Goal: Task Accomplishment & Management: Use online tool/utility

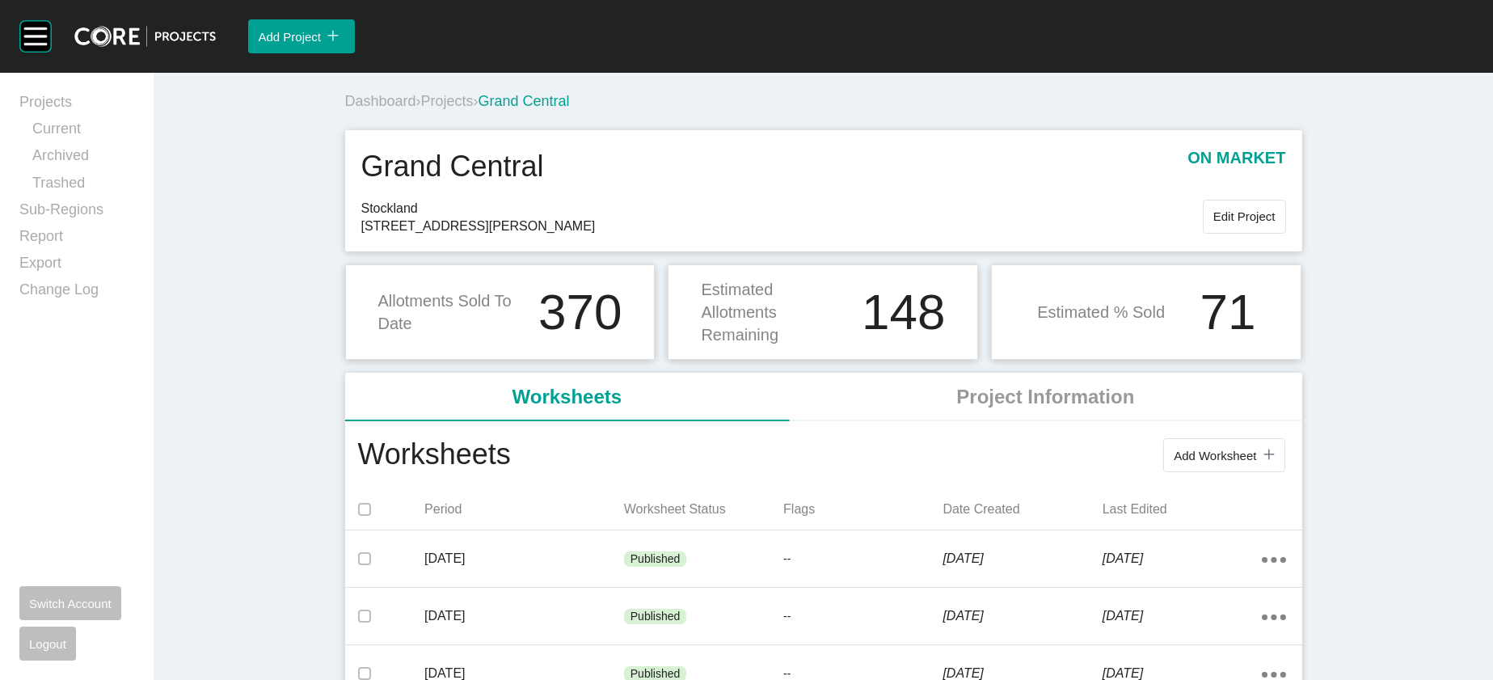
drag, startPoint x: 0, startPoint y: 0, endPoint x: 333, endPoint y: 123, distance: 355.1
click at [421, 109] on span "Projects" at bounding box center [447, 101] width 53 height 16
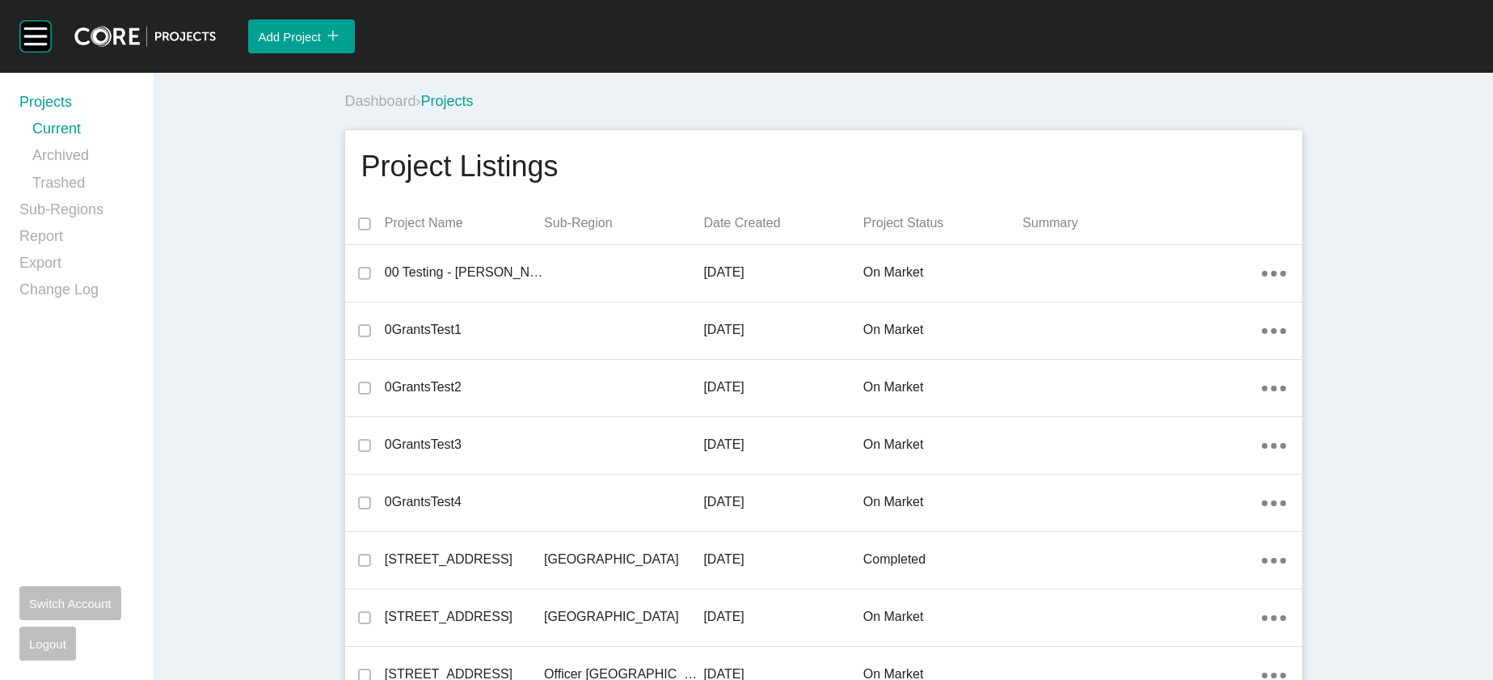
scroll to position [25684, 0]
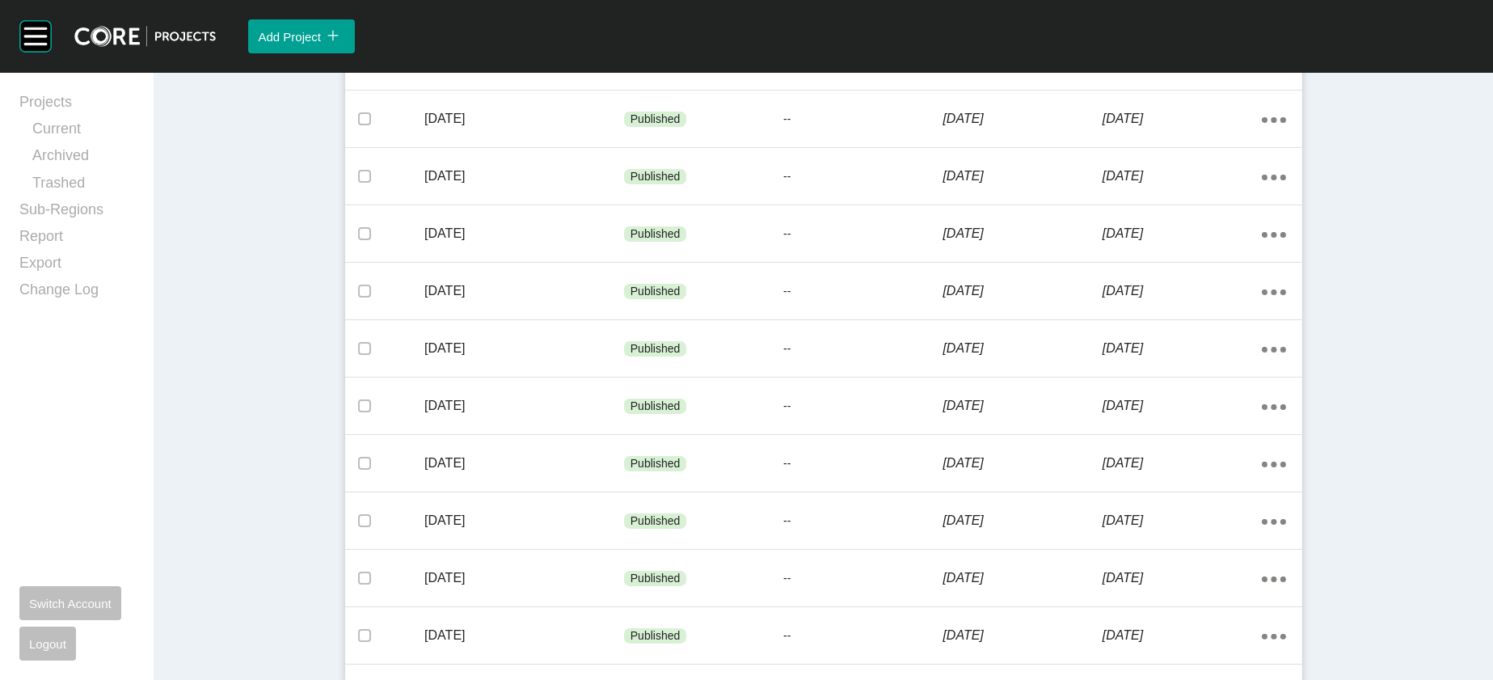
scroll to position [1126, 0]
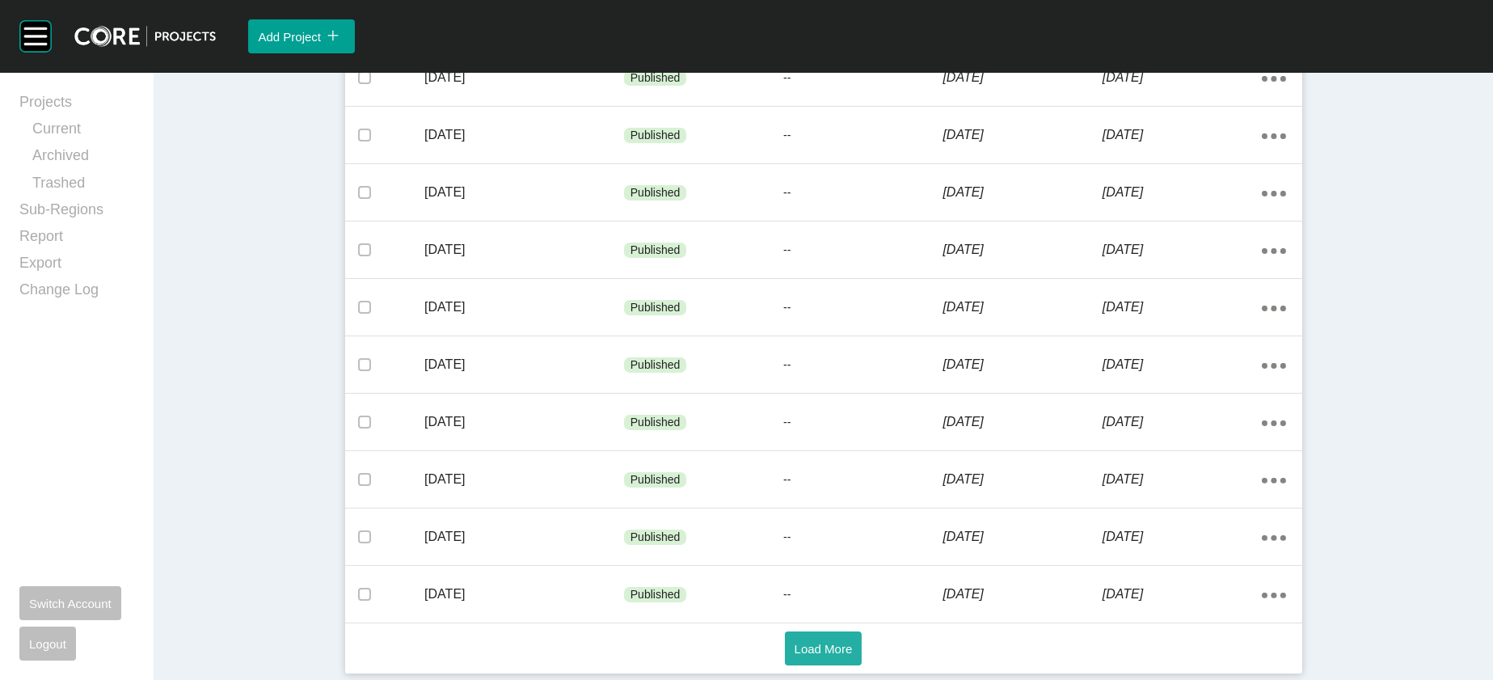
click at [813, 642] on span "Load More" at bounding box center [824, 649] width 58 height 14
click at [807, 642] on span "Load More" at bounding box center [824, 649] width 58 height 14
click at [830, 655] on button "Load More" at bounding box center [824, 649] width 78 height 34
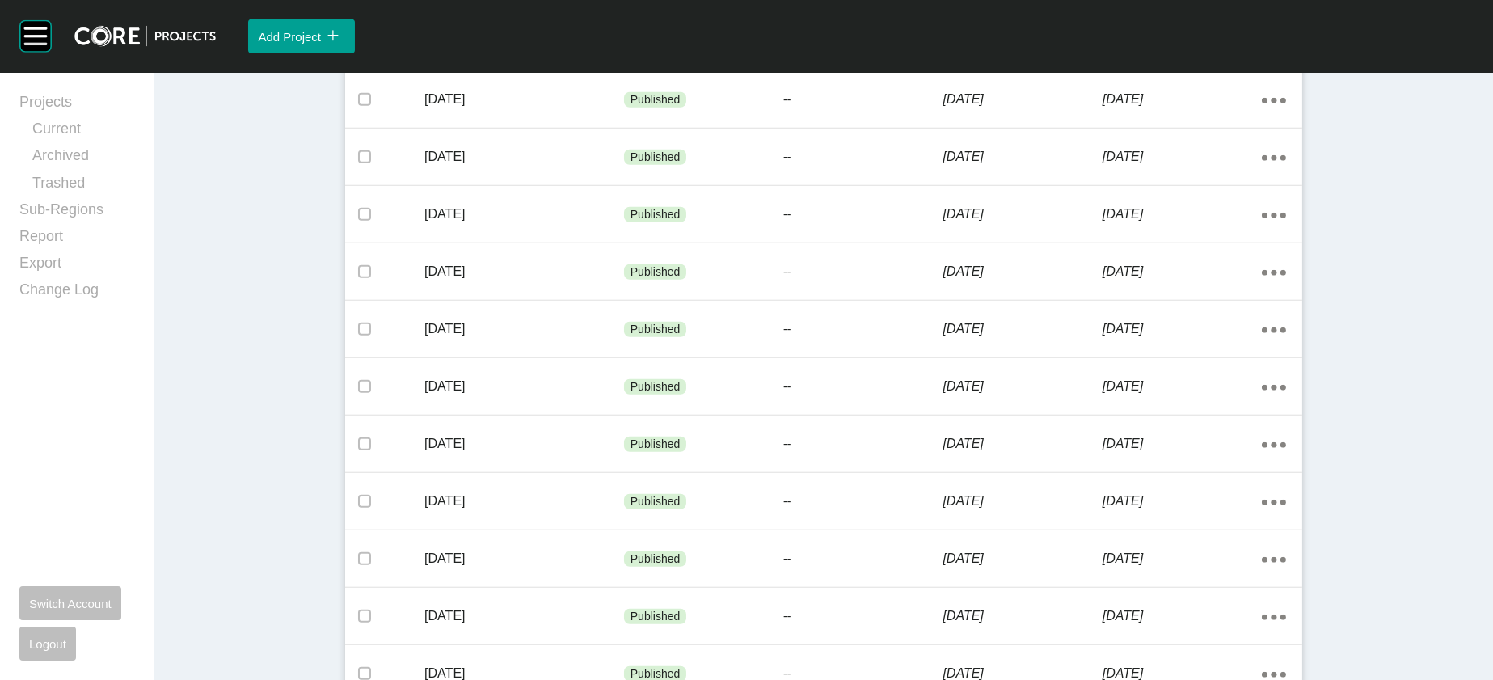
scroll to position [3867, 0]
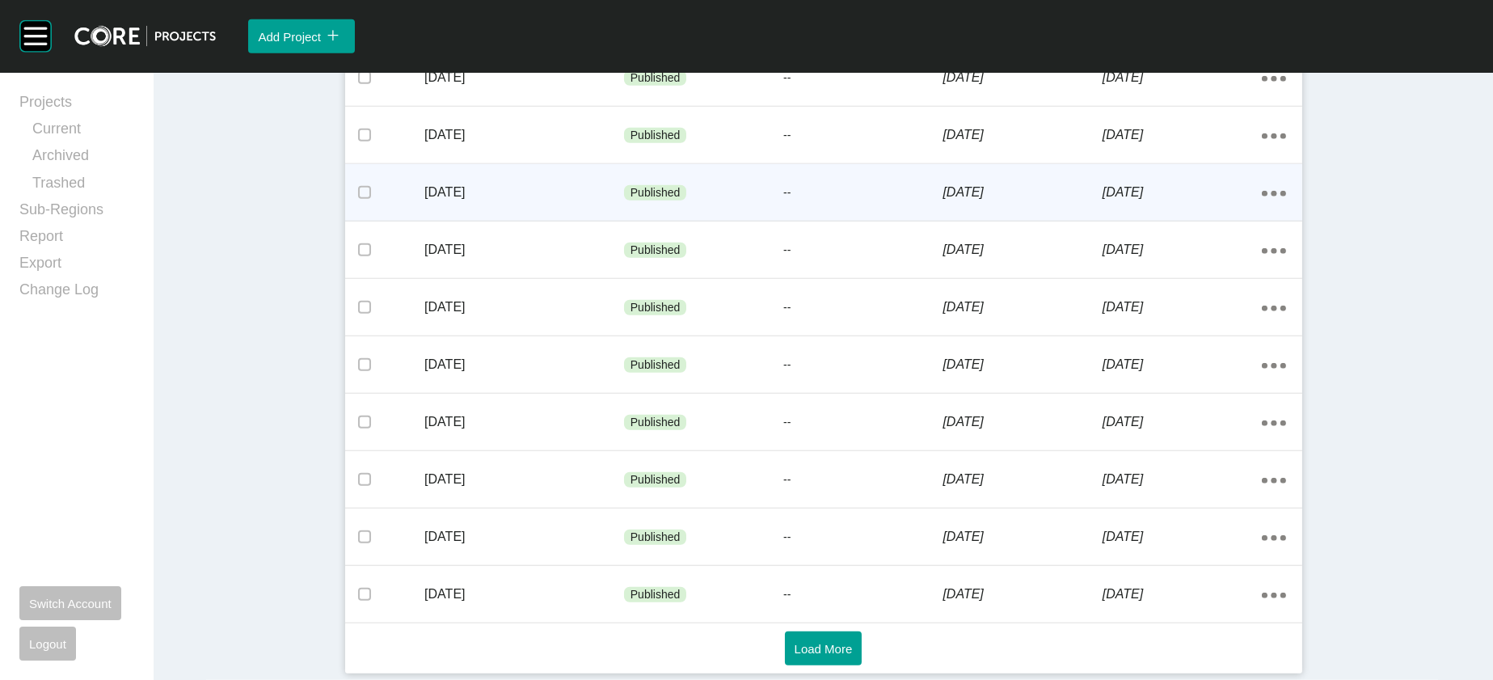
click at [1171, 218] on div "[DATE]" at bounding box center [1182, 192] width 159 height 50
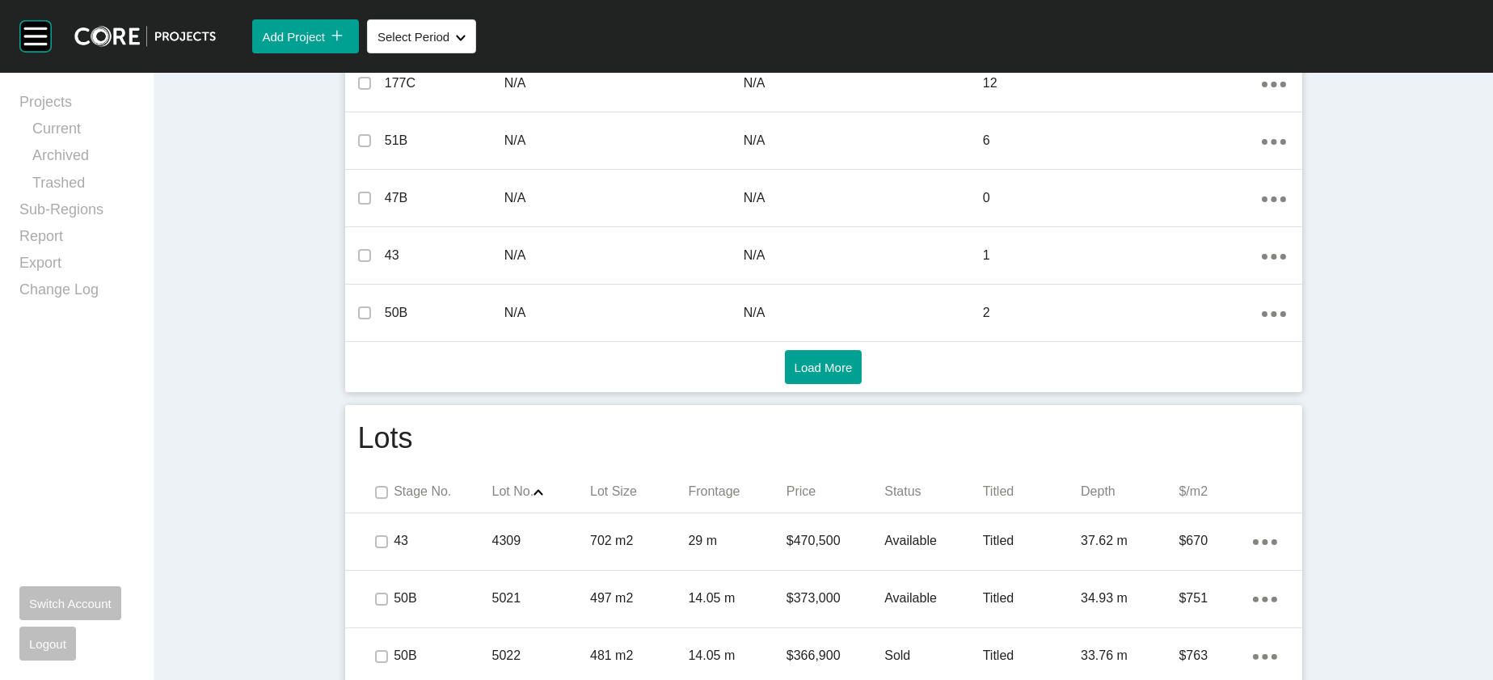
scroll to position [1874, 0]
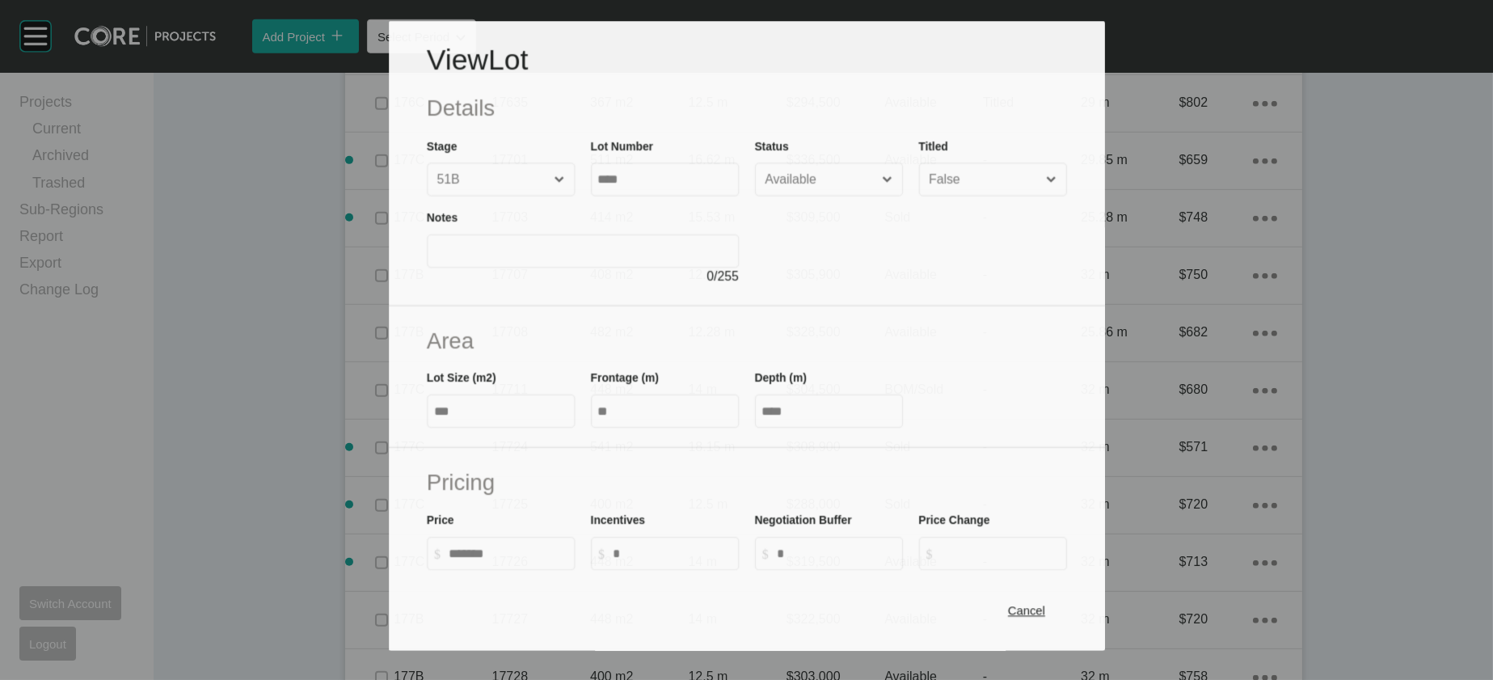
scroll to position [1811, 0]
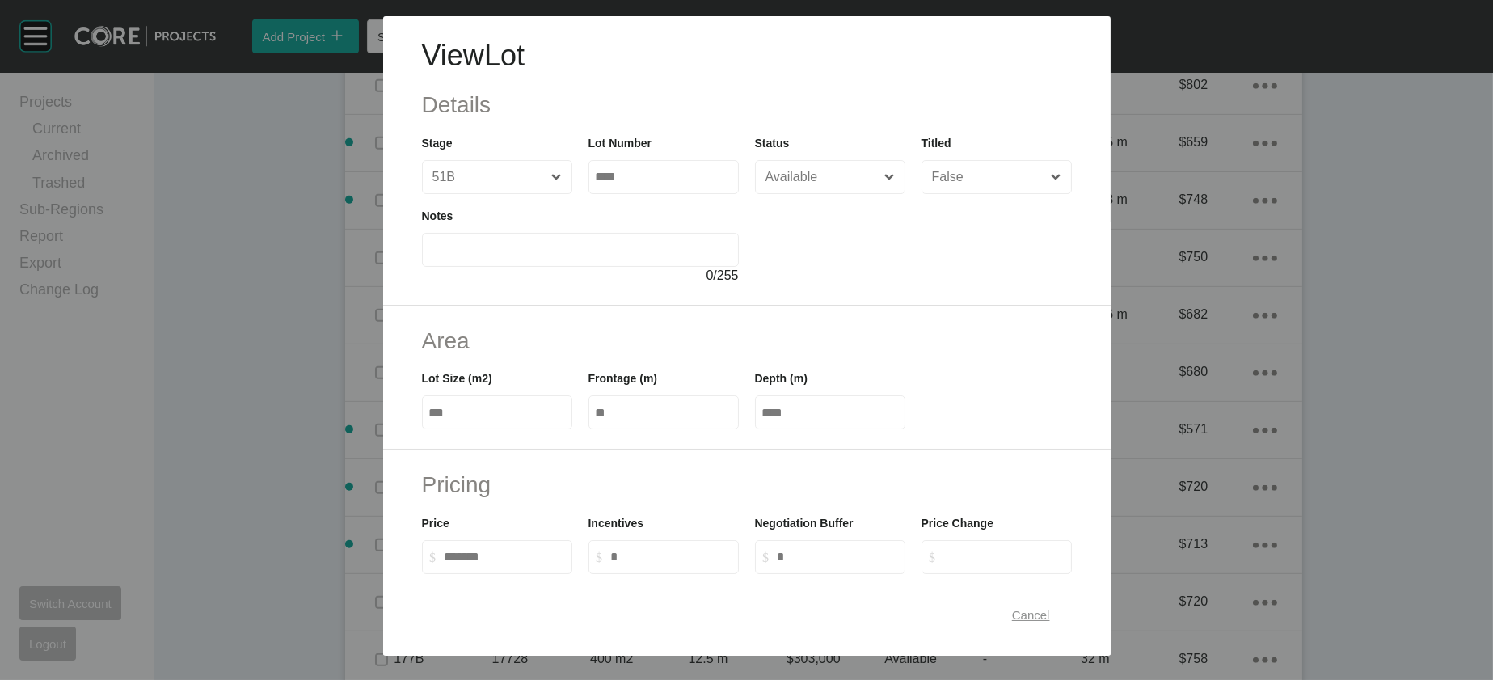
click at [1054, 615] on div "Cancel" at bounding box center [1031, 615] width 46 height 22
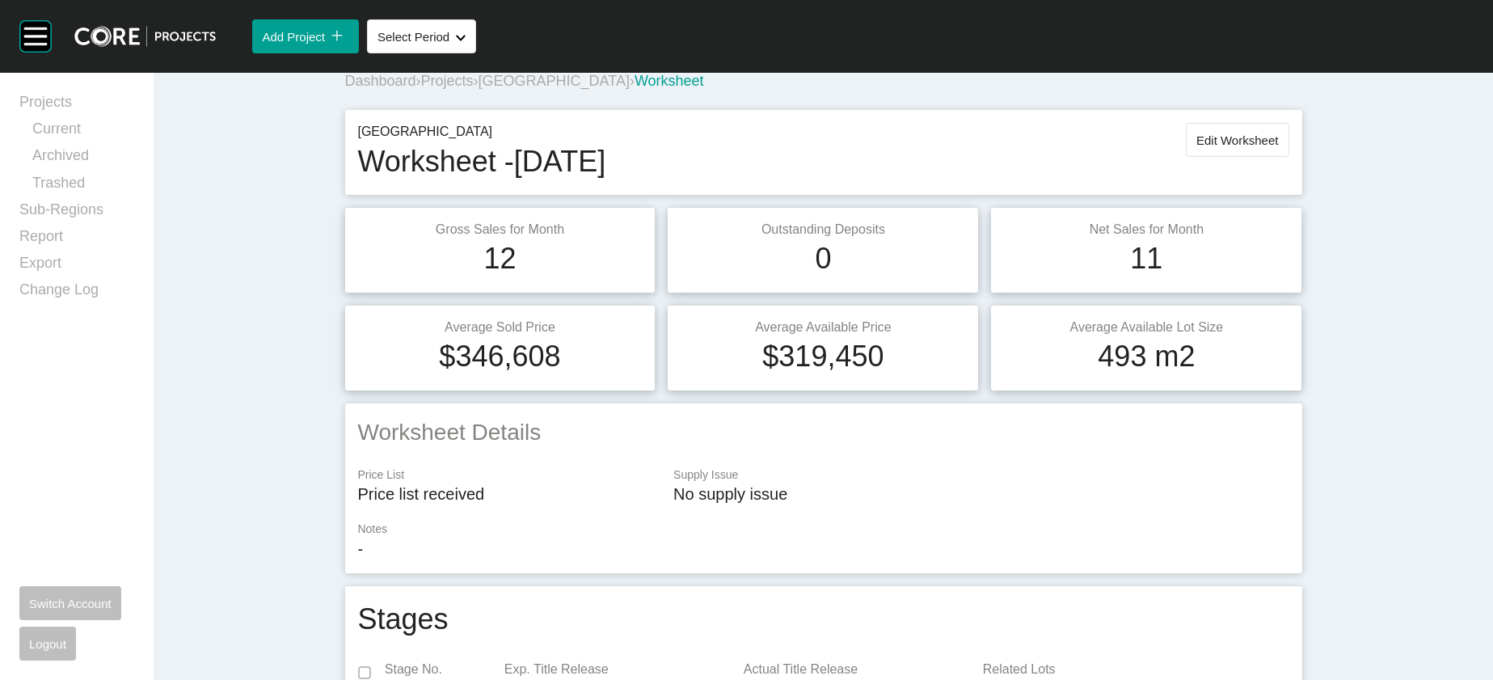
scroll to position [0, 0]
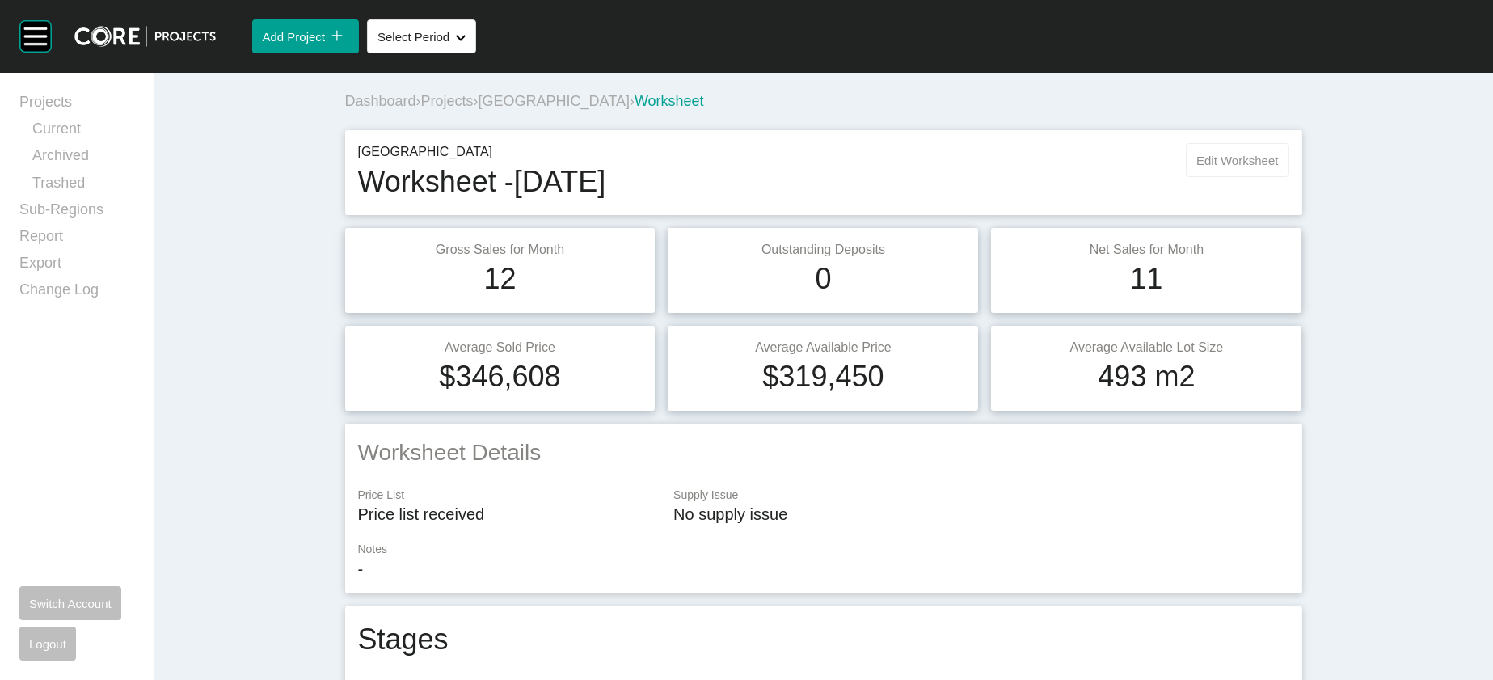
click at [1278, 167] on span "Edit Worksheet" at bounding box center [1238, 161] width 82 height 14
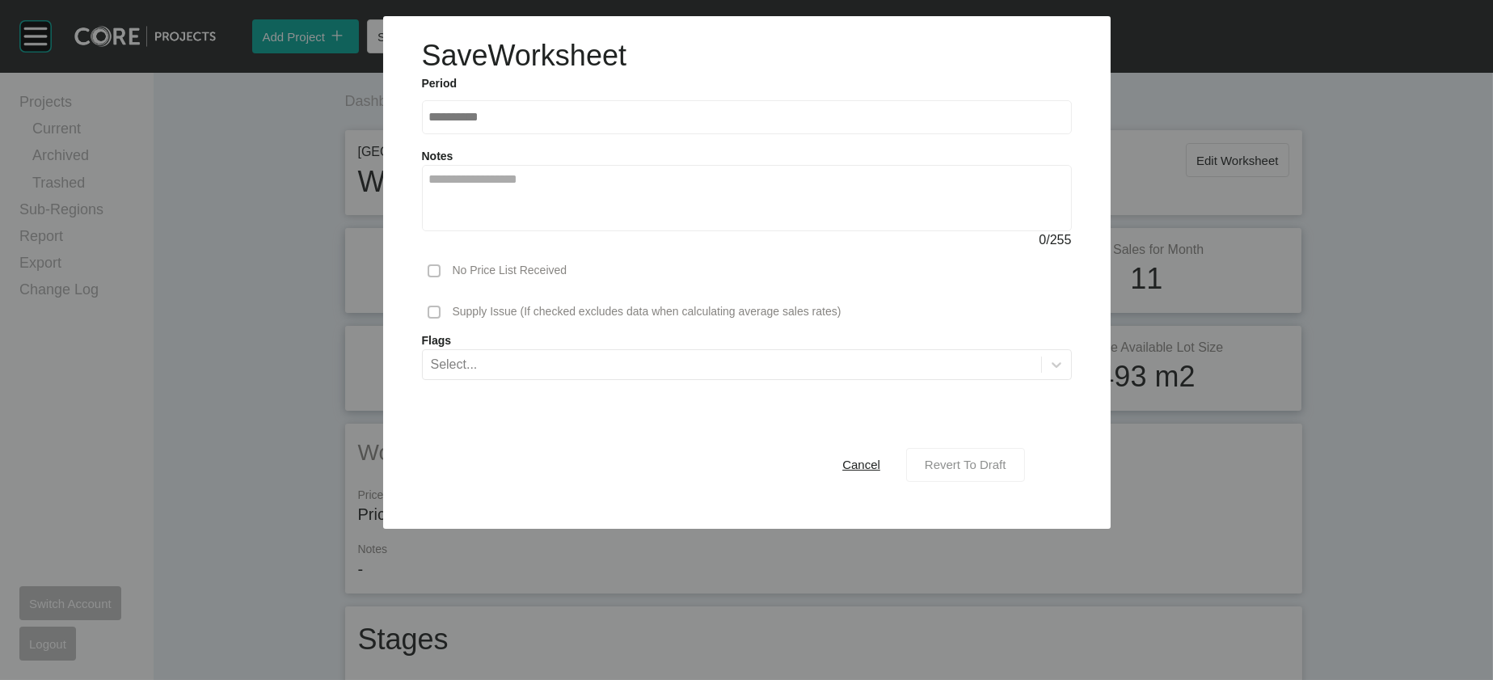
click at [1007, 471] on span "Revert To Draft" at bounding box center [966, 465] width 82 height 14
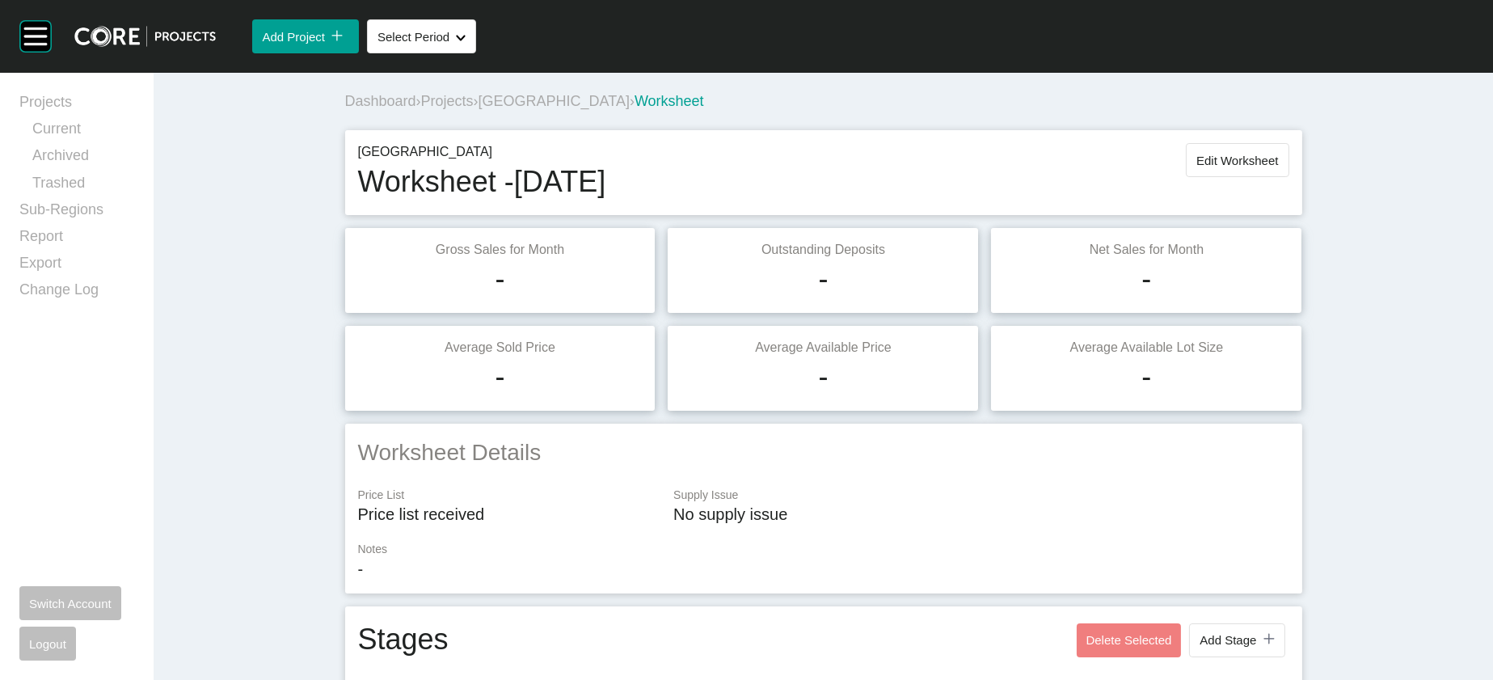
scroll to position [1878, 0]
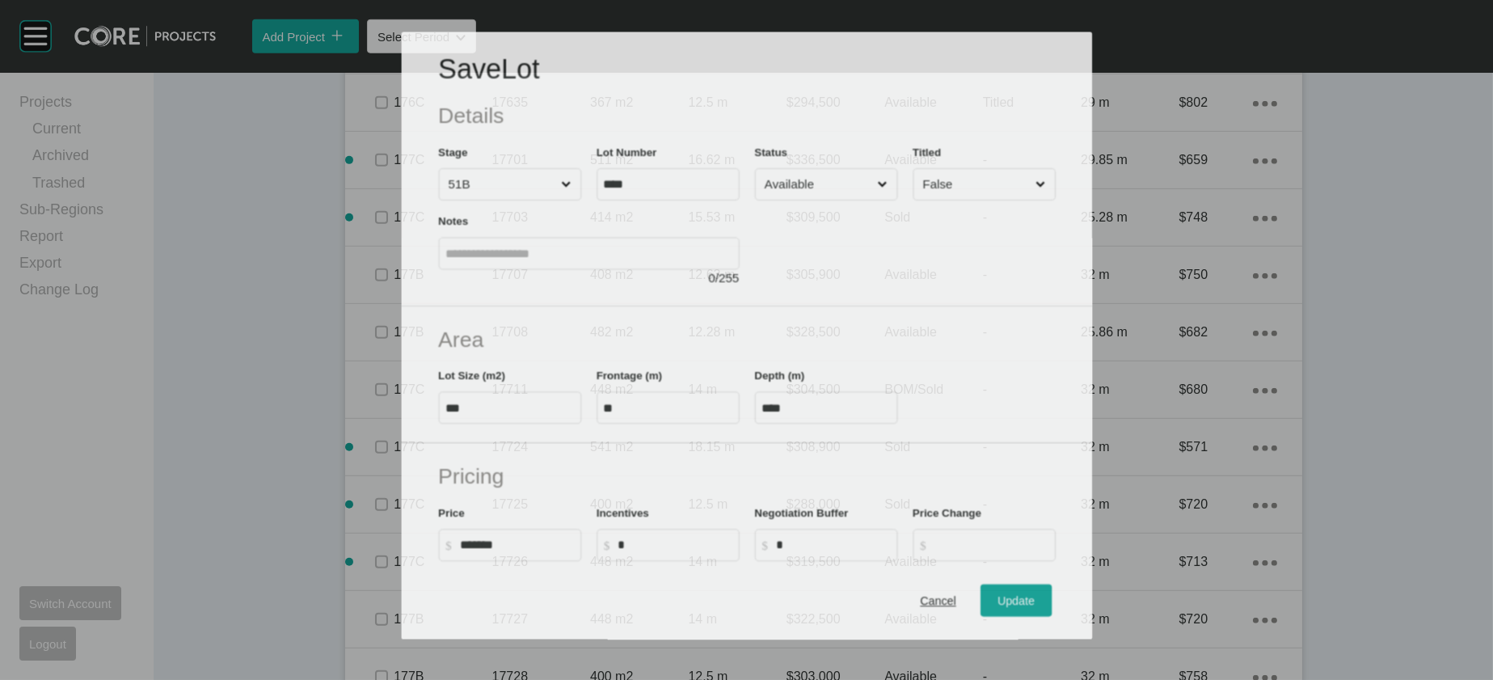
scroll to position [1814, 0]
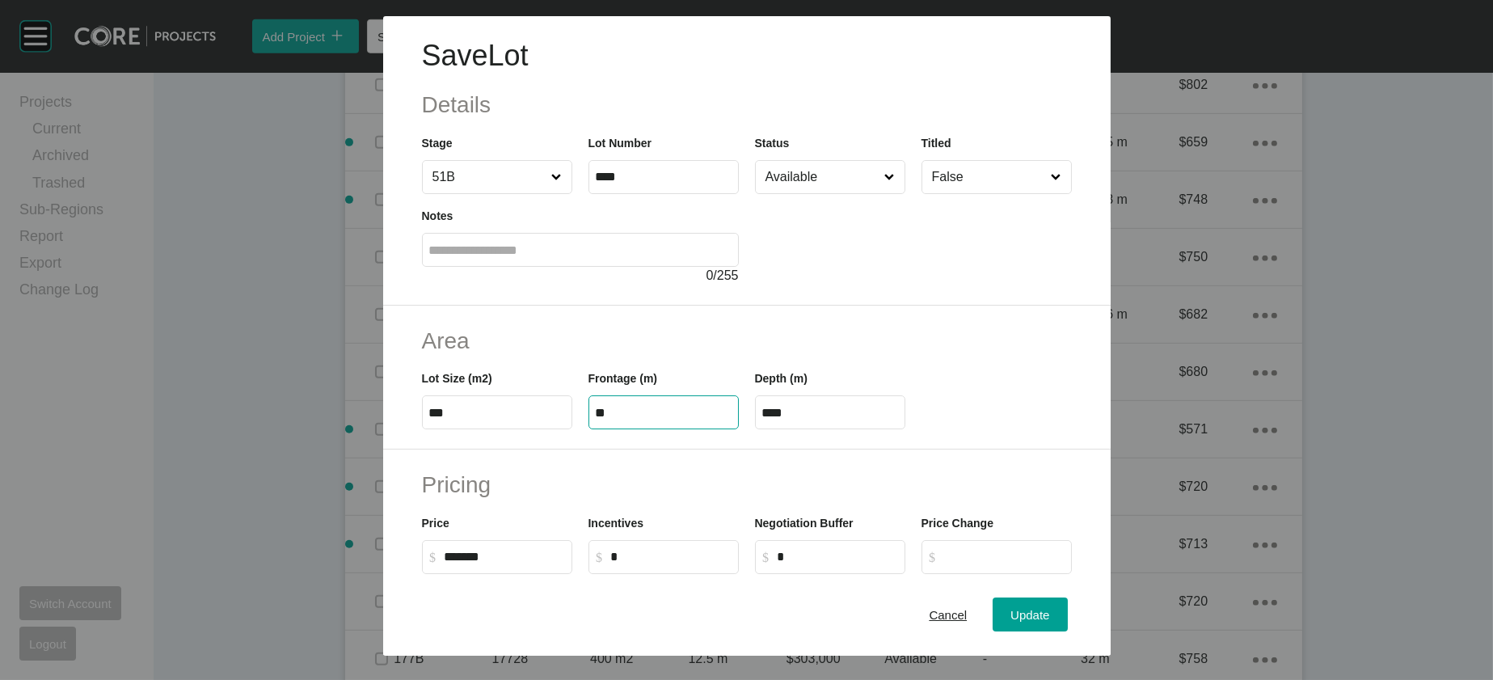
drag, startPoint x: 615, startPoint y: 513, endPoint x: 542, endPoint y: 513, distance: 72.8
click at [589, 429] on label "**" at bounding box center [664, 412] width 150 height 34
type input "**"
drag, startPoint x: 798, startPoint y: 522, endPoint x: 753, endPoint y: 519, distance: 45.3
click at [755, 429] on label "**" at bounding box center [830, 412] width 150 height 34
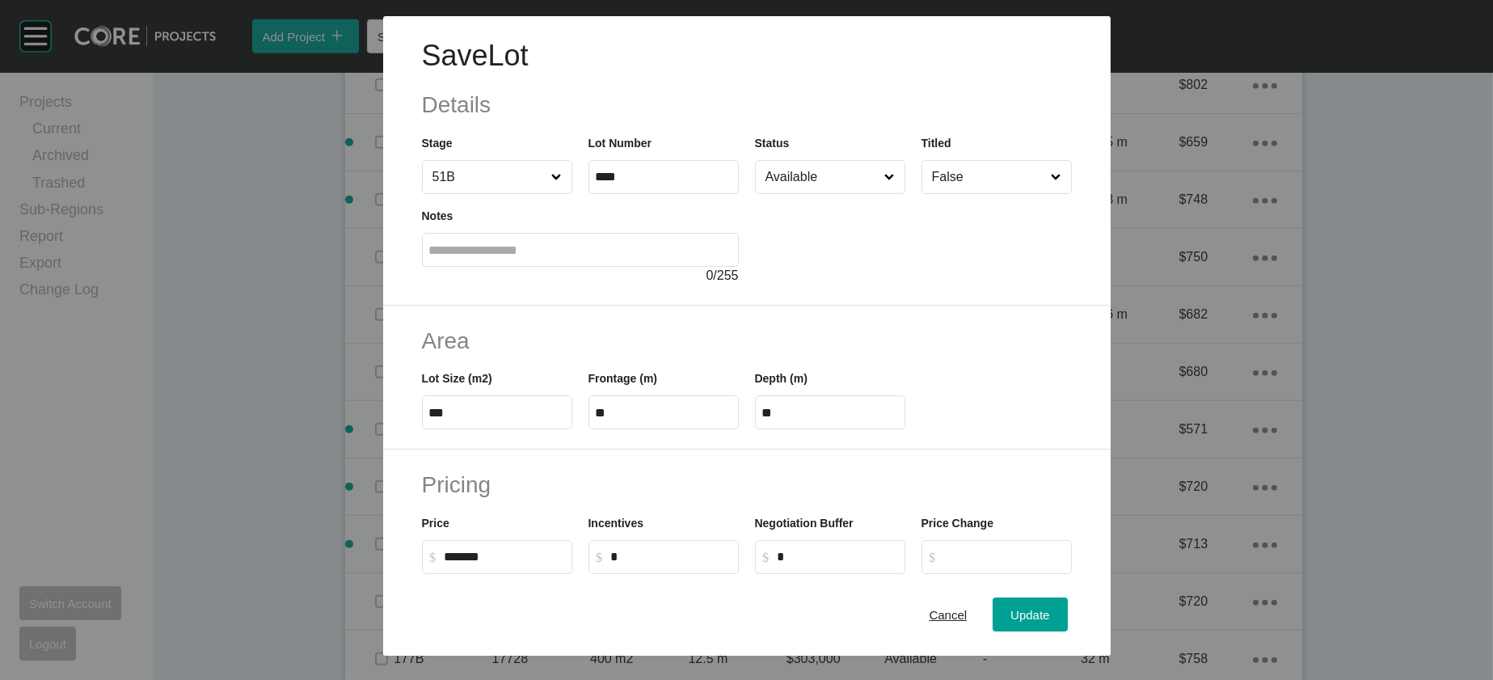
click at [763, 420] on input "**" at bounding box center [831, 413] width 136 height 14
drag, startPoint x: 767, startPoint y: 512, endPoint x: 779, endPoint y: 512, distance: 11.3
click at [779, 420] on input "**" at bounding box center [831, 413] width 136 height 14
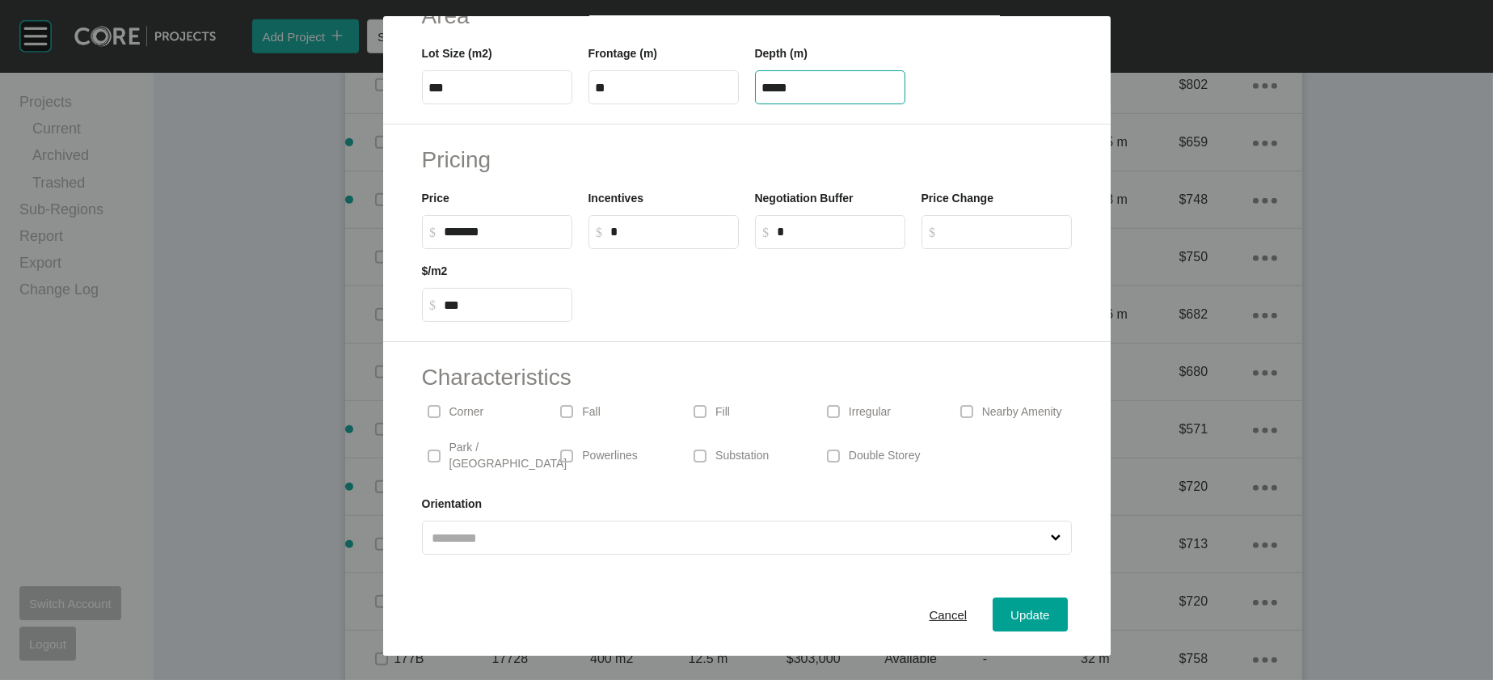
scroll to position [514, 0]
type input "*****"
click at [1088, 610] on div "Save Lot Details Stage 51B Lot Number **** Status Available Titled False Notes …" at bounding box center [746, 340] width 1493 height 680
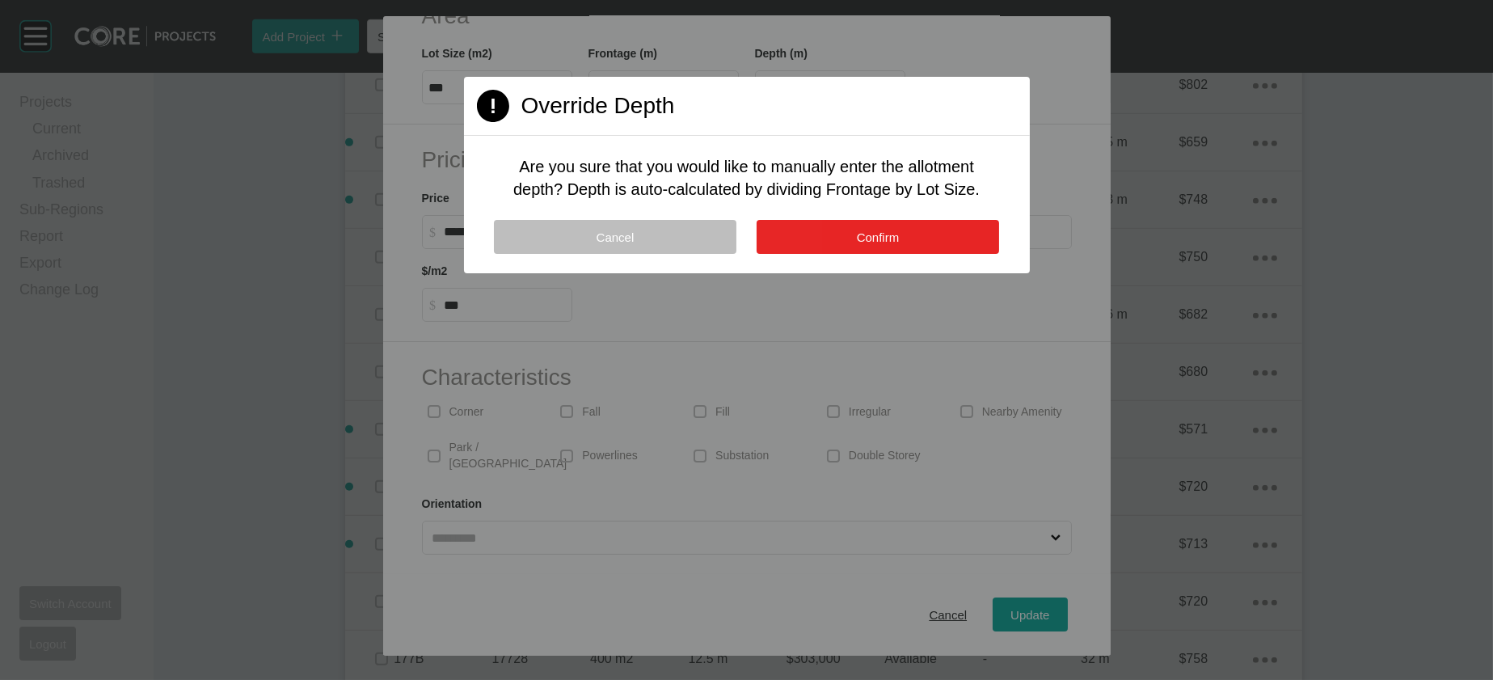
click at [863, 244] on span "Confirm" at bounding box center [878, 237] width 43 height 14
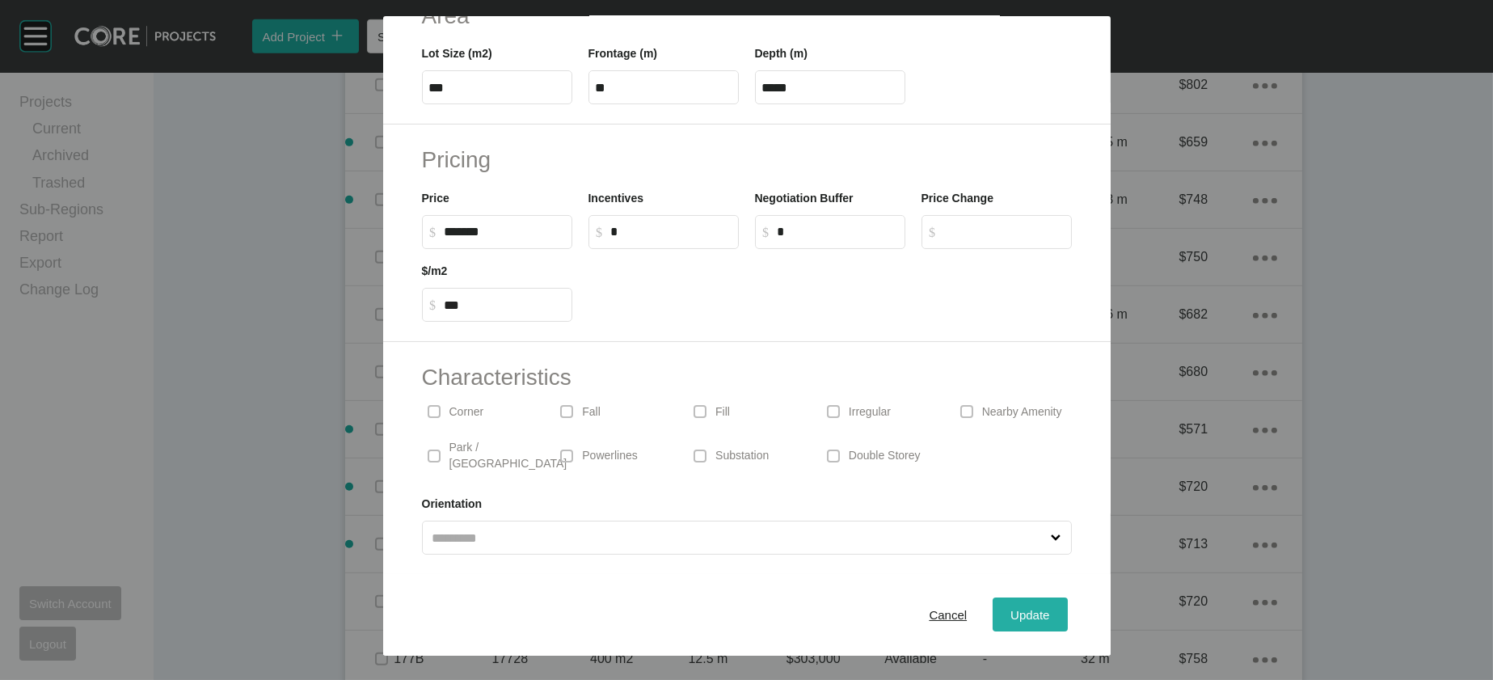
click at [1054, 604] on div "Update" at bounding box center [1030, 615] width 47 height 22
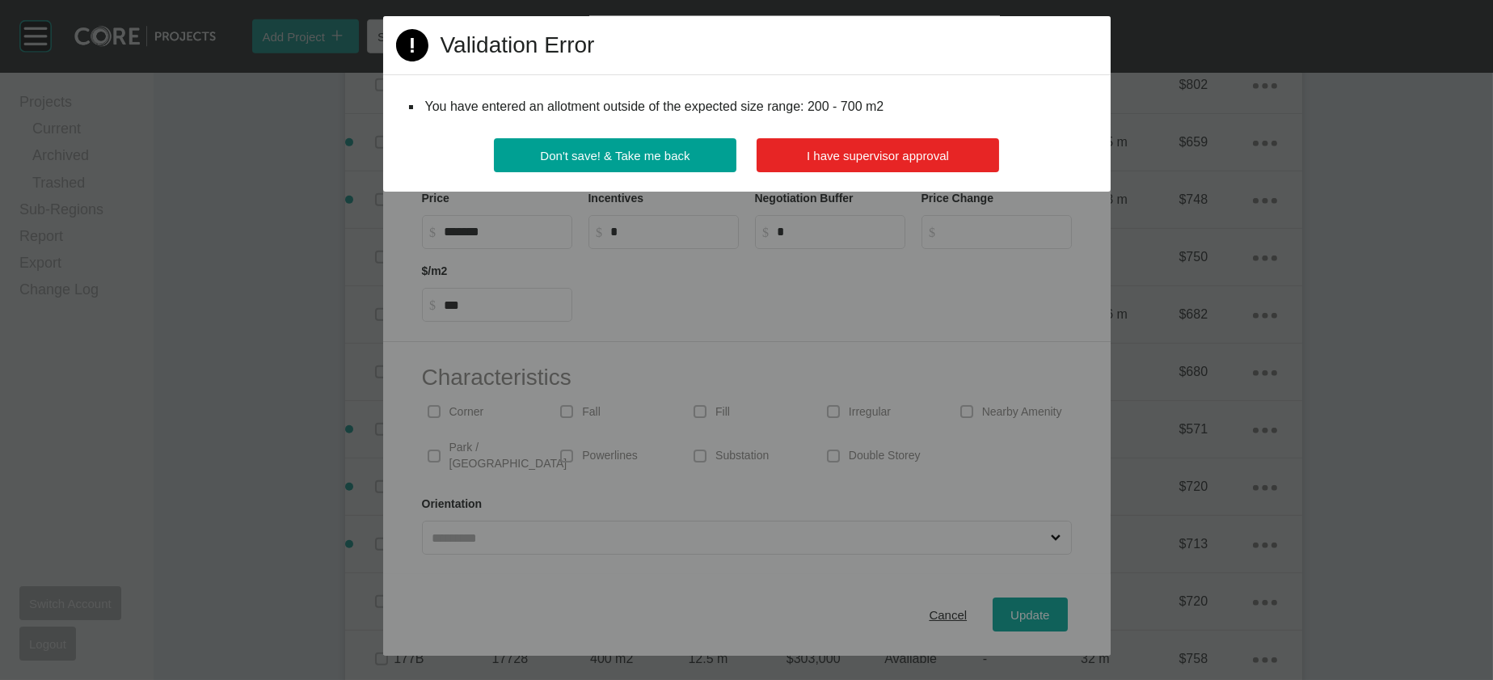
click at [881, 163] on span "I have supervisor approval" at bounding box center [878, 156] width 142 height 14
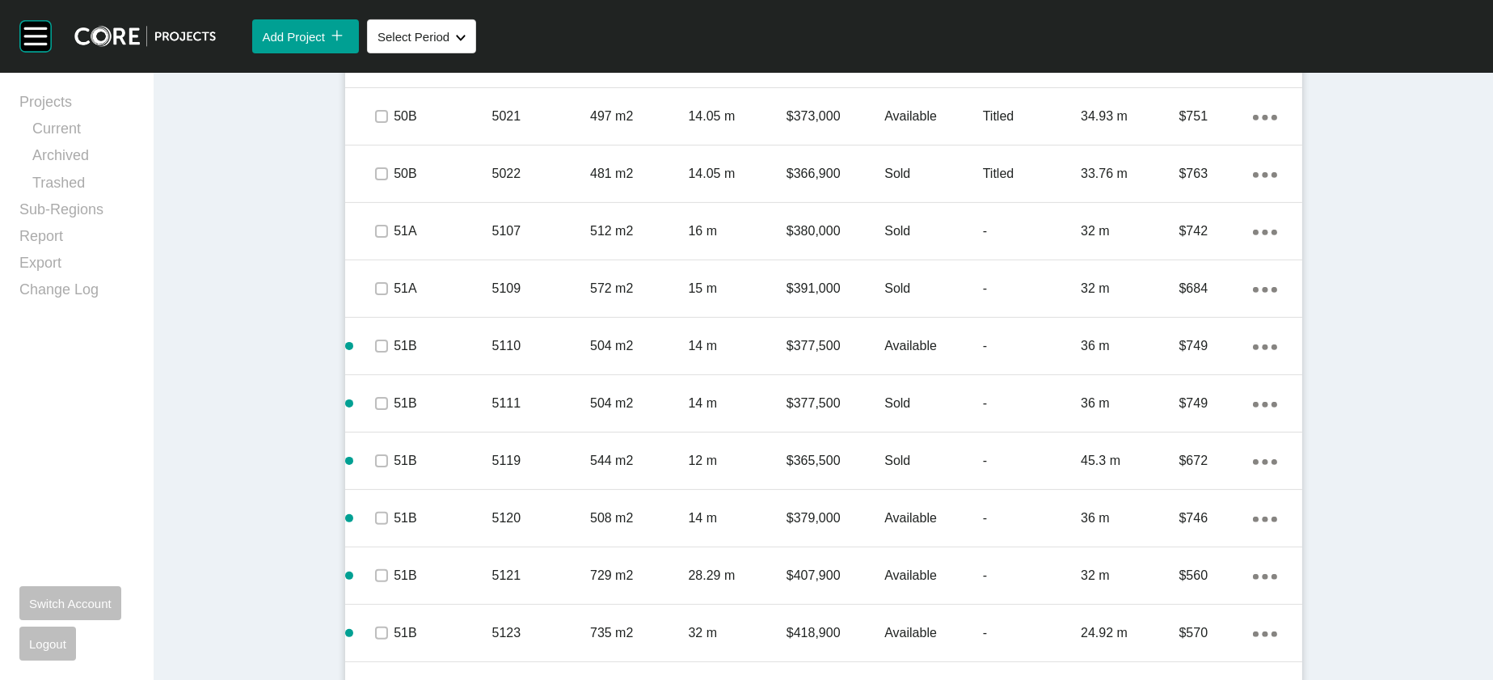
scroll to position [0, 0]
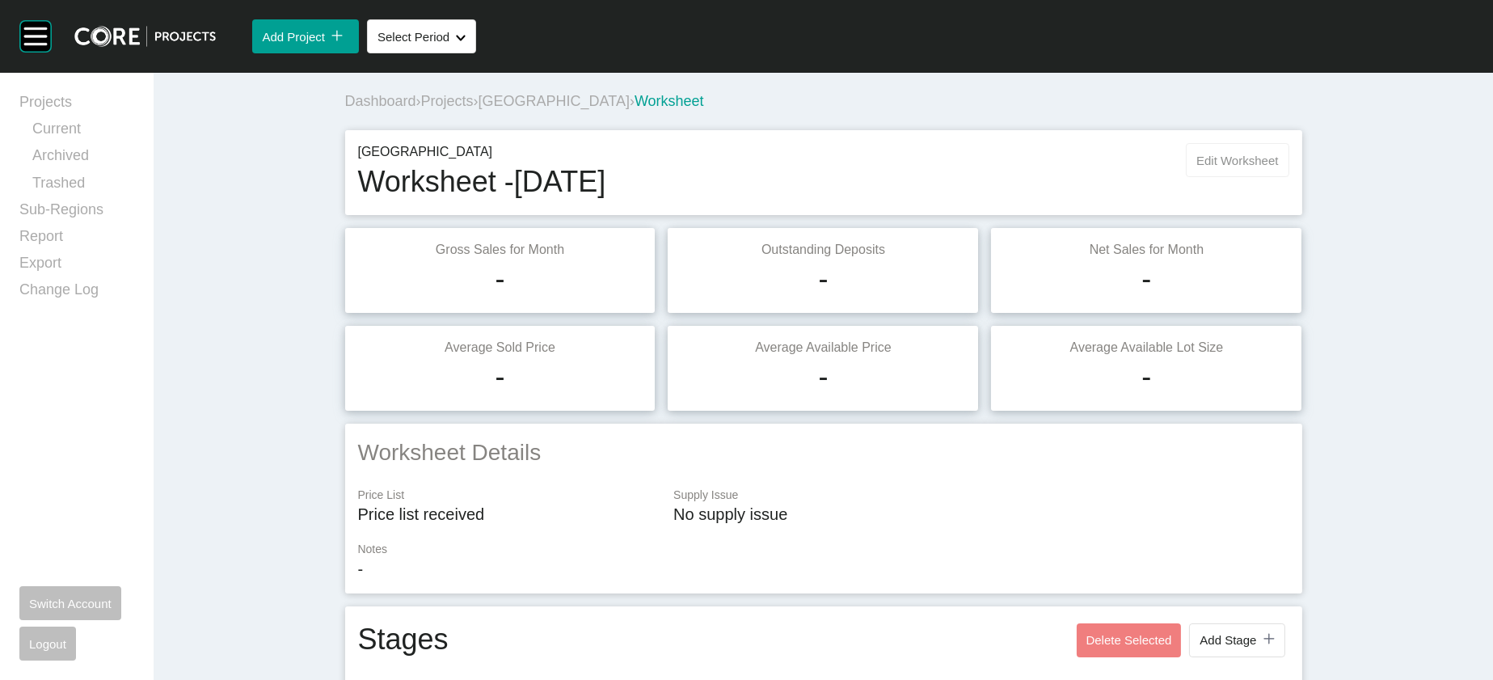
click at [1289, 177] on button "Edit Worksheet" at bounding box center [1237, 160] width 103 height 34
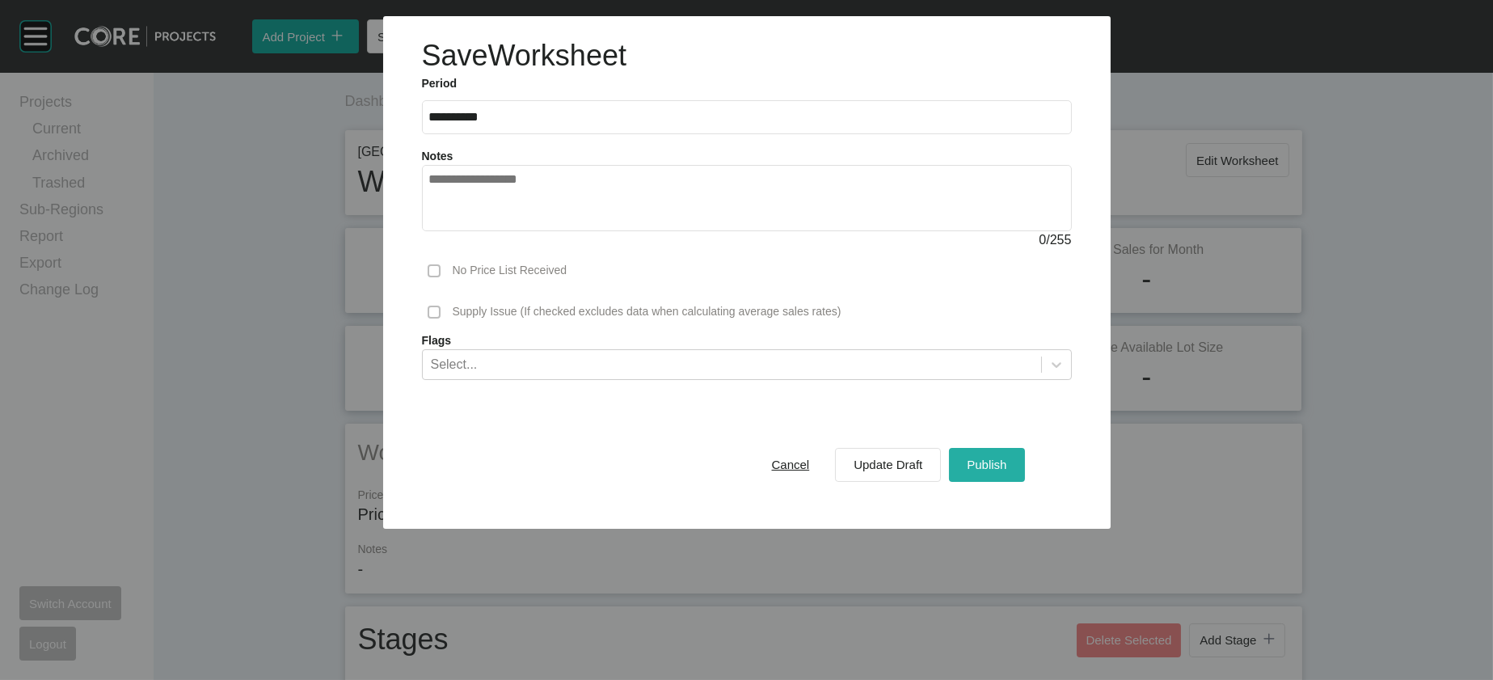
click at [1024, 482] on button "Publish" at bounding box center [986, 465] width 75 height 34
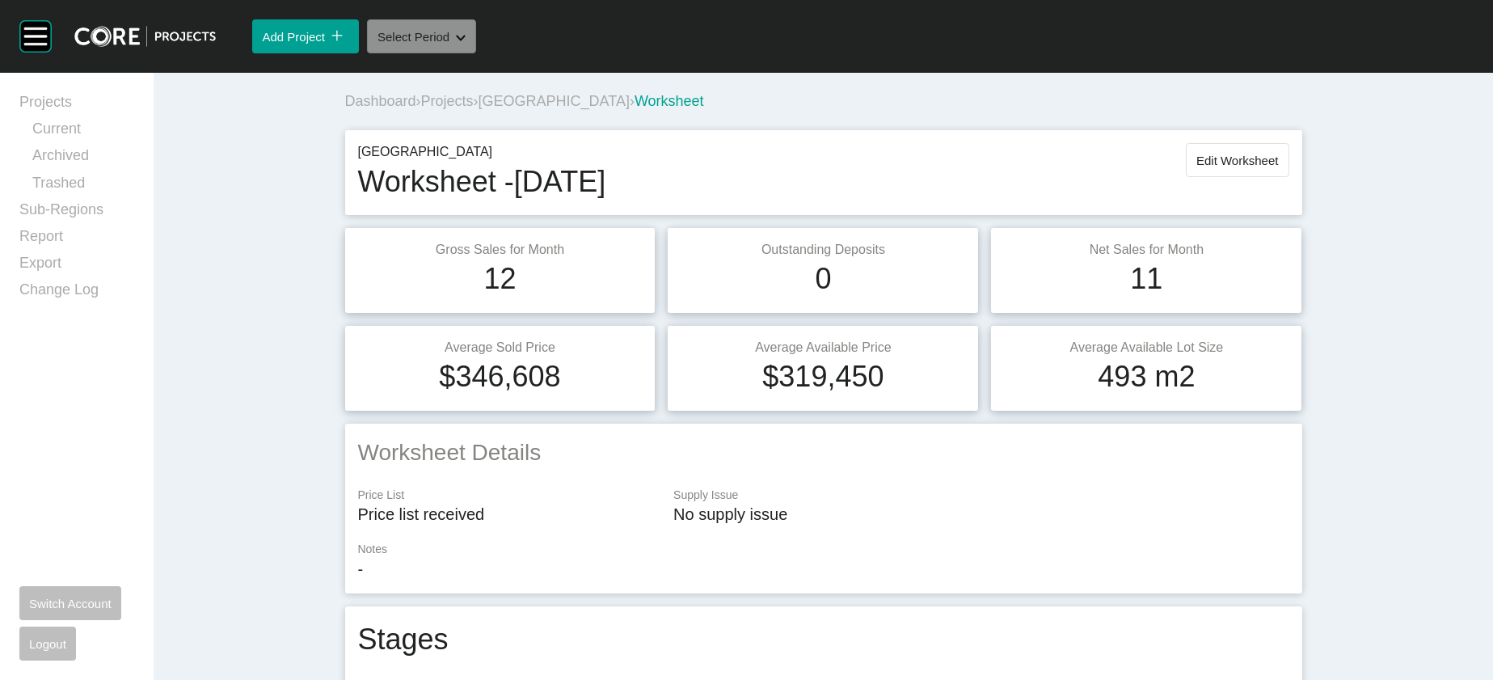
click at [476, 53] on button "Select Period Shape Created with Sketch." at bounding box center [421, 36] width 109 height 34
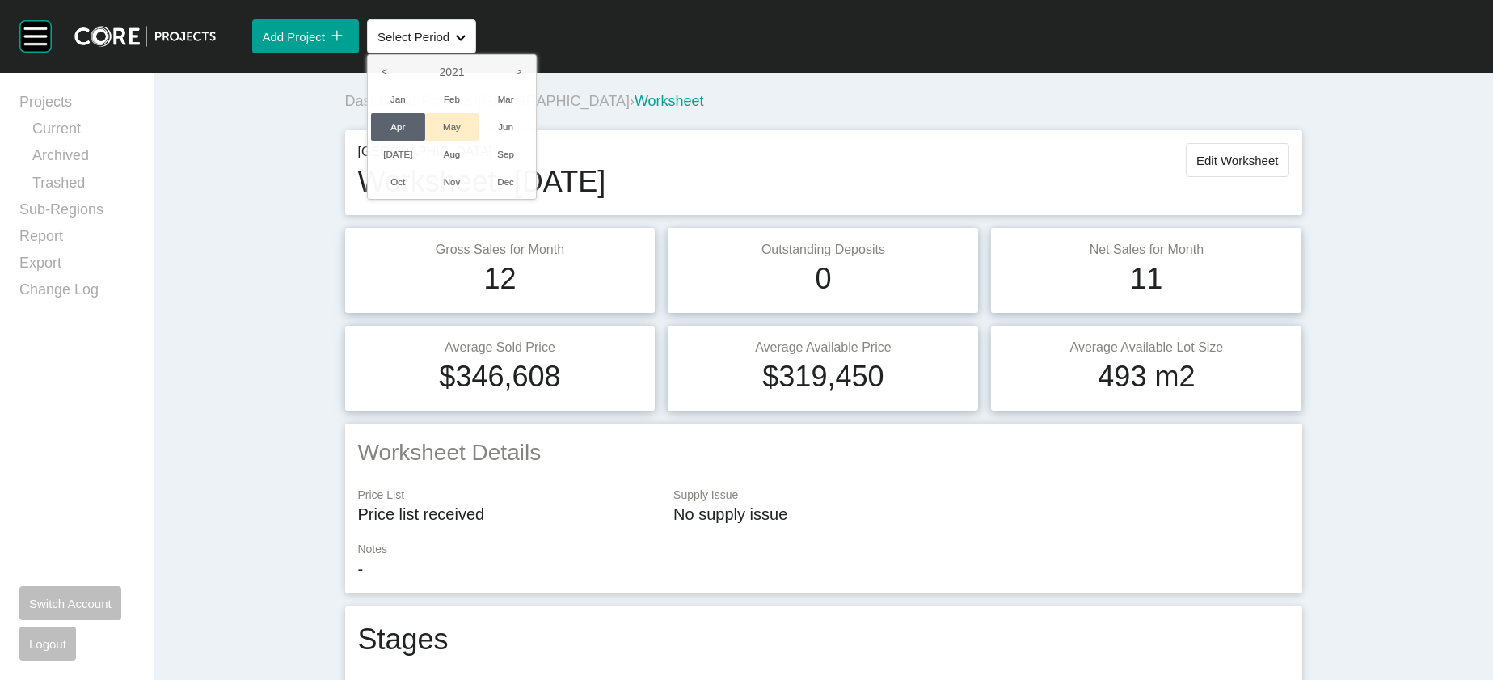
click at [479, 141] on li "May" at bounding box center [452, 126] width 54 height 27
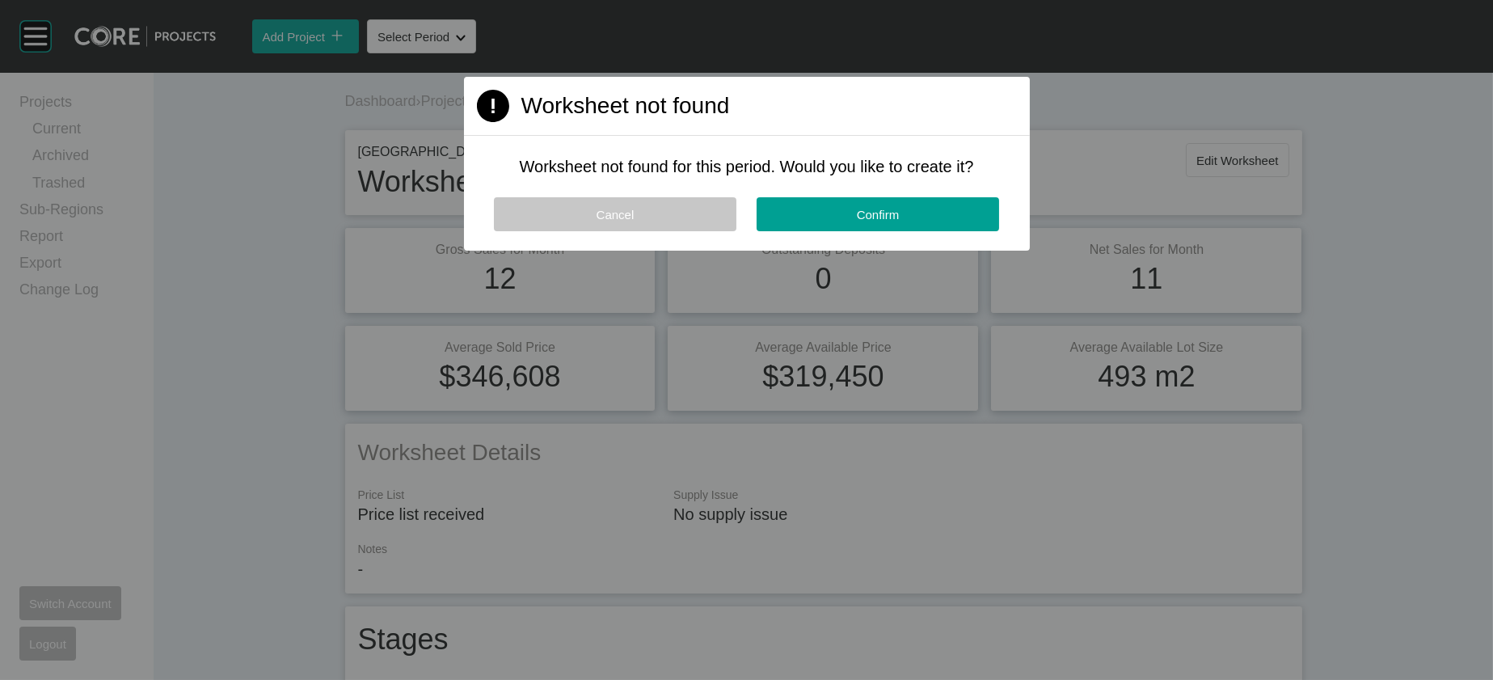
click at [627, 231] on button "Cancel" at bounding box center [615, 214] width 243 height 34
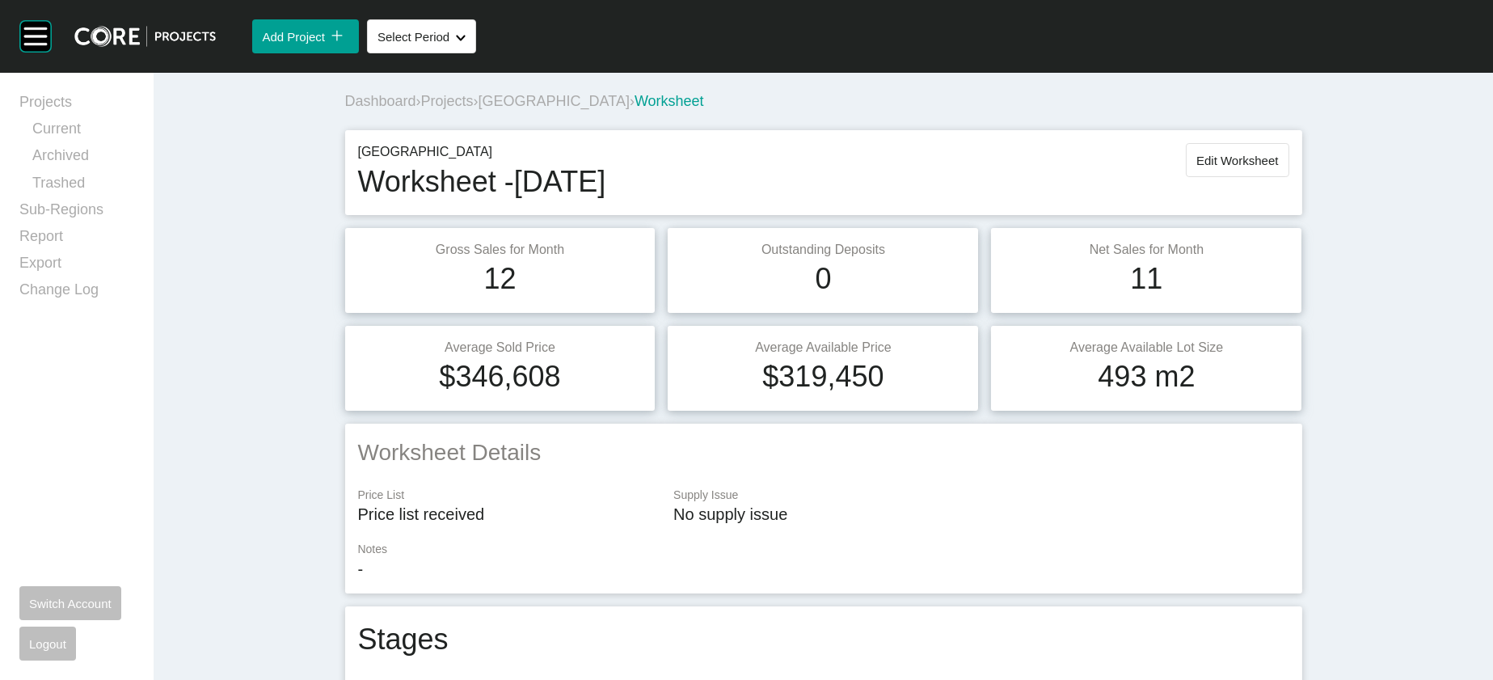
click at [479, 109] on span "[GEOGRAPHIC_DATA]" at bounding box center [554, 101] width 151 height 16
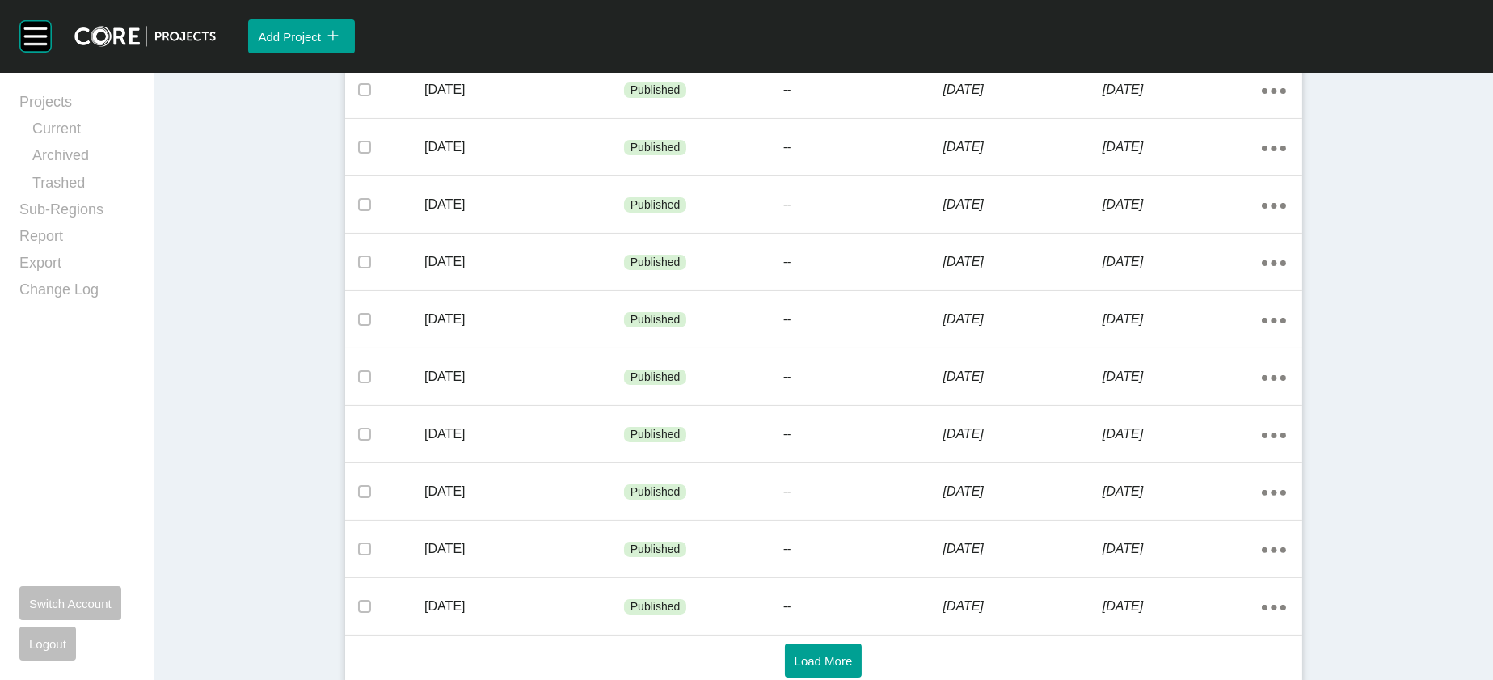
scroll to position [1126, 0]
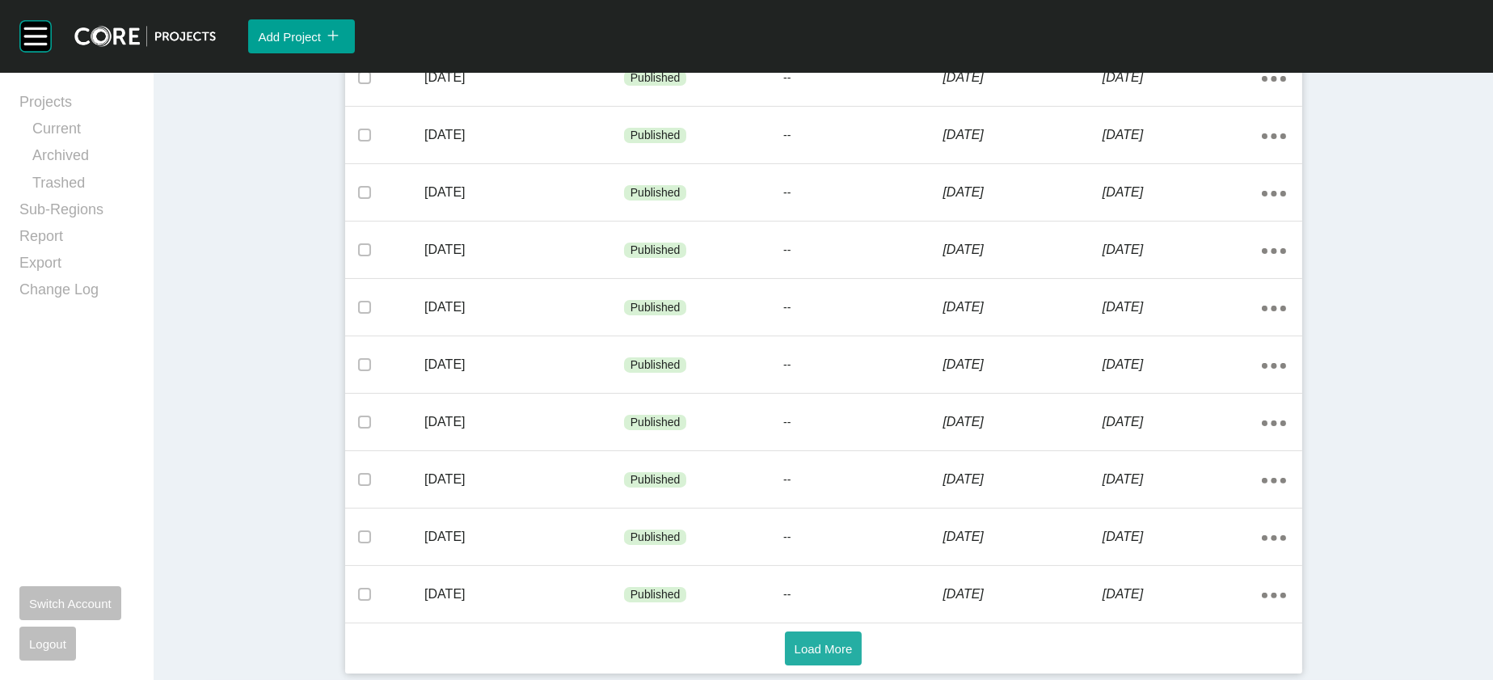
click at [806, 647] on span "Load More" at bounding box center [824, 649] width 58 height 14
drag, startPoint x: 833, startPoint y: 611, endPoint x: 833, endPoint y: 623, distance: 12.1
click at [834, 632] on button "Load More" at bounding box center [824, 649] width 78 height 34
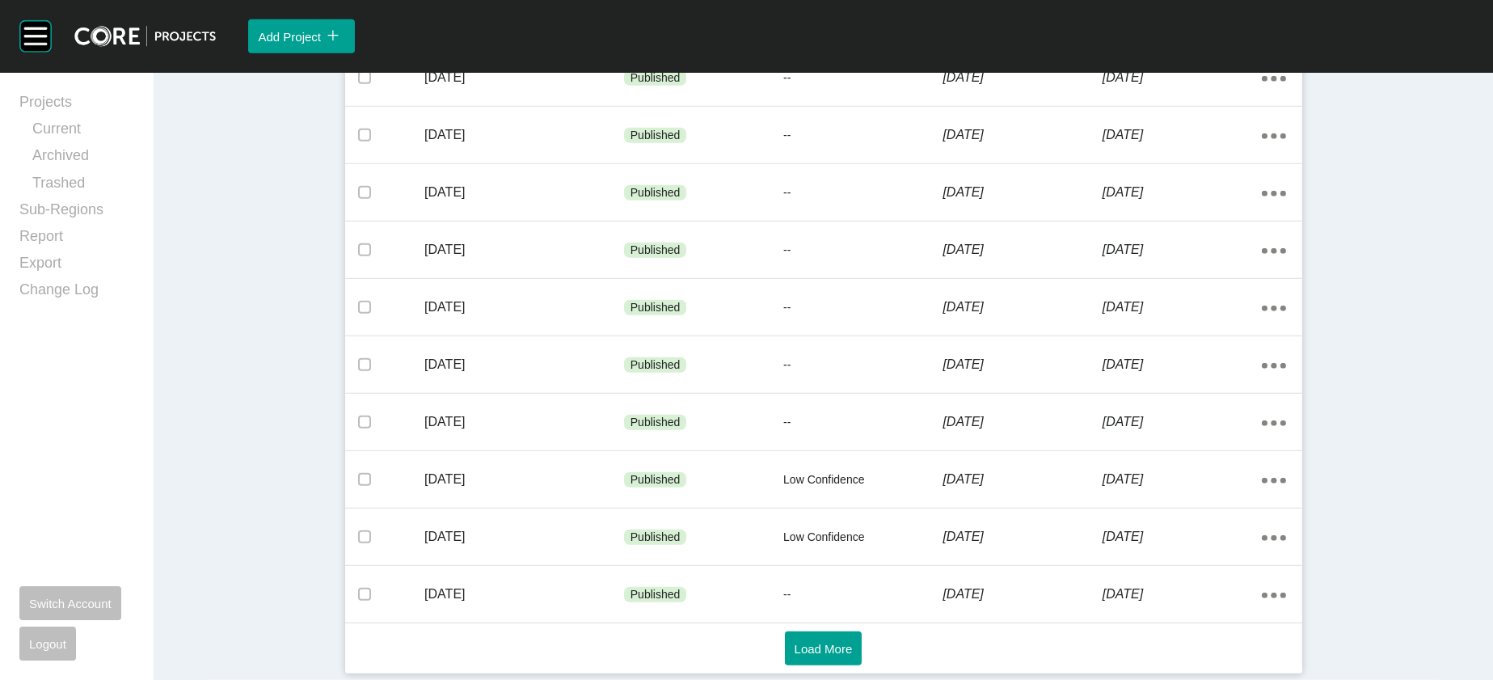
scroll to position [3272, 0]
click at [831, 652] on button "Load More" at bounding box center [824, 649] width 78 height 34
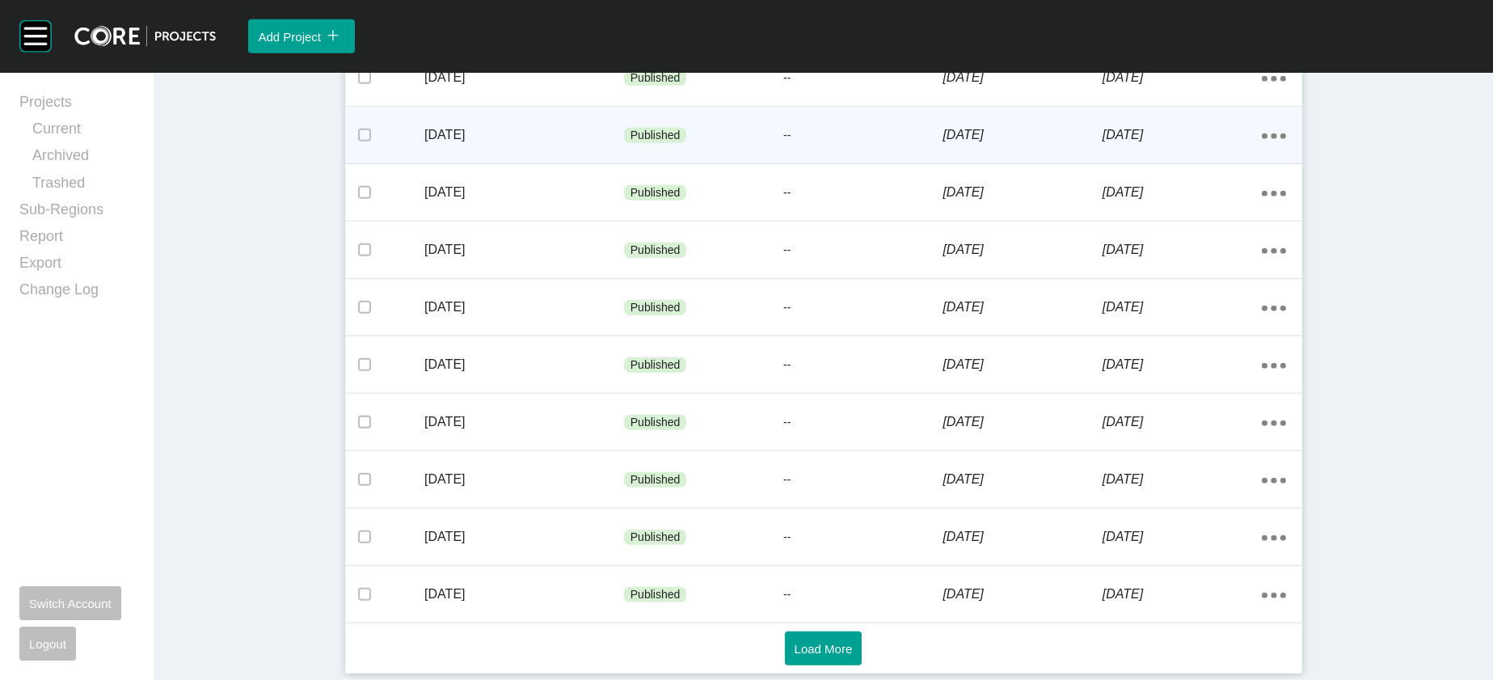
click at [1262, 160] on div "[DATE]" at bounding box center [1182, 135] width 159 height 50
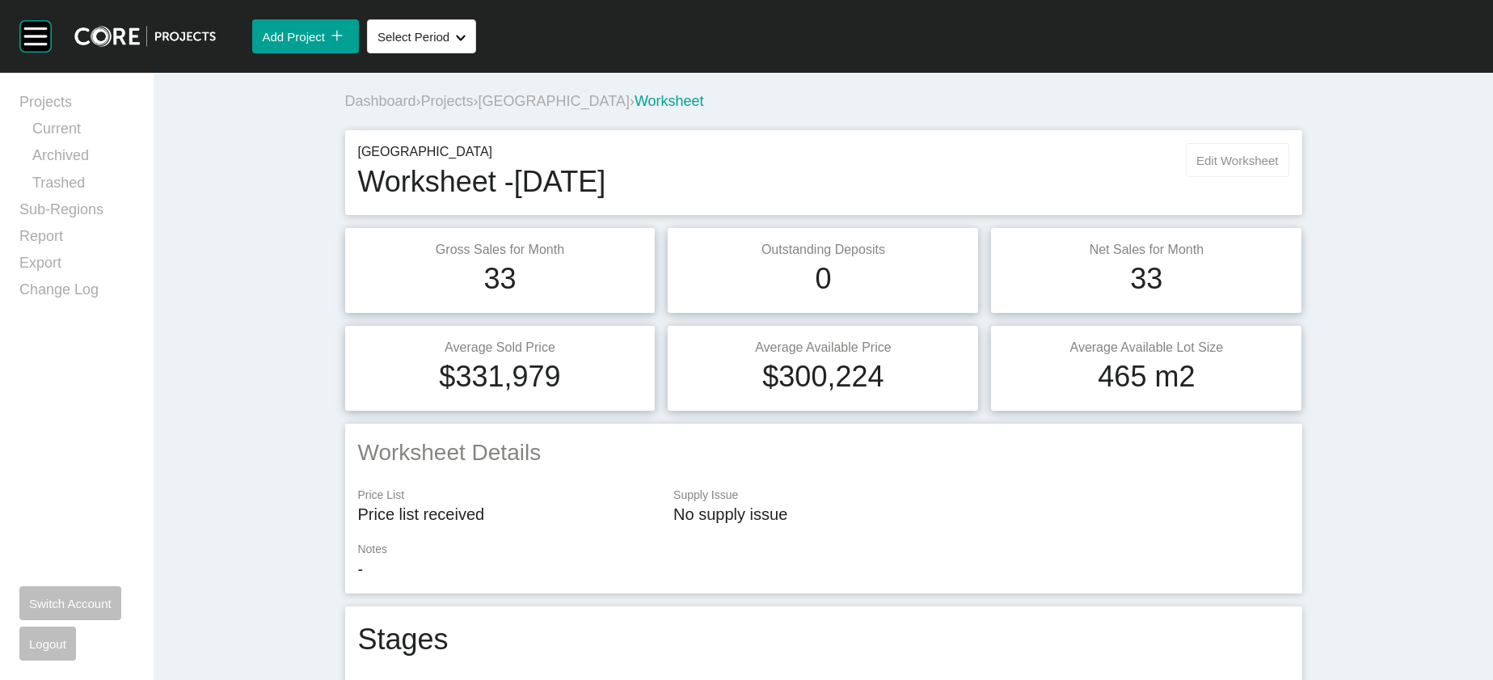
click at [1278, 167] on span "Edit Worksheet" at bounding box center [1238, 161] width 82 height 14
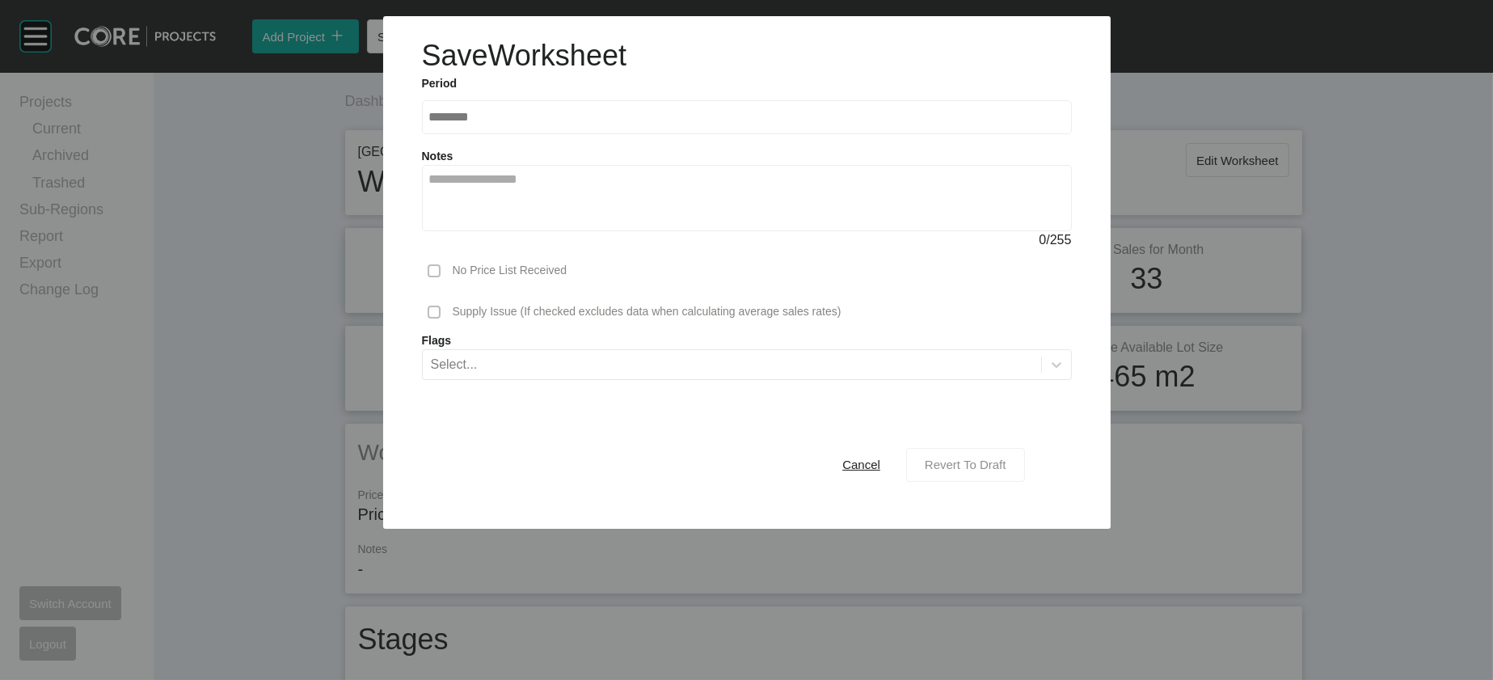
click at [1007, 471] on span "Revert To Draft" at bounding box center [966, 465] width 82 height 14
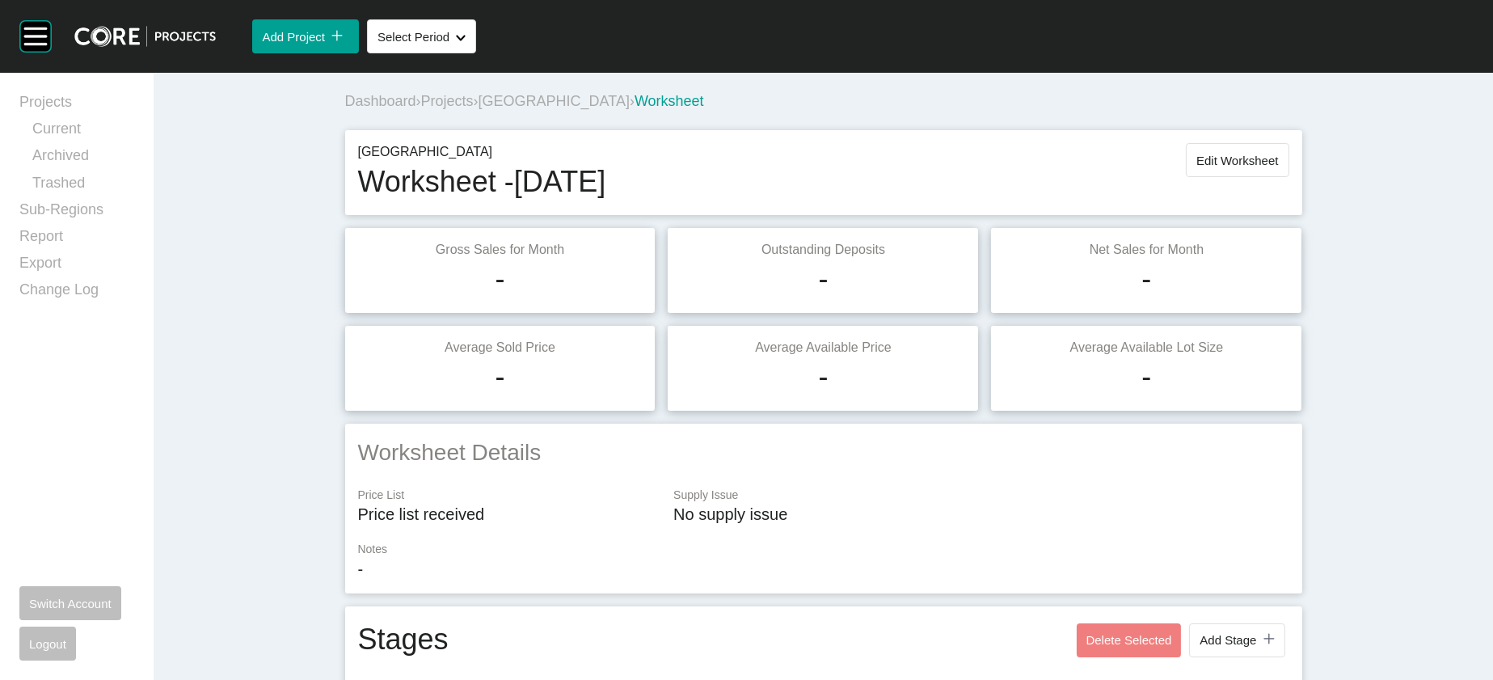
scroll to position [1519, 0]
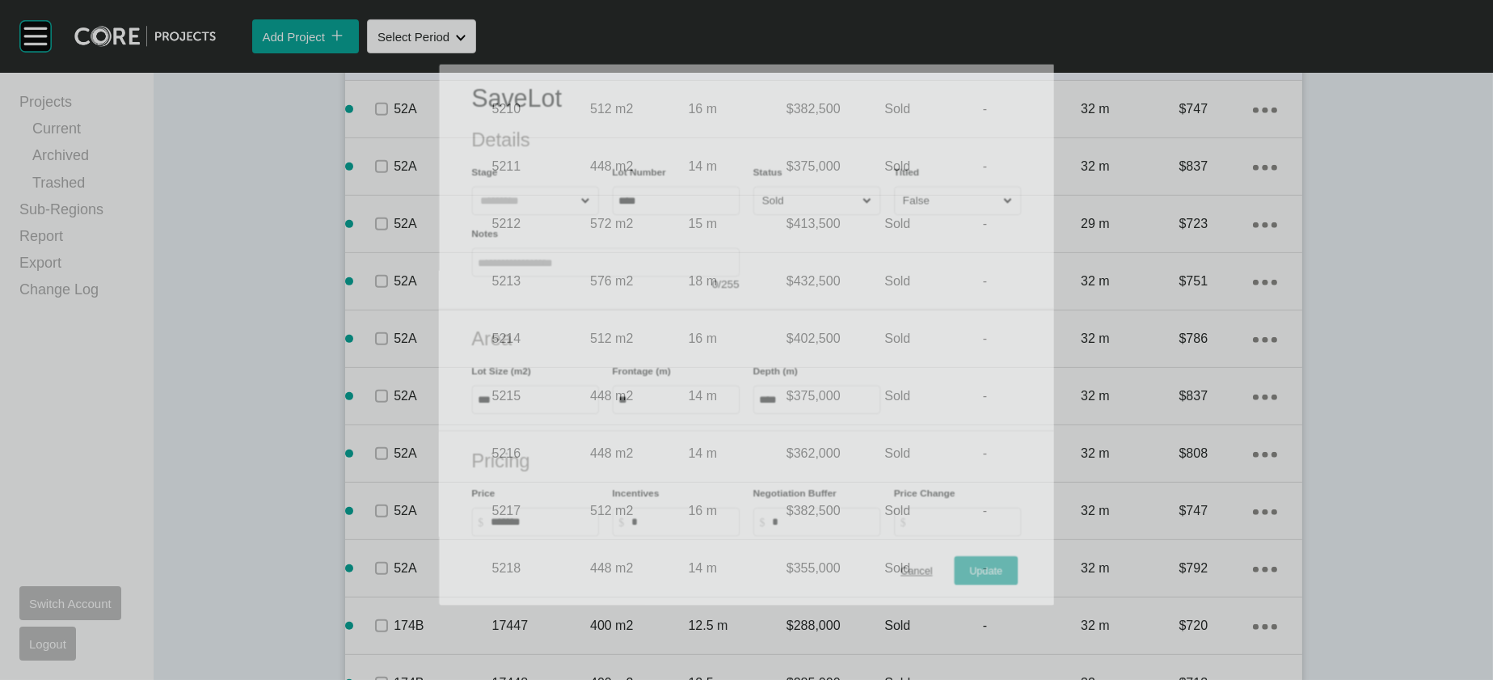
scroll to position [1456, 0]
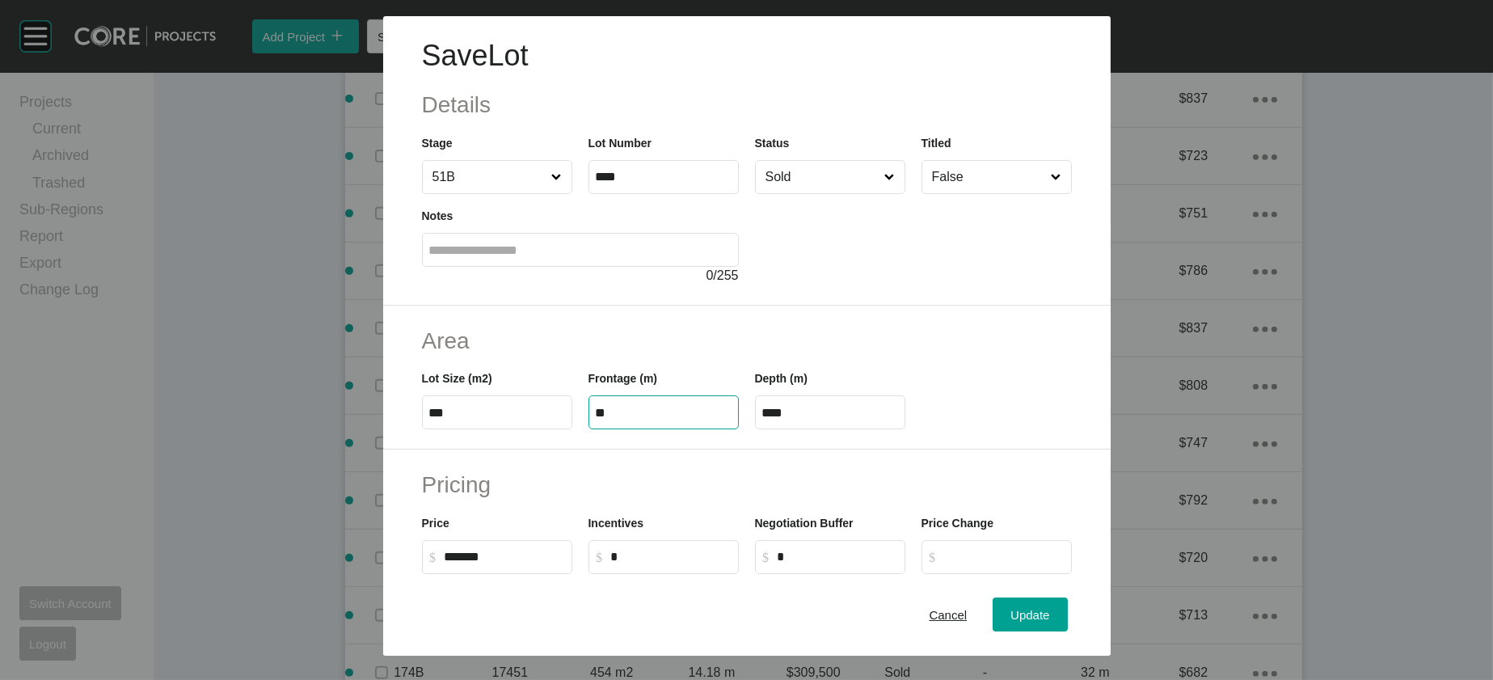
drag, startPoint x: 572, startPoint y: 510, endPoint x: 530, endPoint y: 506, distance: 42.2
click at [526, 429] on div "Lot Size (m2) *** Frontage (m) ** Depth (m) ****" at bounding box center [747, 393] width 666 height 73
type input "**"
click at [801, 429] on label "**" at bounding box center [830, 412] width 150 height 34
click at [801, 420] on input "**" at bounding box center [831, 413] width 136 height 14
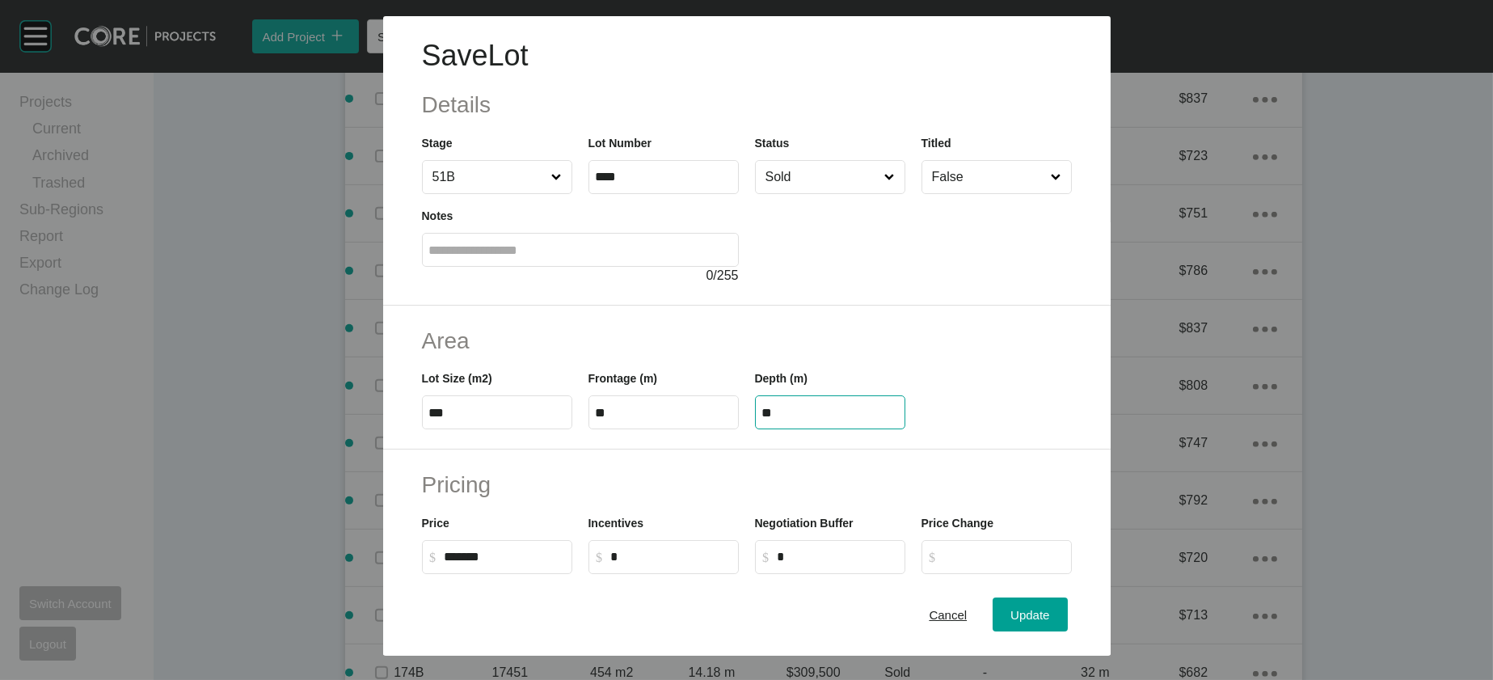
click at [775, 420] on input "**" at bounding box center [831, 413] width 136 height 14
type input "*****"
click at [1062, 610] on div "Save Lot Details Stage 51B Lot Number **** Status Sold Titled False Notes 0 / 2…" at bounding box center [746, 340] width 1493 height 680
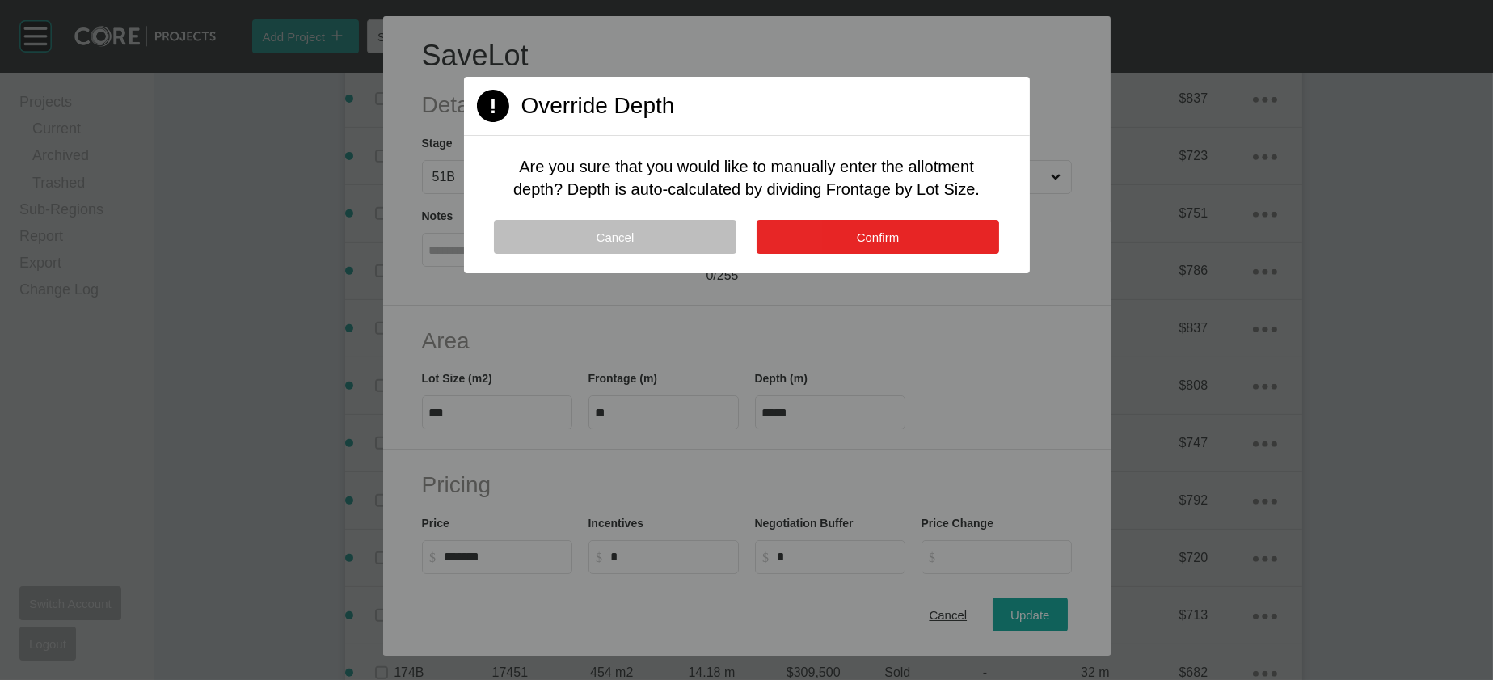
click at [847, 254] on button "Confirm" at bounding box center [878, 237] width 243 height 34
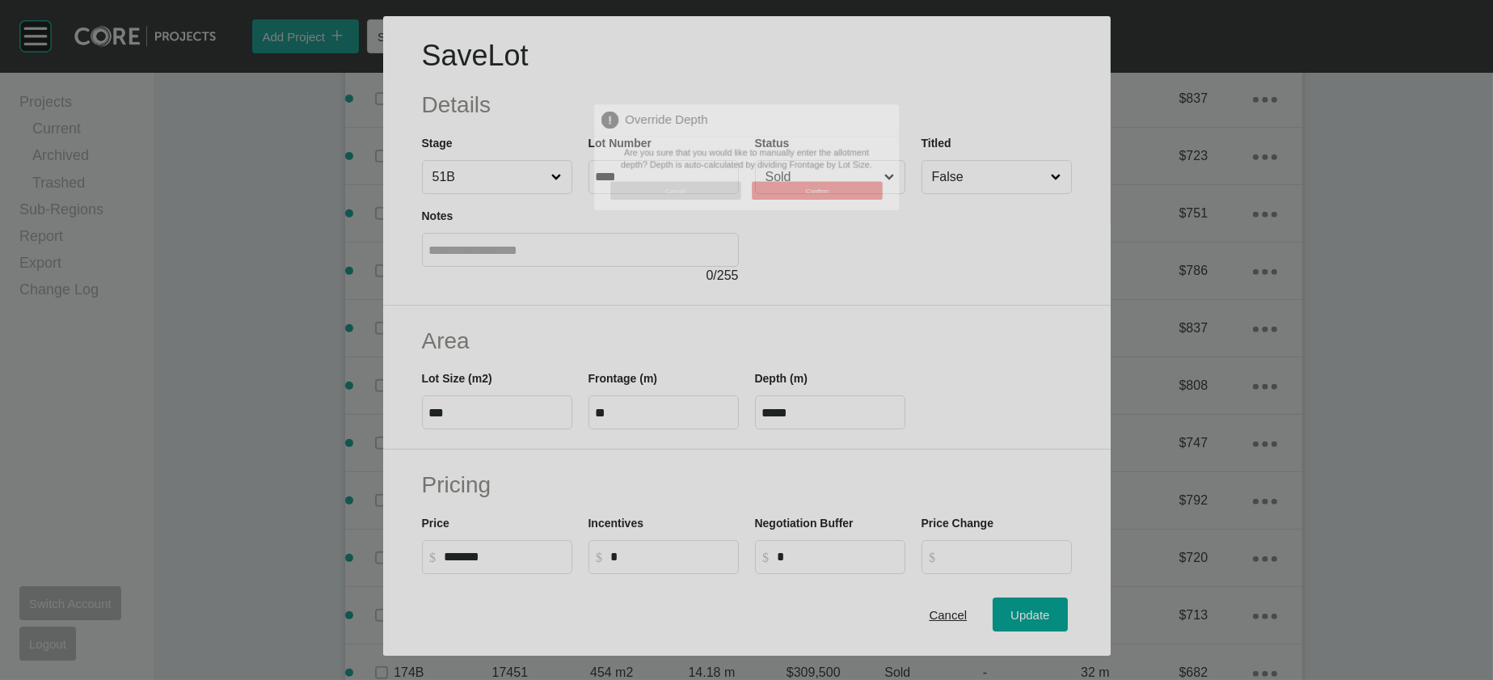
click at [847, 283] on div at bounding box center [746, 340] width 1493 height 680
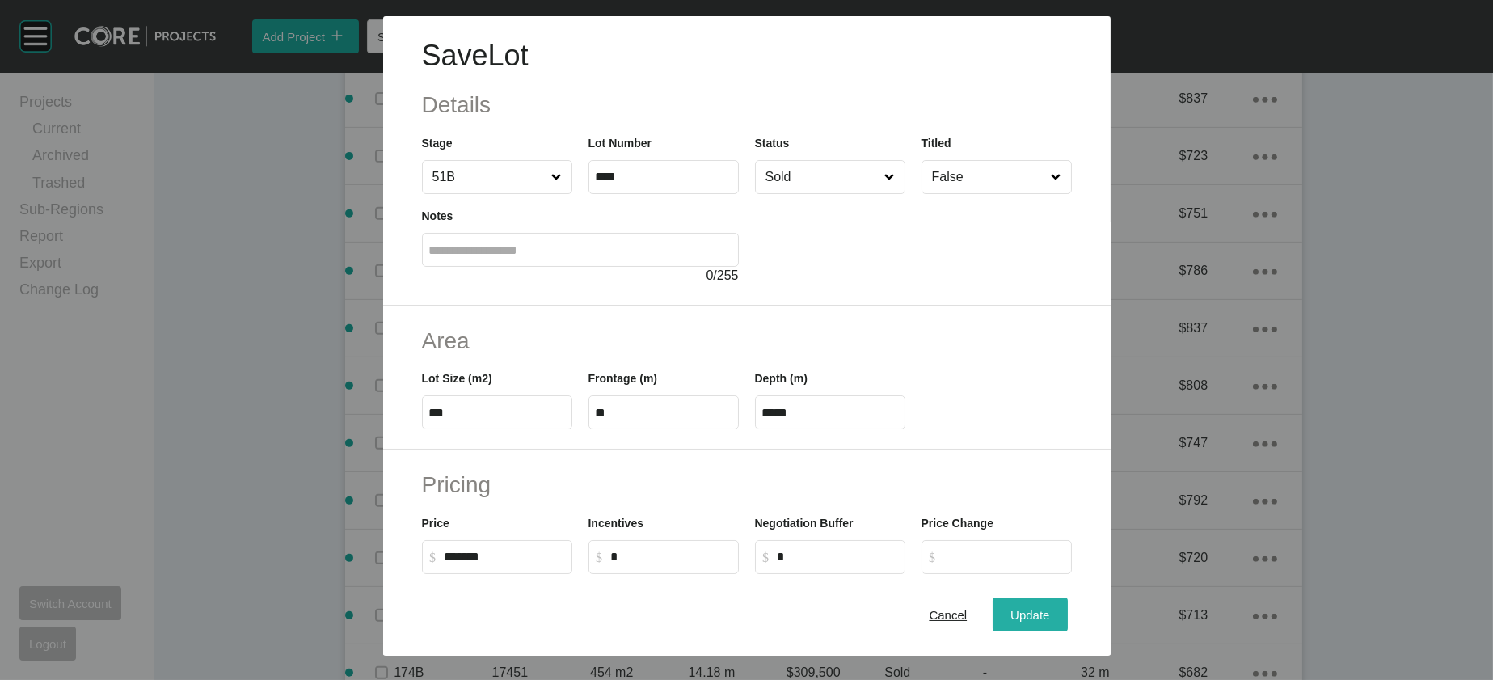
click at [1054, 604] on div "Update" at bounding box center [1030, 615] width 47 height 22
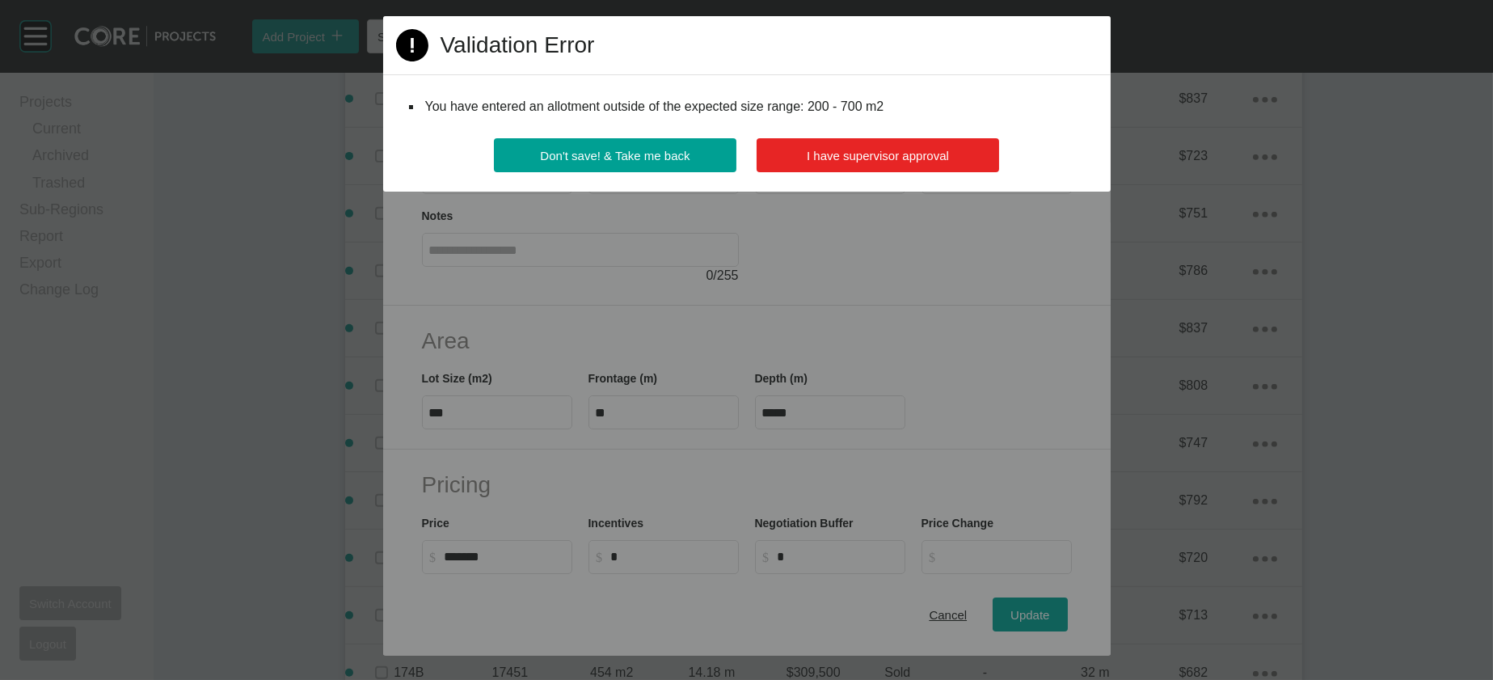
click at [865, 172] on button "I have supervisor approval" at bounding box center [878, 155] width 243 height 34
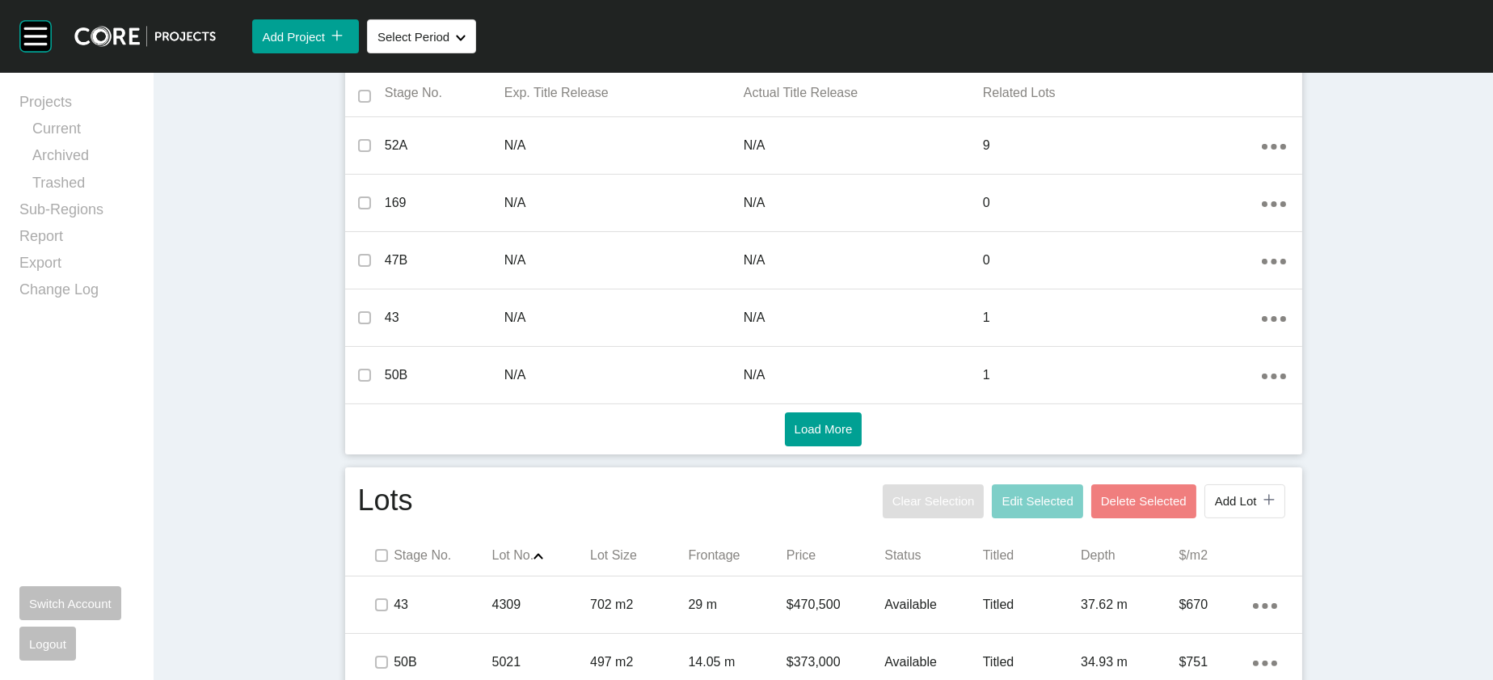
scroll to position [0, 0]
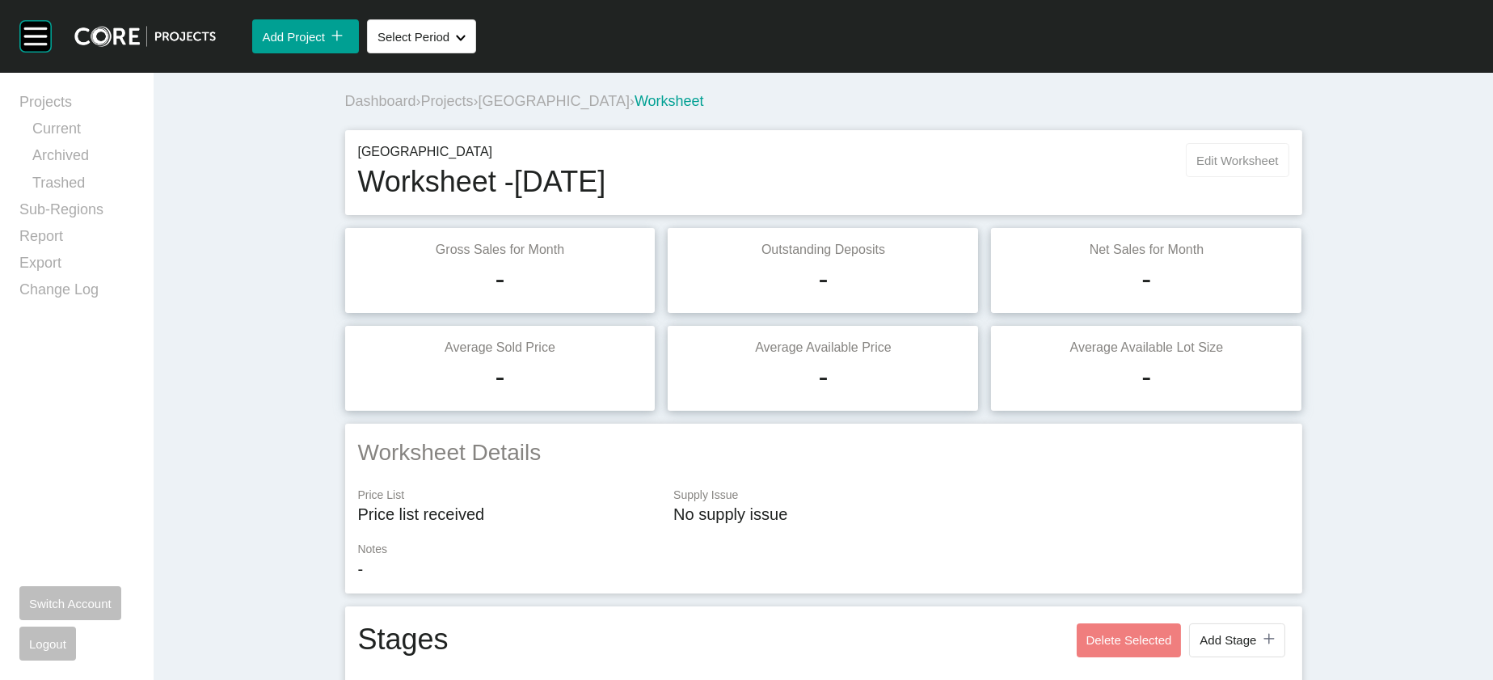
click at [1289, 177] on button "Edit Worksheet" at bounding box center [1237, 160] width 103 height 34
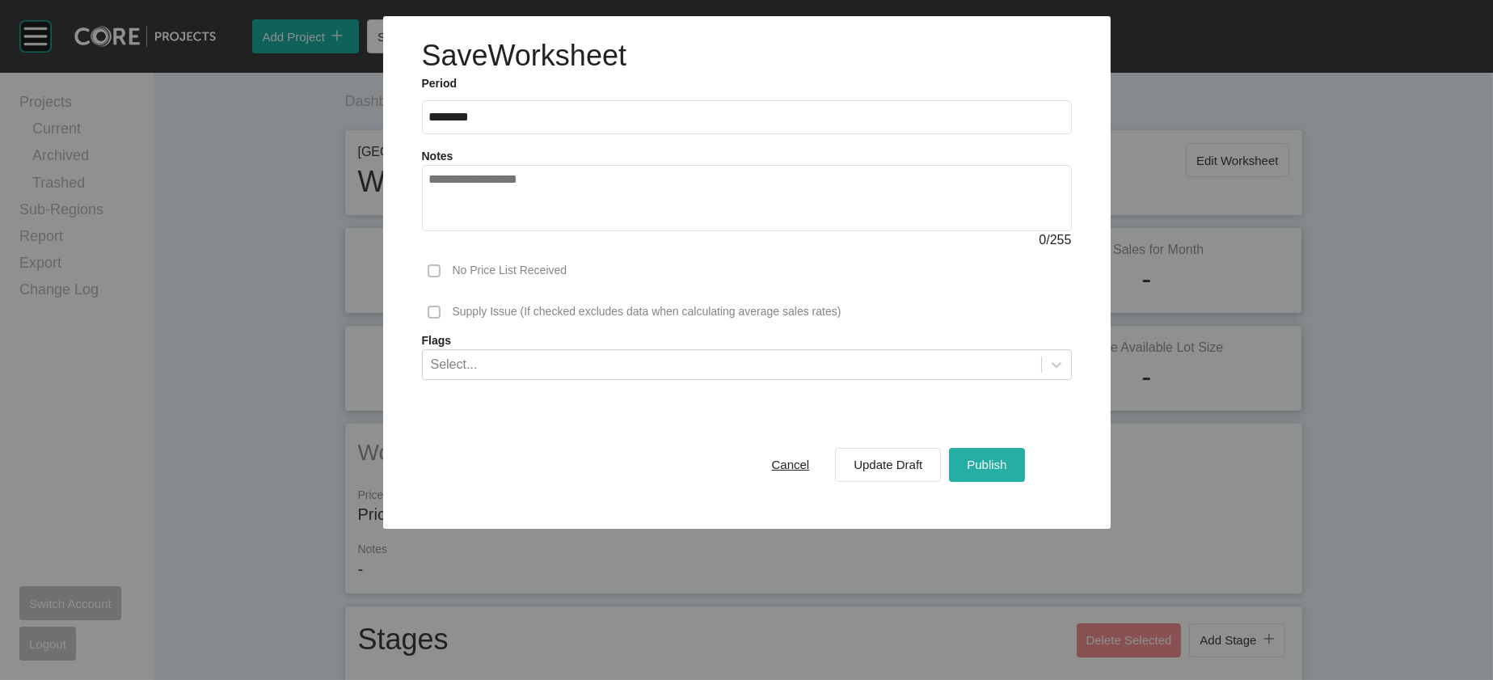
click at [1011, 475] on div "Publish" at bounding box center [987, 465] width 48 height 22
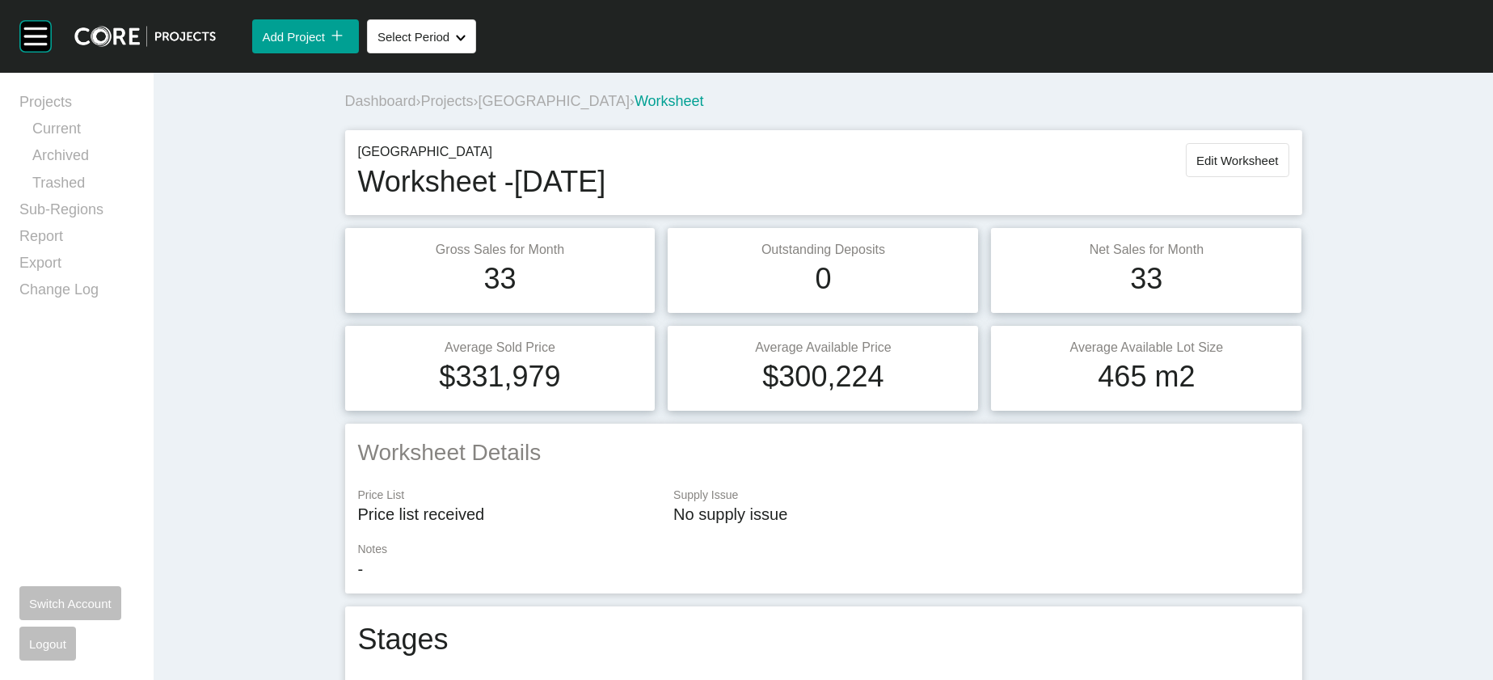
click at [421, 109] on span "Projects" at bounding box center [447, 101] width 53 height 16
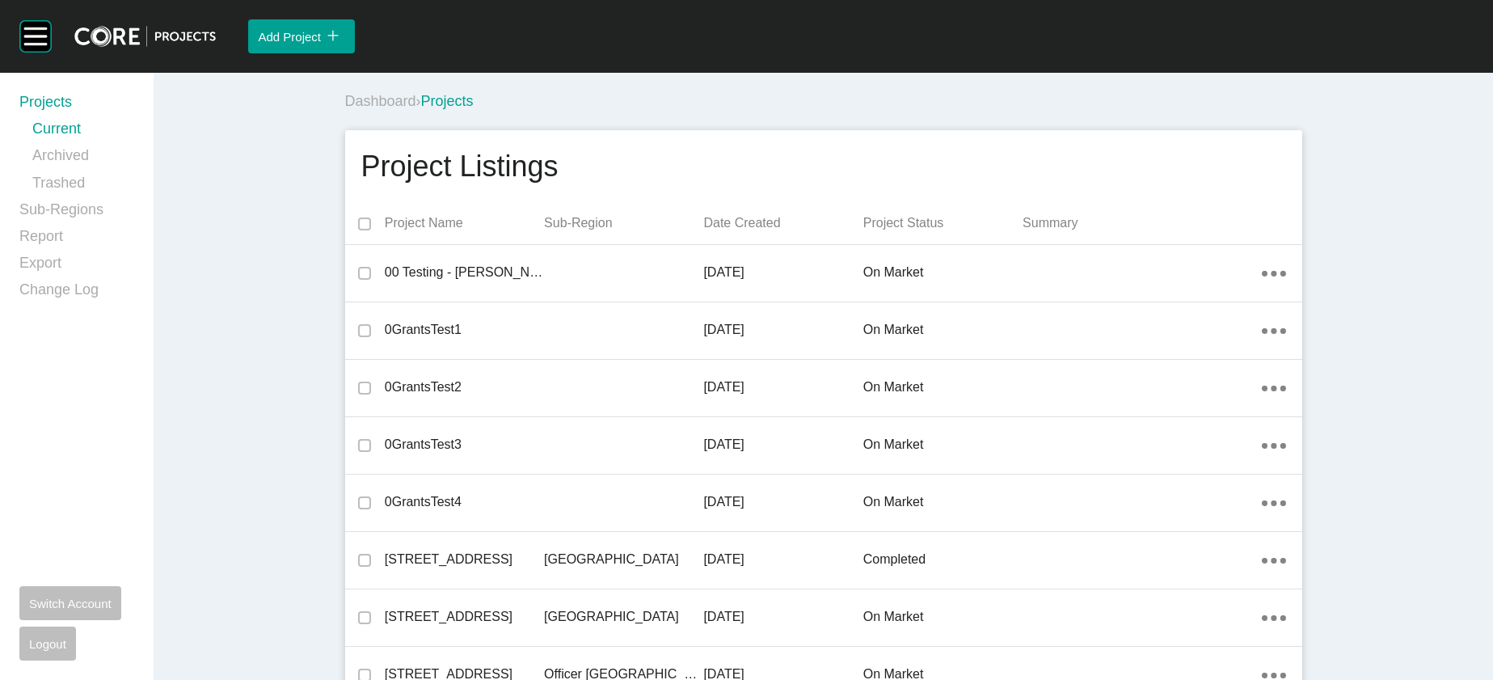
scroll to position [25755, 0]
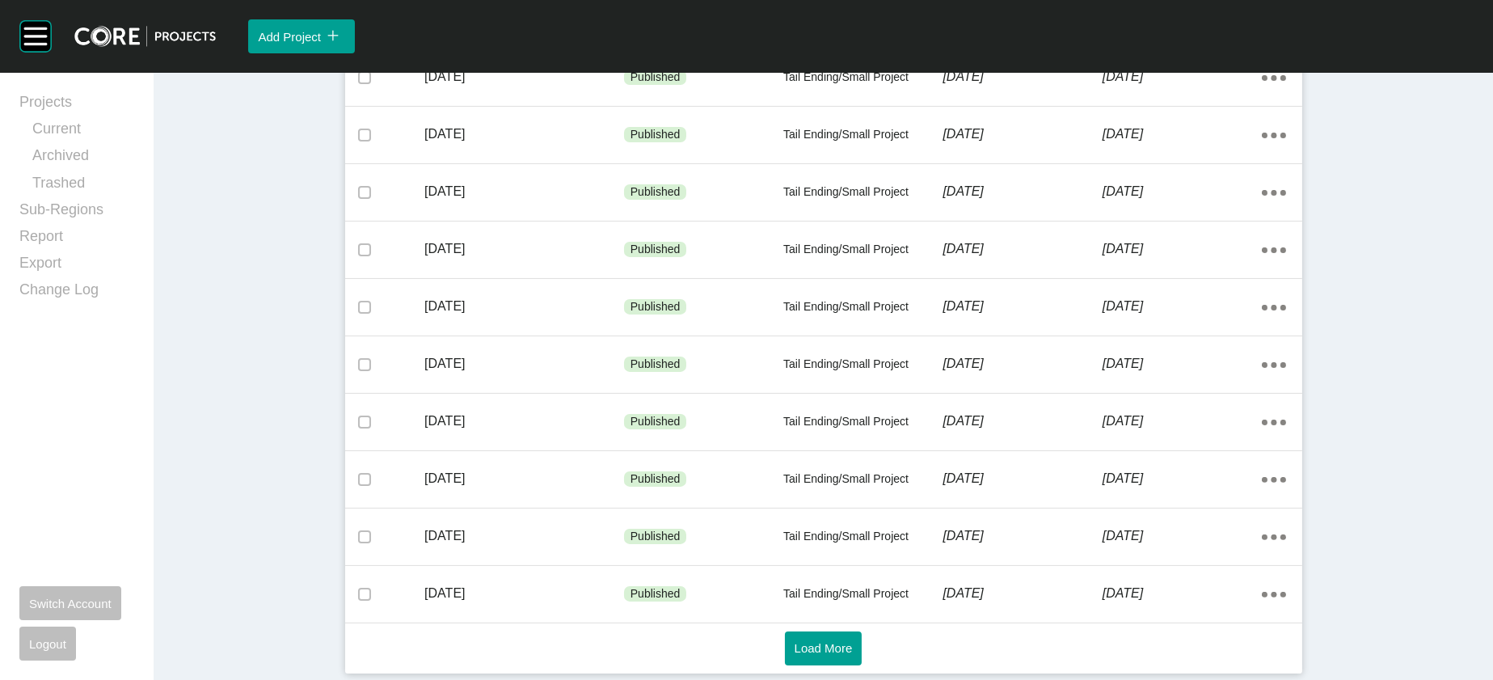
scroll to position [1113, 0]
click at [830, 644] on span "Load More" at bounding box center [824, 648] width 58 height 14
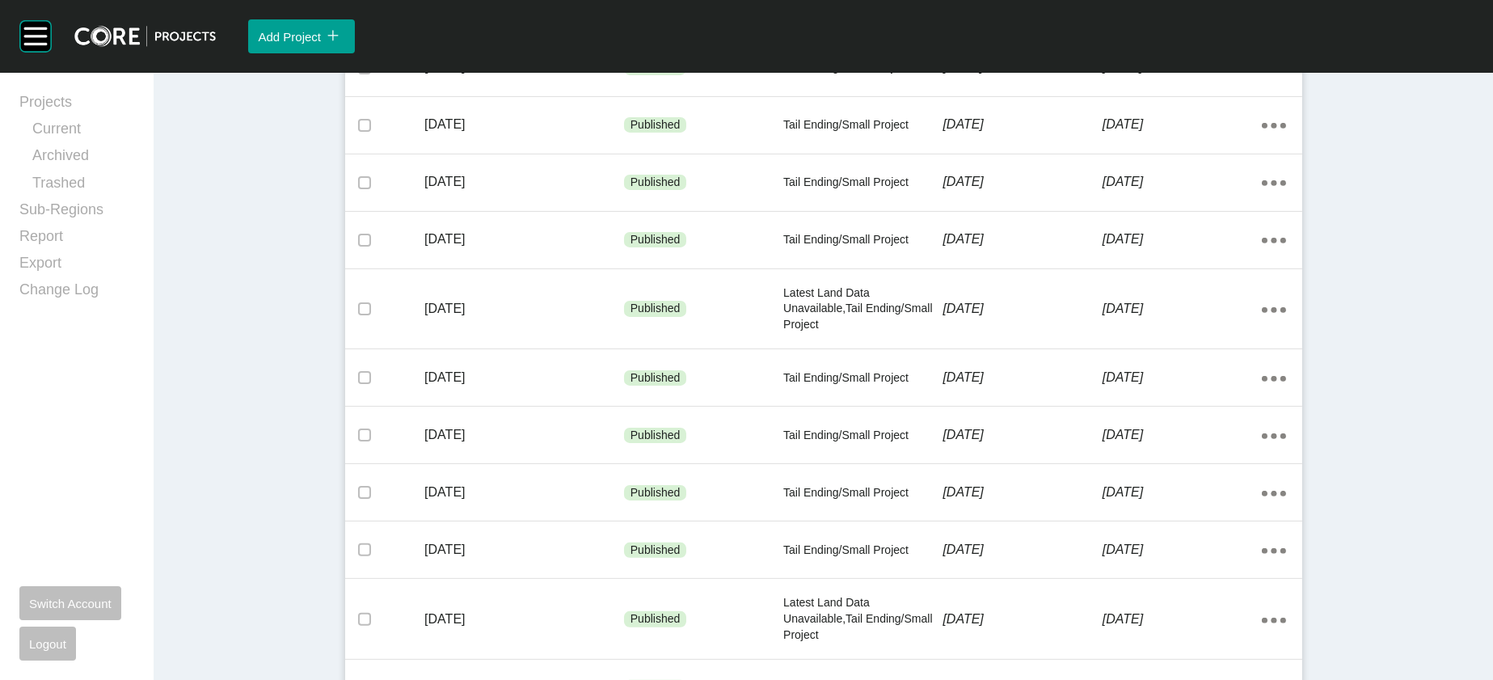
scroll to position [1708, 0]
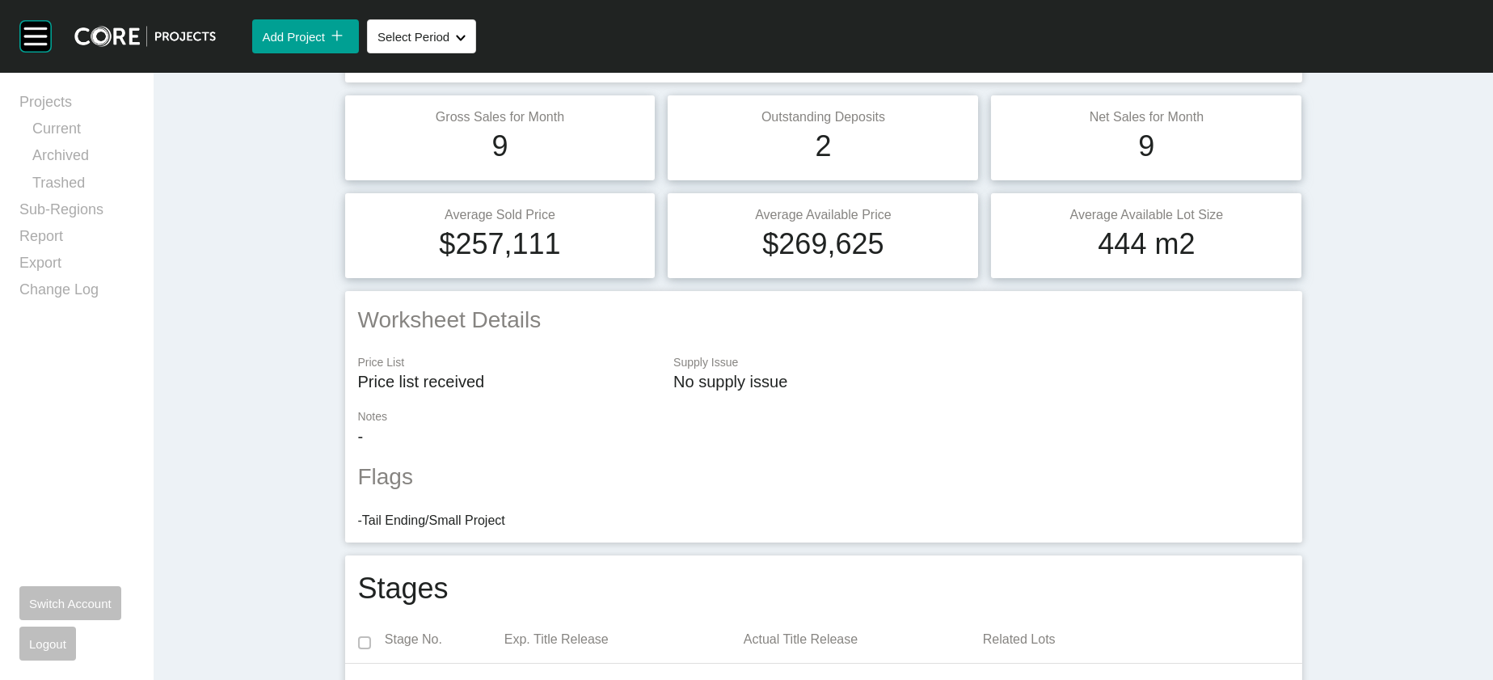
scroll to position [31, 0]
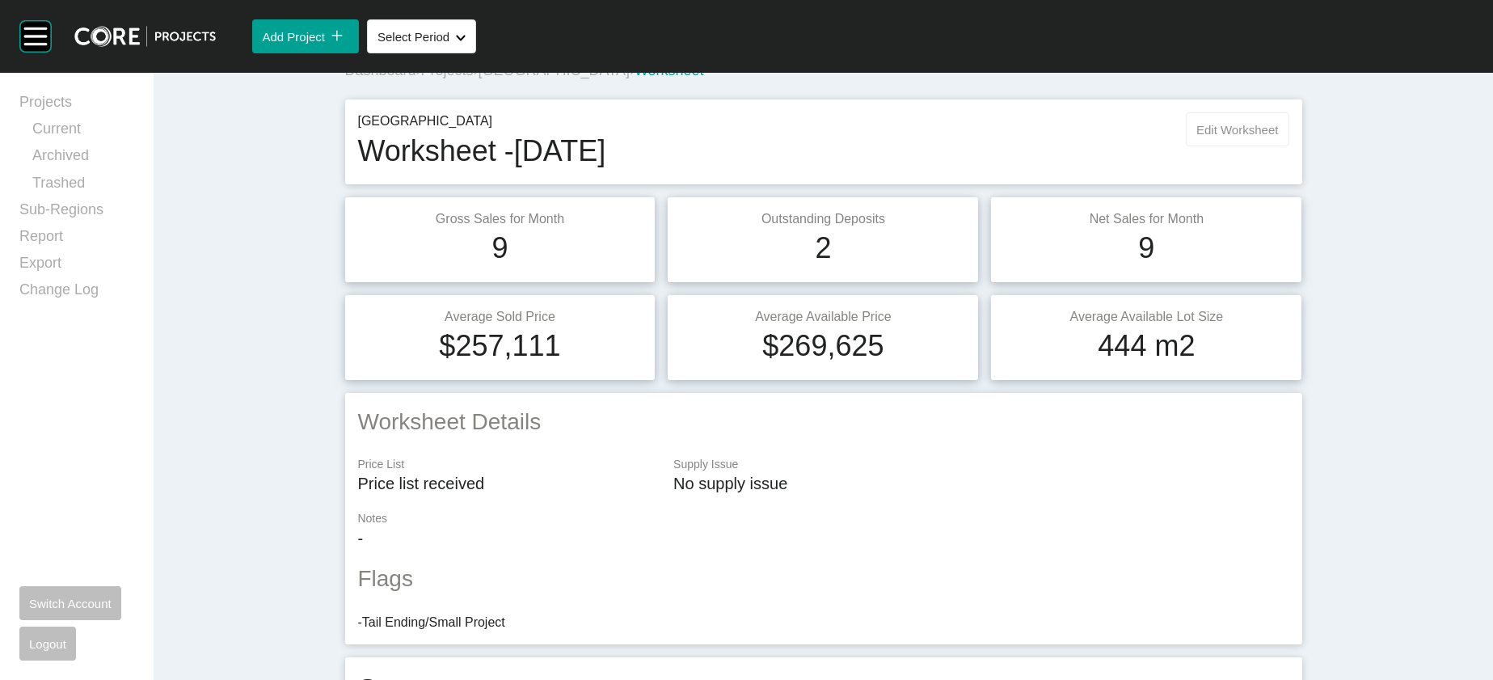
click at [1278, 137] on span "Edit Worksheet" at bounding box center [1238, 130] width 82 height 14
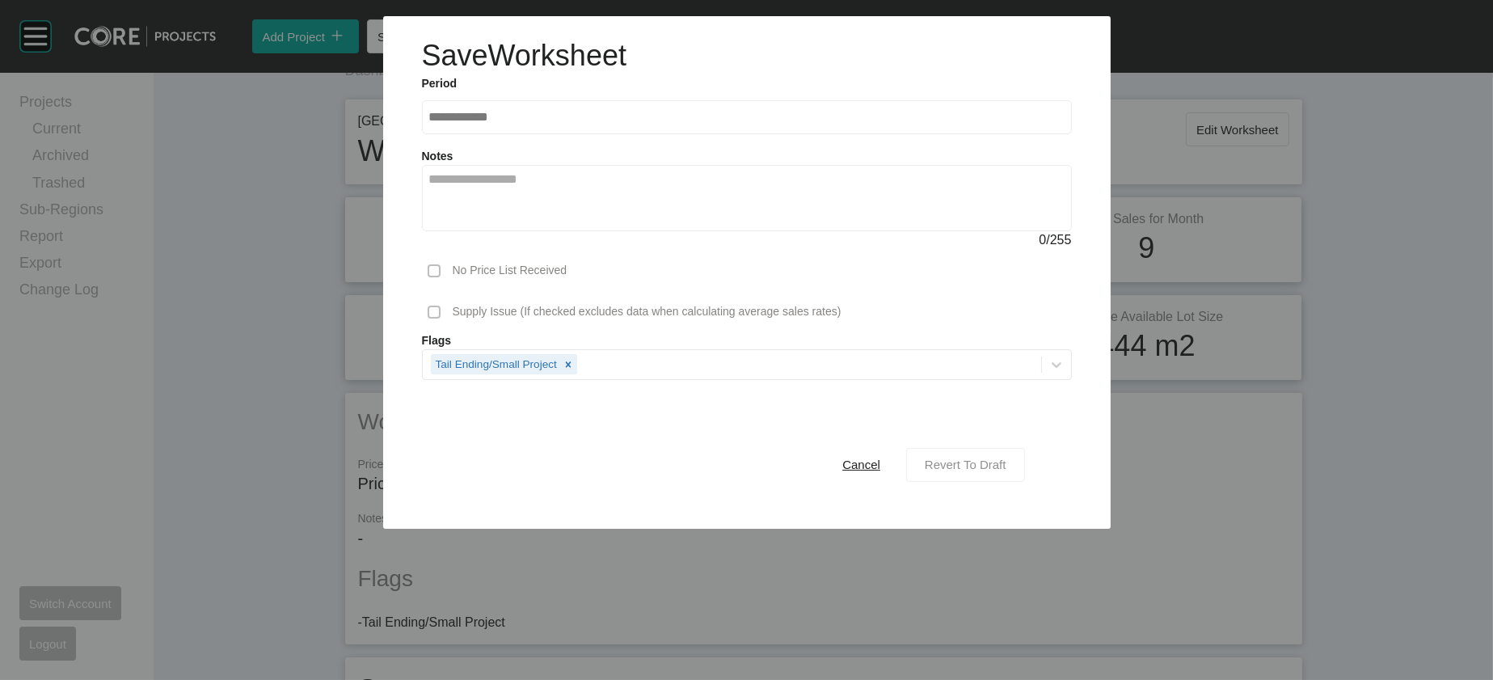
click at [1011, 475] on div "Revert To Draft" at bounding box center [966, 465] width 90 height 22
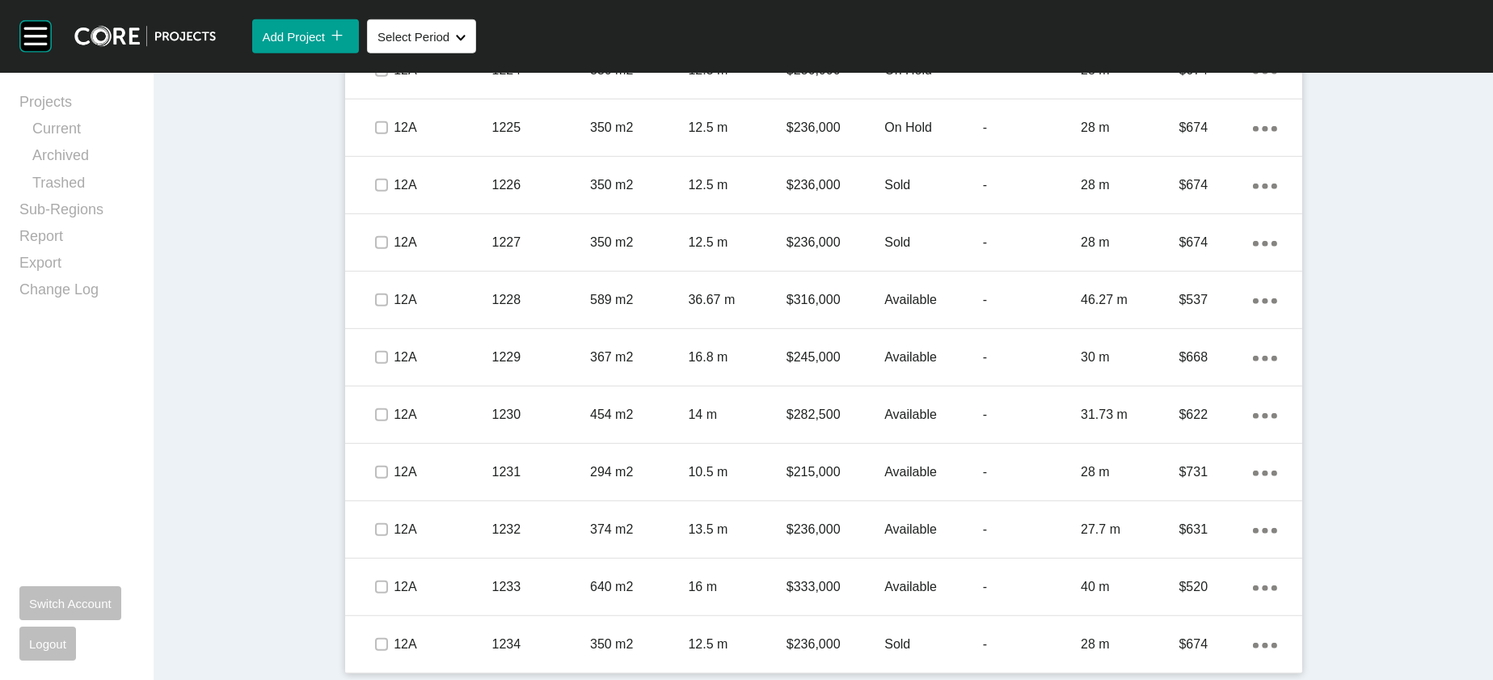
scroll to position [2838, 0]
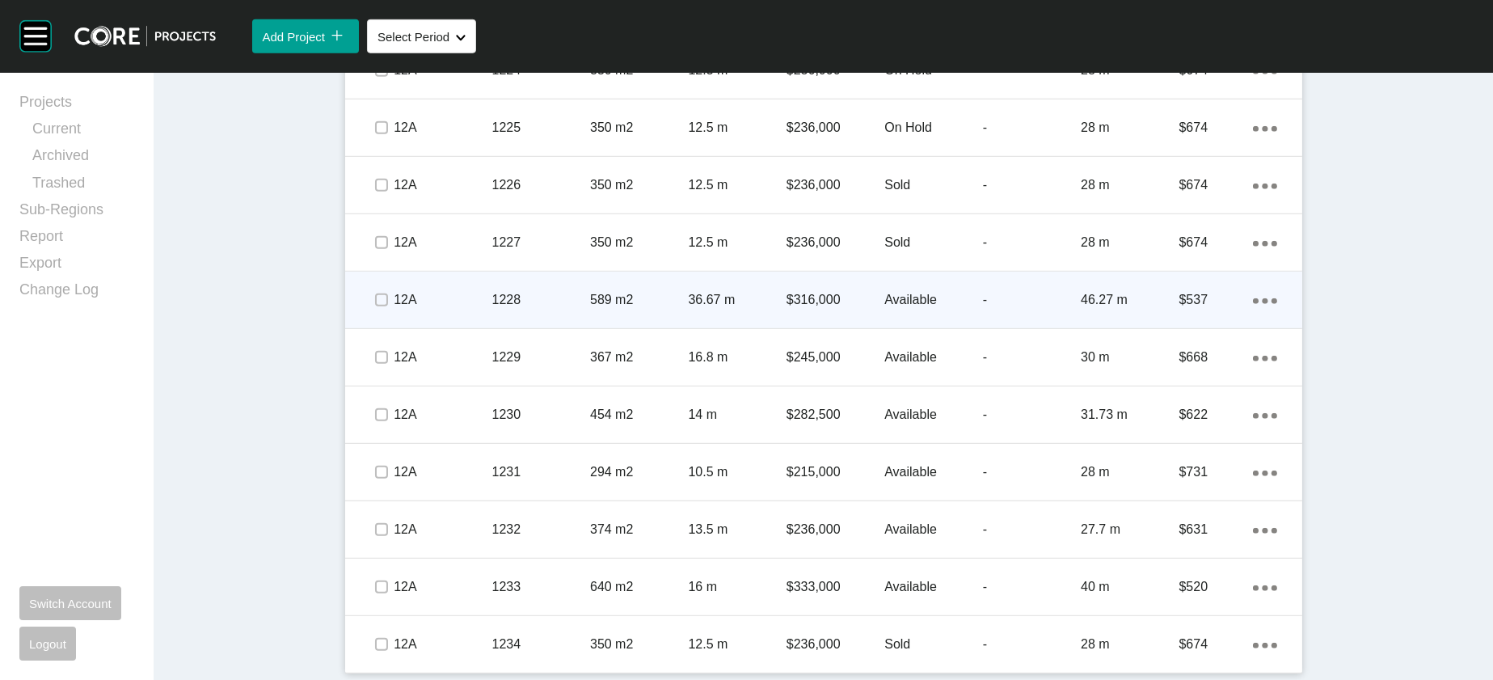
click at [1179, 318] on div "46.27 m" at bounding box center [1130, 300] width 98 height 50
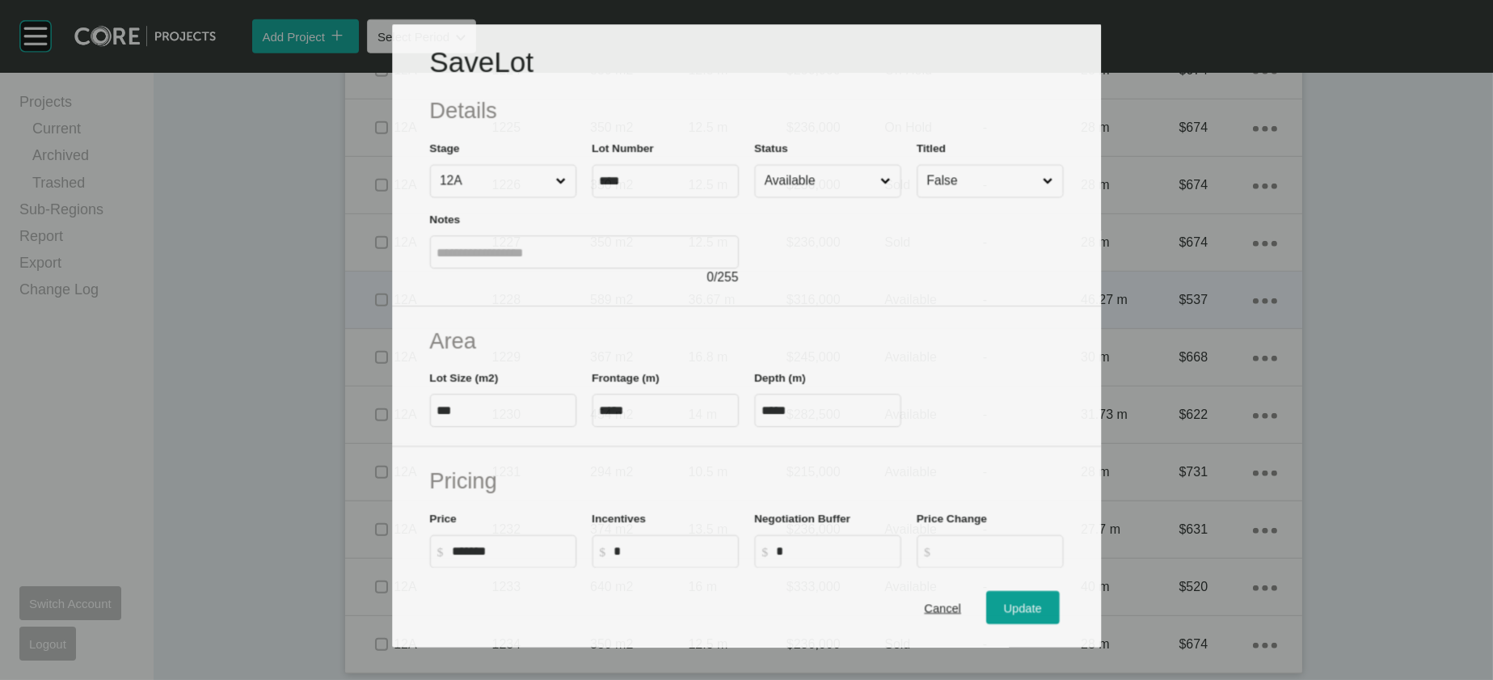
scroll to position [2775, 0]
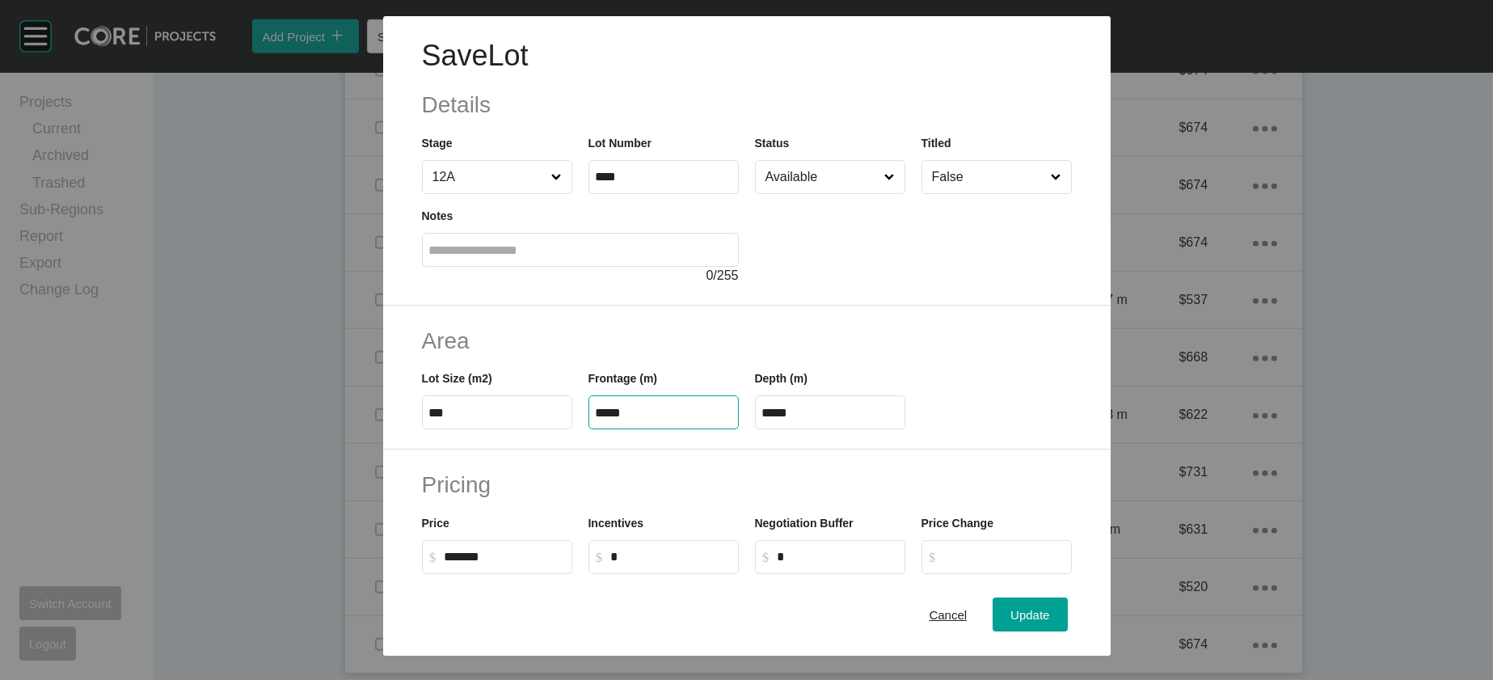
drag, startPoint x: 564, startPoint y: 511, endPoint x: 625, endPoint y: 512, distance: 61.5
click at [625, 420] on input "*****" at bounding box center [664, 413] width 136 height 14
type input "*****"
click at [818, 420] on input "****" at bounding box center [831, 413] width 136 height 14
drag, startPoint x: 814, startPoint y: 507, endPoint x: 766, endPoint y: 512, distance: 48.8
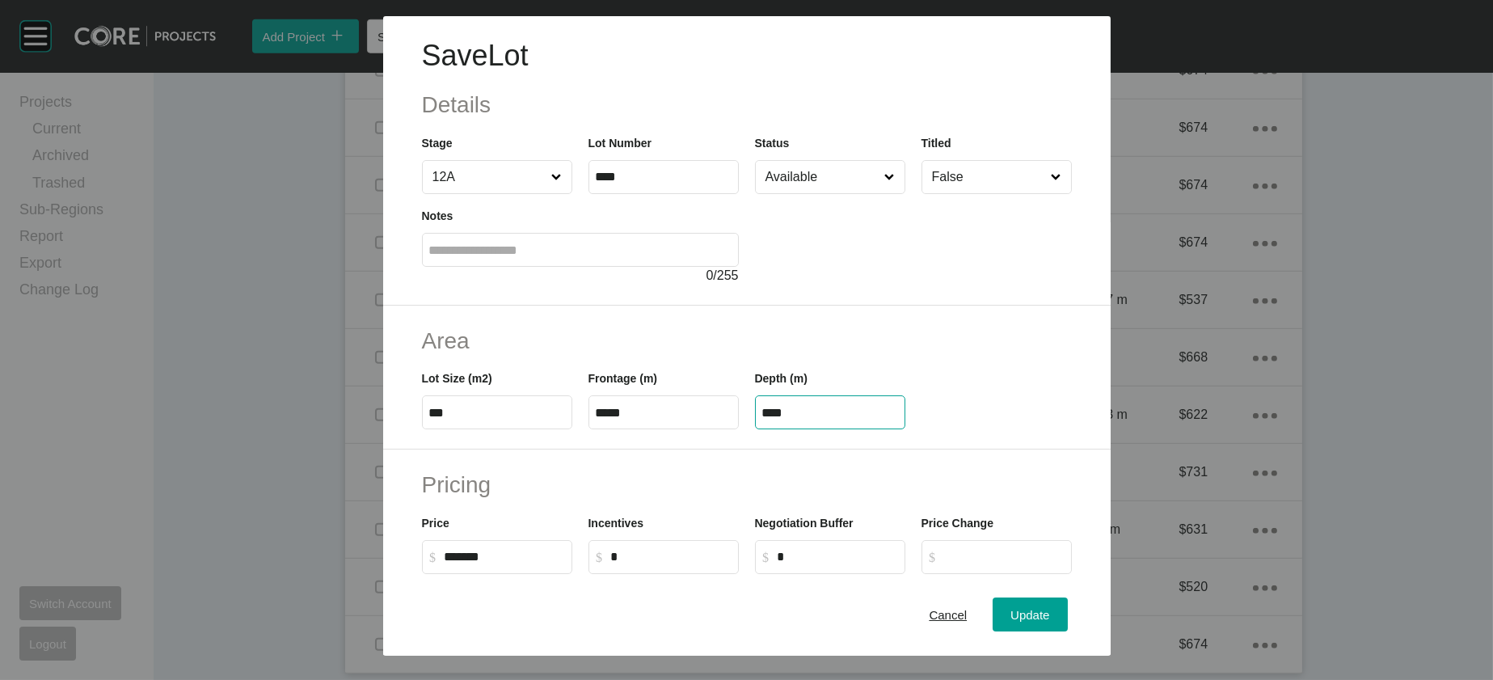
click at [766, 420] on input "****" at bounding box center [831, 413] width 136 height 14
click at [732, 429] on div "Frontage (m) *****" at bounding box center [664, 393] width 167 height 73
drag, startPoint x: 779, startPoint y: 511, endPoint x: 771, endPoint y: 511, distance: 8.9
click at [771, 420] on input "****" at bounding box center [831, 413] width 136 height 14
drag, startPoint x: 747, startPoint y: 512, endPoint x: 729, endPoint y: 512, distance: 18.6
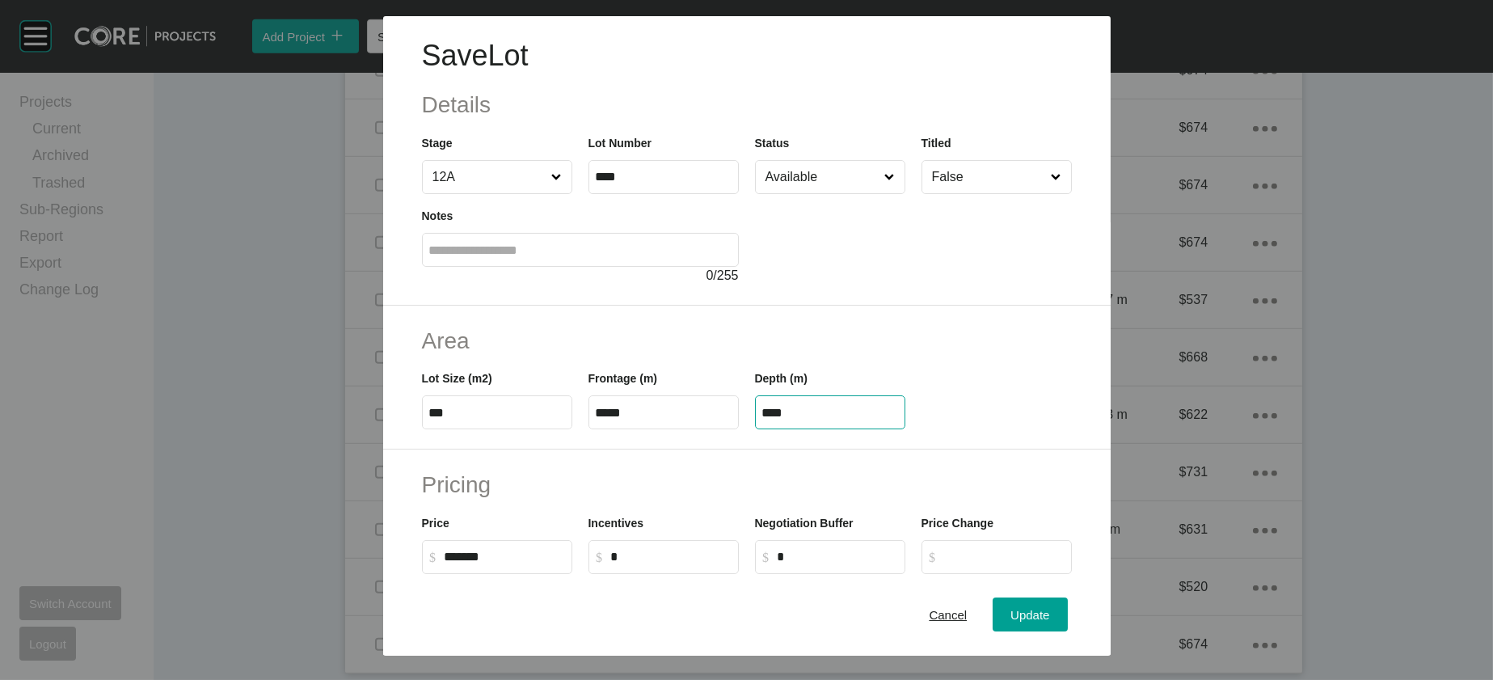
click at [729, 429] on div "Lot Size (m2) *** Frontage (m) ***** Depth (m) ****" at bounding box center [747, 393] width 666 height 73
type input "**"
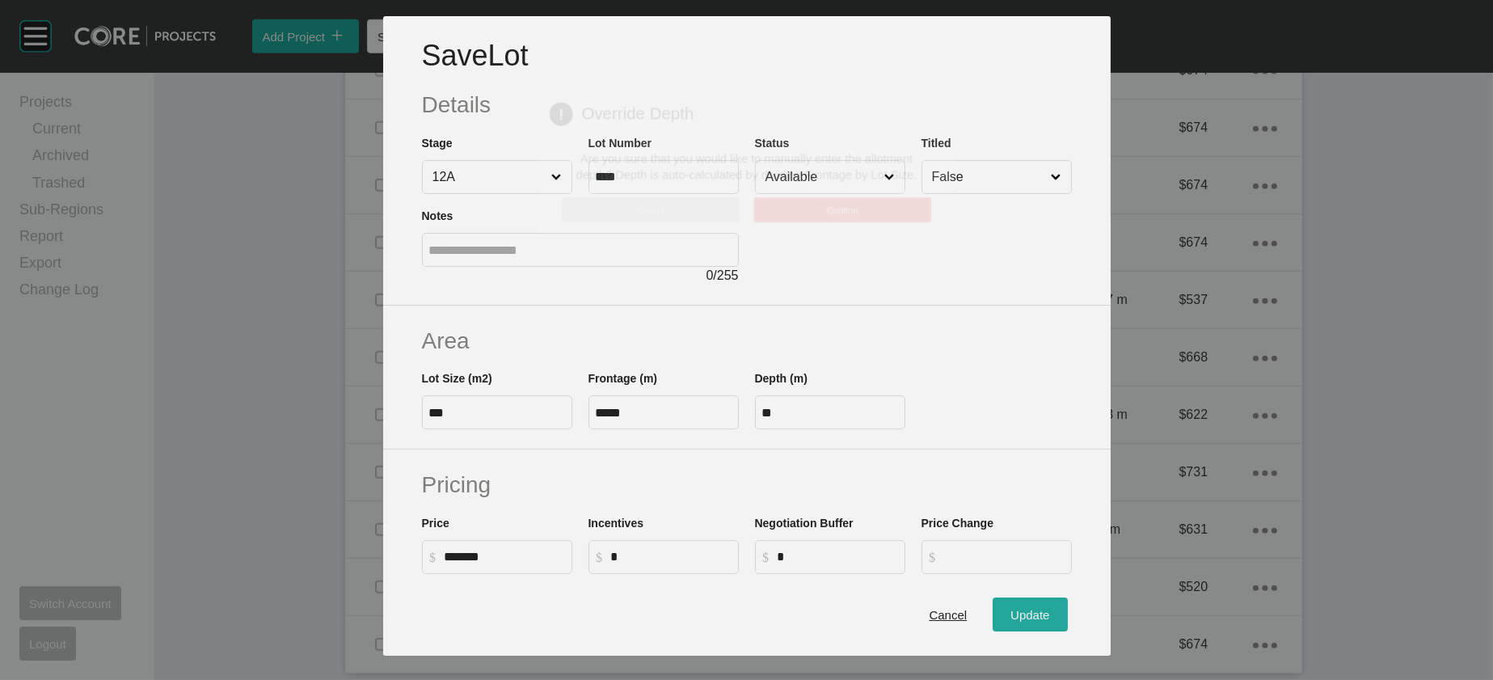
click at [1070, 600] on div "Save Lot Details Stage 12A Lot Number **** Status Available Titled False Notes …" at bounding box center [746, 340] width 1493 height 680
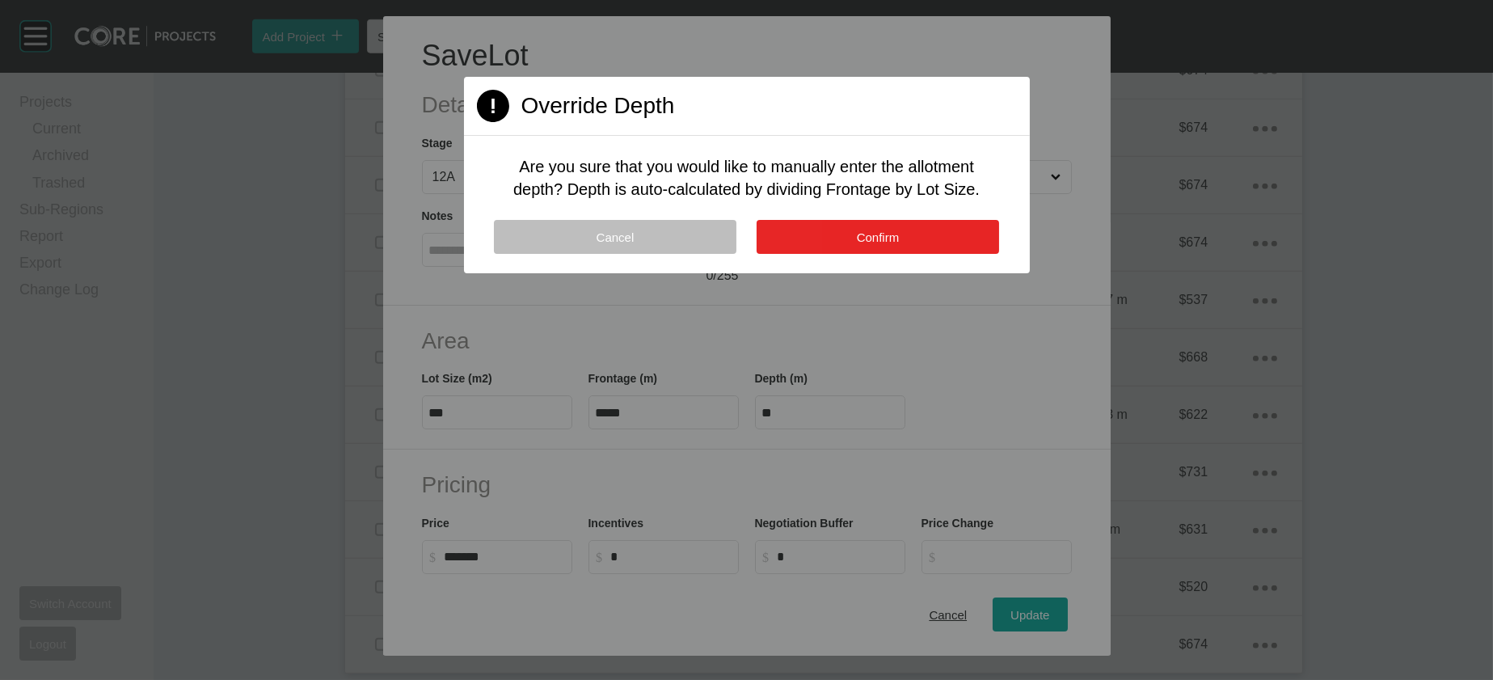
click at [927, 254] on button "Confirm" at bounding box center [878, 237] width 243 height 34
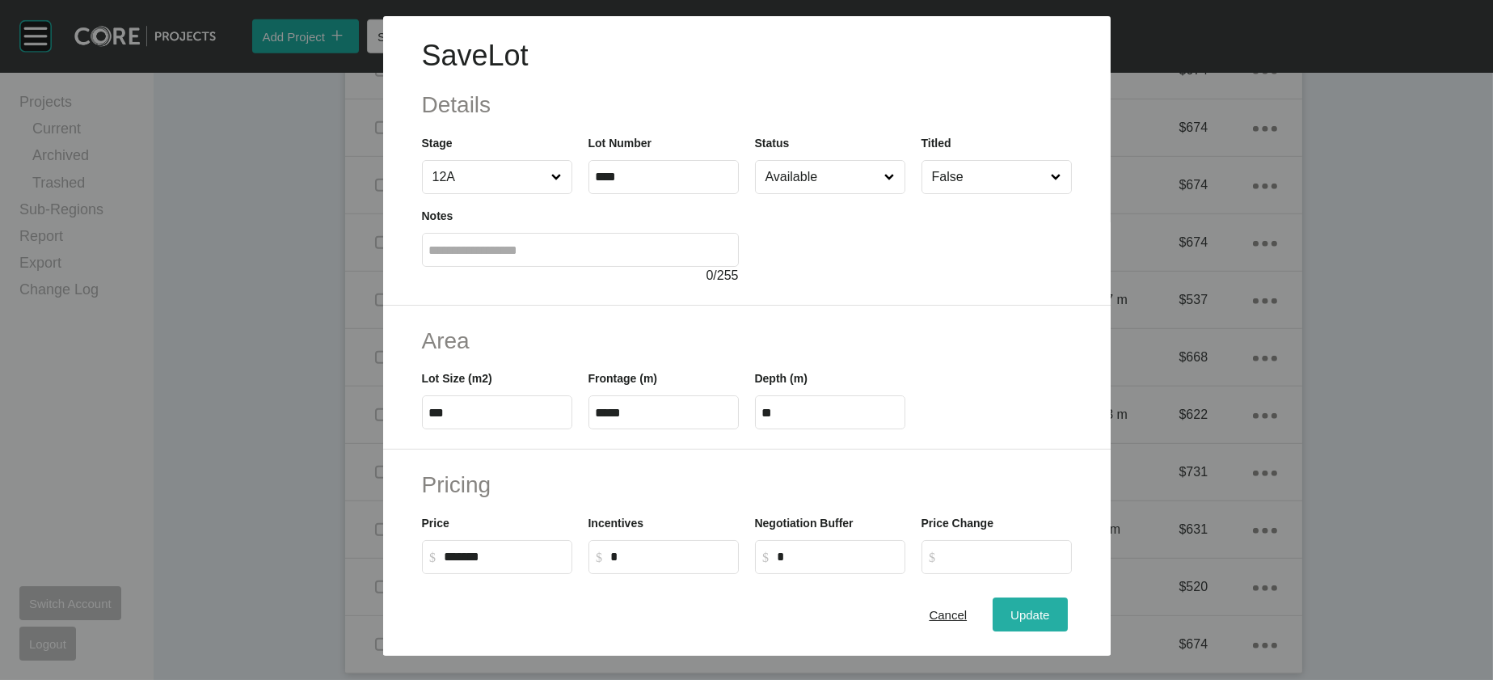
click at [1044, 586] on div "Cancel Update" at bounding box center [747, 615] width 728 height 81
click at [1044, 598] on button "Update" at bounding box center [1030, 615] width 74 height 34
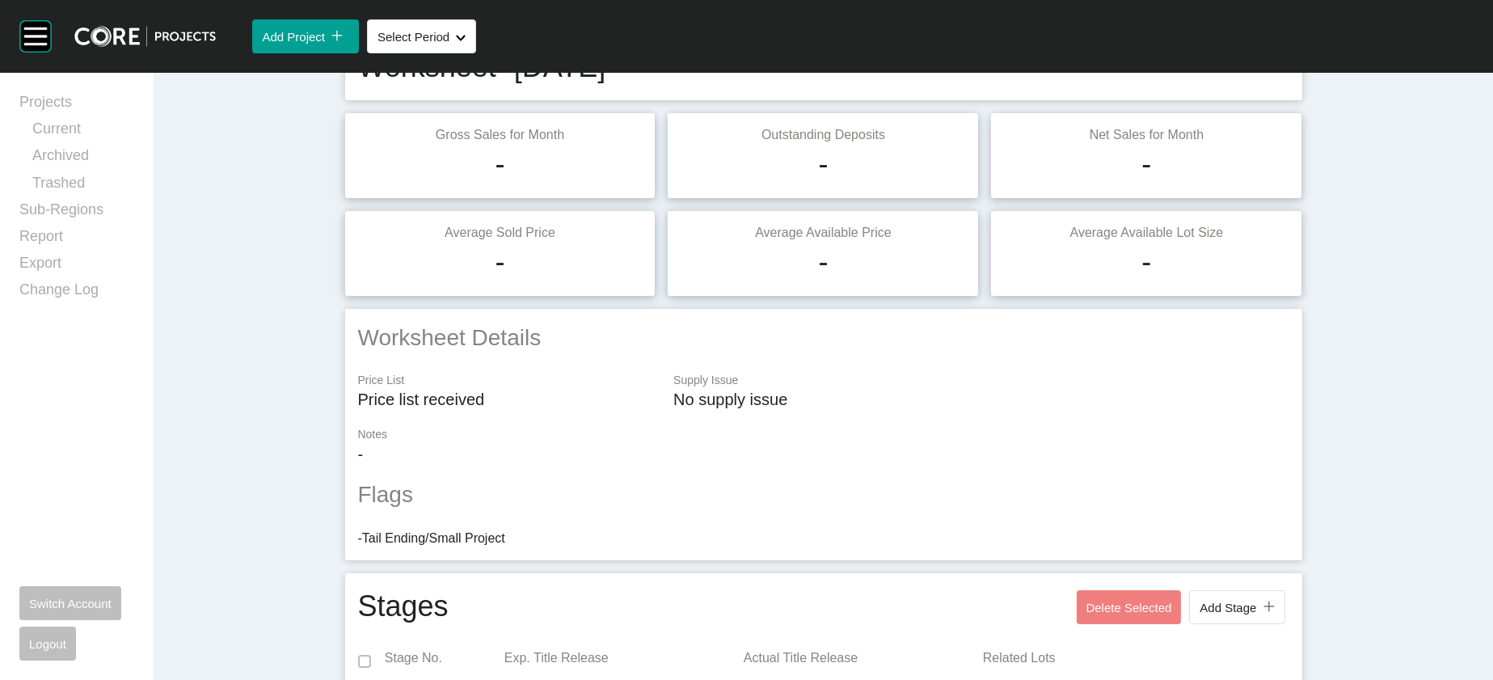
scroll to position [14, 0]
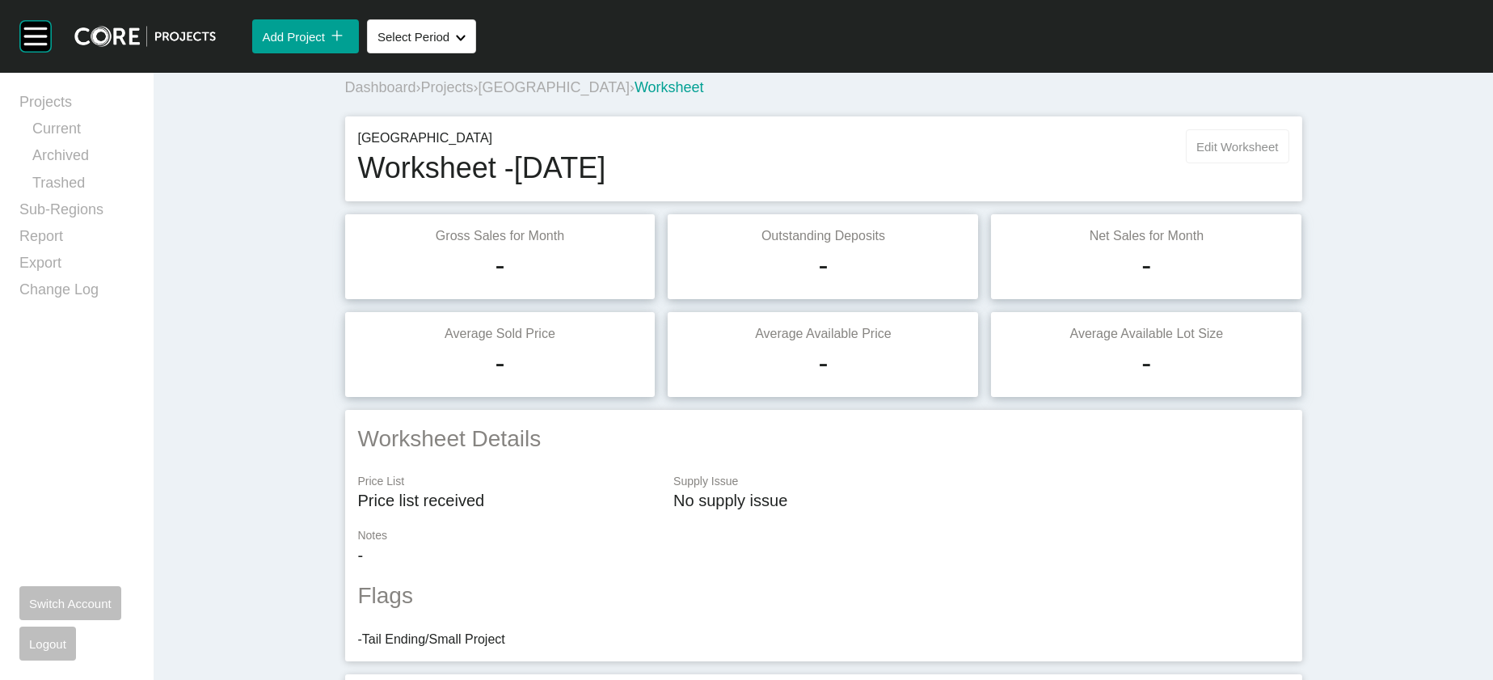
click at [1289, 163] on button "Edit Worksheet" at bounding box center [1237, 146] width 103 height 34
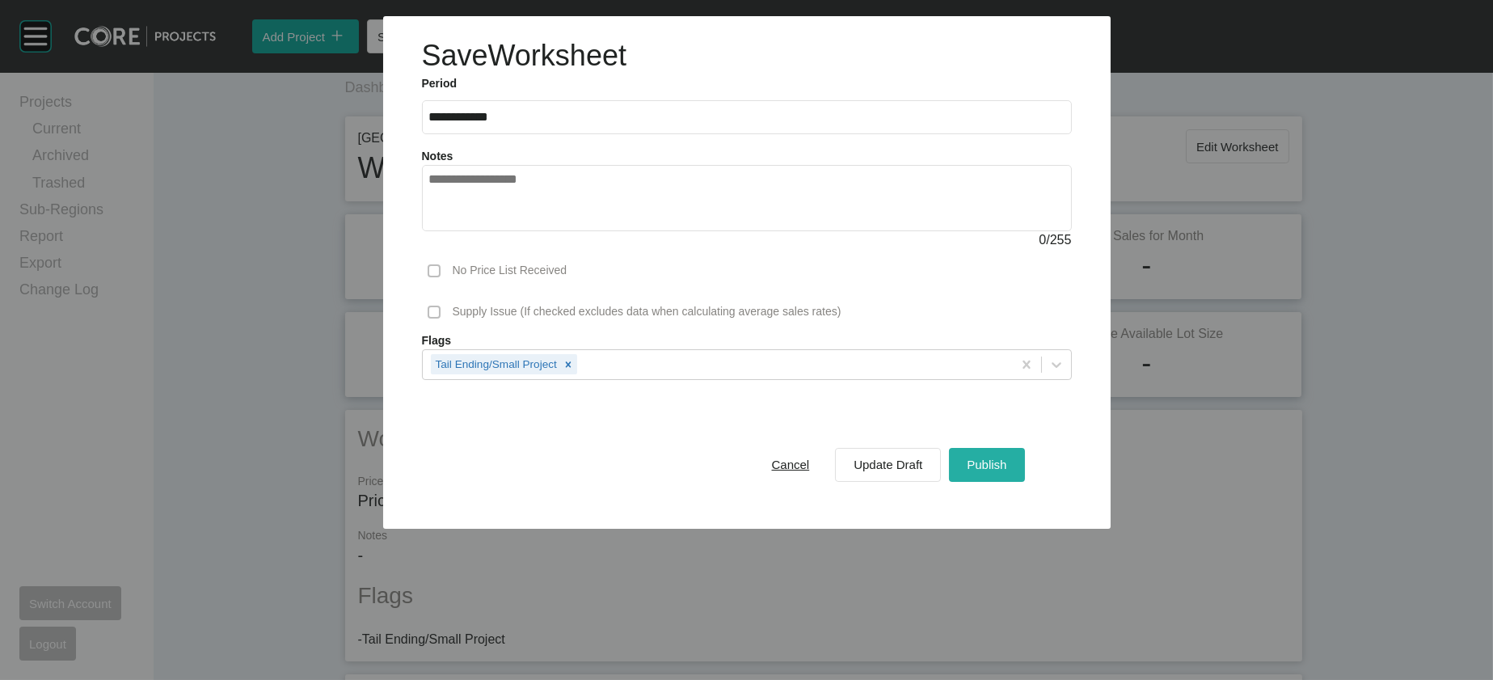
click at [1024, 482] on button "Publish" at bounding box center [986, 465] width 75 height 34
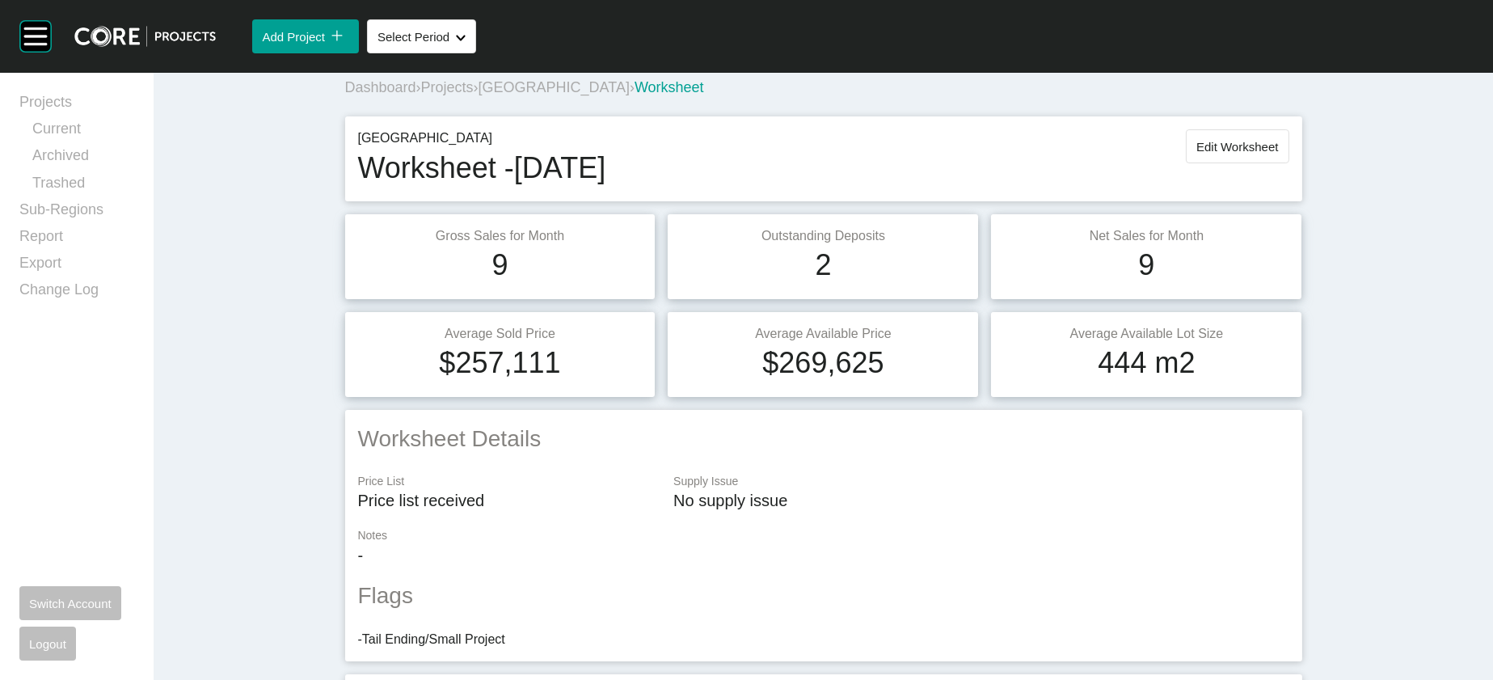
click at [503, 95] on span "[GEOGRAPHIC_DATA]" at bounding box center [554, 87] width 151 height 16
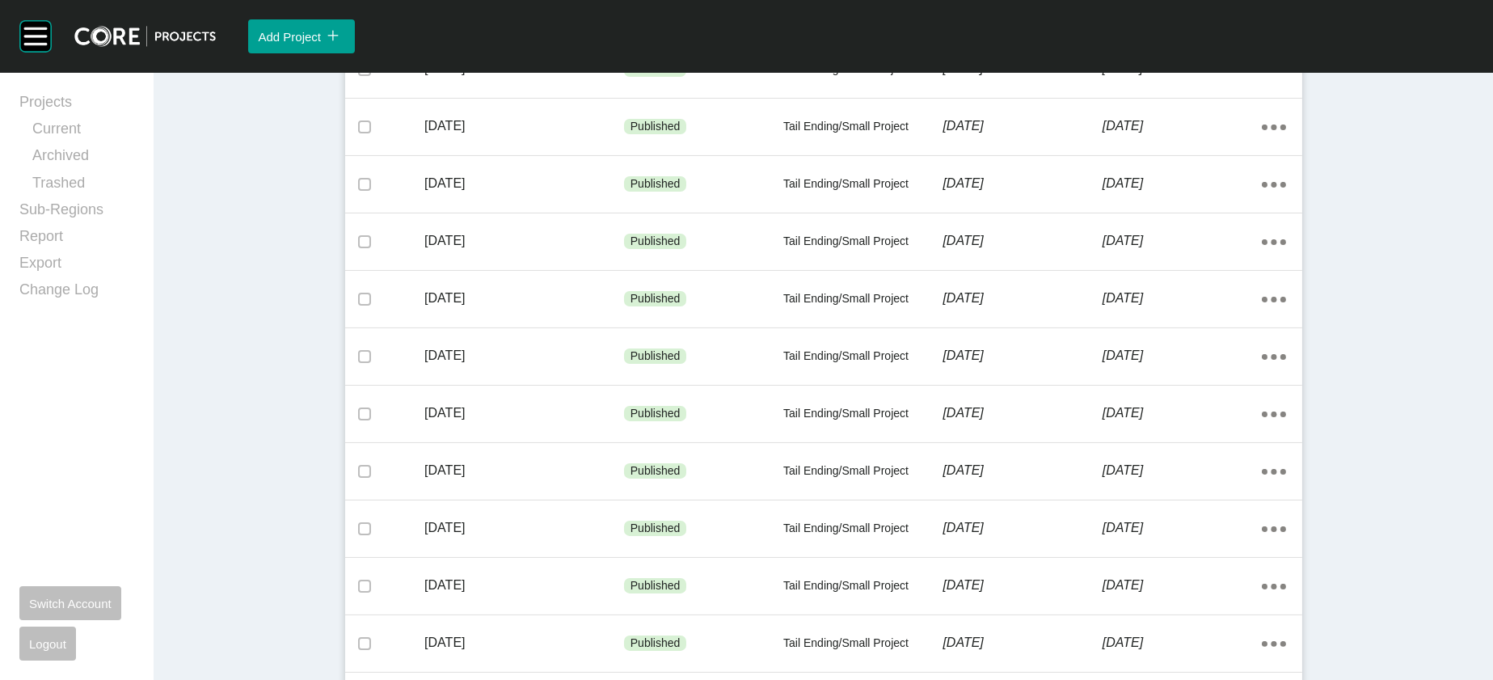
scroll to position [1113, 0]
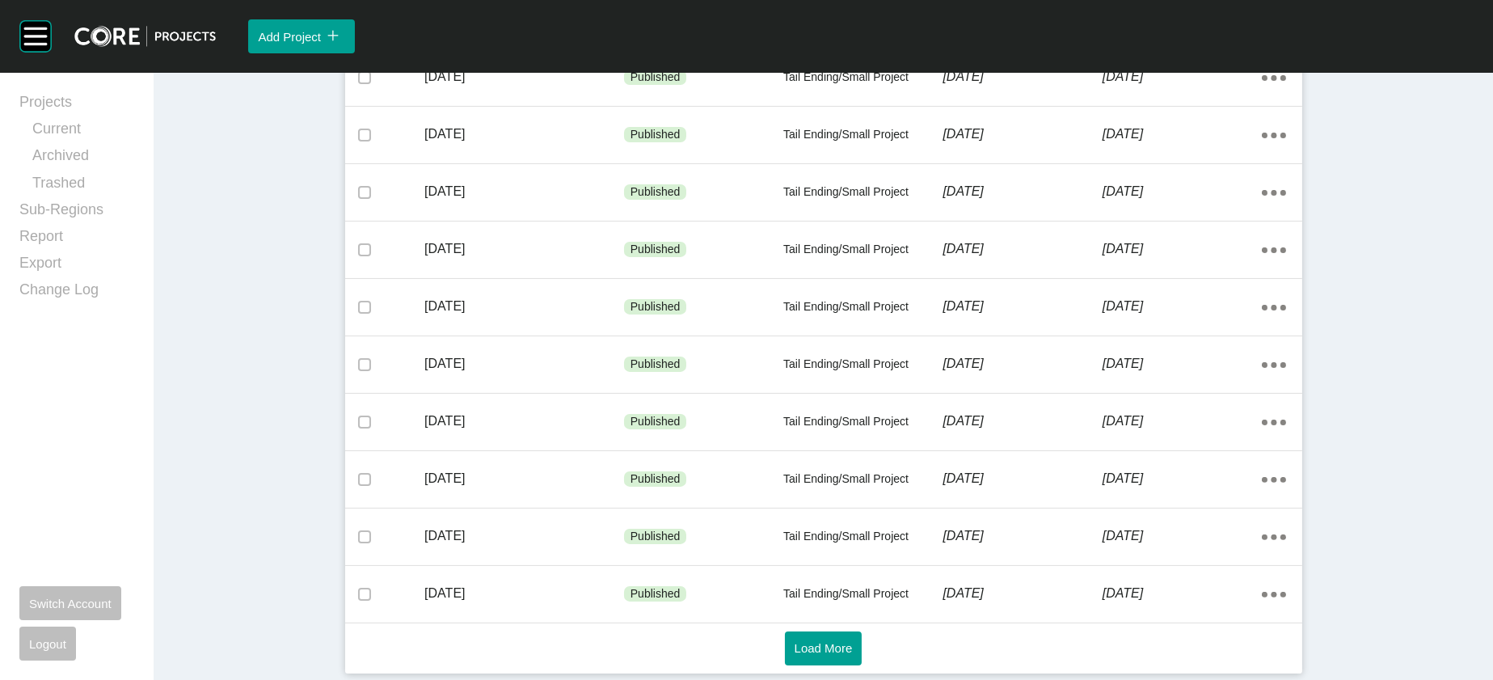
click at [869, 640] on div "Load More" at bounding box center [823, 649] width 941 height 34
click at [855, 641] on button "Load More" at bounding box center [824, 649] width 78 height 34
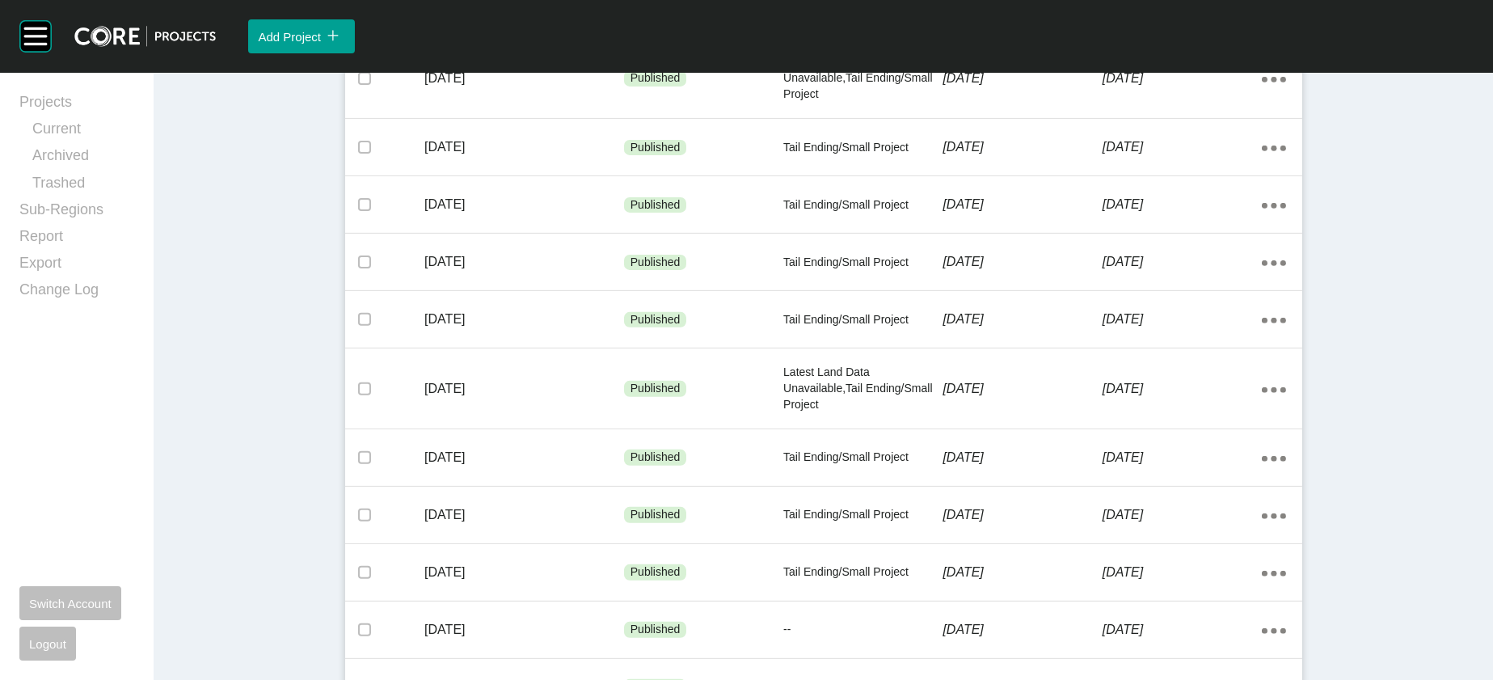
scroll to position [1372, 0]
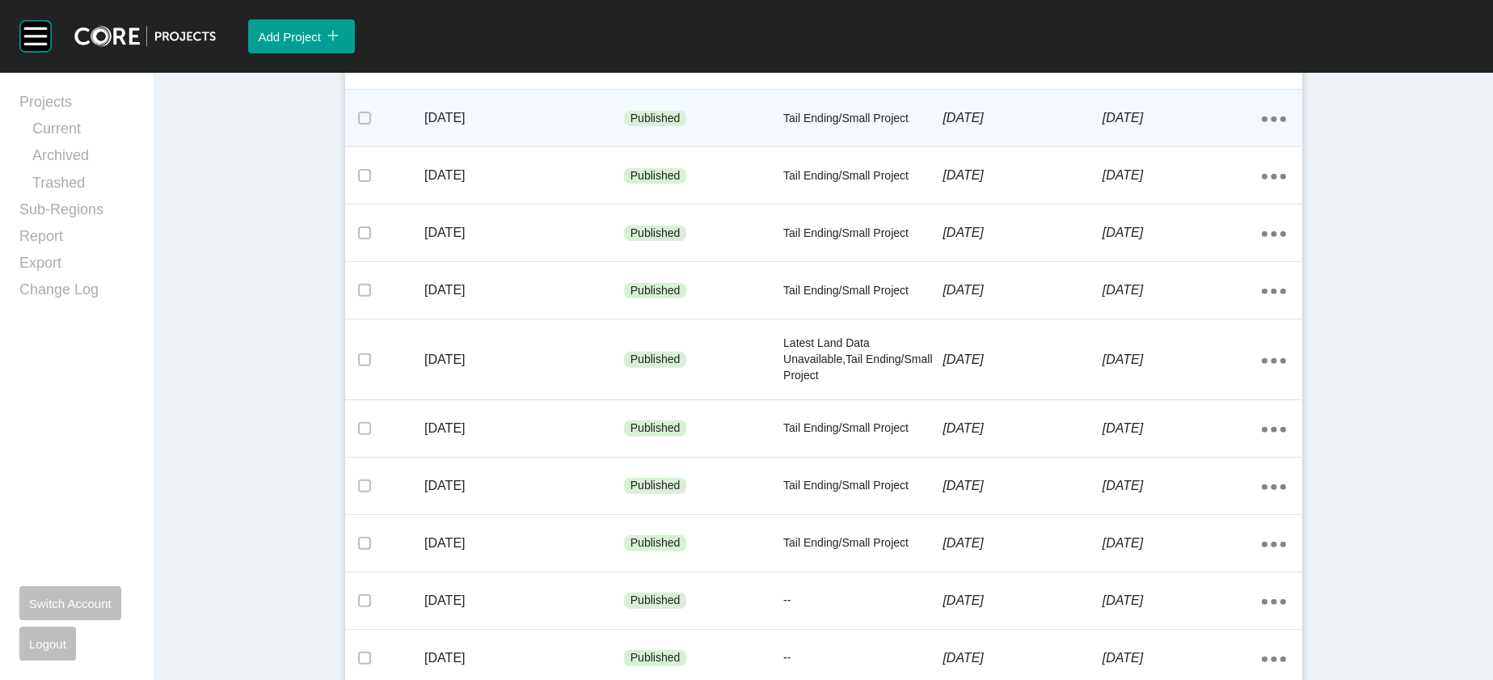
click at [1239, 127] on p "[DATE]" at bounding box center [1182, 118] width 159 height 18
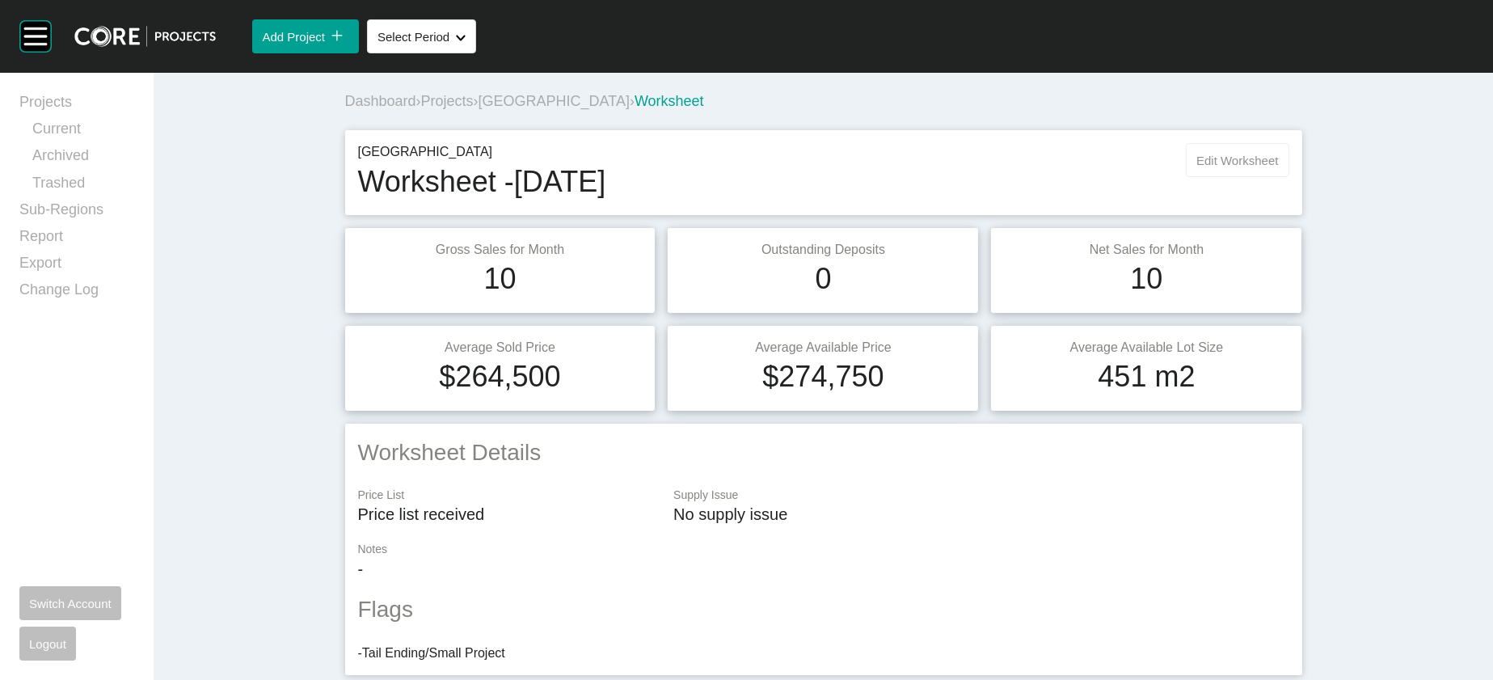
click at [1289, 177] on button "Edit Worksheet" at bounding box center [1237, 160] width 103 height 34
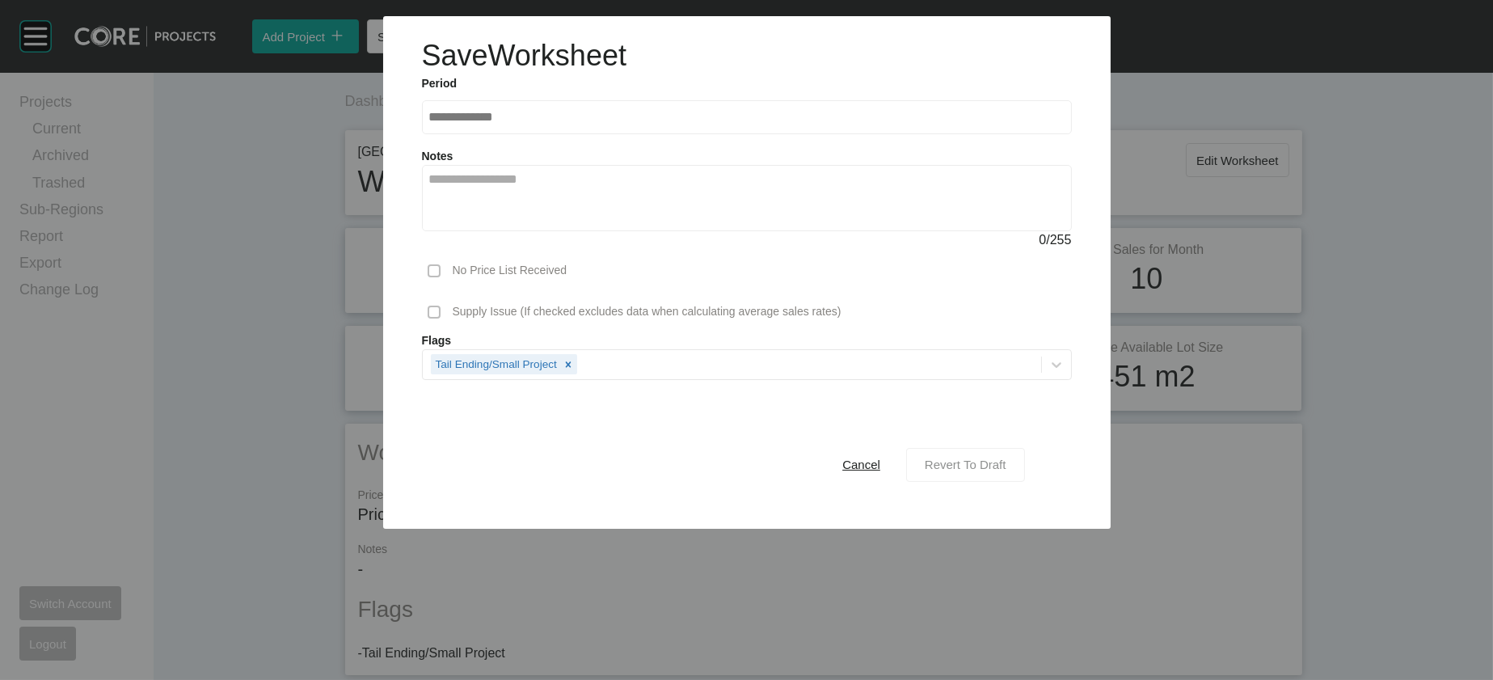
click at [1007, 471] on span "Revert To Draft" at bounding box center [966, 465] width 82 height 14
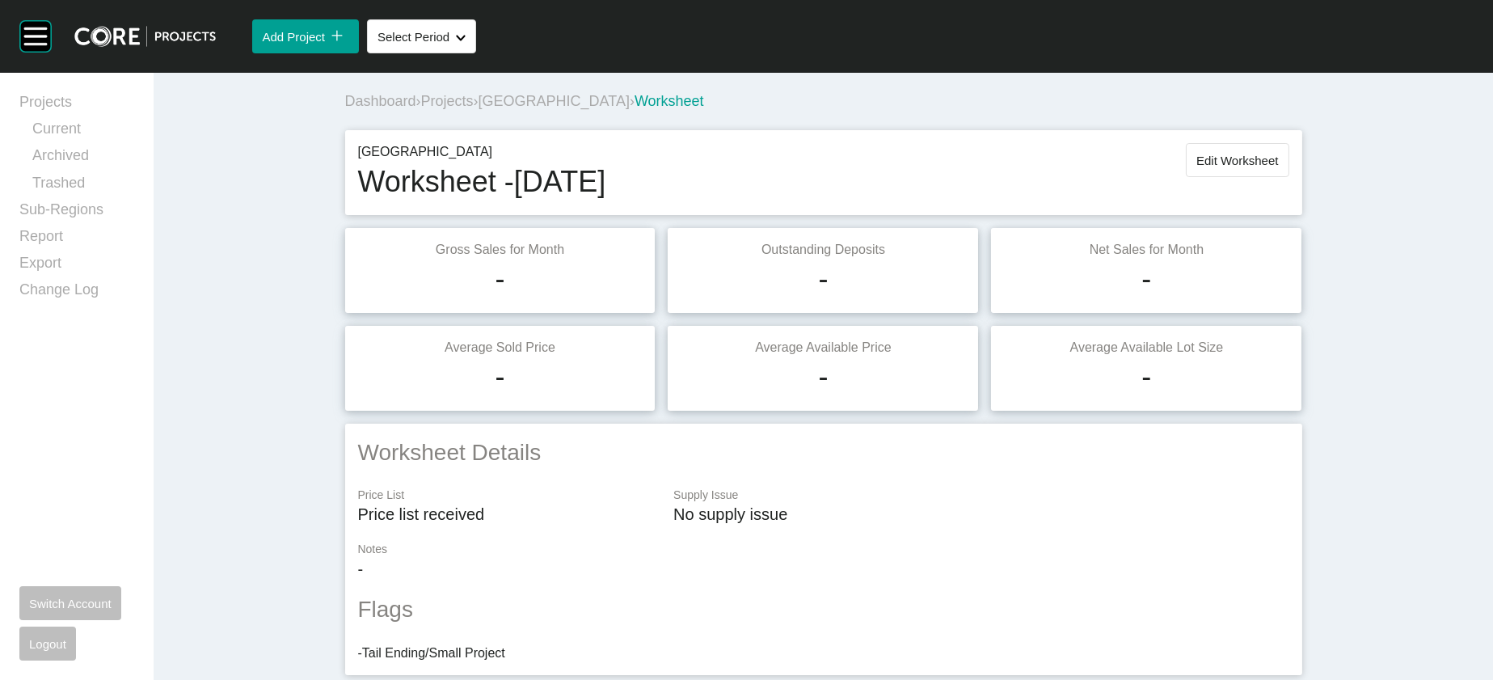
scroll to position [2266, 0]
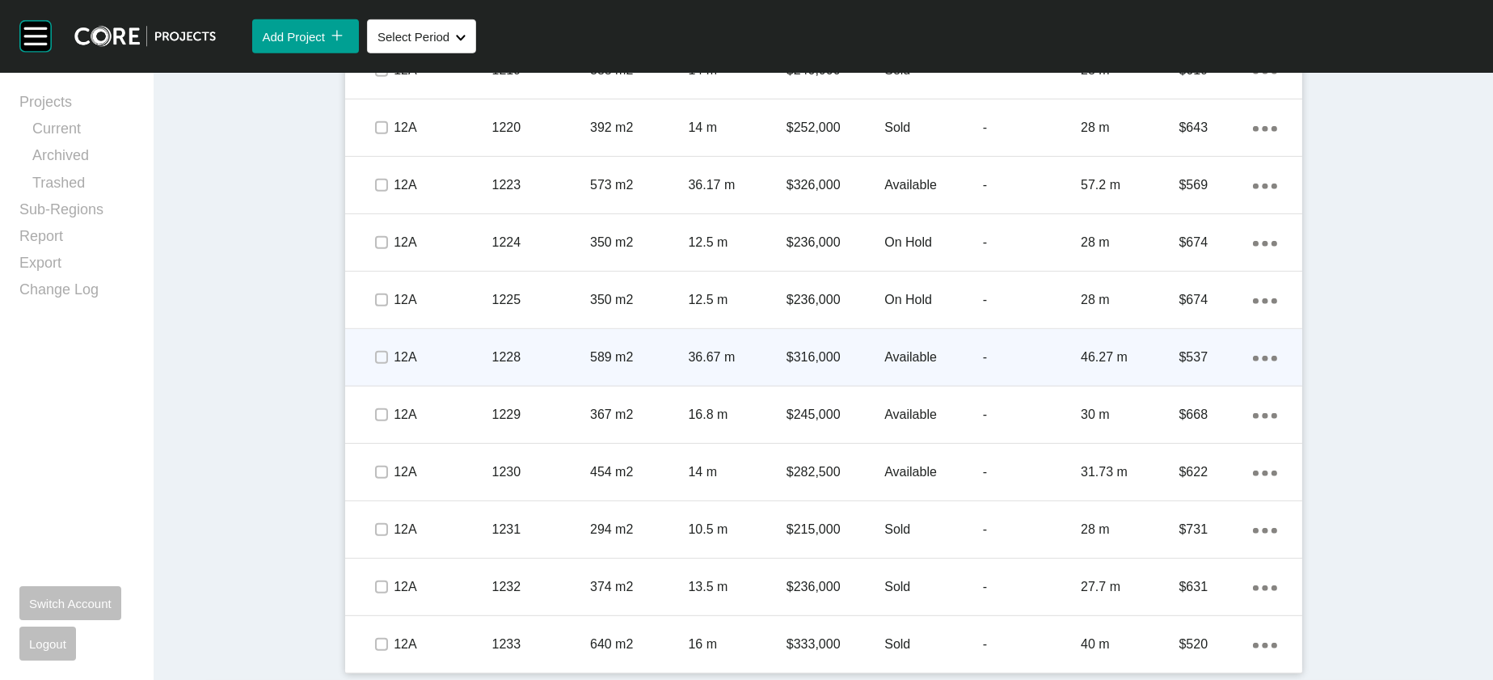
click at [1176, 352] on div "46.27 m" at bounding box center [1130, 357] width 98 height 50
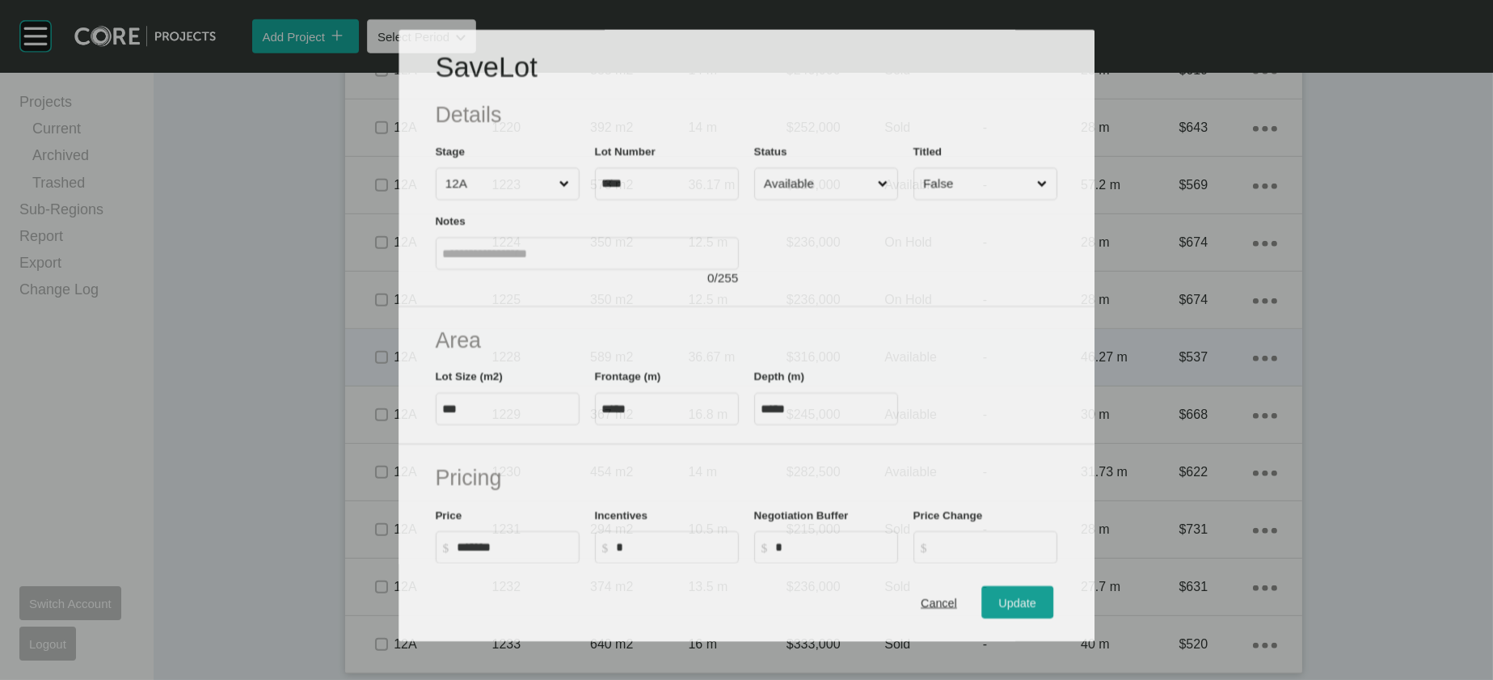
scroll to position [2203, 0]
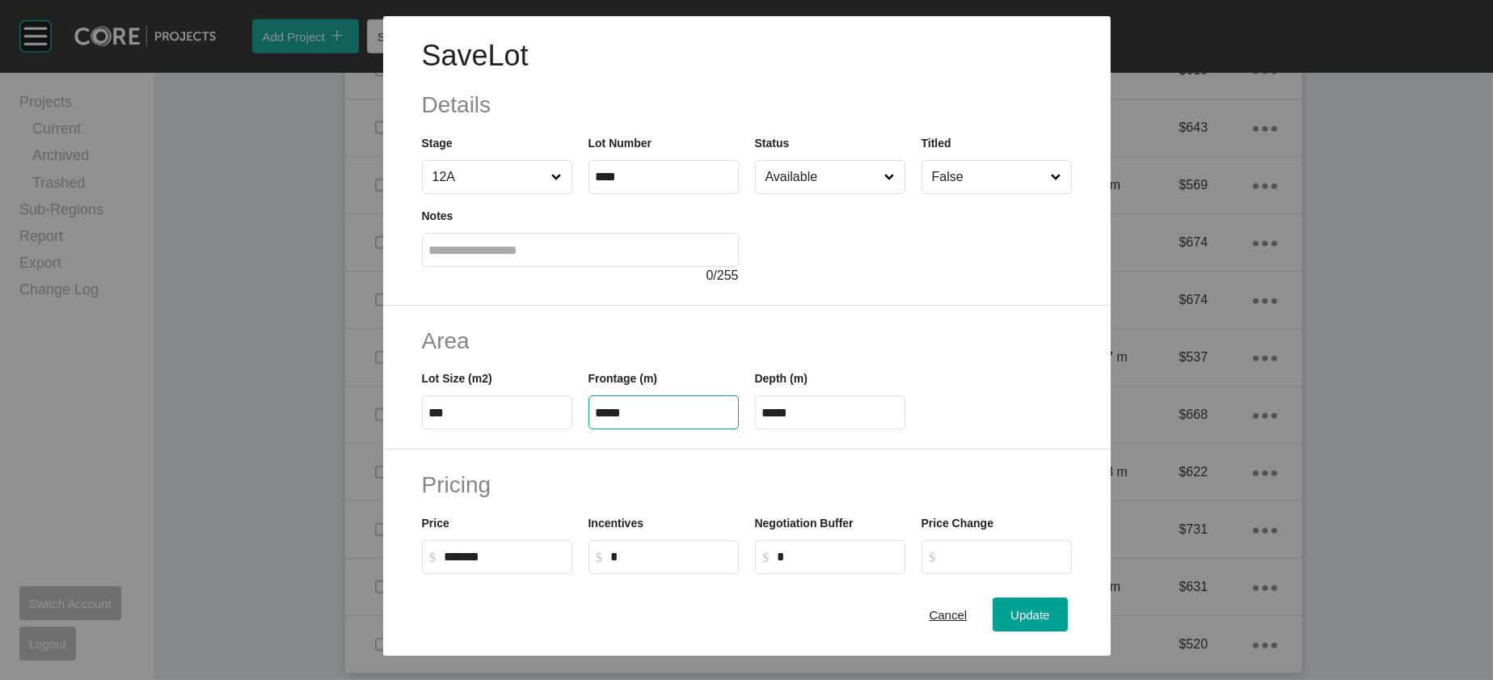
drag, startPoint x: 563, startPoint y: 509, endPoint x: 668, endPoint y: 519, distance: 105.6
click at [668, 420] on input "*****" at bounding box center [664, 413] width 136 height 14
type input "*****"
drag, startPoint x: 801, startPoint y: 512, endPoint x: 715, endPoint y: 511, distance: 86.5
click at [715, 429] on div "Lot Size (m2) *** Frontage (m) ***** Depth (m) ****" at bounding box center [747, 393] width 666 height 73
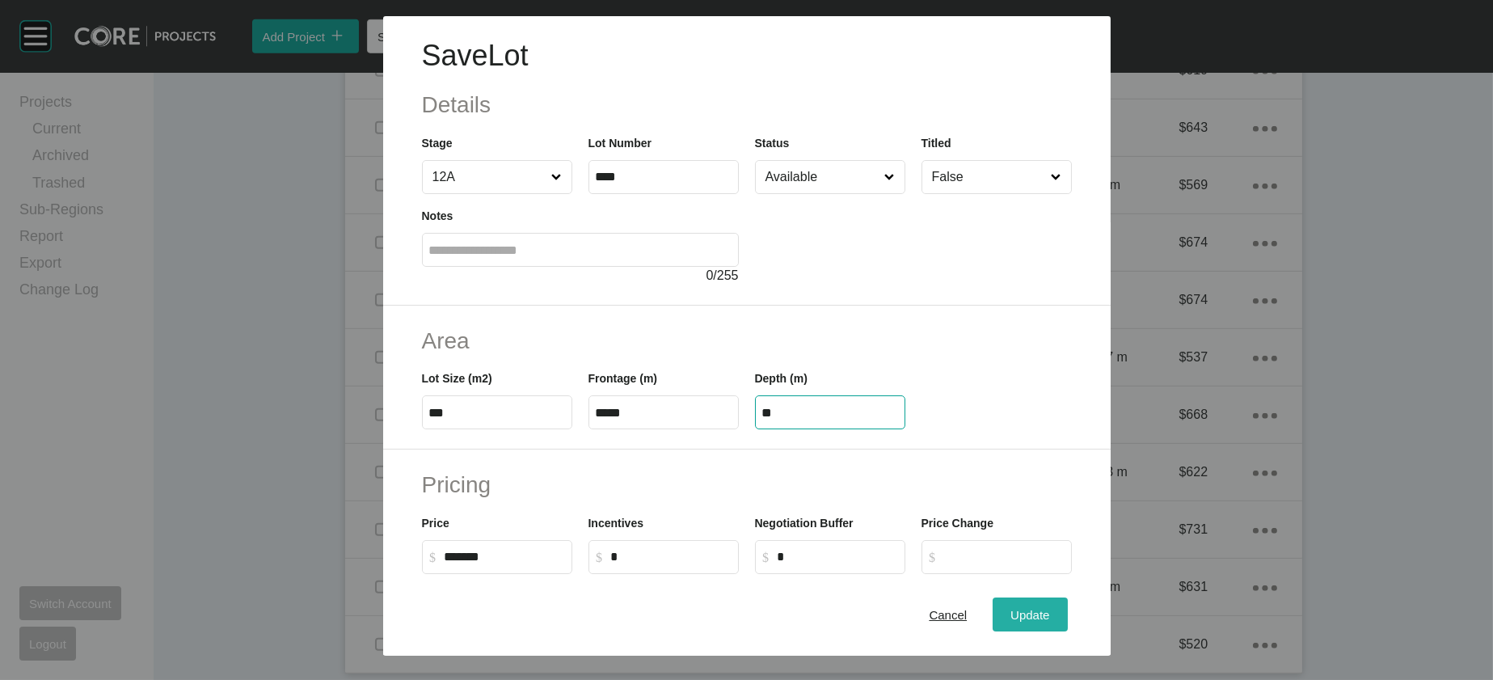
type input "**"
click at [1066, 602] on div "Save Lot Details Stage 12A Lot Number **** Status Available Titled False Notes …" at bounding box center [746, 340] width 1493 height 680
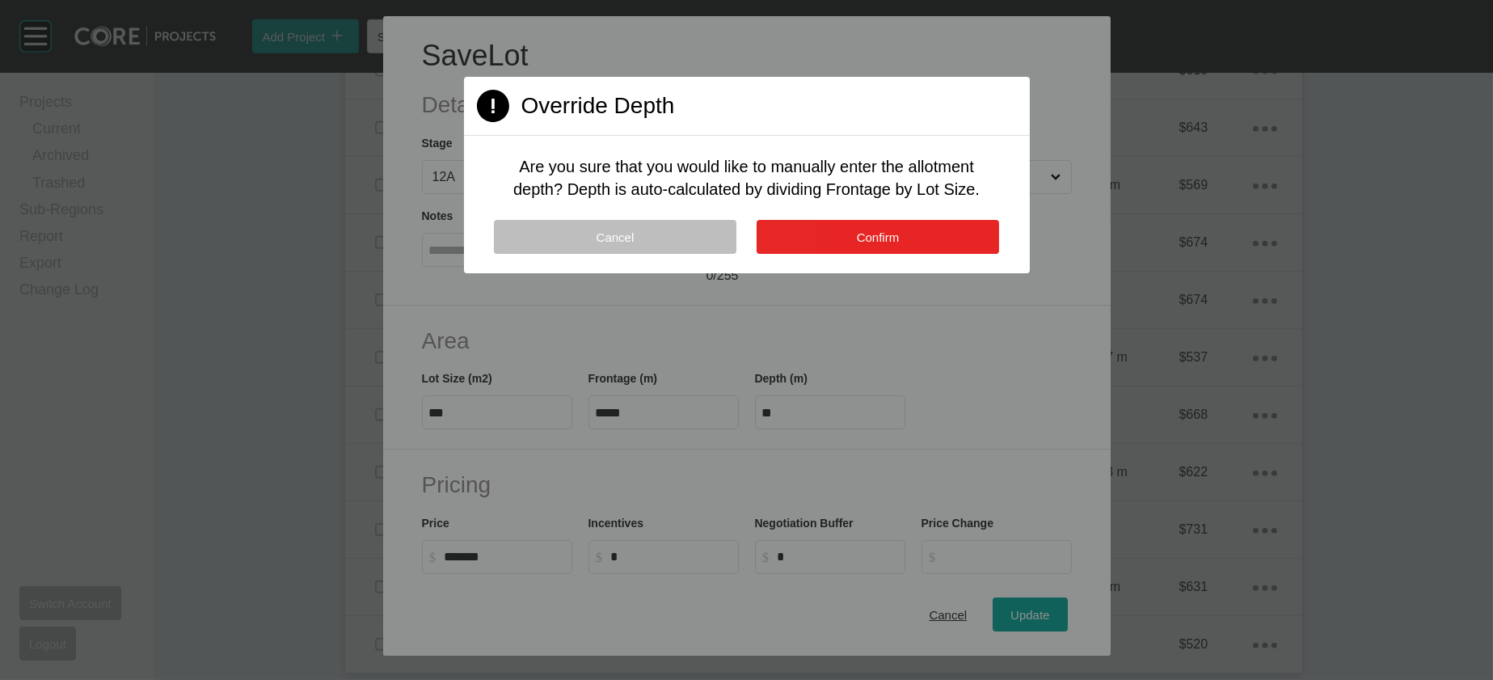
click at [845, 254] on button "Confirm" at bounding box center [878, 237] width 243 height 34
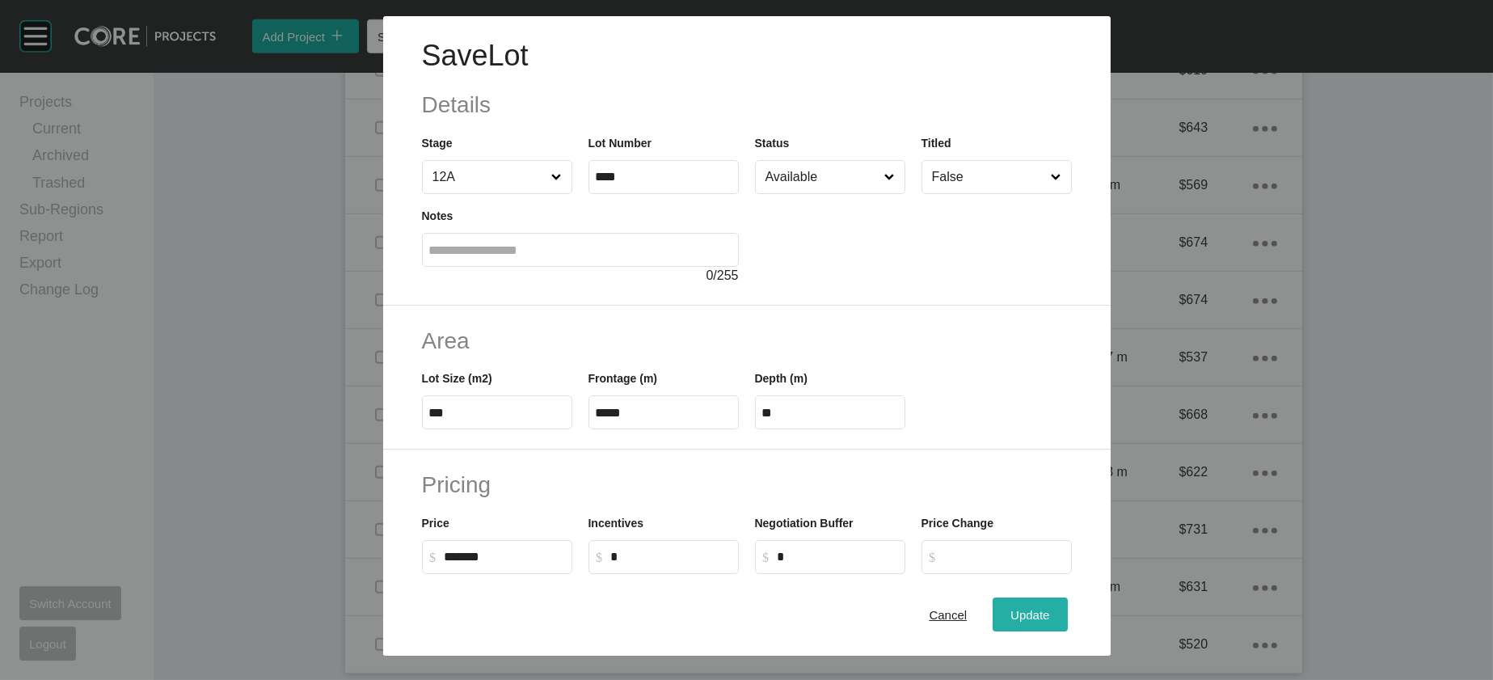
click at [1054, 598] on button "Update" at bounding box center [1030, 615] width 74 height 34
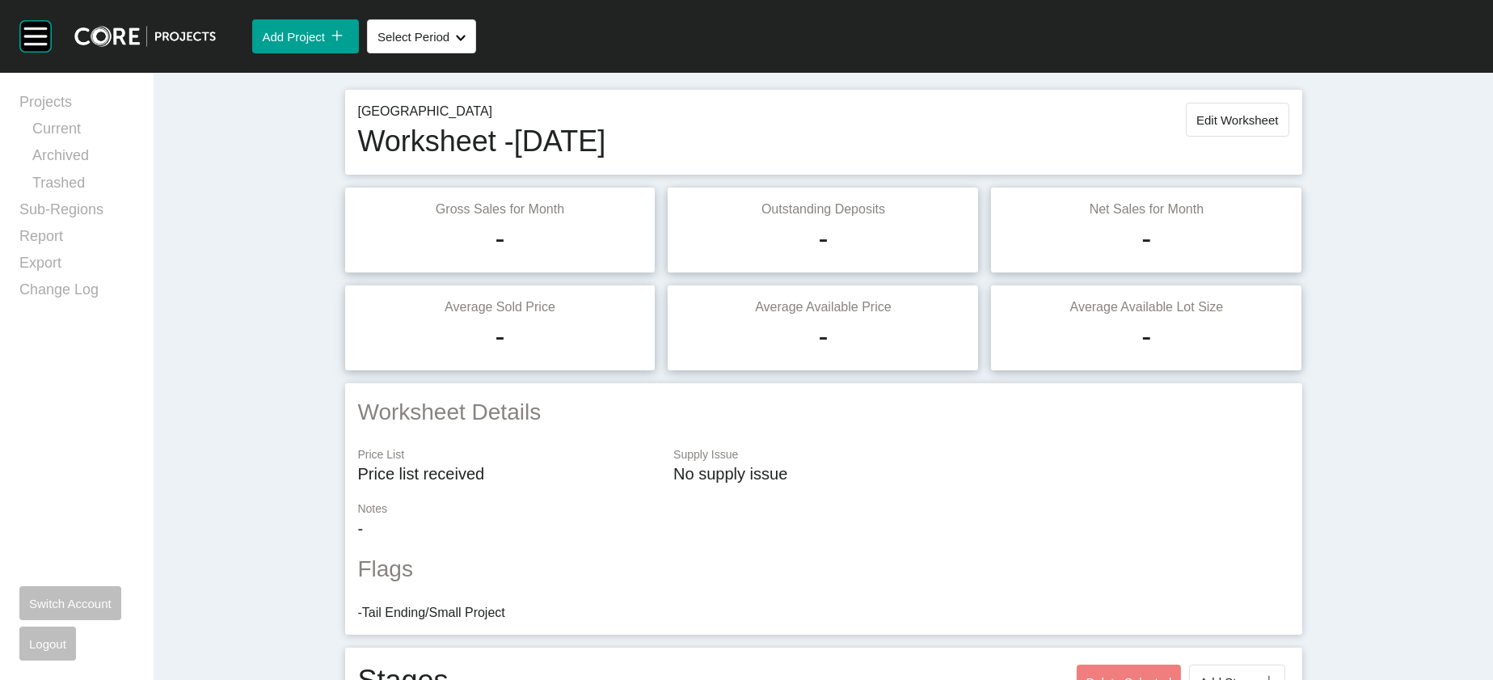
scroll to position [0, 0]
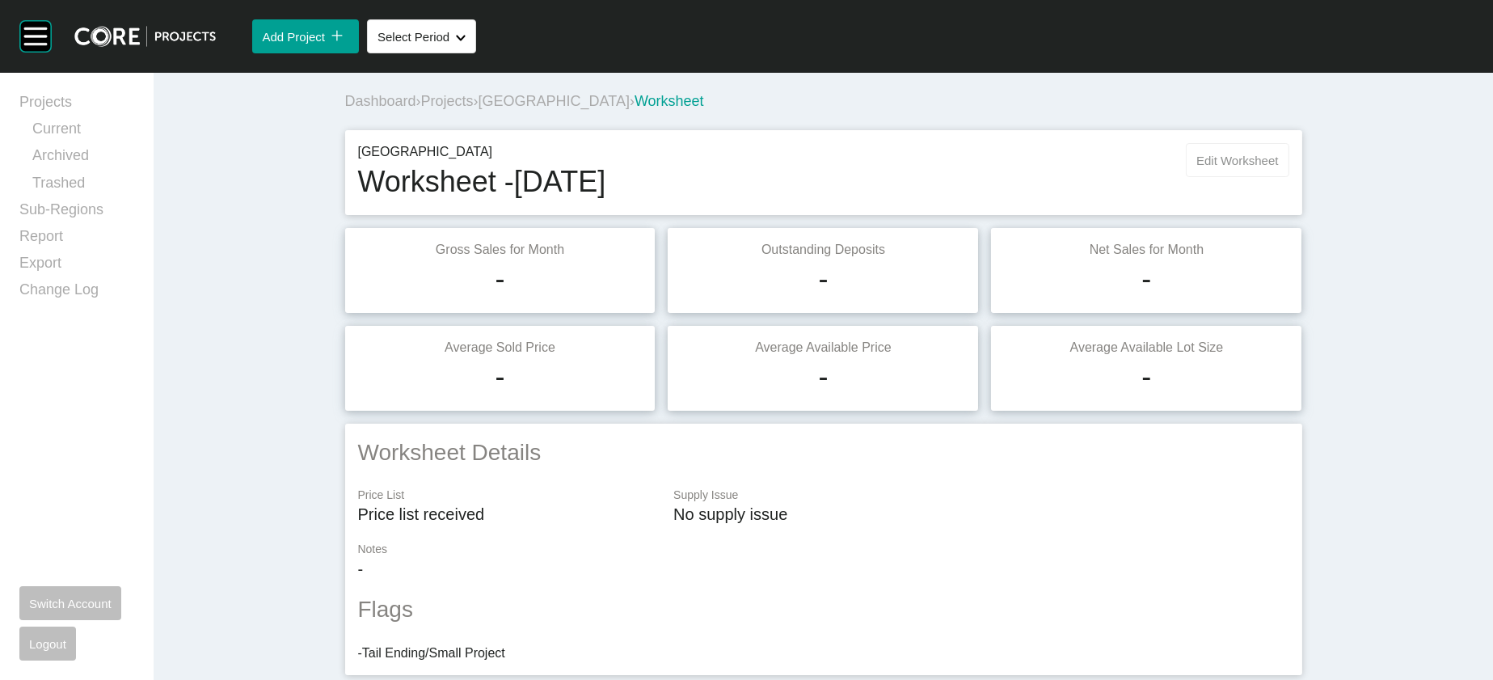
click at [1289, 177] on button "Edit Worksheet" at bounding box center [1237, 160] width 103 height 34
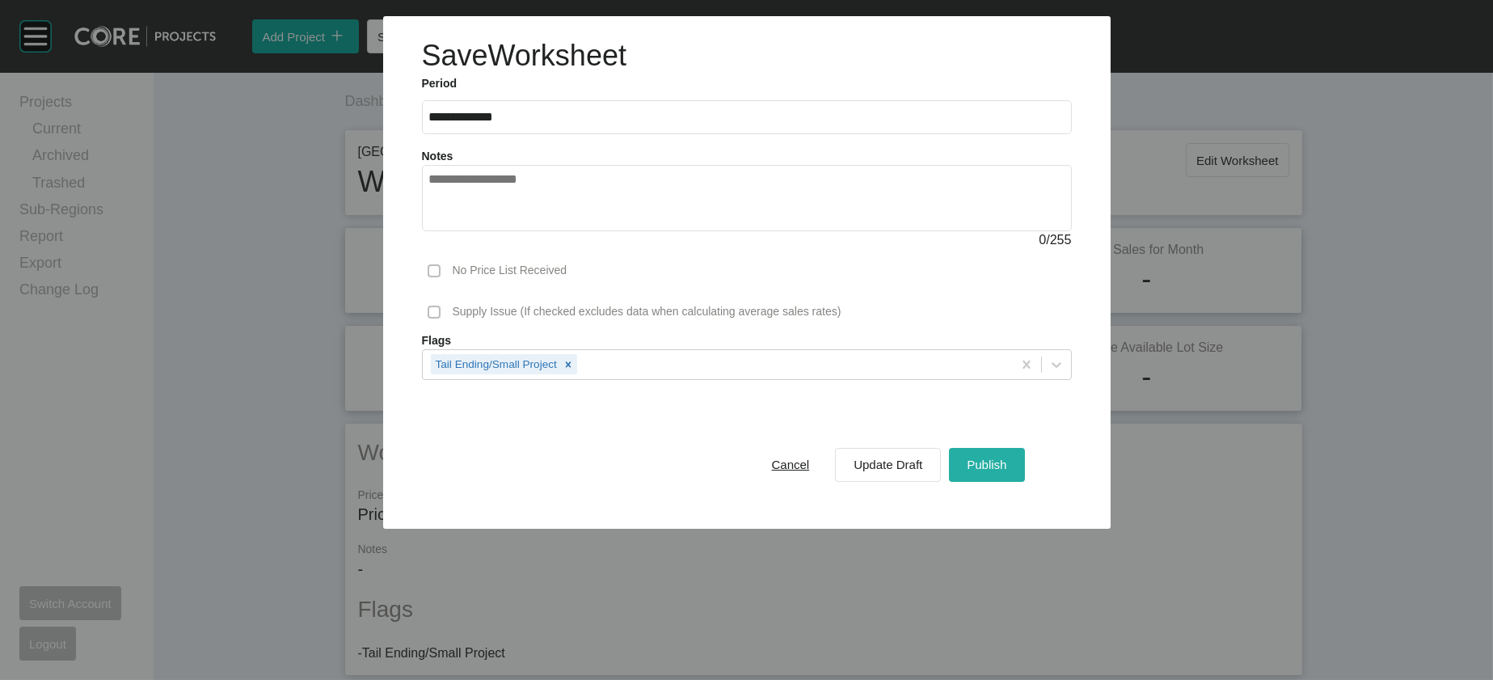
click at [1011, 475] on div "Publish" at bounding box center [987, 465] width 48 height 22
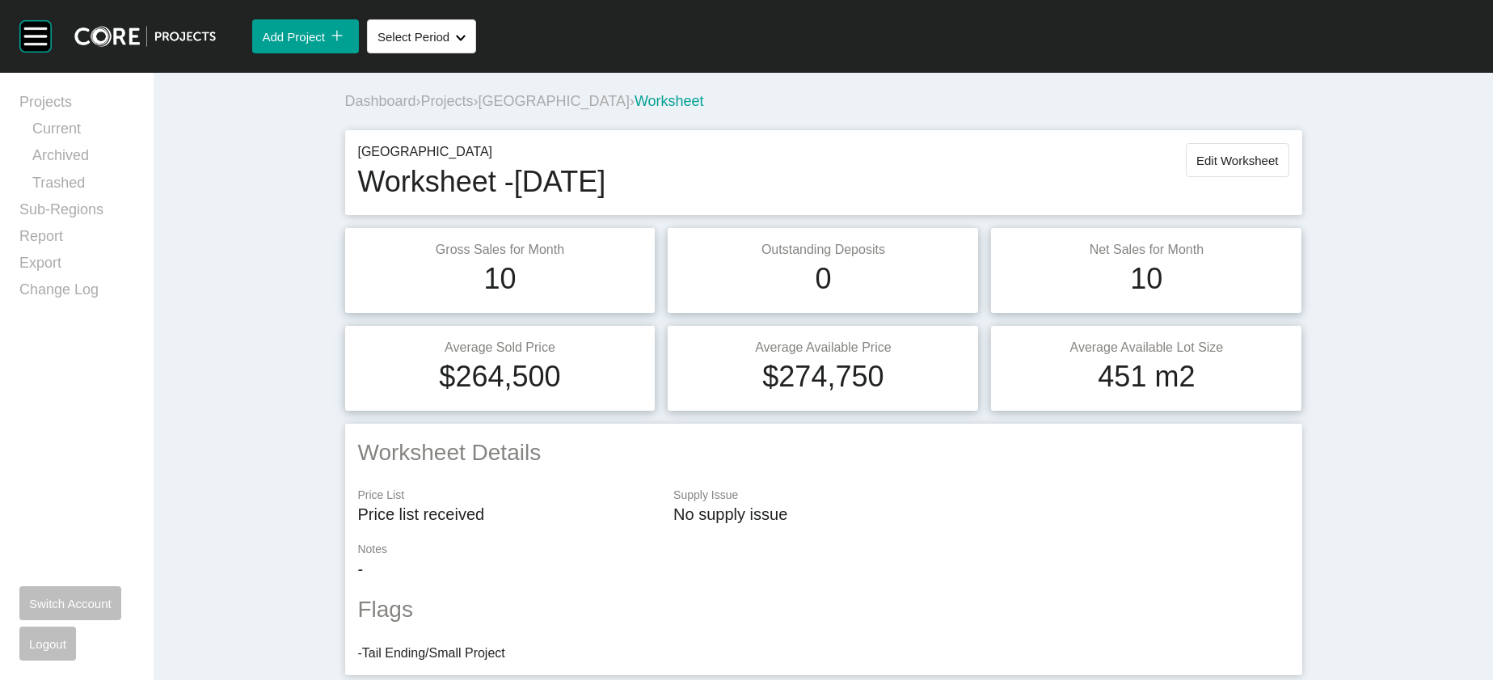
click at [479, 109] on span "[GEOGRAPHIC_DATA]" at bounding box center [554, 101] width 151 height 16
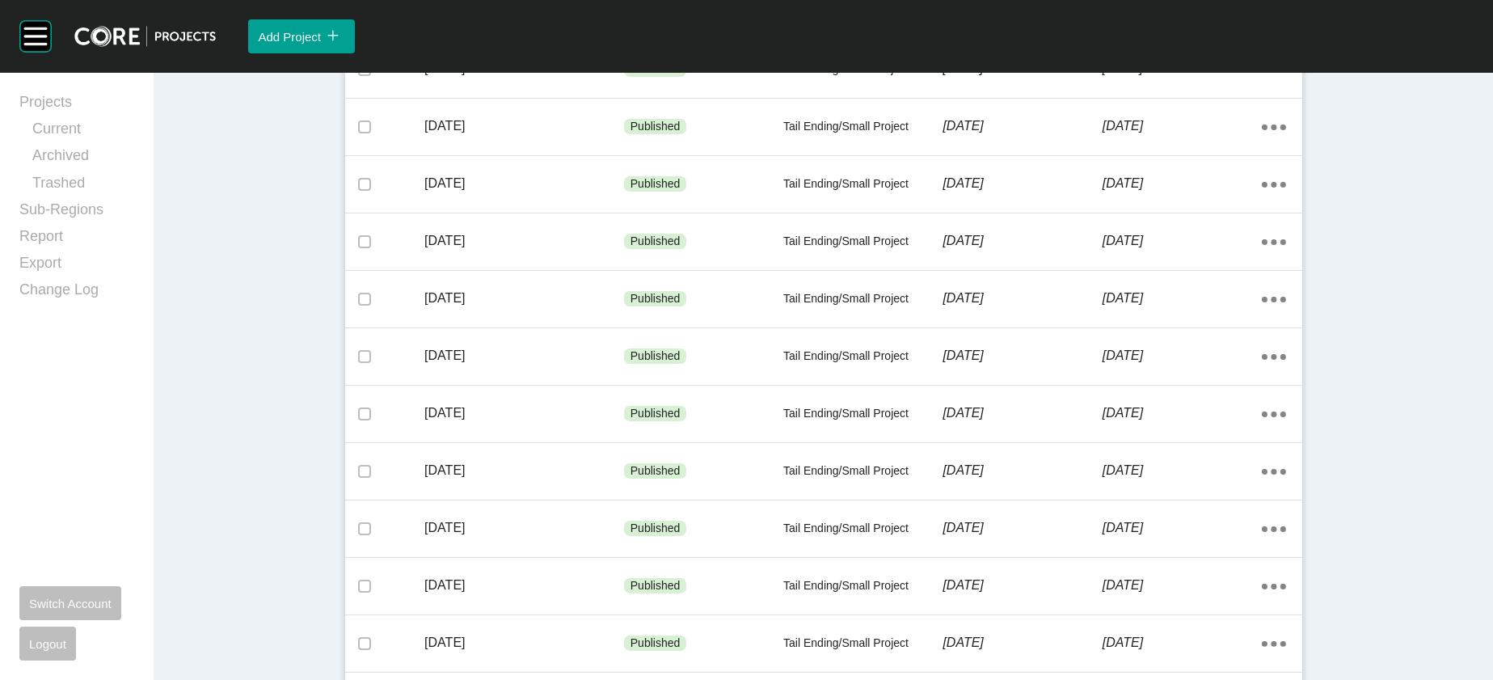
scroll to position [1113, 0]
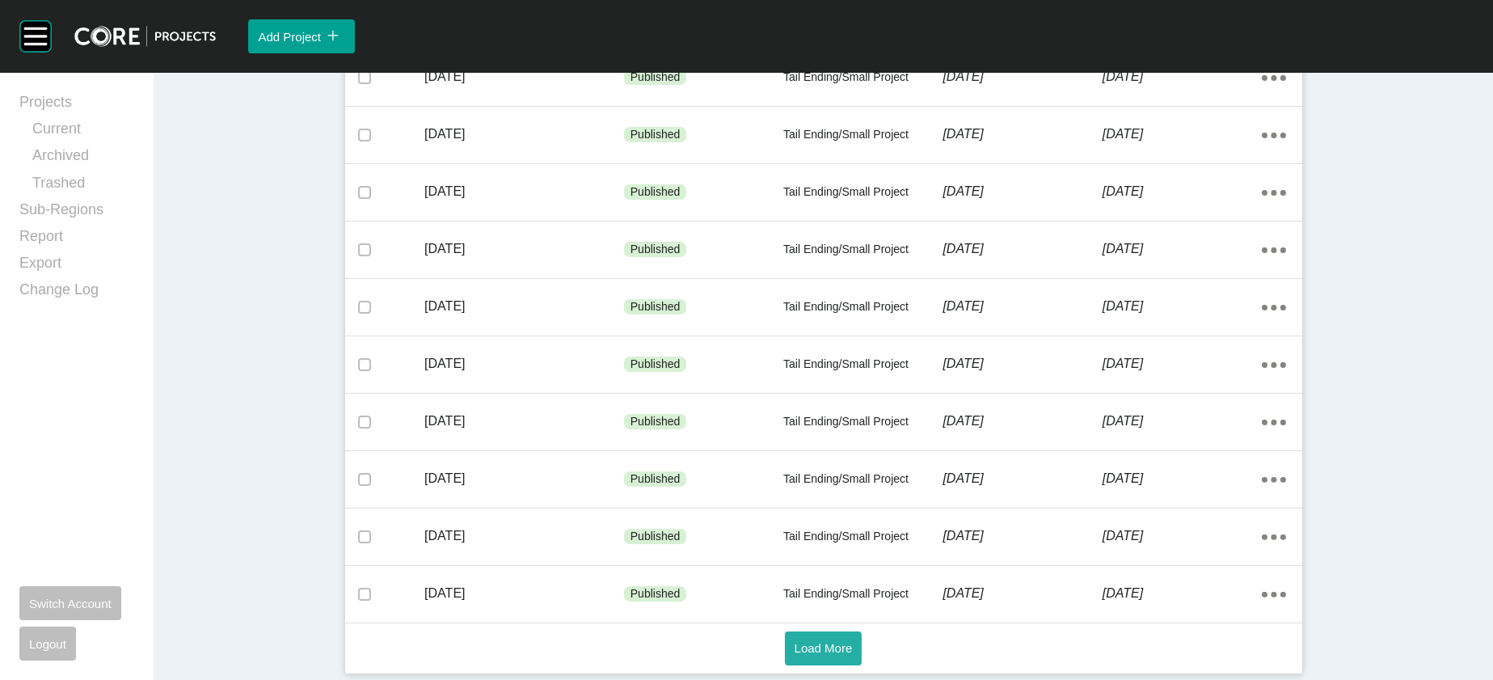
click at [822, 641] on span "Load More" at bounding box center [824, 648] width 58 height 14
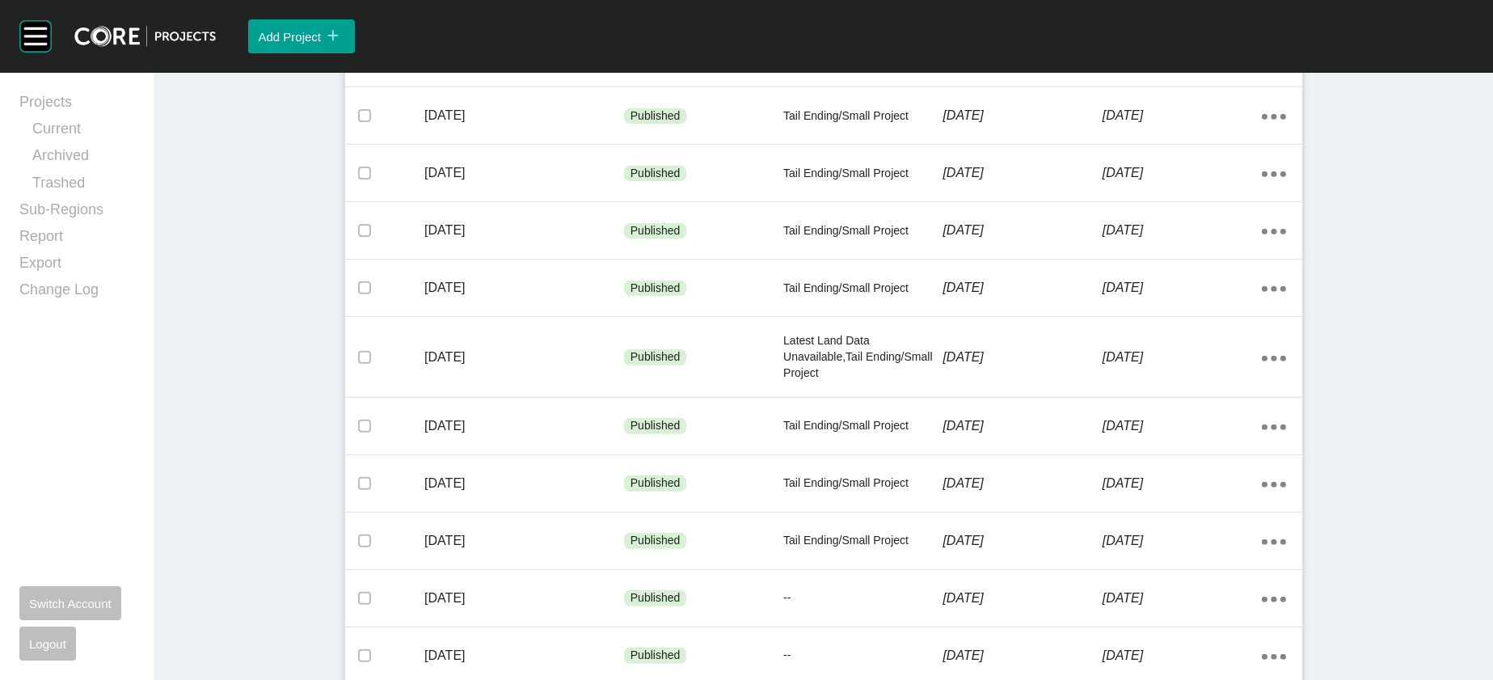
scroll to position [1386, 0]
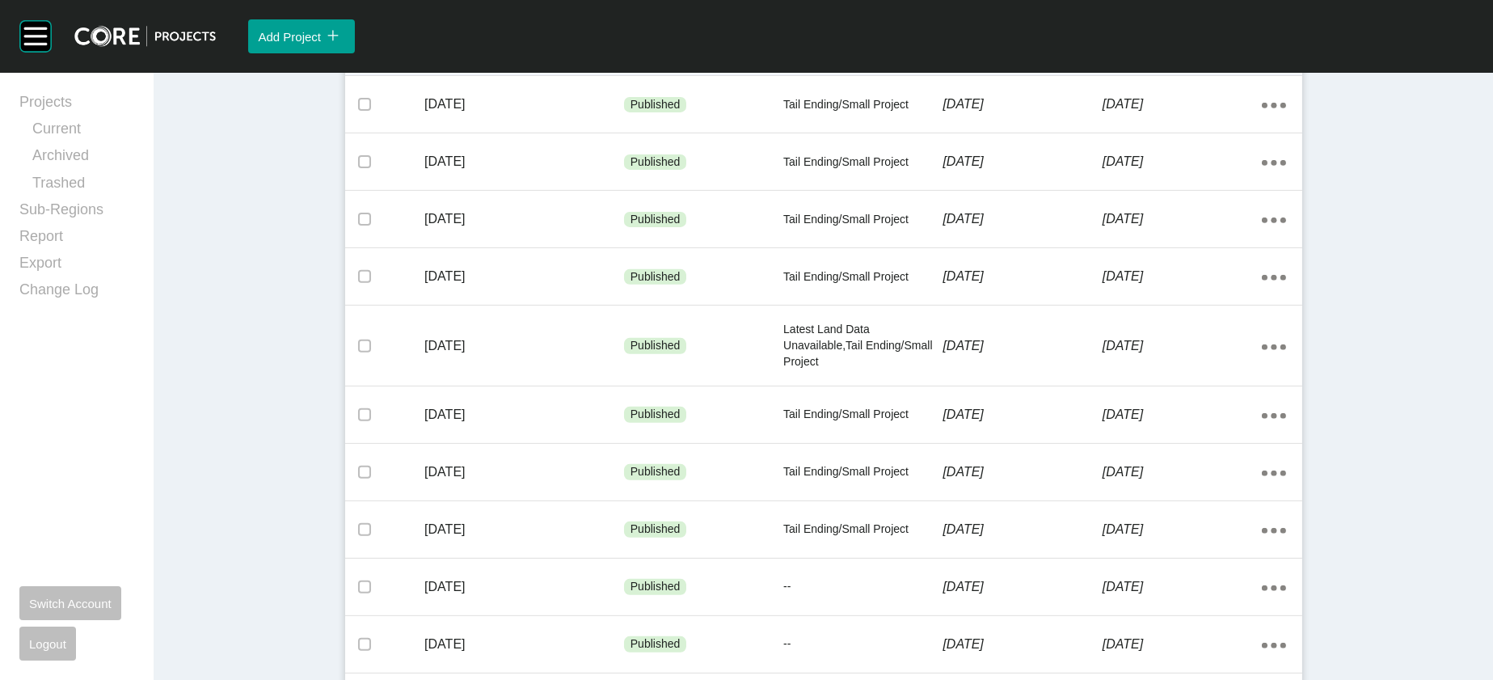
click at [1192, 44] on p "[DATE]" at bounding box center [1182, 36] width 159 height 18
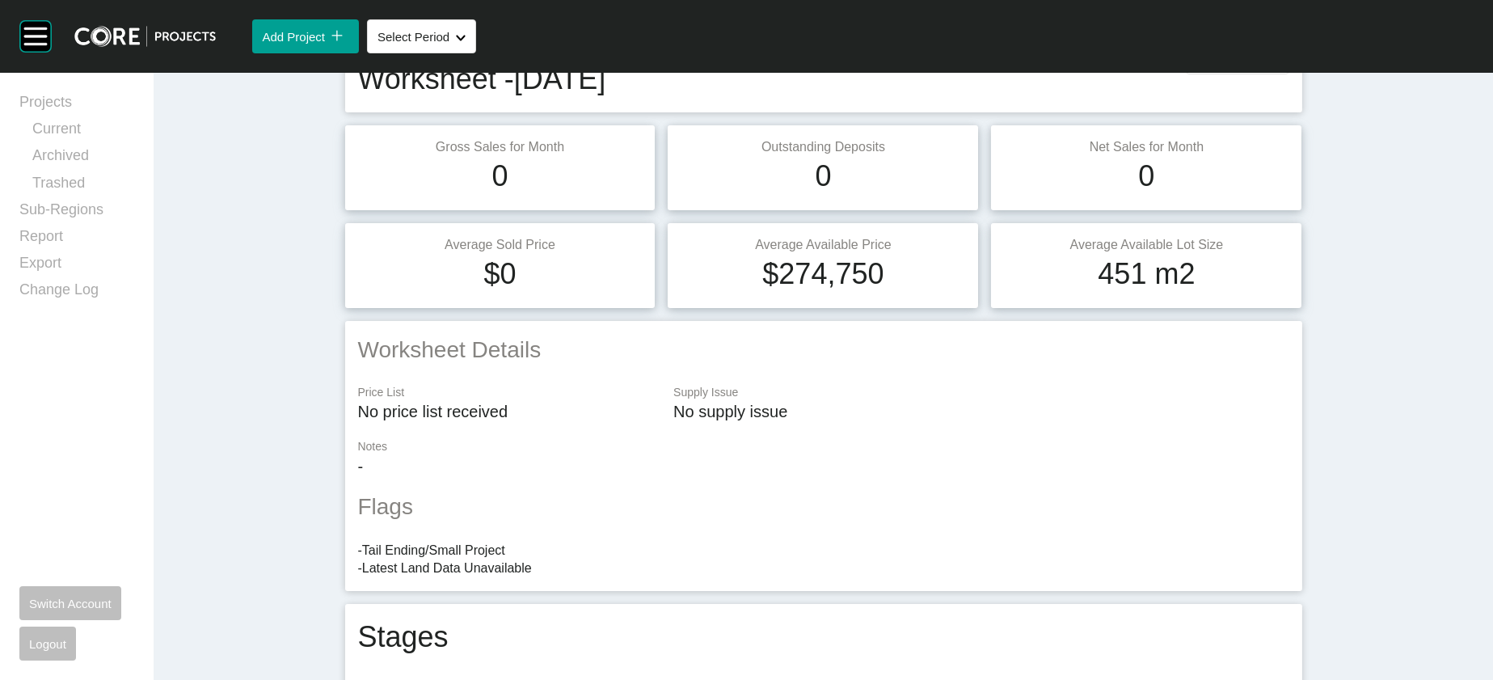
scroll to position [90, 0]
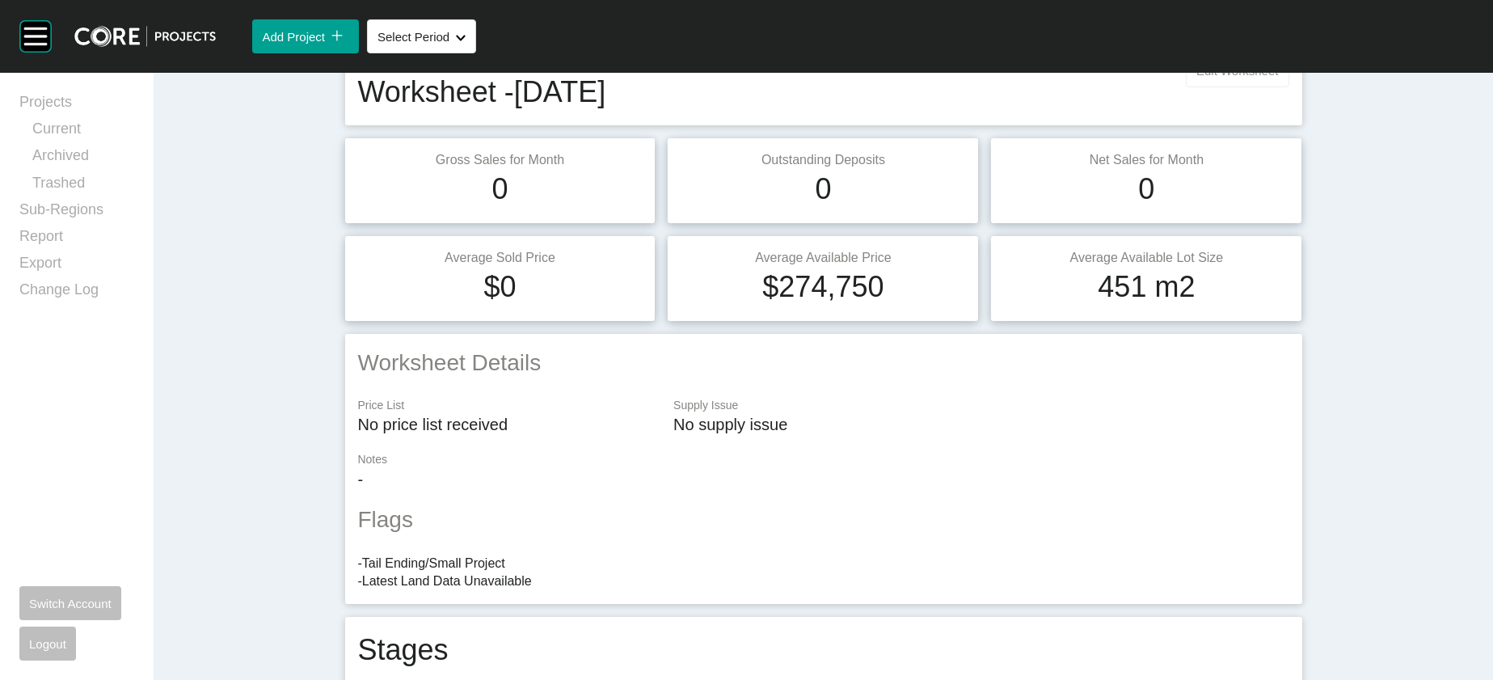
click at [1278, 78] on span "Edit Worksheet" at bounding box center [1238, 71] width 82 height 14
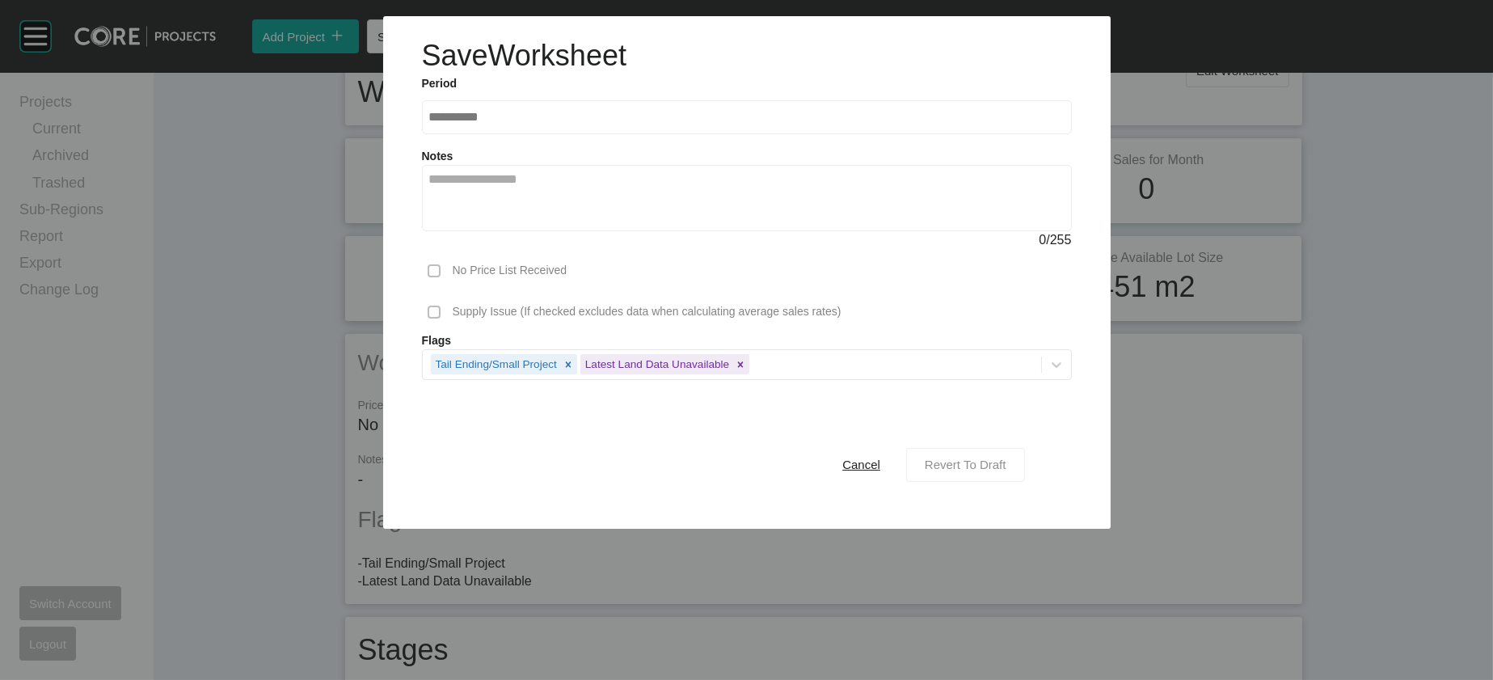
click at [1007, 471] on span "Revert To Draft" at bounding box center [966, 465] width 82 height 14
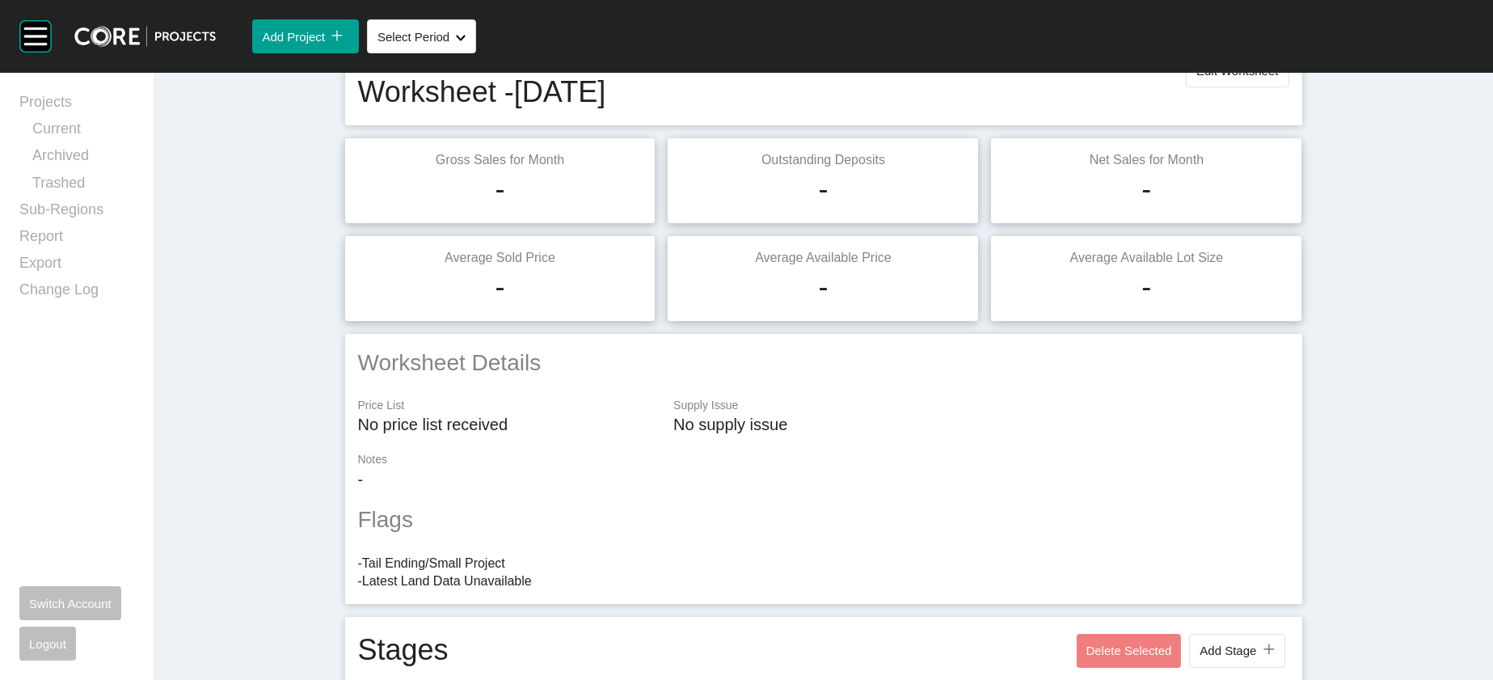
scroll to position [1635, 0]
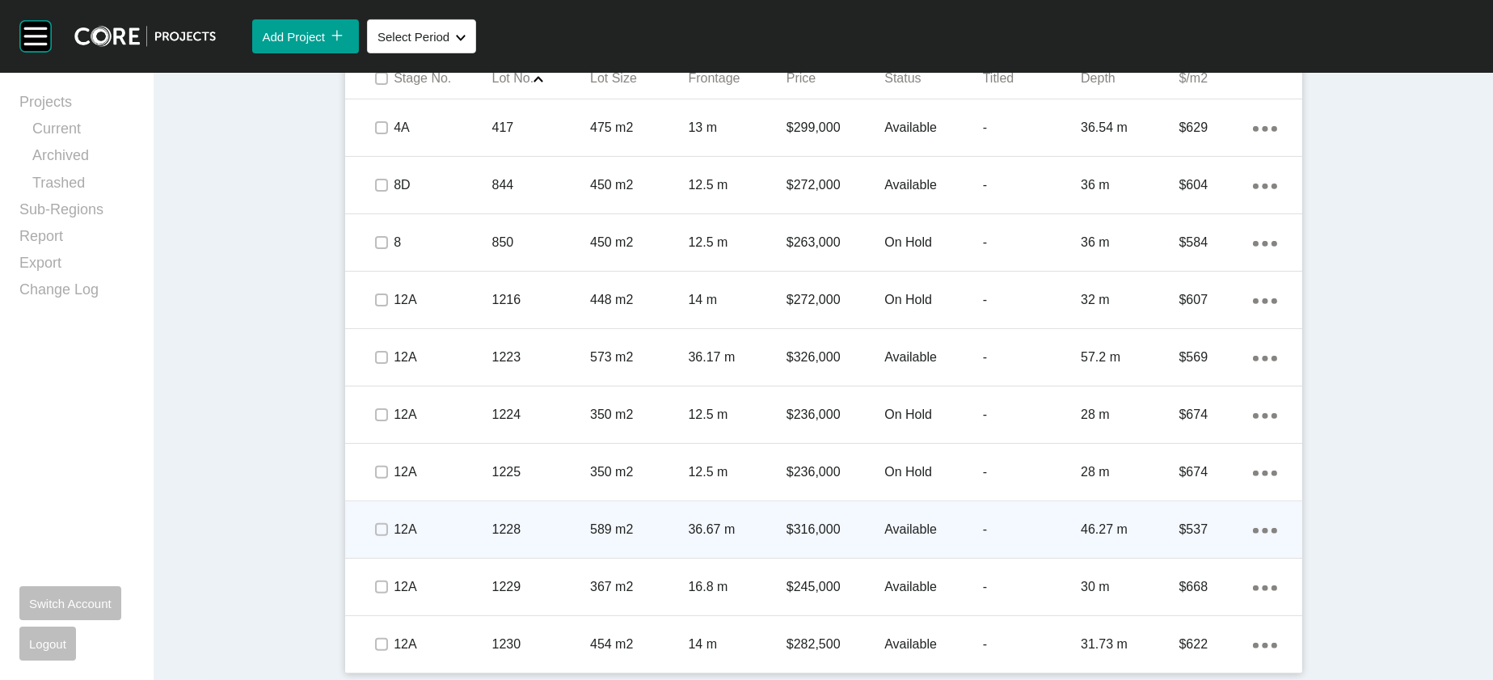
click at [1073, 521] on p "-" at bounding box center [1032, 530] width 98 height 18
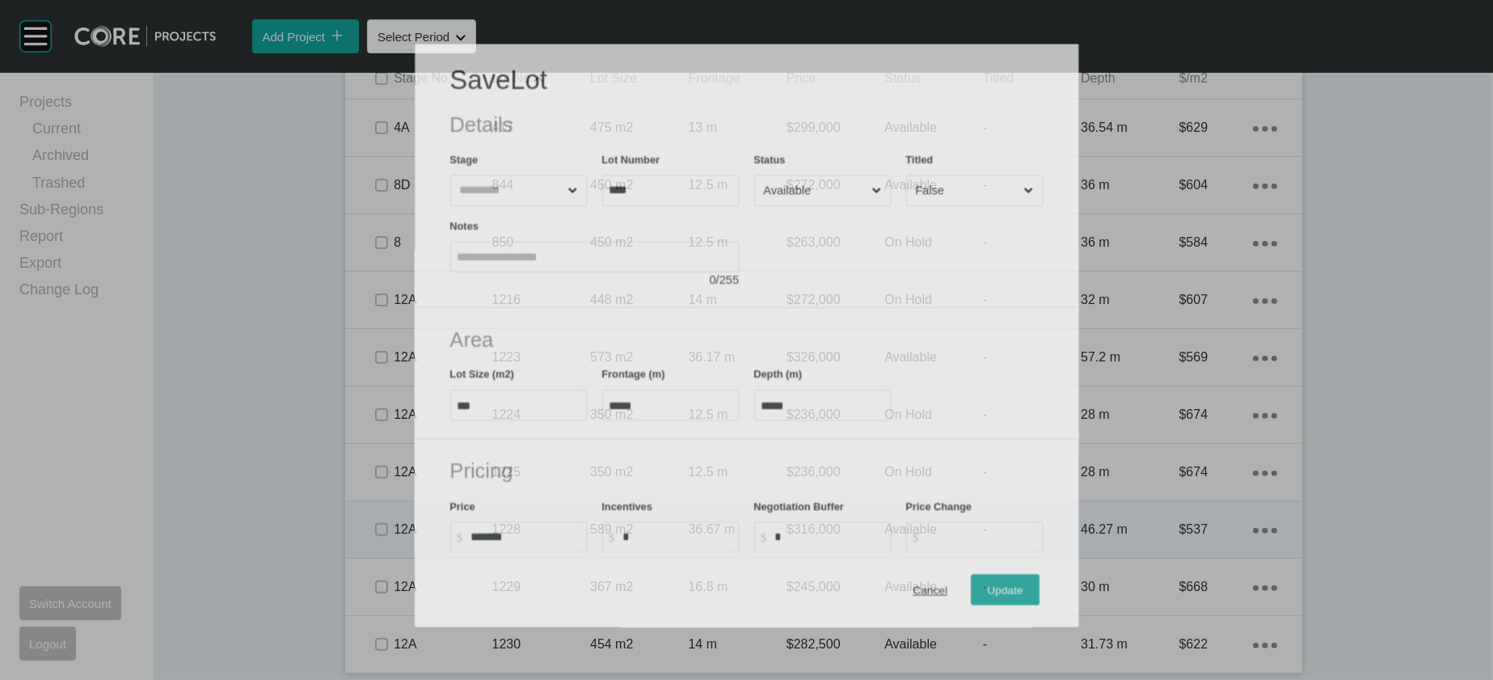
scroll to position [1572, 0]
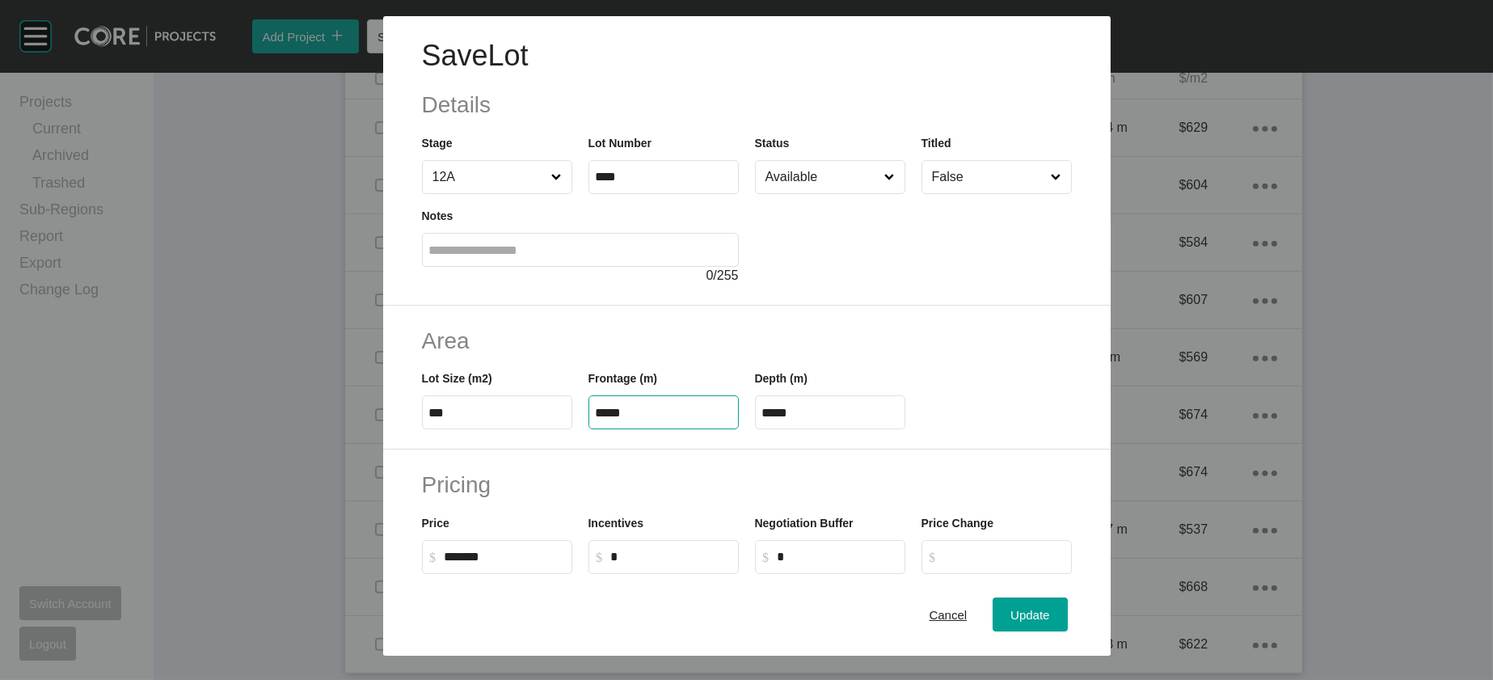
drag, startPoint x: 566, startPoint y: 507, endPoint x: 653, endPoint y: 511, distance: 87.4
click at [653, 420] on input "*****" at bounding box center [664, 413] width 136 height 14
type input "*****"
click at [828, 420] on input "****" at bounding box center [831, 413] width 136 height 14
drag, startPoint x: 816, startPoint y: 516, endPoint x: 692, endPoint y: 513, distance: 123.8
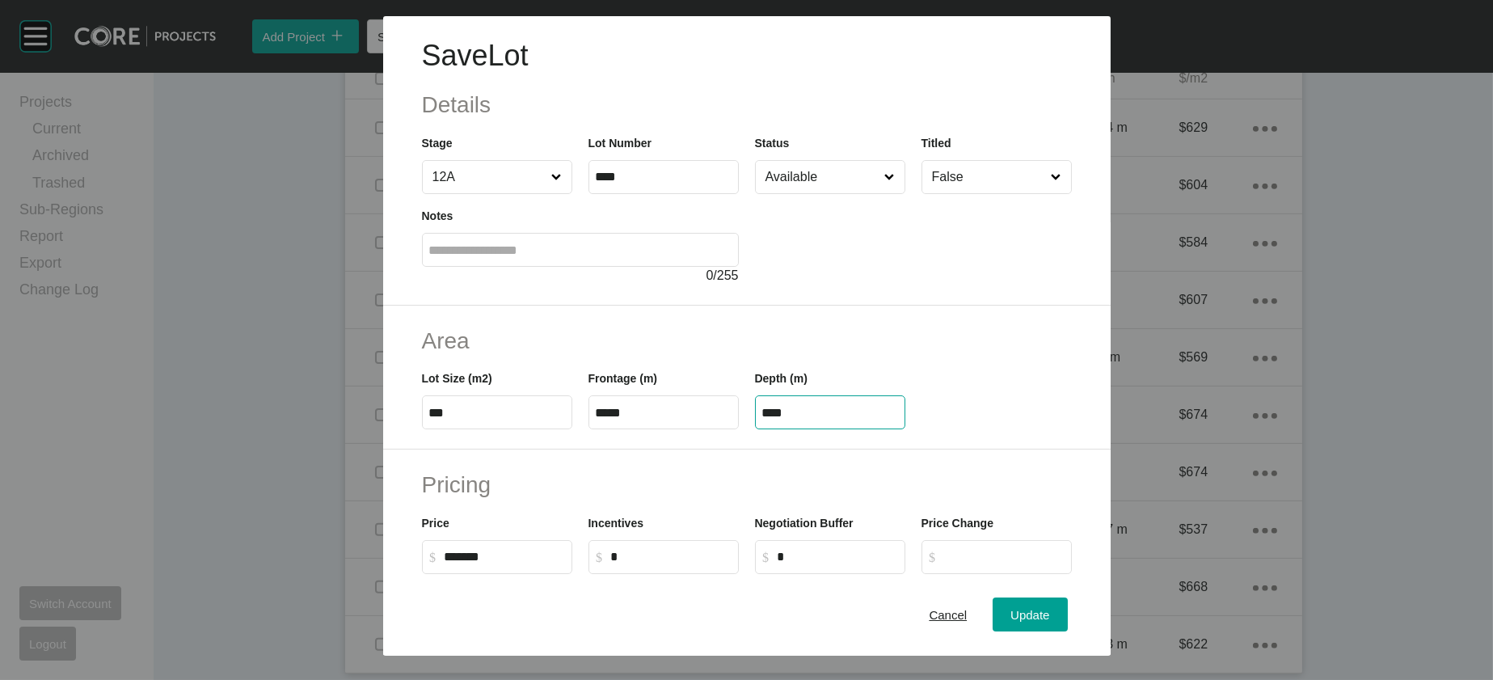
click at [692, 429] on div "Lot Size (m2) *** Frontage (m) ***** Depth (m) ****" at bounding box center [747, 393] width 666 height 73
type input "**"
click at [1063, 600] on div "Save Lot Details Stage 12A Lot Number **** Status Available Titled False Notes …" at bounding box center [746, 340] width 1493 height 680
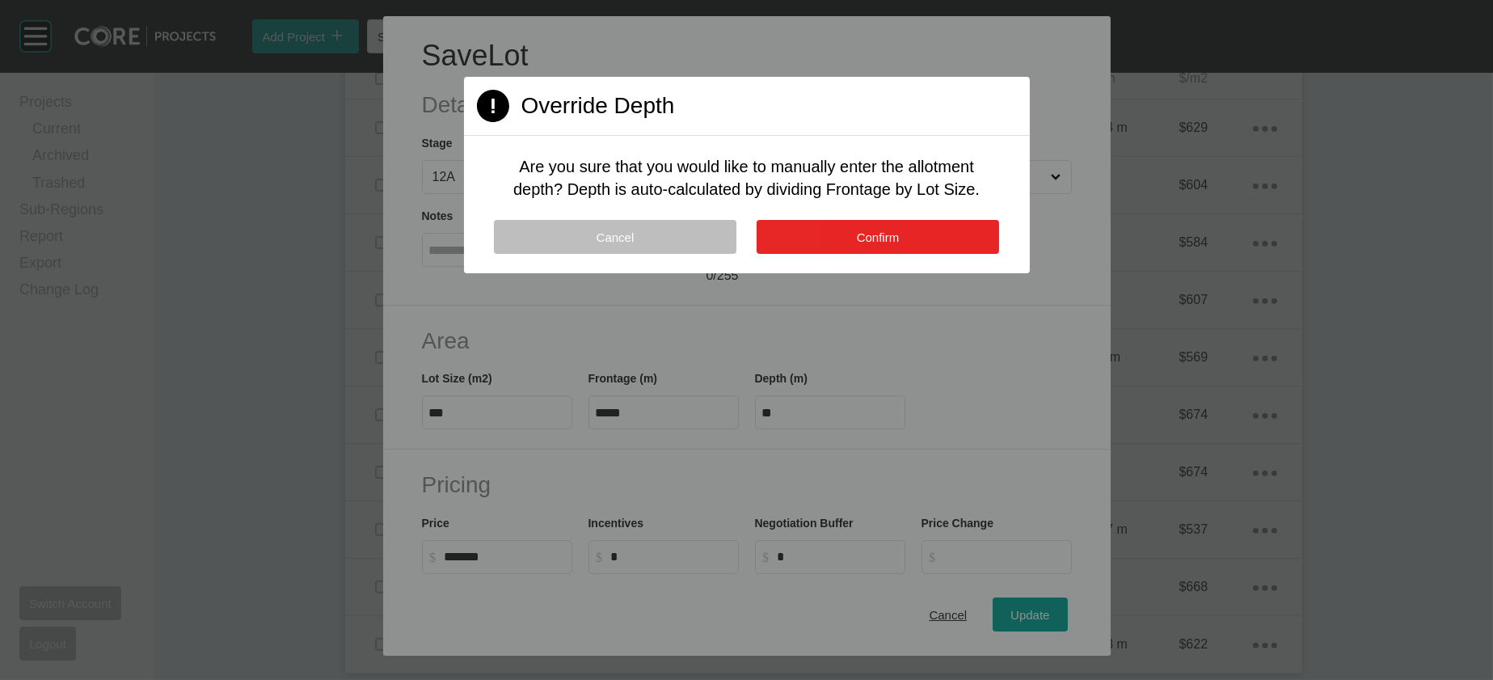
click at [934, 254] on button "Confirm" at bounding box center [878, 237] width 243 height 34
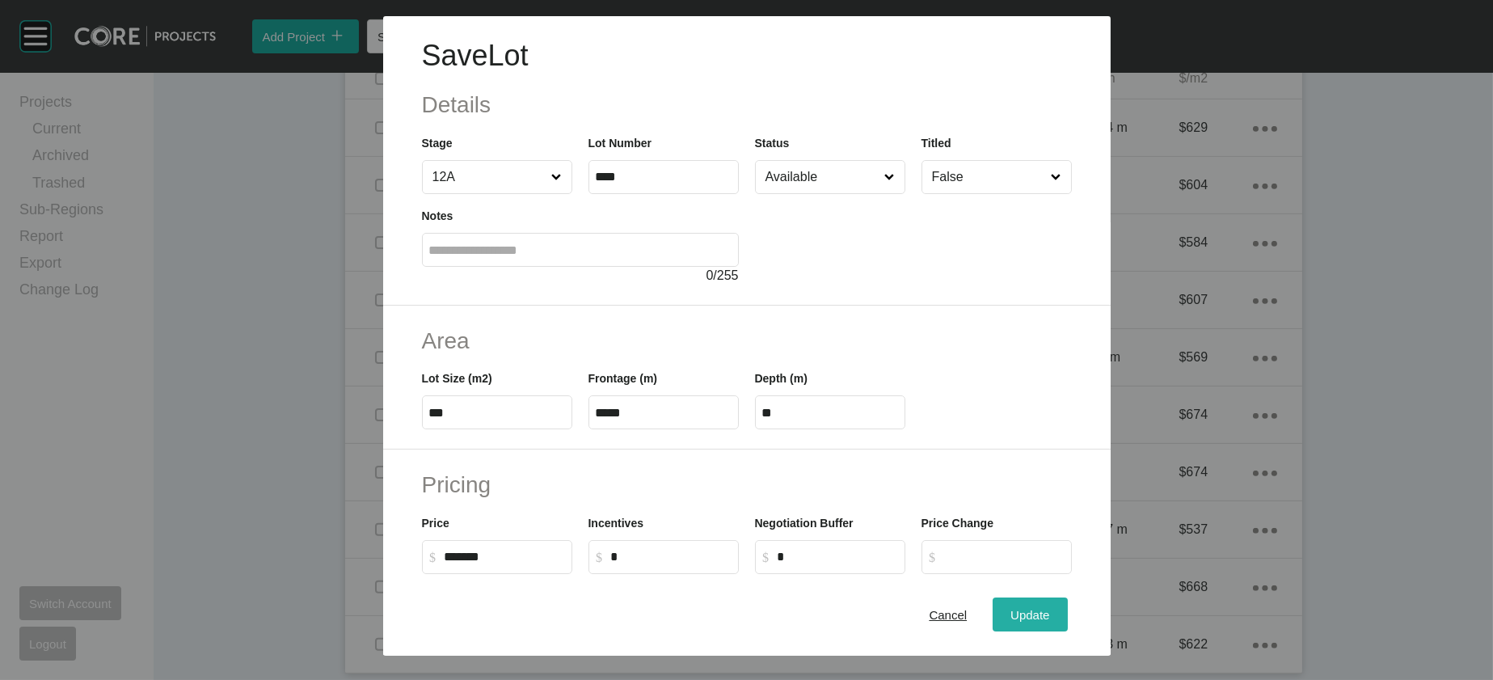
click at [1051, 598] on button "Update" at bounding box center [1030, 615] width 74 height 34
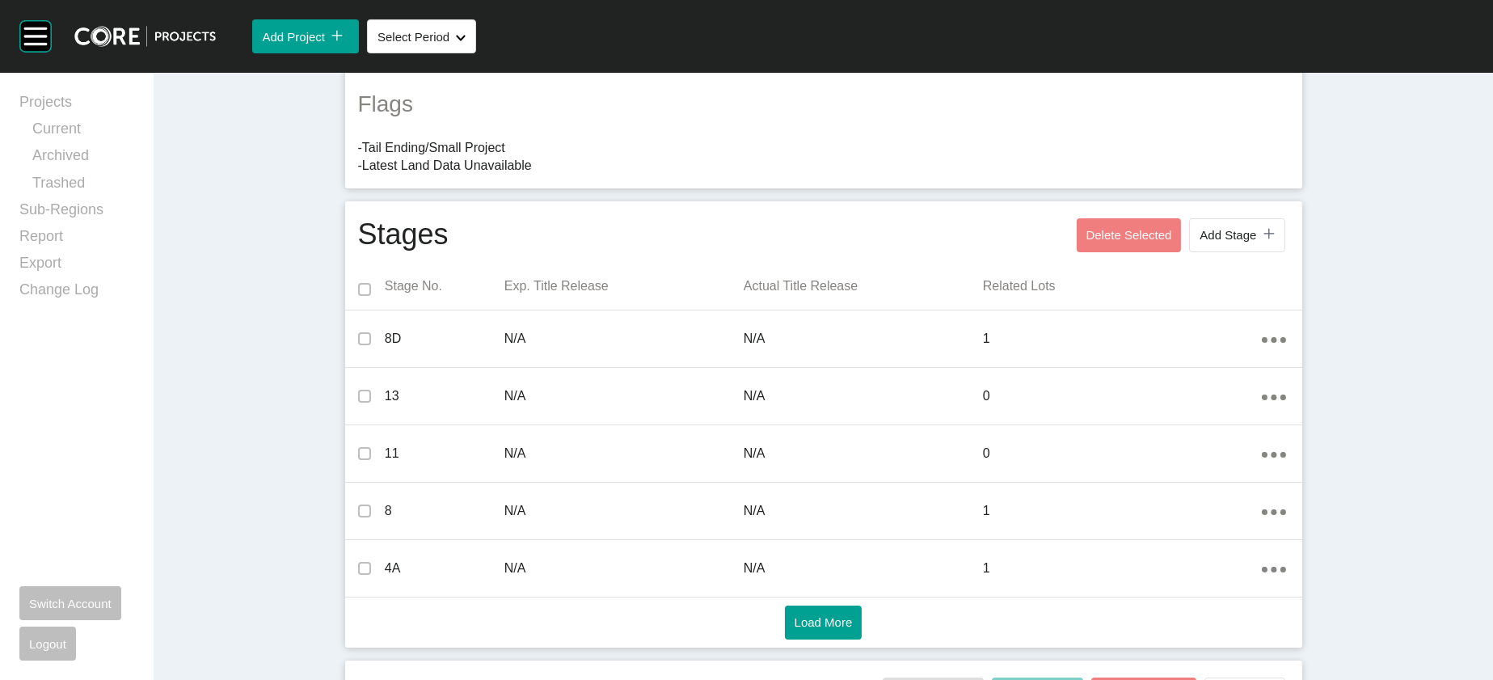
scroll to position [0, 0]
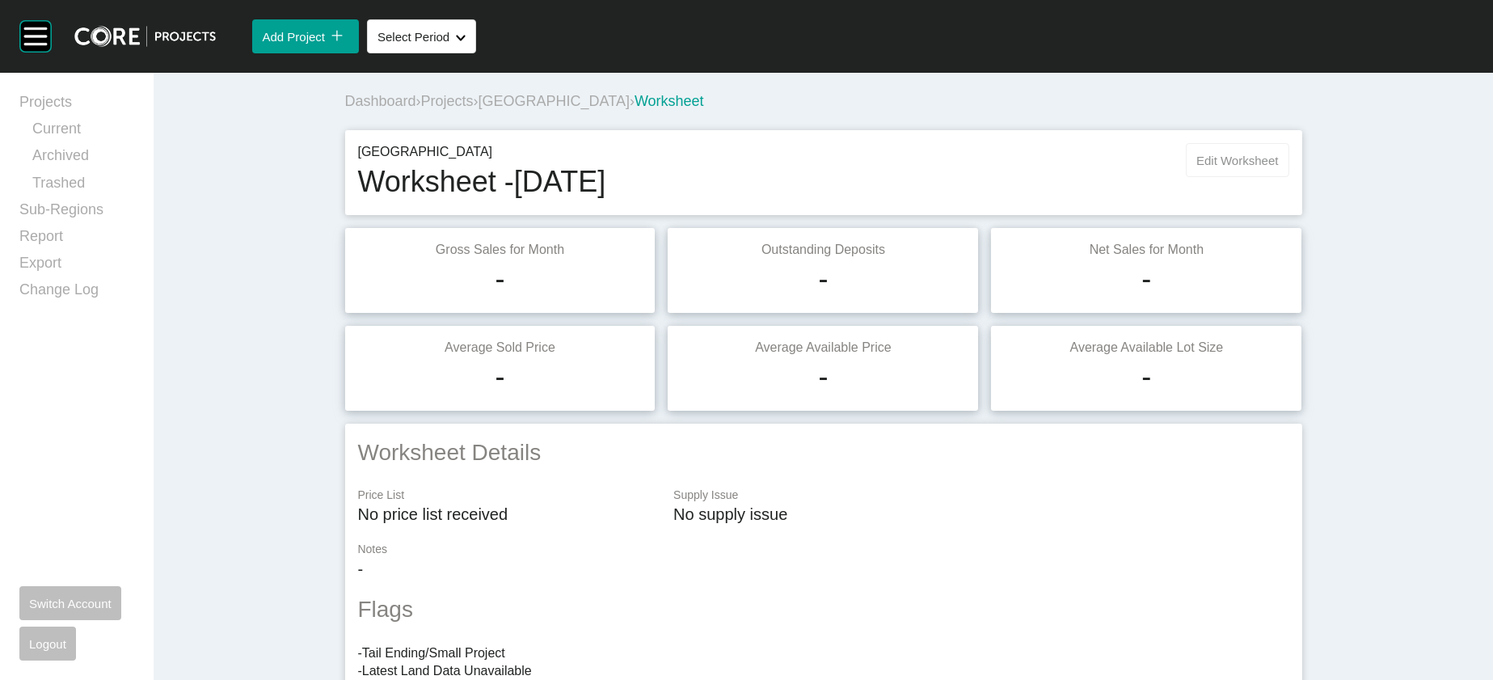
click at [1289, 177] on button "Edit Worksheet" at bounding box center [1237, 160] width 103 height 34
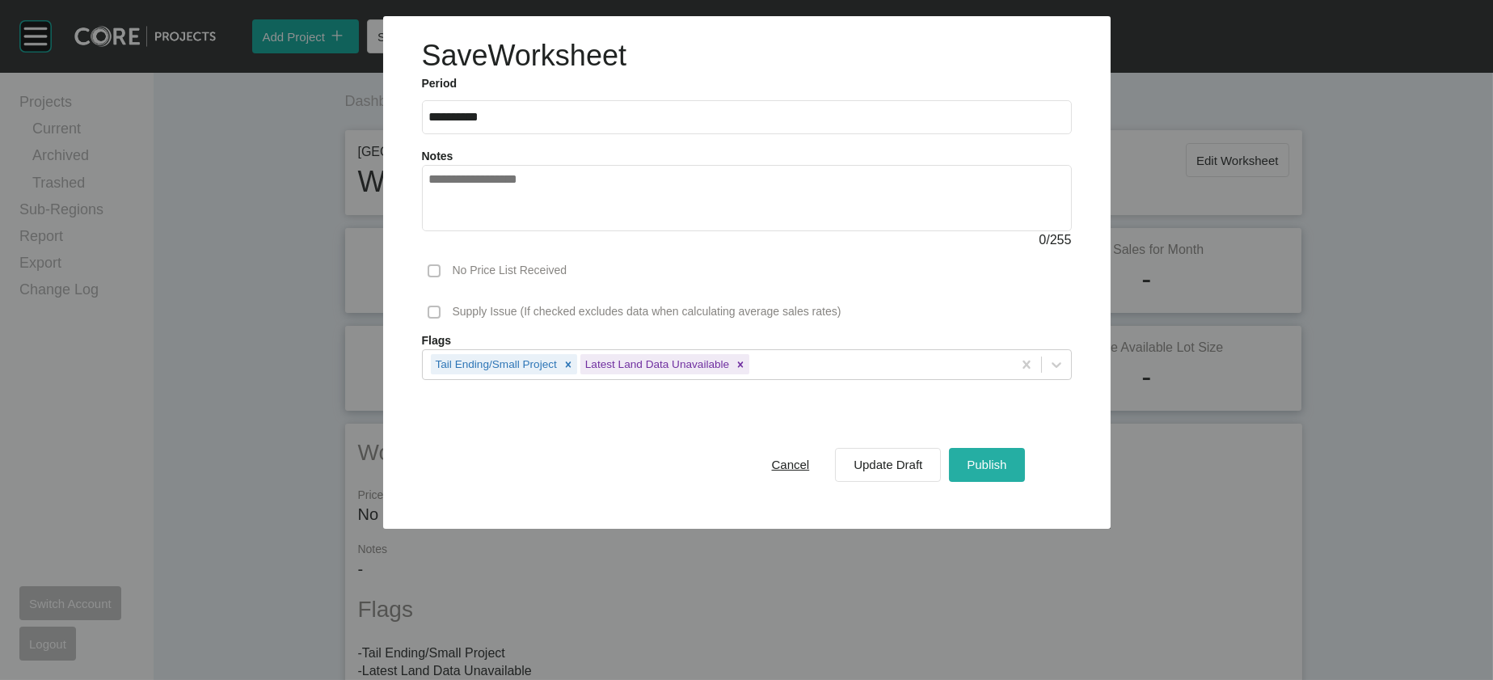
click at [1011, 475] on div "Publish" at bounding box center [987, 465] width 48 height 22
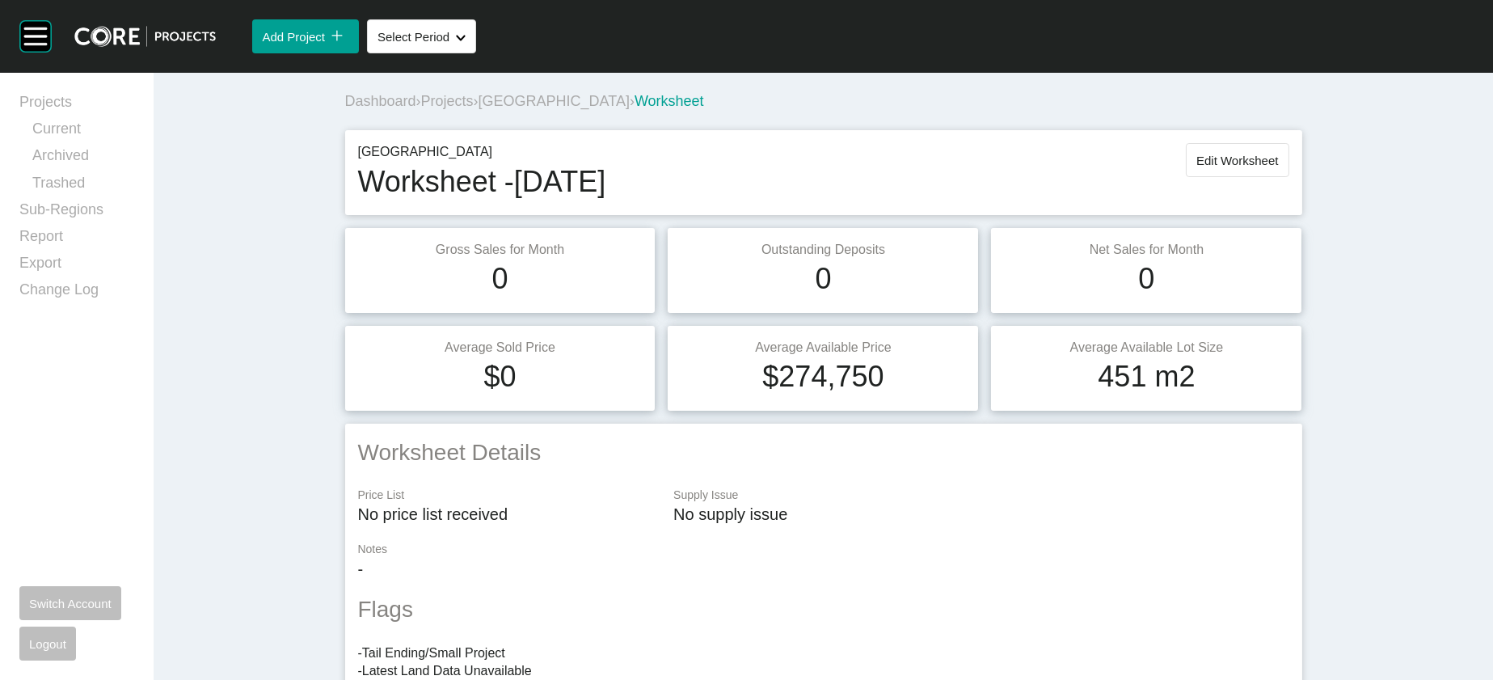
click at [508, 109] on span "[GEOGRAPHIC_DATA]" at bounding box center [554, 101] width 151 height 16
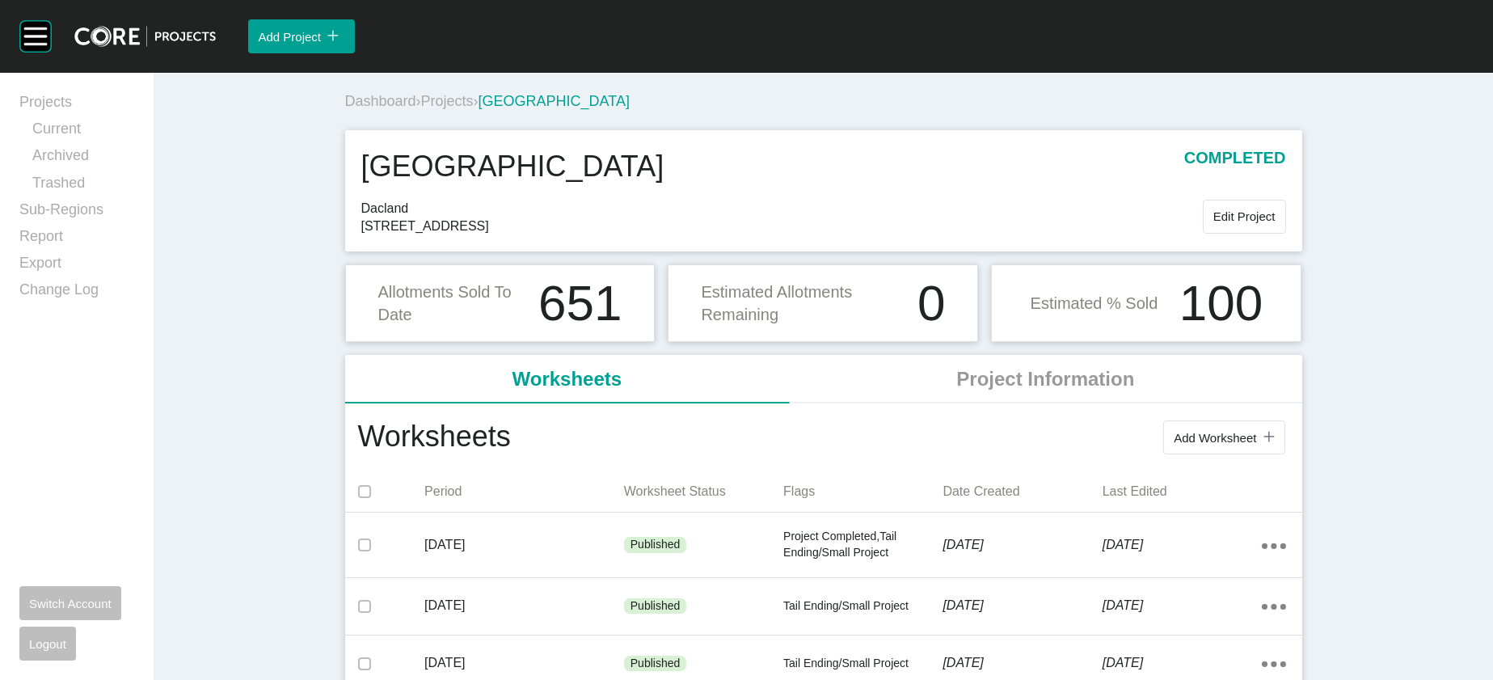
drag, startPoint x: 1485, startPoint y: 249, endPoint x: 998, endPoint y: 597, distance: 598.2
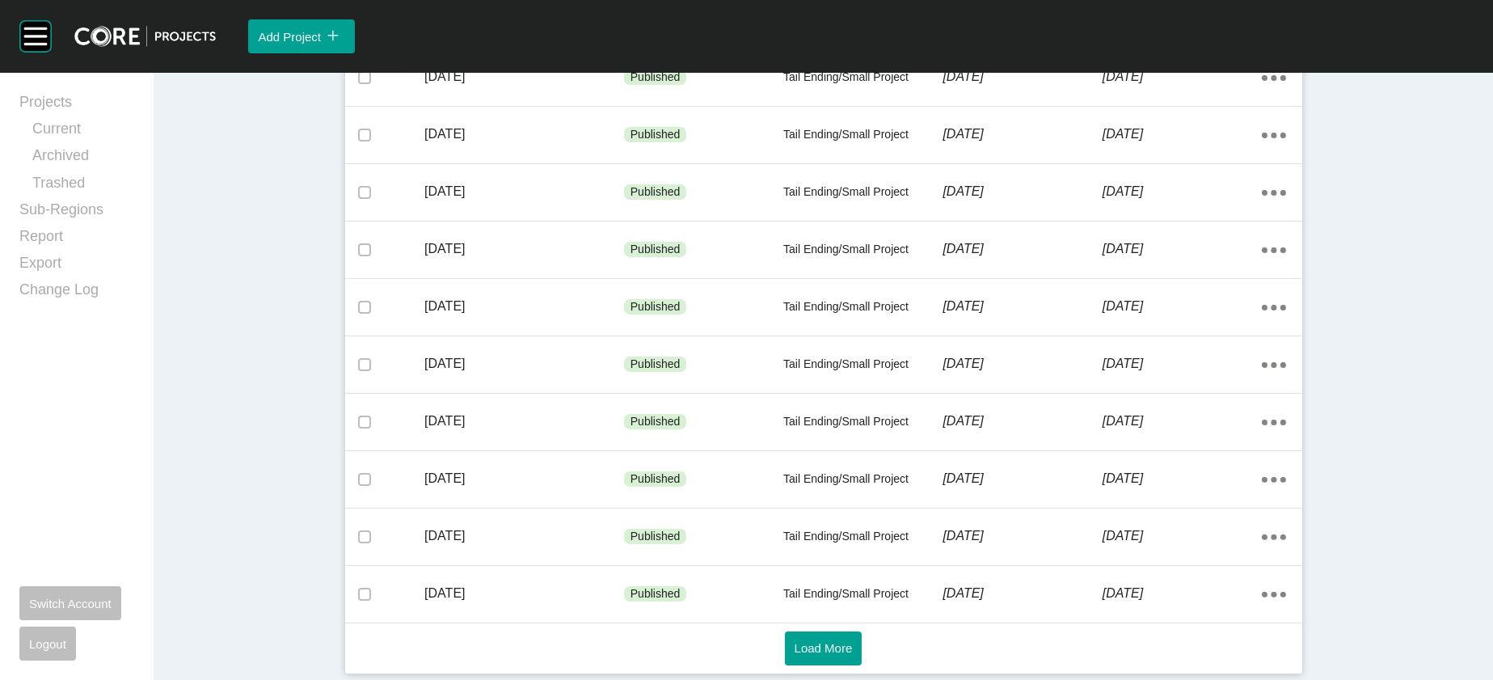
scroll to position [1113, 0]
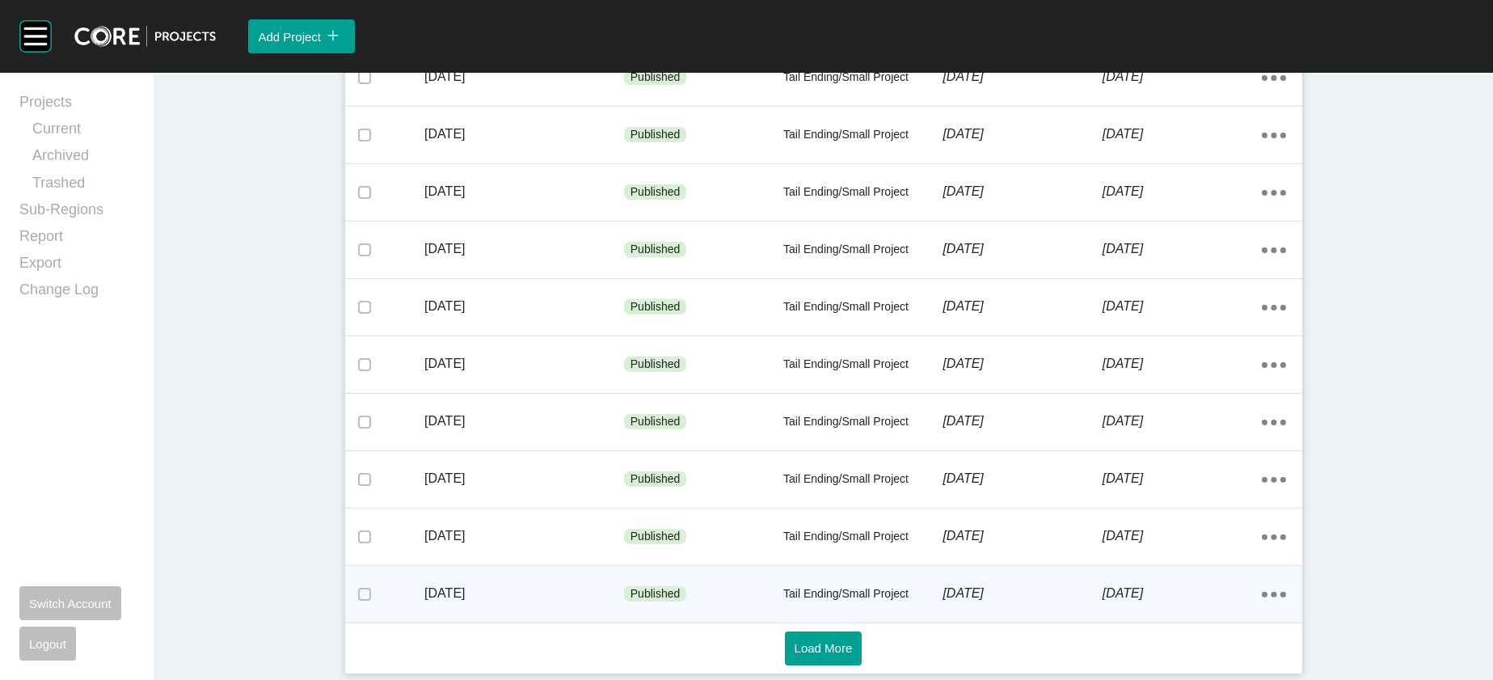
click at [1043, 604] on div "[DATE]" at bounding box center [1022, 593] width 159 height 50
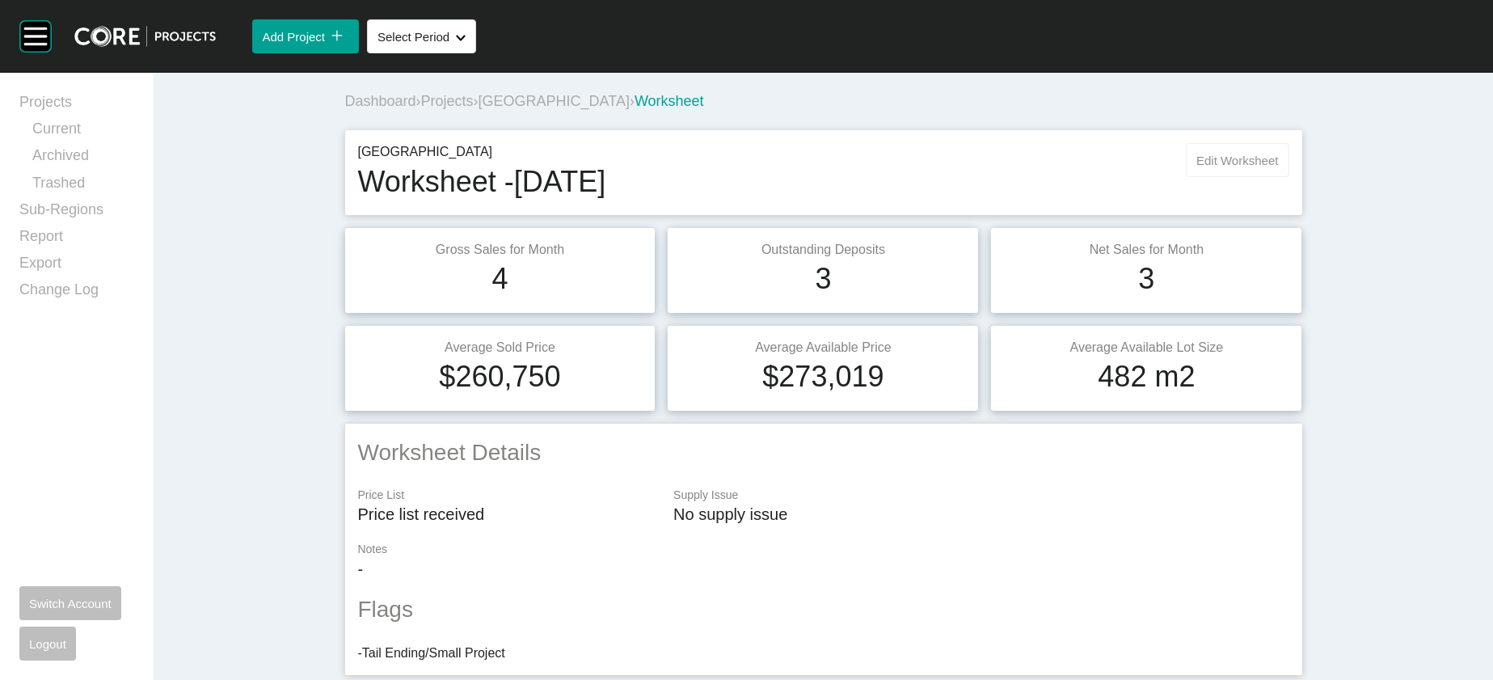
click at [1278, 167] on span "Edit Worksheet" at bounding box center [1238, 161] width 82 height 14
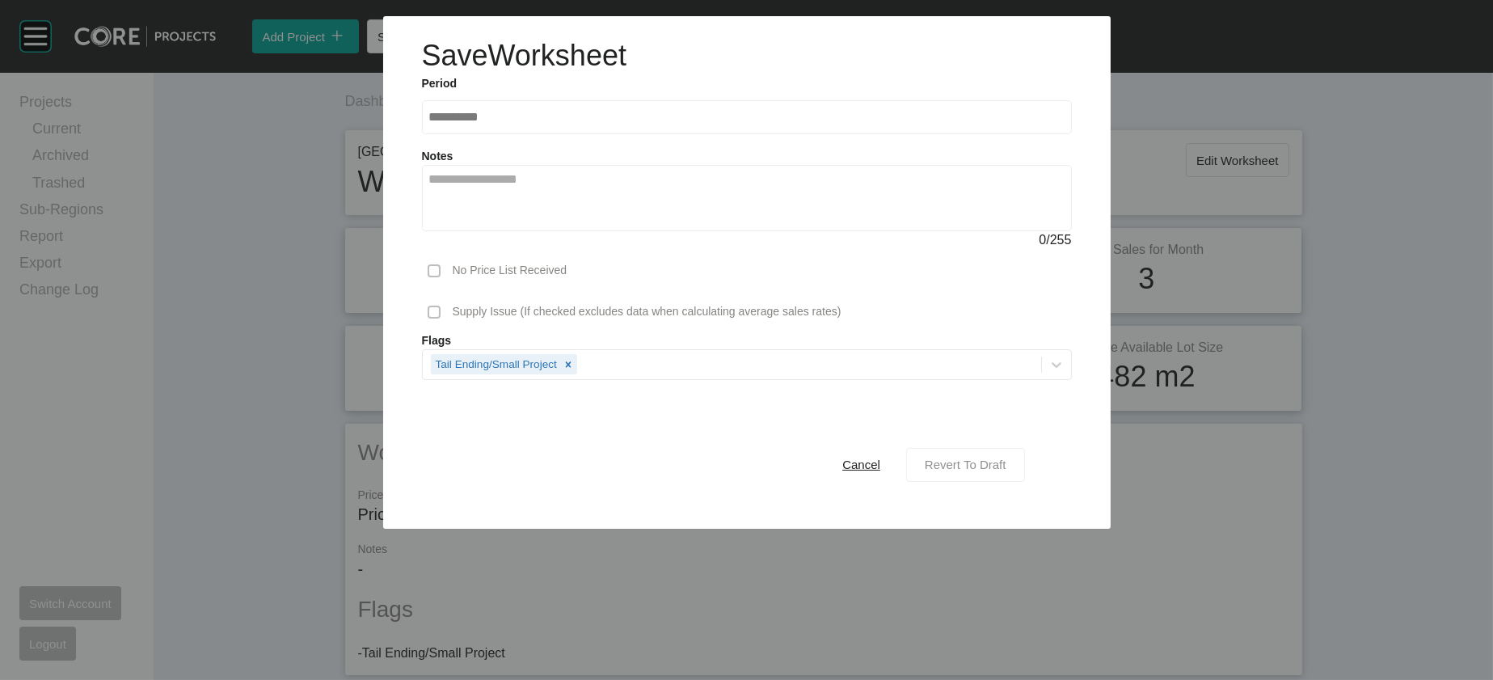
click at [1007, 471] on span "Revert To Draft" at bounding box center [966, 465] width 82 height 14
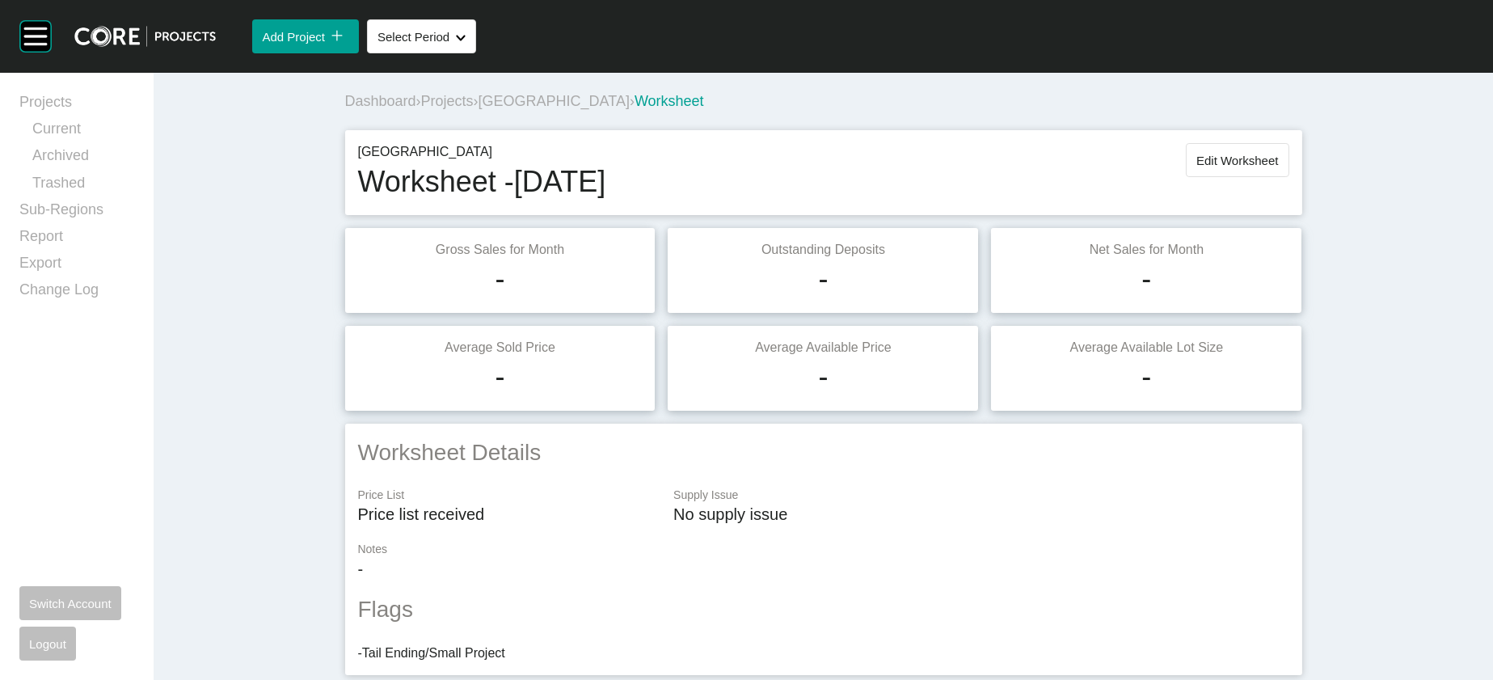
scroll to position [2695, 0]
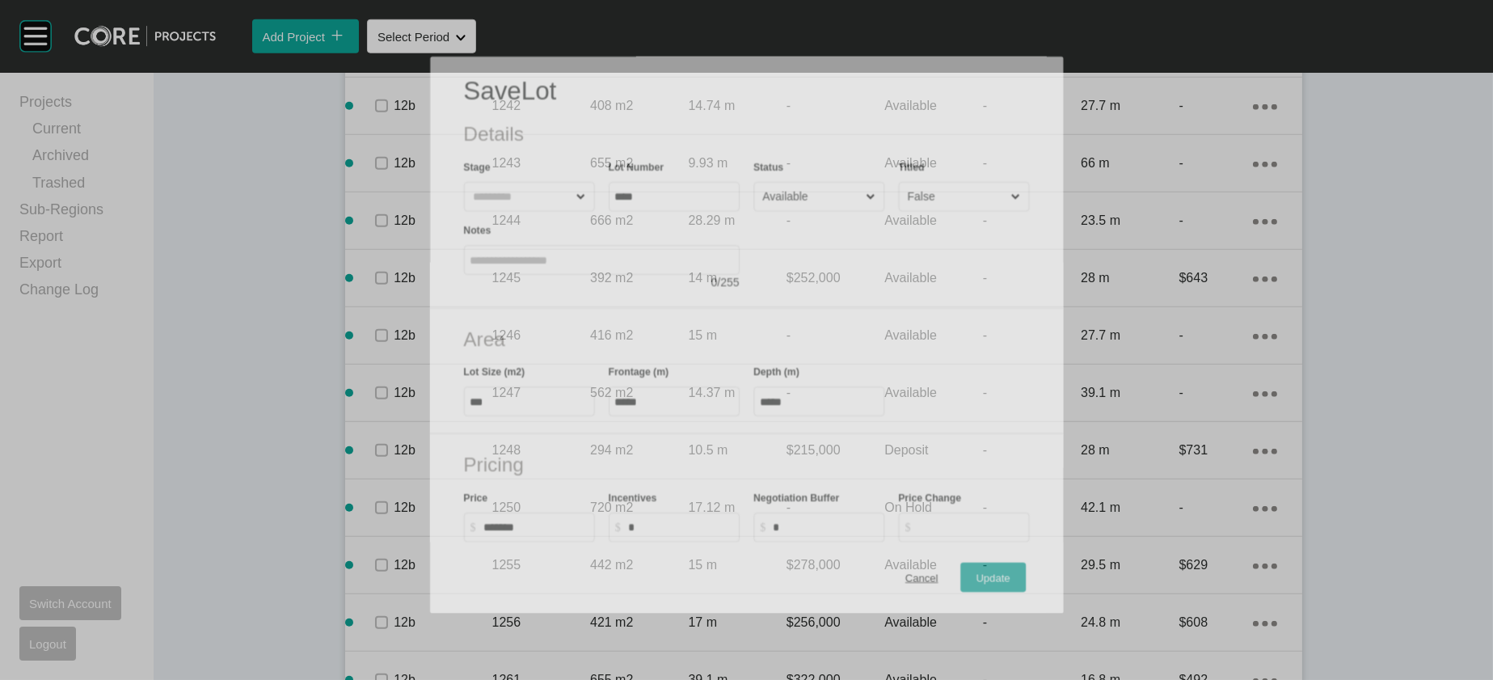
scroll to position [2632, 0]
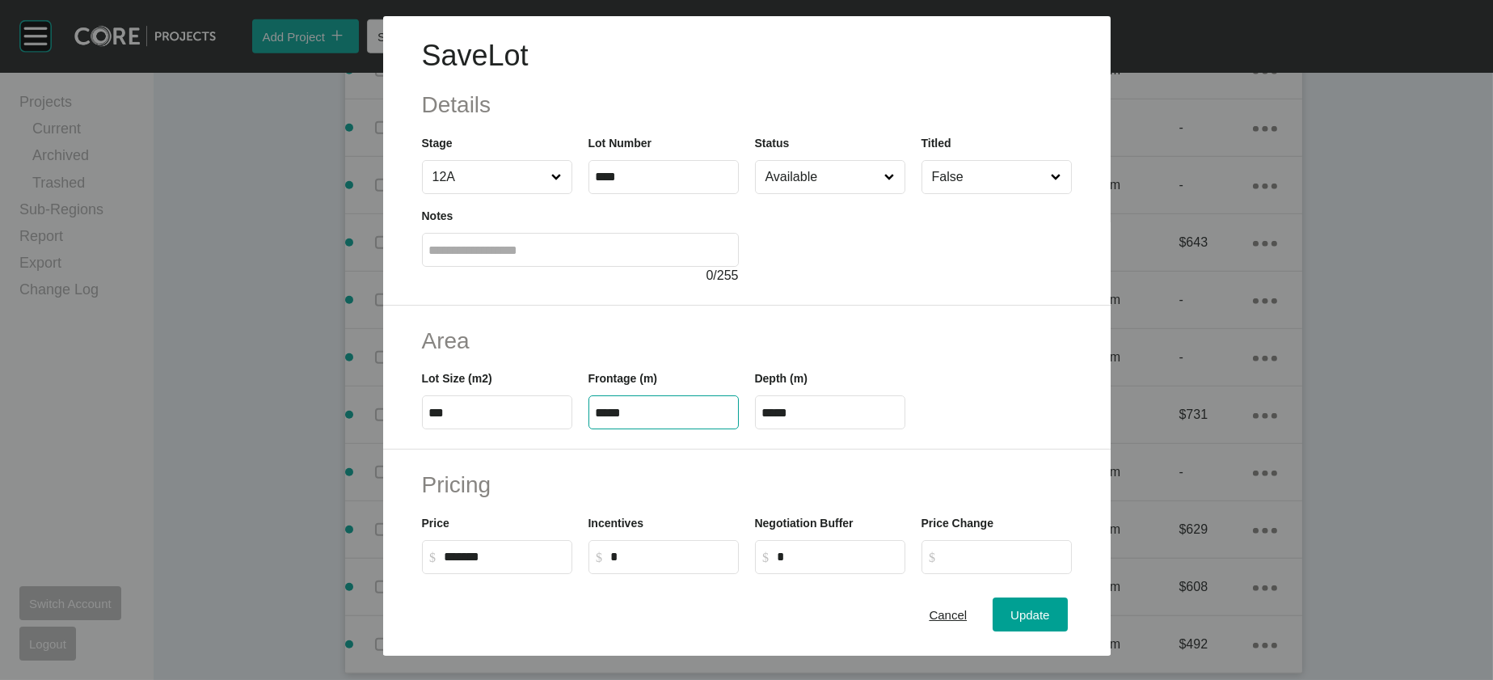
drag, startPoint x: 594, startPoint y: 518, endPoint x: 527, endPoint y: 517, distance: 67.1
click at [527, 429] on div "Lot Size (m2) *** Frontage (m) ***** Depth (m) *****" at bounding box center [747, 393] width 666 height 73
type input "*****"
click at [817, 429] on label "****" at bounding box center [830, 412] width 150 height 34
click at [817, 420] on input "****" at bounding box center [831, 413] width 136 height 14
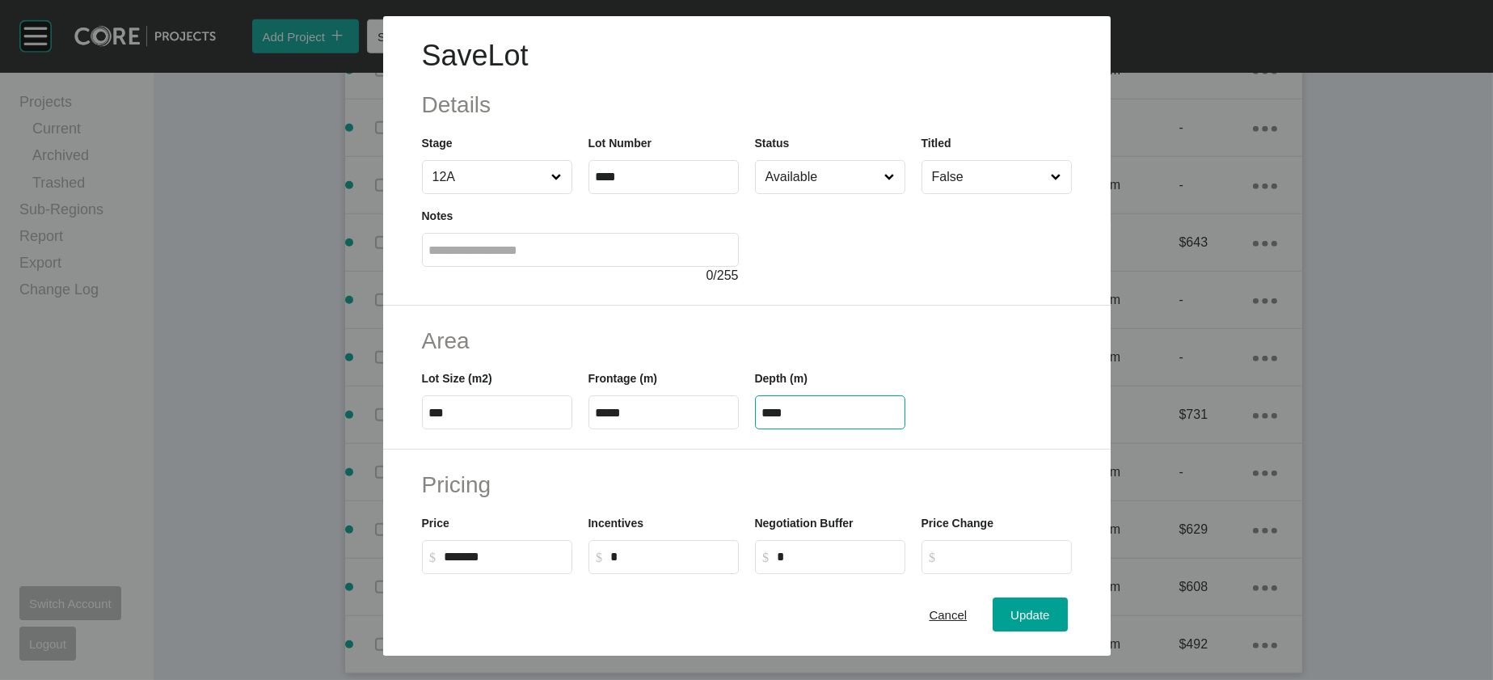
drag, startPoint x: 818, startPoint y: 507, endPoint x: 716, endPoint y: 510, distance: 102.7
click at [716, 429] on div "Lot Size (m2) *** Frontage (m) ***** Depth (m) ****" at bounding box center [747, 393] width 666 height 73
type input "**"
click at [1068, 593] on div "Save Lot Details Stage 12A Lot Number **** Status Available Titled False Notes …" at bounding box center [746, 340] width 1493 height 680
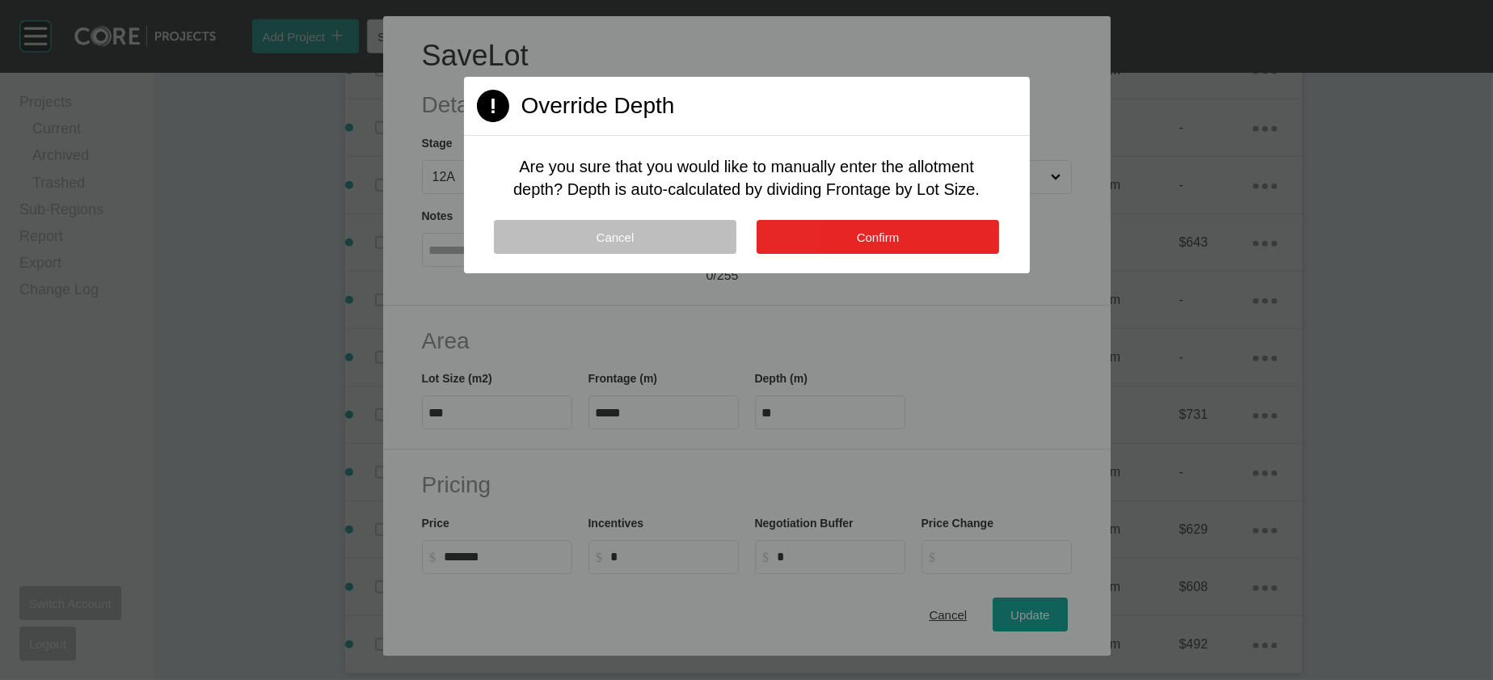
click at [822, 254] on button "Confirm" at bounding box center [878, 237] width 243 height 34
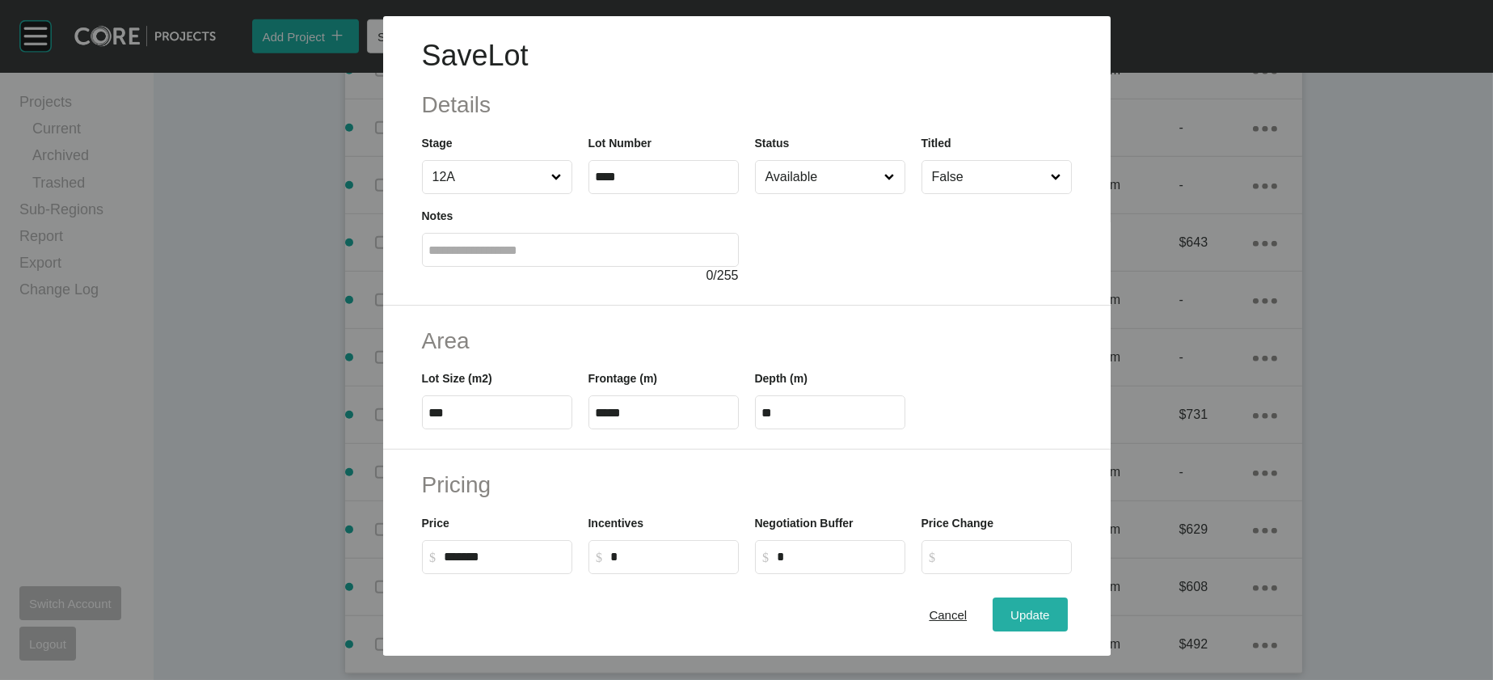
click at [1050, 608] on span "Update" at bounding box center [1030, 615] width 39 height 14
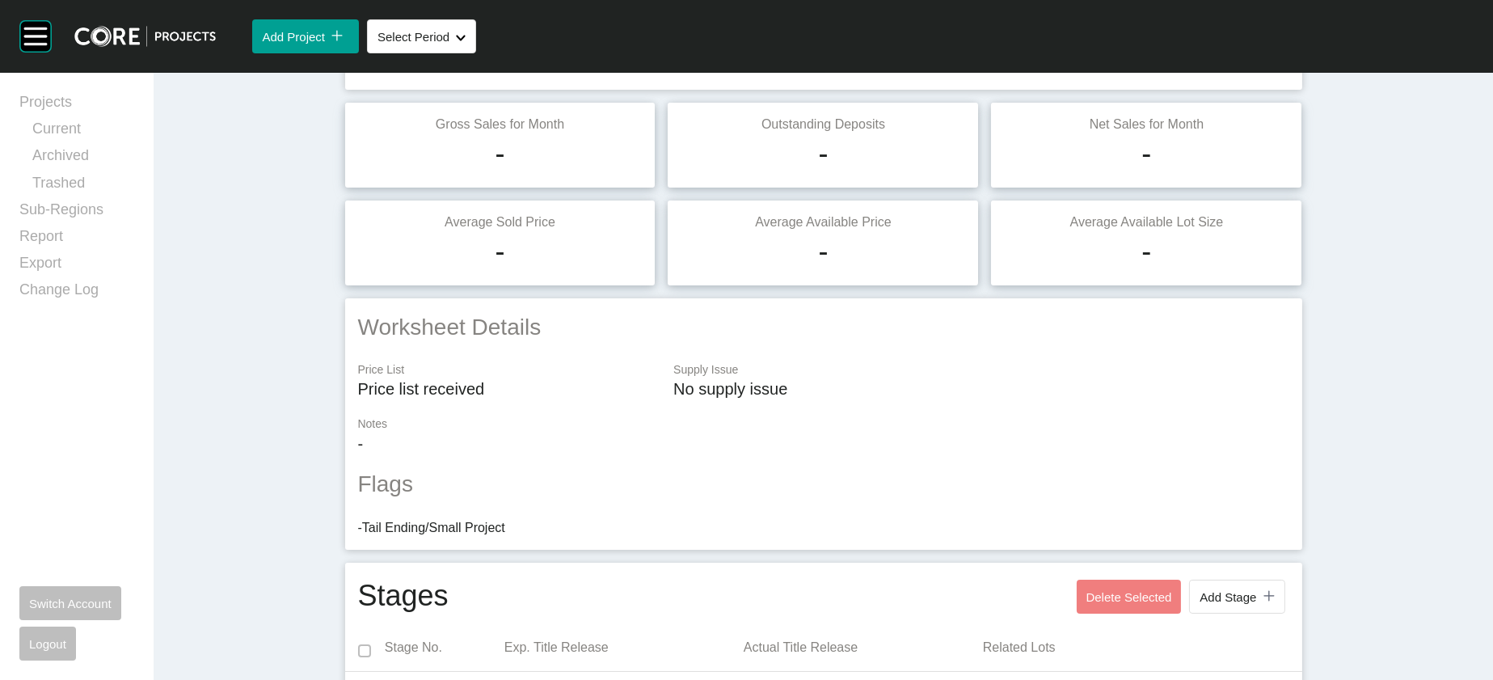
scroll to position [0, 0]
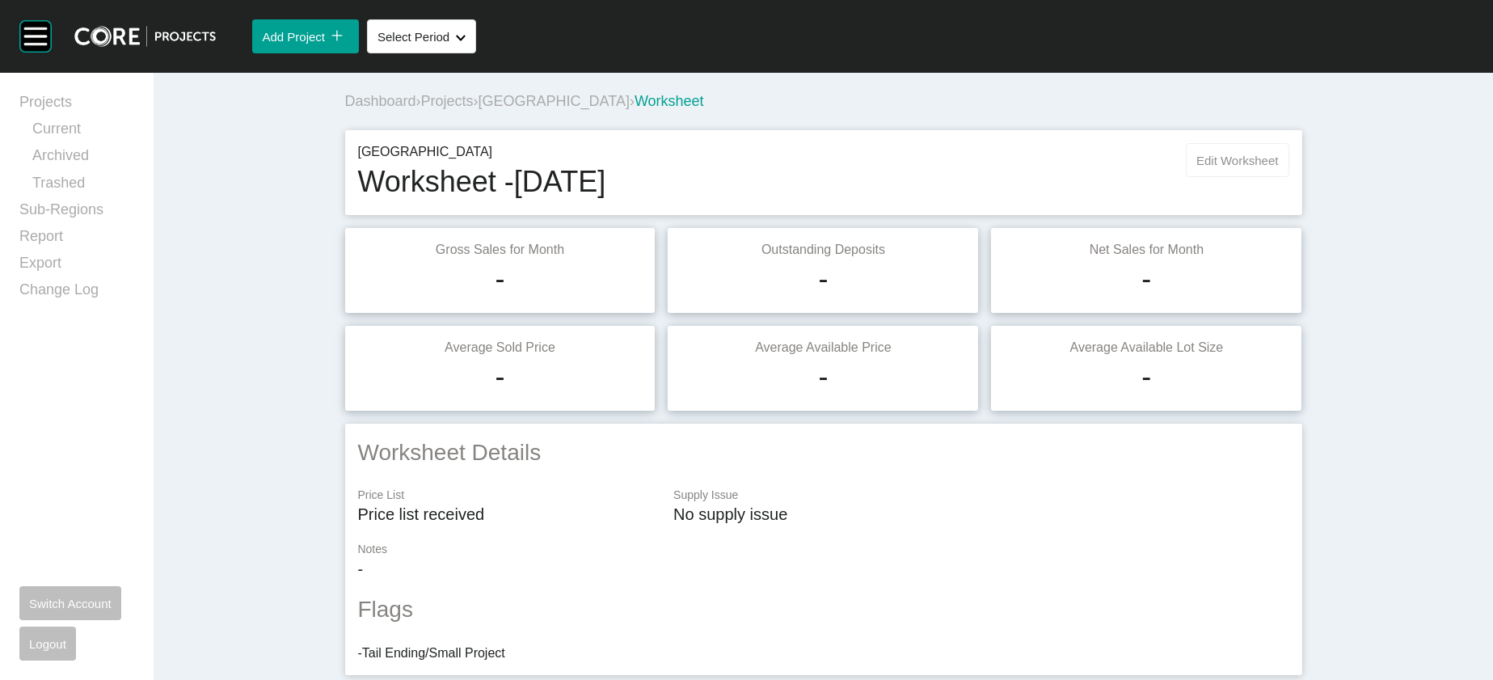
click at [1289, 177] on button "Edit Worksheet" at bounding box center [1237, 160] width 103 height 34
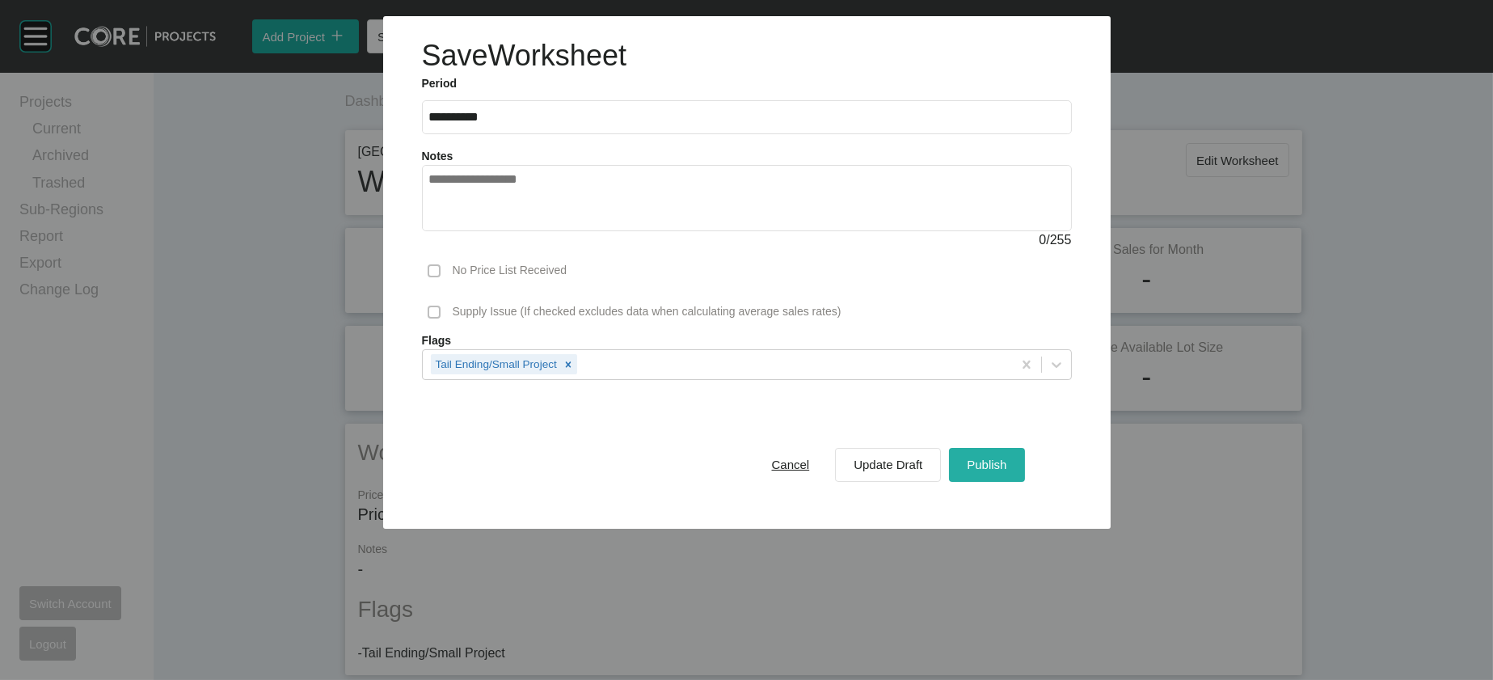
click at [1024, 482] on button "Publish" at bounding box center [986, 465] width 75 height 34
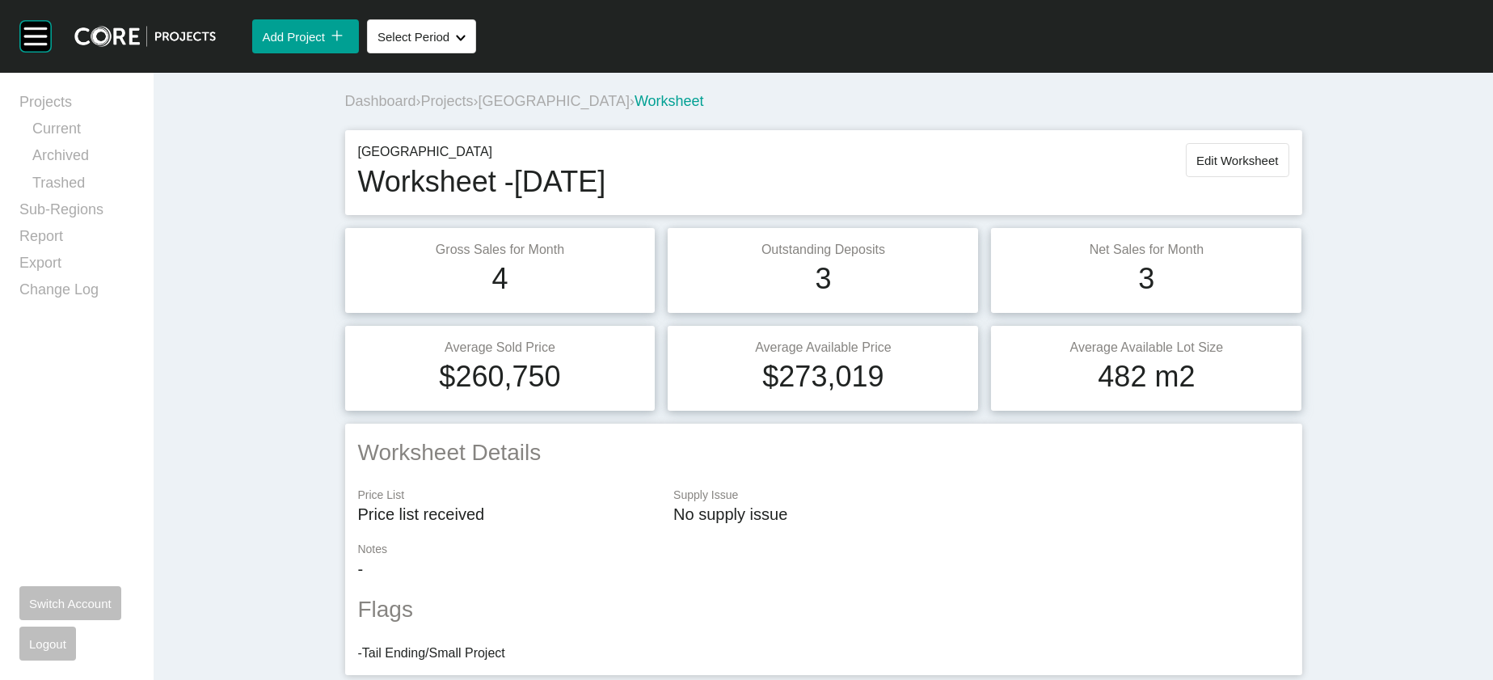
click at [479, 109] on span "[GEOGRAPHIC_DATA]" at bounding box center [554, 101] width 151 height 16
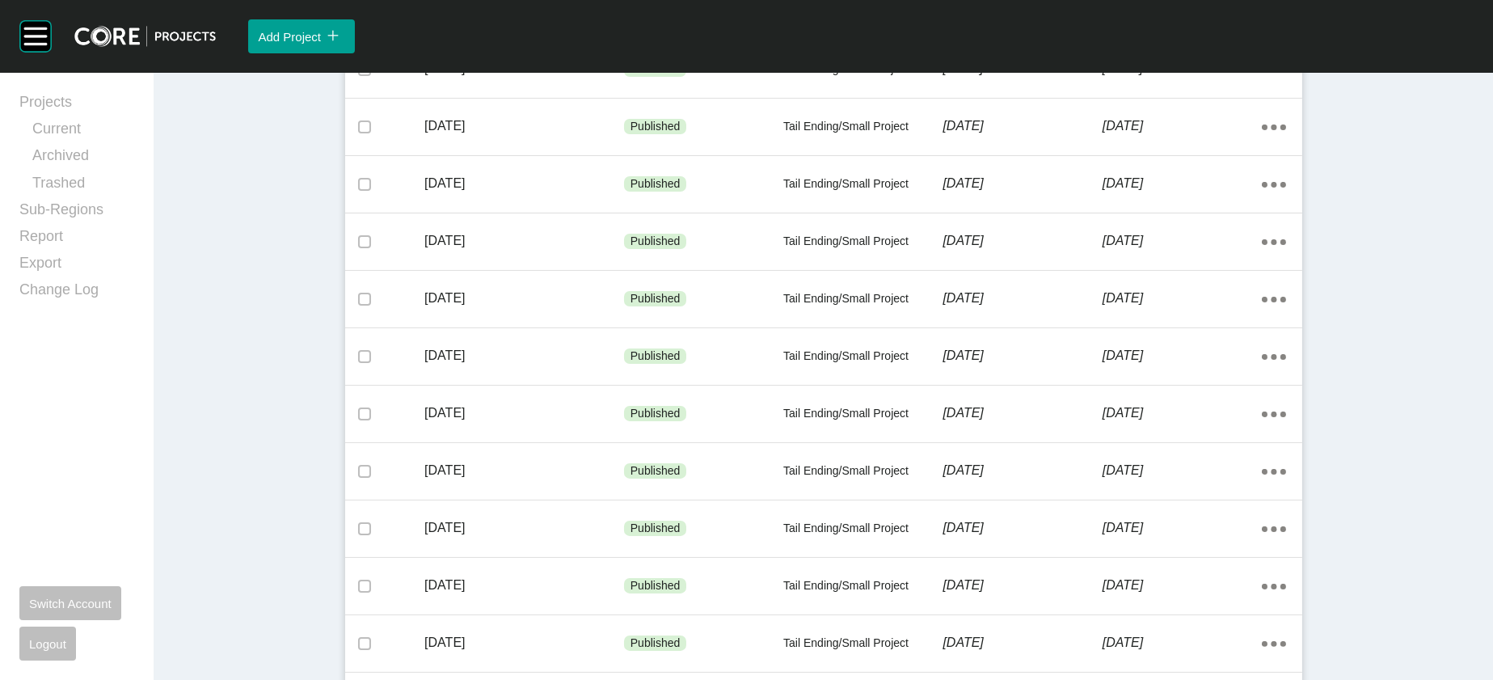
scroll to position [1113, 0]
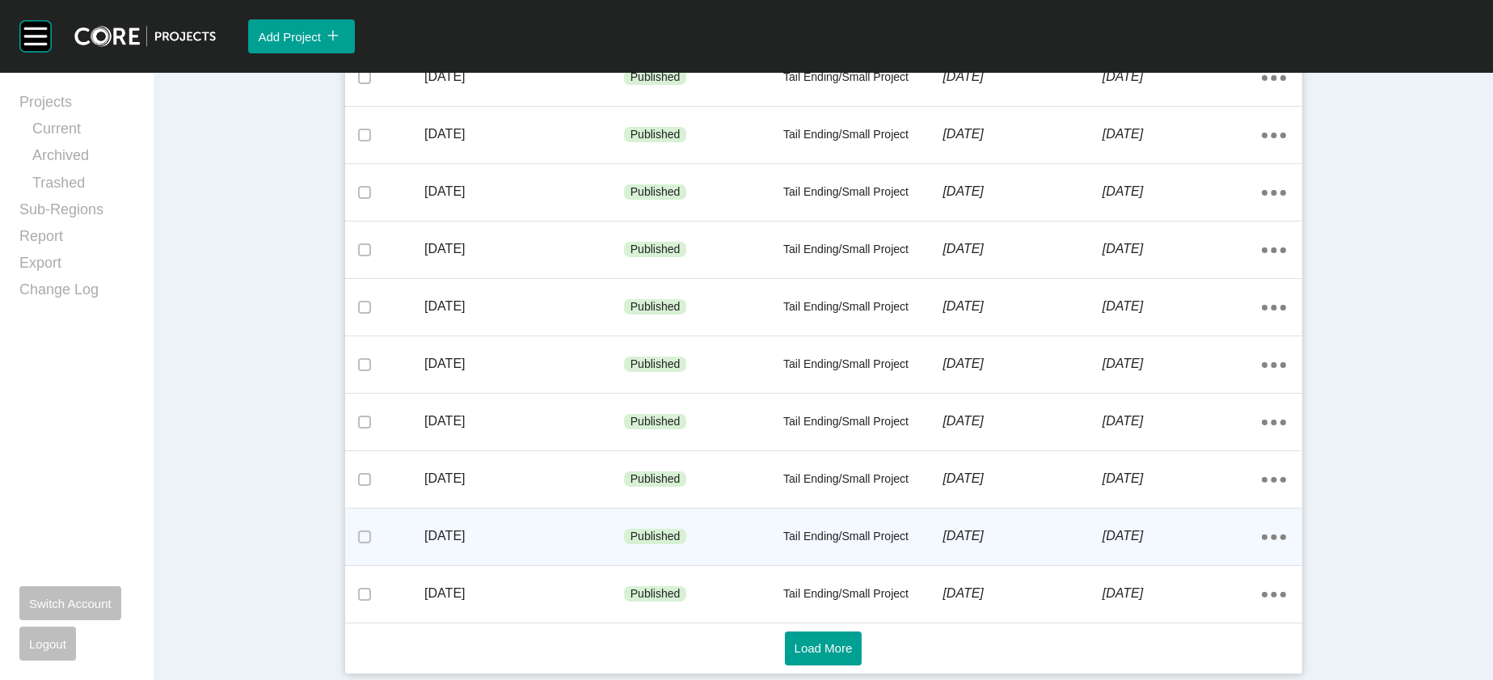
click at [884, 526] on div "Tail Ending/Small Project" at bounding box center [863, 537] width 159 height 49
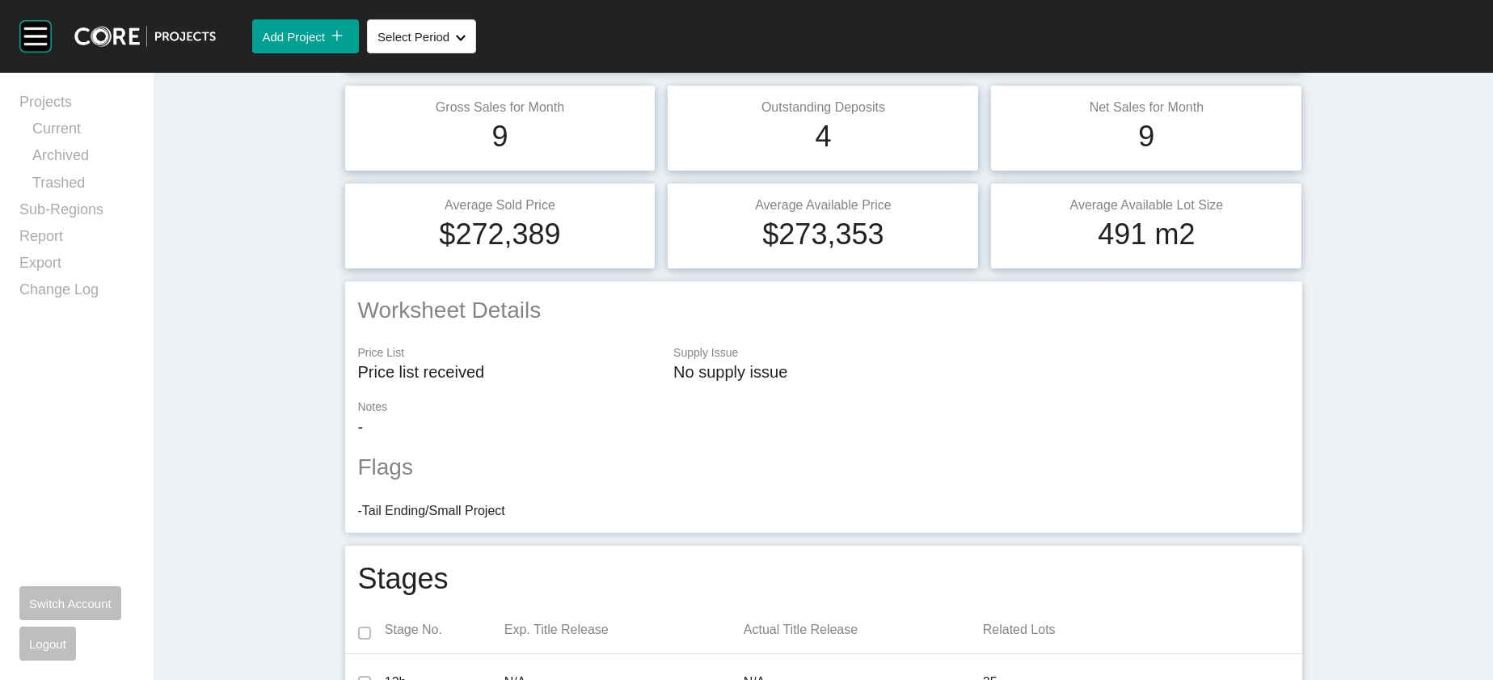
scroll to position [44, 0]
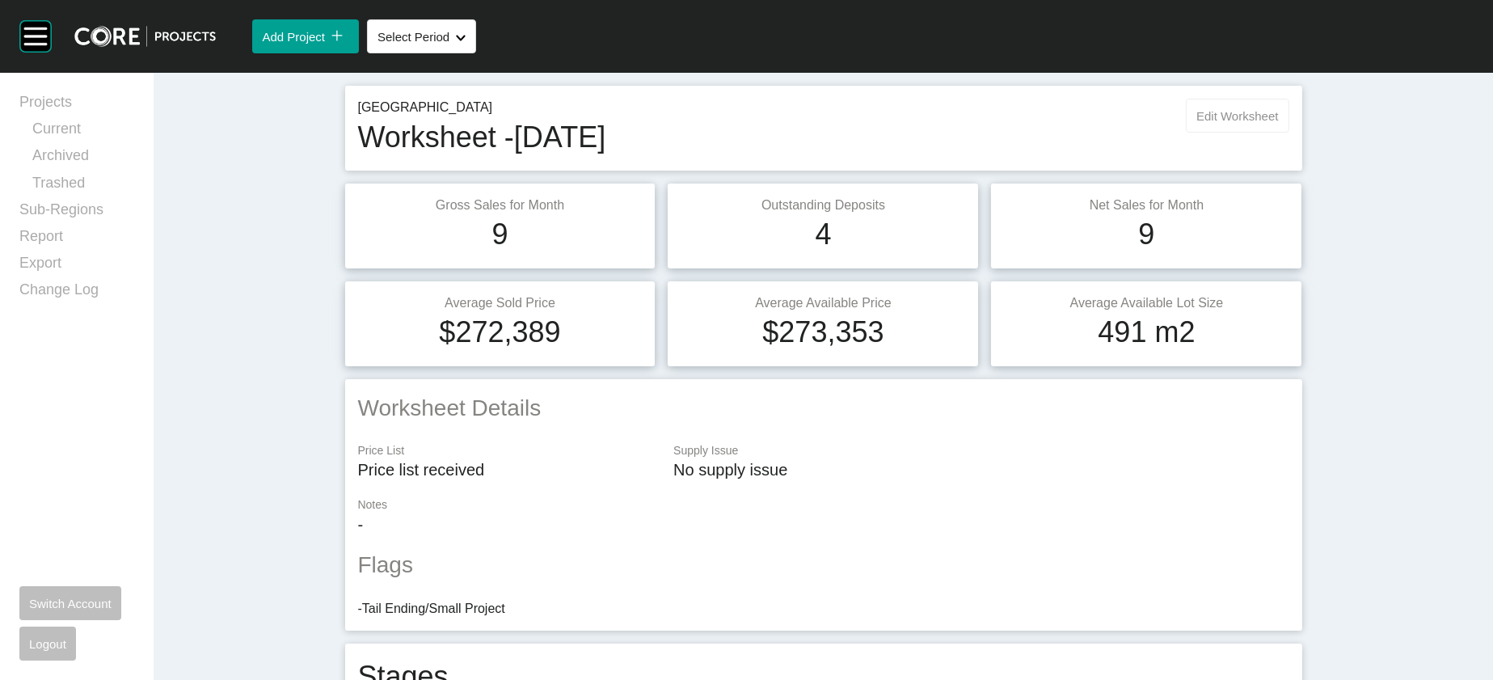
click at [1289, 133] on button "Edit Worksheet" at bounding box center [1237, 116] width 103 height 34
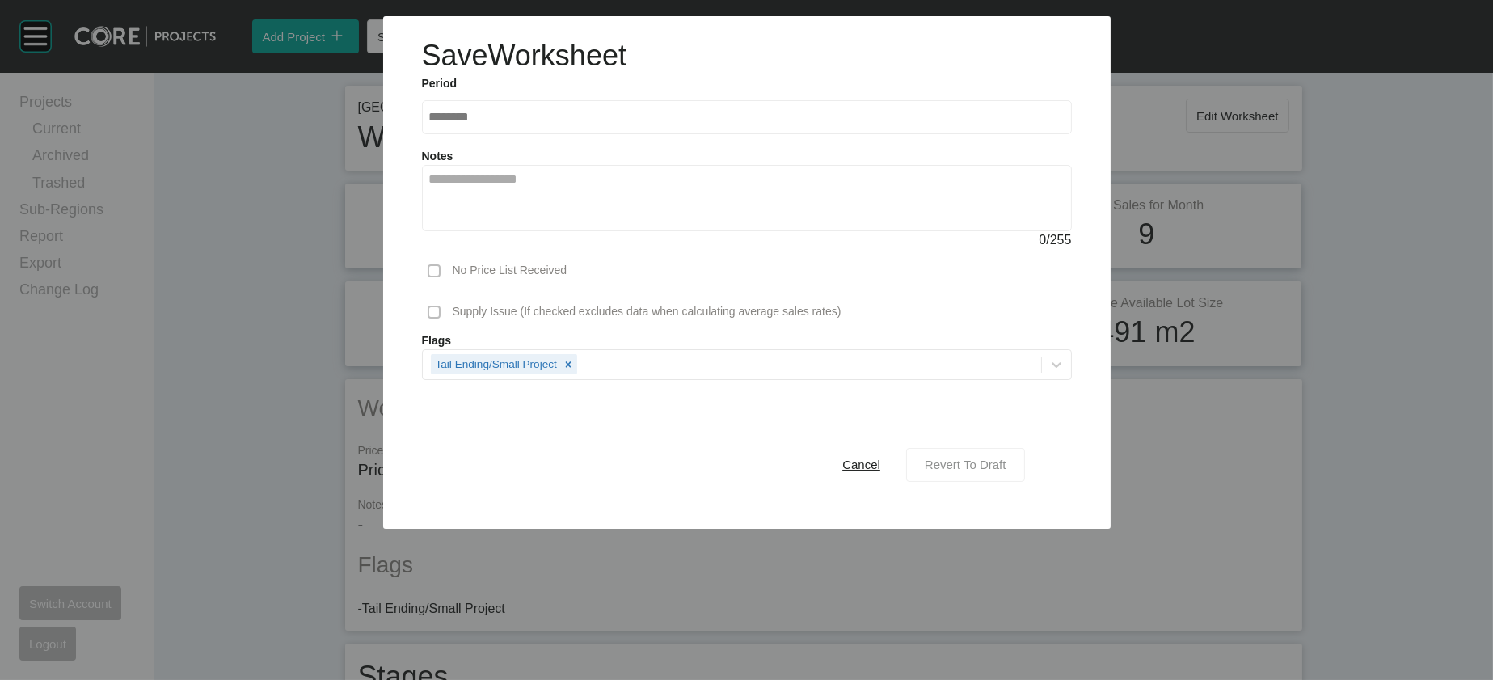
click at [1011, 475] on div "Revert To Draft" at bounding box center [966, 465] width 90 height 22
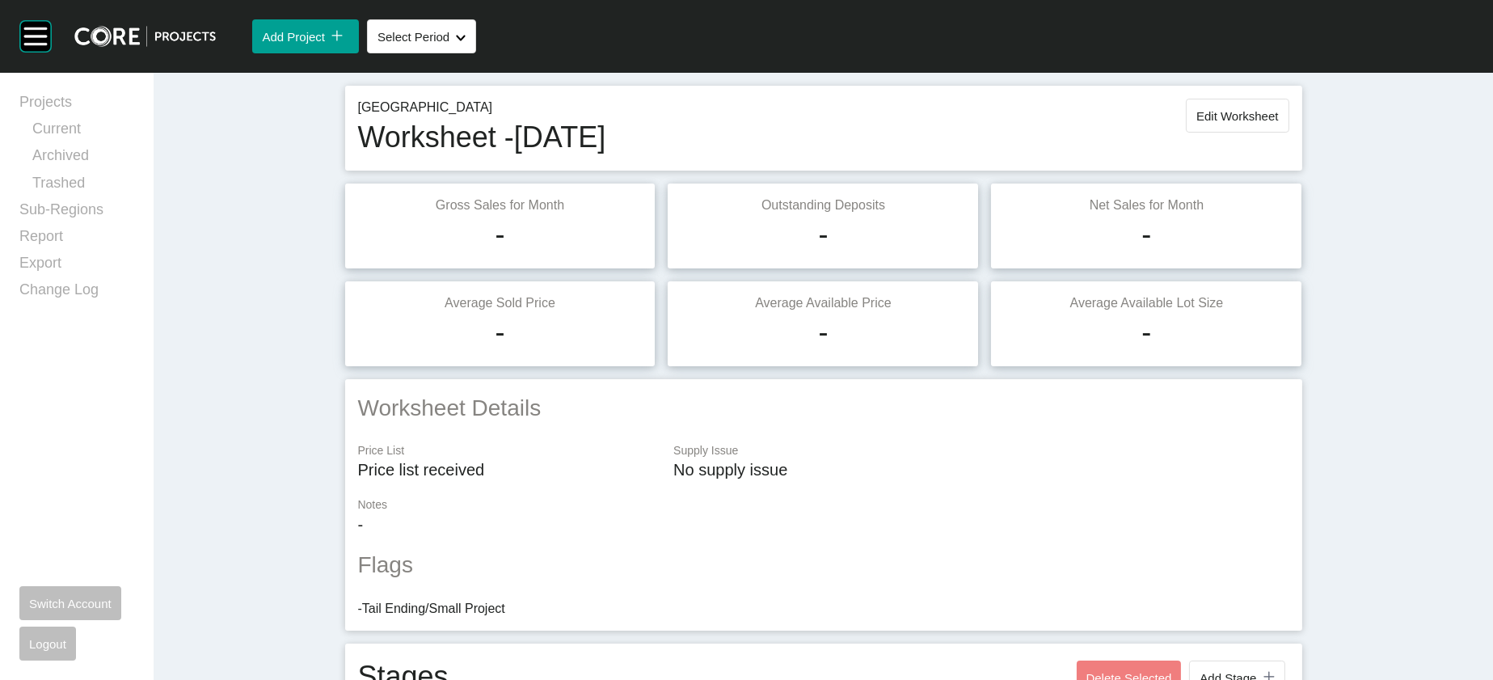
scroll to position [2409, 0]
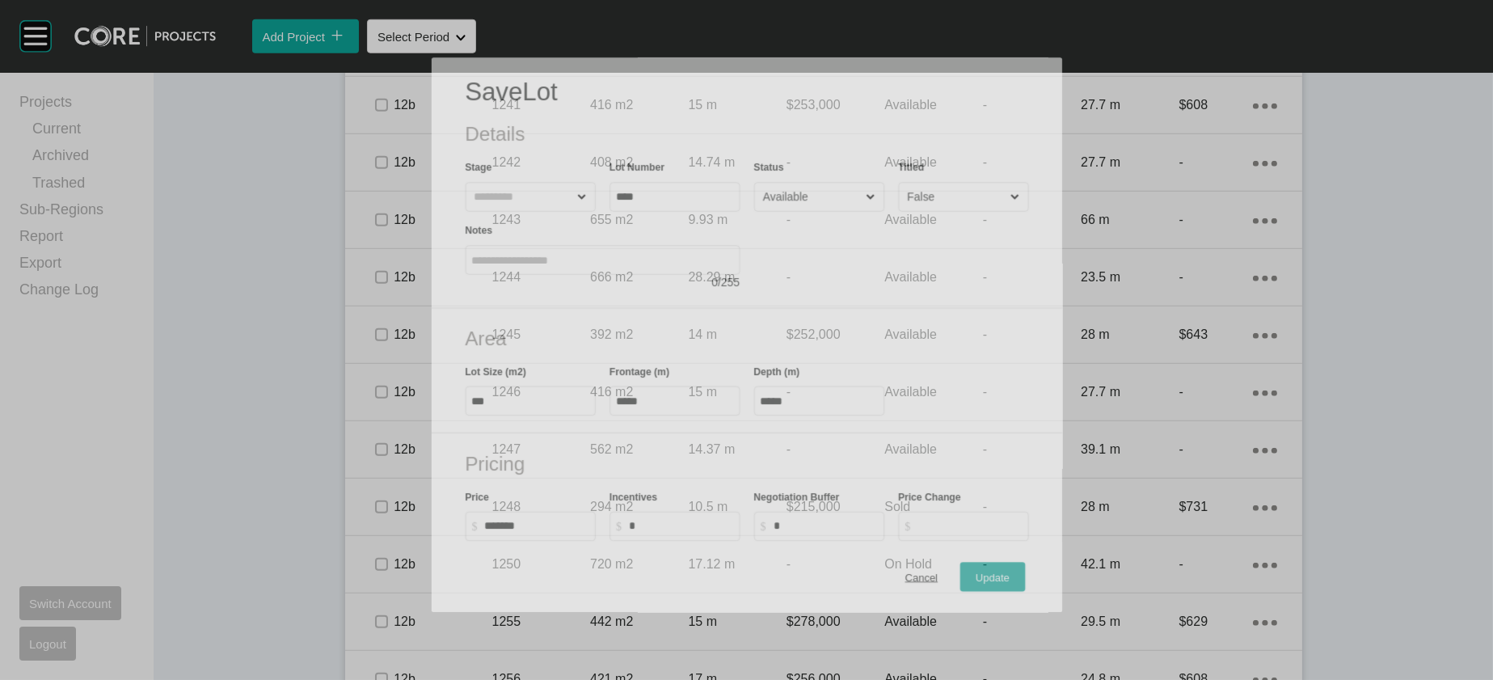
scroll to position [2346, 0]
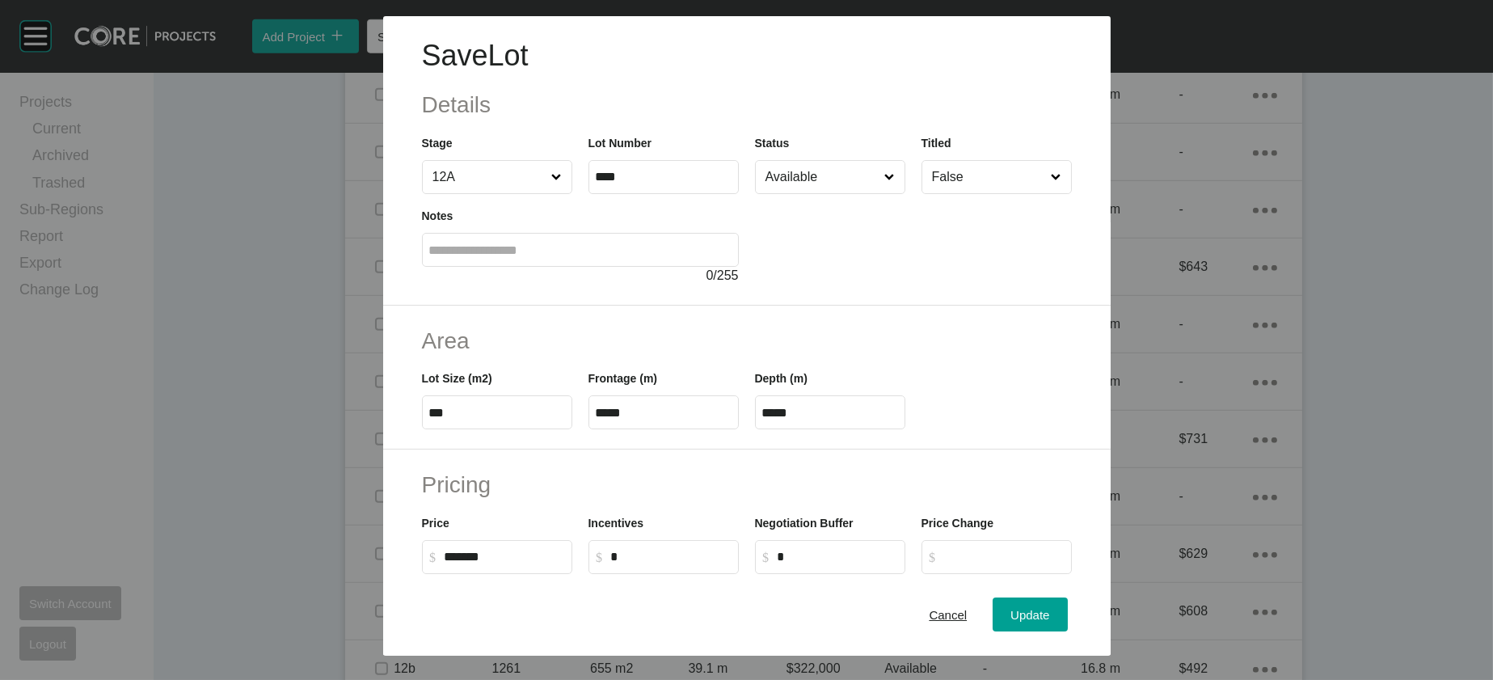
drag, startPoint x: 601, startPoint y: 521, endPoint x: 492, endPoint y: 517, distance: 109.2
click at [496, 429] on div "Lot Size (m2) *** Frontage (m) ***** Depth (m) *****" at bounding box center [747, 393] width 666 height 73
click at [596, 420] on input "*****" at bounding box center [664, 413] width 136 height 14
drag, startPoint x: 598, startPoint y: 513, endPoint x: 528, endPoint y: 512, distance: 70.4
click at [530, 429] on div "Lot Size (m2) *** Frontage (m) ***** Depth (m) *****" at bounding box center [747, 393] width 666 height 73
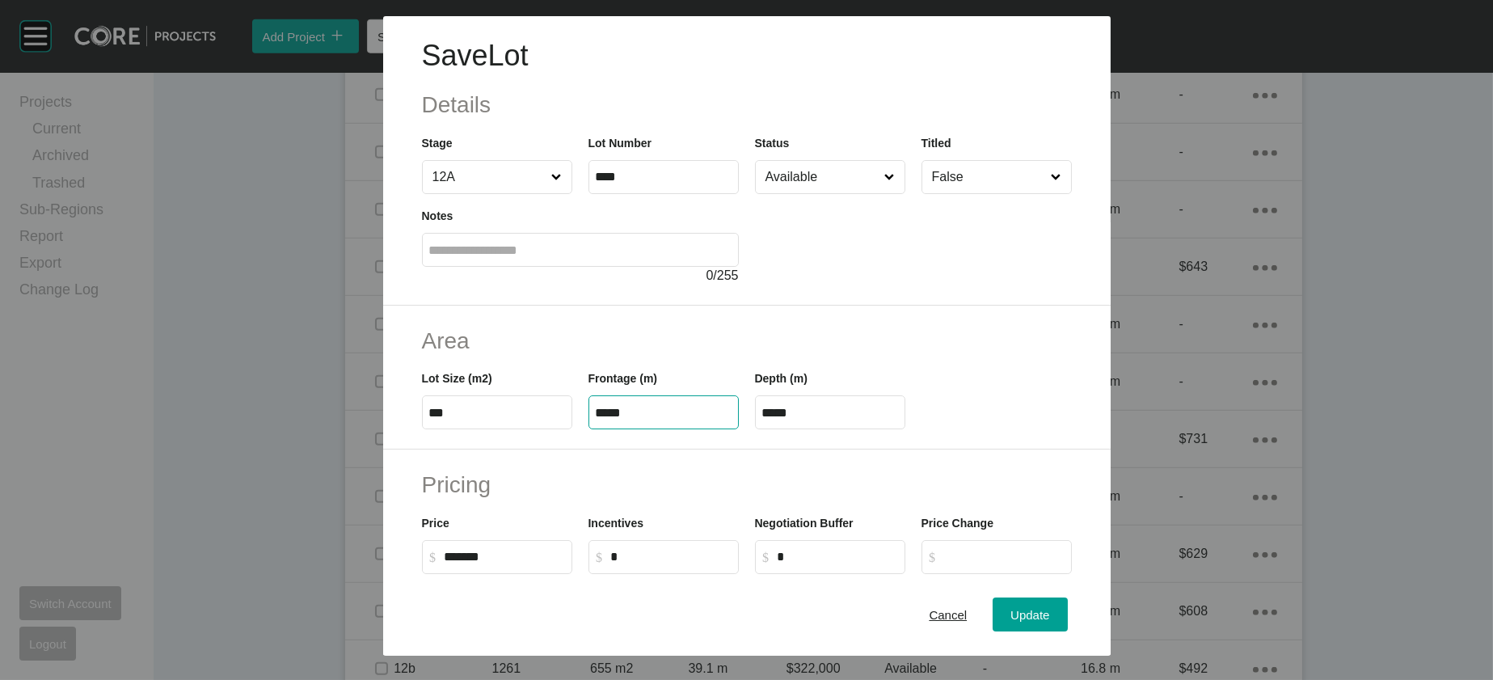
type input "*****"
click at [696, 429] on div "Lot Size (m2) *** Frontage (m) ***** Depth (m) ****" at bounding box center [747, 393] width 666 height 73
type input "*"
type input "**"
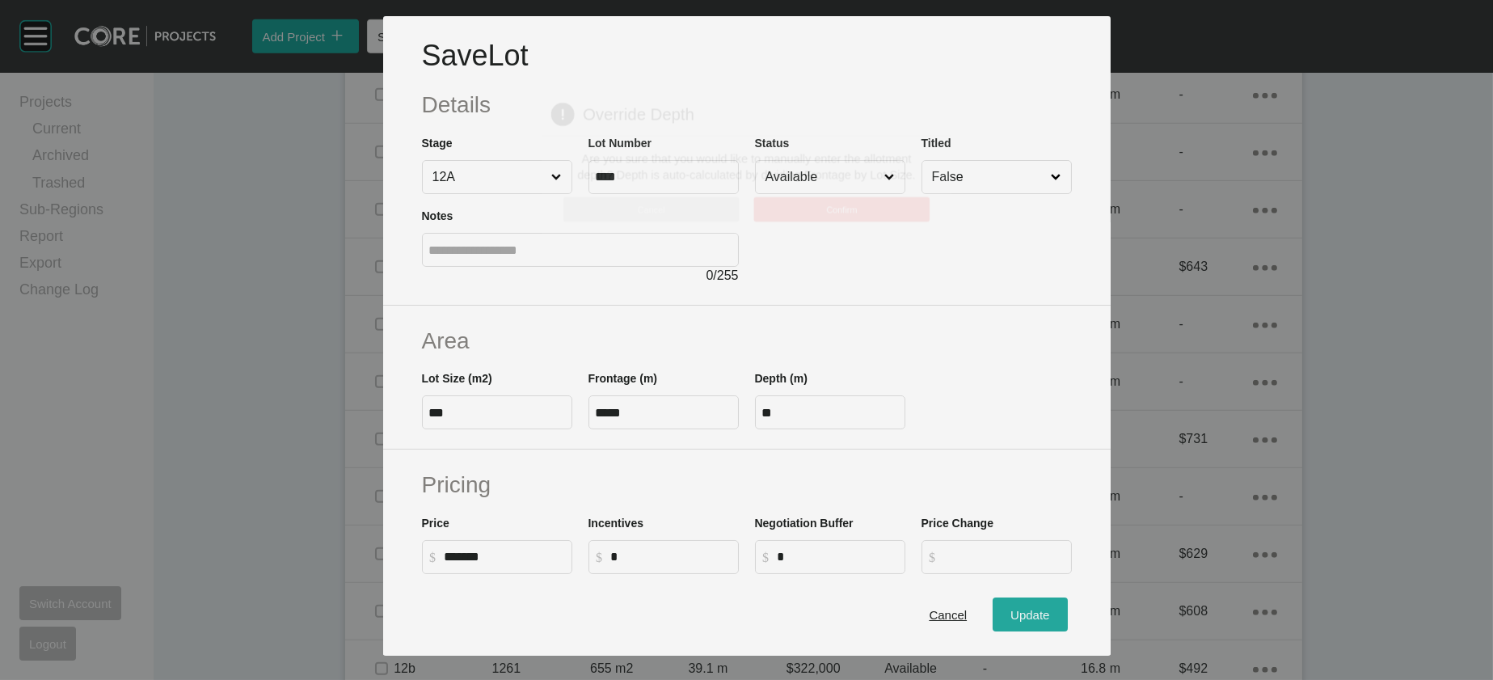
click at [1049, 602] on div "Save Lot Details Stage 12A Lot Number **** Status Available Titled False Notes …" at bounding box center [746, 340] width 1493 height 680
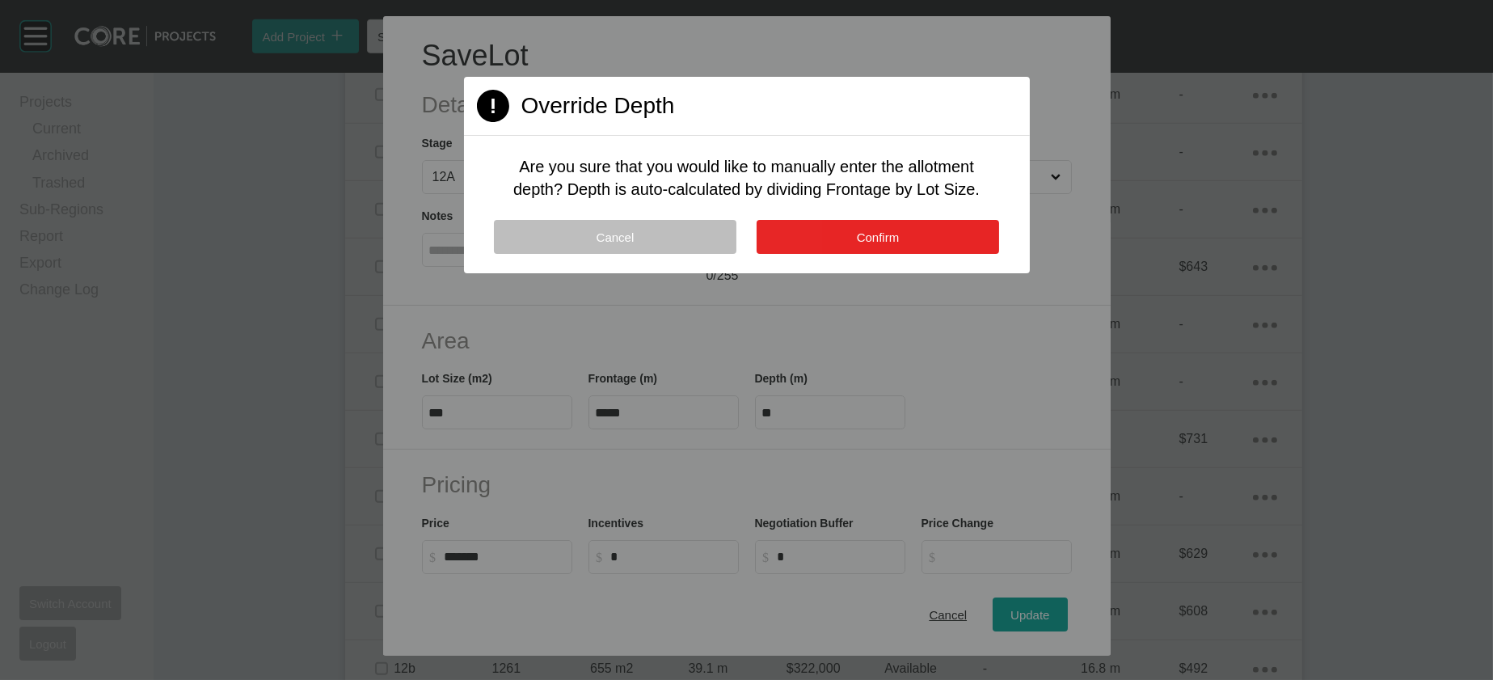
click at [906, 254] on button "Confirm" at bounding box center [878, 237] width 243 height 34
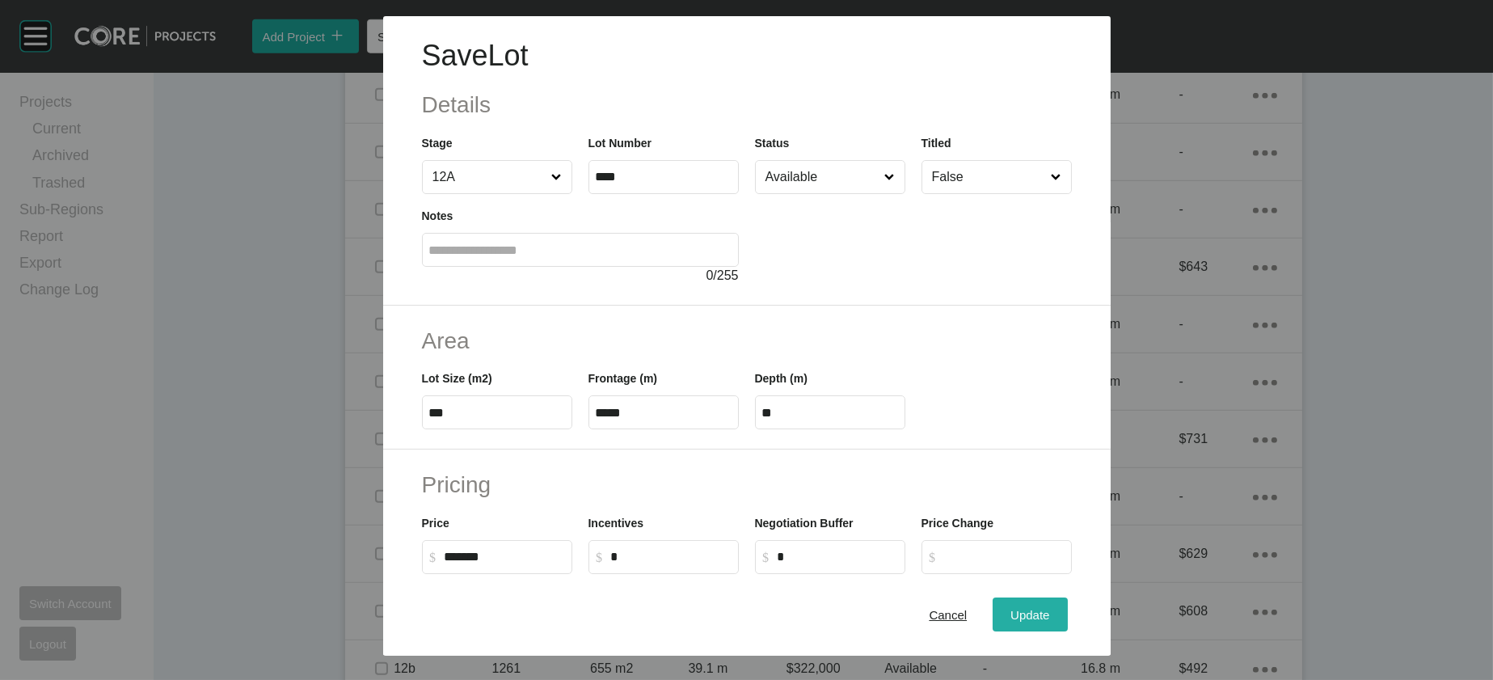
click at [1050, 608] on span "Update" at bounding box center [1030, 615] width 39 height 14
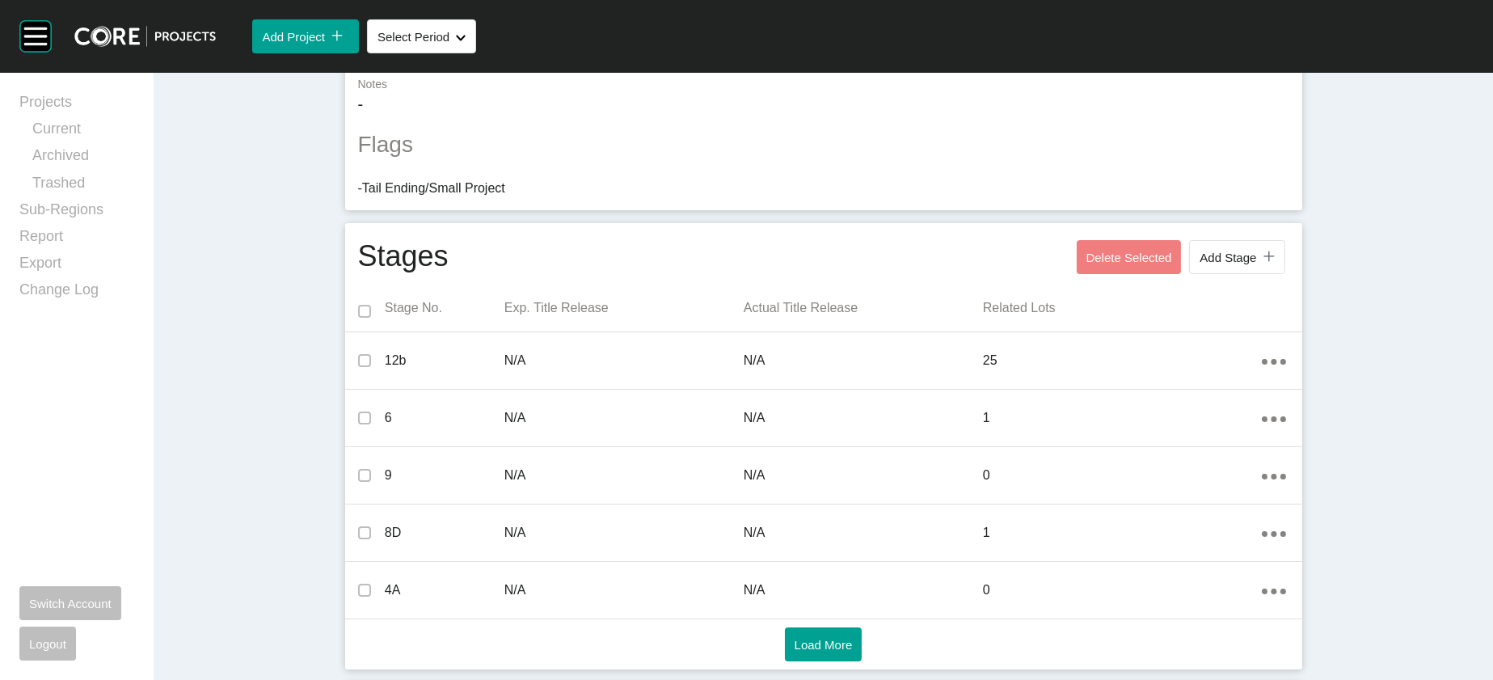
scroll to position [0, 0]
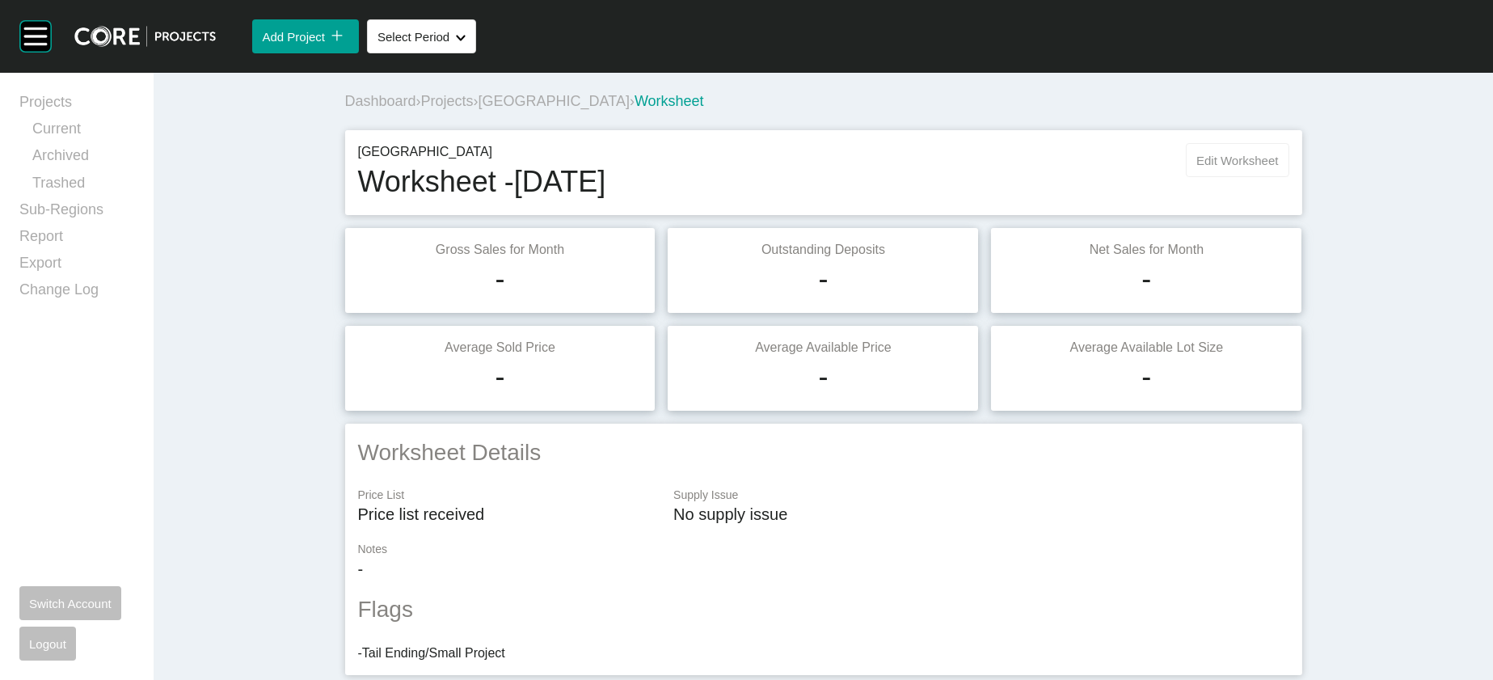
click at [1289, 177] on button "Edit Worksheet" at bounding box center [1237, 160] width 103 height 34
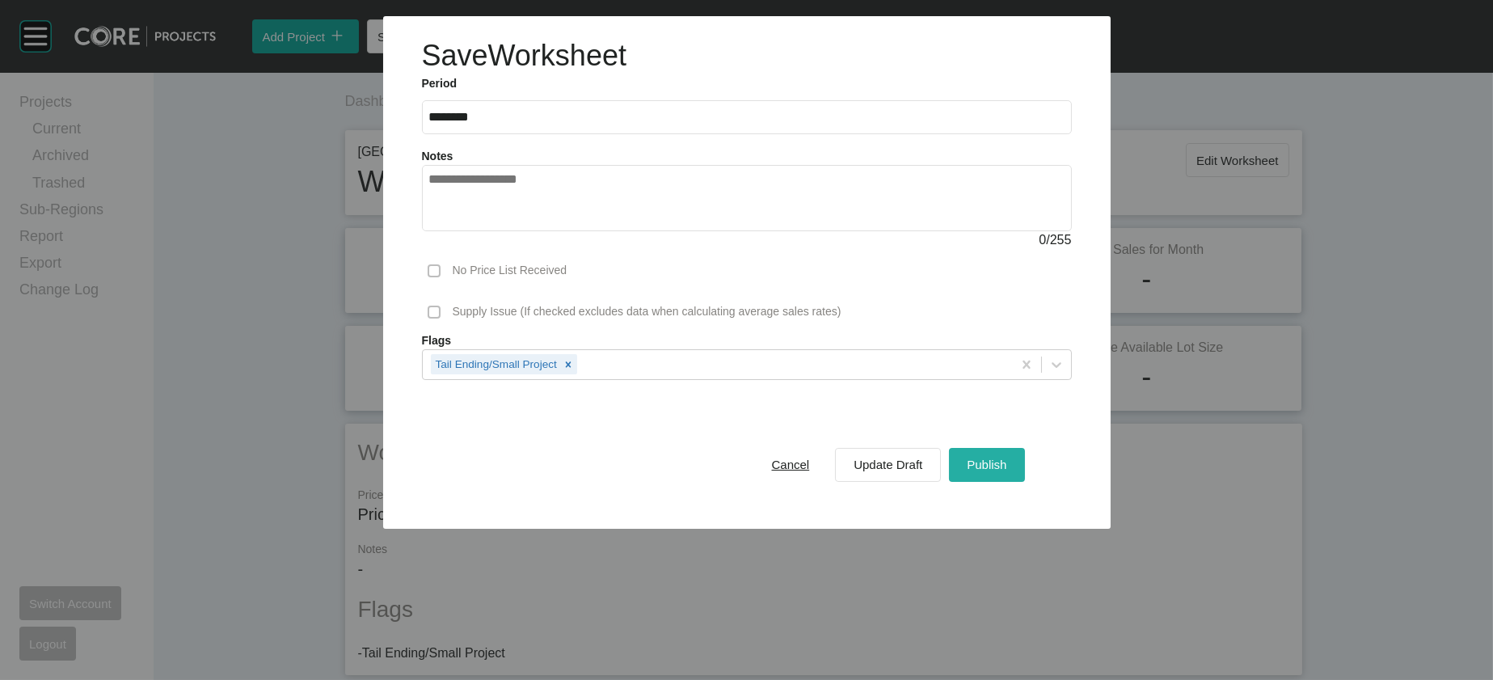
click at [1011, 475] on div "Publish" at bounding box center [987, 465] width 48 height 22
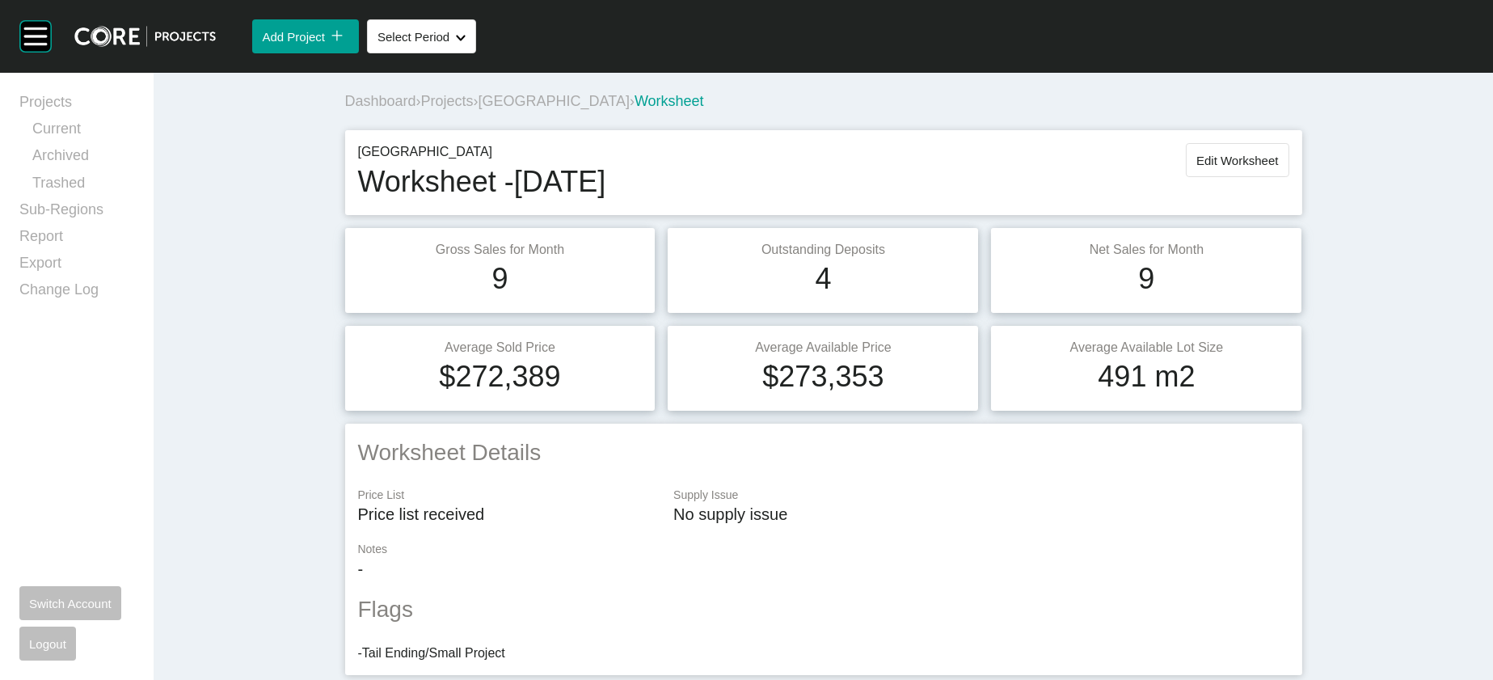
click at [492, 109] on span "[GEOGRAPHIC_DATA]" at bounding box center [554, 101] width 151 height 16
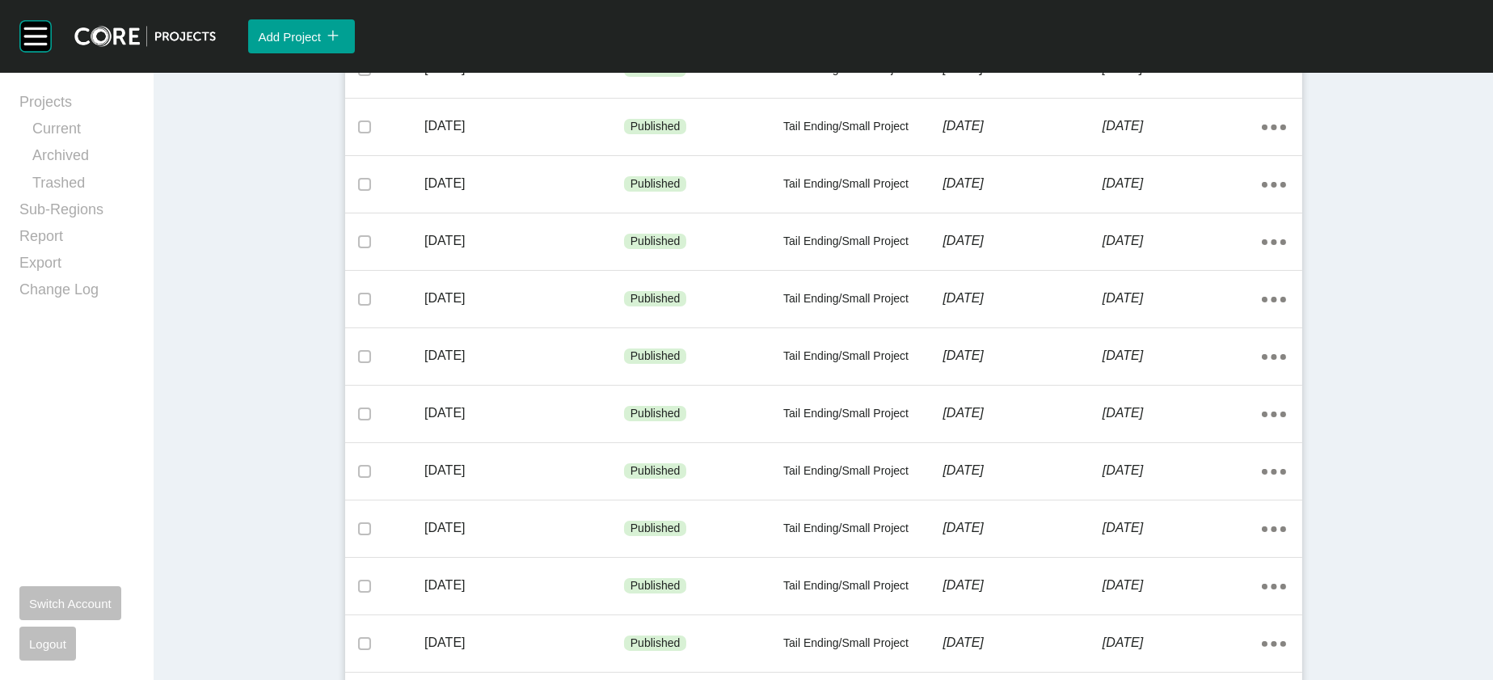
scroll to position [1113, 0]
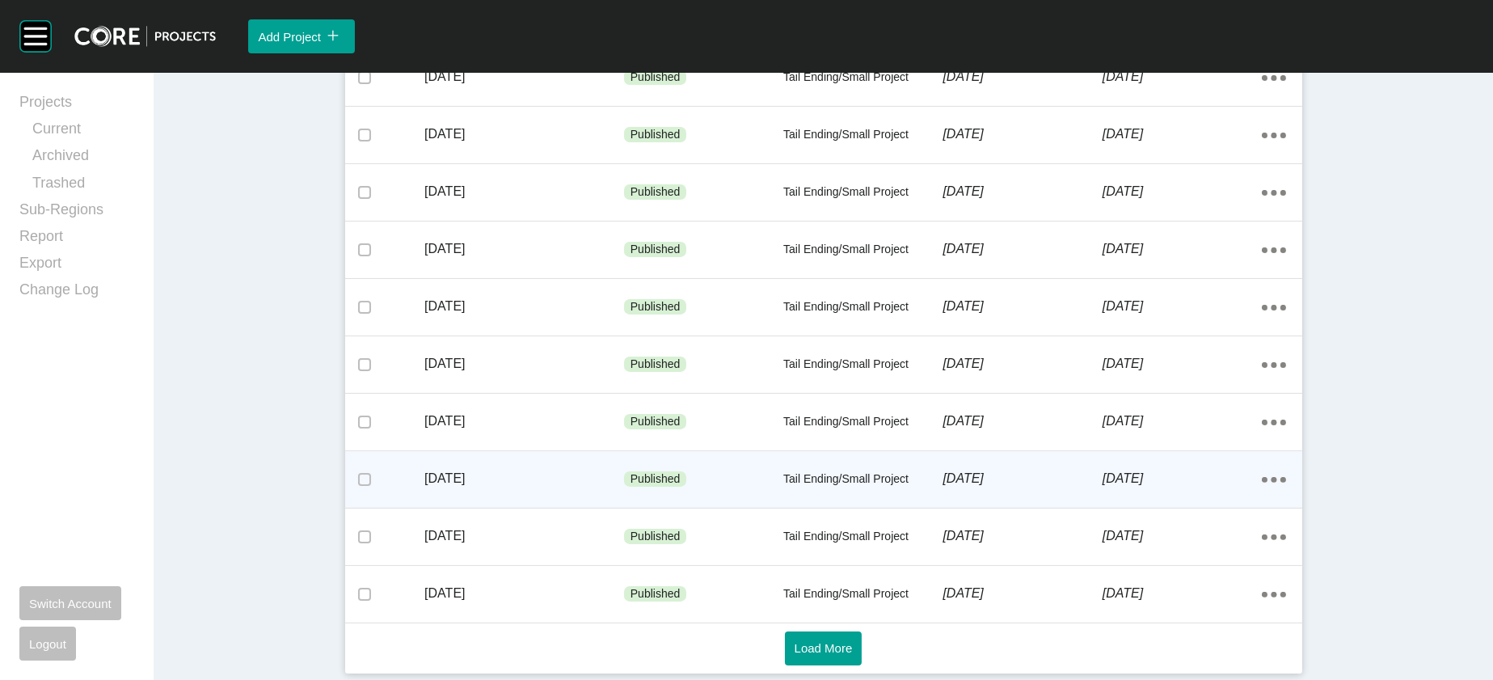
click at [1030, 470] on p "[DATE]" at bounding box center [1022, 479] width 159 height 18
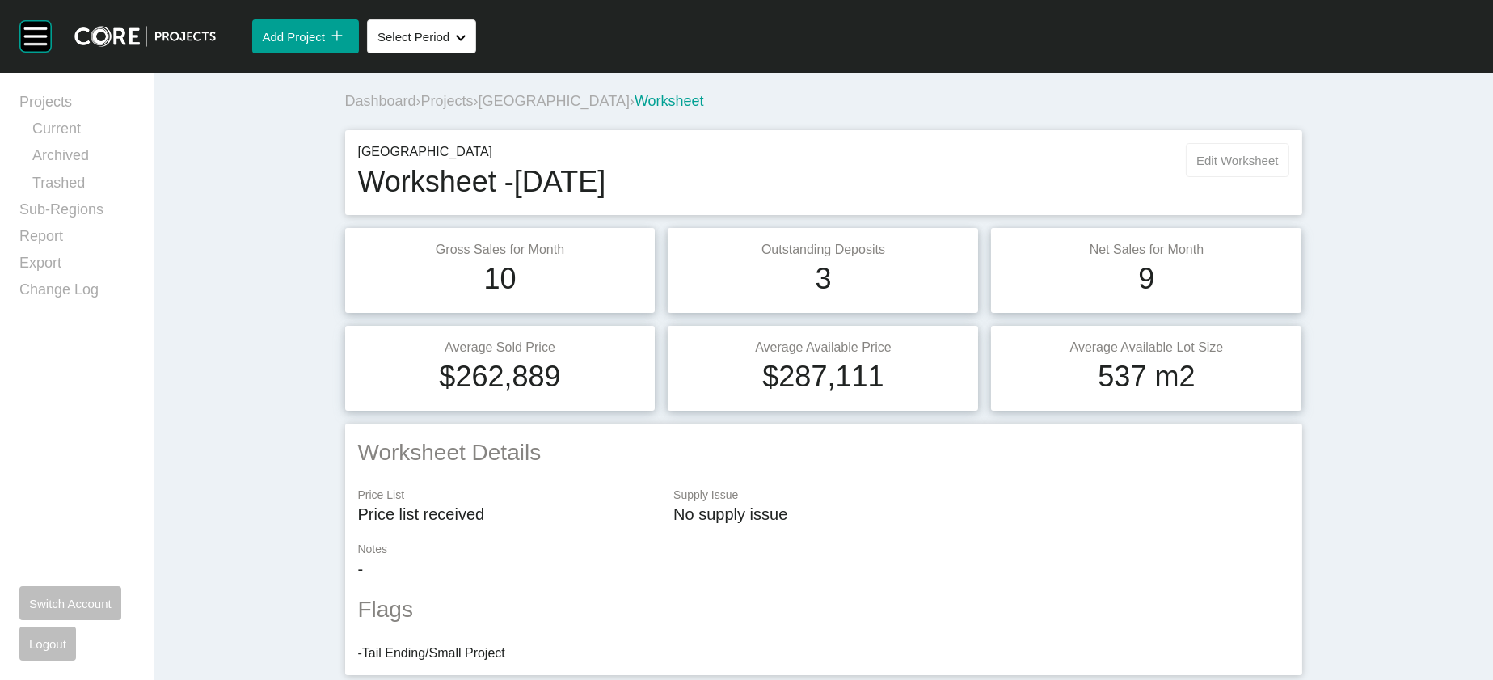
click at [1303, 186] on div "Manzeene Village Worksheet - [DATE] Edit Worksheet" at bounding box center [823, 172] width 957 height 85
click at [1289, 177] on button "Edit Worksheet" at bounding box center [1237, 160] width 103 height 34
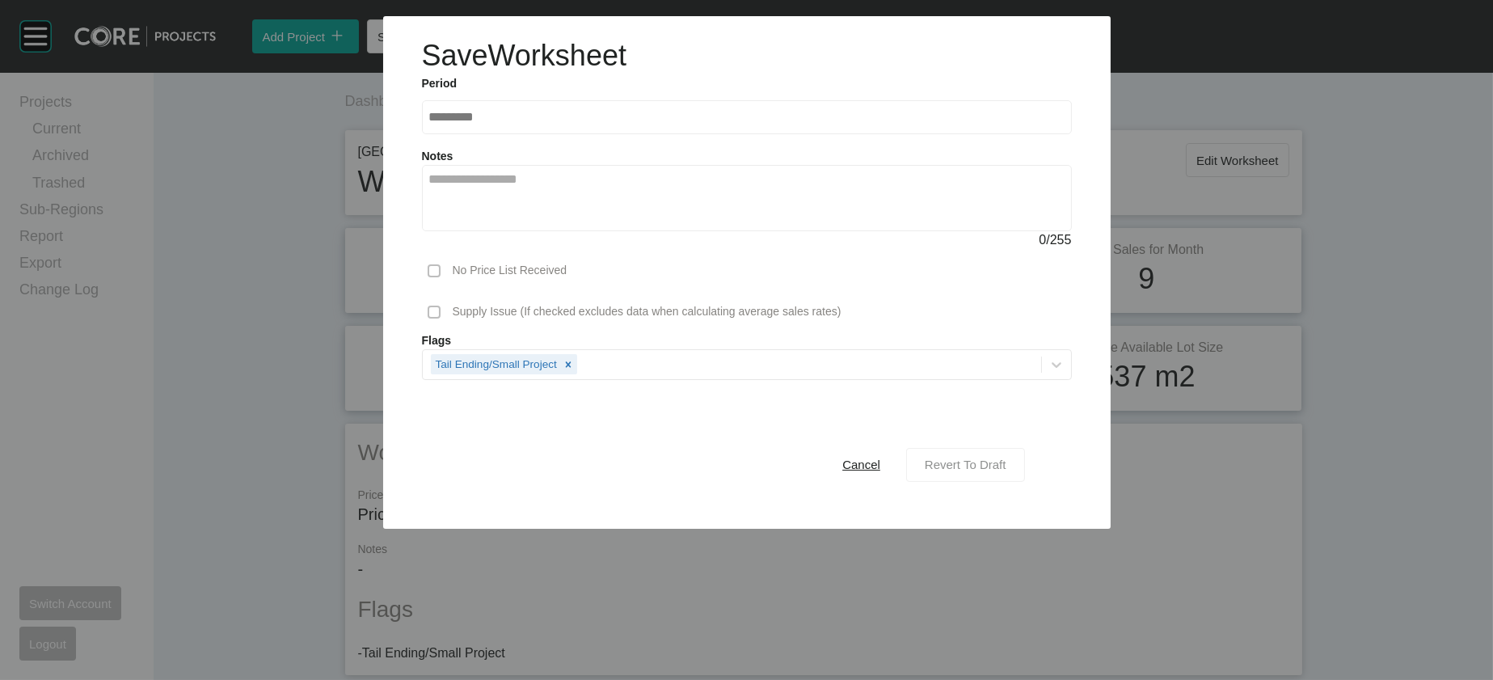
click at [1007, 471] on span "Revert To Draft" at bounding box center [966, 465] width 82 height 14
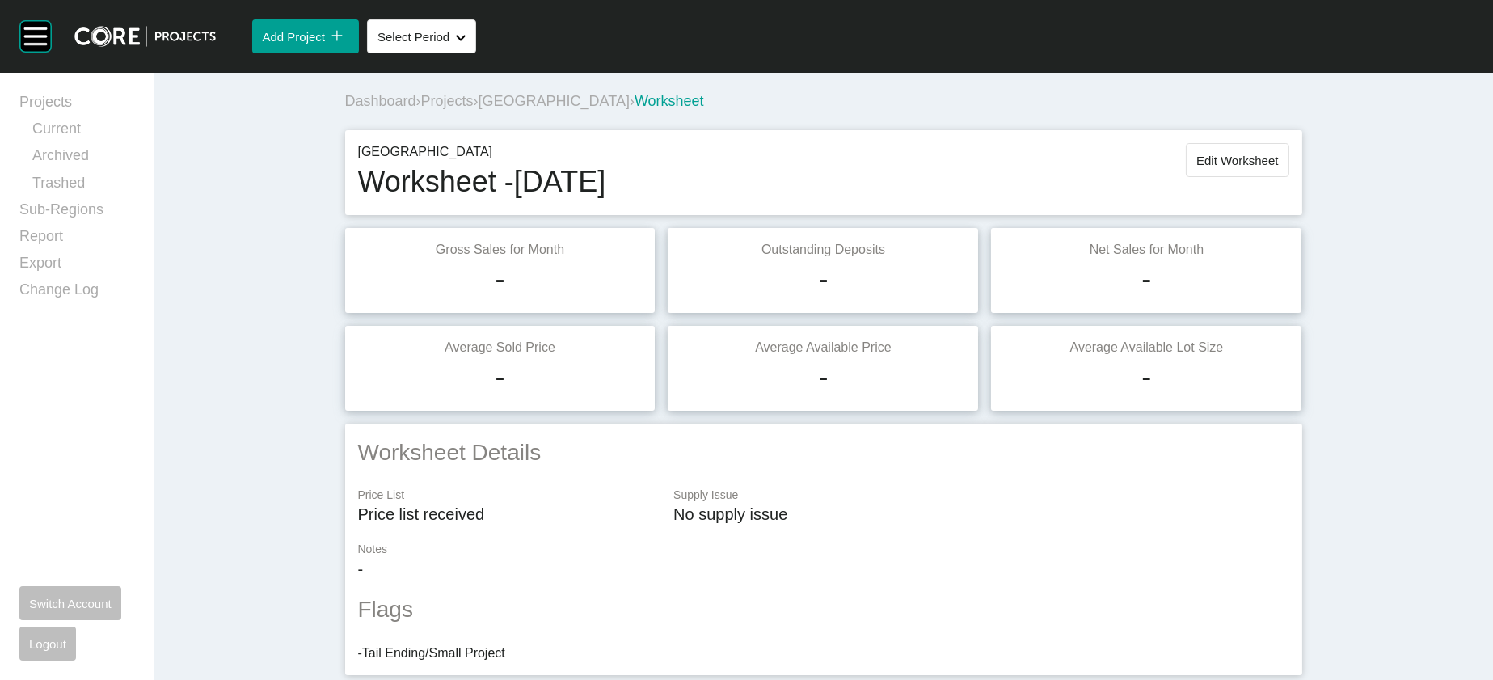
scroll to position [2051, 0]
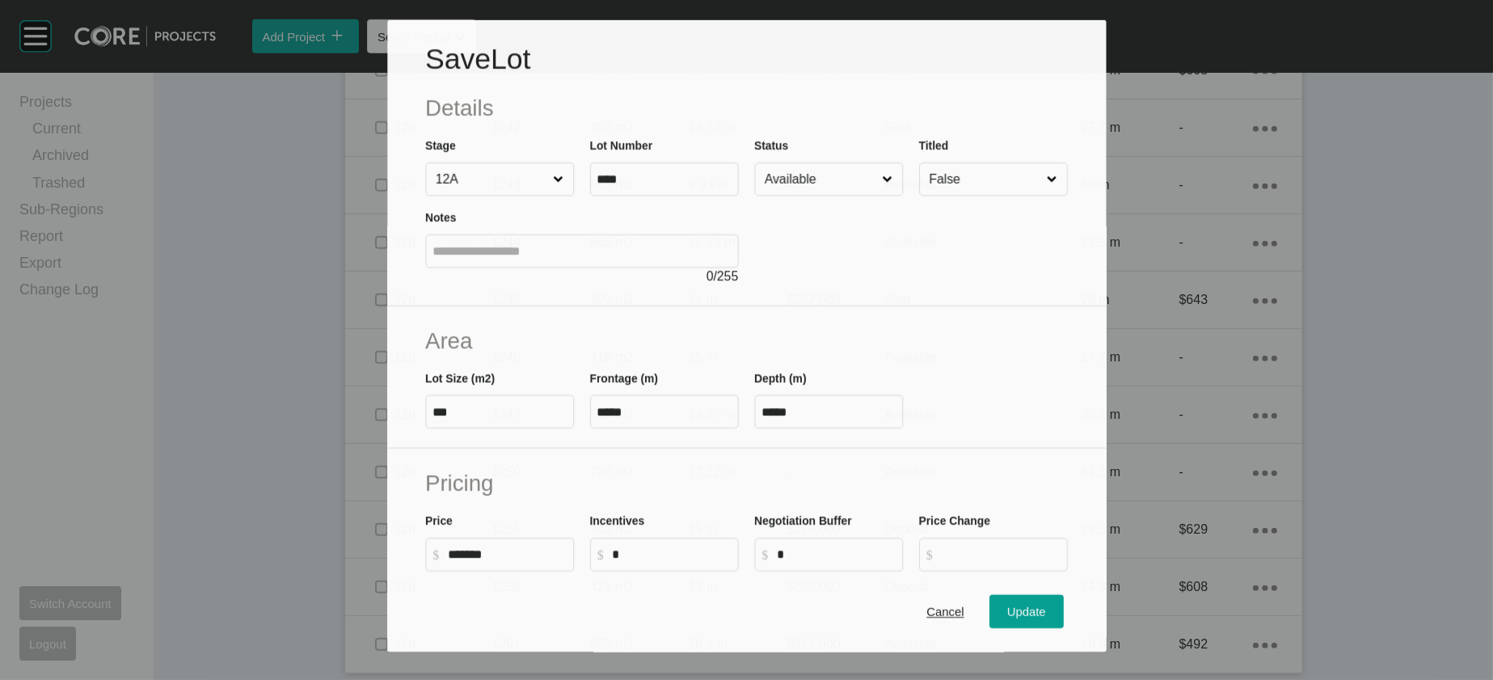
scroll to position [1988, 0]
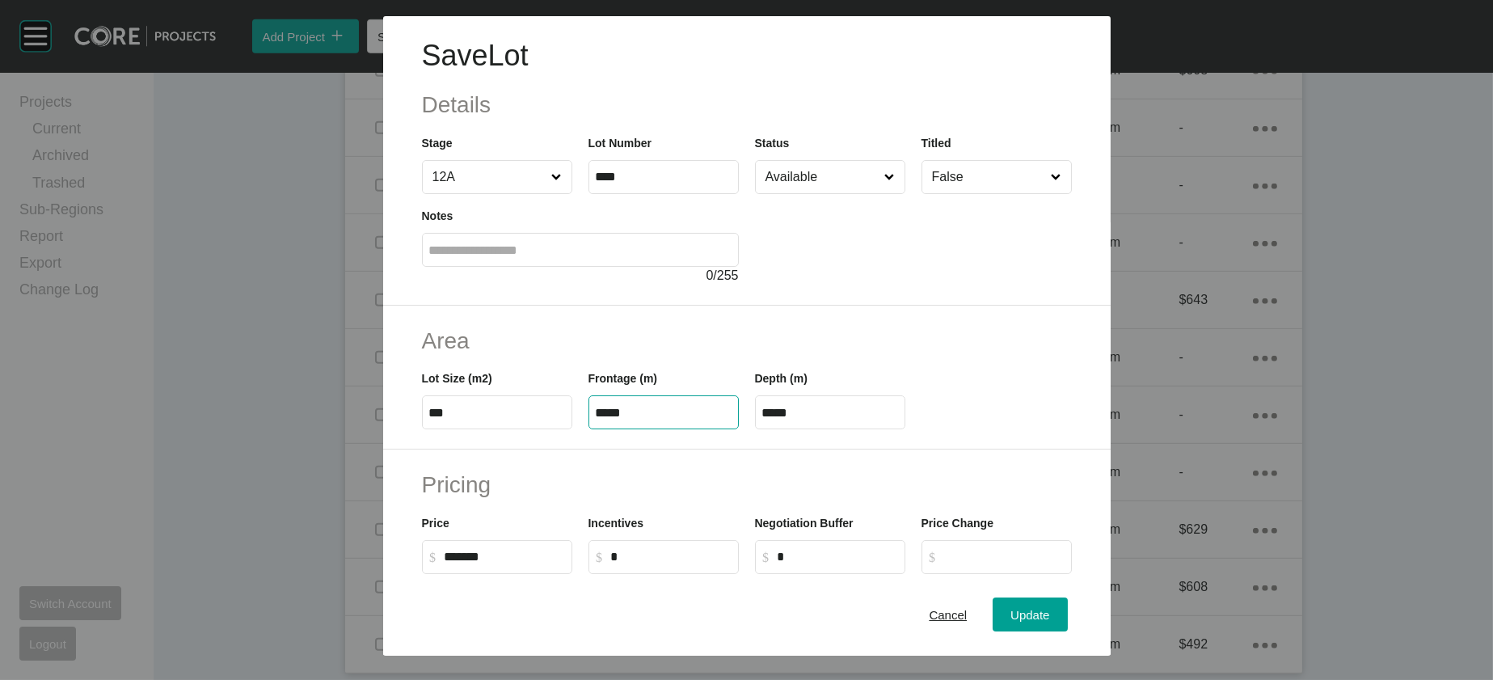
drag, startPoint x: 592, startPoint y: 506, endPoint x: 505, endPoint y: 500, distance: 87.6
click at [505, 429] on div "Lot Size (m2) *** Frontage (m) ***** Depth (m) *****" at bounding box center [747, 393] width 666 height 73
type input "*****"
drag, startPoint x: 793, startPoint y: 511, endPoint x: 732, endPoint y: 505, distance: 61.8
click at [732, 429] on div "Lot Size (m2) *** Frontage (m) ***** Depth (m) ****" at bounding box center [747, 393] width 666 height 73
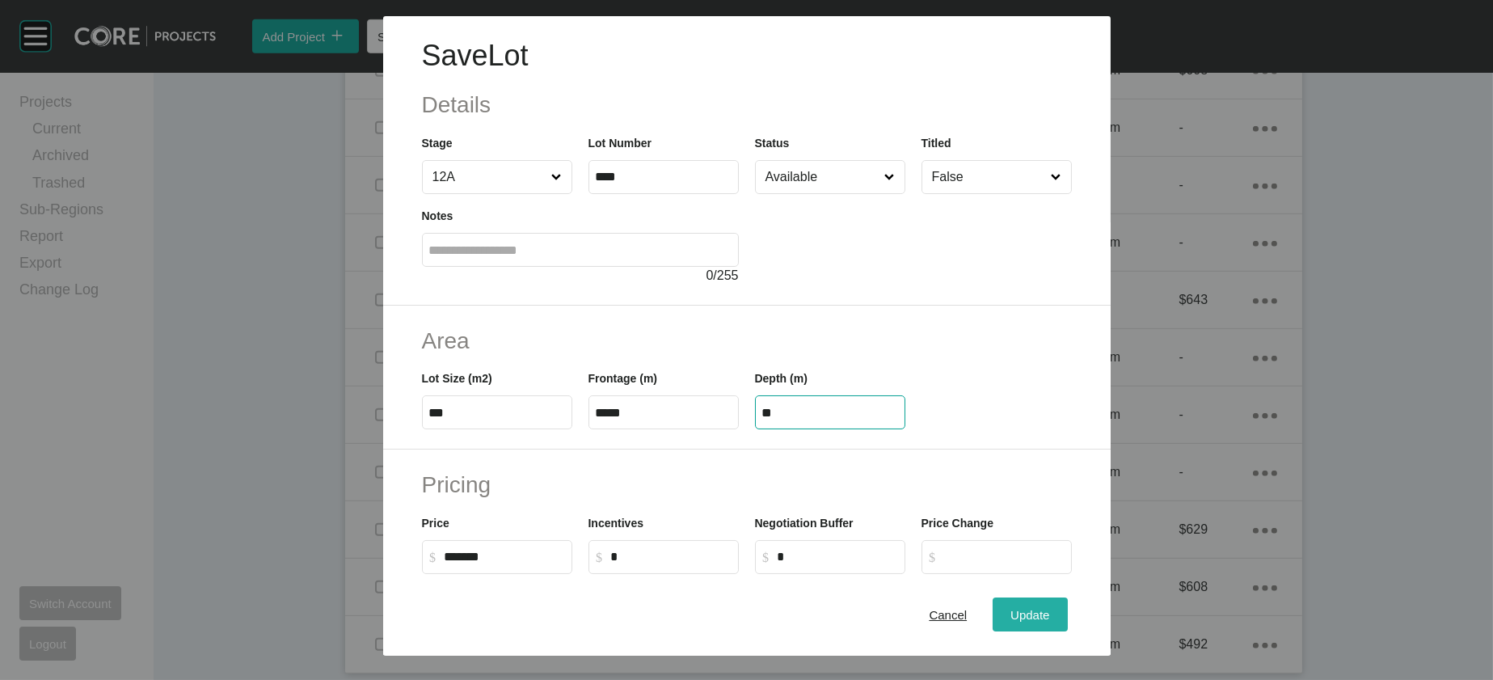
type input "**"
click at [1050, 608] on span "Update" at bounding box center [1030, 615] width 39 height 14
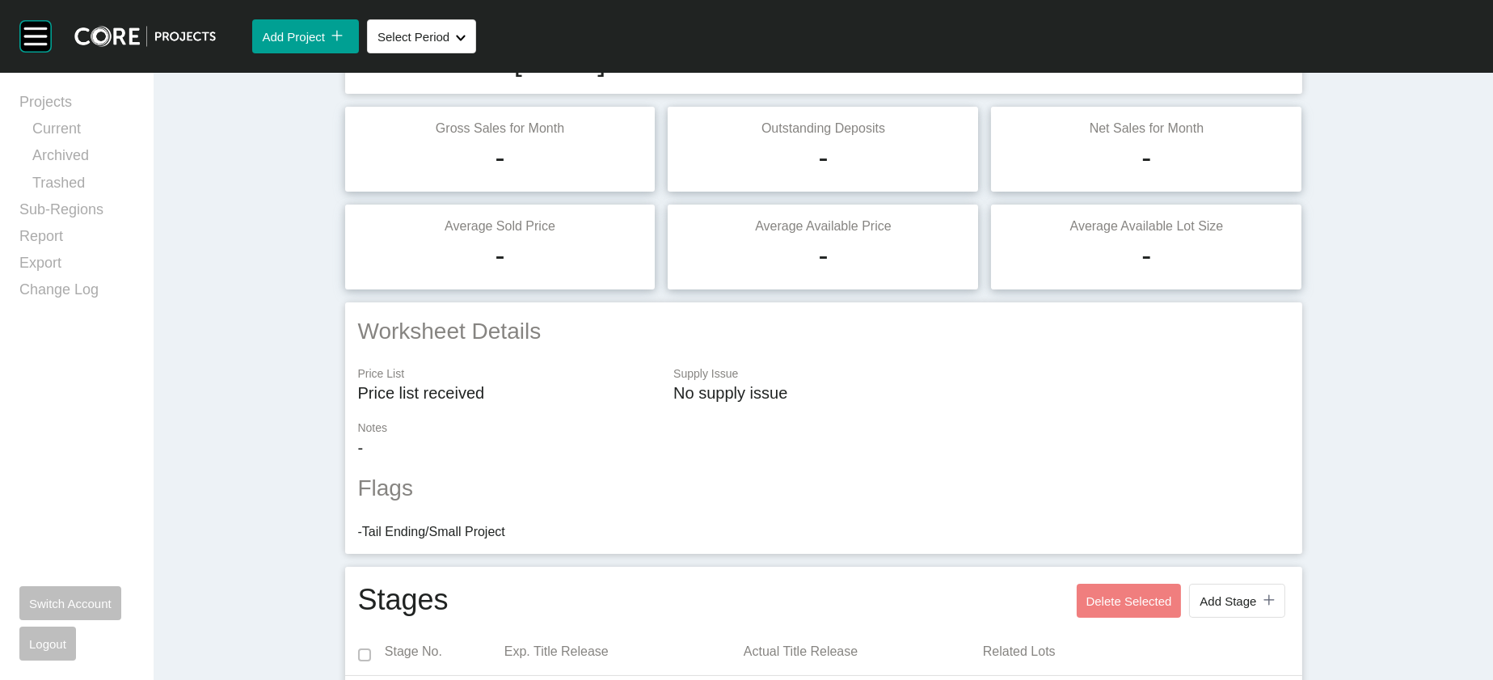
scroll to position [27, 0]
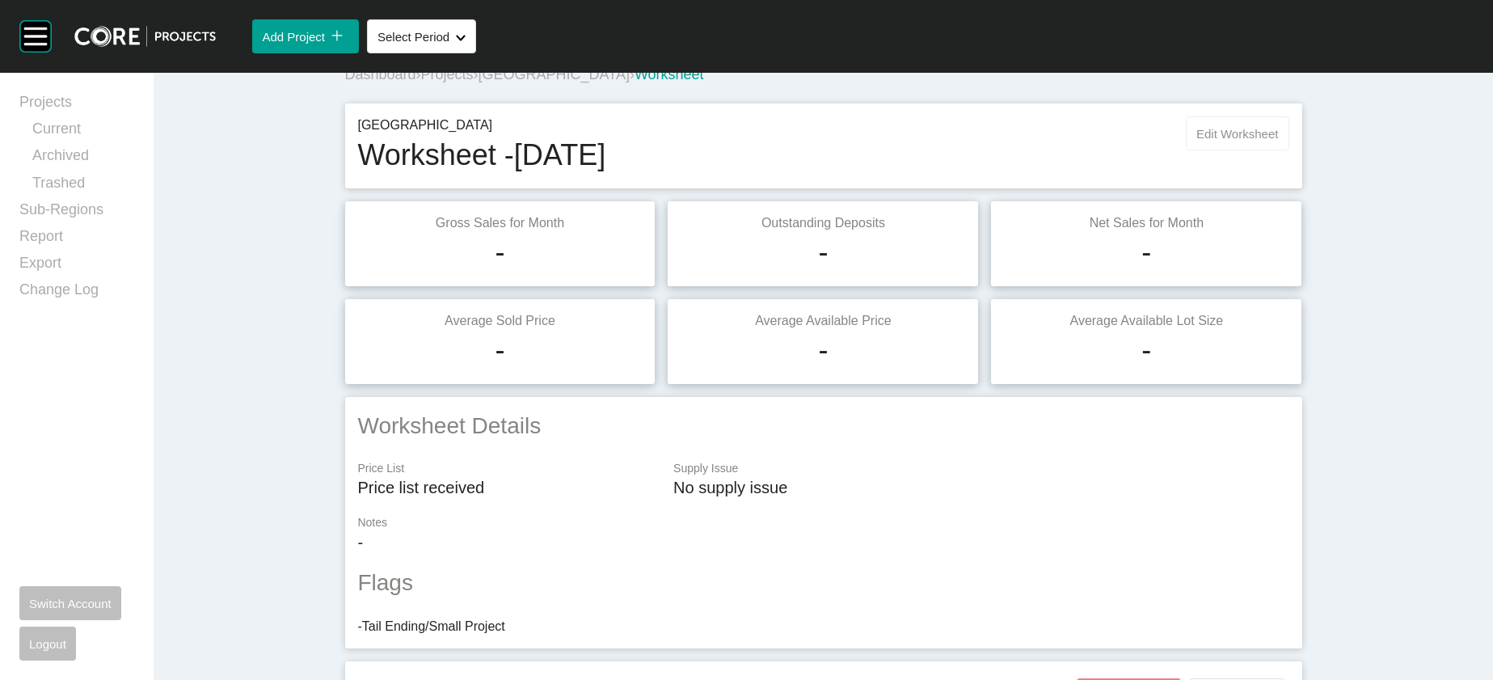
click at [1303, 152] on div "Manzeene Village Worksheet - [DATE] Edit Worksheet" at bounding box center [823, 145] width 957 height 85
click at [1289, 150] on button "Edit Worksheet" at bounding box center [1237, 133] width 103 height 34
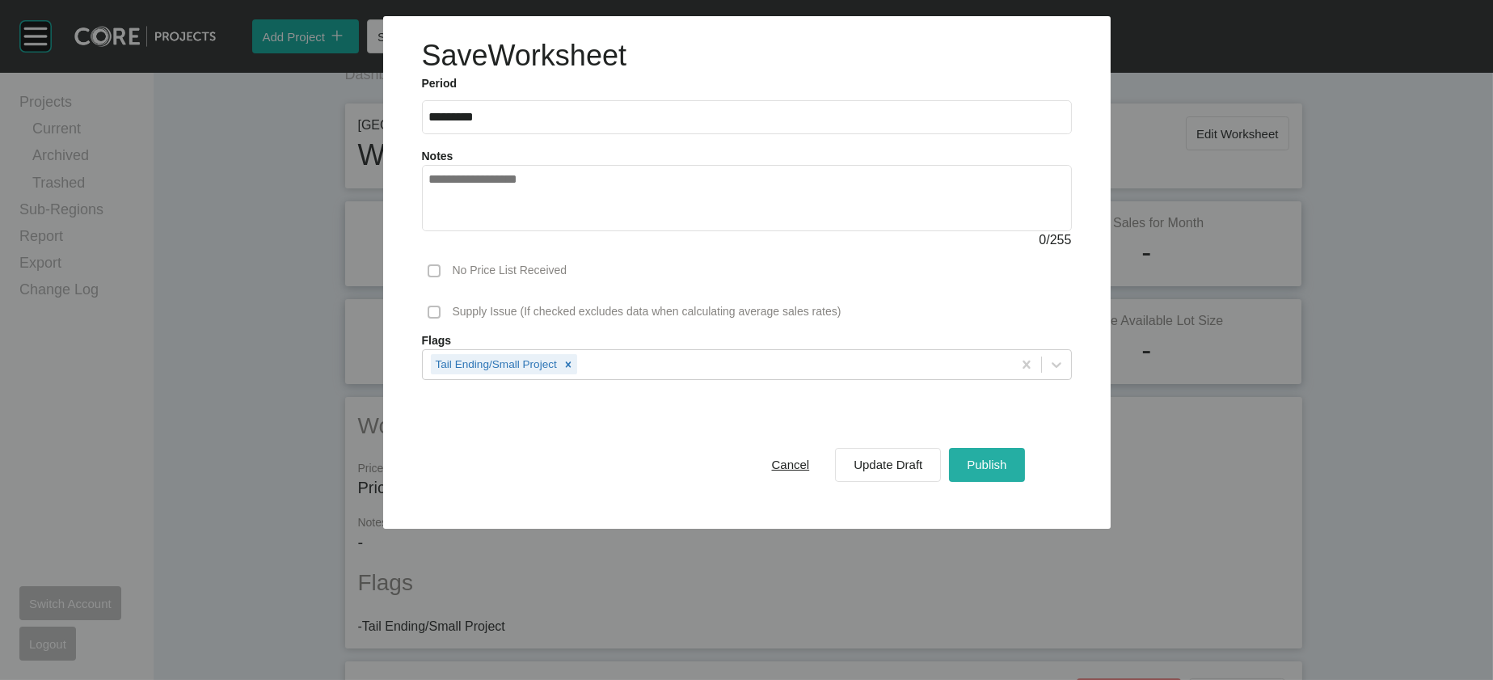
click at [1007, 471] on span "Publish" at bounding box center [987, 465] width 40 height 14
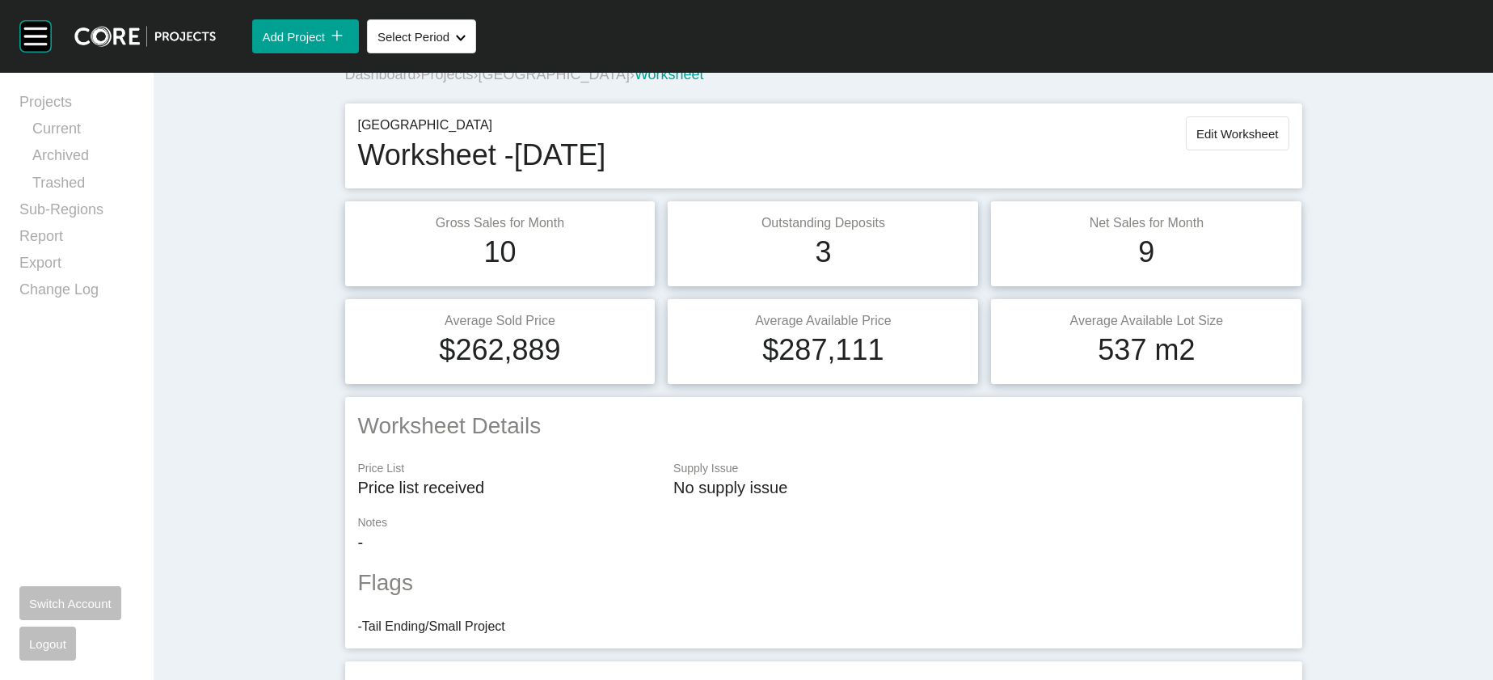
click at [490, 82] on span "[GEOGRAPHIC_DATA]" at bounding box center [554, 74] width 151 height 16
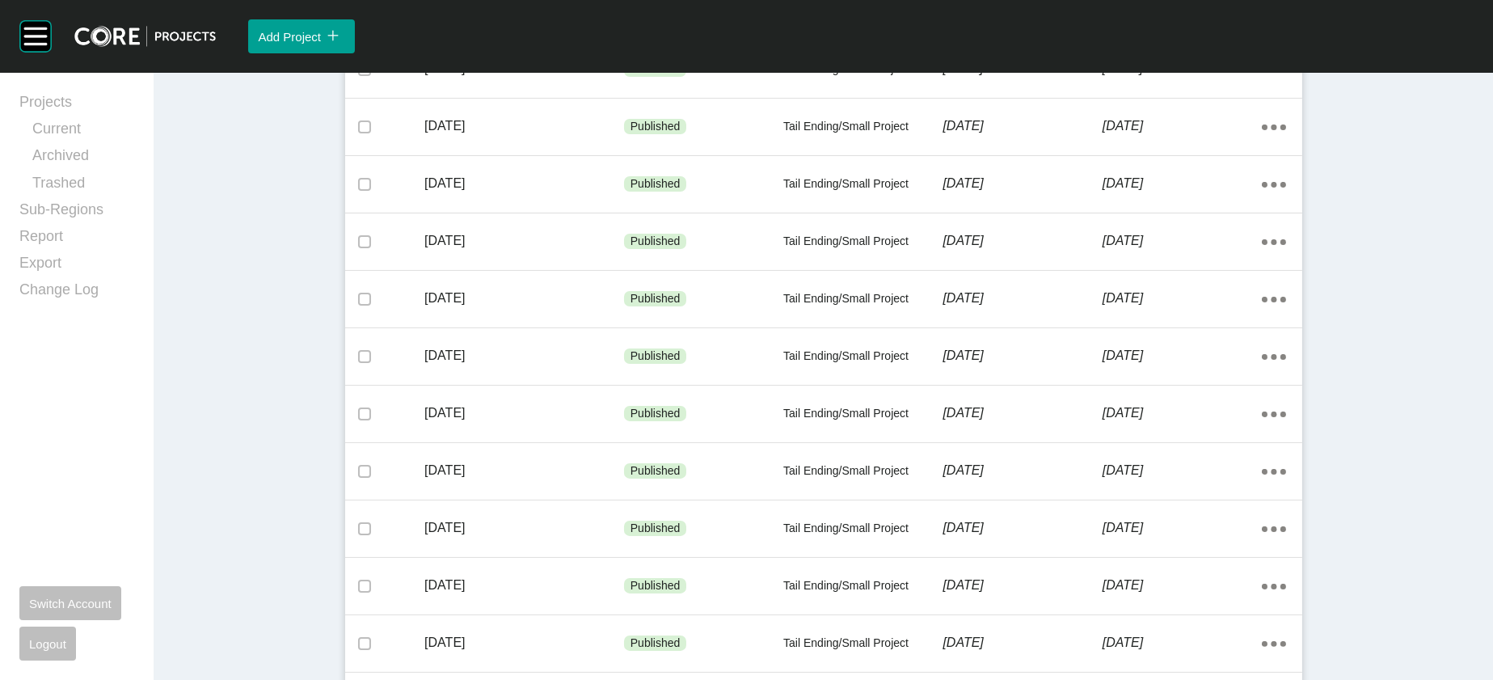
scroll to position [1113, 0]
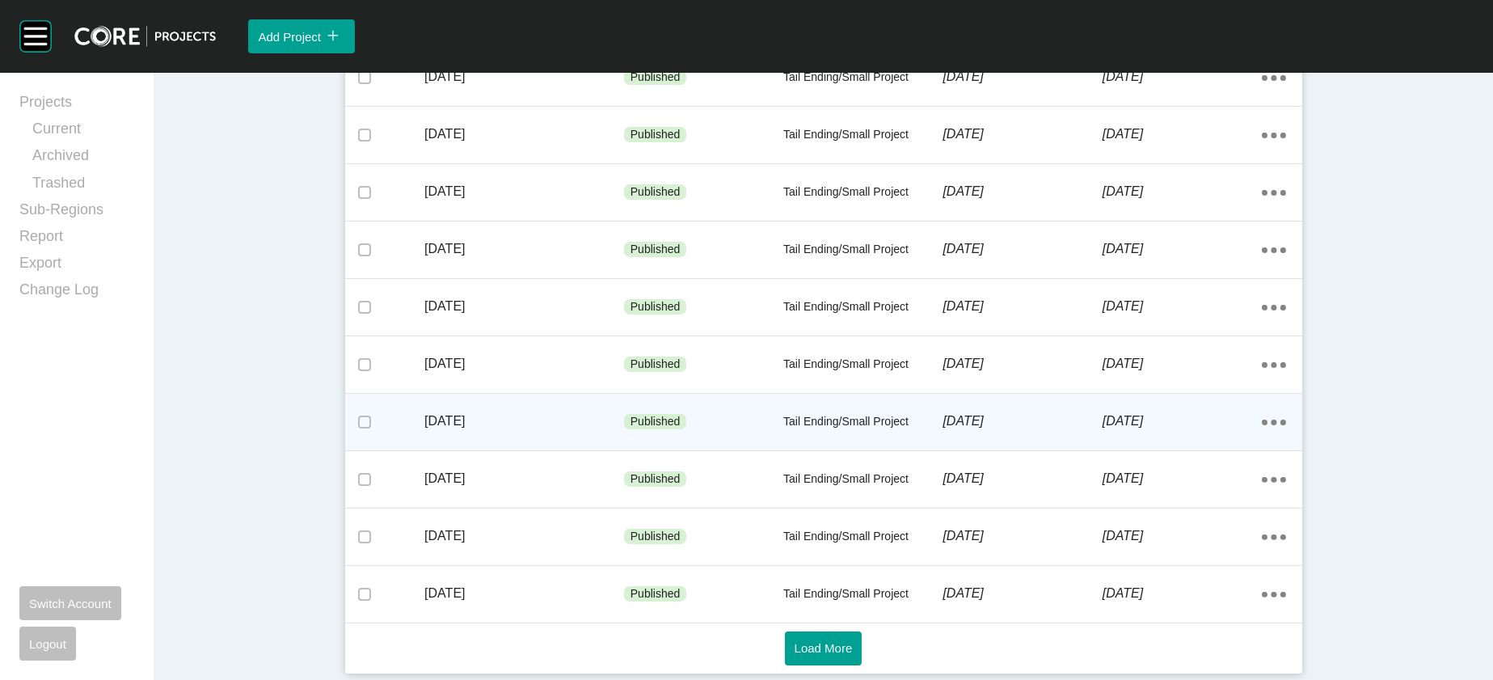
click at [943, 414] on p "Tail Ending/Small Project" at bounding box center [863, 422] width 159 height 16
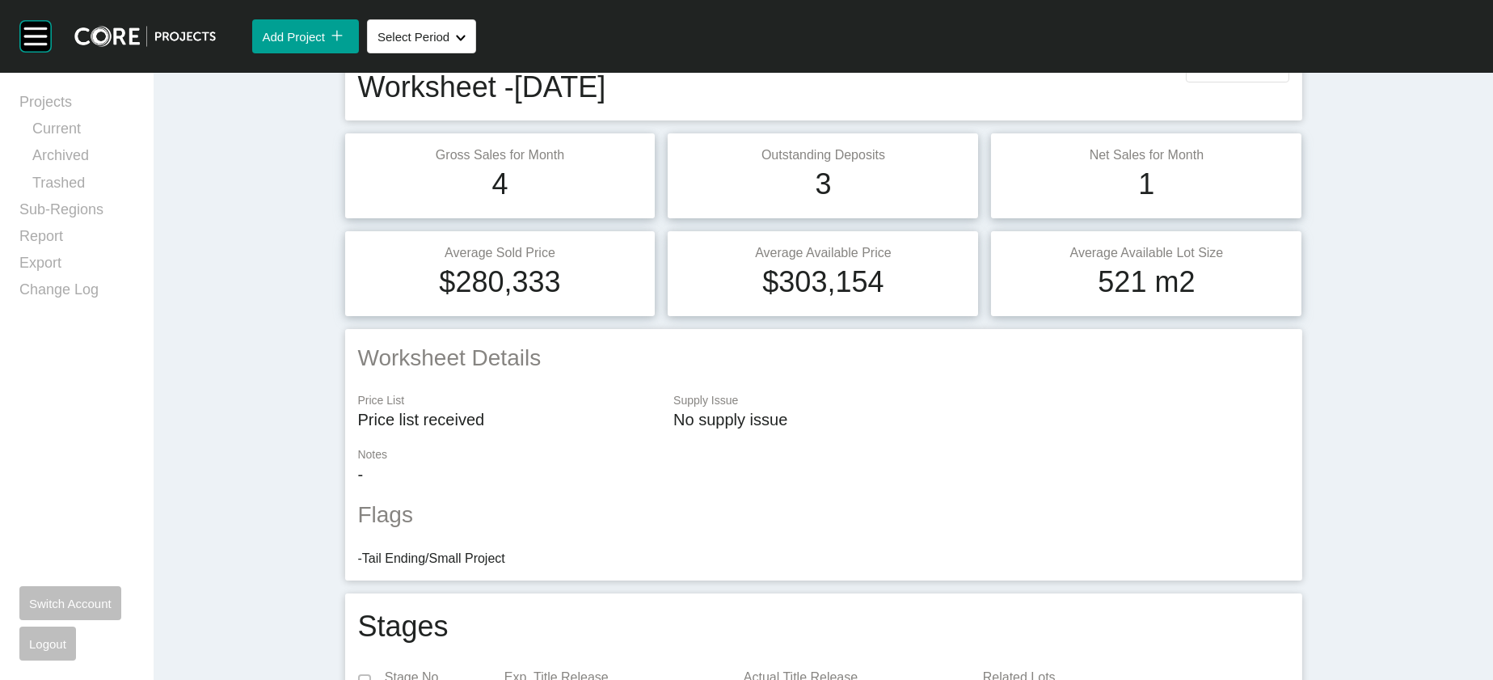
scroll to position [87, 0]
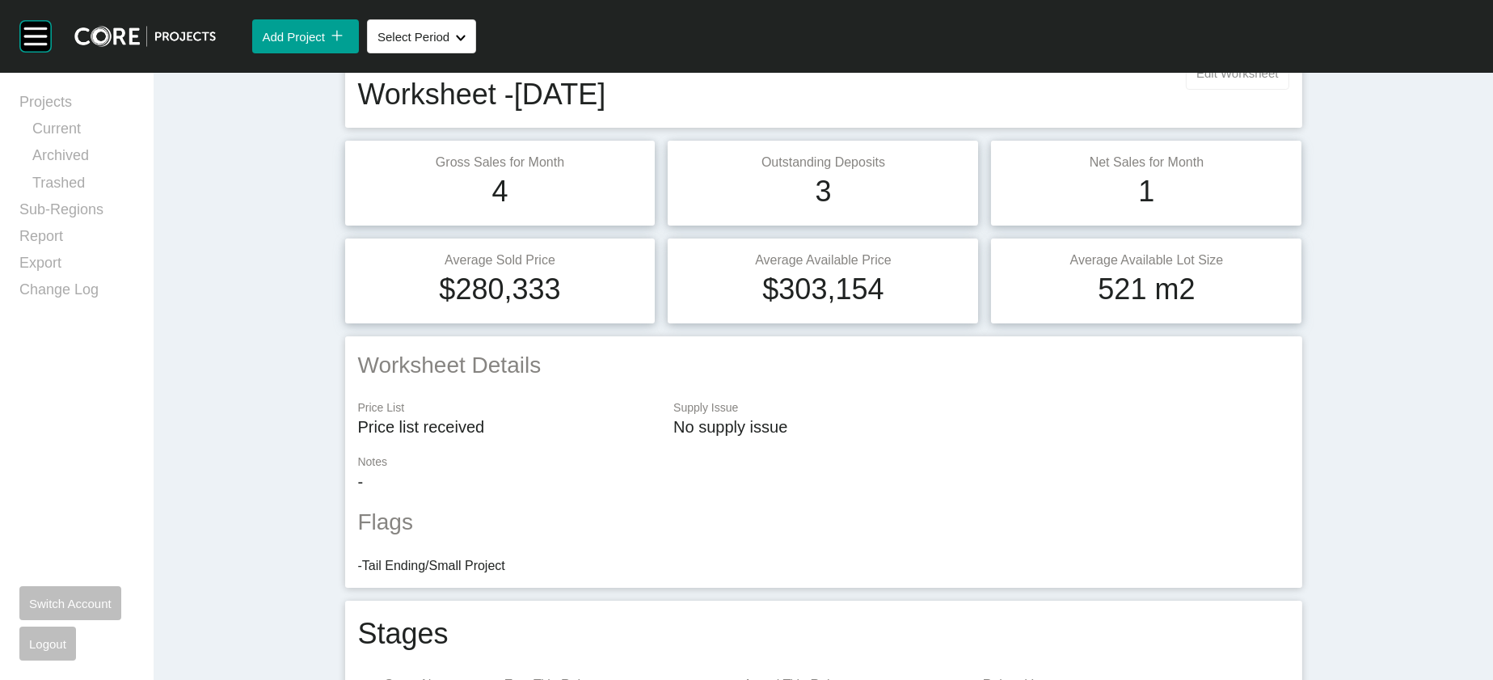
click at [1278, 80] on span "Edit Worksheet" at bounding box center [1238, 73] width 82 height 14
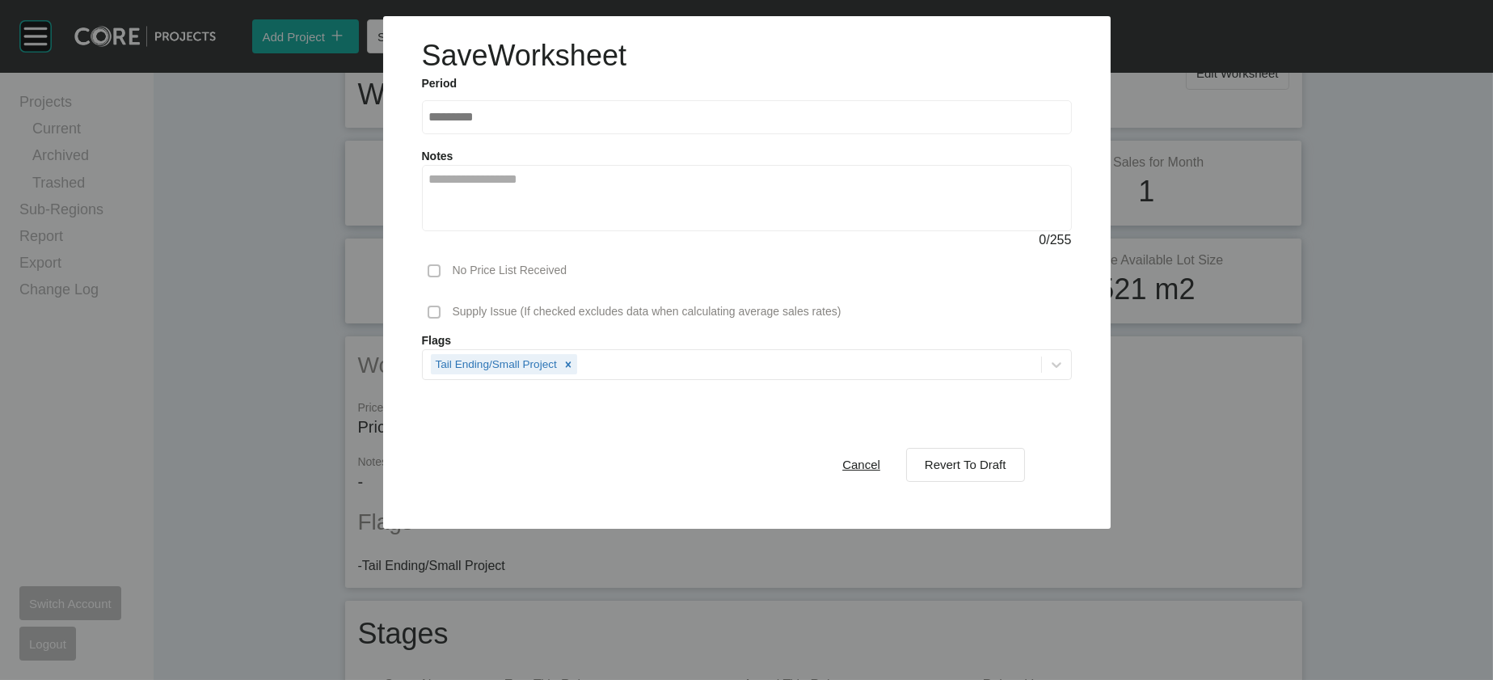
click at [1029, 486] on div "Cancel Revert To Draft" at bounding box center [925, 465] width 208 height 42
click at [1025, 482] on button "Revert To Draft" at bounding box center [965, 465] width 119 height 34
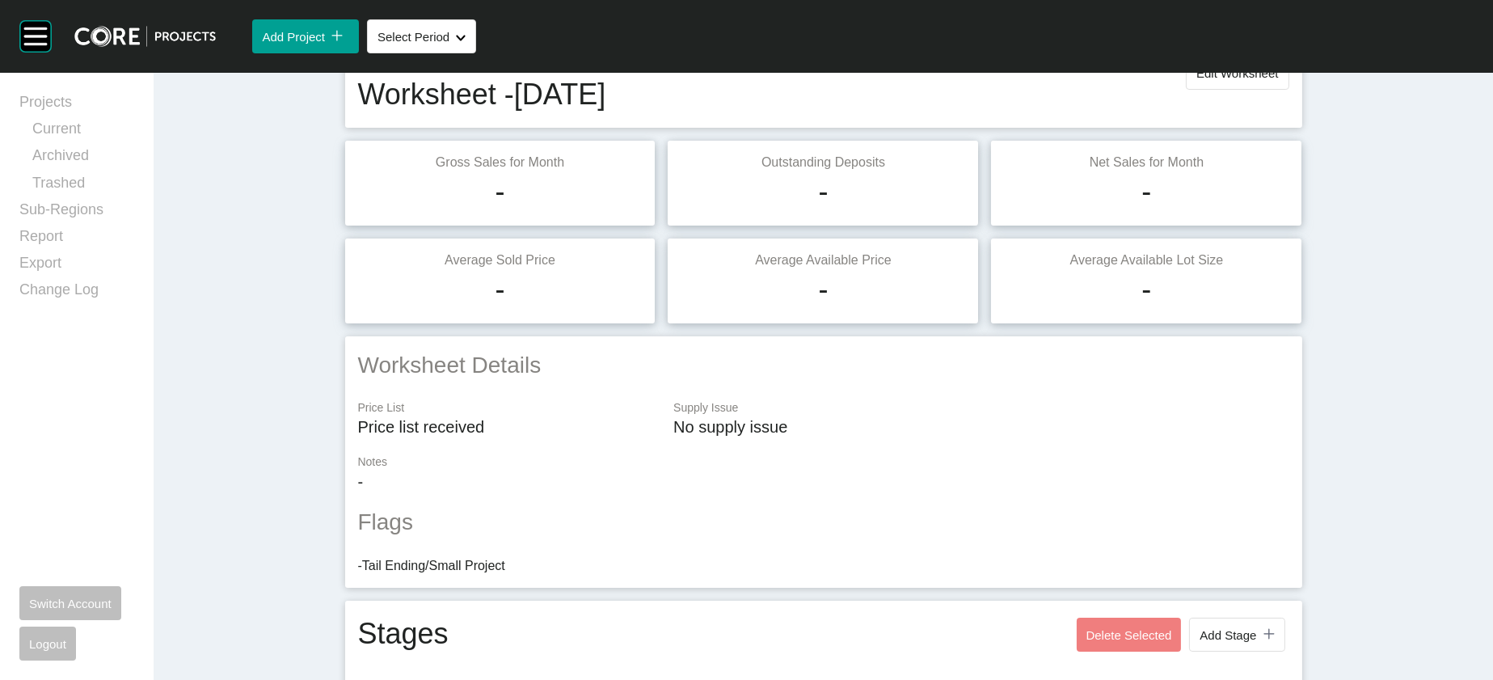
scroll to position [1765, 0]
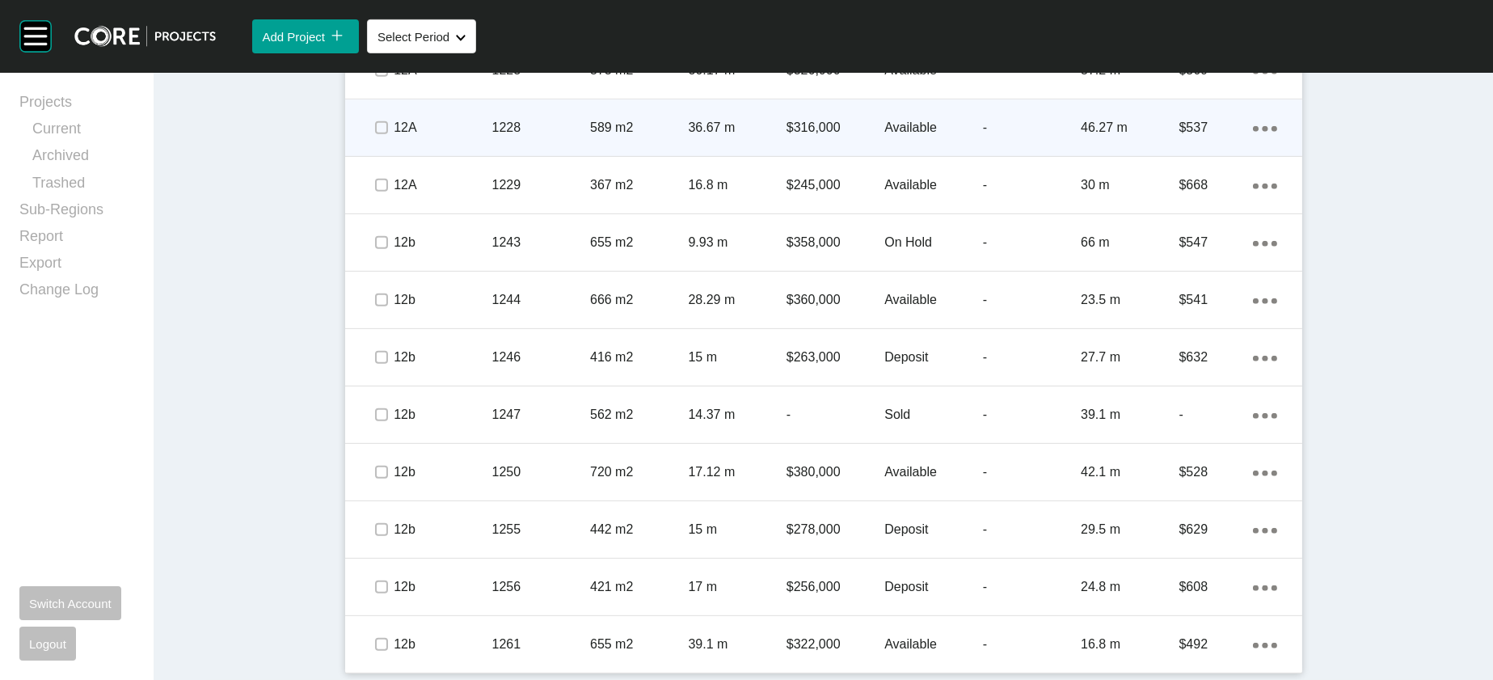
click at [1063, 153] on div "-" at bounding box center [1032, 128] width 98 height 50
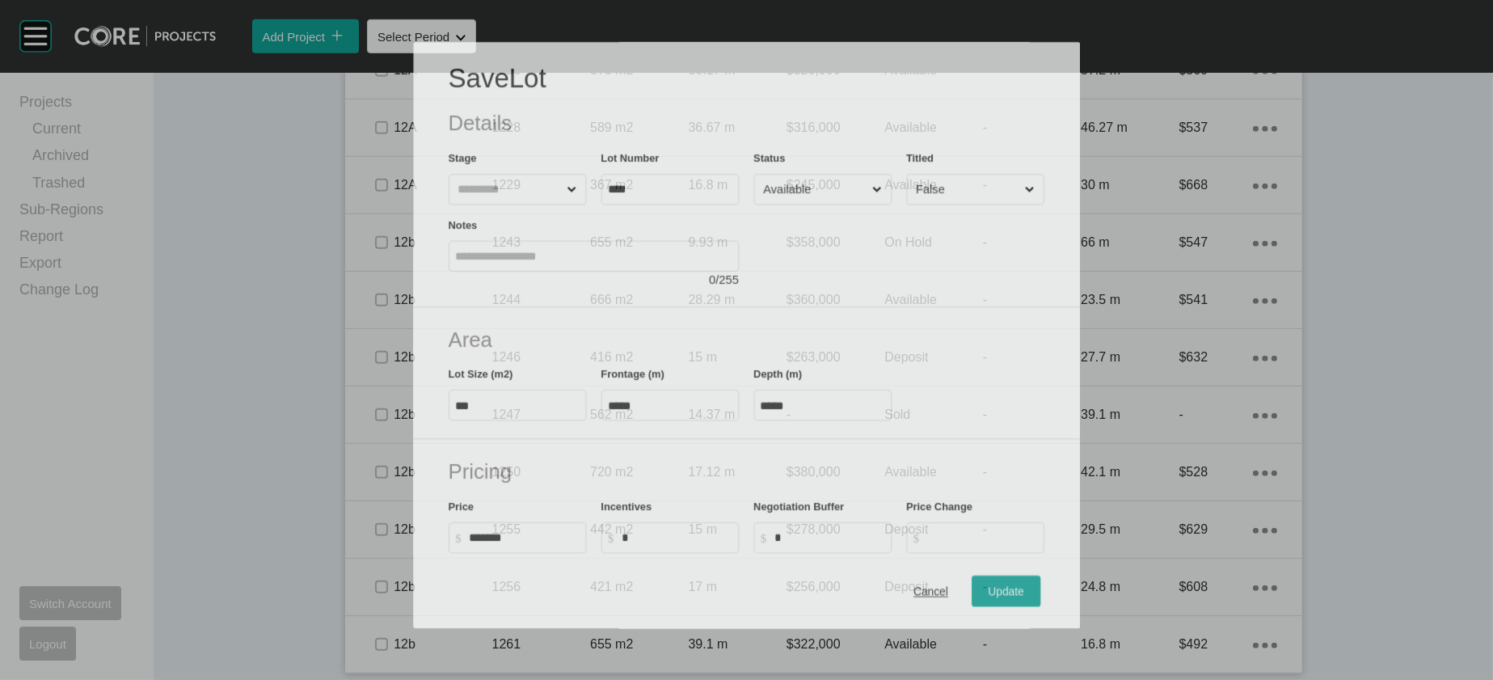
scroll to position [1702, 0]
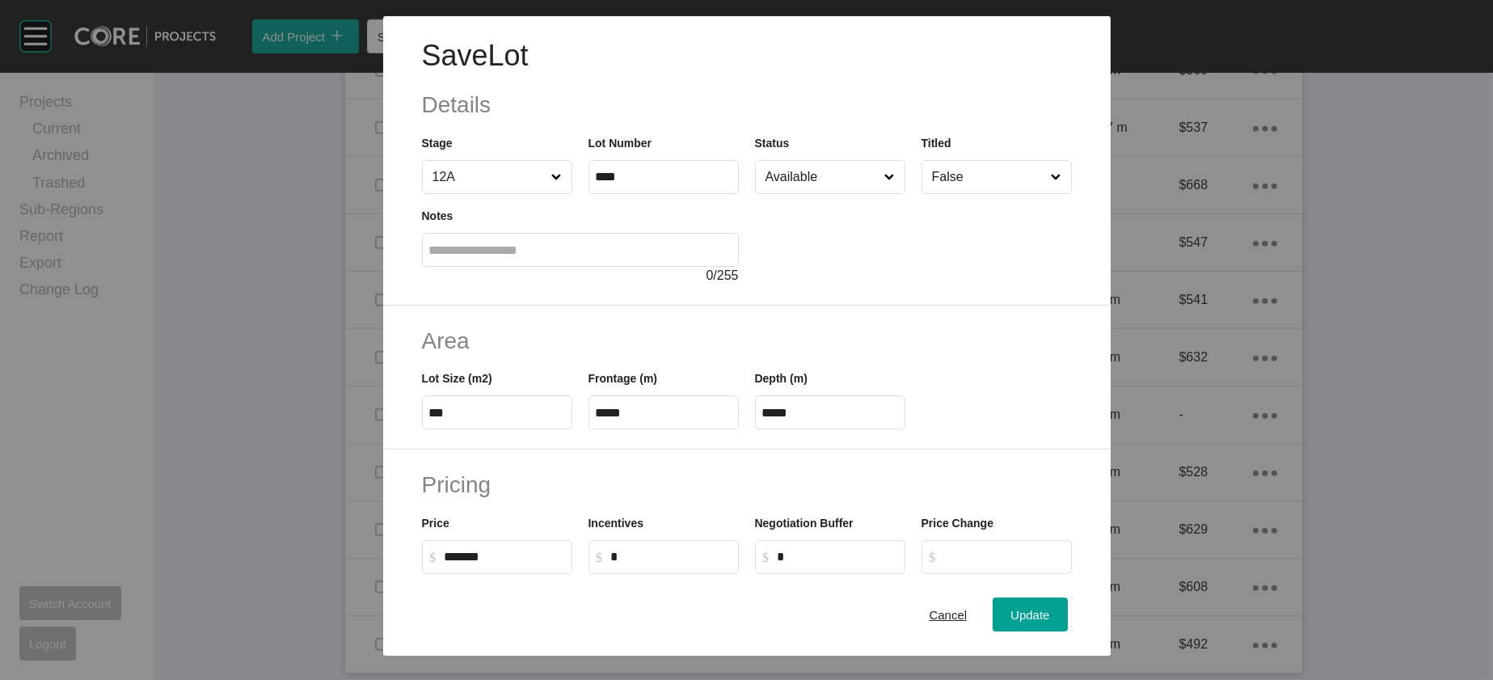
drag, startPoint x: 590, startPoint y: 513, endPoint x: 479, endPoint y: 507, distance: 111.0
click at [480, 429] on div "Lot Size (m2) *** Frontage (m) ***** Depth (m) *****" at bounding box center [747, 393] width 666 height 73
paste input "text"
type input "*****"
drag, startPoint x: 820, startPoint y: 519, endPoint x: 748, endPoint y: 509, distance: 72.6
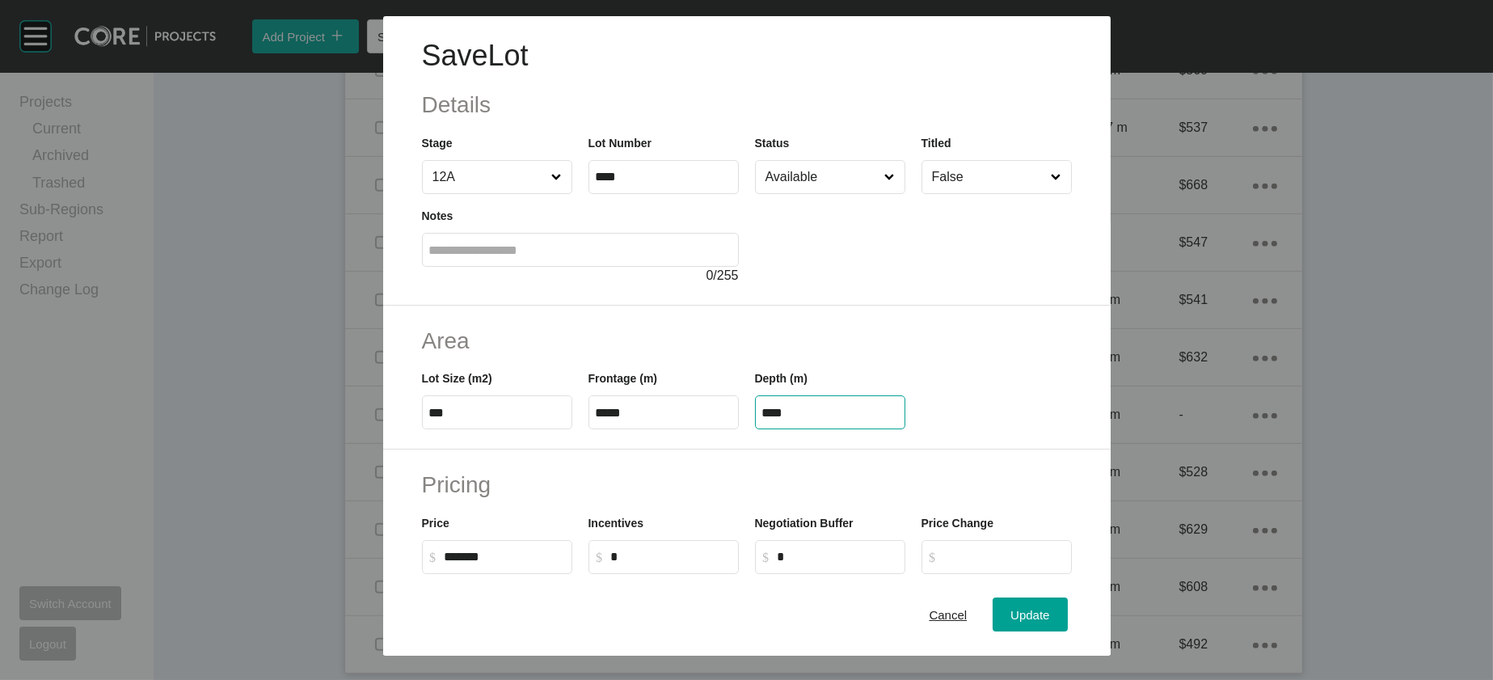
click at [755, 429] on label "****" at bounding box center [830, 412] width 150 height 34
type input "**"
click at [1065, 607] on div "Save Lot Details Stage 12A Lot Number **** Status Available Titled False Notes …" at bounding box center [746, 340] width 1493 height 680
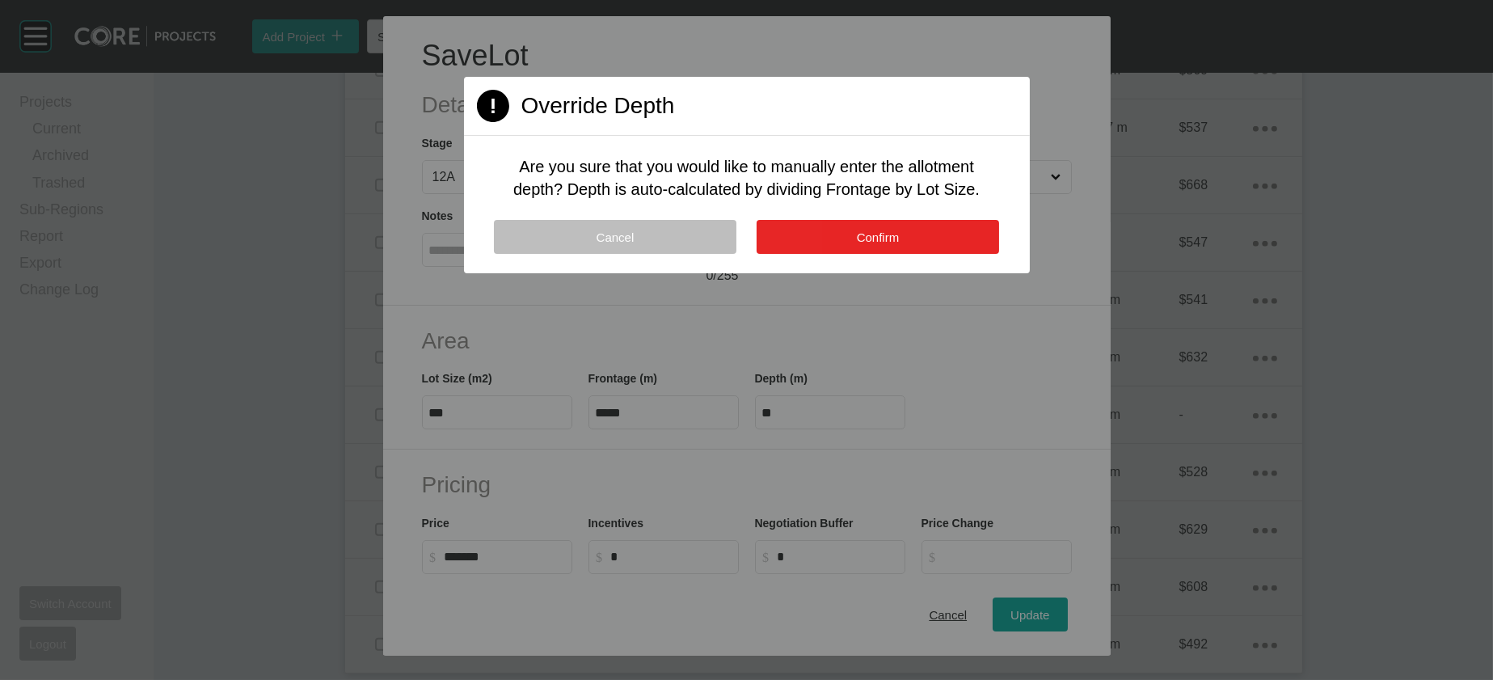
click at [847, 254] on button "Confirm" at bounding box center [878, 237] width 243 height 34
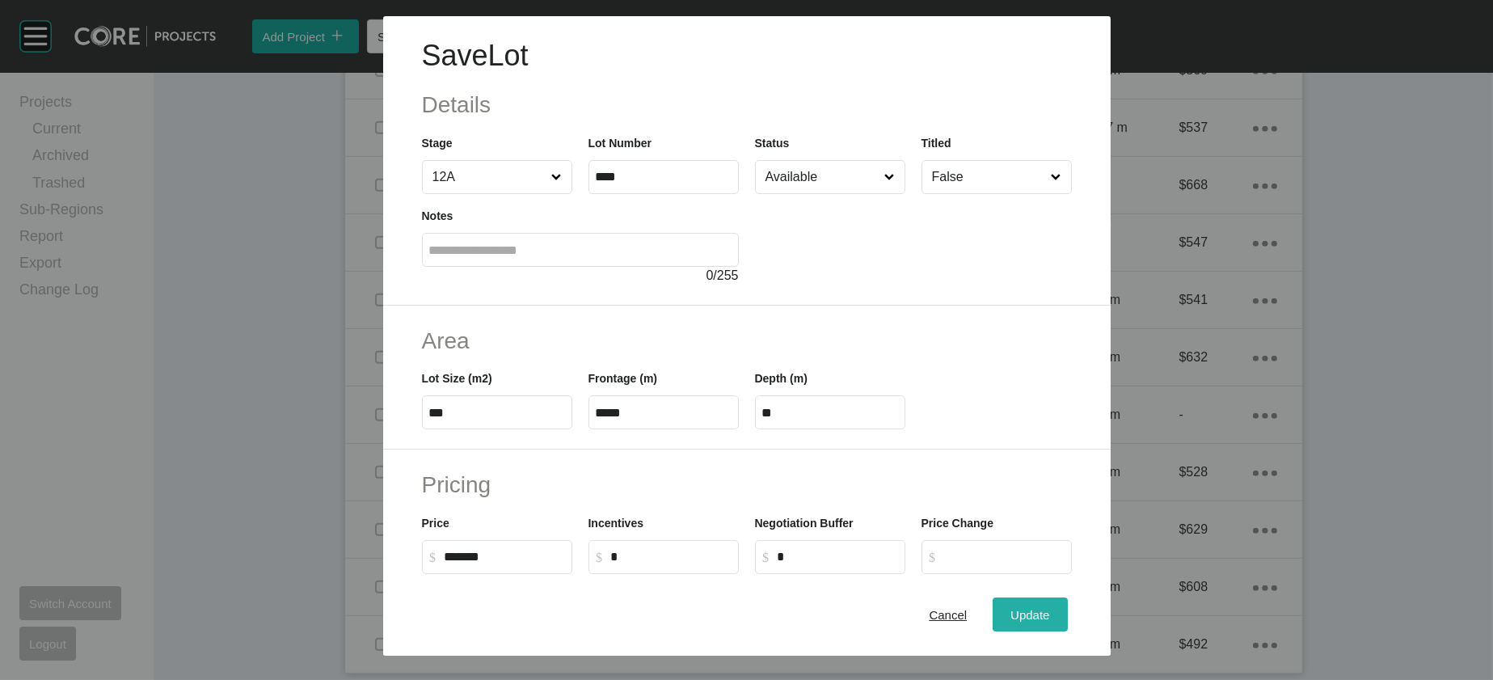
click at [1054, 604] on div "Update" at bounding box center [1030, 615] width 47 height 22
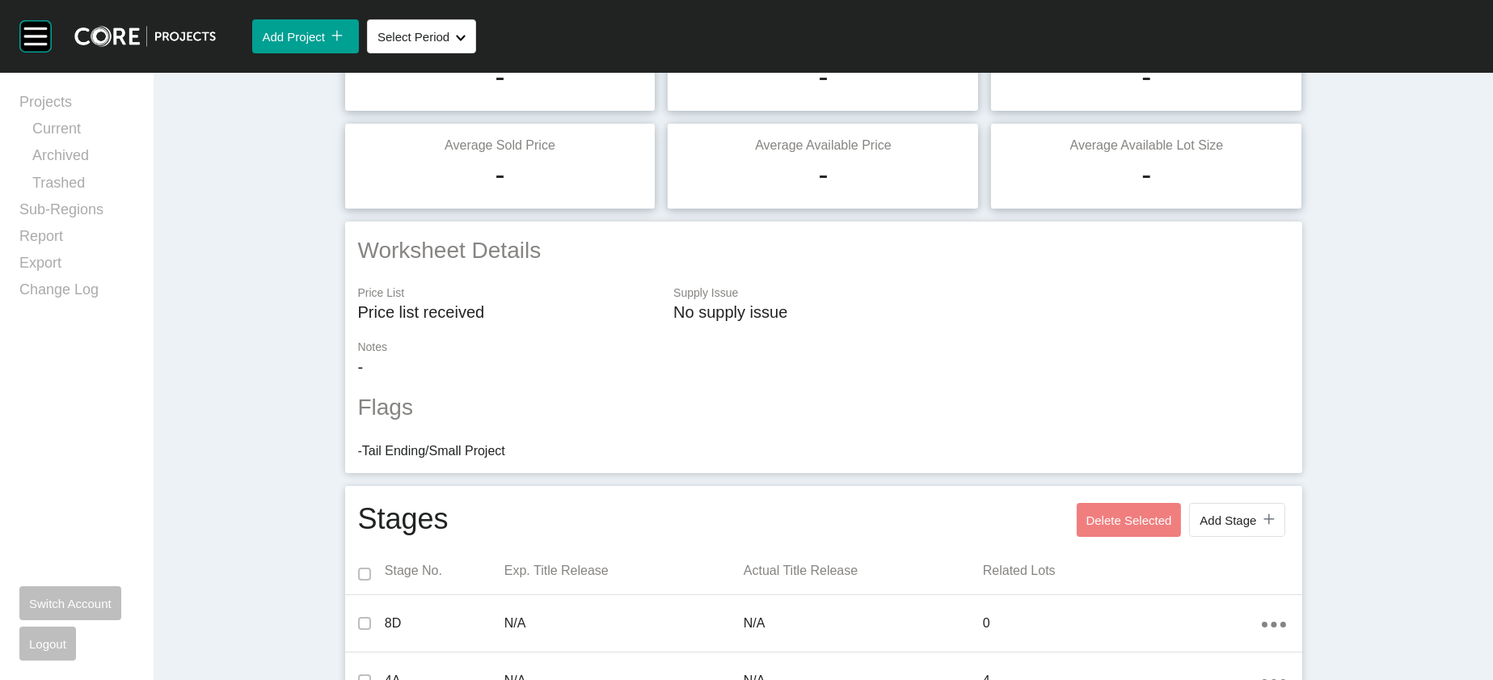
scroll to position [0, 0]
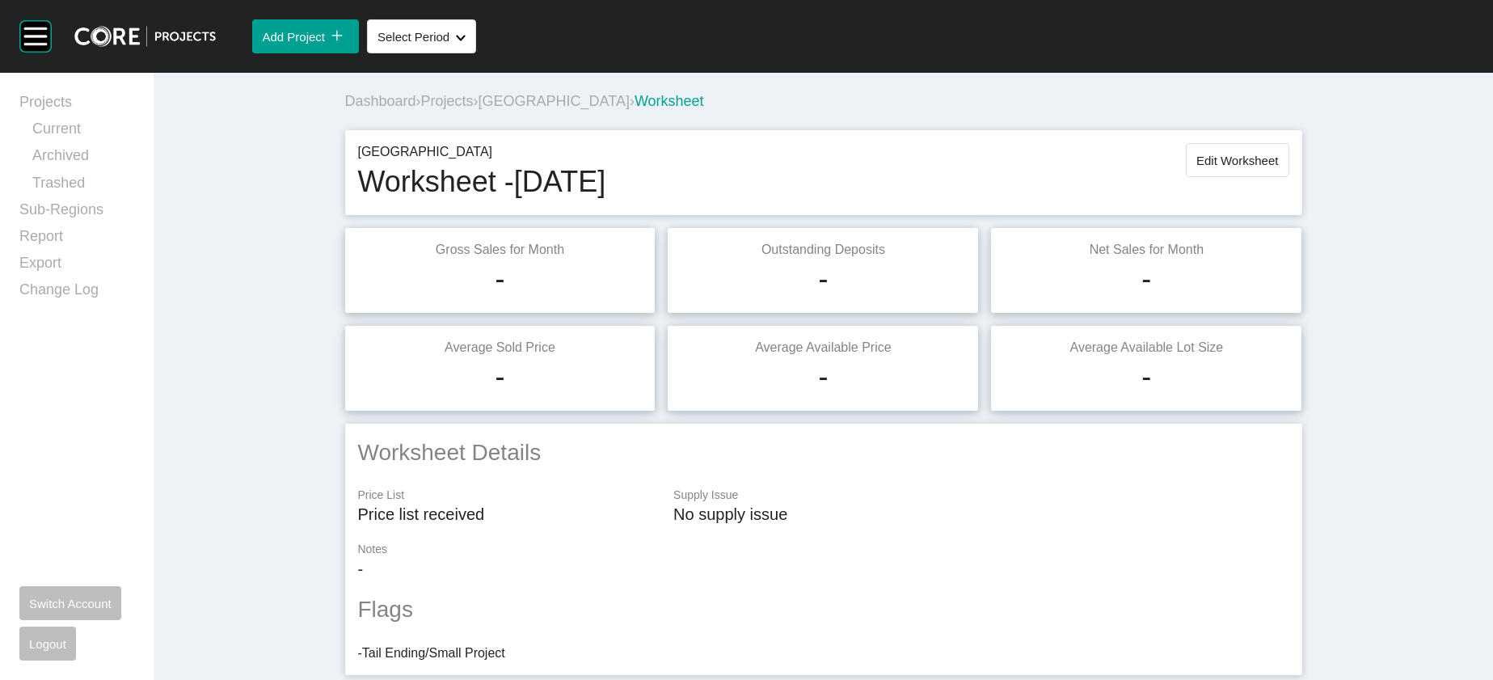
click at [1278, 167] on span "Edit Worksheet" at bounding box center [1238, 161] width 82 height 14
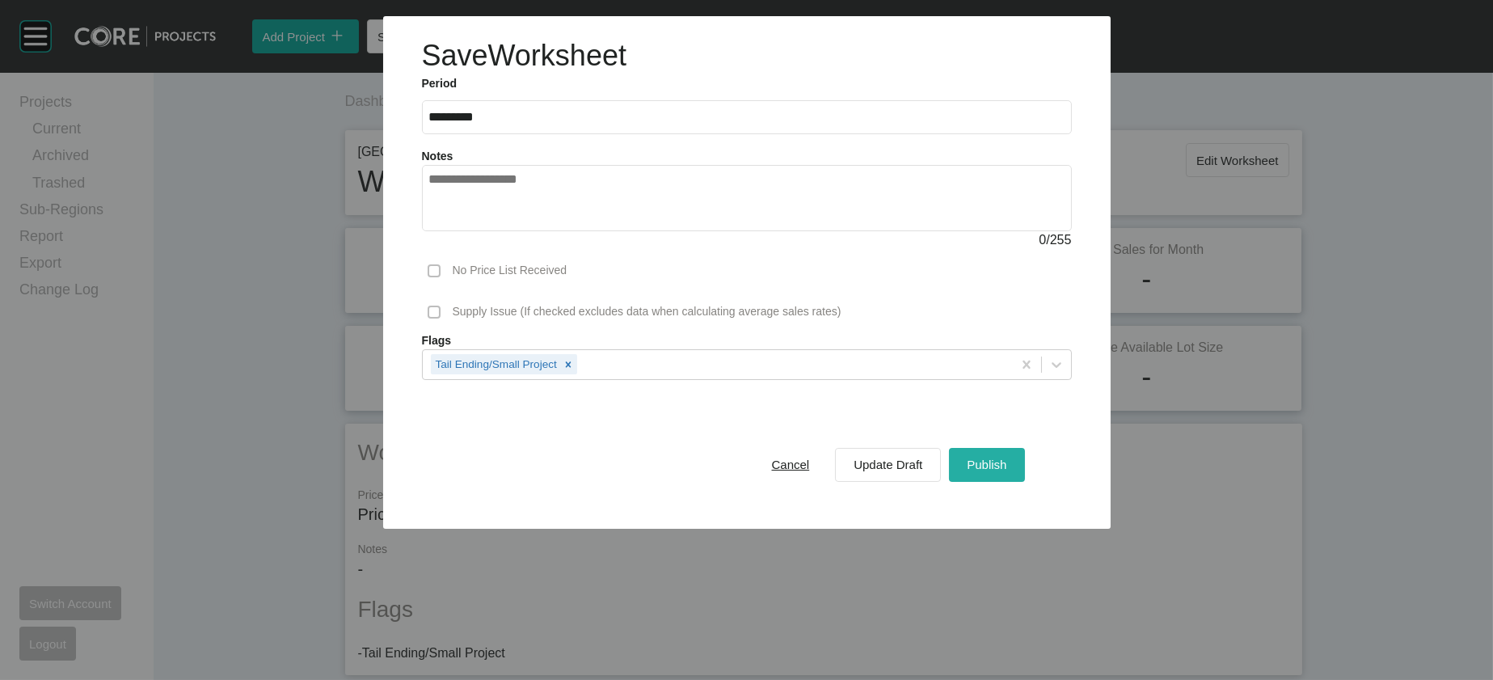
click at [1024, 482] on button "Publish" at bounding box center [986, 465] width 75 height 34
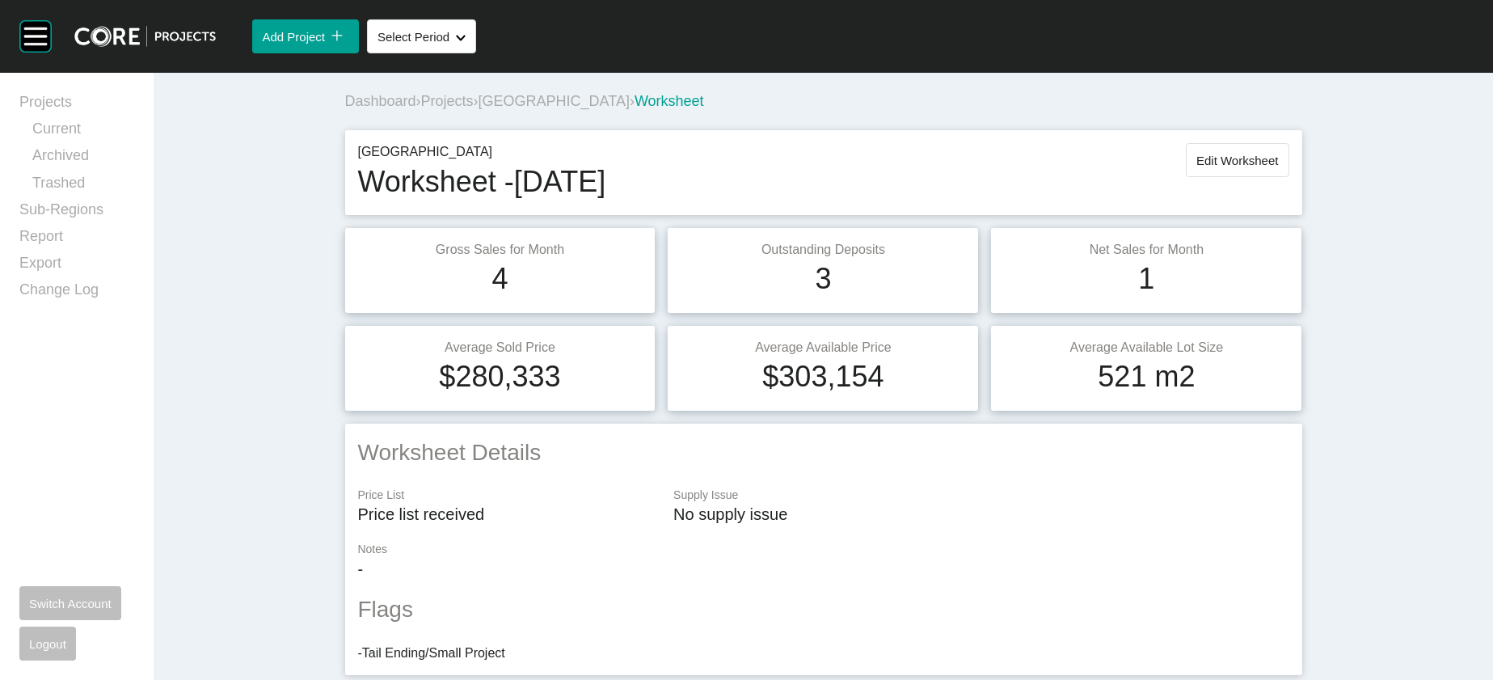
click at [524, 109] on span "[GEOGRAPHIC_DATA]" at bounding box center [554, 101] width 151 height 16
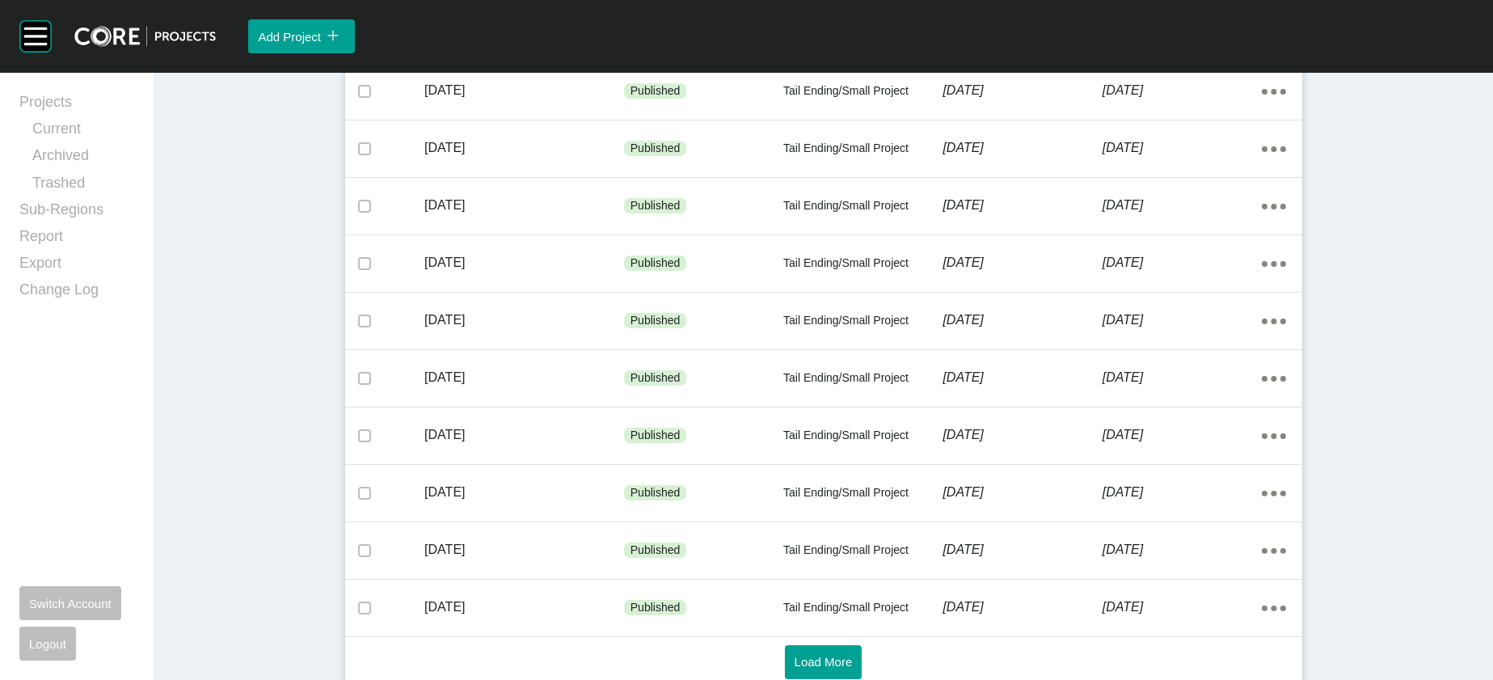
scroll to position [746, 0]
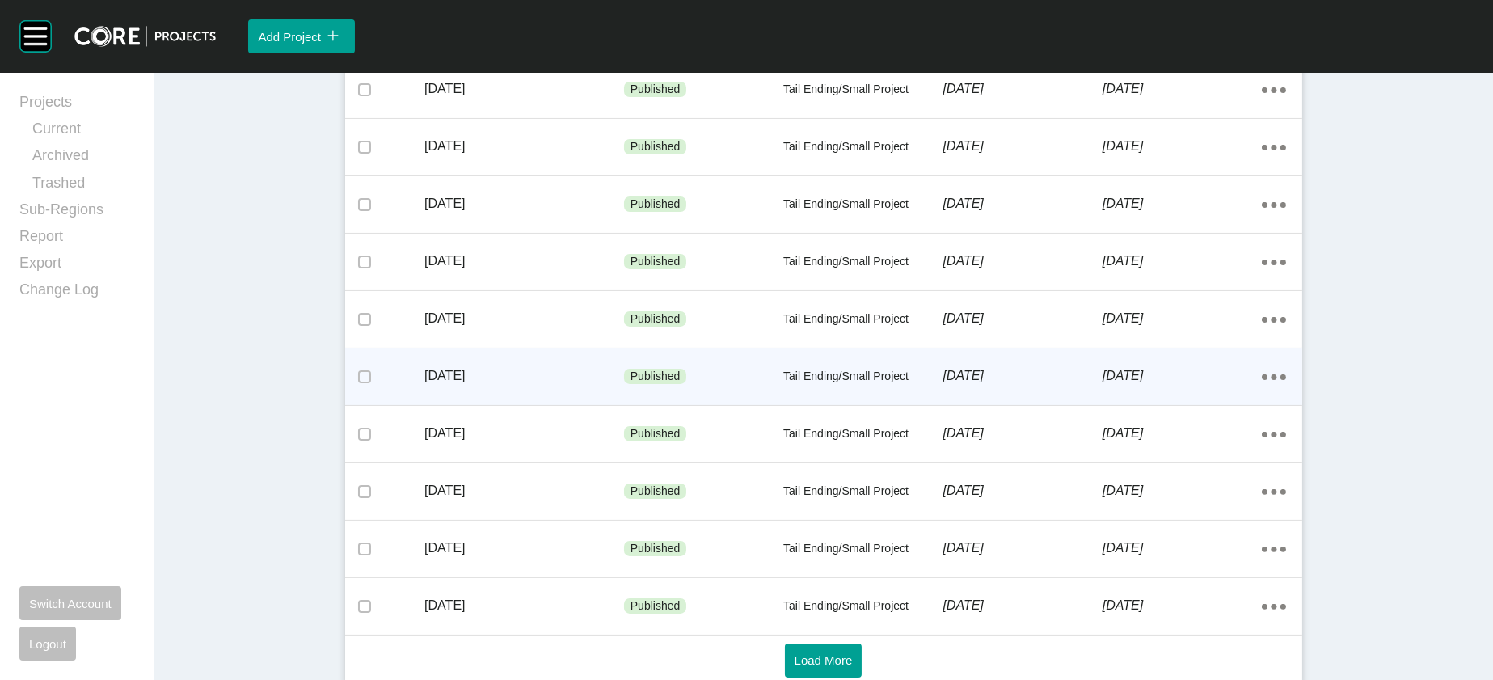
click at [1096, 401] on div "[DATE]" at bounding box center [1022, 376] width 159 height 50
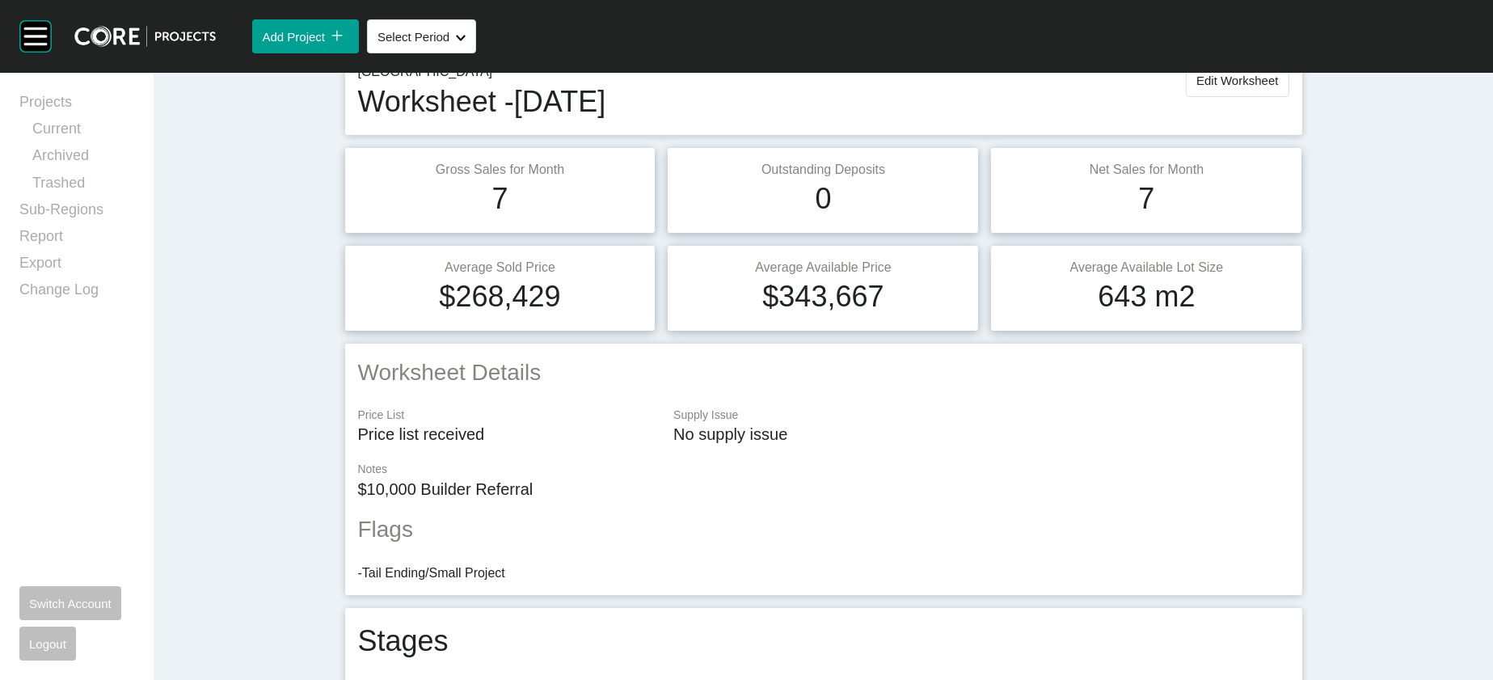
scroll to position [7, 0]
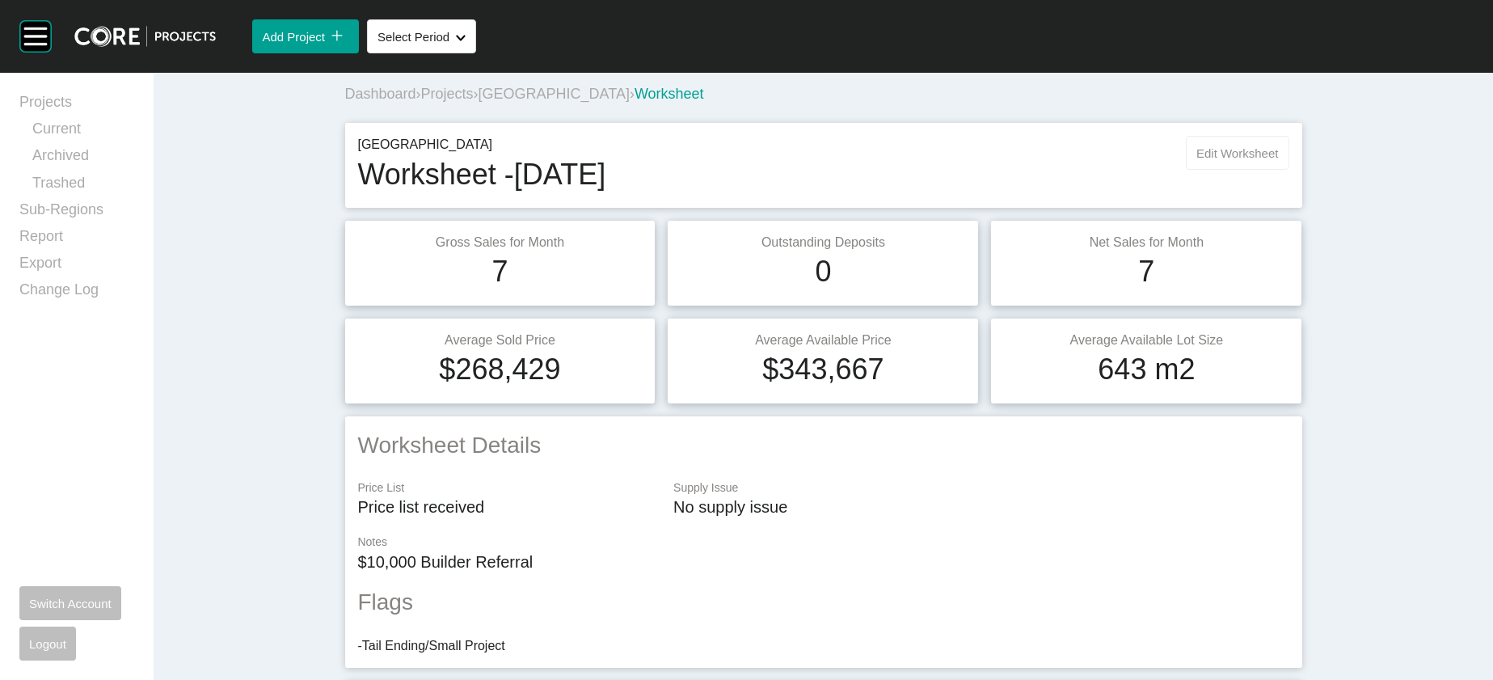
click at [1289, 170] on button "Edit Worksheet" at bounding box center [1237, 153] width 103 height 34
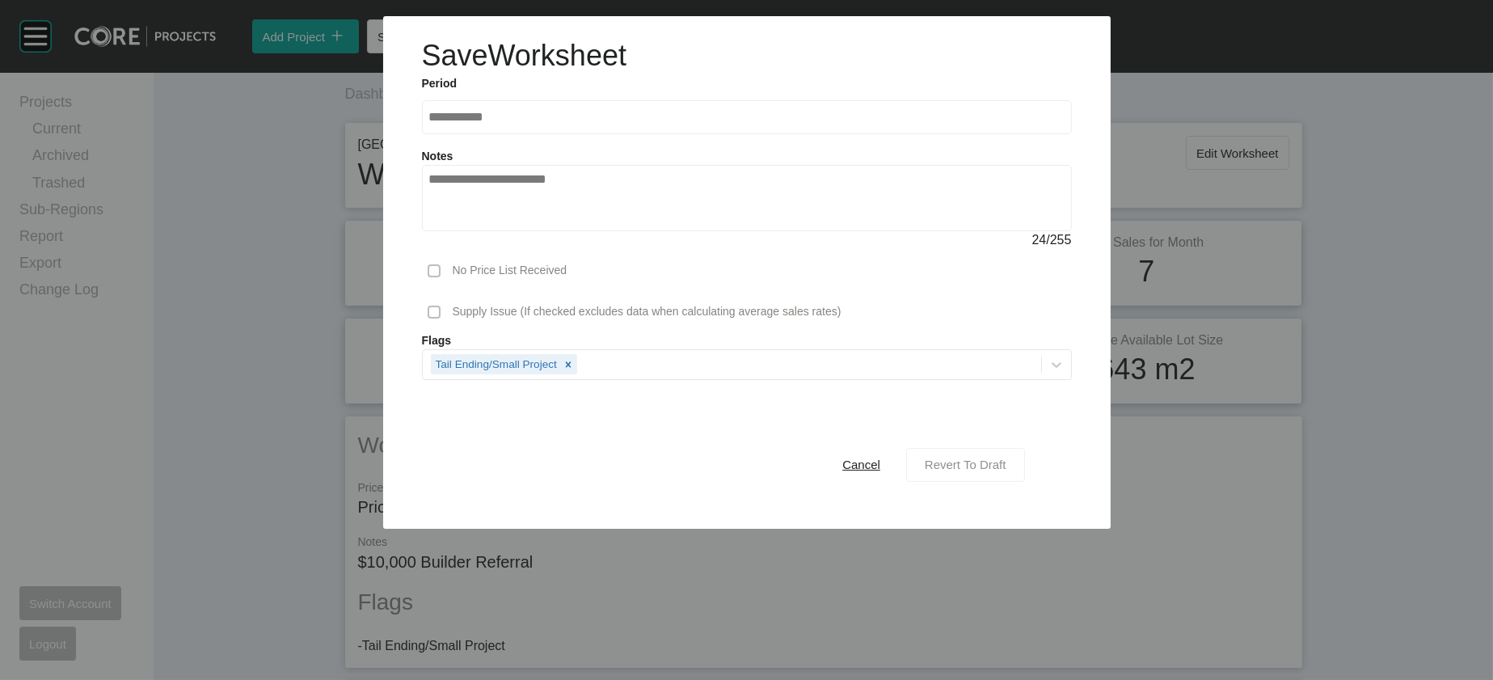
click at [1007, 471] on span "Revert To Draft" at bounding box center [966, 465] width 82 height 14
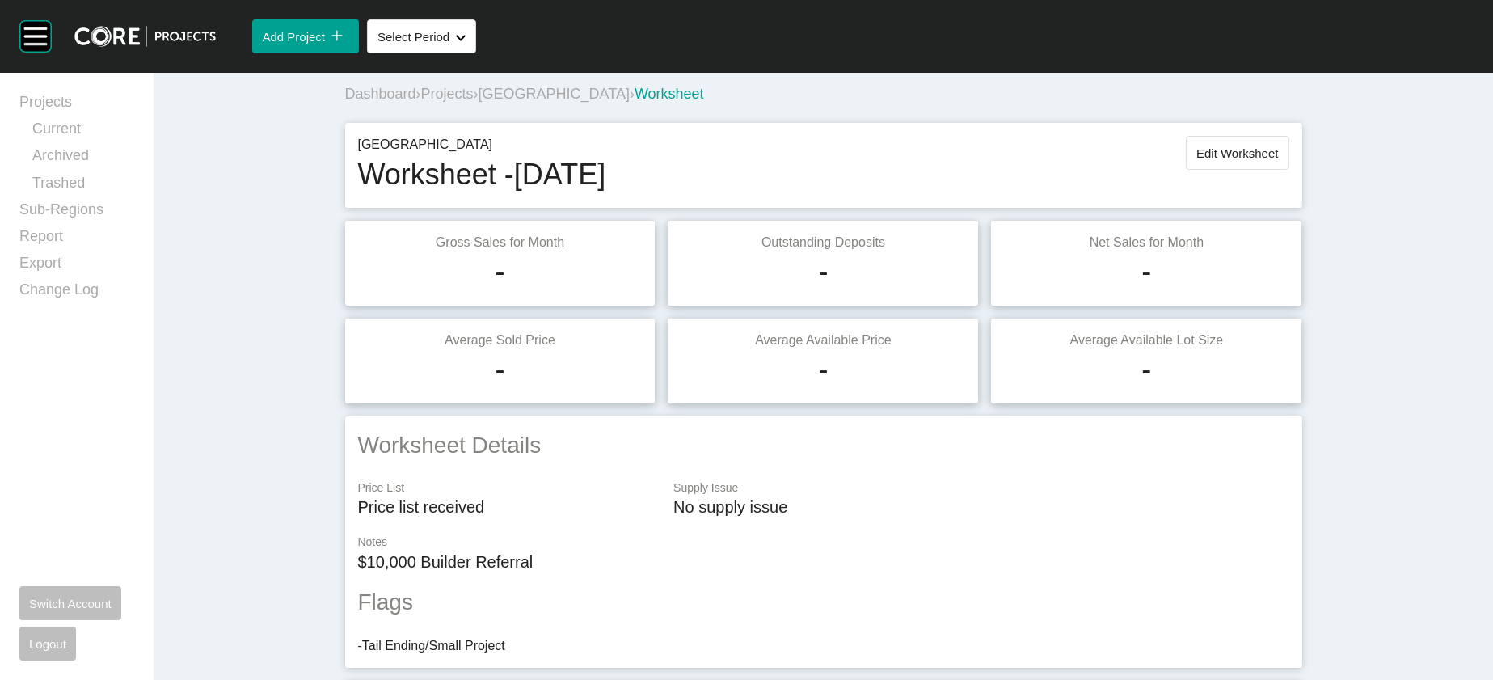
scroll to position [1551, 0]
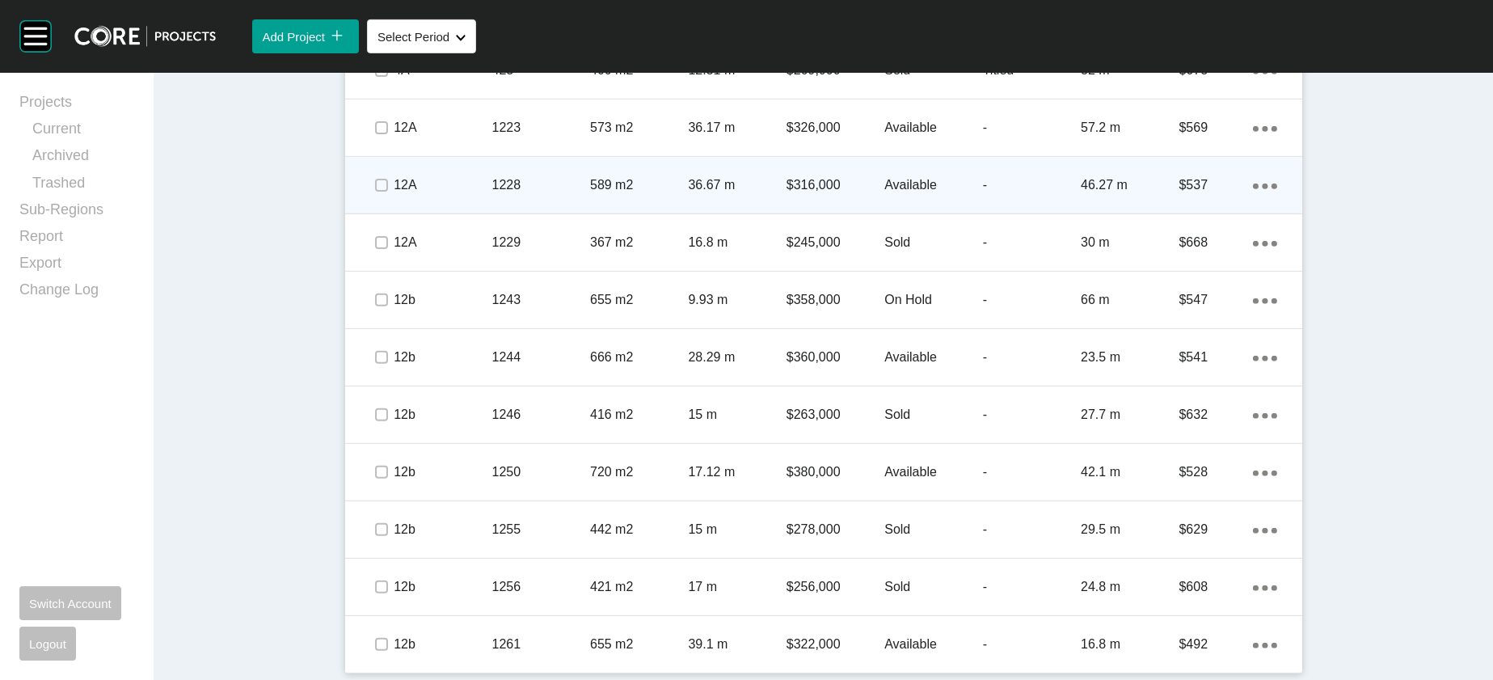
click at [1179, 194] on p "46.27 m" at bounding box center [1130, 185] width 98 height 18
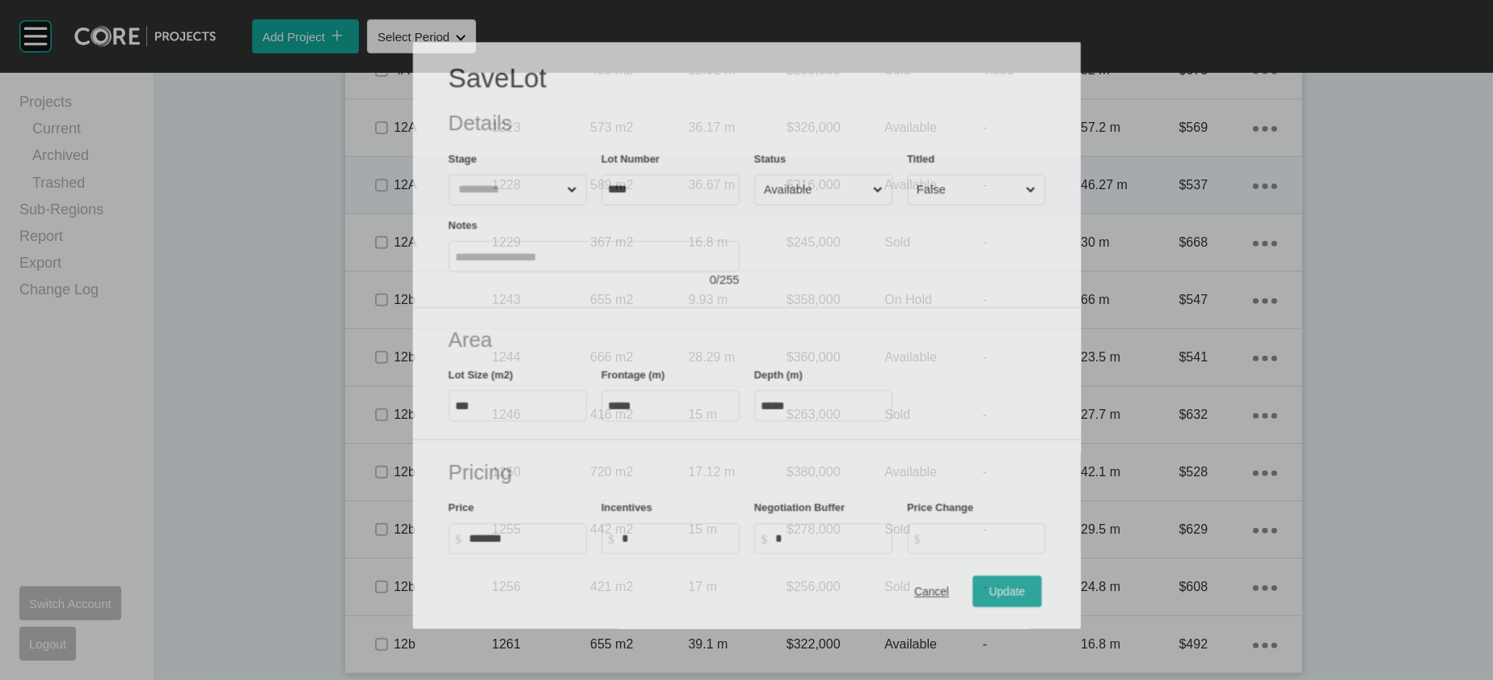
scroll to position [1488, 0]
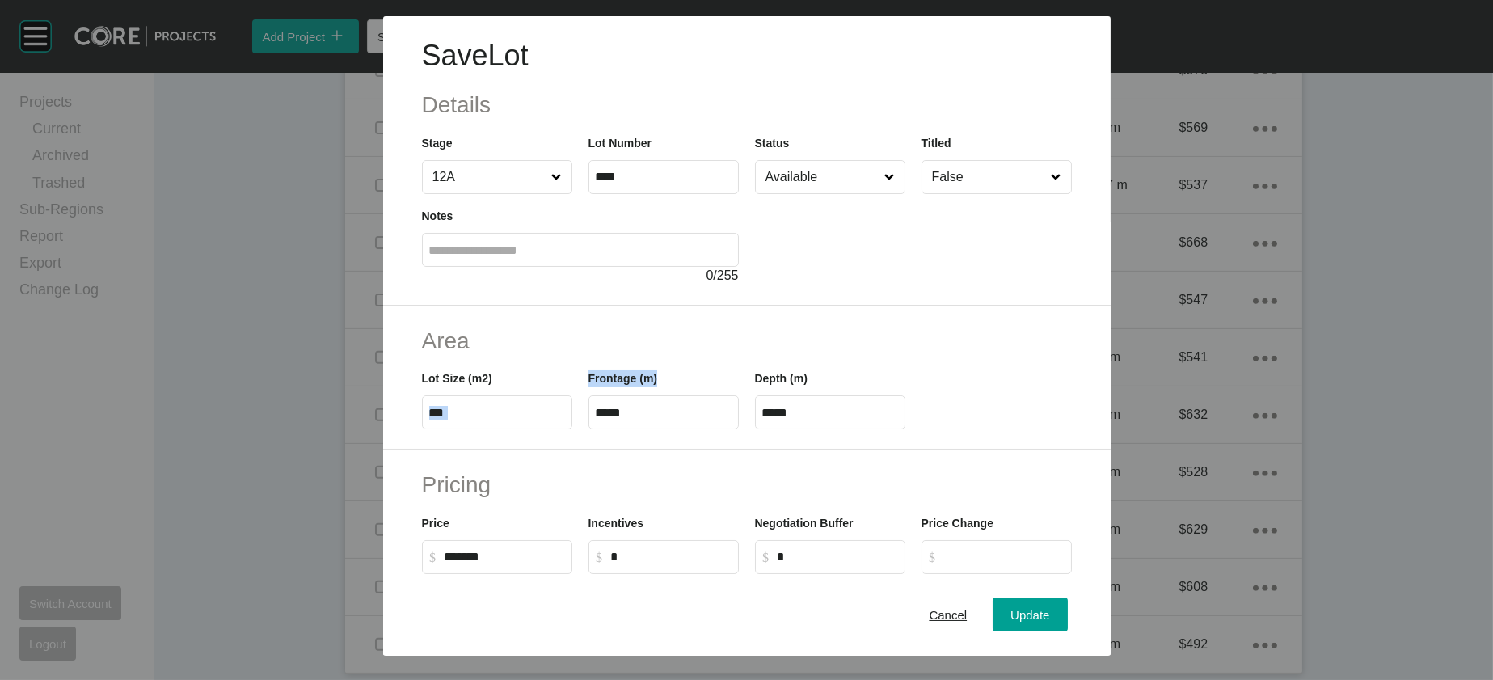
drag, startPoint x: 558, startPoint y: 522, endPoint x: 518, endPoint y: 518, distance: 39.8
click at [518, 429] on div "Lot Size (m2) *** Frontage (m) ***** Depth (m) *****" at bounding box center [747, 393] width 666 height 73
drag, startPoint x: 597, startPoint y: 518, endPoint x: 512, endPoint y: 519, distance: 84.9
click at [520, 429] on div "Lot Size (m2) *** Frontage (m) ***** Depth (m) *****" at bounding box center [747, 393] width 666 height 73
paste input "text"
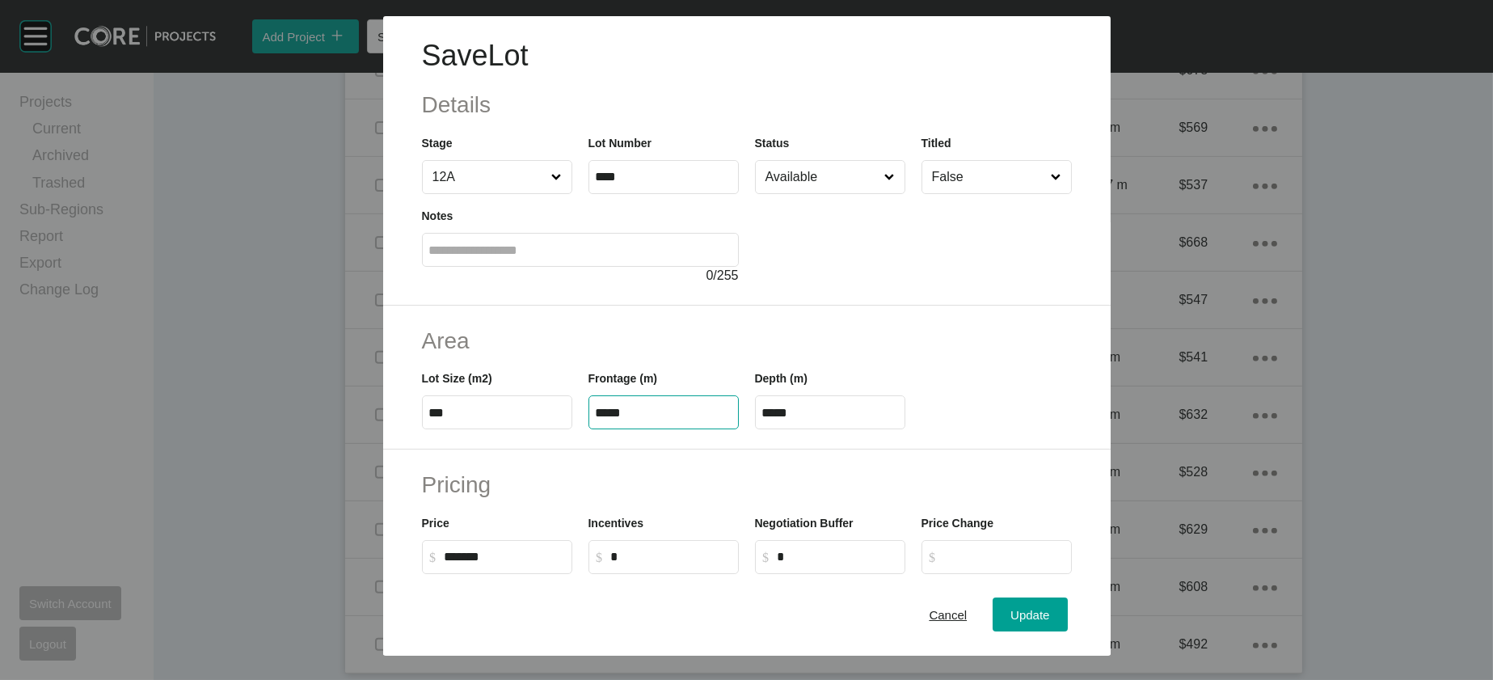
type input "*****"
drag, startPoint x: 854, startPoint y: 516, endPoint x: 722, endPoint y: 515, distance: 131.8
click at [723, 429] on div "Lot Size (m2) *** Frontage (m) ***** Depth (m) ****" at bounding box center [747, 393] width 666 height 73
type input "**"
click at [1122, 605] on div "Save Lot Details Stage 12A Lot Number **** Status Available Titled False Notes …" at bounding box center [746, 340] width 1493 height 680
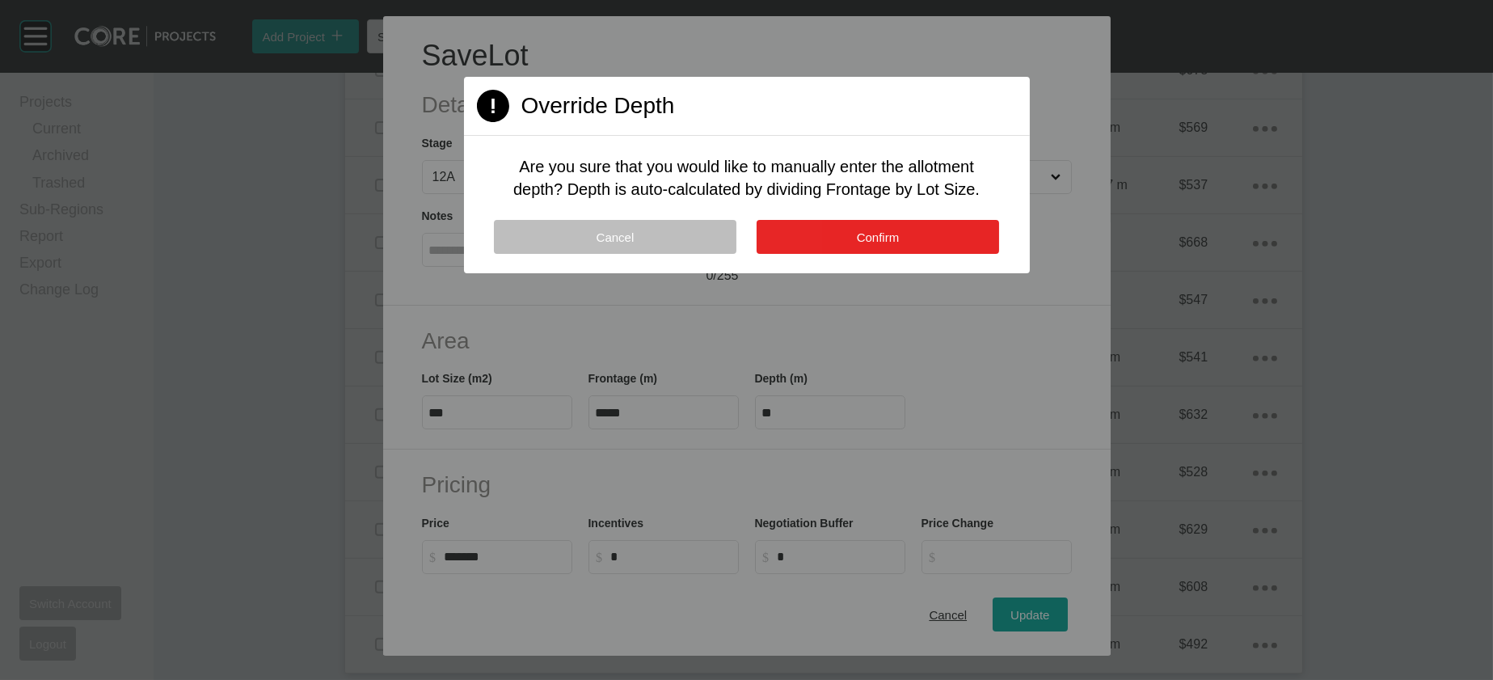
click at [932, 254] on button "Confirm" at bounding box center [878, 237] width 243 height 34
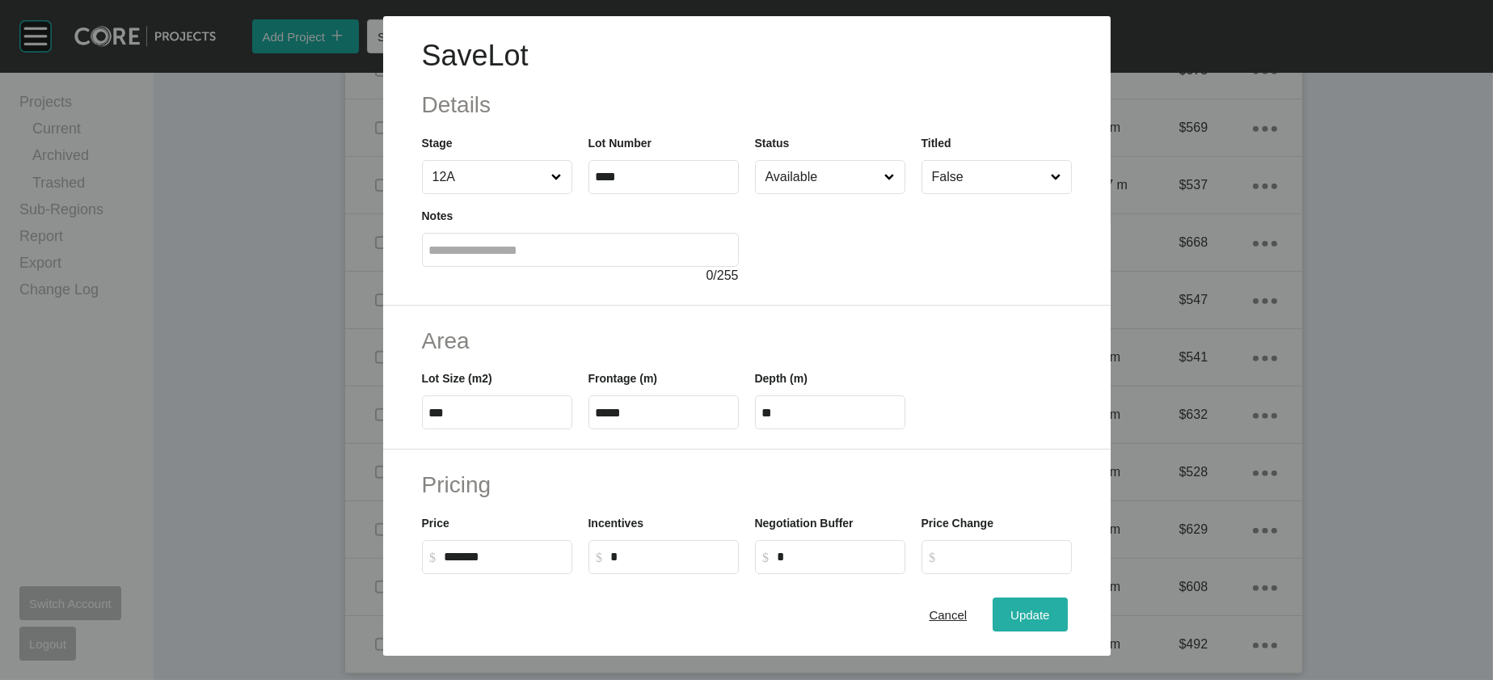
click at [1050, 613] on span "Update" at bounding box center [1030, 615] width 39 height 14
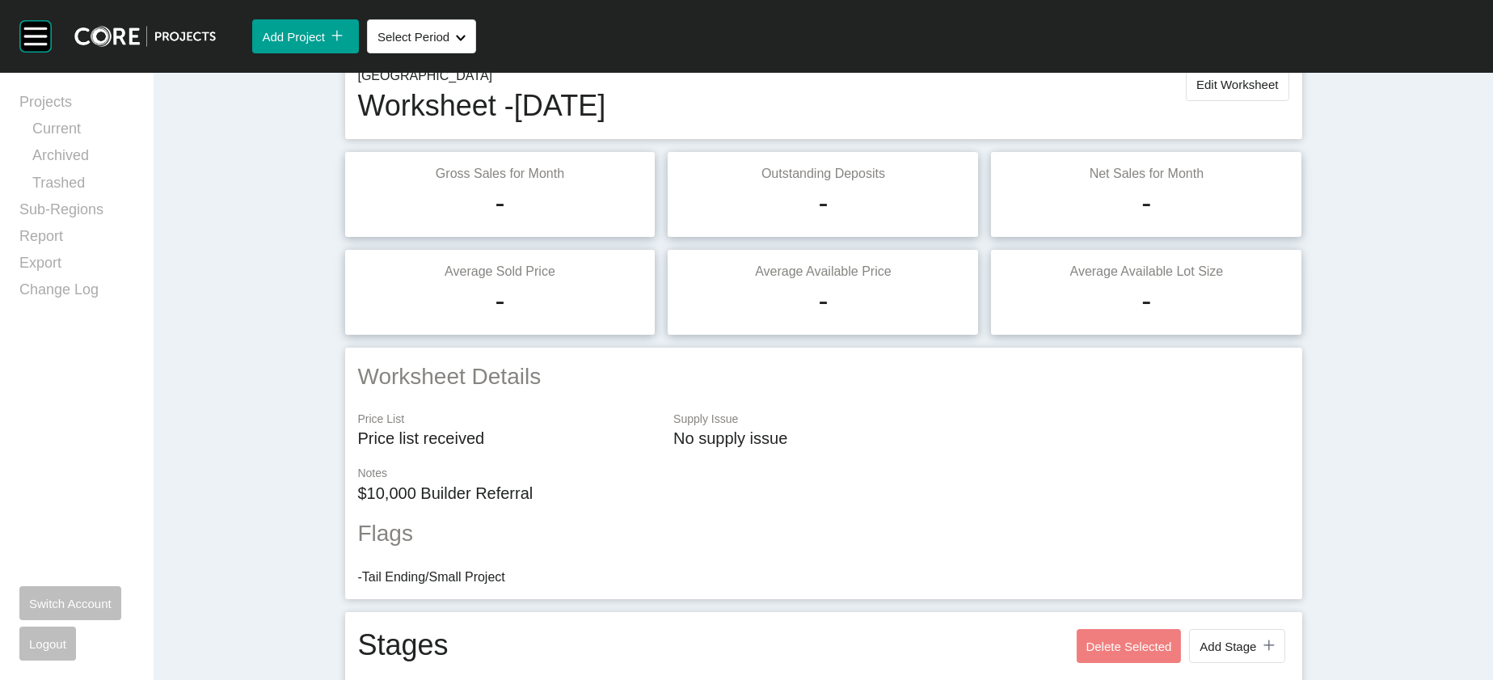
scroll to position [63, 0]
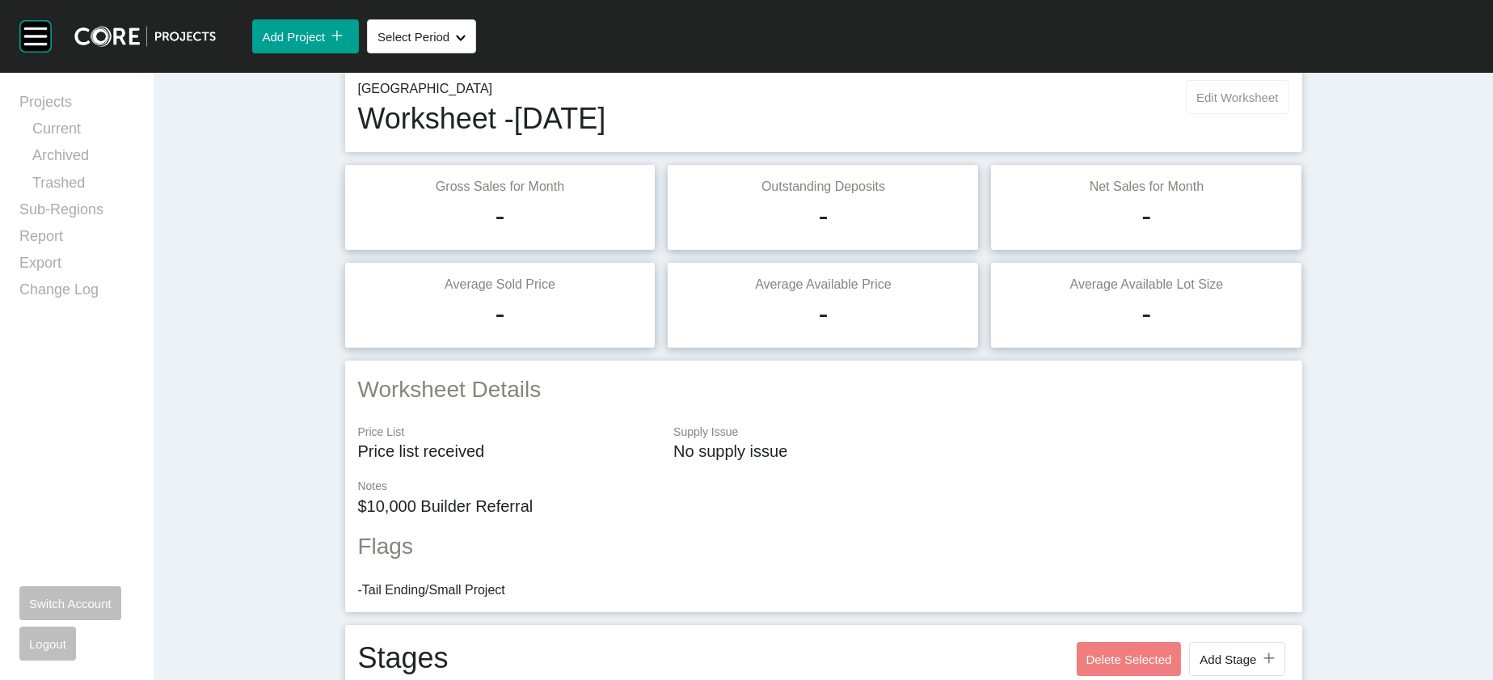
click at [1289, 114] on button "Edit Worksheet" at bounding box center [1237, 97] width 103 height 34
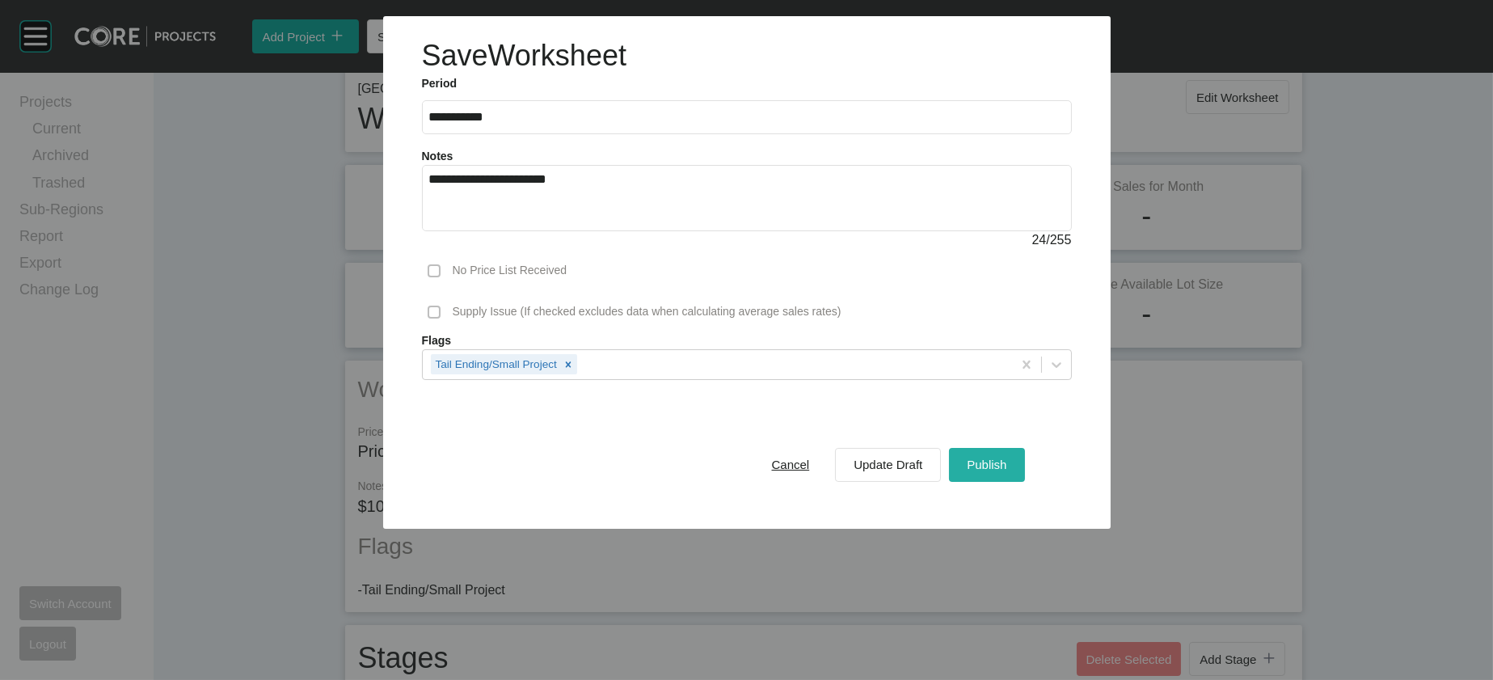
click at [1011, 475] on div "Publish" at bounding box center [987, 465] width 48 height 22
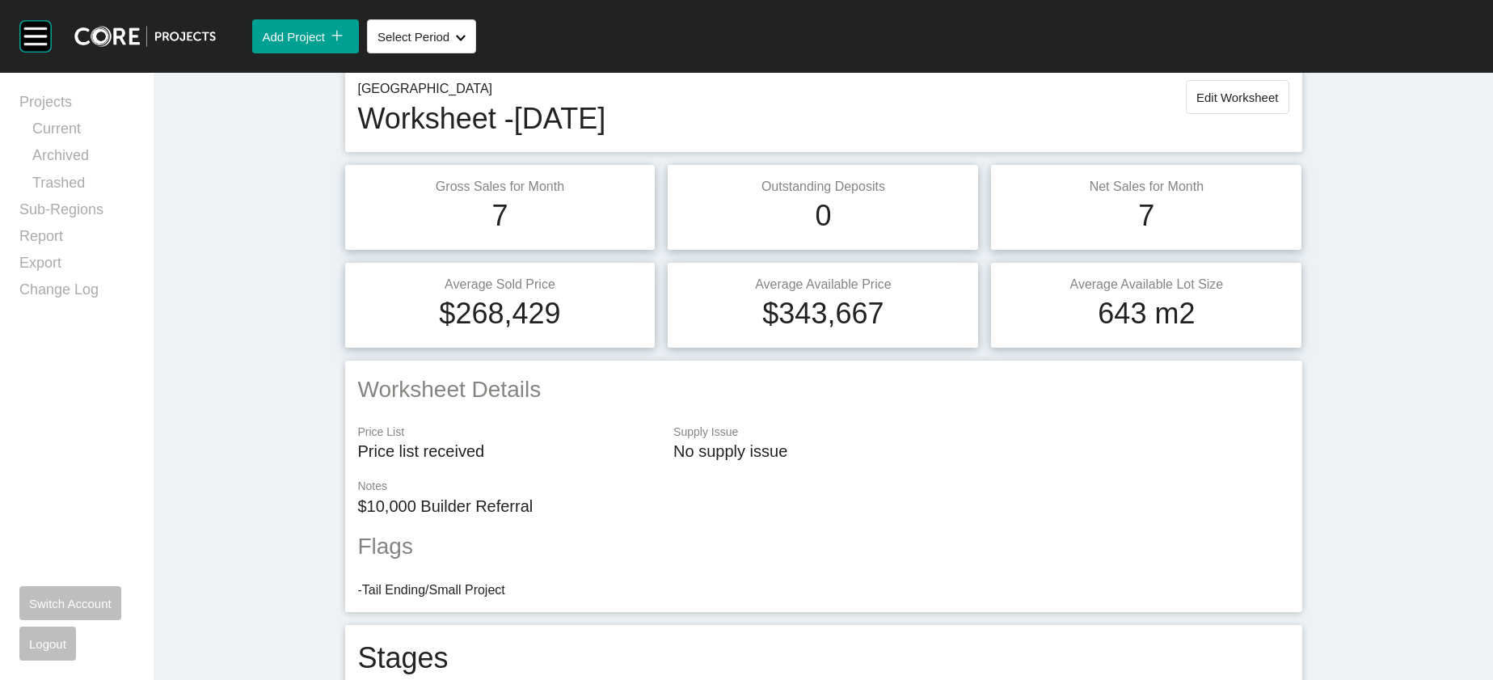
scroll to position [0, 0]
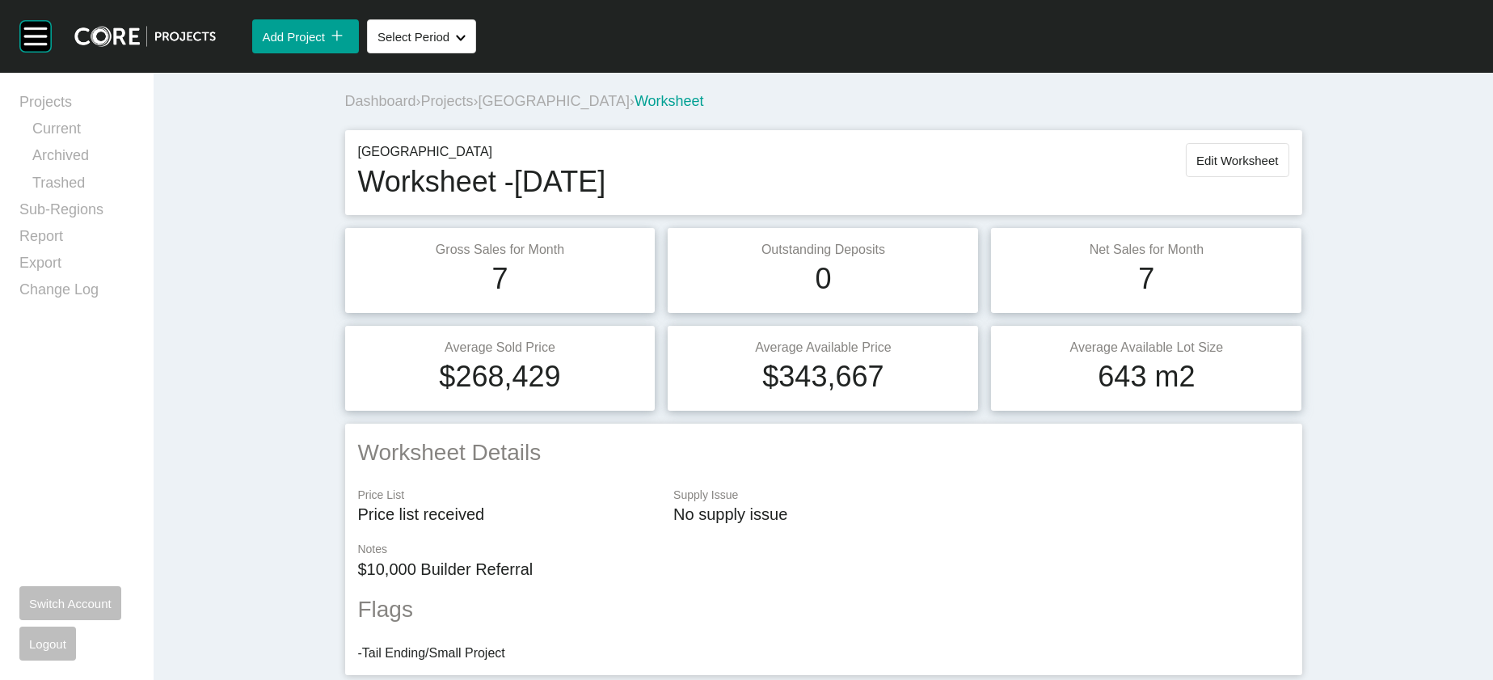
click at [479, 109] on span "[GEOGRAPHIC_DATA]" at bounding box center [554, 101] width 151 height 16
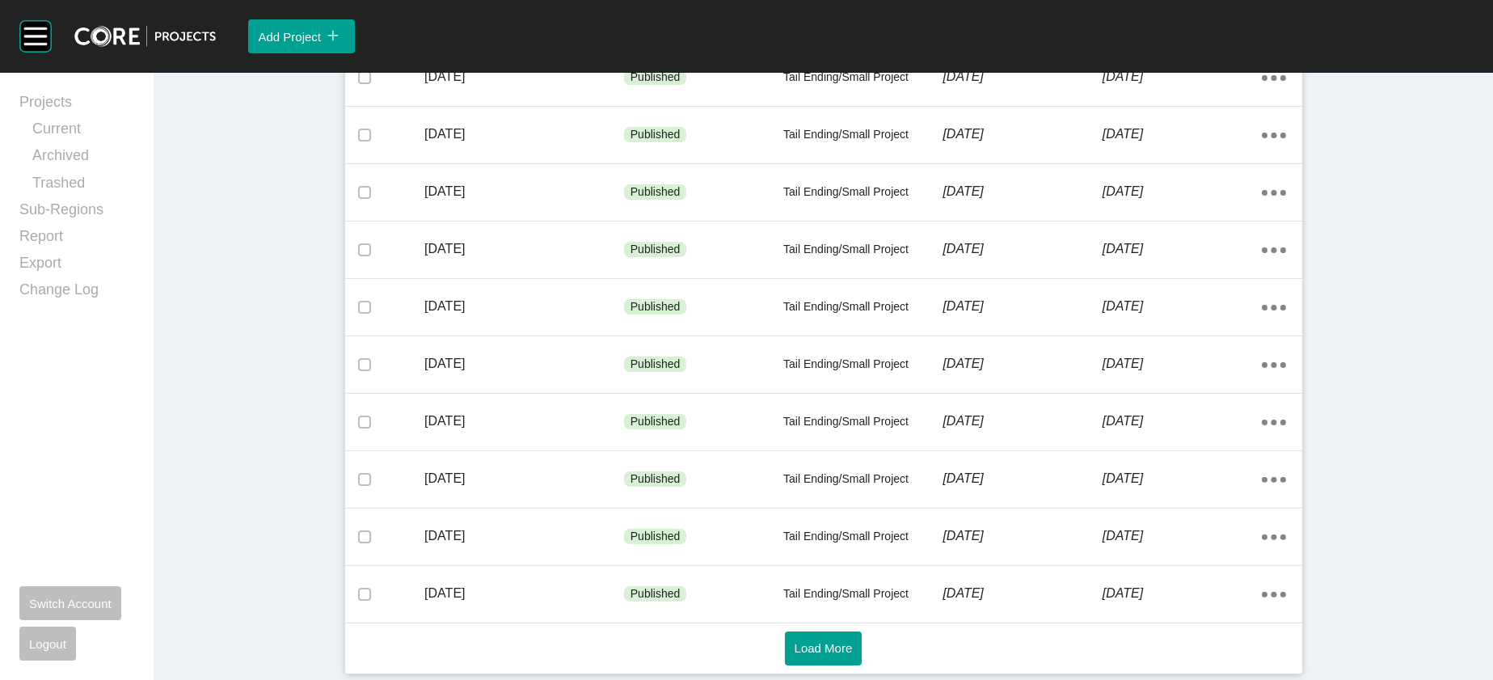
scroll to position [861, 0]
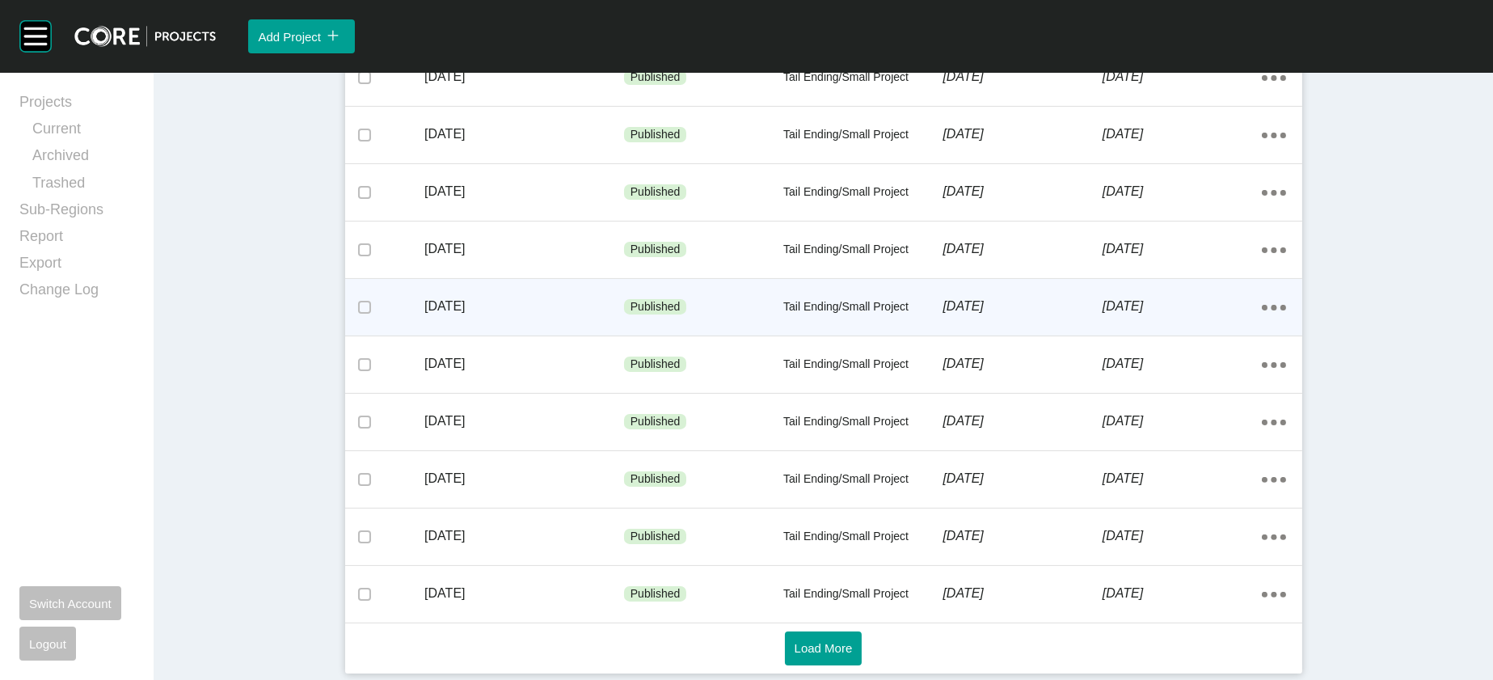
click at [1061, 332] on div "[DATE]" at bounding box center [1022, 306] width 159 height 50
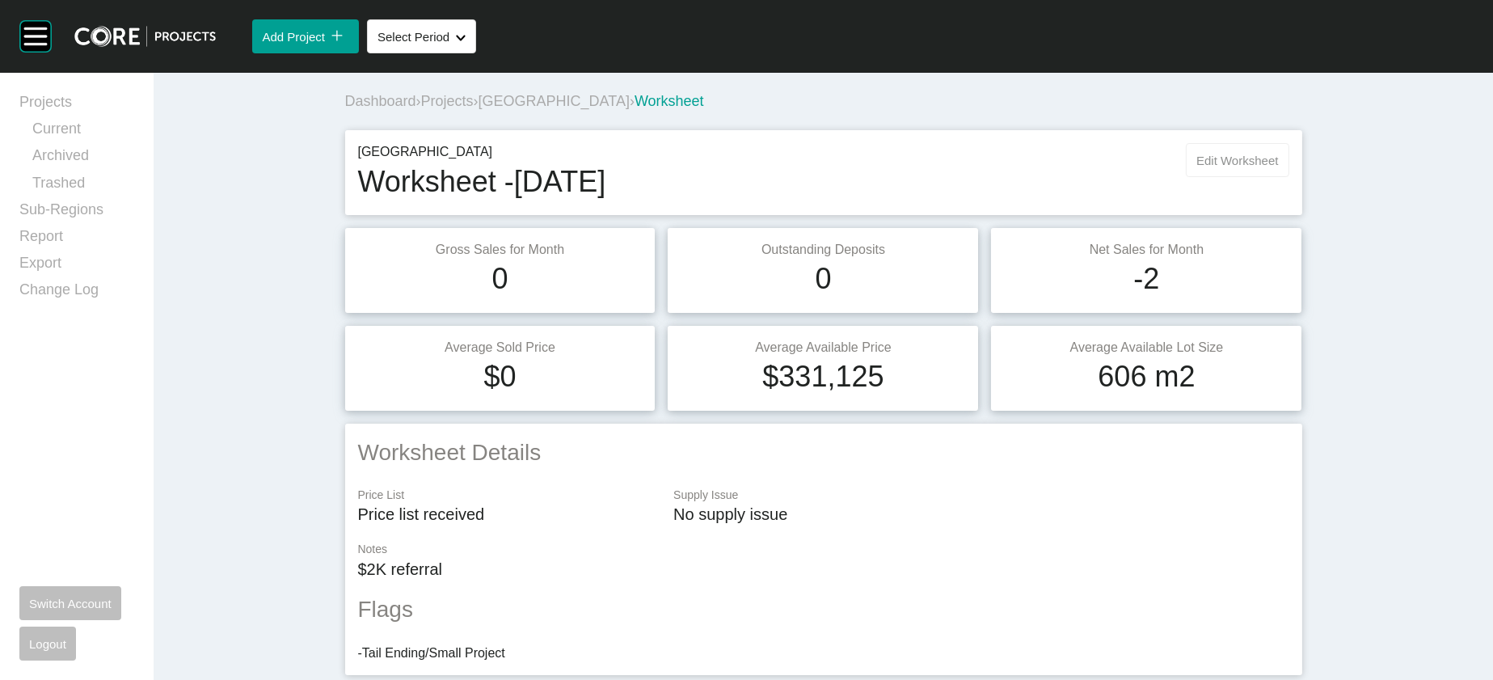
click at [1278, 167] on span "Edit Worksheet" at bounding box center [1238, 161] width 82 height 14
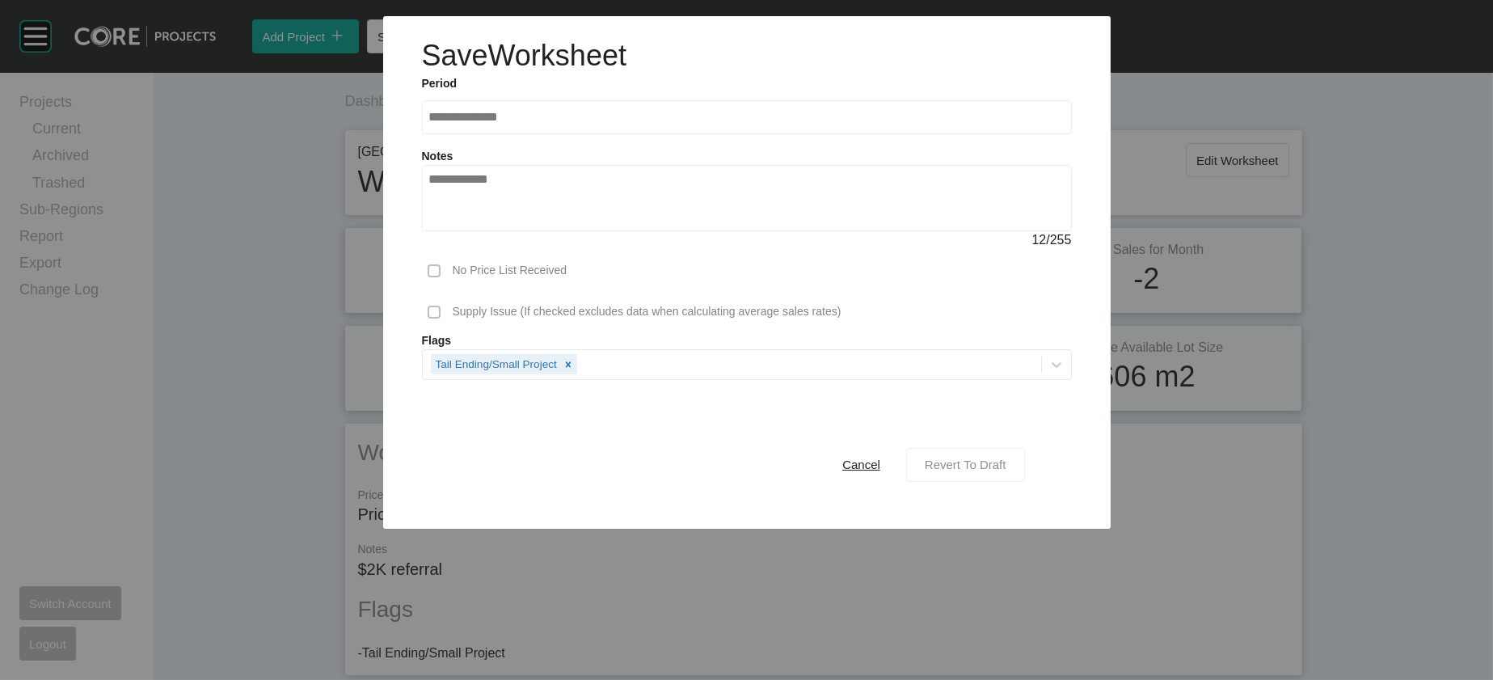
click at [1025, 482] on button "Revert To Draft" at bounding box center [965, 465] width 119 height 34
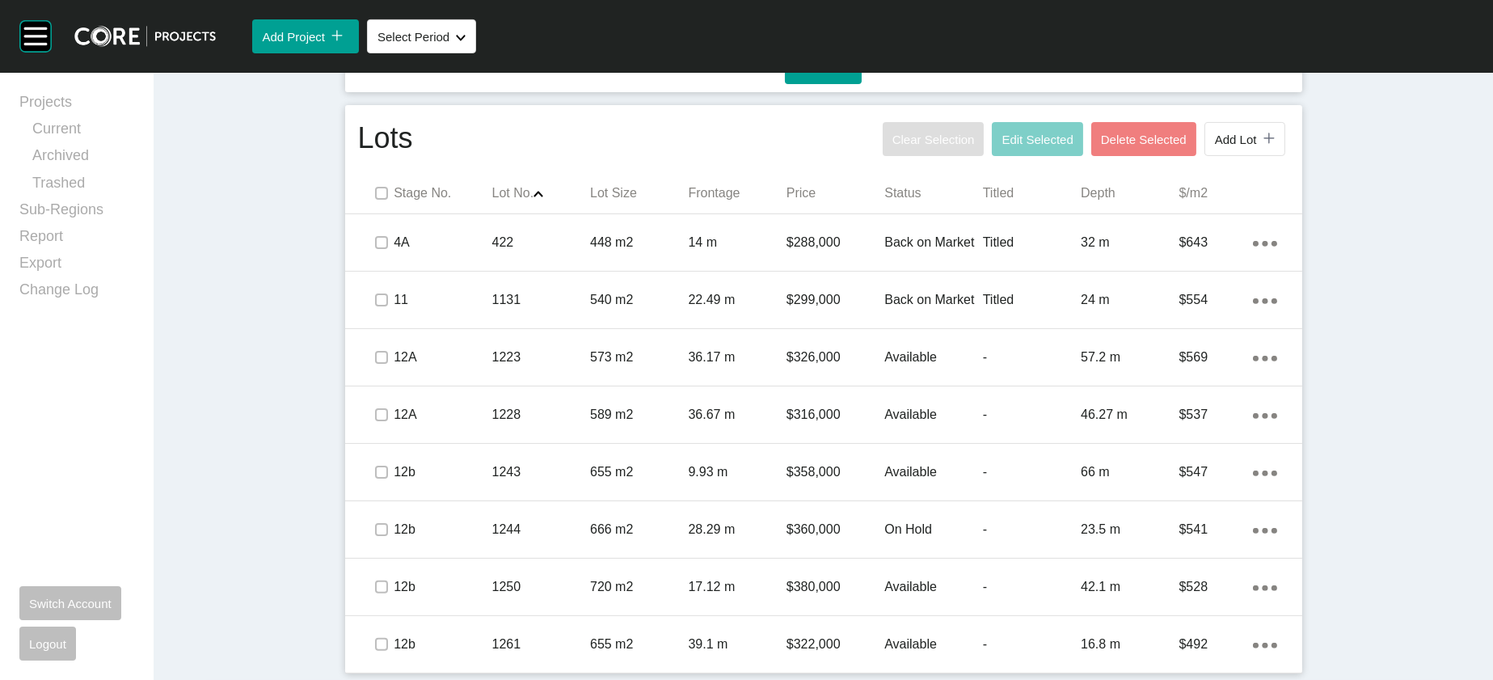
scroll to position [1469, 0]
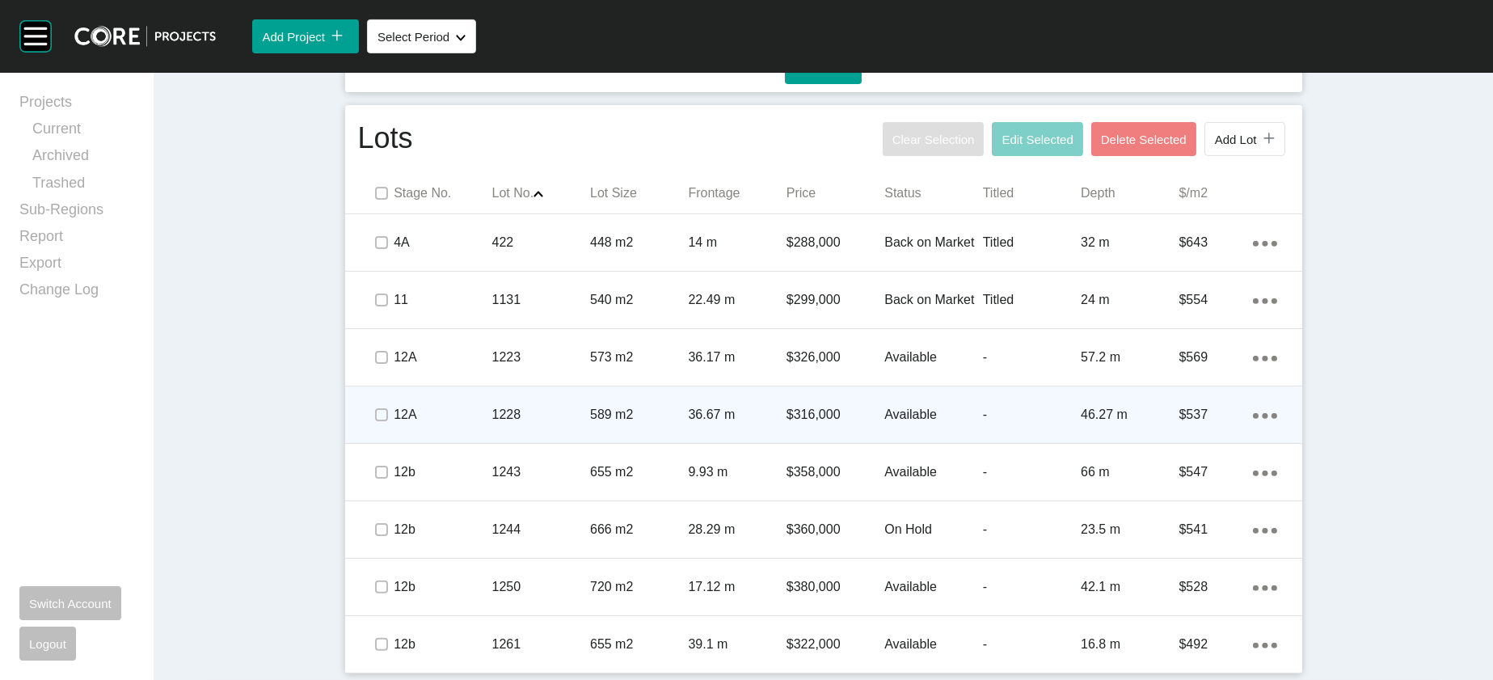
click at [1060, 390] on div "-" at bounding box center [1032, 415] width 98 height 50
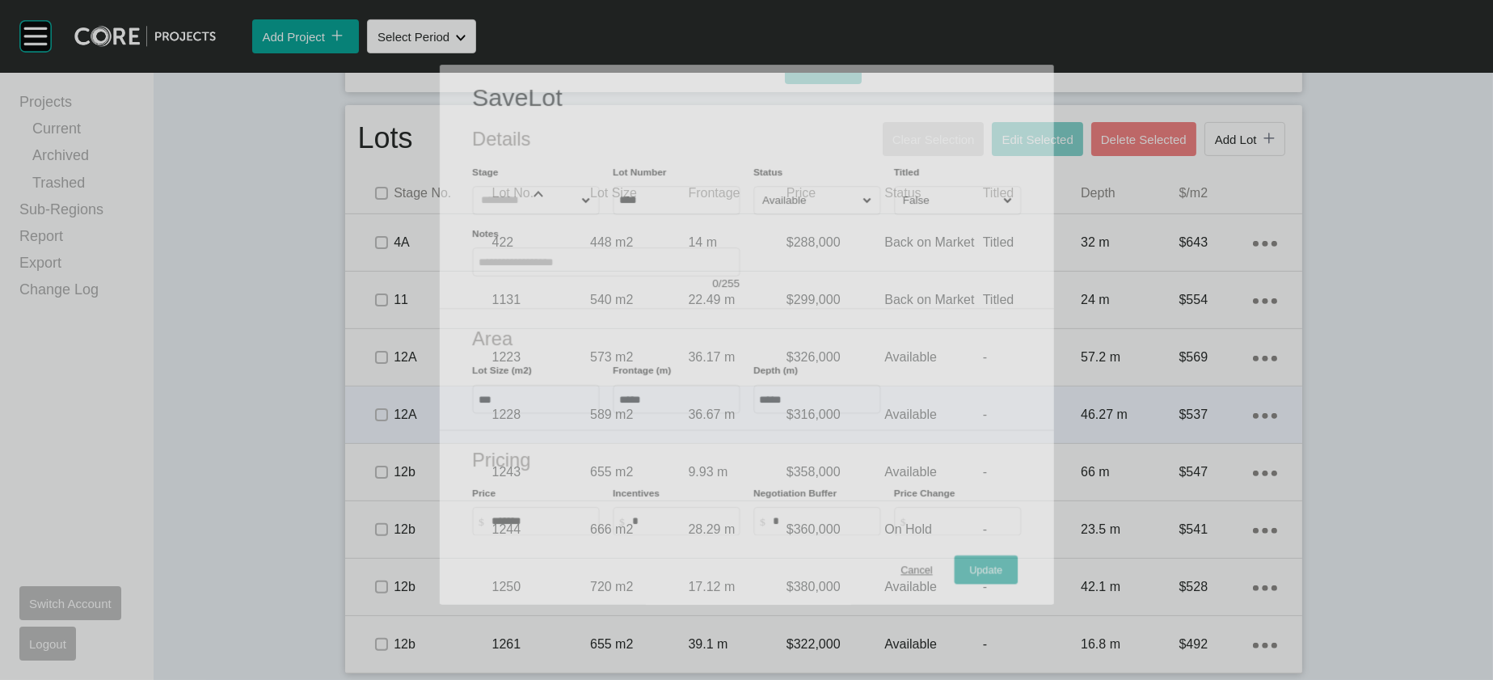
scroll to position [1407, 0]
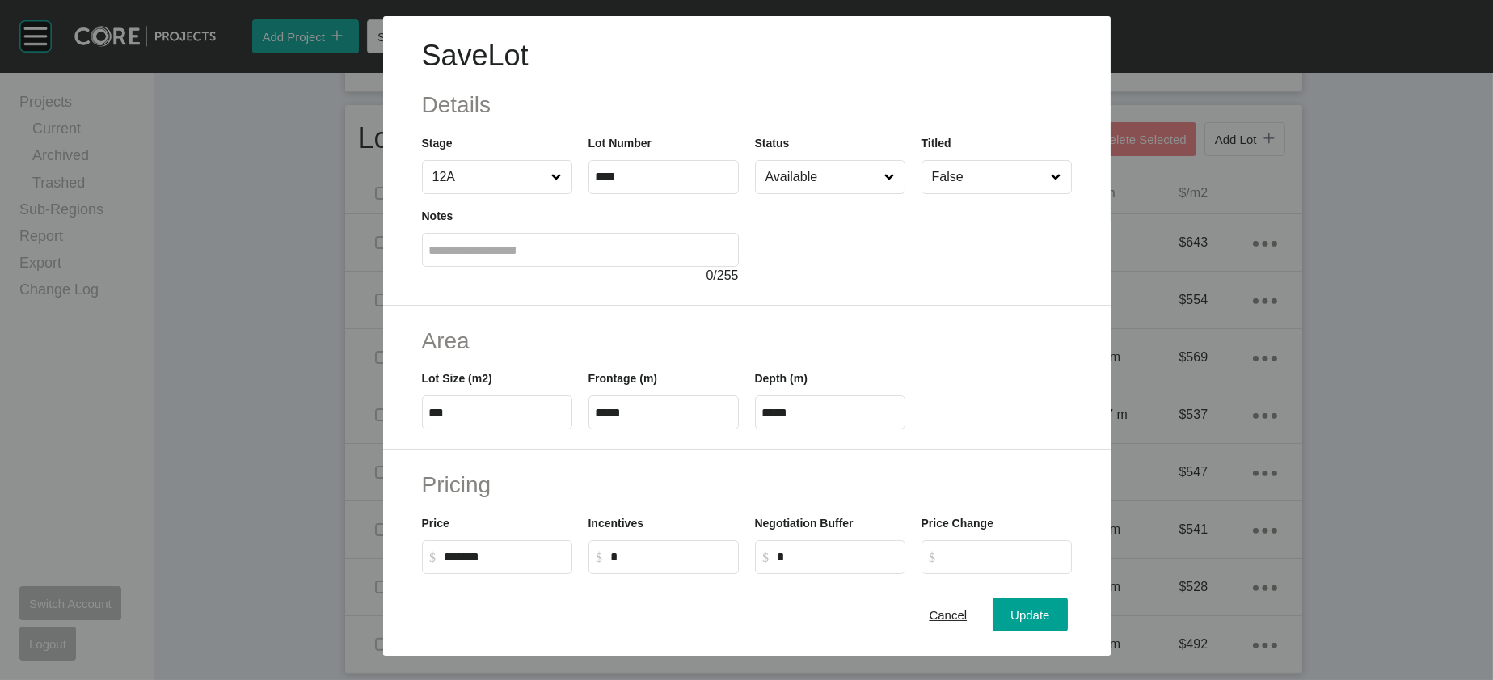
drag, startPoint x: 598, startPoint y: 517, endPoint x: 479, endPoint y: 509, distance: 119.1
click at [488, 429] on div "Lot Size (m2) *** Frontage (m) ***** Depth (m) *****" at bounding box center [747, 393] width 666 height 73
paste input "text"
type input "*****"
drag, startPoint x: 809, startPoint y: 507, endPoint x: 678, endPoint y: 507, distance: 131.0
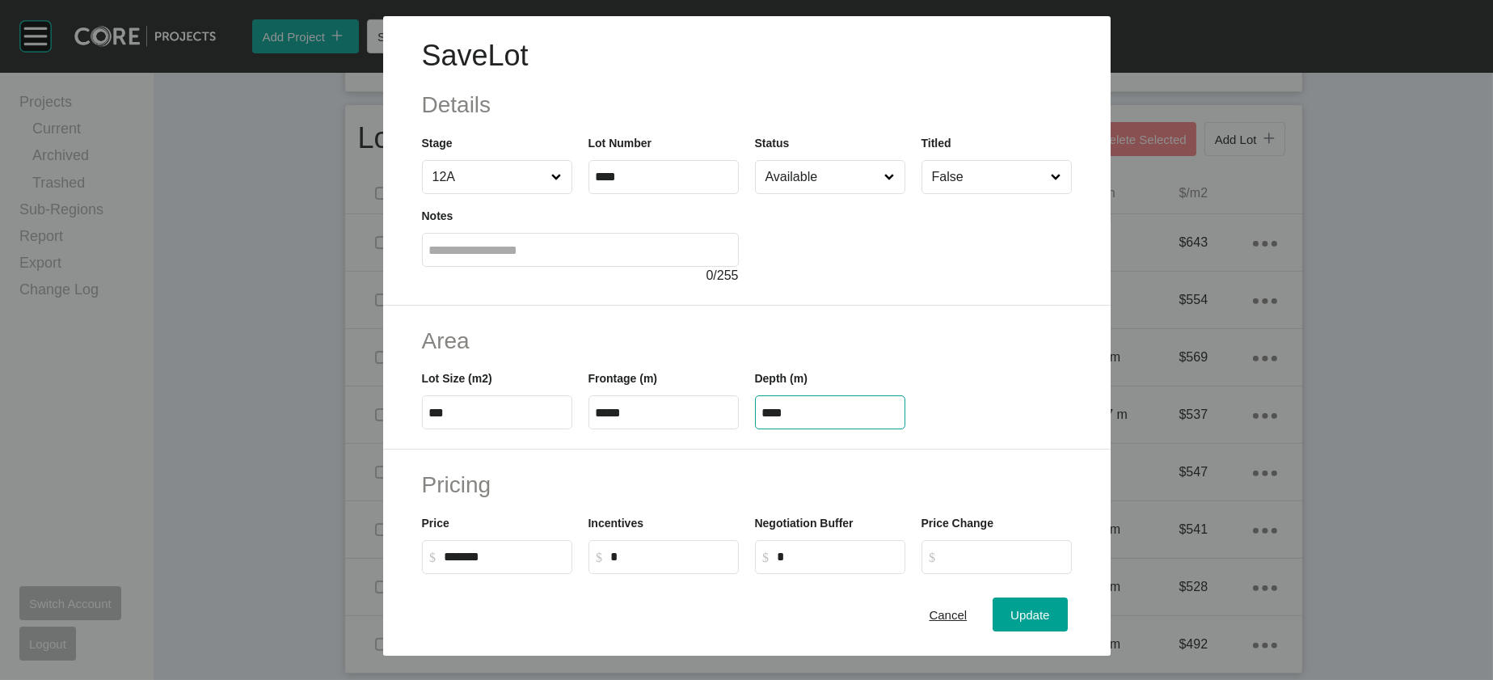
click at [672, 429] on div "Lot Size (m2) *** Frontage (m) ***** Depth (m) ****" at bounding box center [747, 393] width 666 height 73
type input "**"
click at [1081, 607] on div "Save Lot Details Stage 12A Lot Number **** Status Available Titled False Notes …" at bounding box center [746, 340] width 1493 height 680
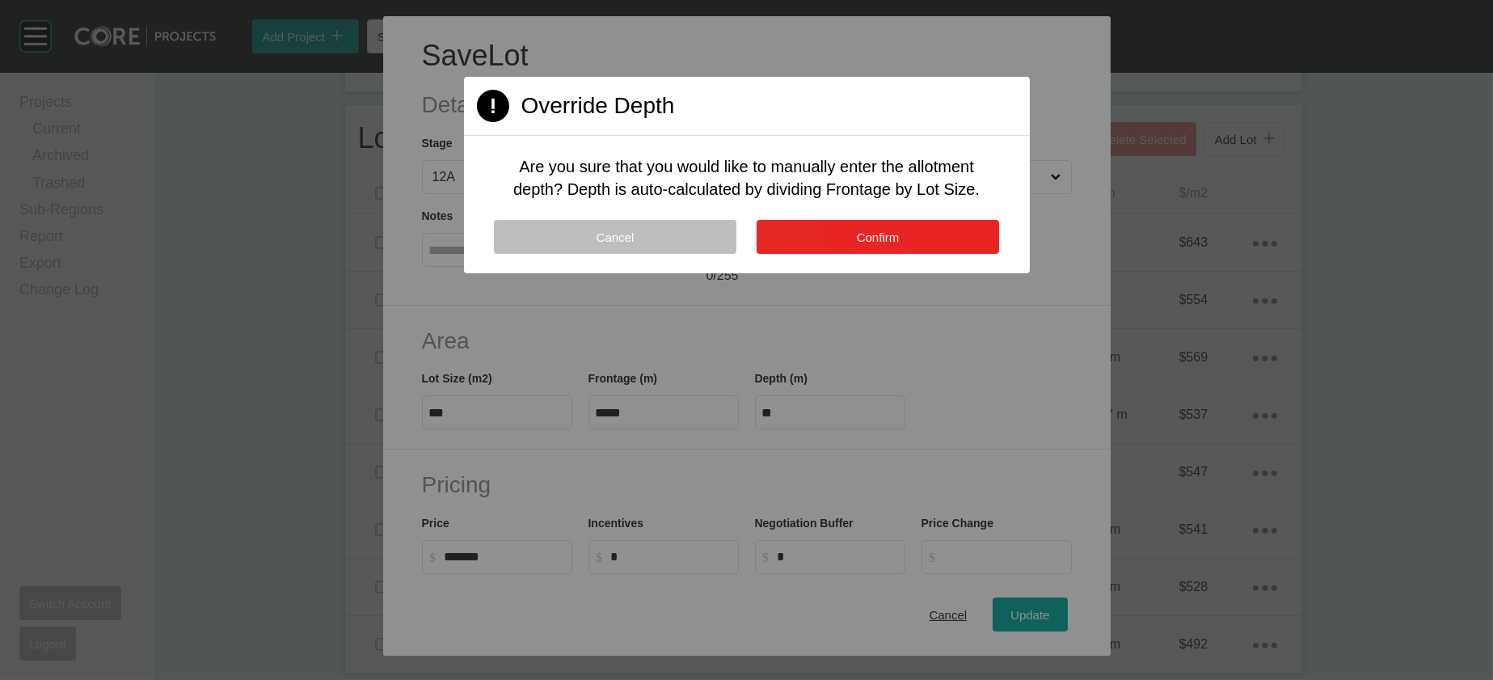
click at [894, 244] on span "Confirm" at bounding box center [878, 237] width 43 height 14
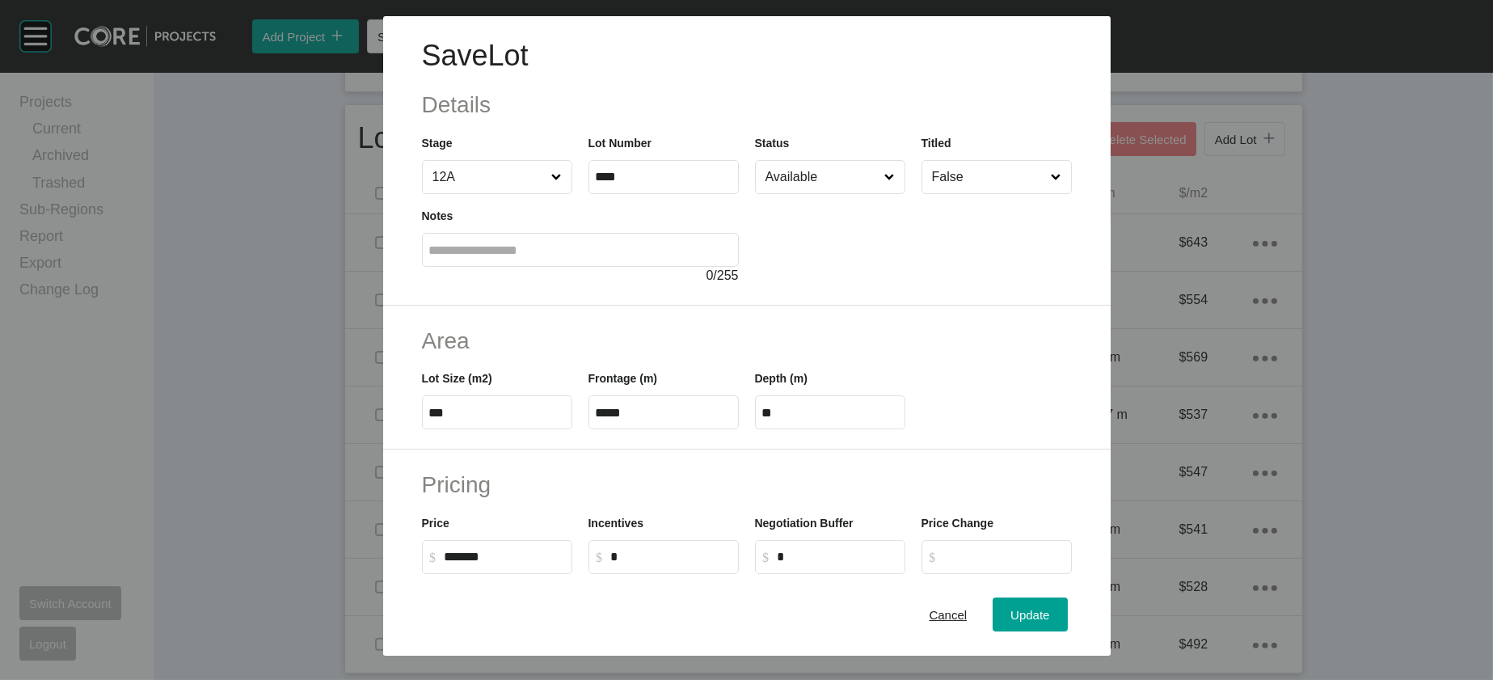
click at [1086, 644] on div "Cancel Update" at bounding box center [747, 615] width 728 height 81
click at [1067, 619] on button "Update" at bounding box center [1030, 615] width 74 height 34
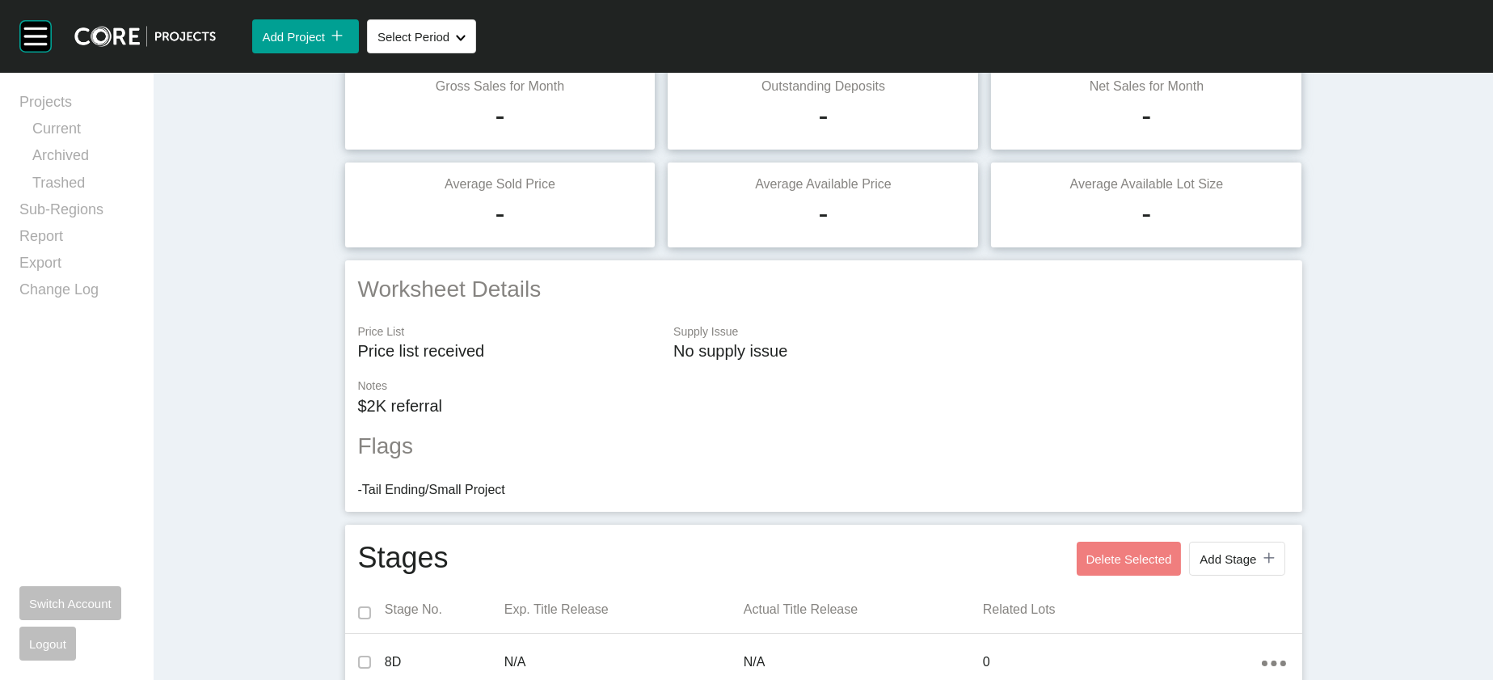
scroll to position [0, 0]
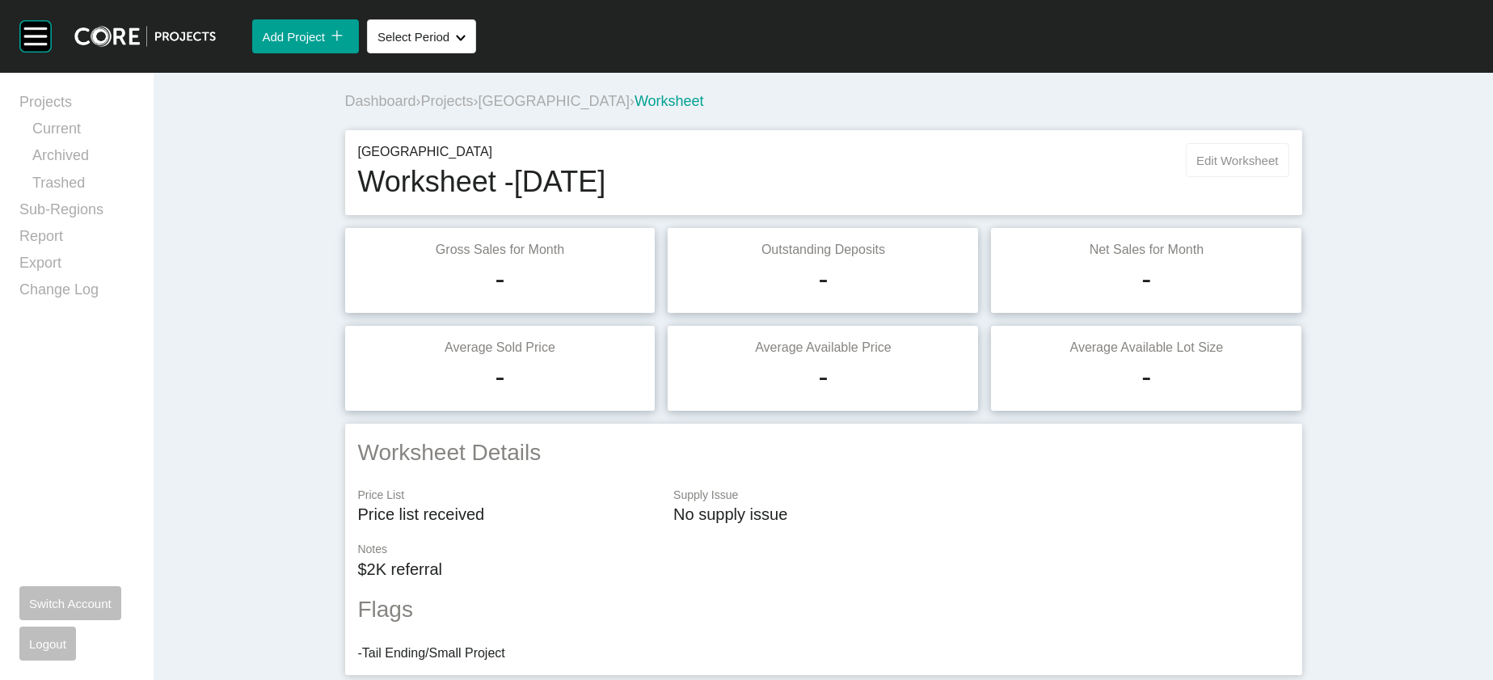
click at [1278, 167] on span "Edit Worksheet" at bounding box center [1238, 161] width 82 height 14
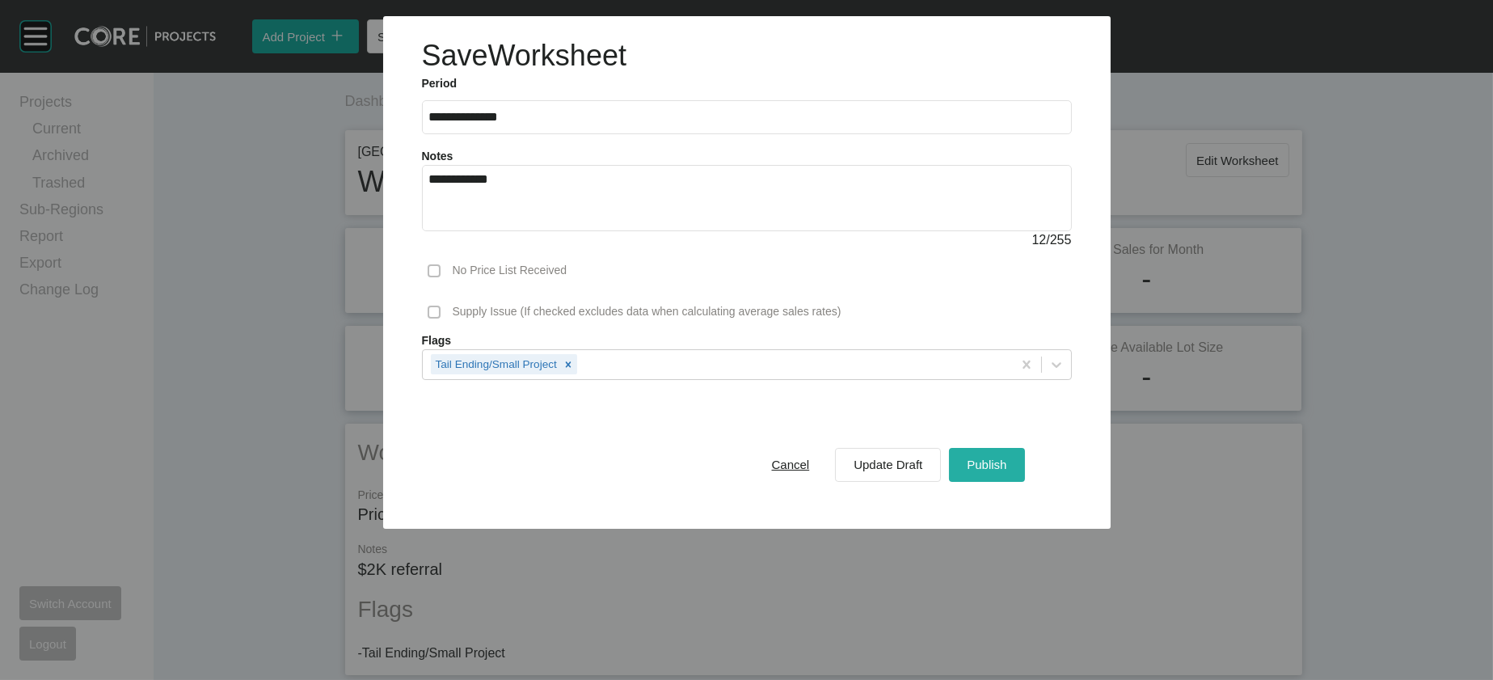
click at [1024, 482] on button "Publish" at bounding box center [986, 465] width 75 height 34
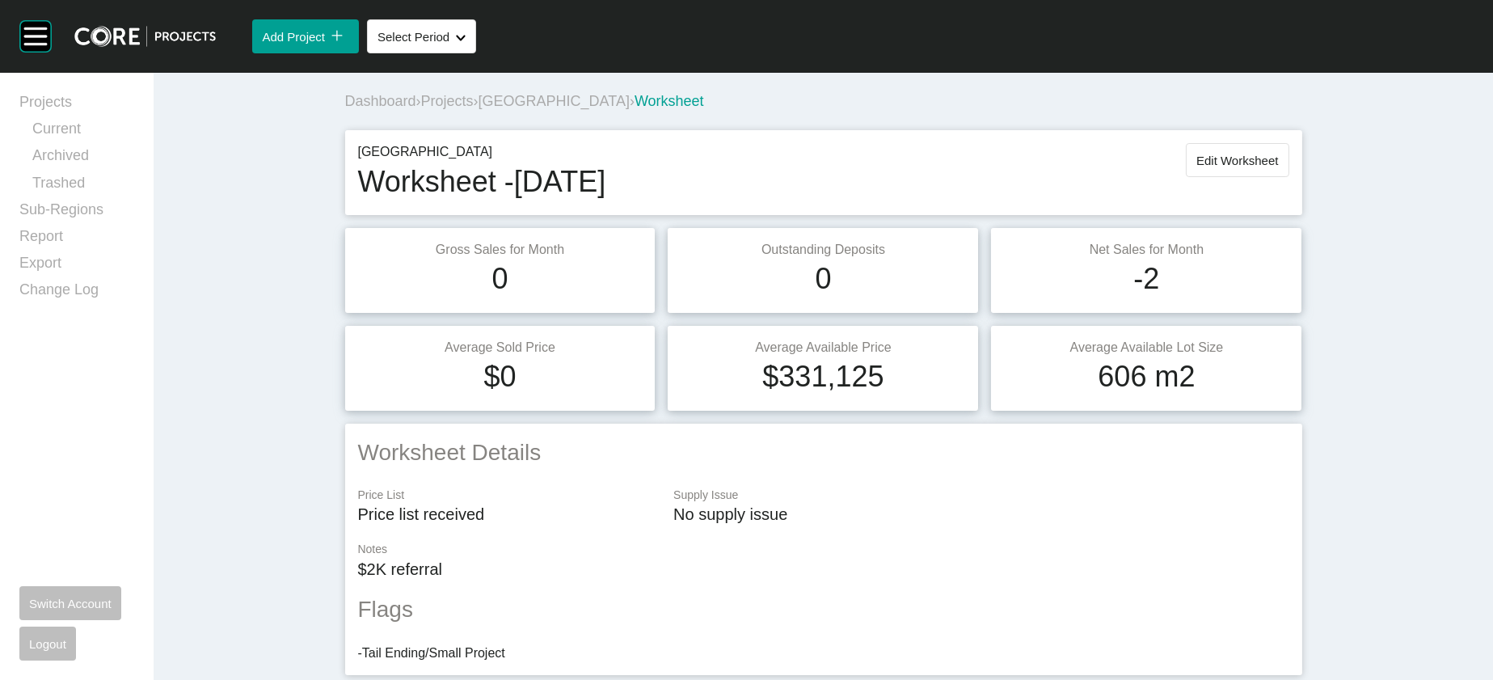
click at [482, 109] on span "[GEOGRAPHIC_DATA]" at bounding box center [554, 101] width 151 height 16
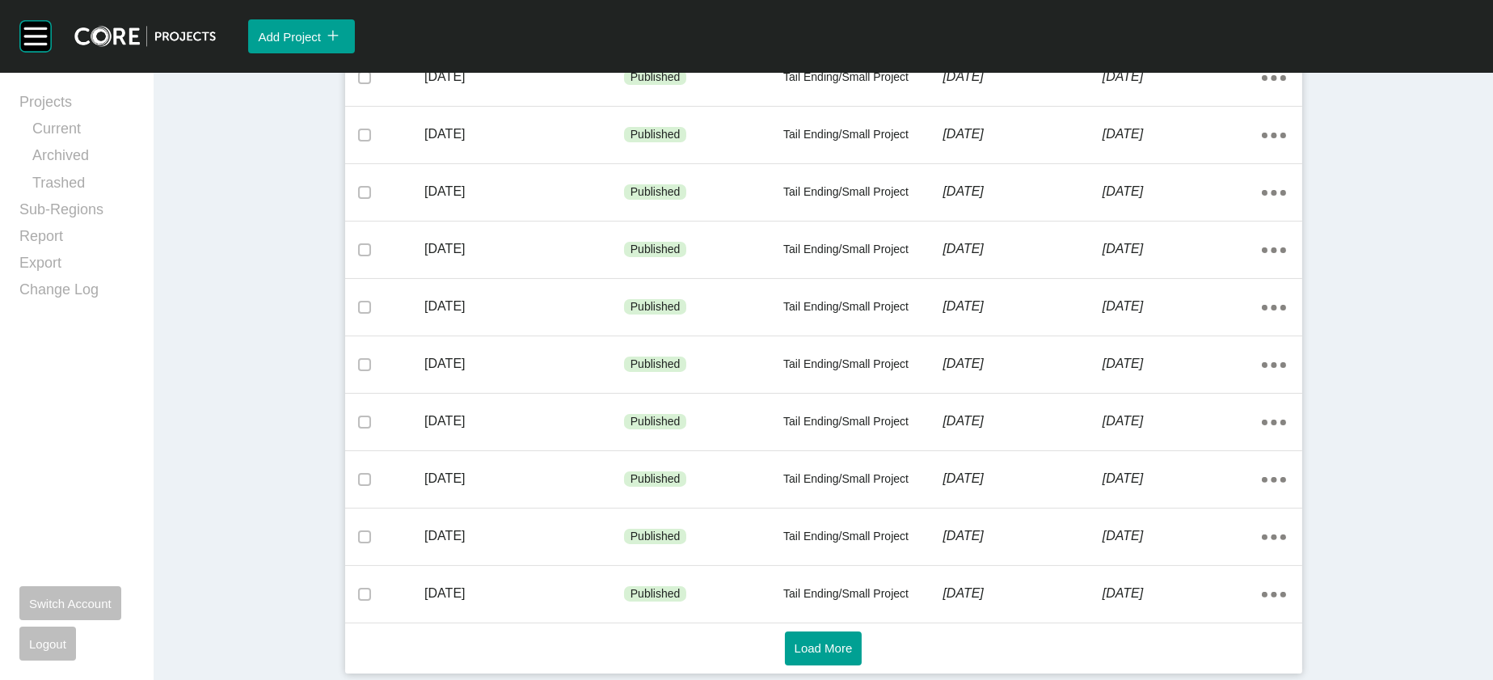
scroll to position [793, 0]
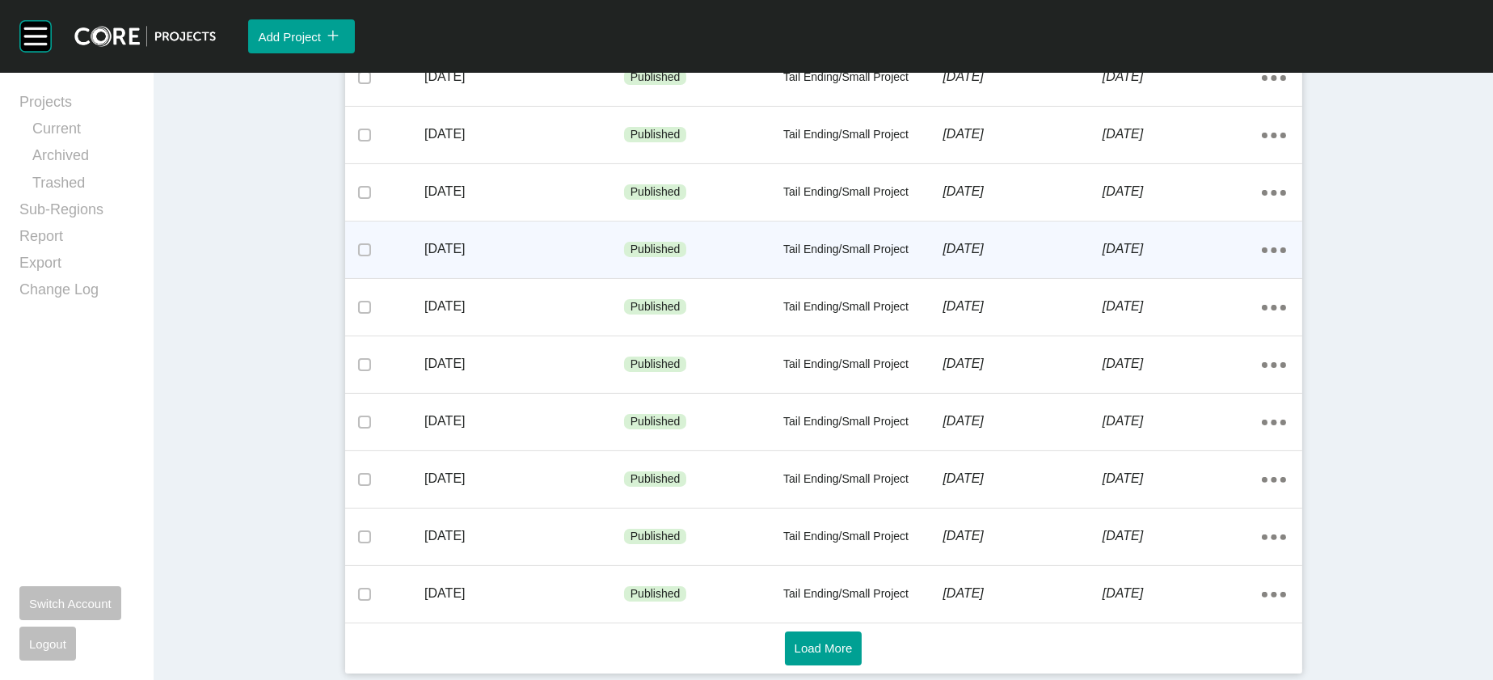
click at [1205, 258] on p "[DATE]" at bounding box center [1182, 249] width 159 height 18
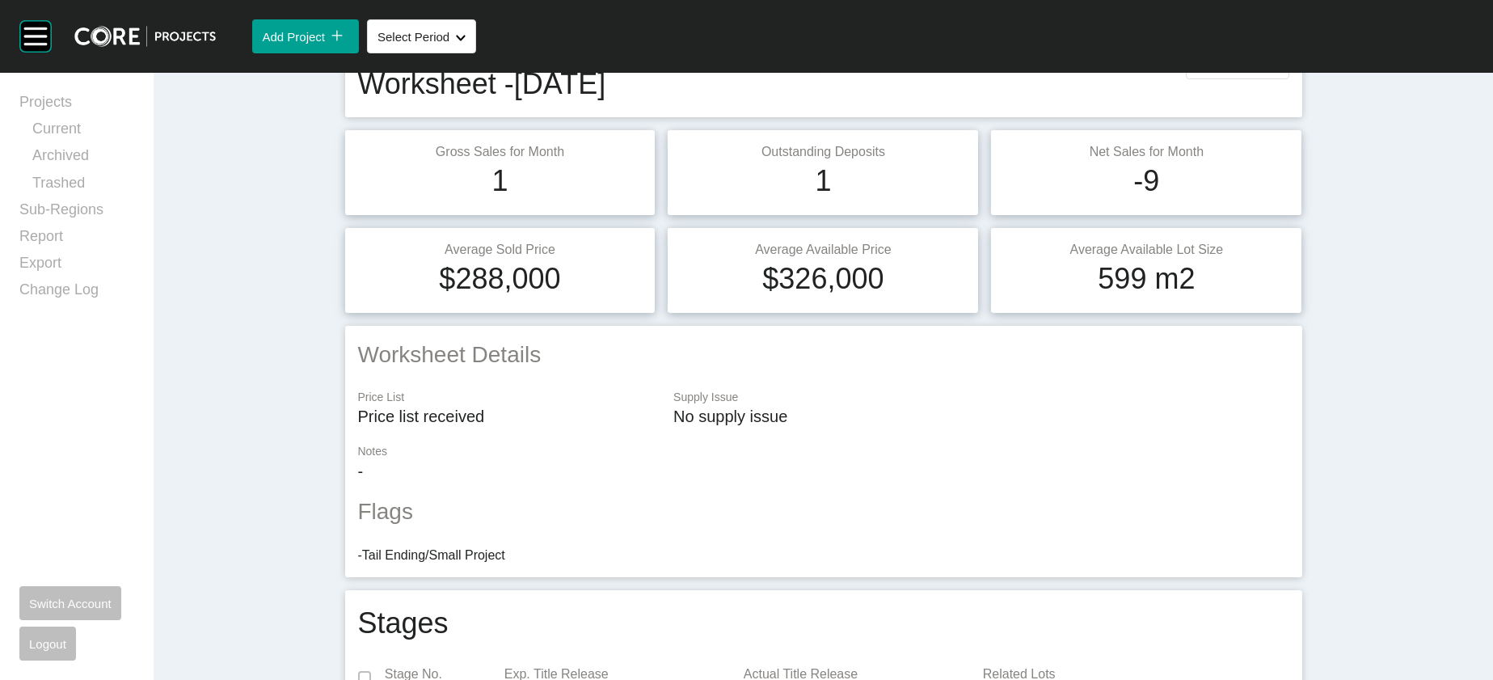
scroll to position [57, 0]
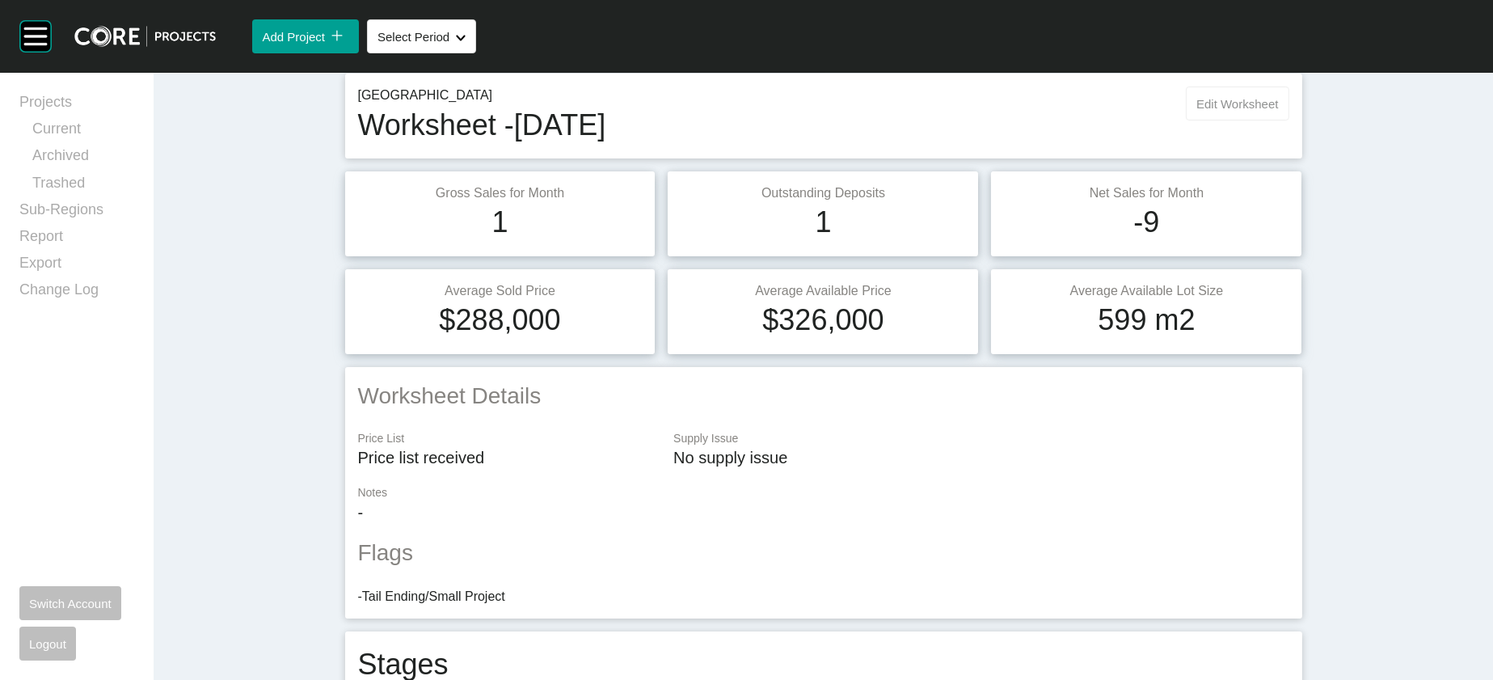
click at [1289, 120] on button "Edit Worksheet" at bounding box center [1237, 104] width 103 height 34
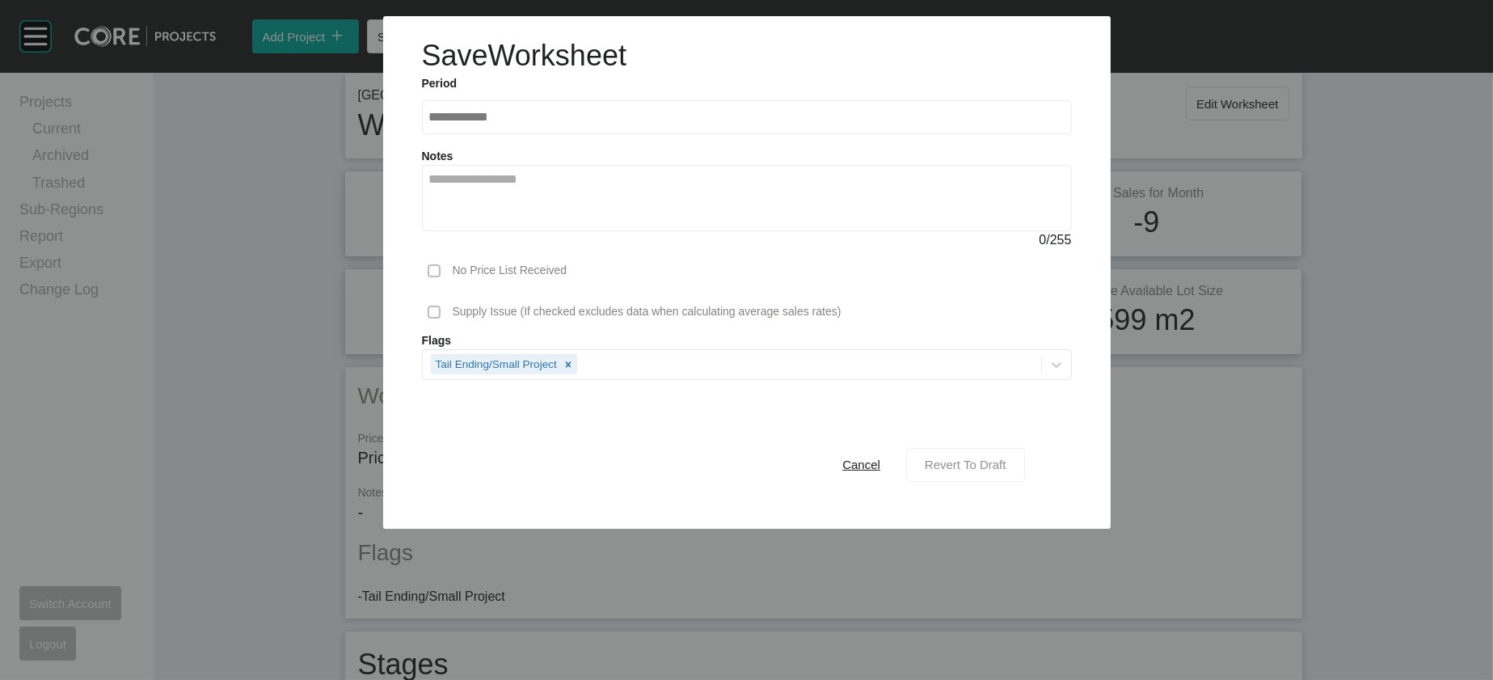
click at [1007, 471] on span "Revert To Draft" at bounding box center [966, 465] width 82 height 14
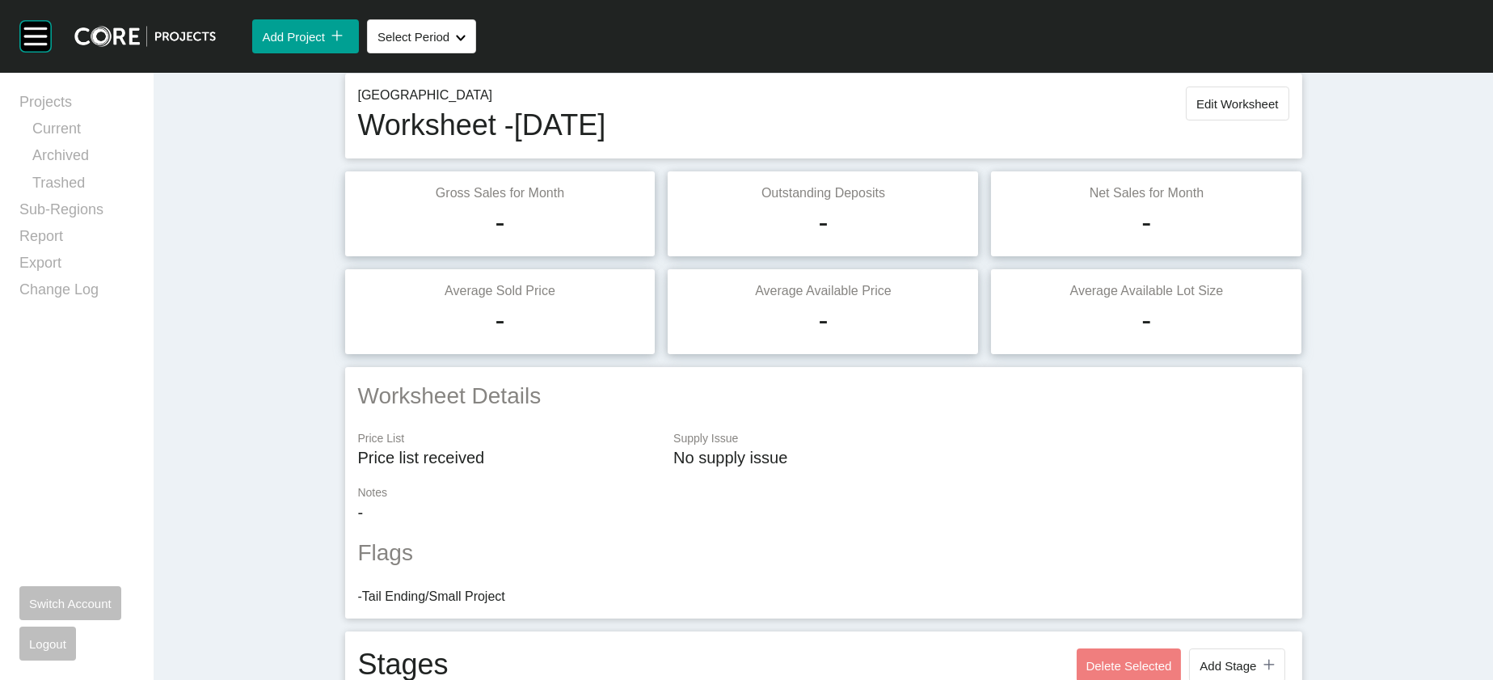
scroll to position [2184, 0]
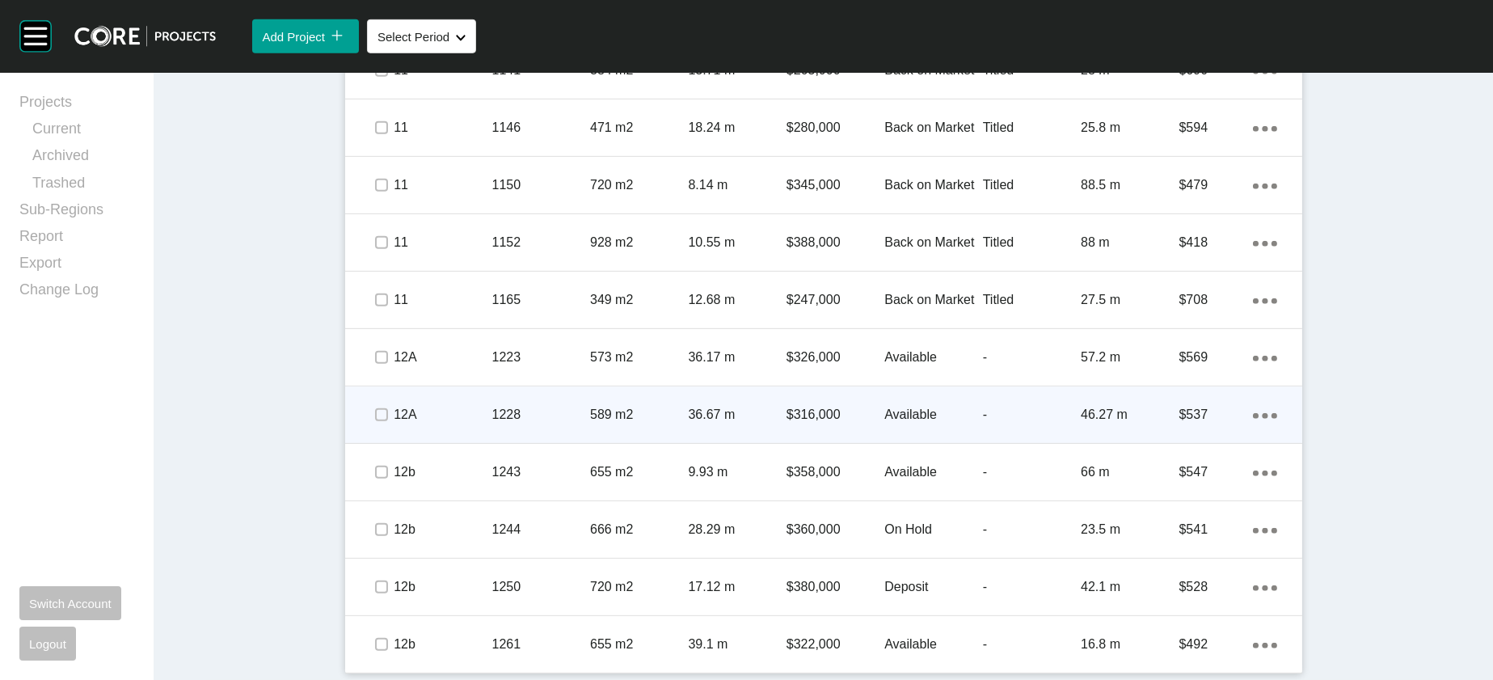
click at [1179, 390] on div "46.27 m" at bounding box center [1130, 415] width 98 height 50
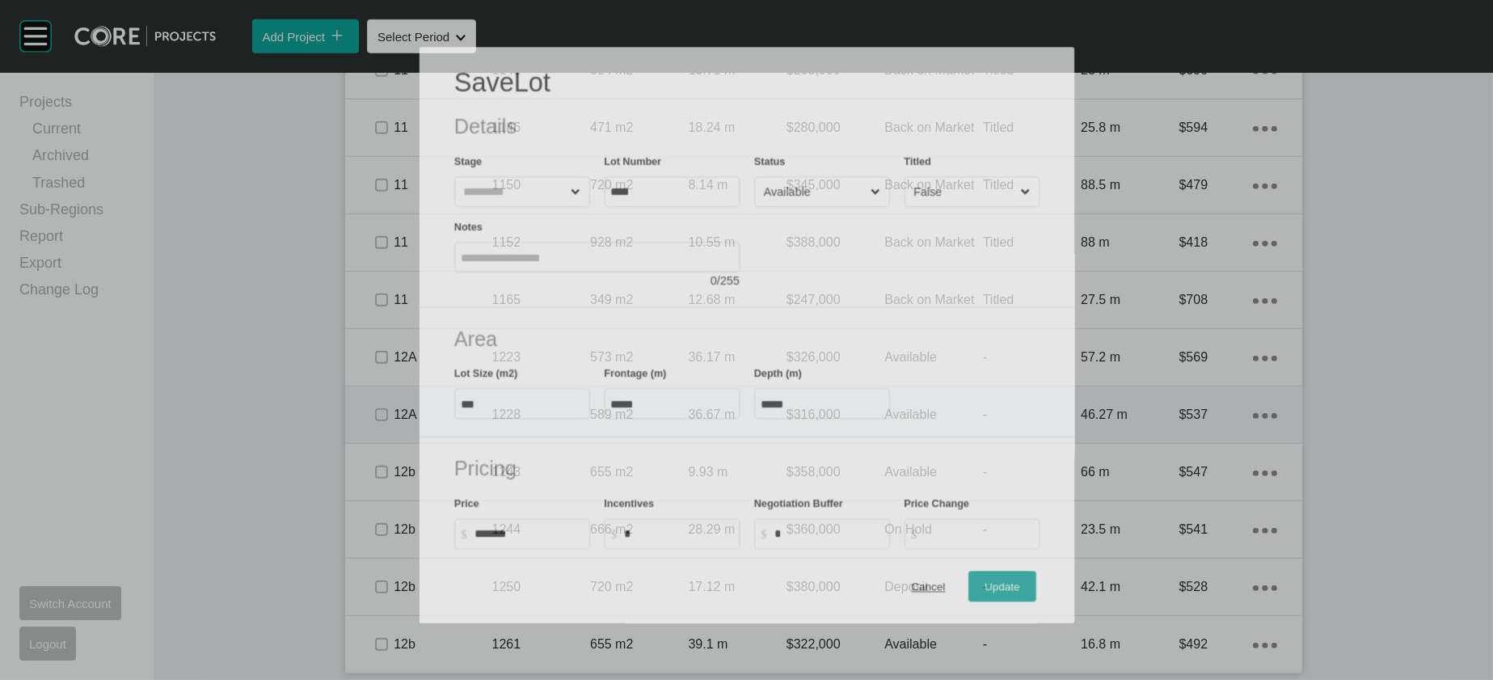
scroll to position [2122, 0]
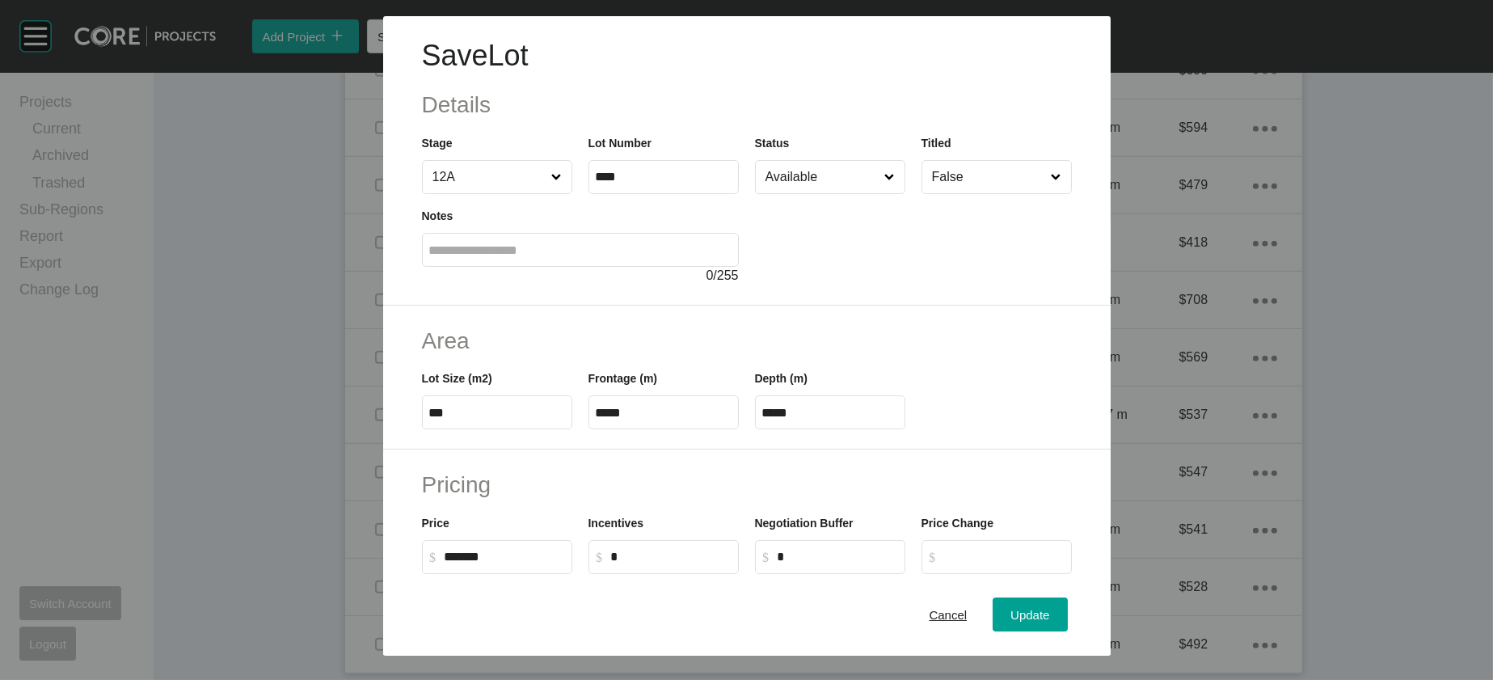
drag, startPoint x: 615, startPoint y: 509, endPoint x: 519, endPoint y: 505, distance: 96.3
click at [522, 429] on div "Lot Size (m2) *** Frontage (m) ***** Depth (m) *****" at bounding box center [747, 393] width 666 height 73
paste input "text"
type input "*****"
drag, startPoint x: 803, startPoint y: 513, endPoint x: 738, endPoint y: 512, distance: 64.7
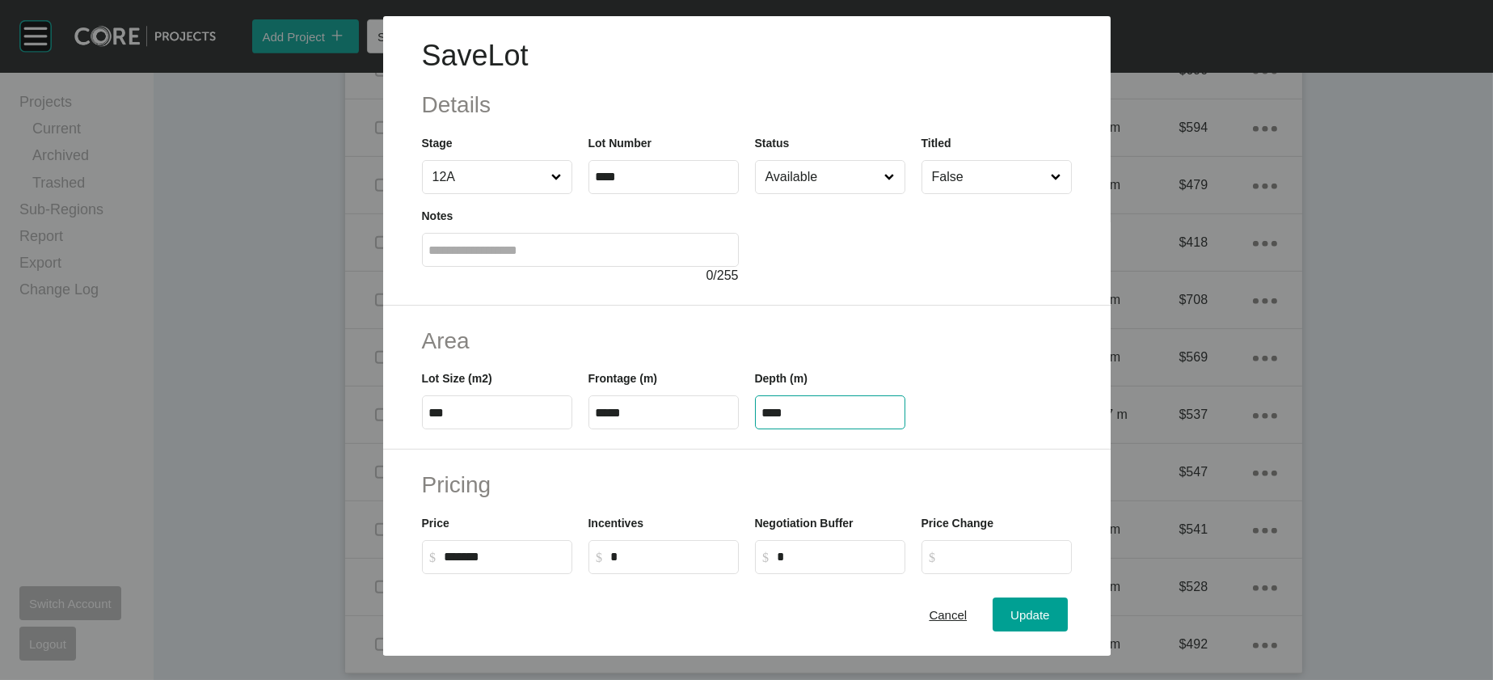
click at [747, 429] on div "Depth (m) ****" at bounding box center [830, 393] width 167 height 73
type input "**"
click at [1053, 603] on div "Save Lot Details Stage 12A Lot Number **** Status Available Titled False Notes …" at bounding box center [746, 340] width 1493 height 680
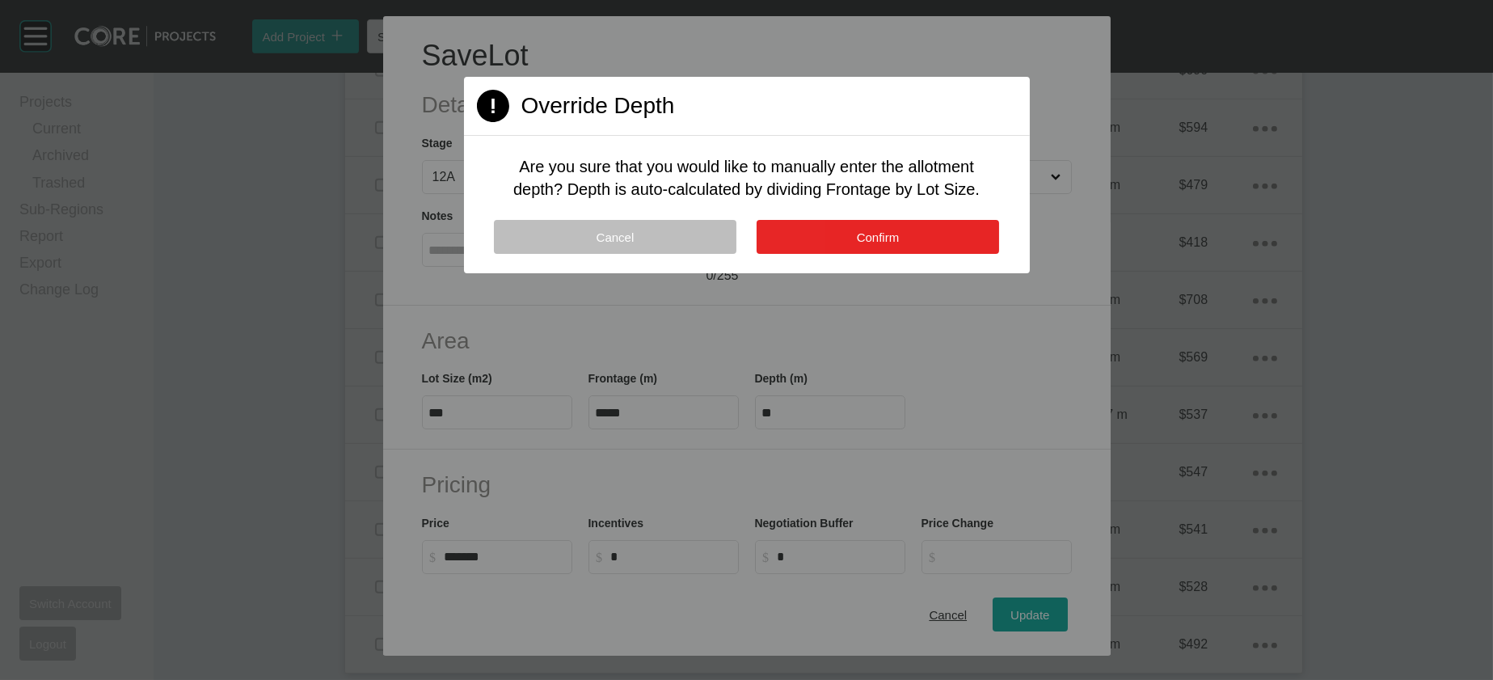
click at [947, 254] on button "Confirm" at bounding box center [878, 237] width 243 height 34
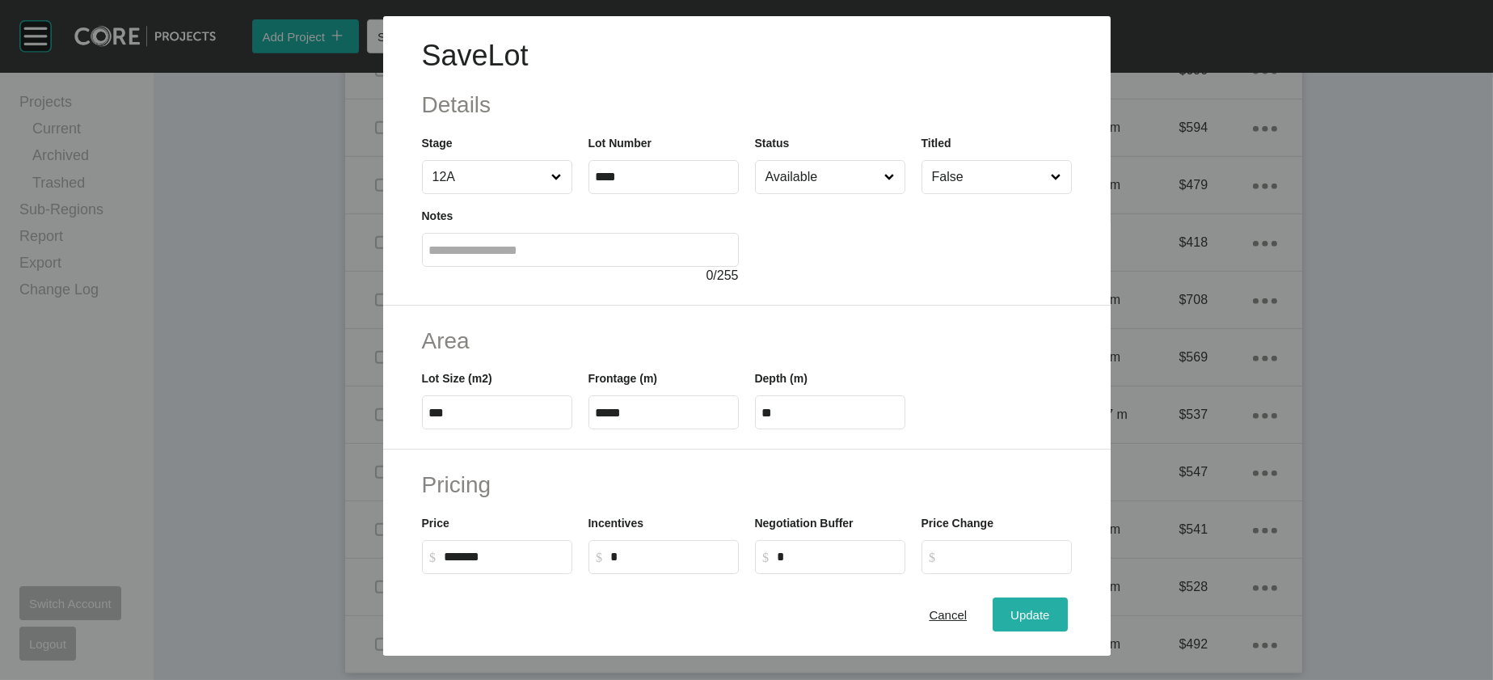
click at [1054, 598] on button "Update" at bounding box center [1030, 615] width 74 height 34
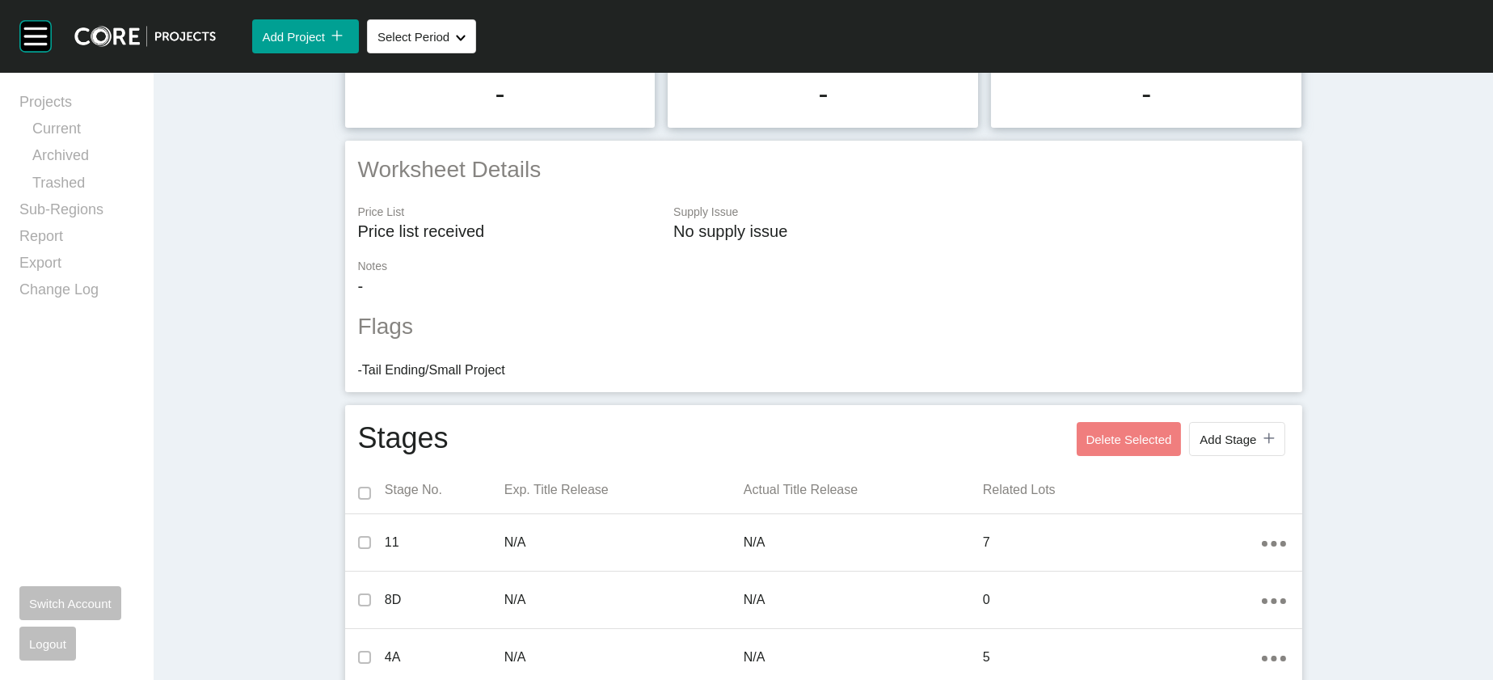
scroll to position [18, 0]
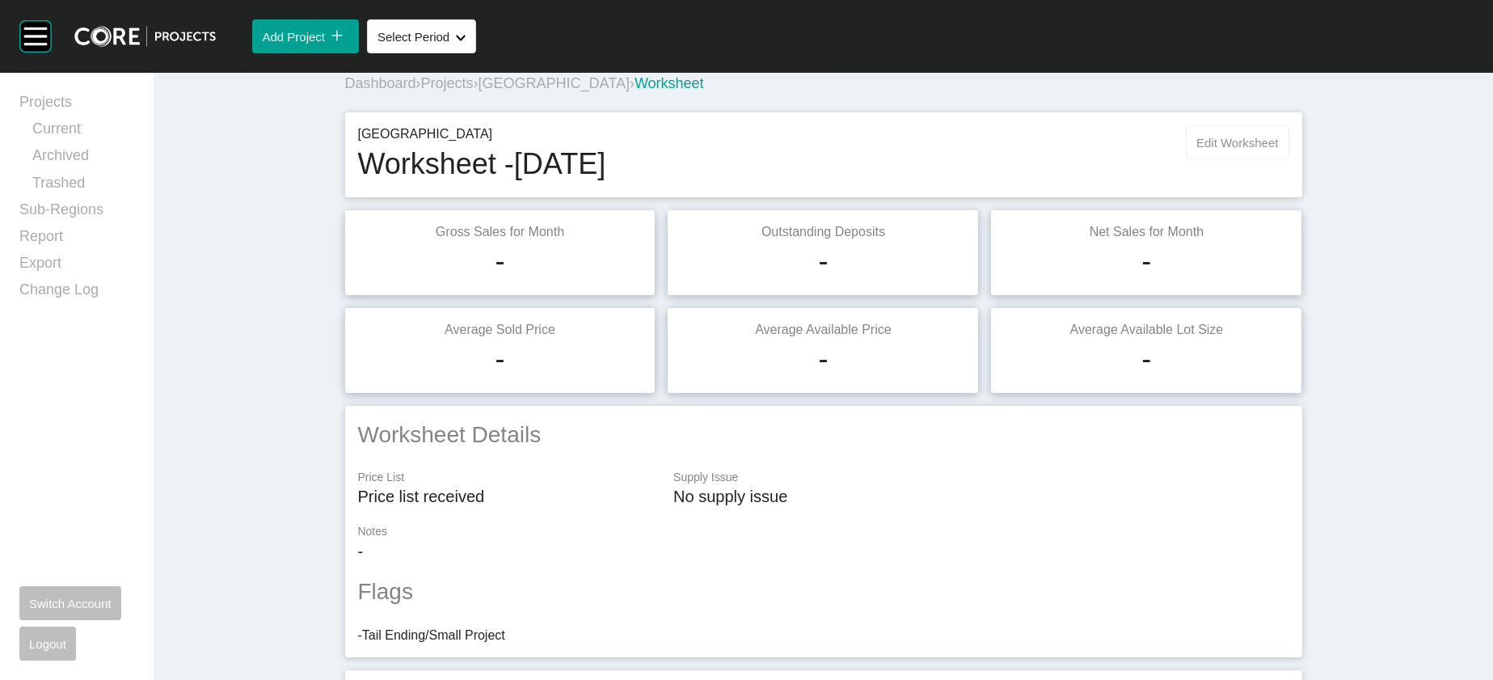
click at [1278, 150] on span "Edit Worksheet" at bounding box center [1238, 143] width 82 height 14
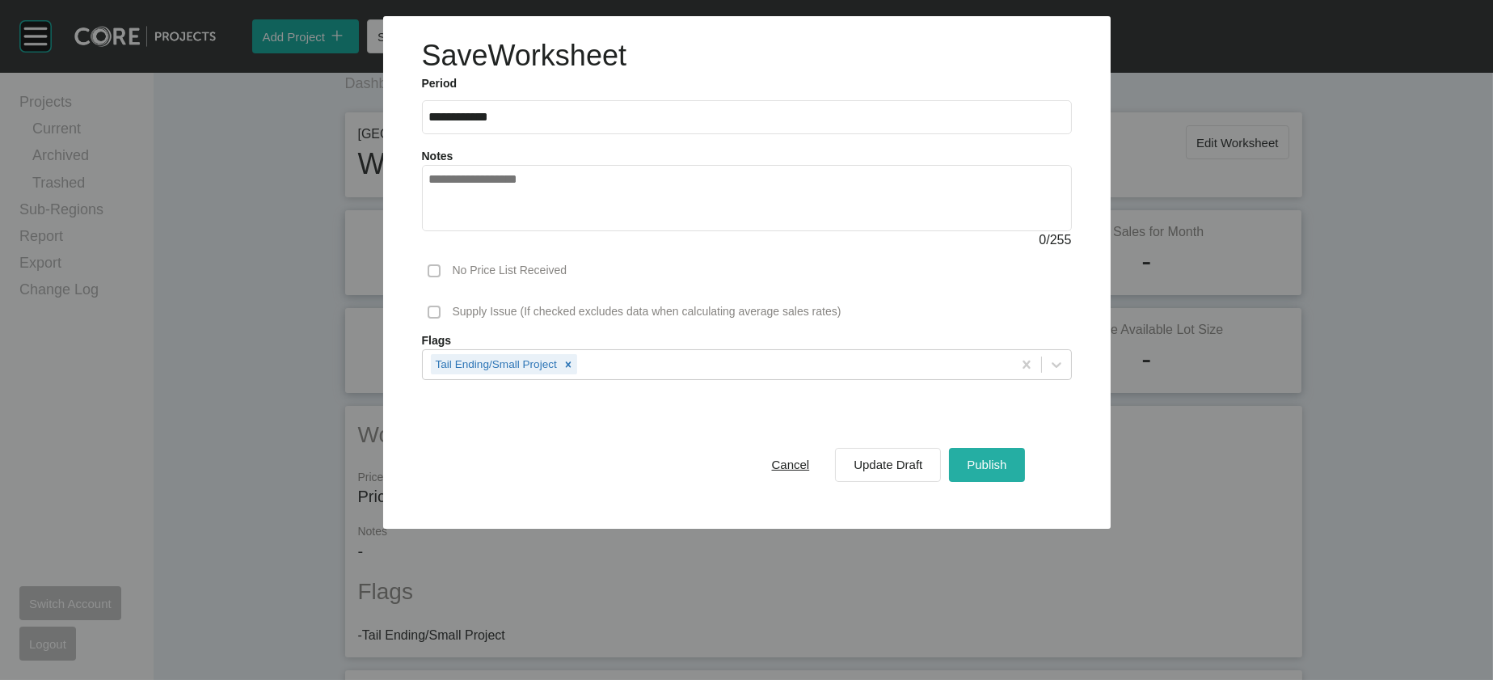
click at [1009, 482] on button "Publish" at bounding box center [986, 465] width 75 height 34
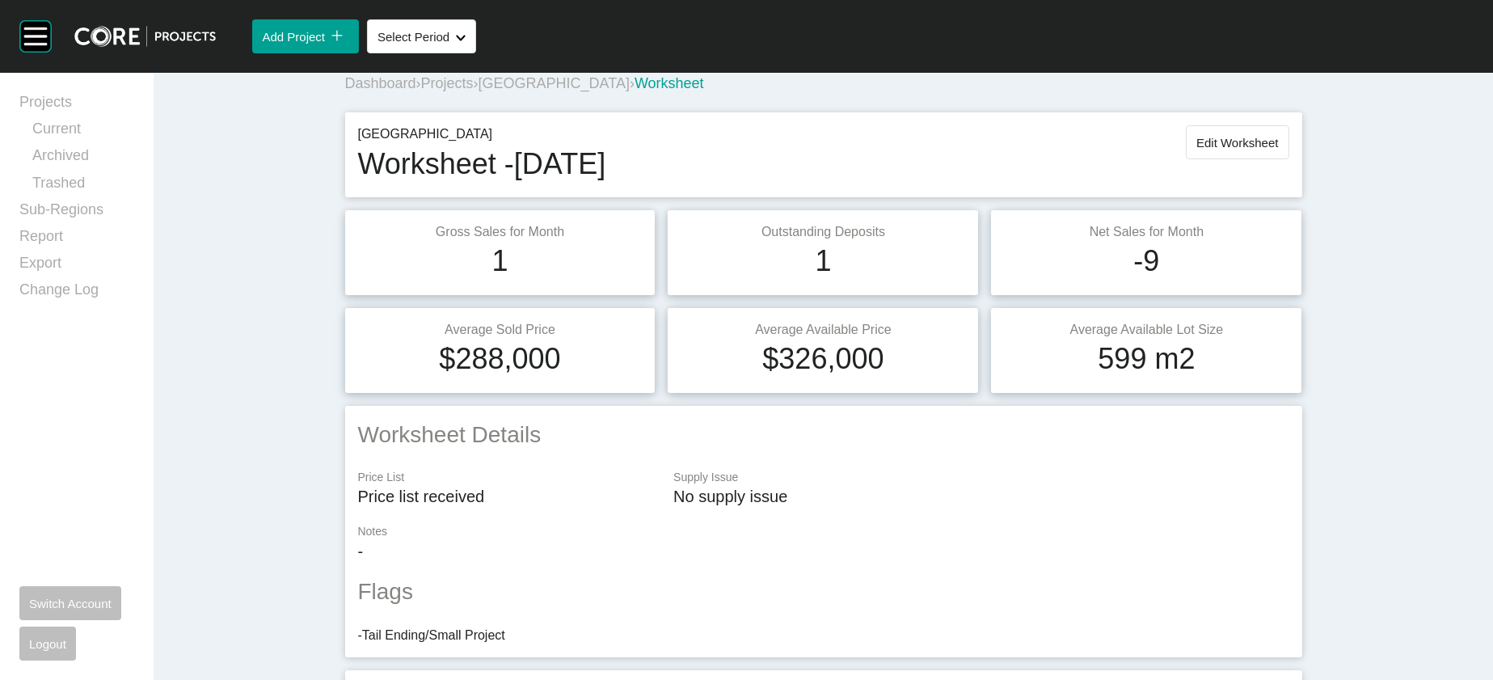
click at [489, 91] on span "[GEOGRAPHIC_DATA]" at bounding box center [554, 83] width 151 height 16
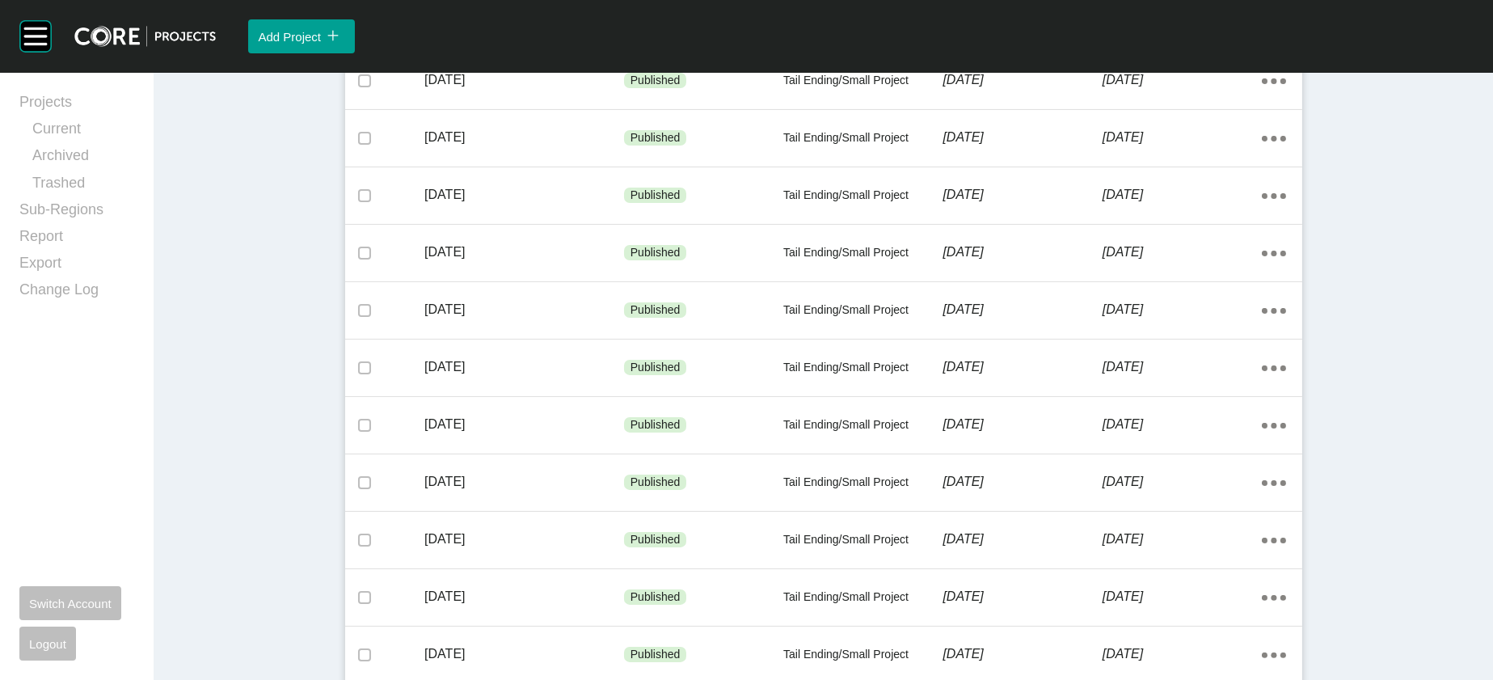
scroll to position [664, 0]
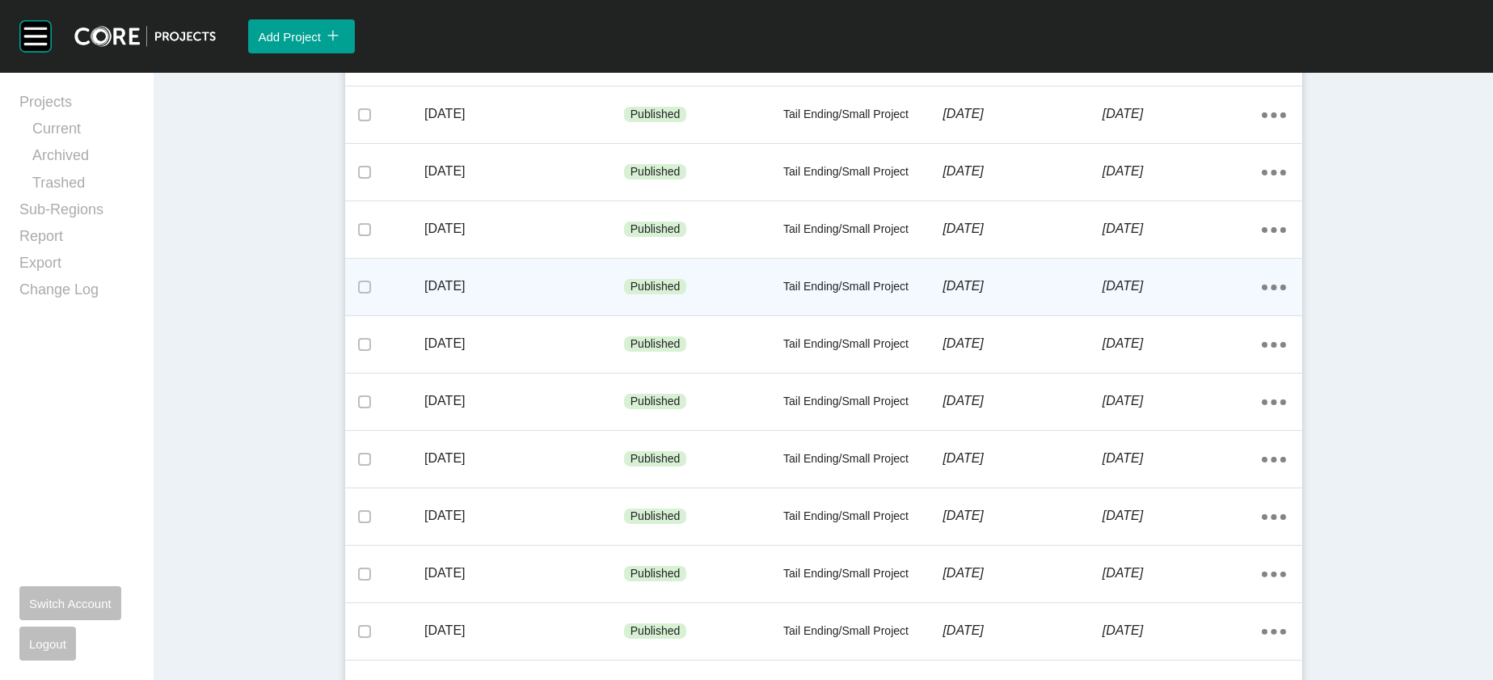
click at [1262, 295] on p "[DATE]" at bounding box center [1182, 286] width 159 height 18
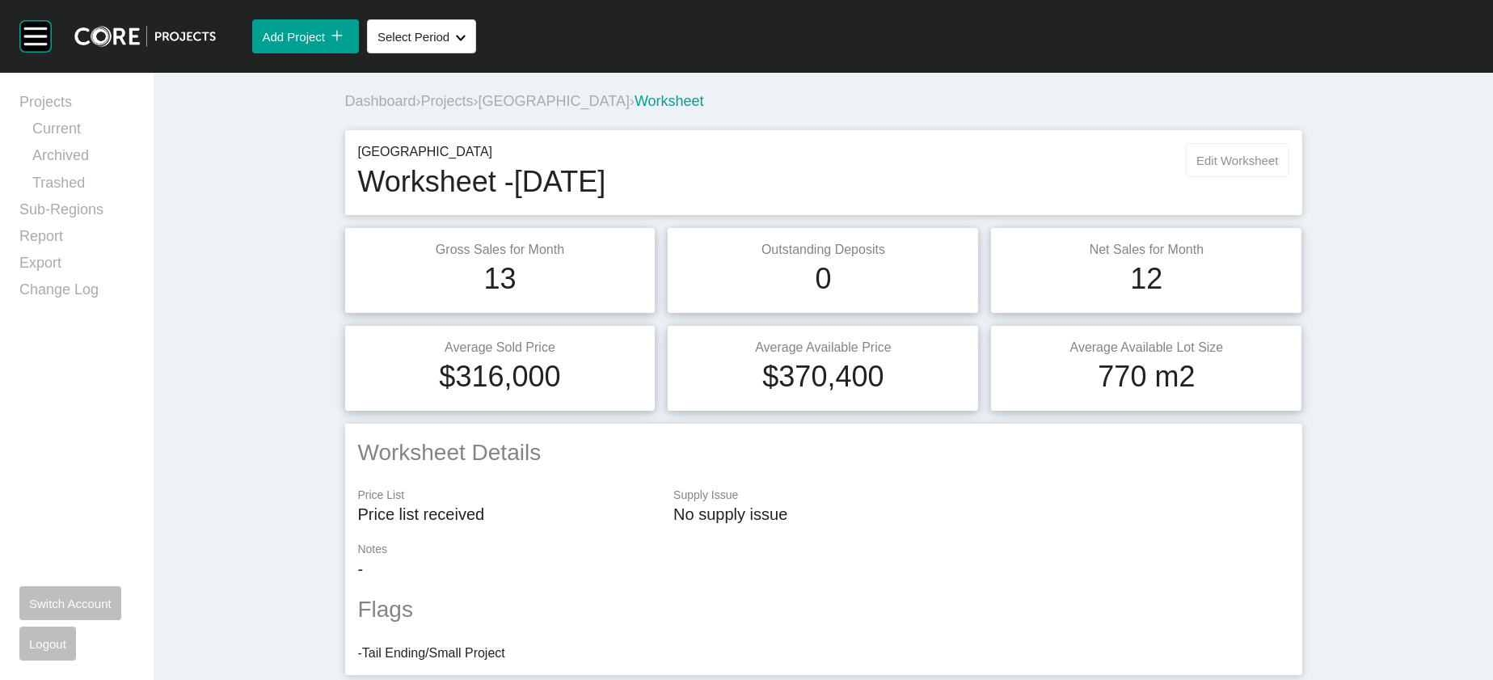
click at [1289, 177] on button "Edit Worksheet" at bounding box center [1237, 160] width 103 height 34
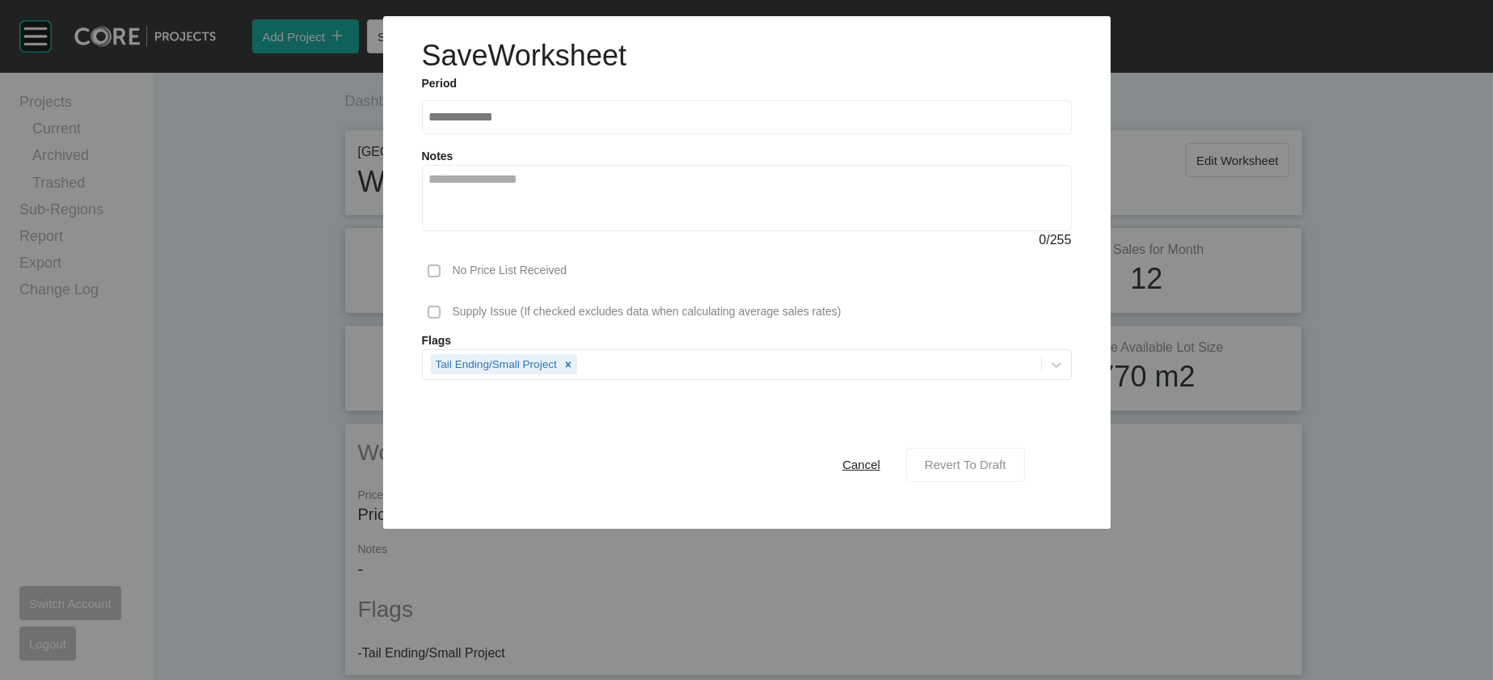
click at [1007, 471] on span "Revert To Draft" at bounding box center [966, 465] width 82 height 14
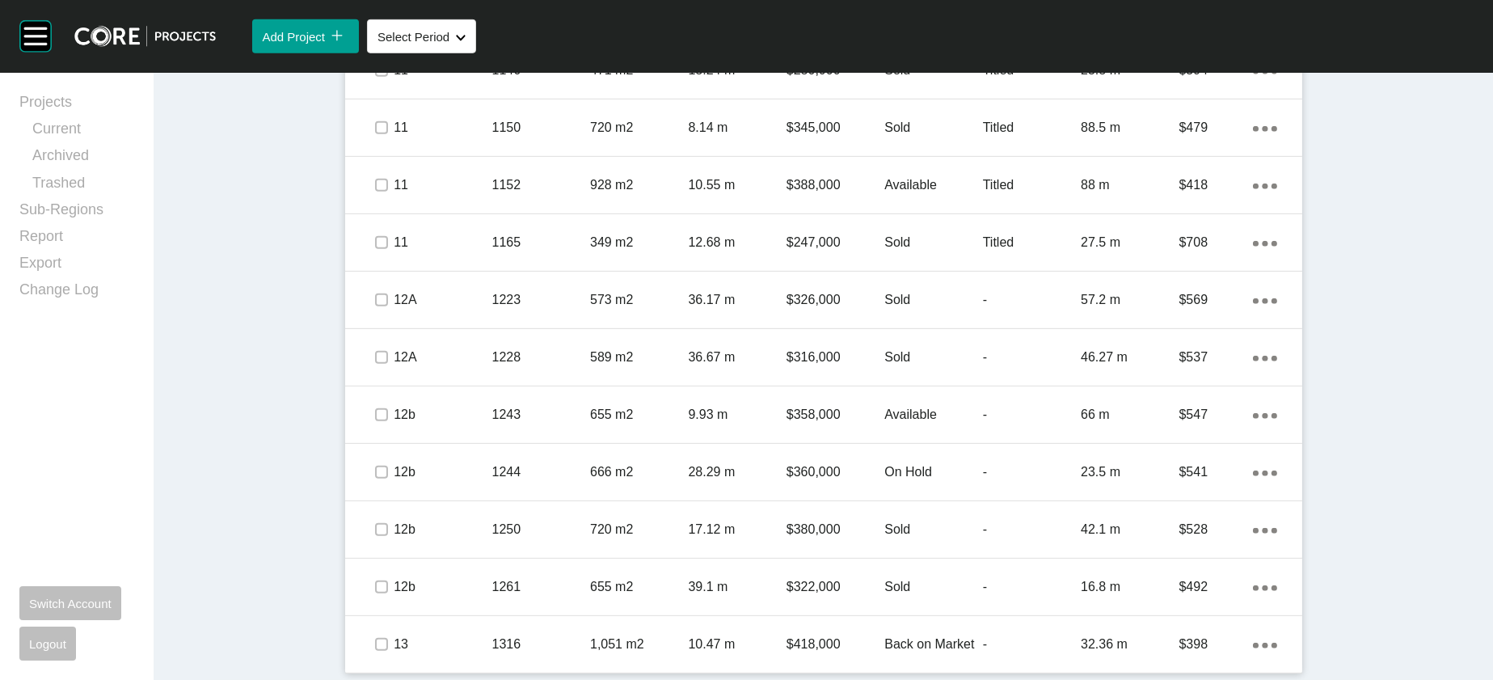
scroll to position [1917, 0]
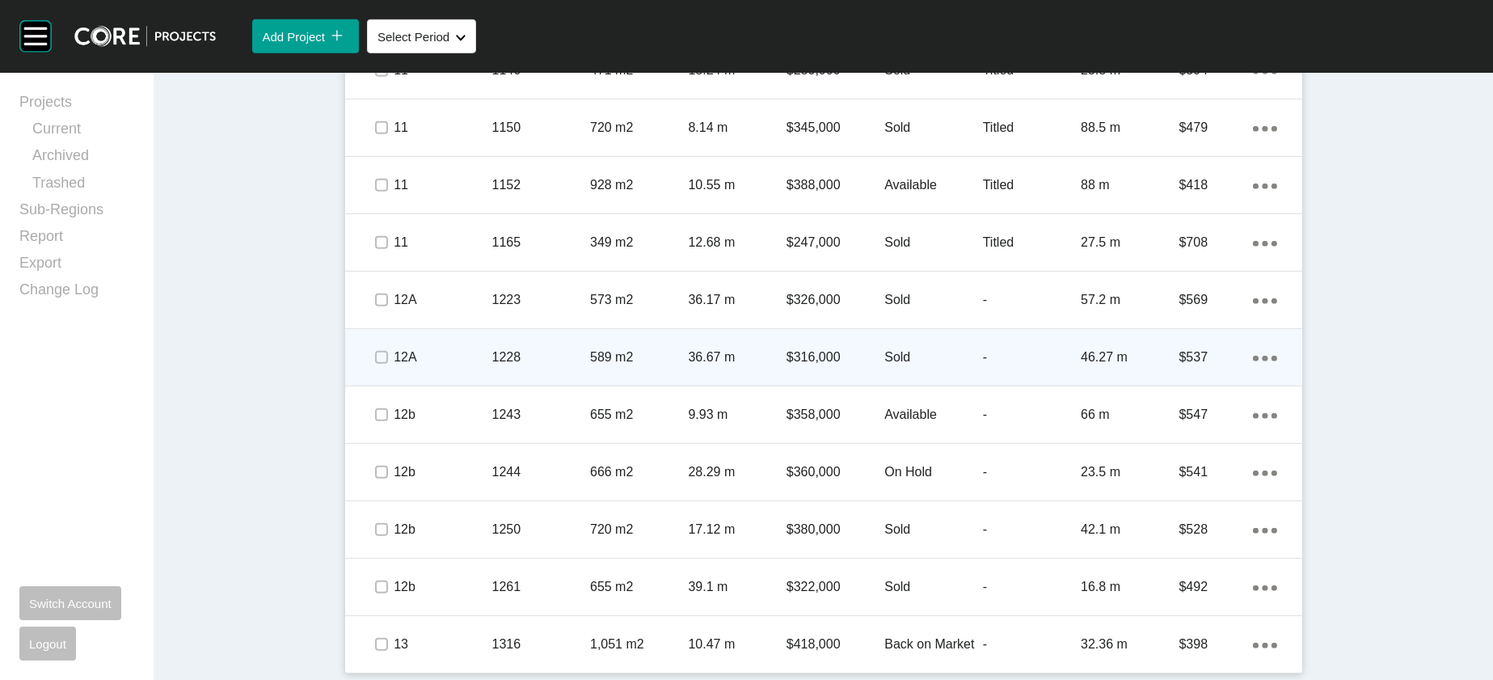
click at [1179, 382] on div "46.27 m" at bounding box center [1130, 357] width 98 height 50
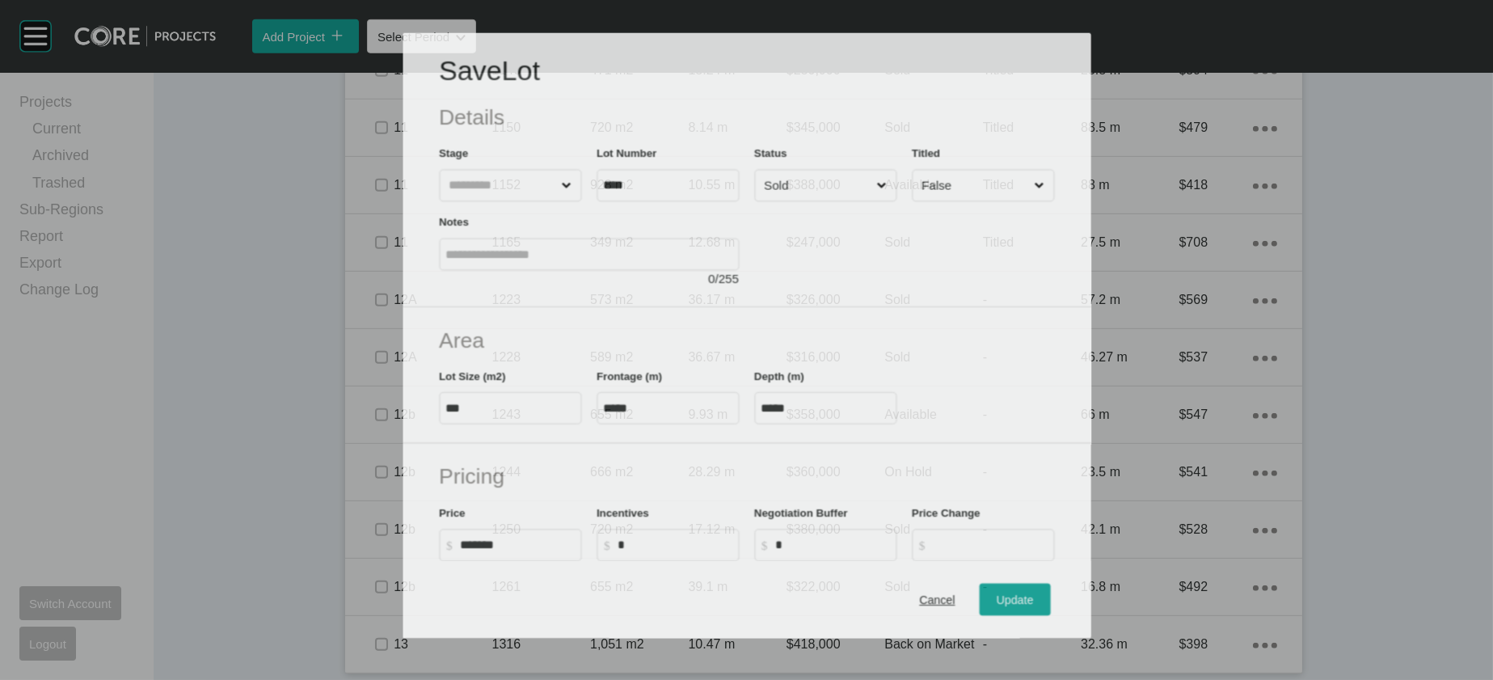
scroll to position [1854, 0]
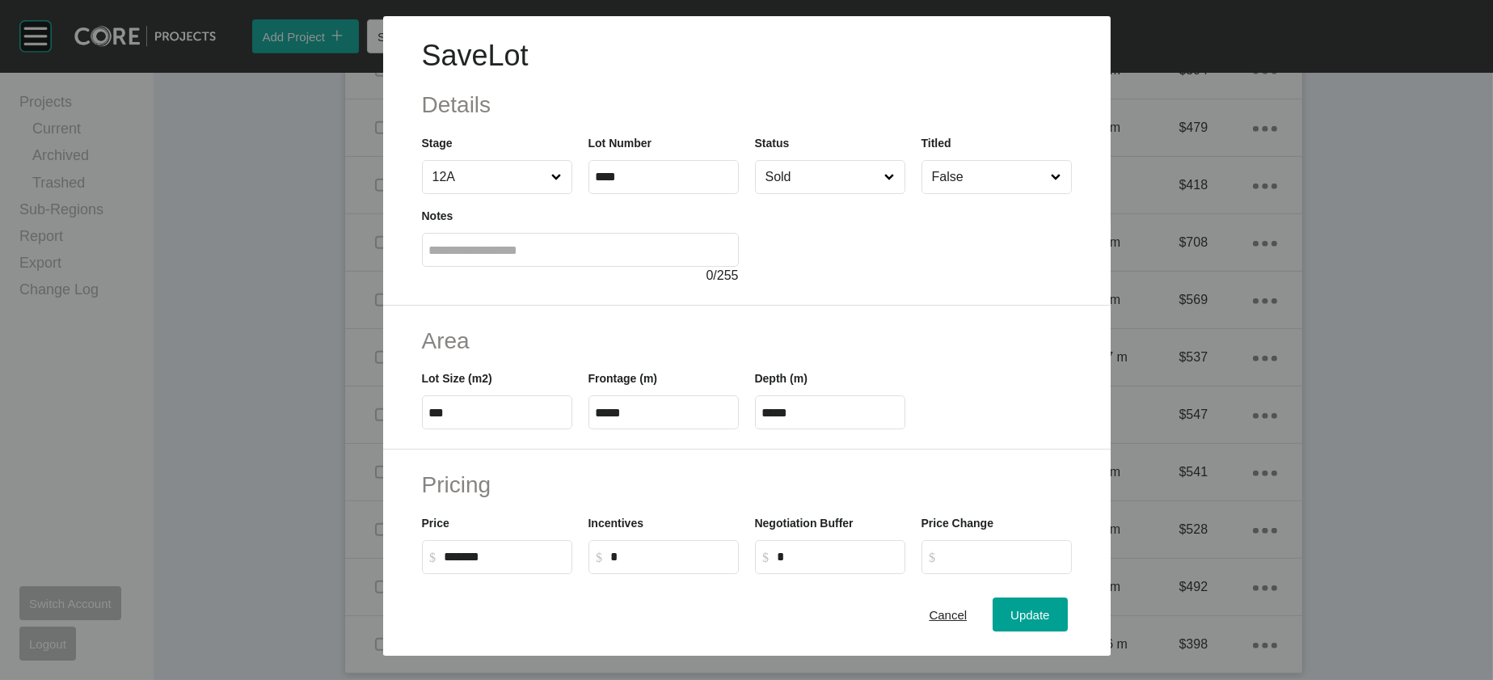
drag, startPoint x: 653, startPoint y: 525, endPoint x: 553, endPoint y: 518, distance: 100.5
click at [589, 429] on label "*****" at bounding box center [664, 412] width 150 height 34
click at [596, 420] on input "*****" at bounding box center [664, 413] width 136 height 14
drag, startPoint x: 603, startPoint y: 513, endPoint x: 521, endPoint y: 505, distance: 82.9
click at [527, 429] on div "Lot Size (m2) *** Frontage (m) ***** Depth (m) *****" at bounding box center [747, 393] width 666 height 73
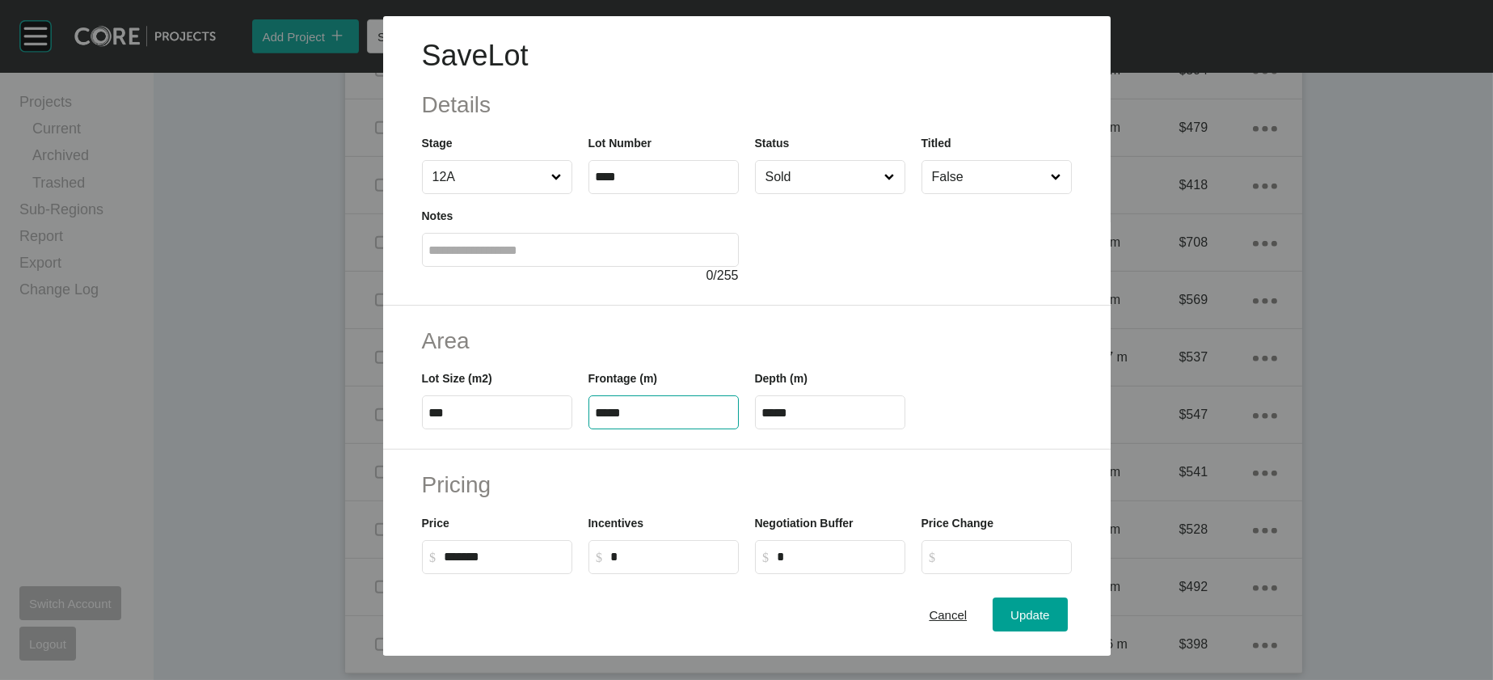
paste input "text"
type input "*****"
drag, startPoint x: 856, startPoint y: 519, endPoint x: 687, endPoint y: 503, distance: 169.8
click at [687, 429] on div "Lot Size (m2) *** Frontage (m) ***** Depth (m) ****" at bounding box center [747, 393] width 666 height 73
type input "**"
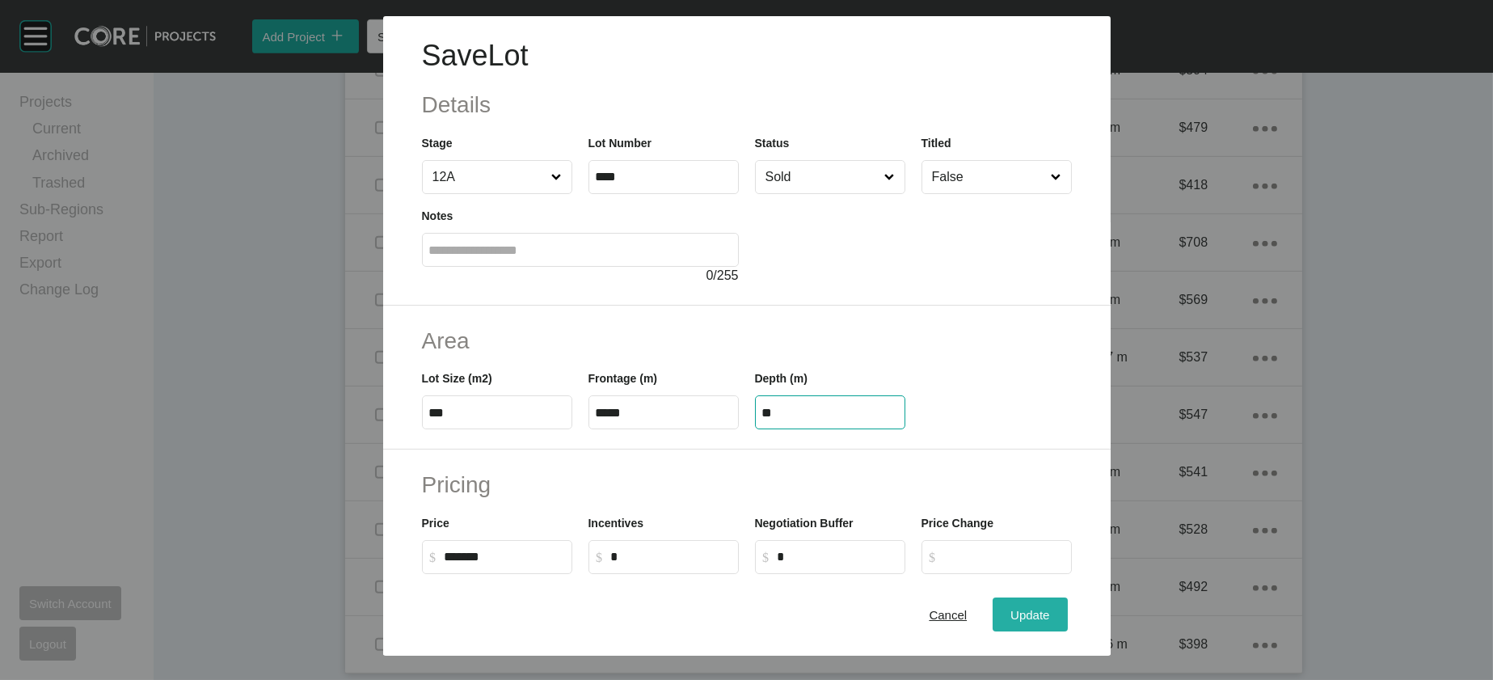
click at [1064, 597] on div "Save Lot Details Stage 12A Lot Number **** Status Sold Titled False Notes 0 / 2…" at bounding box center [746, 340] width 1493 height 680
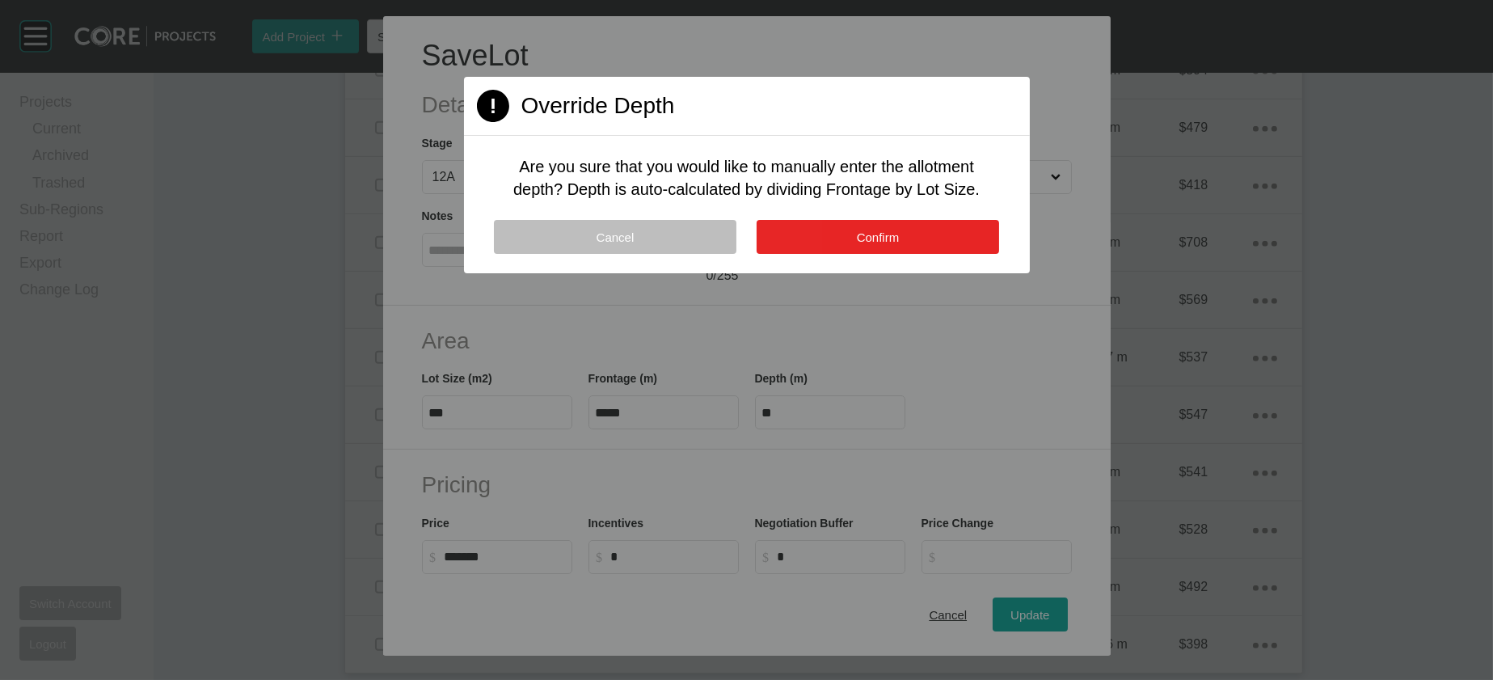
click at [899, 254] on button "Confirm" at bounding box center [878, 237] width 243 height 34
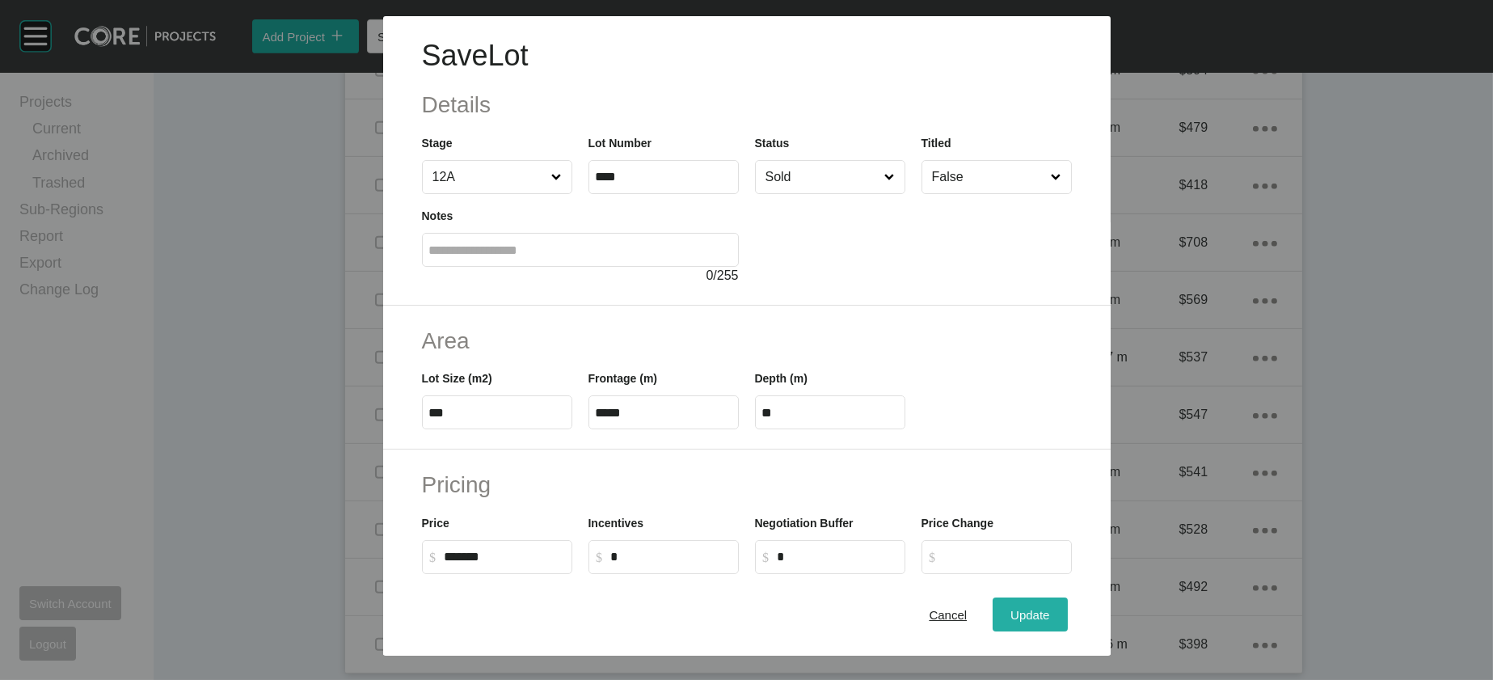
click at [1054, 604] on div "Update" at bounding box center [1030, 615] width 47 height 22
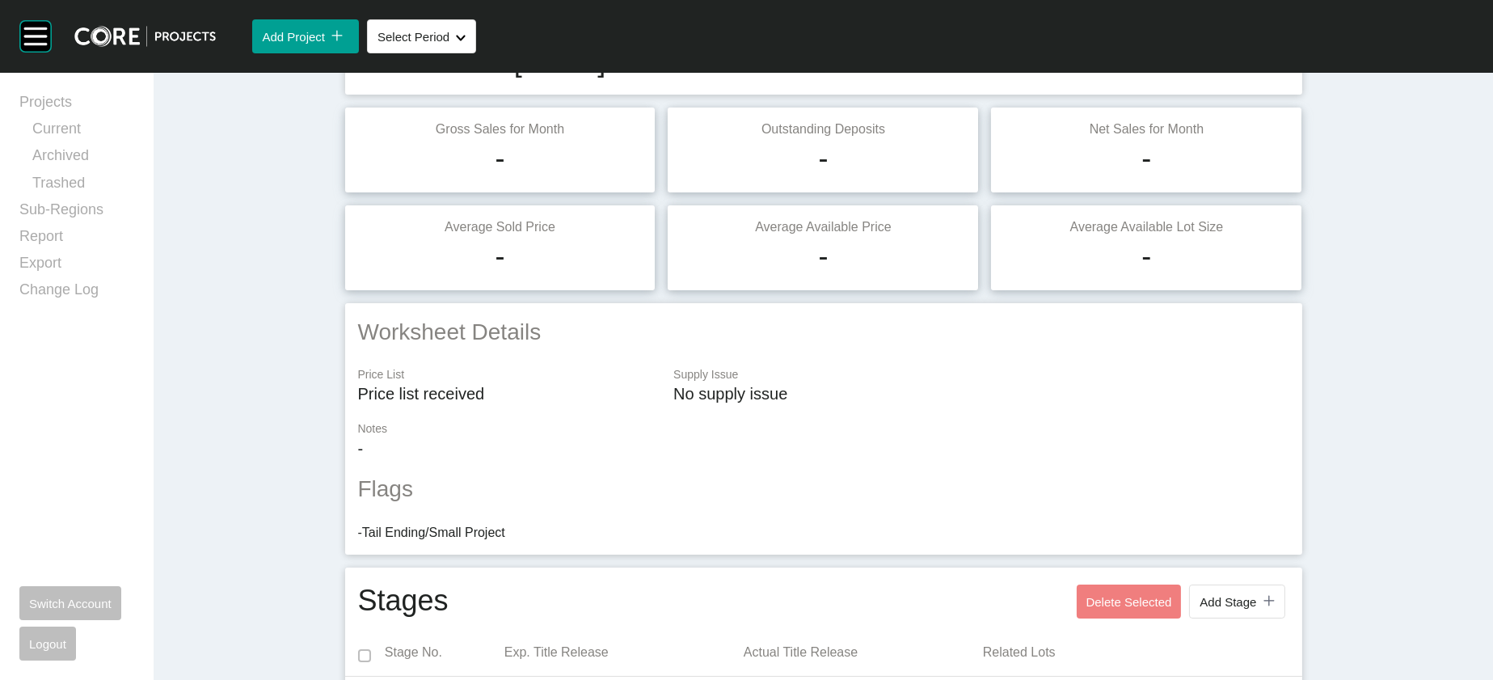
scroll to position [0, 0]
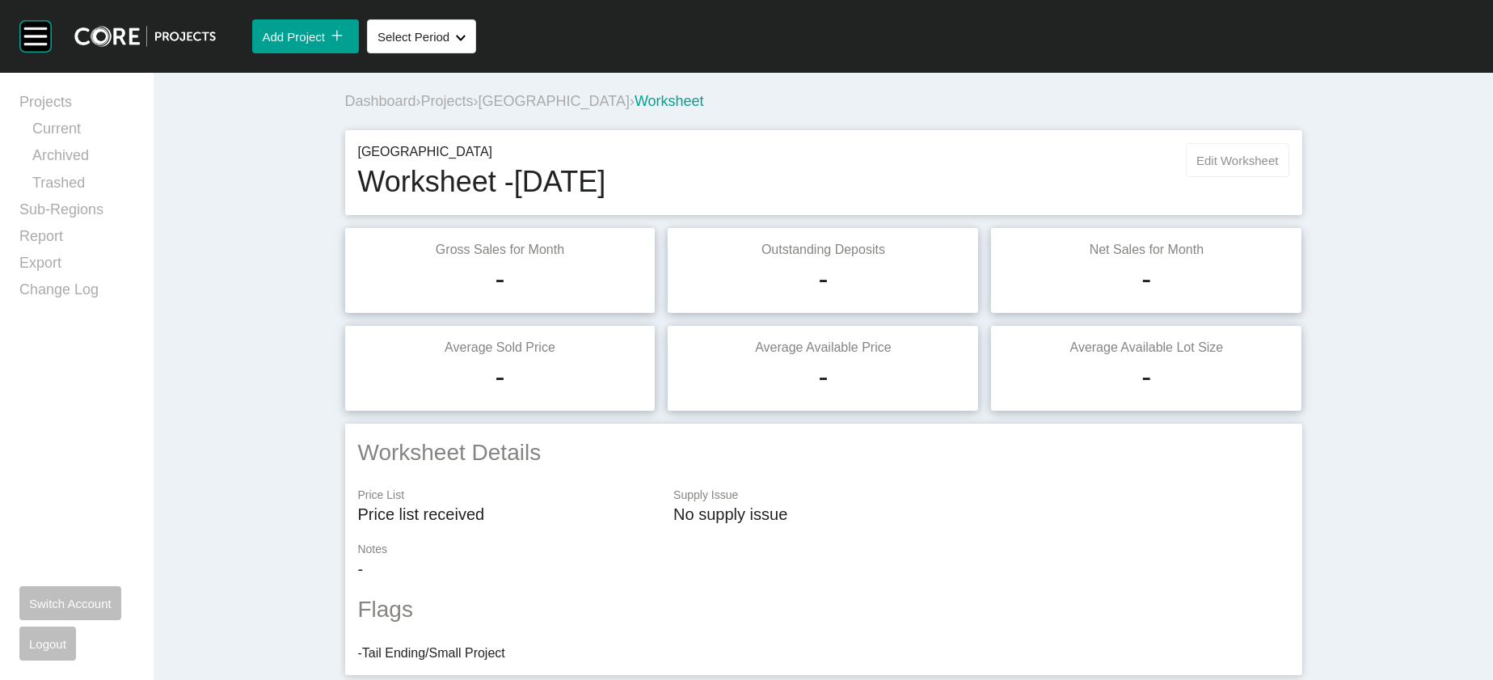
click at [1278, 167] on span "Edit Worksheet" at bounding box center [1238, 161] width 82 height 14
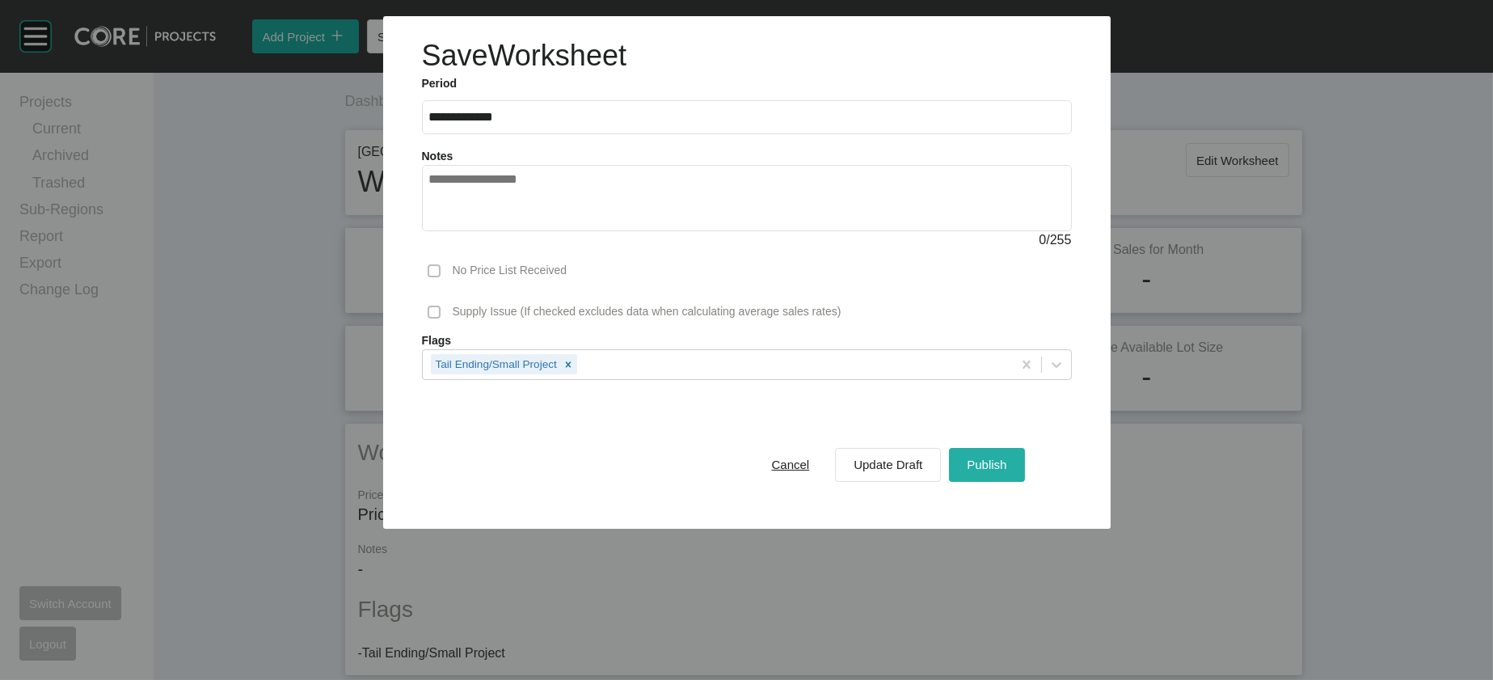
click at [1024, 482] on button "Publish" at bounding box center [986, 465] width 75 height 34
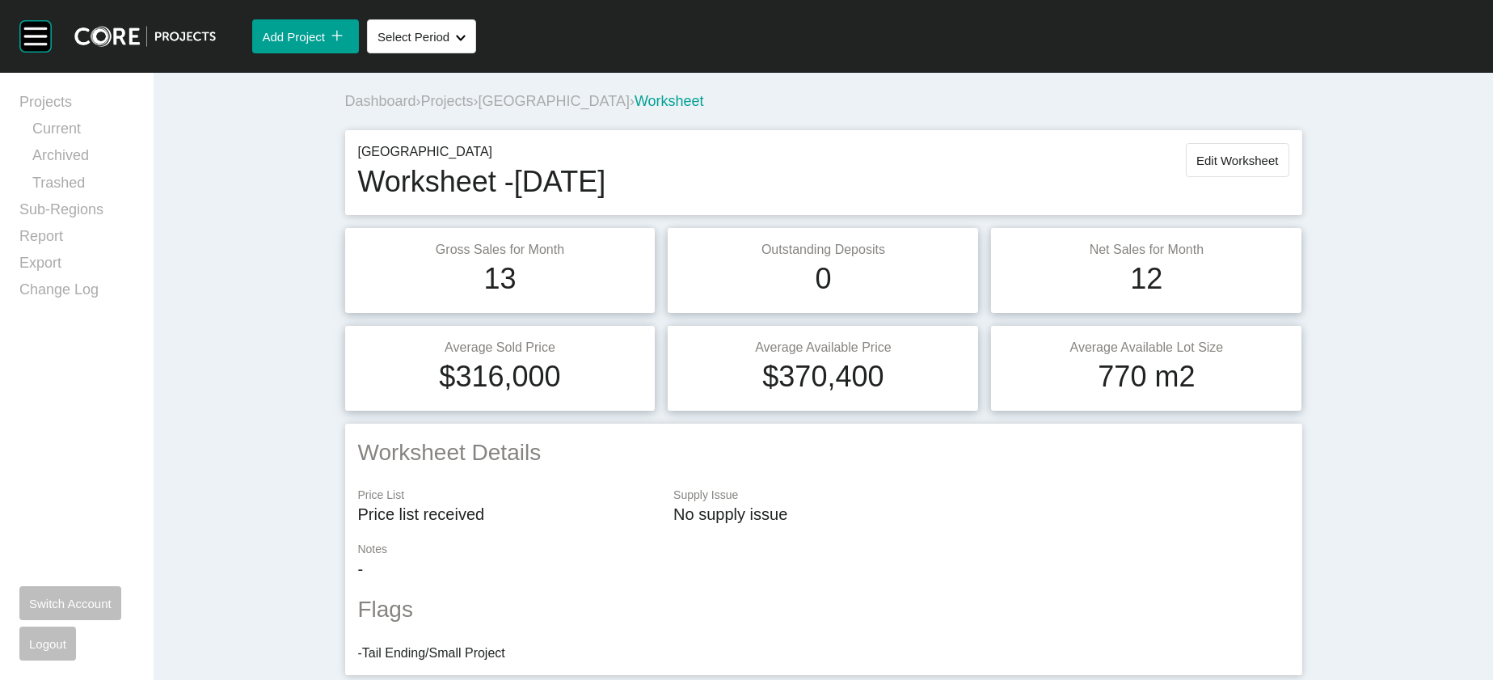
click at [421, 109] on span "Projects" at bounding box center [447, 101] width 53 height 16
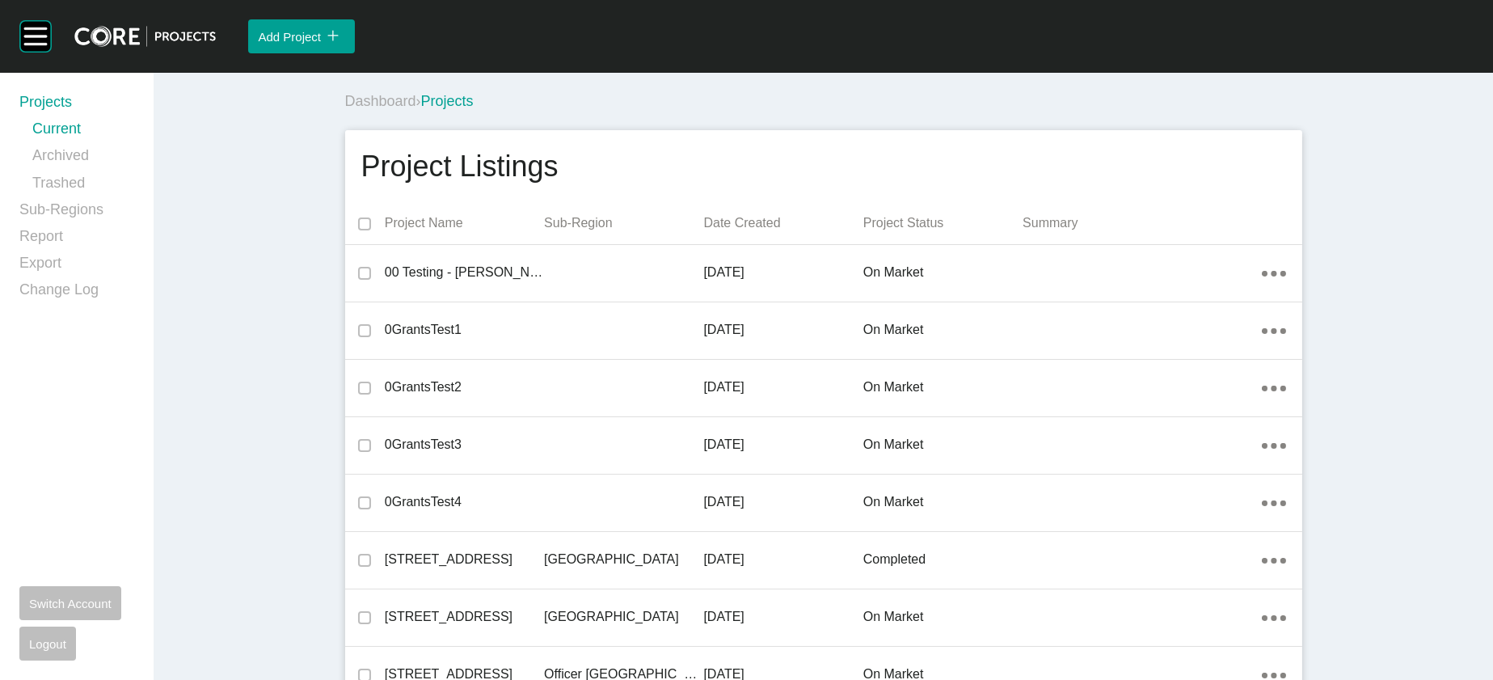
scroll to position [14738, 0]
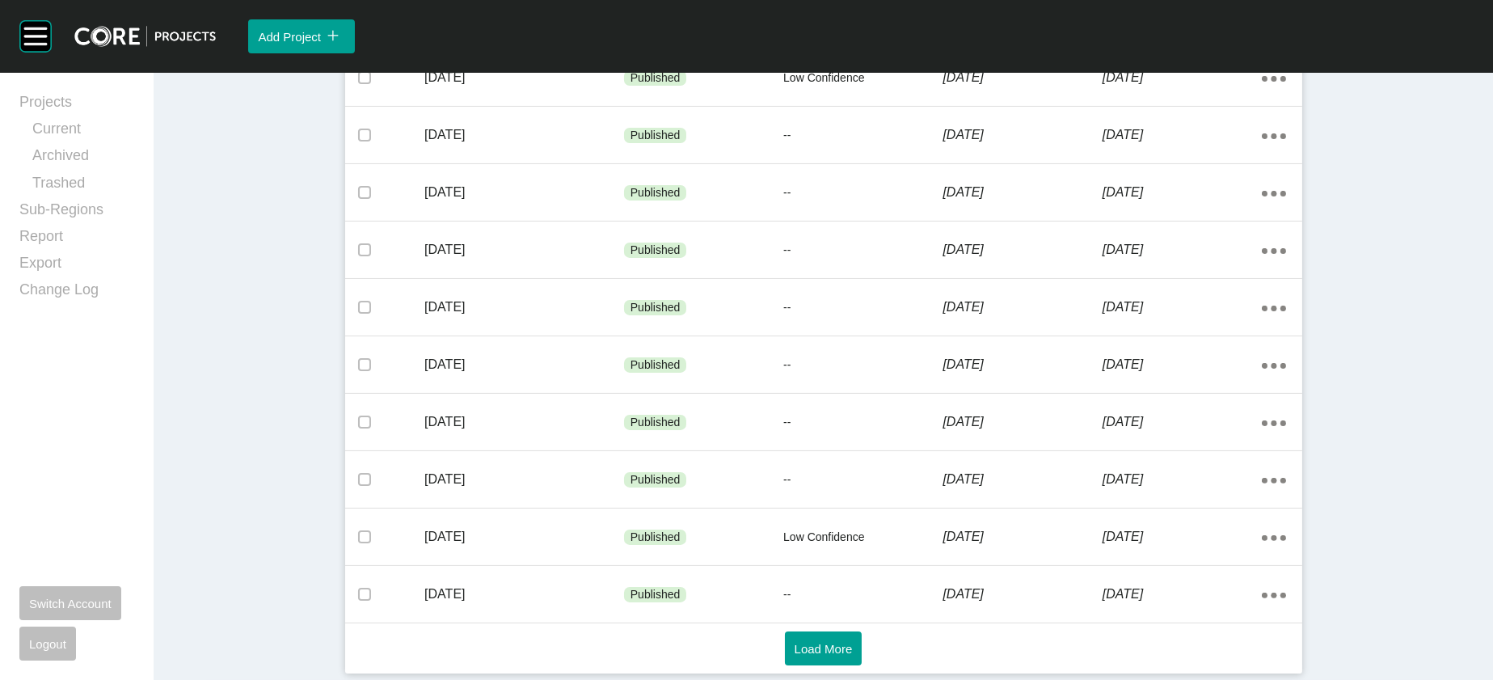
scroll to position [1126, 0]
click at [849, 661] on button "Load More" at bounding box center [824, 649] width 78 height 34
click at [790, 632] on button "Load More" at bounding box center [824, 649] width 78 height 34
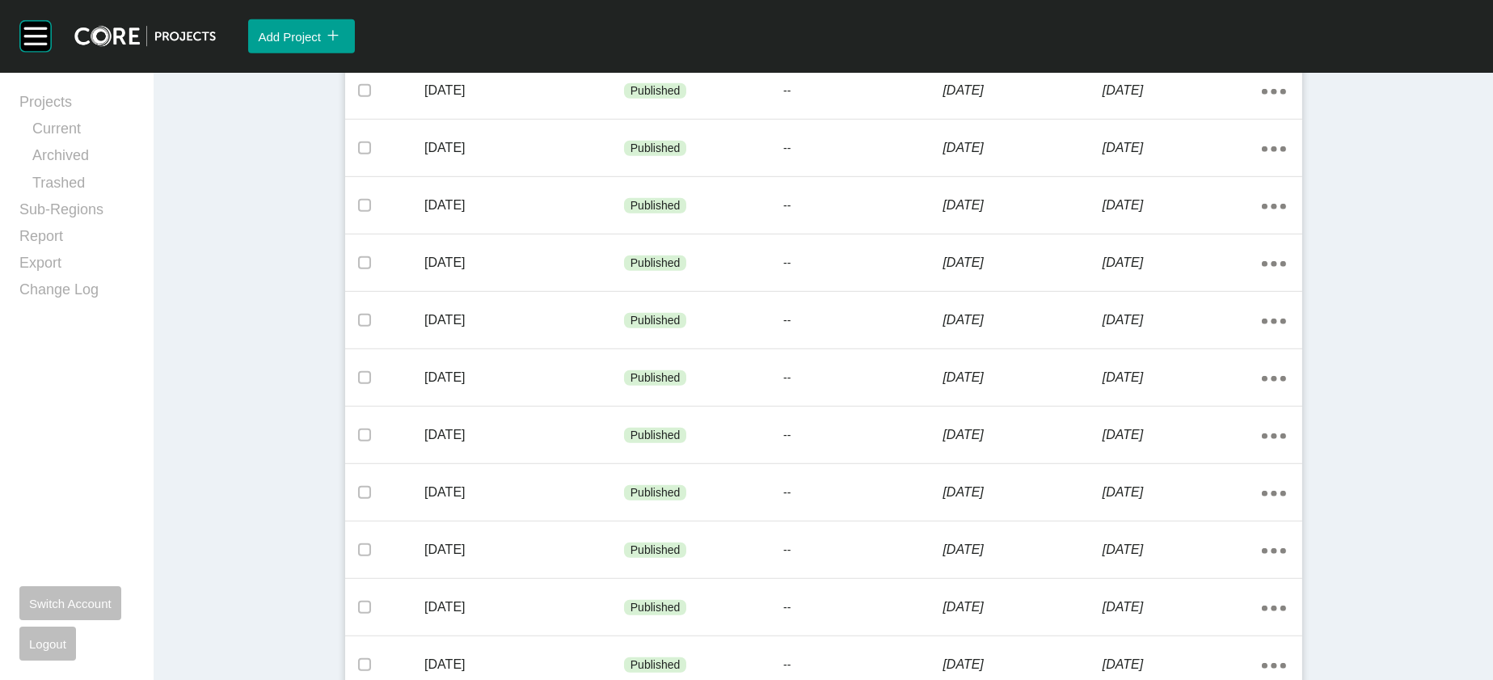
scroll to position [2486, 0]
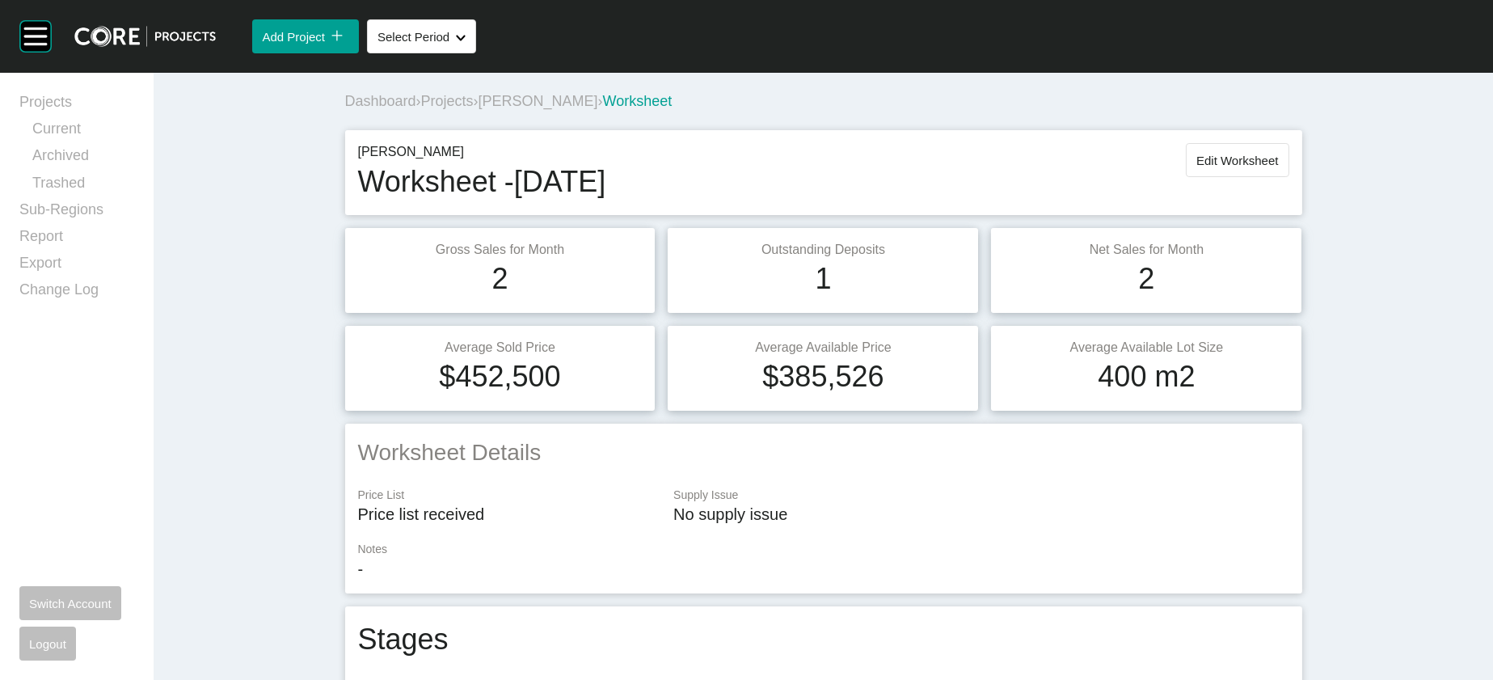
click at [479, 109] on span "[PERSON_NAME]" at bounding box center [539, 101] width 120 height 16
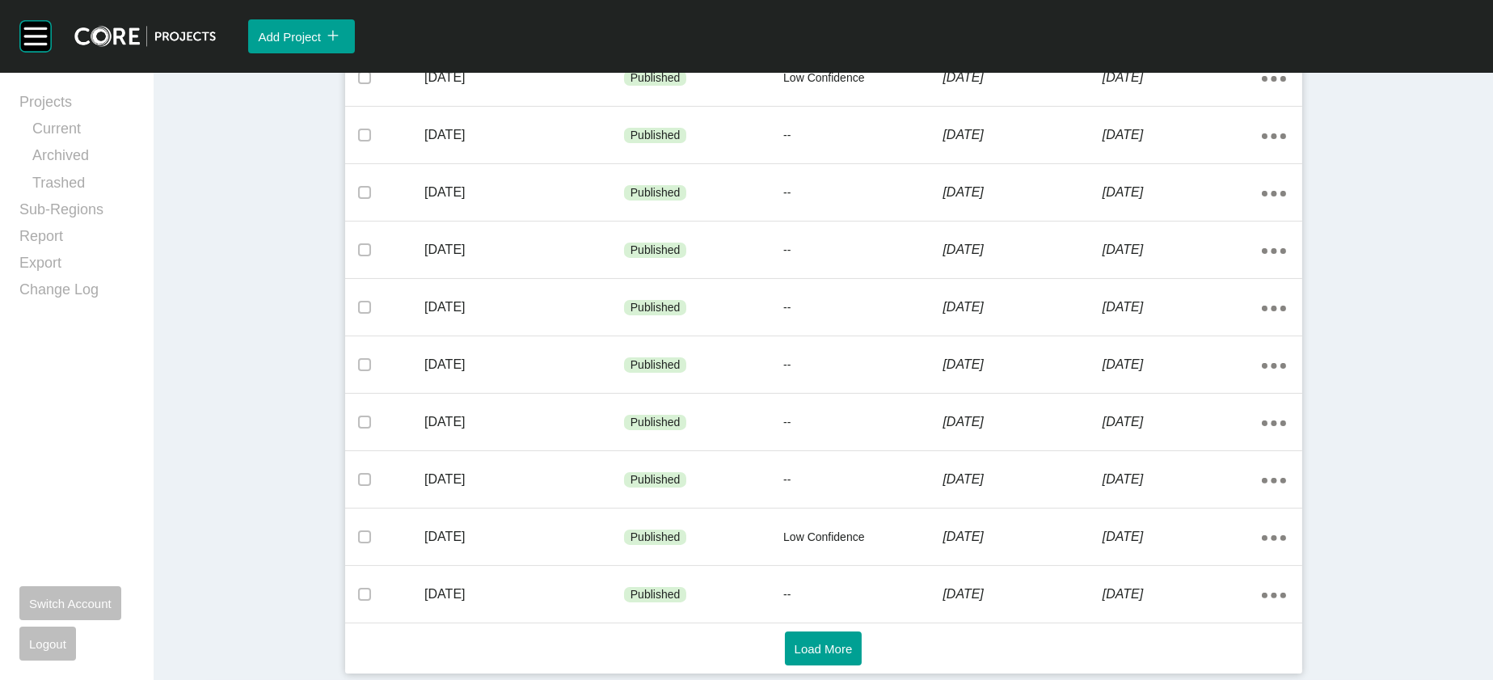
scroll to position [1080, 0]
click at [831, 665] on button "Load More" at bounding box center [824, 649] width 78 height 34
click at [849, 649] on button "Load More" at bounding box center [824, 649] width 78 height 34
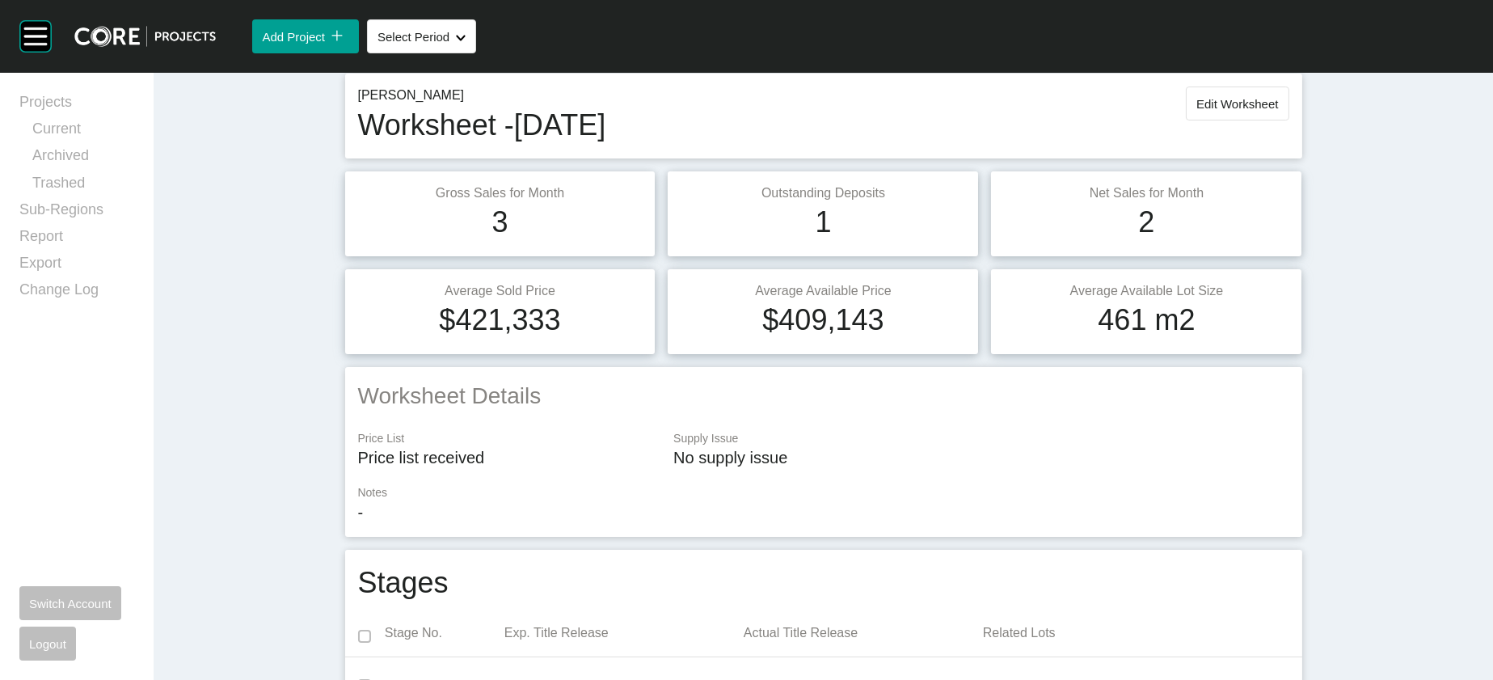
scroll to position [16, 0]
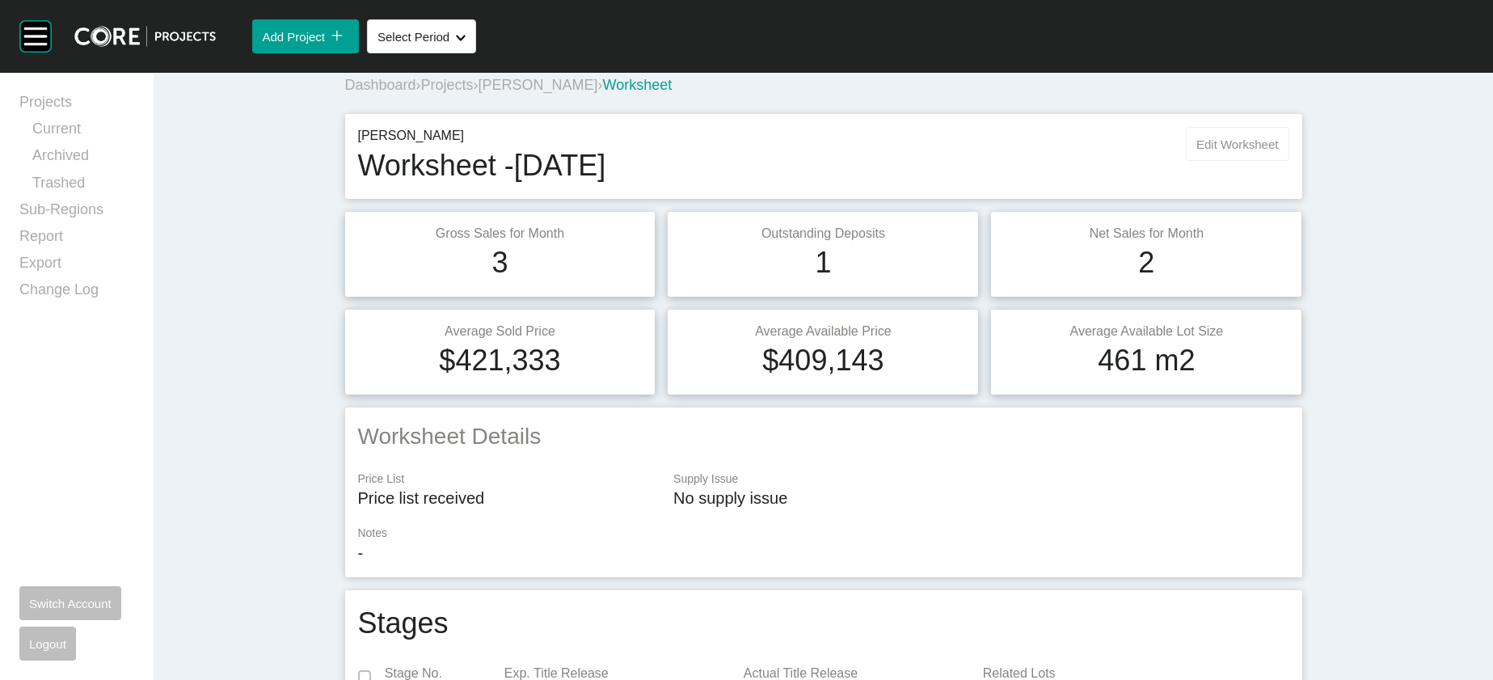
click at [1289, 161] on button "Edit Worksheet" at bounding box center [1237, 144] width 103 height 34
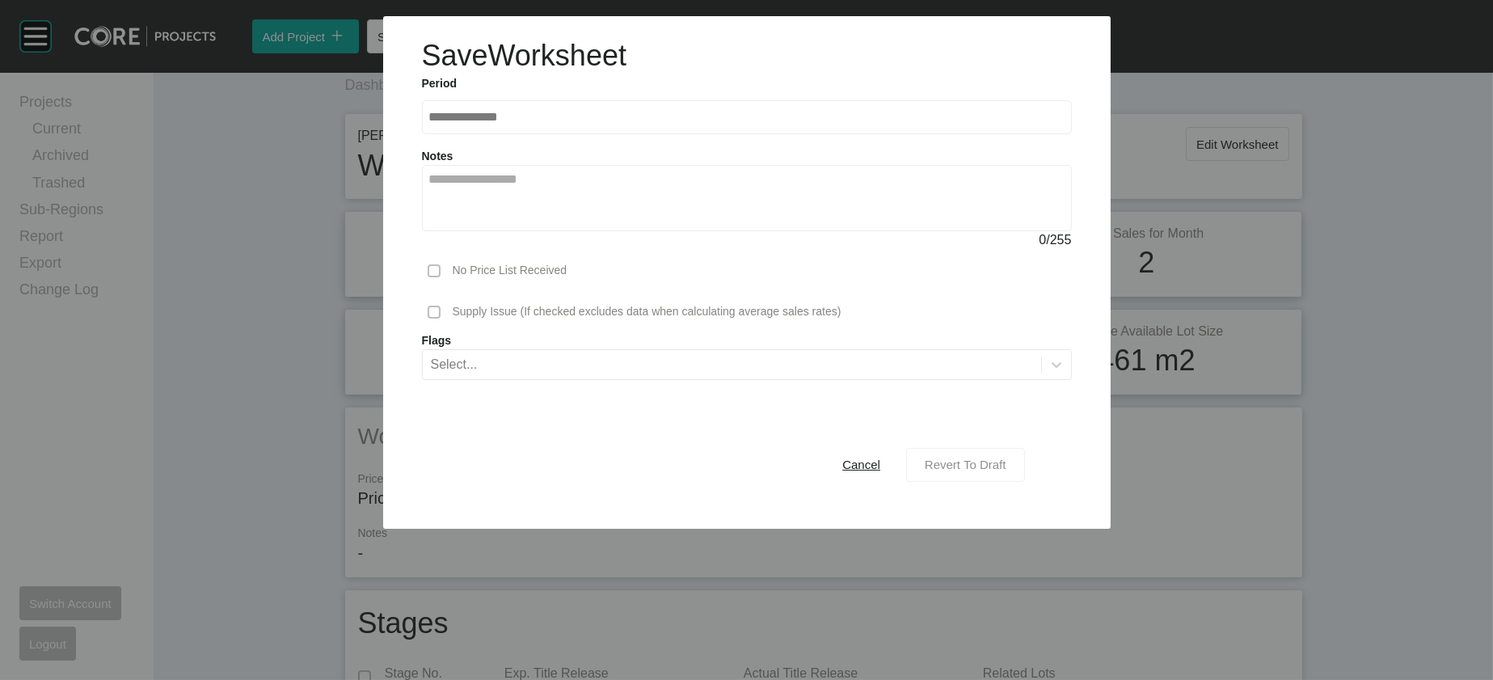
click at [1011, 475] on div "Revert To Draft" at bounding box center [966, 465] width 90 height 22
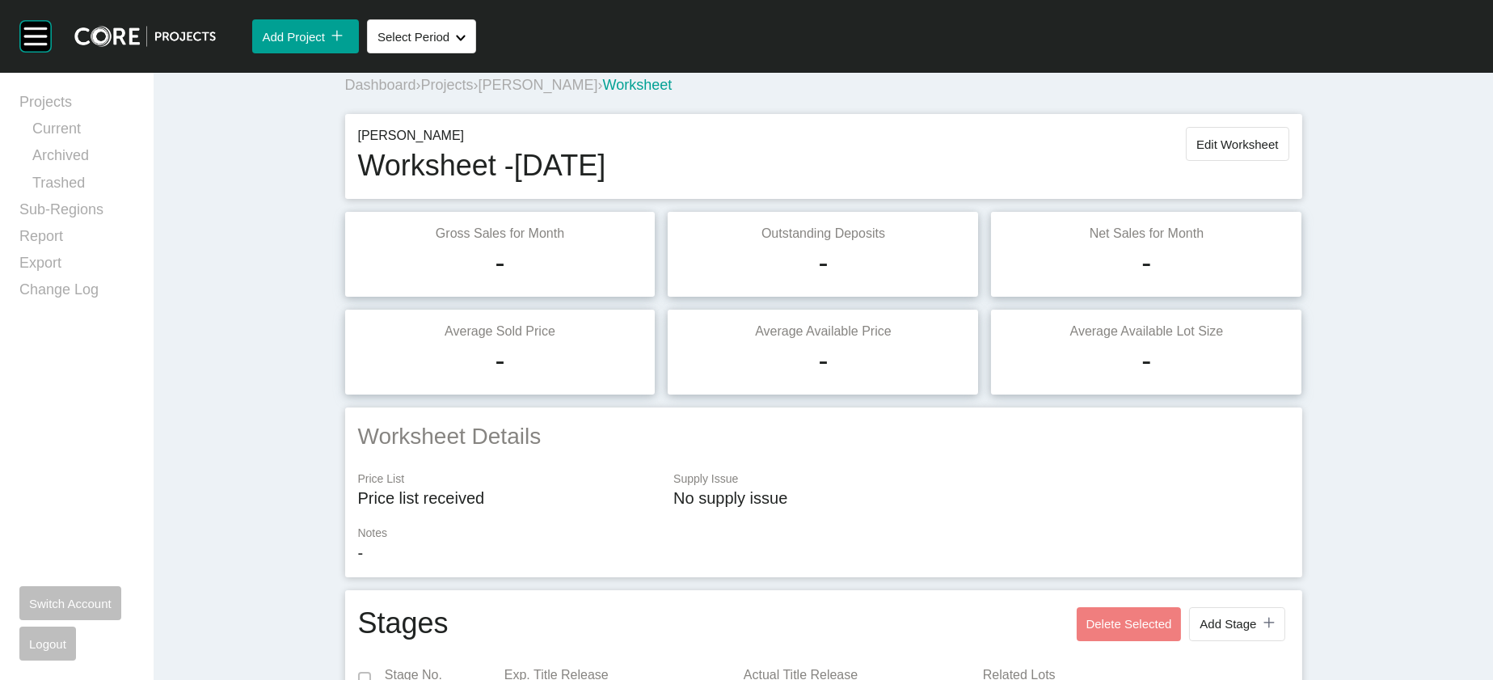
scroll to position [2092, 0]
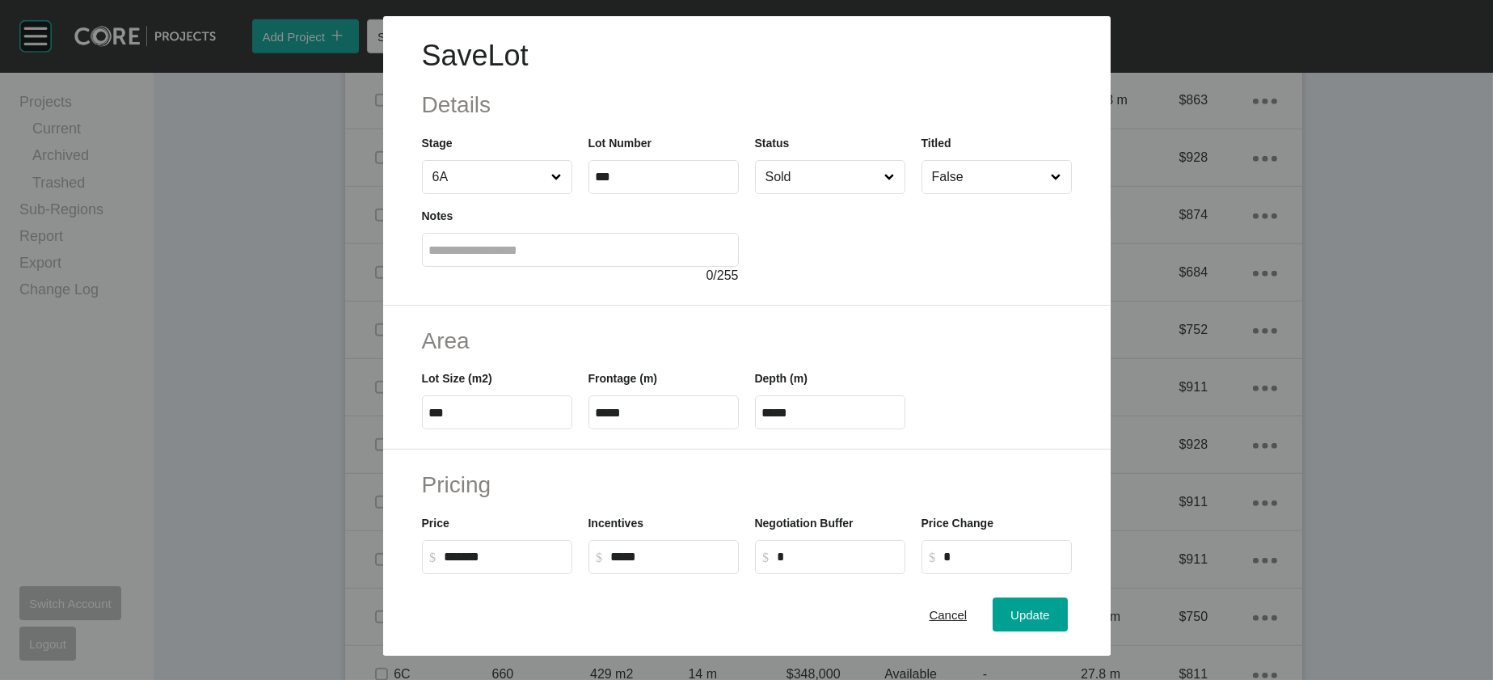
scroll to position [547, 0]
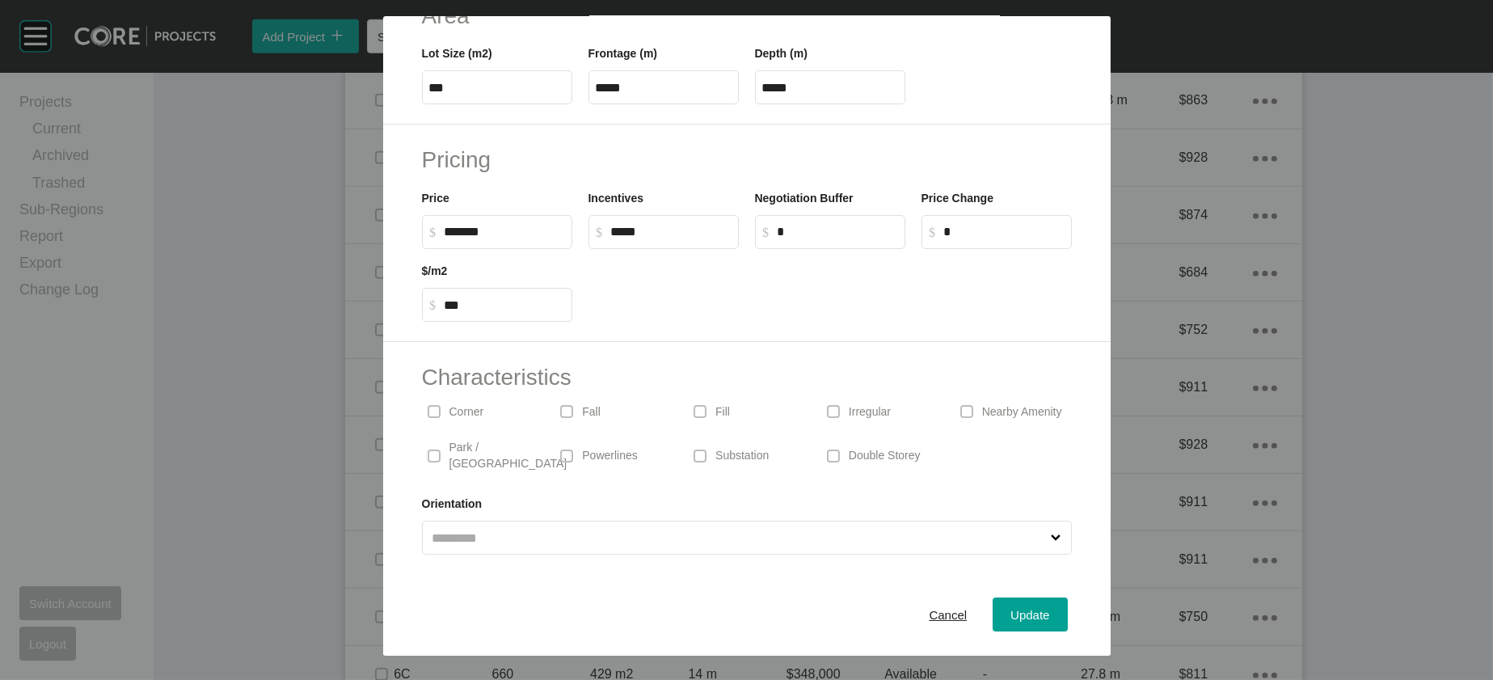
click at [895, 393] on div "Irregular" at bounding box center [880, 411] width 117 height 37
click at [1050, 608] on span "Update" at bounding box center [1030, 615] width 39 height 14
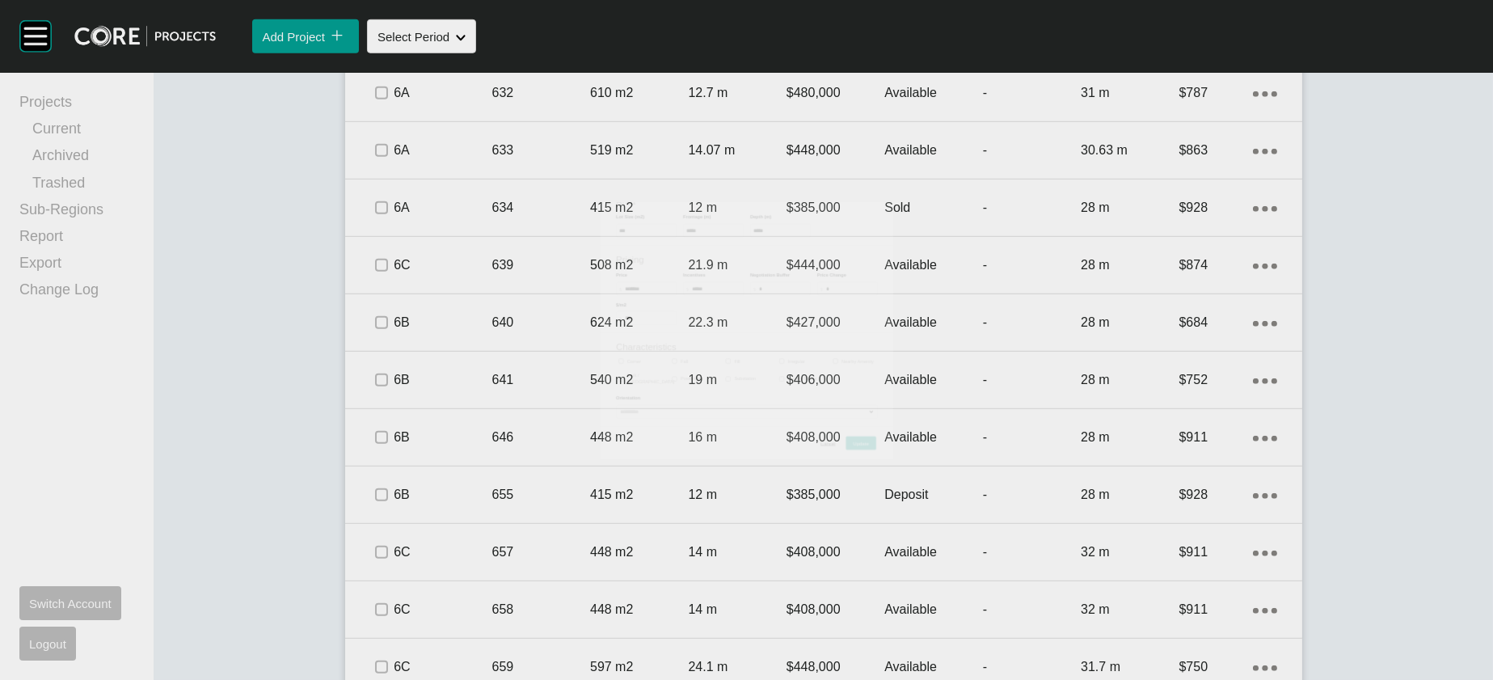
scroll to position [2092, 0]
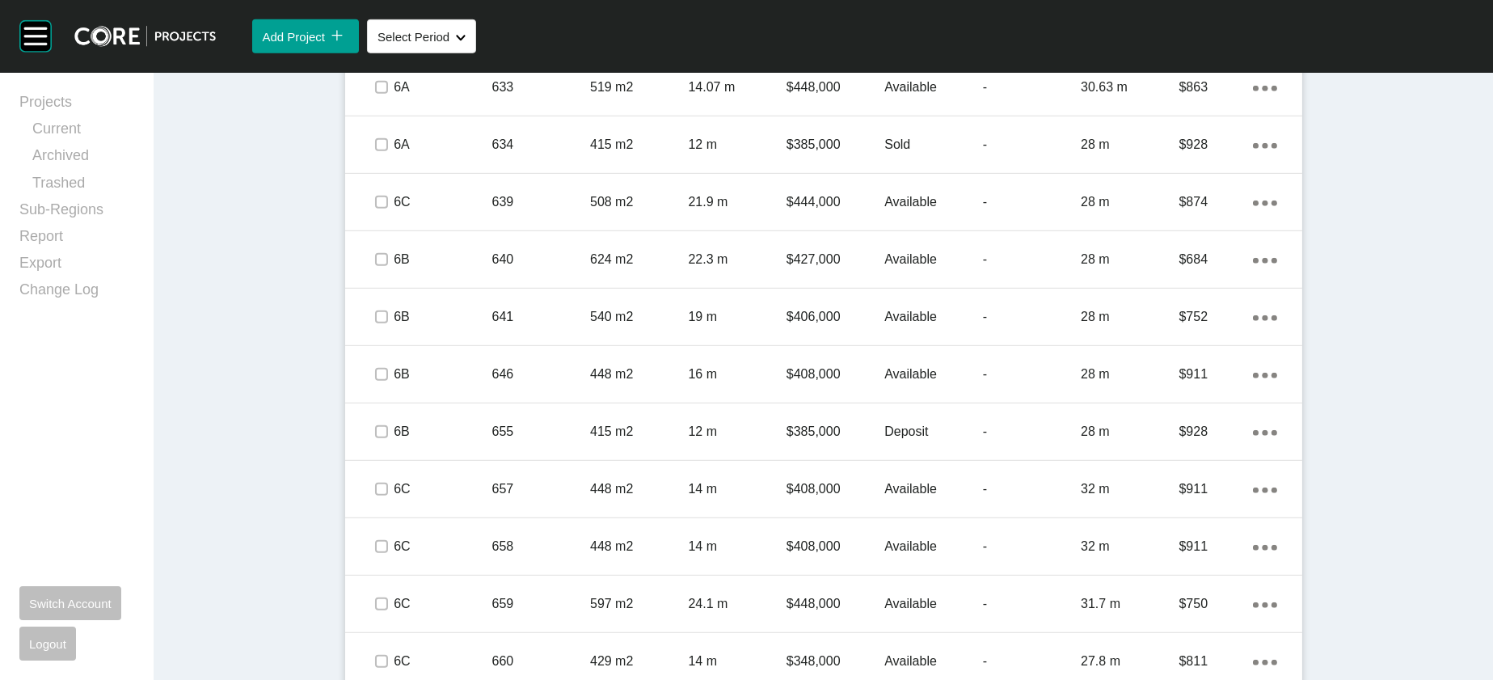
drag, startPoint x: 1476, startPoint y: 423, endPoint x: 1468, endPoint y: 333, distance: 90.1
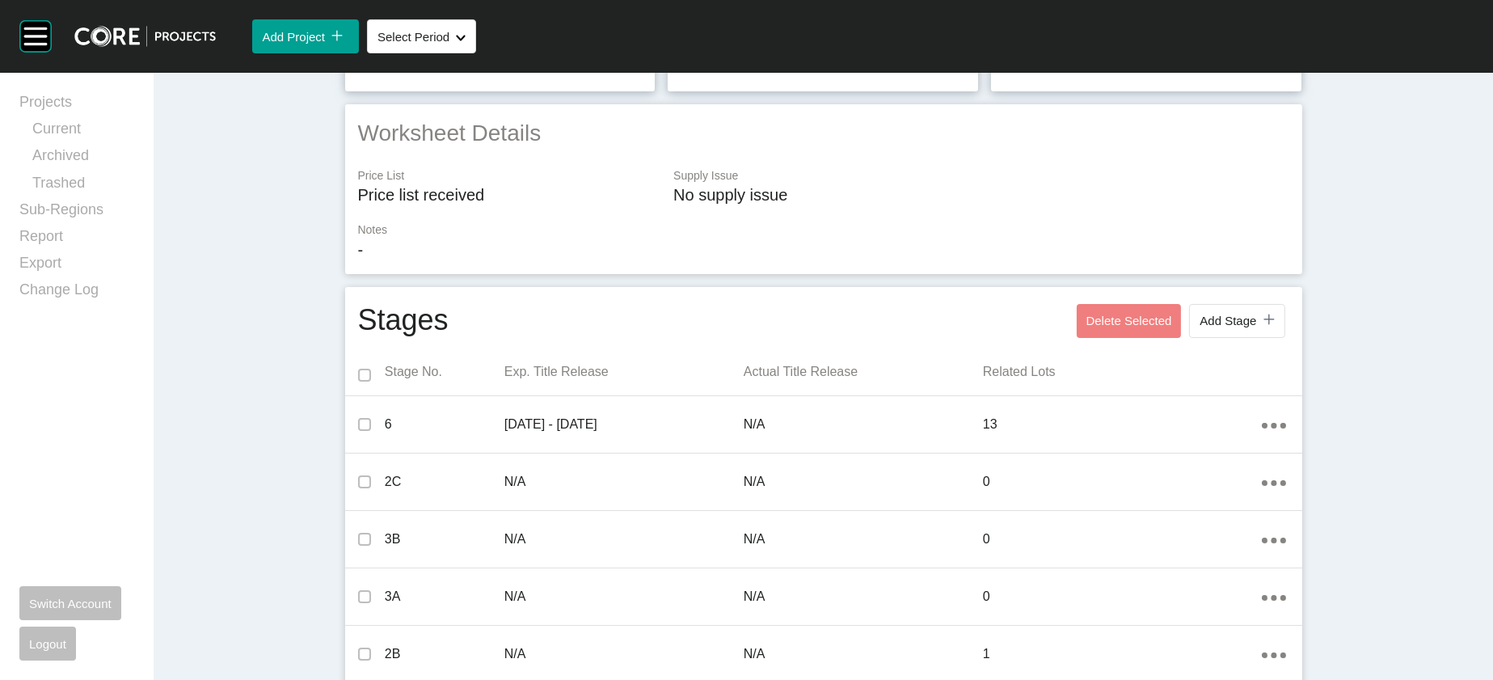
scroll to position [0, 0]
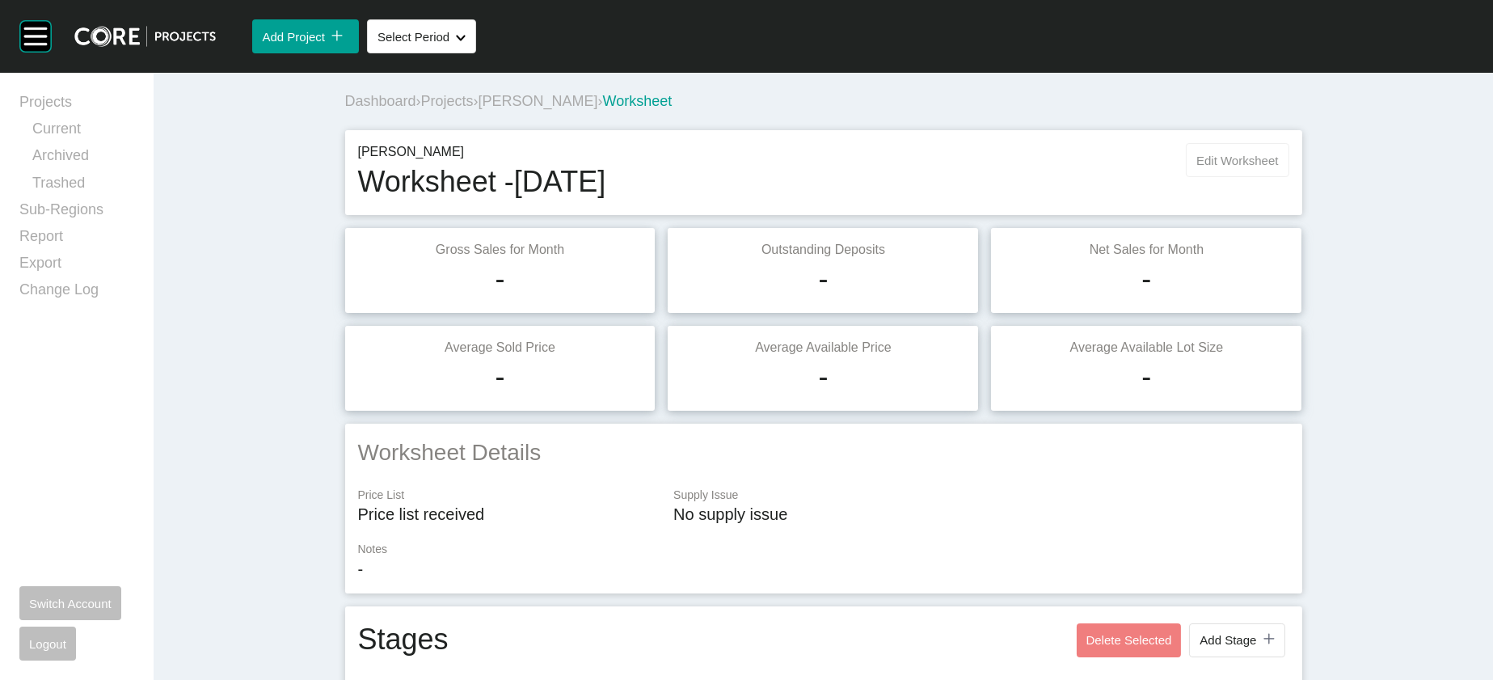
click at [1278, 167] on span "Edit Worksheet" at bounding box center [1238, 161] width 82 height 14
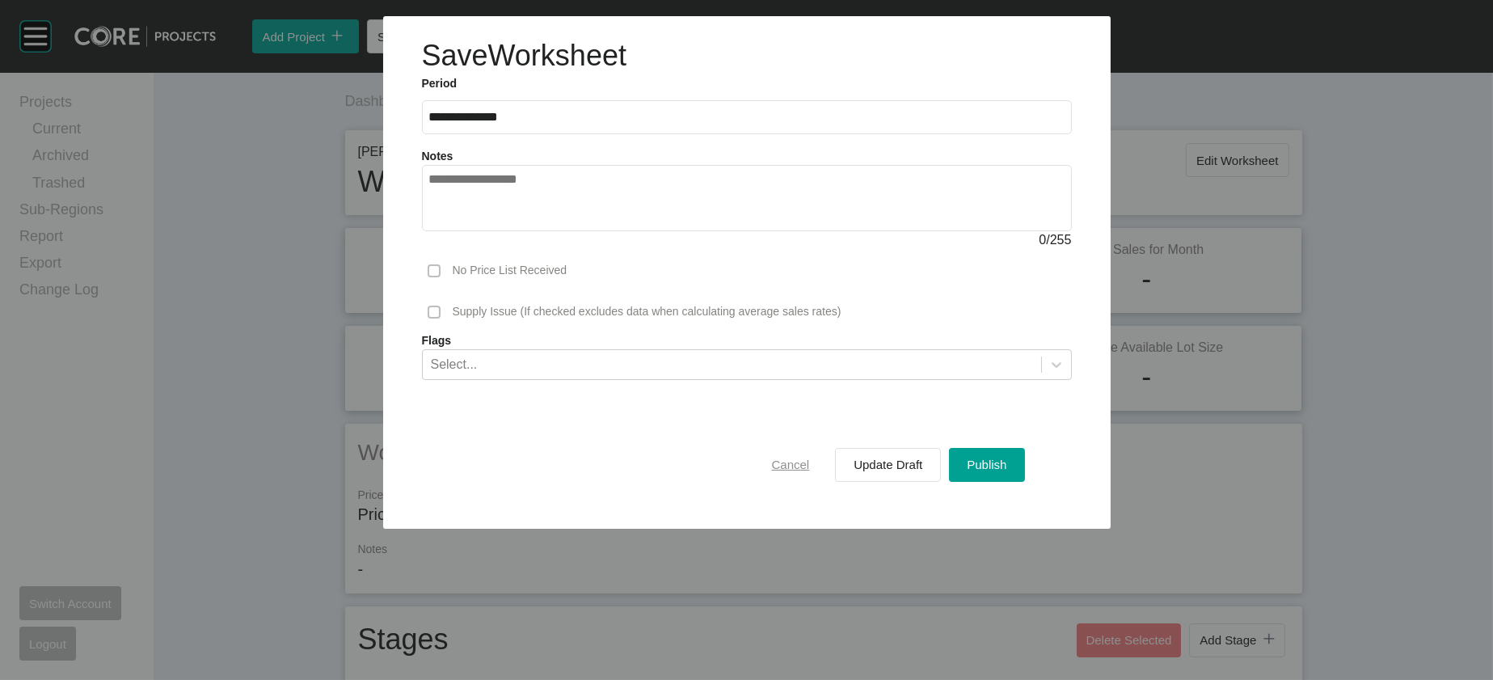
click at [804, 471] on span "Cancel" at bounding box center [791, 465] width 38 height 14
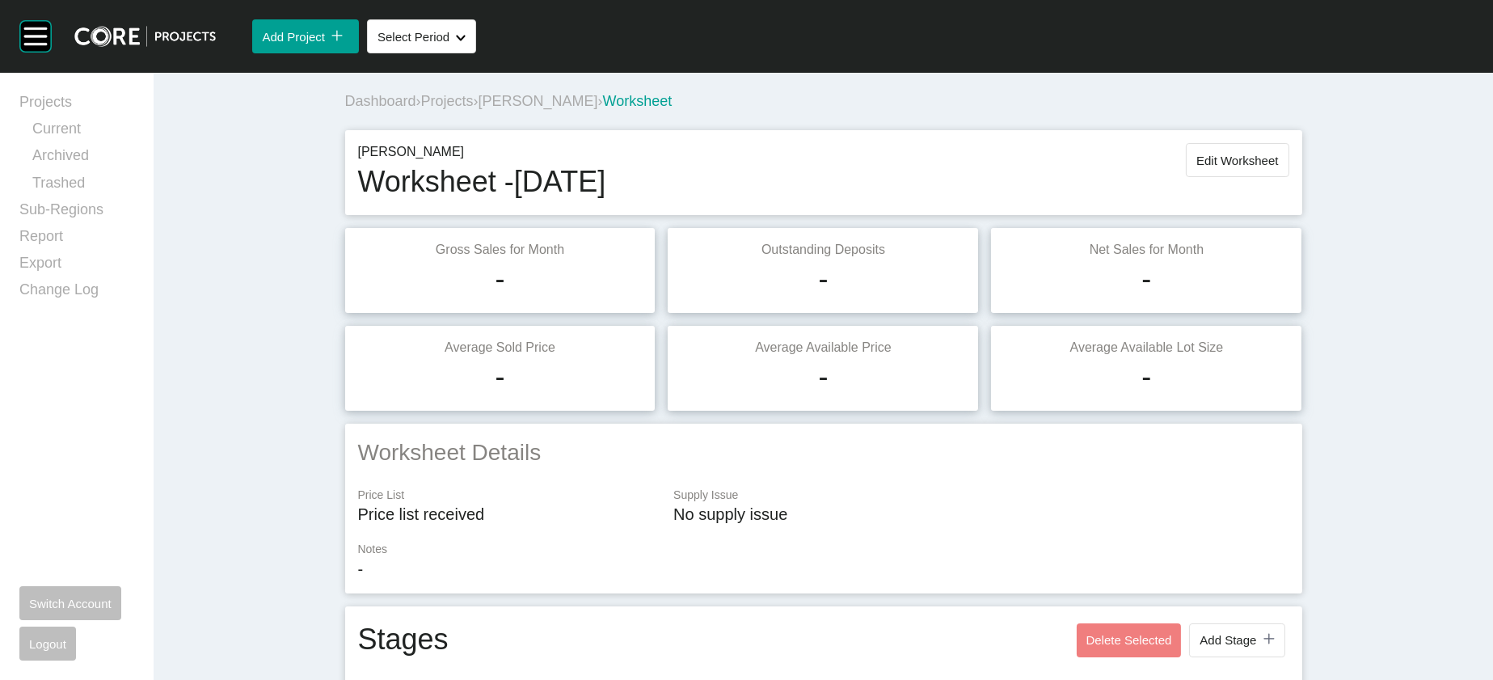
scroll to position [2092, 0]
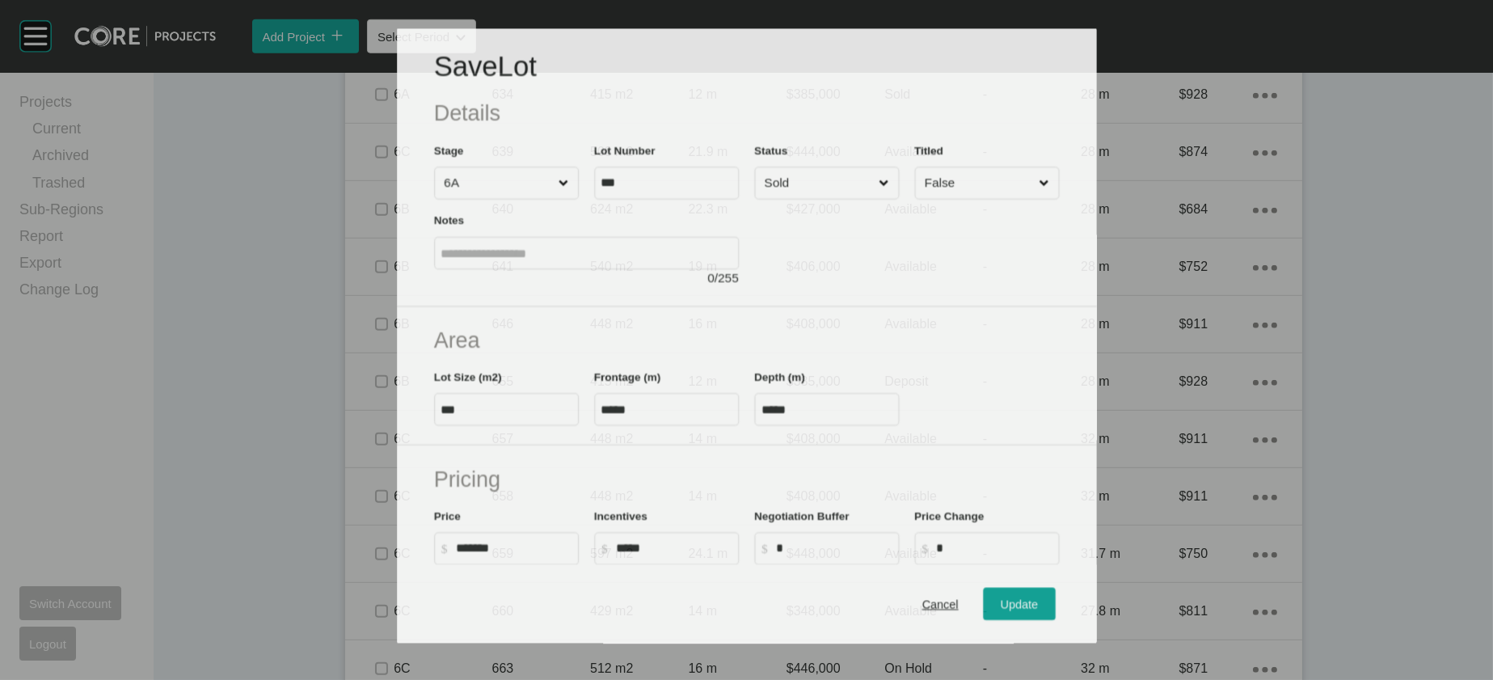
scroll to position [2029, 0]
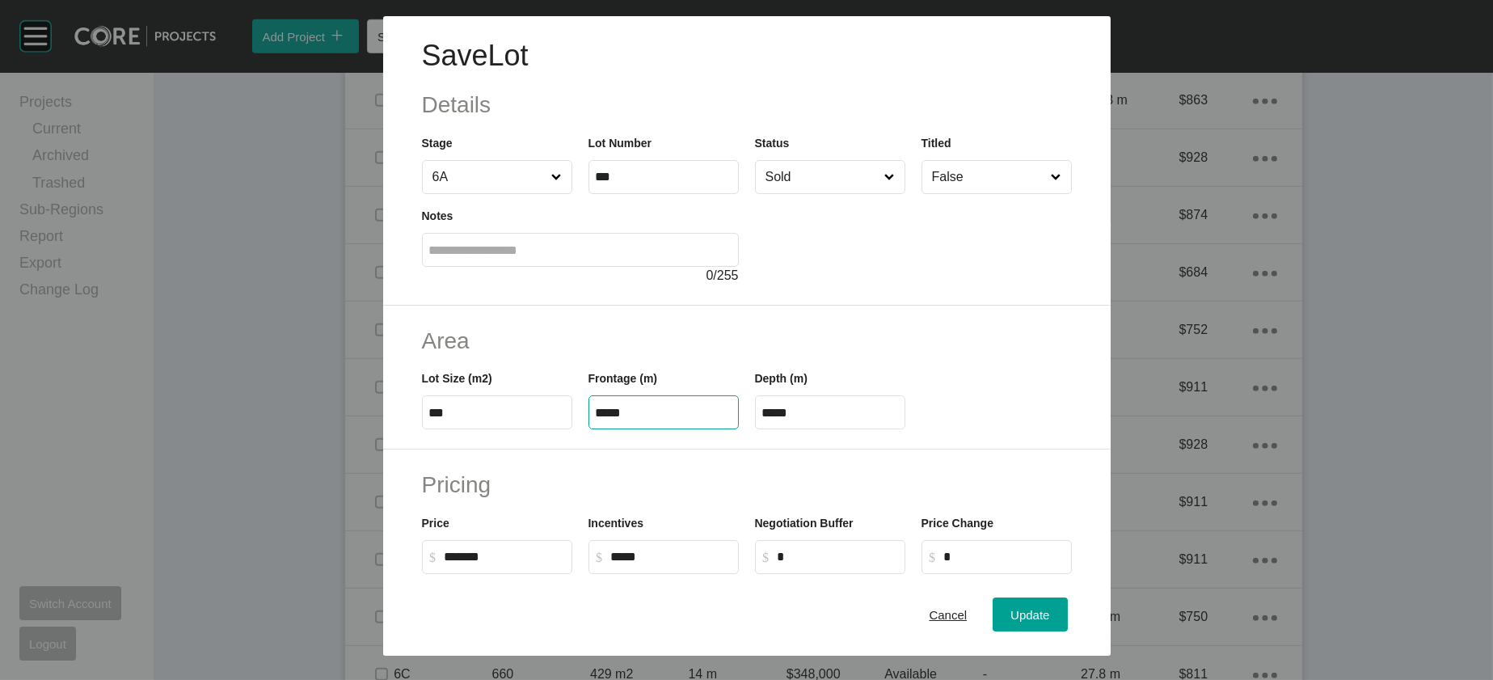
drag, startPoint x: 607, startPoint y: 514, endPoint x: 531, endPoint y: 503, distance: 76.8
click at [524, 429] on div "Lot Size (m2) *** Frontage (m) ***** Depth (m) *****" at bounding box center [747, 393] width 666 height 73
type input "****"
click at [845, 429] on label "****" at bounding box center [830, 412] width 150 height 34
click at [845, 420] on input "****" at bounding box center [831, 413] width 136 height 14
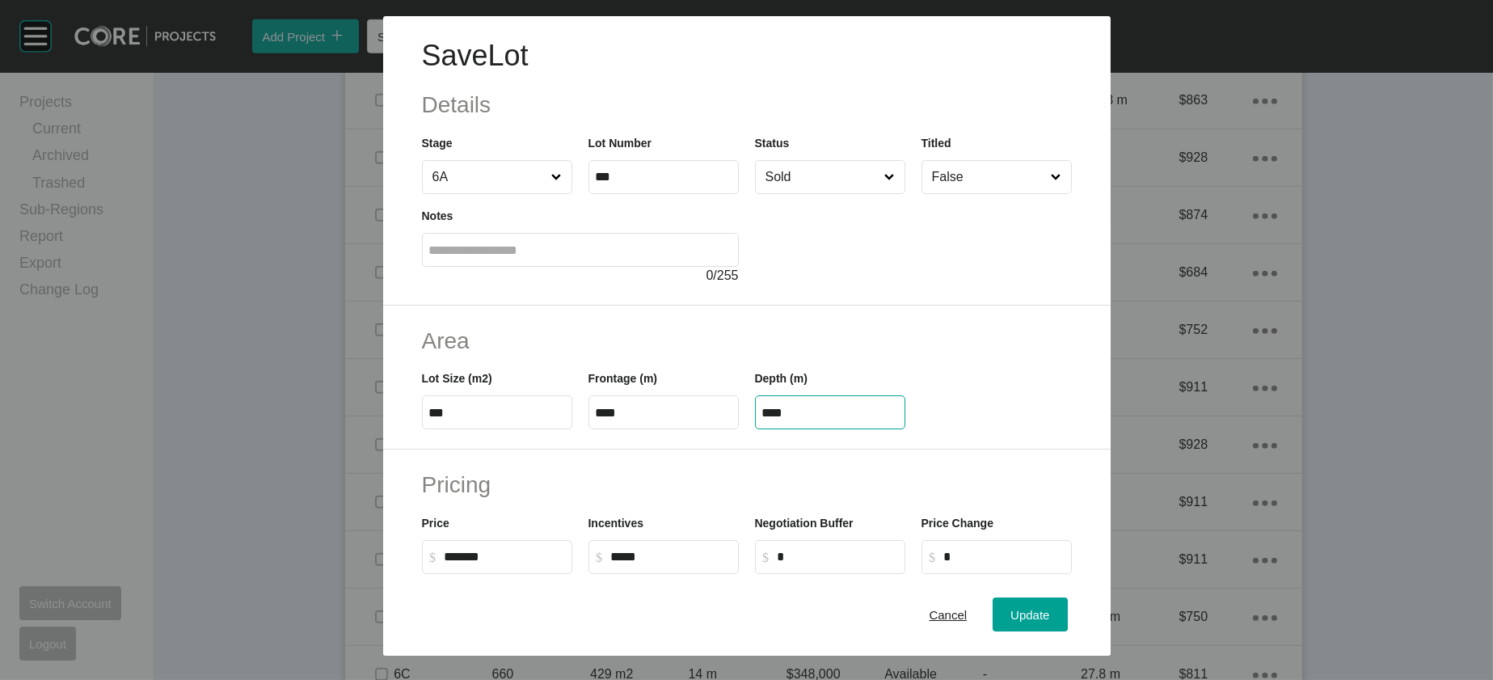
drag, startPoint x: 828, startPoint y: 511, endPoint x: 724, endPoint y: 498, distance: 105.1
click at [737, 429] on div "Lot Size (m2) *** Frontage (m) **** Depth (m) ****" at bounding box center [747, 393] width 666 height 73
type input "**"
click at [1061, 604] on div "Save Lot Details Stage 6A Lot Number *** Status Sold Titled False Notes 0 / 255…" at bounding box center [746, 340] width 1493 height 680
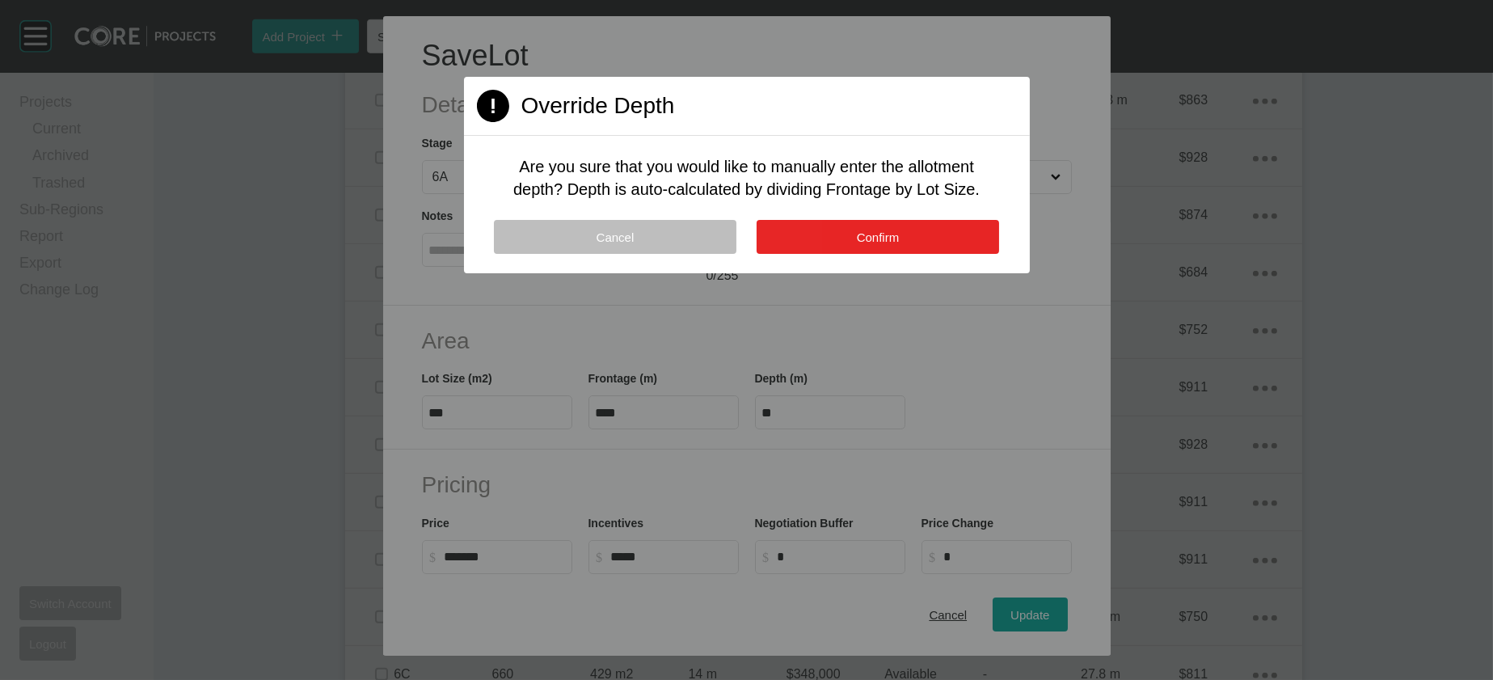
click at [900, 244] on span "Confirm" at bounding box center [878, 237] width 43 height 14
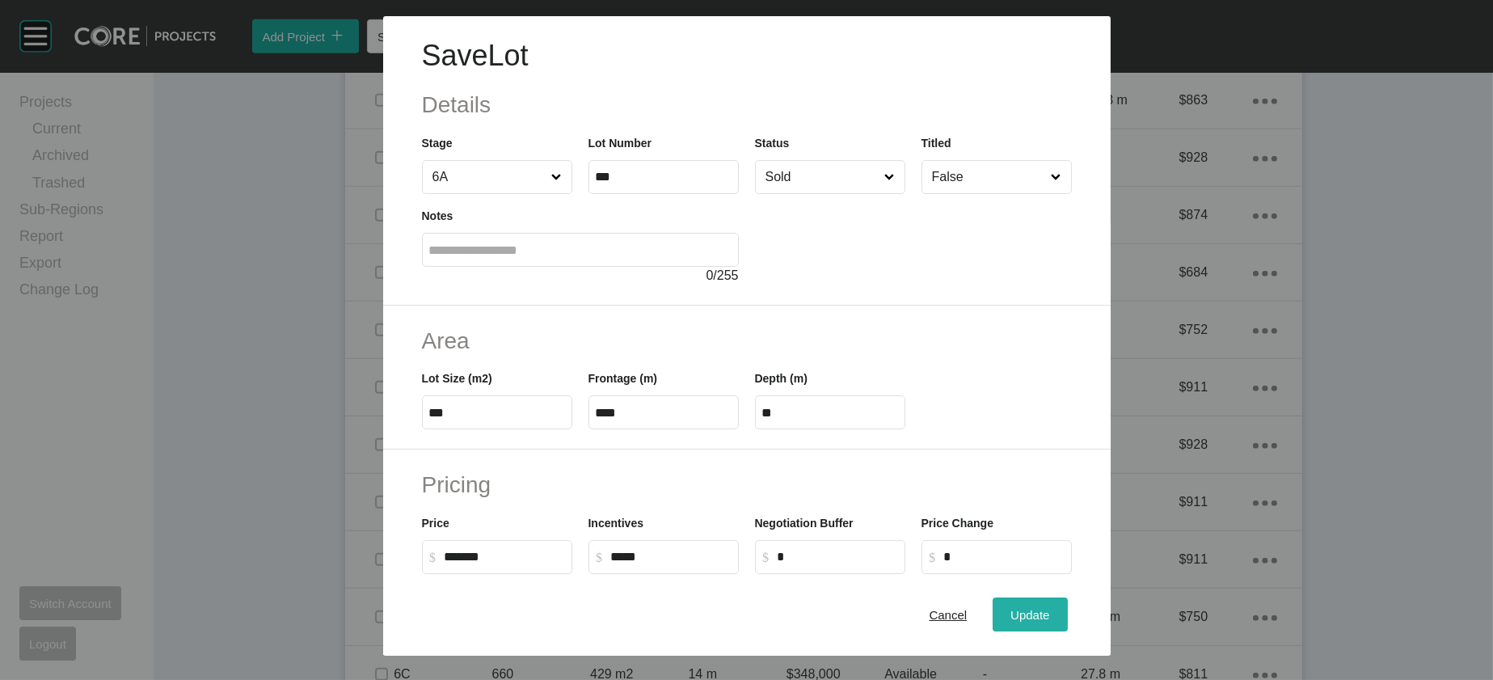
click at [1063, 598] on button "Update" at bounding box center [1030, 615] width 74 height 34
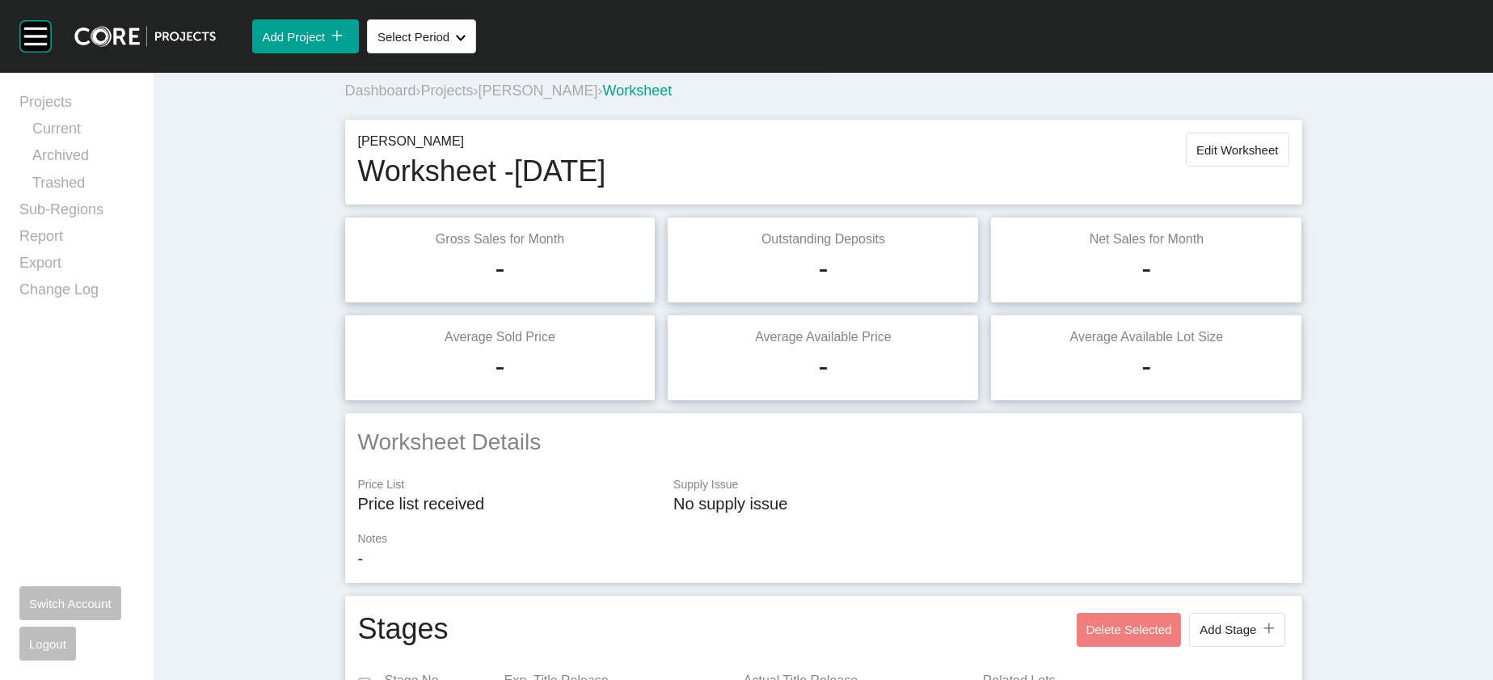
scroll to position [0, 0]
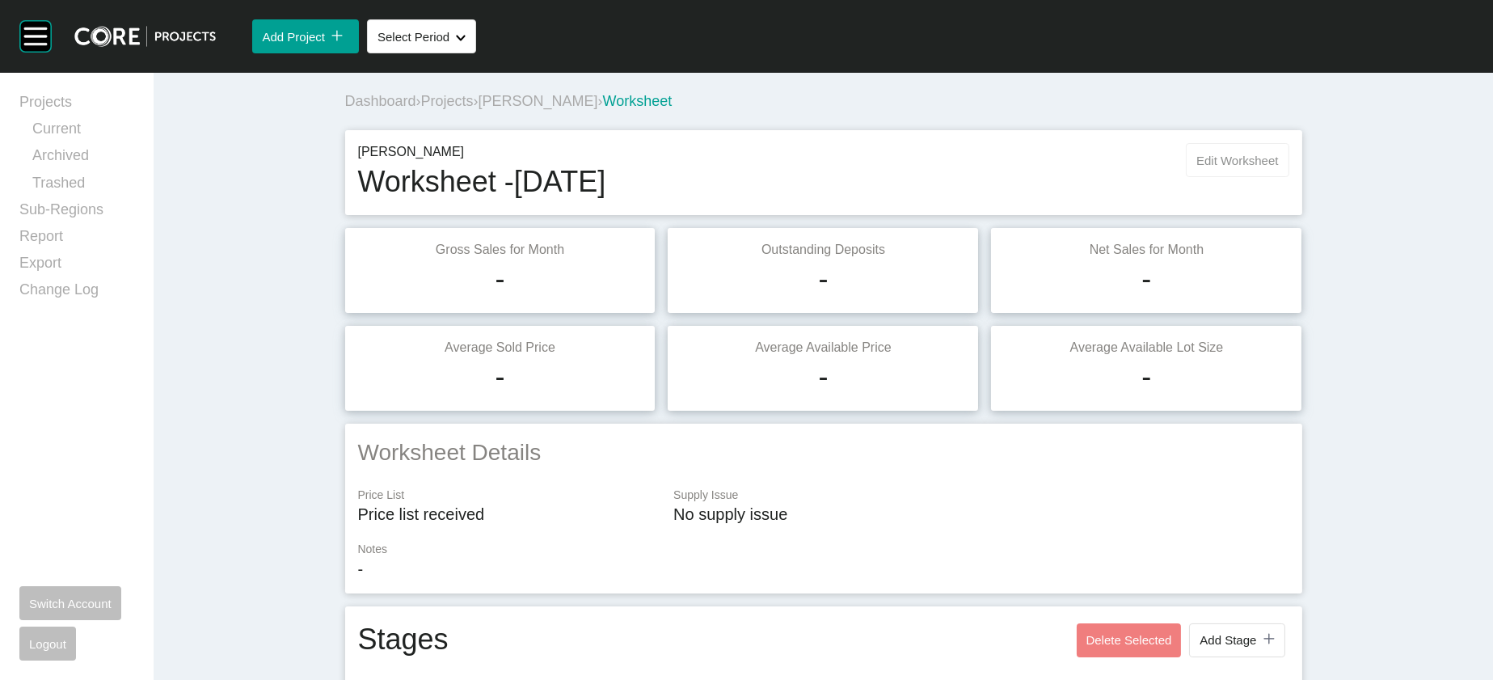
click at [1278, 167] on span "Edit Worksheet" at bounding box center [1238, 161] width 82 height 14
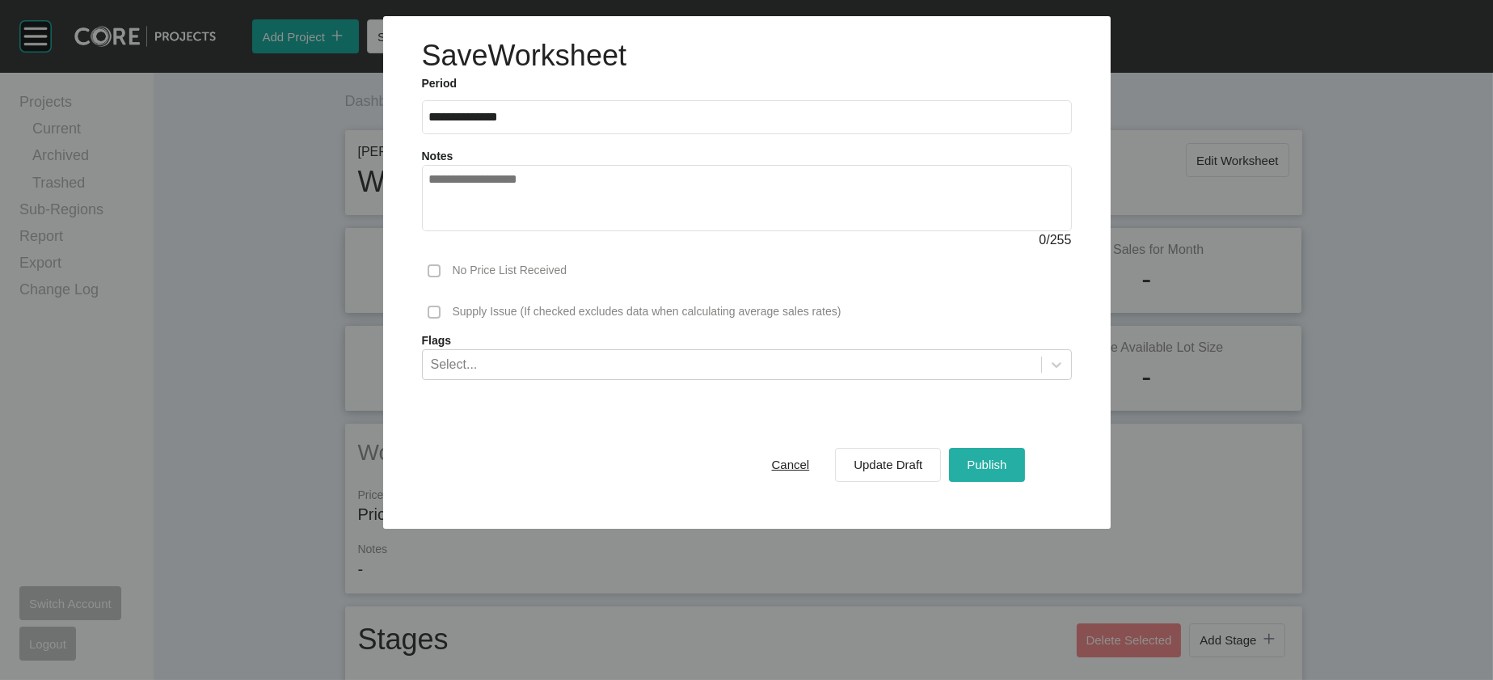
click at [1007, 471] on span "Publish" at bounding box center [987, 465] width 40 height 14
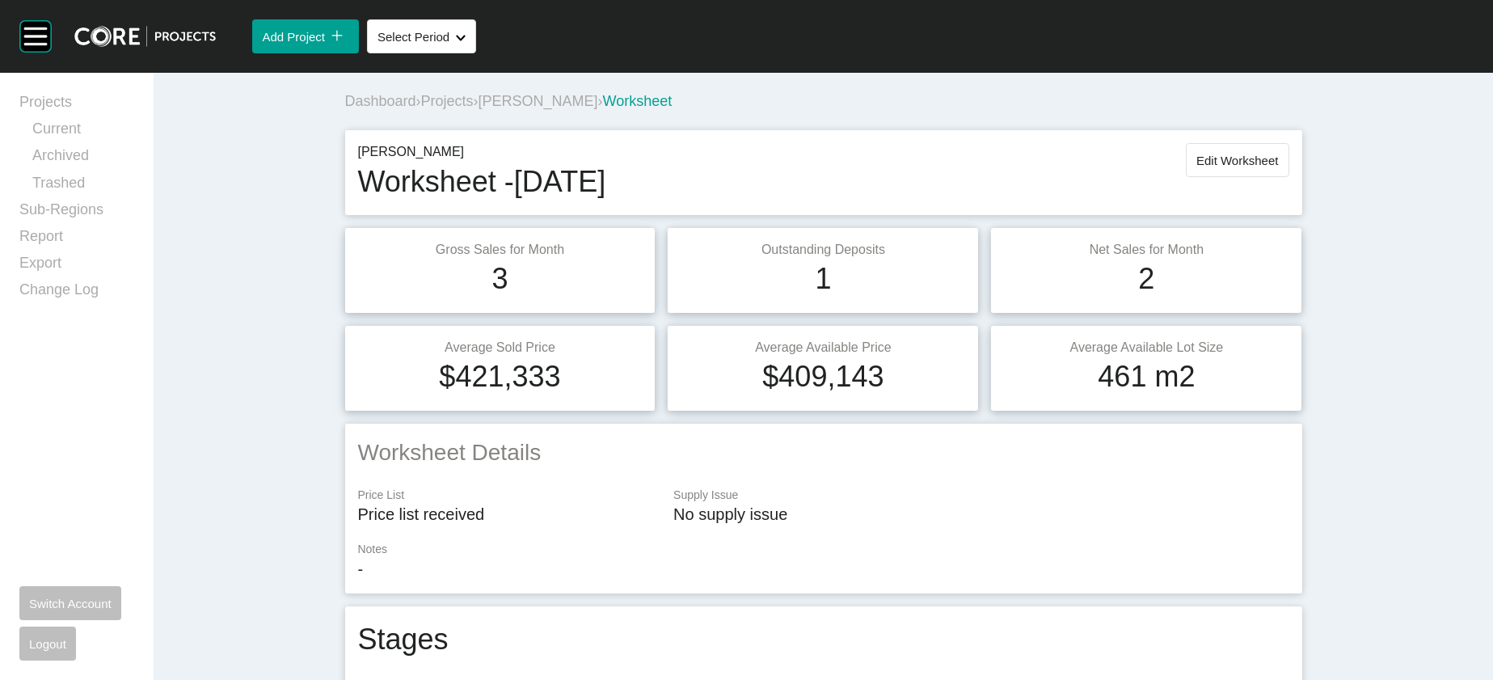
click at [479, 109] on span "[PERSON_NAME]" at bounding box center [539, 101] width 120 height 16
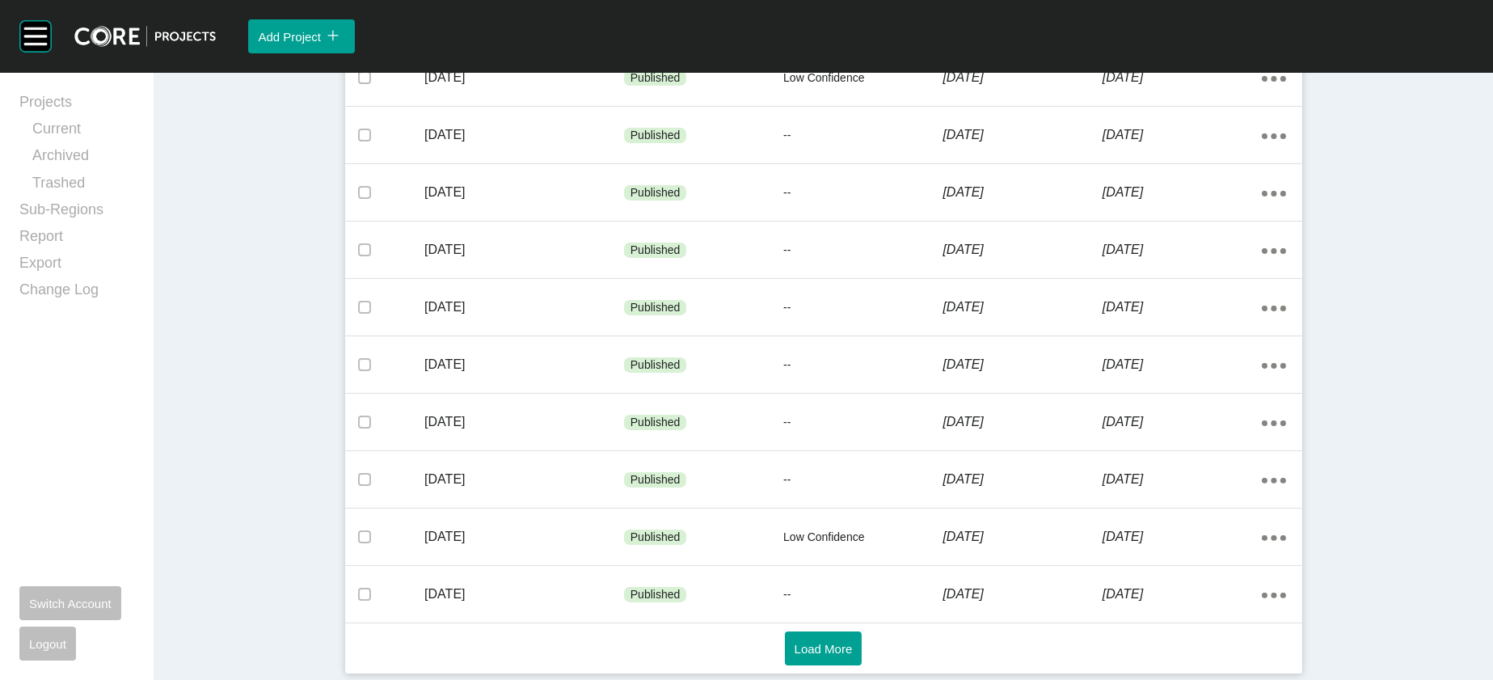
scroll to position [1126, 0]
click at [828, 645] on span "Load More" at bounding box center [824, 649] width 58 height 14
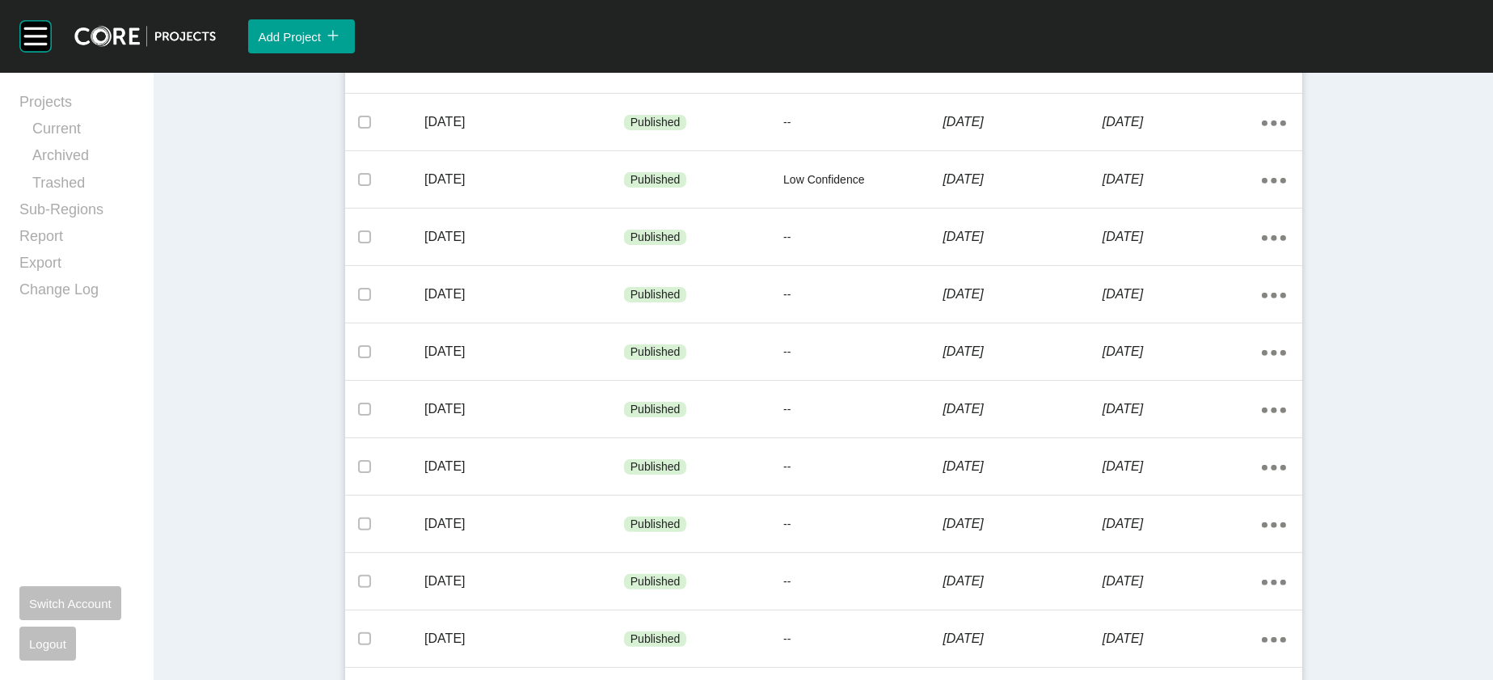
scroll to position [1720, 0]
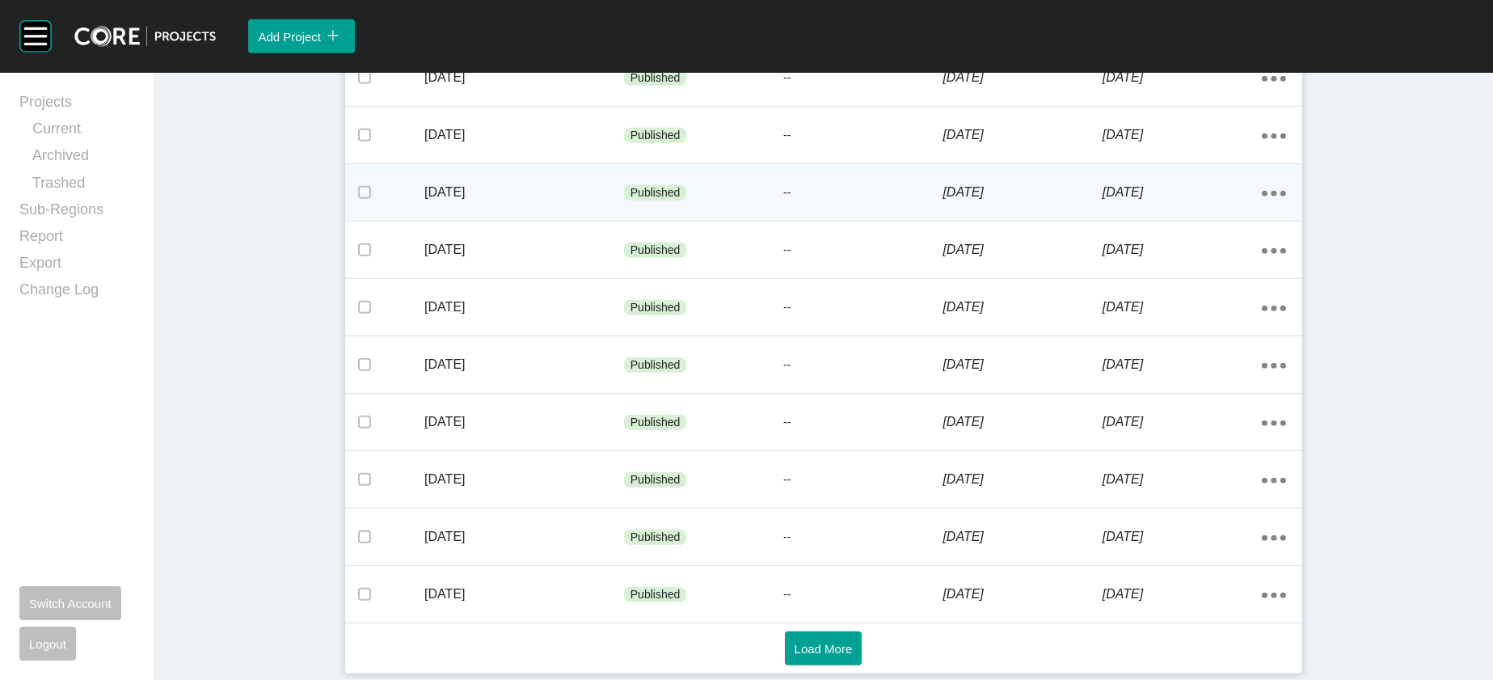
click at [1262, 218] on div "[DATE]" at bounding box center [1182, 192] width 159 height 50
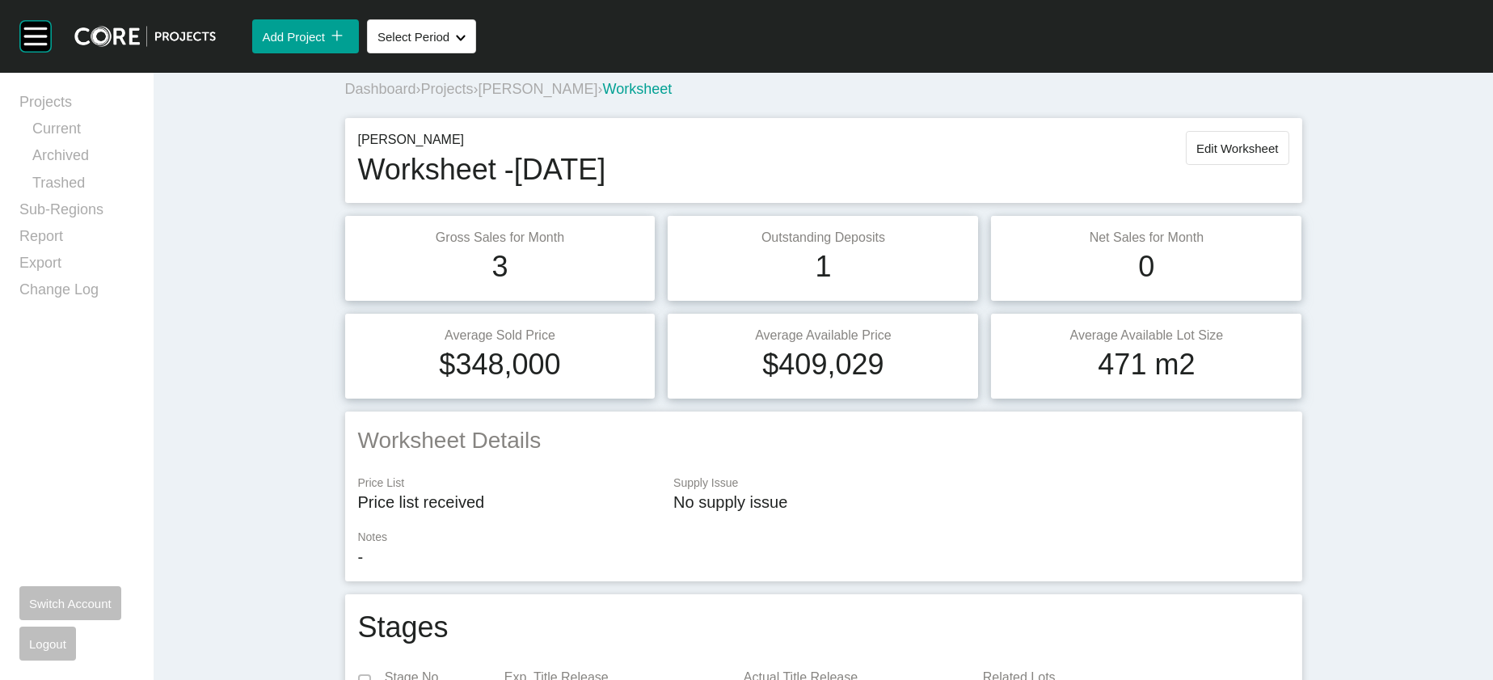
scroll to position [2, 0]
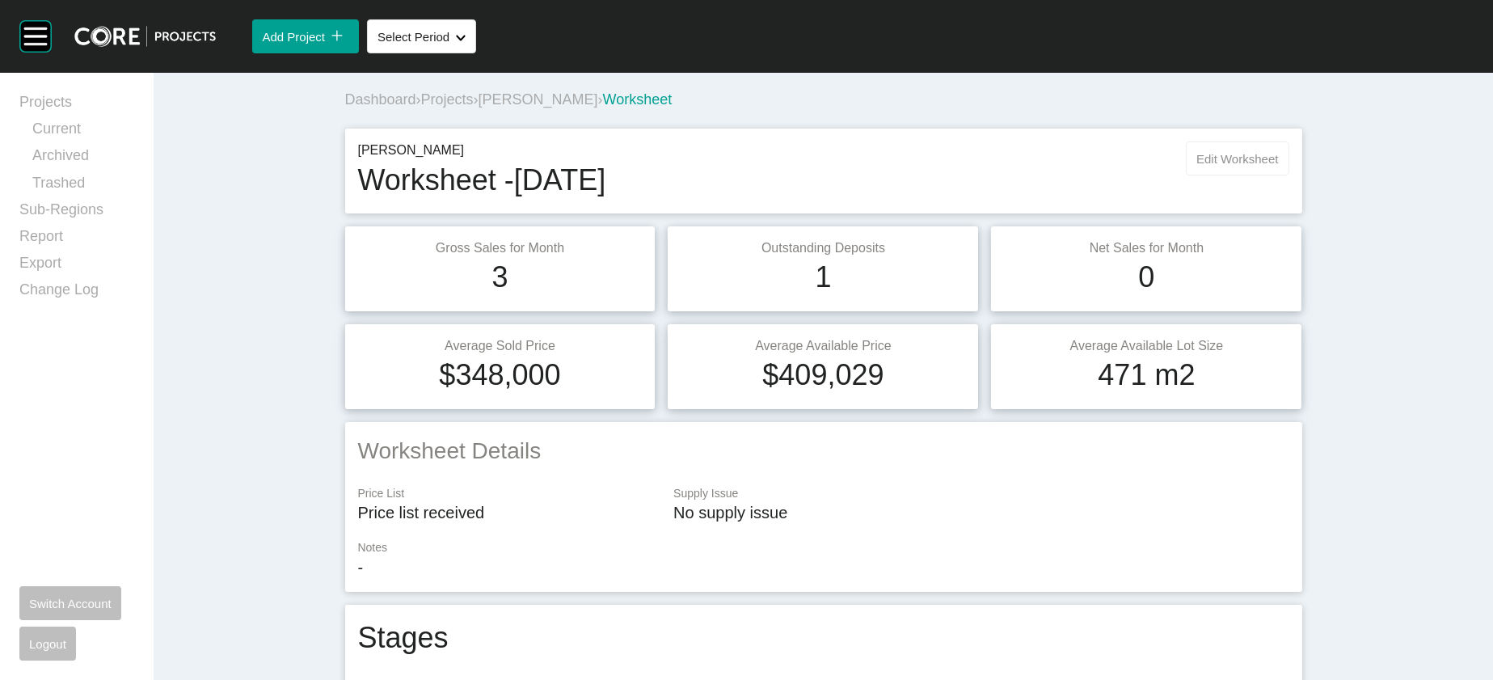
click at [1289, 175] on button "Edit Worksheet" at bounding box center [1237, 159] width 103 height 34
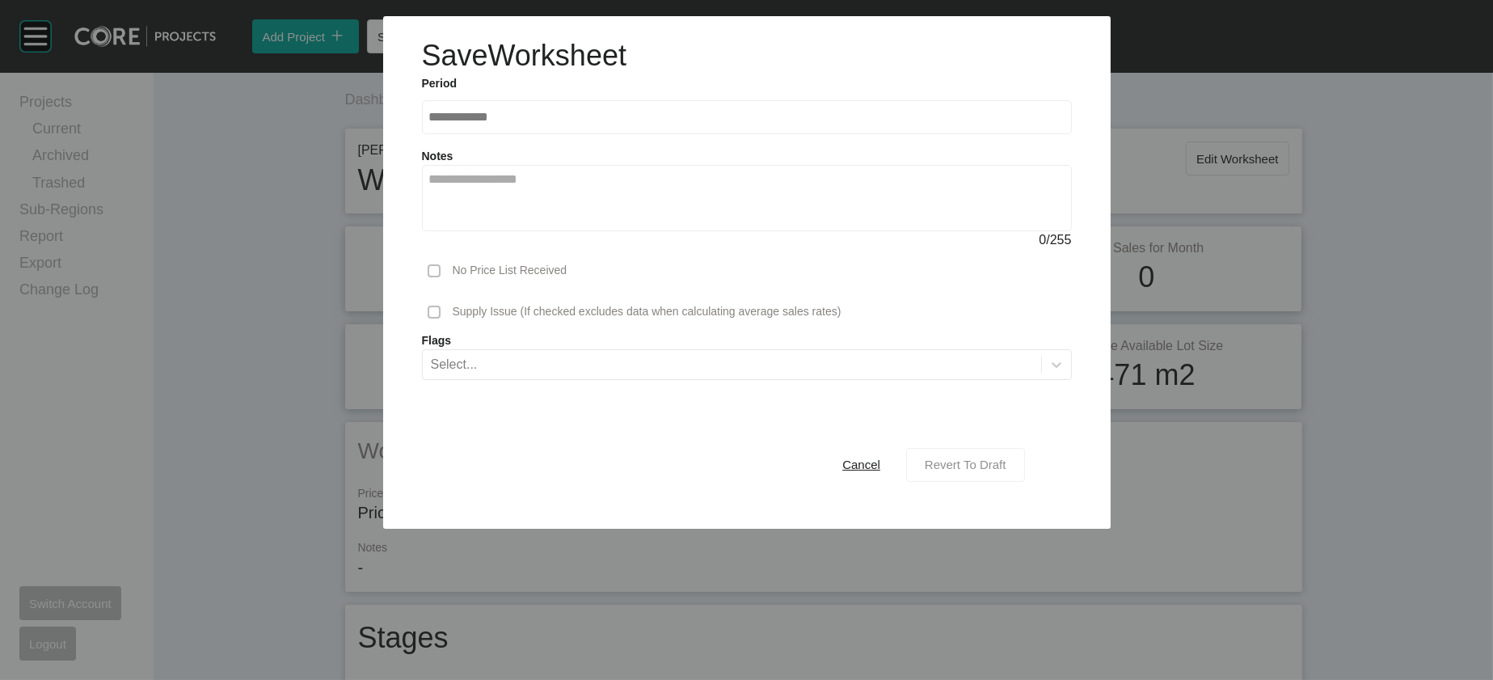
click at [1007, 471] on span "Revert To Draft" at bounding box center [966, 465] width 82 height 14
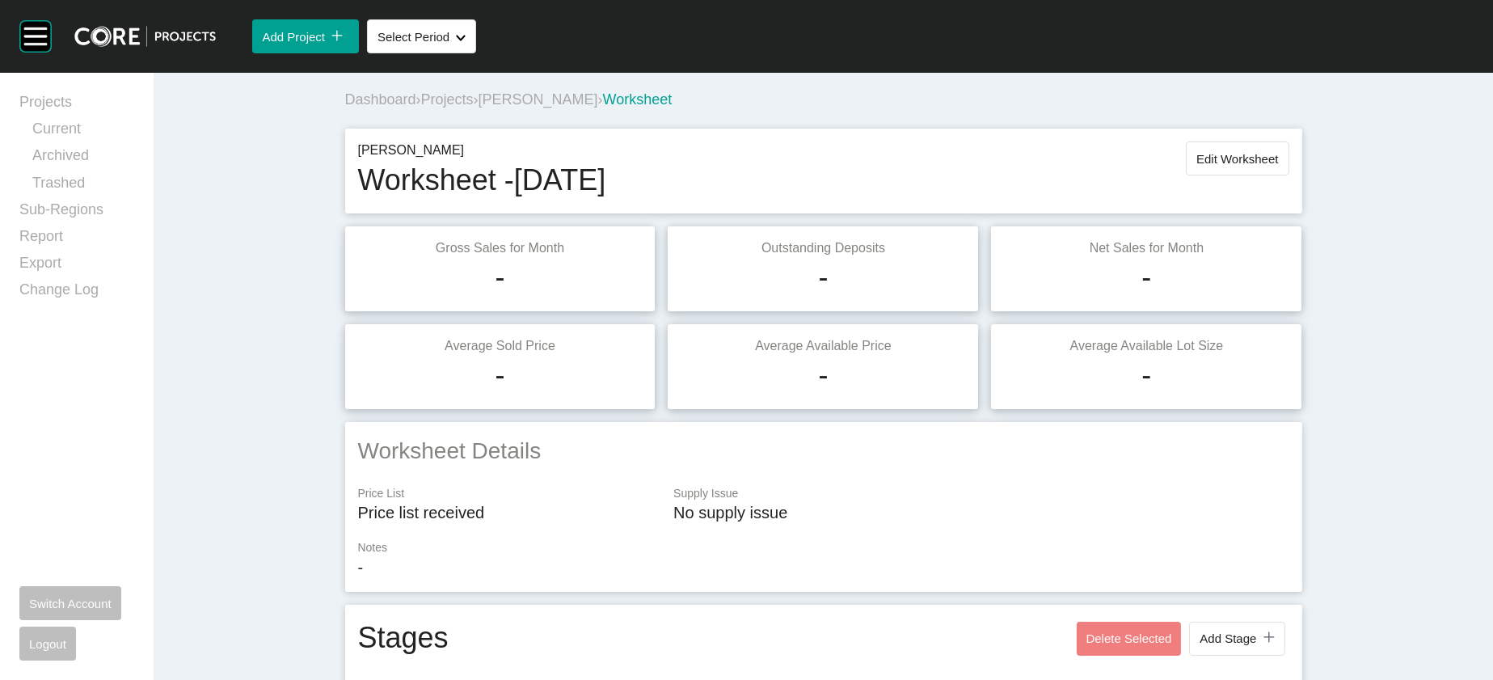
scroll to position [2163, 0]
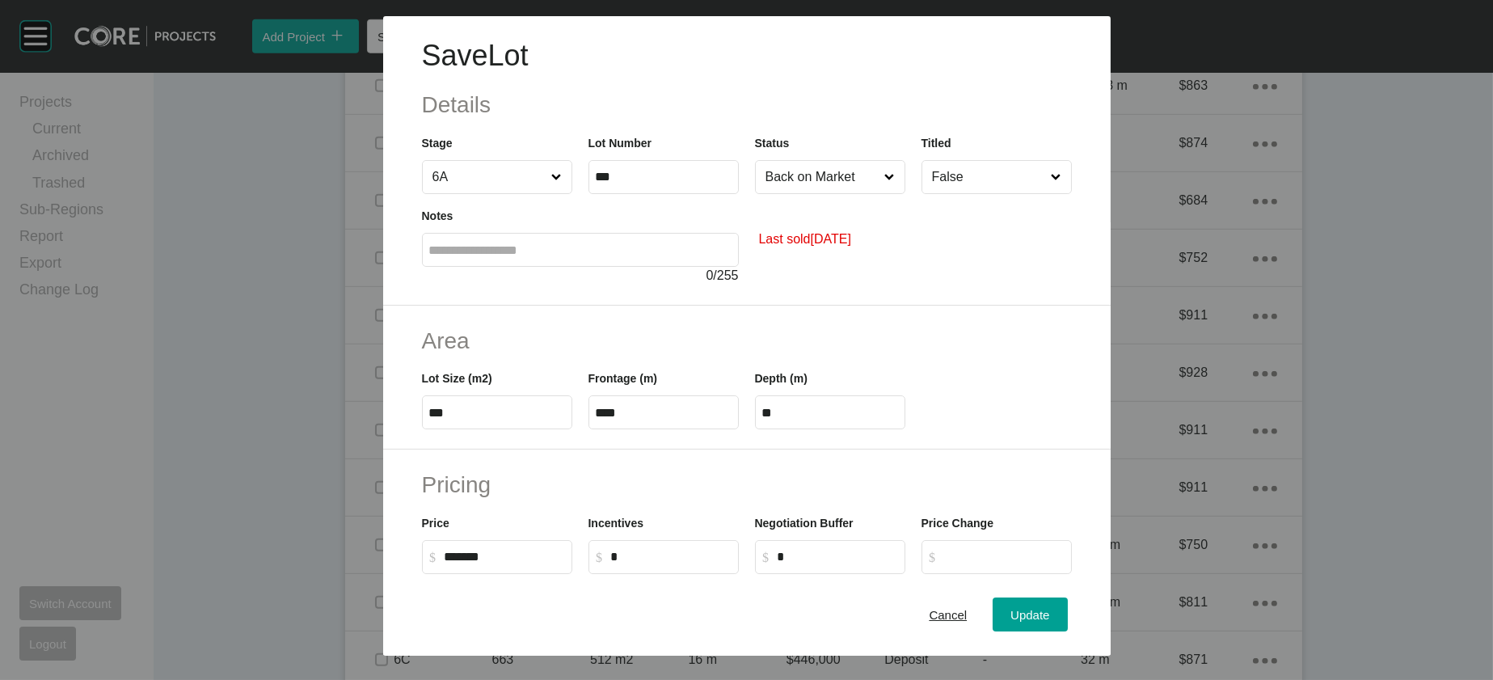
scroll to position [547, 0]
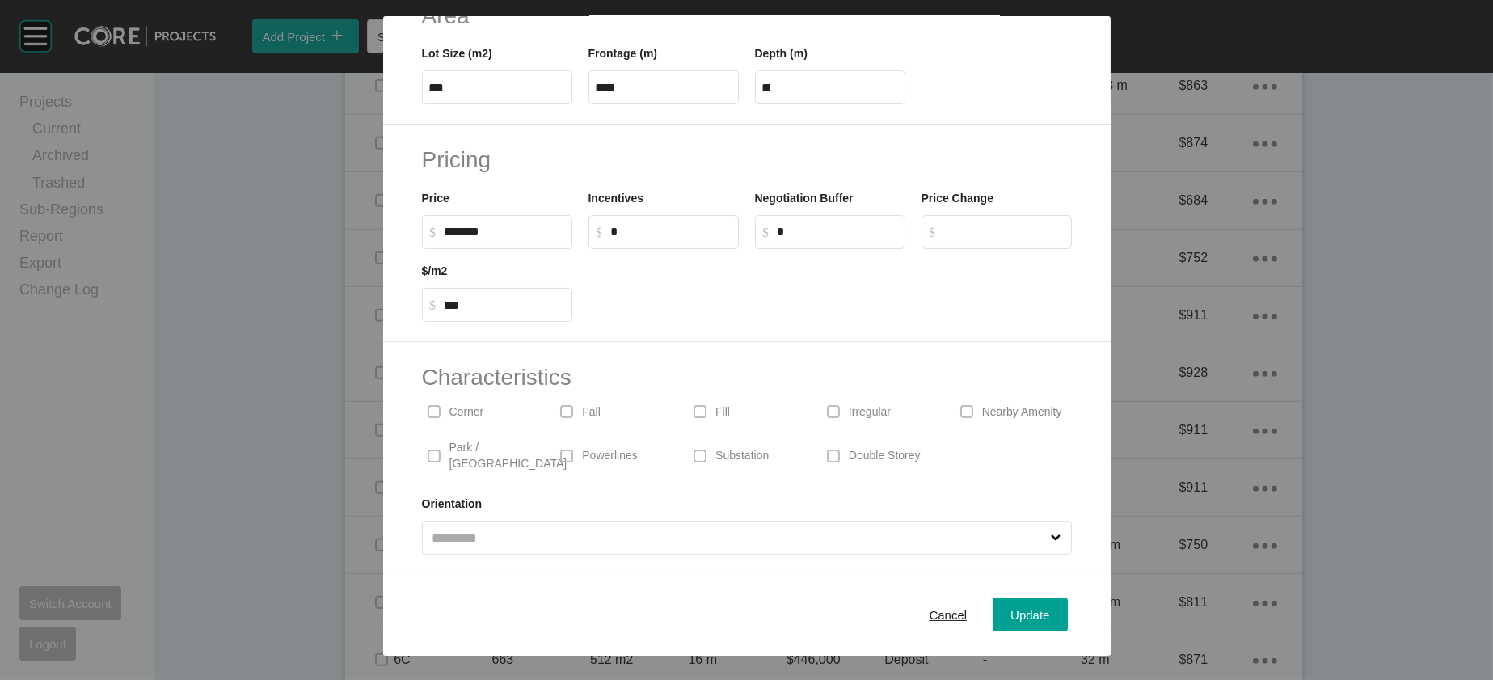
click at [864, 404] on p "Irregular" at bounding box center [870, 412] width 42 height 16
click at [1050, 598] on button "Update" at bounding box center [1030, 615] width 74 height 34
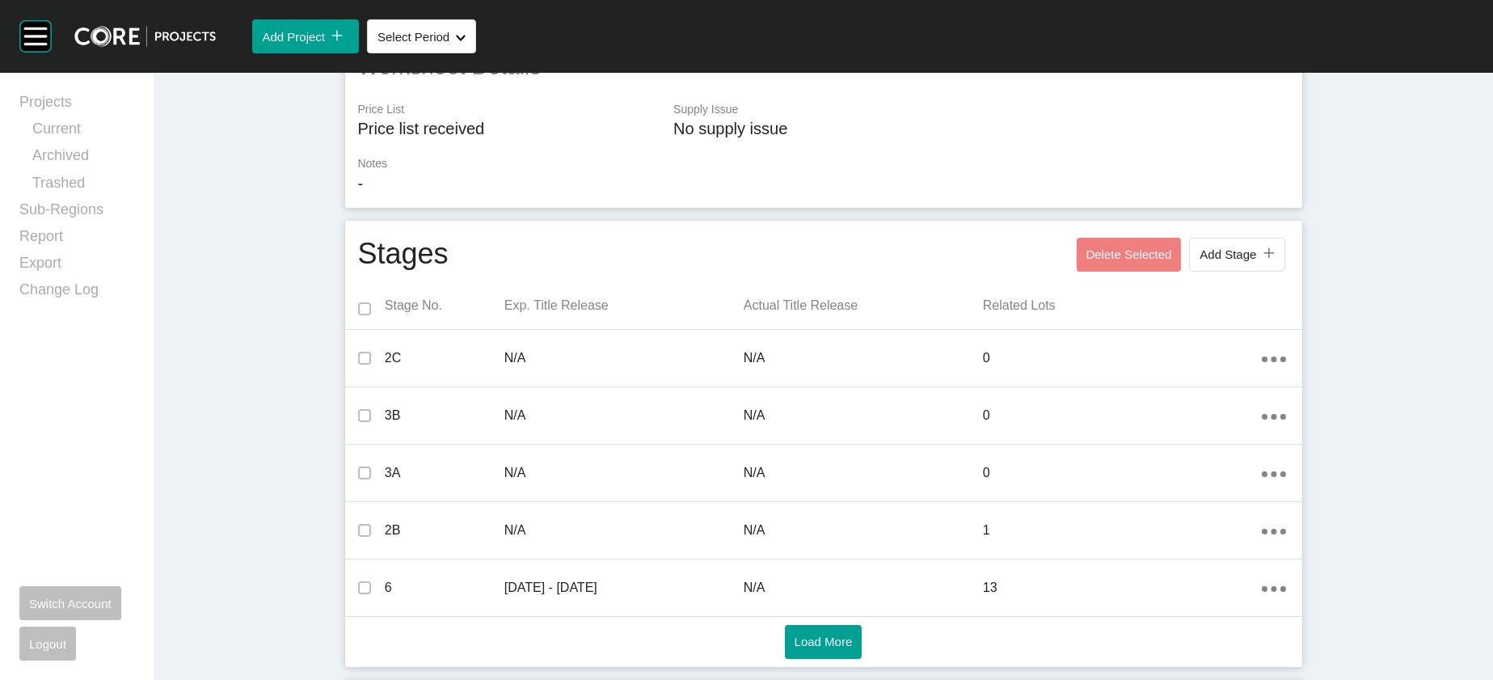
scroll to position [93, 0]
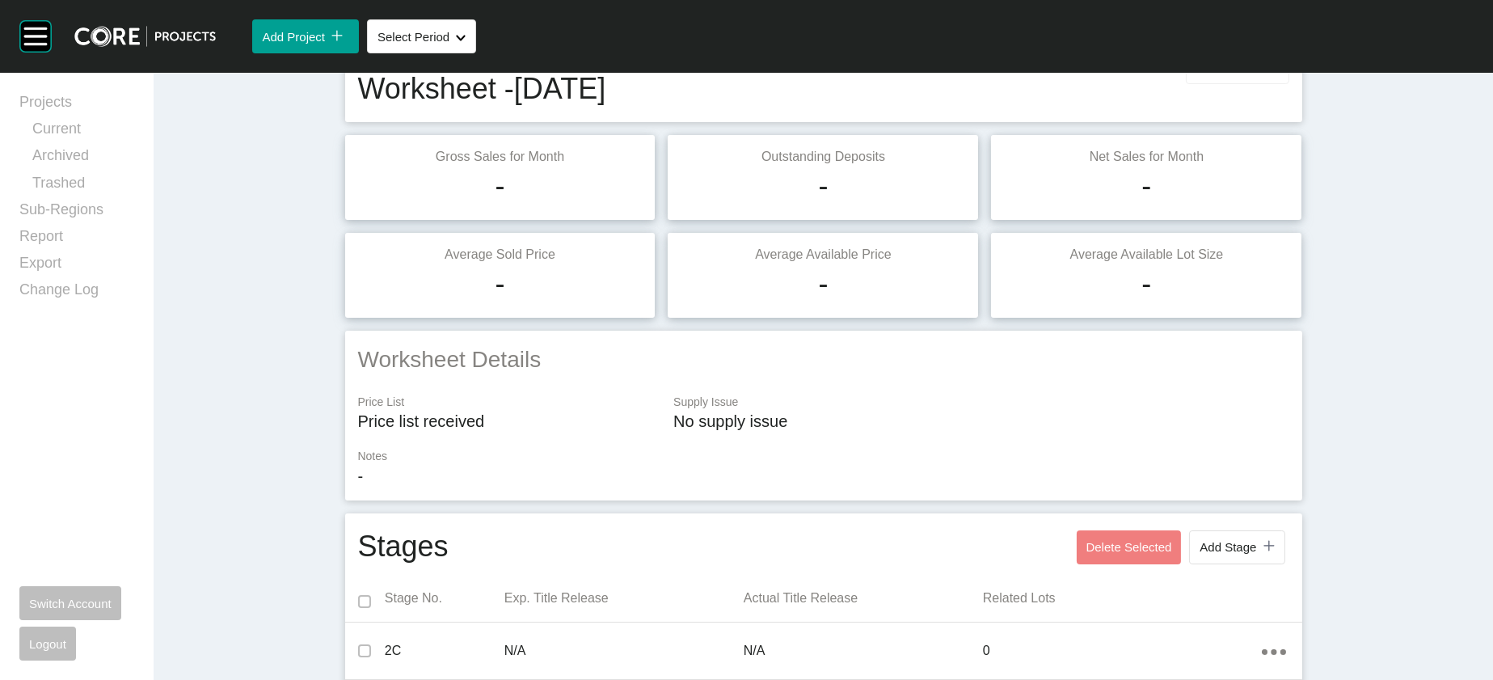
click at [1289, 84] on button "Edit Worksheet" at bounding box center [1237, 67] width 103 height 34
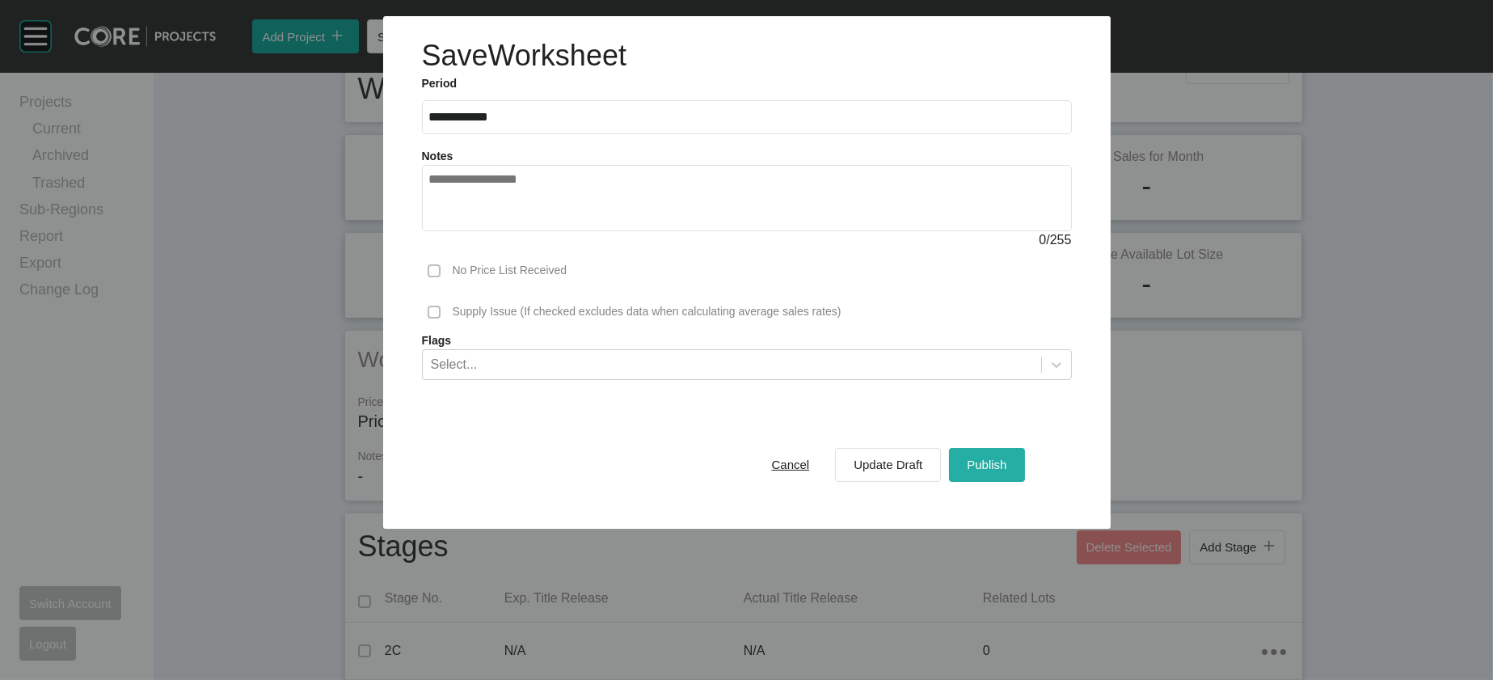
click at [1007, 471] on span "Publish" at bounding box center [987, 465] width 40 height 14
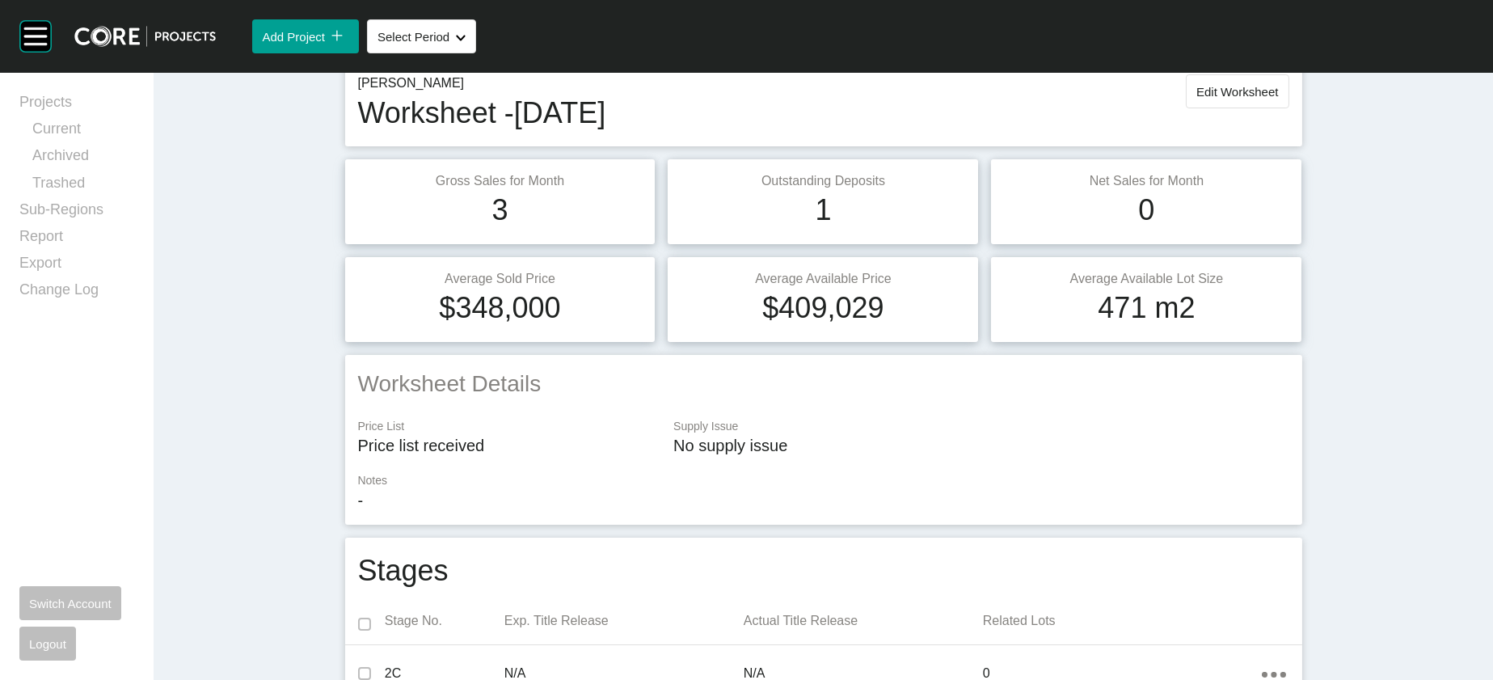
scroll to position [0, 0]
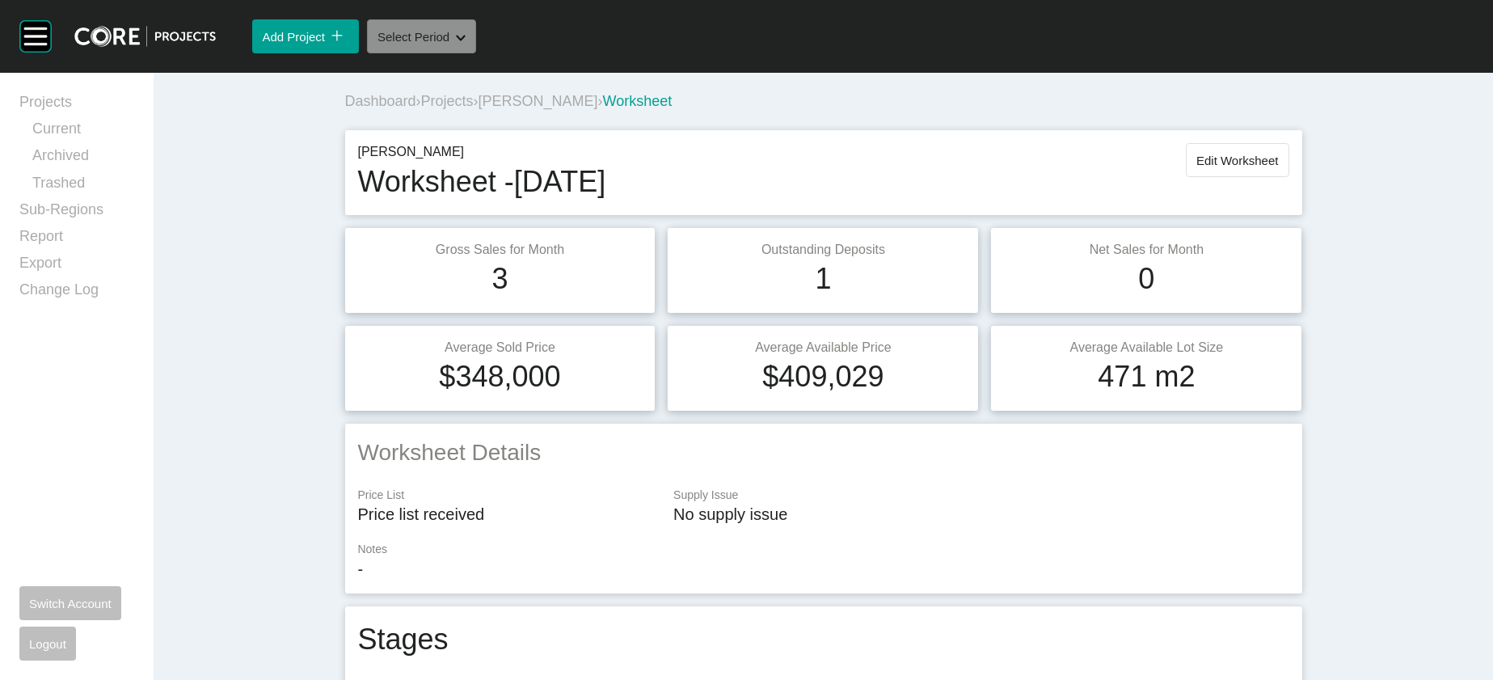
click at [476, 53] on button "Select Period Shape Created with Sketch." at bounding box center [421, 36] width 109 height 34
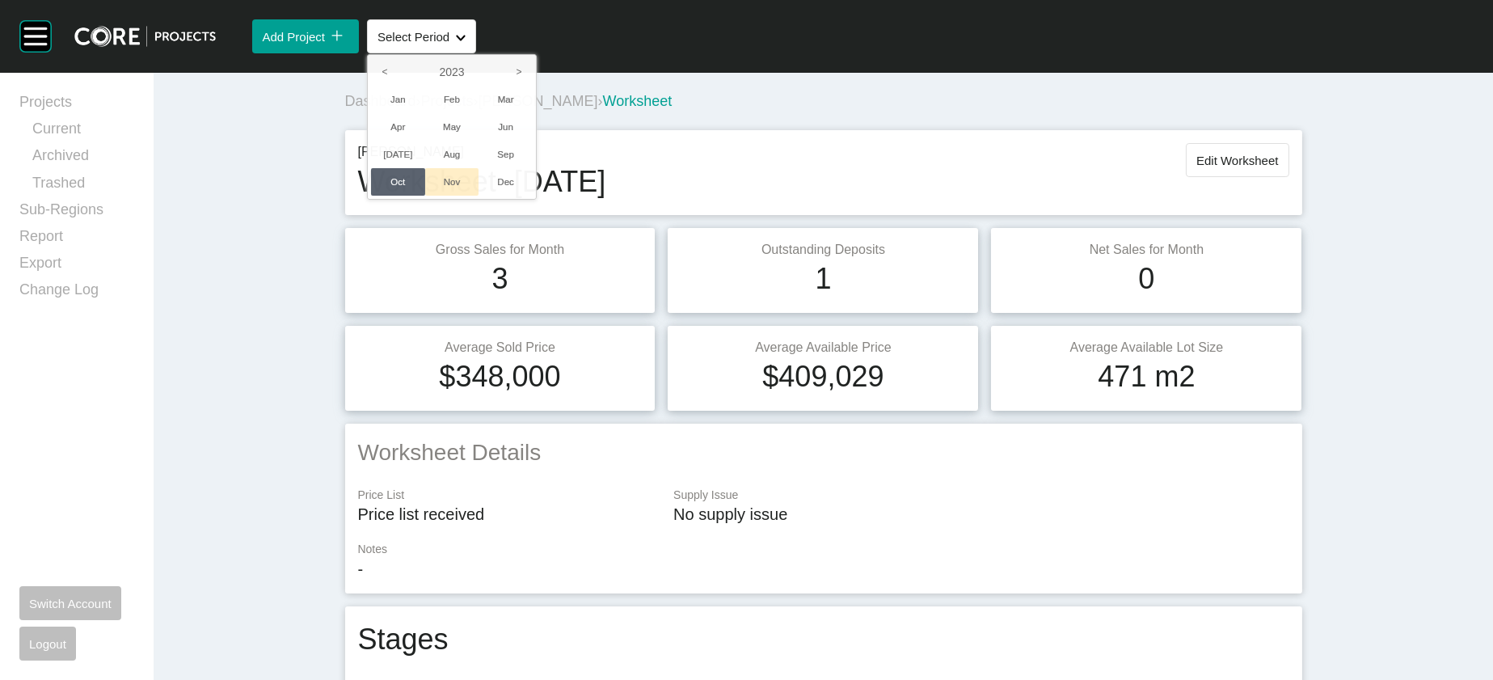
click at [479, 196] on li "Nov" at bounding box center [452, 181] width 54 height 27
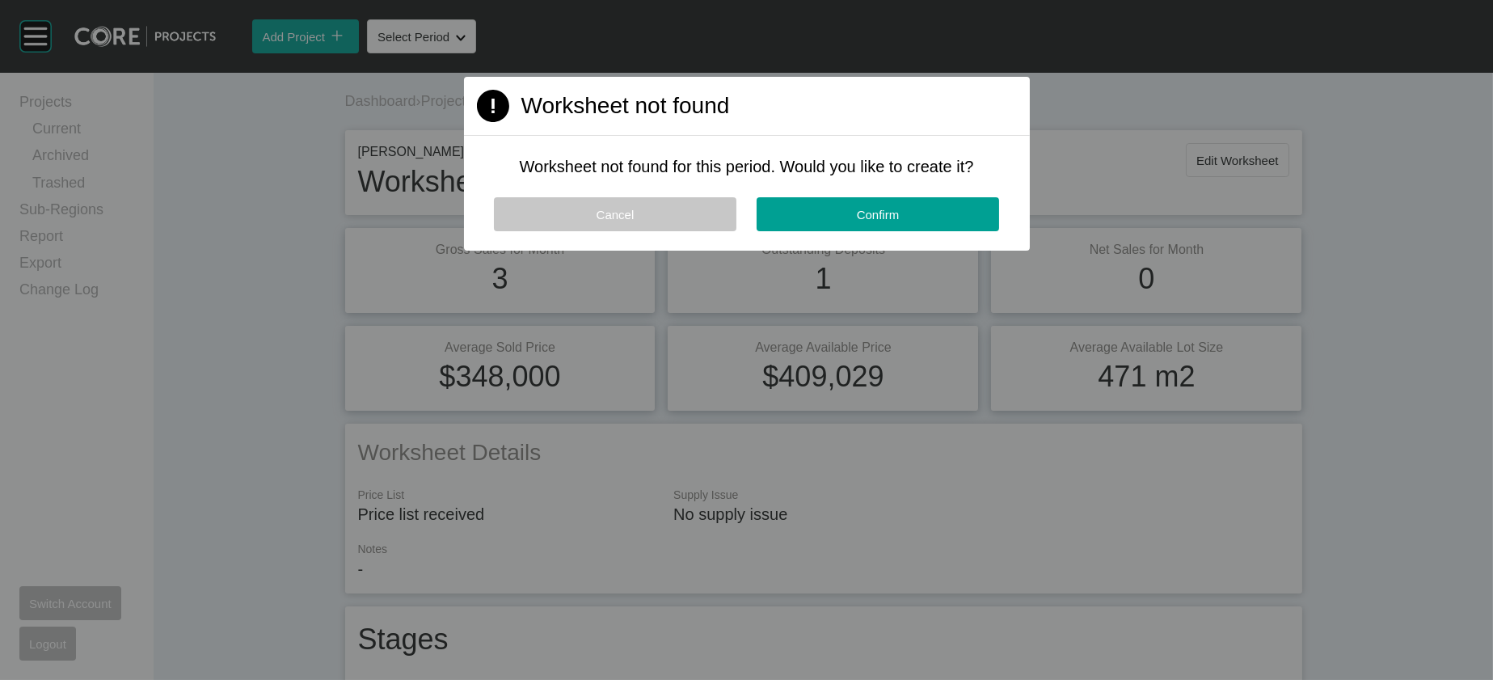
click at [598, 222] on span "Cancel" at bounding box center [616, 215] width 38 height 14
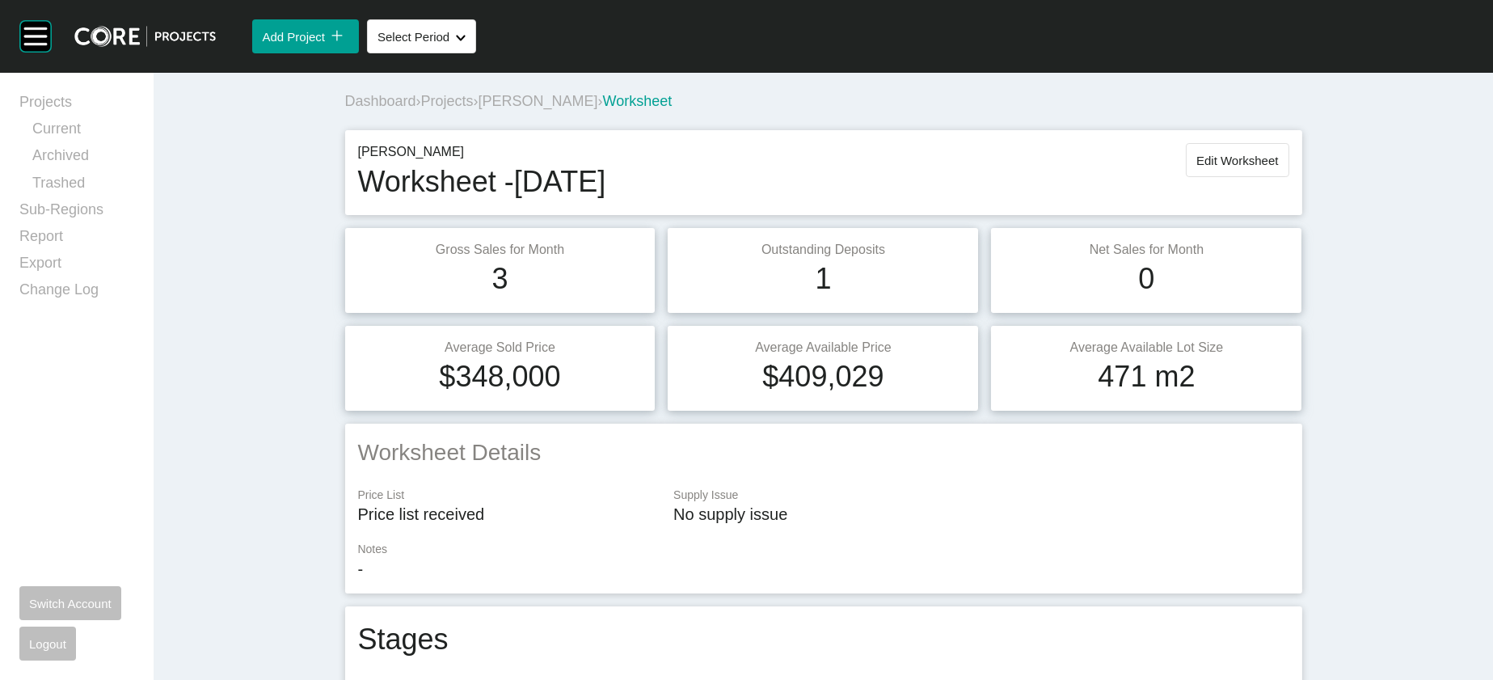
click at [479, 109] on span "[PERSON_NAME]" at bounding box center [539, 101] width 120 height 16
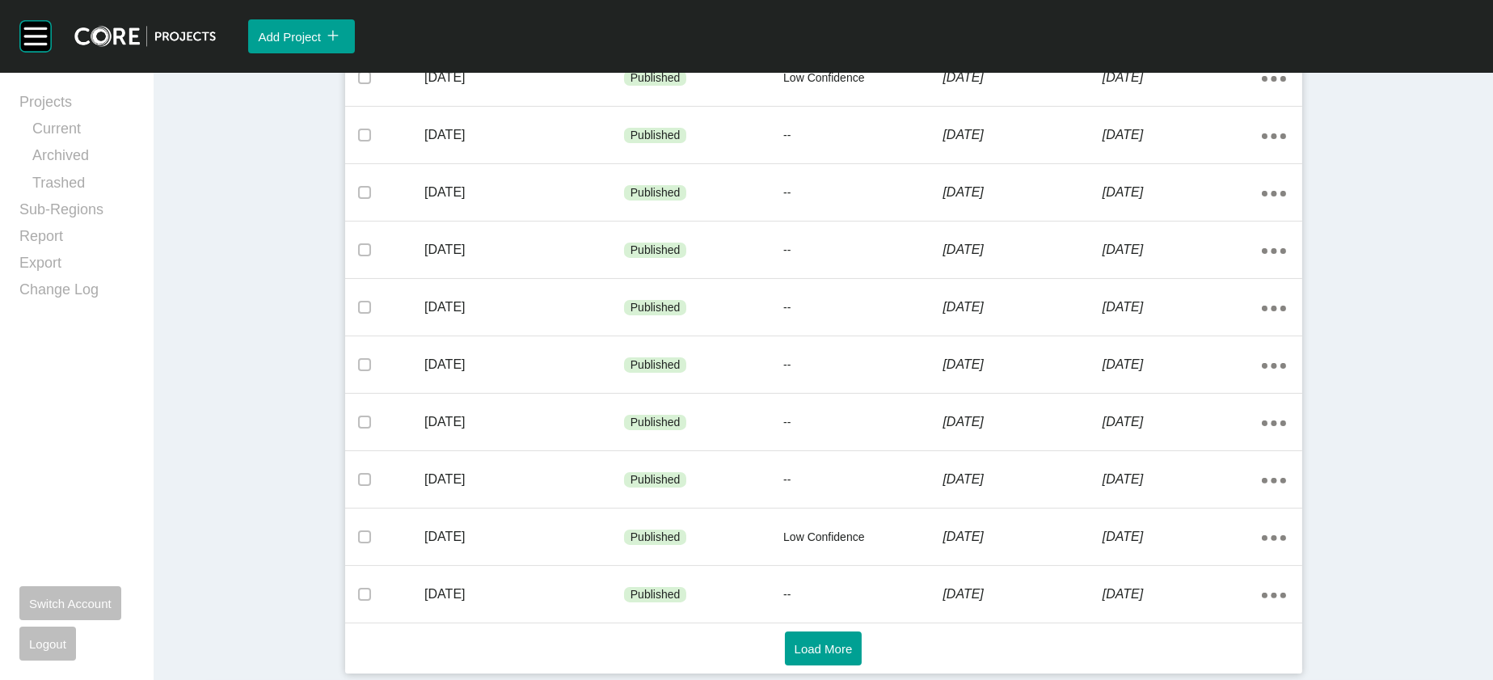
scroll to position [1120, 0]
click at [836, 634] on button "Load More" at bounding box center [824, 649] width 78 height 34
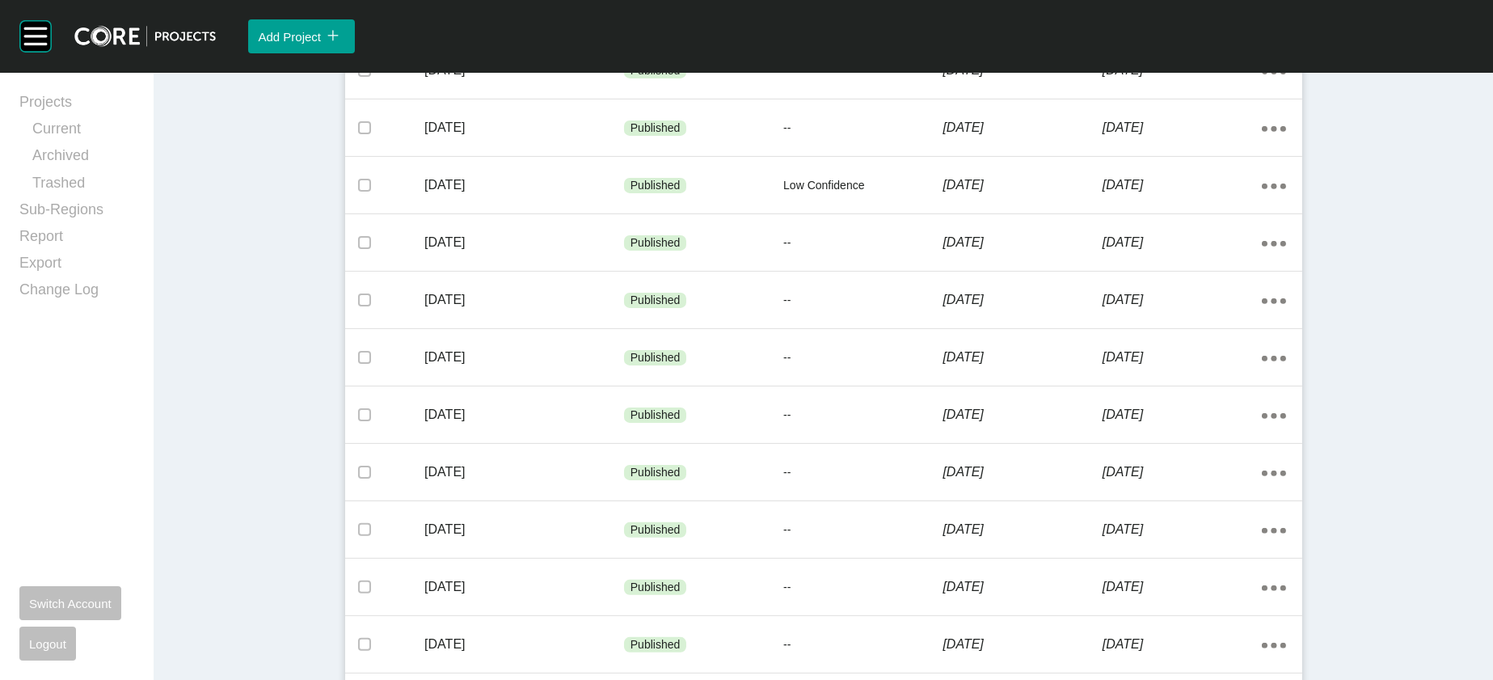
scroll to position [1715, 0]
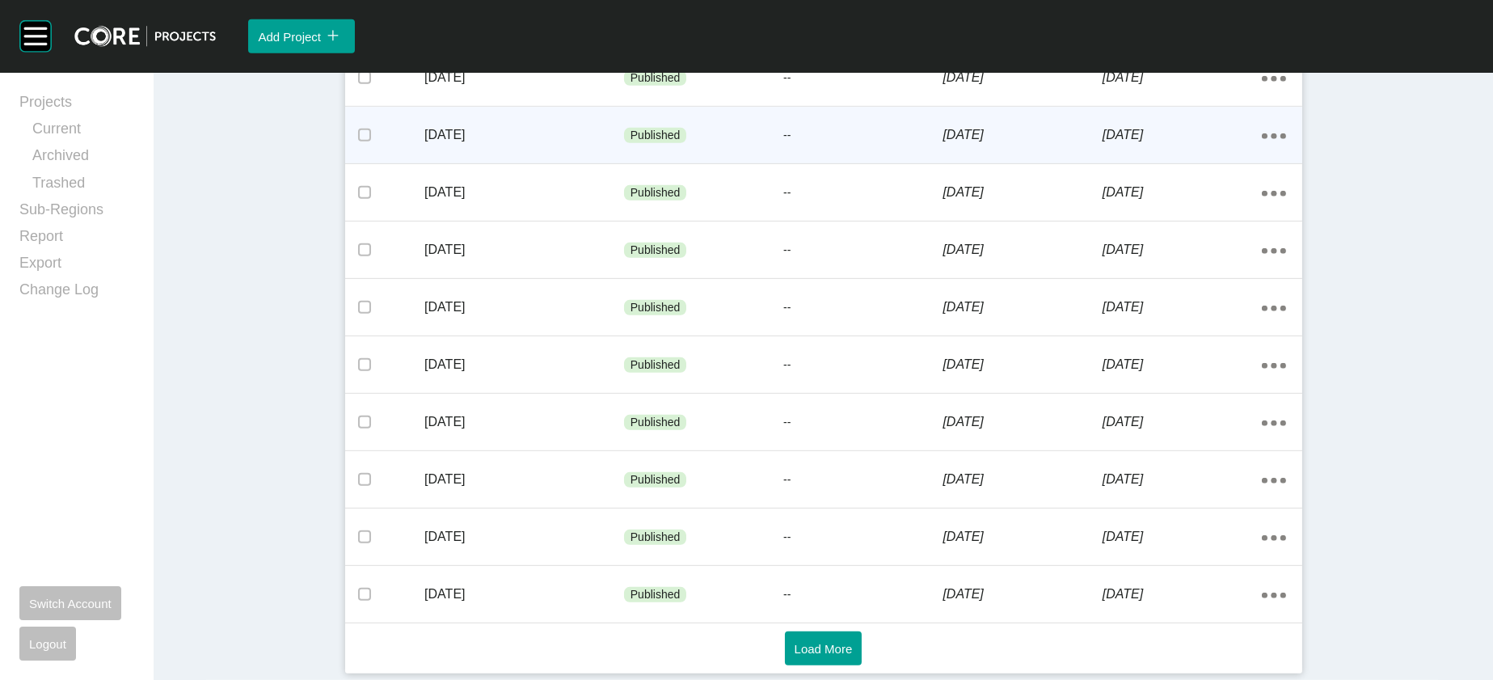
click at [1102, 160] on div "[DATE]" at bounding box center [1022, 135] width 159 height 50
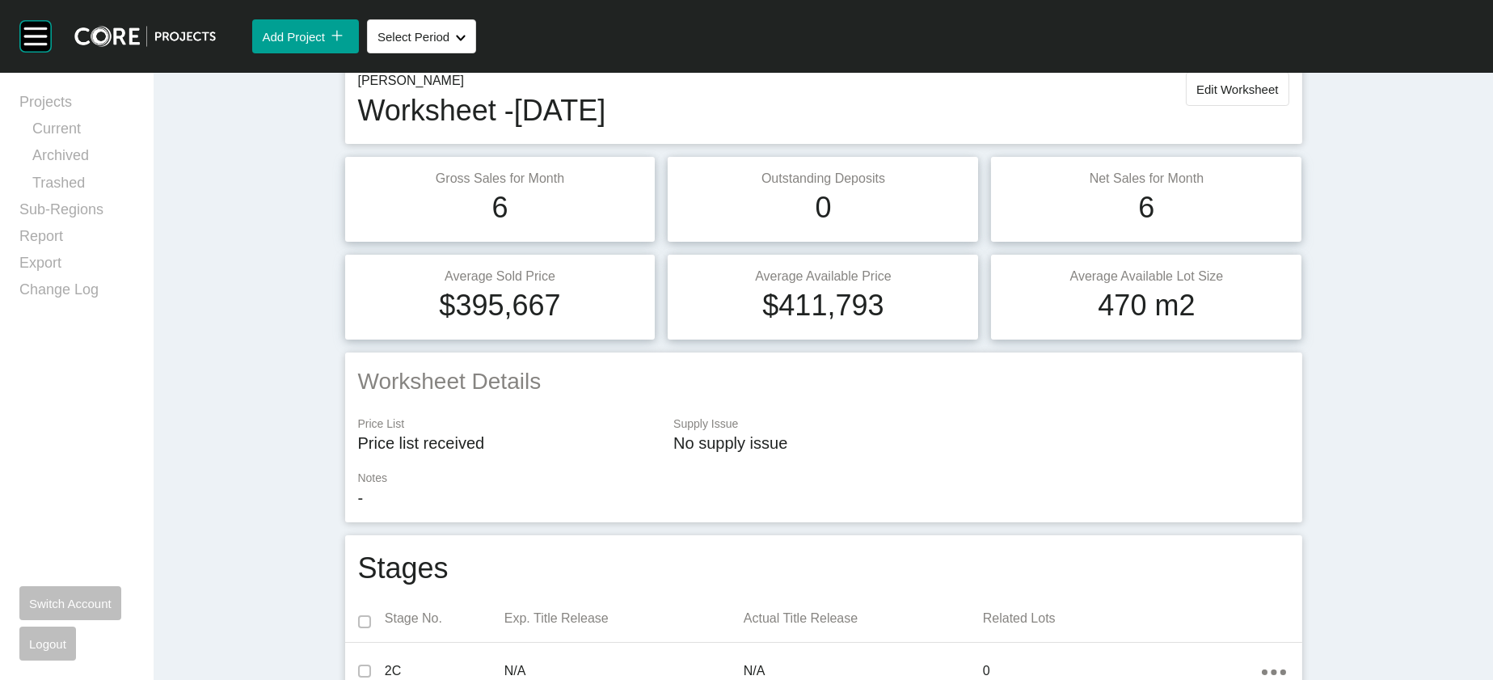
scroll to position [66, 0]
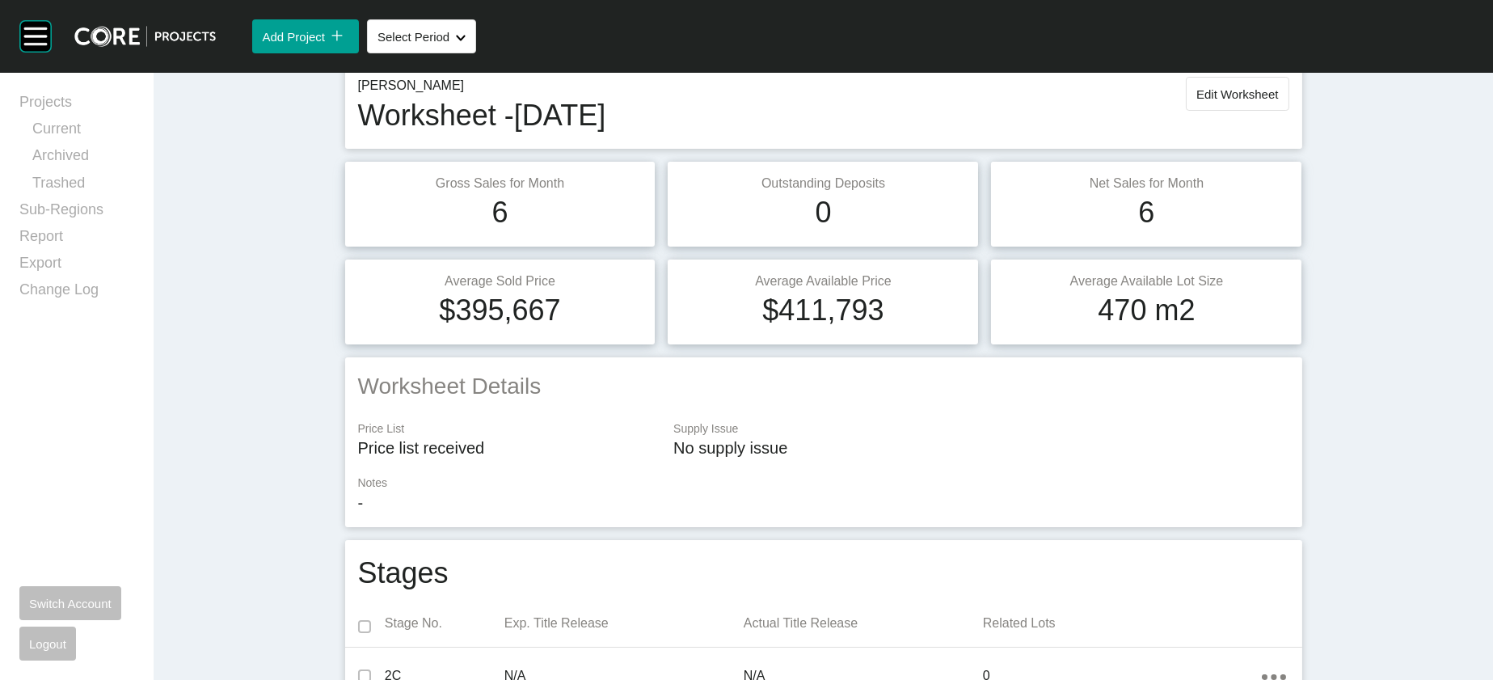
click at [1278, 101] on span "Edit Worksheet" at bounding box center [1238, 94] width 82 height 14
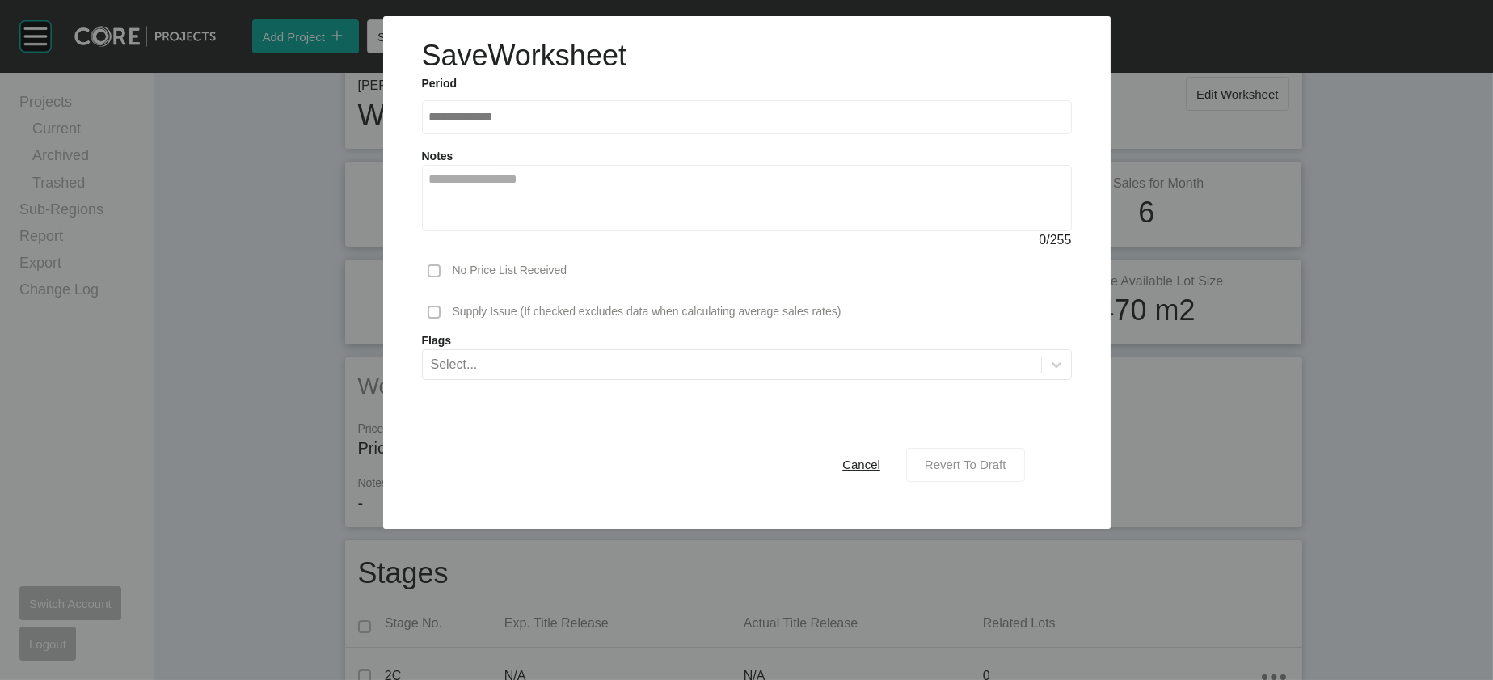
click at [991, 471] on span "Revert To Draft" at bounding box center [966, 465] width 82 height 14
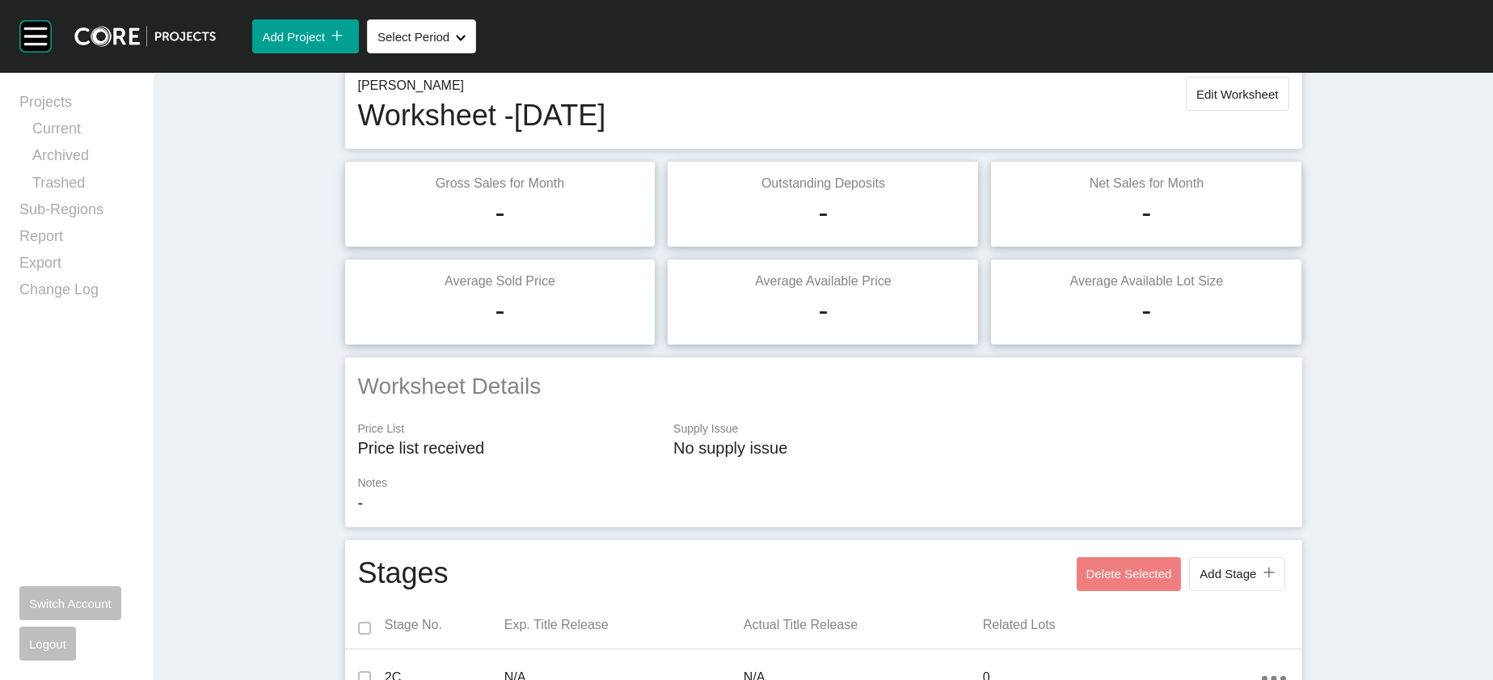
scroll to position [2021, 0]
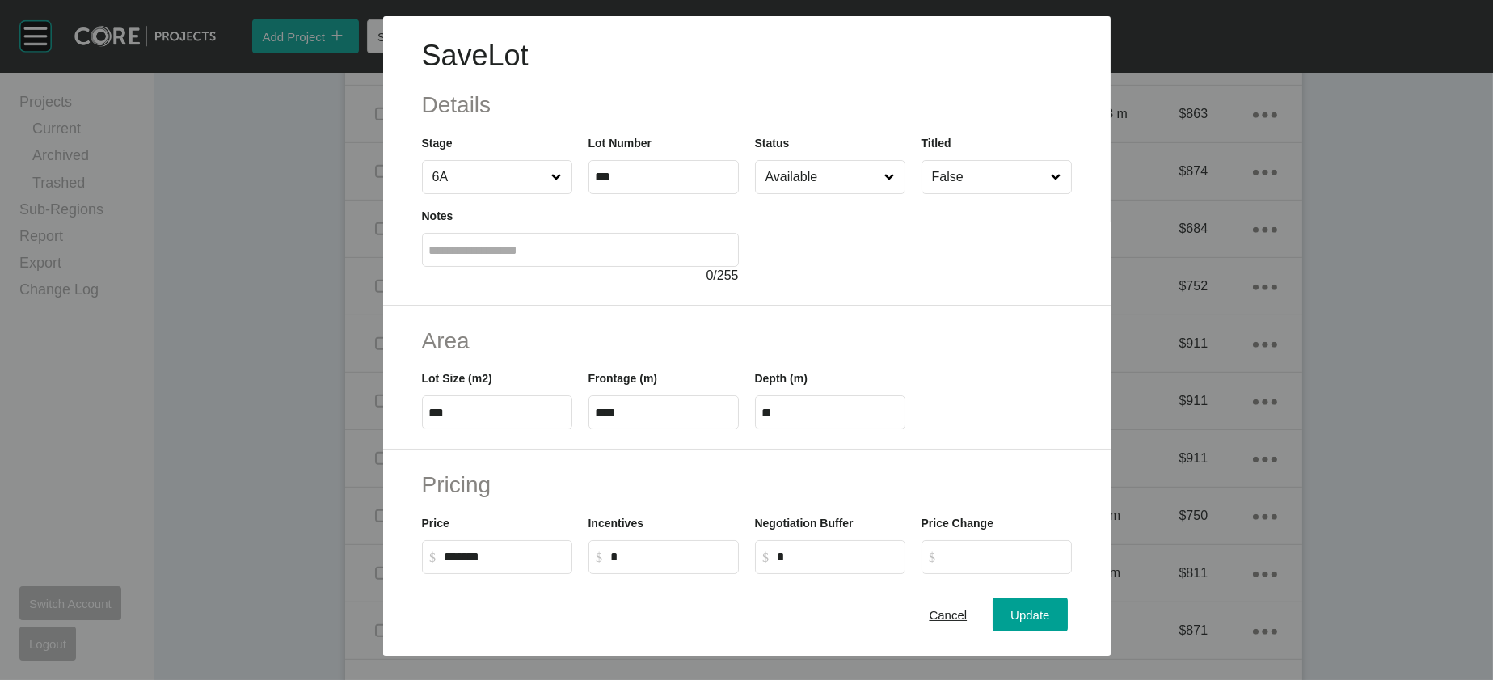
scroll to position [547, 0]
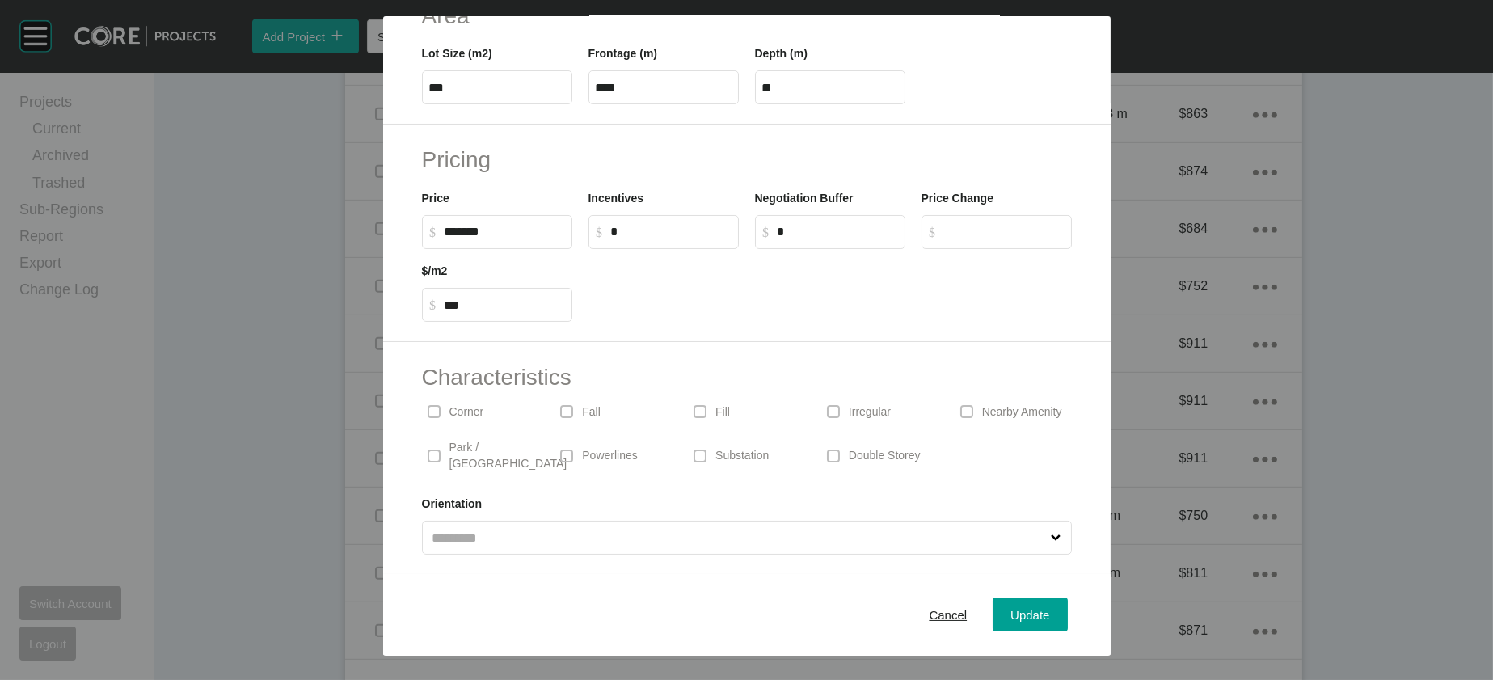
click at [885, 404] on p "Irregular" at bounding box center [870, 412] width 42 height 16
click at [1050, 608] on span "Update" at bounding box center [1030, 615] width 39 height 14
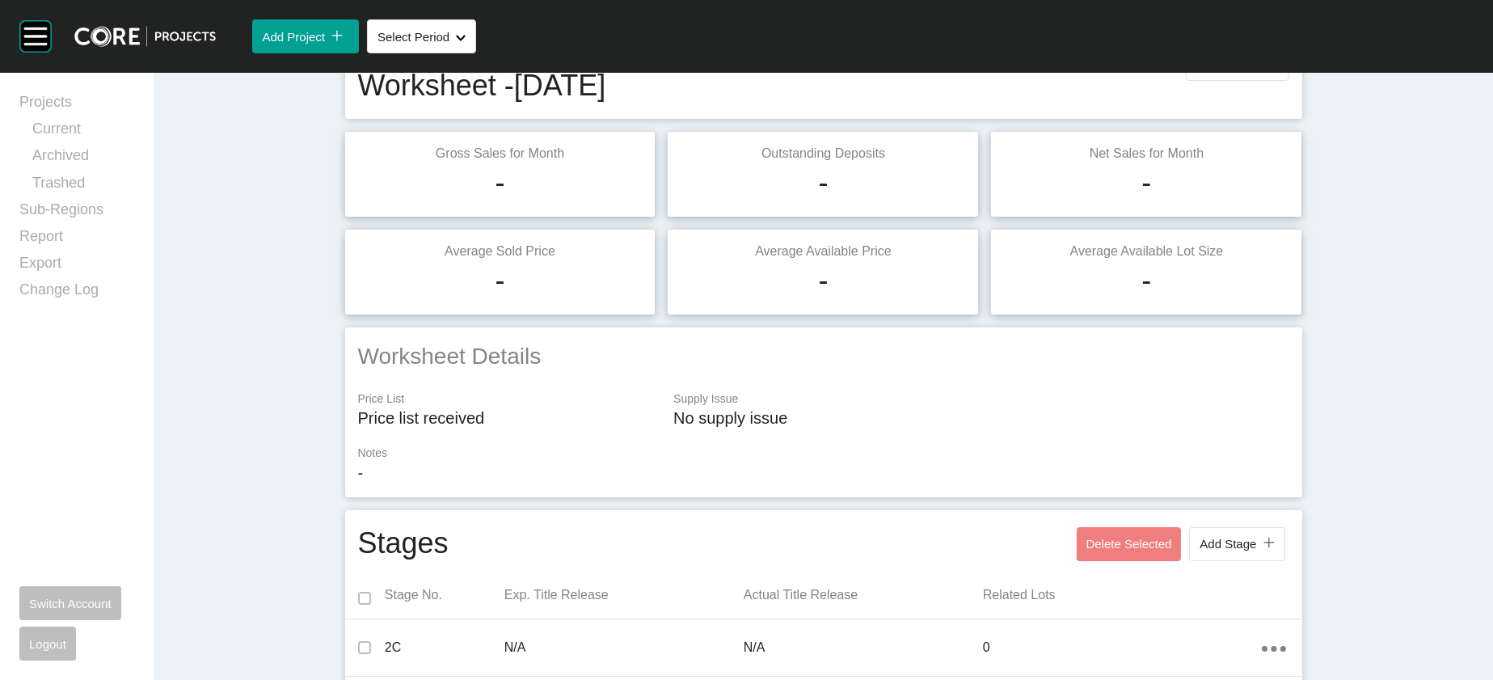
scroll to position [0, 0]
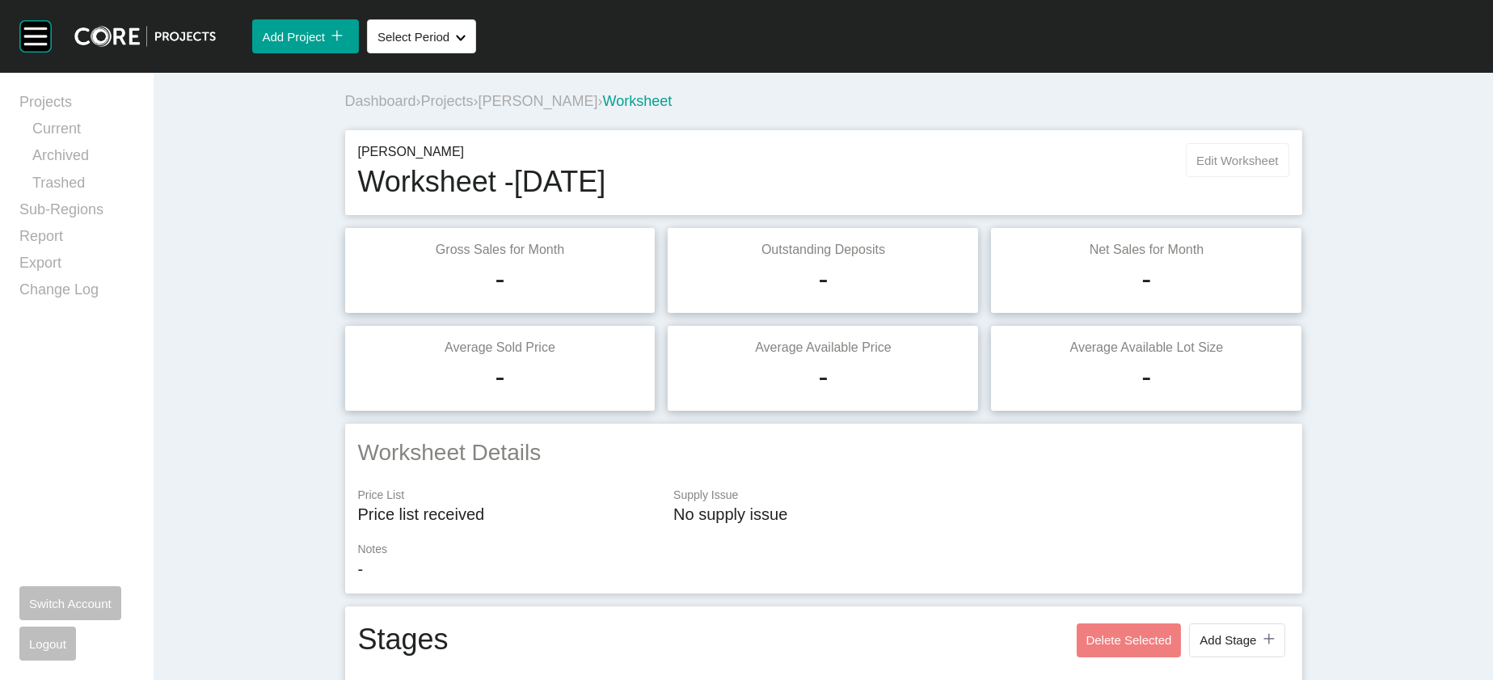
click at [1278, 167] on span "Edit Worksheet" at bounding box center [1238, 161] width 82 height 14
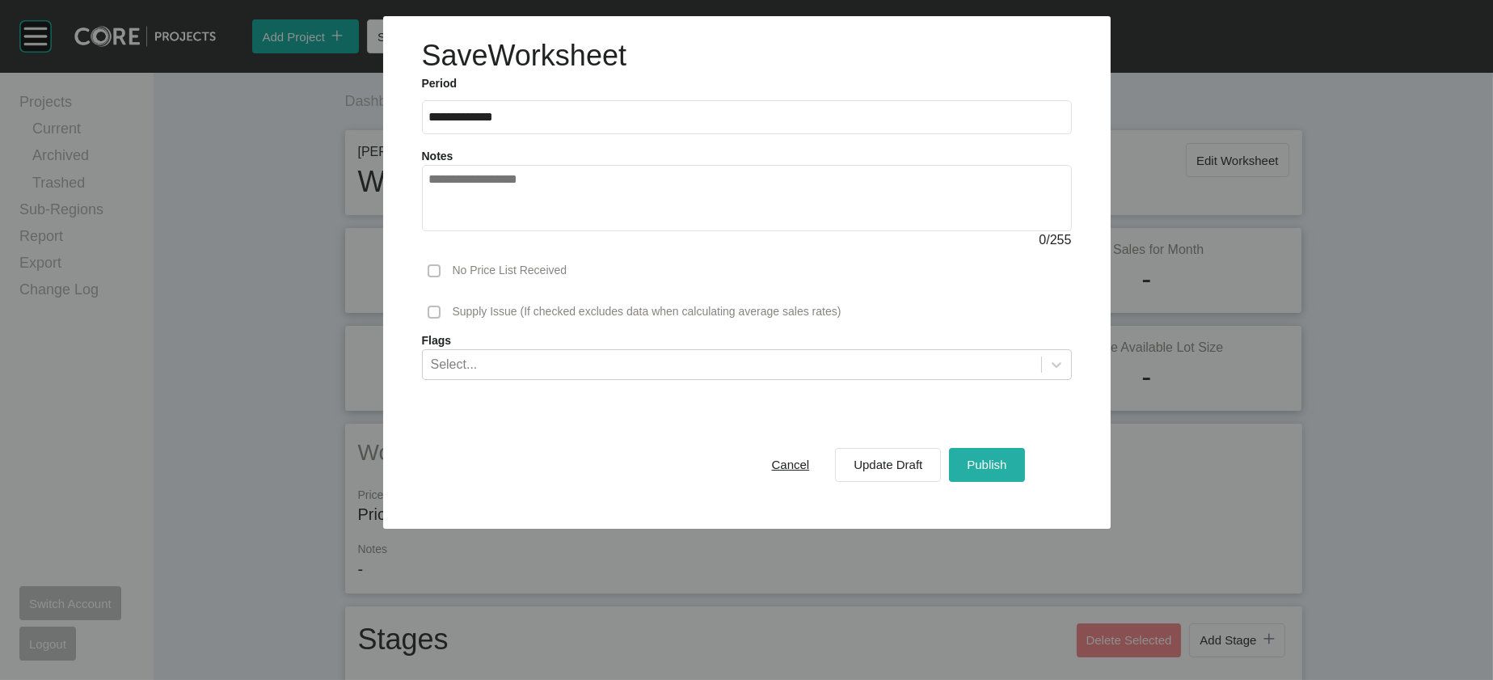
click at [1014, 482] on button "Publish" at bounding box center [986, 465] width 75 height 34
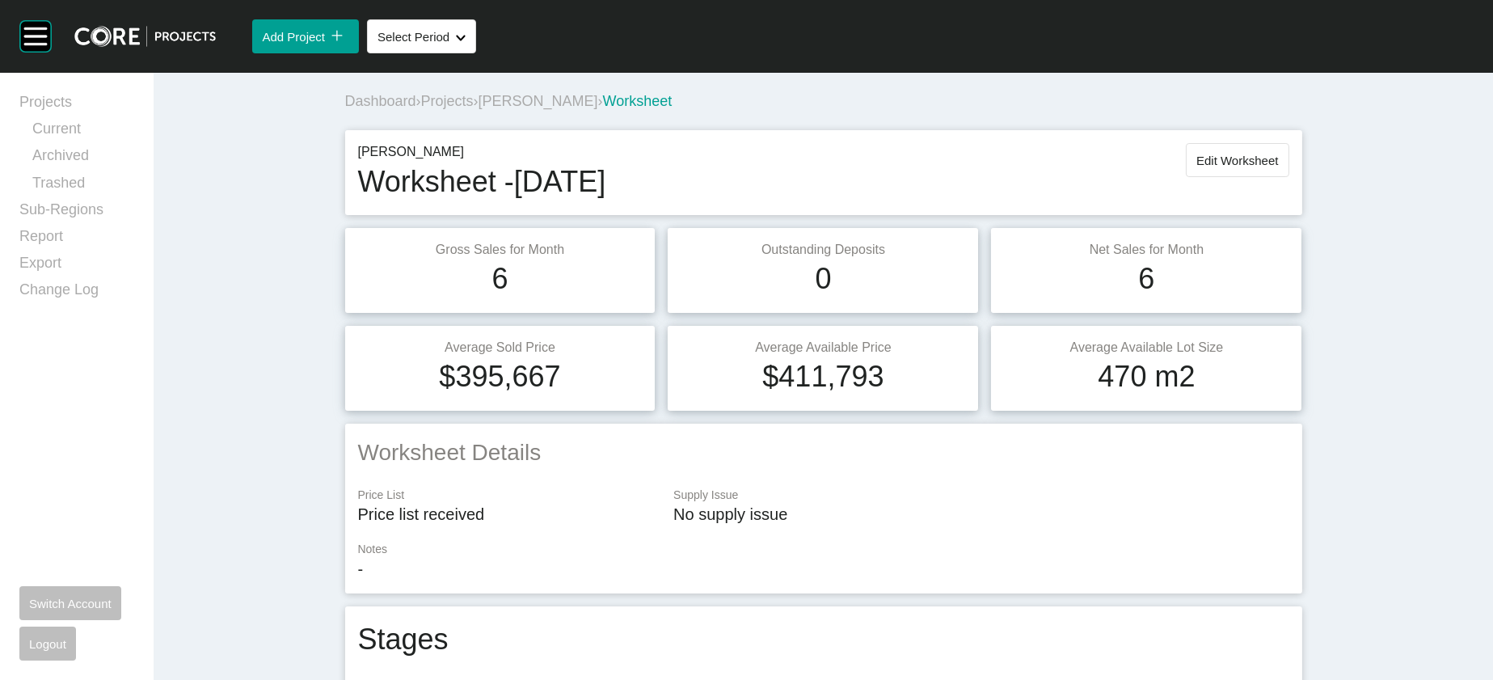
click at [479, 109] on span "[PERSON_NAME]" at bounding box center [539, 101] width 120 height 16
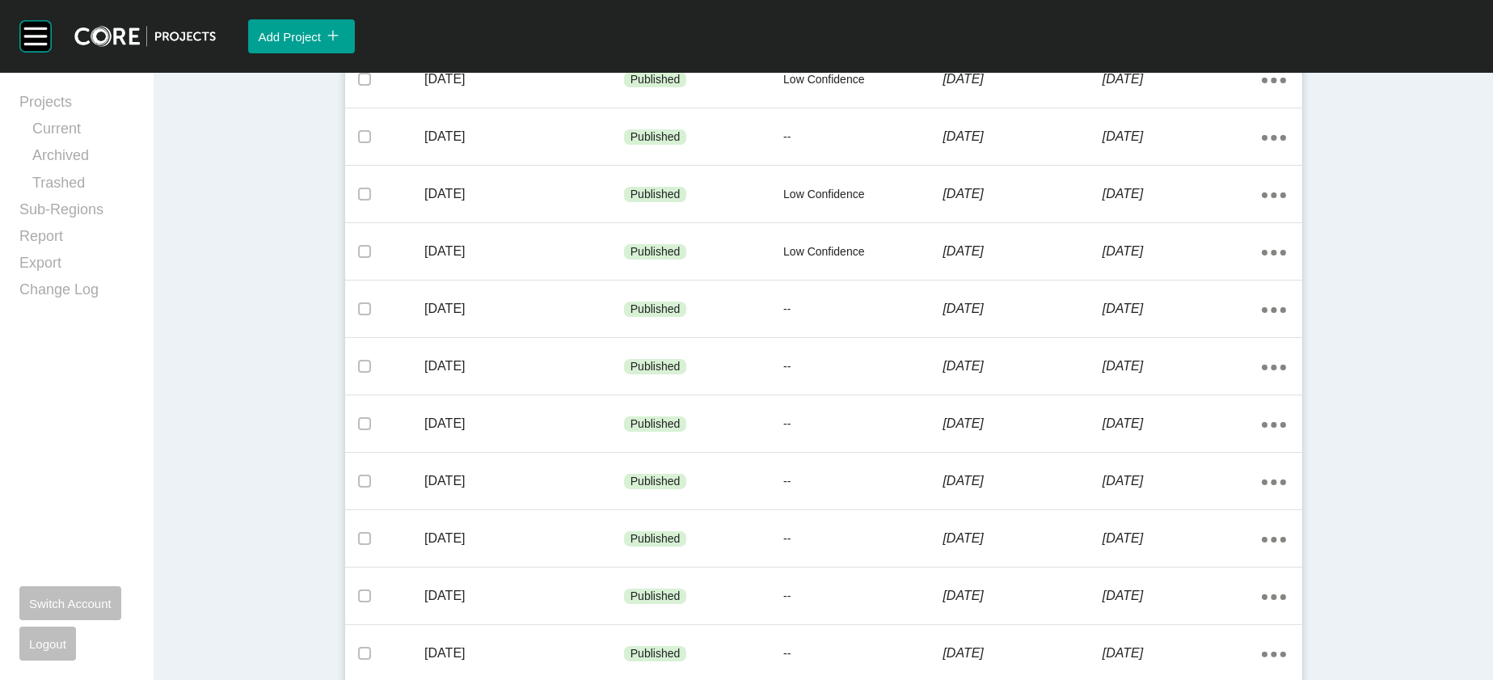
scroll to position [1126, 0]
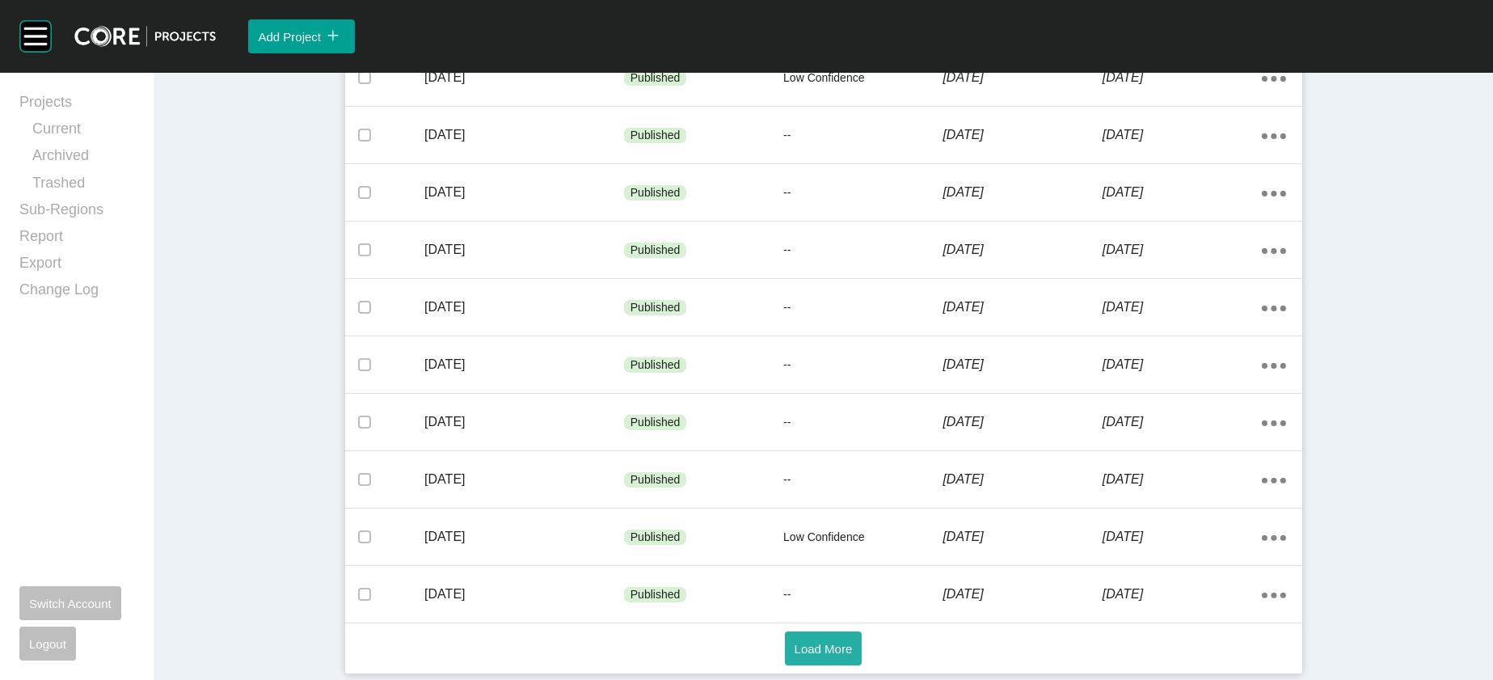
click at [849, 645] on span "Load More" at bounding box center [824, 649] width 58 height 14
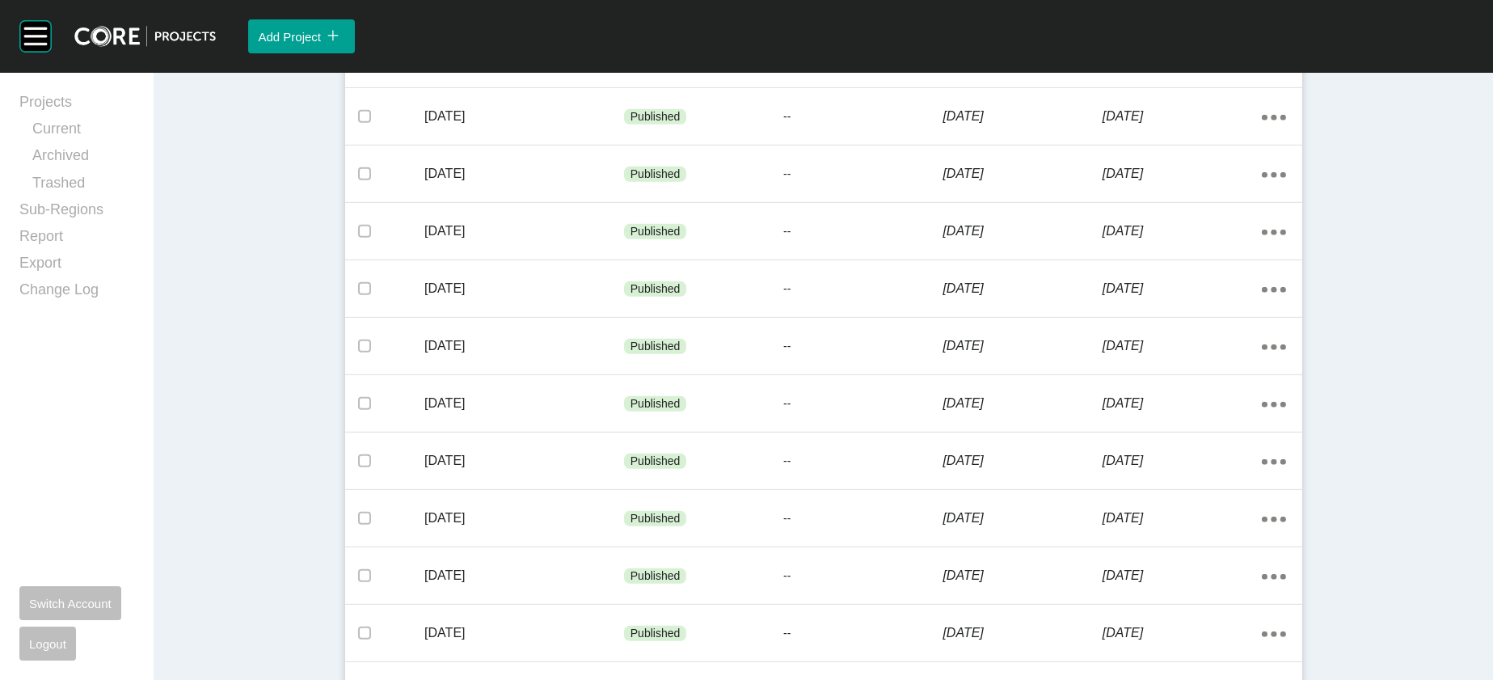
scroll to position [1540, 0]
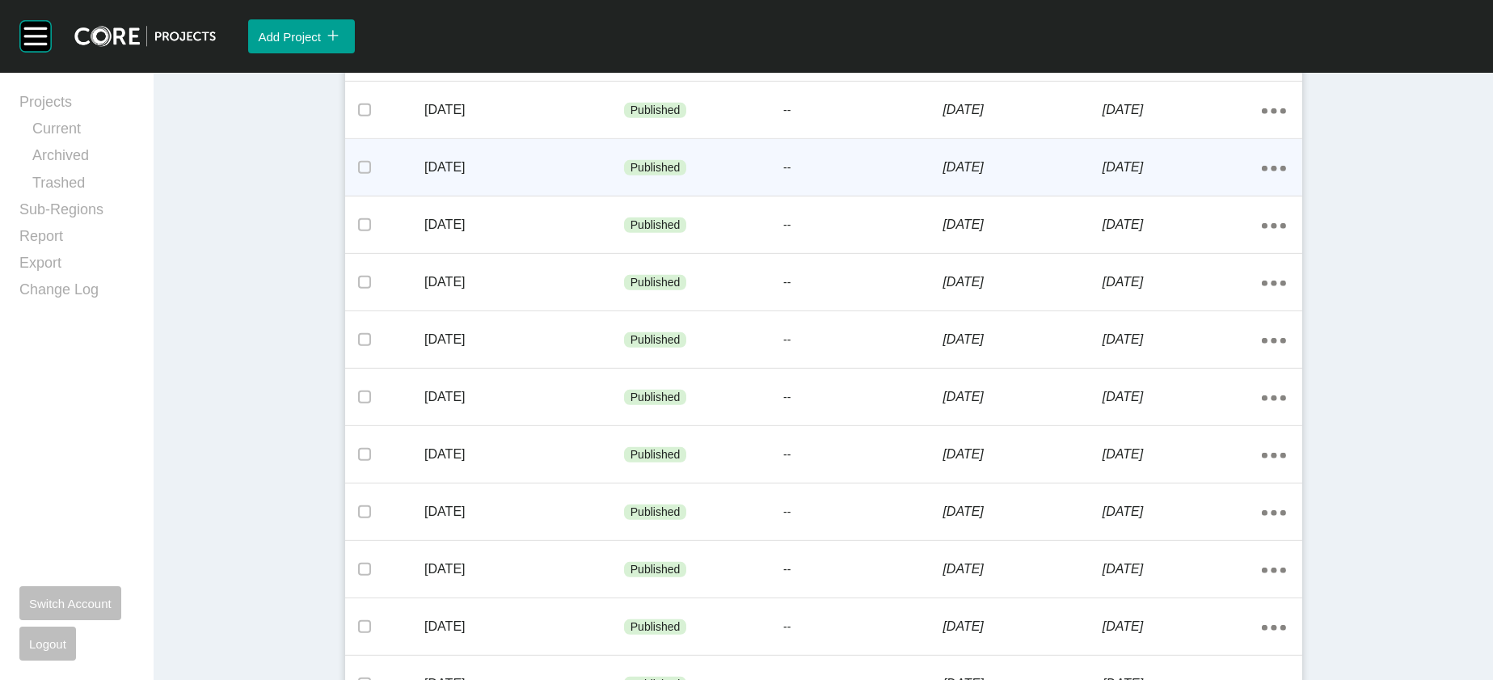
click at [1202, 176] on p "[DATE]" at bounding box center [1182, 167] width 159 height 18
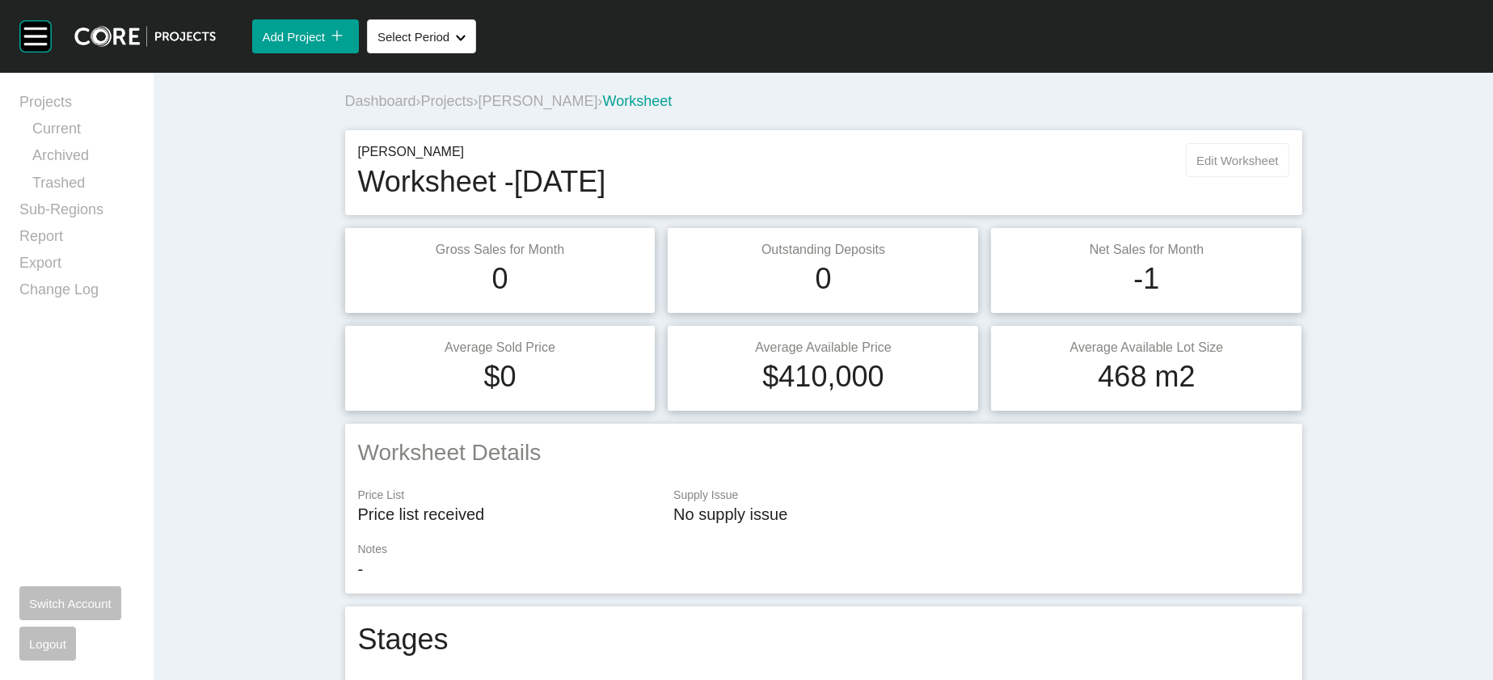
click at [1278, 167] on span "Edit Worksheet" at bounding box center [1238, 161] width 82 height 14
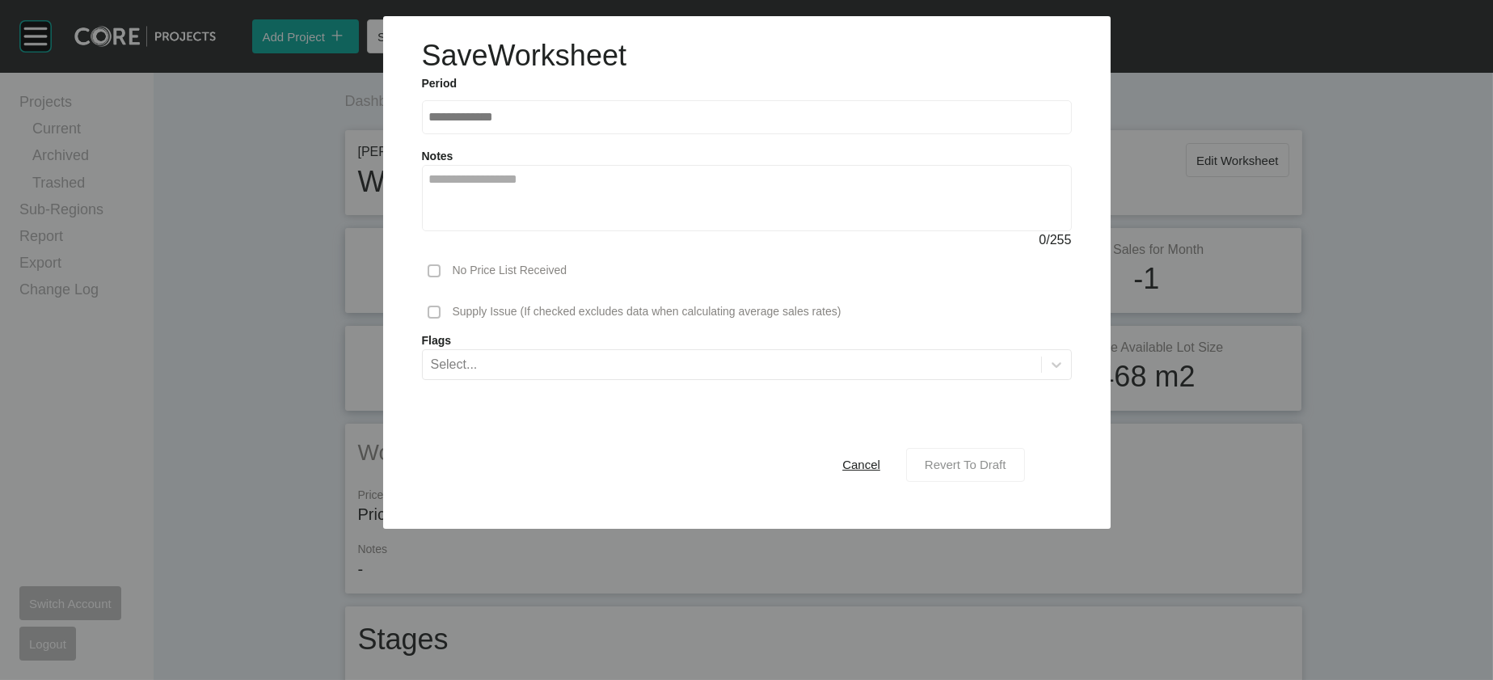
click at [1025, 482] on button "Revert To Draft" at bounding box center [965, 465] width 119 height 34
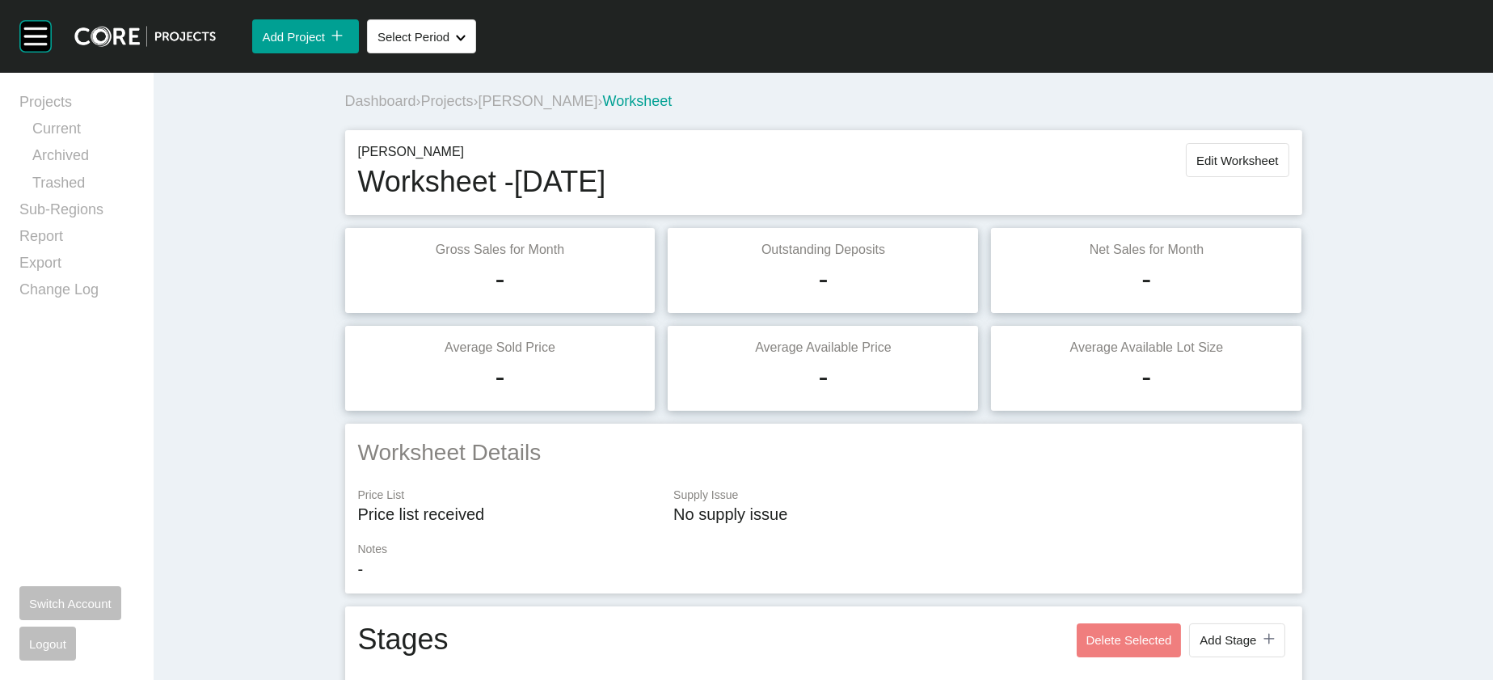
scroll to position [1806, 0]
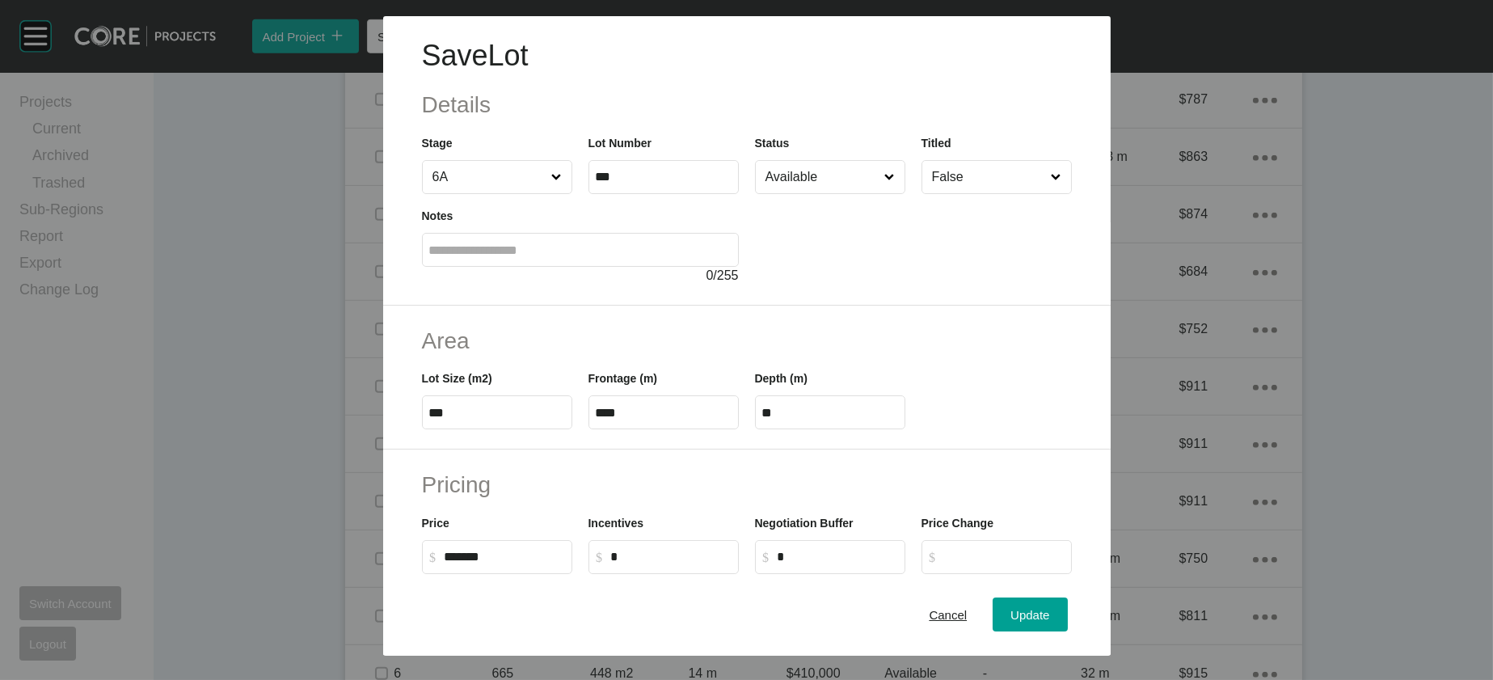
scroll to position [547, 0]
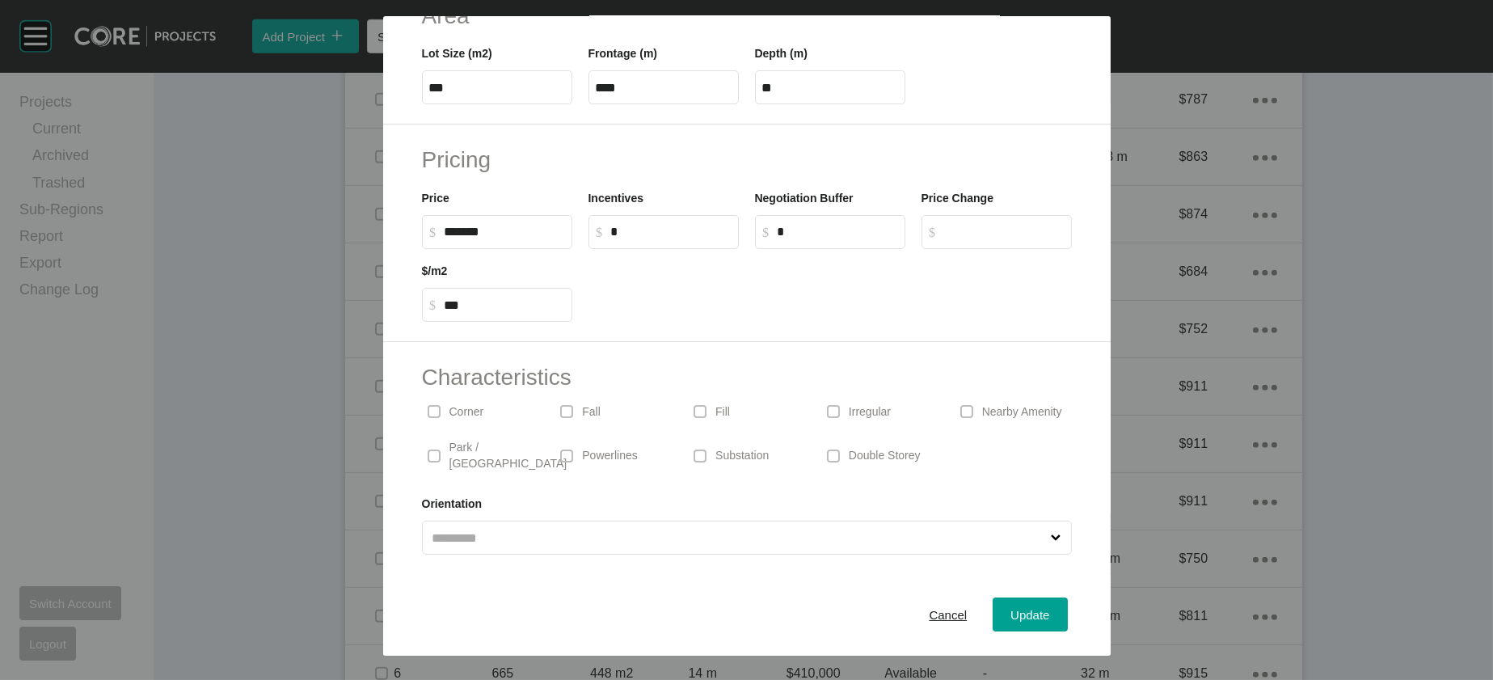
click at [871, 393] on div "Irregular" at bounding box center [880, 411] width 117 height 37
click at [1050, 608] on span "Update" at bounding box center [1030, 615] width 39 height 14
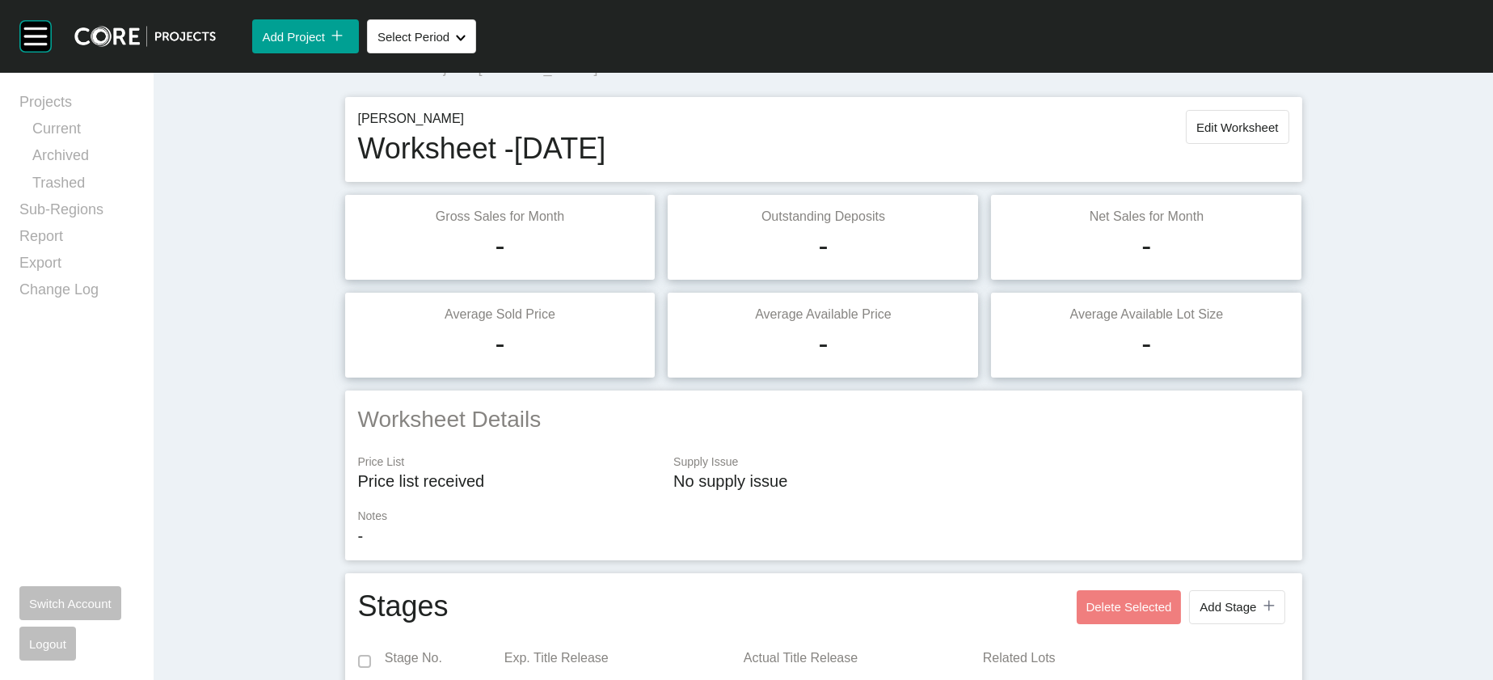
scroll to position [0, 0]
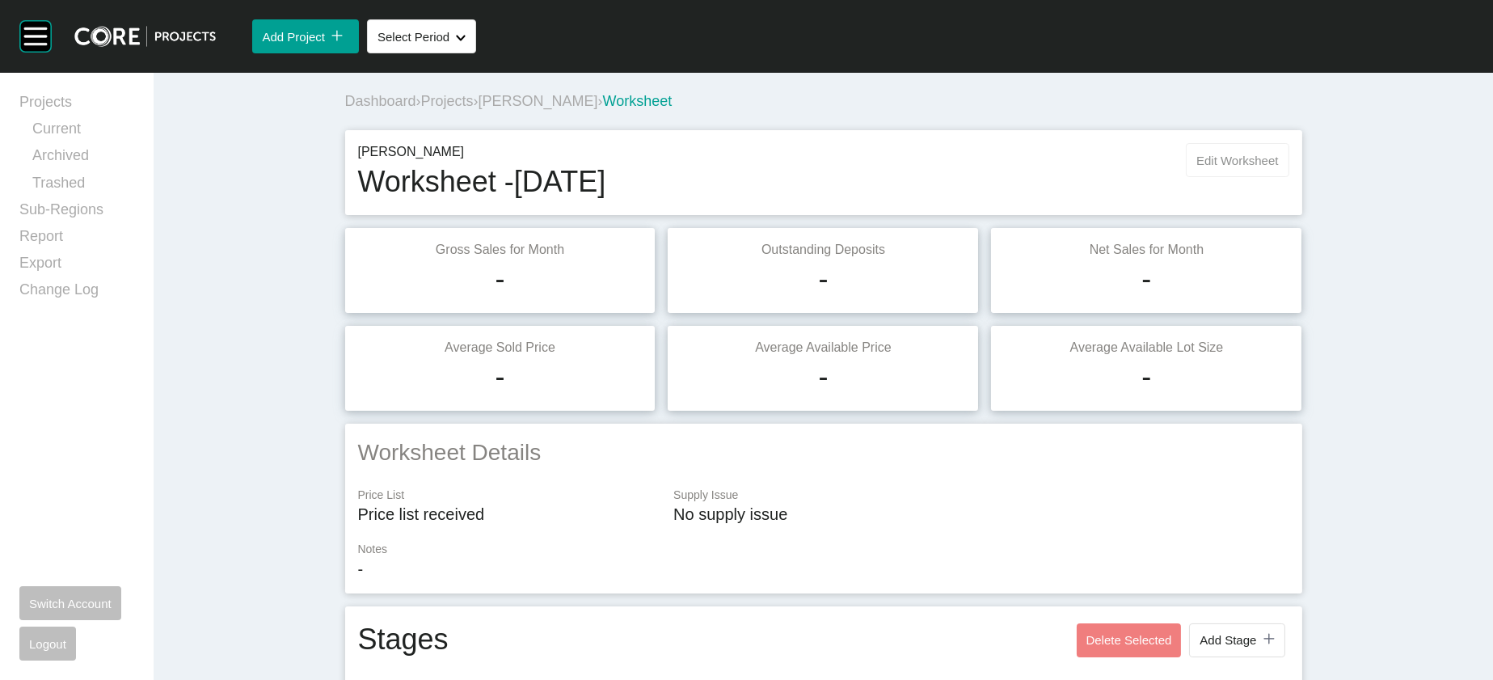
click at [1289, 177] on button "Edit Worksheet" at bounding box center [1237, 160] width 103 height 34
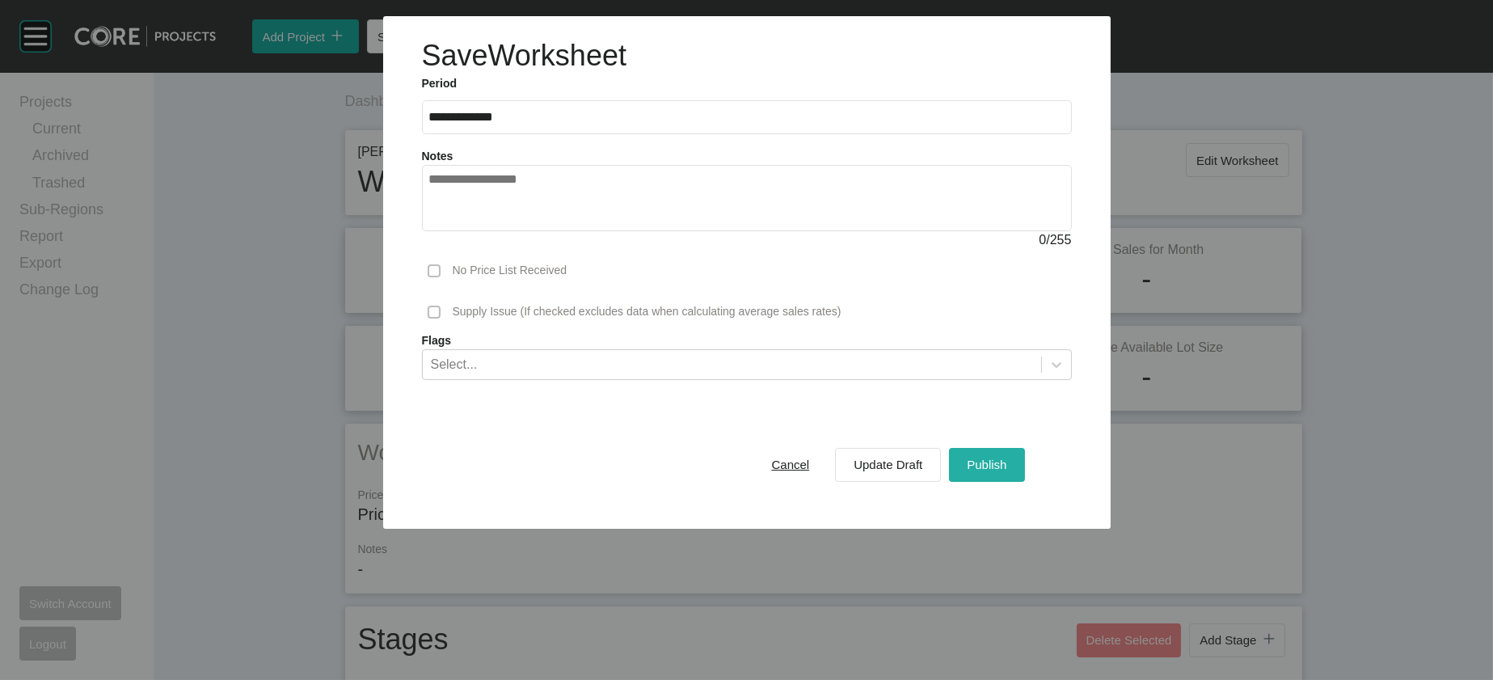
click at [1011, 475] on div "Publish" at bounding box center [987, 465] width 48 height 22
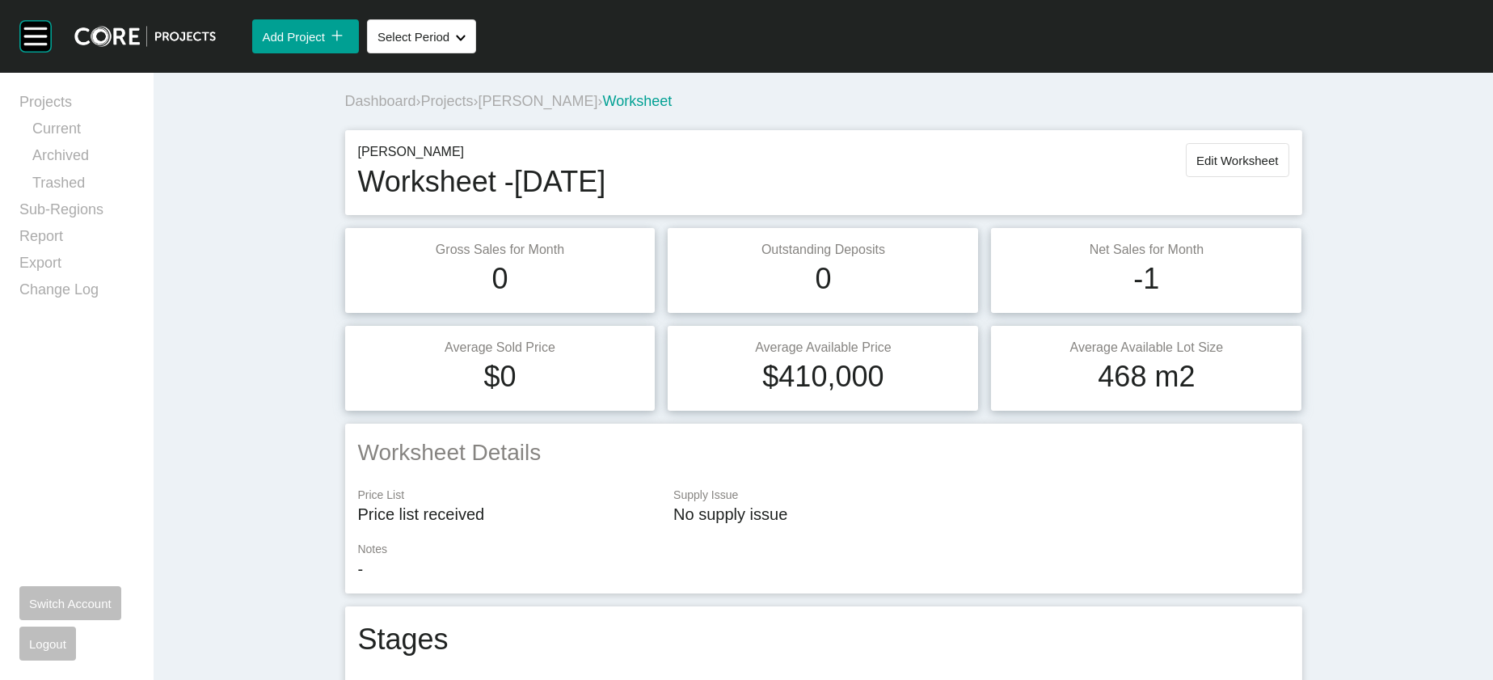
click at [421, 109] on span "Projects" at bounding box center [447, 101] width 53 height 16
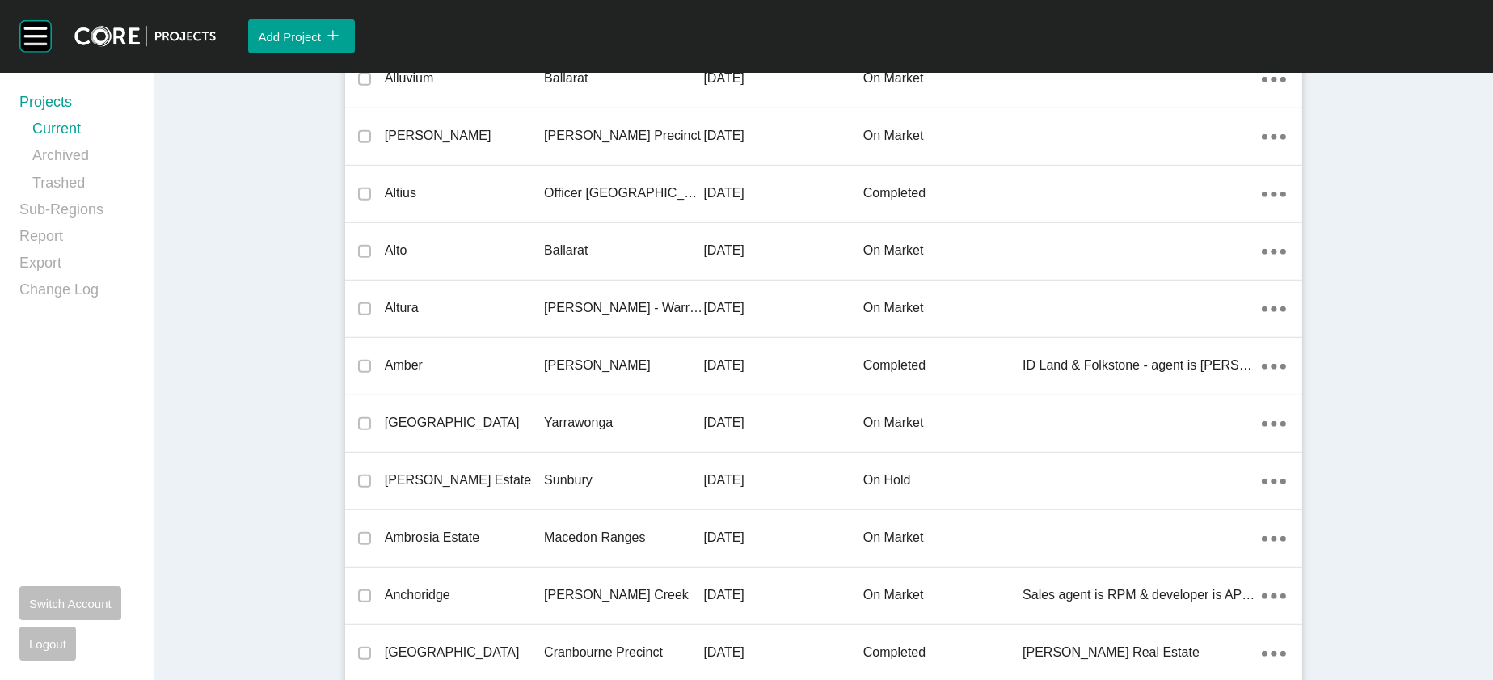
scroll to position [14738, 0]
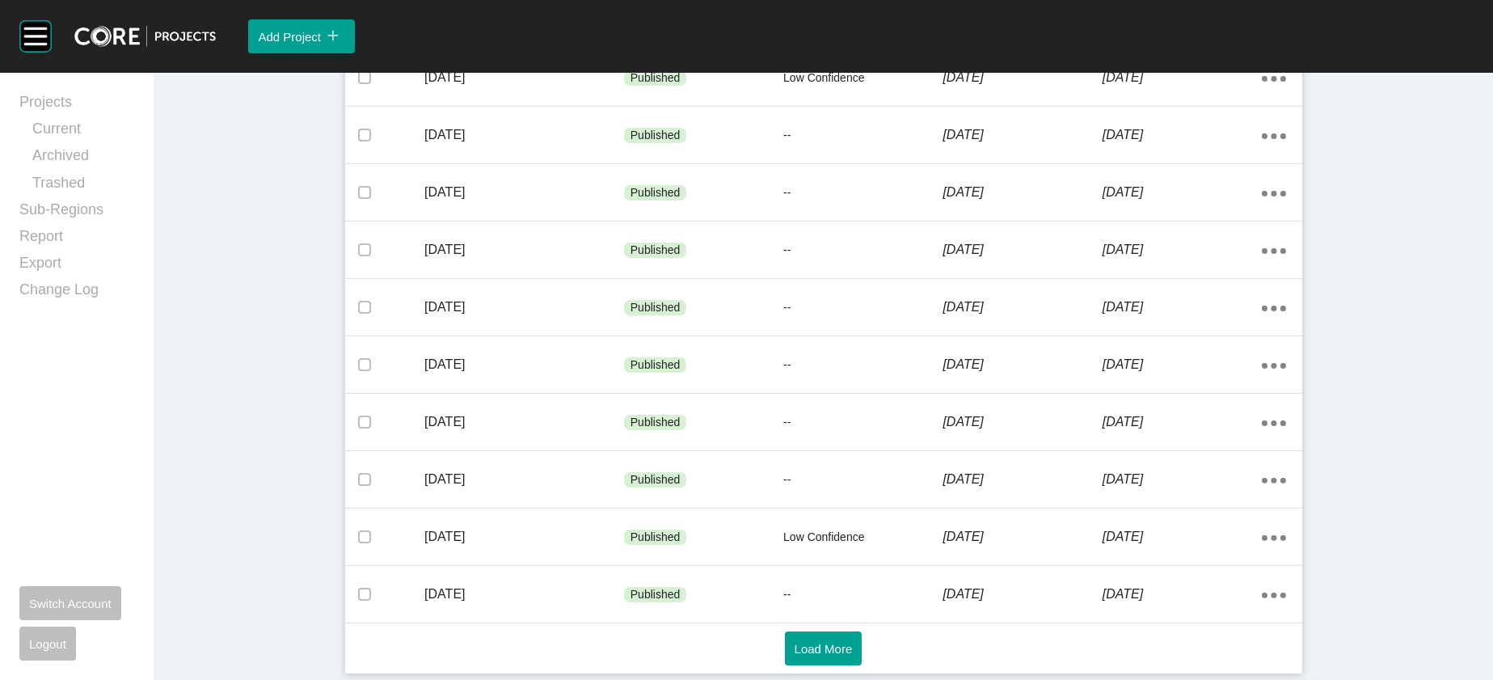
scroll to position [1126, 0]
click at [839, 662] on div "Worksheets Project Information Worksheets Add Worksheet icon/tick copy 11 Creat…" at bounding box center [823, 139] width 957 height 1069
click at [834, 648] on span "Load More" at bounding box center [824, 649] width 58 height 14
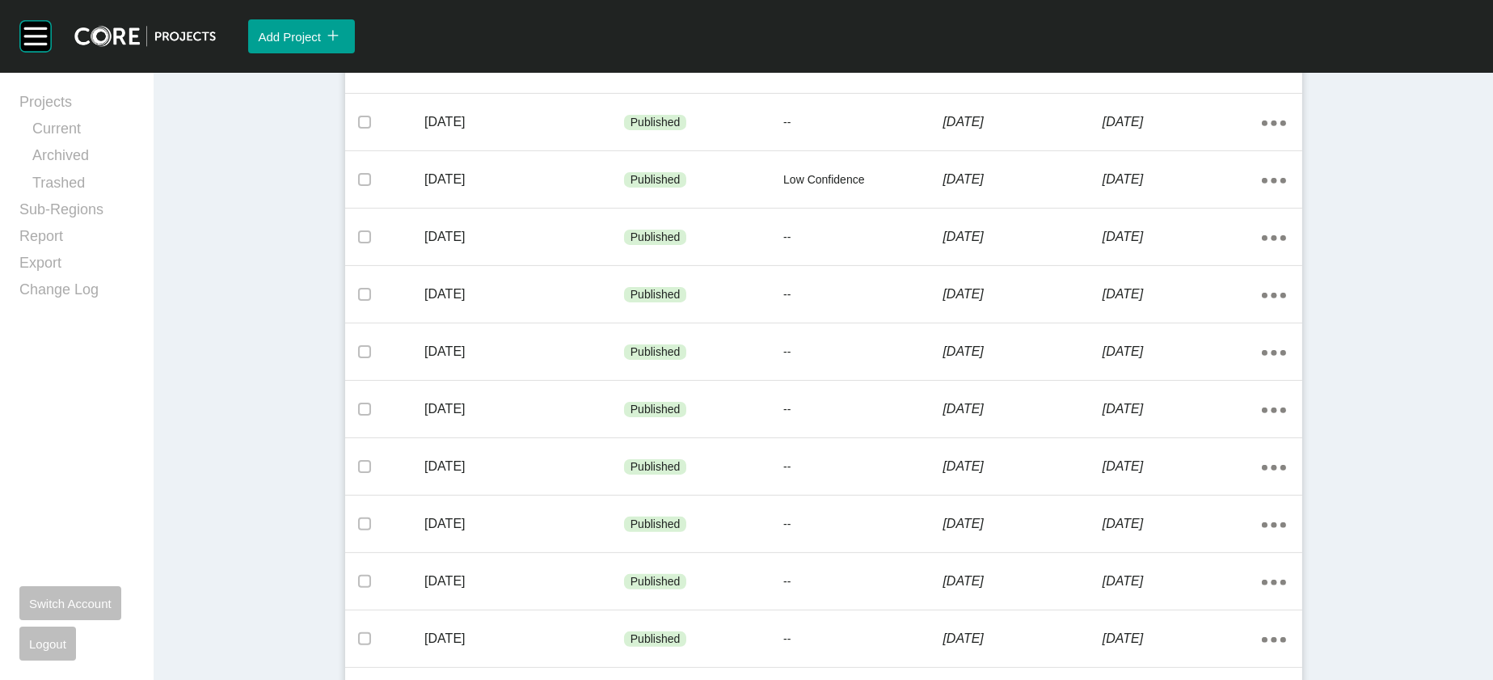
scroll to position [1720, 0]
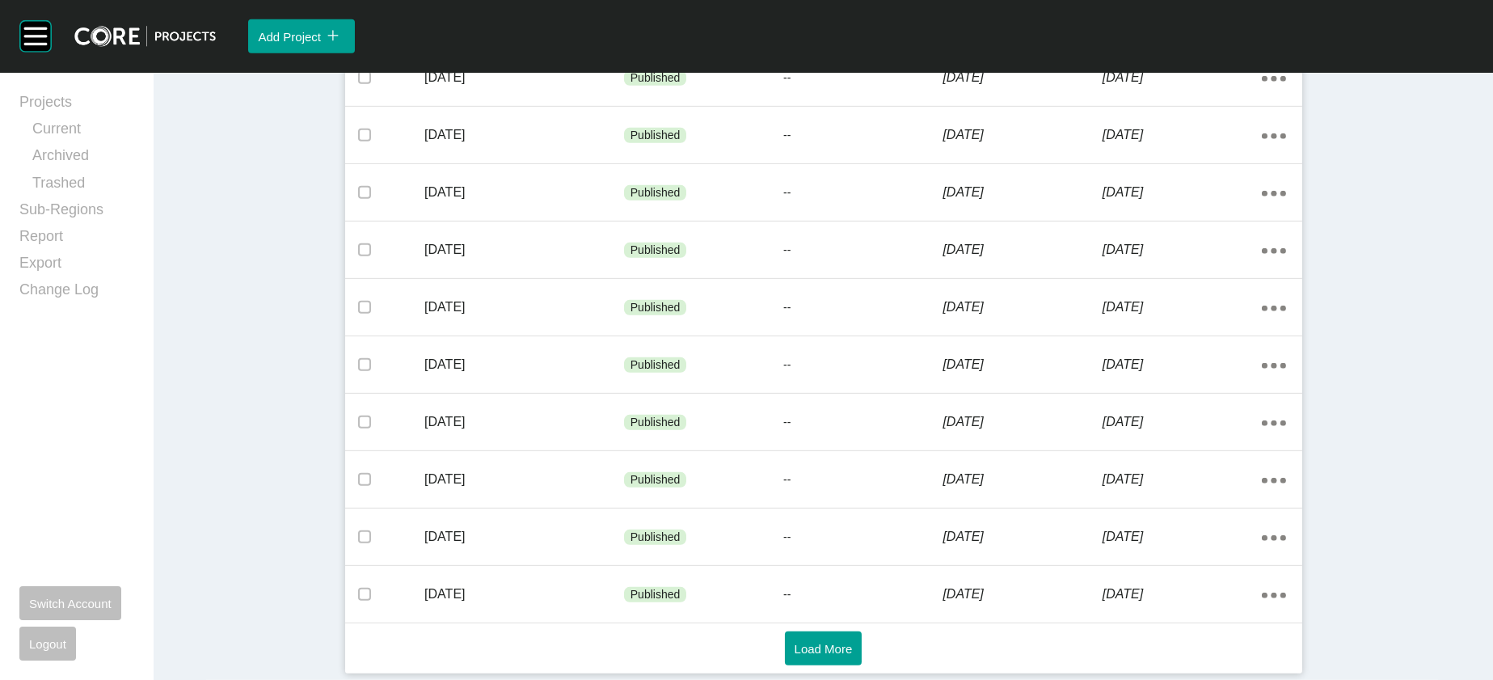
click at [1046, 45] on div "[DATE]" at bounding box center [1022, 20] width 159 height 50
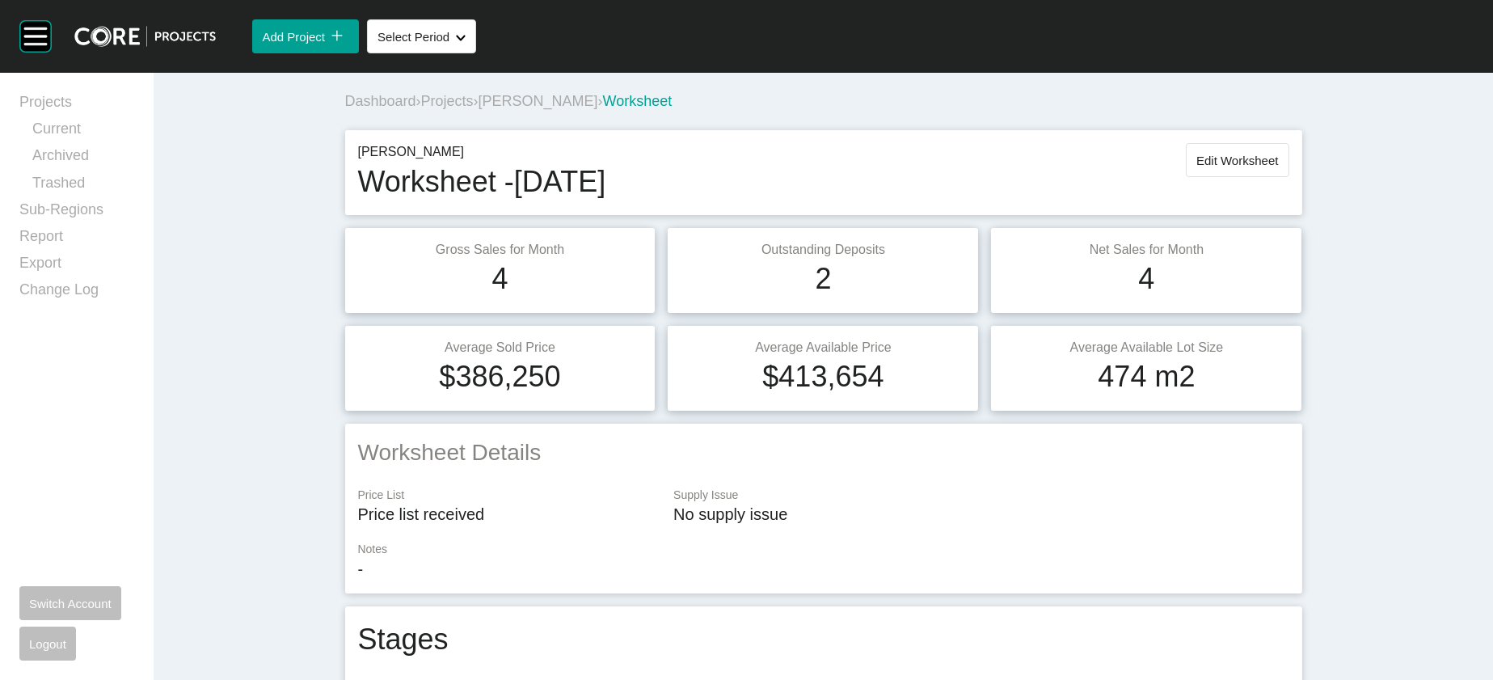
click at [1290, 202] on div "[PERSON_NAME] Worksheet - [DATE] Edit Worksheet" at bounding box center [823, 172] width 931 height 59
click at [1289, 177] on button "Edit Worksheet" at bounding box center [1237, 160] width 103 height 34
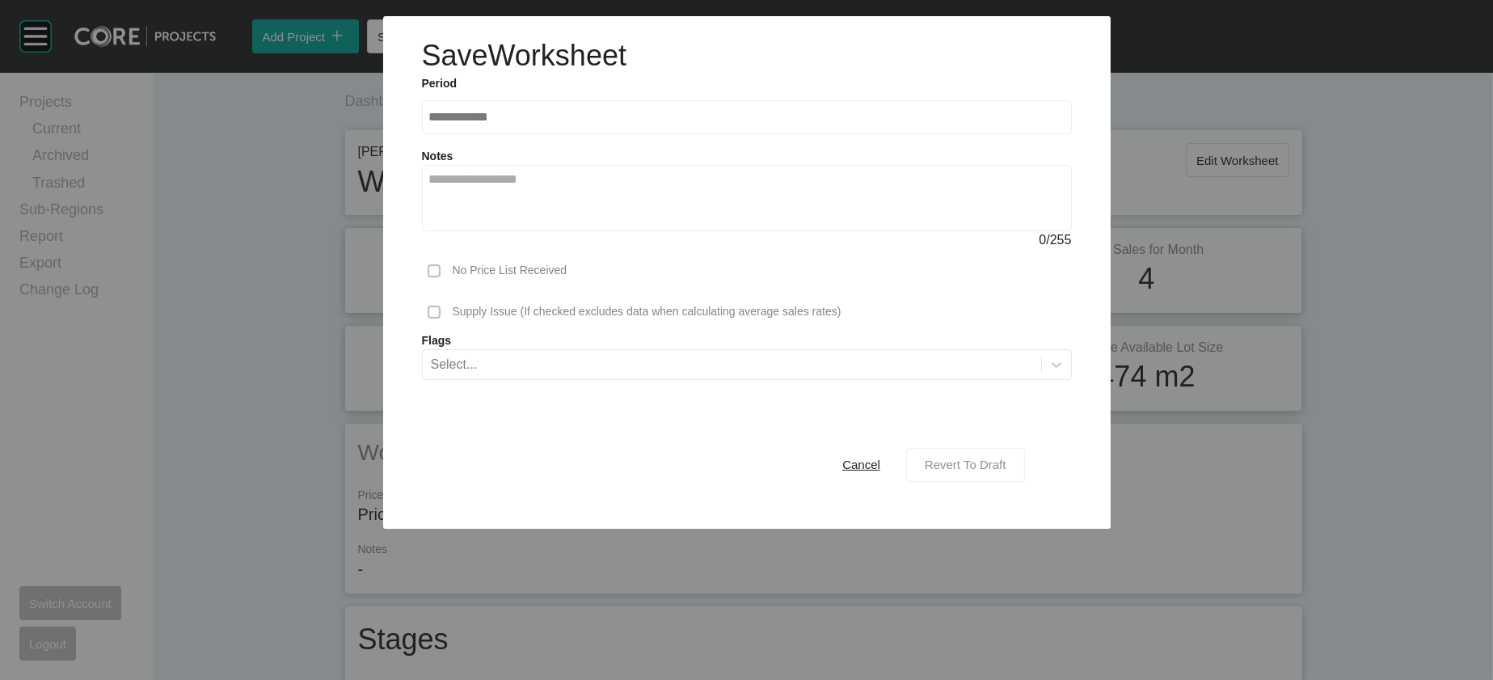
click at [1007, 471] on span "Revert To Draft" at bounding box center [966, 465] width 82 height 14
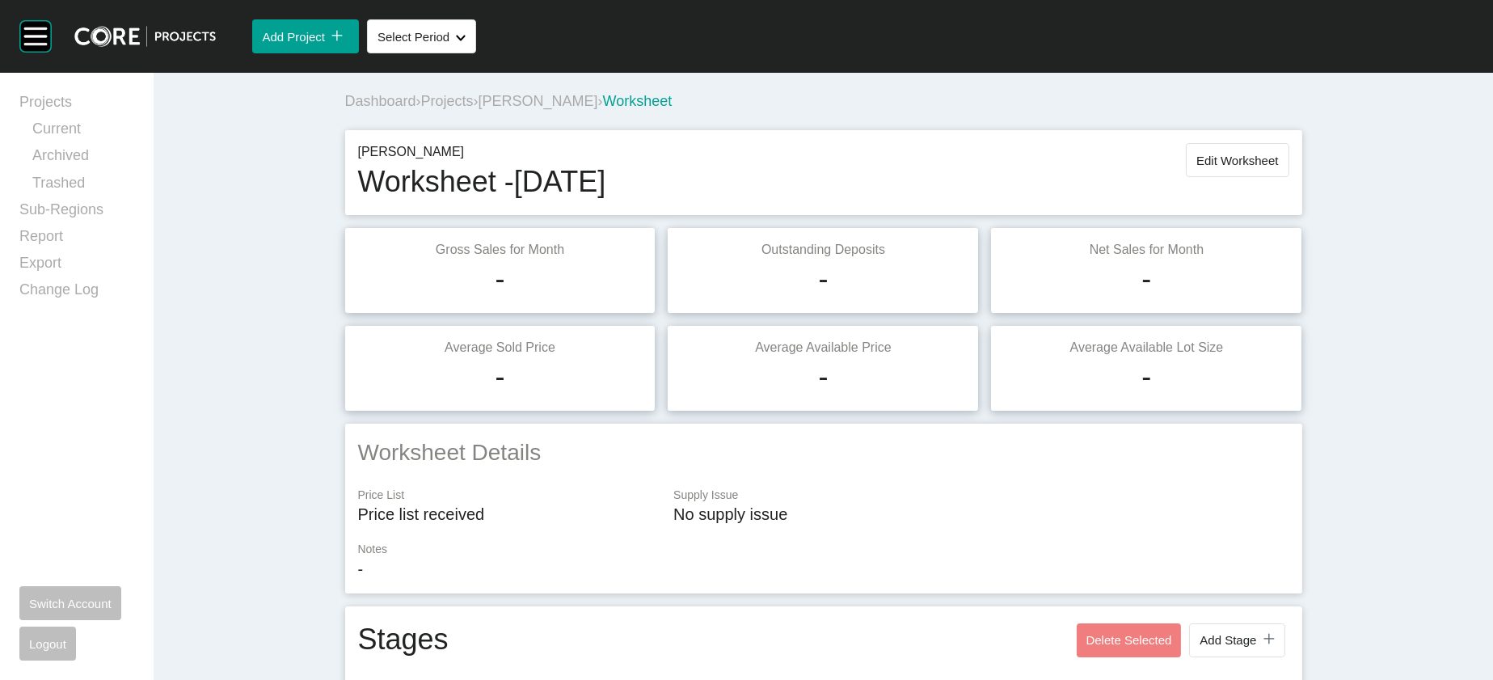
scroll to position [1806, 0]
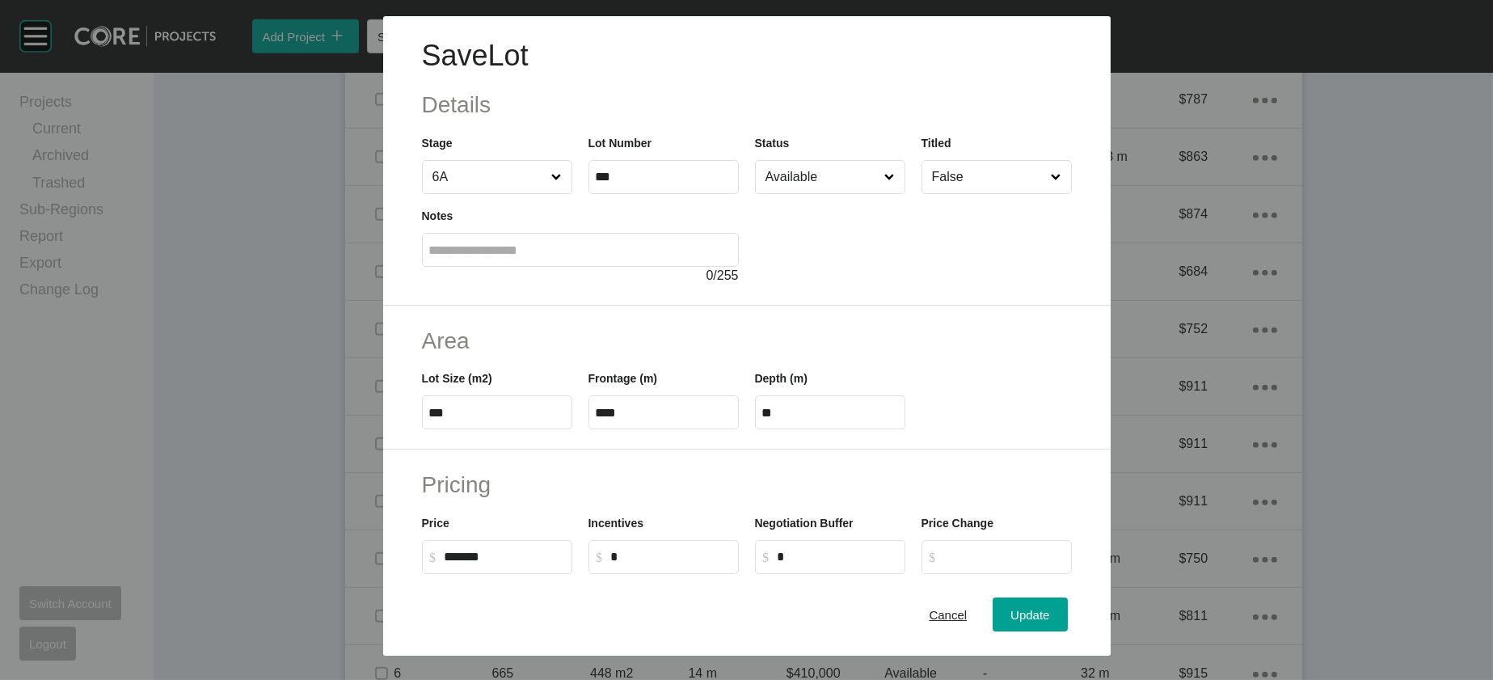
scroll to position [547, 0]
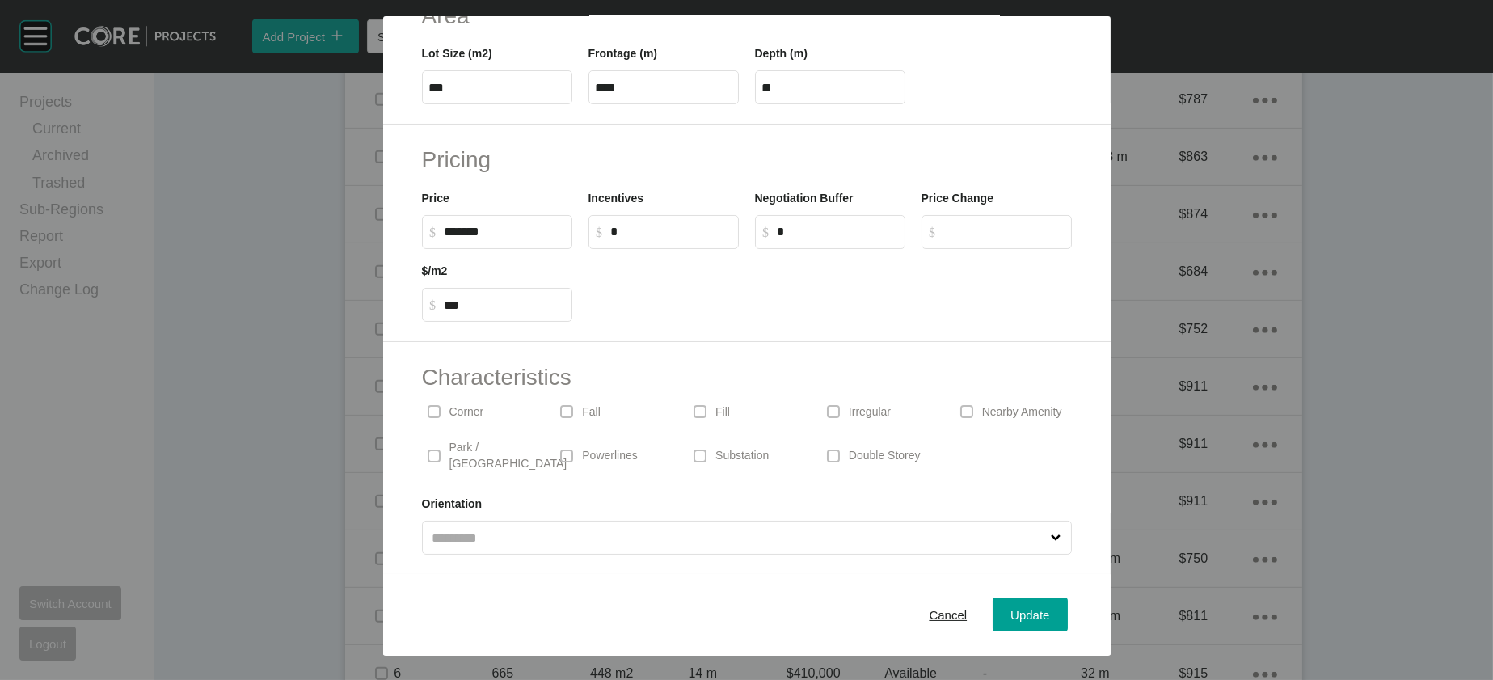
click at [891, 404] on p "Irregular" at bounding box center [870, 412] width 42 height 16
click at [1050, 608] on span "Update" at bounding box center [1030, 615] width 39 height 14
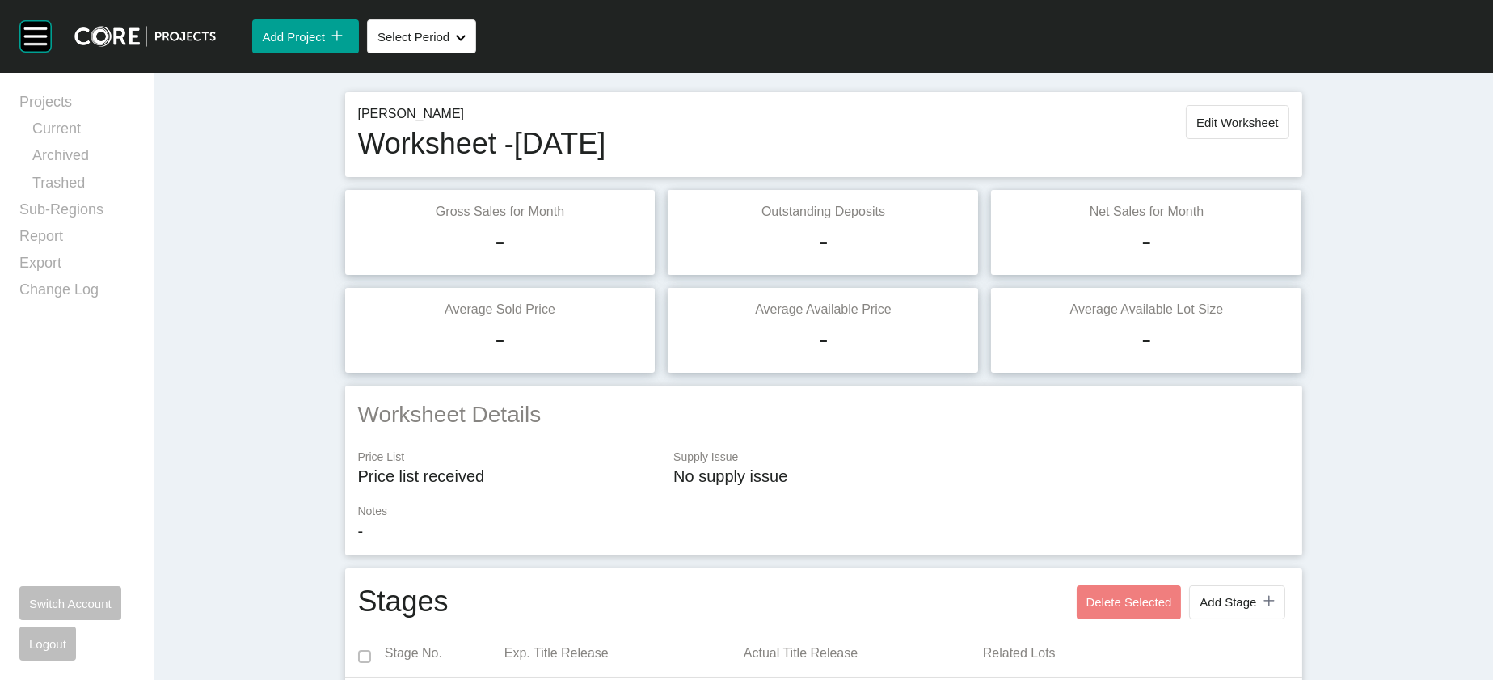
scroll to position [0, 0]
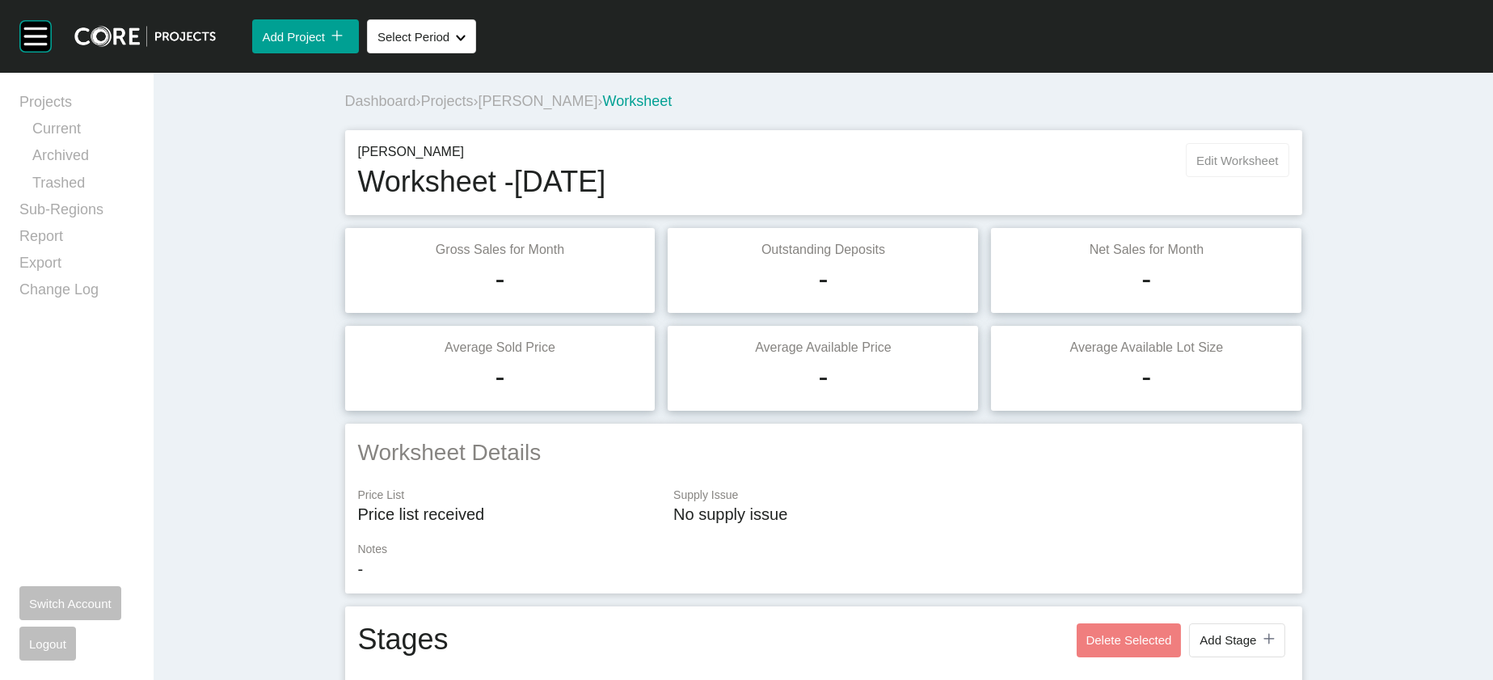
click at [1289, 177] on button "Edit Worksheet" at bounding box center [1237, 160] width 103 height 34
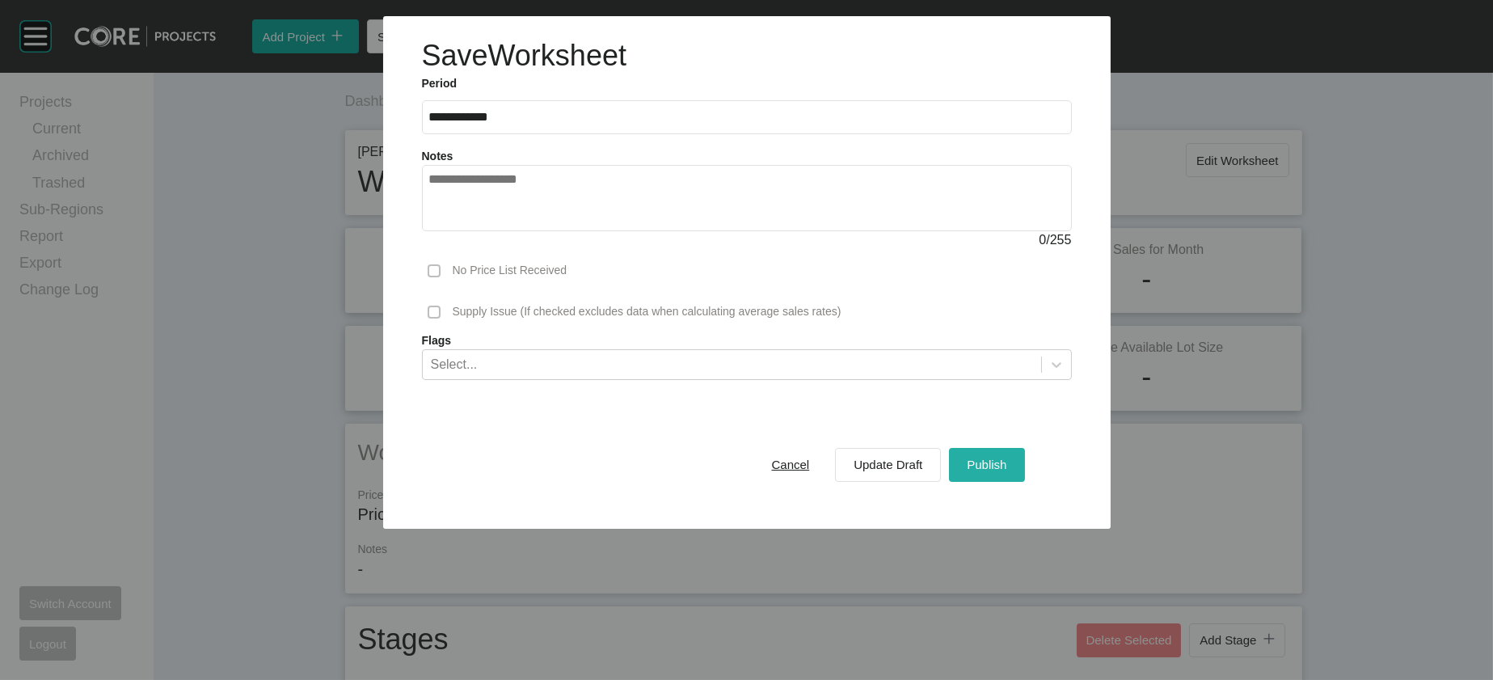
click at [1011, 475] on div "Publish" at bounding box center [987, 465] width 48 height 22
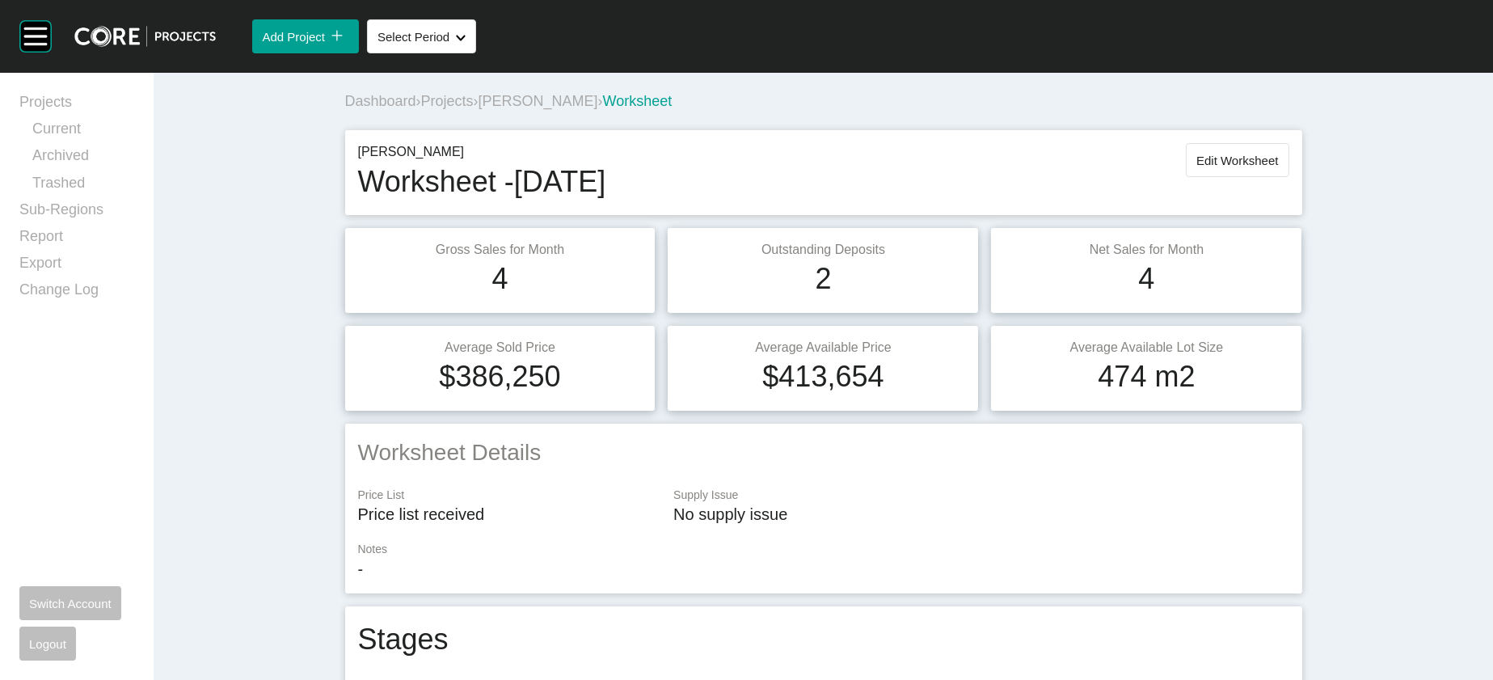
click at [479, 109] on span "[PERSON_NAME]" at bounding box center [539, 101] width 120 height 16
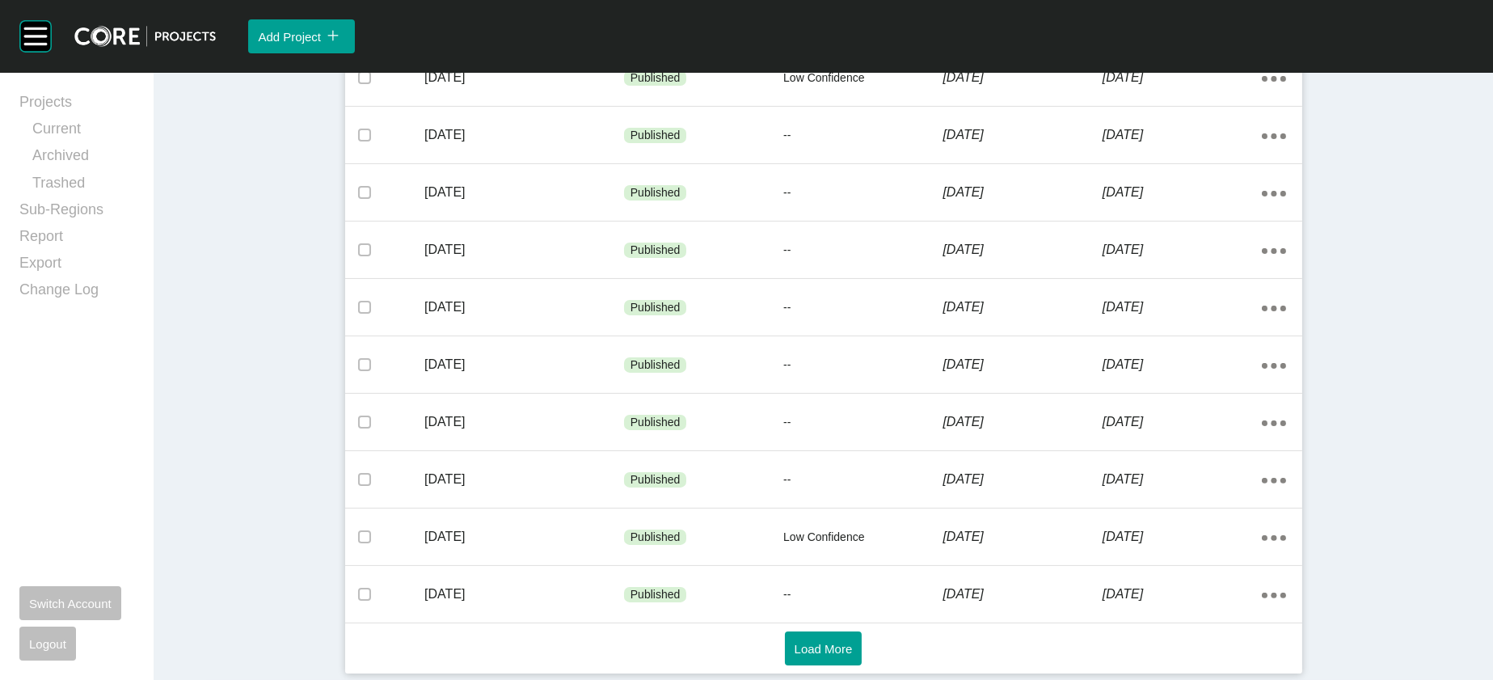
scroll to position [1126, 0]
click at [863, 637] on button "Load More" at bounding box center [824, 649] width 78 height 34
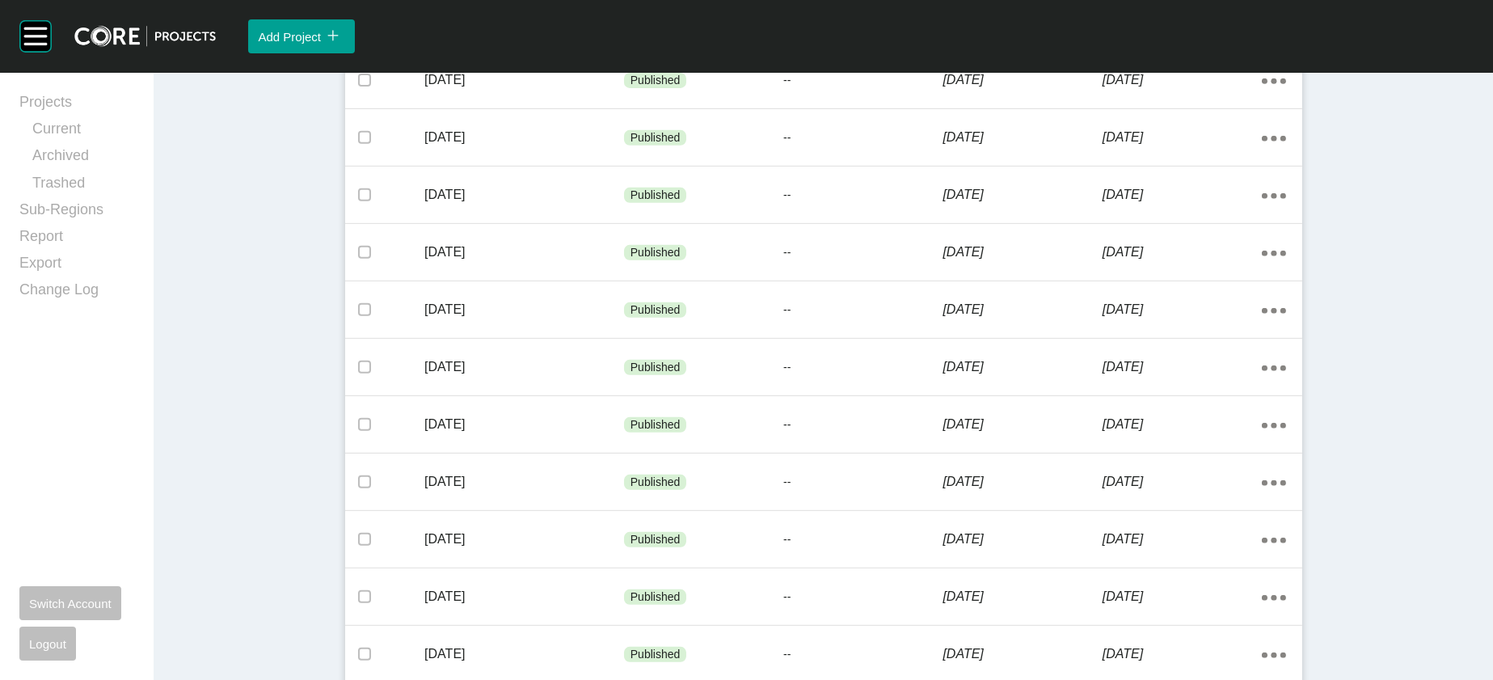
scroll to position [1530, 0]
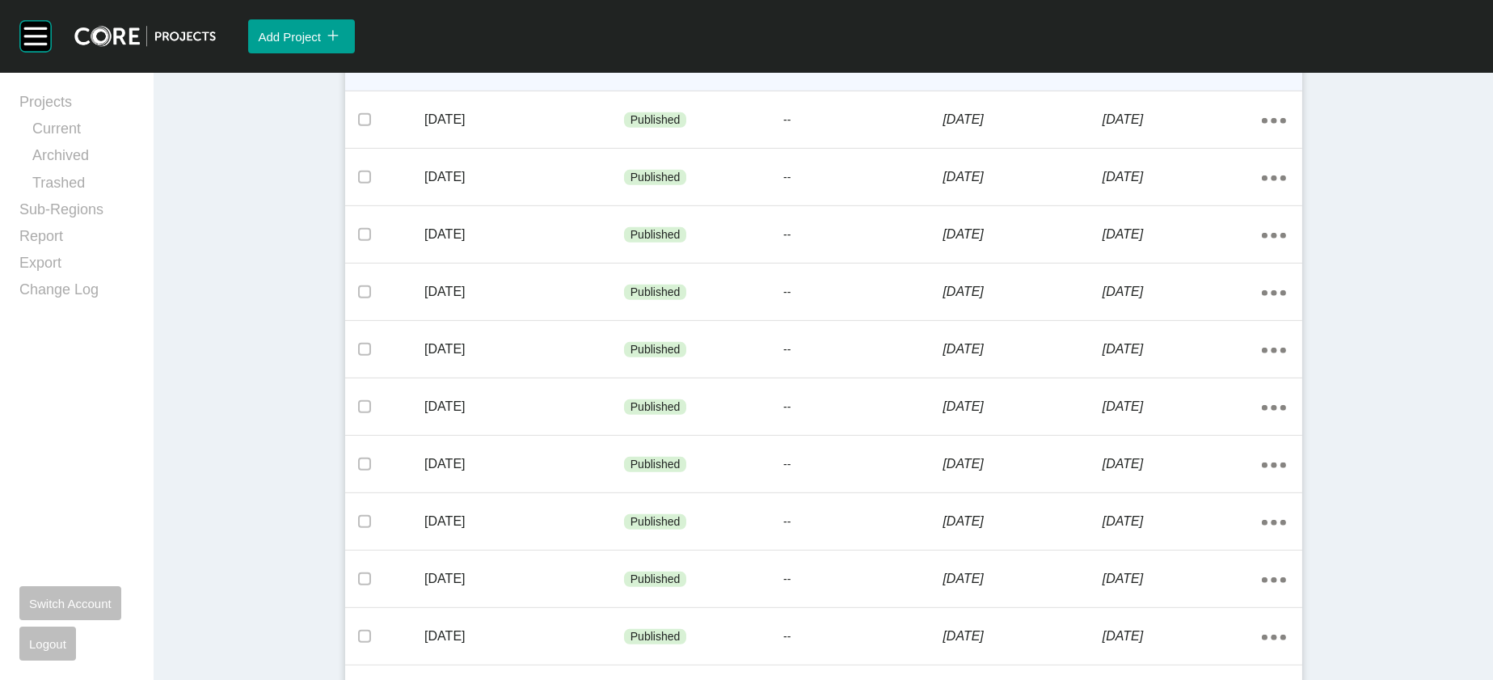
click at [1054, 71] on p "[DATE]" at bounding box center [1022, 62] width 159 height 18
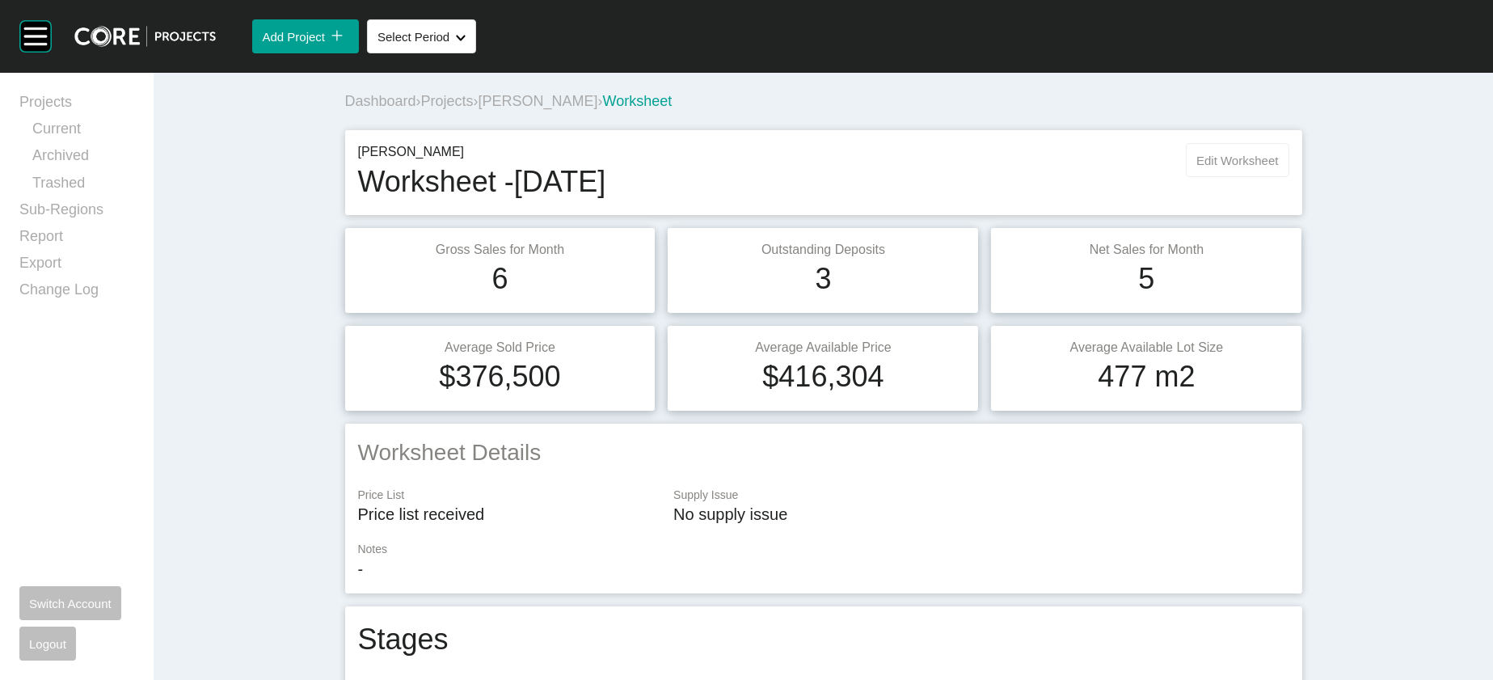
click at [1278, 167] on span "Edit Worksheet" at bounding box center [1238, 161] width 82 height 14
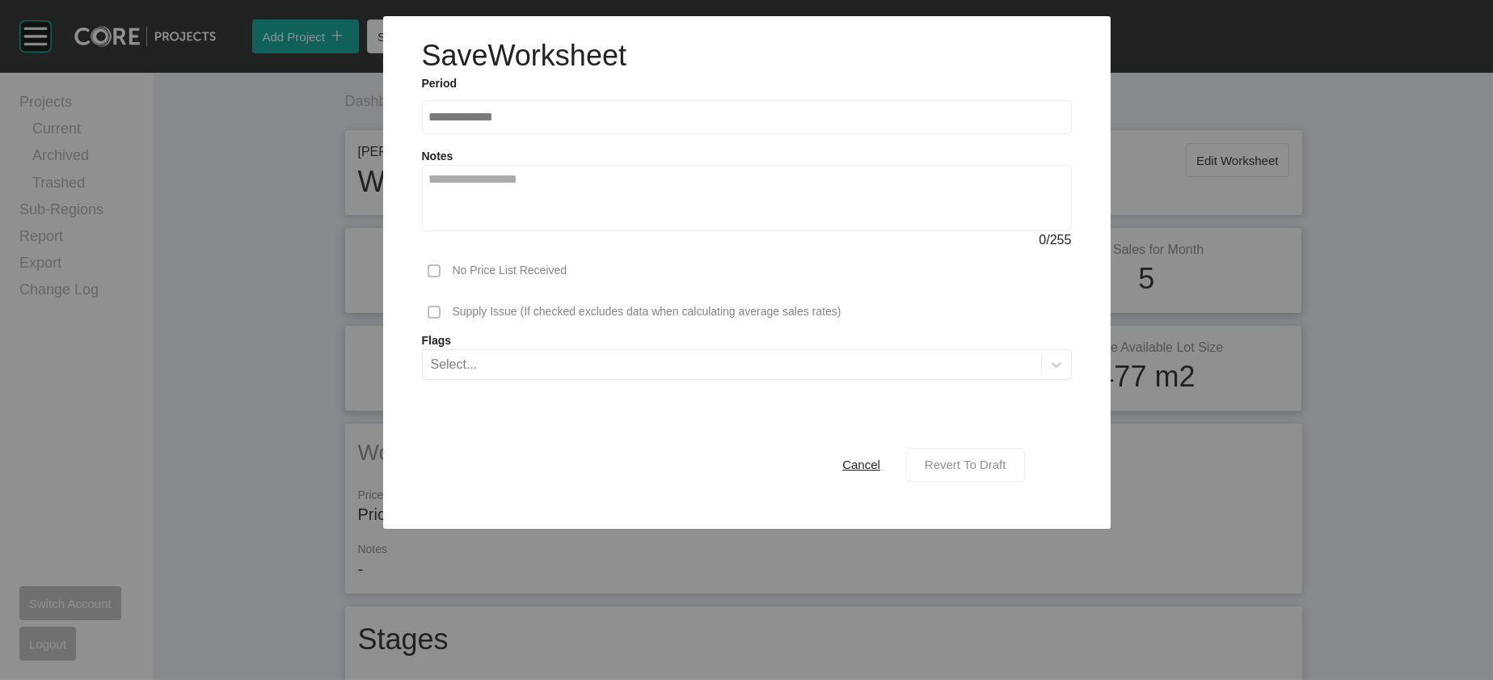
click at [1007, 471] on span "Revert To Draft" at bounding box center [966, 465] width 82 height 14
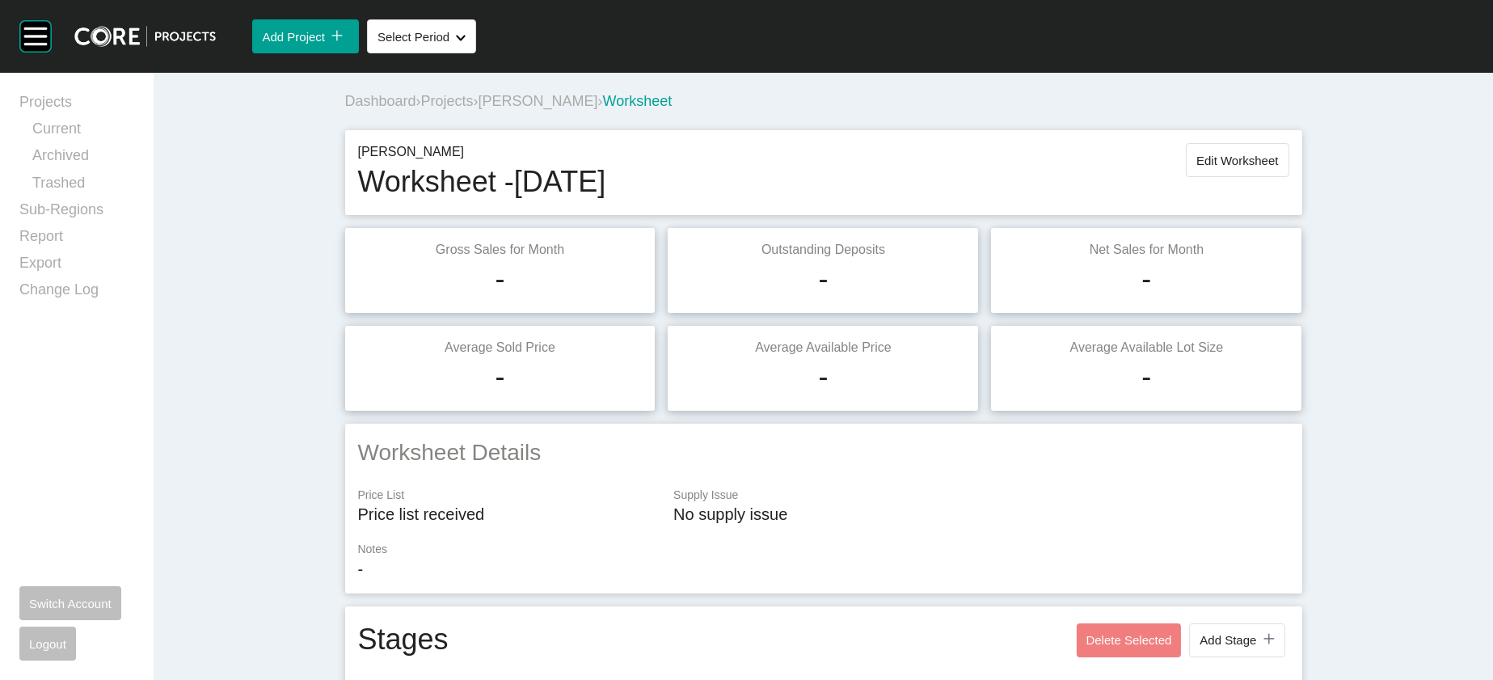
scroll to position [1806, 0]
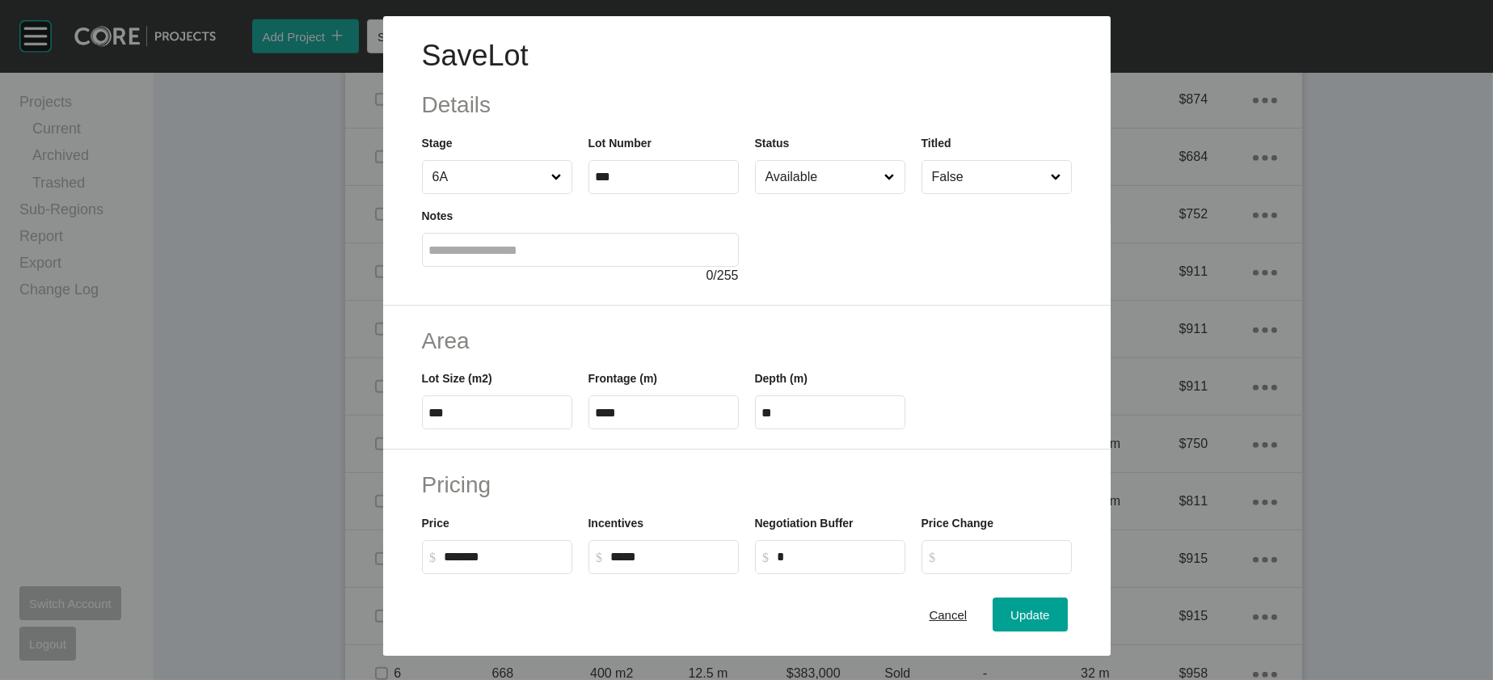
scroll to position [547, 0]
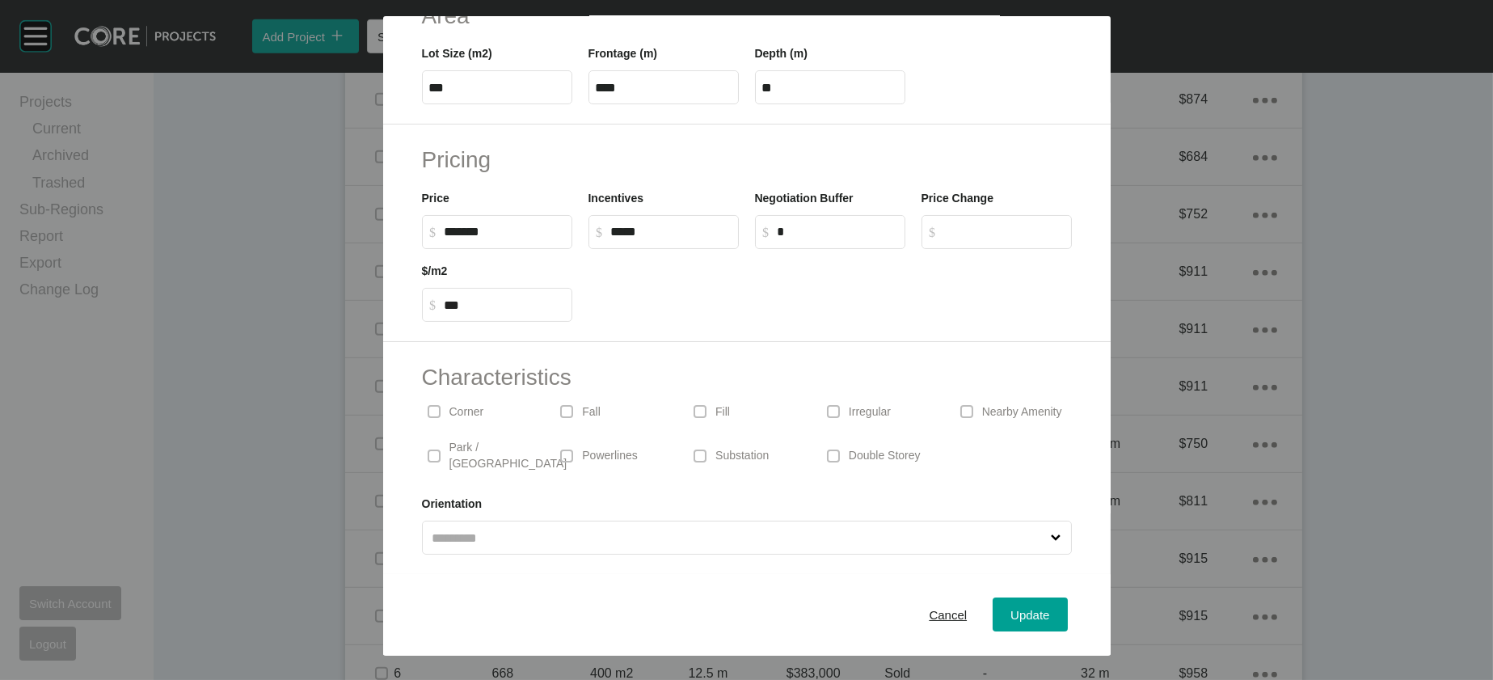
click at [868, 393] on div "Irregular" at bounding box center [880, 411] width 117 height 37
click at [1050, 608] on span "Update" at bounding box center [1030, 615] width 39 height 14
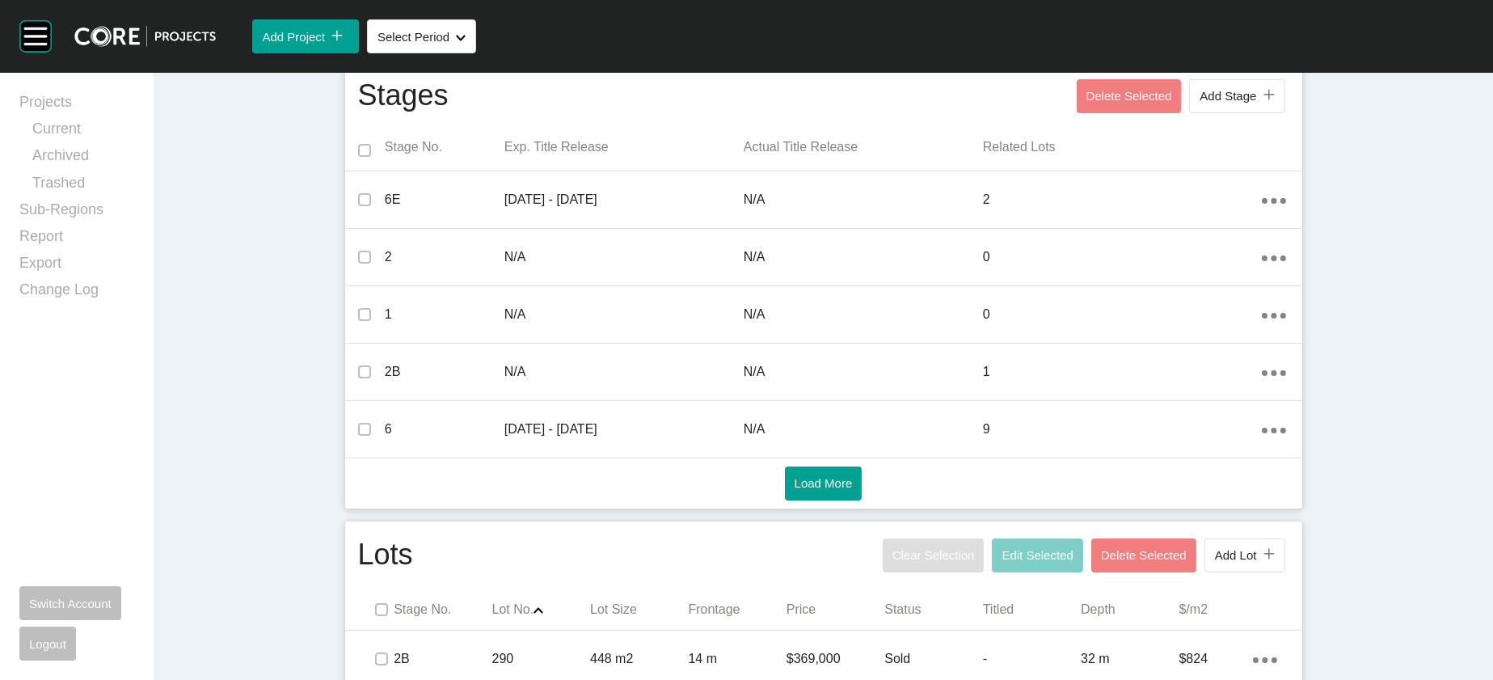
scroll to position [0, 0]
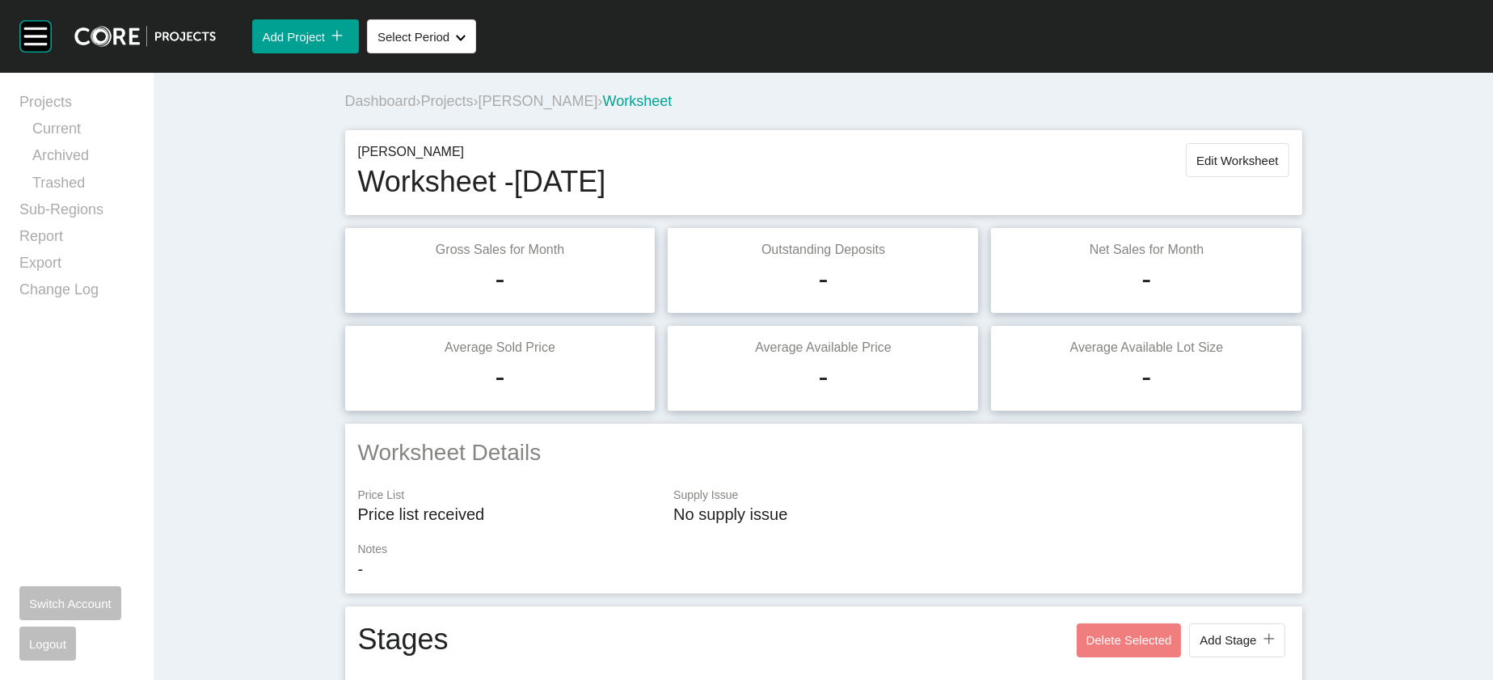
click at [1289, 177] on button "Edit Worksheet" at bounding box center [1237, 160] width 103 height 34
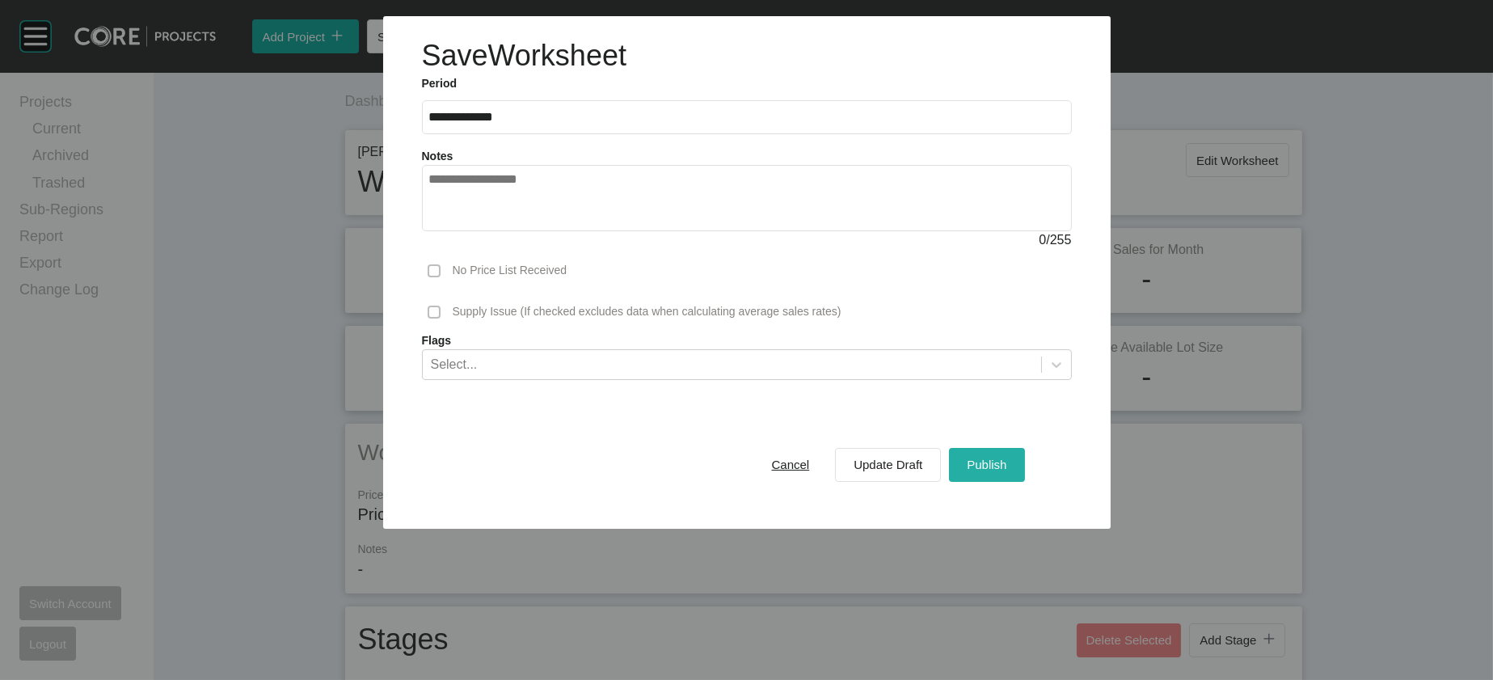
click at [1011, 475] on div "Publish" at bounding box center [987, 465] width 48 height 22
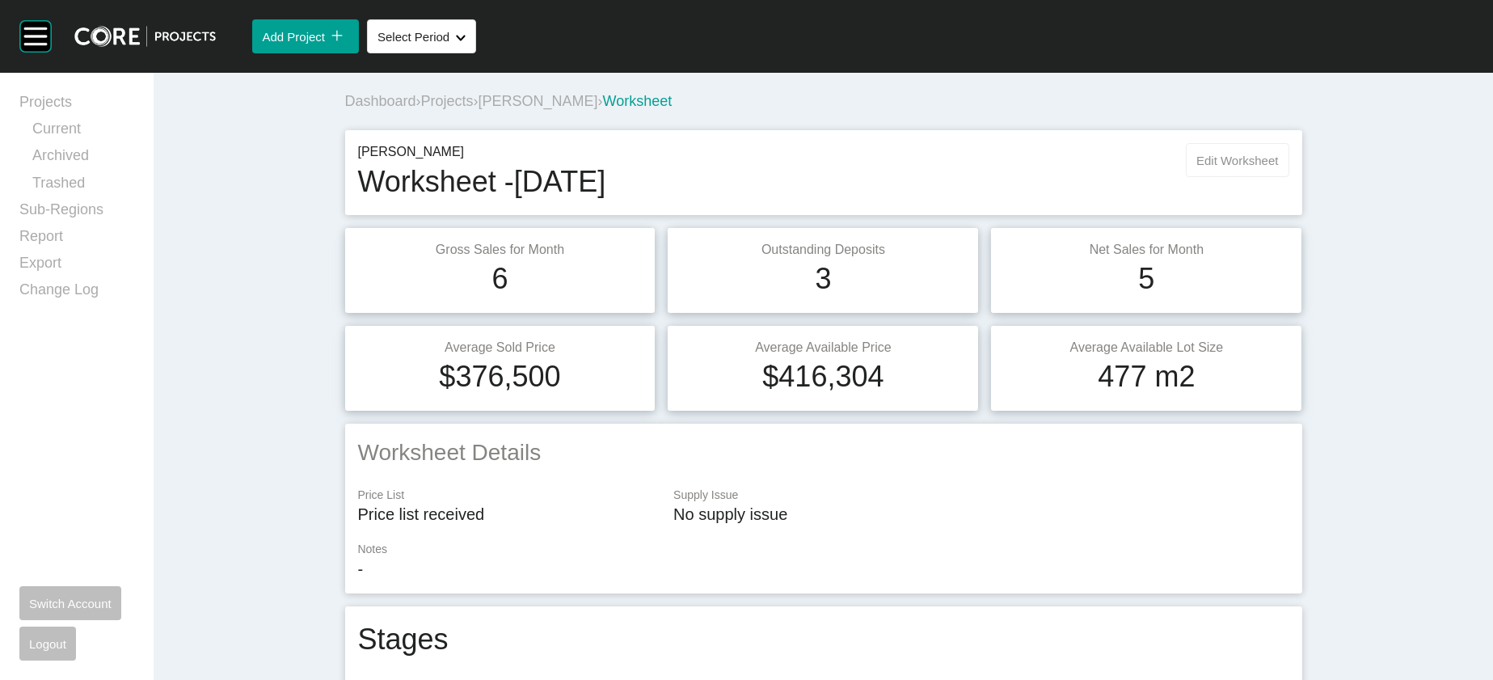
click at [1278, 167] on span "Edit Worksheet" at bounding box center [1238, 161] width 82 height 14
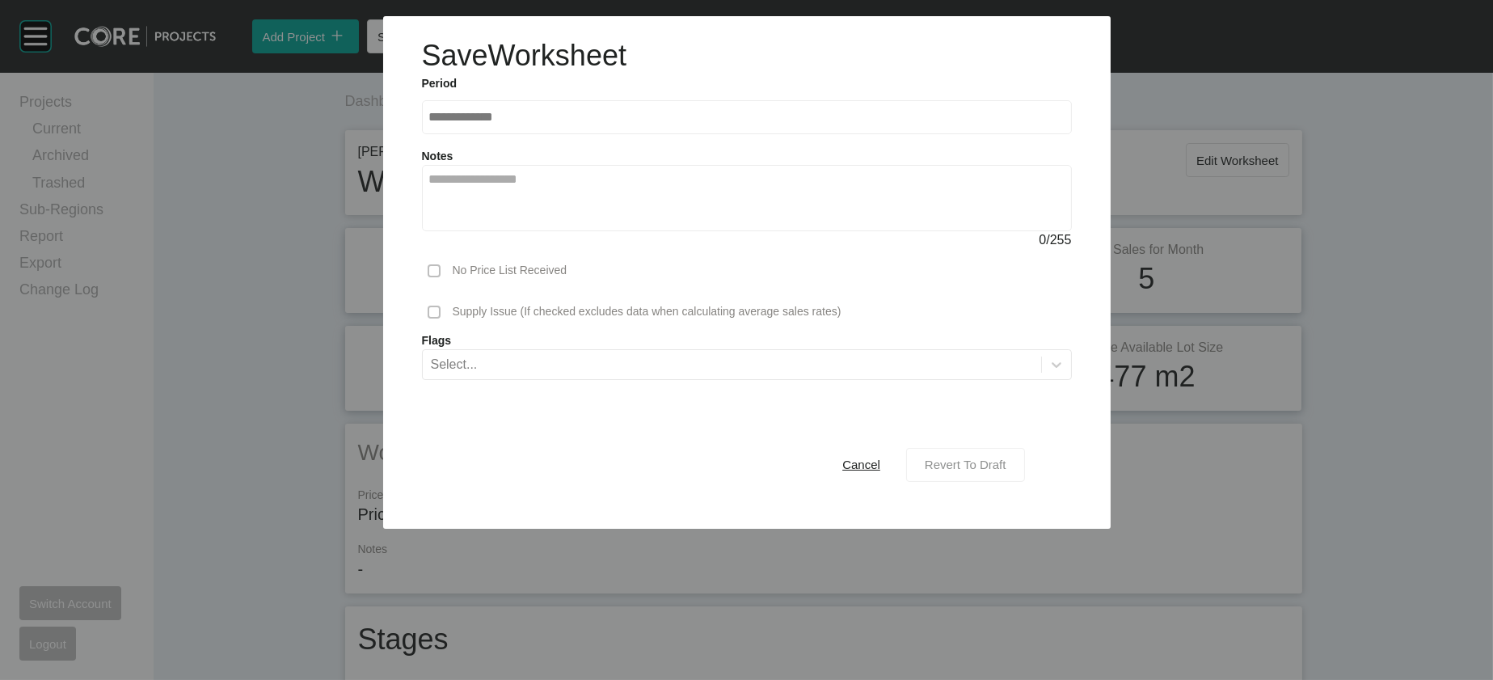
click at [1003, 482] on button "Revert To Draft" at bounding box center [965, 465] width 119 height 34
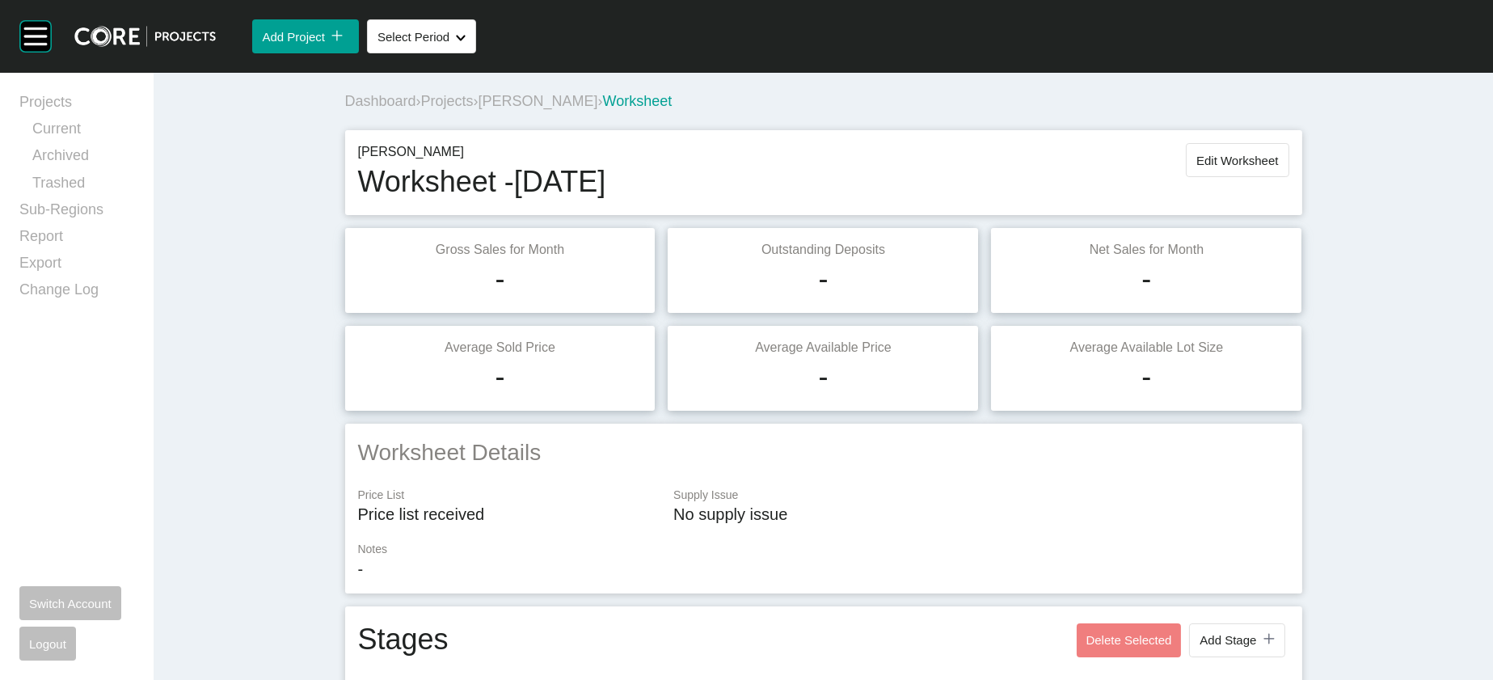
scroll to position [1806, 0]
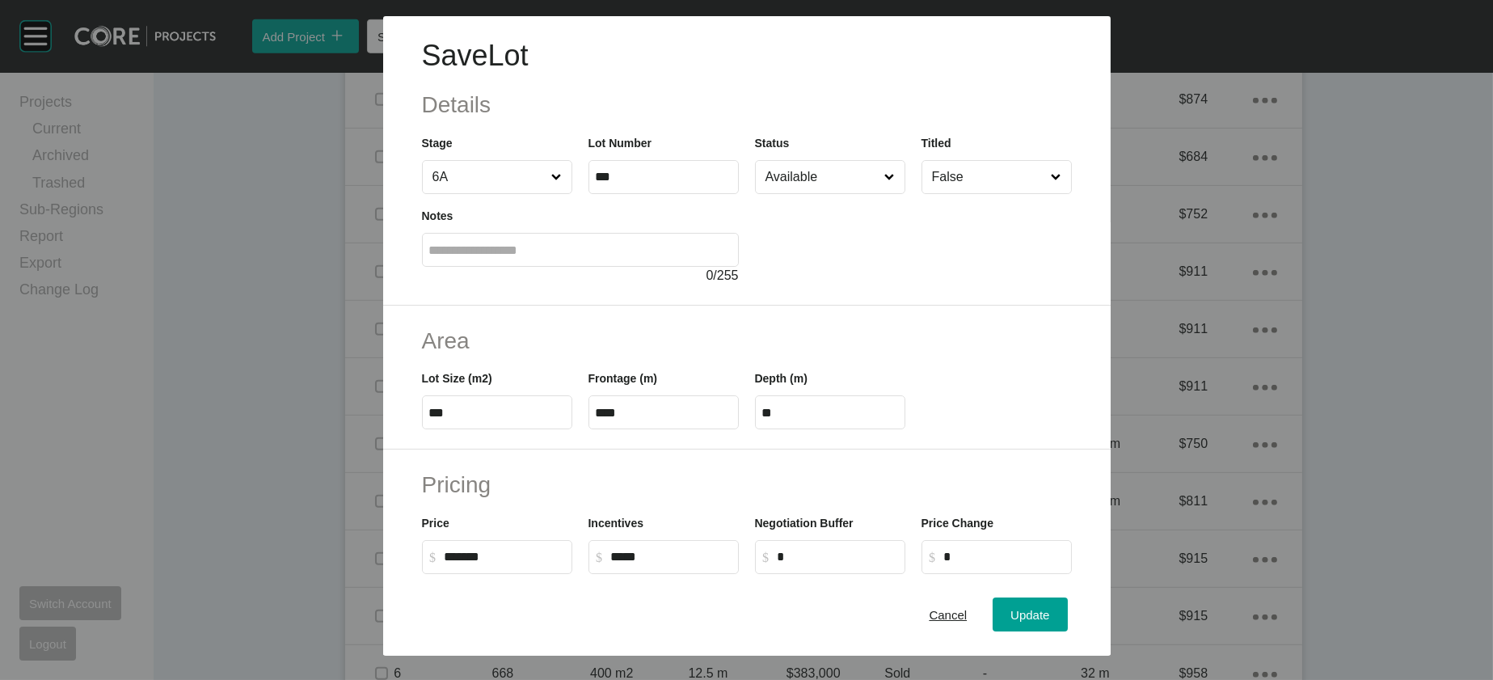
scroll to position [547, 0]
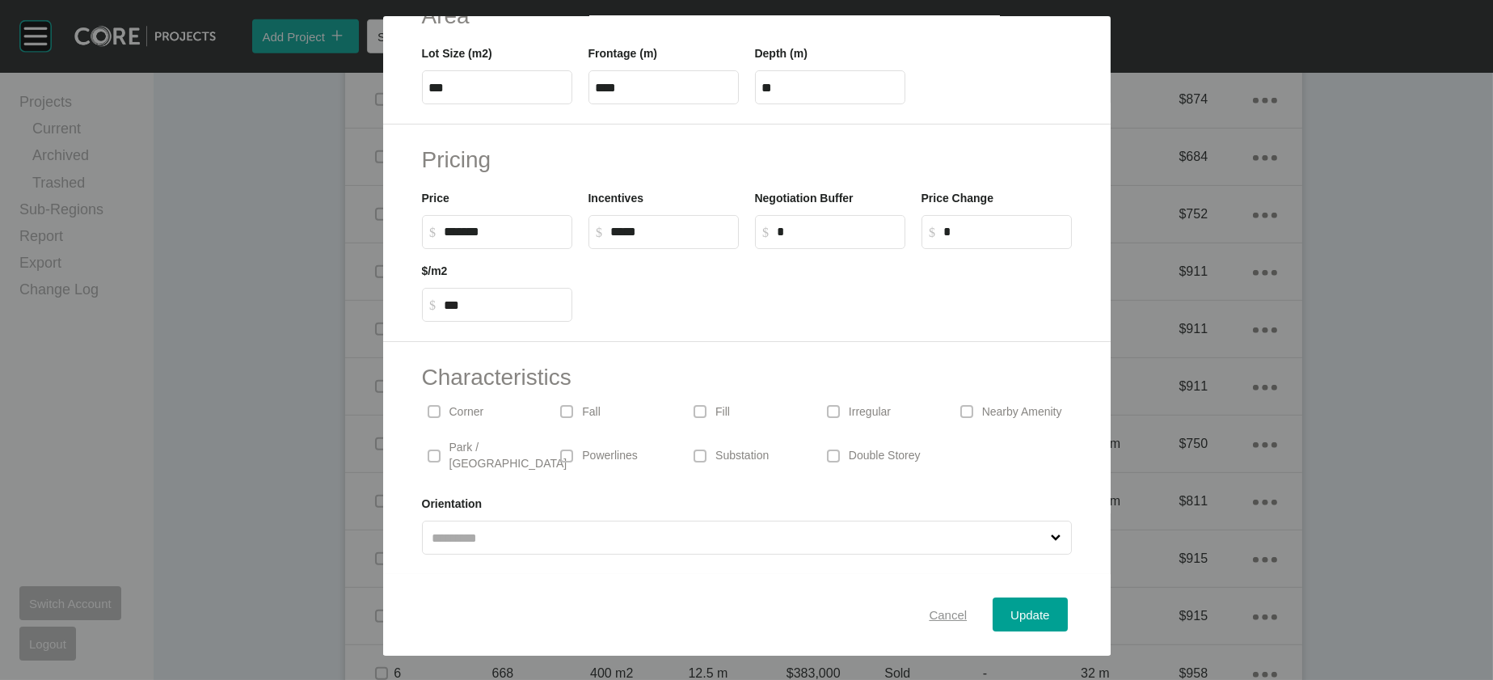
click at [967, 608] on span "Cancel" at bounding box center [948, 615] width 38 height 14
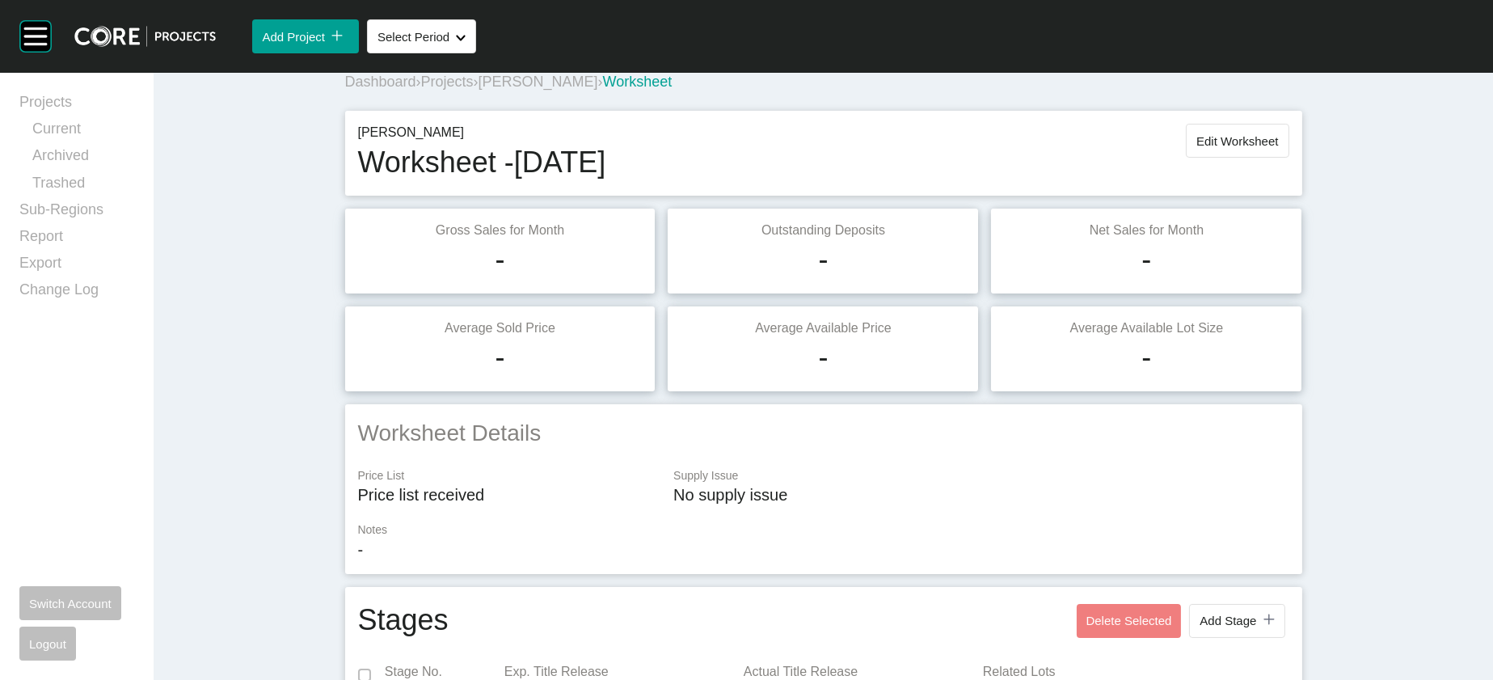
scroll to position [0, 0]
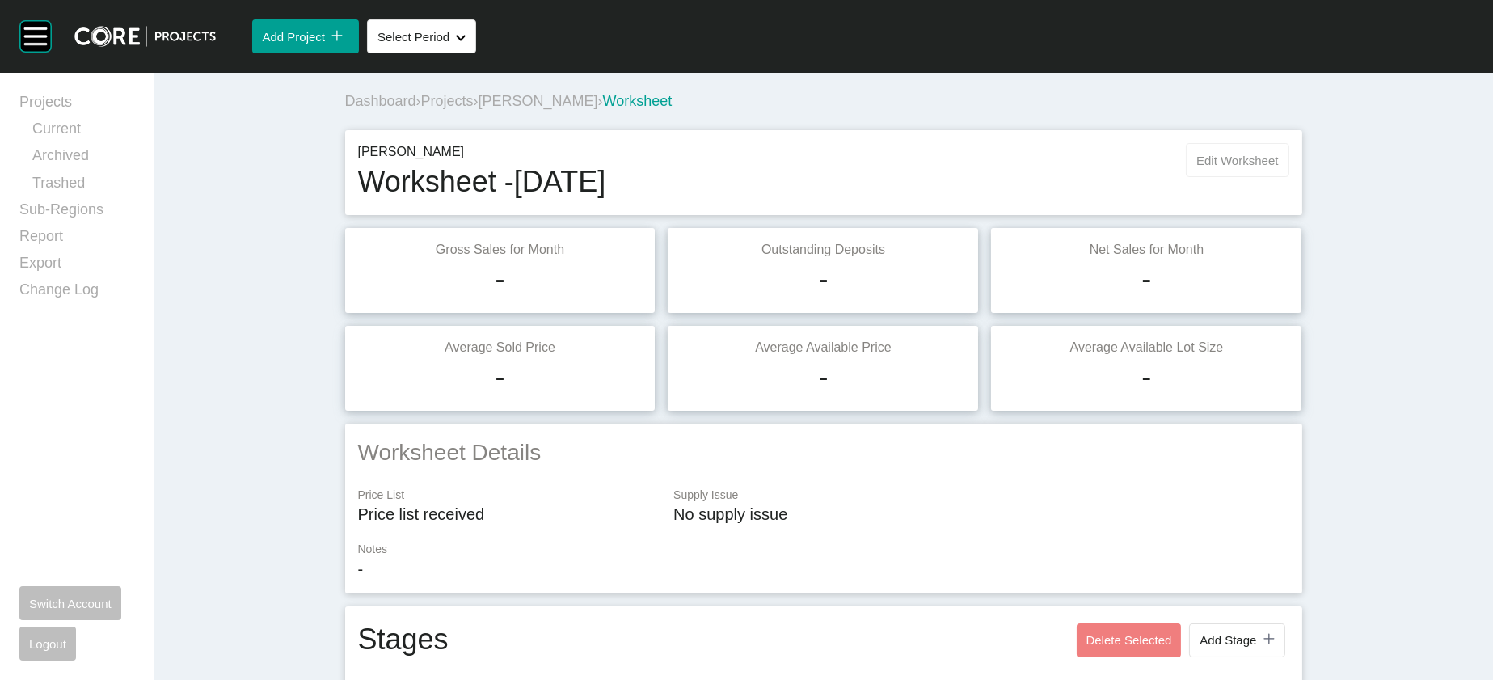
click at [1289, 177] on button "Edit Worksheet" at bounding box center [1237, 160] width 103 height 34
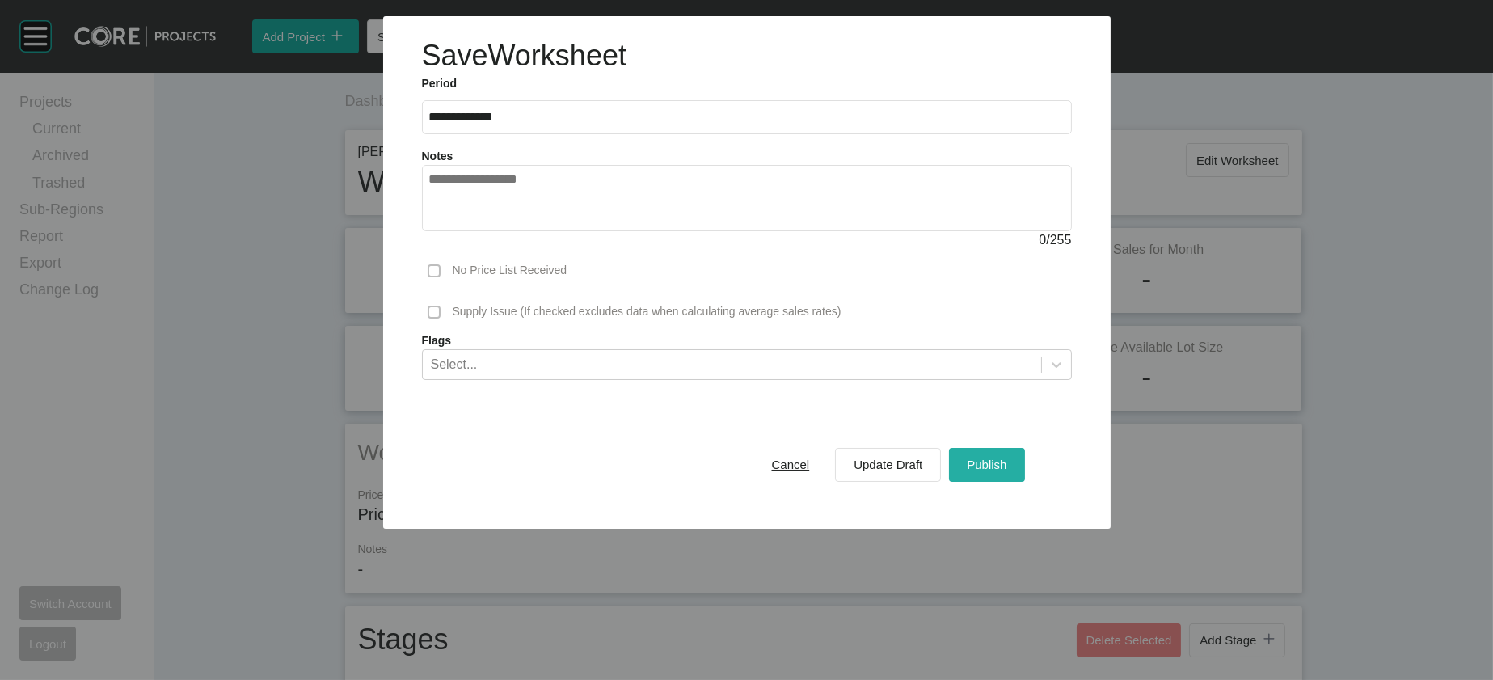
click at [1007, 482] on button "Publish" at bounding box center [986, 465] width 75 height 34
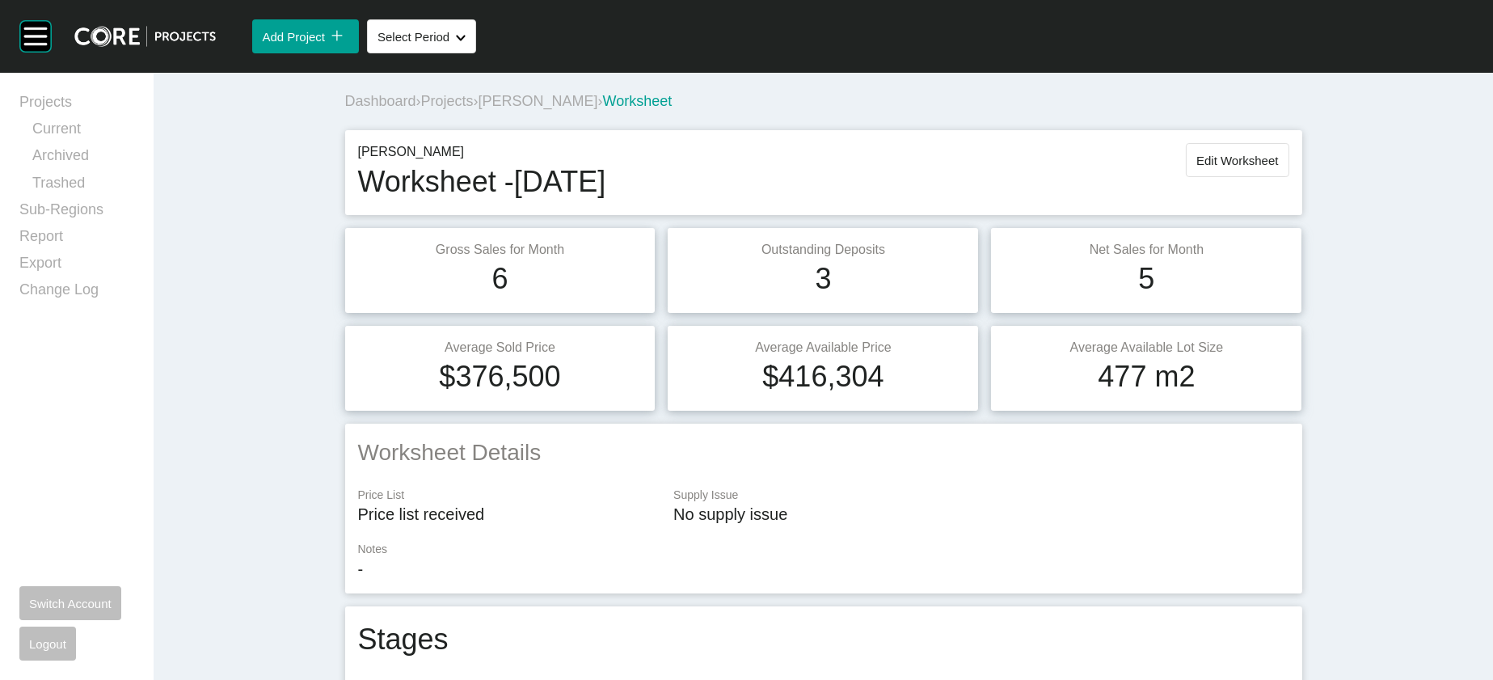
click at [479, 109] on span "[PERSON_NAME]" at bounding box center [539, 101] width 120 height 16
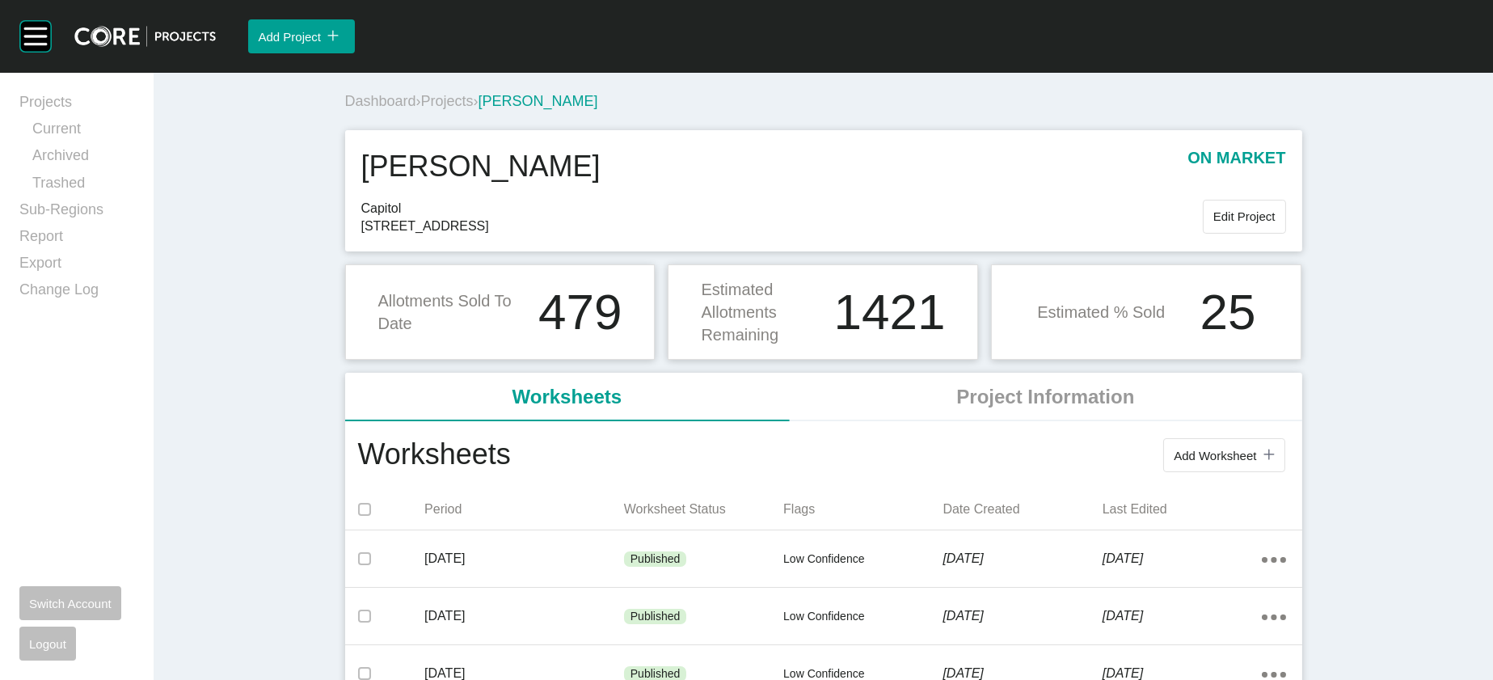
scroll to position [594, 0]
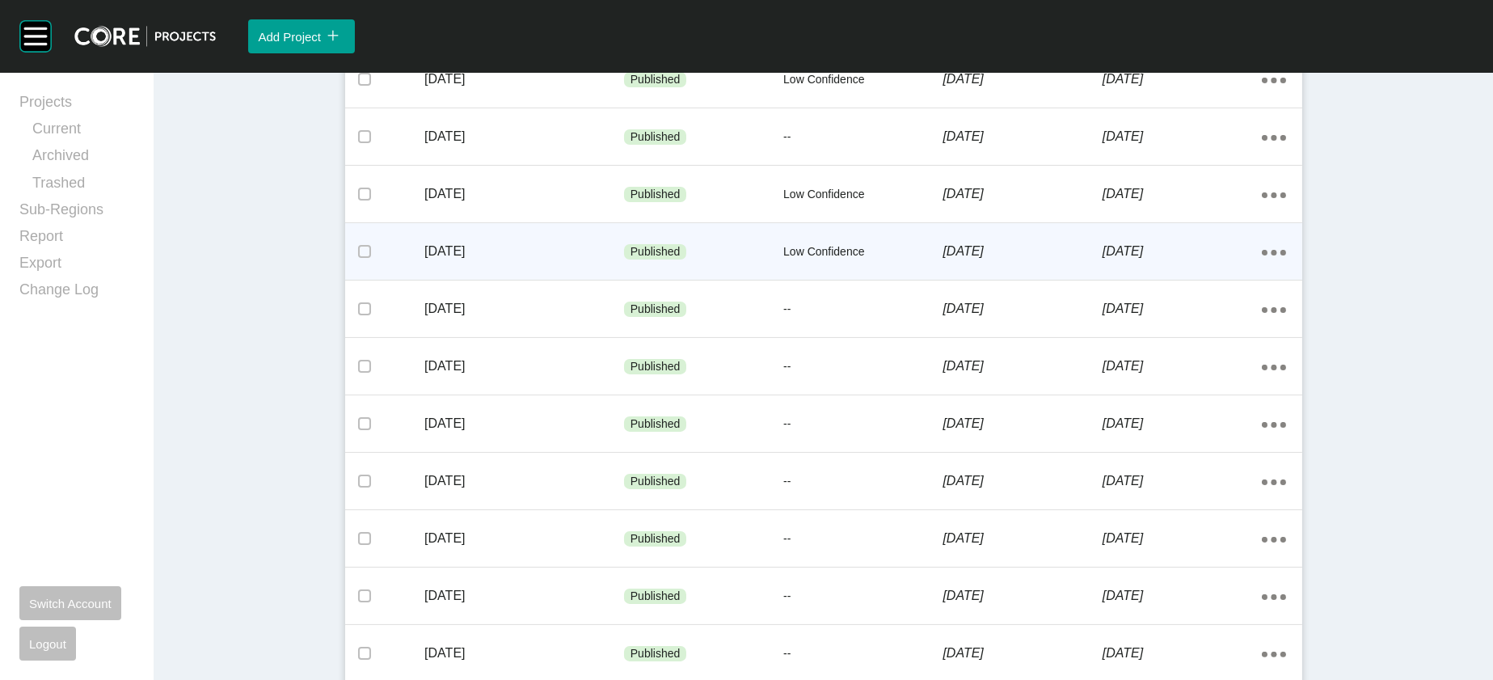
click at [1262, 277] on div "[DATE]" at bounding box center [1182, 251] width 159 height 50
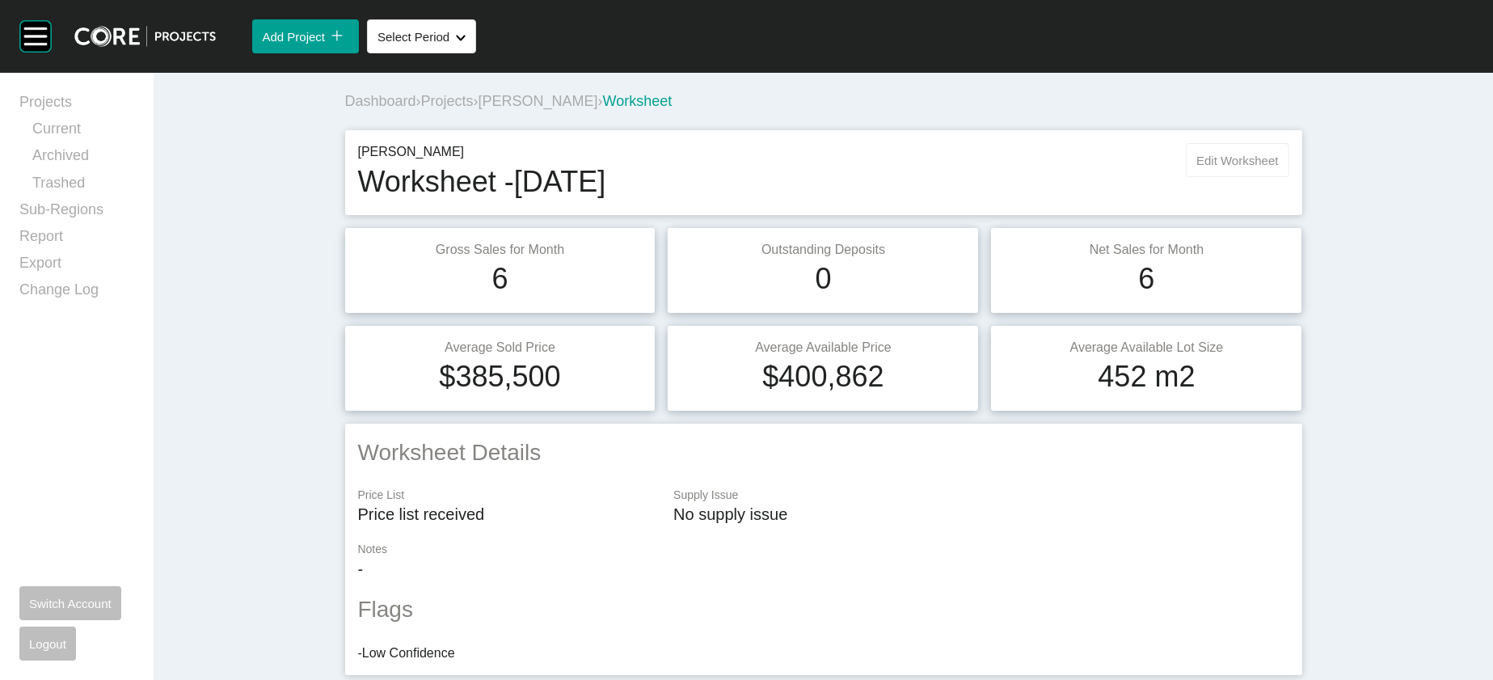
click at [1278, 167] on span "Edit Worksheet" at bounding box center [1238, 161] width 82 height 14
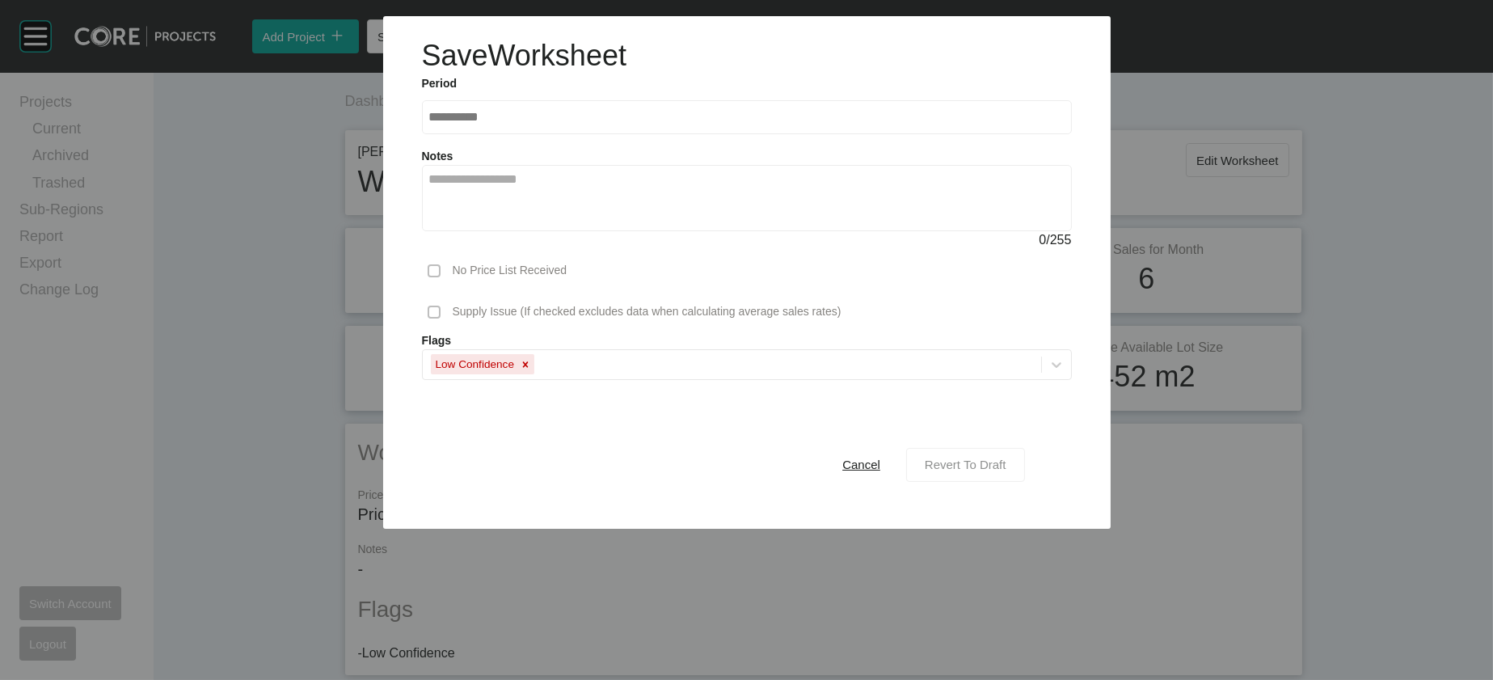
click at [1008, 475] on div "Revert To Draft" at bounding box center [966, 465] width 90 height 22
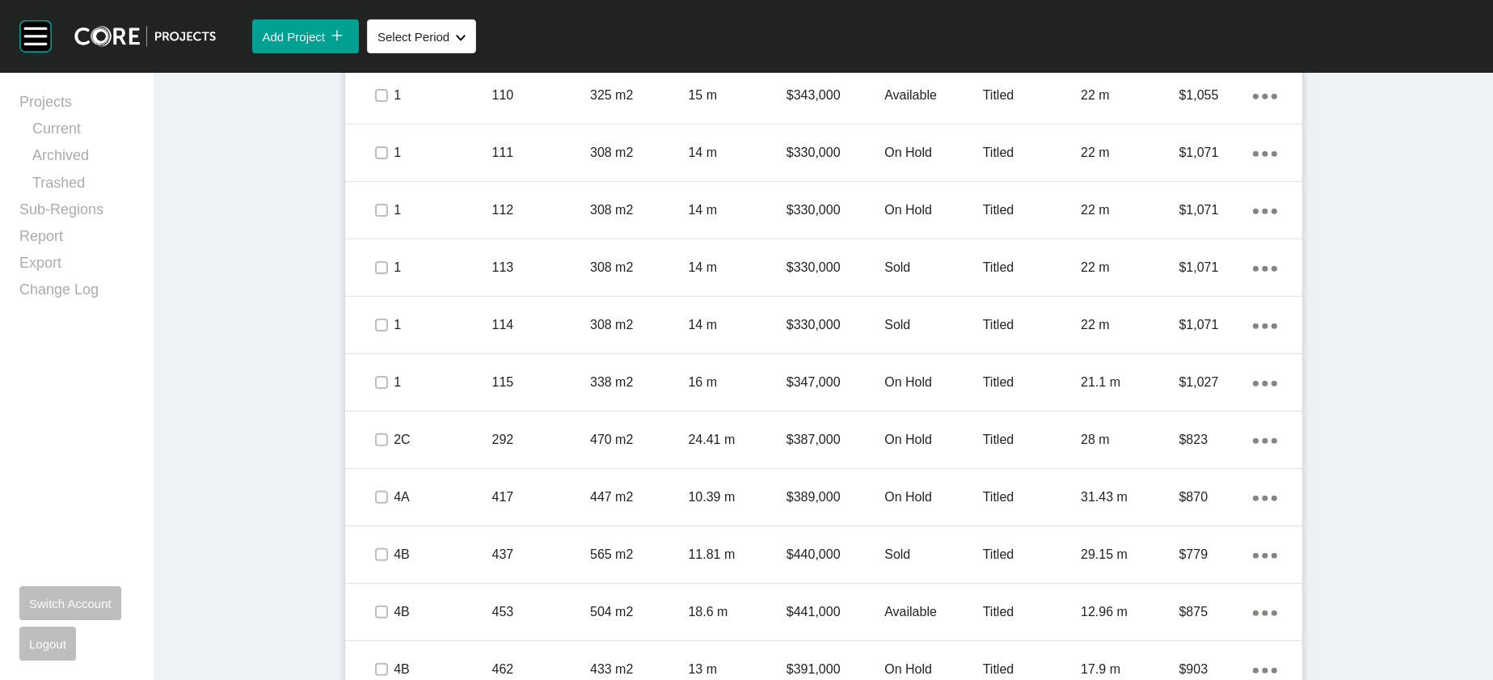
scroll to position [2552, 0]
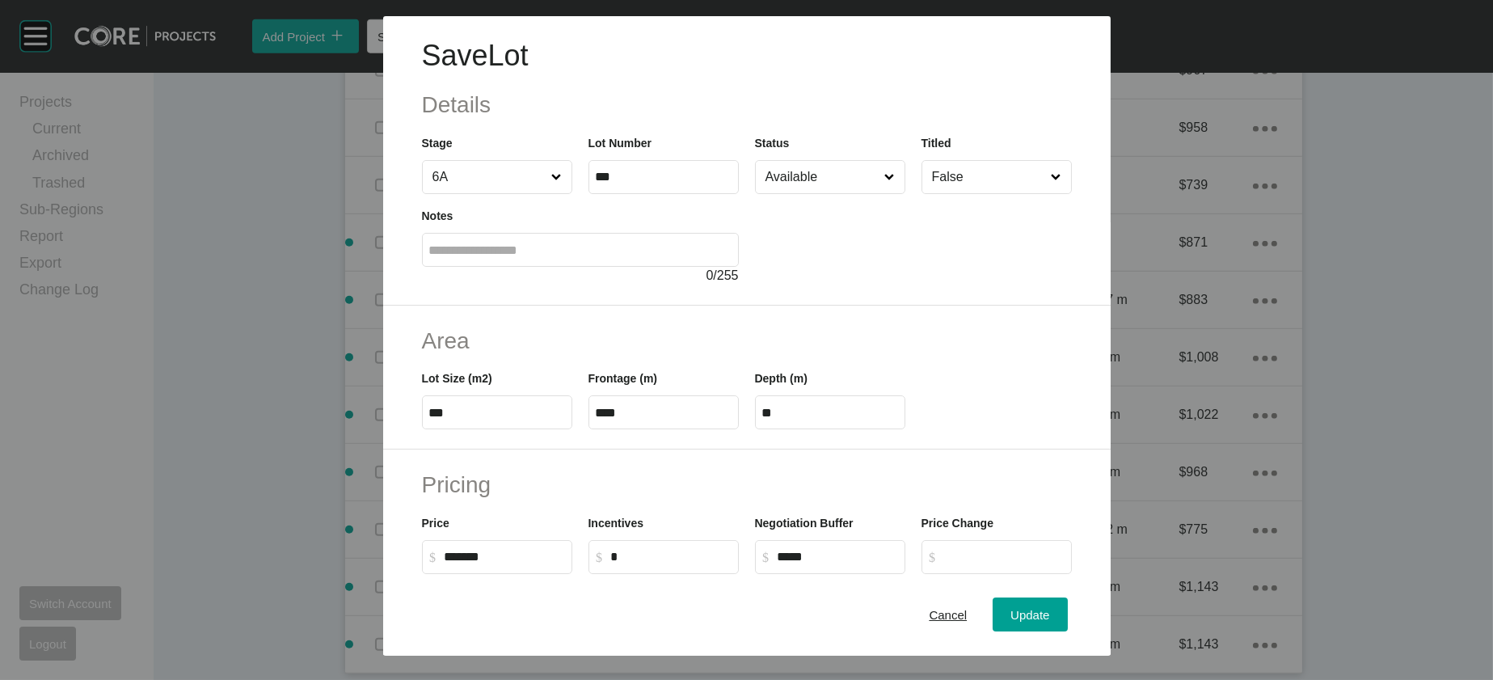
scroll to position [547, 0]
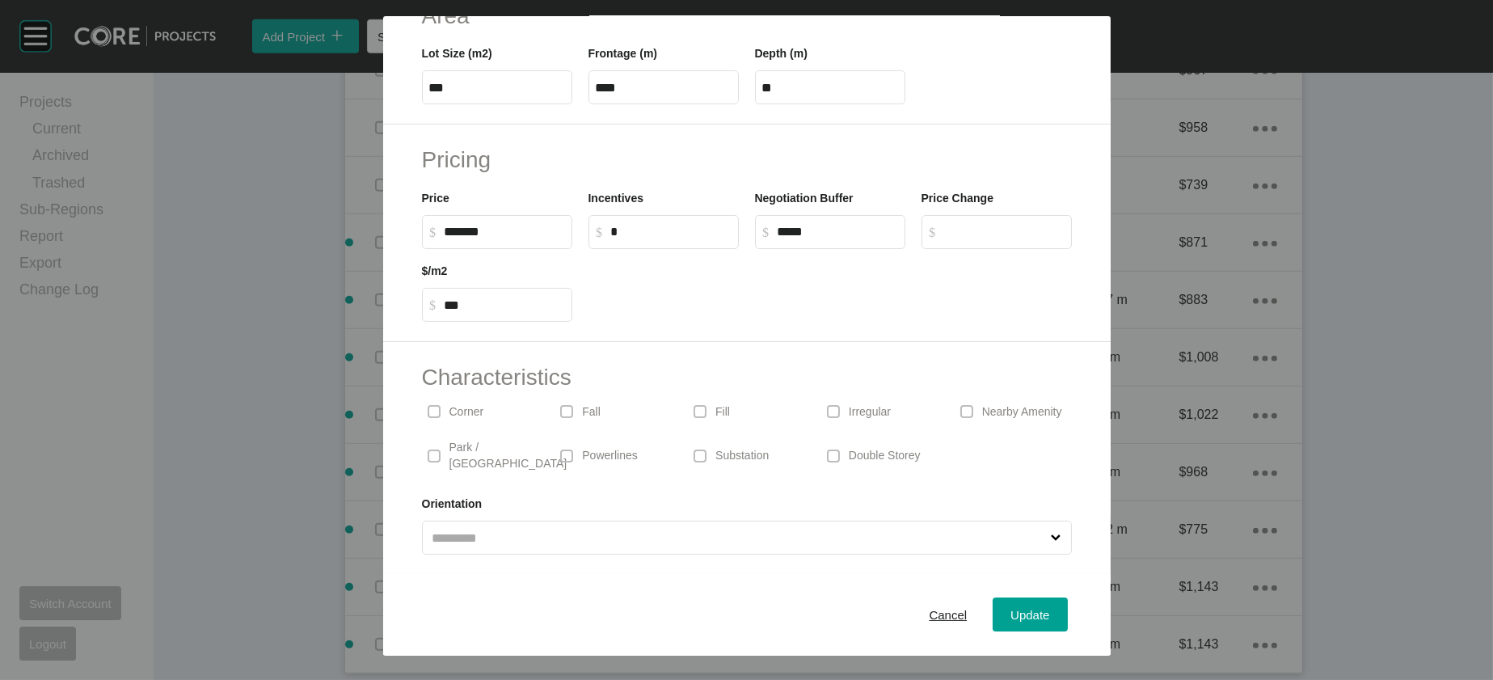
click at [846, 399] on span at bounding box center [834, 411] width 24 height 24
click at [1050, 608] on span "Update" at bounding box center [1030, 615] width 39 height 14
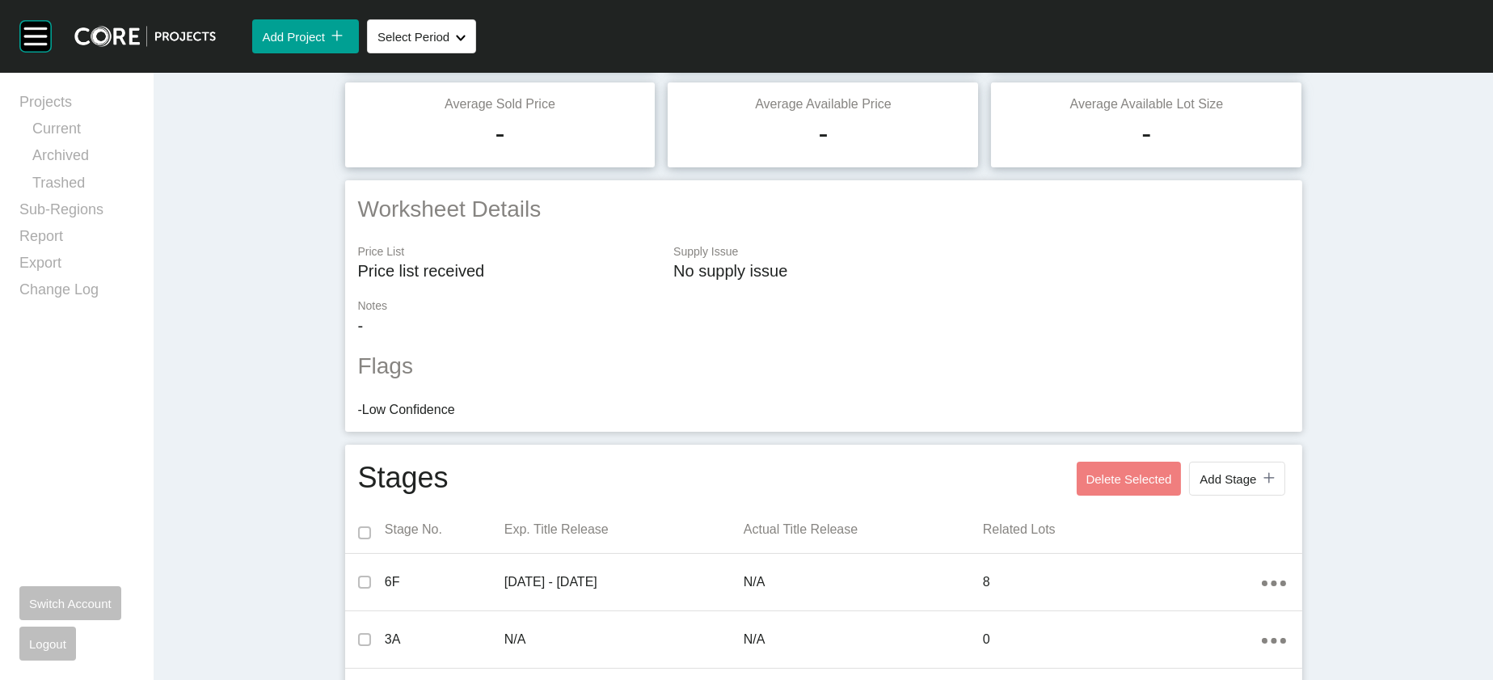
scroll to position [0, 0]
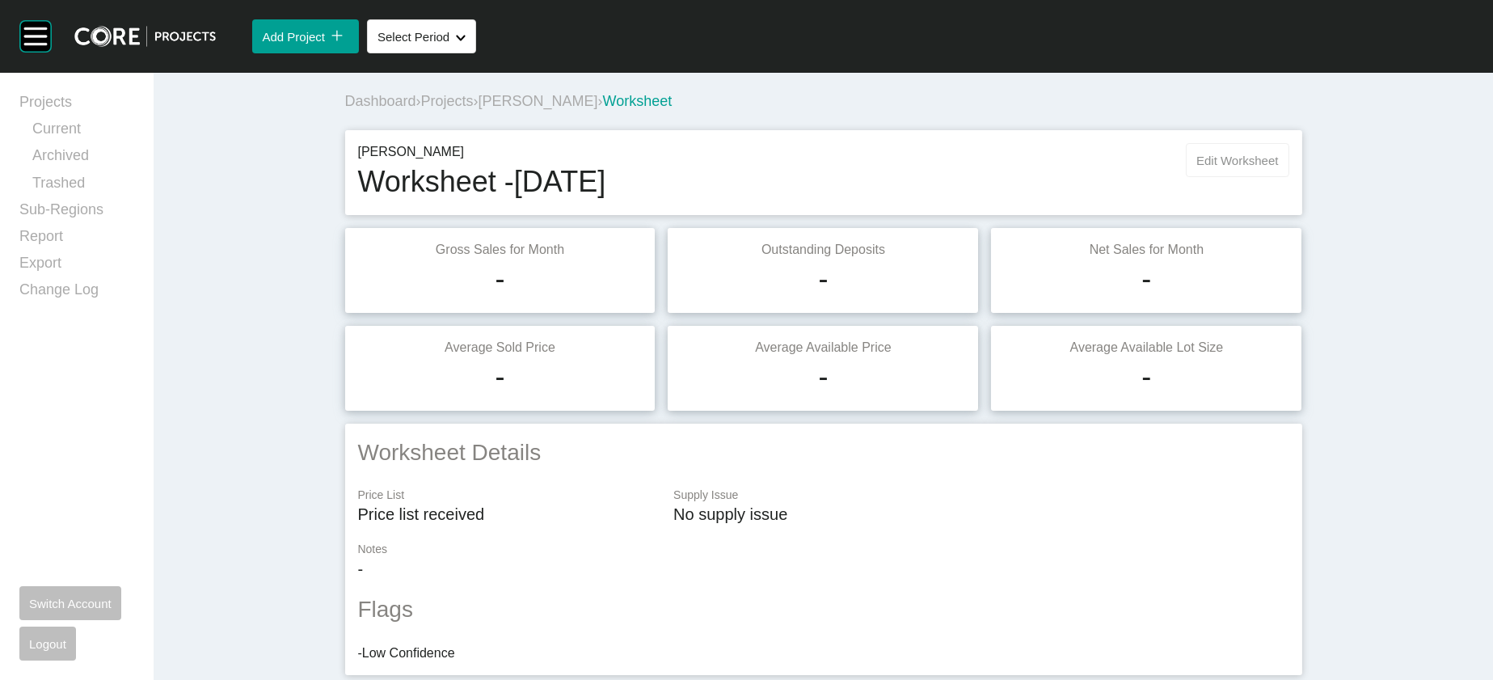
click at [1278, 167] on span "Edit Worksheet" at bounding box center [1238, 161] width 82 height 14
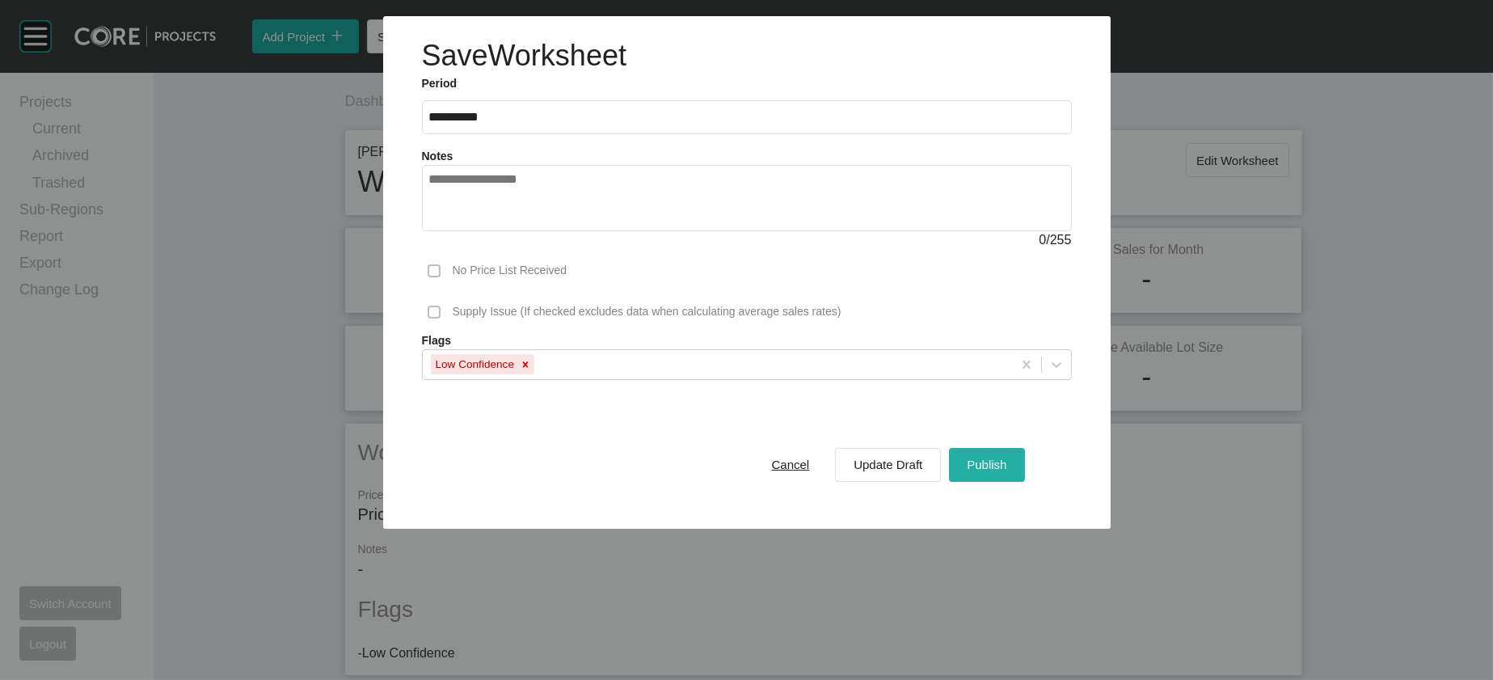
click at [1002, 482] on button "Publish" at bounding box center [986, 465] width 75 height 34
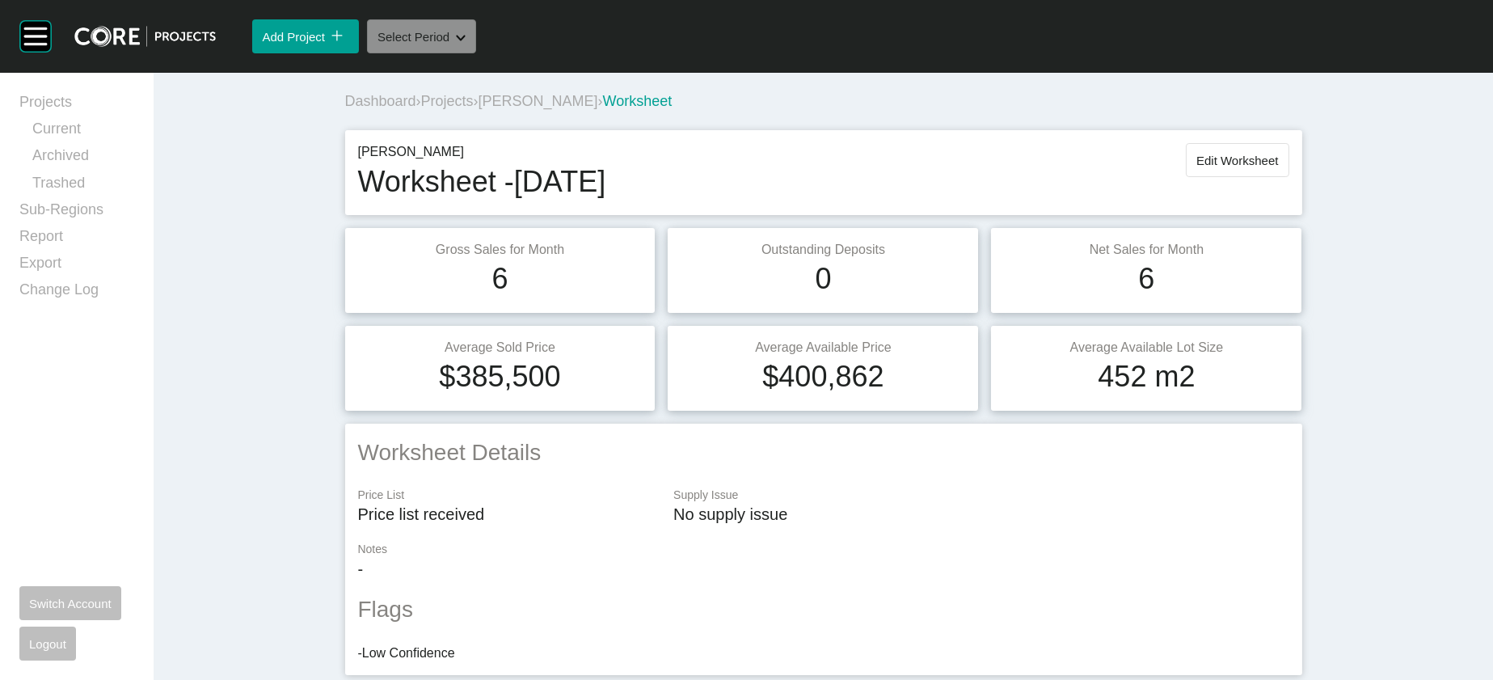
click at [476, 53] on button "Select Period Shape Created with Sketch." at bounding box center [421, 36] width 109 height 34
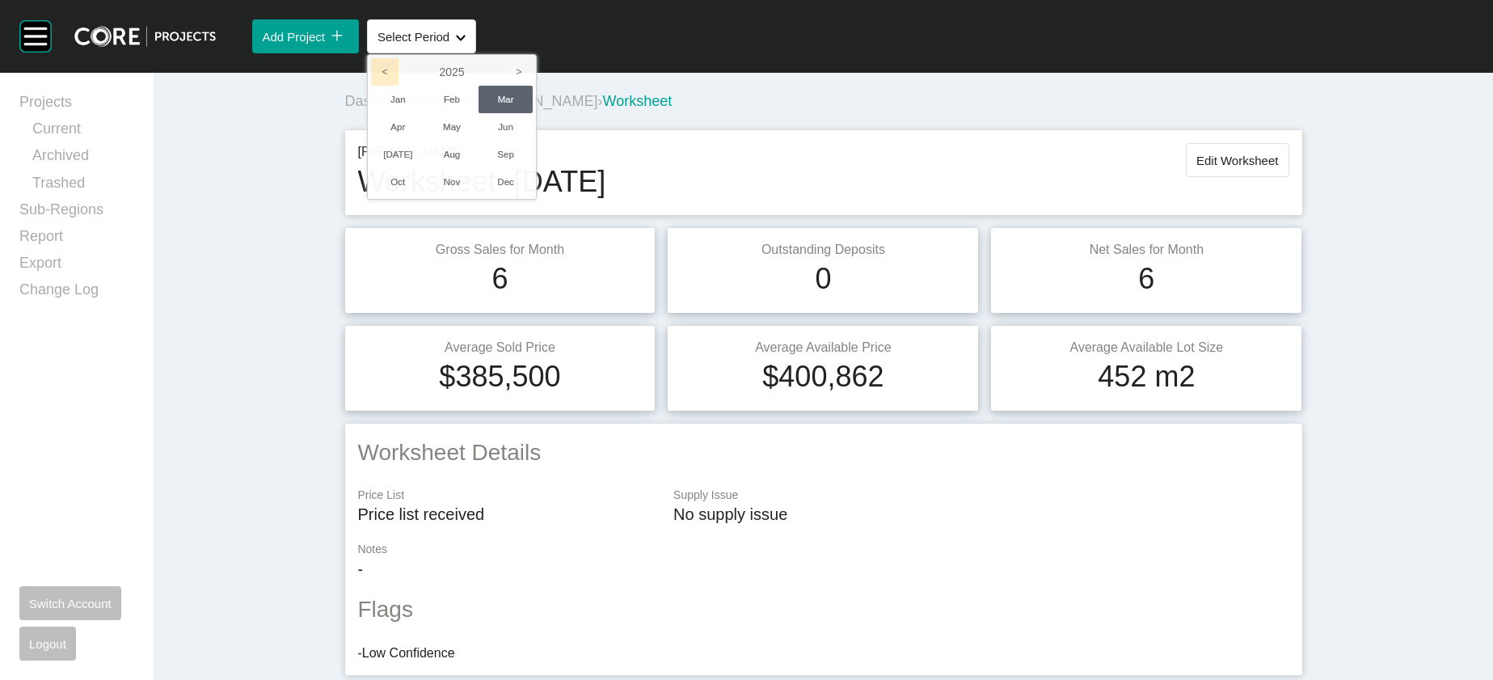
click at [399, 86] on icon "<" at bounding box center [384, 71] width 27 height 27
click at [533, 113] on li "Mar" at bounding box center [506, 99] width 54 height 27
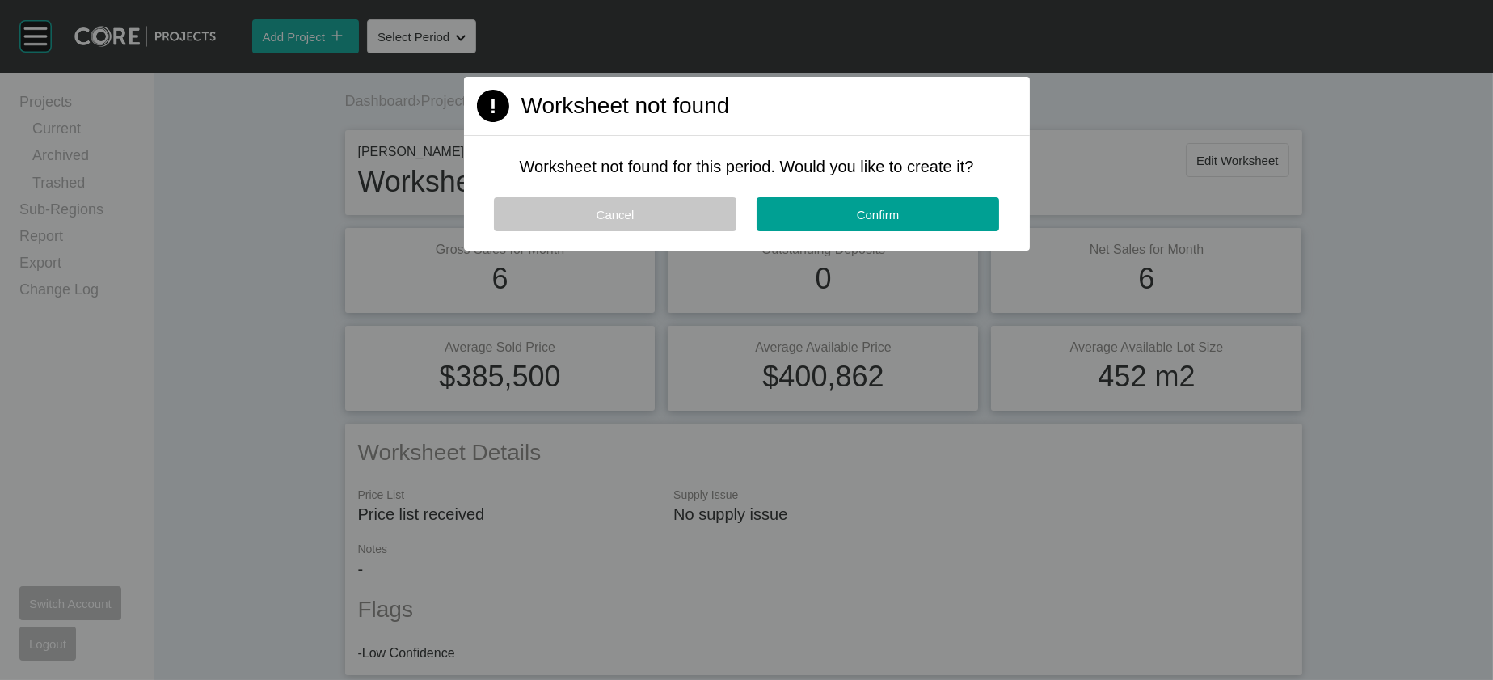
click at [670, 231] on button "Cancel" at bounding box center [615, 214] width 243 height 34
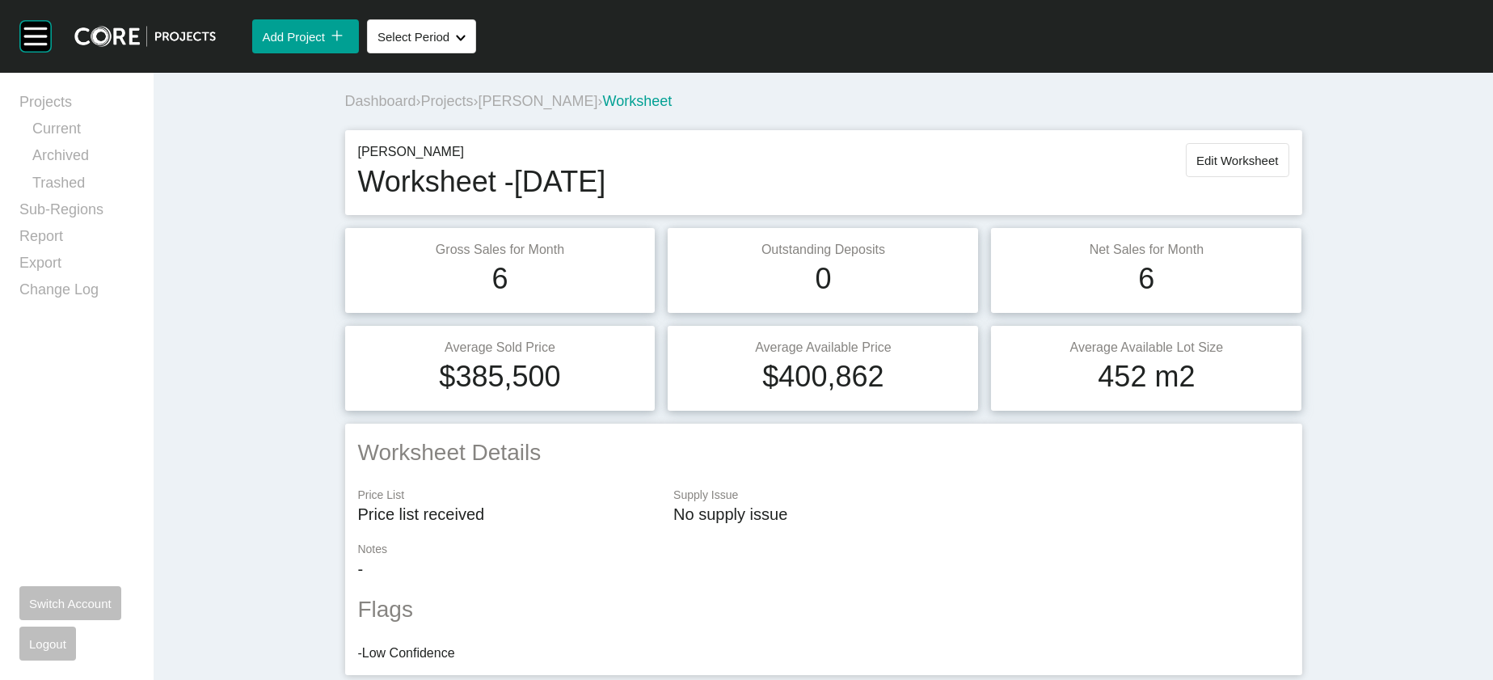
click at [479, 109] on span "[PERSON_NAME]" at bounding box center [539, 101] width 120 height 16
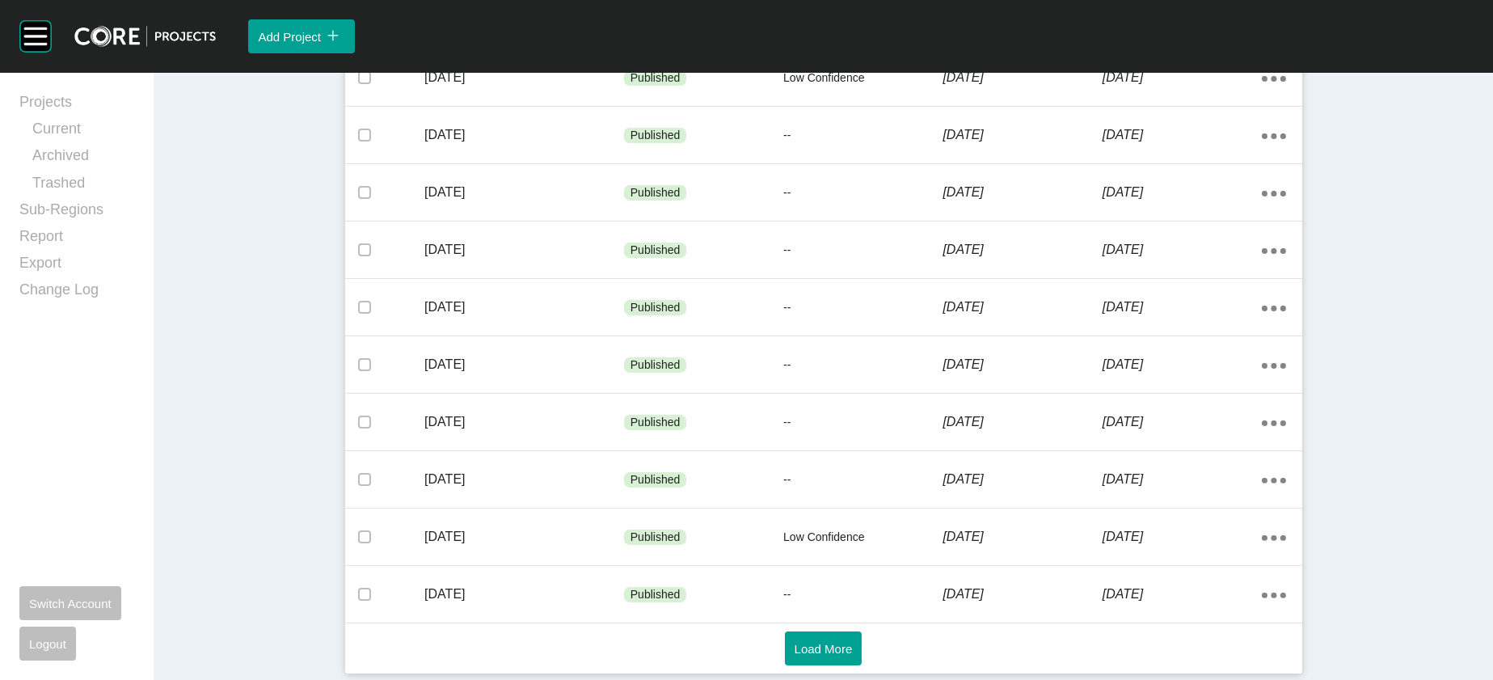
scroll to position [1126, 0]
click at [856, 648] on button "Load More" at bounding box center [824, 649] width 78 height 34
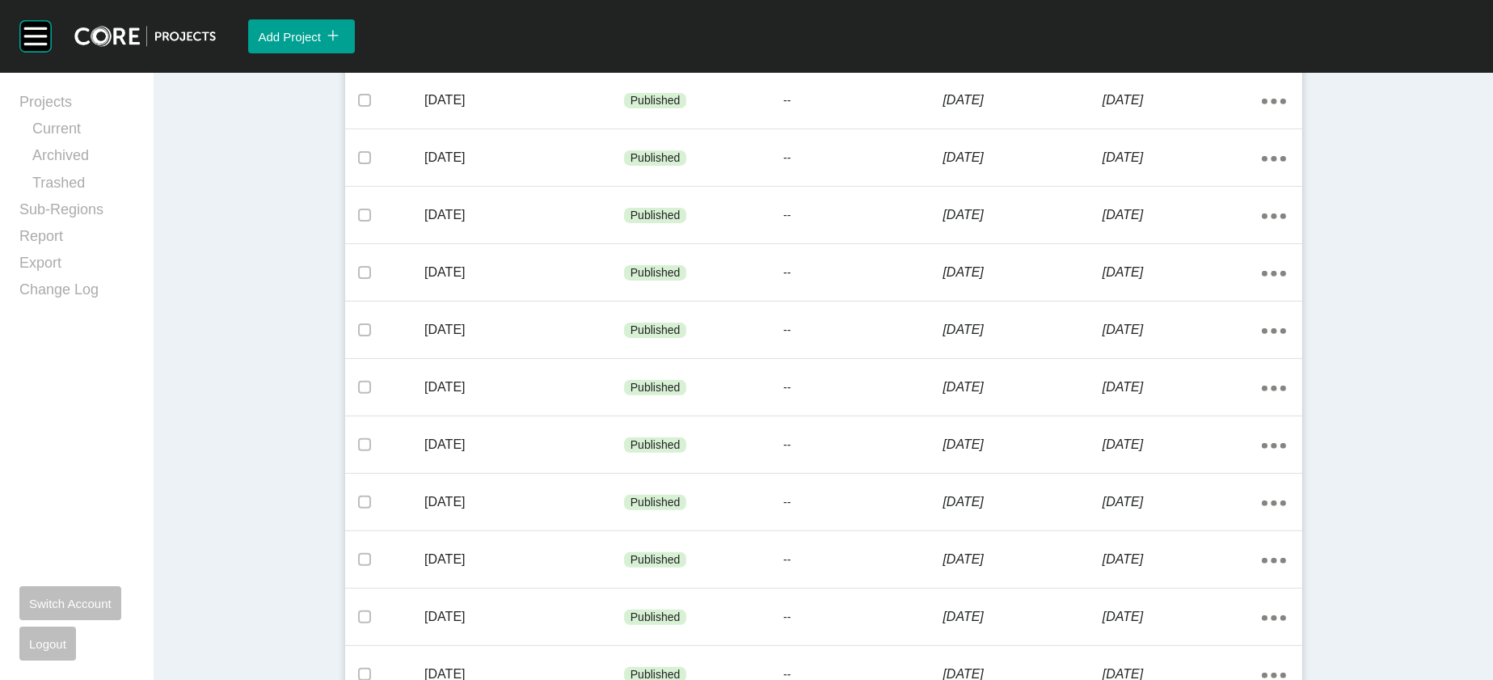
scroll to position [1329, 0]
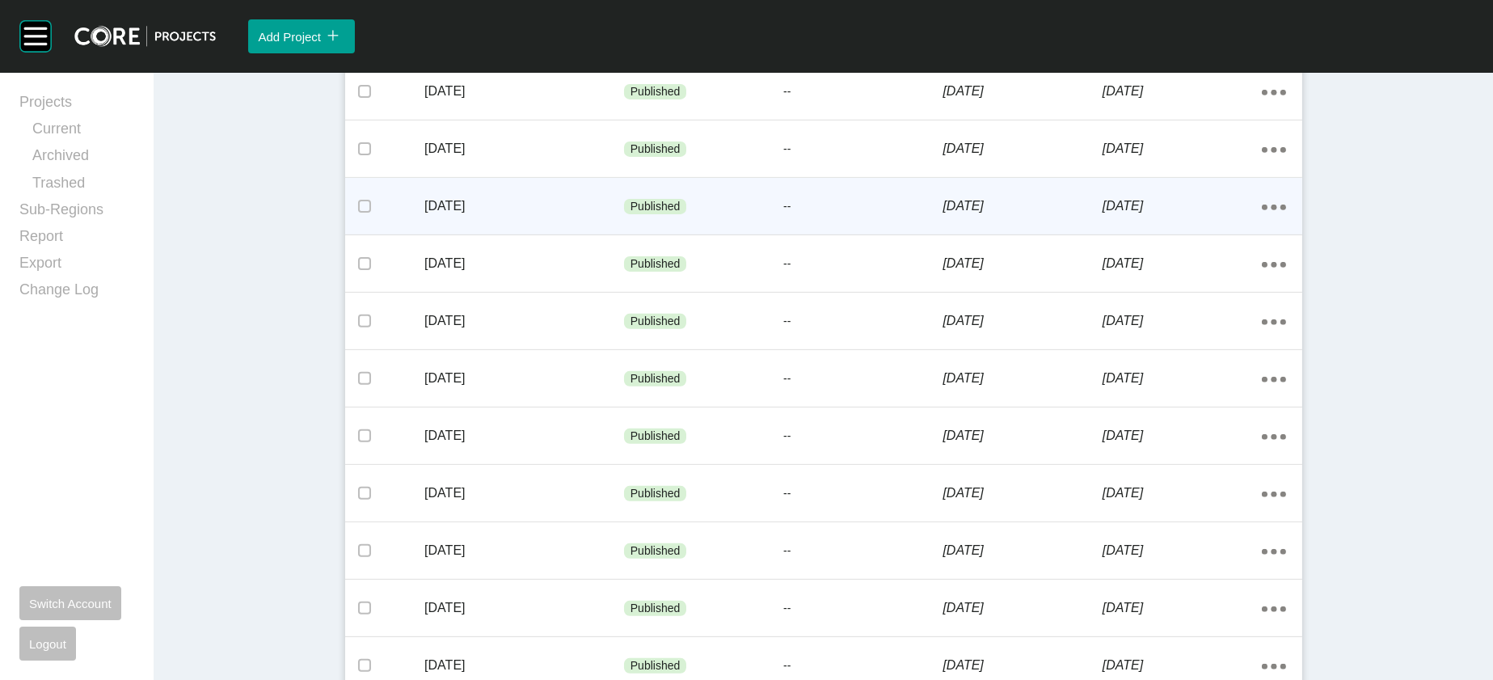
click at [1262, 215] on p "[DATE]" at bounding box center [1182, 206] width 159 height 18
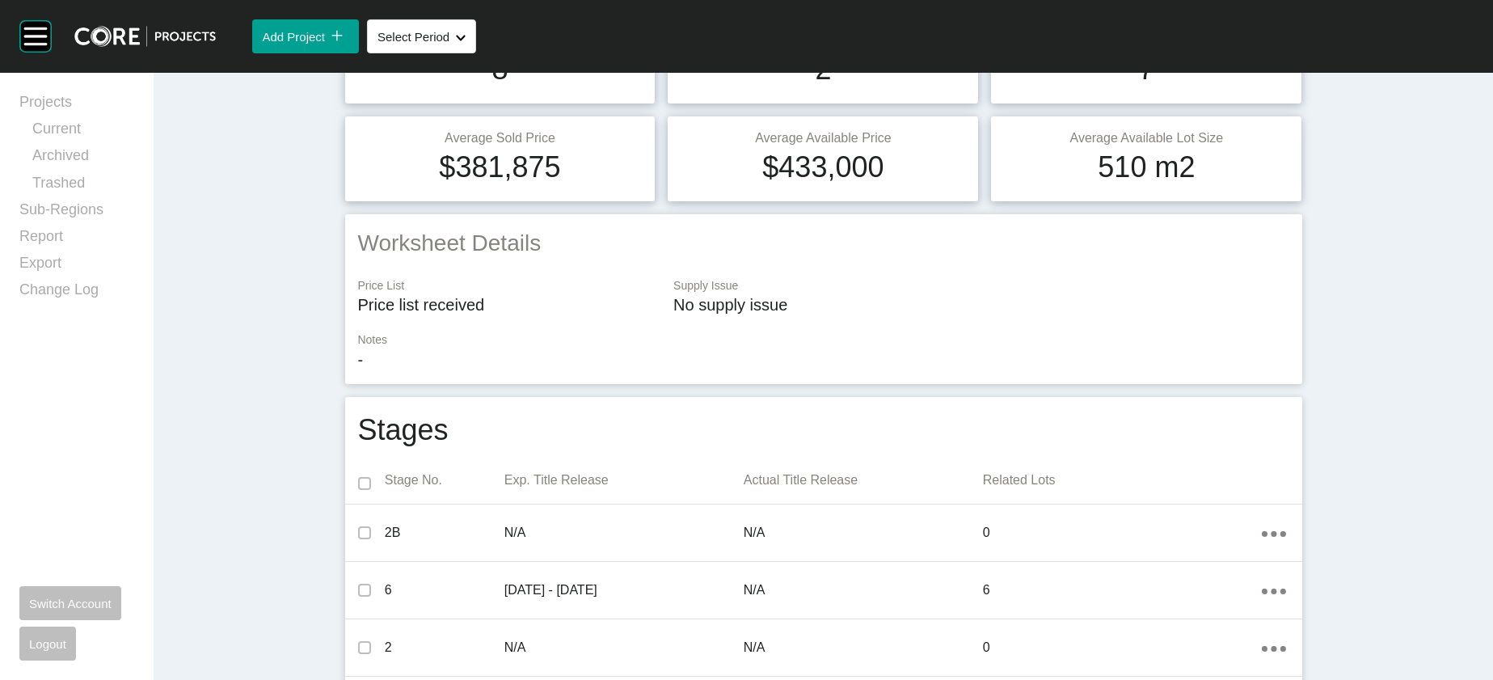
scroll to position [87, 0]
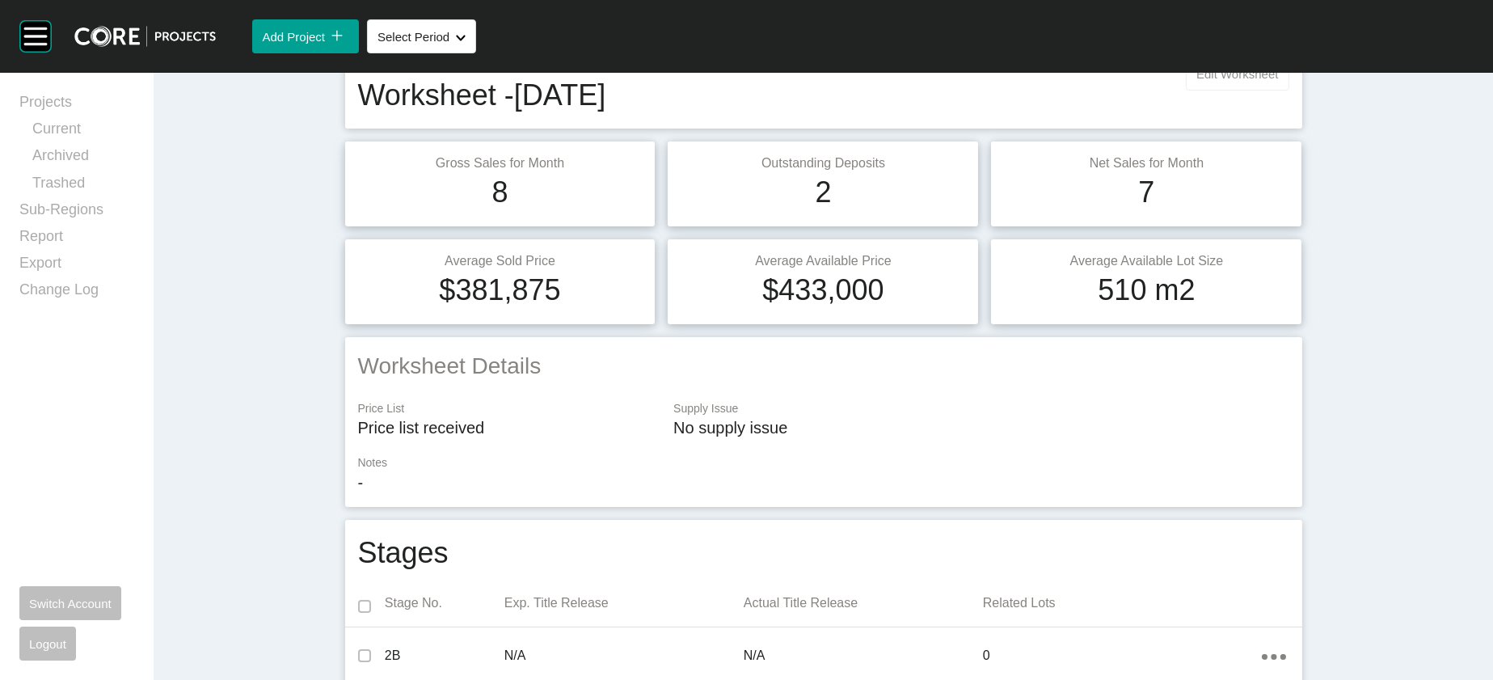
click at [1278, 81] on span "Edit Worksheet" at bounding box center [1238, 74] width 82 height 14
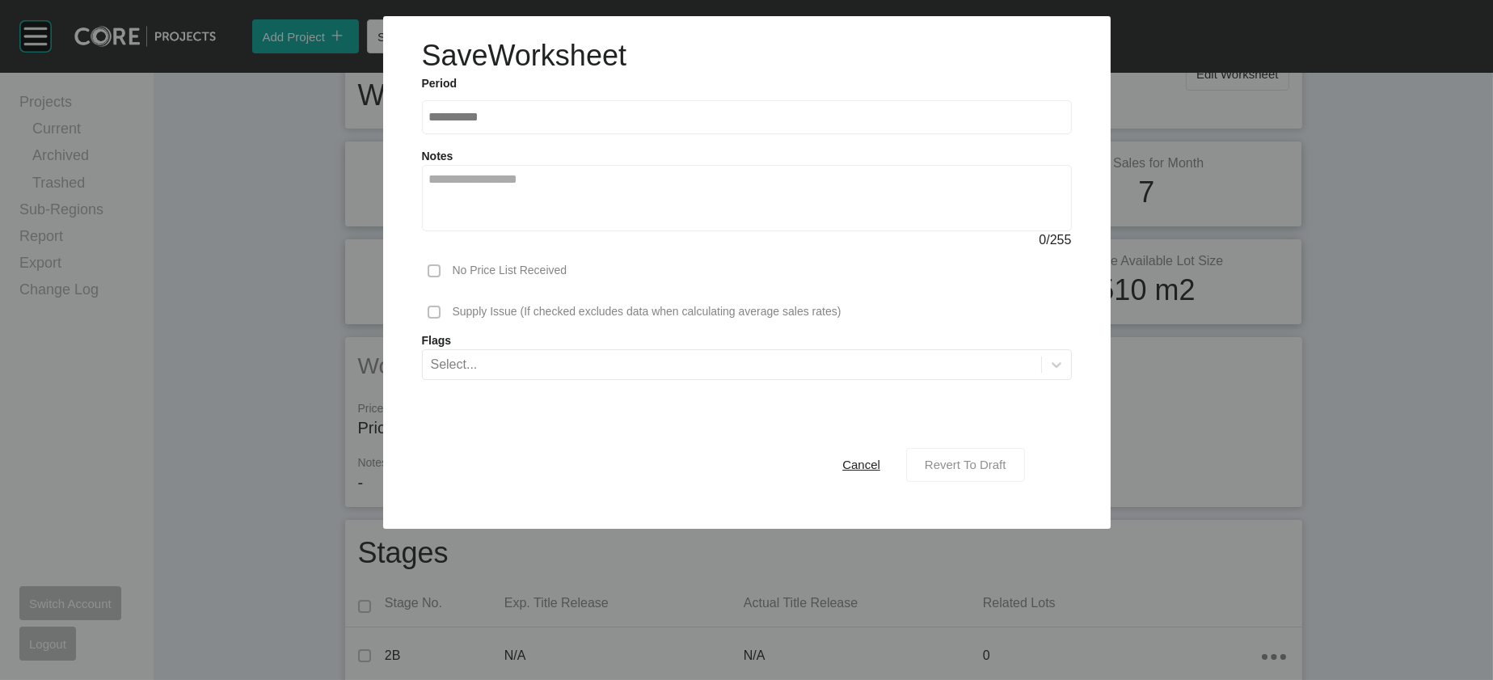
click at [1007, 471] on span "Revert To Draft" at bounding box center [966, 465] width 82 height 14
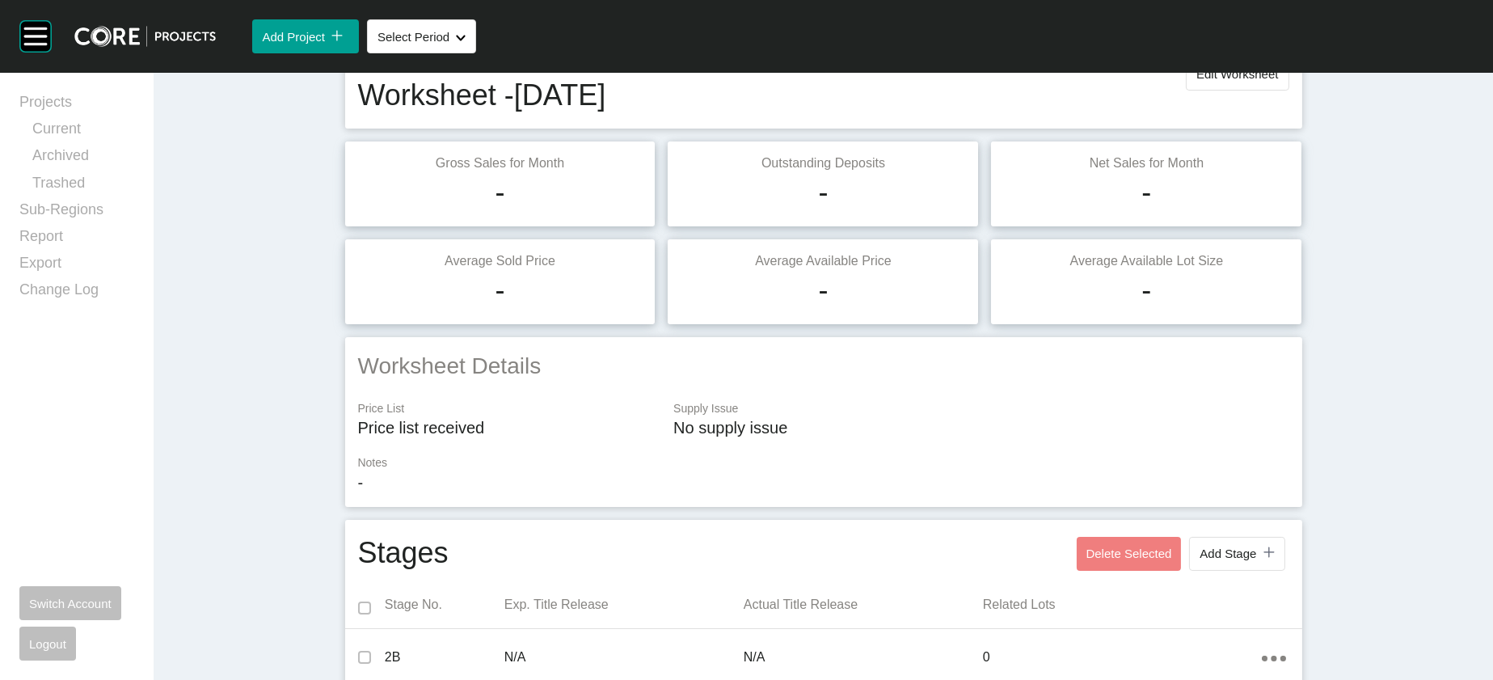
scroll to position [1662, 0]
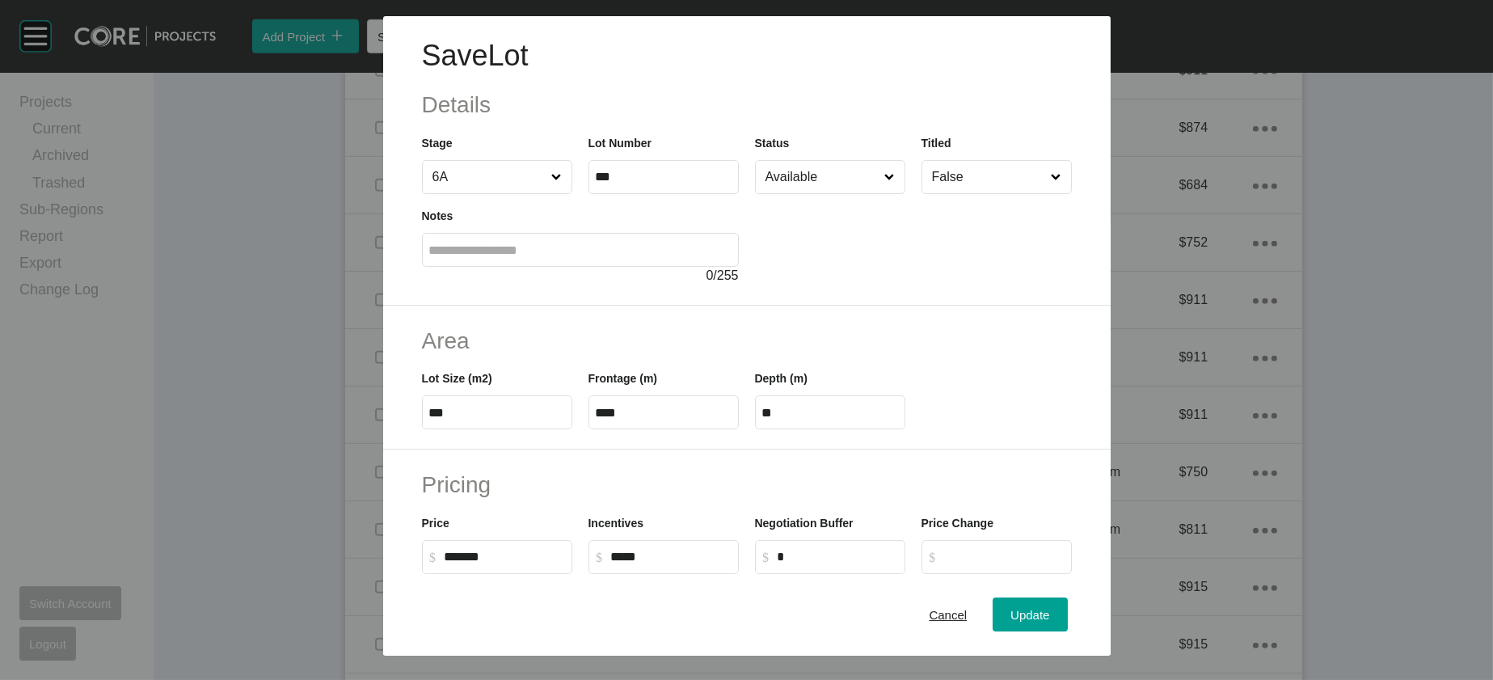
scroll to position [547, 0]
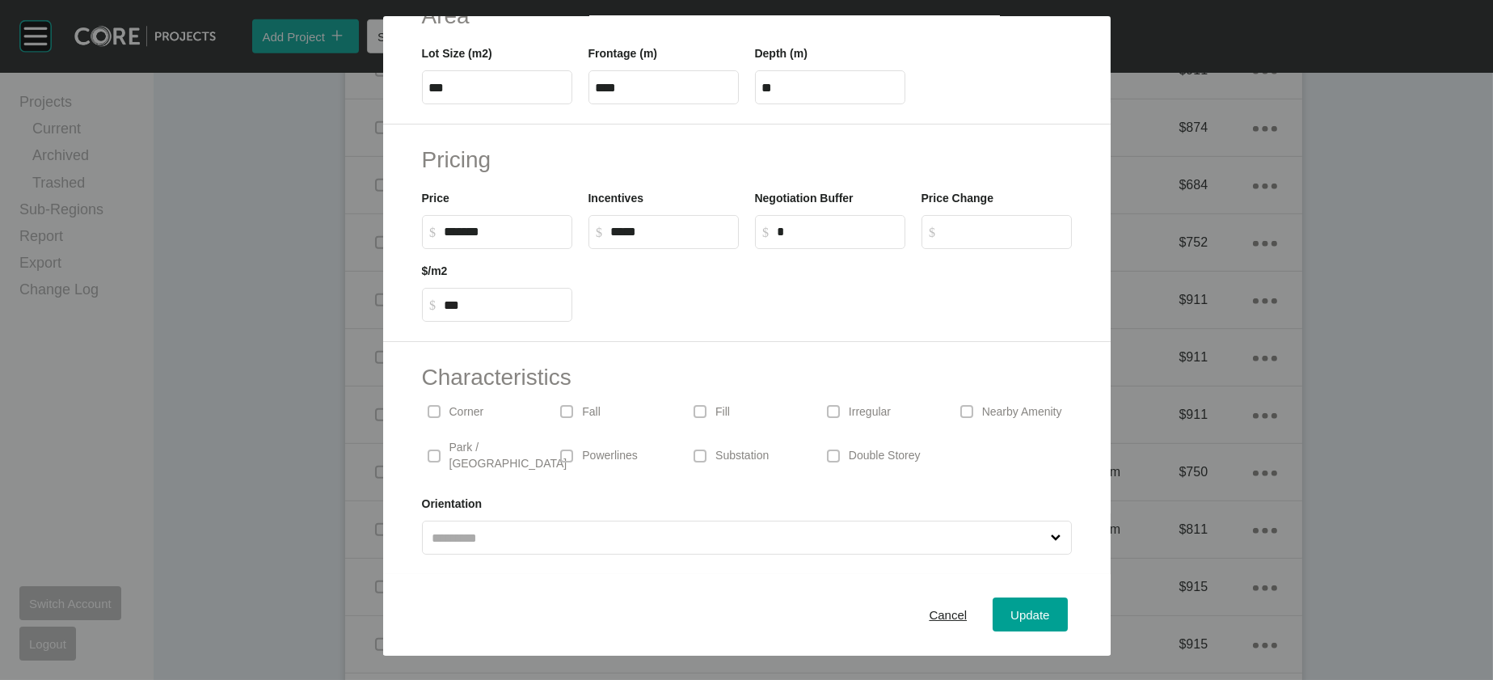
click at [891, 404] on p "Irregular" at bounding box center [870, 412] width 42 height 16
click at [1050, 598] on button "Update" at bounding box center [1030, 615] width 74 height 34
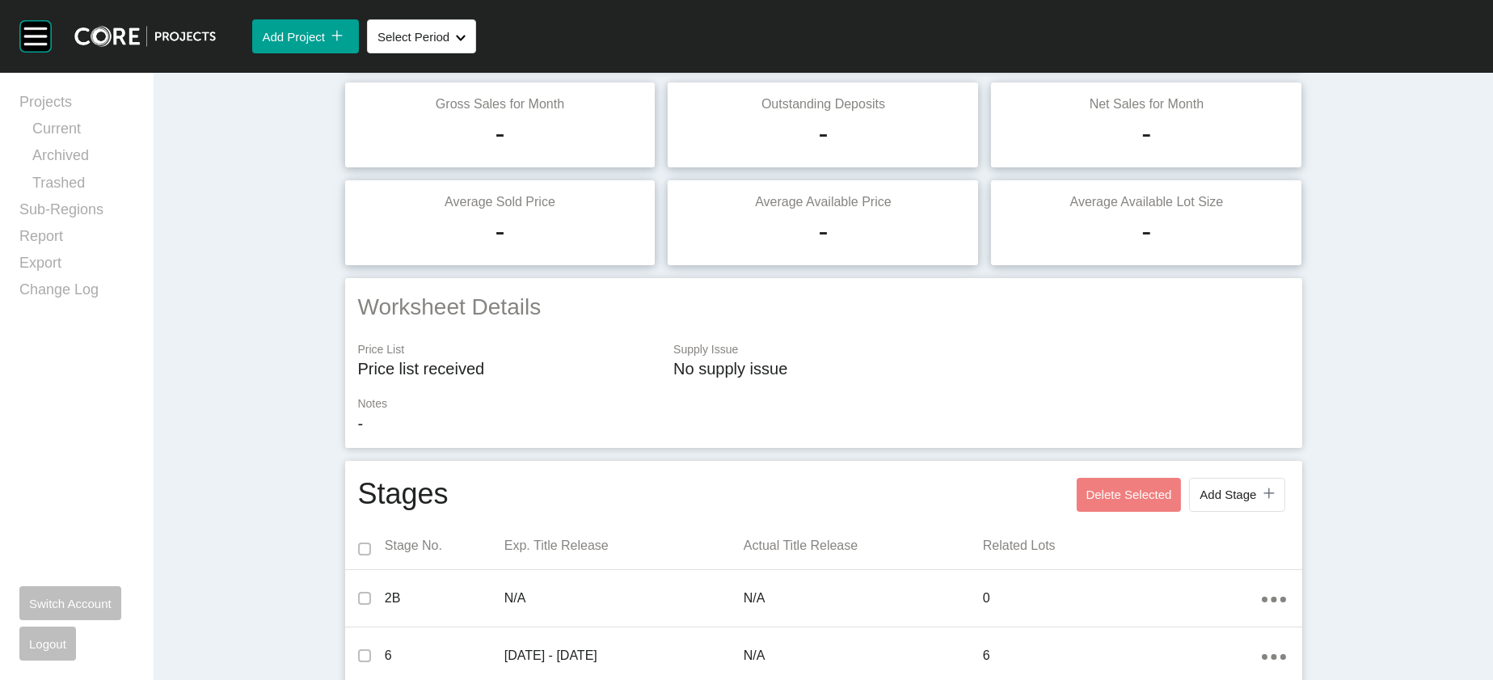
scroll to position [73, 0]
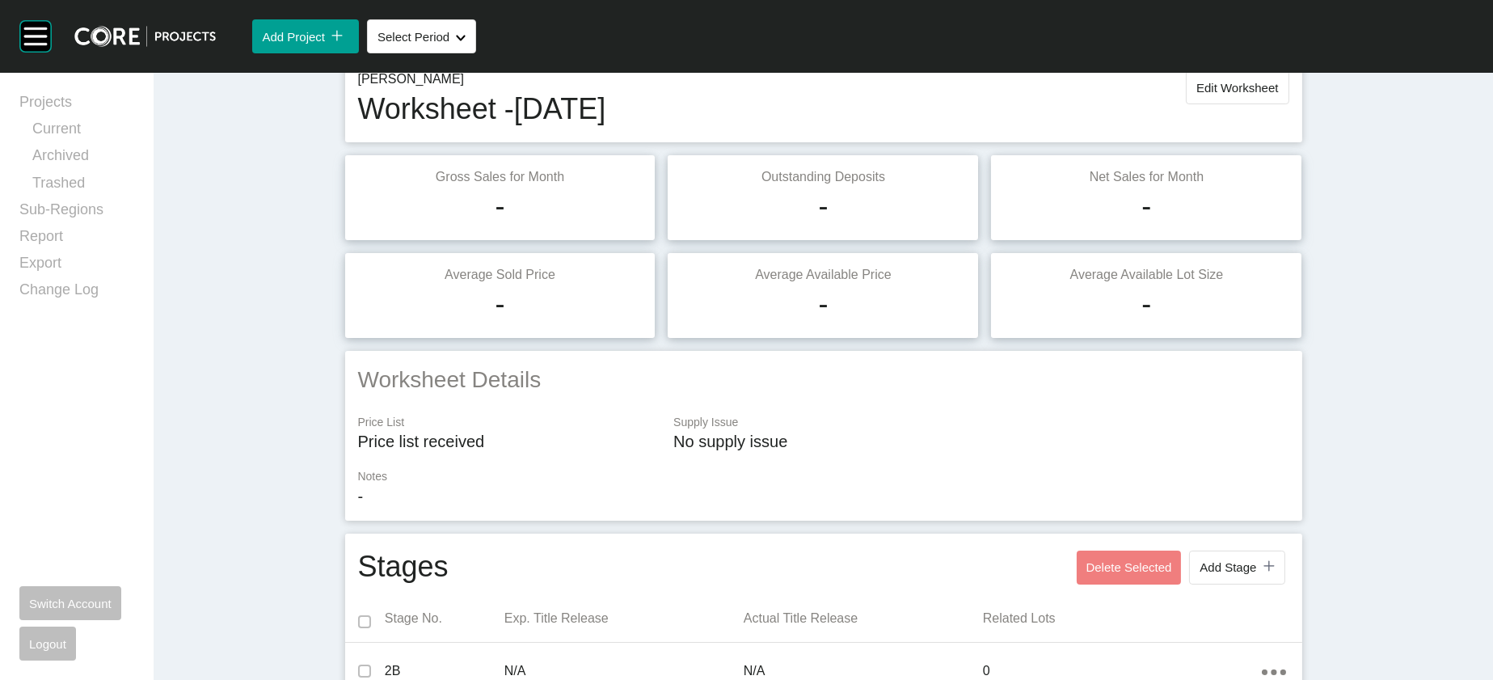
click at [1290, 129] on div "[PERSON_NAME] Worksheet - [DATE] Edit Worksheet" at bounding box center [823, 99] width 931 height 59
click at [1289, 104] on button "Edit Worksheet" at bounding box center [1237, 87] width 103 height 34
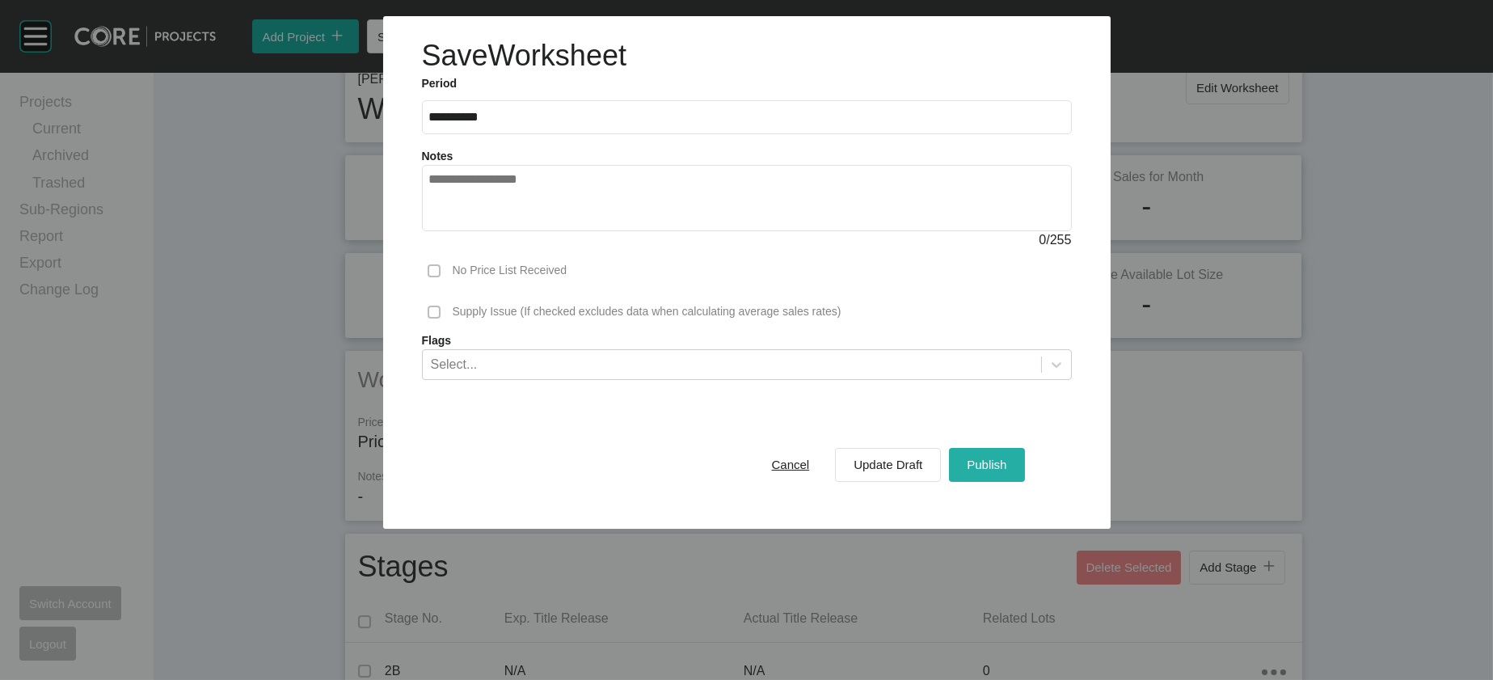
click at [1007, 471] on span "Publish" at bounding box center [987, 465] width 40 height 14
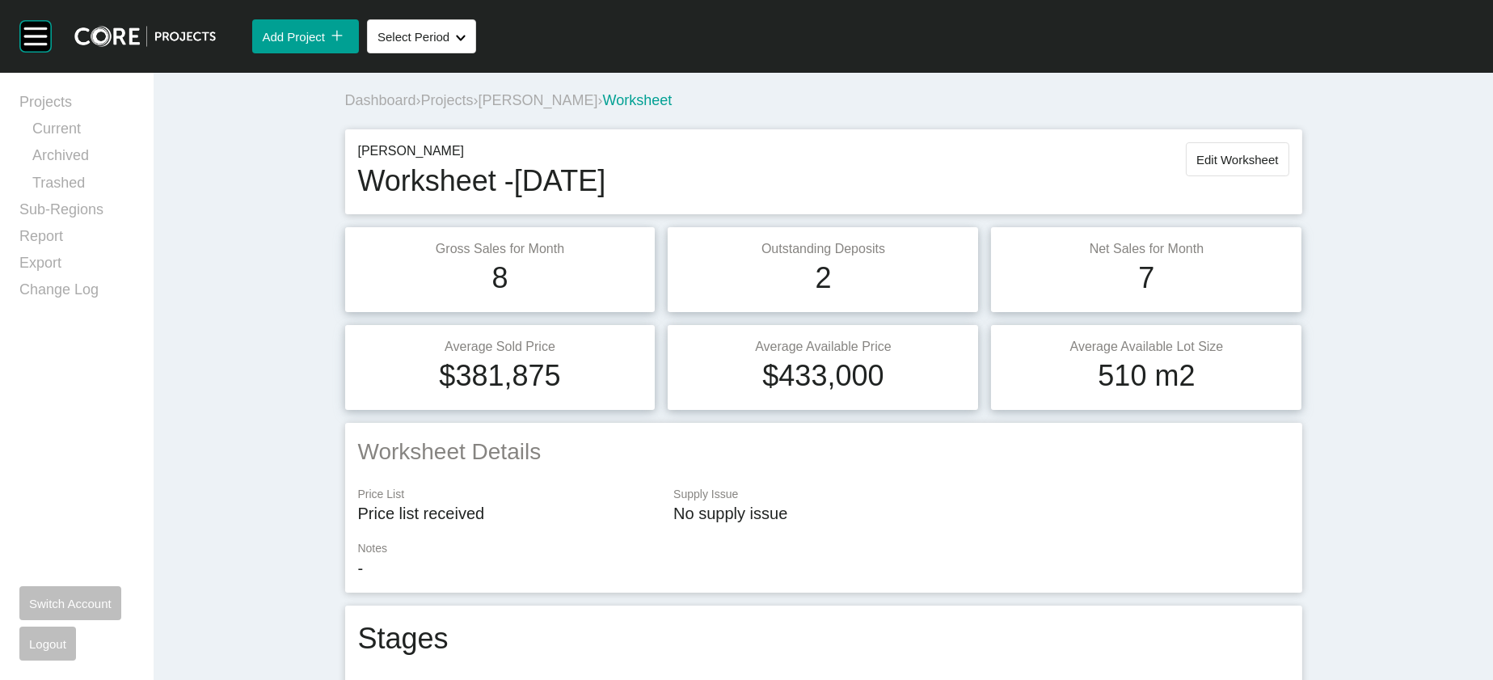
scroll to position [0, 0]
click at [479, 109] on span "[PERSON_NAME]" at bounding box center [539, 101] width 120 height 16
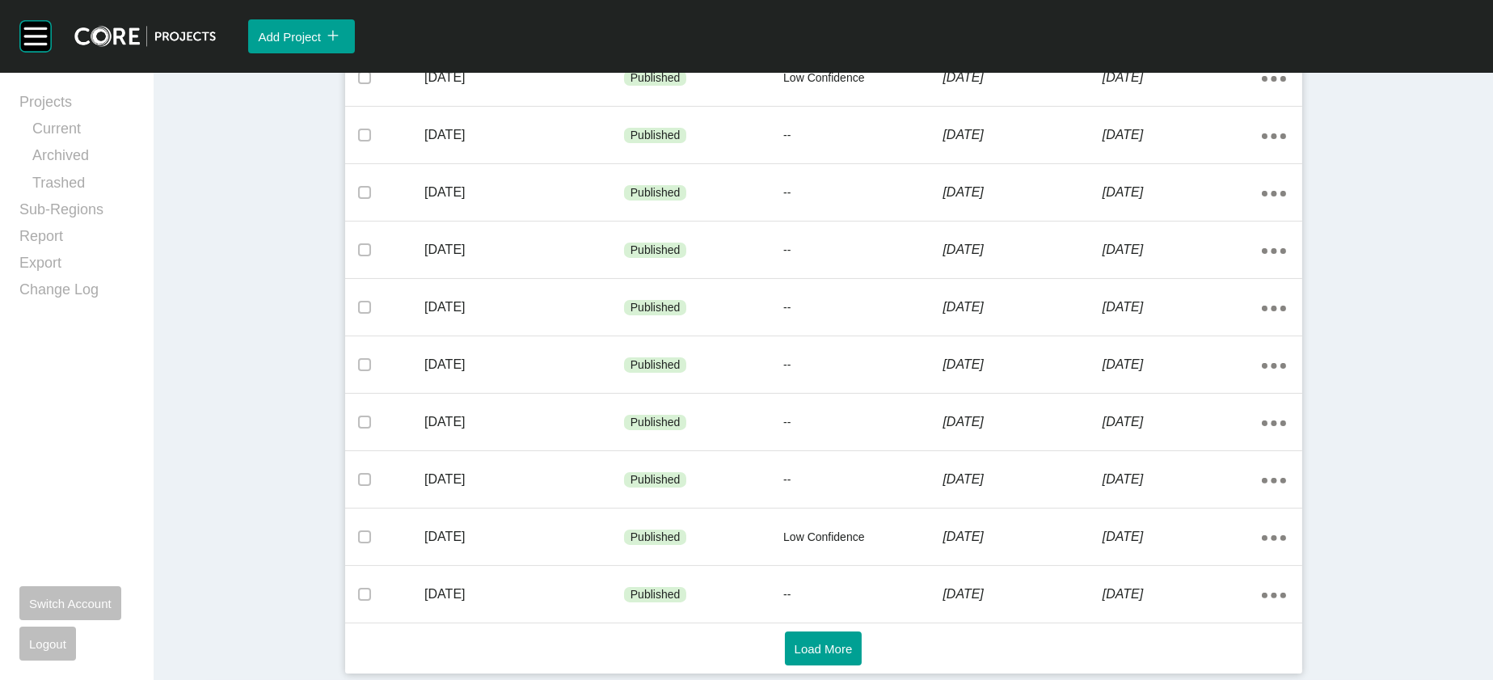
scroll to position [1126, 0]
click at [861, 657] on button "Load More" at bounding box center [824, 649] width 78 height 34
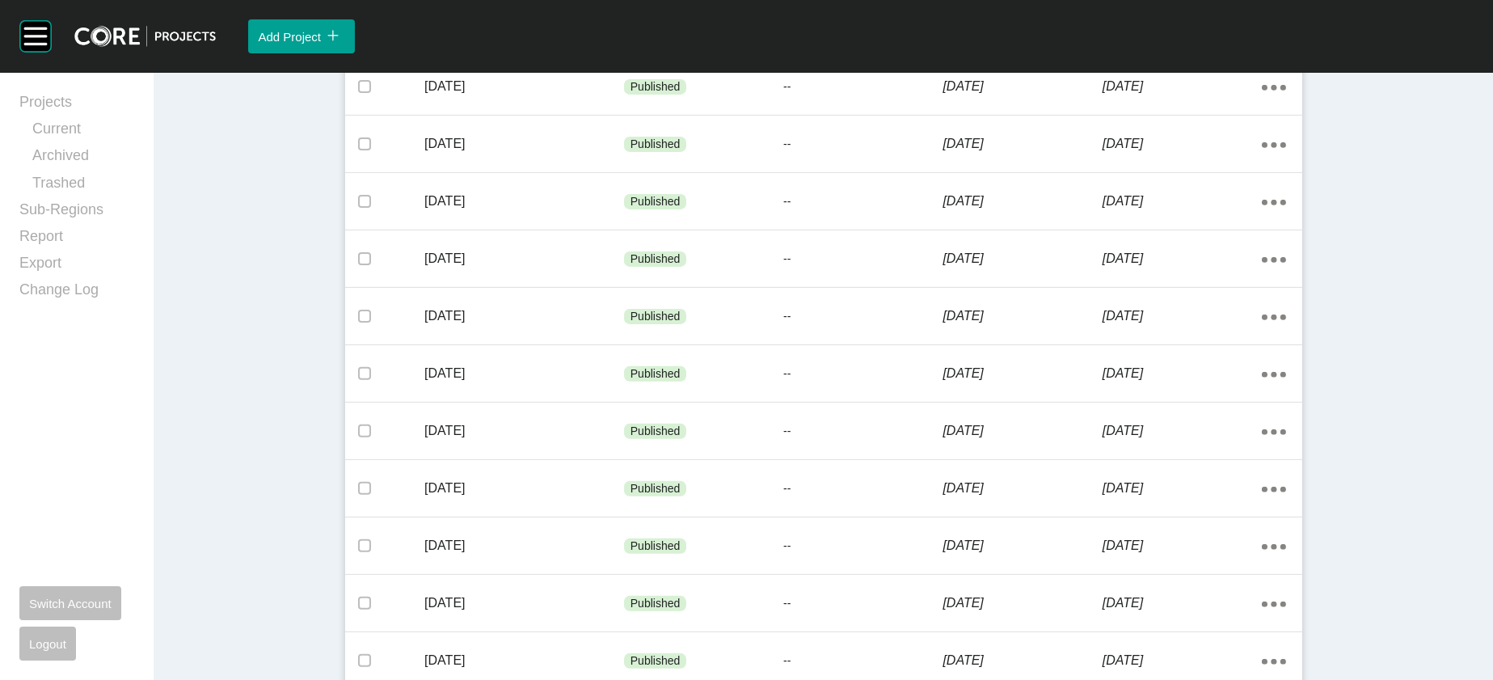
scroll to position [1303, 0]
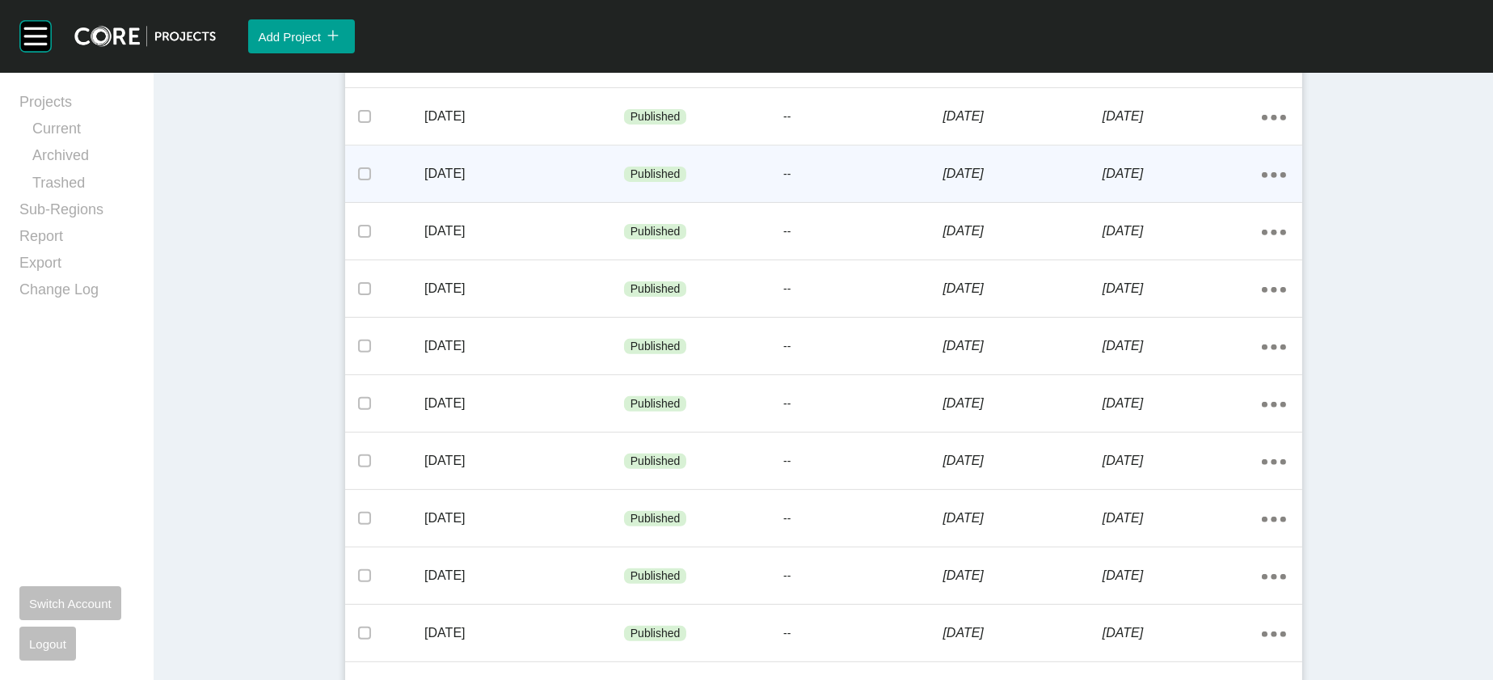
click at [1219, 199] on div "[DATE]" at bounding box center [1182, 174] width 159 height 50
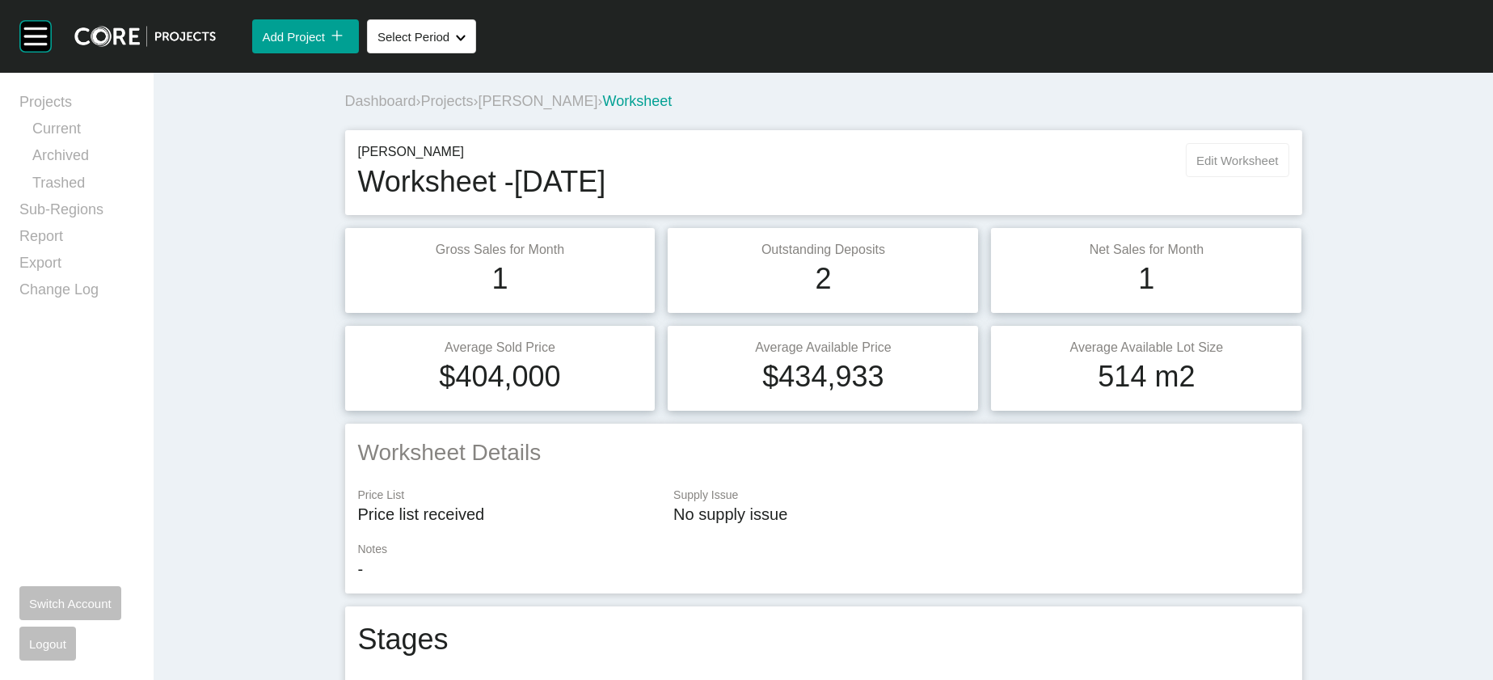
click at [1289, 177] on button "Edit Worksheet" at bounding box center [1237, 160] width 103 height 34
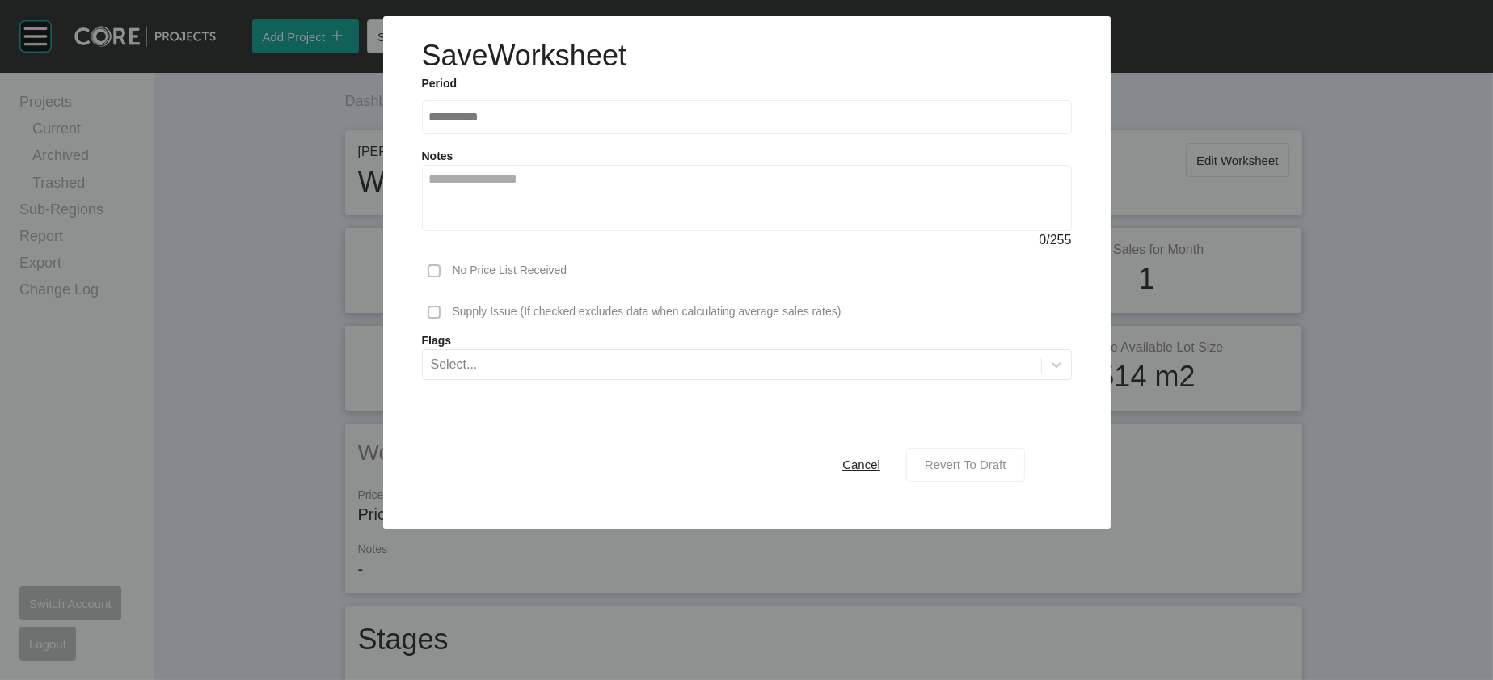
click at [1007, 471] on span "Revert To Draft" at bounding box center [966, 465] width 82 height 14
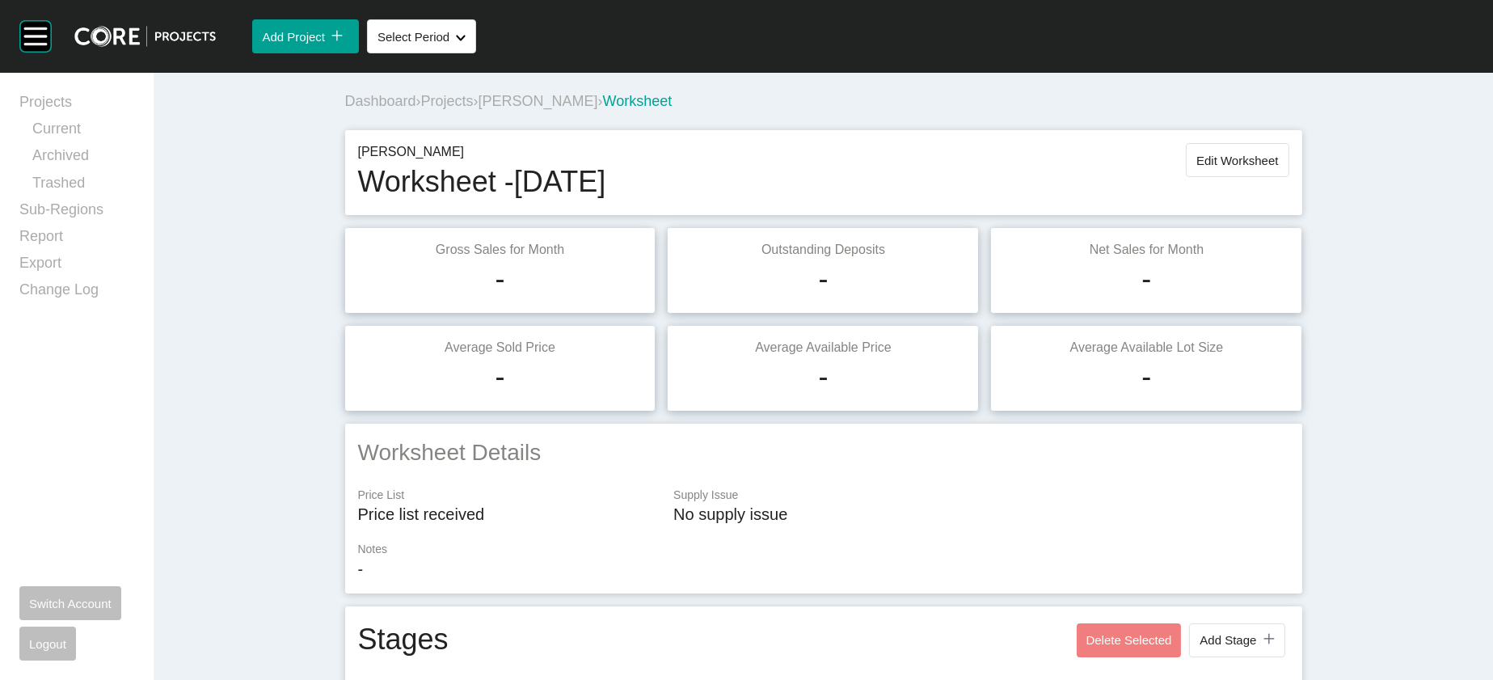
scroll to position [1448, 0]
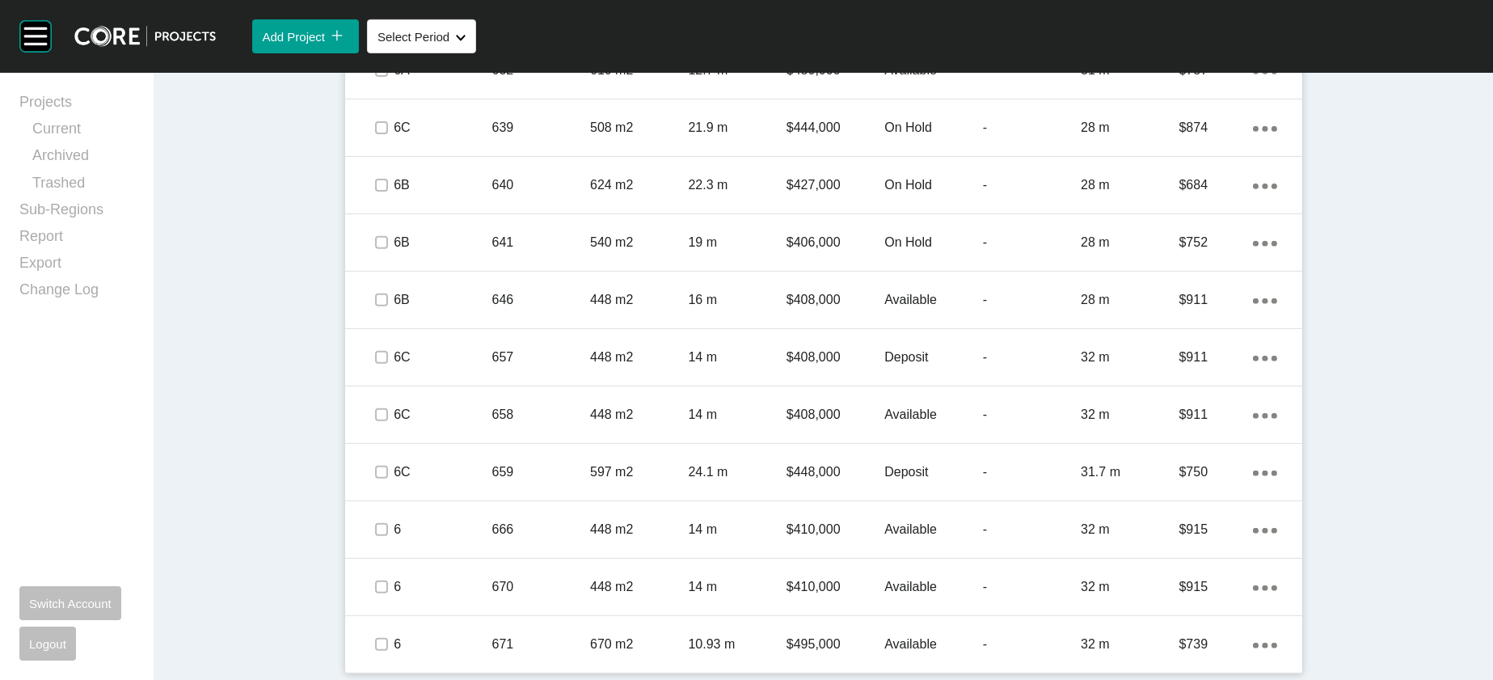
click at [1179, 38] on div "28 m" at bounding box center [1130, 13] width 98 height 50
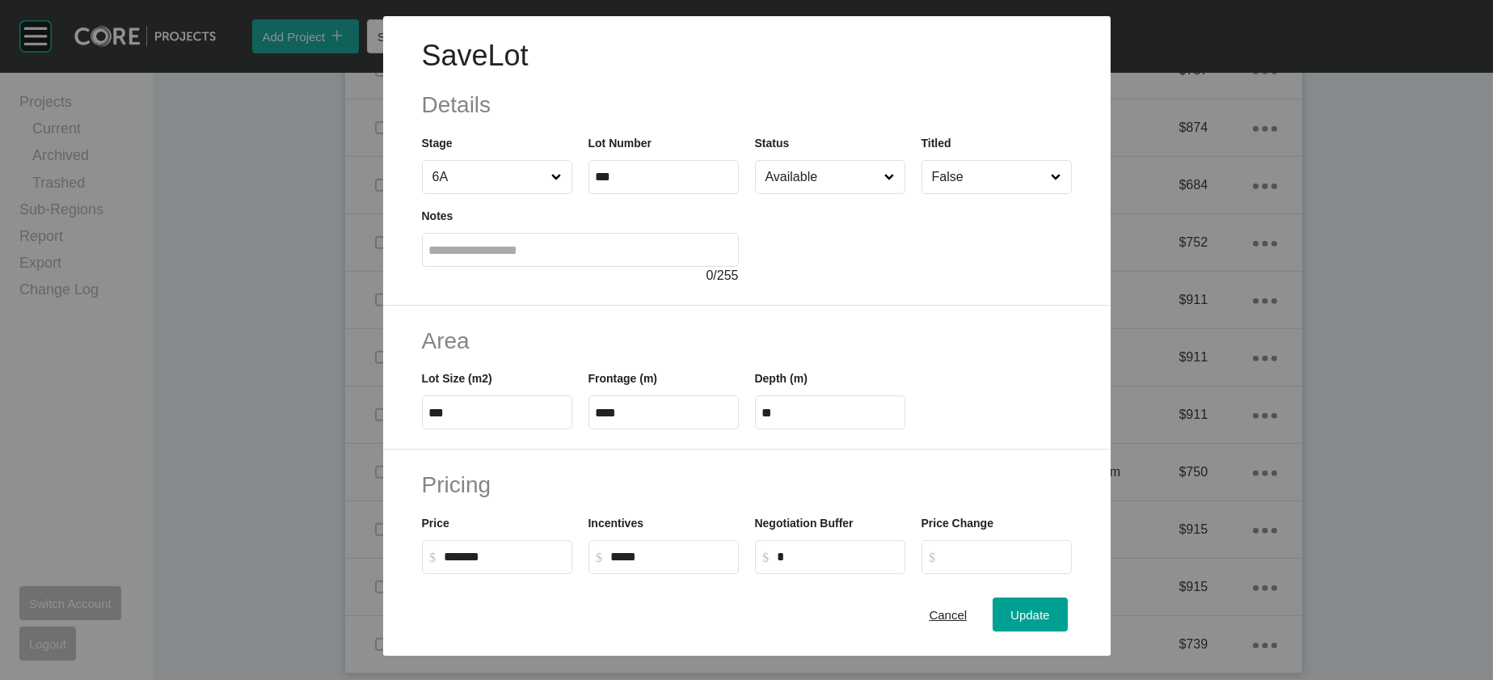
scroll to position [547, 0]
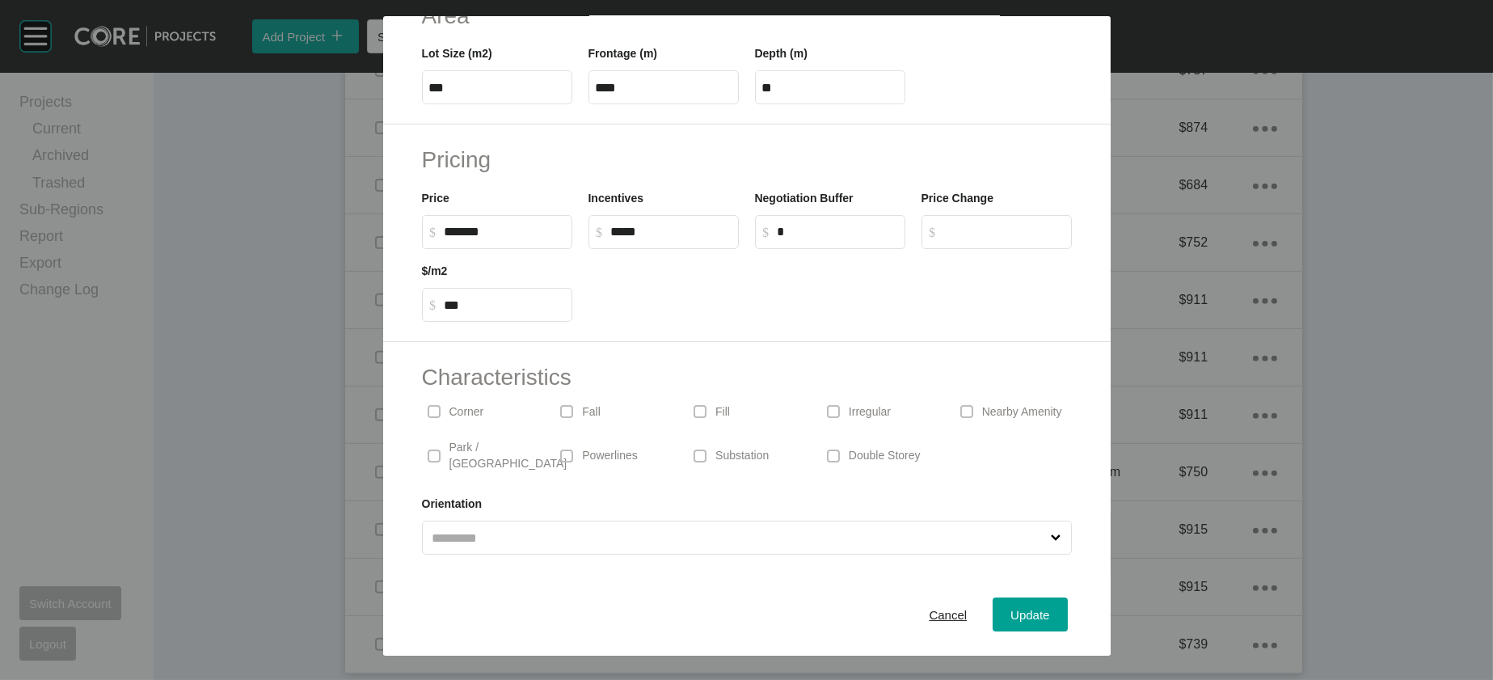
click at [891, 404] on p "Irregular" at bounding box center [870, 412] width 42 height 16
click at [1053, 598] on button "Update" at bounding box center [1030, 615] width 74 height 34
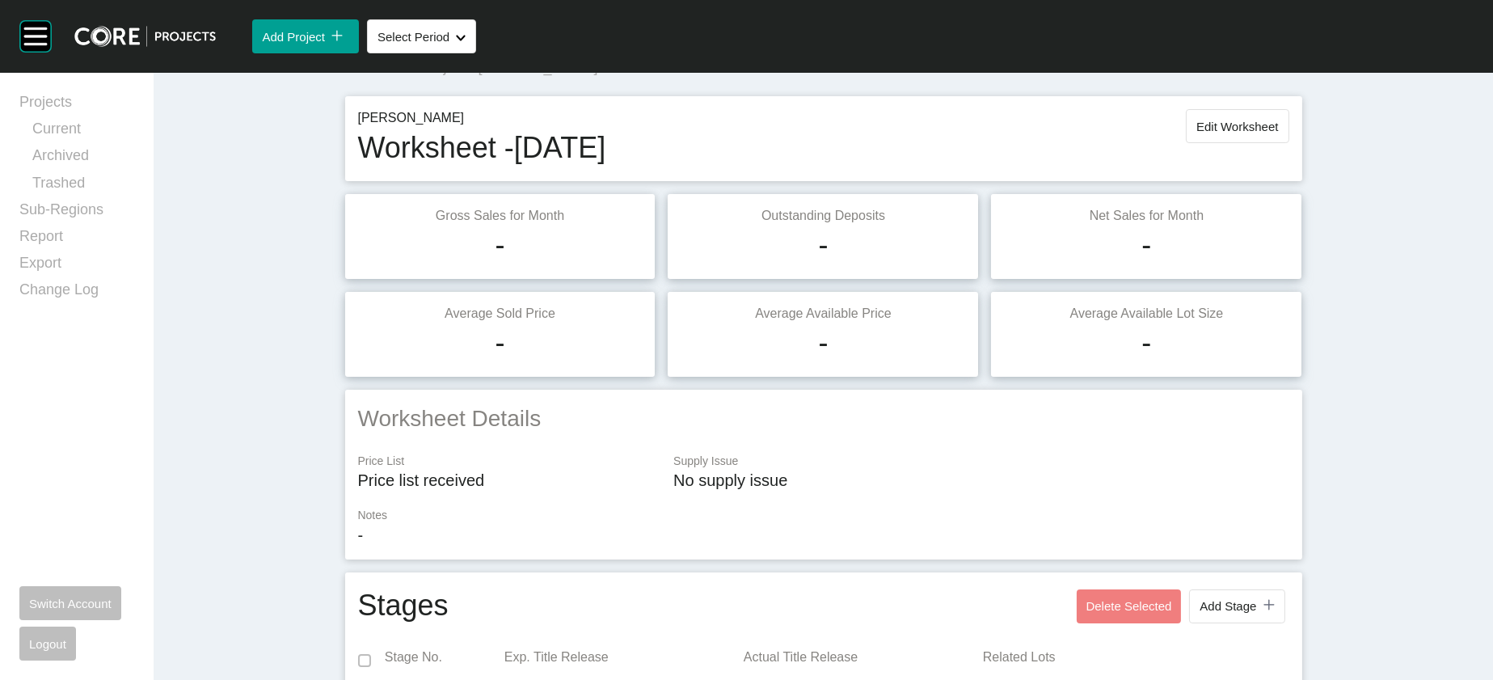
scroll to position [0, 0]
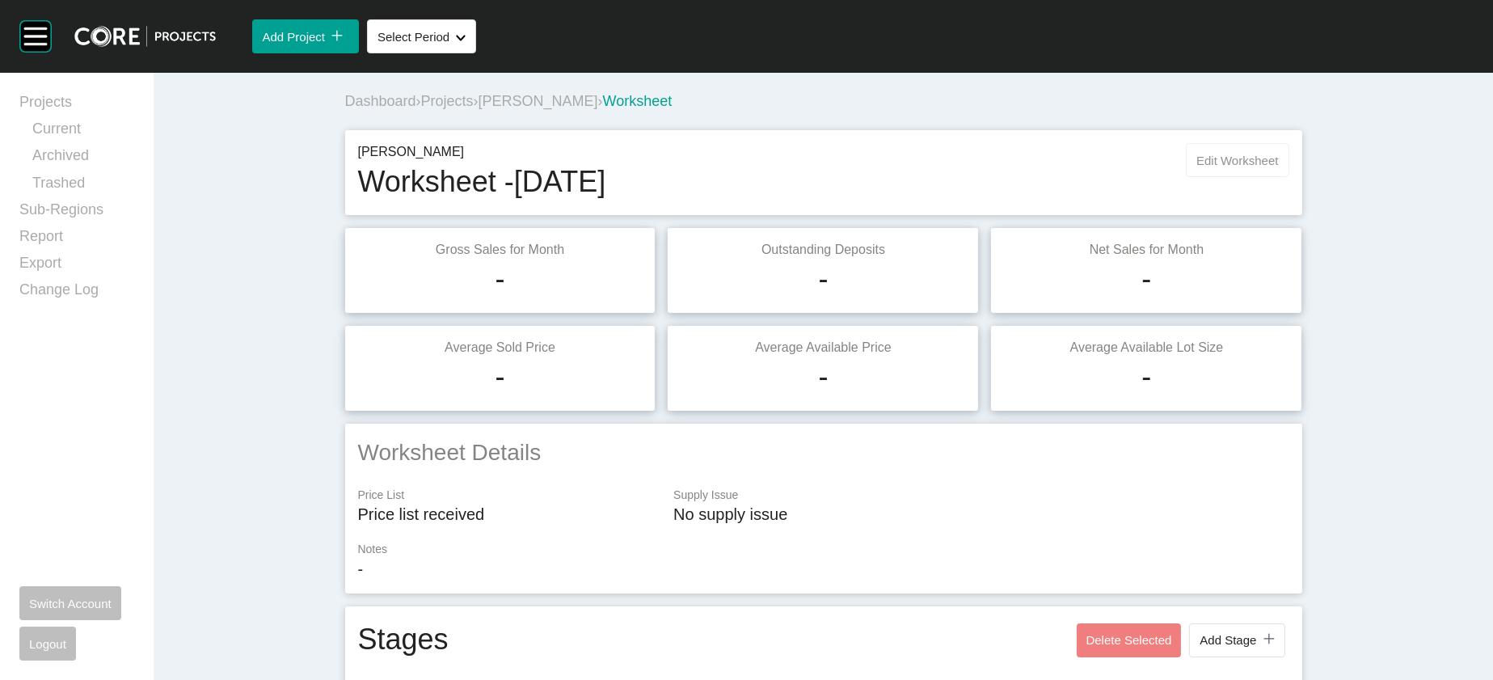
click at [1289, 177] on button "Edit Worksheet" at bounding box center [1237, 160] width 103 height 34
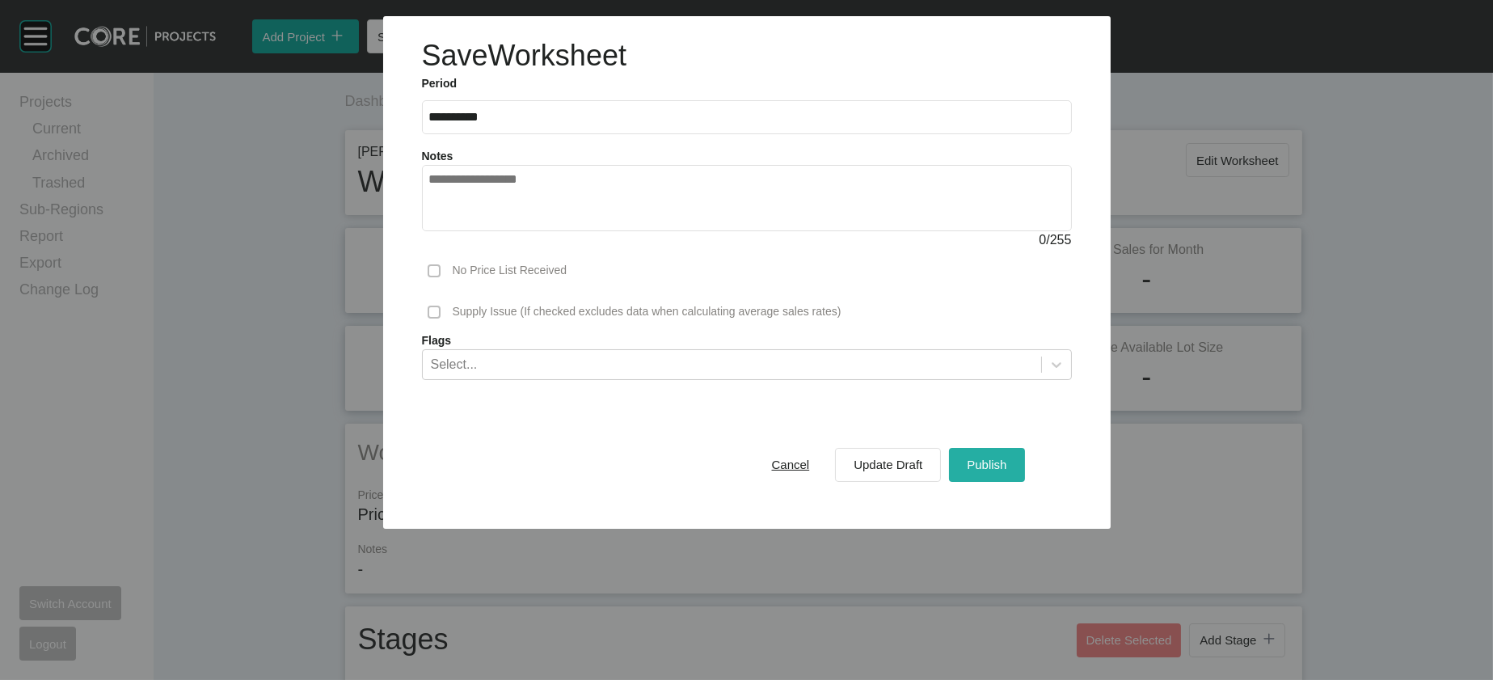
click at [1007, 471] on span "Publish" at bounding box center [987, 465] width 40 height 14
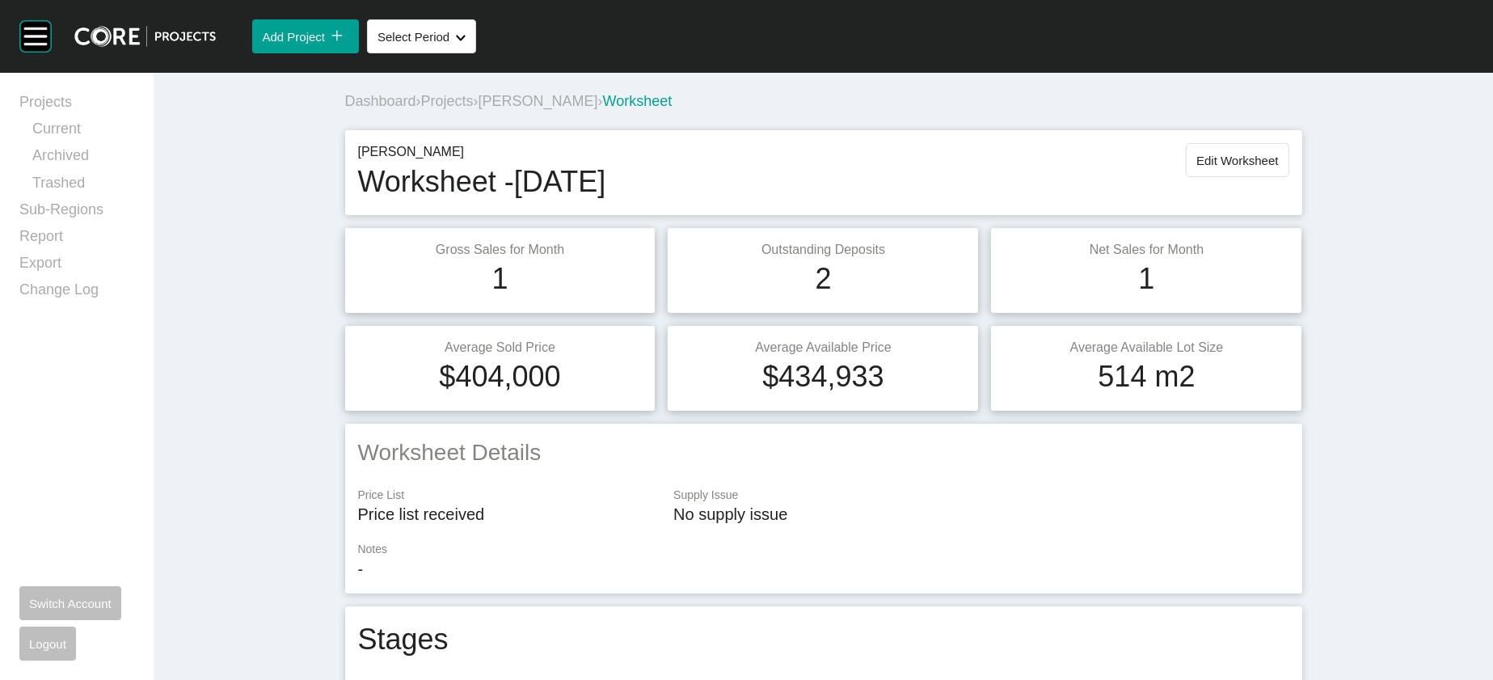
click at [479, 109] on span "[PERSON_NAME]" at bounding box center [539, 101] width 120 height 16
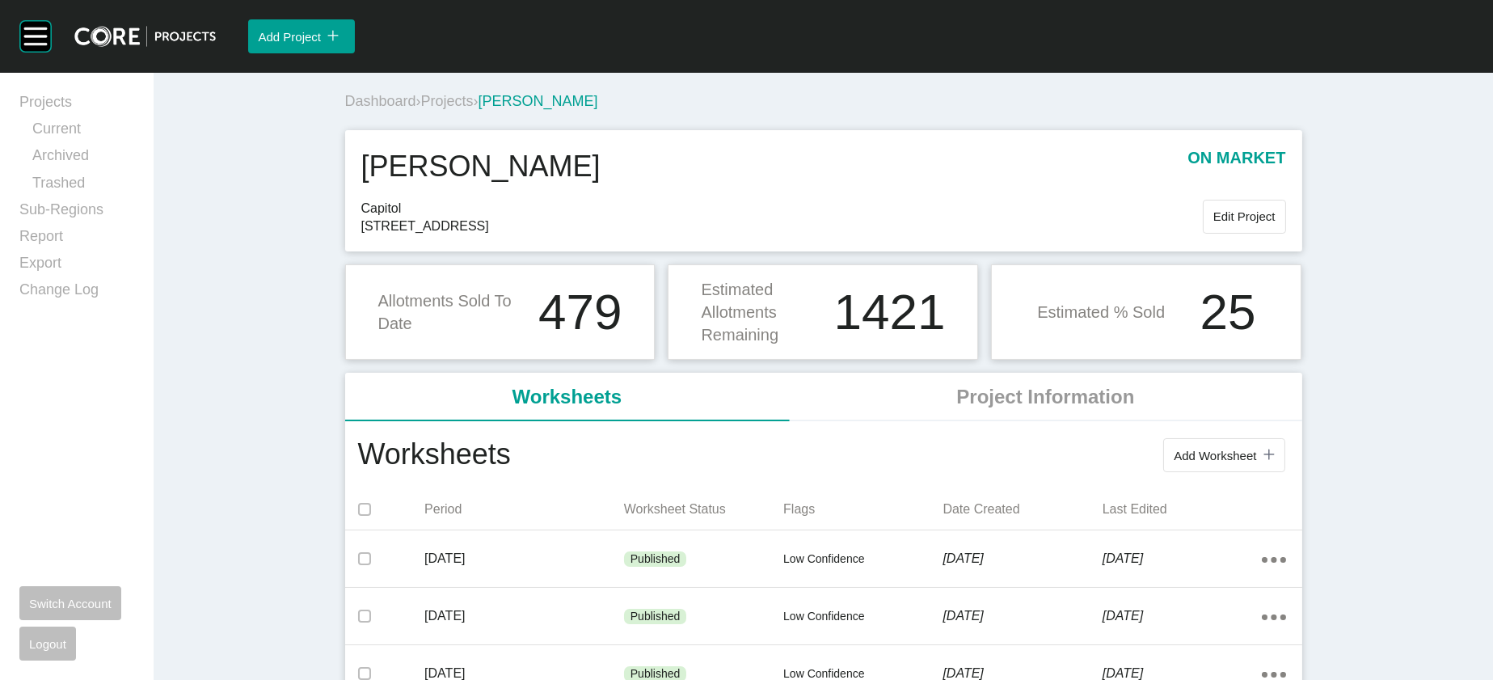
click at [1478, 420] on div "Group 2 Created with Sketch. . Add Project icon/tick copy 11 Created with Sketc…" at bounding box center [746, 340] width 1493 height 680
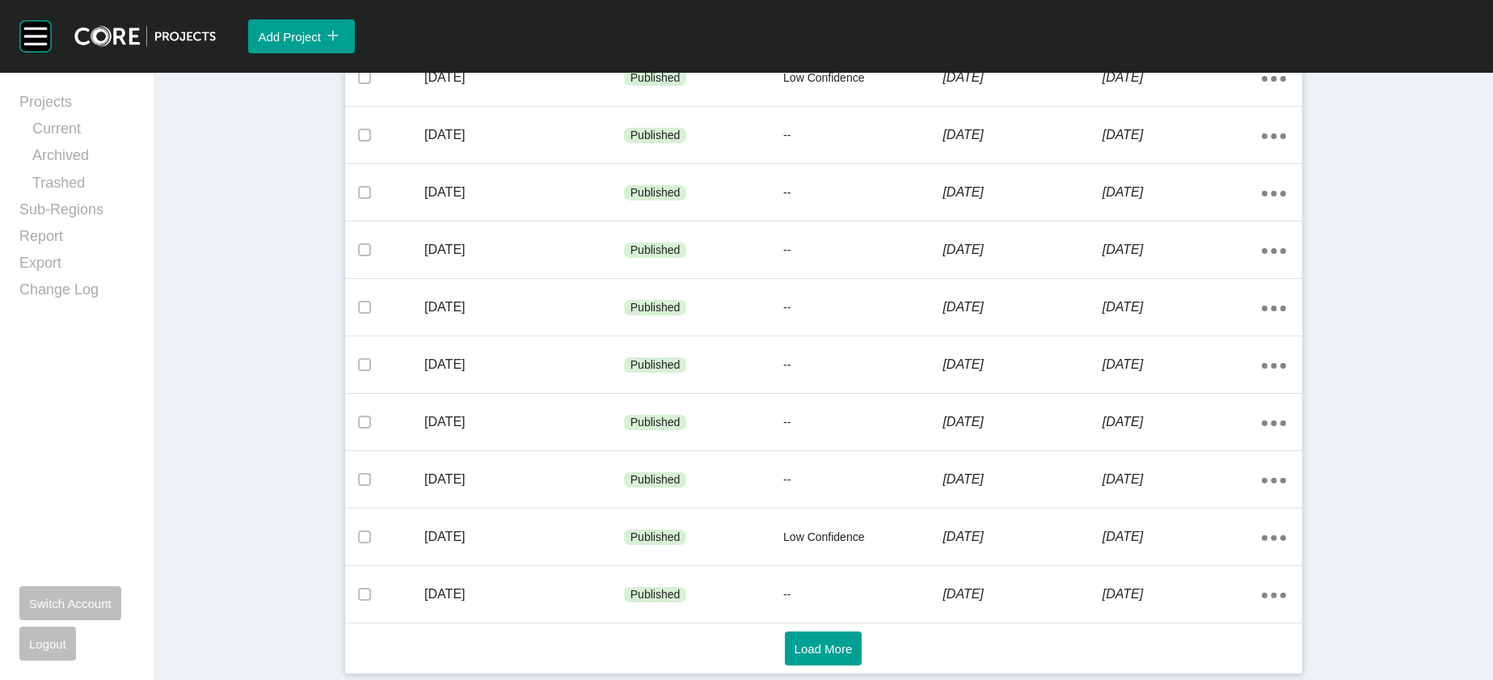
scroll to position [1126, 0]
click at [847, 657] on button "Load More" at bounding box center [824, 649] width 78 height 34
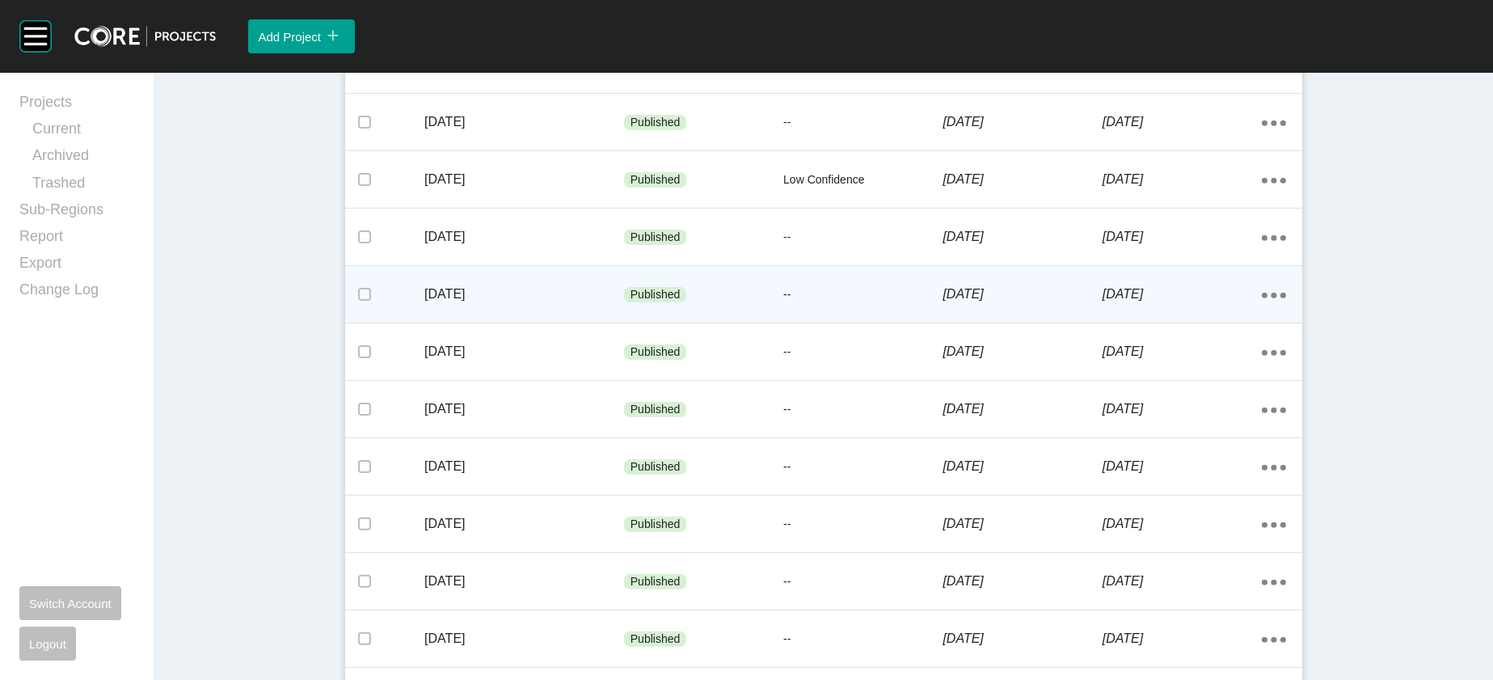
click at [843, 319] on div "--" at bounding box center [863, 295] width 159 height 49
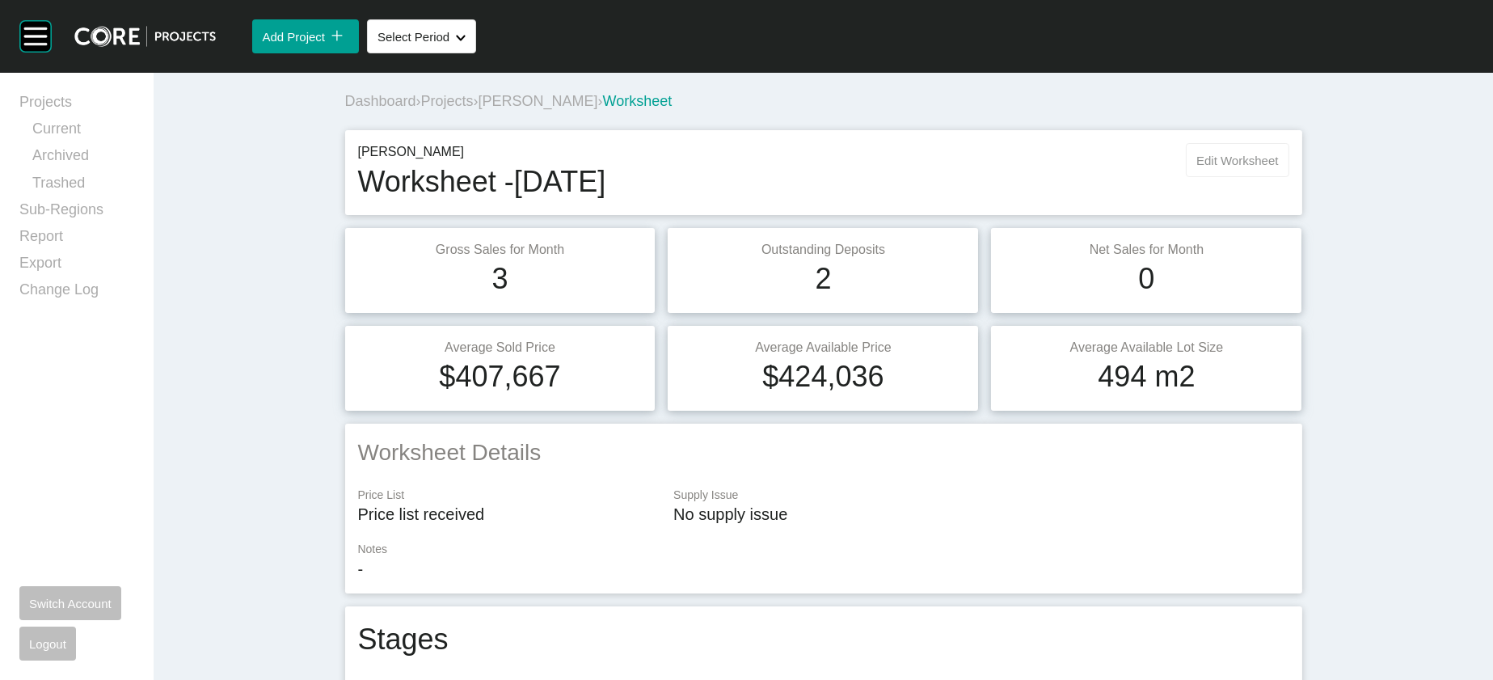
click at [1278, 167] on span "Edit Worksheet" at bounding box center [1238, 161] width 82 height 14
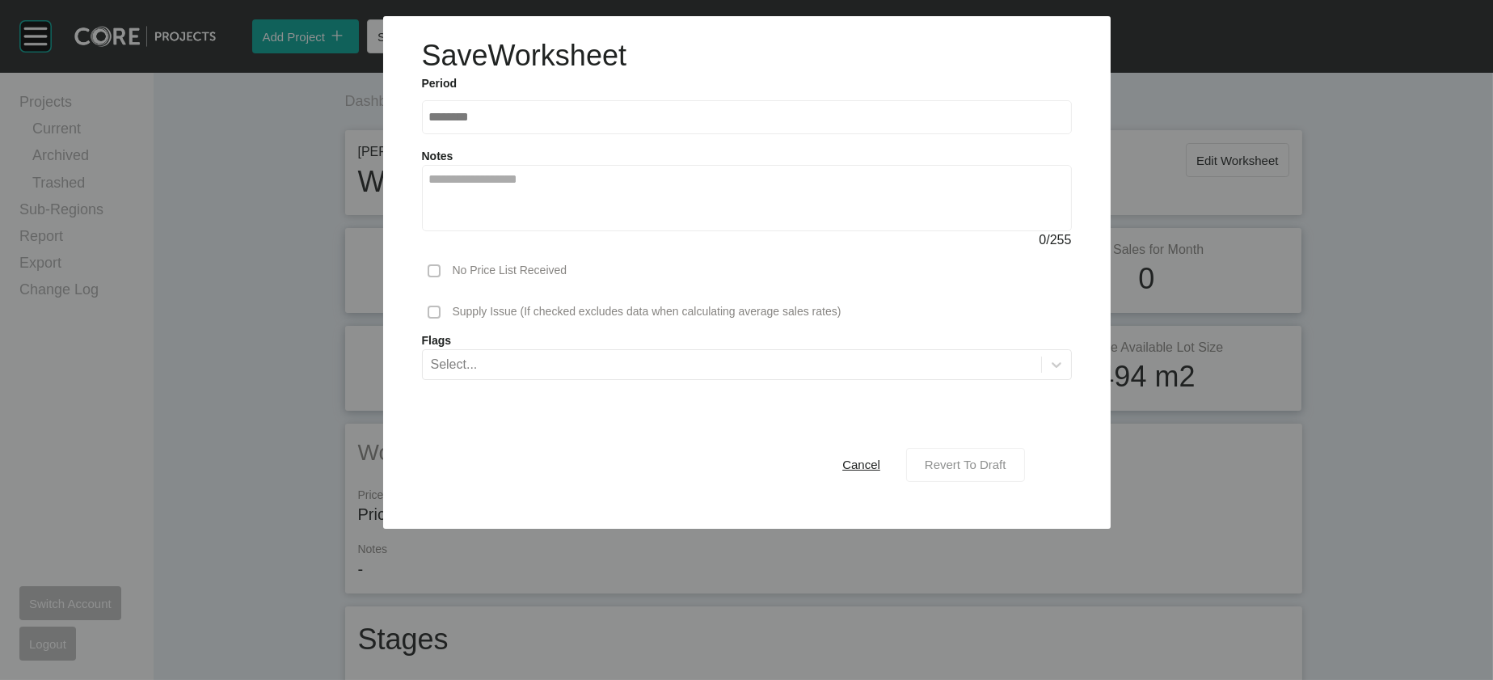
click at [1007, 471] on span "Revert To Draft" at bounding box center [966, 465] width 82 height 14
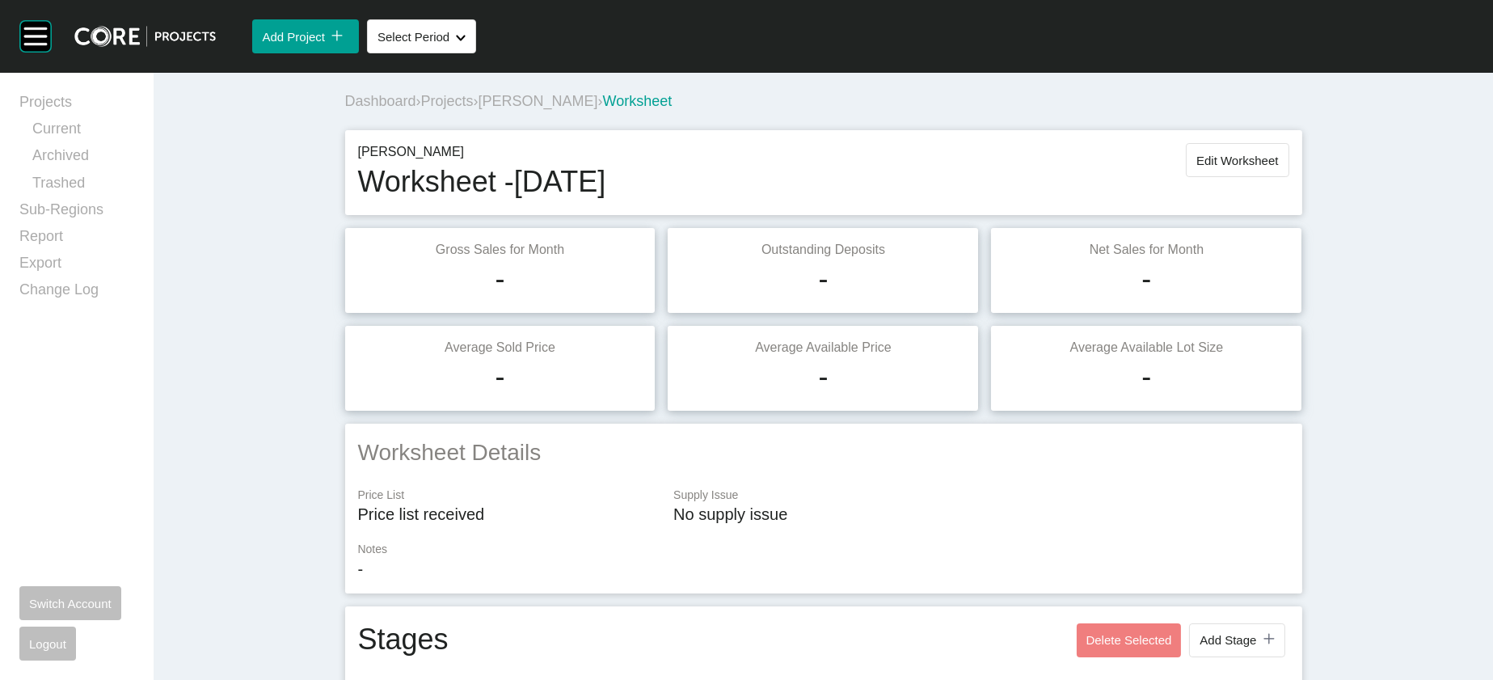
scroll to position [2021, 0]
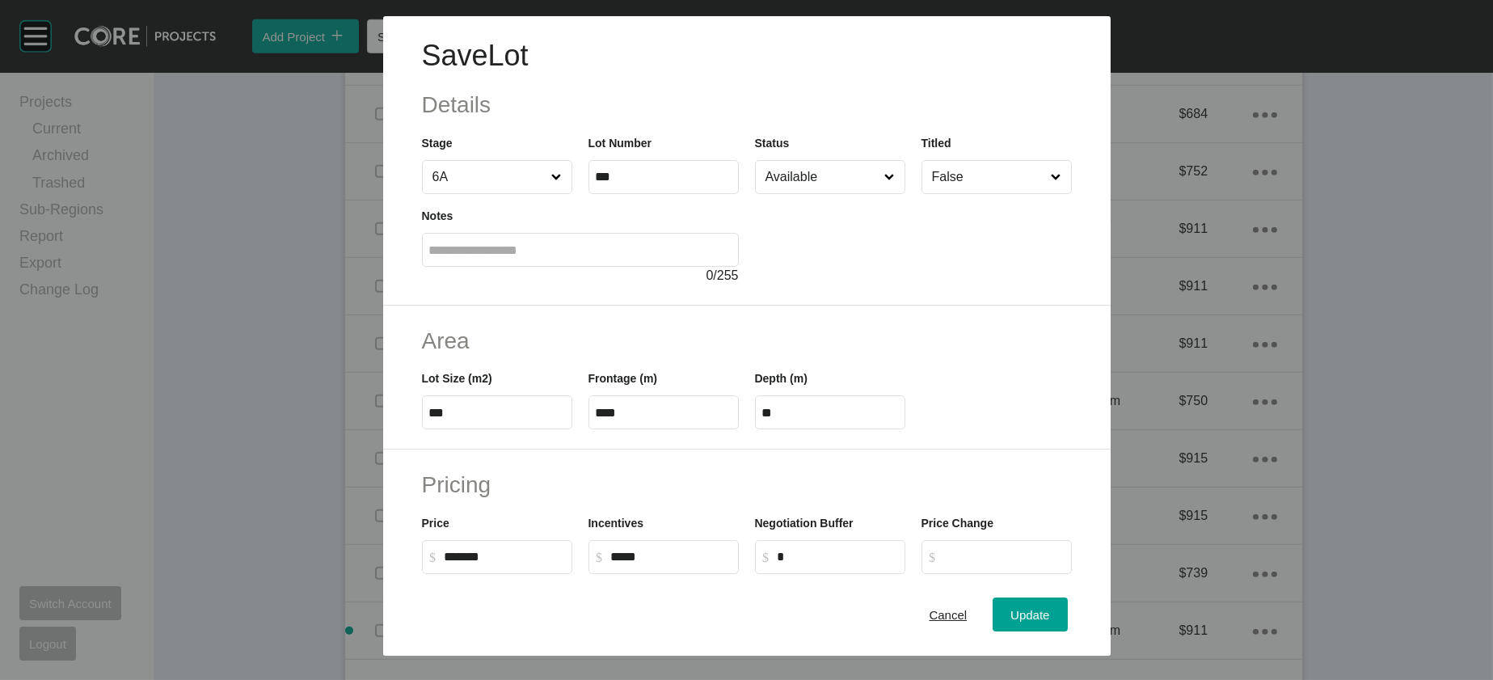
scroll to position [547, 0]
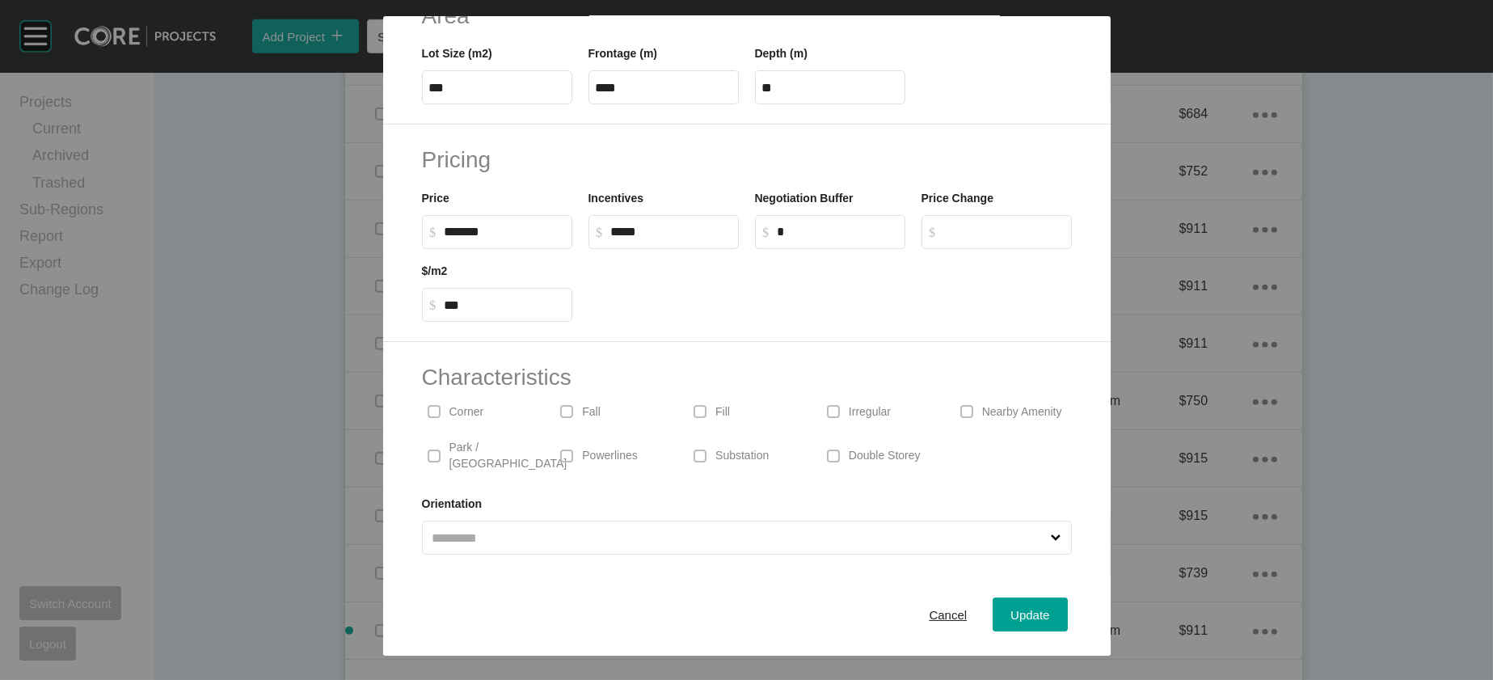
click at [887, 393] on div "Irregular" at bounding box center [880, 411] width 117 height 37
click at [1054, 604] on div "Update" at bounding box center [1030, 615] width 47 height 22
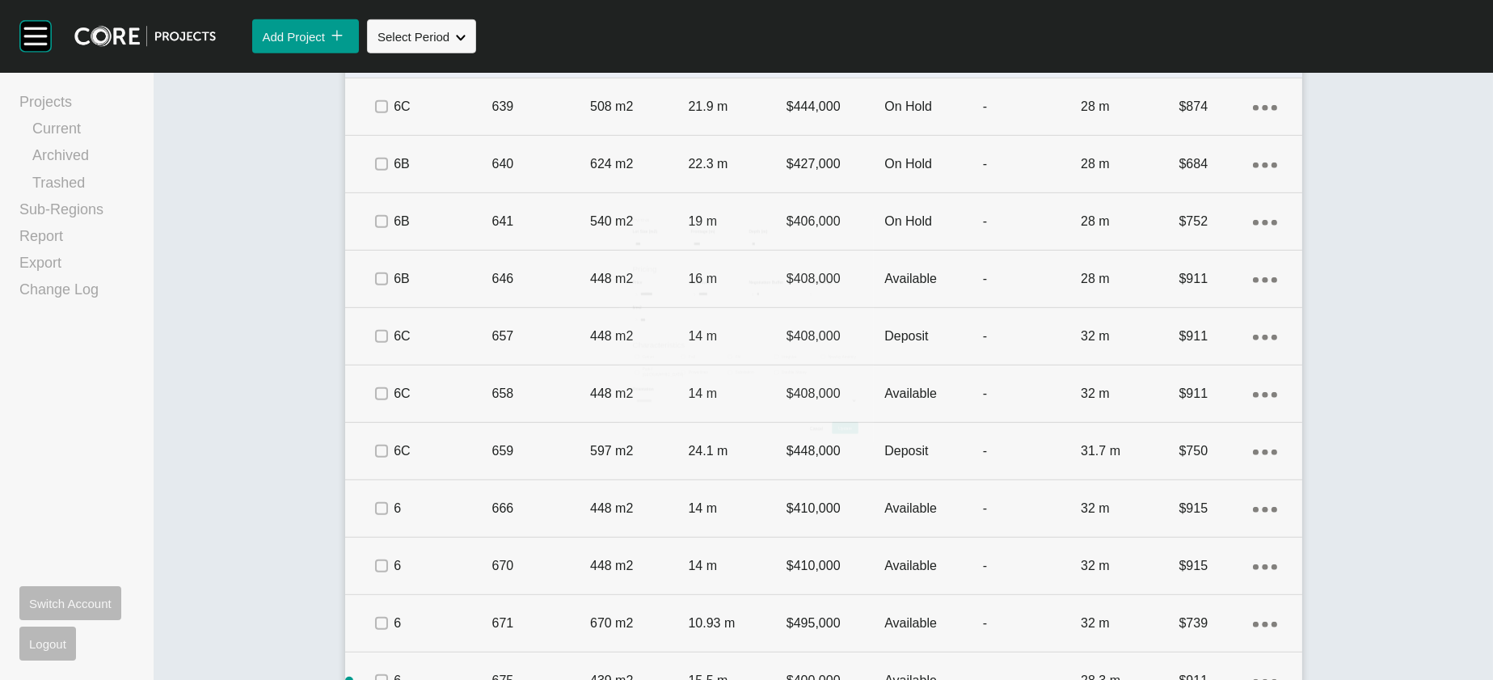
scroll to position [2021, 0]
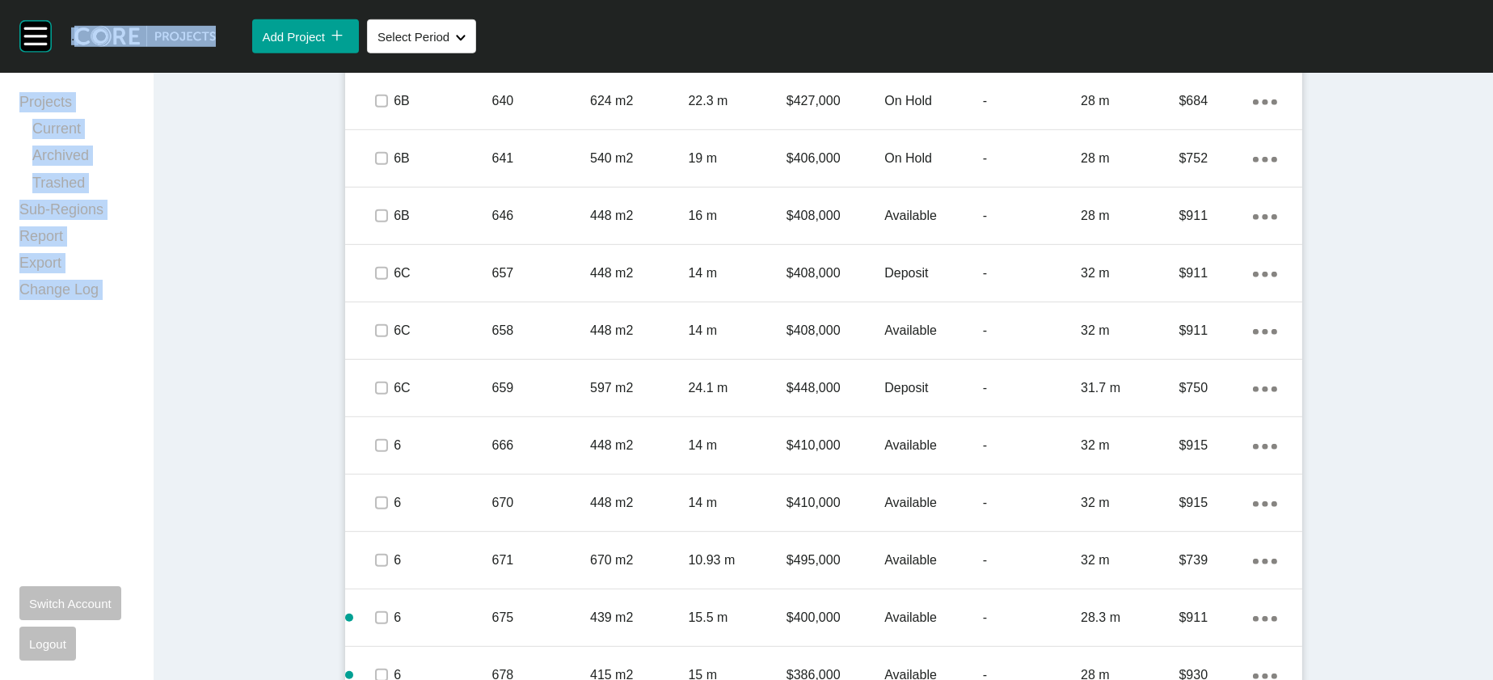
drag, startPoint x: 1476, startPoint y: 422, endPoint x: 1508, endPoint y: 222, distance: 202.2
click at [1493, 222] on html "Group 2 Created with Sketch. . Add Project icon/tick copy 11 Created with Sketc…" at bounding box center [746, 340] width 1493 height 680
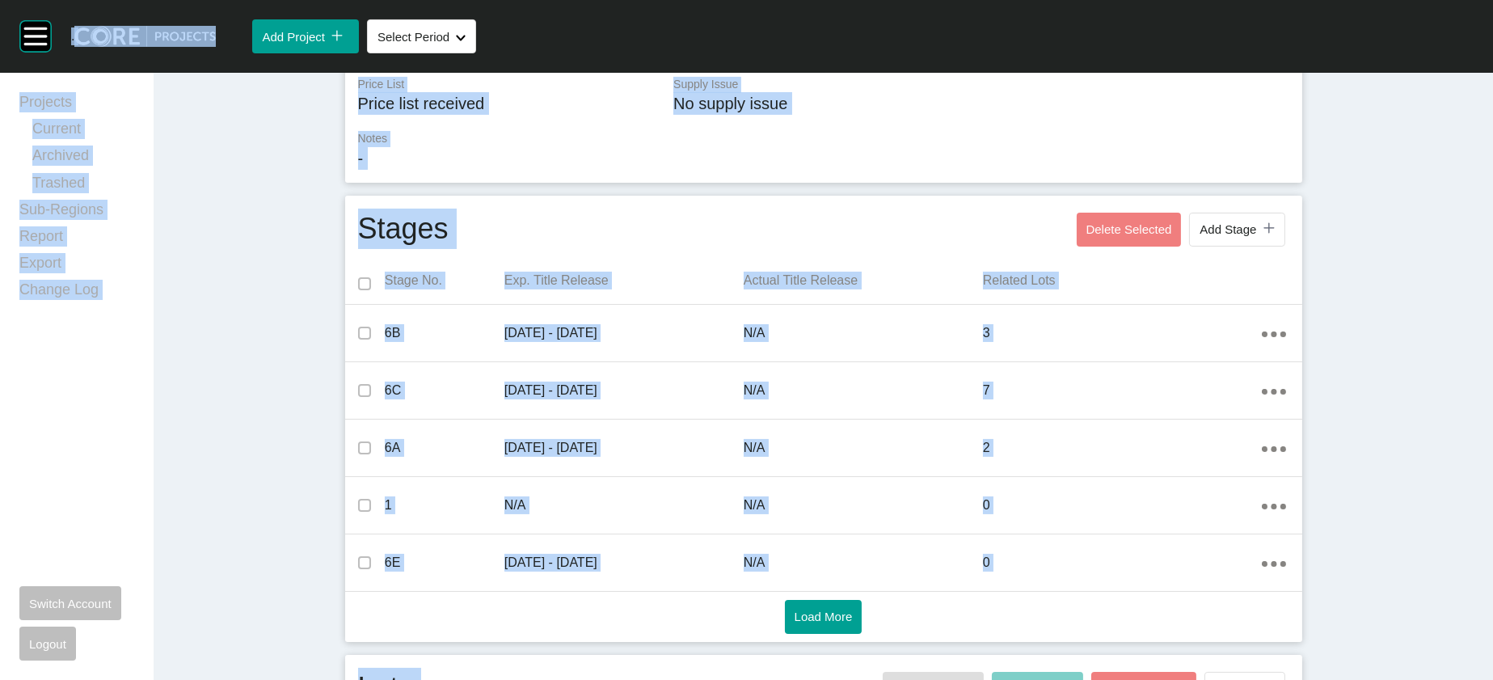
scroll to position [0, 0]
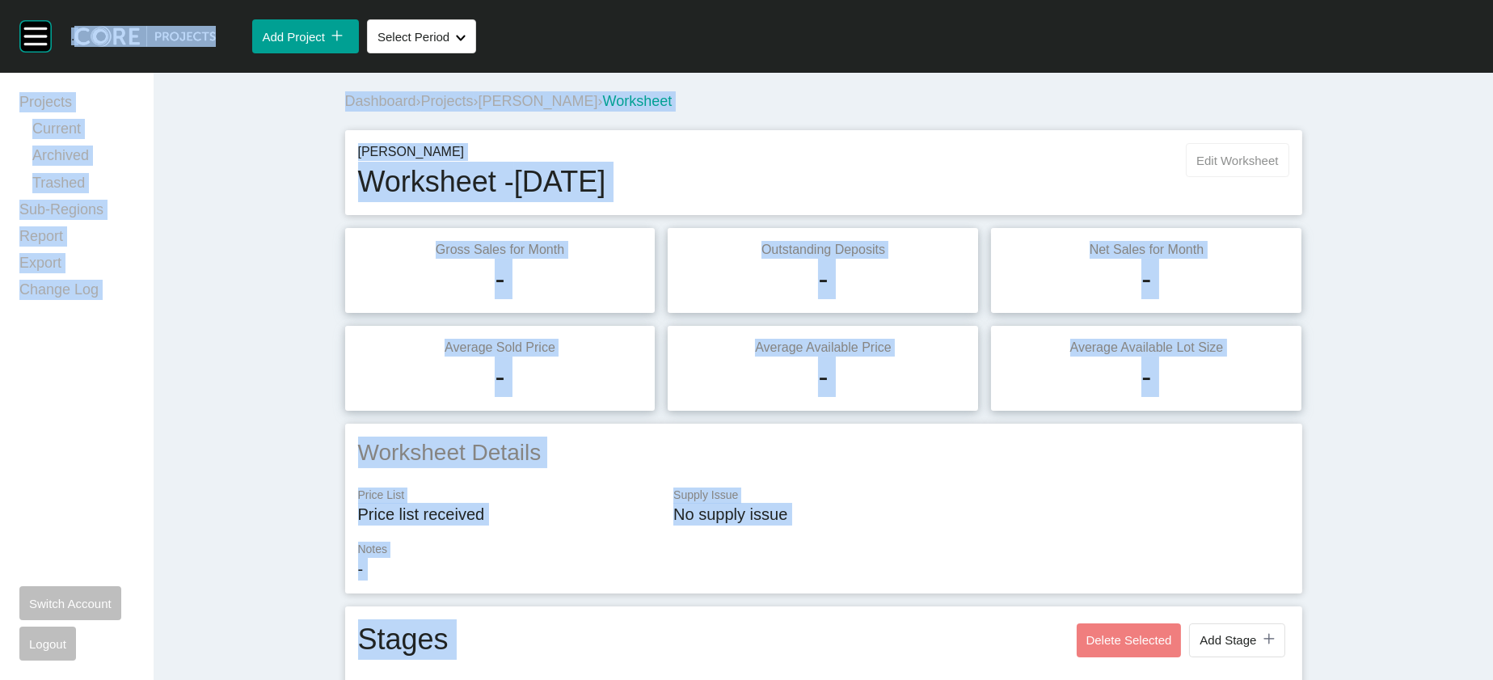
click at [1289, 177] on button "Edit Worksheet" at bounding box center [1237, 160] width 103 height 34
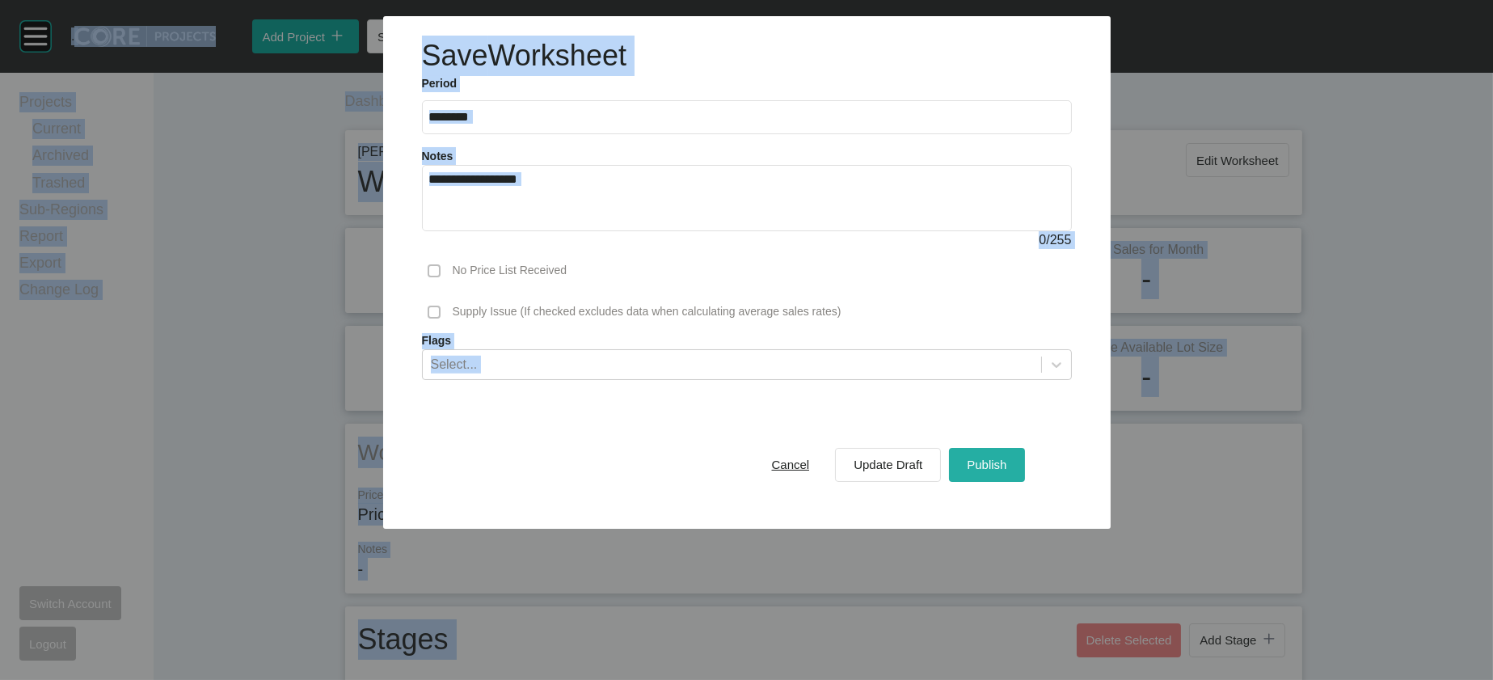
click at [1011, 475] on div "Publish" at bounding box center [987, 465] width 48 height 22
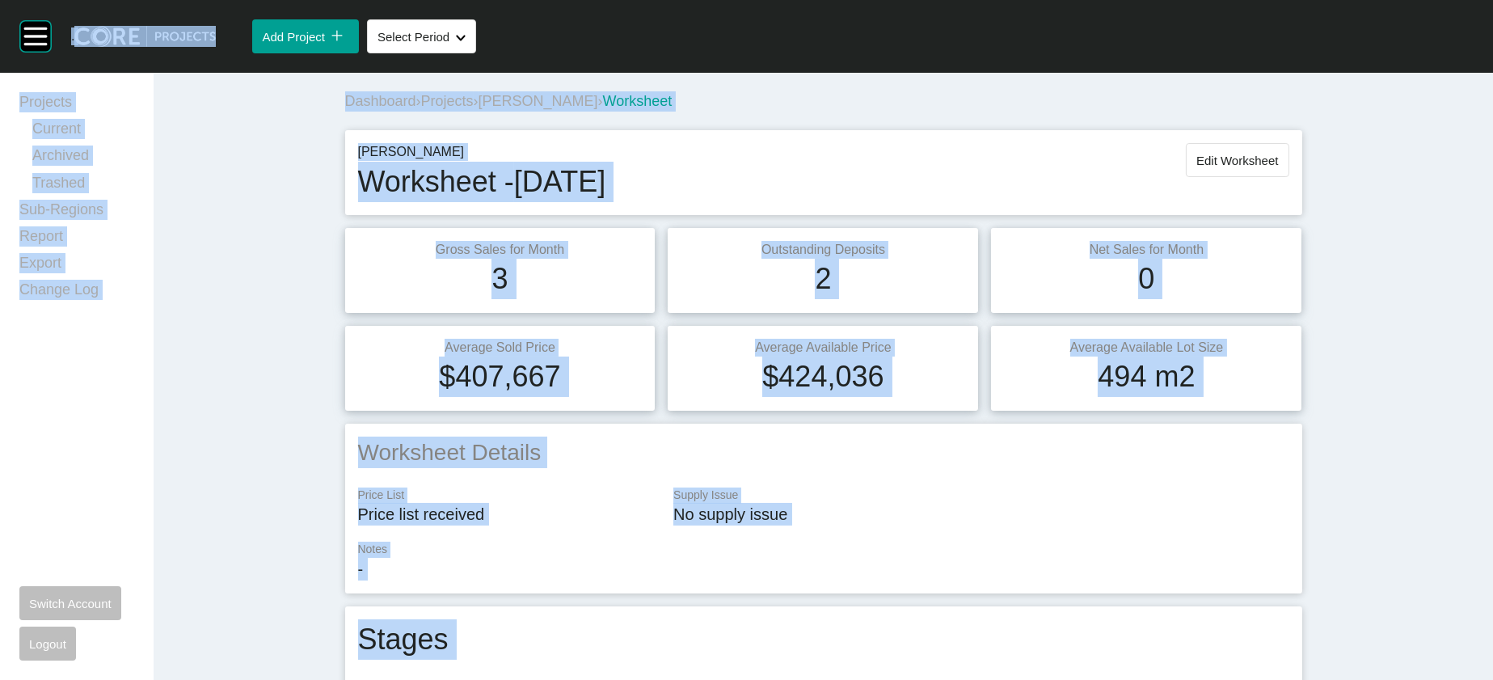
click at [479, 109] on span "[PERSON_NAME]" at bounding box center [539, 101] width 120 height 16
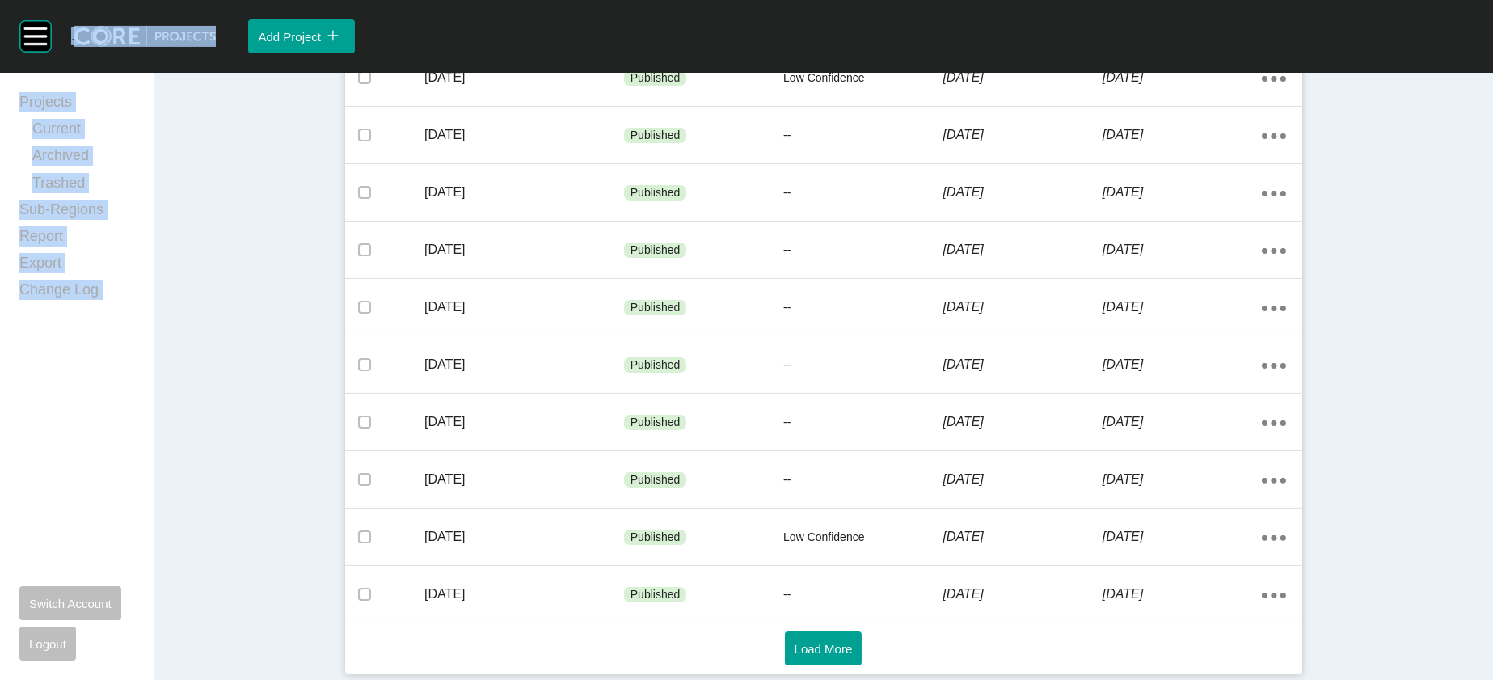
scroll to position [1126, 0]
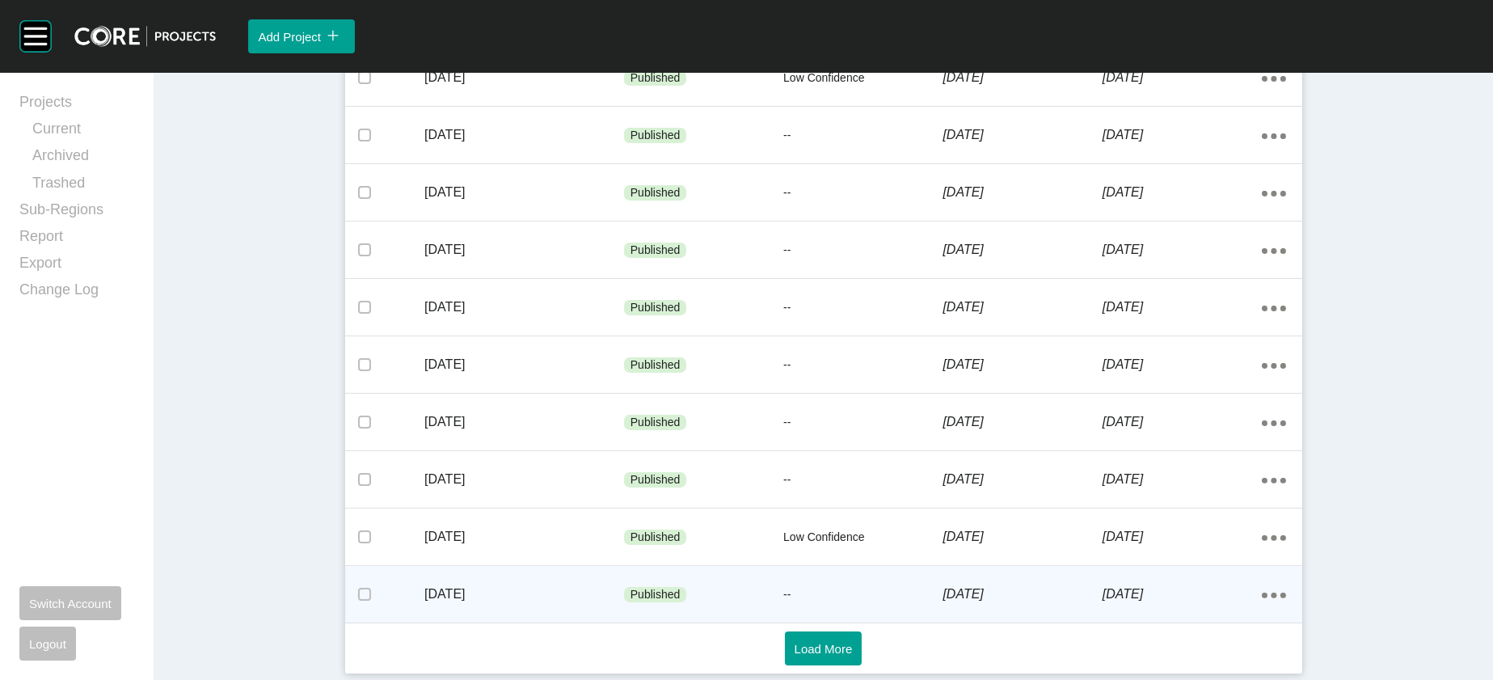
click at [1172, 601] on div "[DATE]" at bounding box center [1182, 594] width 159 height 50
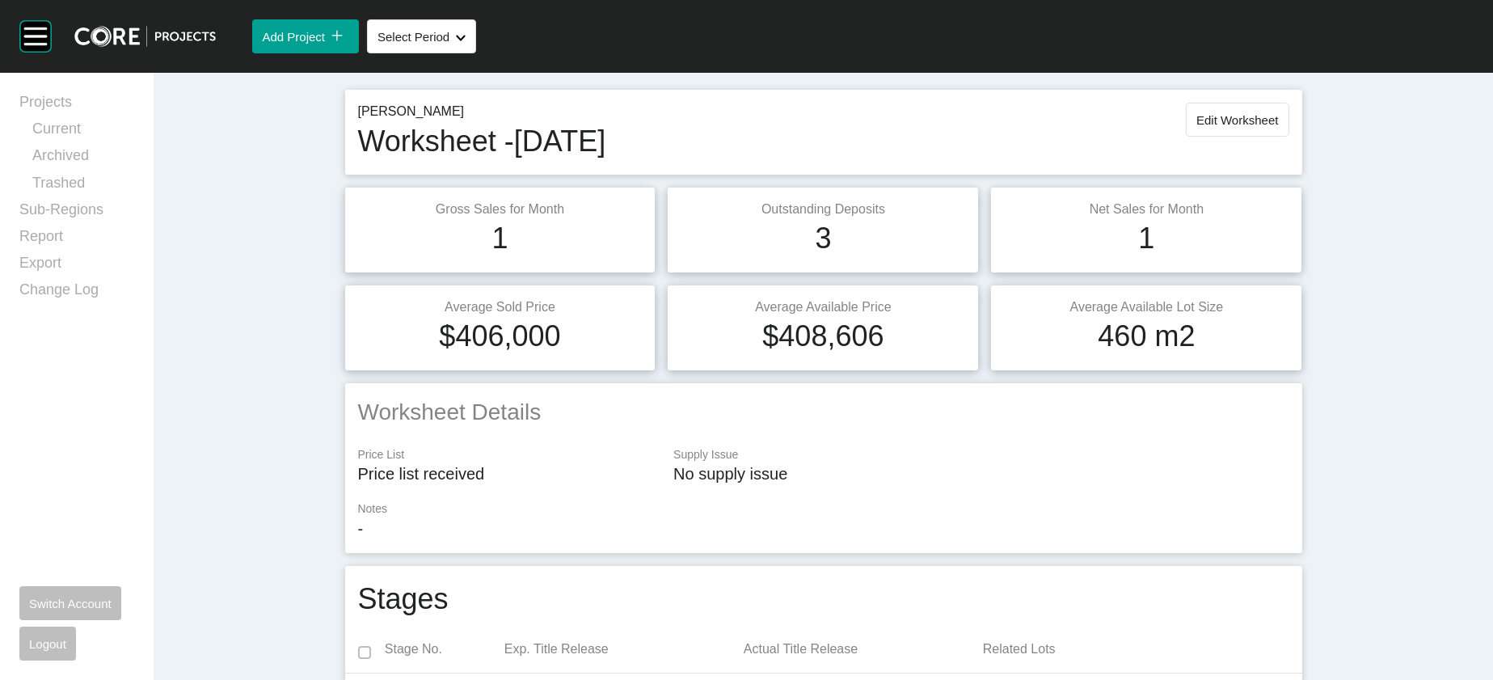
scroll to position [26, 0]
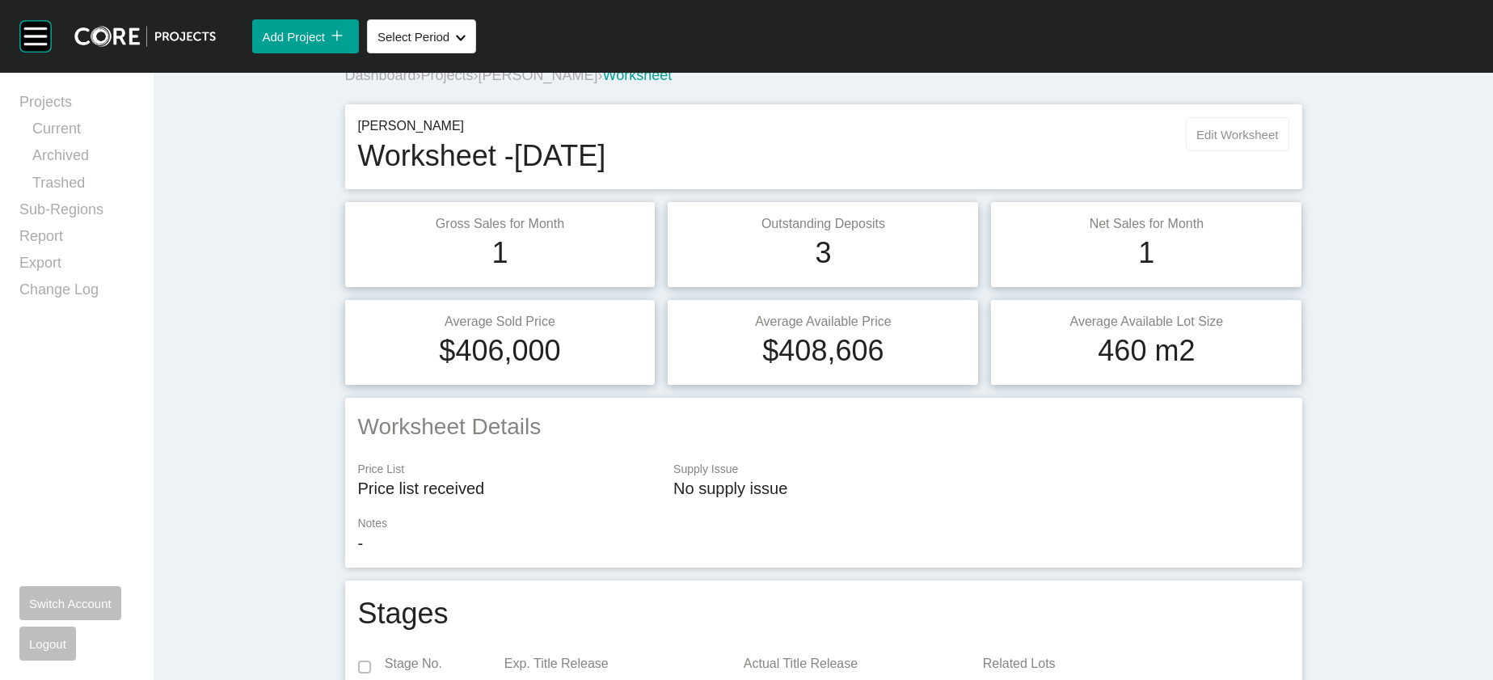
click at [1289, 151] on button "Edit Worksheet" at bounding box center [1237, 134] width 103 height 34
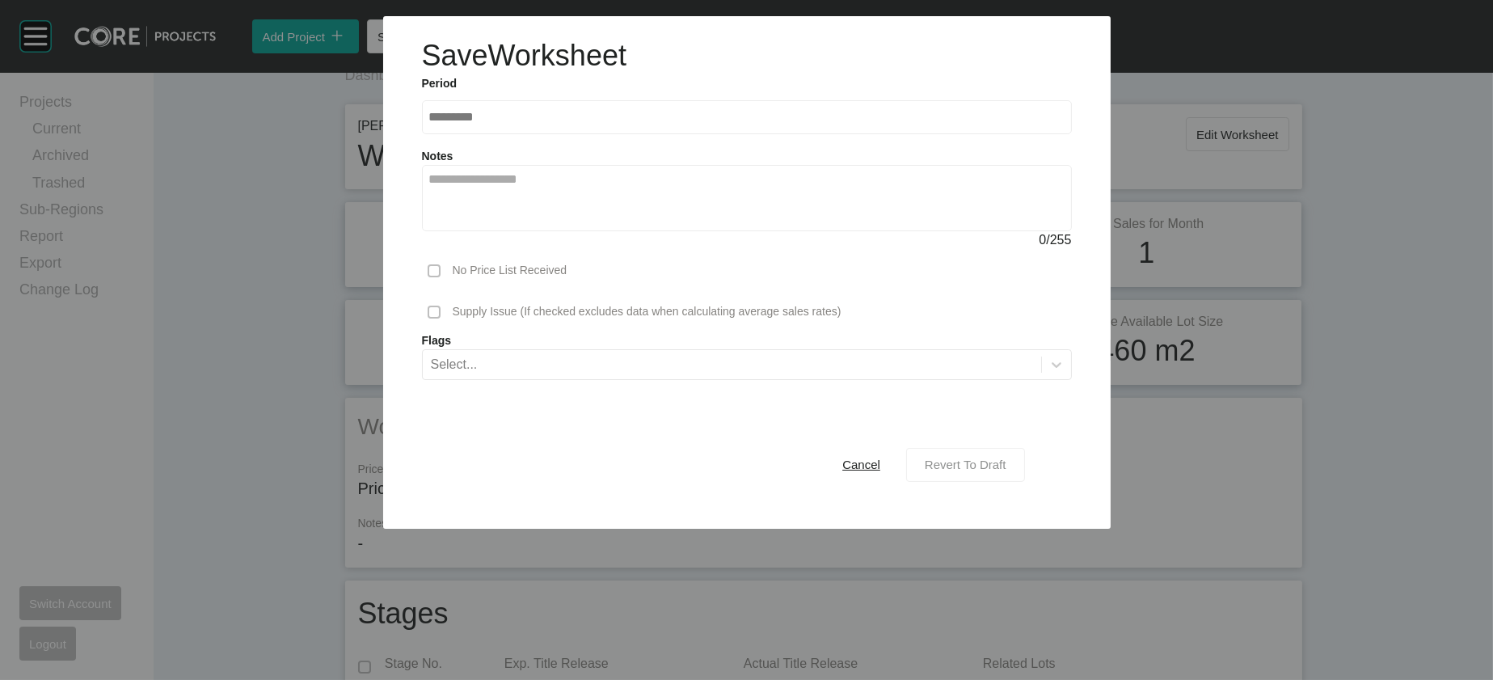
click at [1007, 471] on span "Revert To Draft" at bounding box center [966, 465] width 82 height 14
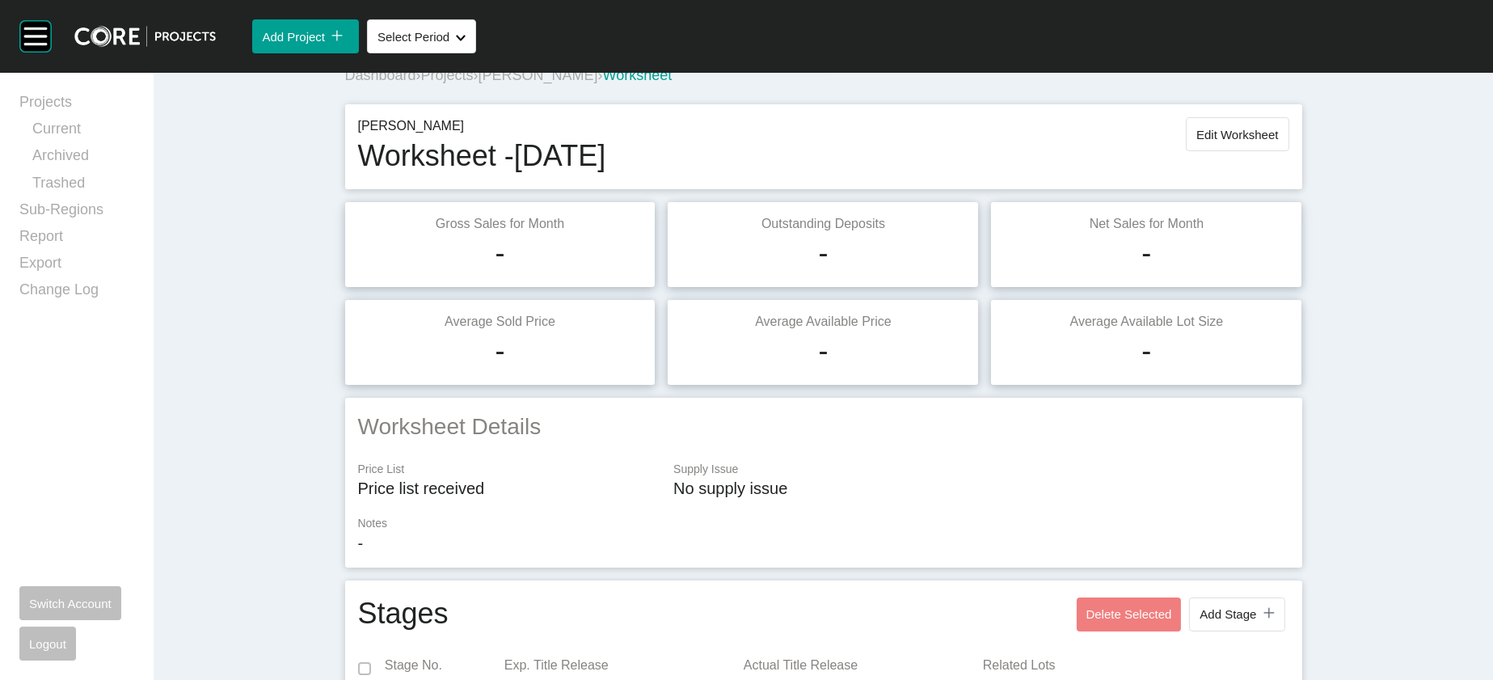
scroll to position [2306, 0]
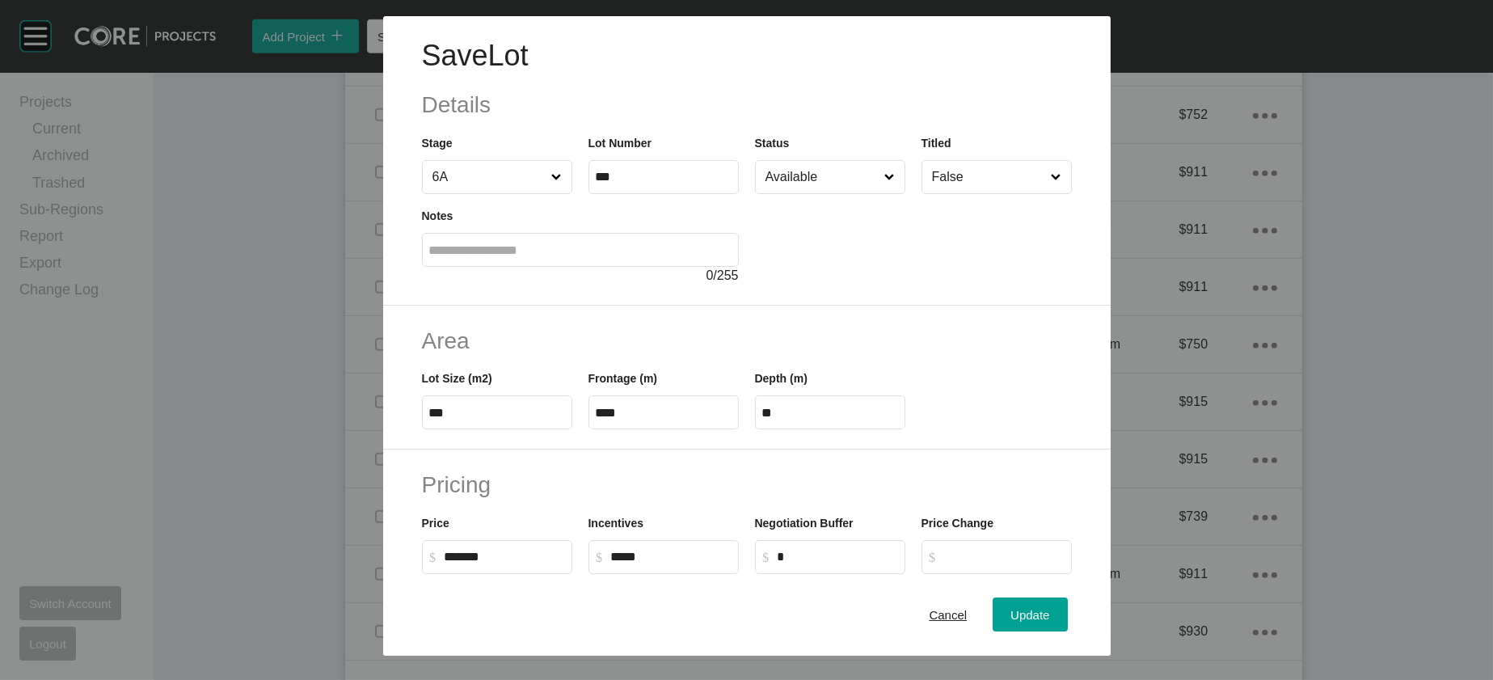
scroll to position [547, 0]
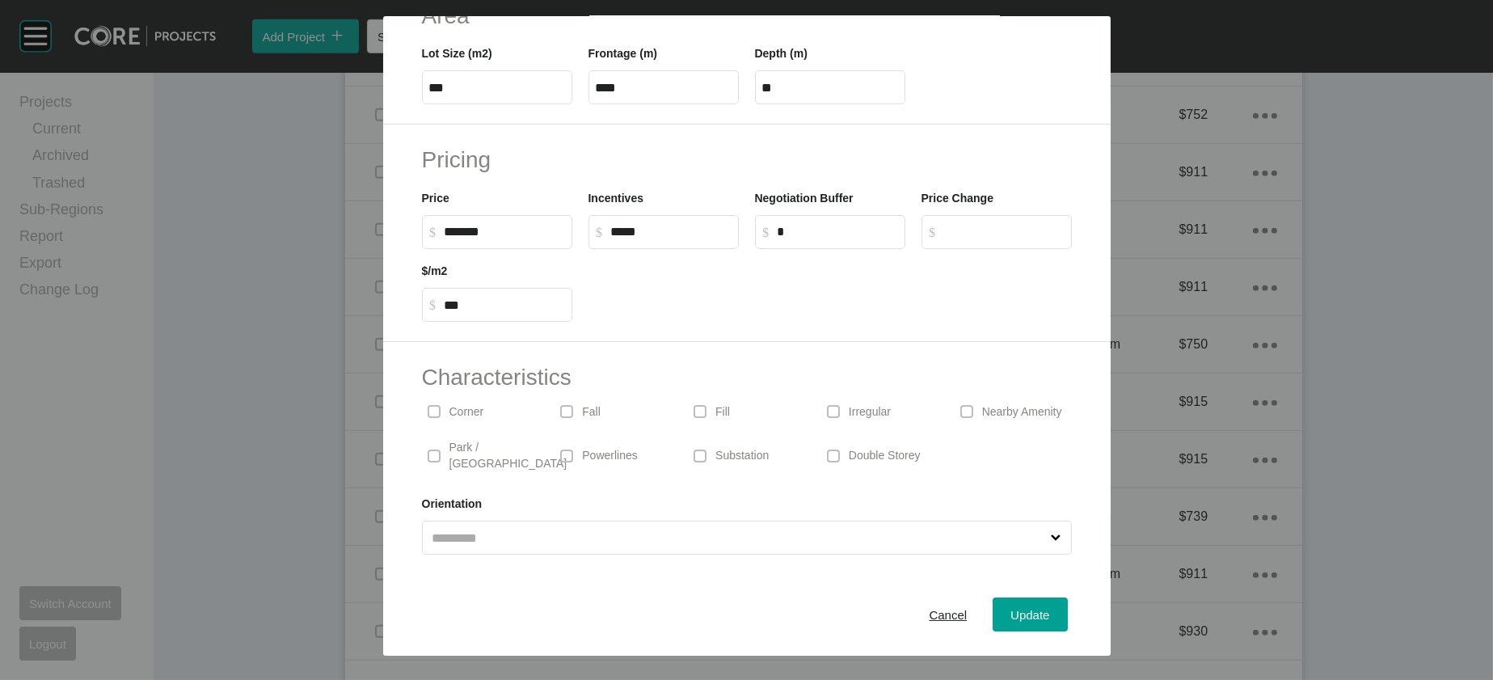
click at [868, 404] on p "Irregular" at bounding box center [870, 412] width 42 height 16
click at [1055, 598] on button "Update" at bounding box center [1030, 615] width 74 height 34
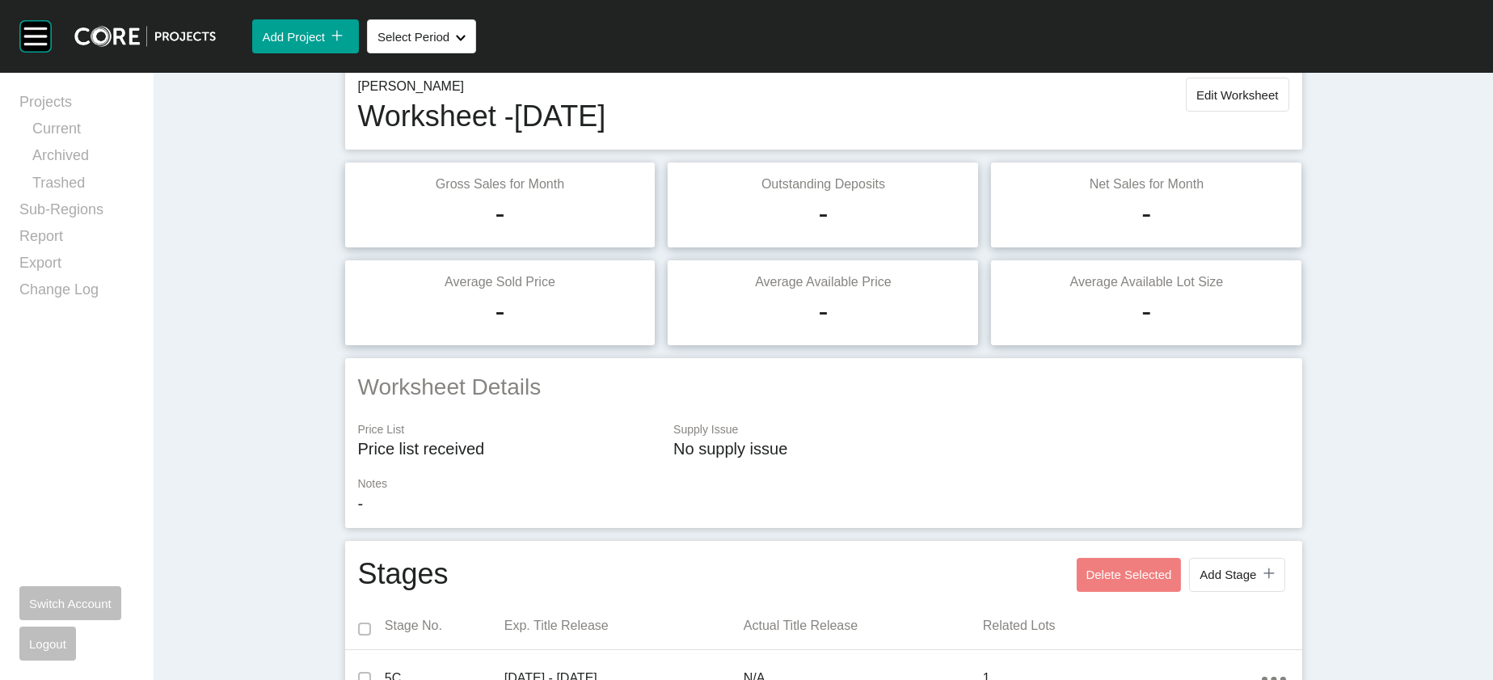
scroll to position [46, 0]
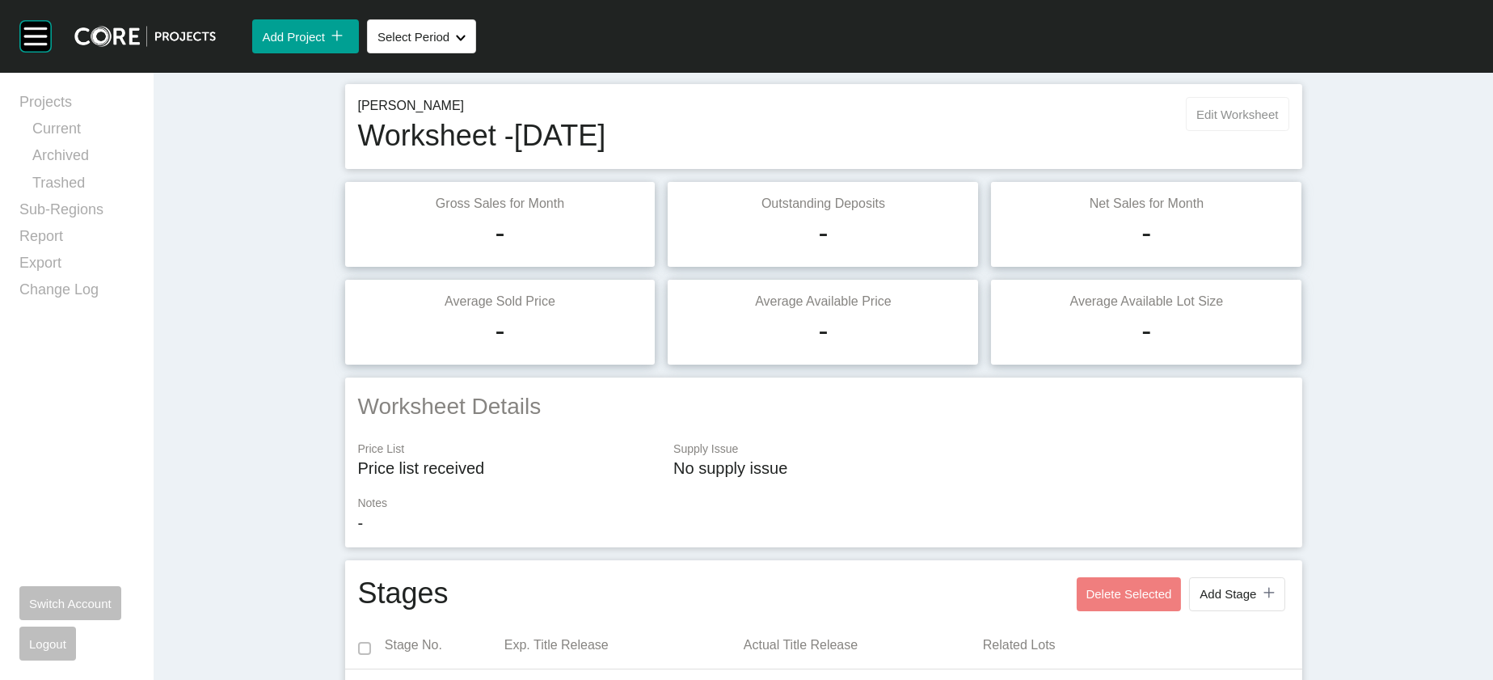
click at [1278, 121] on span "Edit Worksheet" at bounding box center [1238, 115] width 82 height 14
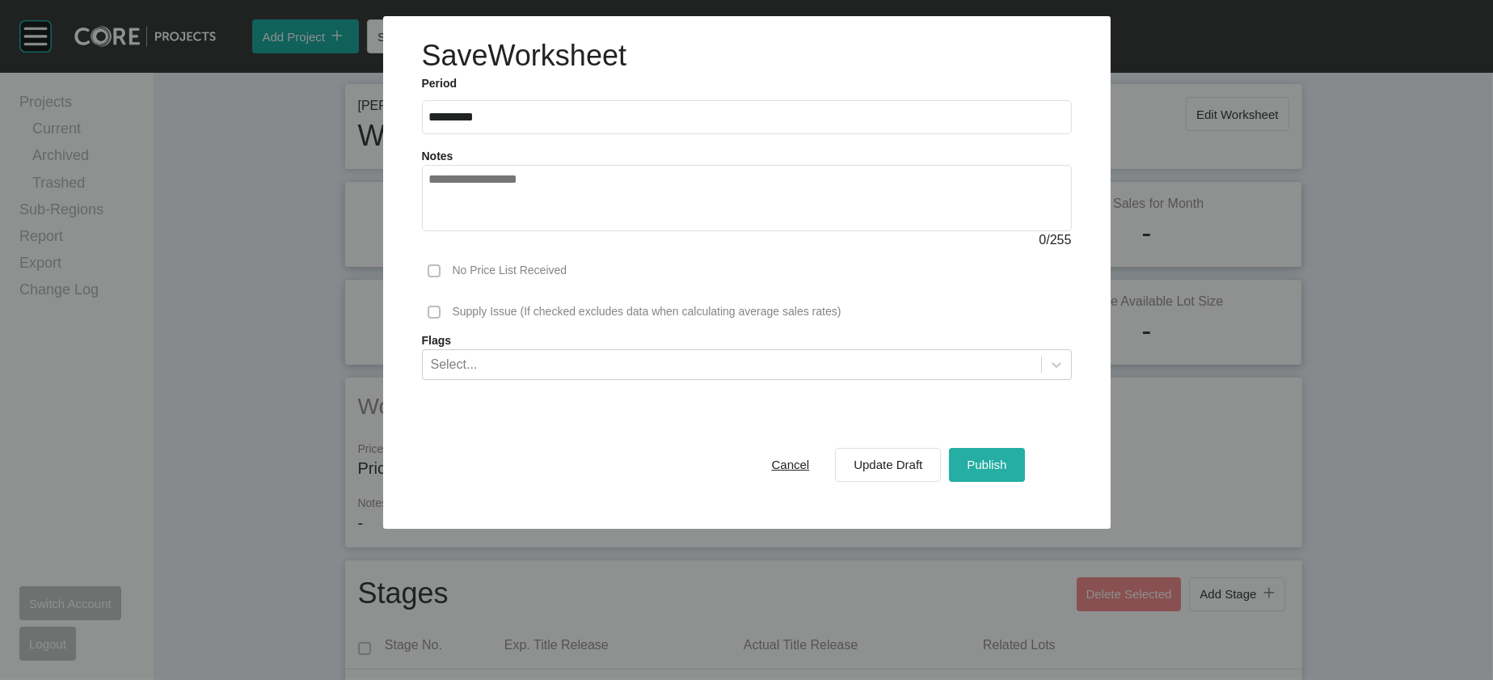
click at [1007, 471] on span "Publish" at bounding box center [987, 465] width 40 height 14
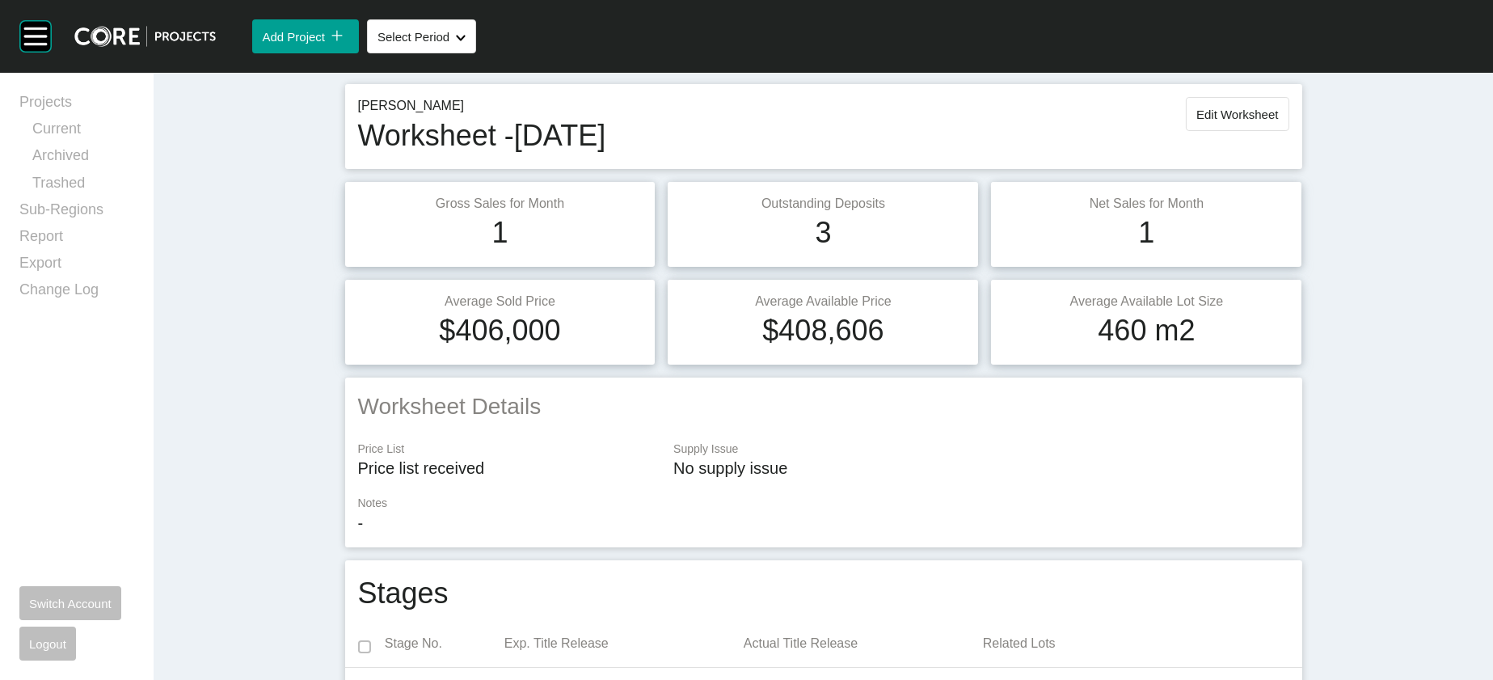
scroll to position [0, 0]
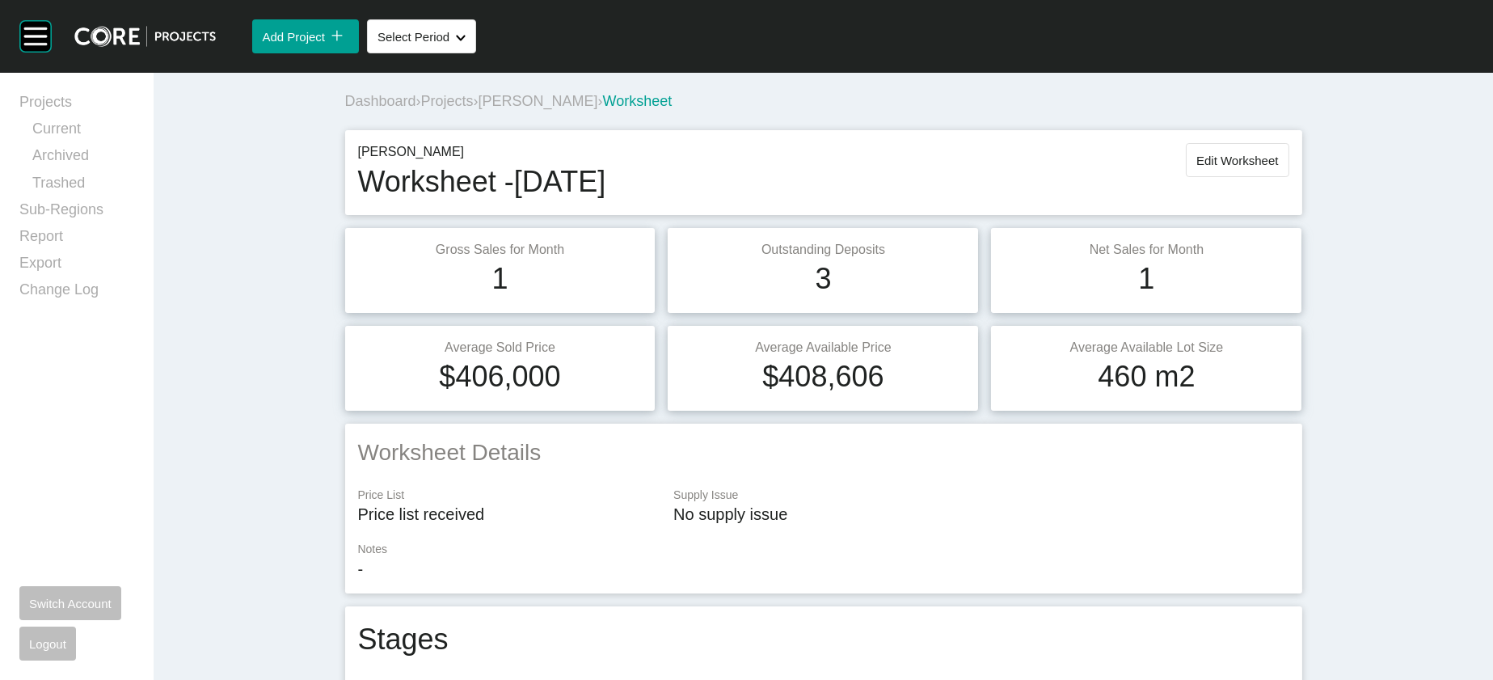
click at [479, 109] on span "[PERSON_NAME]" at bounding box center [539, 101] width 120 height 16
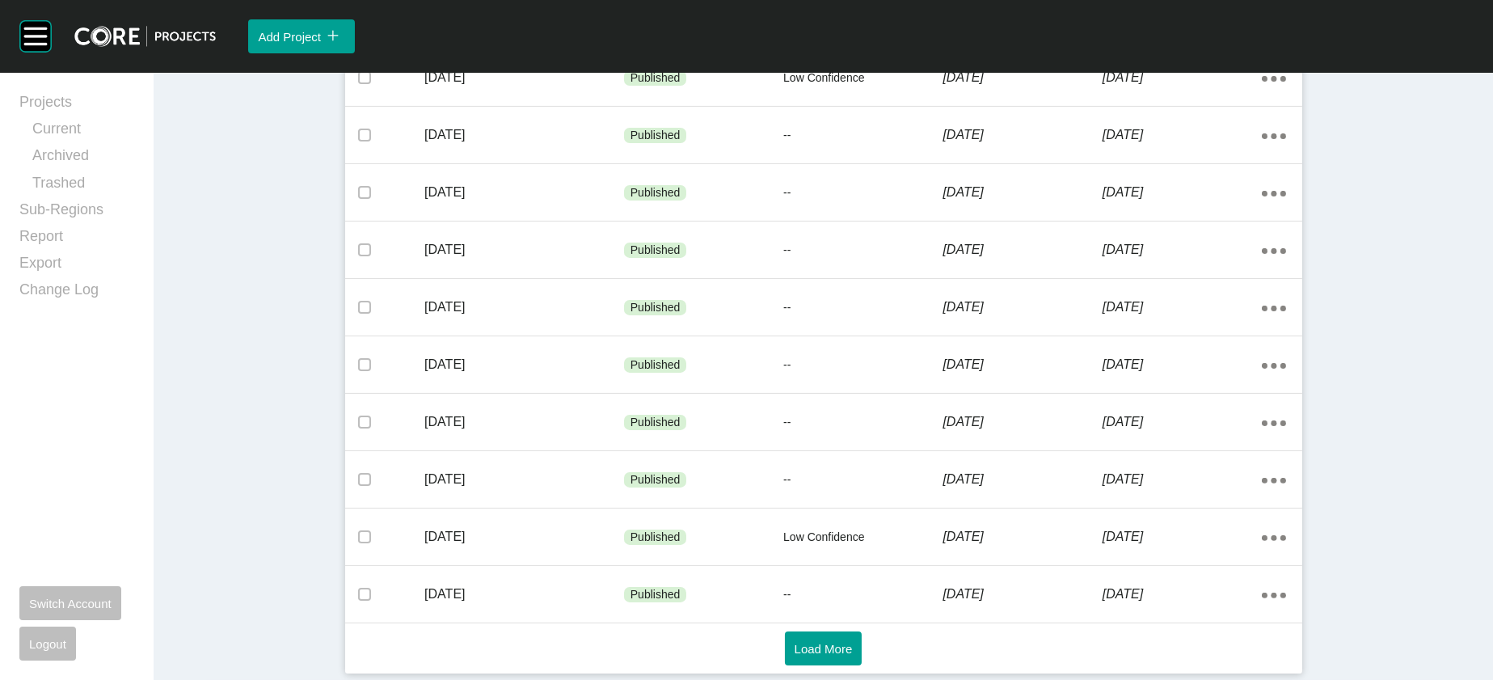
scroll to position [1126, 0]
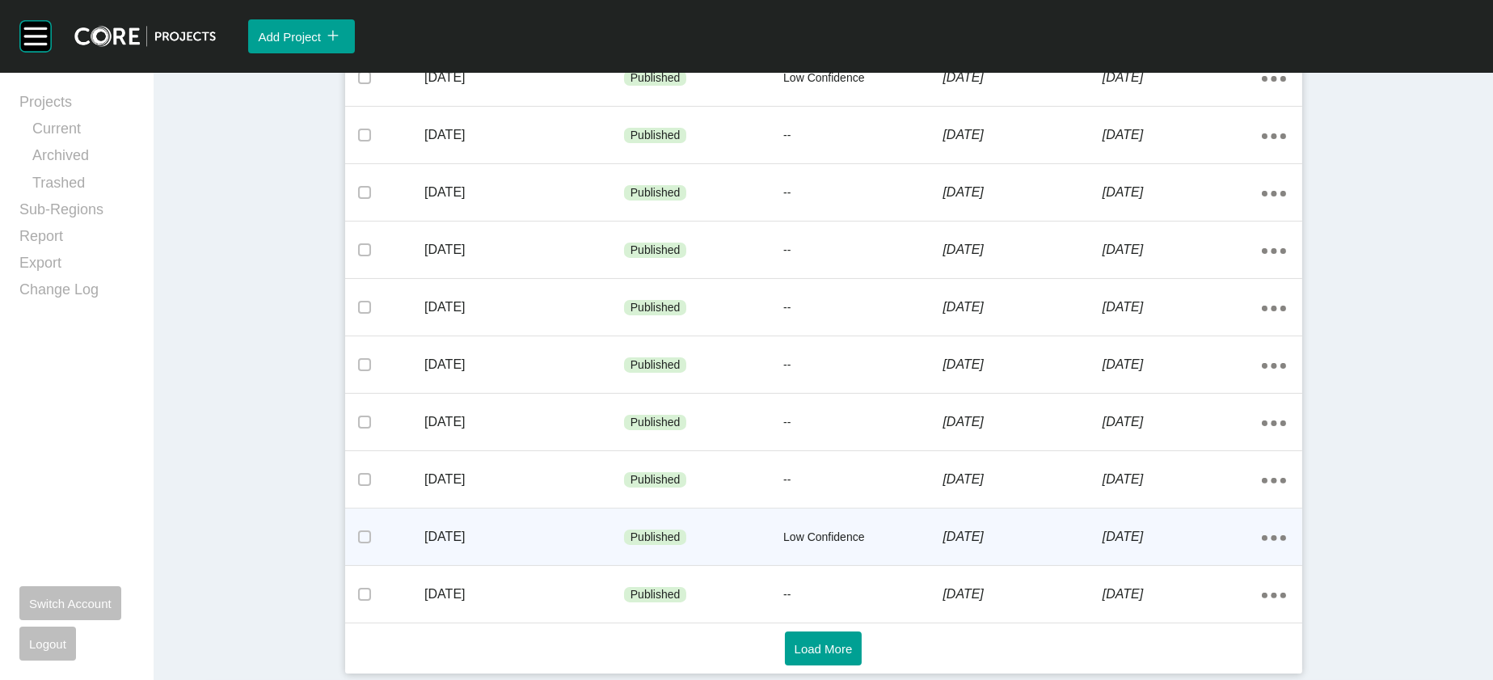
click at [1262, 520] on div "[DATE]" at bounding box center [1182, 537] width 159 height 50
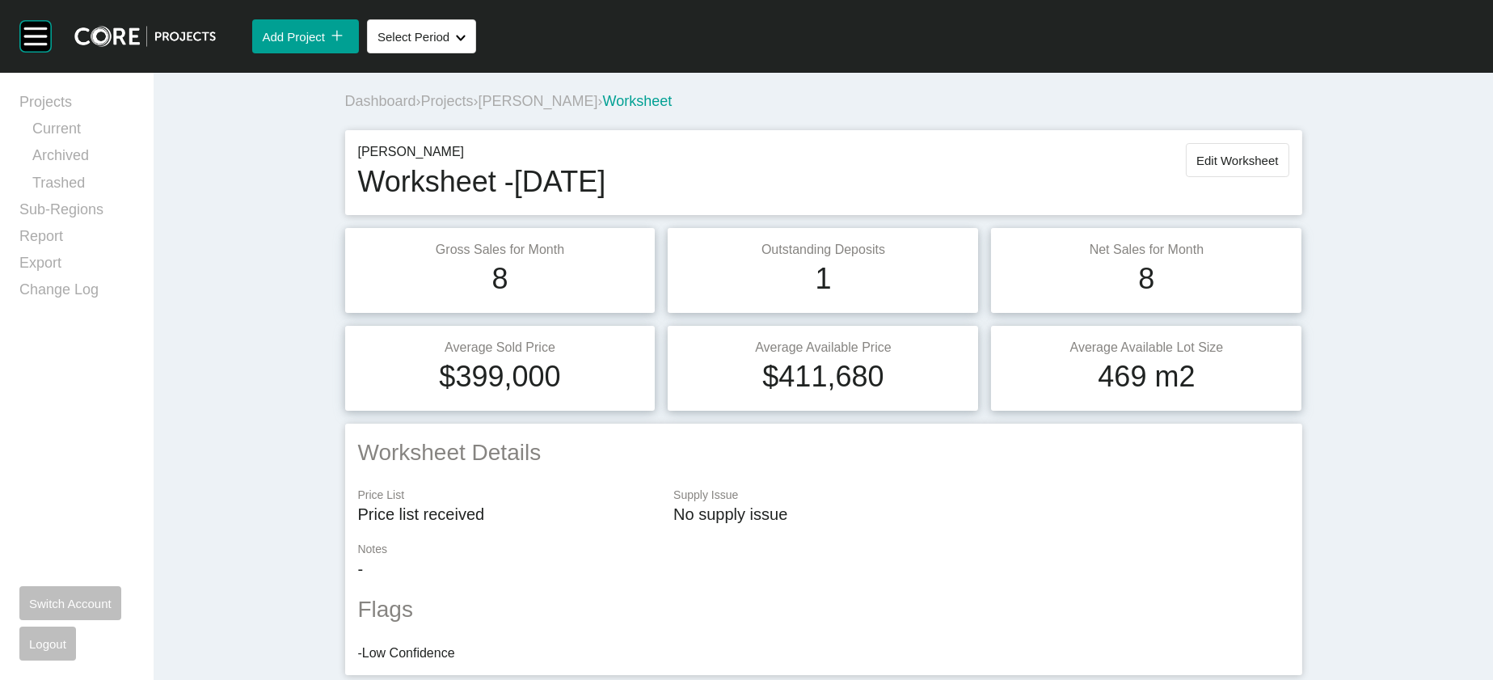
click at [1303, 196] on div "[PERSON_NAME] Worksheet - [DATE] Edit Worksheet" at bounding box center [823, 172] width 957 height 85
click at [1289, 177] on button "Edit Worksheet" at bounding box center [1237, 160] width 103 height 34
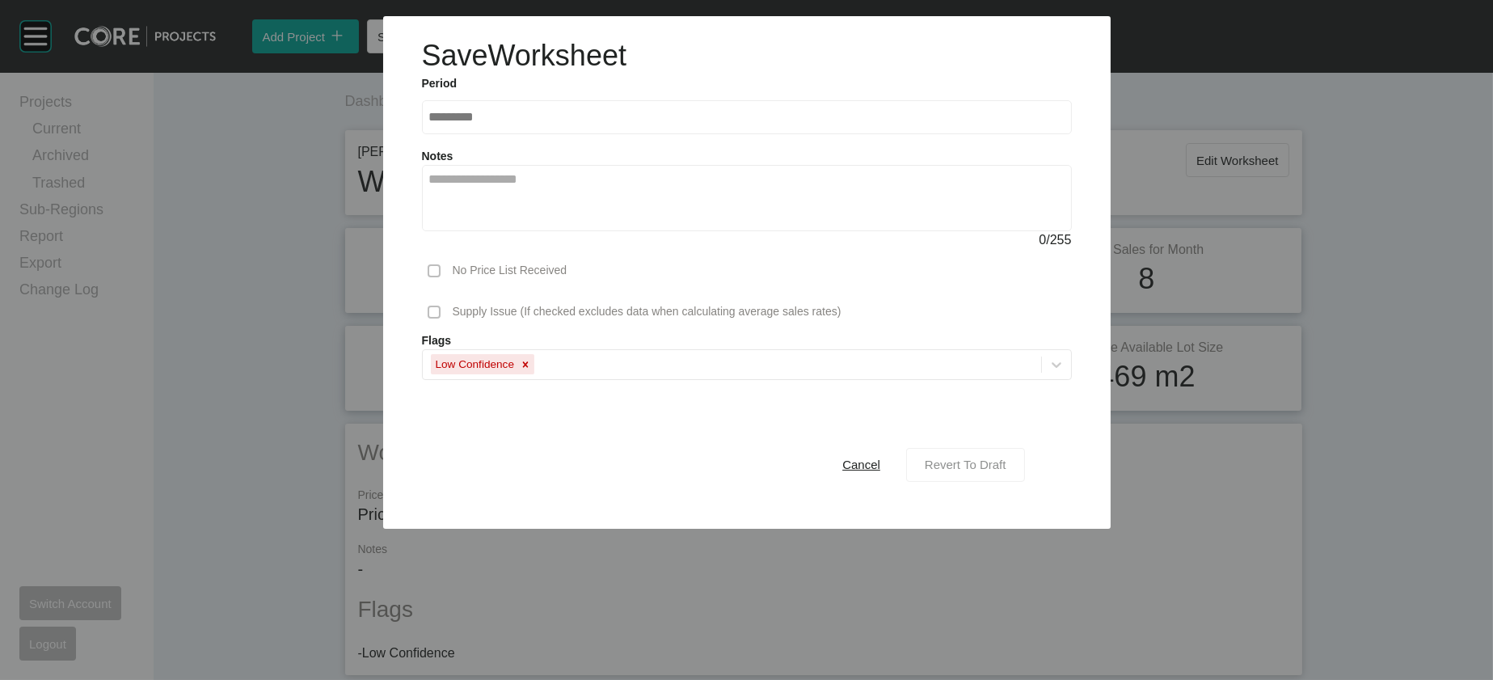
click at [1007, 471] on span "Revert To Draft" at bounding box center [966, 465] width 82 height 14
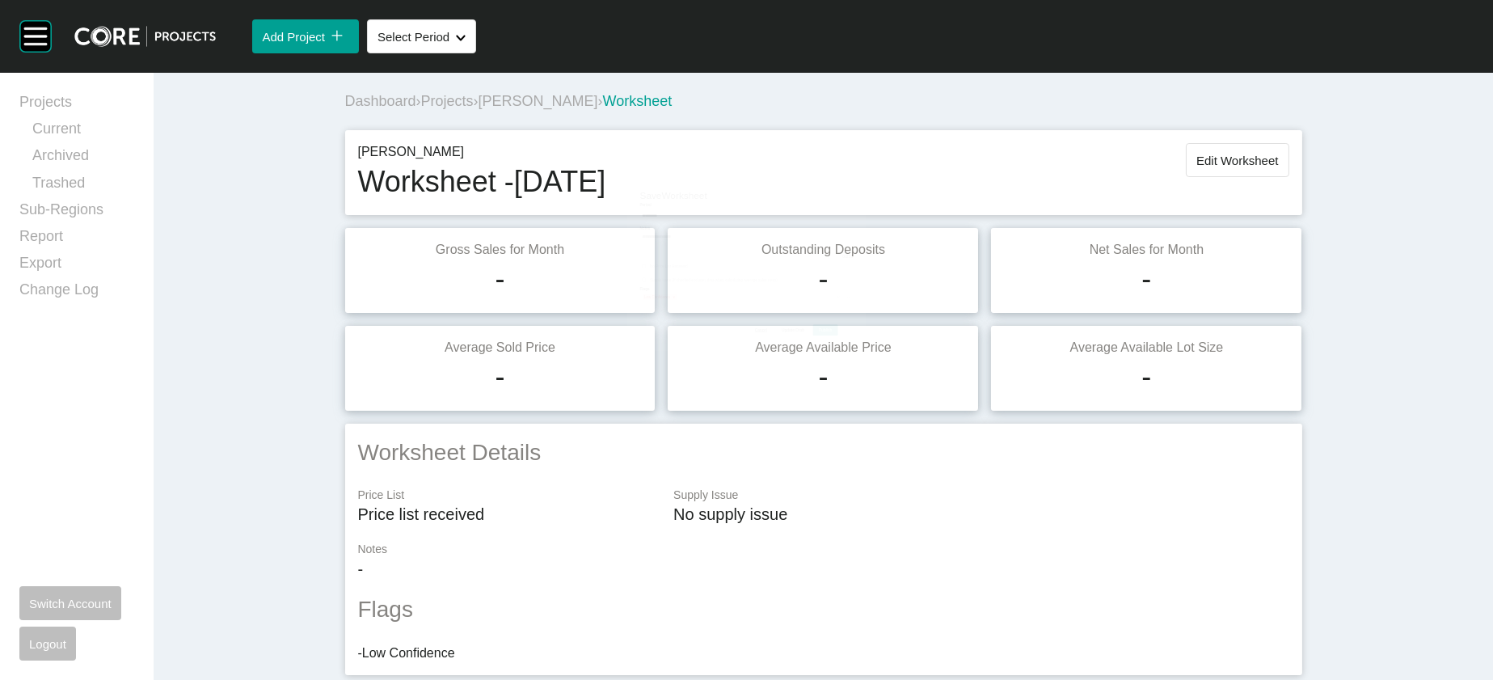
scroll to position [2409, 0]
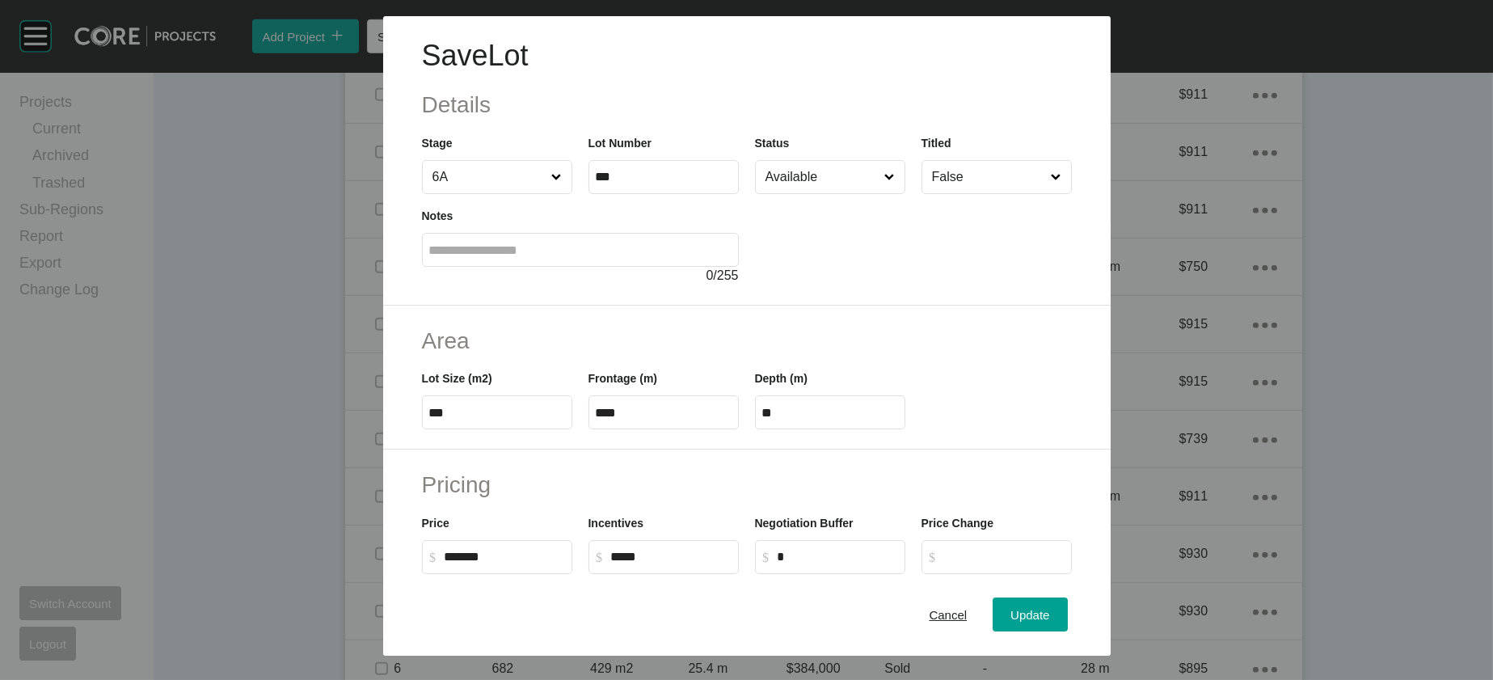
scroll to position [547, 0]
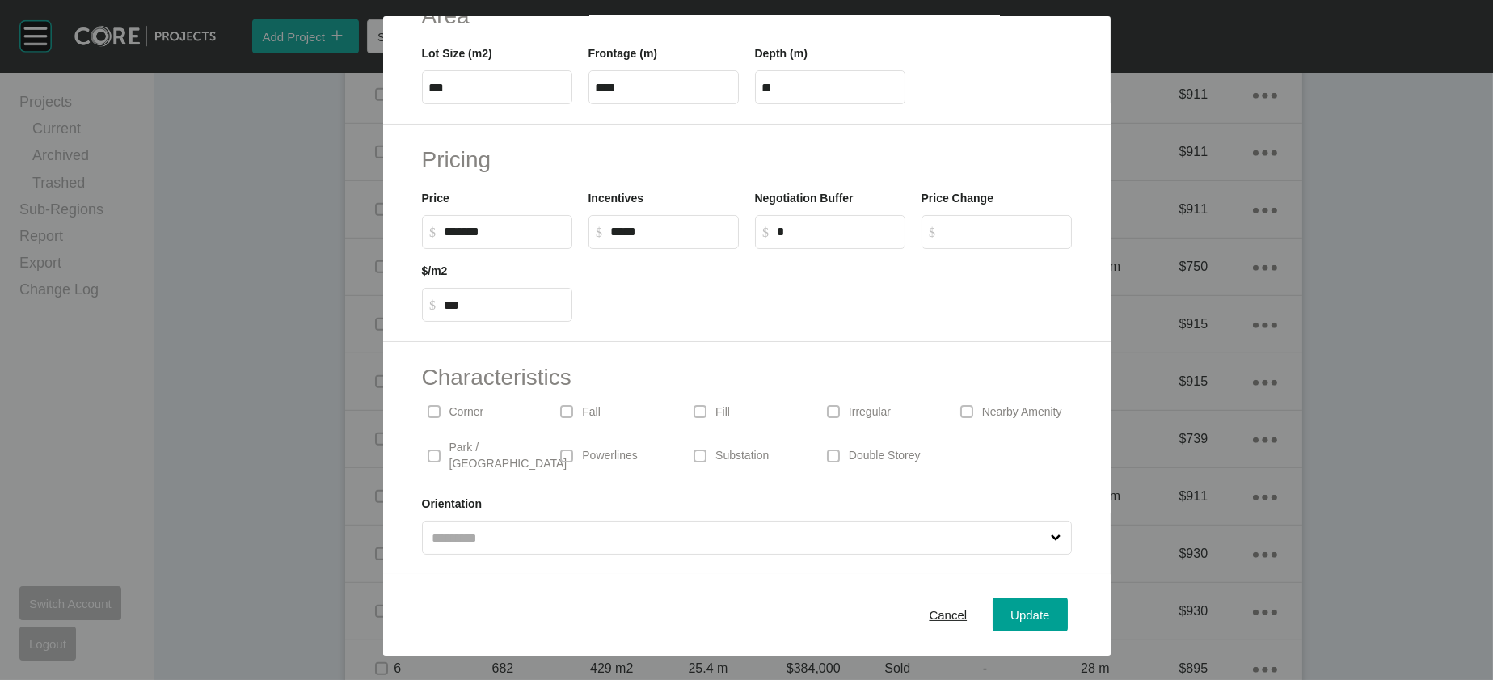
click at [859, 393] on div "Irregular" at bounding box center [880, 411] width 117 height 37
click at [1054, 604] on div "Update" at bounding box center [1030, 615] width 47 height 22
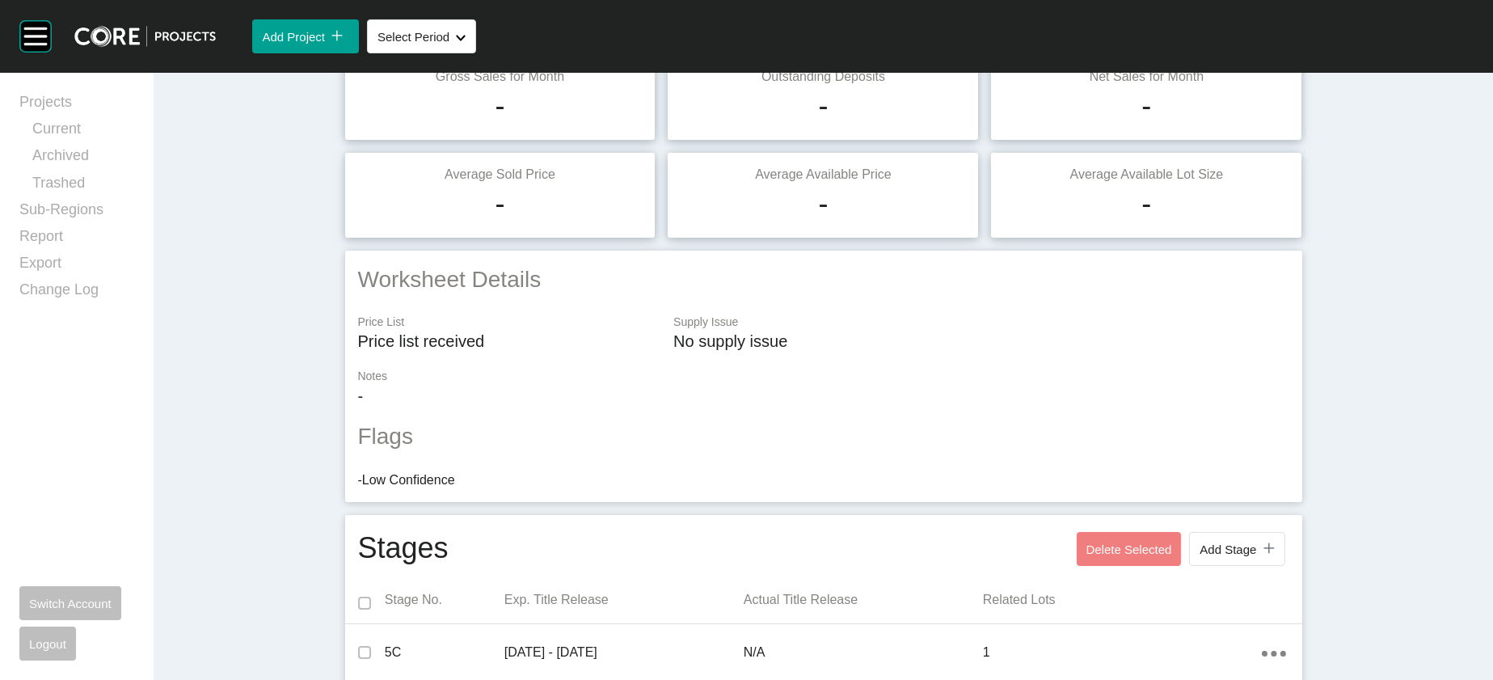
scroll to position [0, 0]
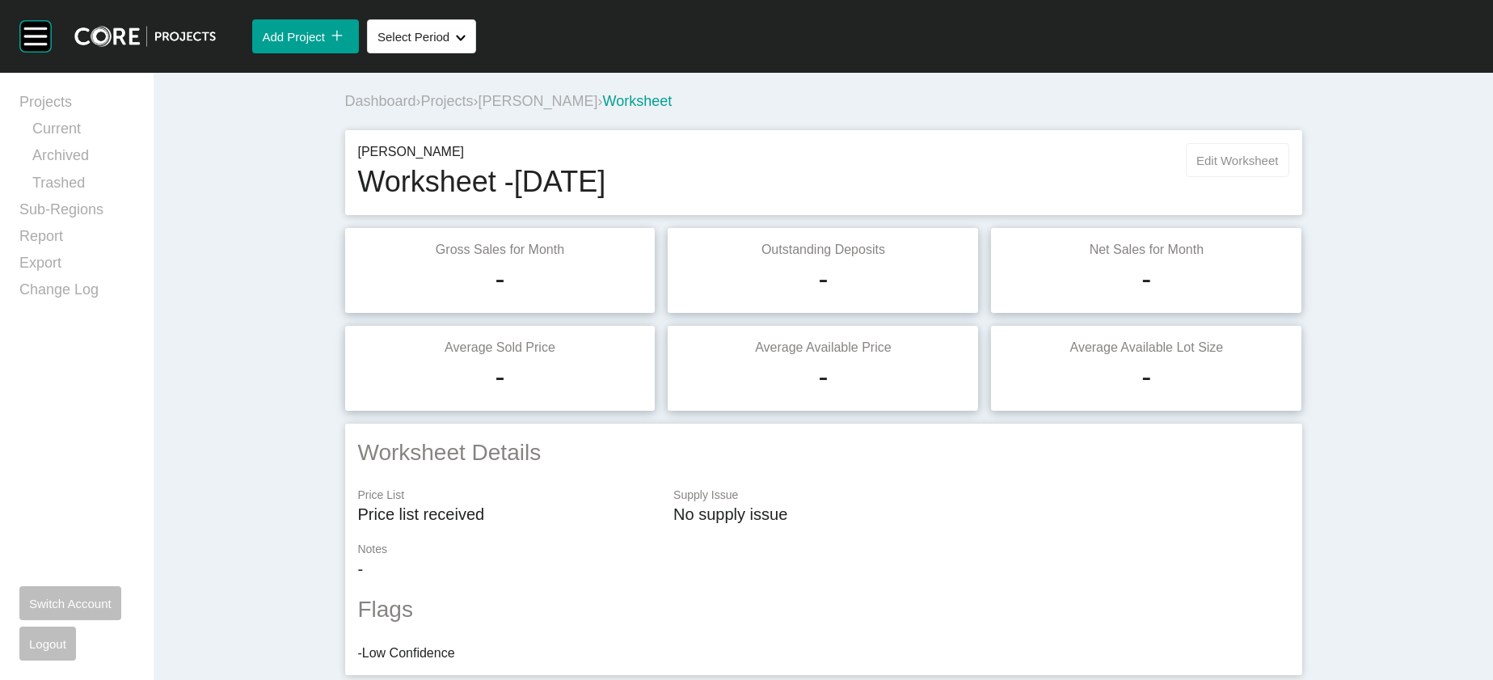
click at [1289, 177] on button "Edit Worksheet" at bounding box center [1237, 160] width 103 height 34
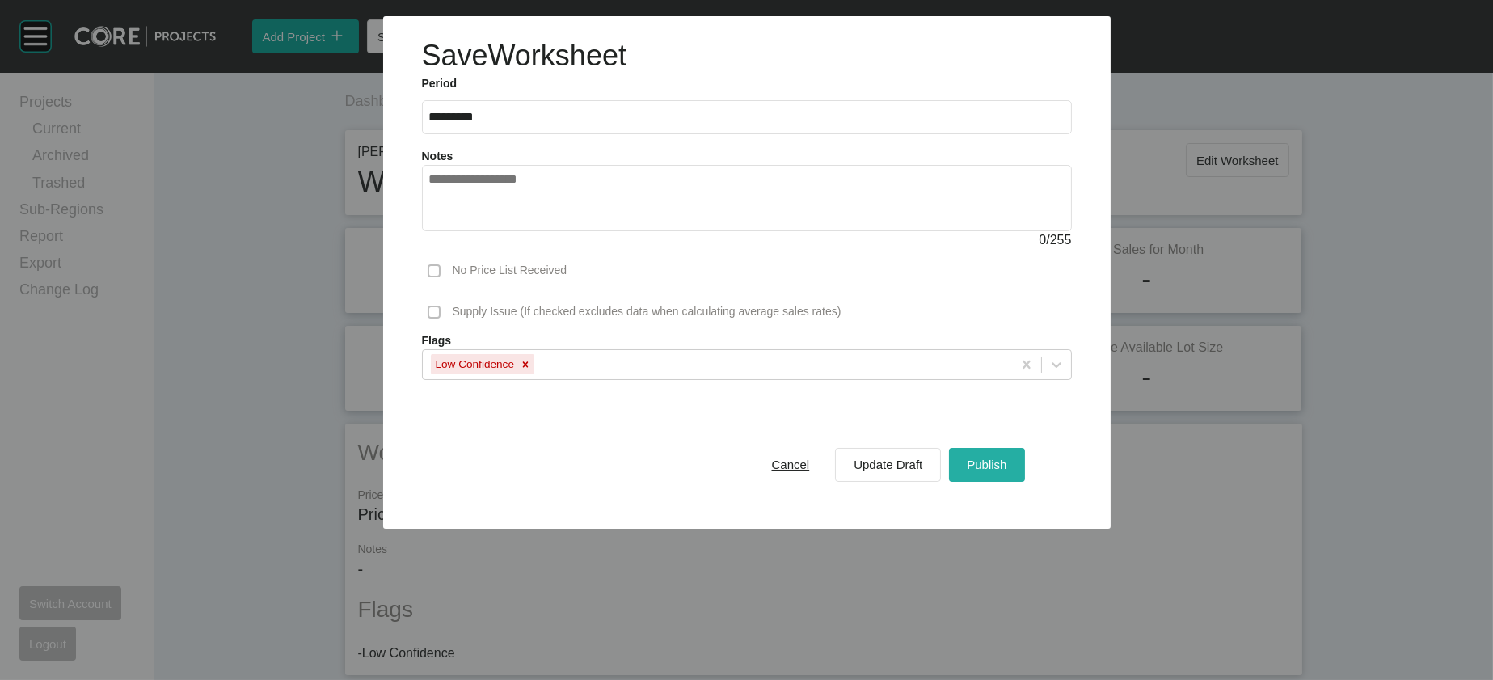
click at [1011, 475] on div "Publish" at bounding box center [987, 465] width 48 height 22
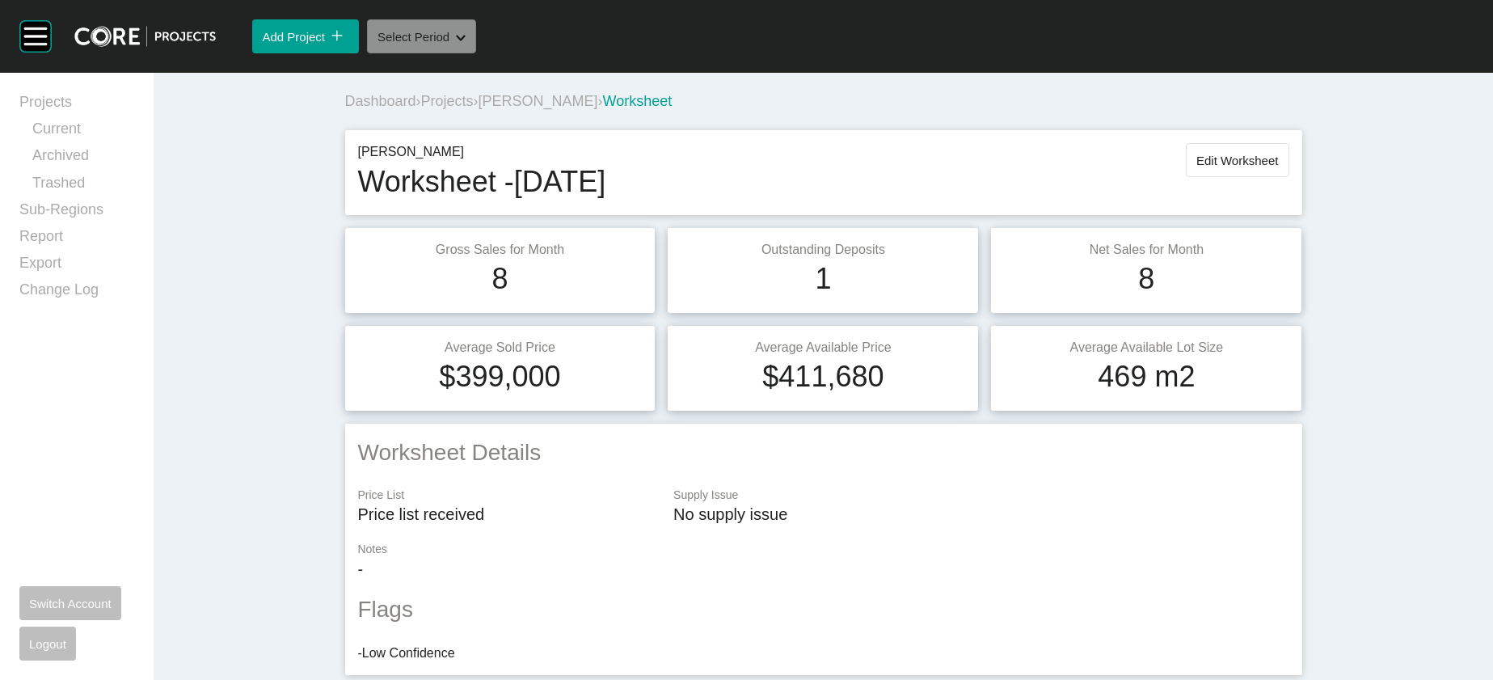
click at [467, 53] on button "Select Period Shape Created with Sketch." at bounding box center [421, 36] width 109 height 34
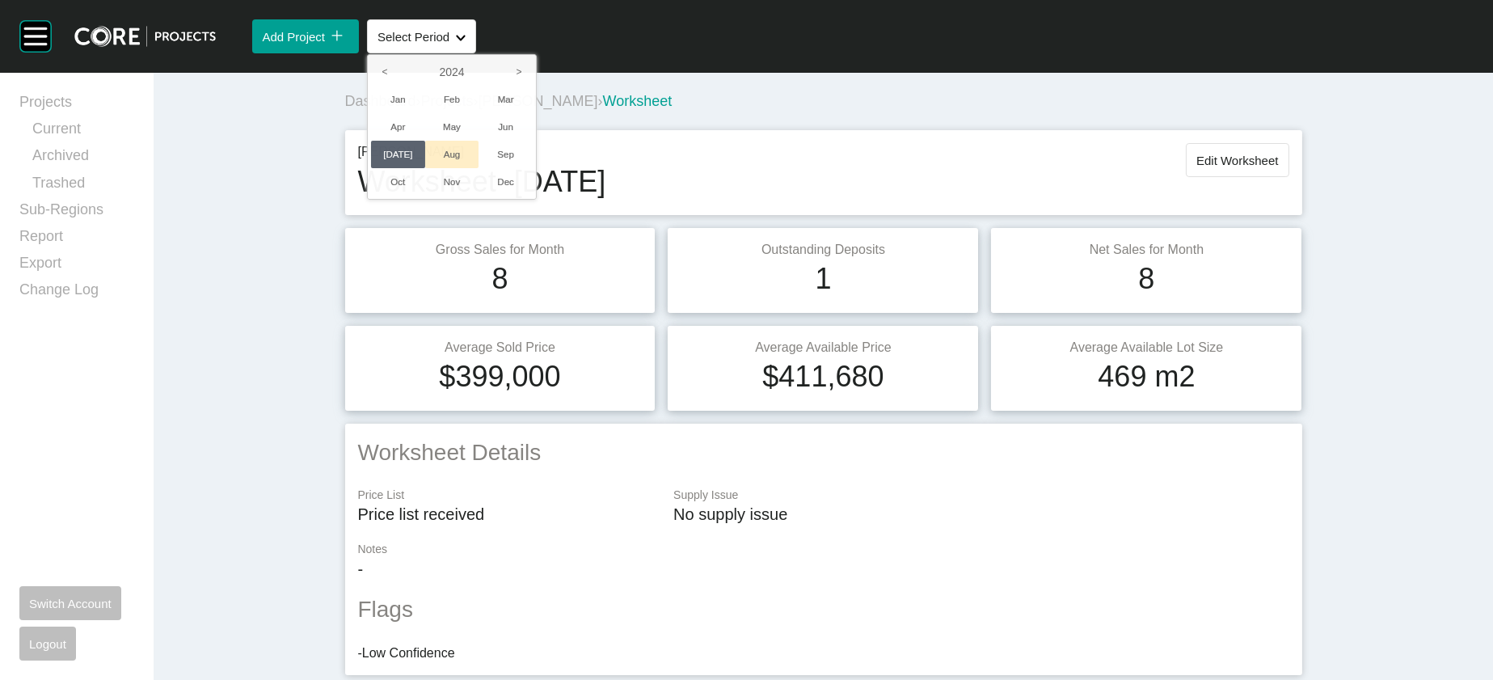
click at [479, 168] on li "Aug" at bounding box center [452, 154] width 54 height 27
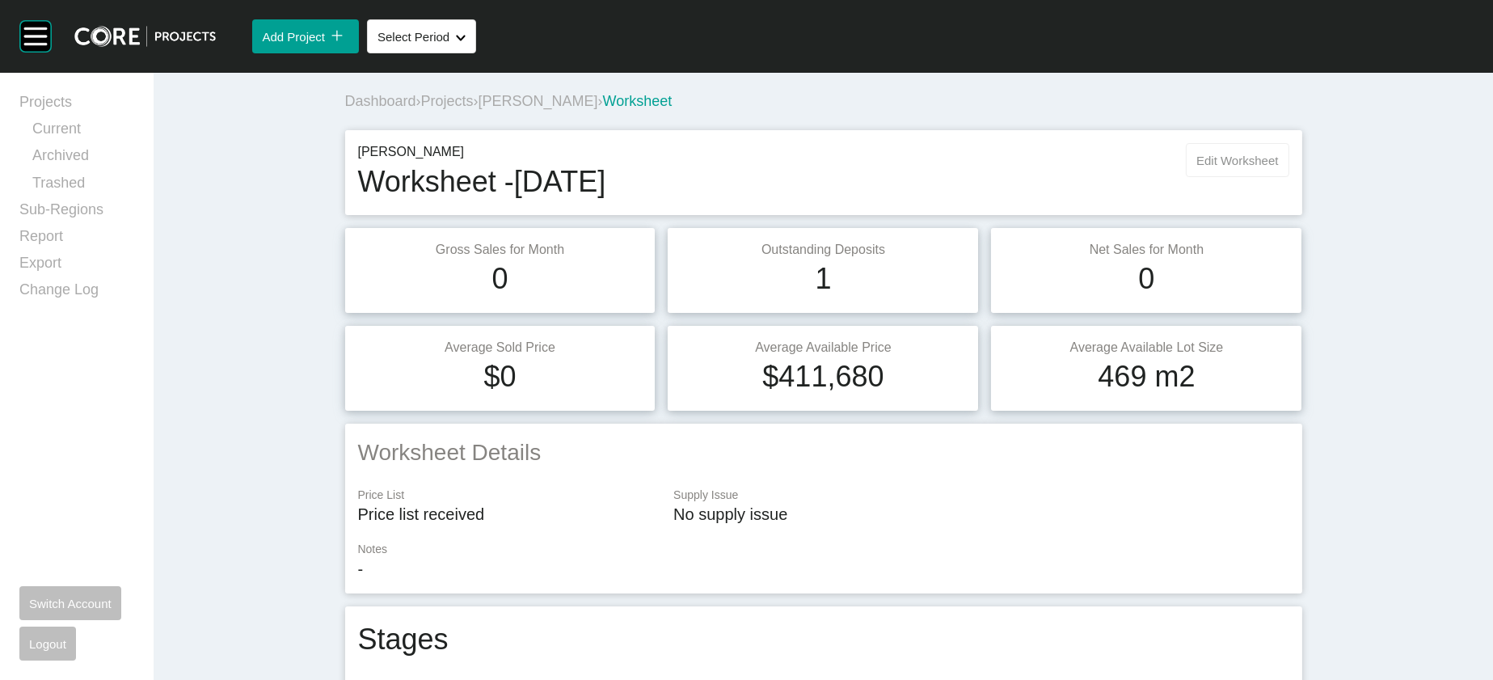
click at [1289, 177] on button "Edit Worksheet" at bounding box center [1237, 160] width 103 height 34
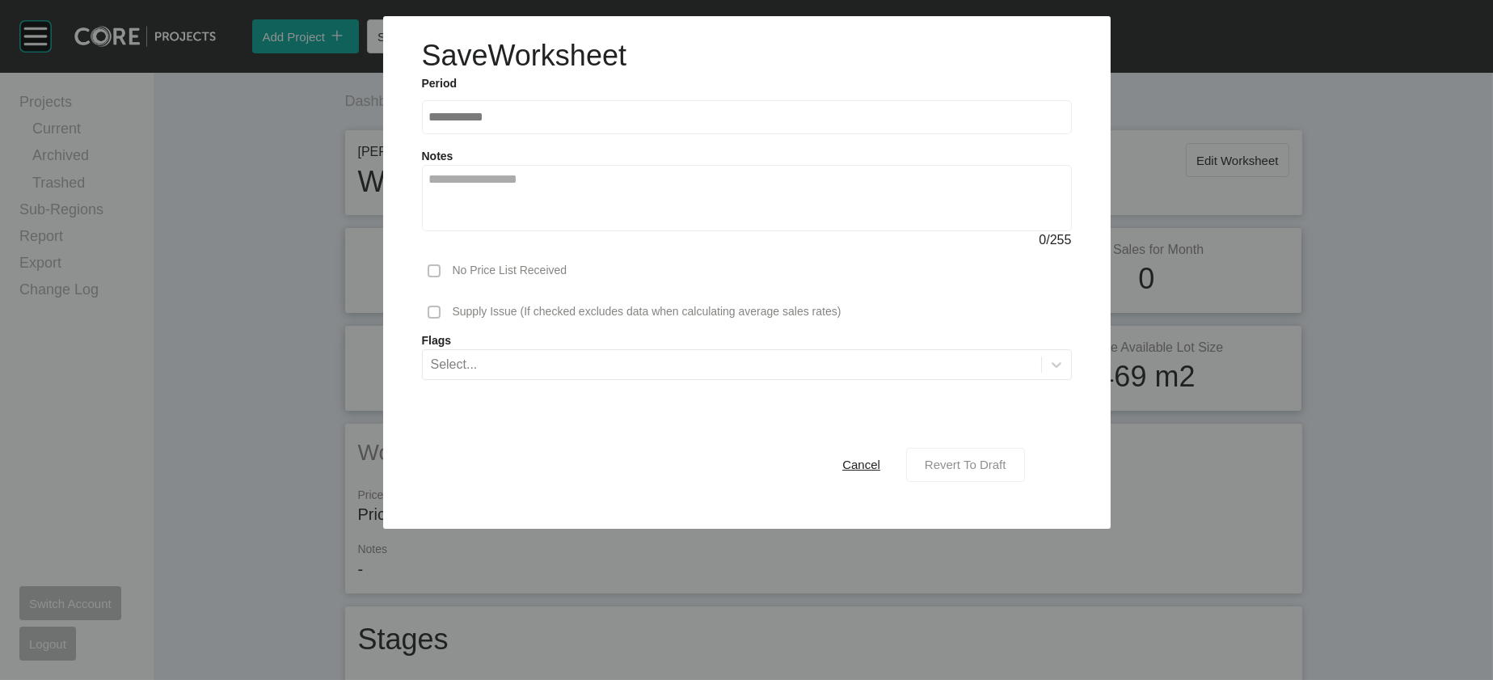
click at [1007, 471] on span "Revert To Draft" at bounding box center [966, 465] width 82 height 14
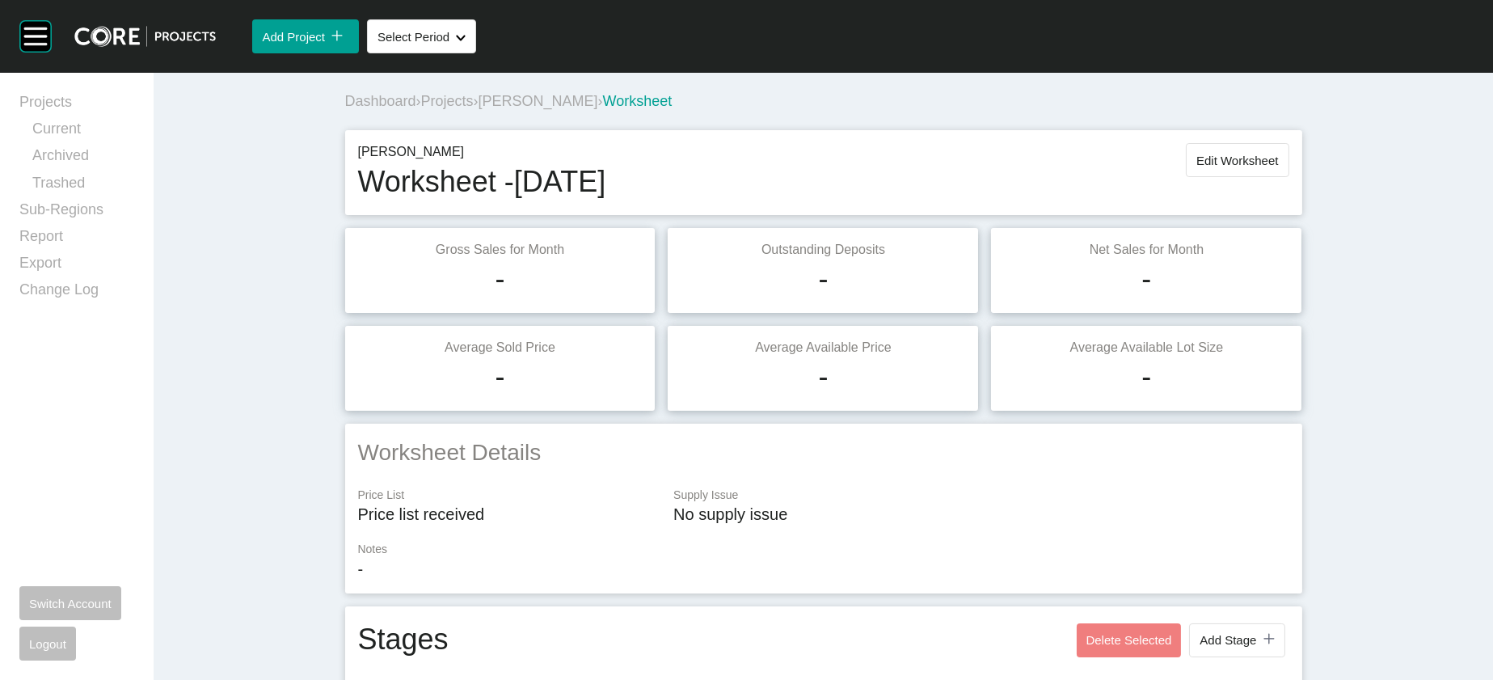
scroll to position [1806, 0]
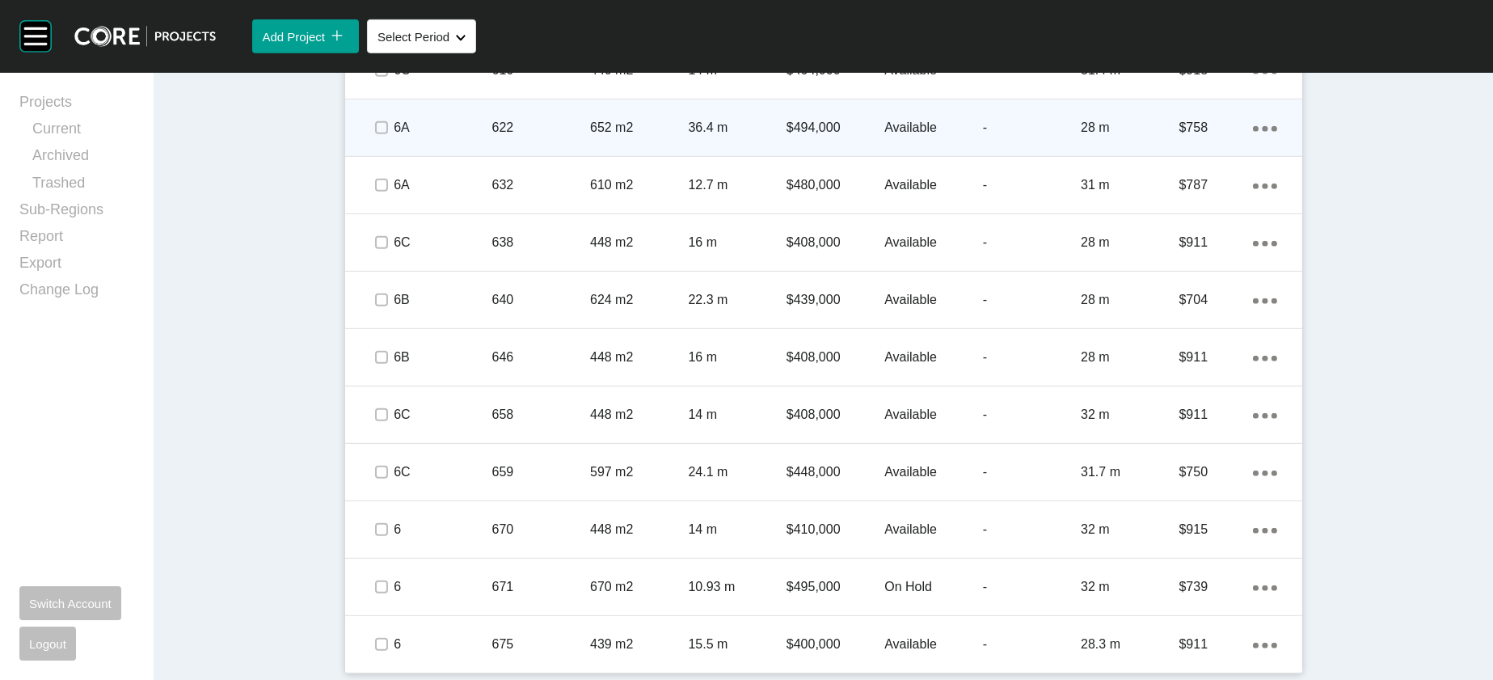
click at [1028, 153] on div "-" at bounding box center [1032, 128] width 98 height 50
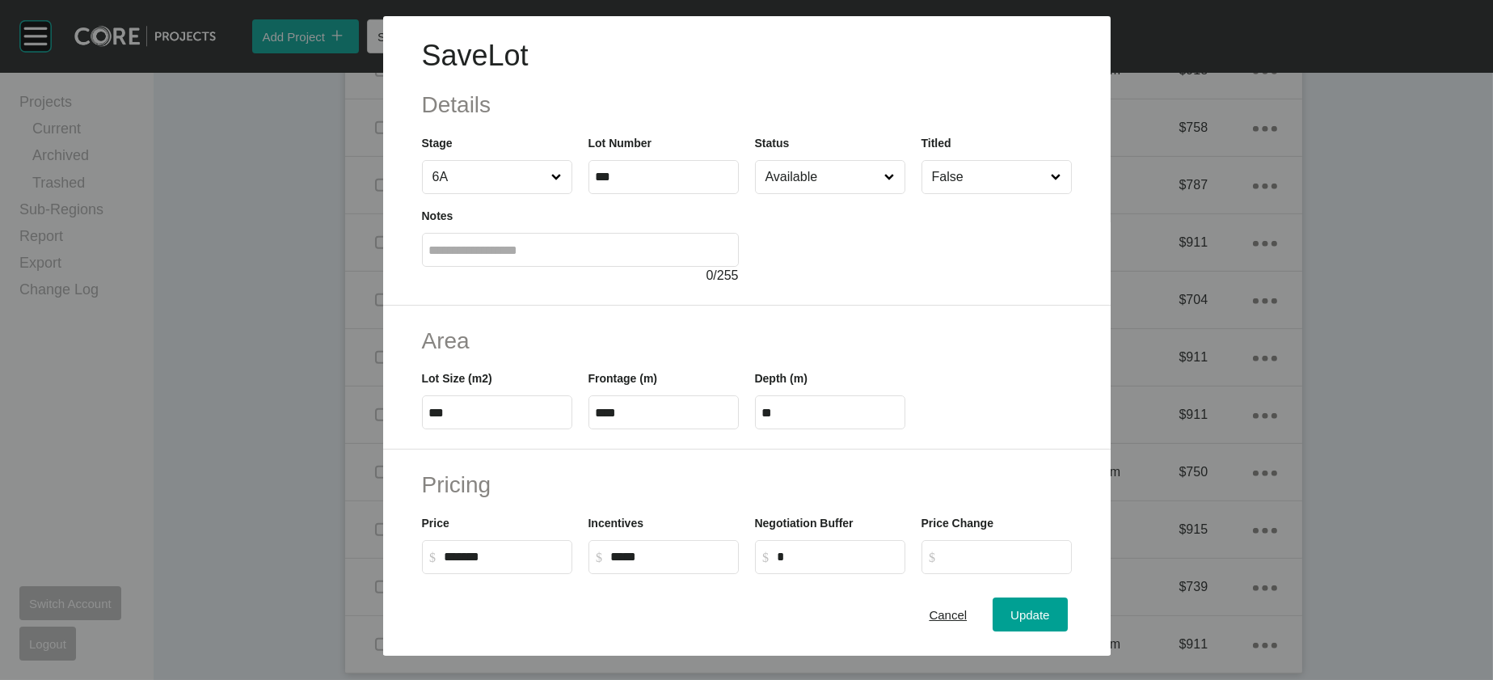
scroll to position [547, 0]
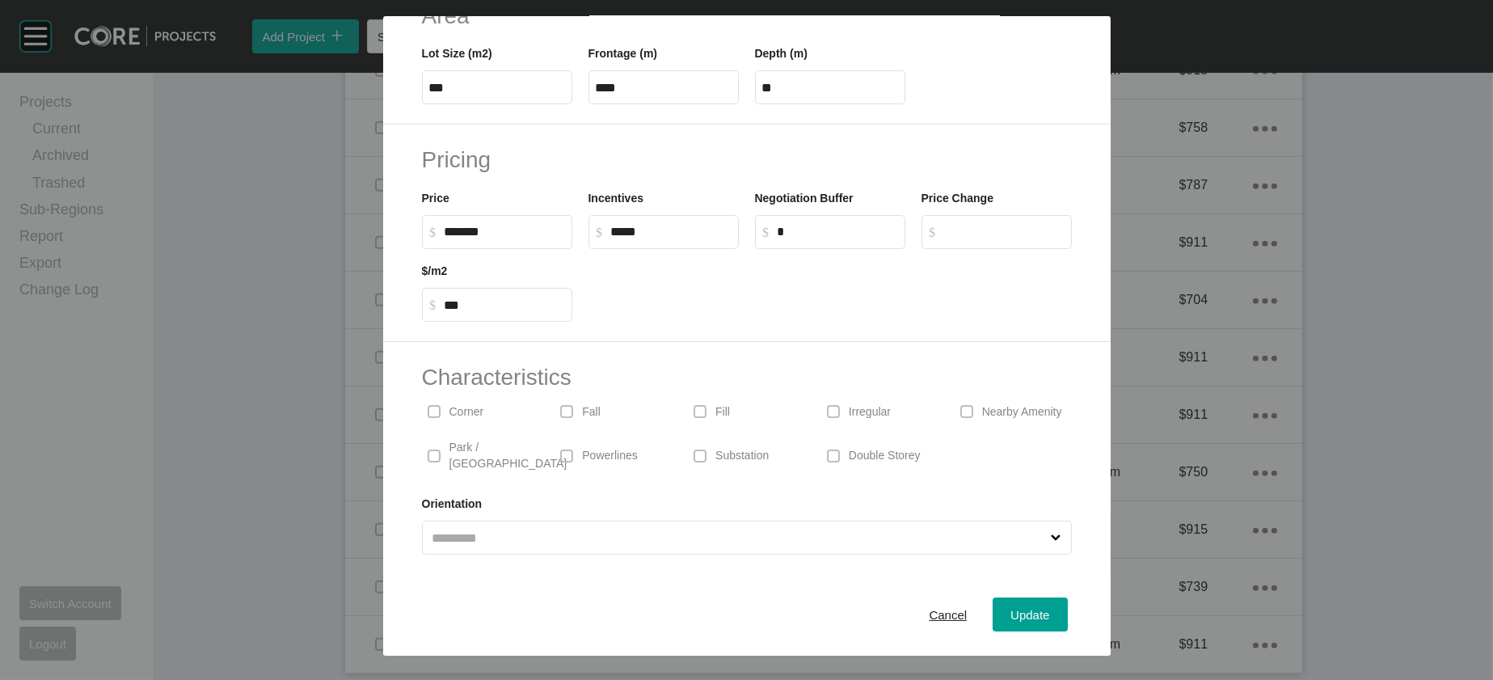
click at [846, 399] on span at bounding box center [834, 411] width 24 height 24
click at [1054, 604] on div "Update" at bounding box center [1030, 615] width 47 height 22
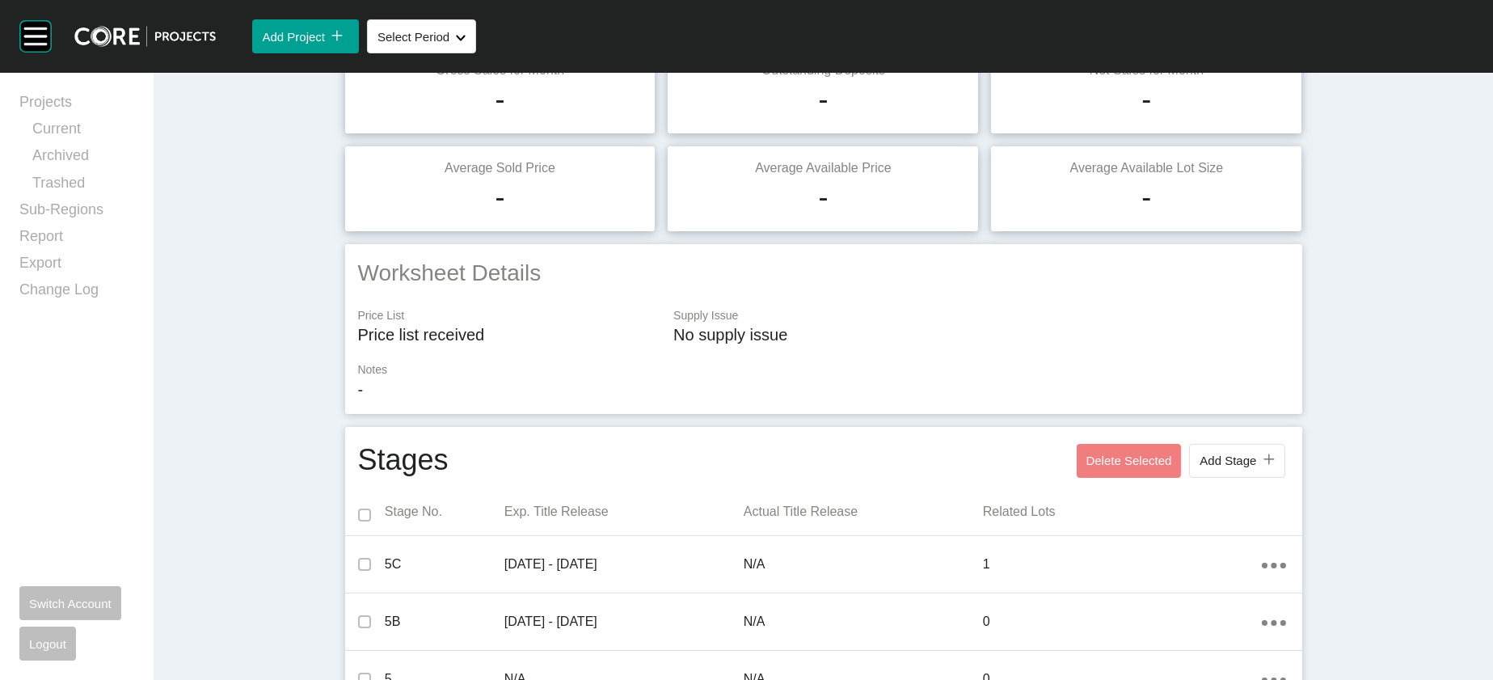
scroll to position [81, 0]
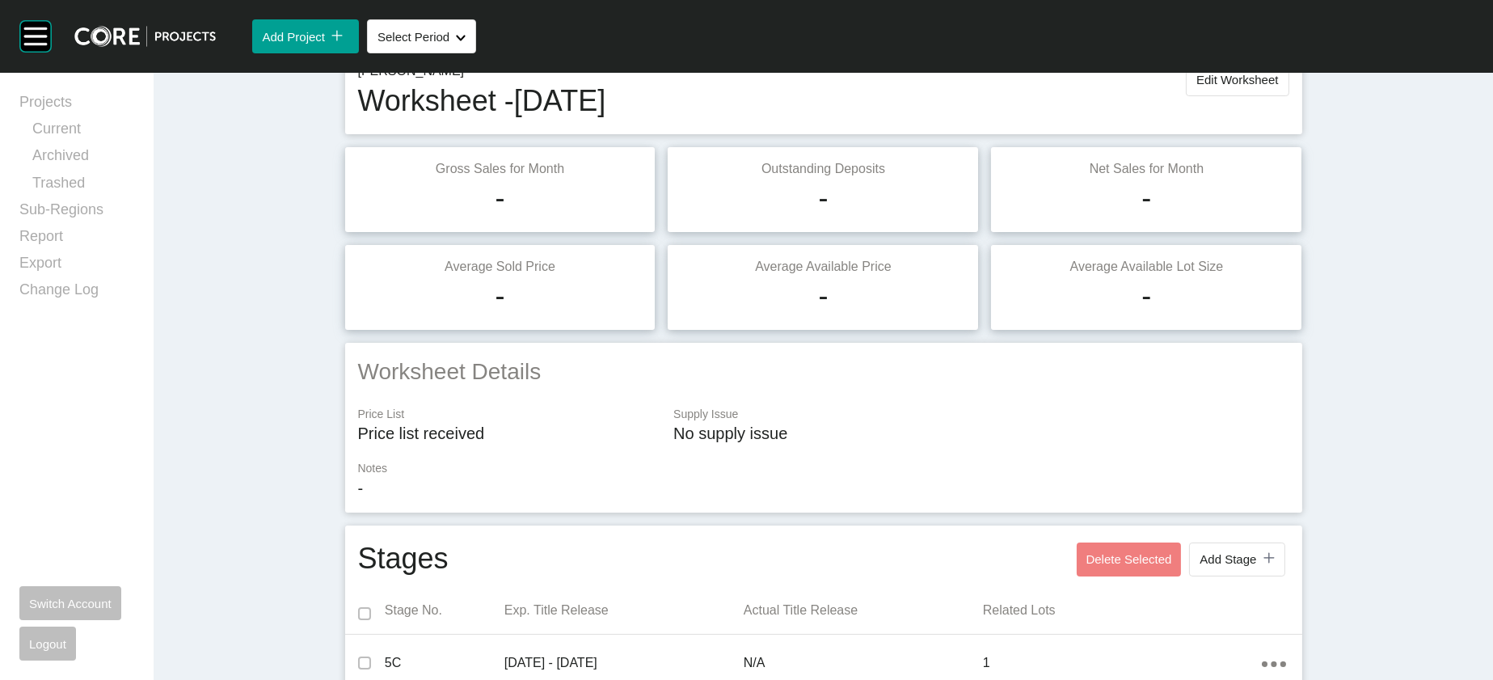
click at [1289, 96] on button "Edit Worksheet" at bounding box center [1237, 79] width 103 height 34
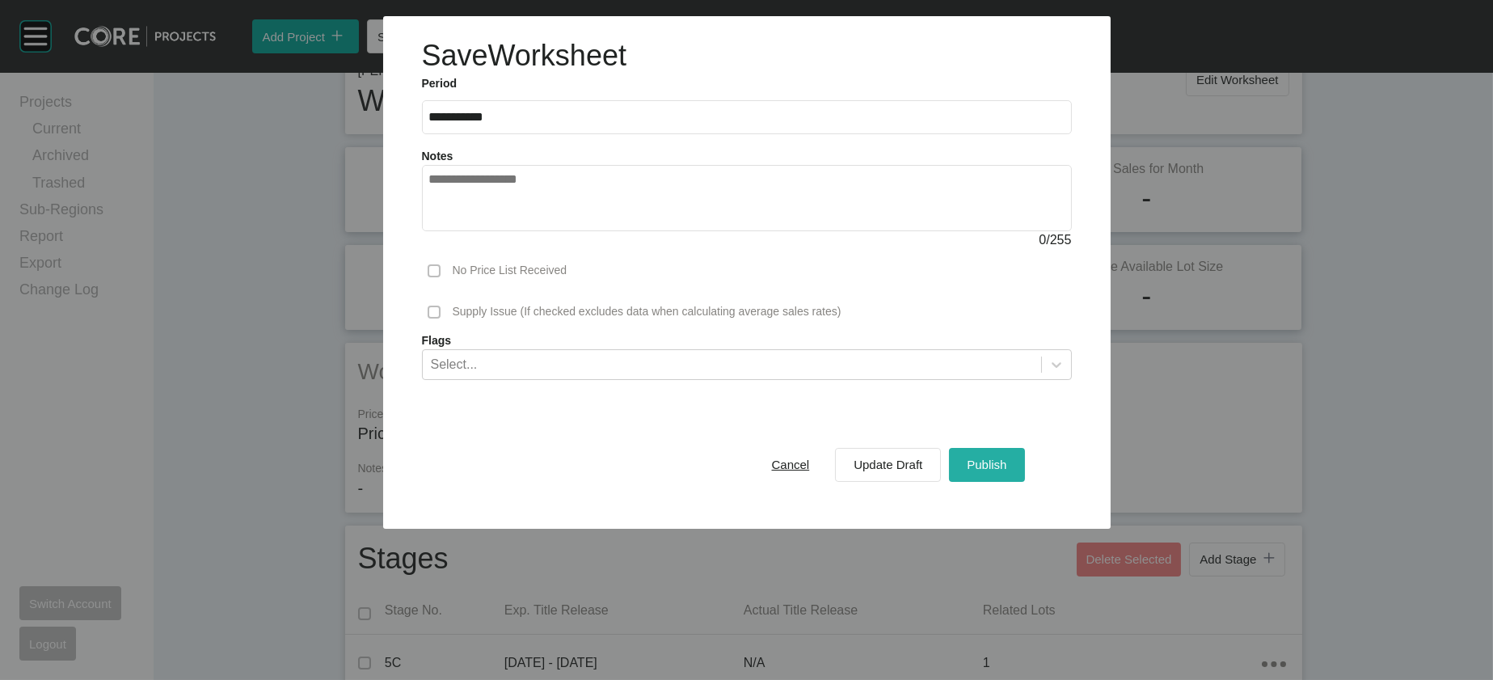
click at [1007, 471] on span "Publish" at bounding box center [987, 465] width 40 height 14
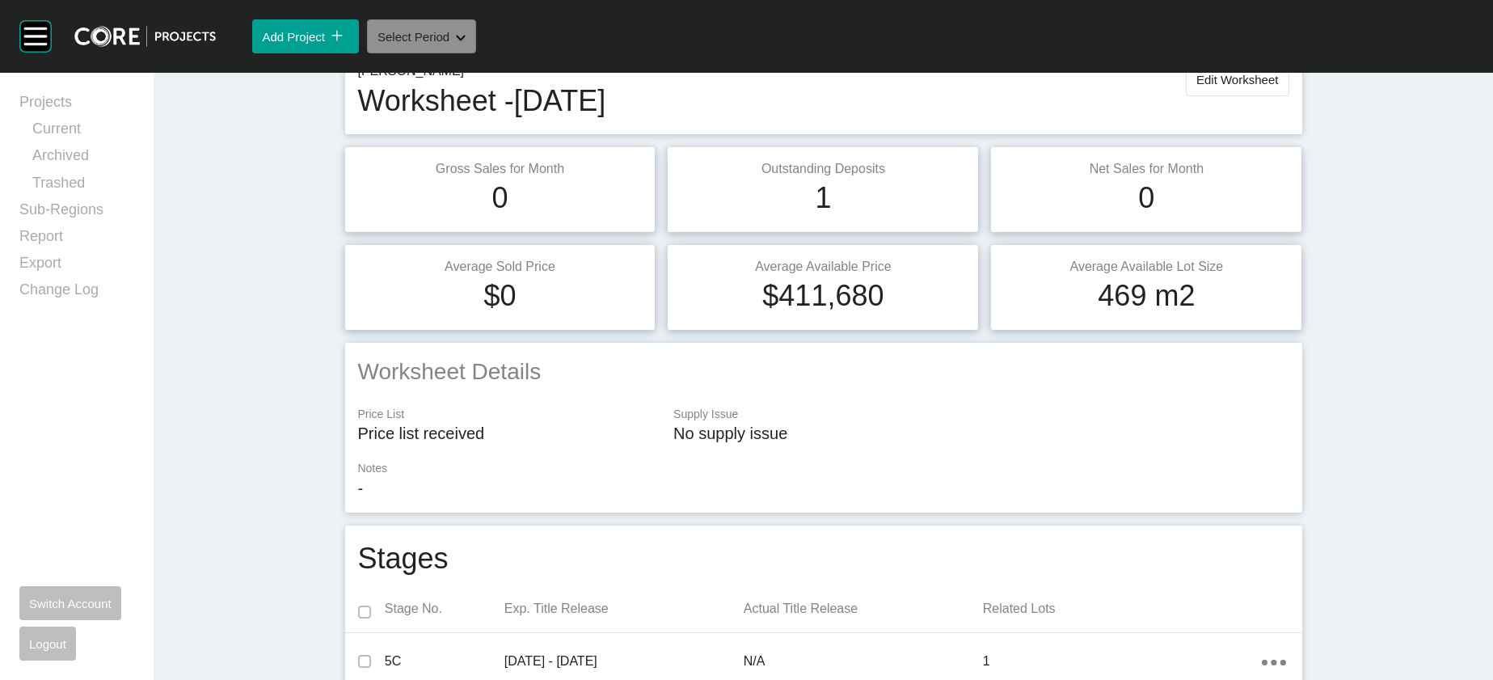
click at [476, 53] on button "Select Period Shape Created with Sketch." at bounding box center [421, 36] width 109 height 34
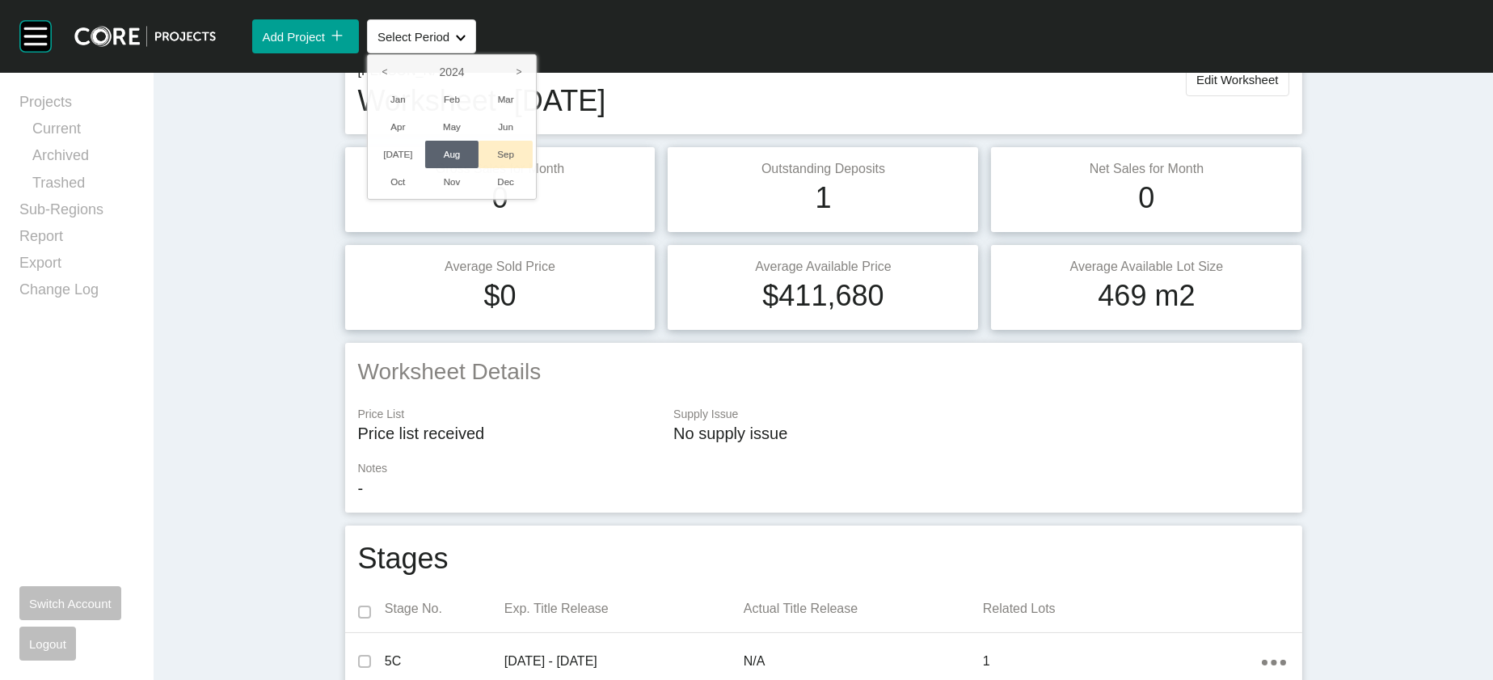
click at [533, 168] on li "Sep" at bounding box center [506, 154] width 54 height 27
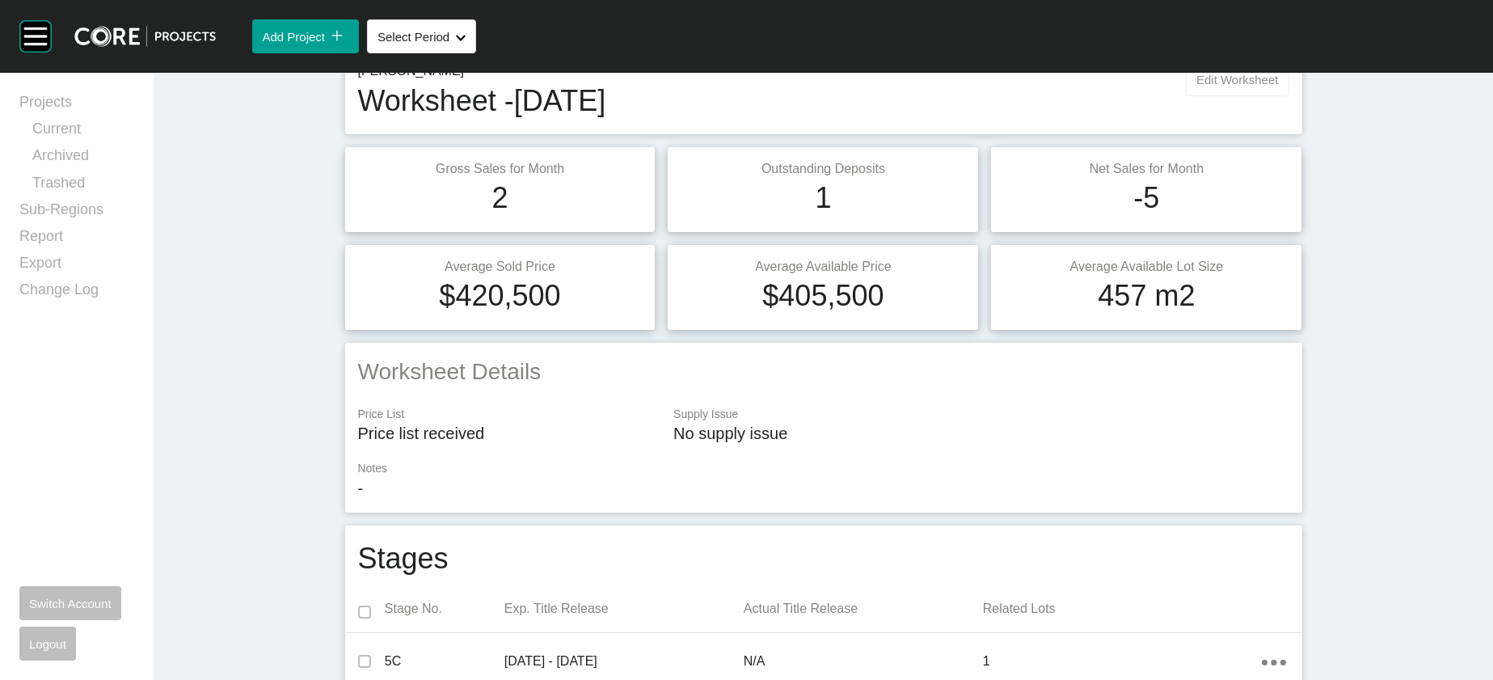
click at [1278, 87] on span "Edit Worksheet" at bounding box center [1238, 80] width 82 height 14
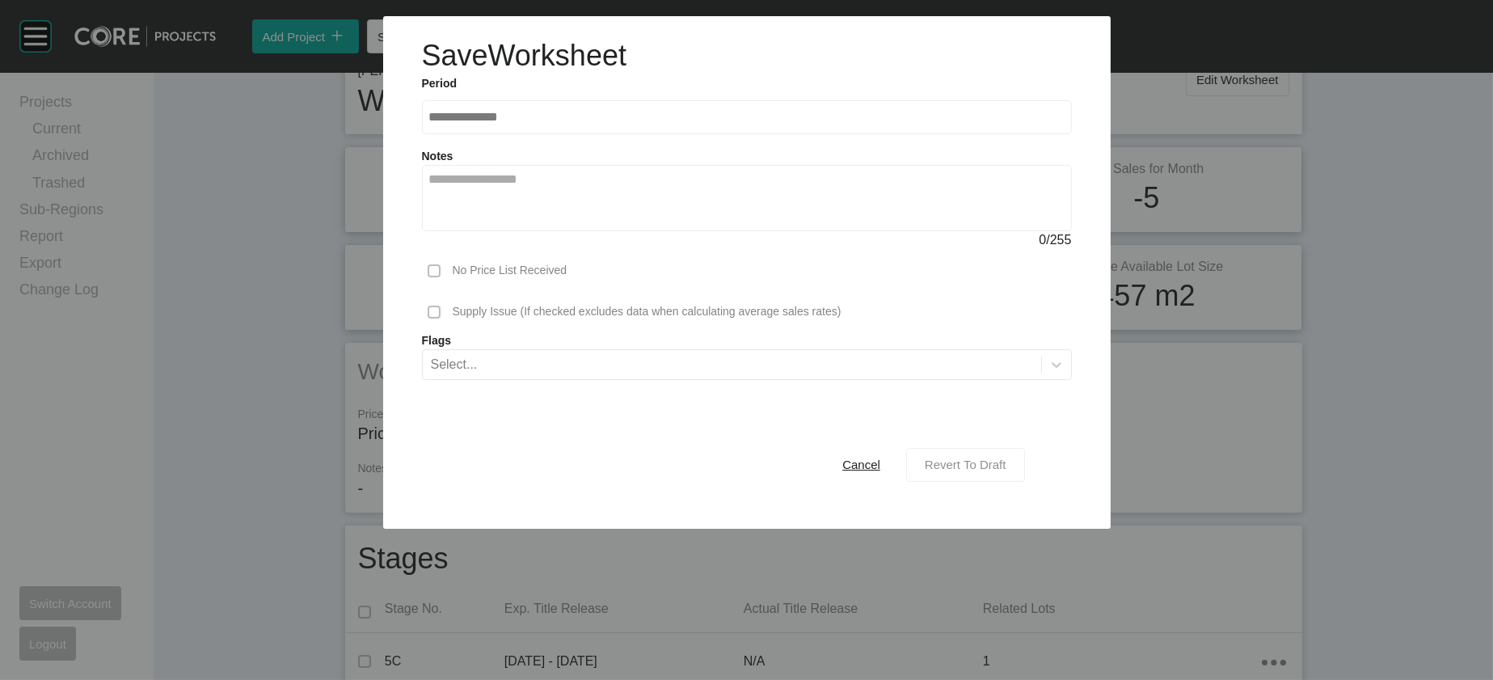
click at [979, 475] on div "Revert To Draft" at bounding box center [966, 465] width 90 height 22
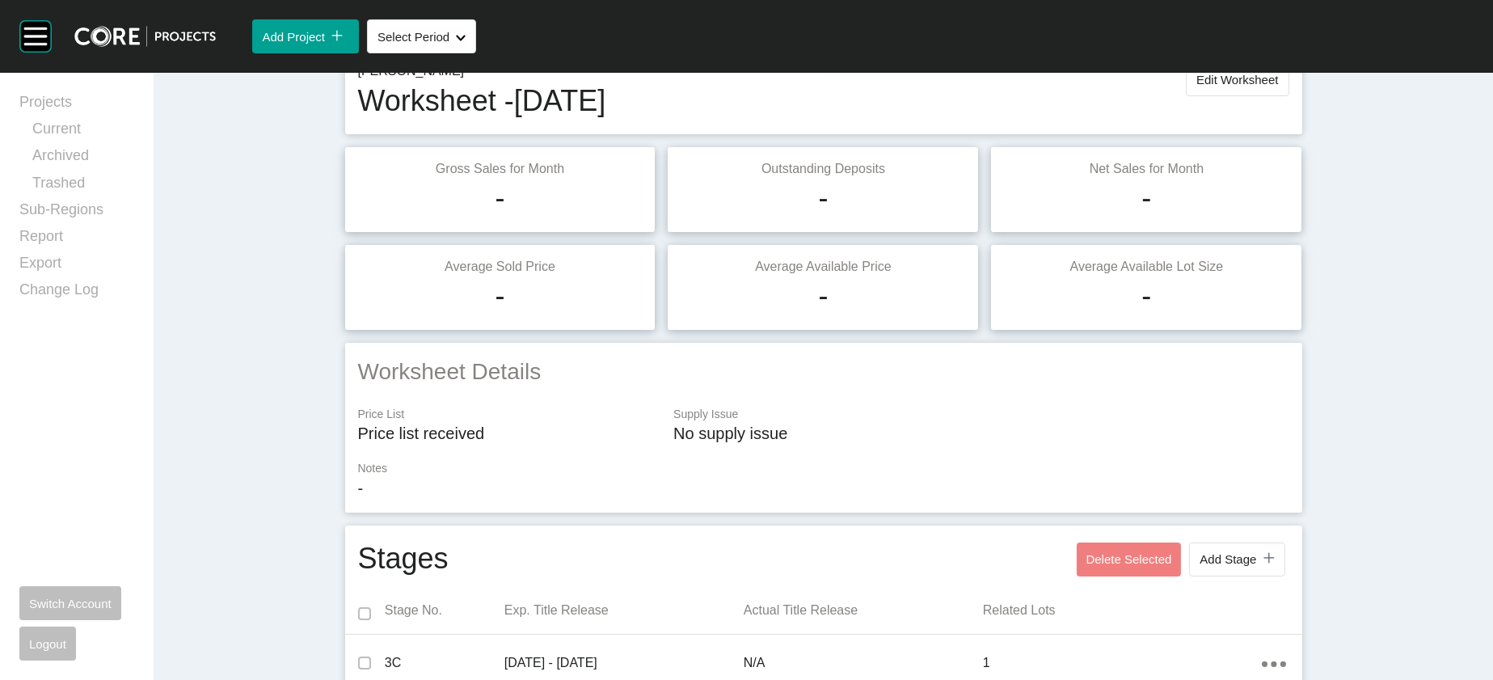
scroll to position [2306, 0]
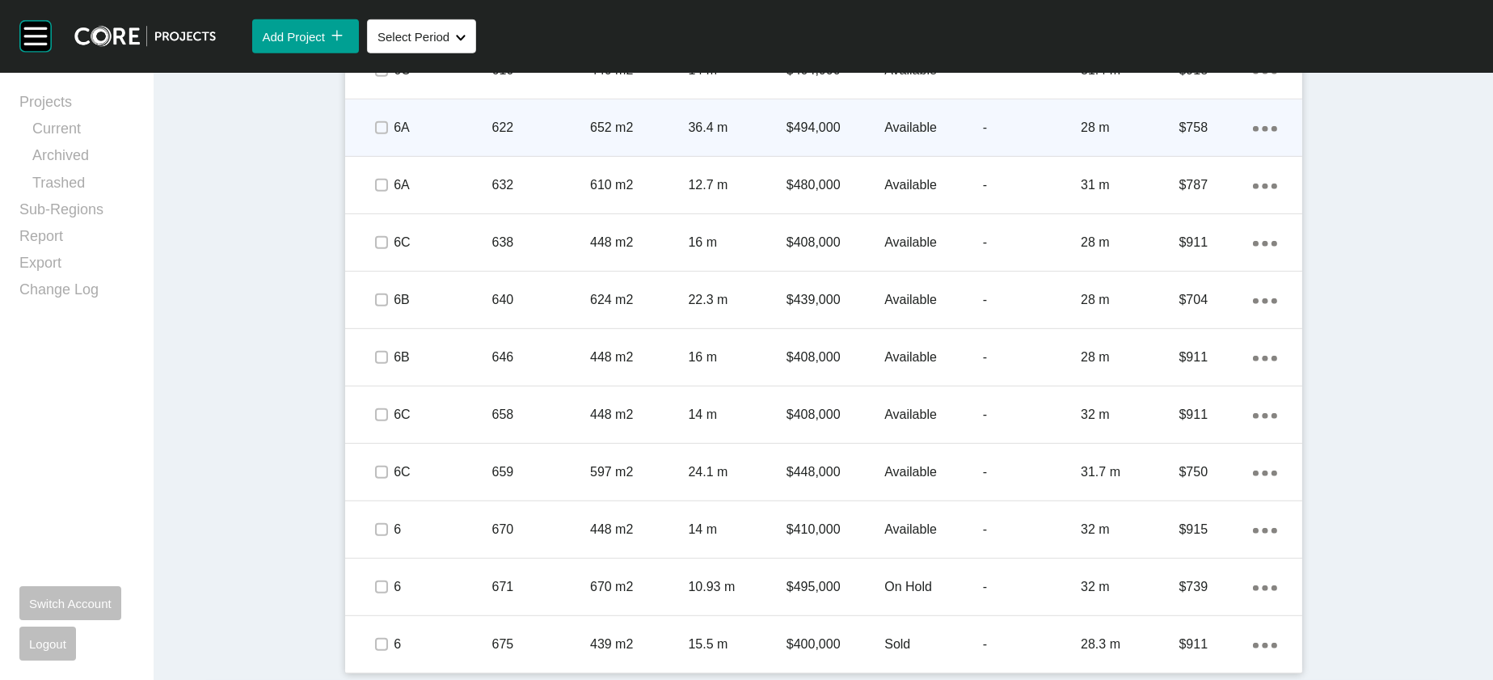
click at [921, 137] on p "Available" at bounding box center [934, 128] width 98 height 18
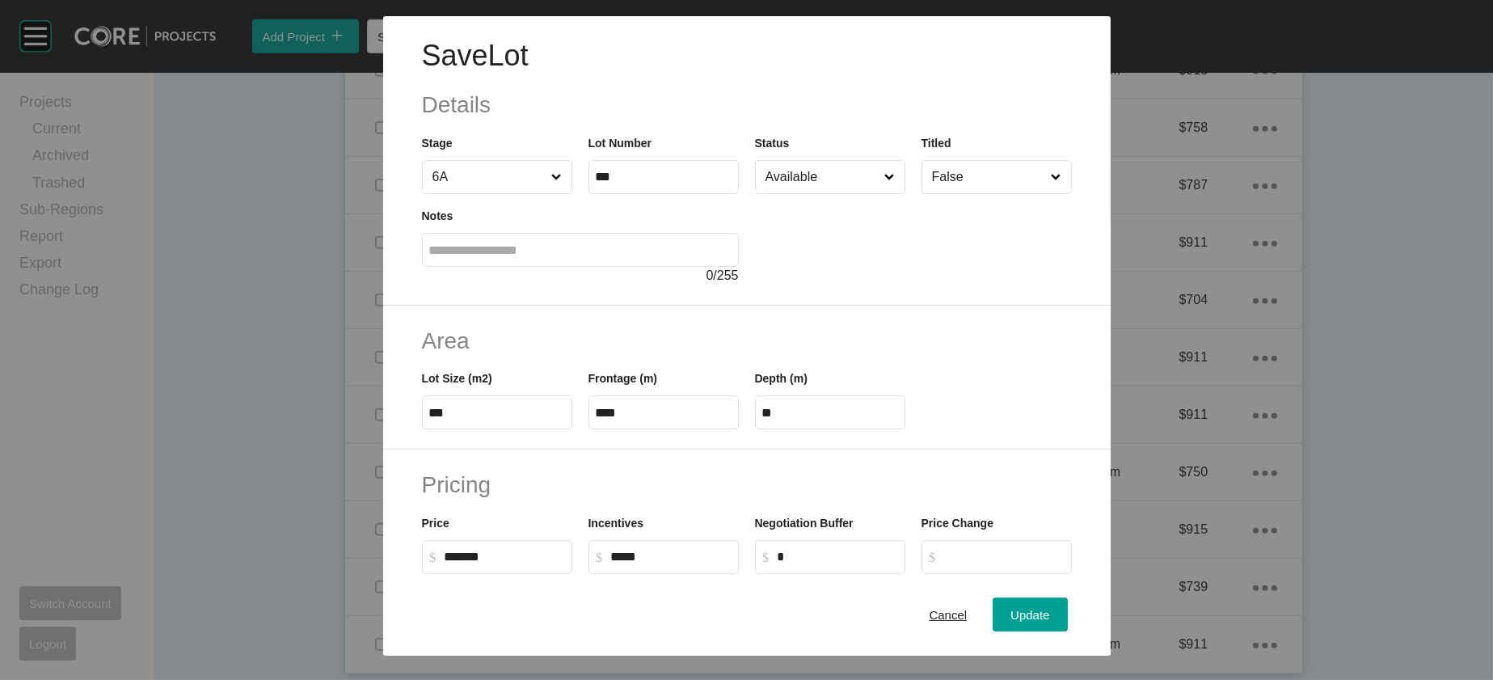
scroll to position [547, 0]
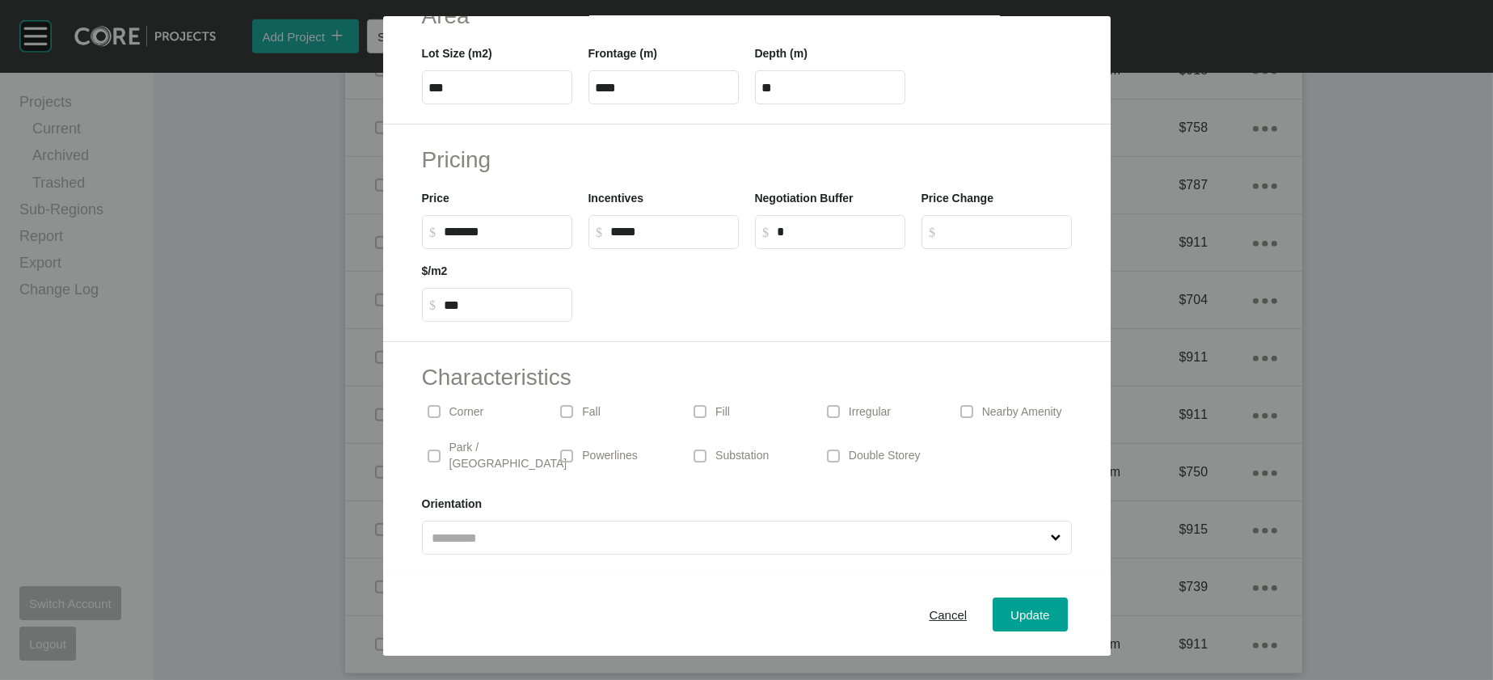
click at [864, 404] on p "Irregular" at bounding box center [870, 412] width 42 height 16
drag, startPoint x: 1058, startPoint y: 595, endPoint x: 1031, endPoint y: 571, distance: 36.1
click at [1054, 604] on div "Update" at bounding box center [1030, 615] width 47 height 22
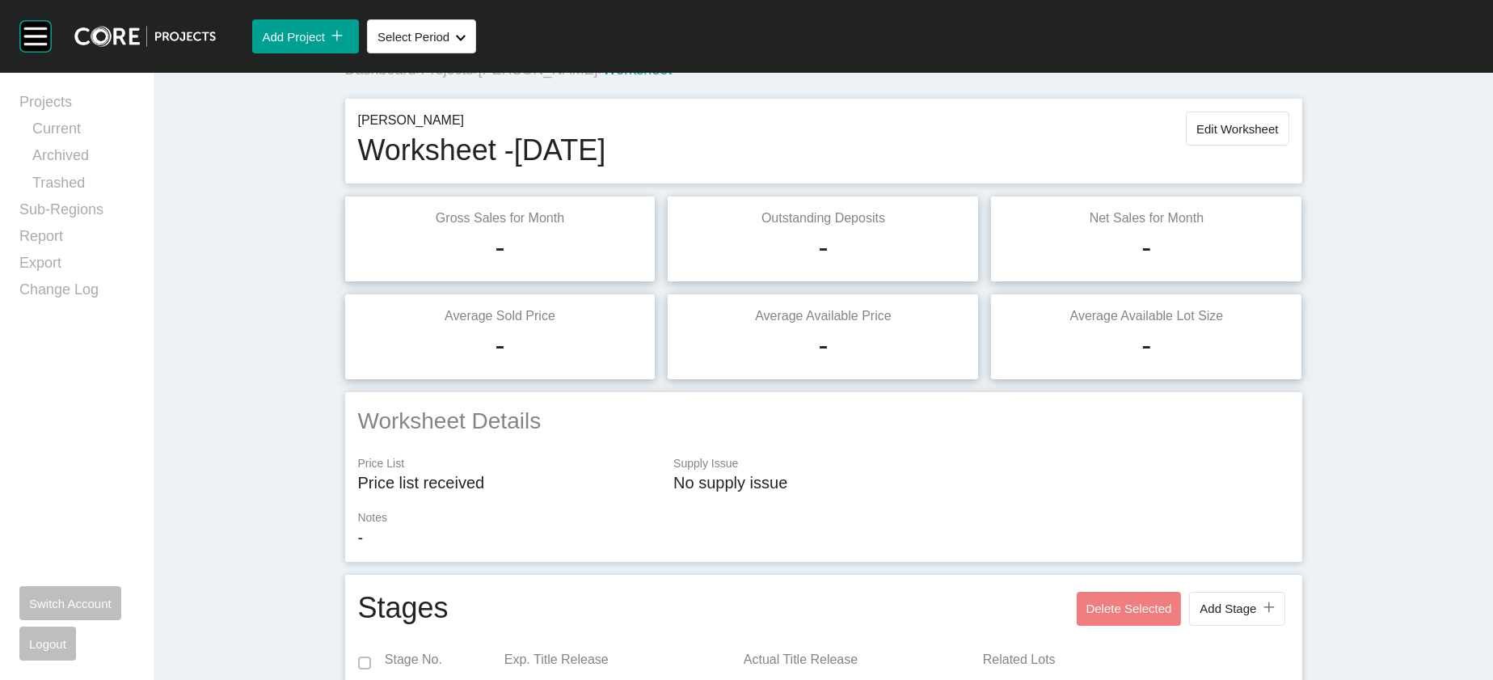
scroll to position [0, 0]
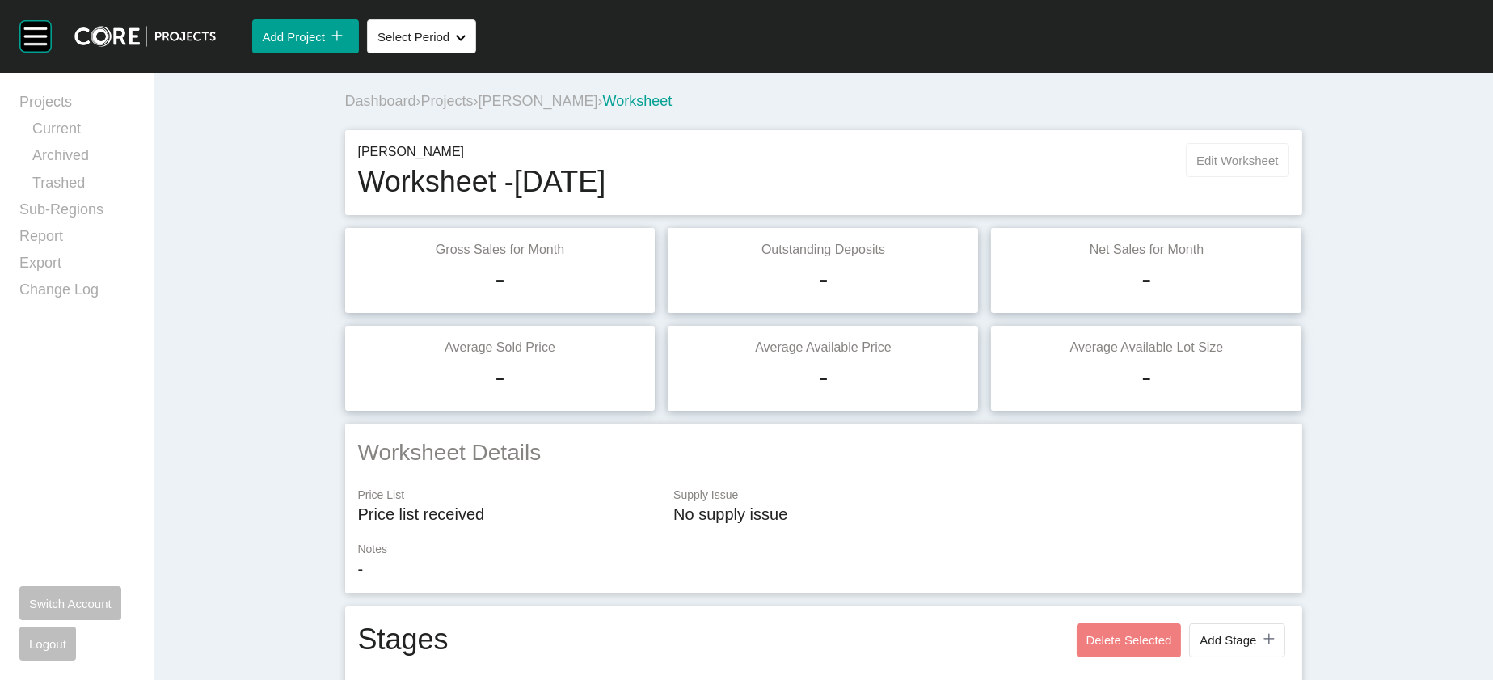
click at [1303, 180] on div "[PERSON_NAME] Worksheet - [DATE] Edit Worksheet" at bounding box center [823, 172] width 957 height 85
click at [1289, 177] on button "Edit Worksheet" at bounding box center [1237, 160] width 103 height 34
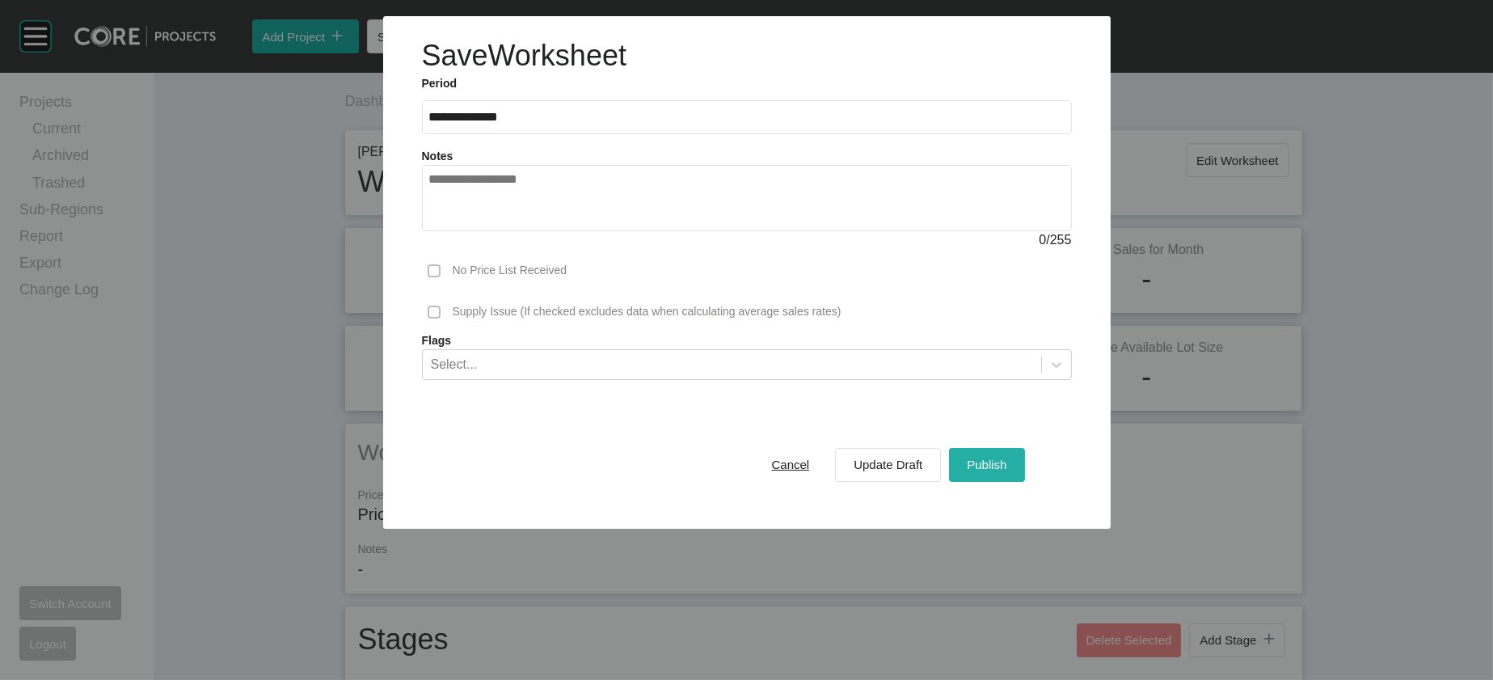
click at [1024, 482] on button "Publish" at bounding box center [986, 465] width 75 height 34
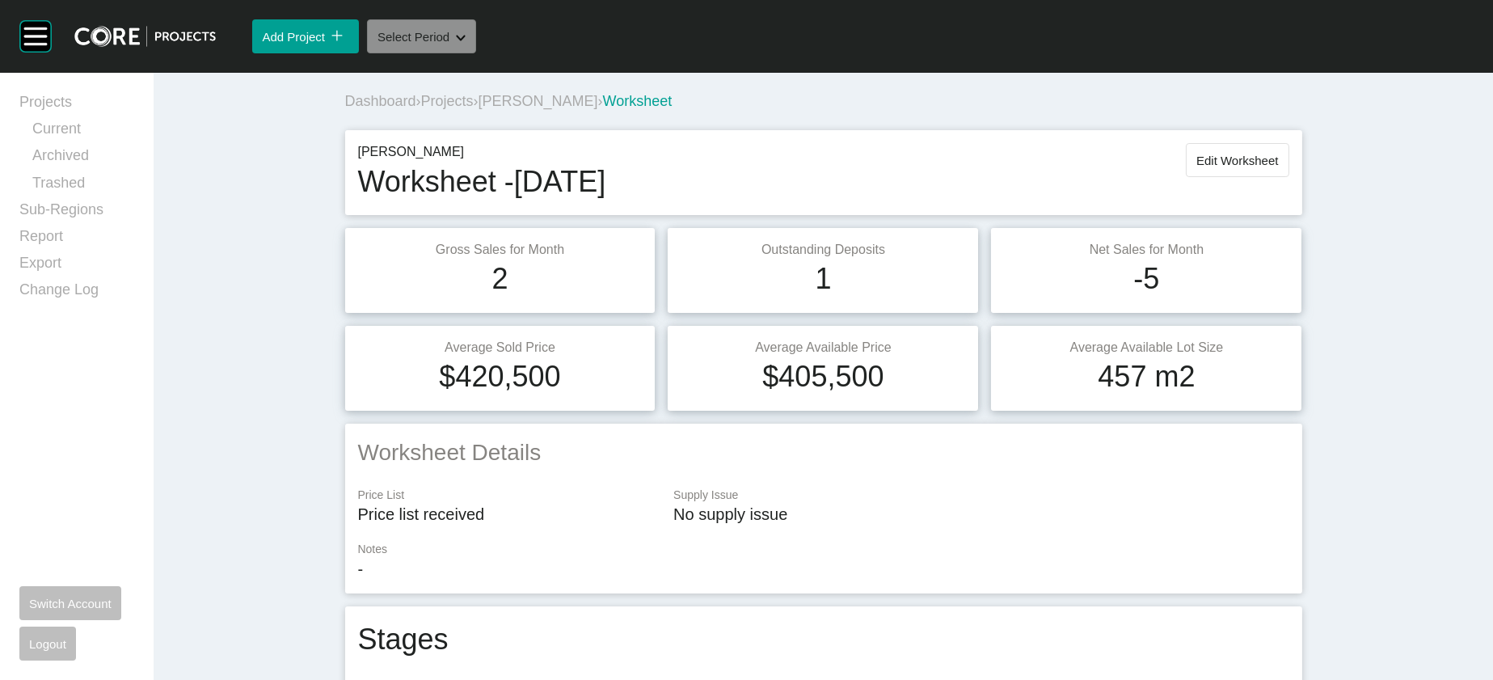
click at [476, 53] on button "Select Period Shape Created with Sketch." at bounding box center [421, 36] width 109 height 34
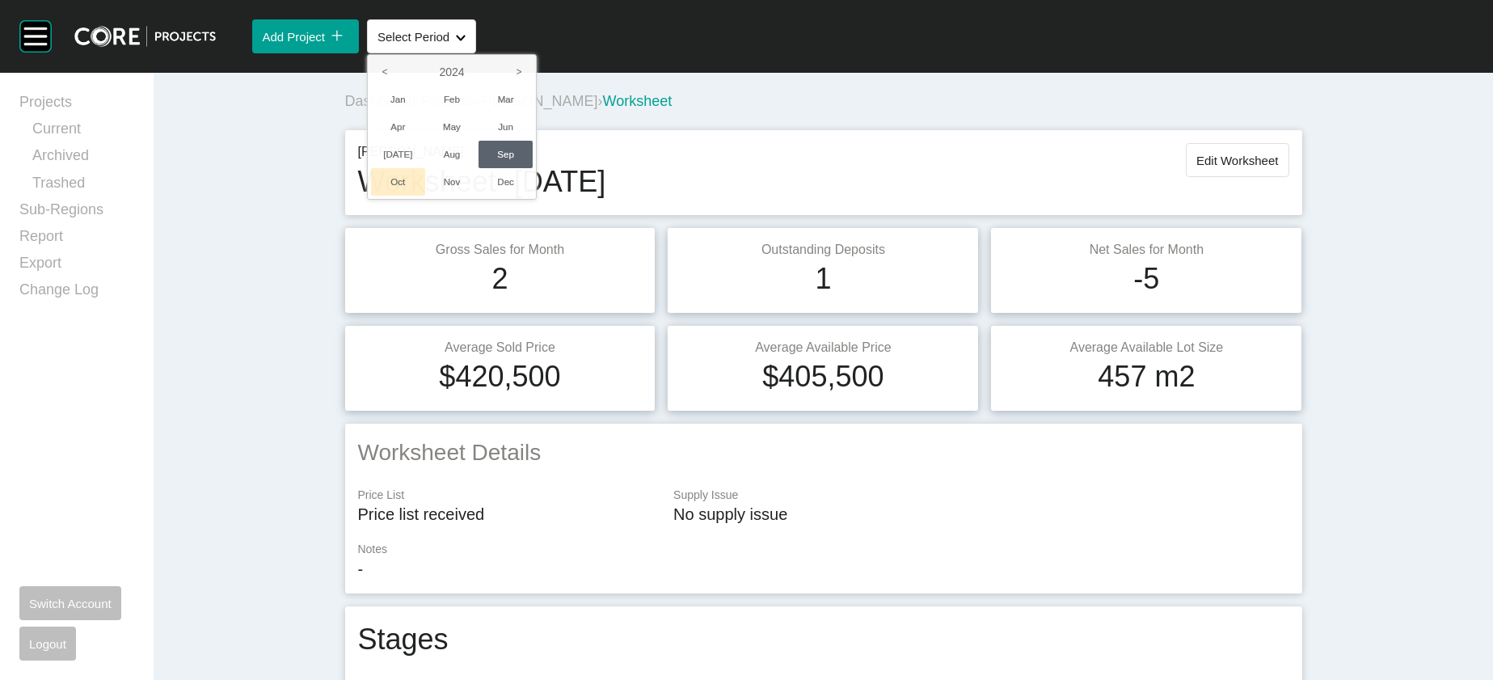
click at [425, 196] on li "Oct" at bounding box center [398, 181] width 54 height 27
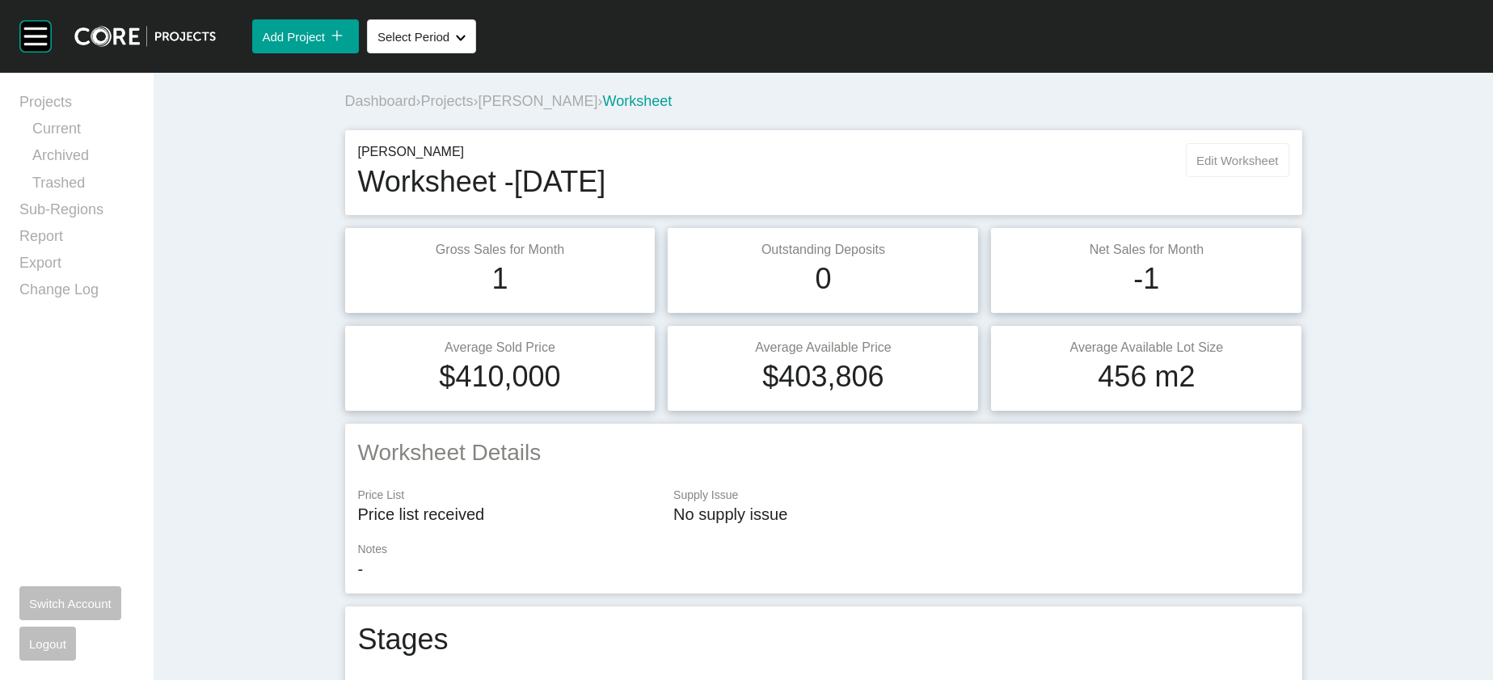
click at [1278, 167] on span "Edit Worksheet" at bounding box center [1238, 161] width 82 height 14
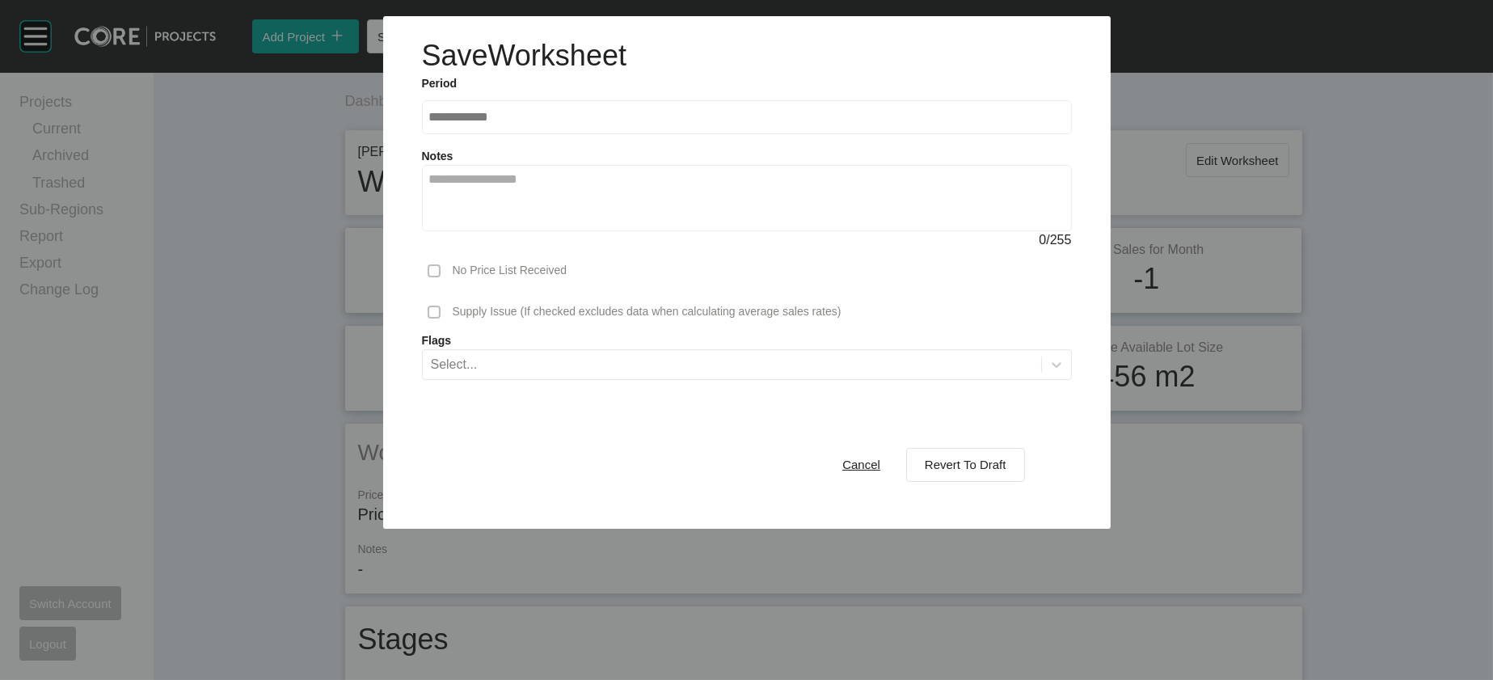
drag, startPoint x: 1021, startPoint y: 578, endPoint x: 1045, endPoint y: 515, distance: 67.3
click at [1007, 471] on span "Revert To Draft" at bounding box center [966, 465] width 82 height 14
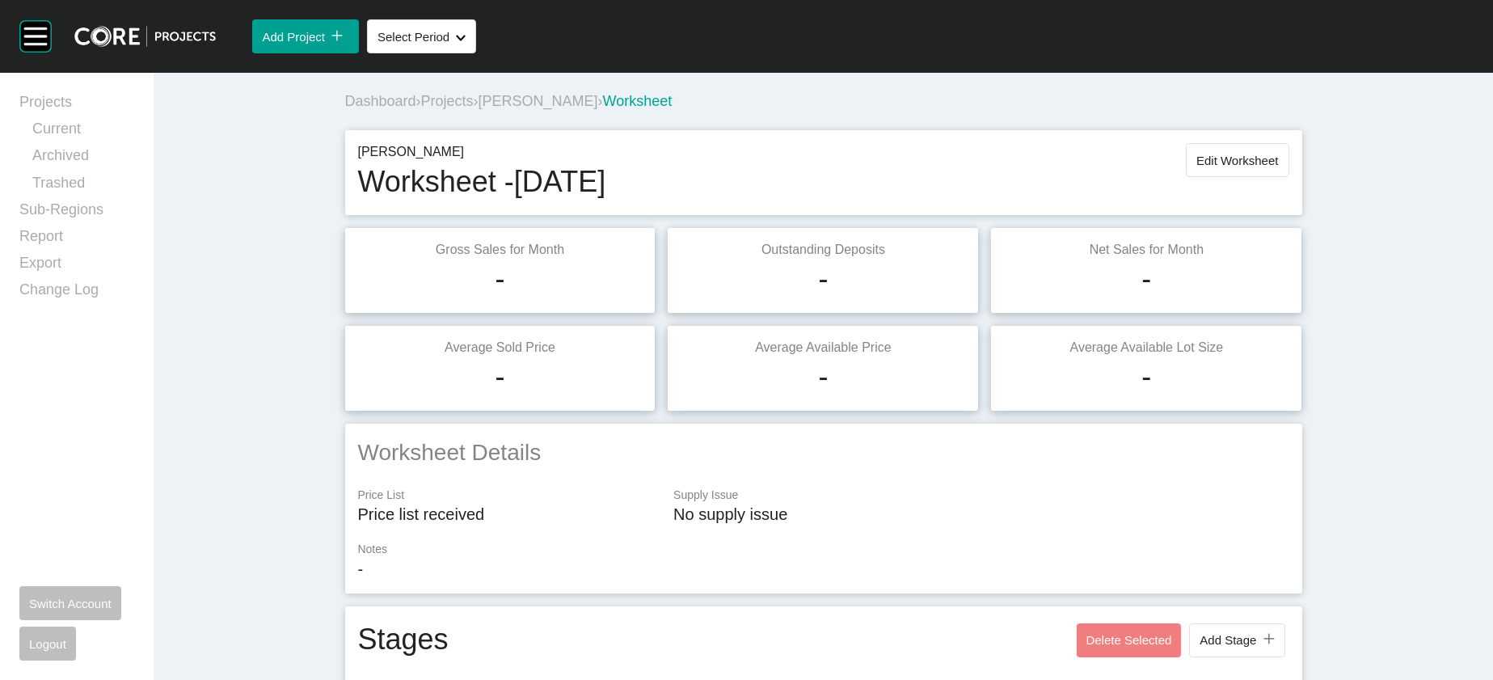
scroll to position [2807, 0]
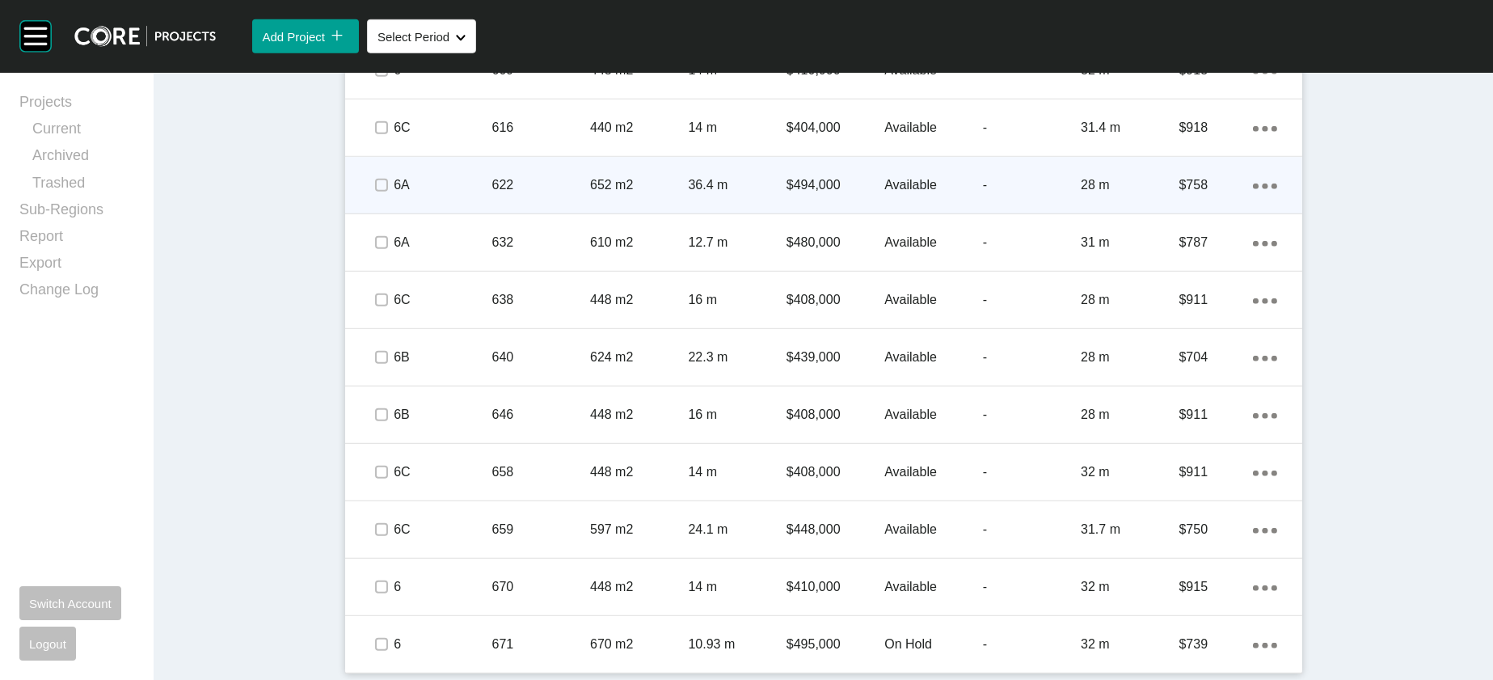
click at [1179, 210] on div "28 m" at bounding box center [1130, 185] width 98 height 50
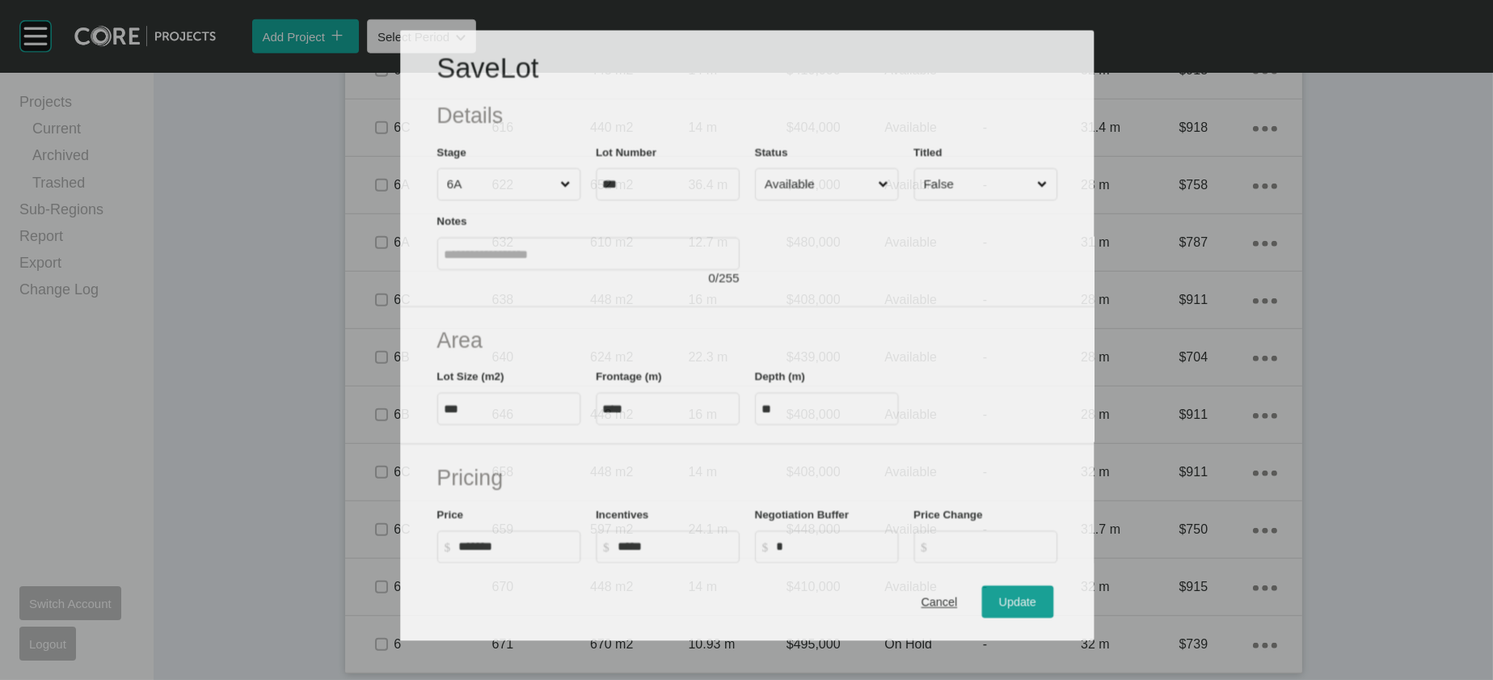
scroll to position [2744, 0]
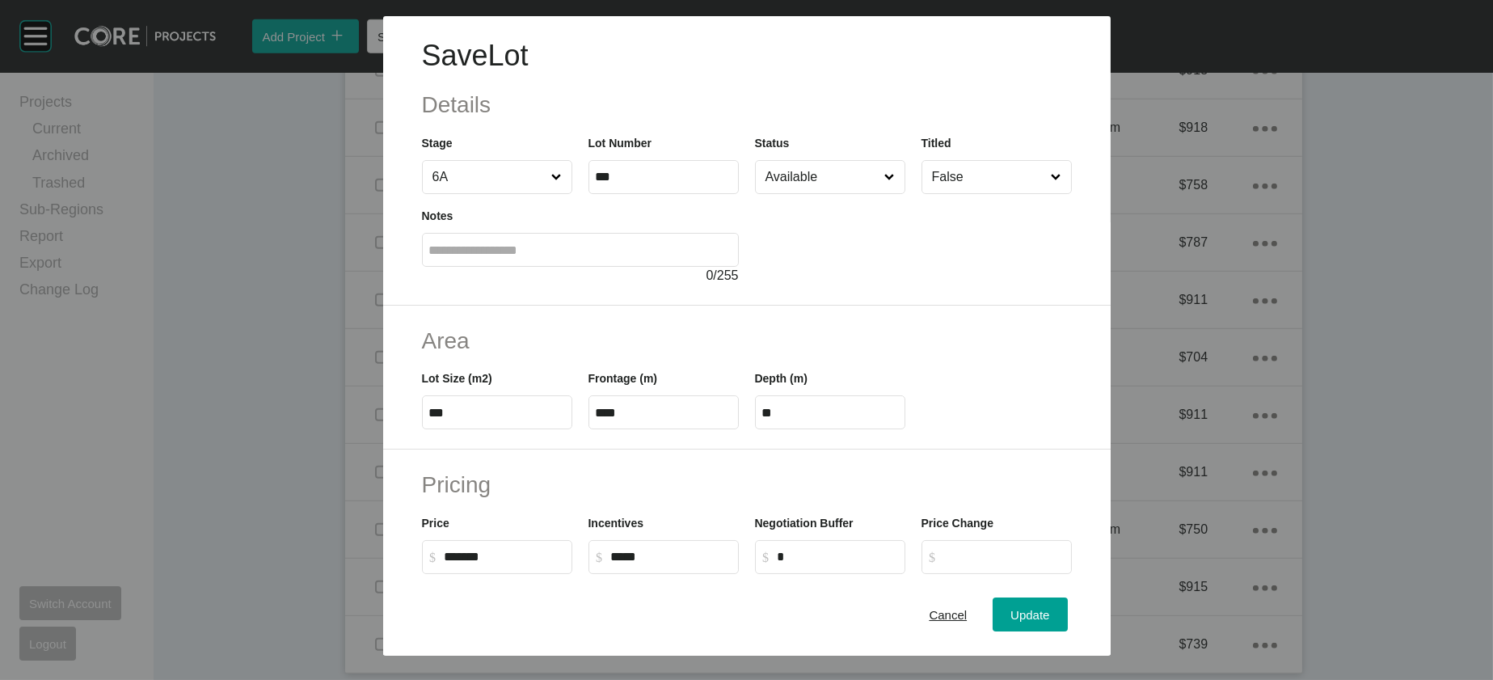
click at [1111, 384] on div "Save Lot Details Stage 6A Lot Number *** Status Available Titled False Notes 0 …" at bounding box center [747, 336] width 728 height 640
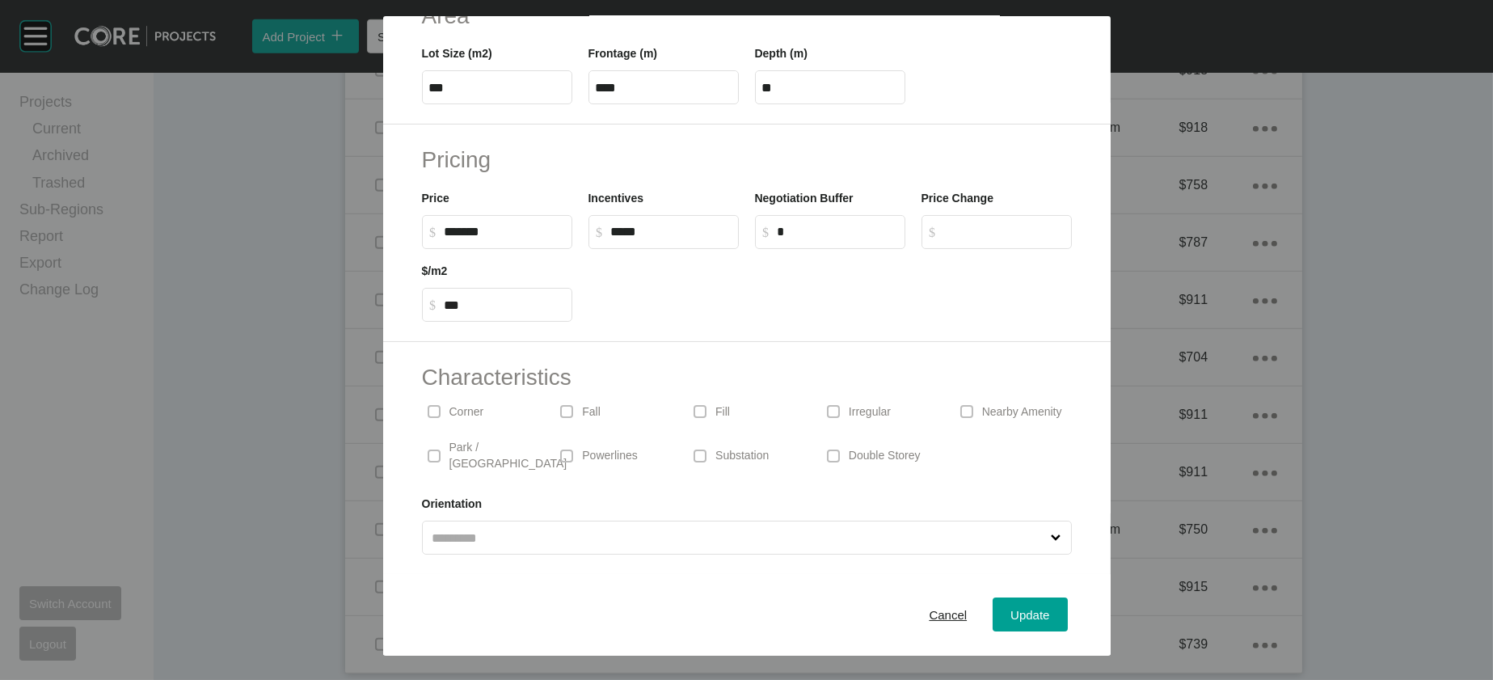
click at [920, 393] on div "Irregular" at bounding box center [880, 411] width 117 height 37
click at [1055, 598] on button "Update" at bounding box center [1030, 615] width 74 height 34
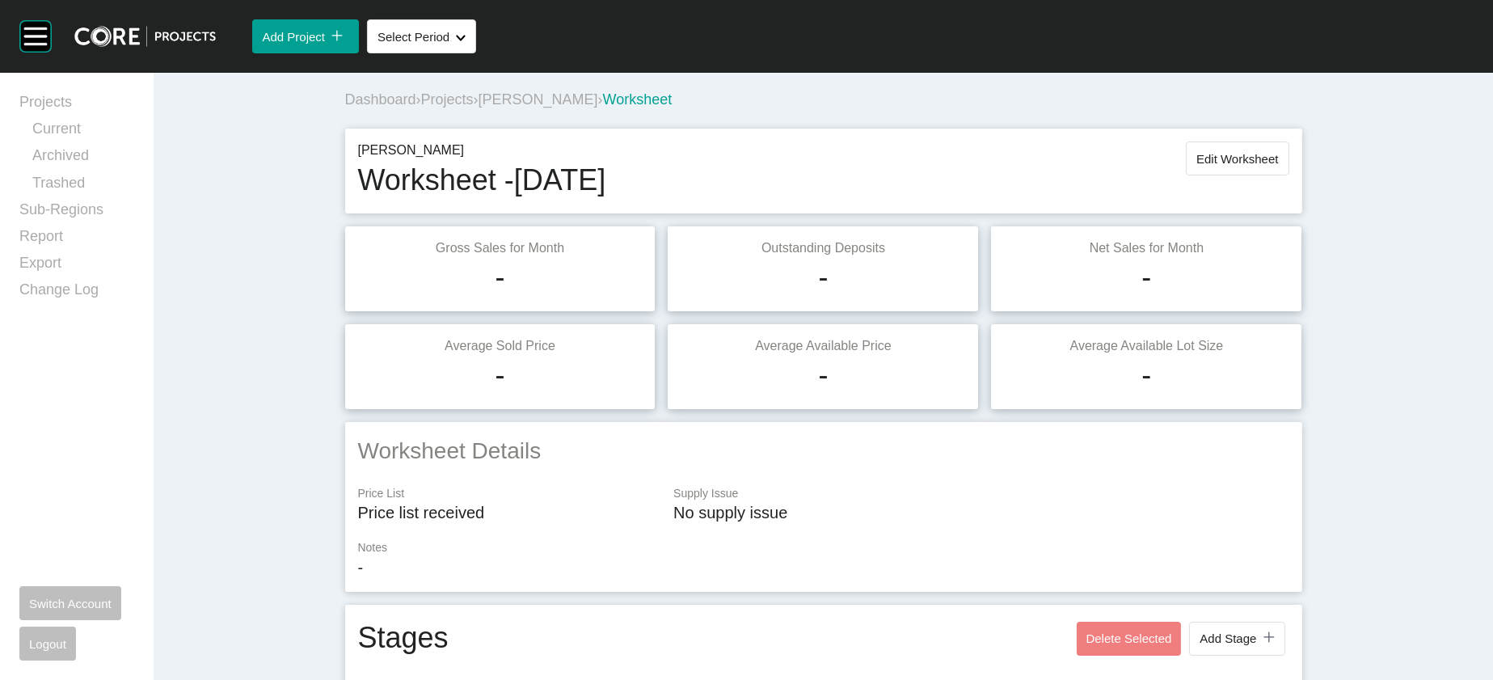
scroll to position [0, 0]
click at [1303, 176] on div "[PERSON_NAME] Worksheet - [DATE] Edit Worksheet" at bounding box center [823, 172] width 957 height 85
click at [1289, 177] on button "Edit Worksheet" at bounding box center [1237, 160] width 103 height 34
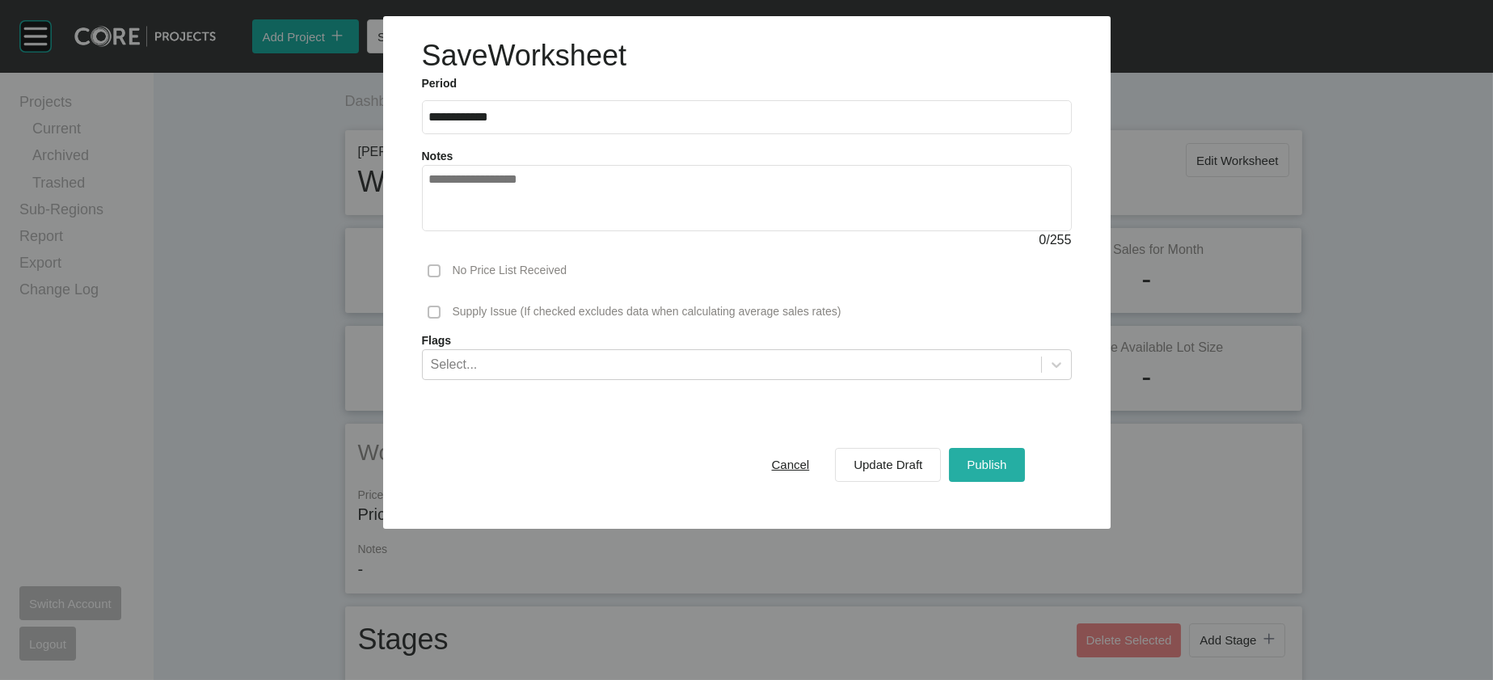
click at [1011, 475] on div "Publish" at bounding box center [987, 465] width 48 height 22
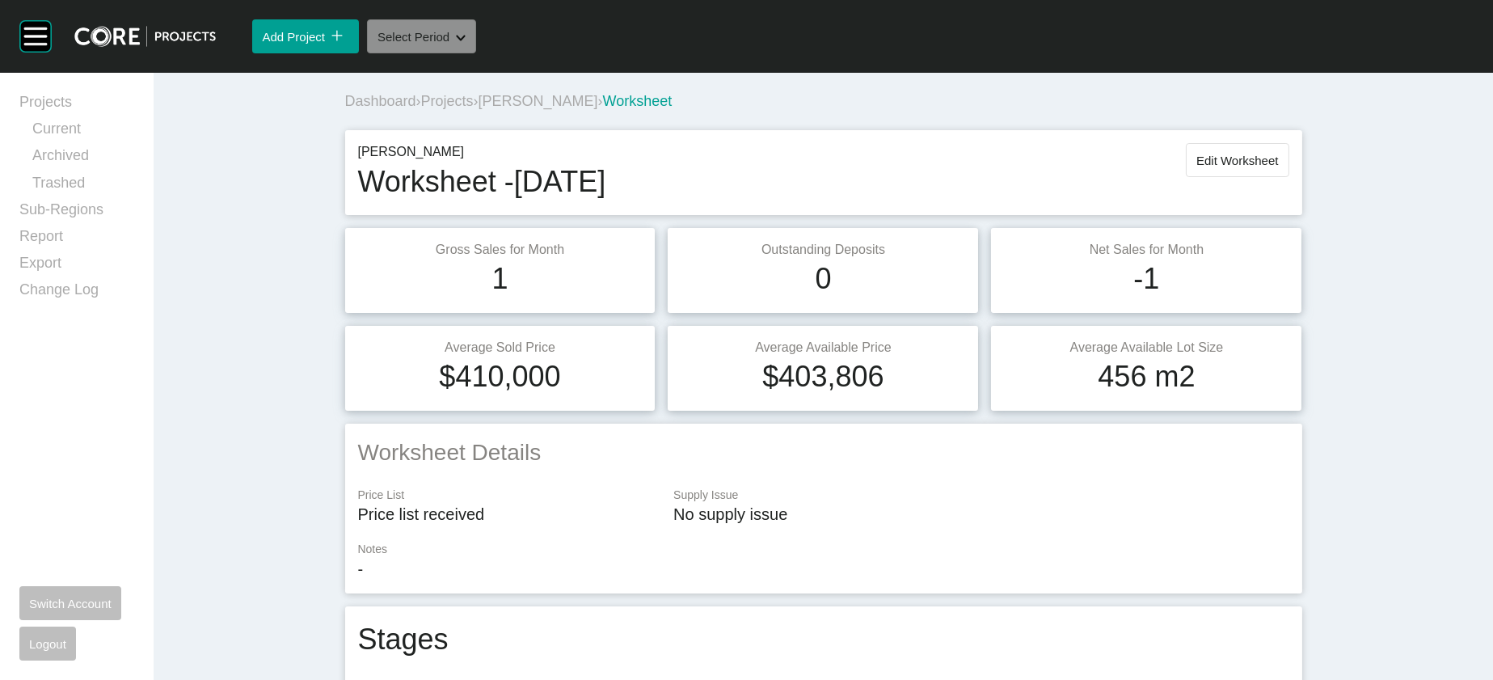
click at [476, 53] on button "Select Period Shape Created with Sketch." at bounding box center [421, 36] width 109 height 34
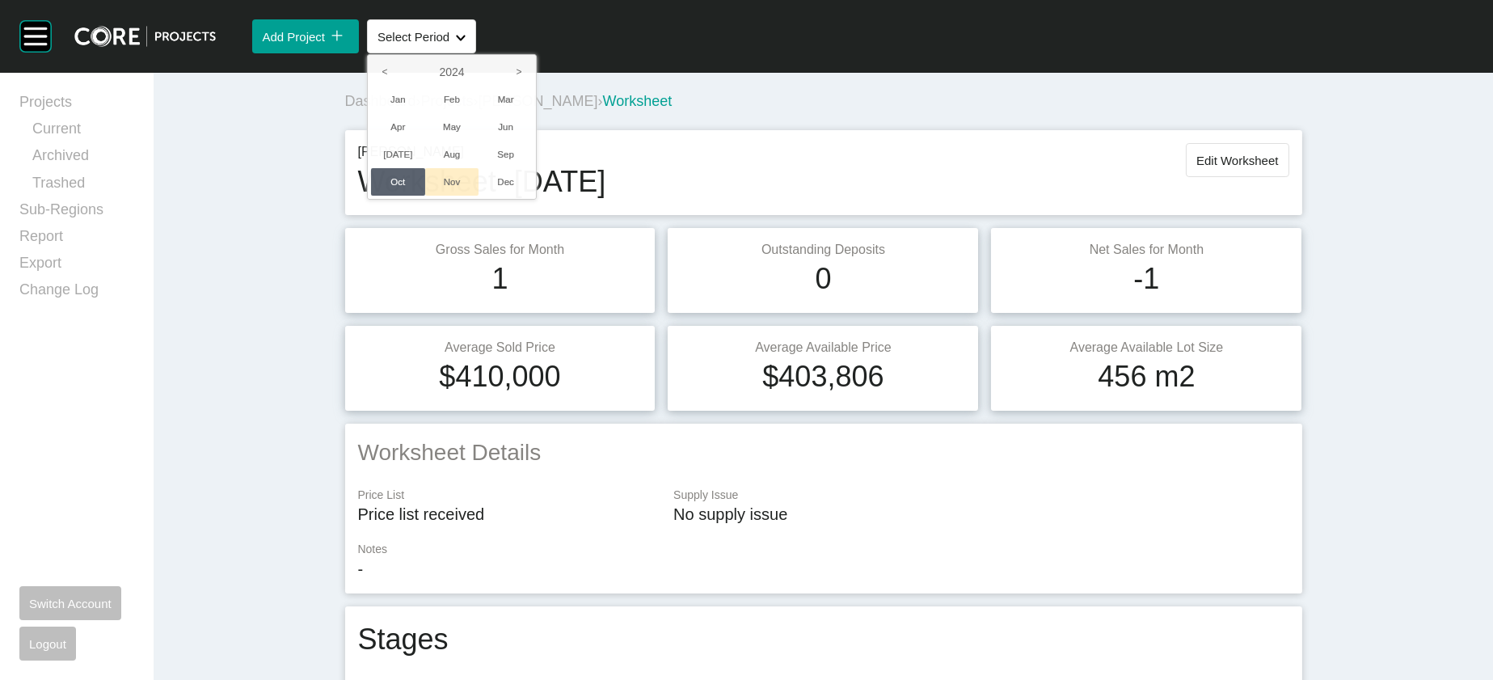
click at [479, 196] on li "Nov" at bounding box center [452, 181] width 54 height 27
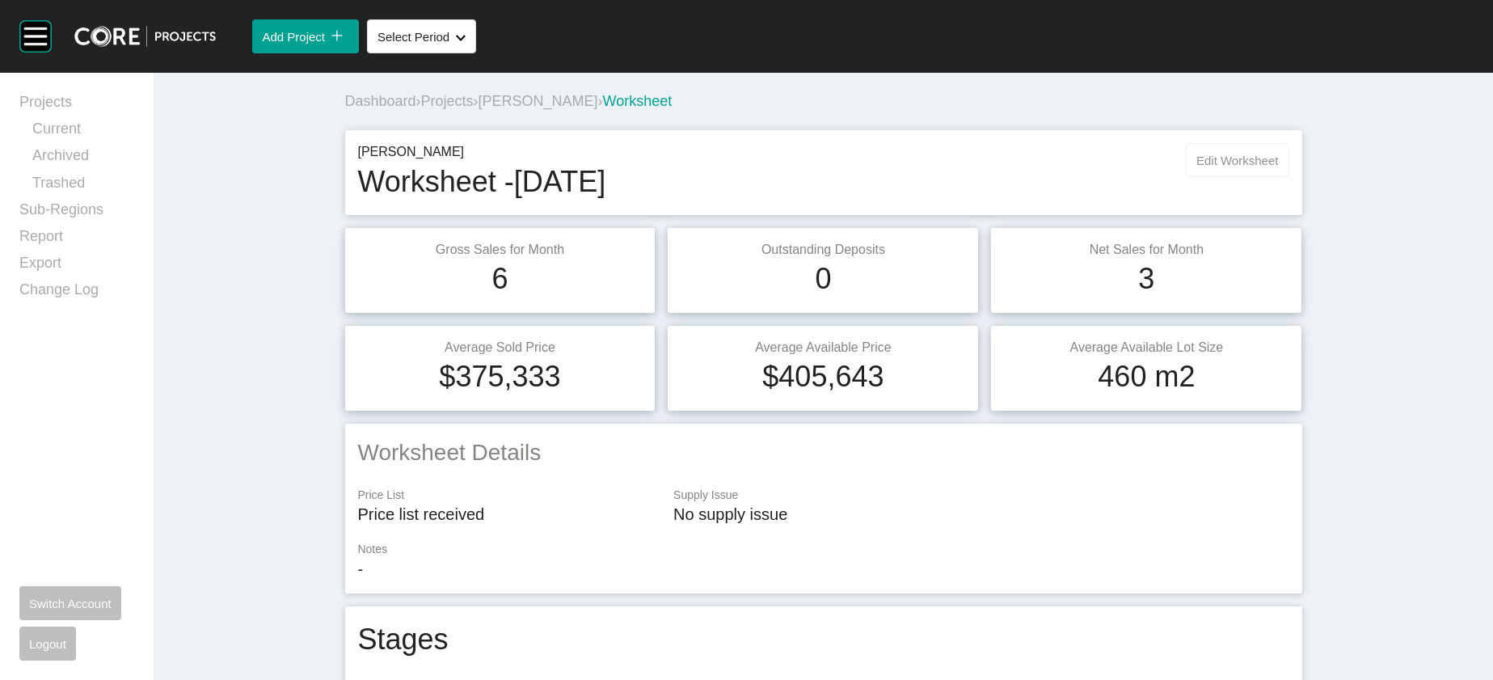
click at [1275, 177] on button "Edit Worksheet" at bounding box center [1237, 160] width 103 height 34
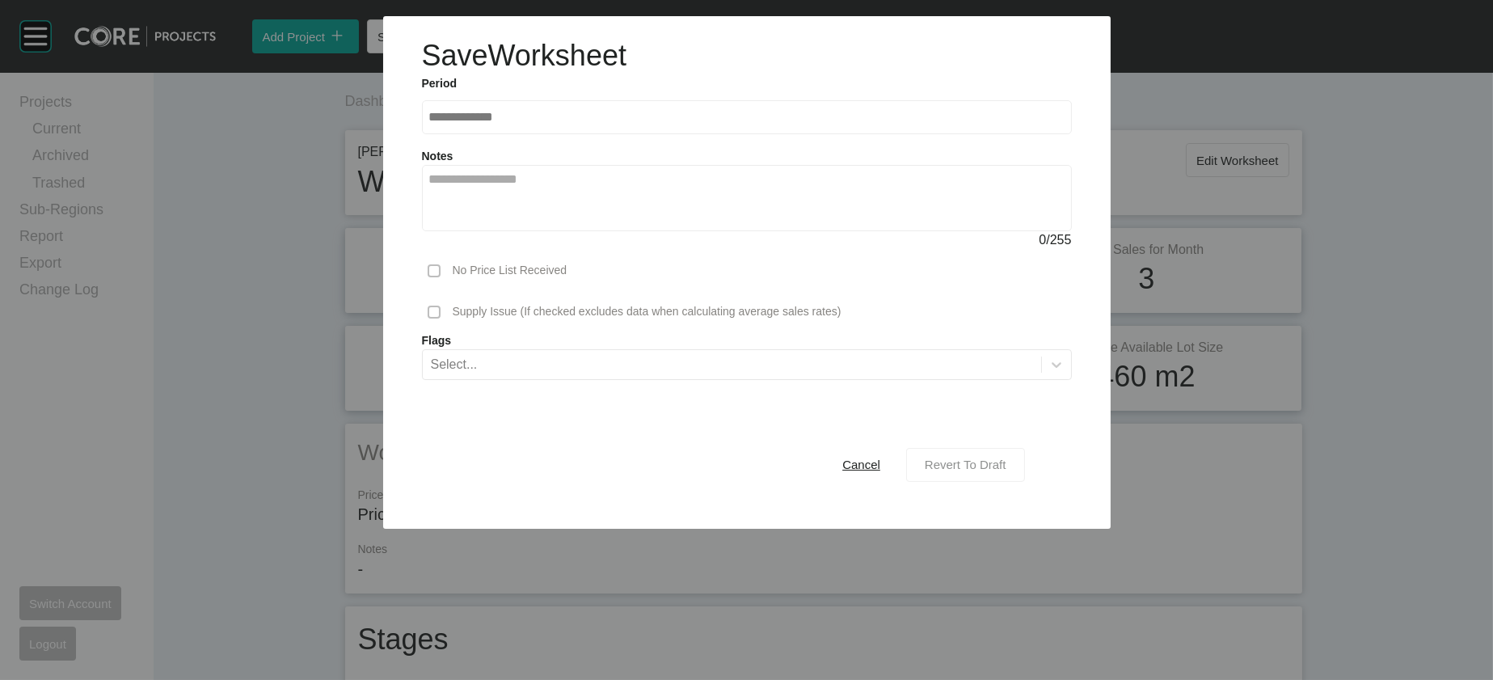
drag, startPoint x: 1024, startPoint y: 568, endPoint x: 1038, endPoint y: 531, distance: 38.9
click at [1007, 471] on span "Revert To Draft" at bounding box center [966, 465] width 82 height 14
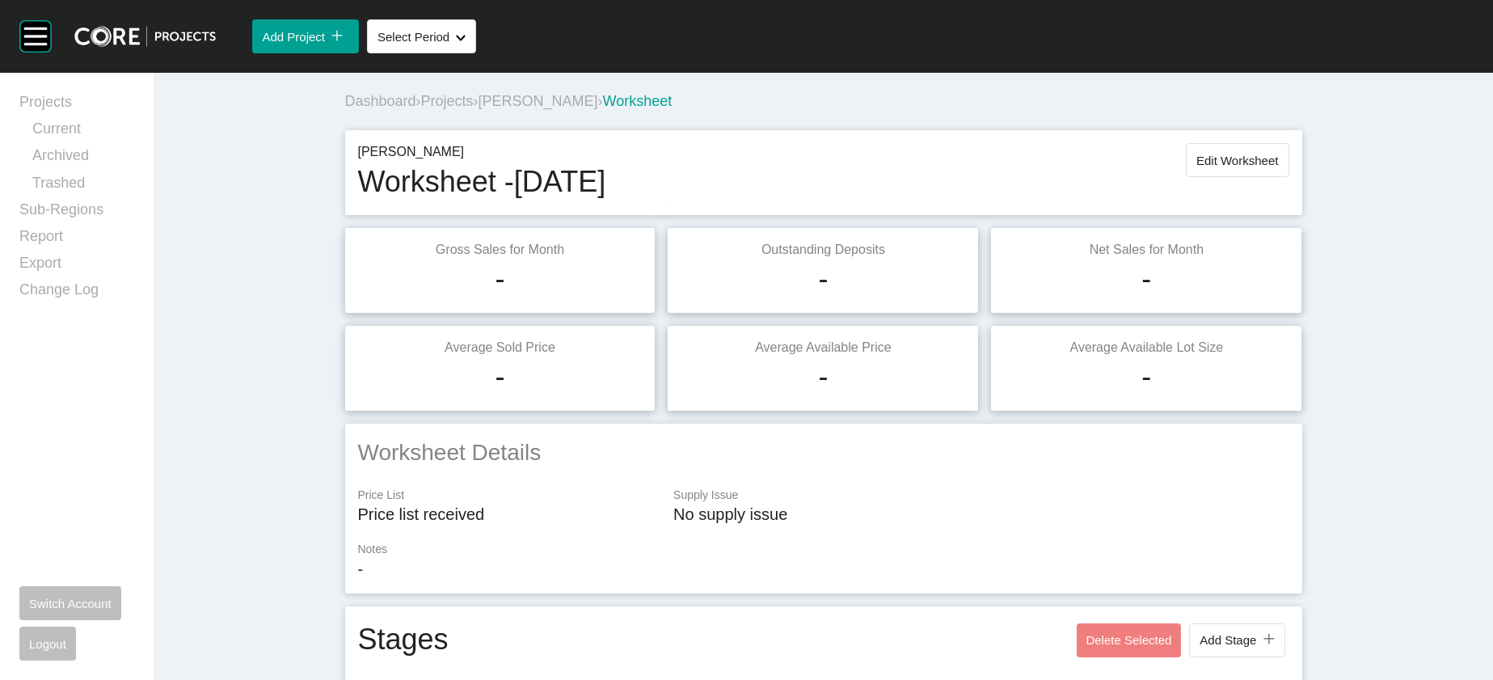
scroll to position [2951, 0]
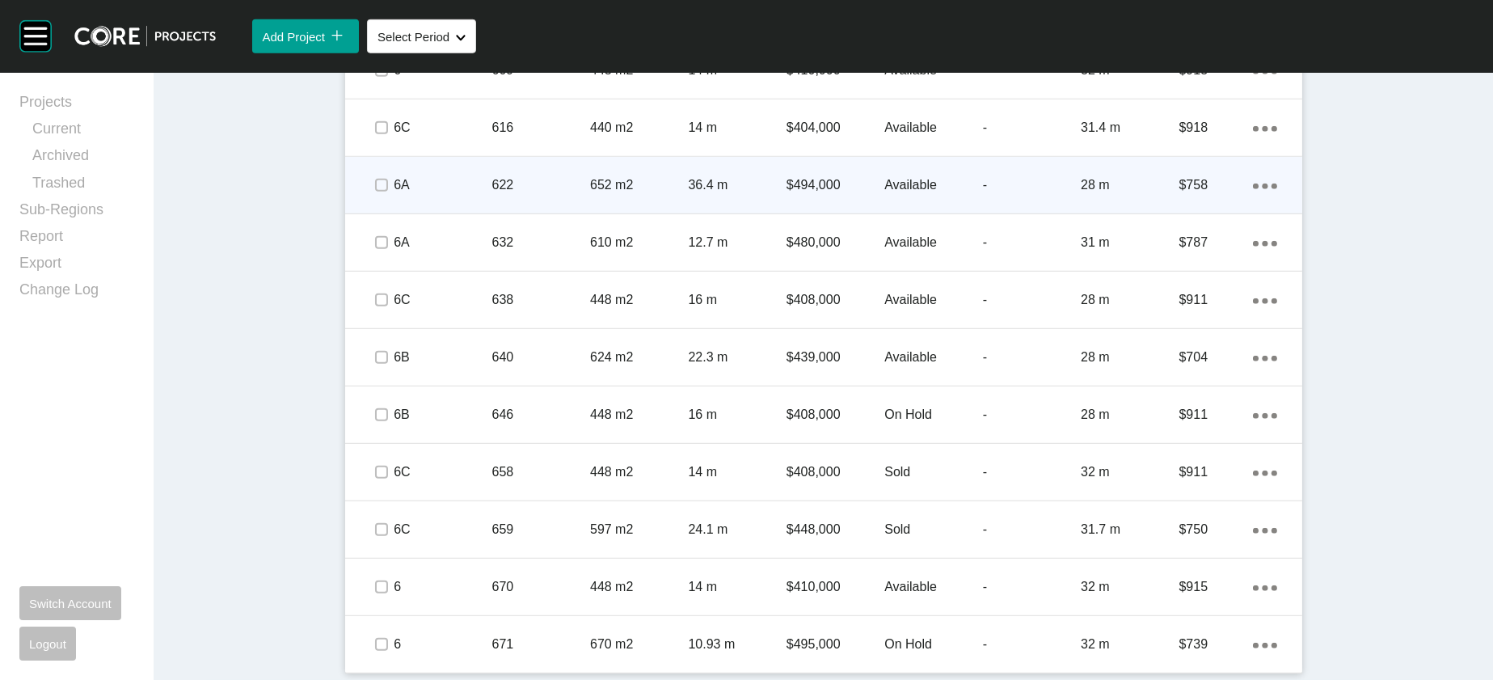
click at [1253, 210] on div "$758" at bounding box center [1217, 185] width 74 height 50
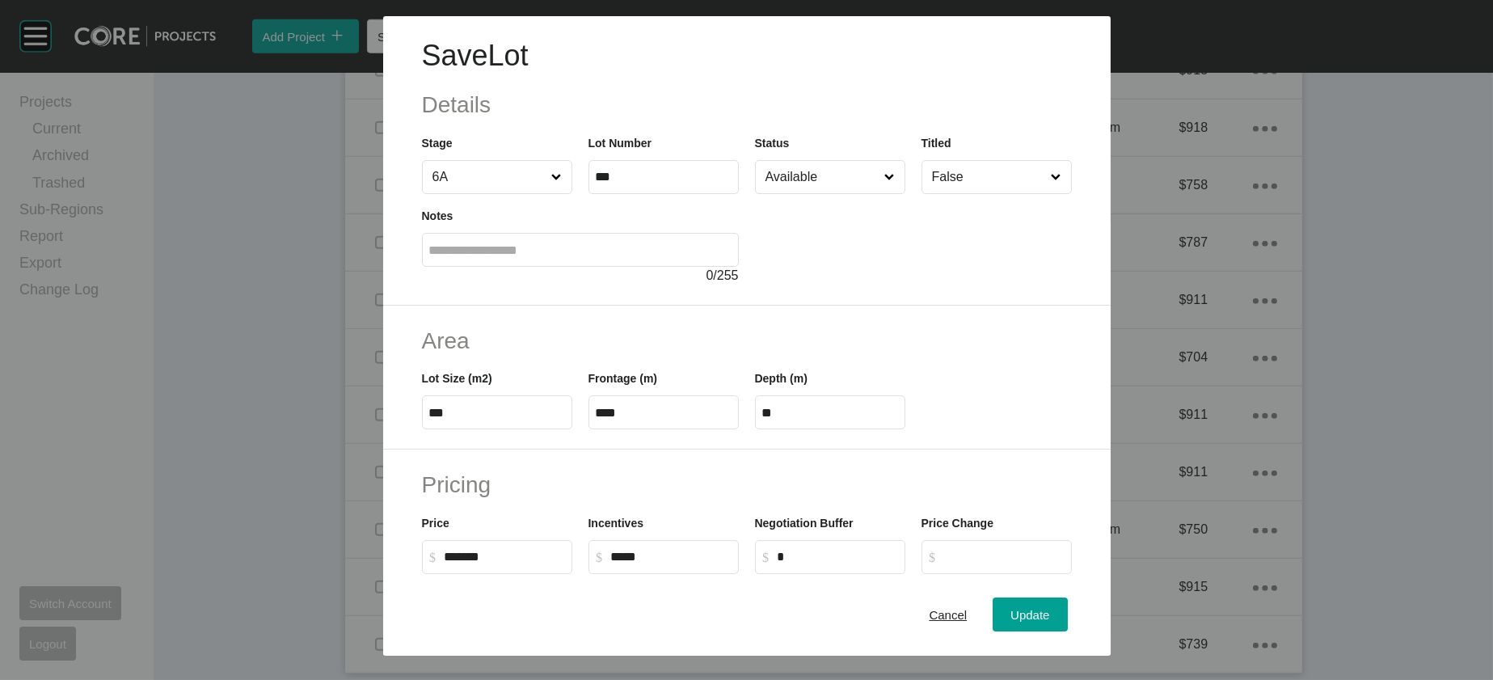
scroll to position [547, 0]
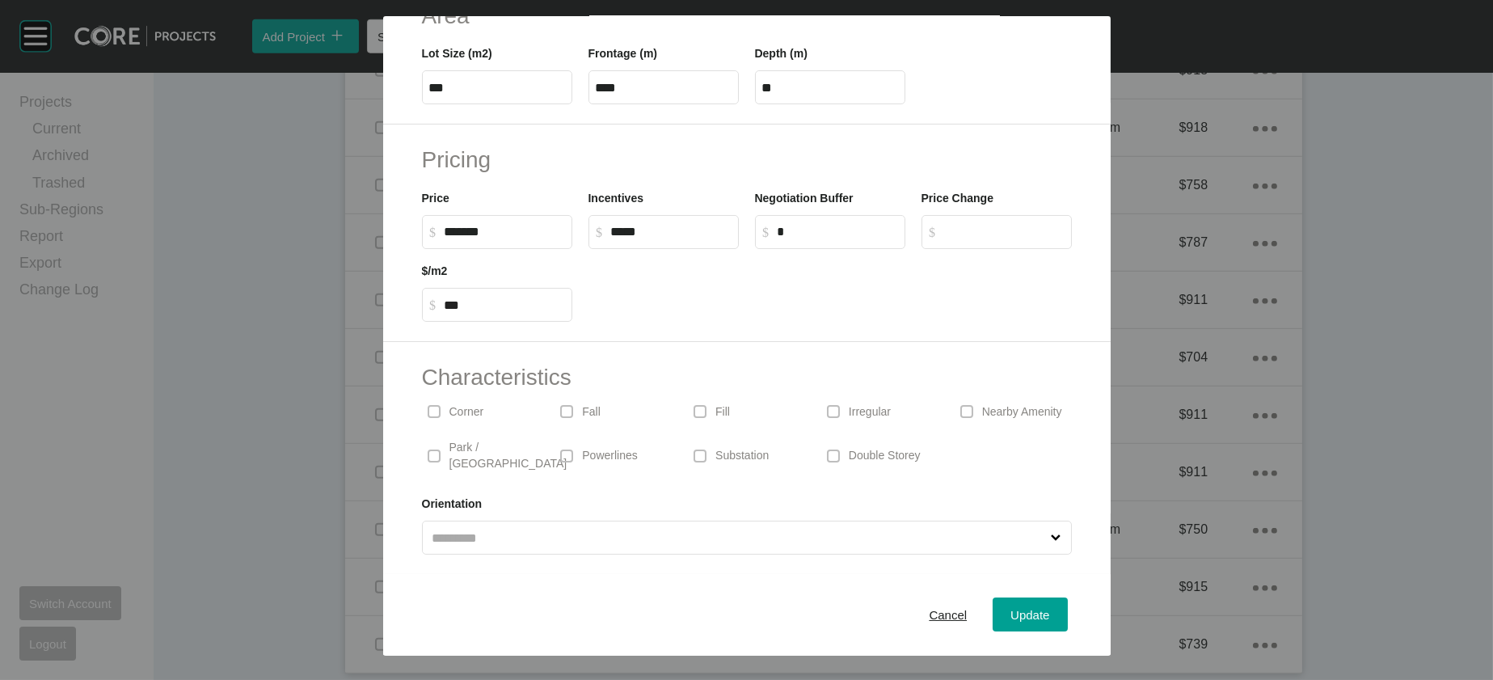
drag, startPoint x: 914, startPoint y: 363, endPoint x: 957, endPoint y: 396, distance: 54.2
click at [891, 404] on p "Irregular" at bounding box center [870, 412] width 42 height 16
click at [1050, 608] on span "Update" at bounding box center [1030, 615] width 39 height 14
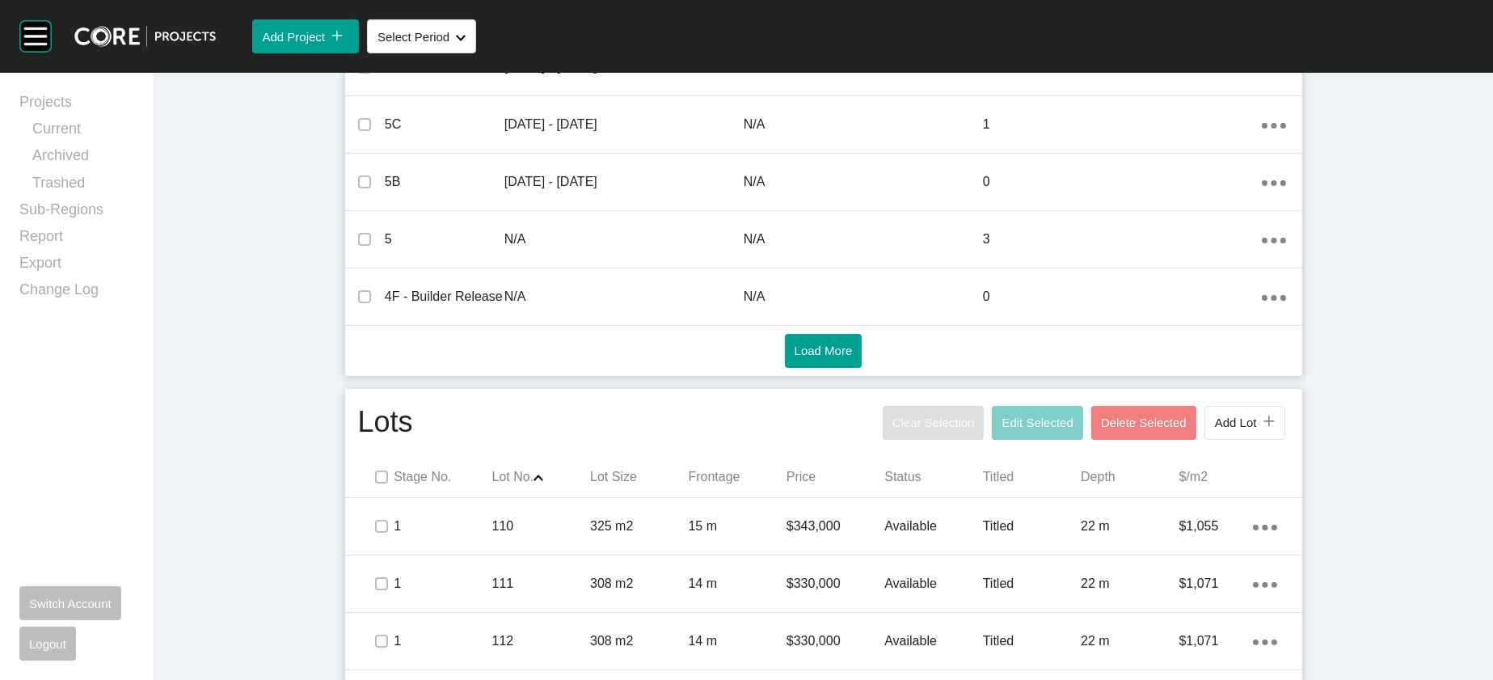
scroll to position [0, 0]
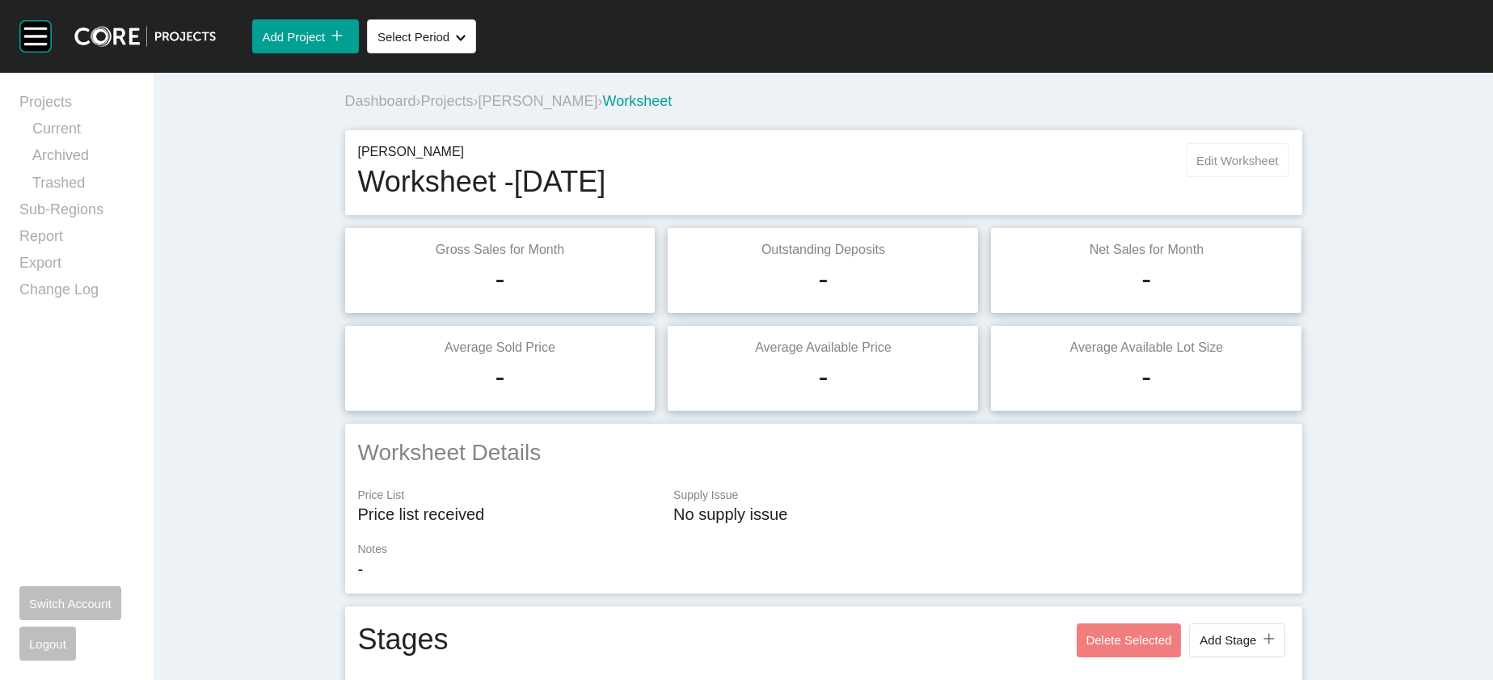
click at [1278, 167] on span "Edit Worksheet" at bounding box center [1238, 161] width 82 height 14
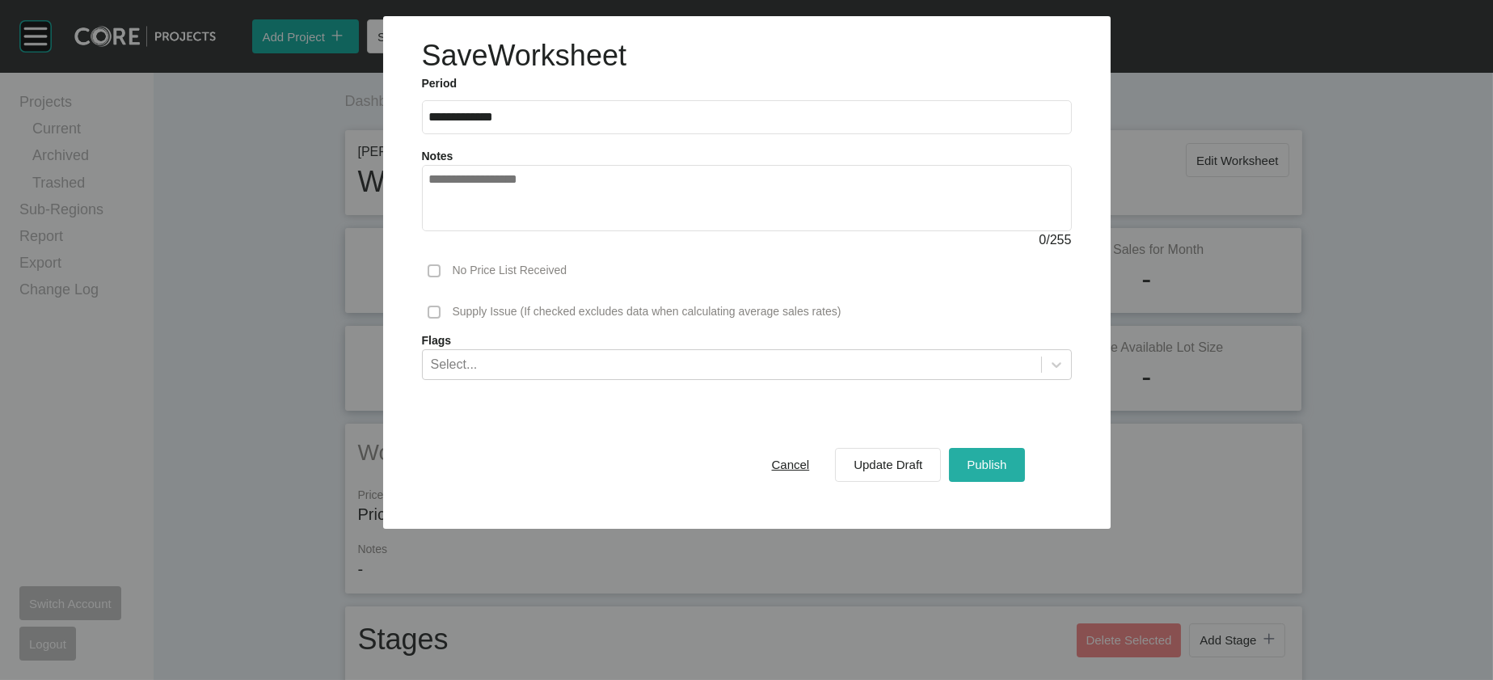
click at [1007, 471] on span "Publish" at bounding box center [987, 465] width 40 height 14
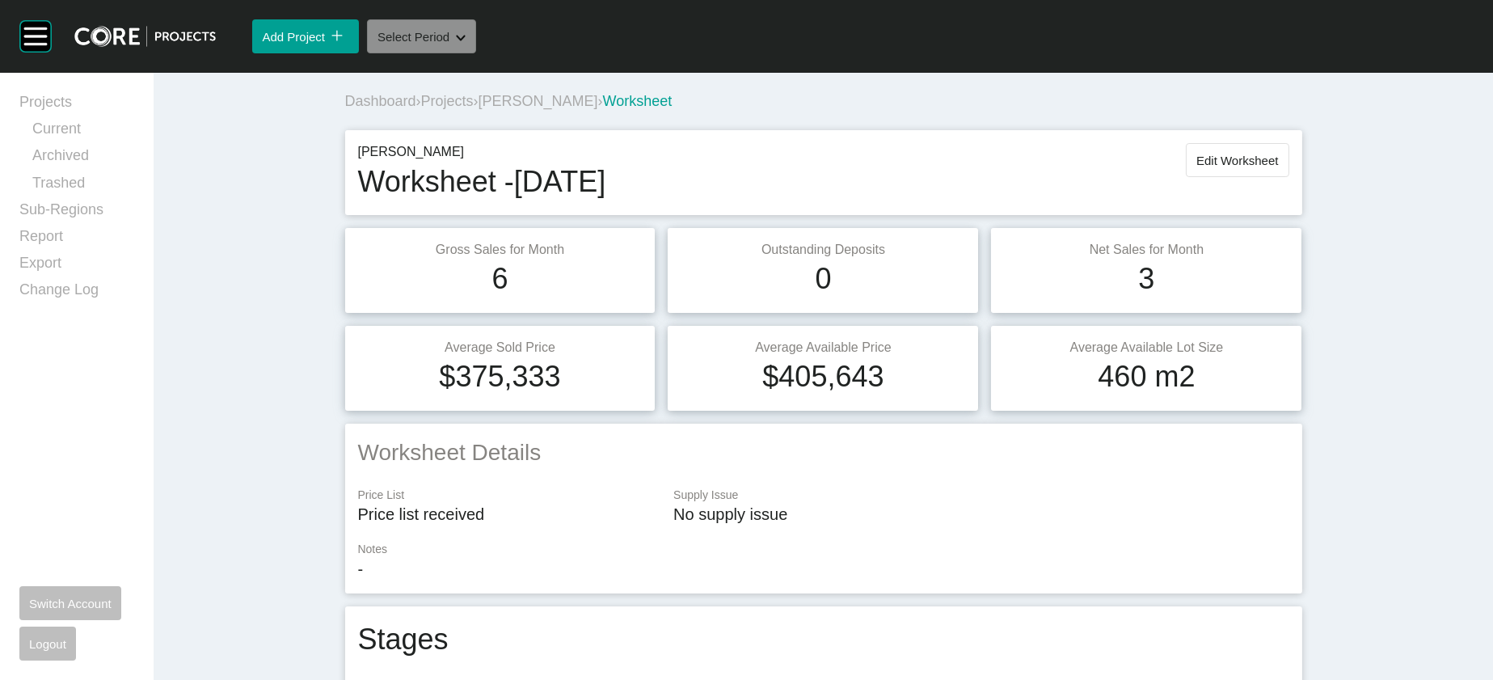
click at [476, 53] on button "Select Period Shape Created with Sketch." at bounding box center [421, 36] width 109 height 34
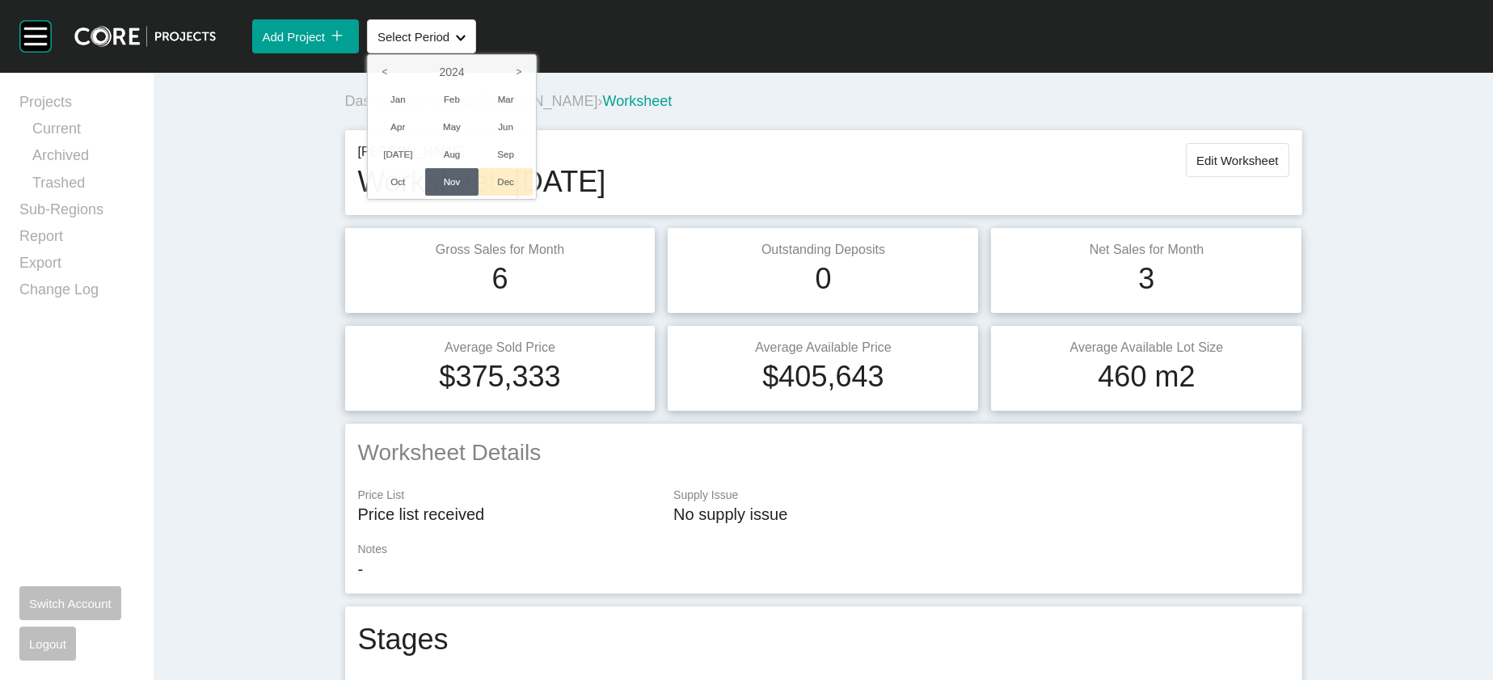
click at [533, 196] on li "Dec" at bounding box center [506, 181] width 54 height 27
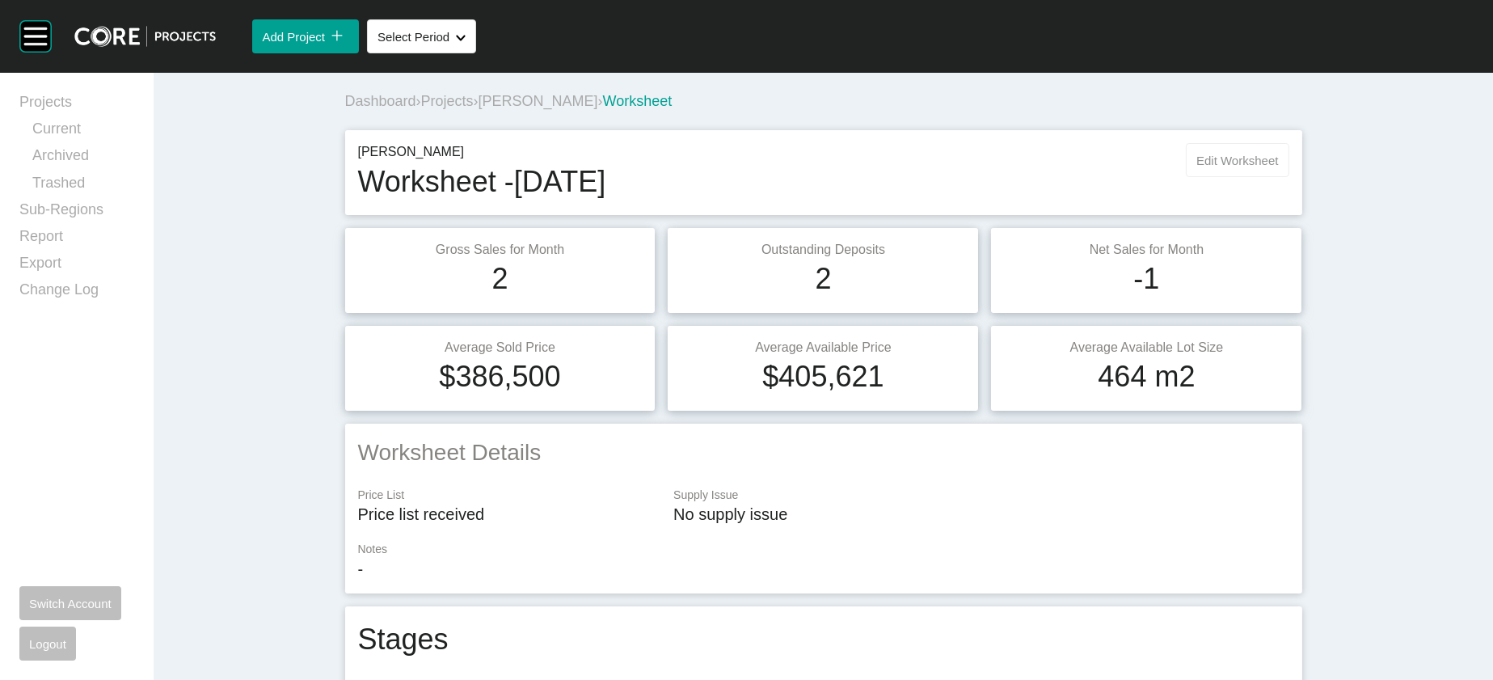
click at [1289, 177] on button "Edit Worksheet" at bounding box center [1237, 160] width 103 height 34
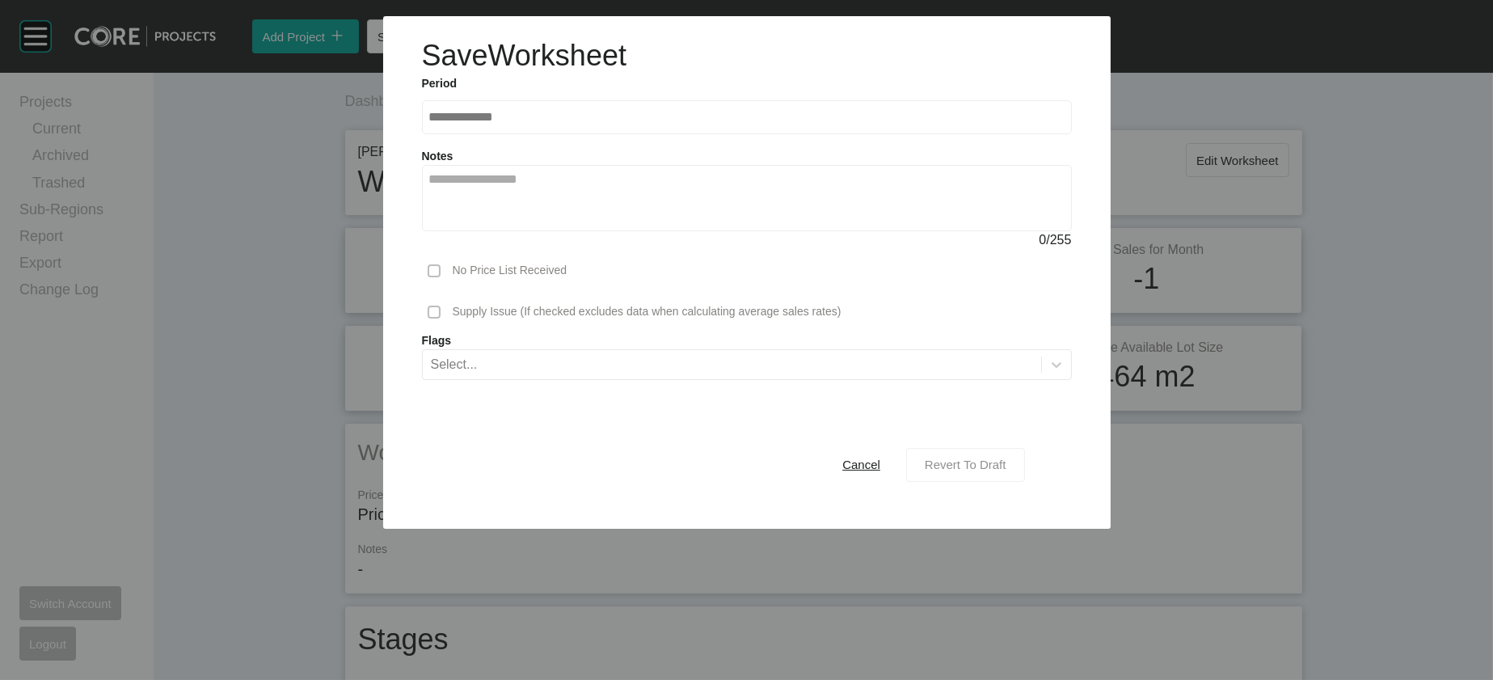
click at [1025, 482] on button "Revert To Draft" at bounding box center [965, 465] width 119 height 34
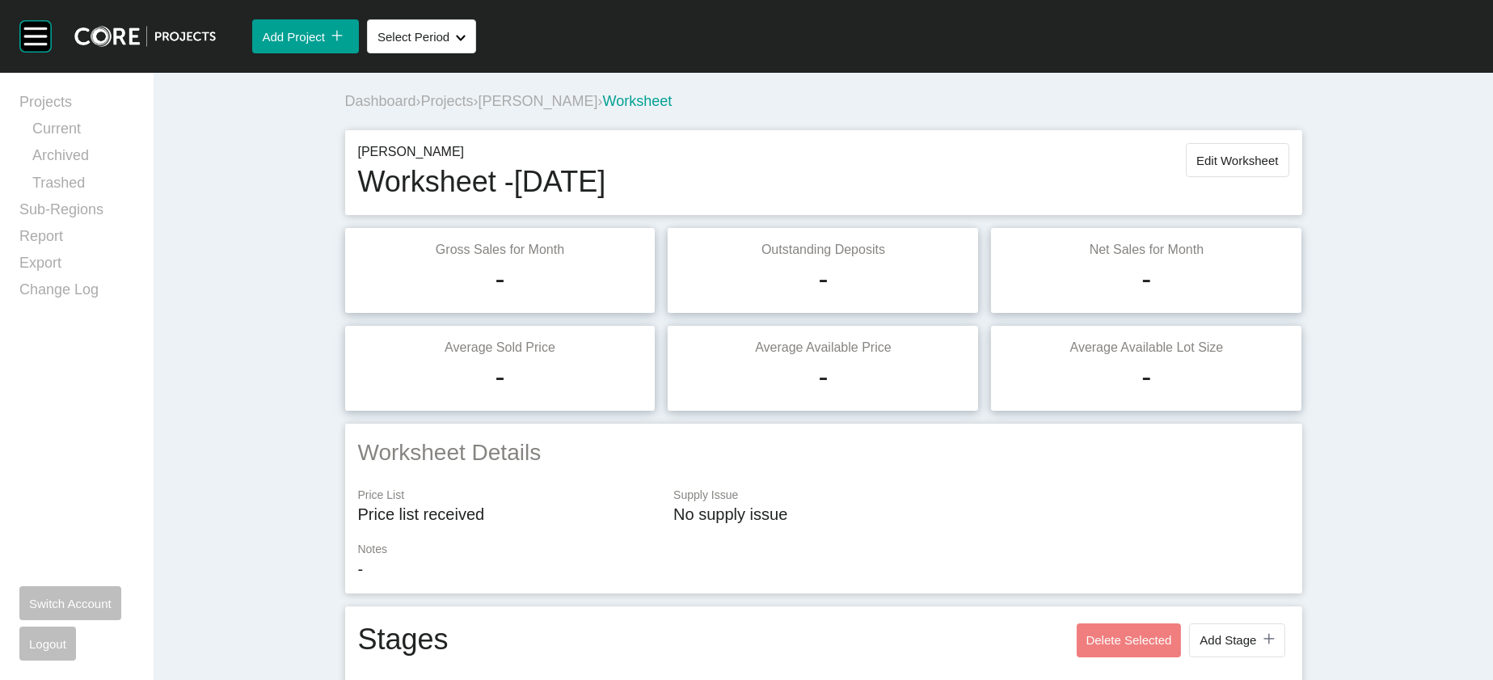
scroll to position [2879, 0]
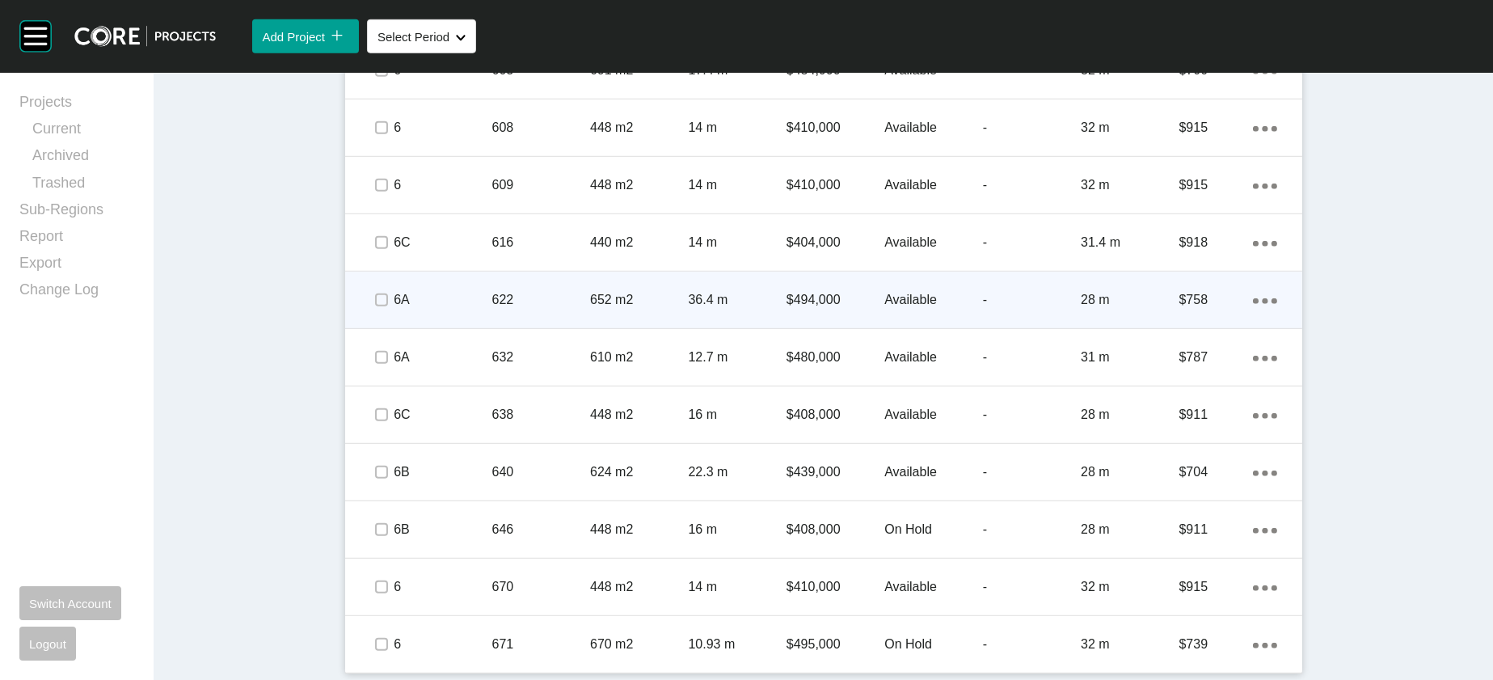
click at [1179, 309] on p "28 m" at bounding box center [1130, 300] width 98 height 18
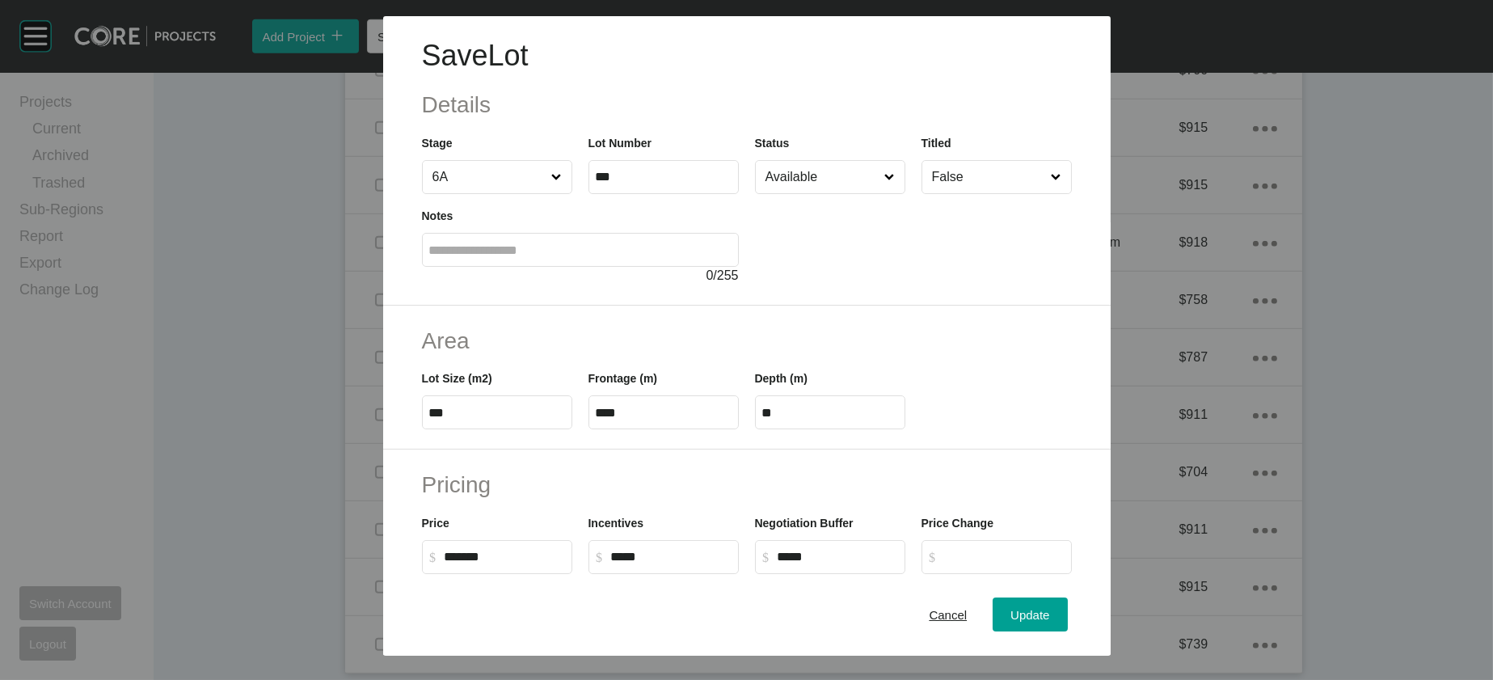
scroll to position [547, 0]
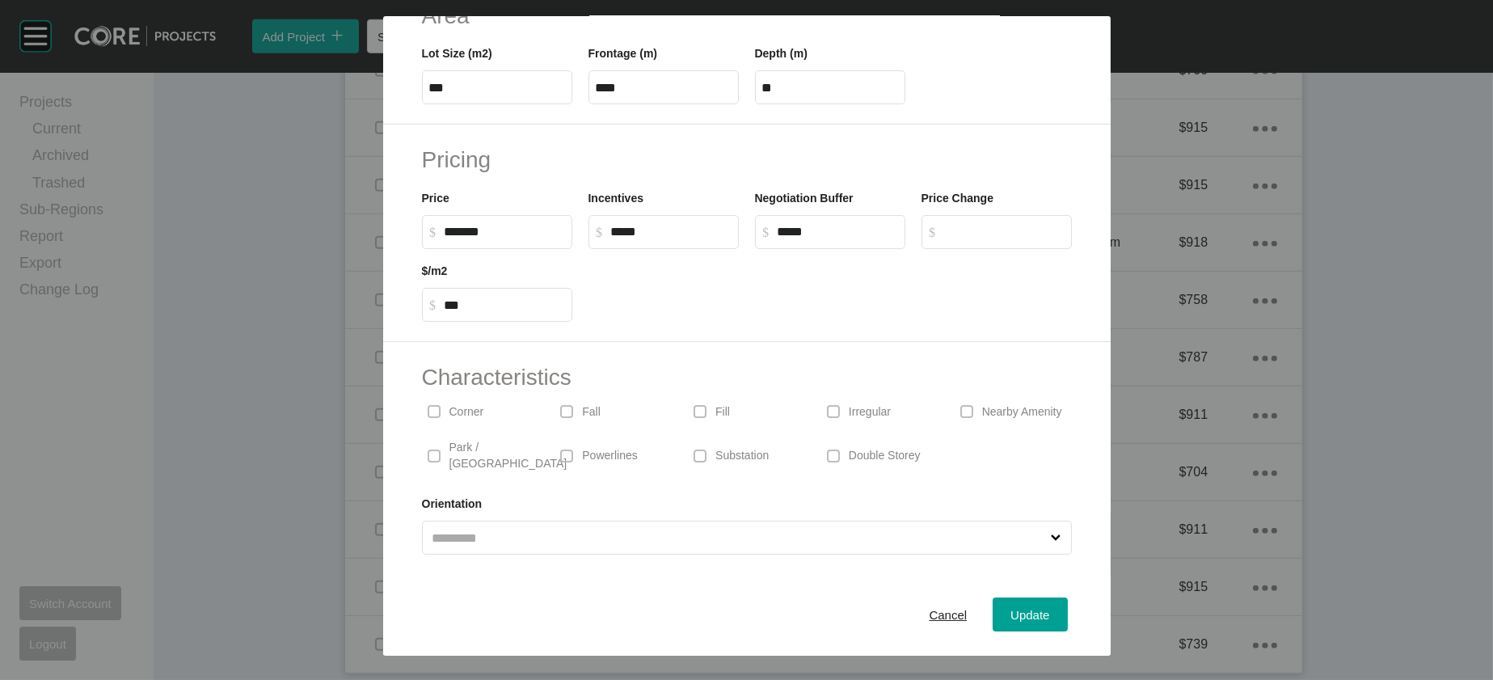
drag, startPoint x: 877, startPoint y: 377, endPoint x: 921, endPoint y: 418, distance: 60.6
click at [876, 404] on p "Irregular" at bounding box center [870, 412] width 42 height 16
click at [1054, 604] on div "Update" at bounding box center [1030, 615] width 47 height 22
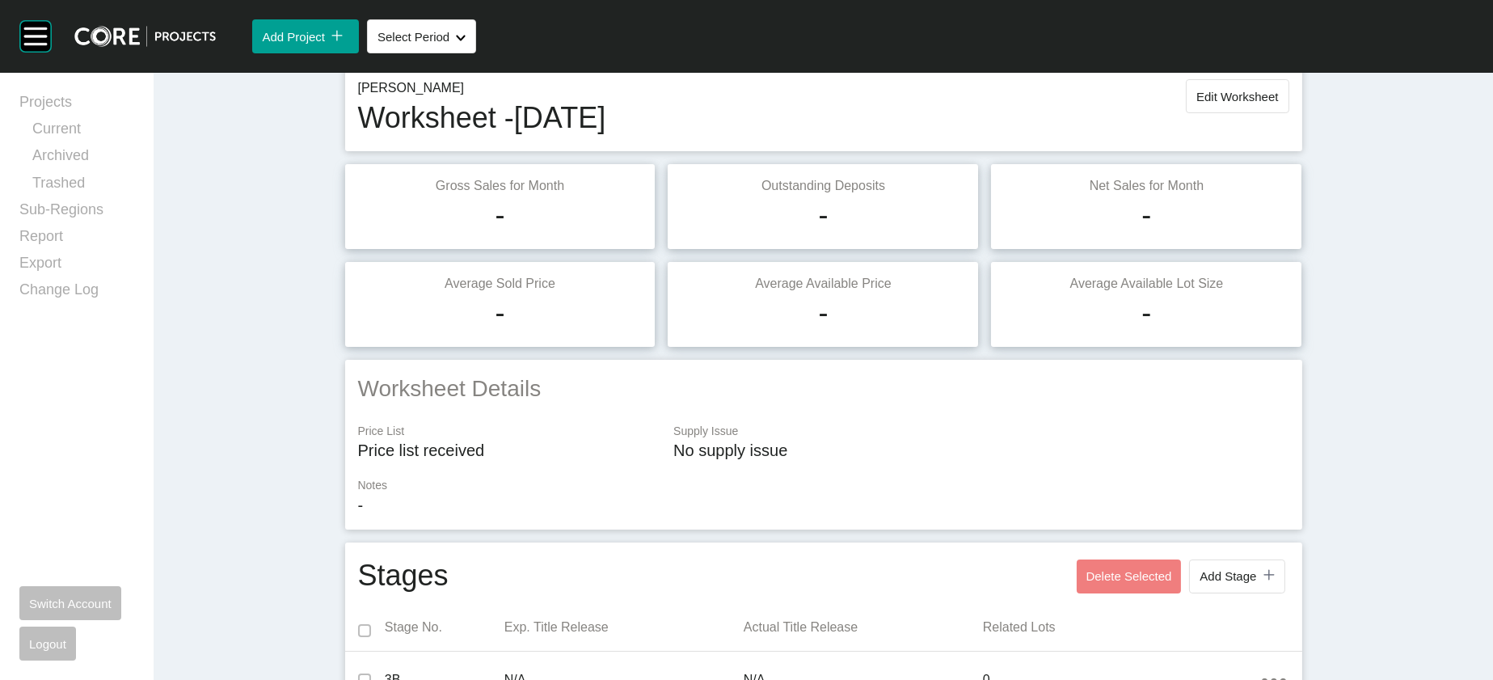
scroll to position [0, 0]
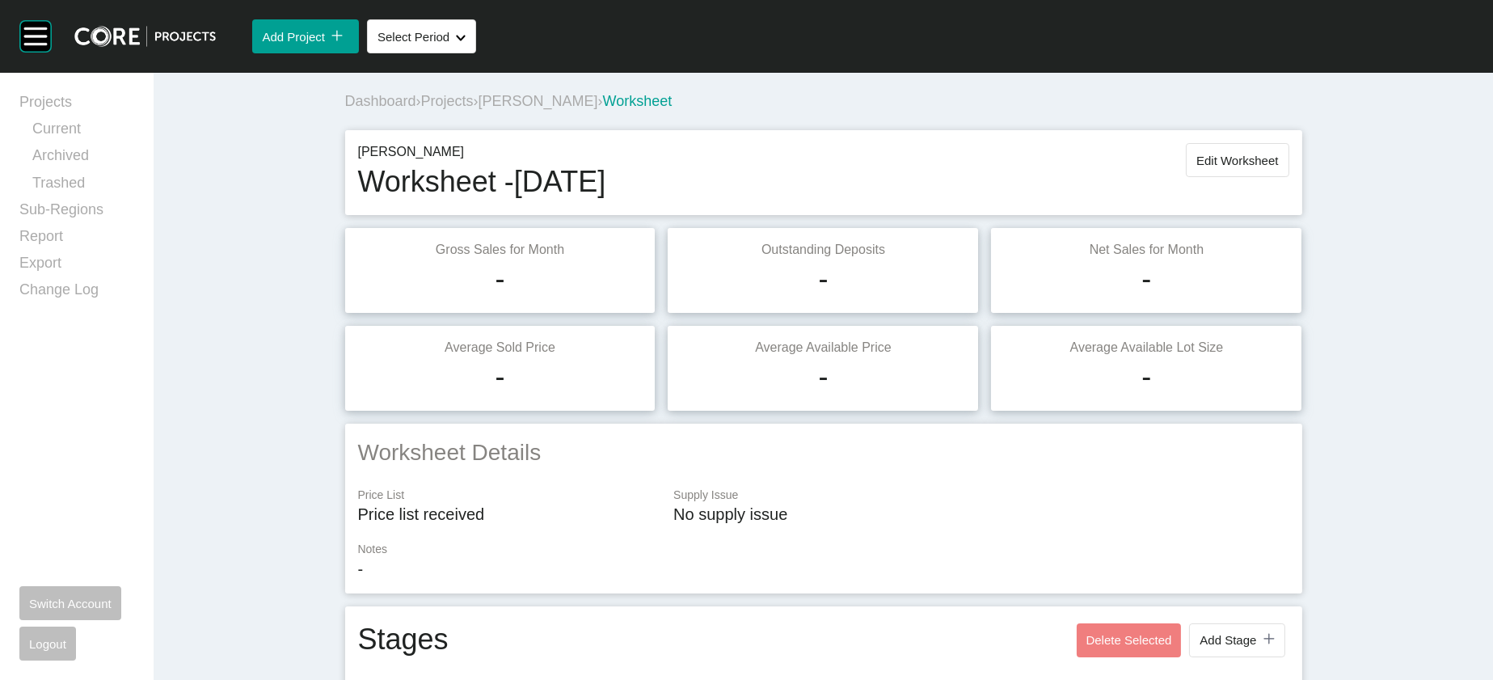
drag, startPoint x: 1354, startPoint y: 189, endPoint x: 1340, endPoint y: 188, distance: 14.6
click at [1289, 177] on button "Edit Worksheet" at bounding box center [1237, 160] width 103 height 34
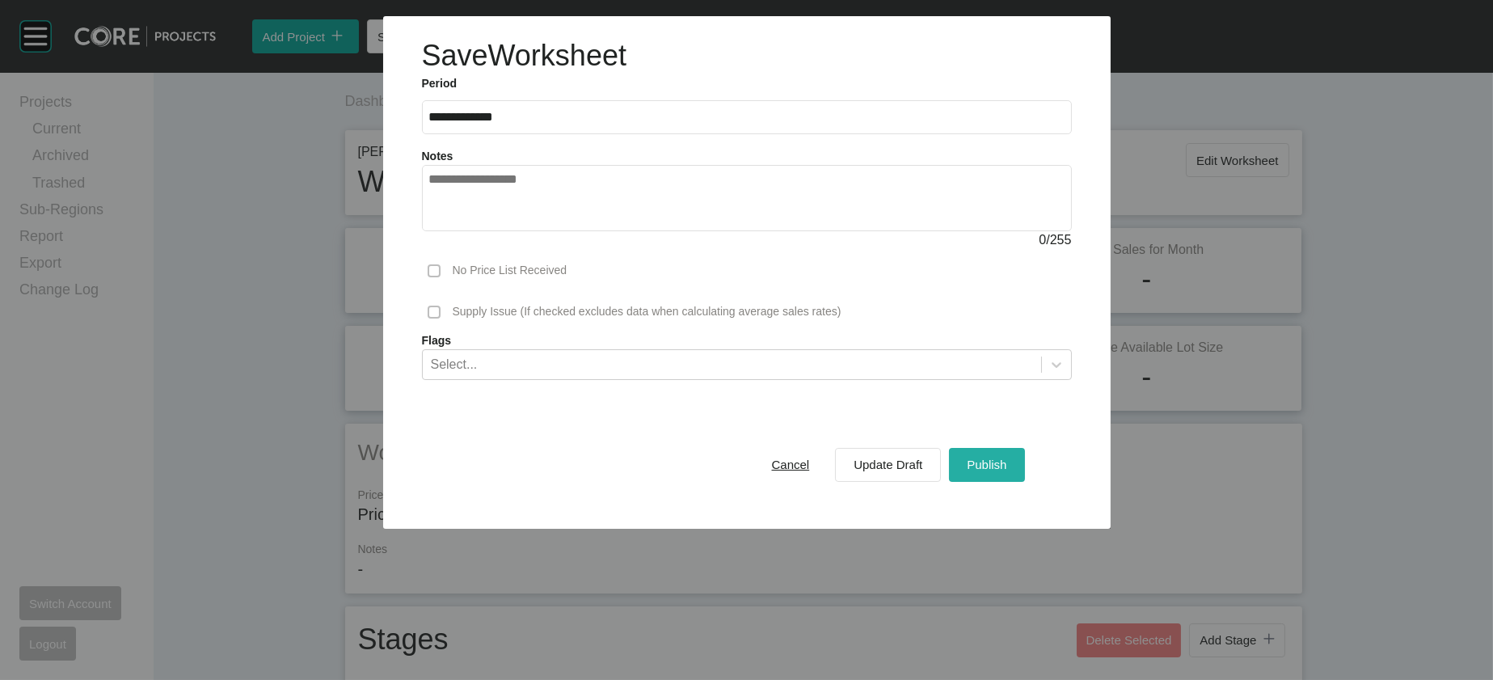
click at [1011, 482] on button "Publish" at bounding box center [986, 465] width 75 height 34
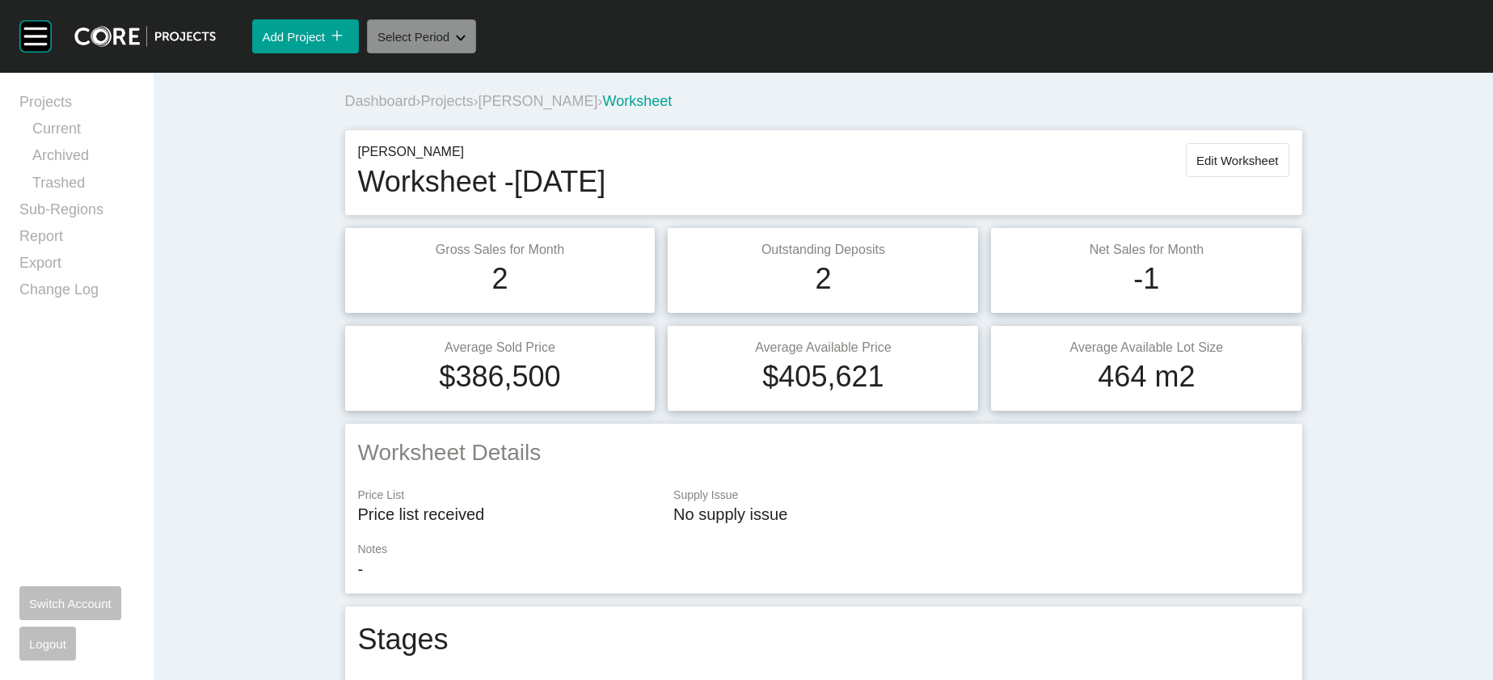
click at [476, 53] on button "Select Period Shape Created with Sketch." at bounding box center [421, 36] width 109 height 34
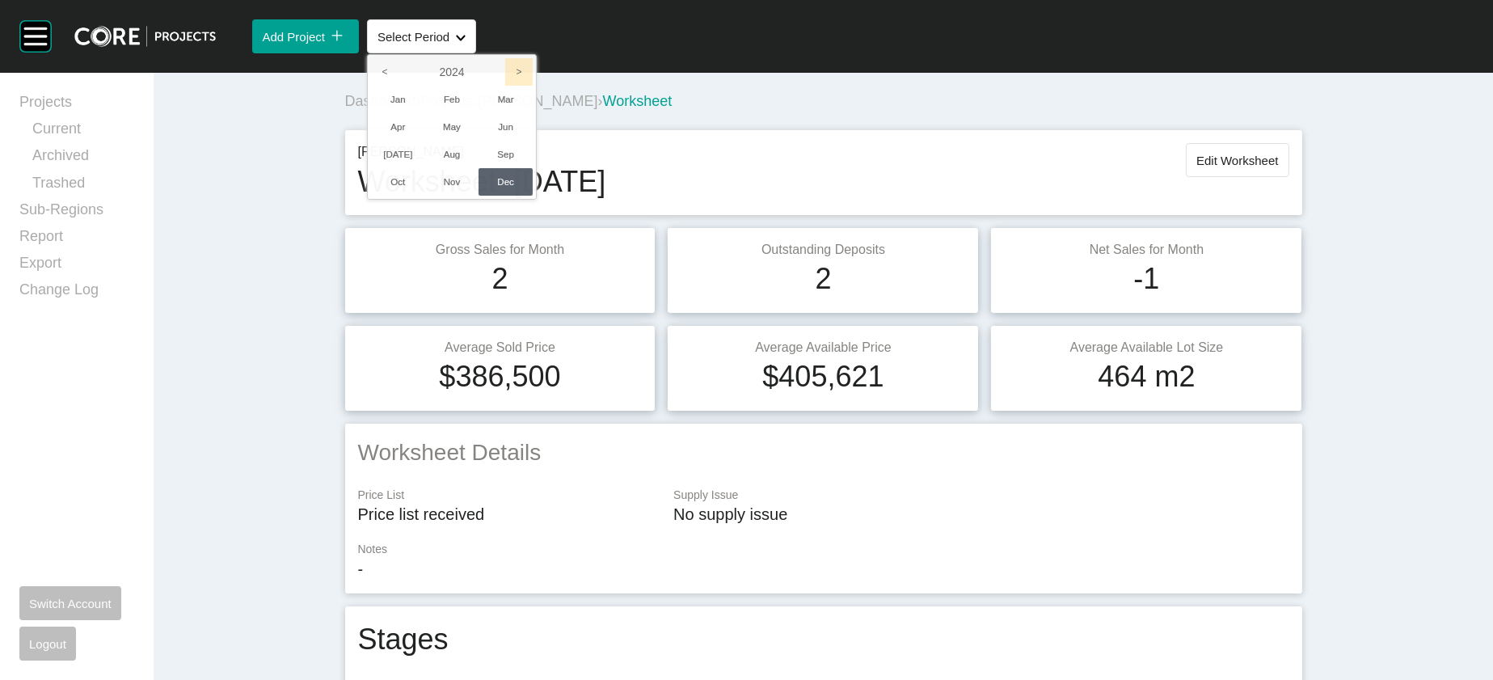
click at [533, 86] on icon ">" at bounding box center [518, 71] width 27 height 27
click at [425, 113] on li "Jan" at bounding box center [398, 99] width 54 height 27
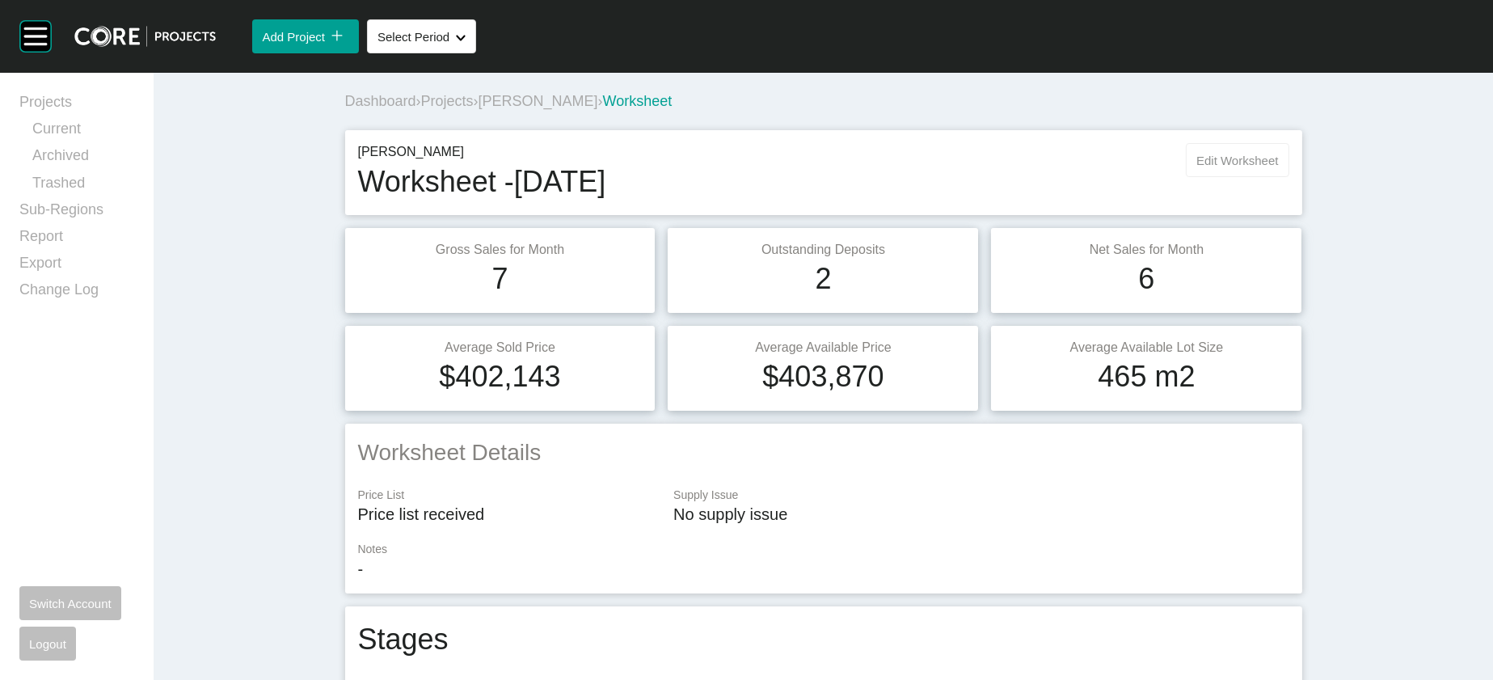
click at [1289, 177] on button "Edit Worksheet" at bounding box center [1237, 160] width 103 height 34
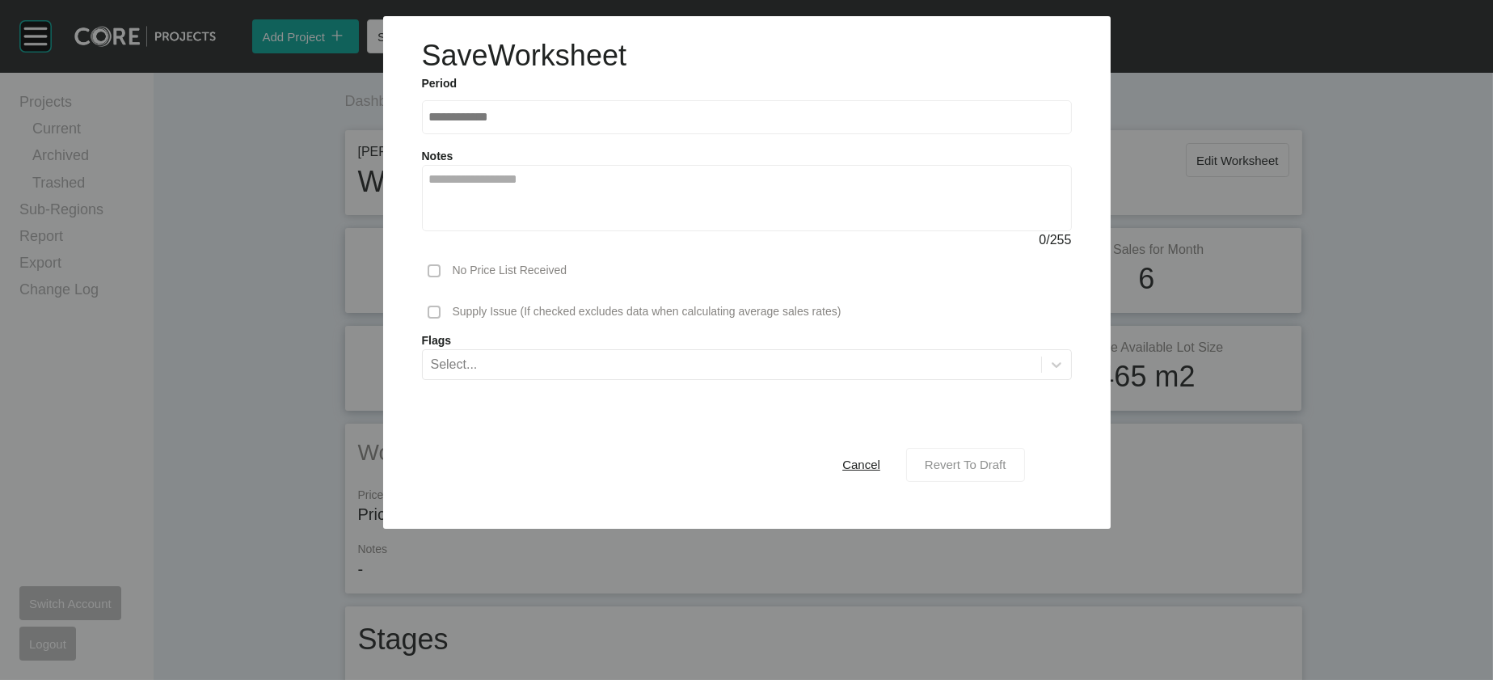
click at [1011, 475] on div "Revert To Draft" at bounding box center [966, 465] width 90 height 22
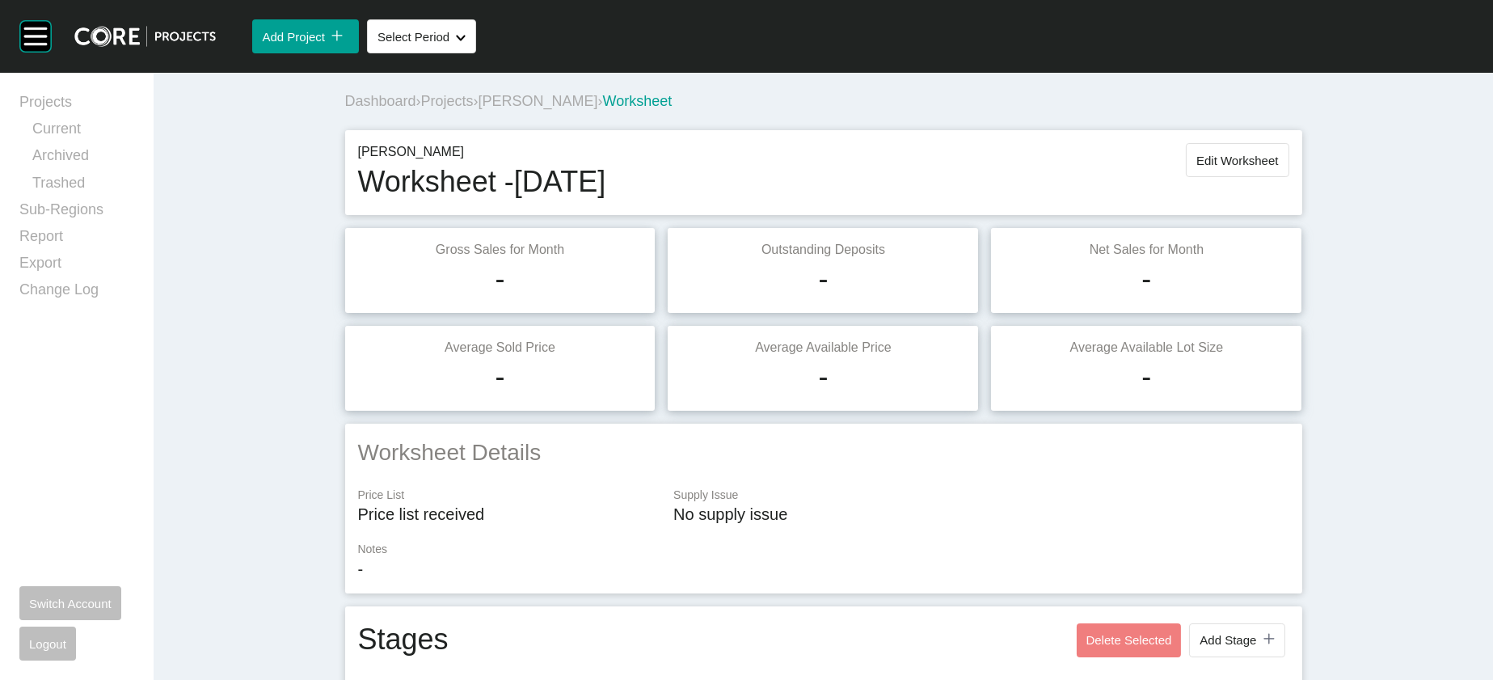
scroll to position [2807, 0]
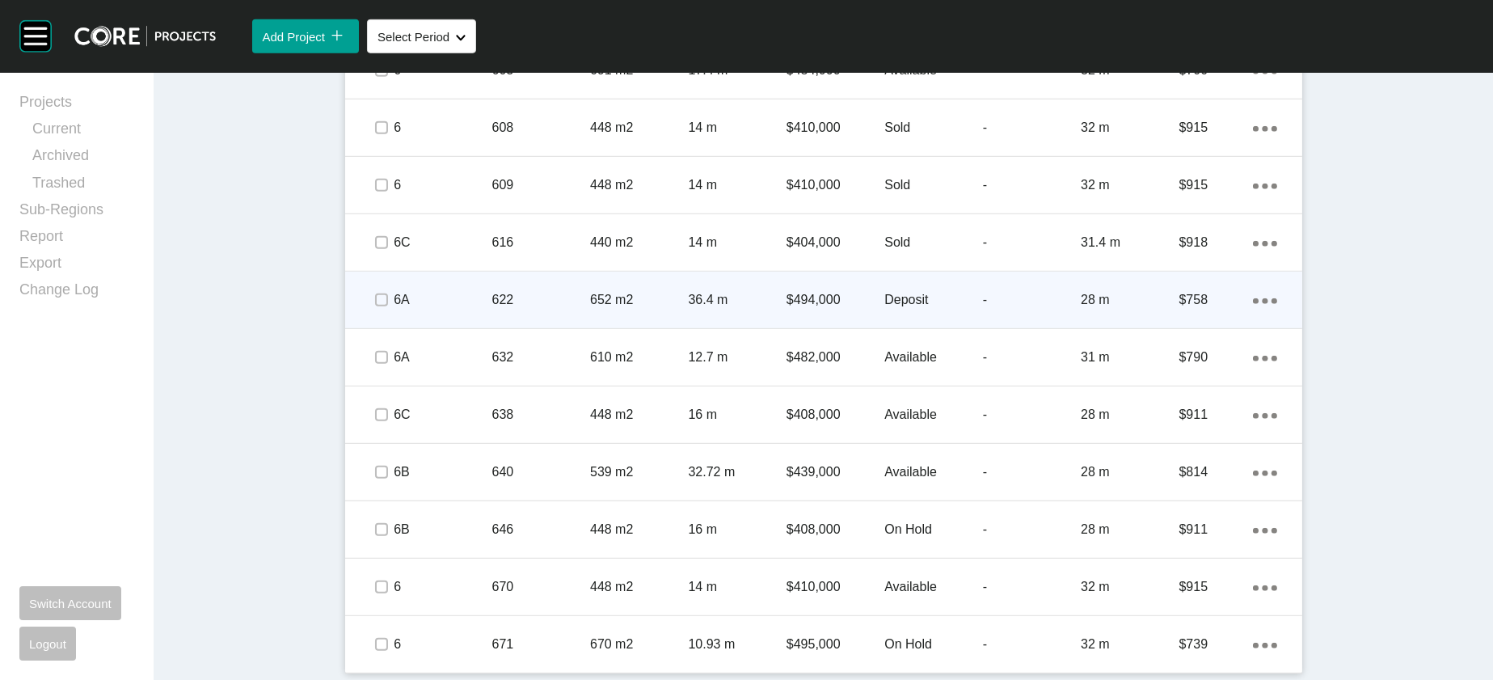
click at [1179, 325] on div "28 m" at bounding box center [1130, 300] width 98 height 50
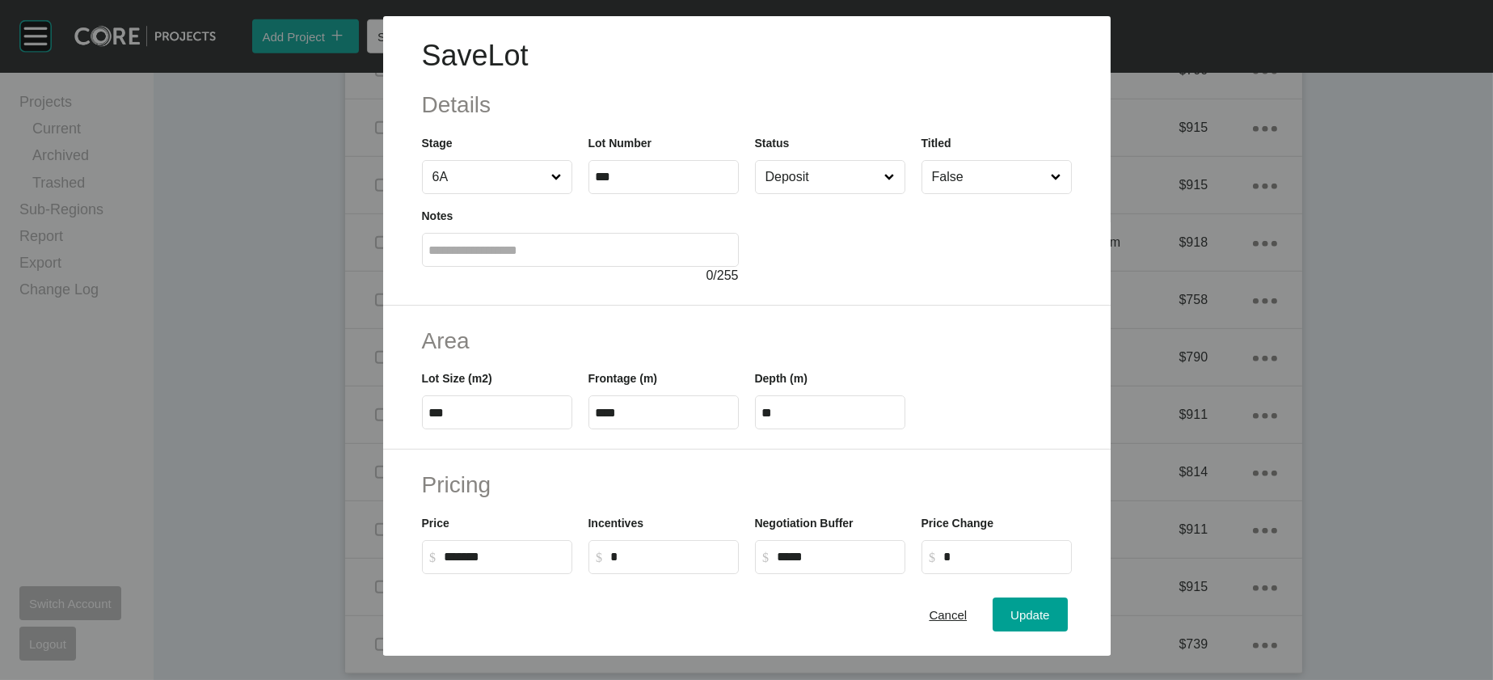
scroll to position [547, 0]
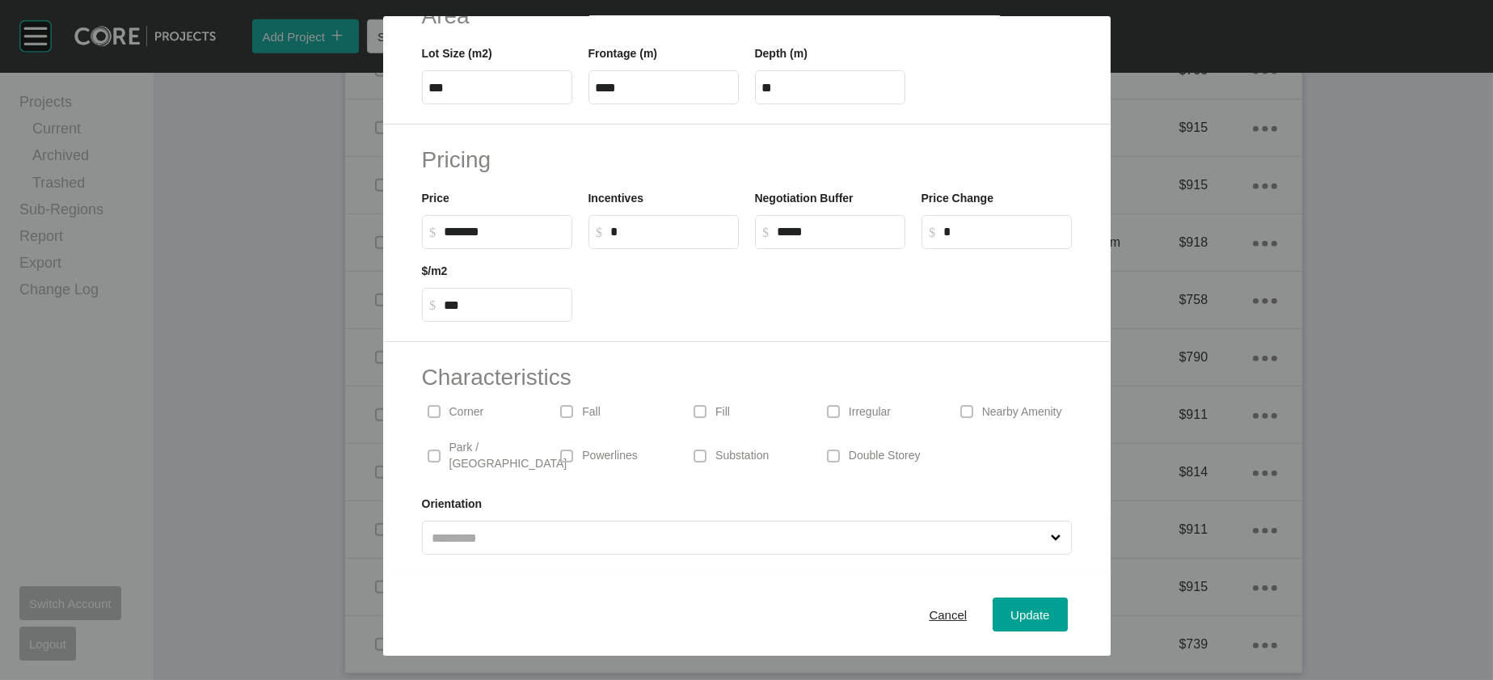
click at [922, 393] on div "Irregular" at bounding box center [880, 411] width 117 height 37
click at [1067, 598] on button "Update" at bounding box center [1030, 615] width 74 height 34
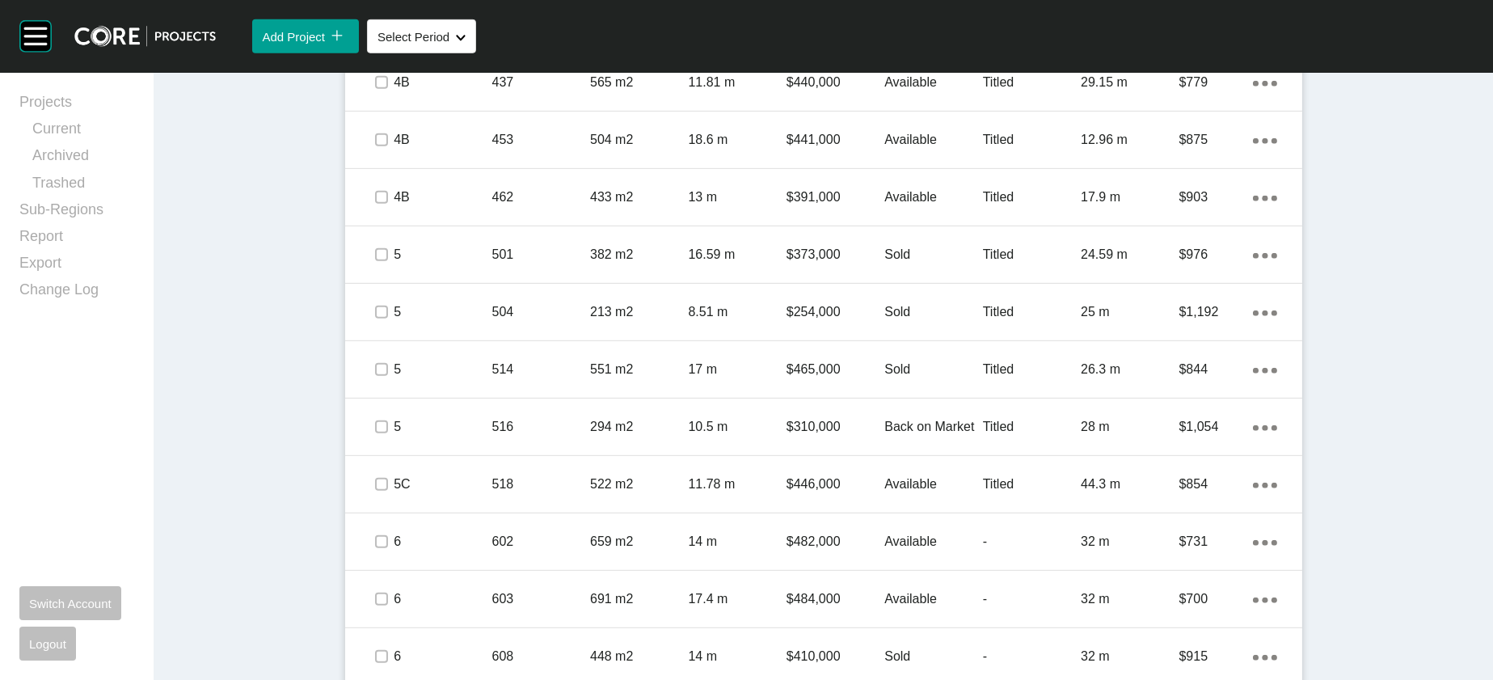
scroll to position [0, 0]
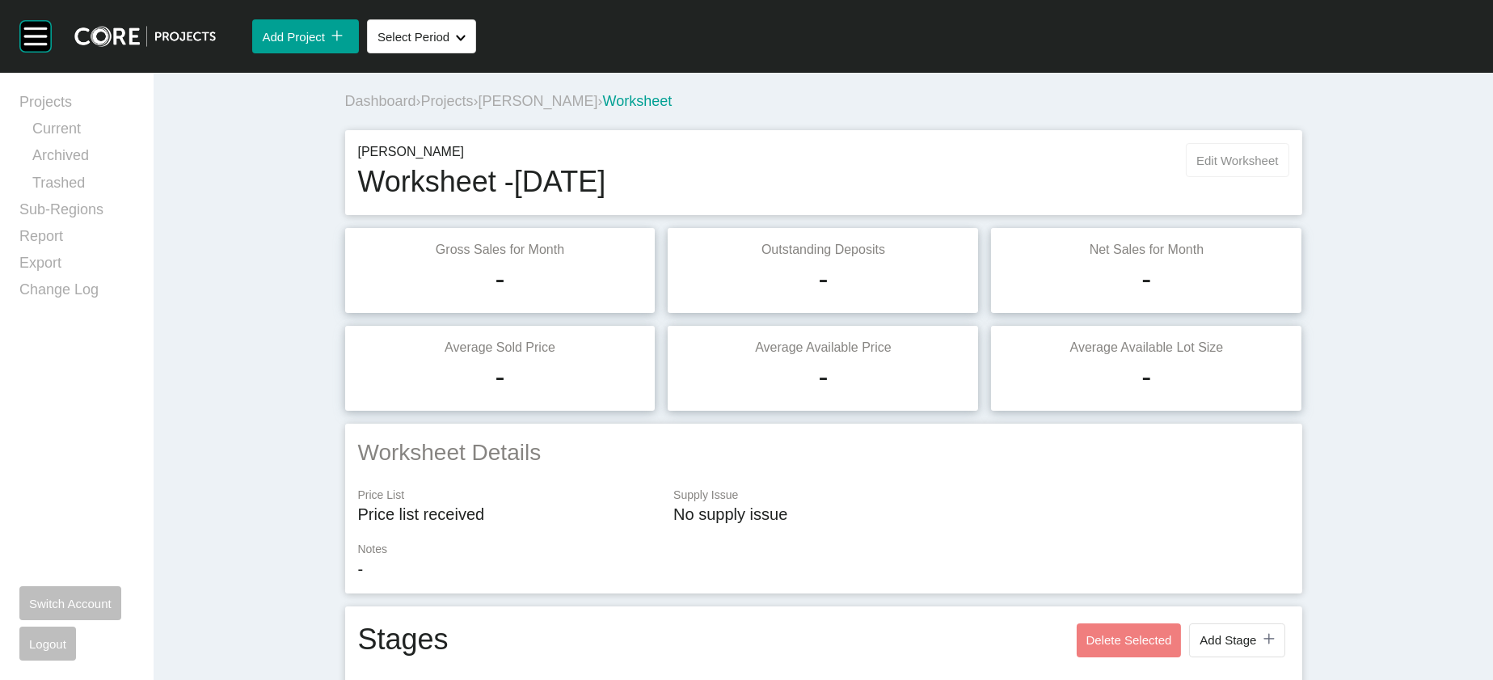
click at [1278, 167] on span "Edit Worksheet" at bounding box center [1238, 161] width 82 height 14
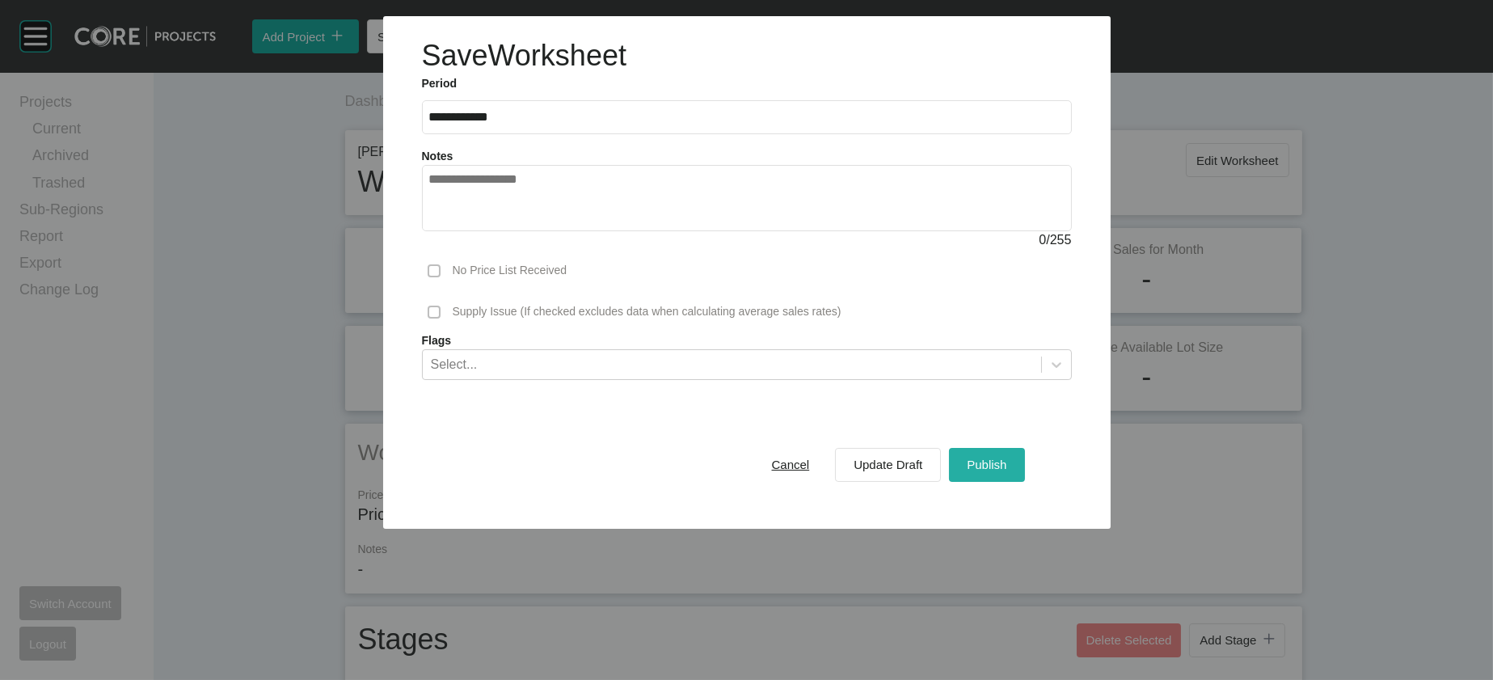
click at [1024, 482] on button "Publish" at bounding box center [986, 465] width 75 height 34
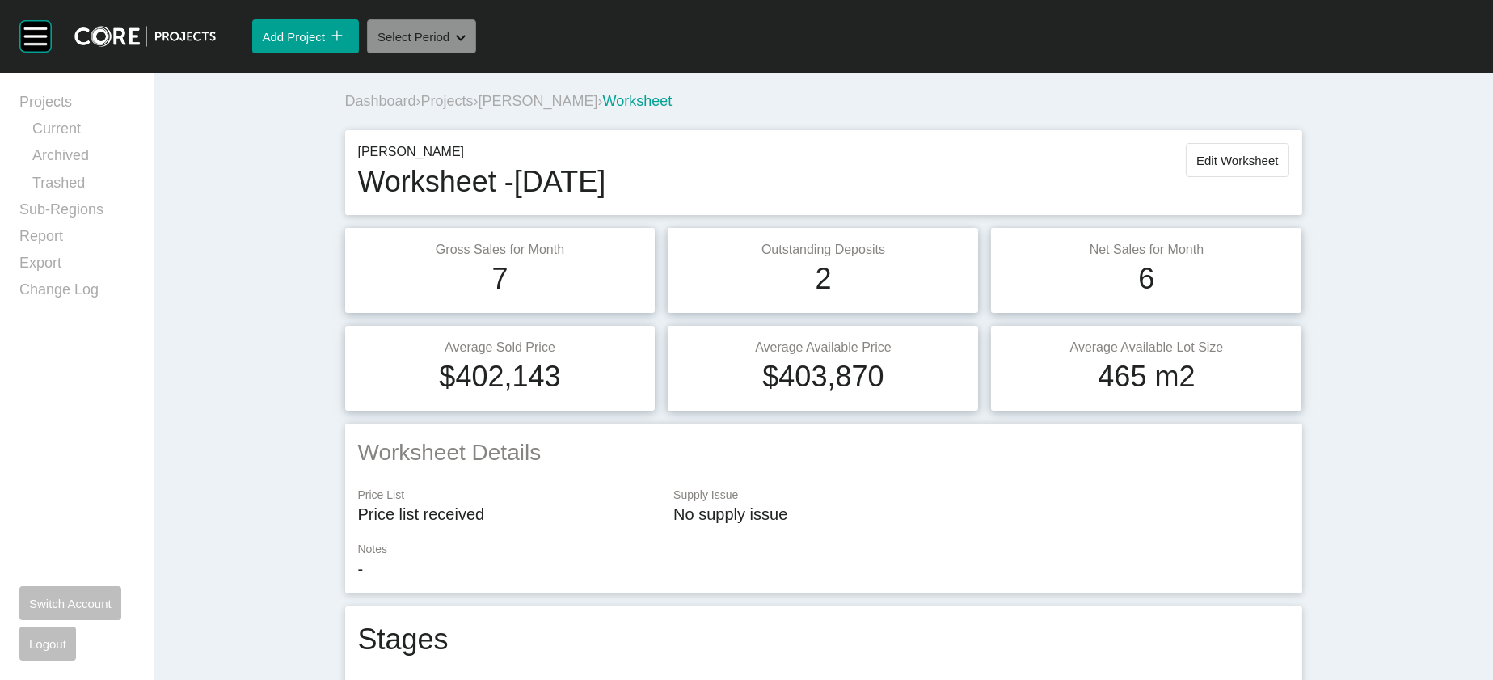
click at [476, 53] on button "Select Period Shape Created with Sketch." at bounding box center [421, 36] width 109 height 34
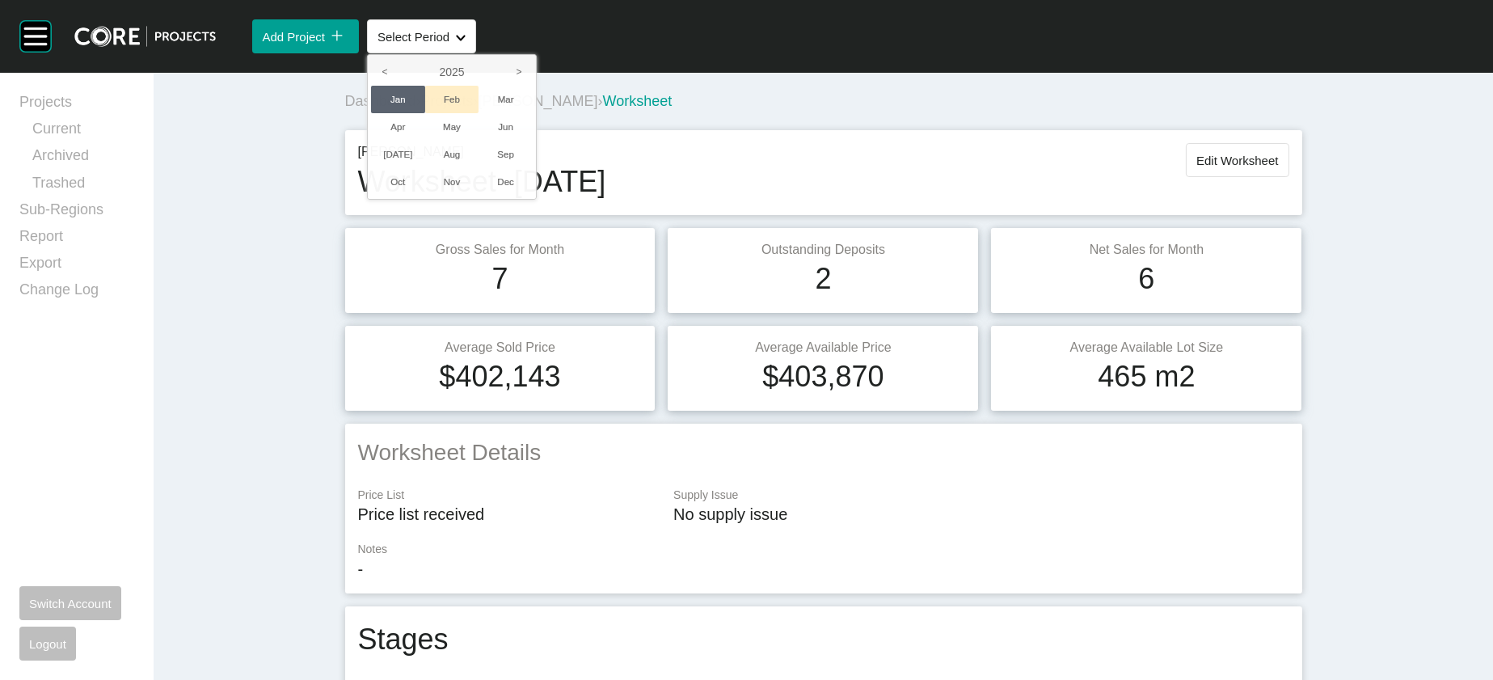
click at [479, 113] on li "Feb" at bounding box center [452, 99] width 54 height 27
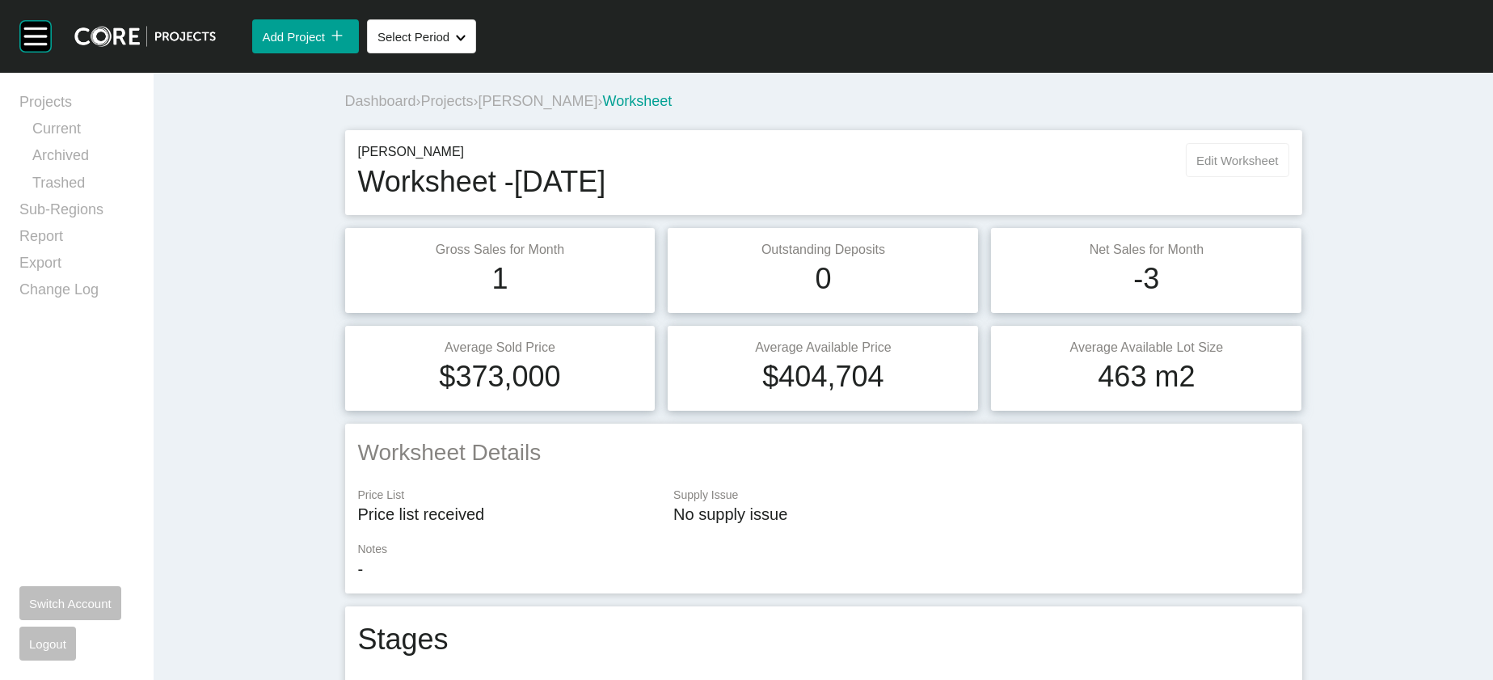
click at [1289, 177] on button "Edit Worksheet" at bounding box center [1237, 160] width 103 height 34
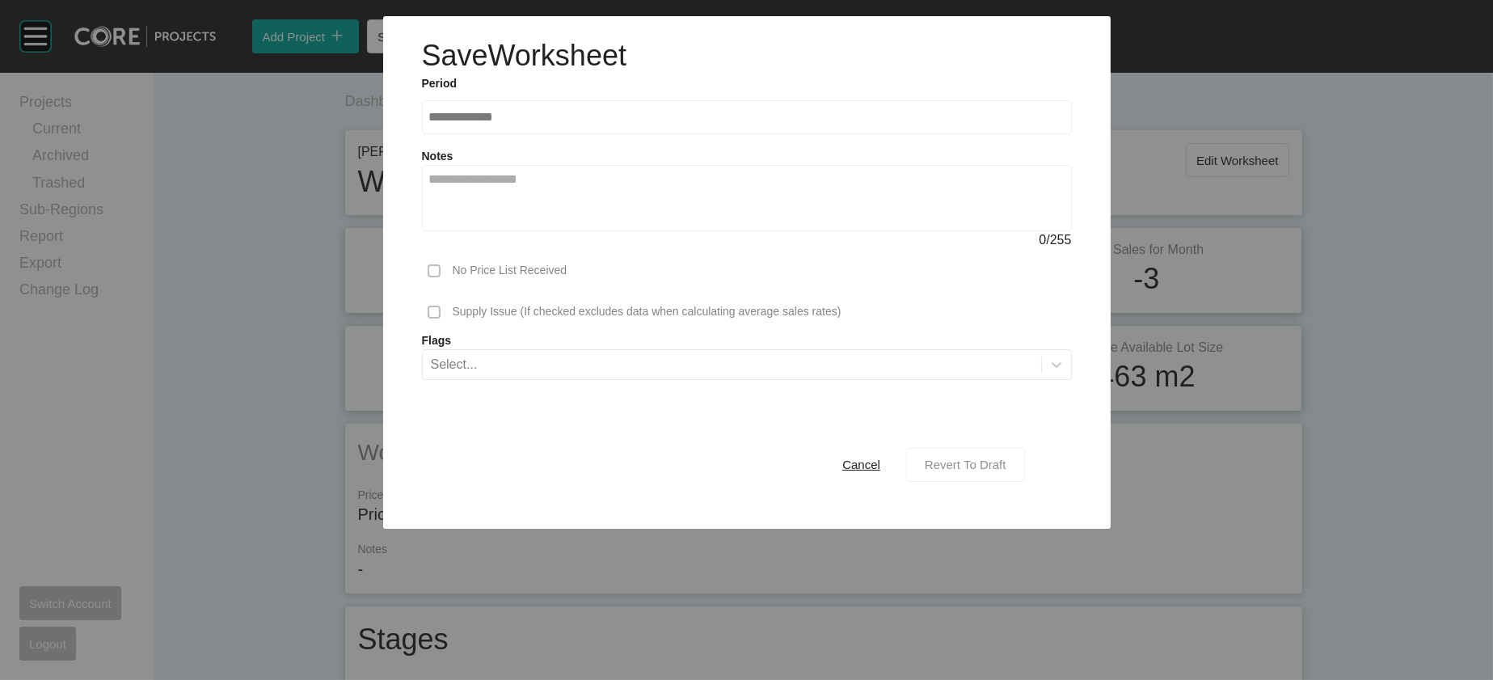
click at [970, 475] on div "Revert To Draft" at bounding box center [966, 465] width 90 height 22
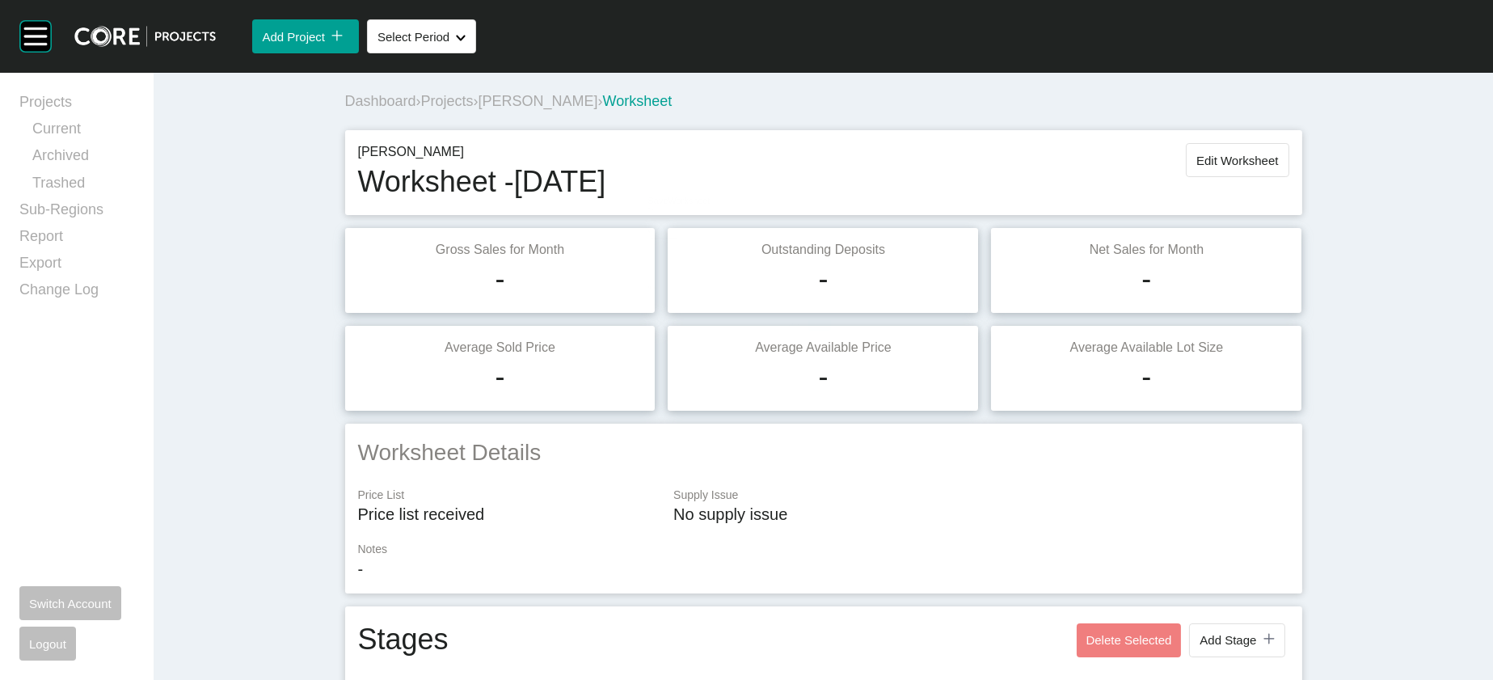
scroll to position [2522, 0]
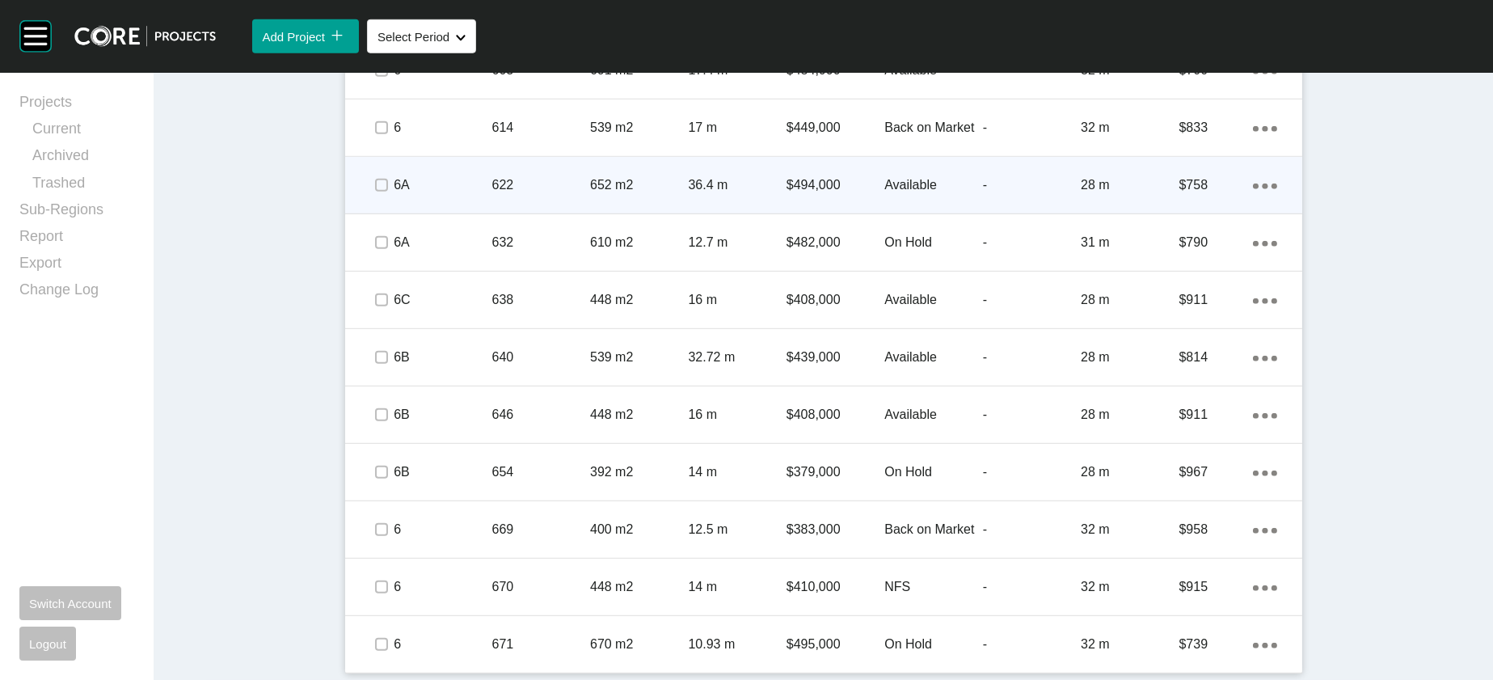
click at [1167, 194] on p "28 m" at bounding box center [1130, 185] width 98 height 18
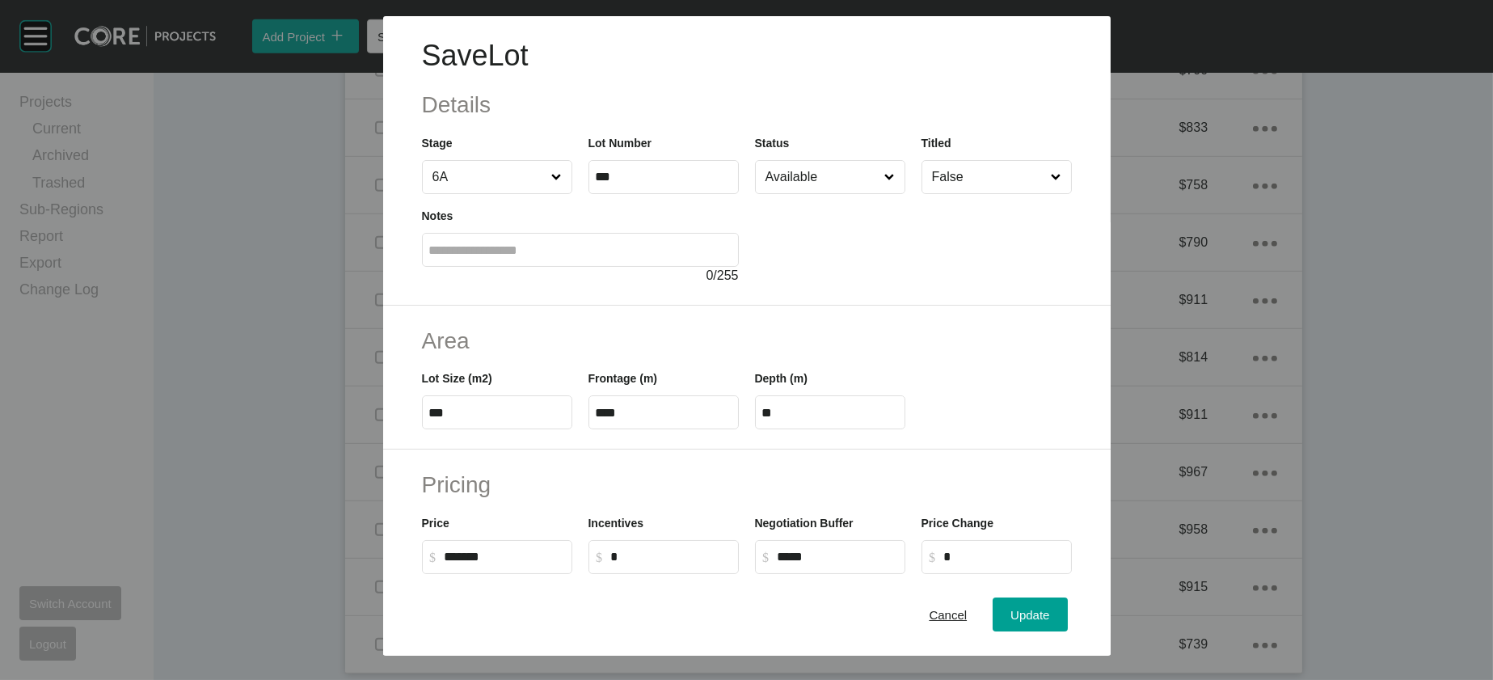
scroll to position [547, 0]
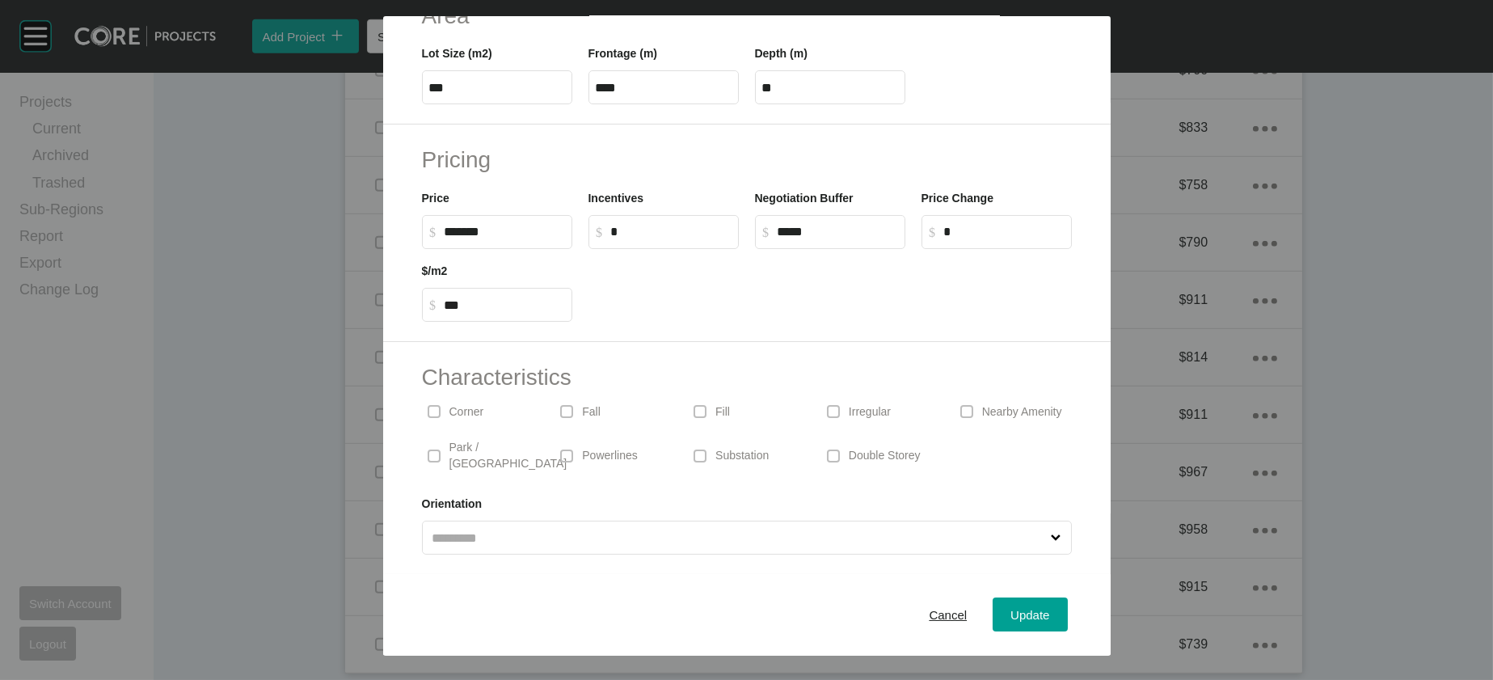
click at [891, 404] on p "Irregular" at bounding box center [870, 412] width 42 height 16
click at [1062, 598] on button "Update" at bounding box center [1030, 615] width 74 height 34
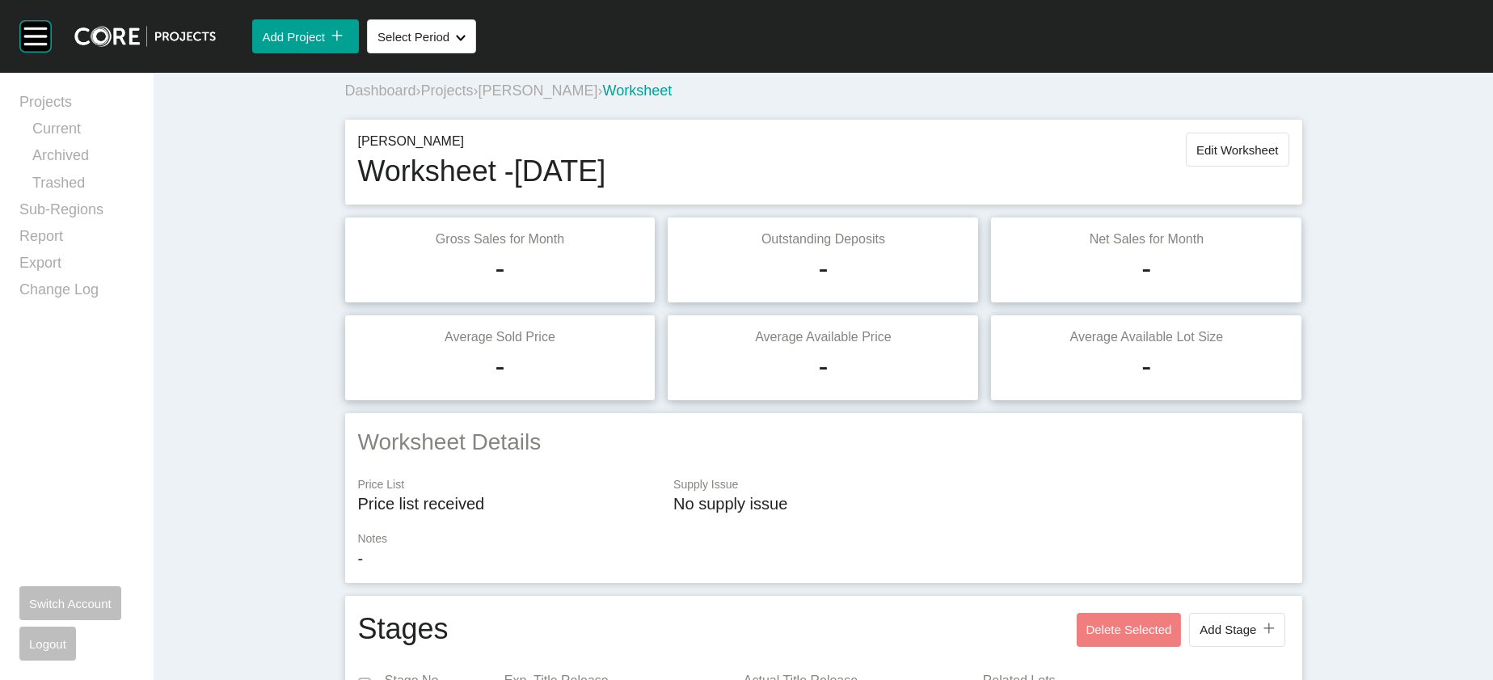
scroll to position [0, 0]
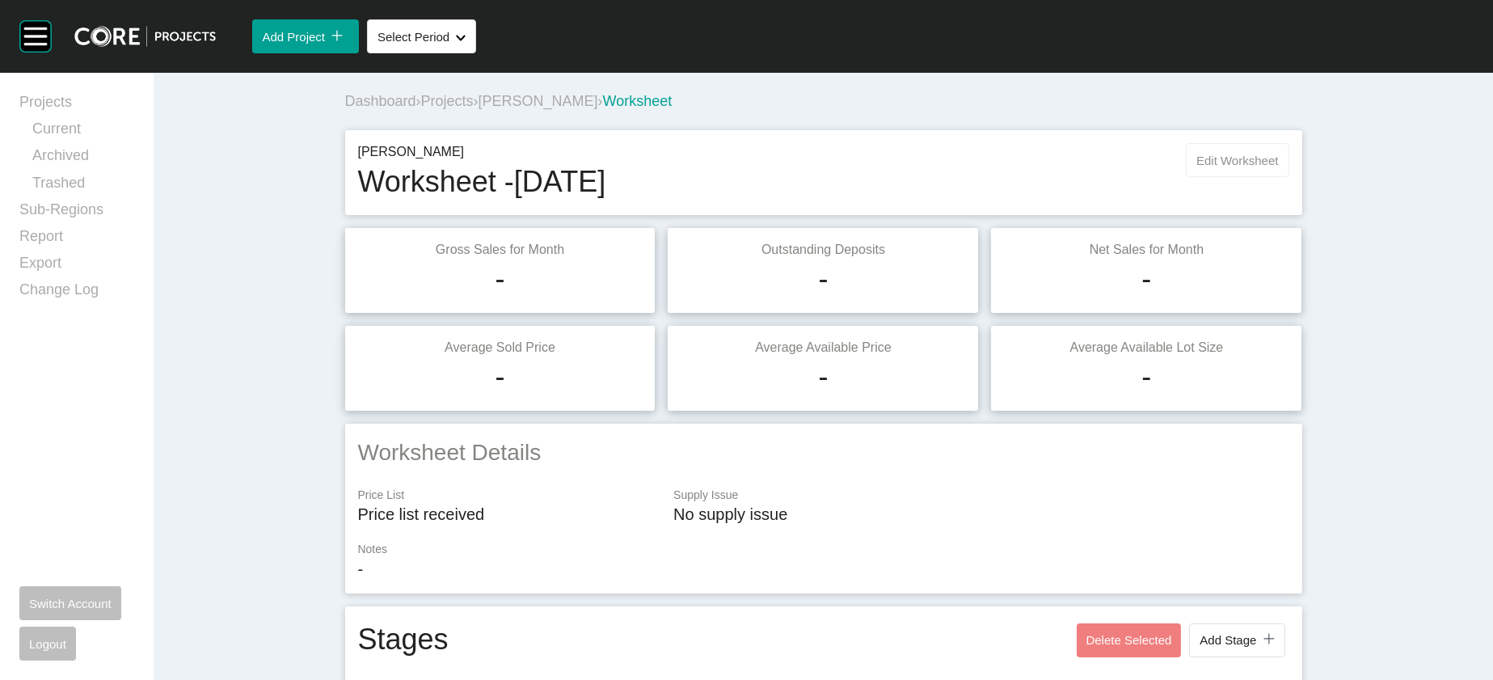
click at [1278, 167] on span "Edit Worksheet" at bounding box center [1238, 161] width 82 height 14
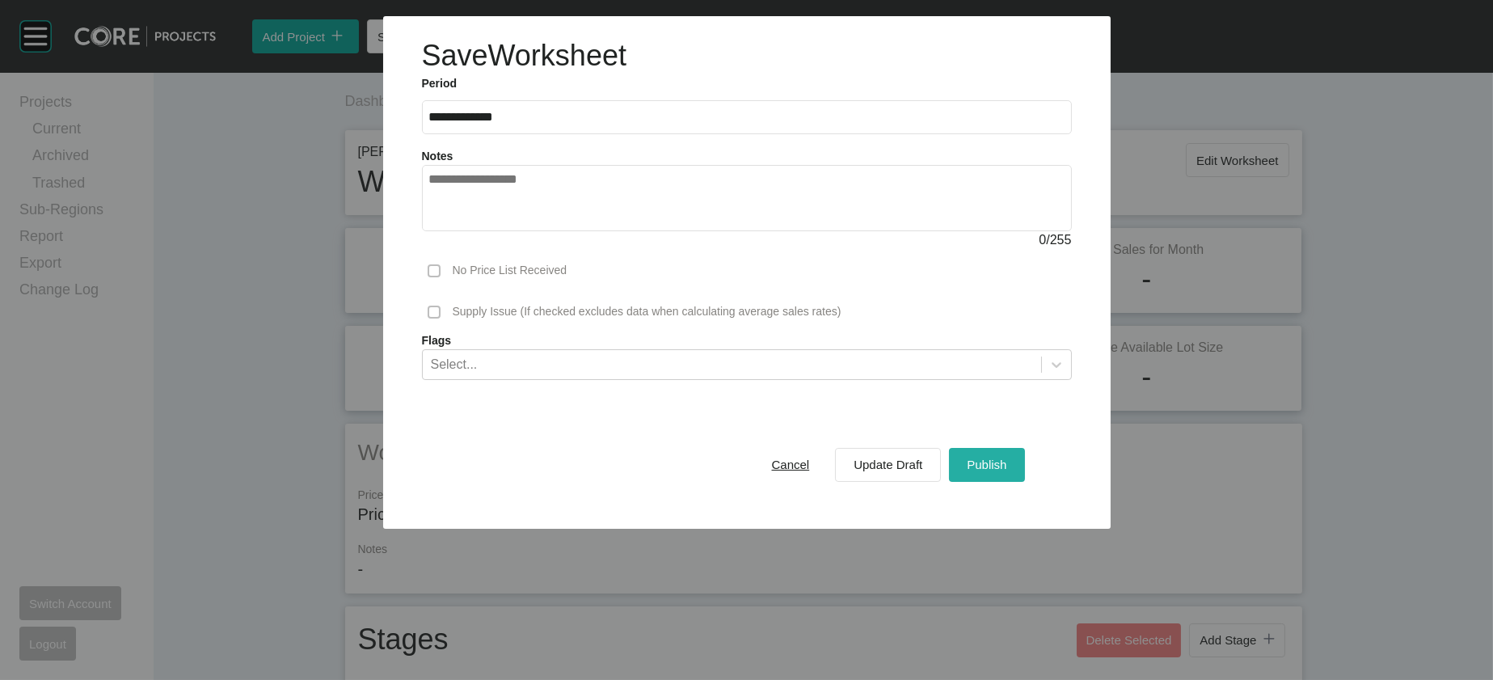
click at [1024, 482] on button "Publish" at bounding box center [986, 465] width 75 height 34
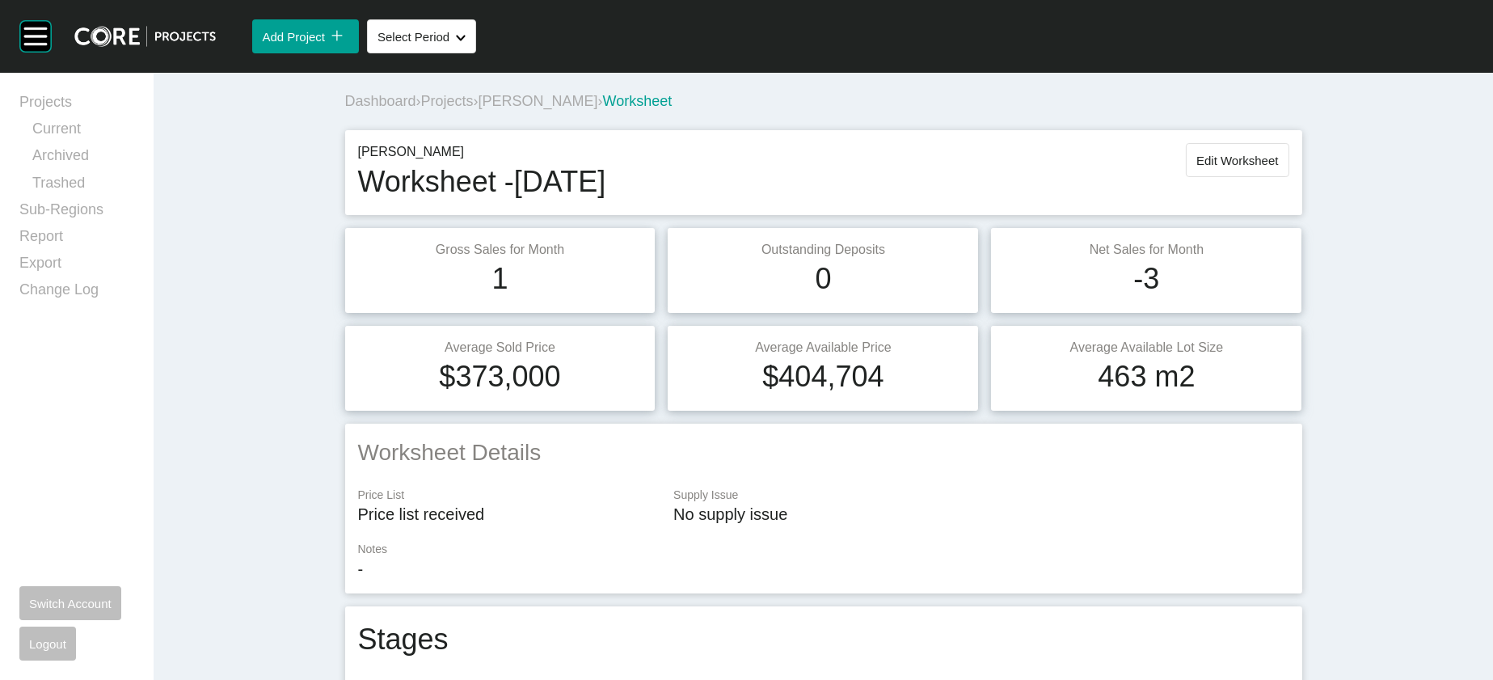
click at [539, 70] on div "Add Project icon/tick copy 11 Created with Sketch. Select Period Shape Created …" at bounding box center [855, 36] width 1278 height 73
click at [476, 53] on button "Select Period Shape Created with Sketch." at bounding box center [421, 36] width 109 height 34
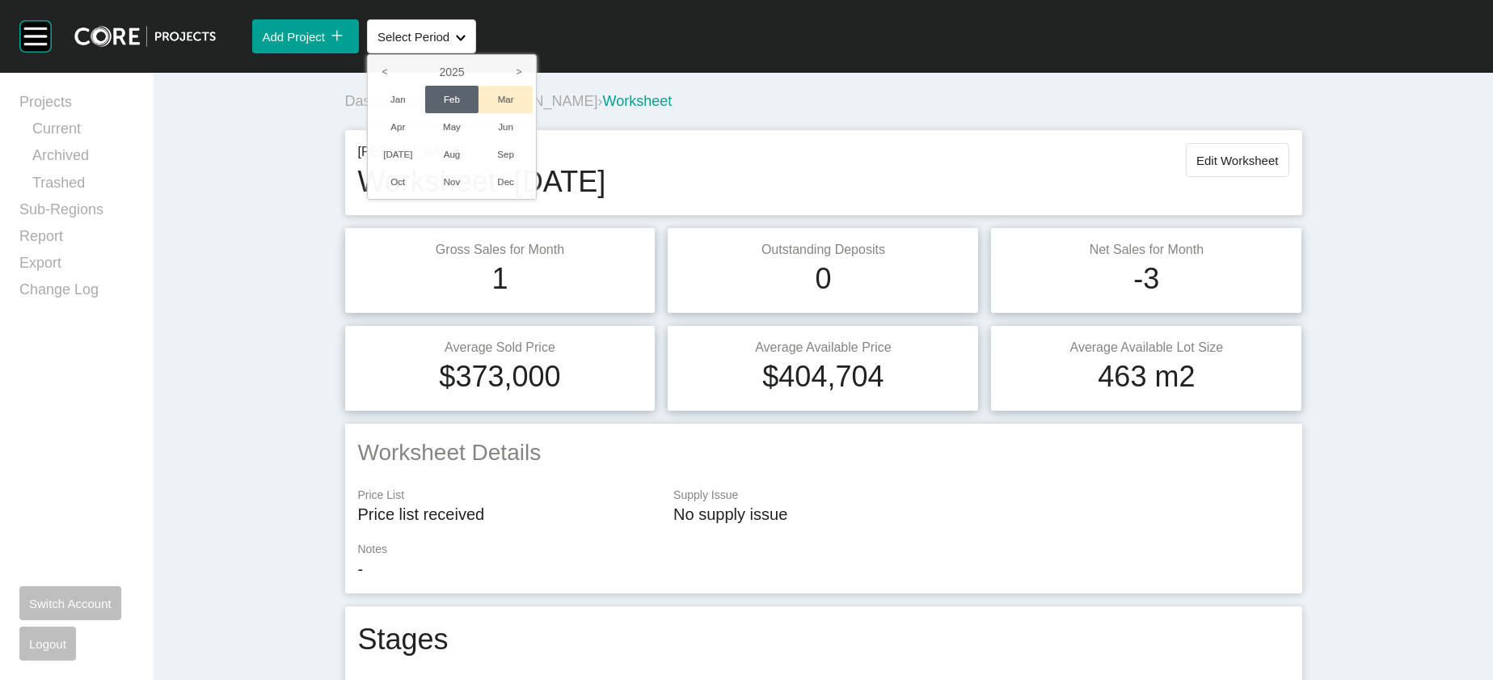
click at [533, 113] on li "Mar" at bounding box center [506, 99] width 54 height 27
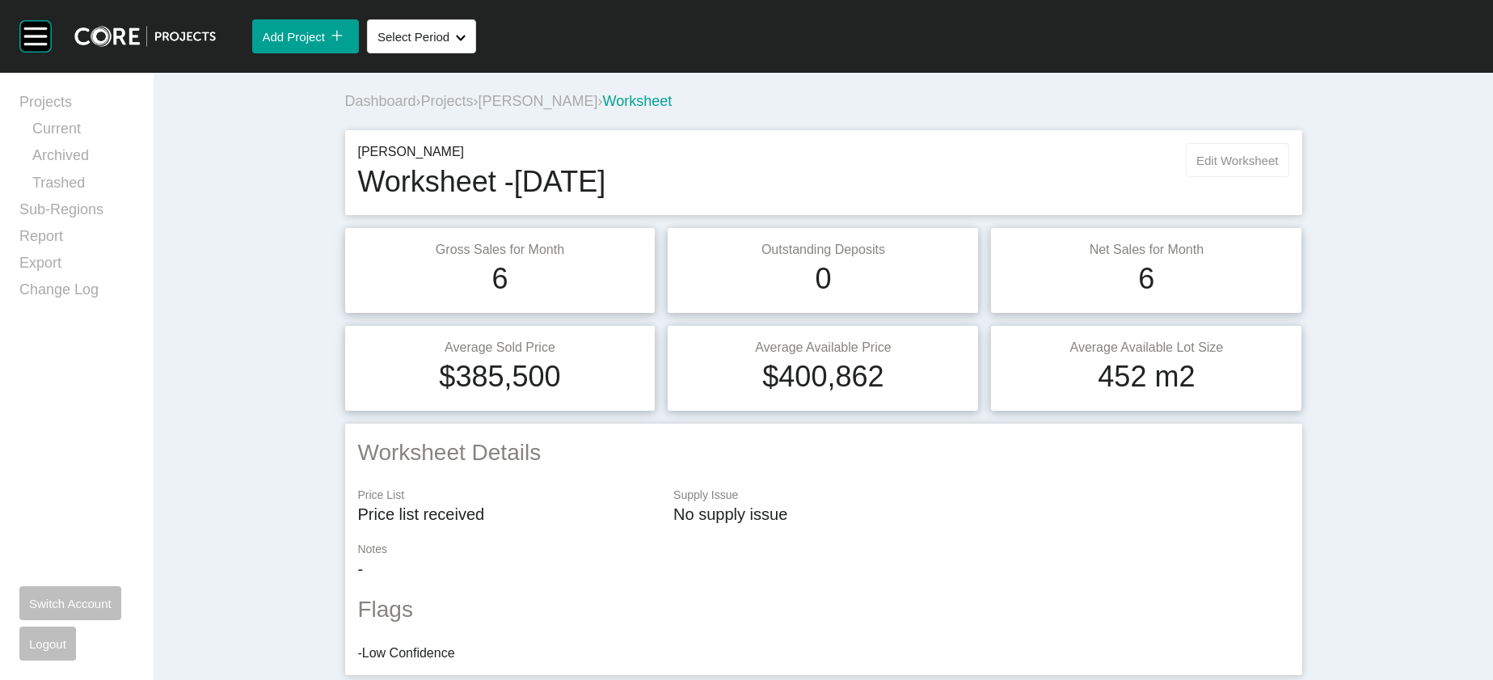
click at [1274, 177] on button "Edit Worksheet" at bounding box center [1237, 160] width 103 height 34
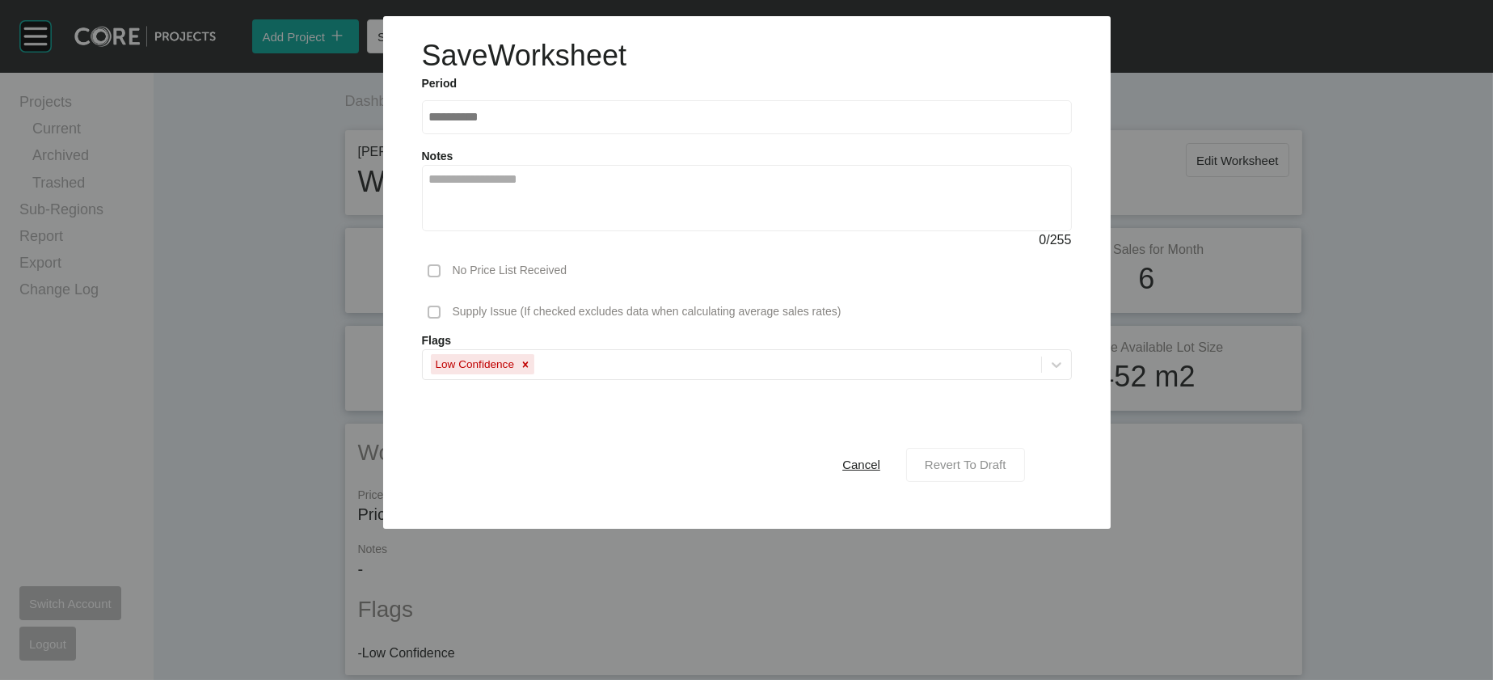
click at [1007, 471] on span "Revert To Draft" at bounding box center [966, 465] width 82 height 14
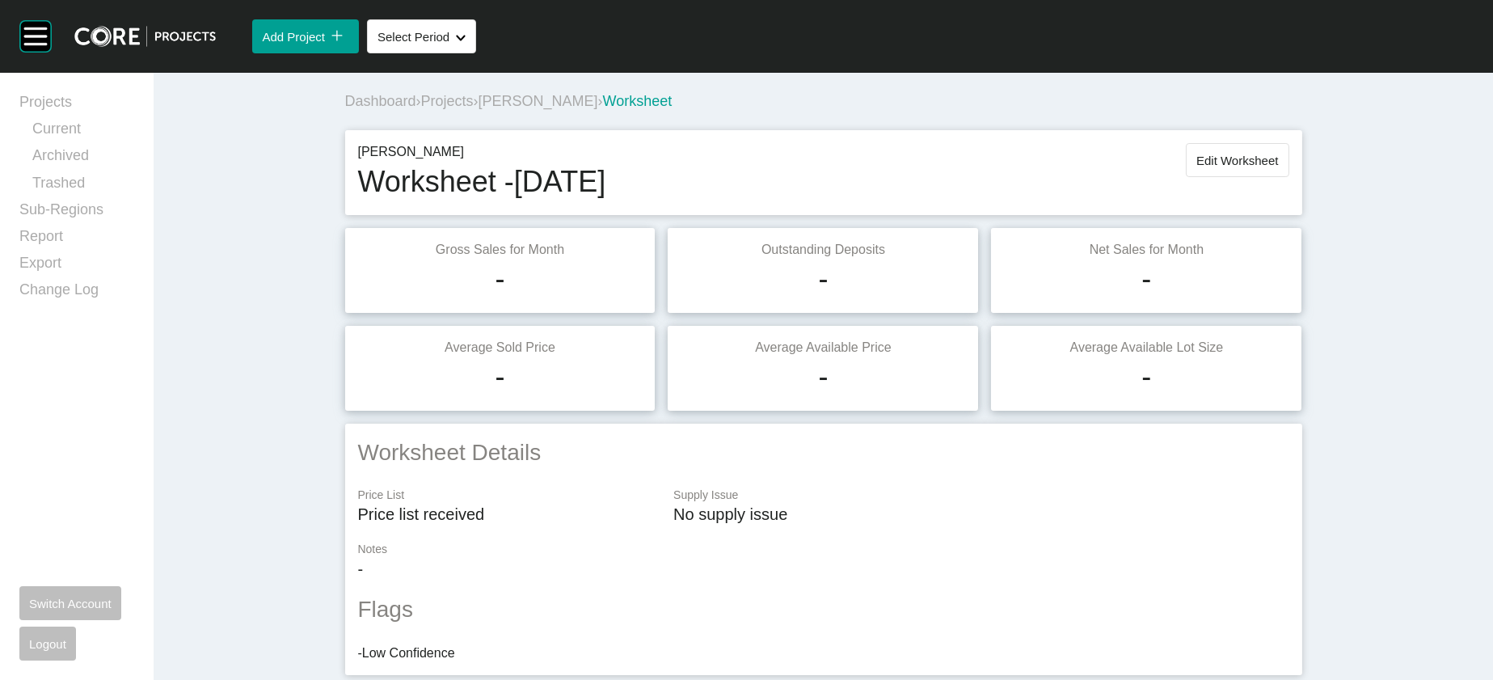
scroll to position [2552, 0]
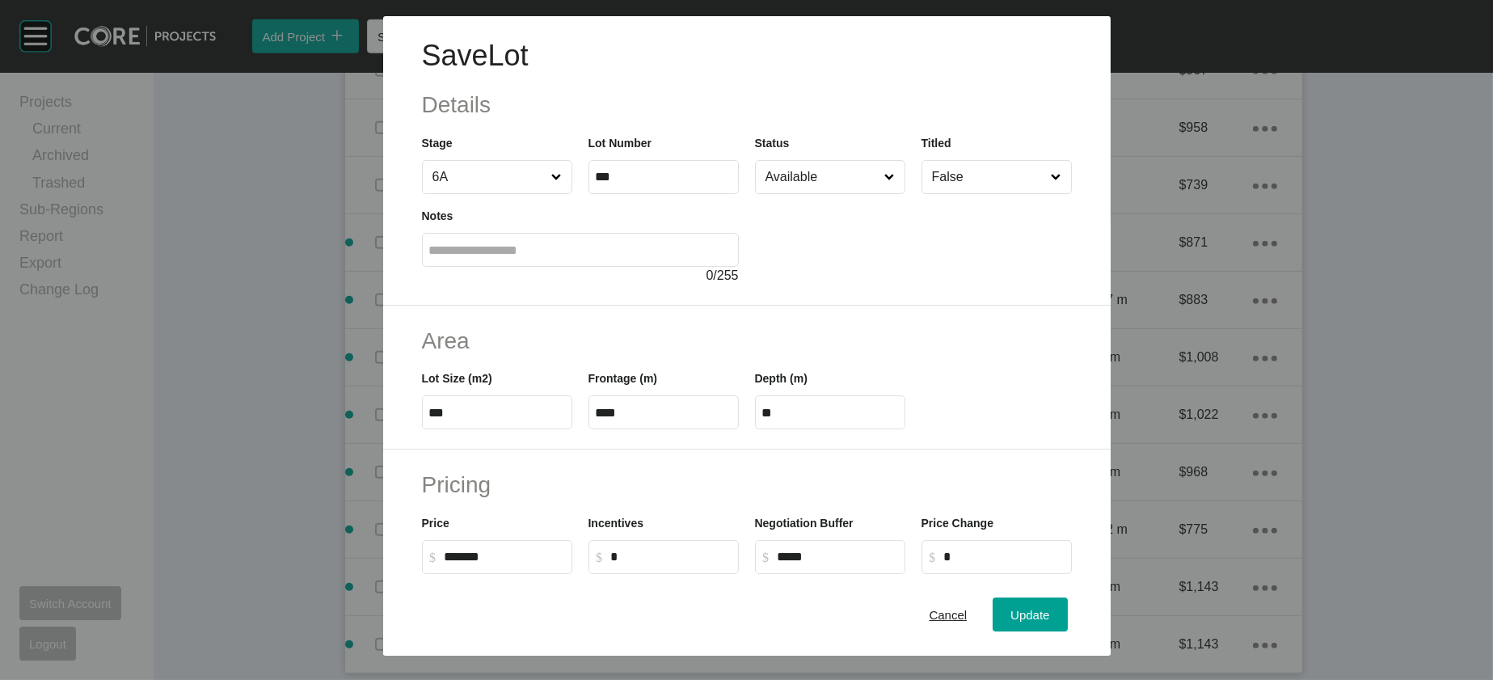
scroll to position [547, 0]
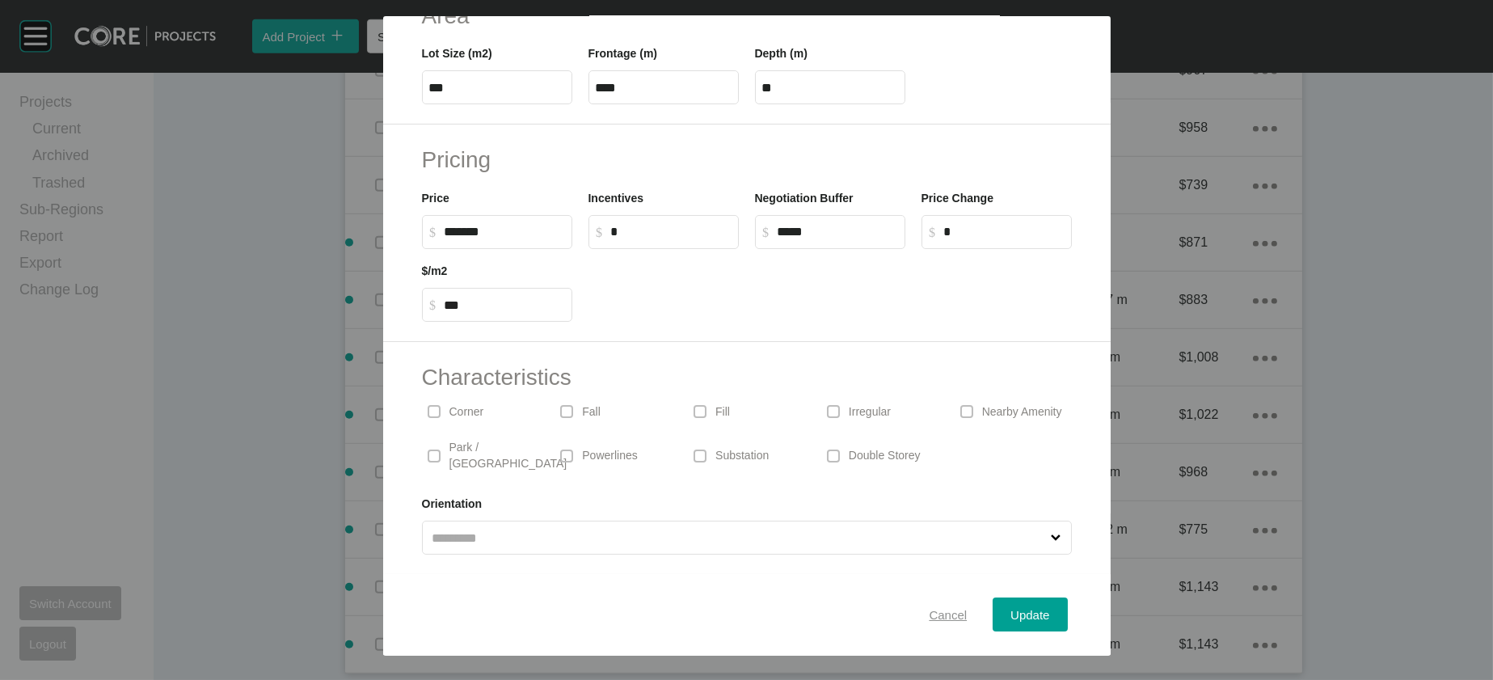
click at [971, 604] on div "Cancel" at bounding box center [948, 615] width 46 height 22
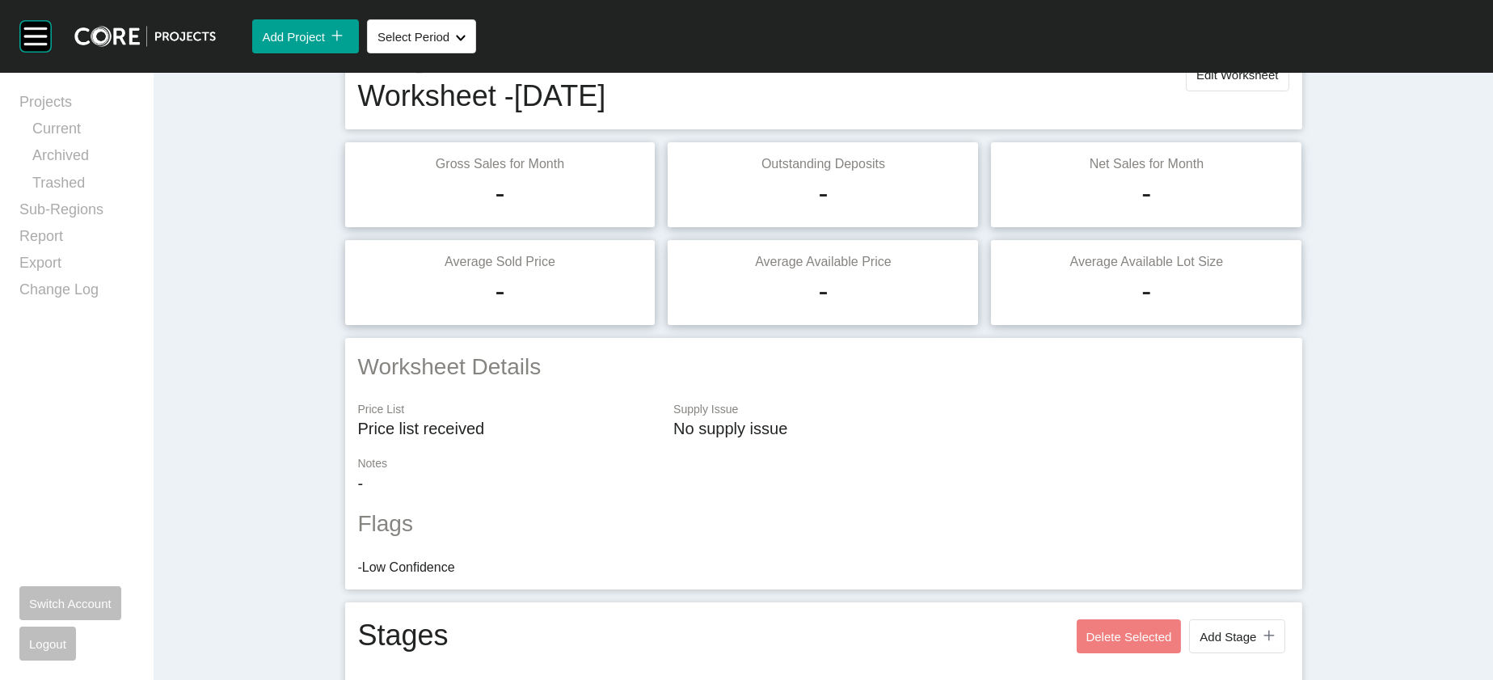
scroll to position [0, 0]
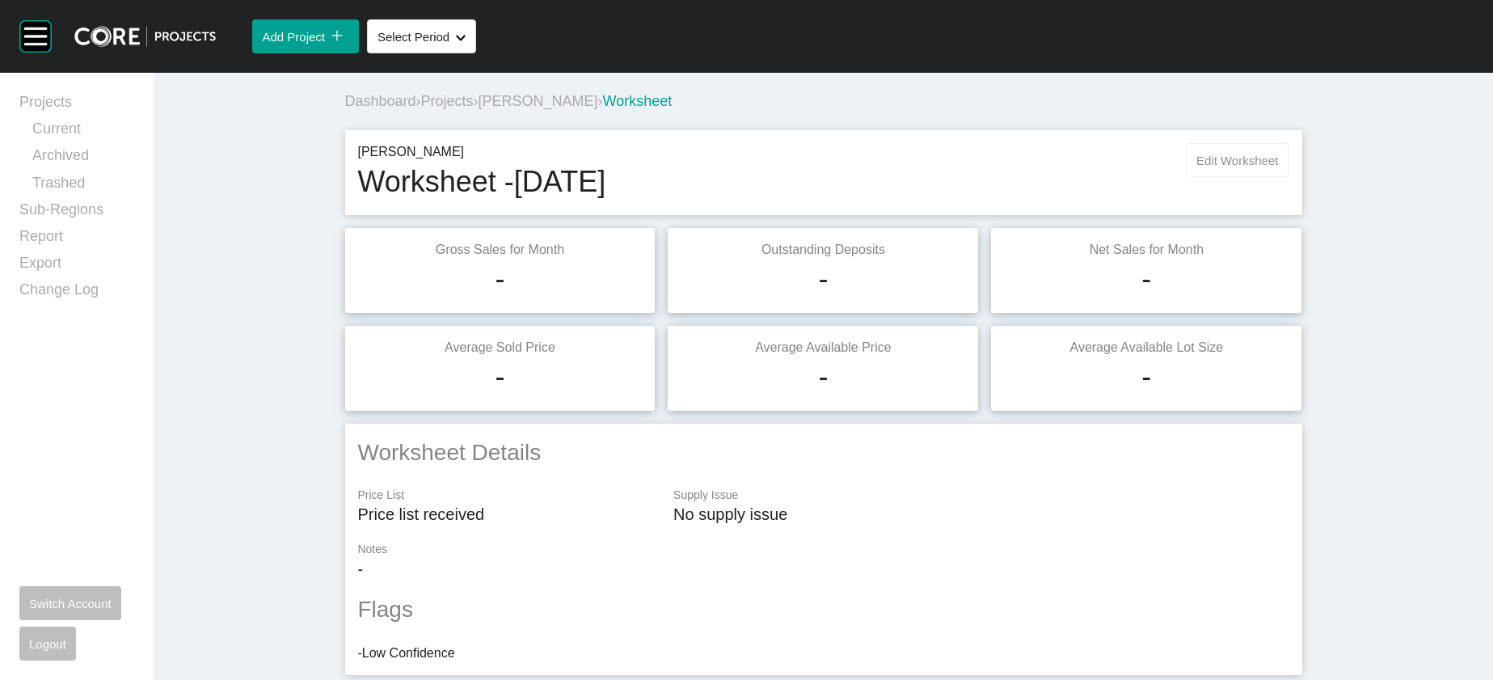
click at [1278, 167] on span "Edit Worksheet" at bounding box center [1238, 161] width 82 height 14
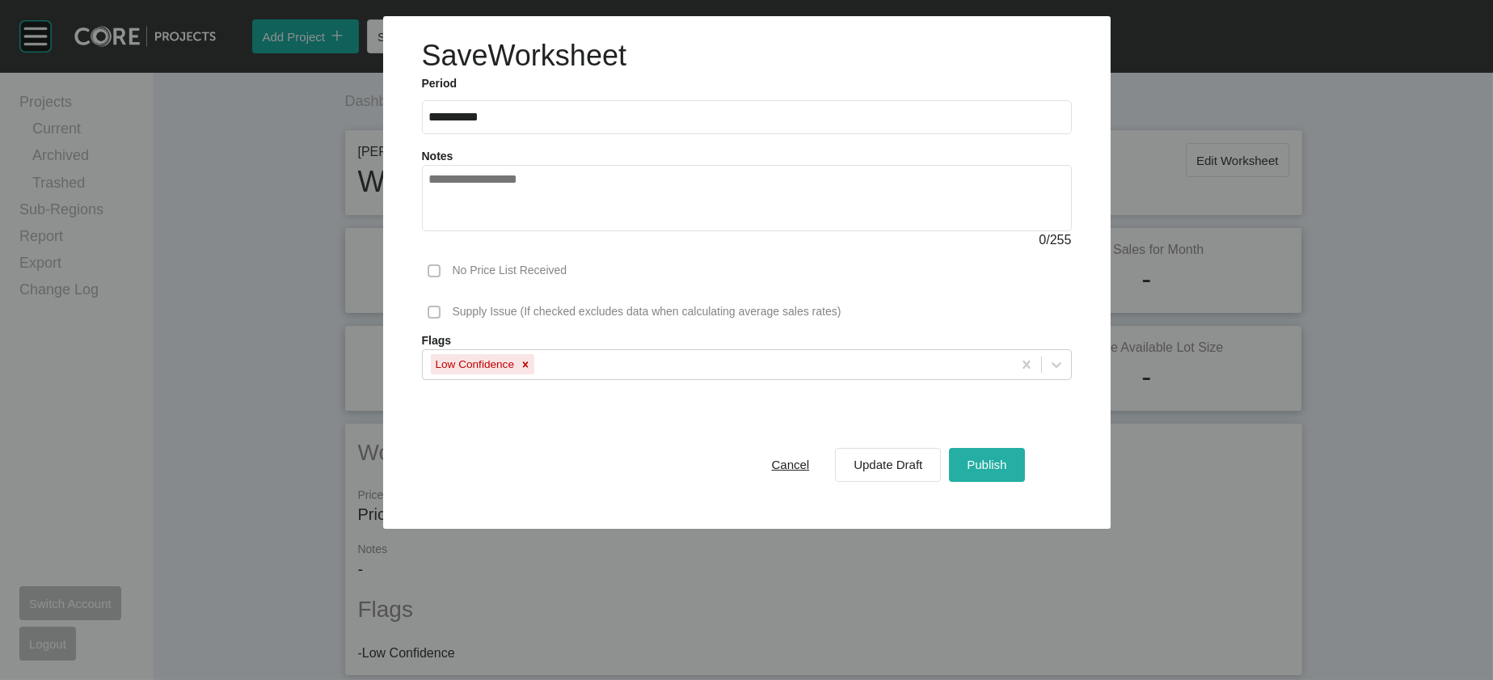
click at [1007, 471] on span "Publish" at bounding box center [987, 465] width 40 height 14
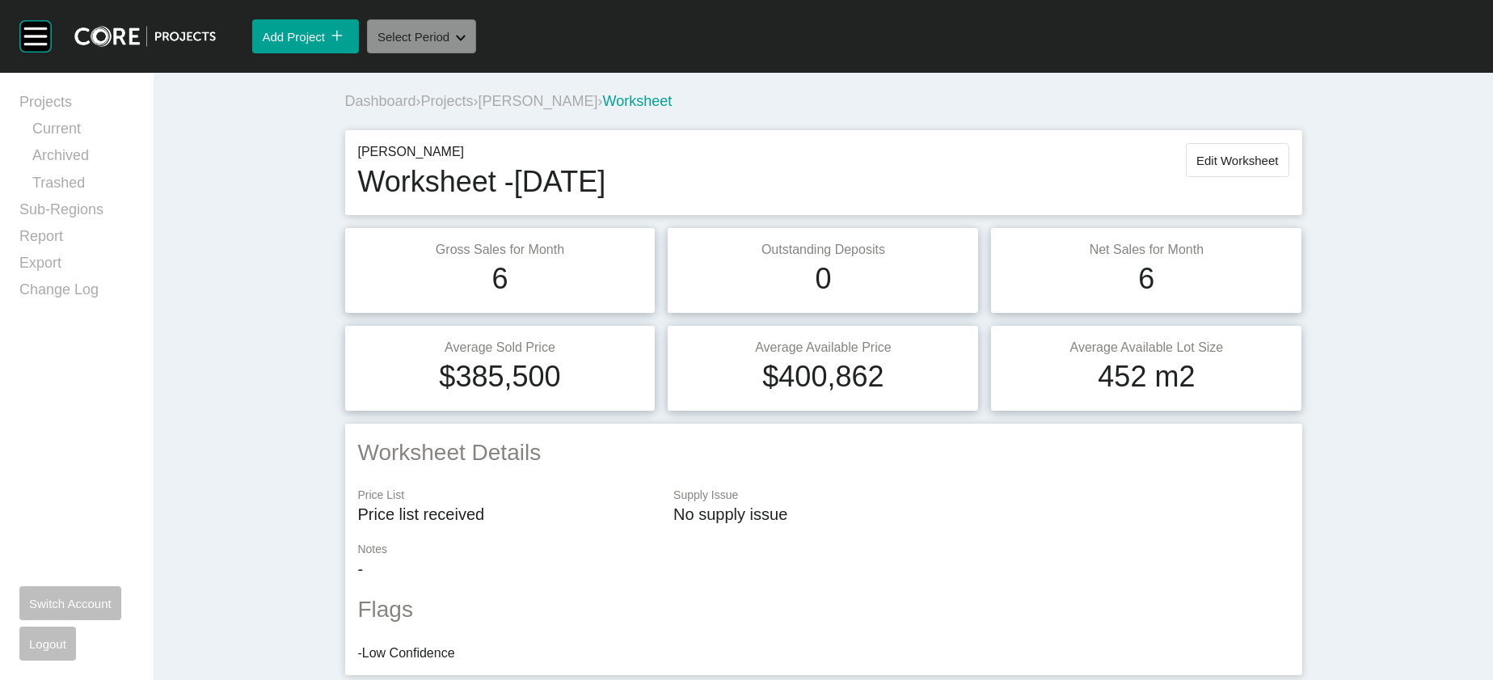
click at [476, 53] on button "Select Period Shape Created with Sketch." at bounding box center [421, 36] width 109 height 34
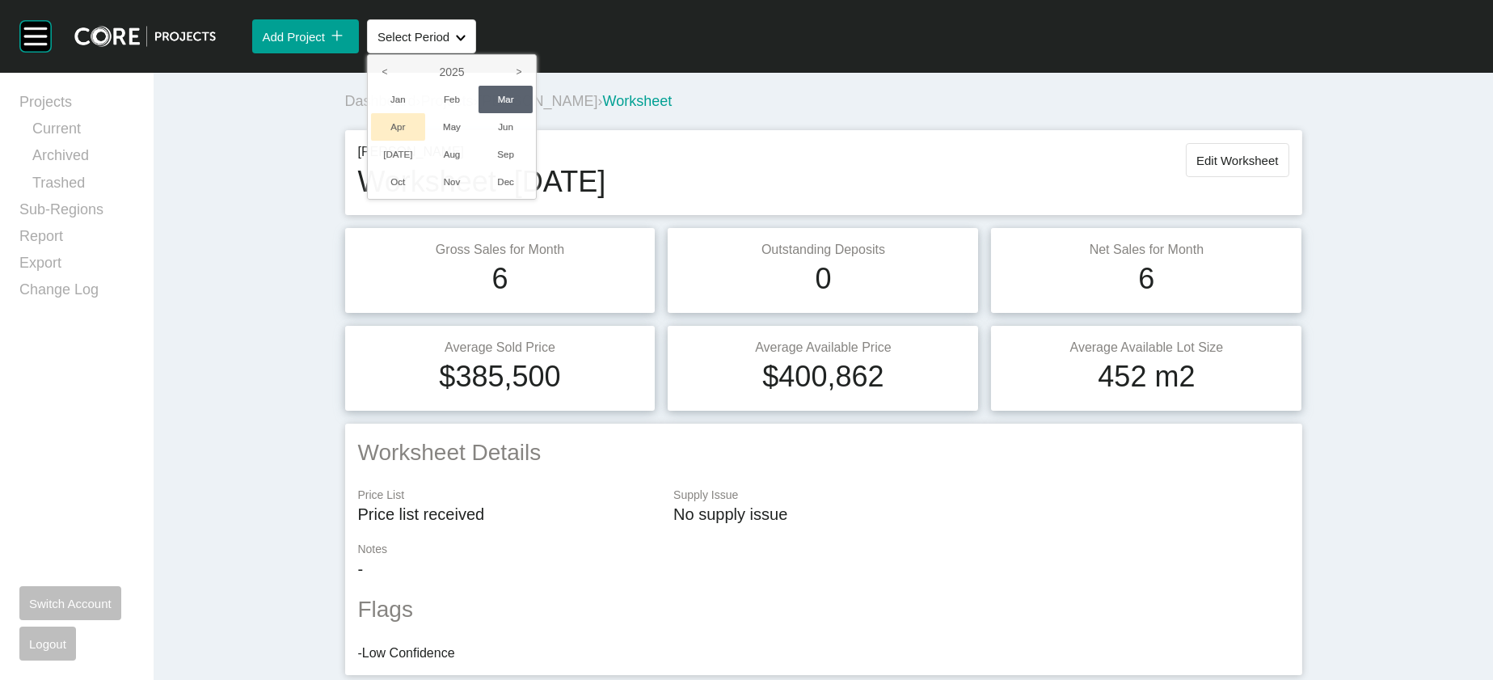
click at [425, 141] on li "Apr" at bounding box center [398, 126] width 54 height 27
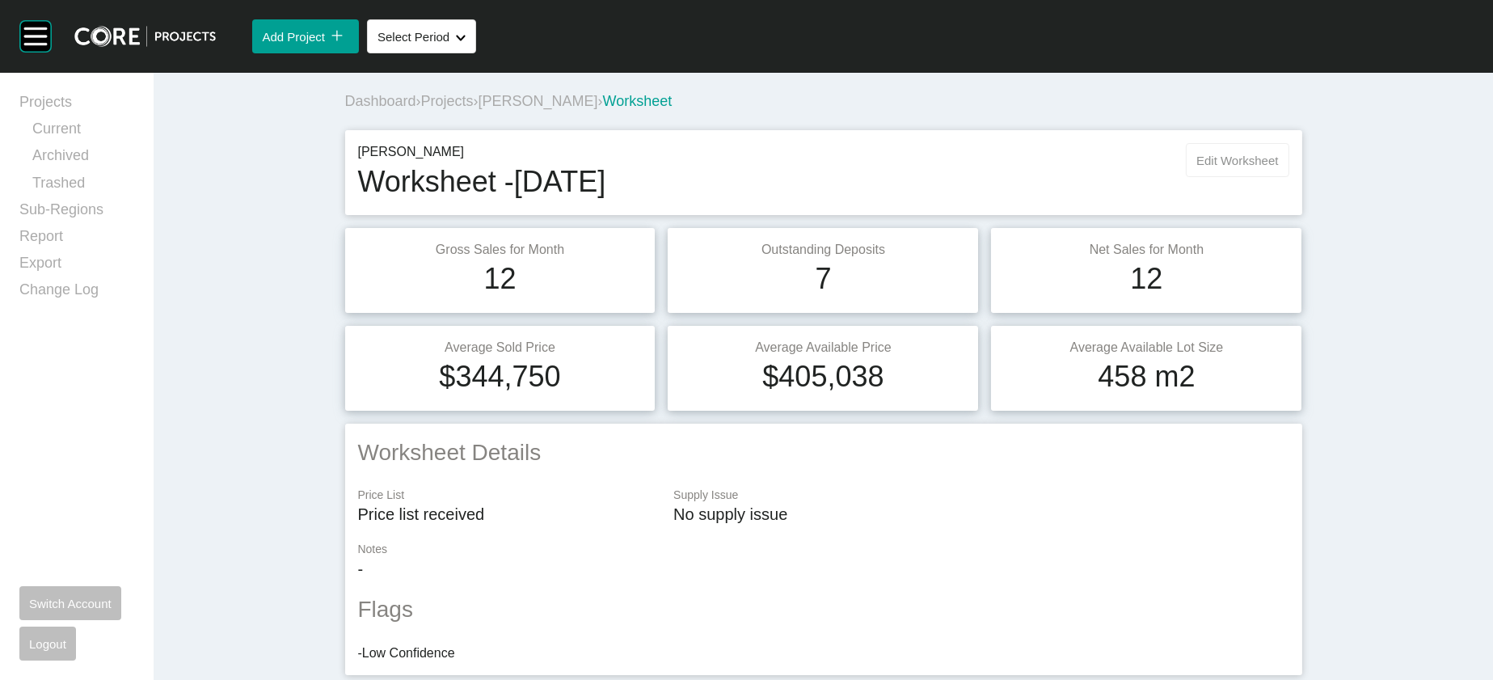
click at [1278, 167] on span "Edit Worksheet" at bounding box center [1238, 161] width 82 height 14
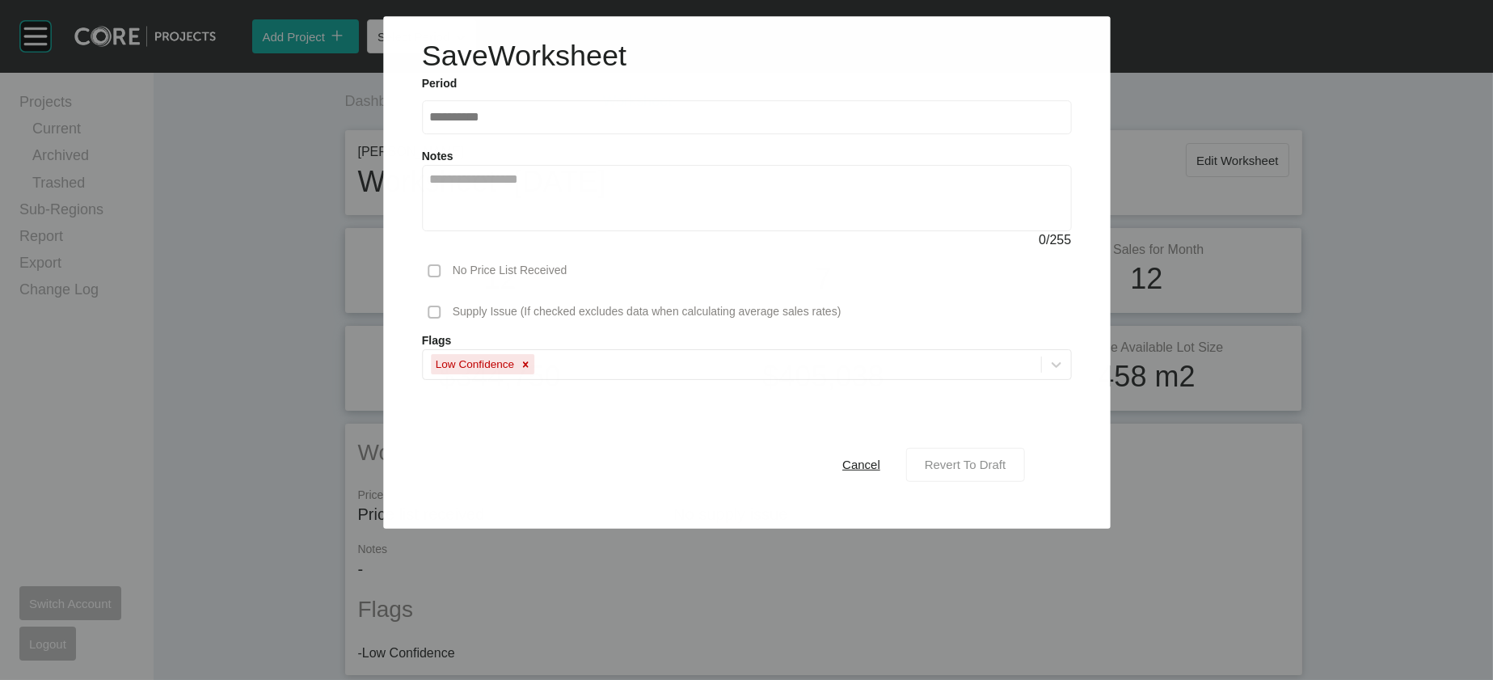
click at [1007, 471] on span "Revert To Draft" at bounding box center [966, 465] width 82 height 14
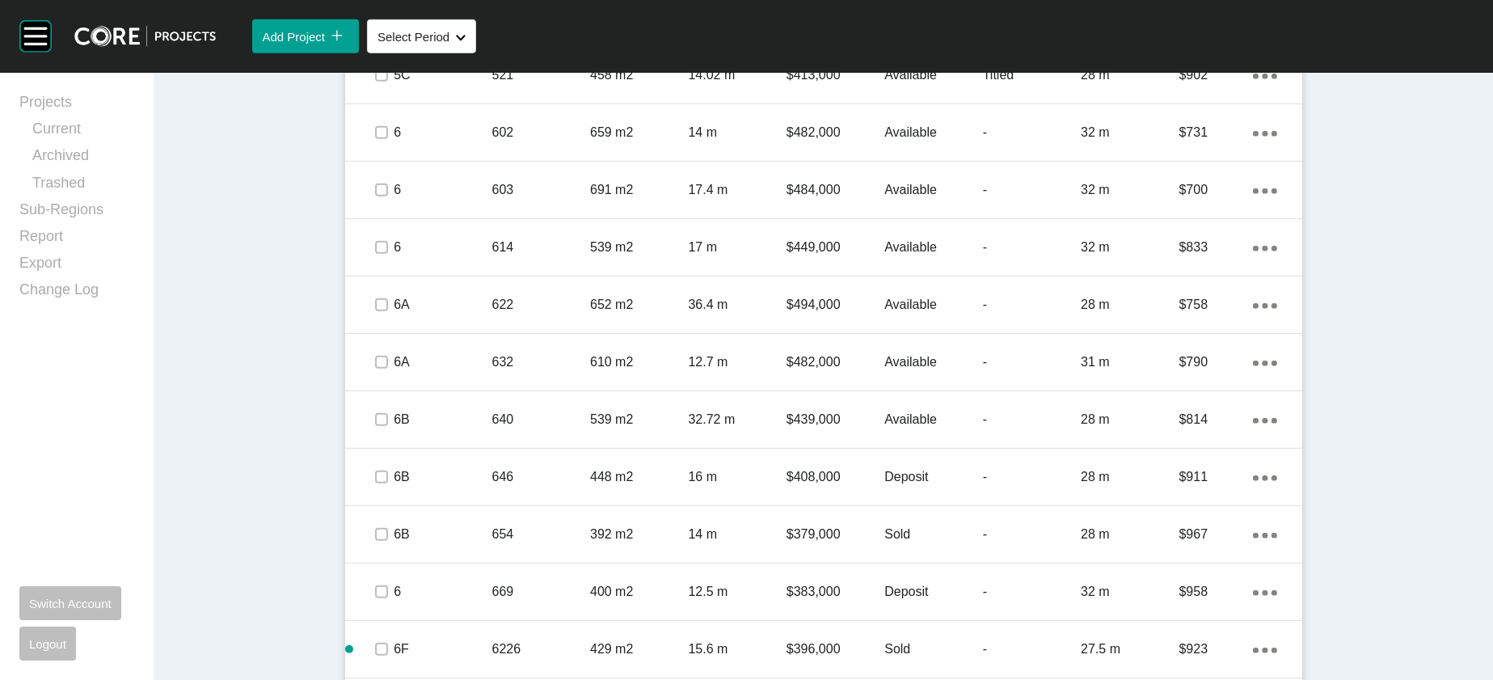
scroll to position [2379, 0]
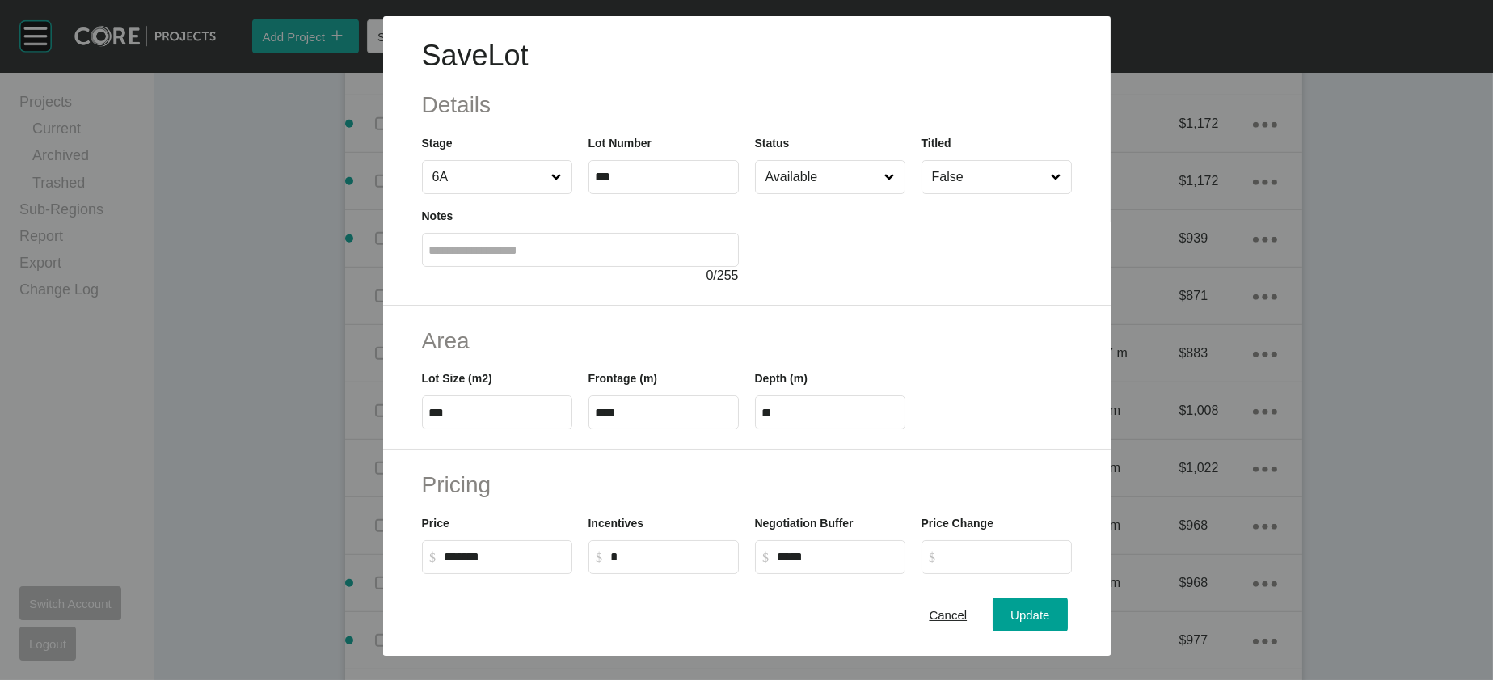
scroll to position [547, 0]
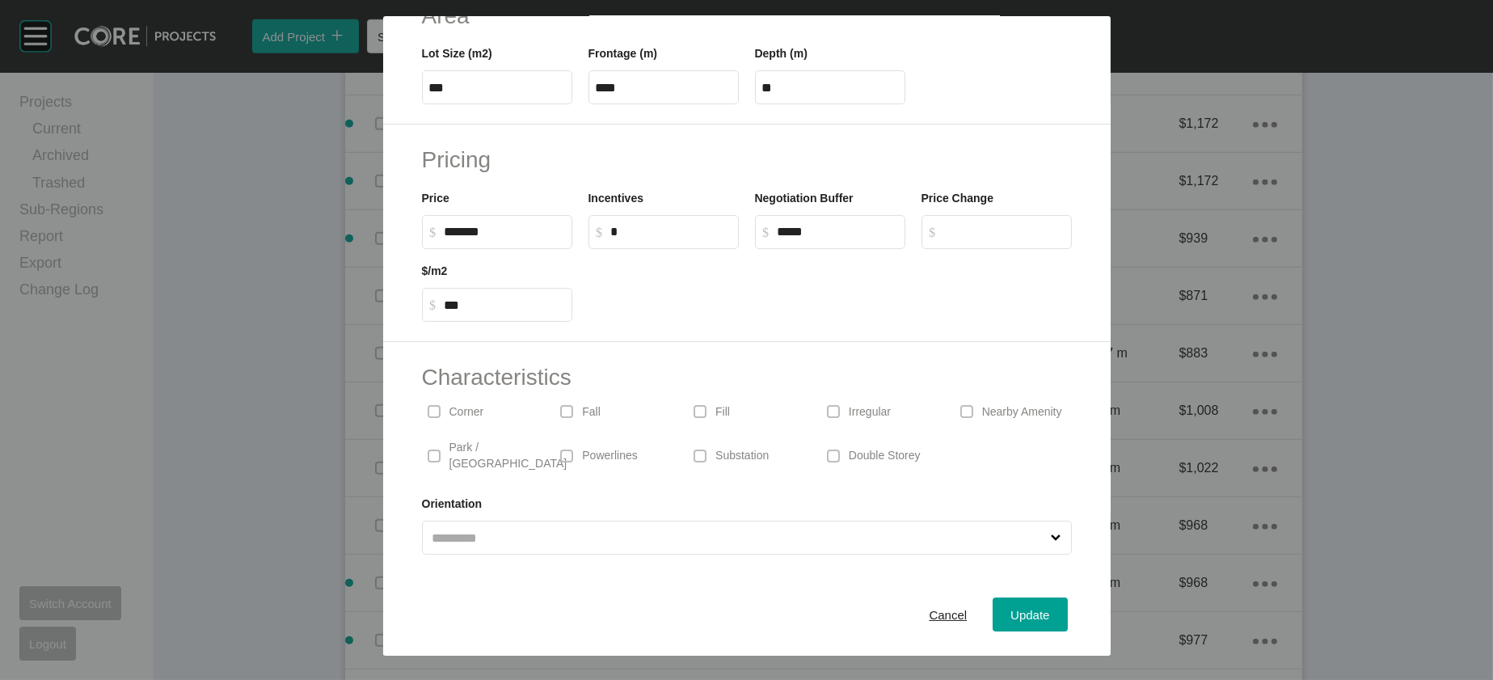
click at [891, 404] on p "Irregular" at bounding box center [870, 412] width 42 height 16
click at [1050, 608] on span "Update" at bounding box center [1030, 615] width 39 height 14
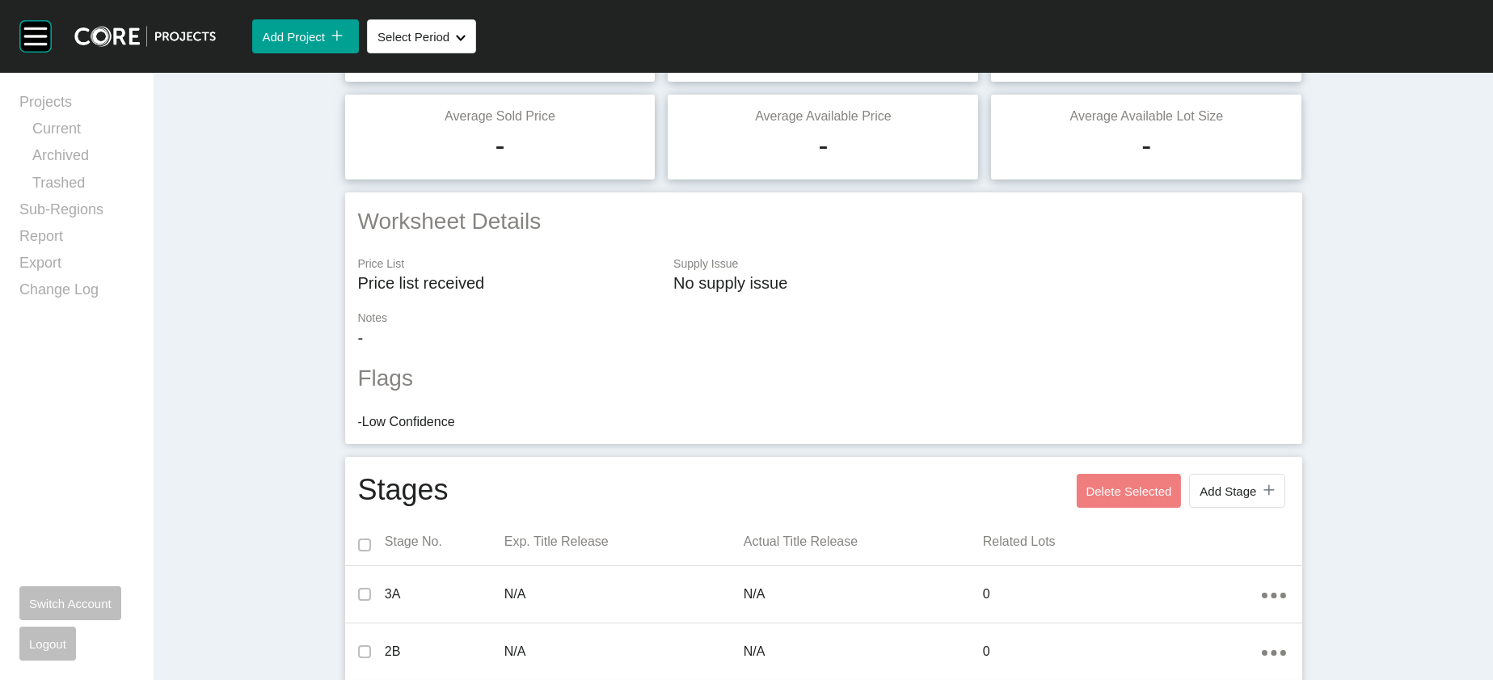
scroll to position [0, 0]
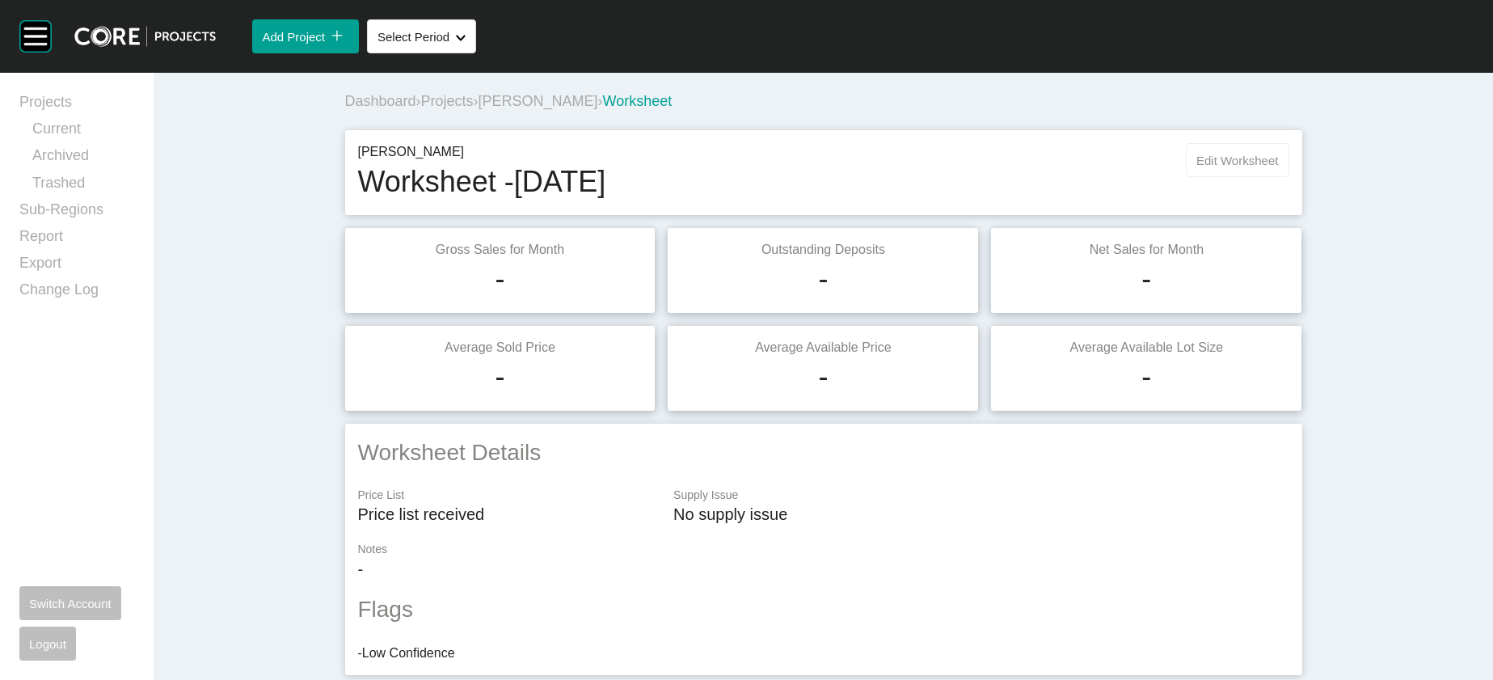
click at [1278, 167] on span "Edit Worksheet" at bounding box center [1238, 161] width 82 height 14
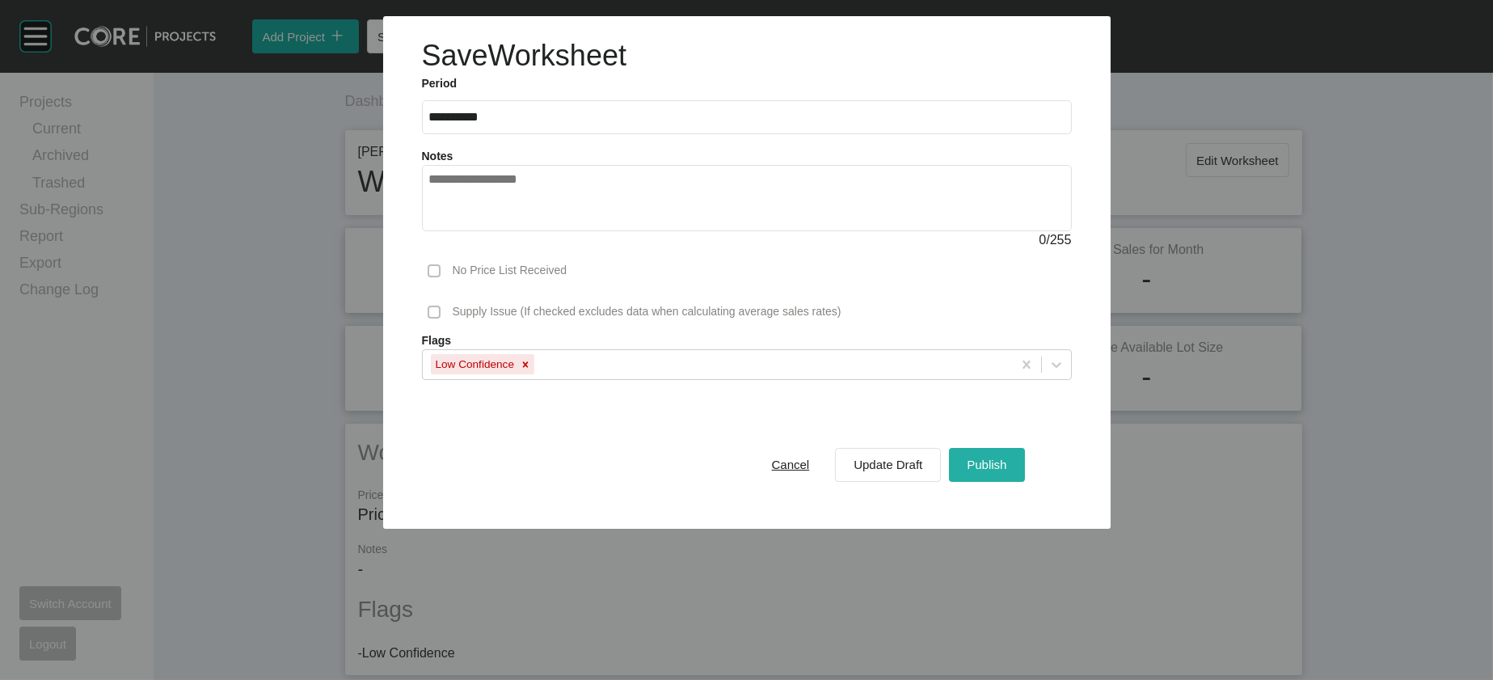
click at [1011, 475] on div "Publish" at bounding box center [987, 465] width 48 height 22
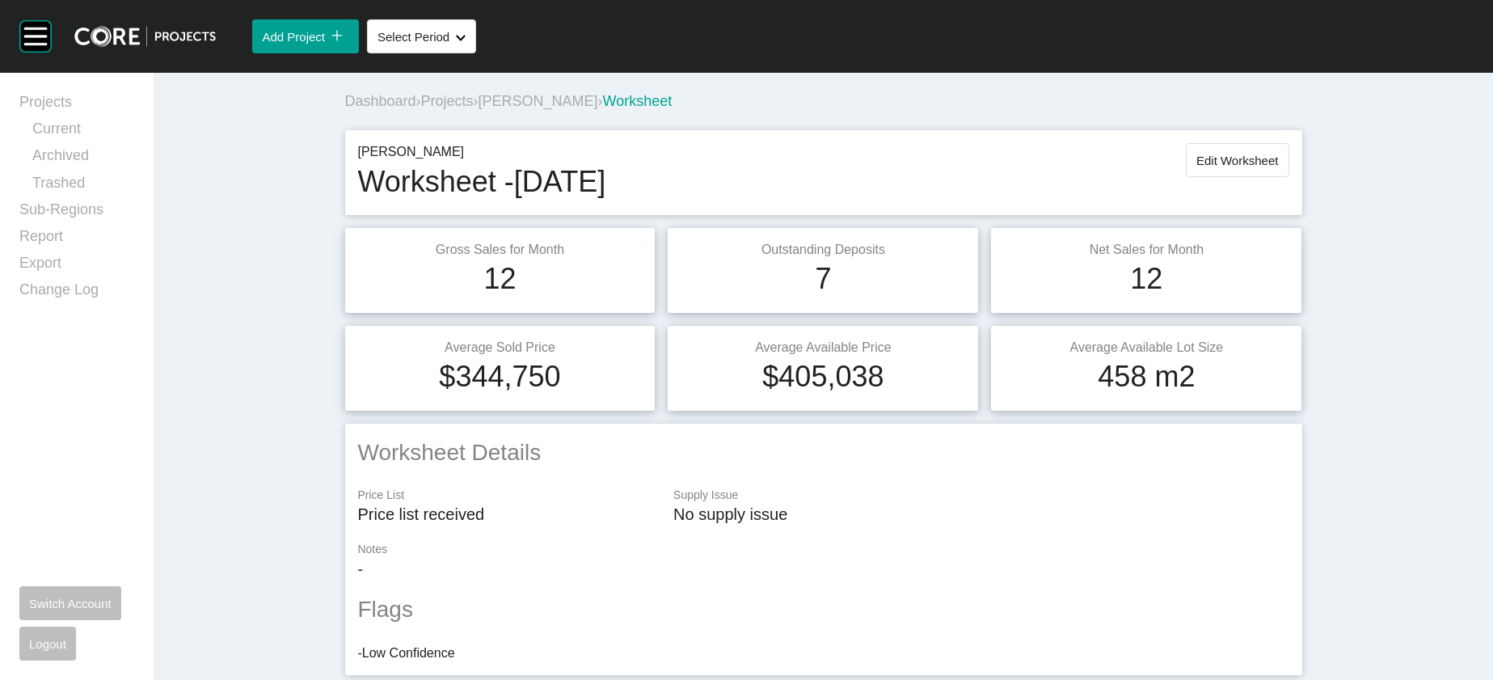
click at [479, 109] on span "[PERSON_NAME]" at bounding box center [539, 101] width 120 height 16
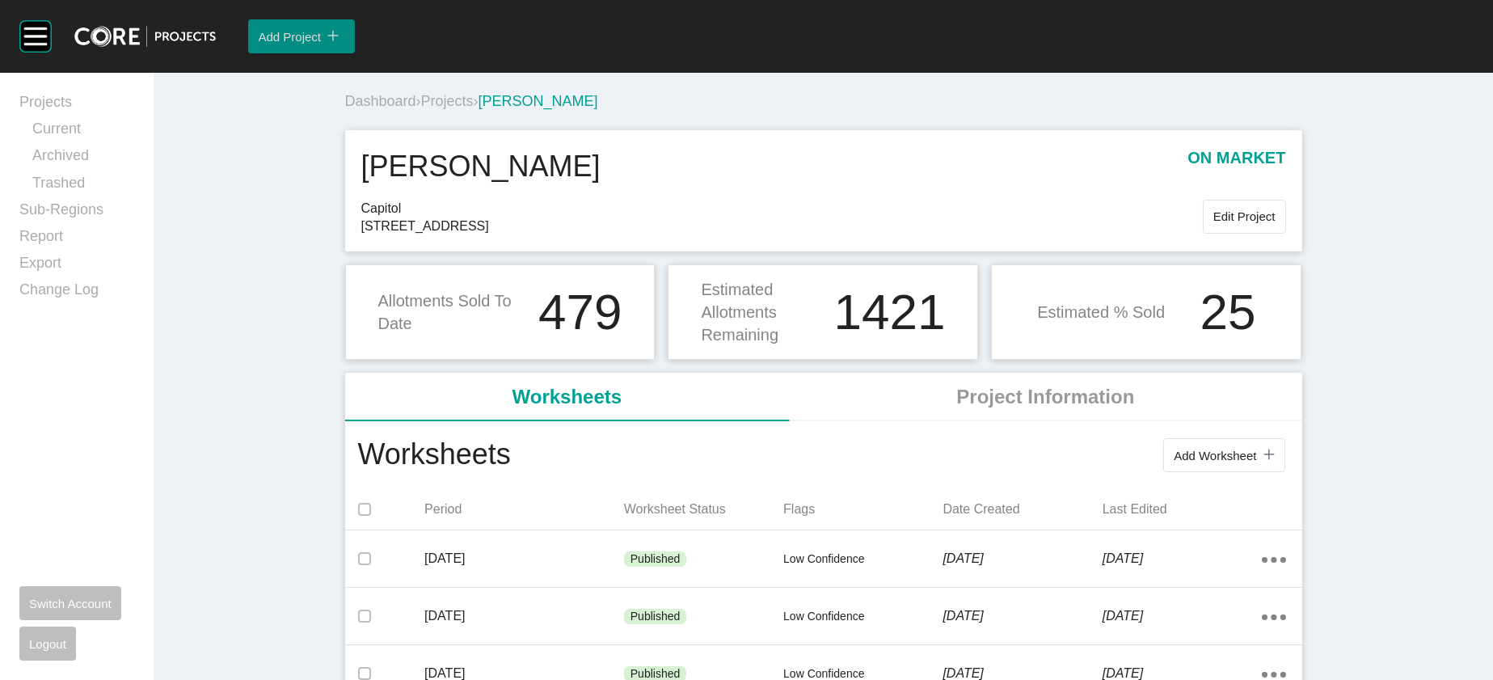
click at [355, 53] on button "Add Project icon/tick copy 11 Created with Sketch." at bounding box center [301, 36] width 107 height 34
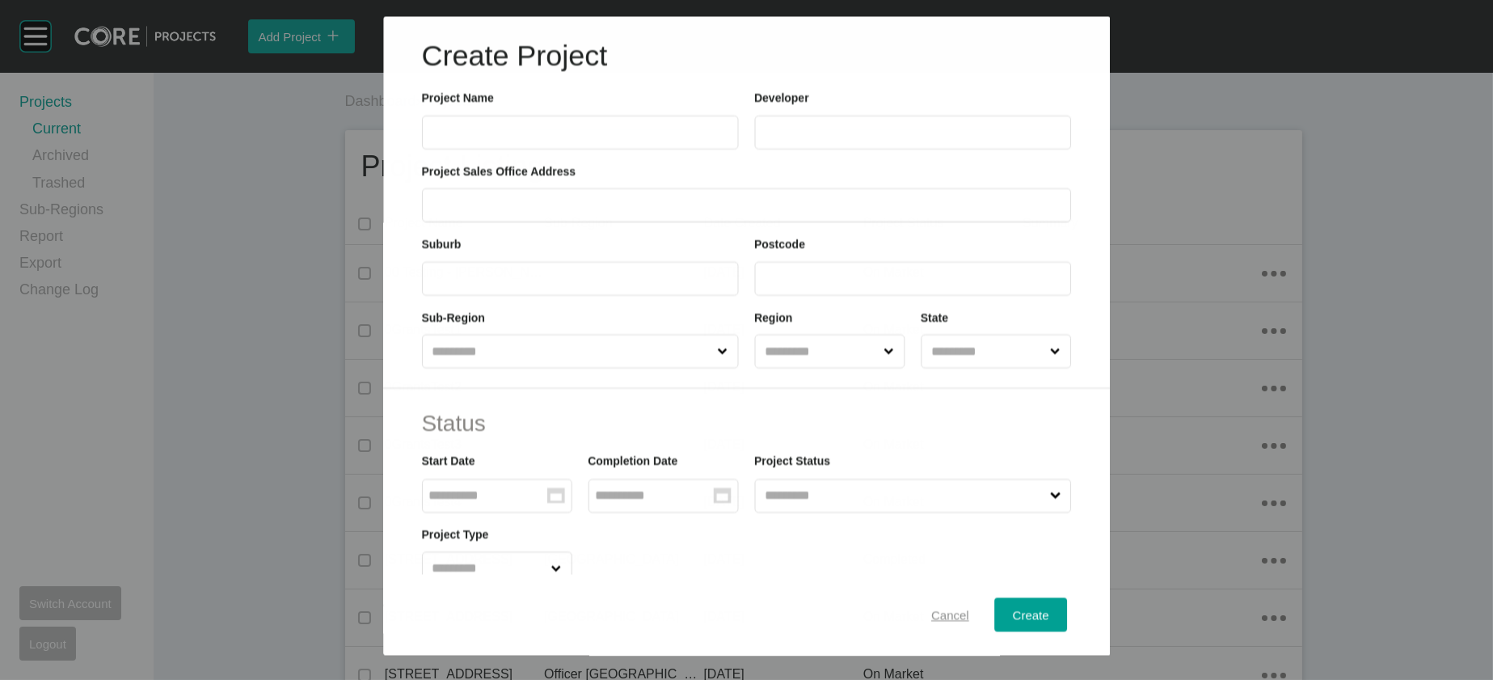
click at [970, 608] on span "Cancel" at bounding box center [951, 615] width 38 height 14
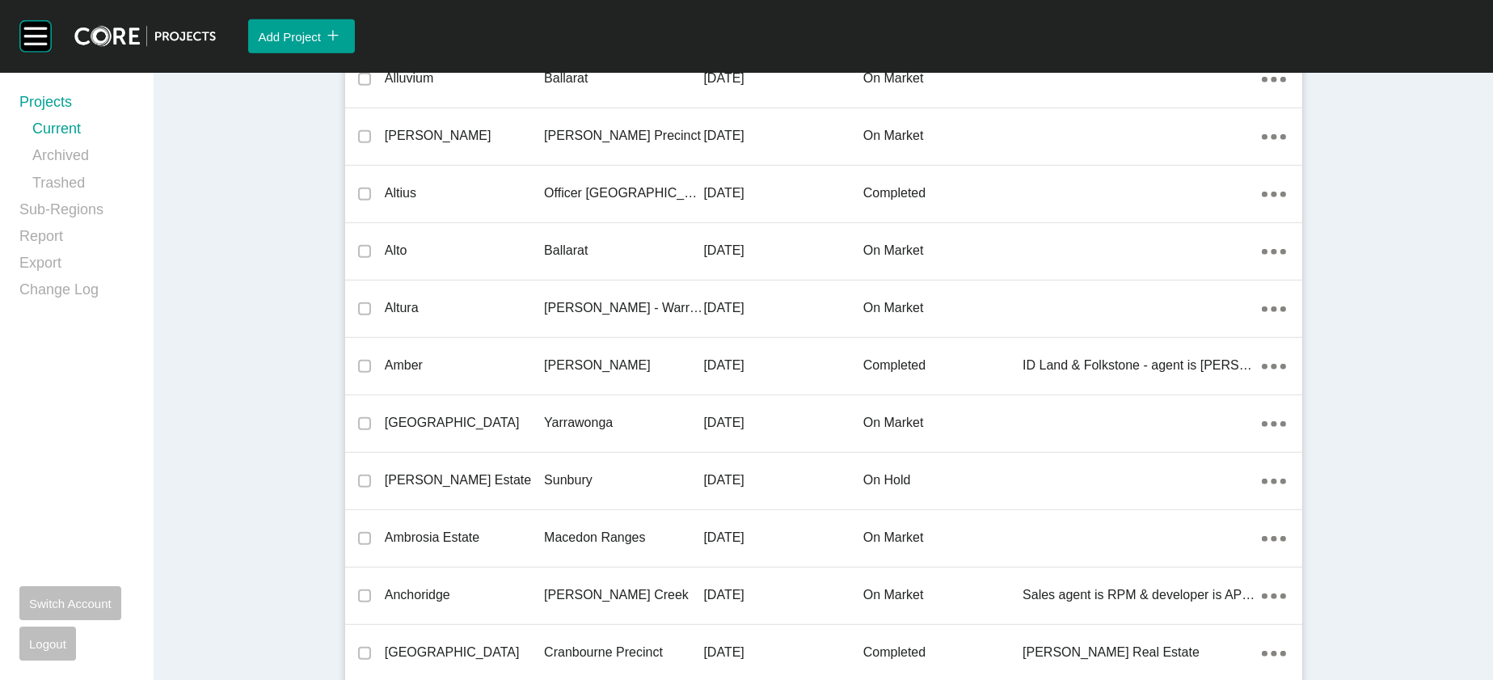
scroll to position [14738, 0]
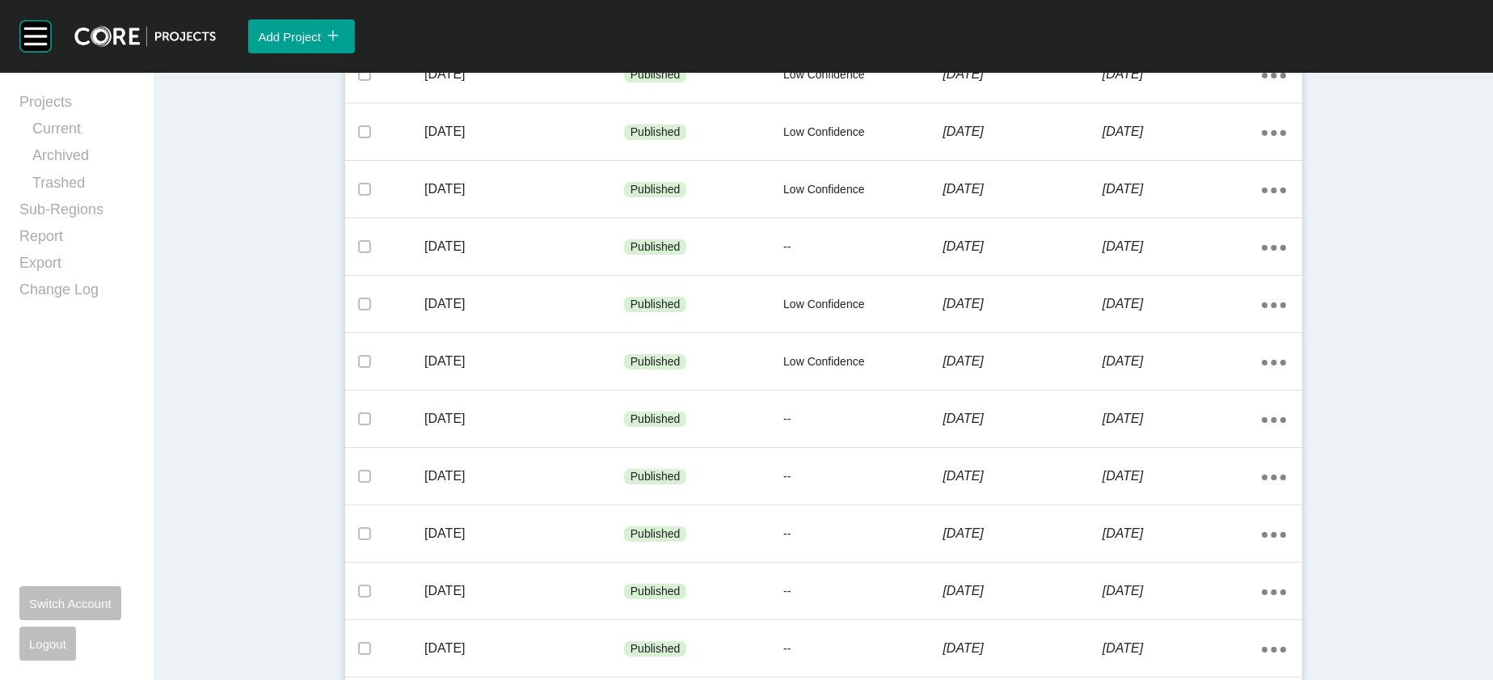
scroll to position [499, 0]
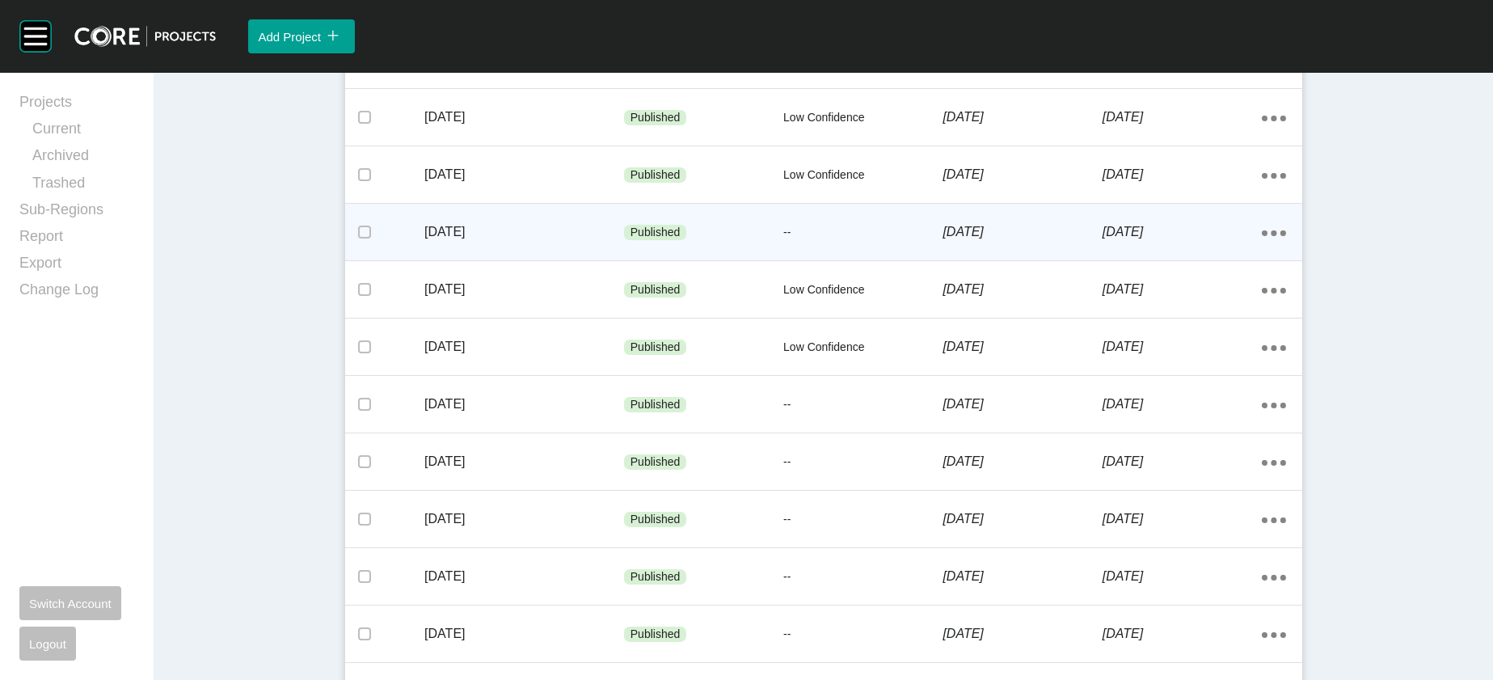
click at [1262, 241] on p "[DATE]" at bounding box center [1182, 232] width 159 height 18
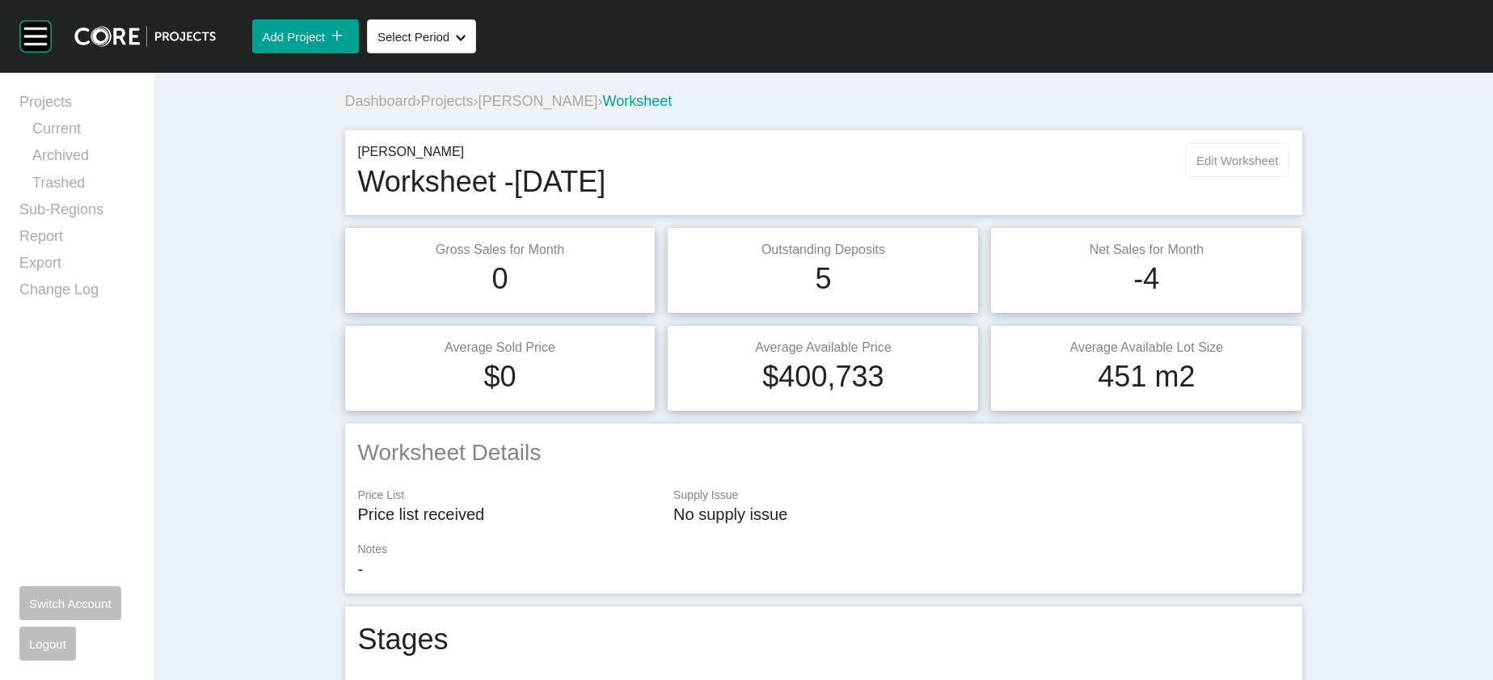
click at [1289, 177] on button "Edit Worksheet" at bounding box center [1237, 160] width 103 height 34
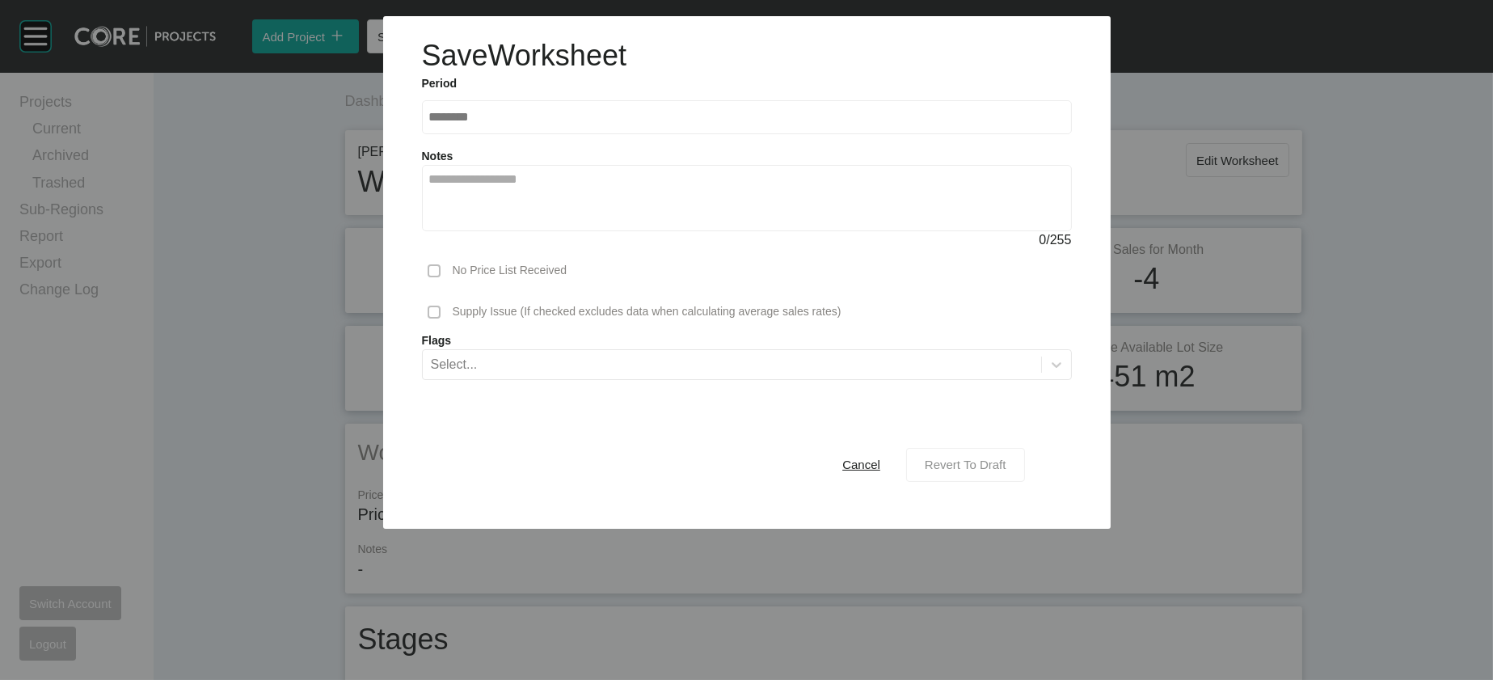
click at [1025, 482] on button "Revert To Draft" at bounding box center [965, 465] width 119 height 34
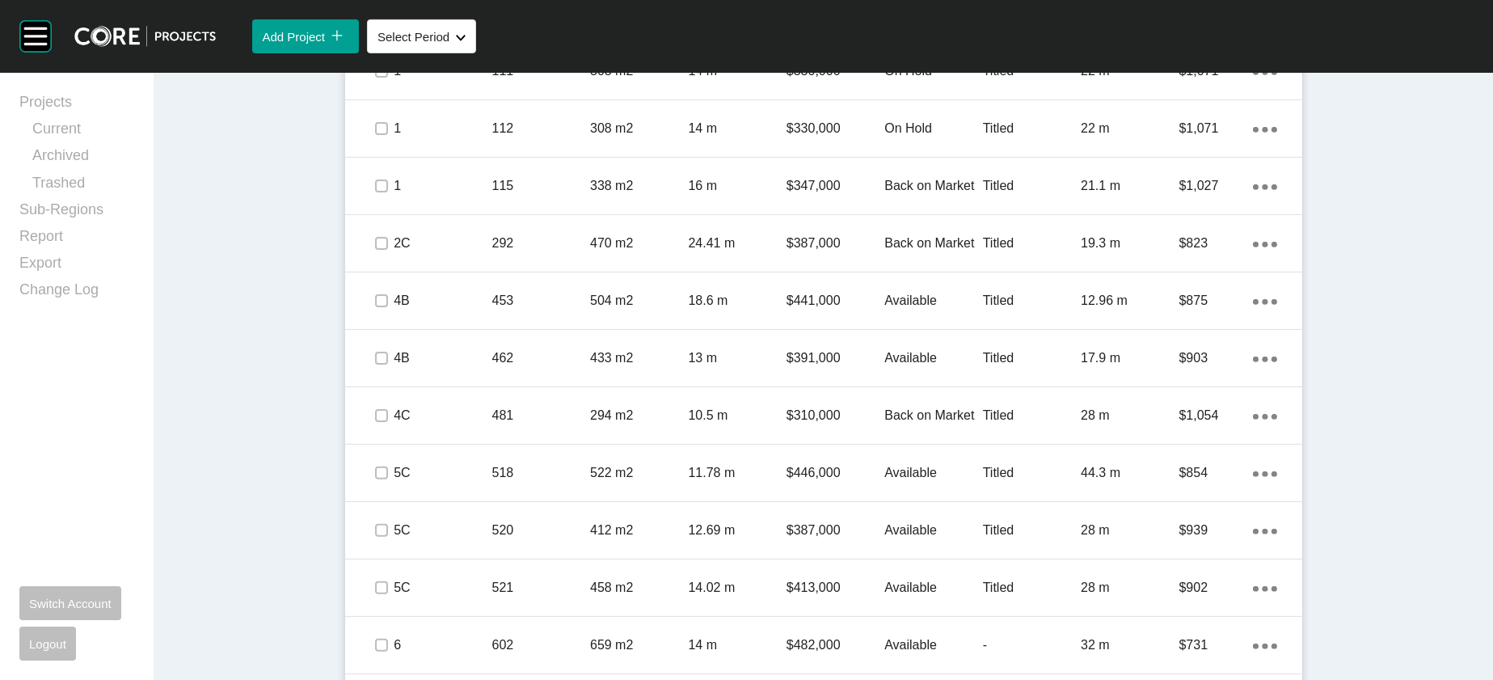
scroll to position [2235, 0]
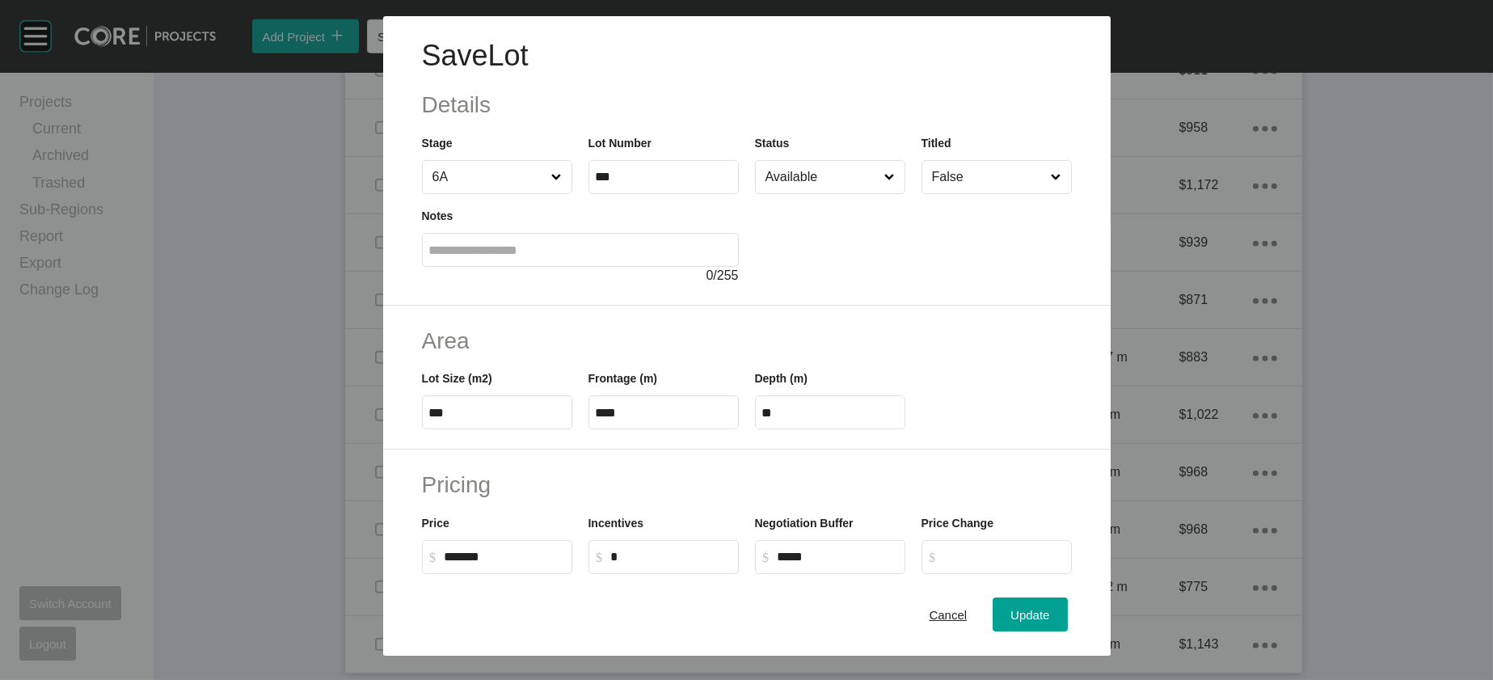
scroll to position [547, 0]
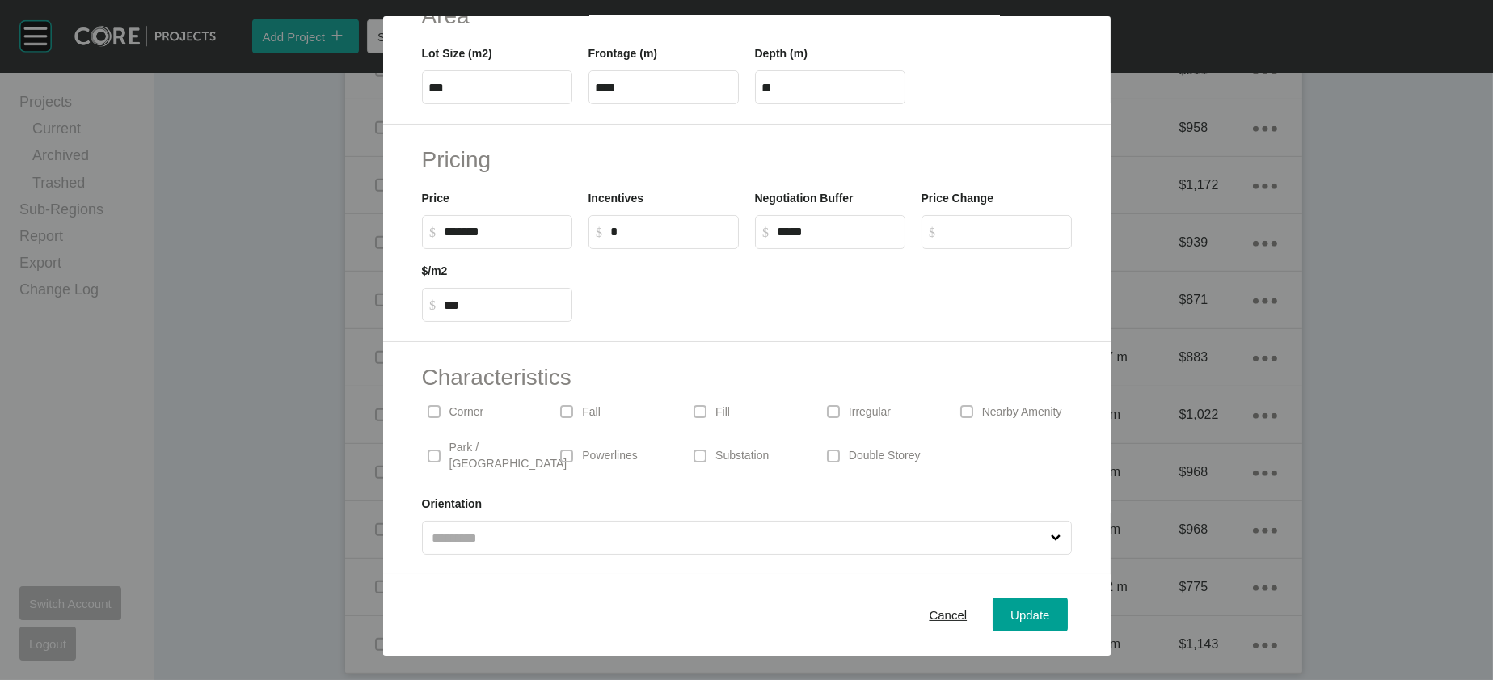
click at [881, 404] on p "Irregular" at bounding box center [870, 412] width 42 height 16
drag, startPoint x: 1074, startPoint y: 584, endPoint x: 1074, endPoint y: 593, distance: 8.9
click at [1067, 598] on button "Update" at bounding box center [1030, 615] width 74 height 34
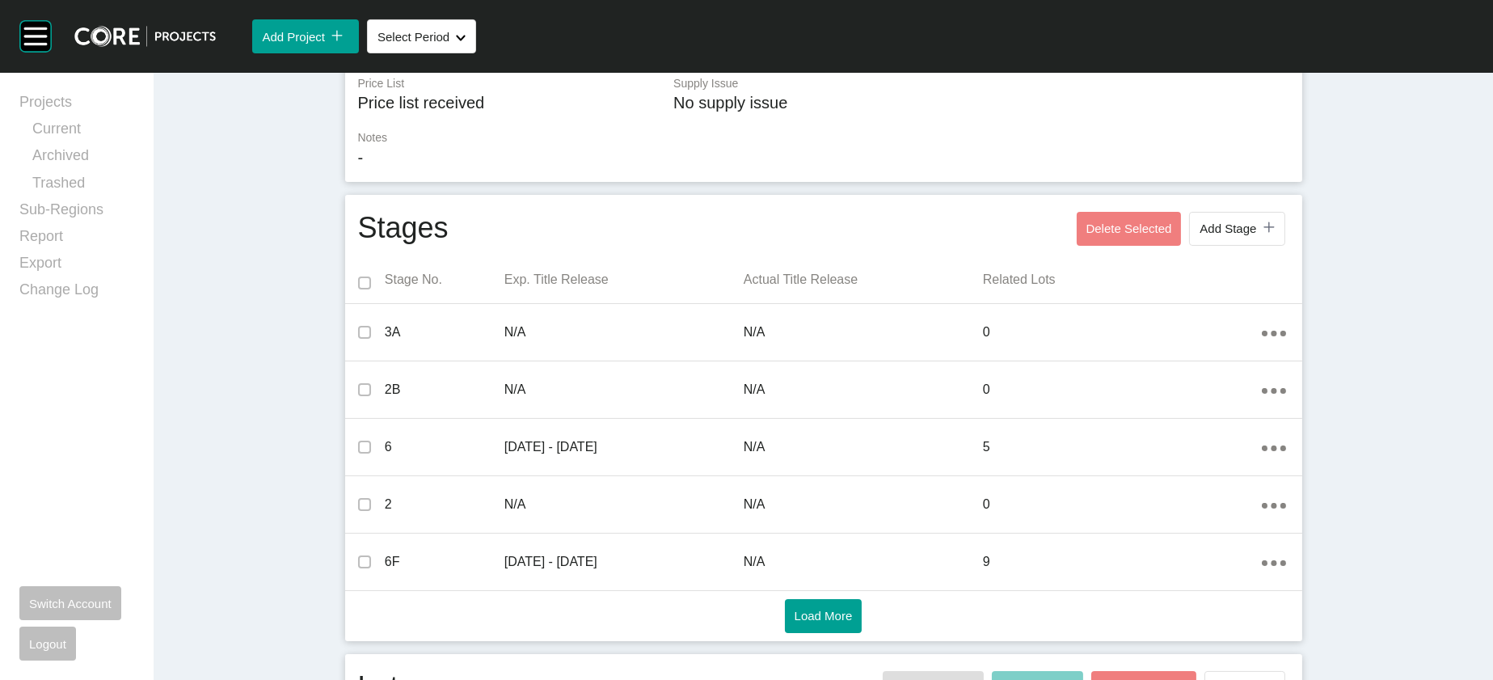
scroll to position [0, 0]
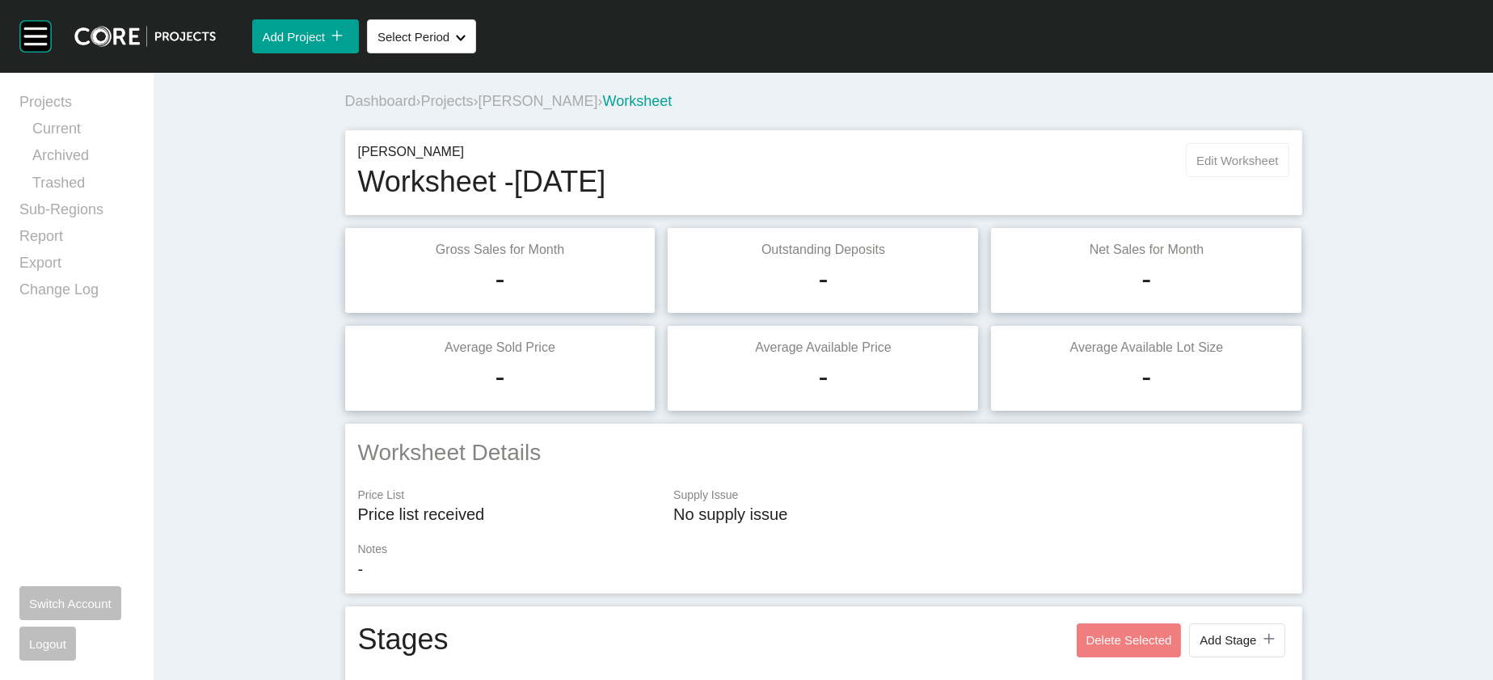
click at [1278, 167] on span "Edit Worksheet" at bounding box center [1238, 161] width 82 height 14
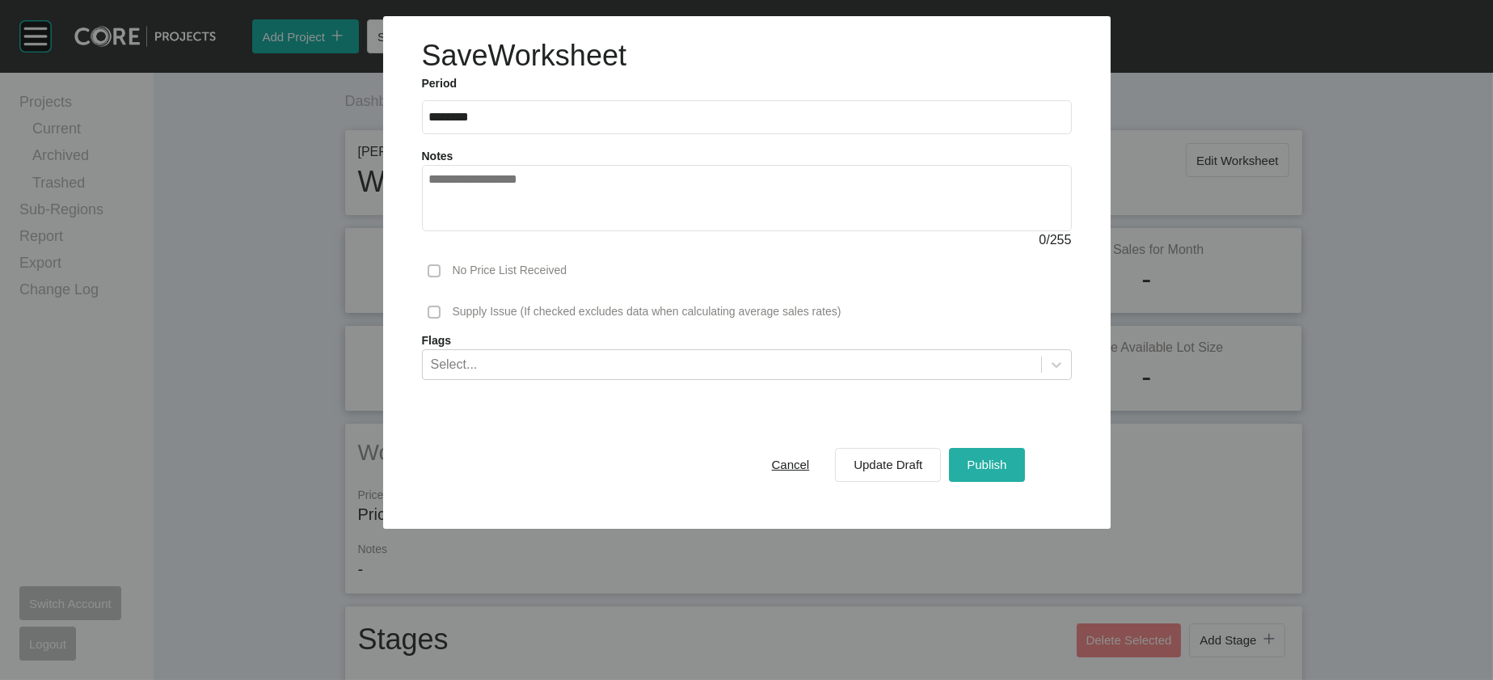
click at [1011, 475] on div "Publish" at bounding box center [987, 465] width 48 height 22
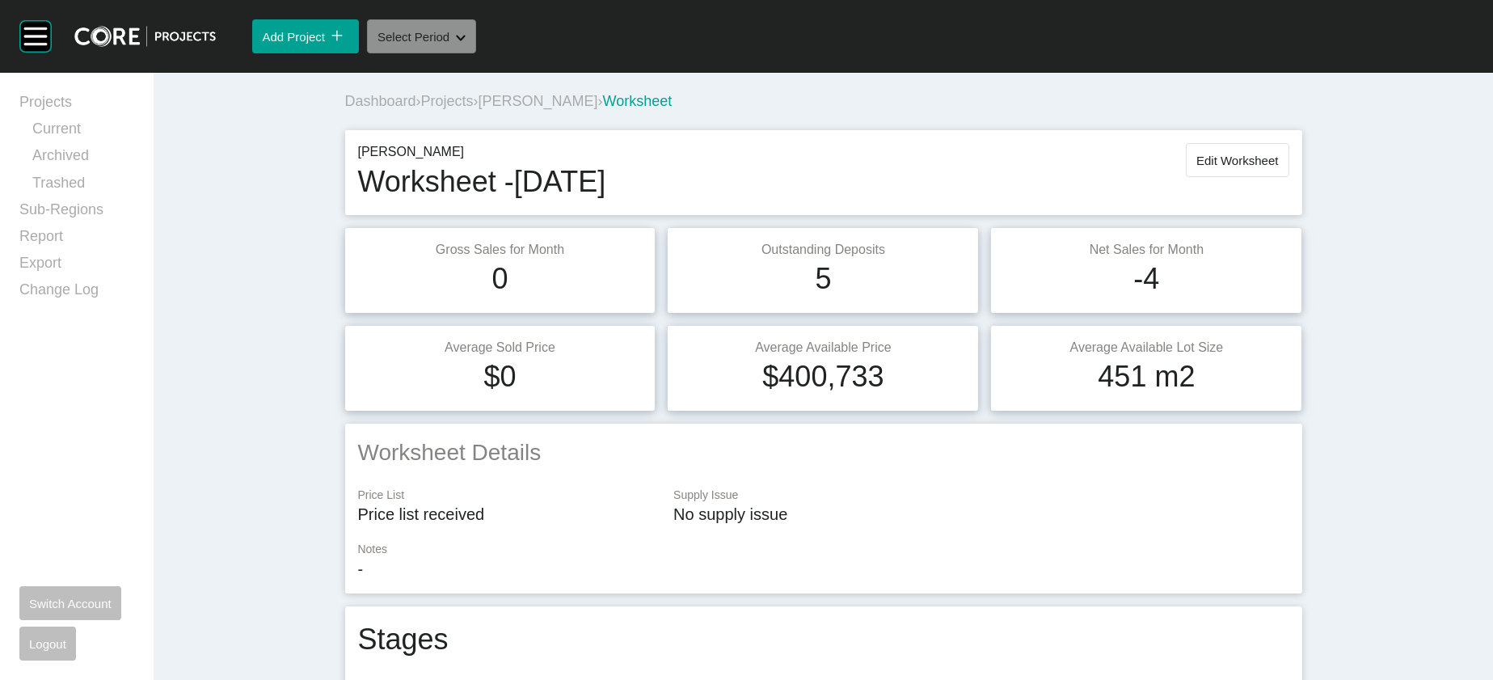
click at [476, 53] on button "Select Period Shape Created with Sketch." at bounding box center [421, 36] width 109 height 34
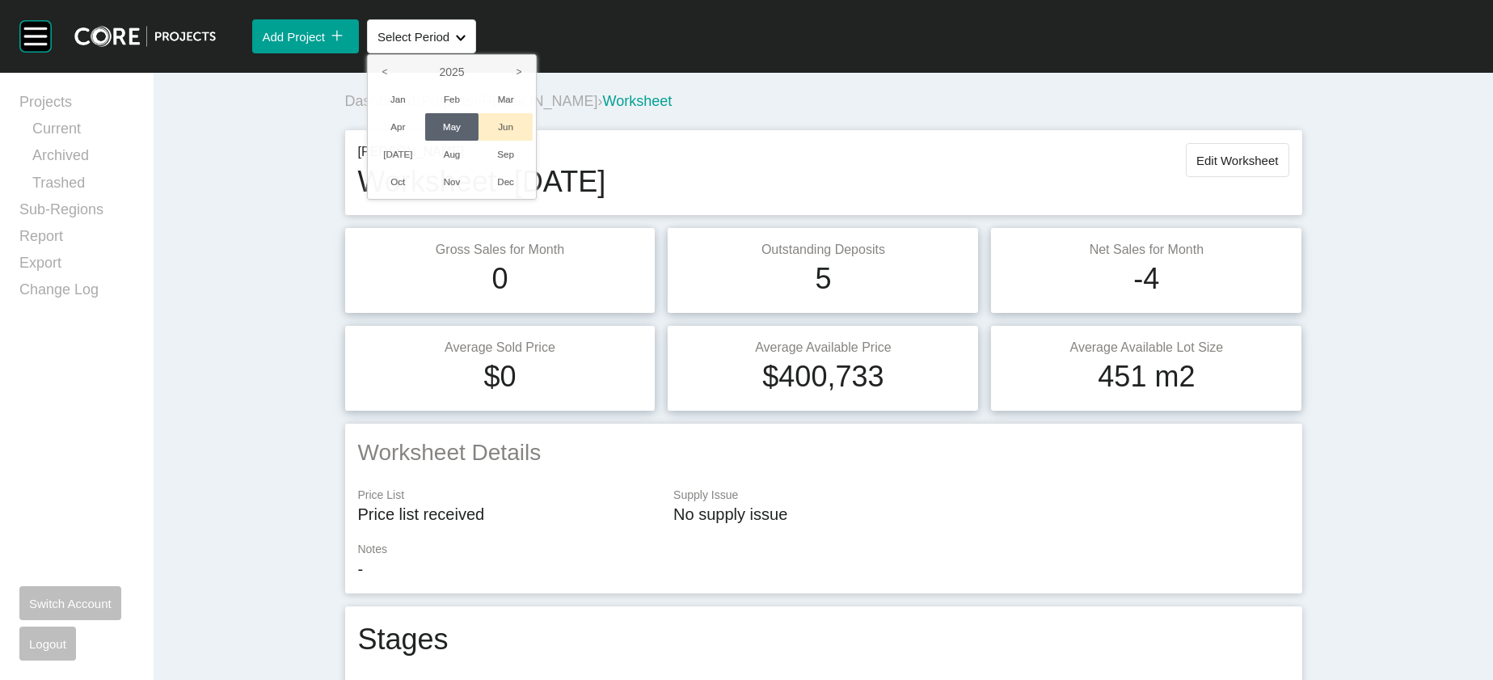
click at [533, 141] on li "Jun" at bounding box center [506, 126] width 54 height 27
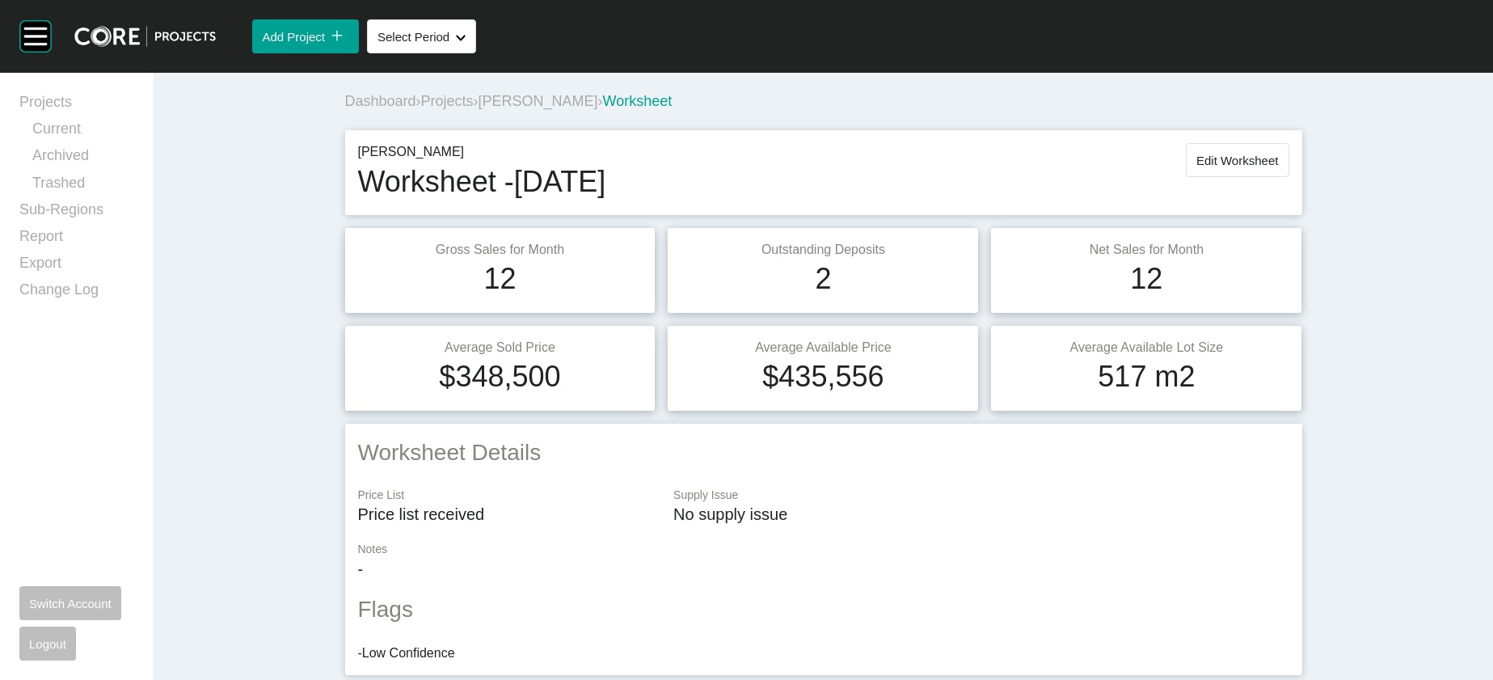
click at [1267, 196] on div "[PERSON_NAME] Worksheet - [DATE] Edit Worksheet" at bounding box center [823, 172] width 931 height 59
click at [1274, 177] on button "Edit Worksheet" at bounding box center [1237, 160] width 103 height 34
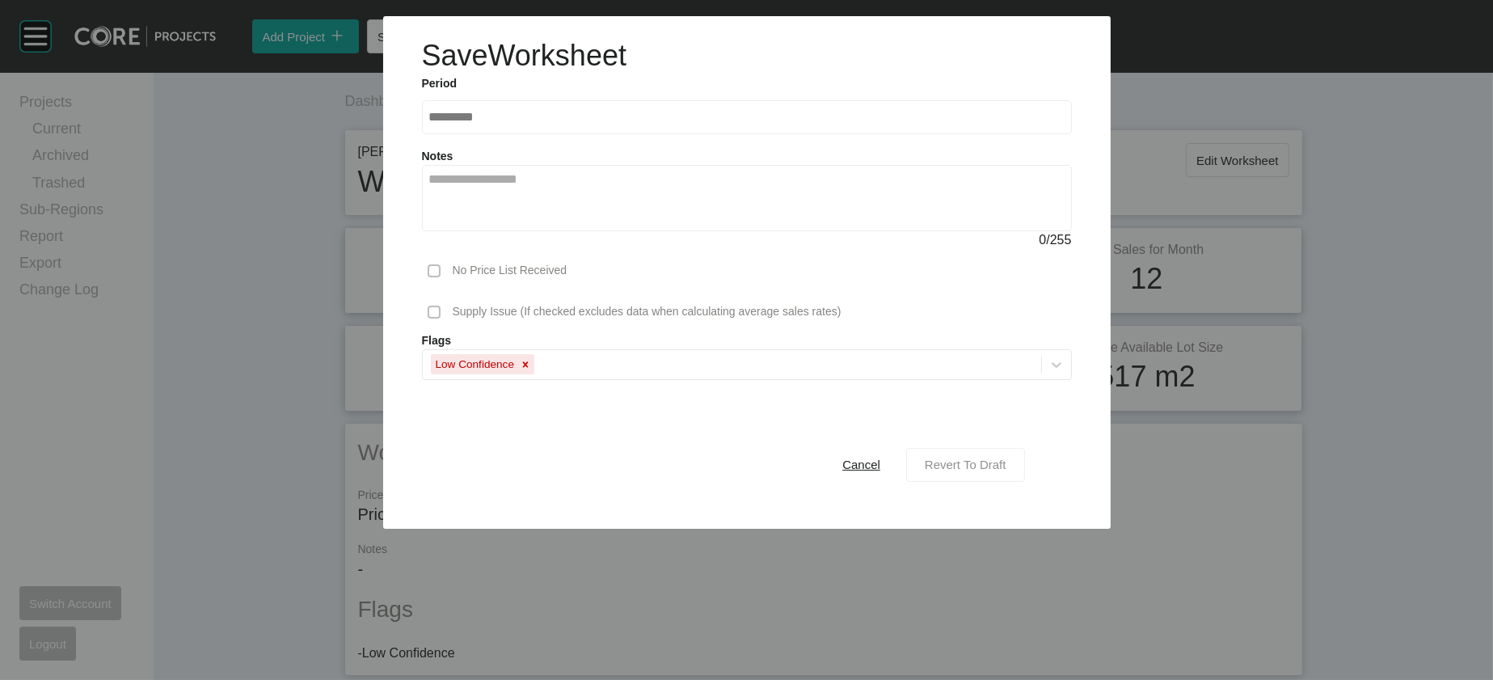
click at [1007, 471] on span "Revert To Draft" at bounding box center [966, 465] width 82 height 14
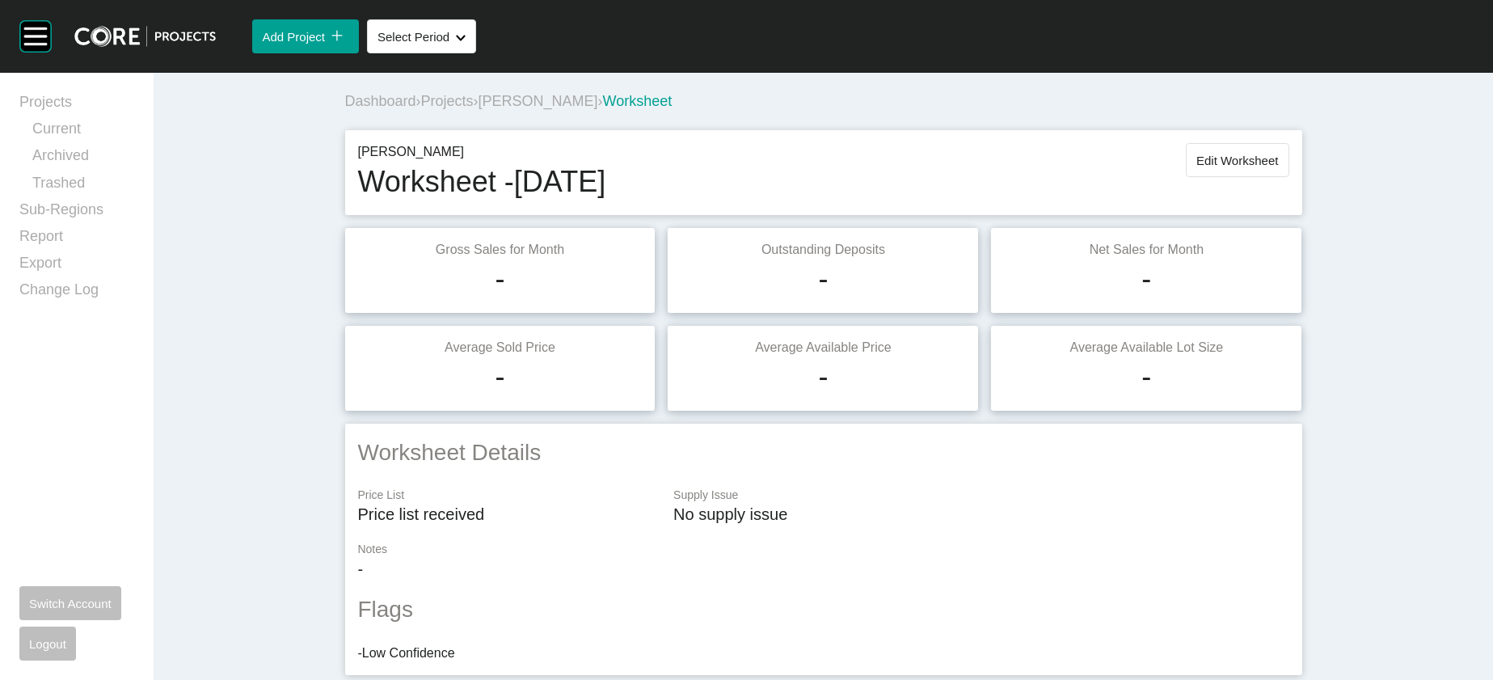
scroll to position [2338, 0]
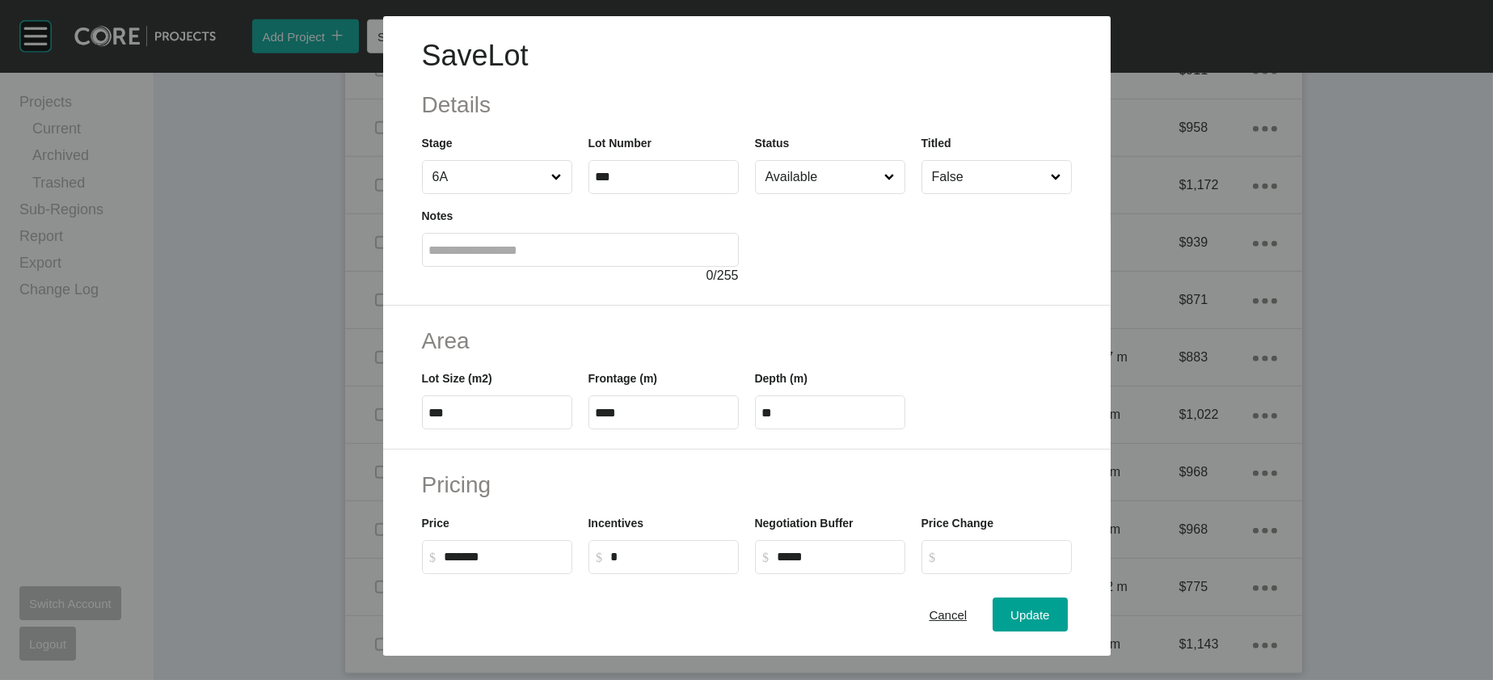
scroll to position [547, 0]
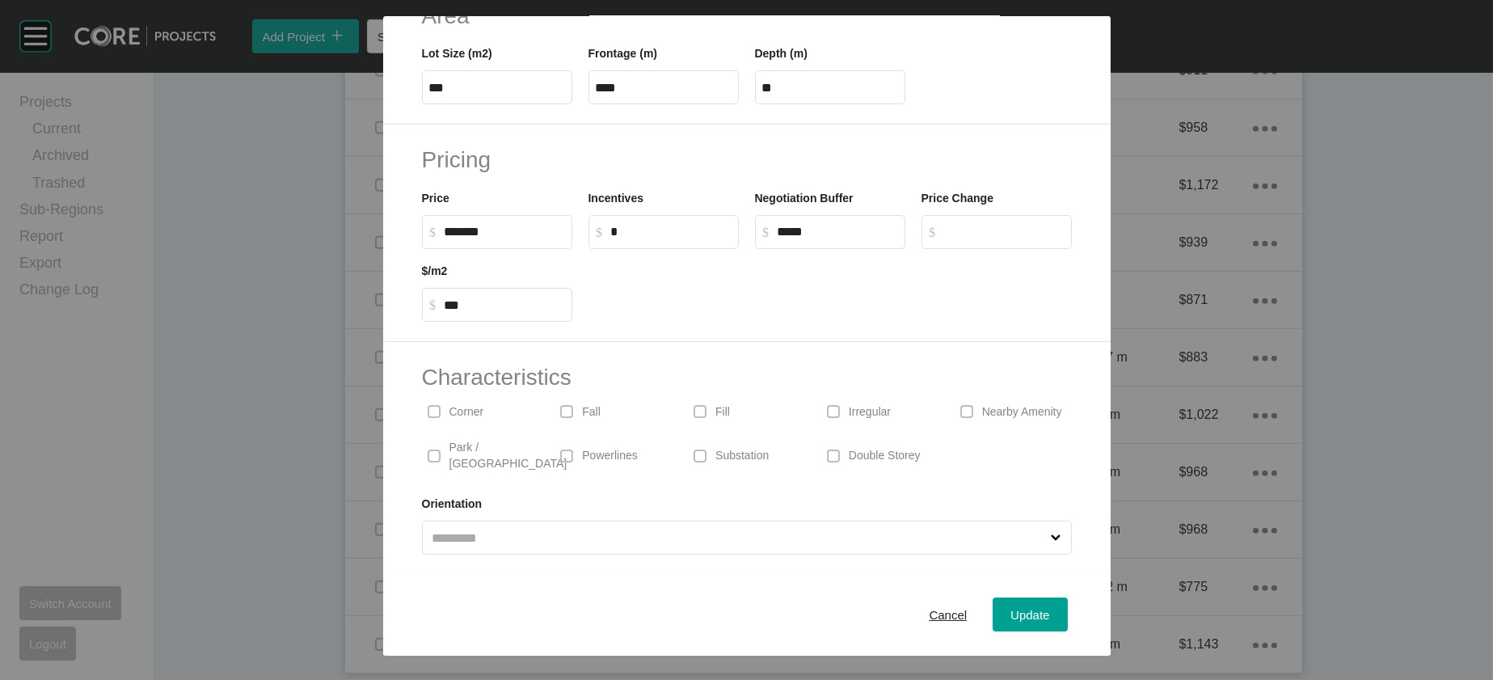
click at [891, 404] on p "Irregular" at bounding box center [870, 412] width 42 height 16
click at [1067, 598] on button "Update" at bounding box center [1030, 615] width 74 height 34
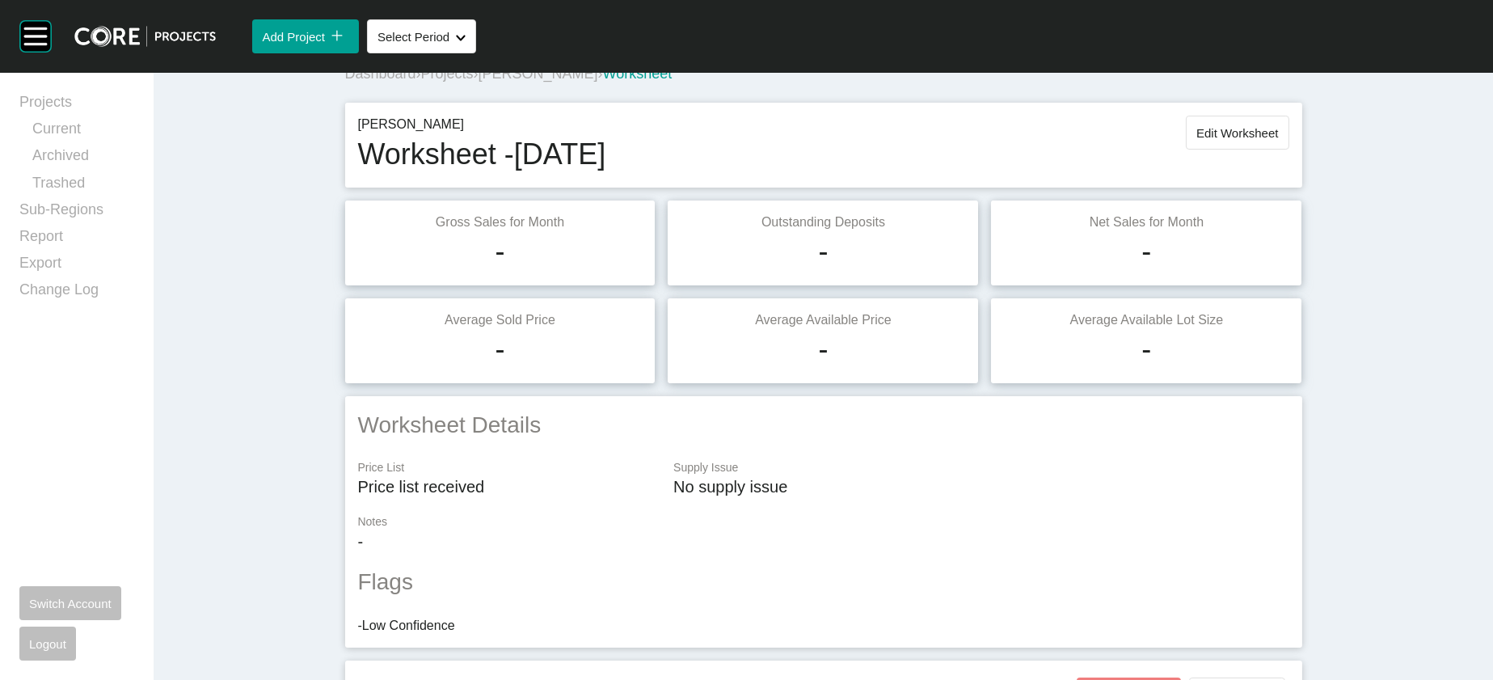
scroll to position [23, 0]
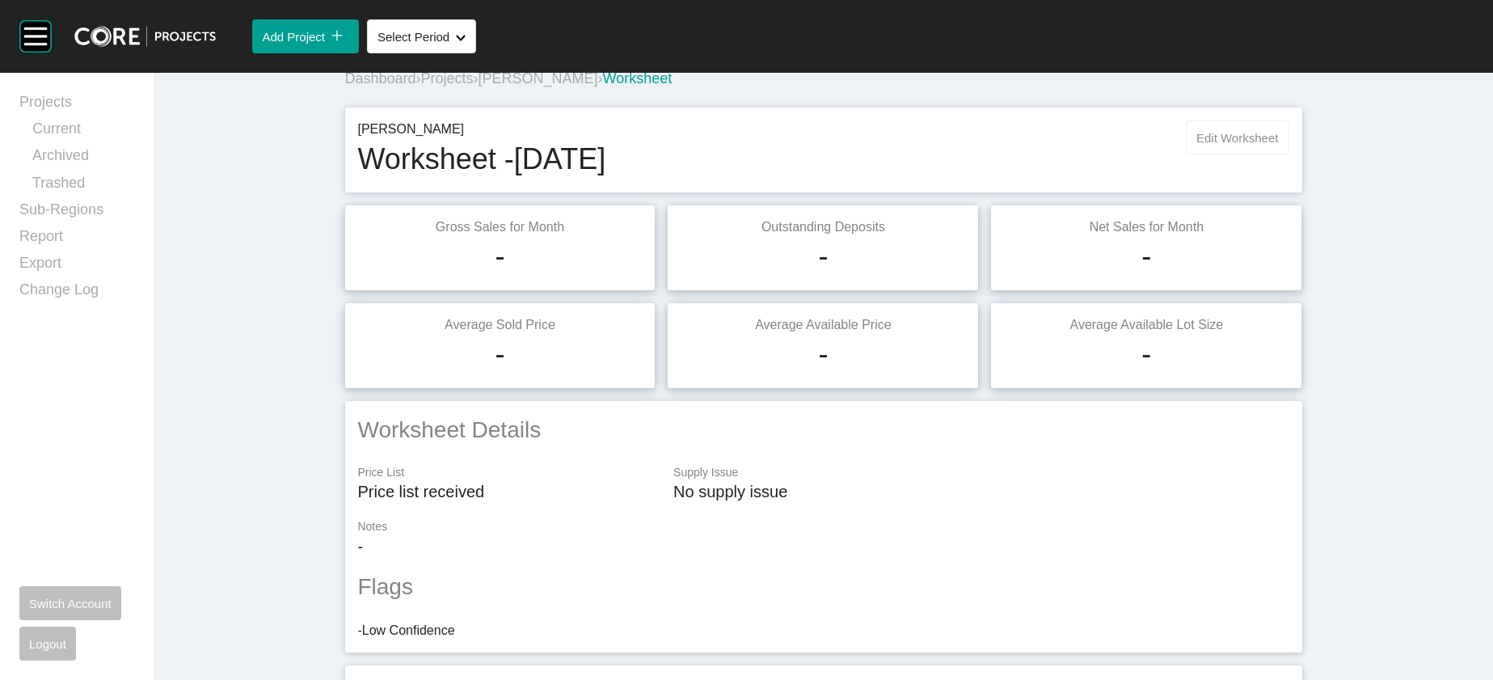
click at [1289, 154] on button "Edit Worksheet" at bounding box center [1237, 137] width 103 height 34
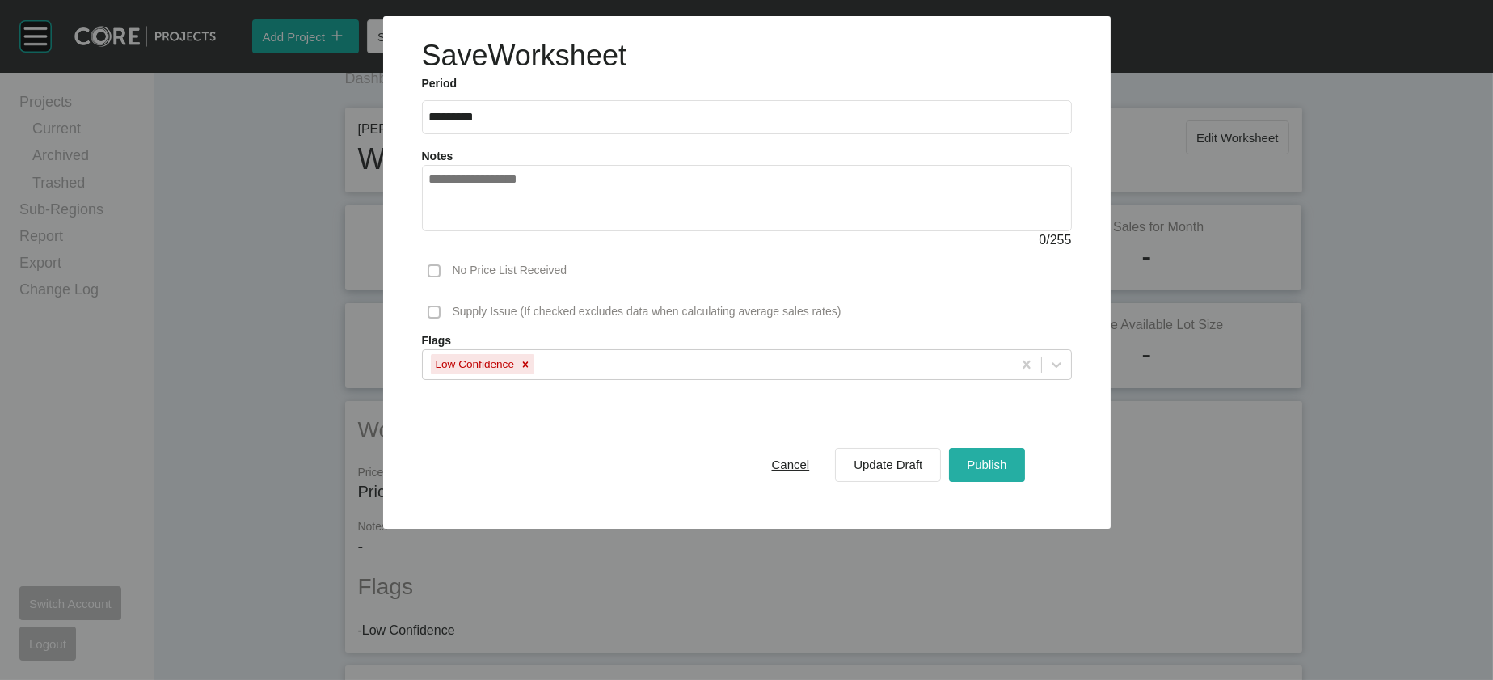
click at [1011, 475] on div "Publish" at bounding box center [987, 465] width 48 height 22
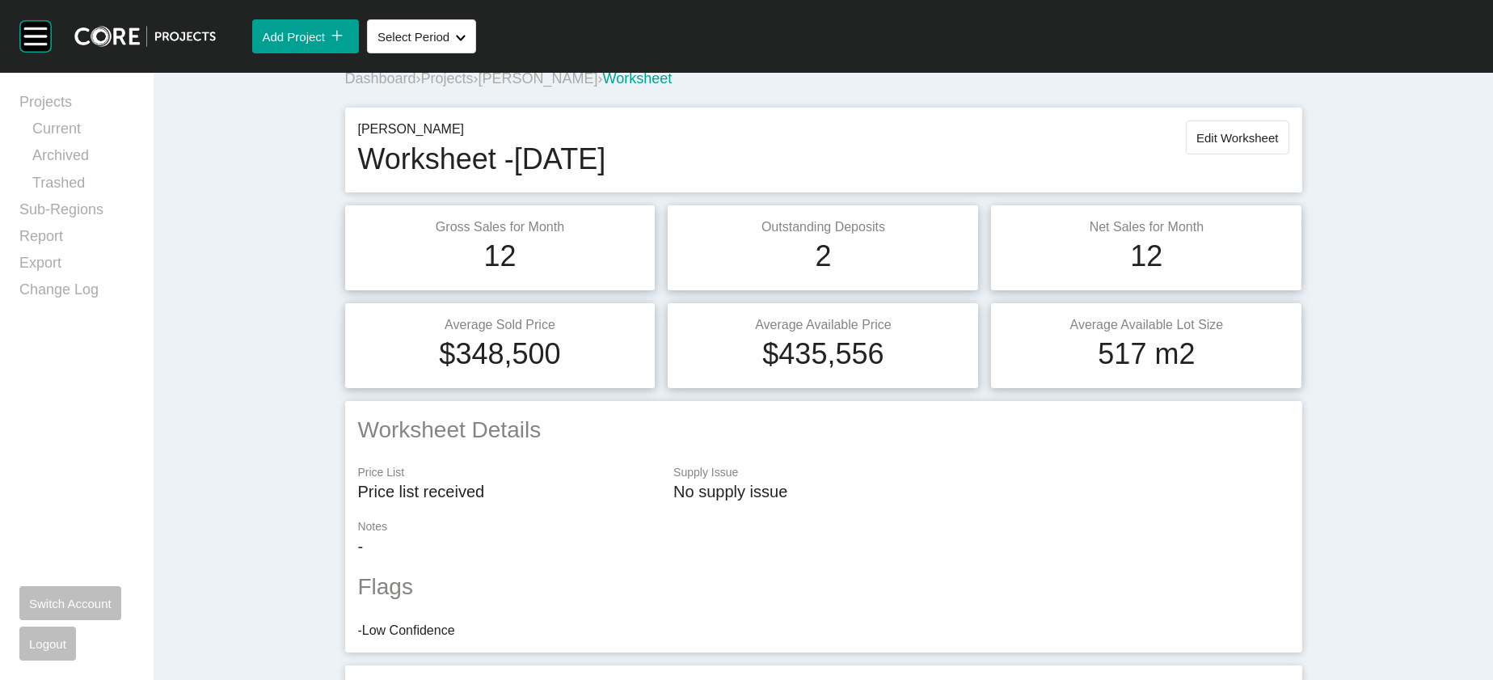
click at [476, 53] on button "Select Period Shape Created with Sketch." at bounding box center [421, 36] width 109 height 34
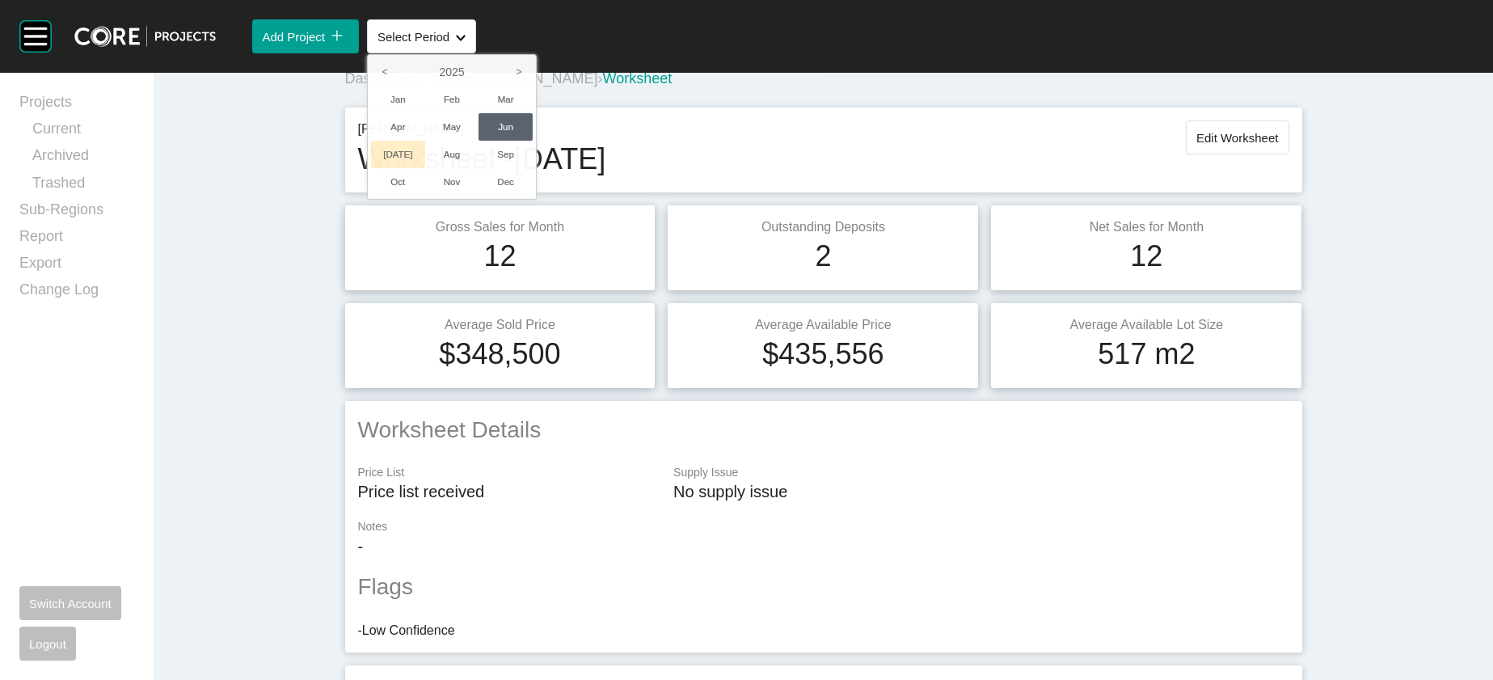
click at [425, 168] on li "[DATE]" at bounding box center [398, 154] width 54 height 27
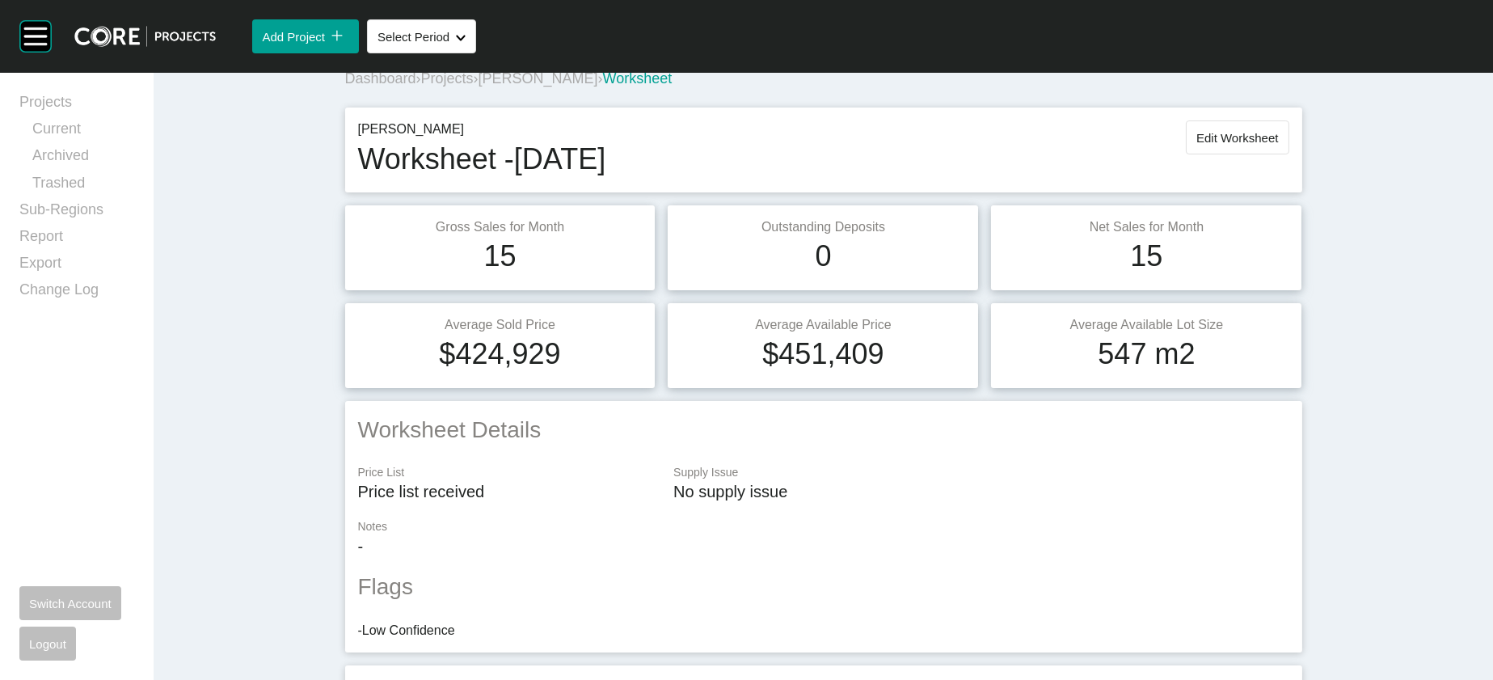
click at [1289, 154] on button "Edit Worksheet" at bounding box center [1237, 137] width 103 height 34
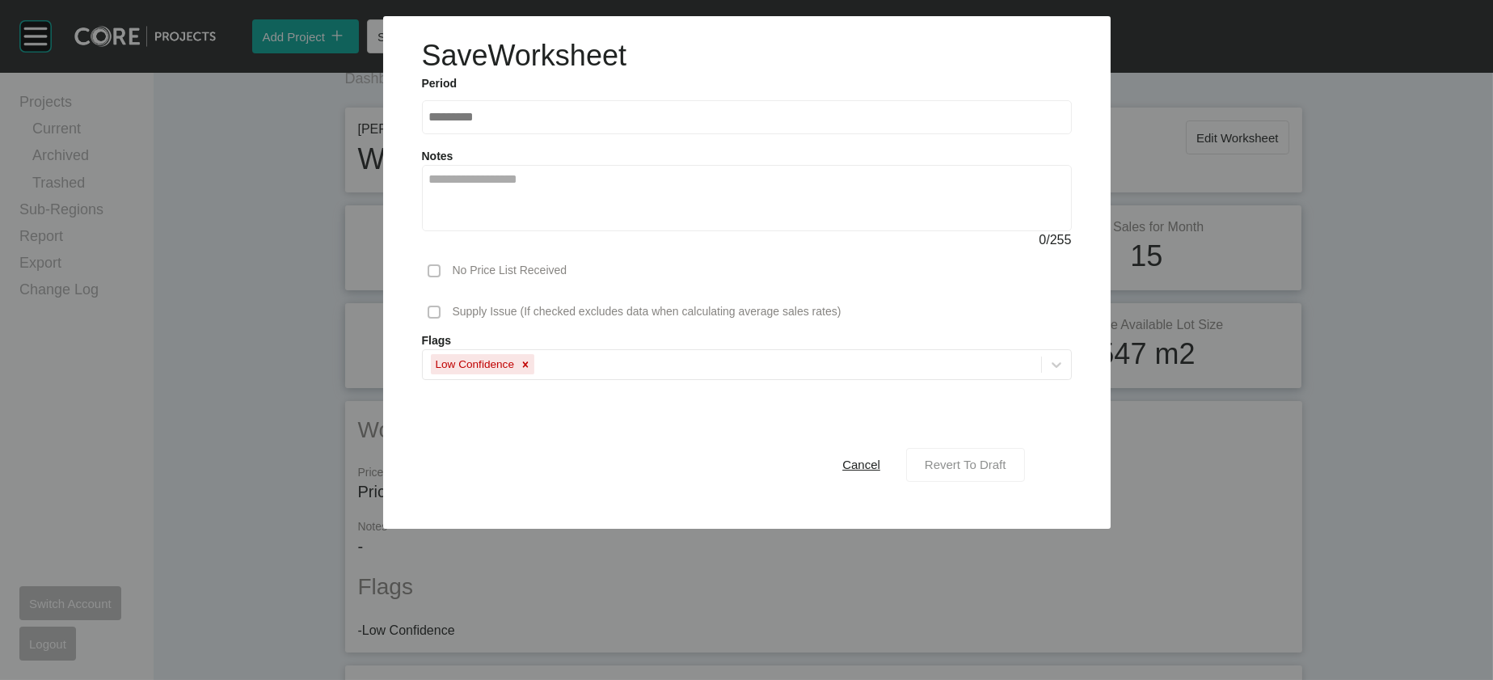
click at [1025, 482] on button "Revert To Draft" at bounding box center [965, 465] width 119 height 34
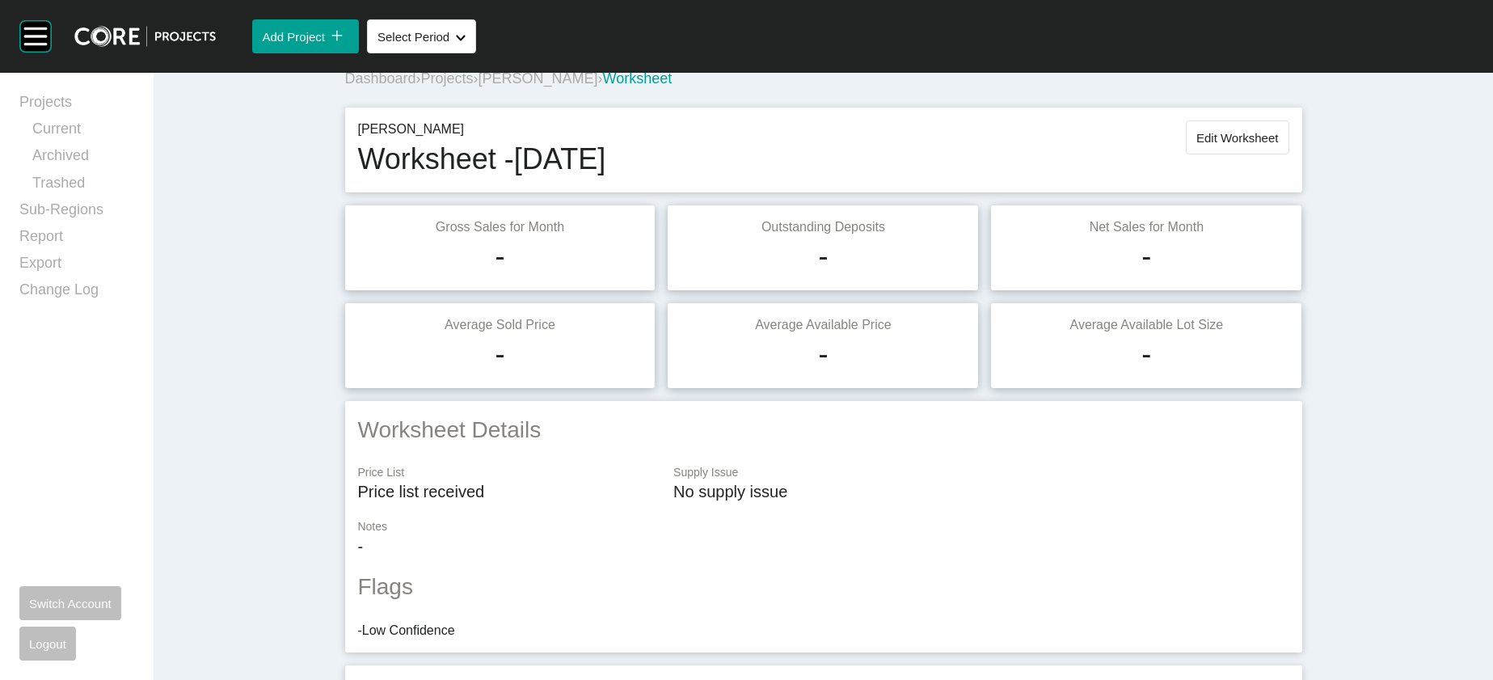
scroll to position [1837, 0]
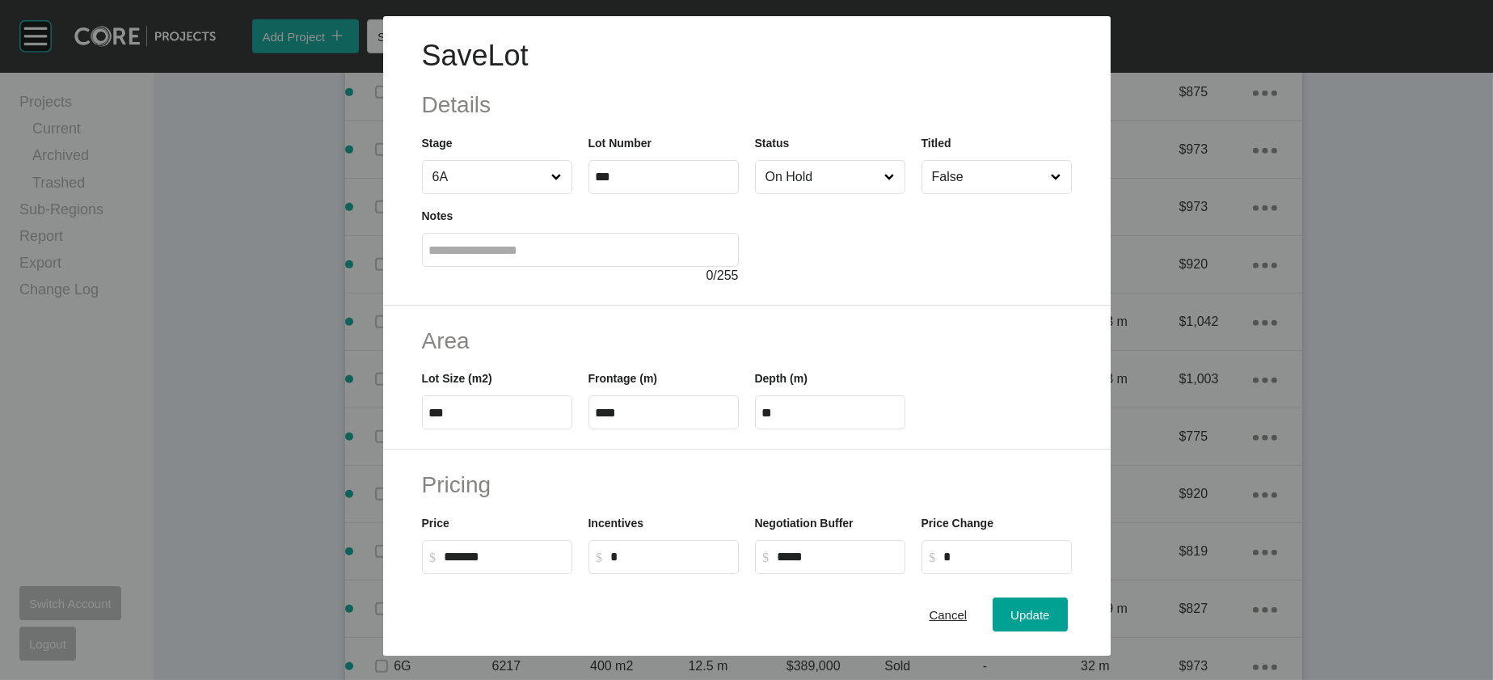
scroll to position [547, 0]
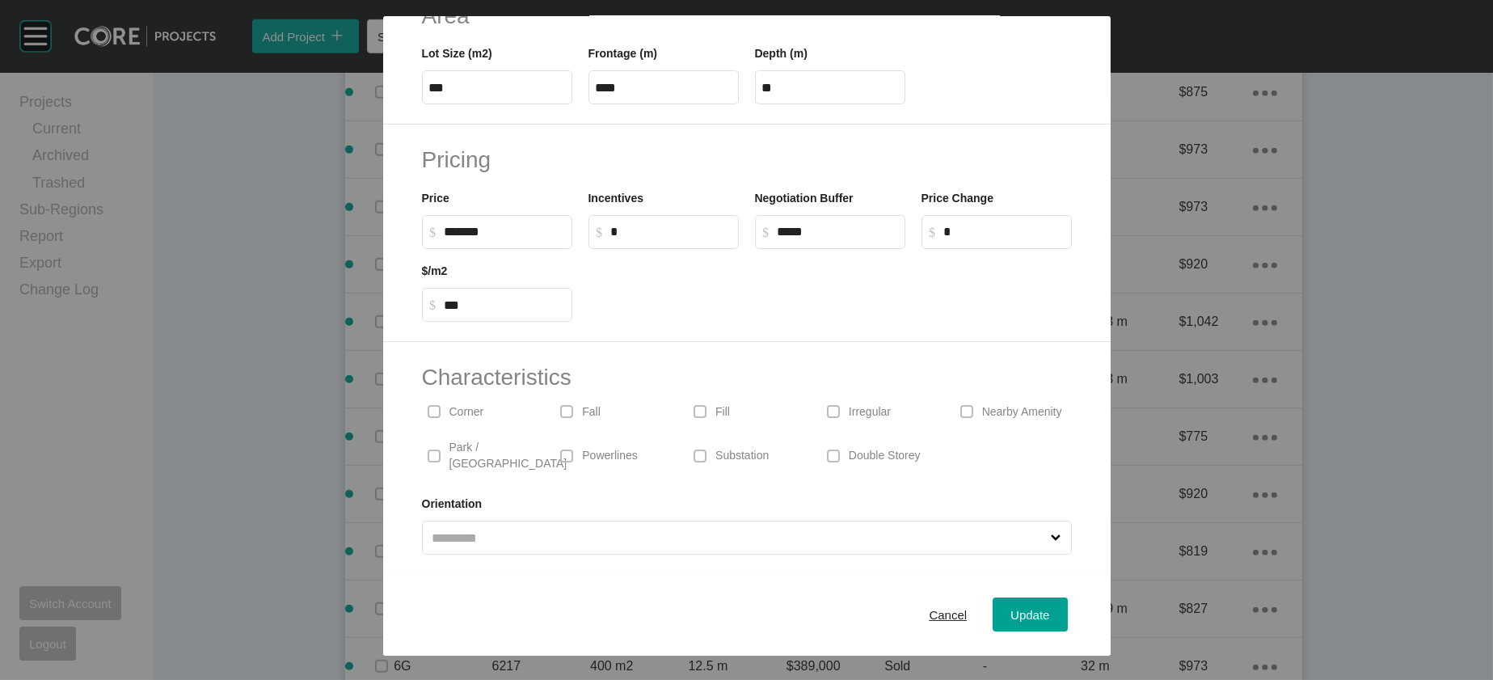
click at [862, 404] on p "Irregular" at bounding box center [870, 412] width 42 height 16
click at [1054, 604] on div "Update" at bounding box center [1030, 615] width 47 height 22
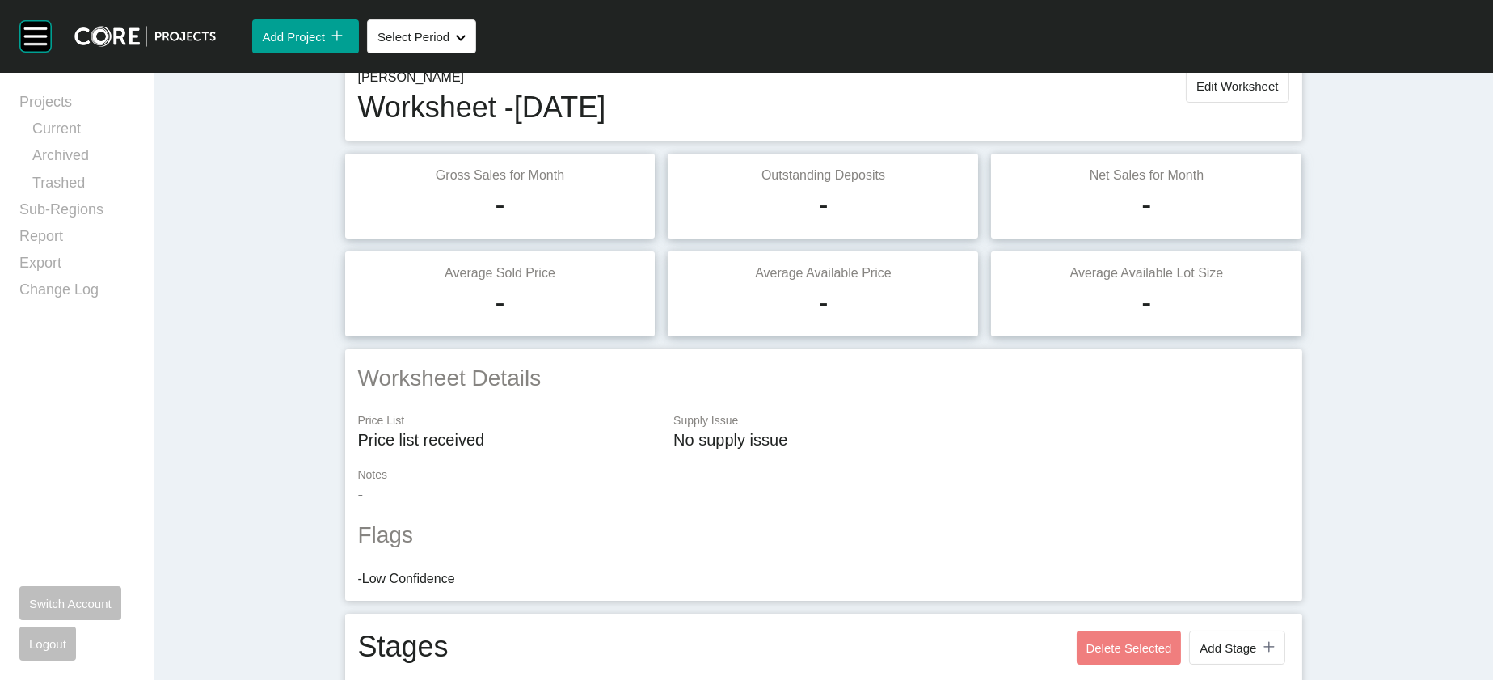
scroll to position [0, 0]
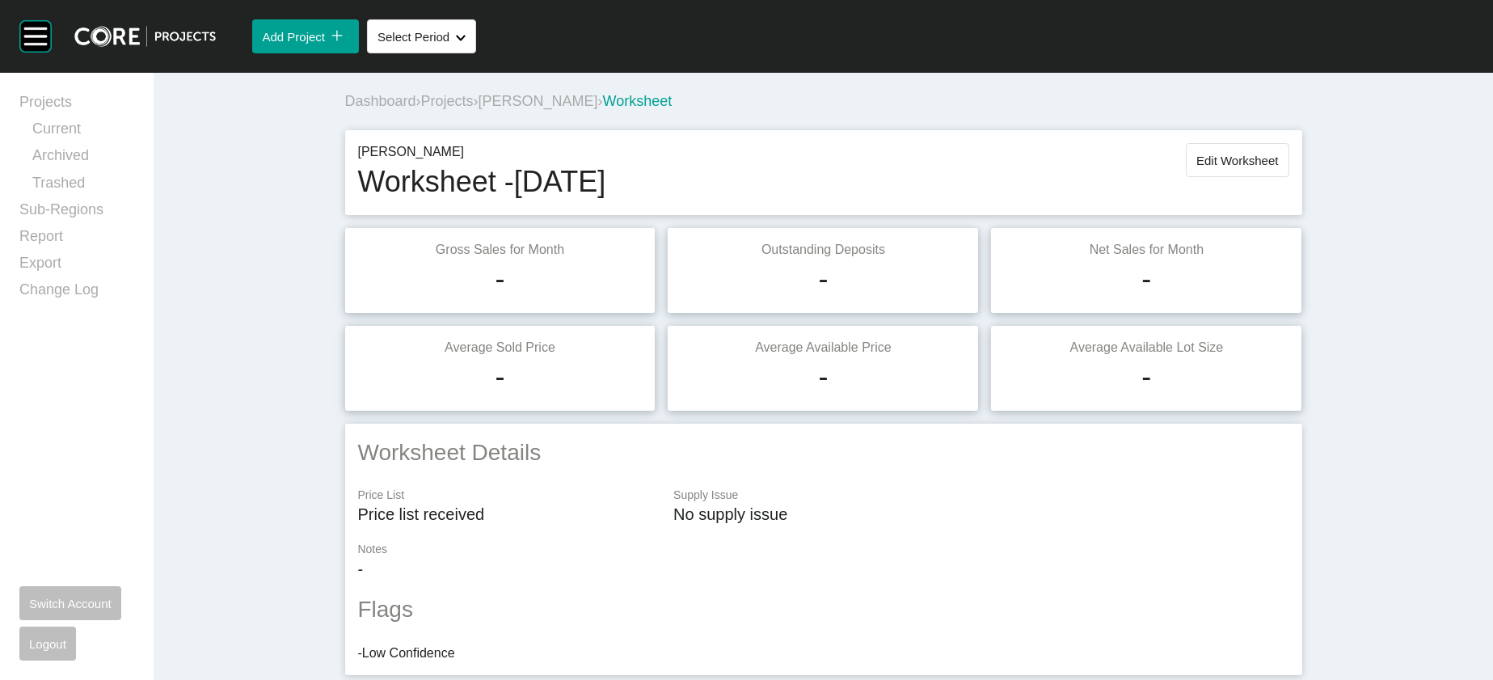
click at [1278, 167] on span "Edit Worksheet" at bounding box center [1238, 161] width 82 height 14
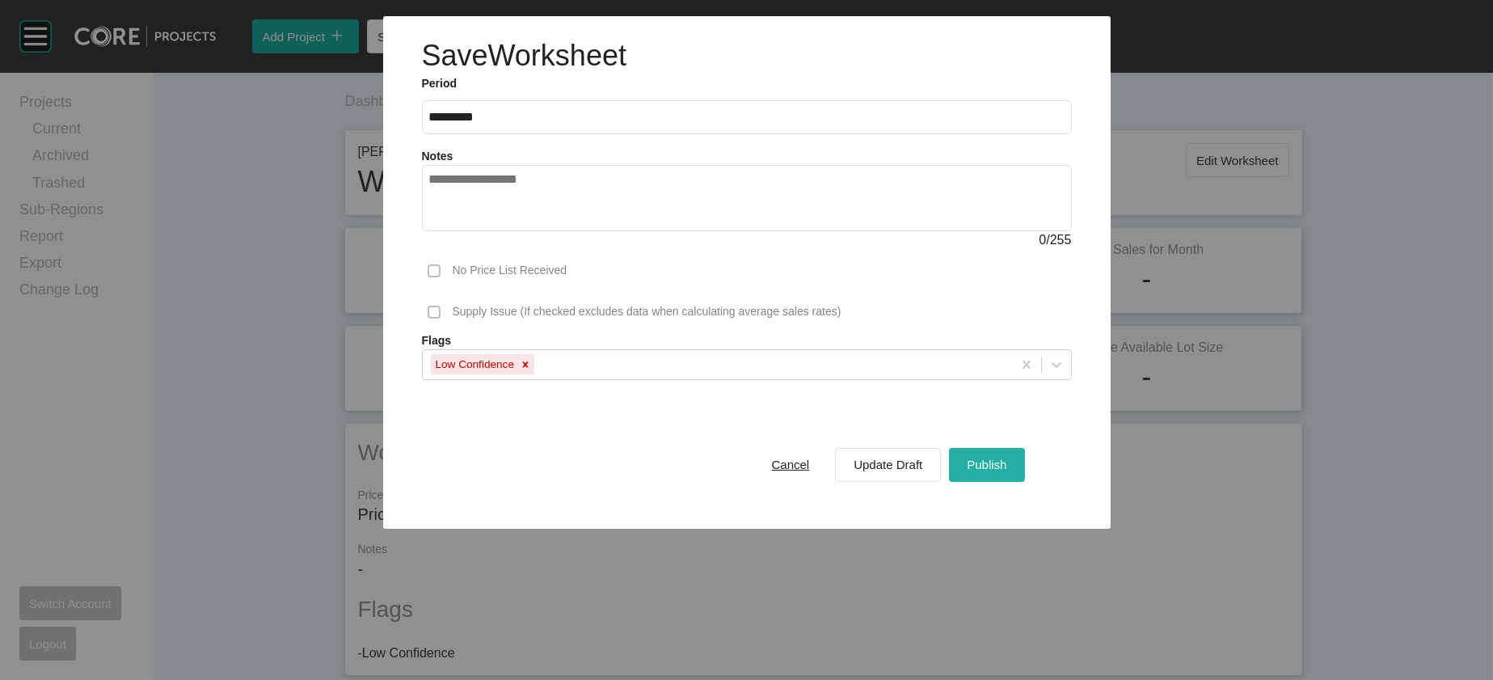
click at [1024, 482] on button "Publish" at bounding box center [986, 465] width 75 height 34
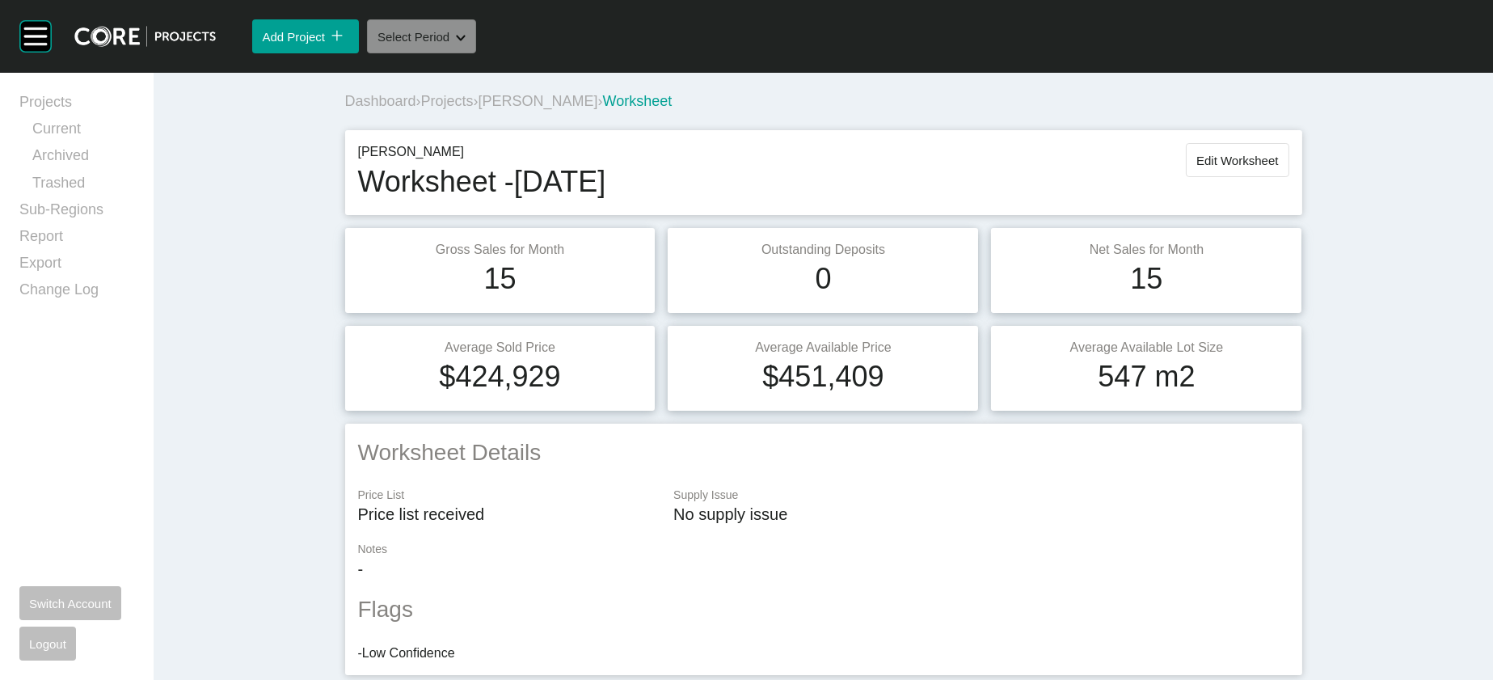
click at [476, 53] on button "Select Period Shape Created with Sketch." at bounding box center [421, 36] width 109 height 34
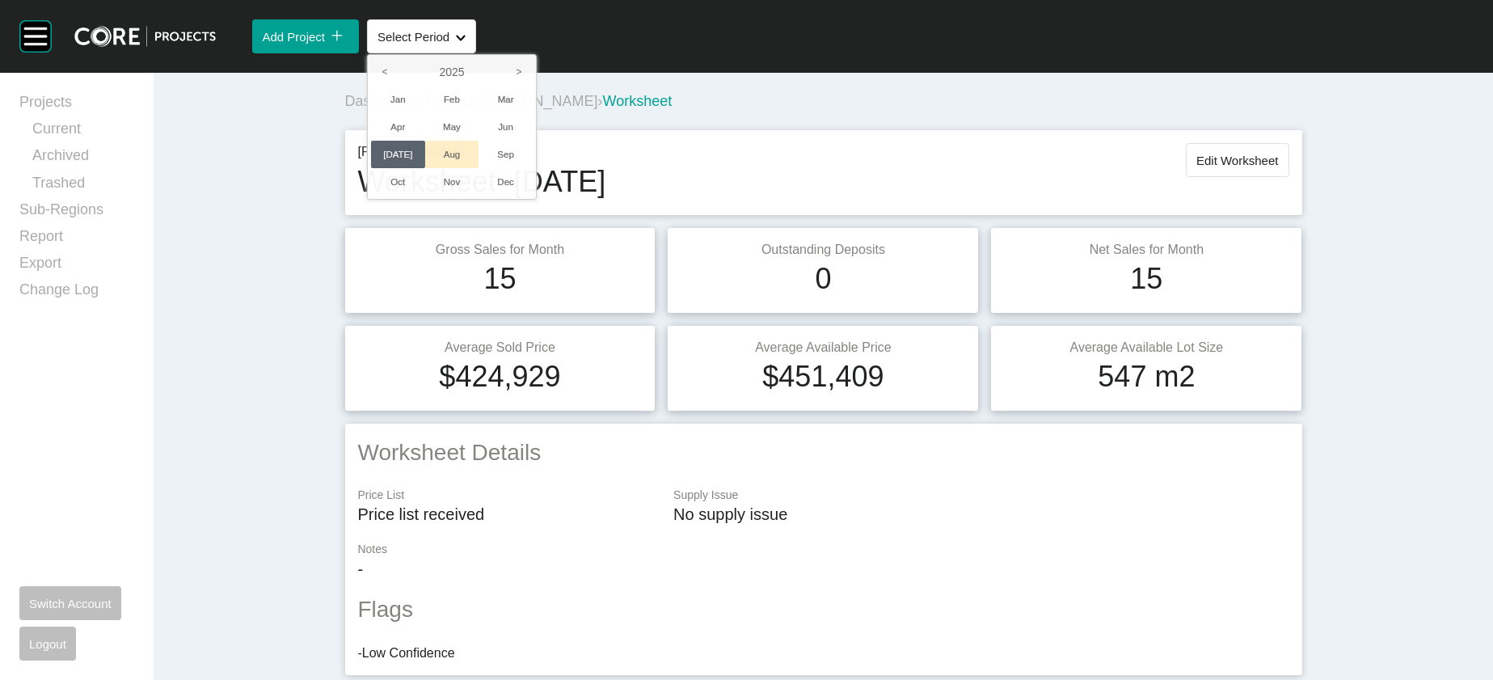
click at [479, 168] on li "Aug" at bounding box center [452, 154] width 54 height 27
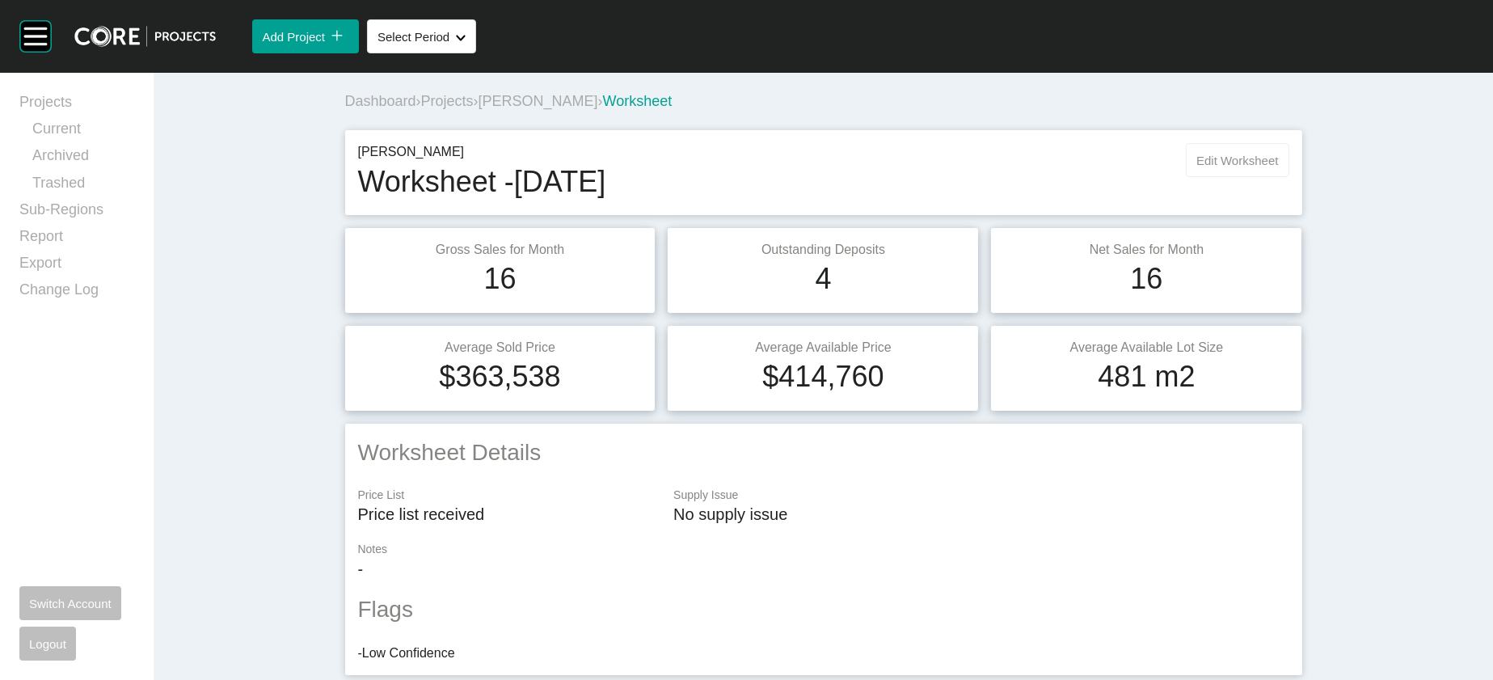
click at [1278, 167] on span "Edit Worksheet" at bounding box center [1238, 161] width 82 height 14
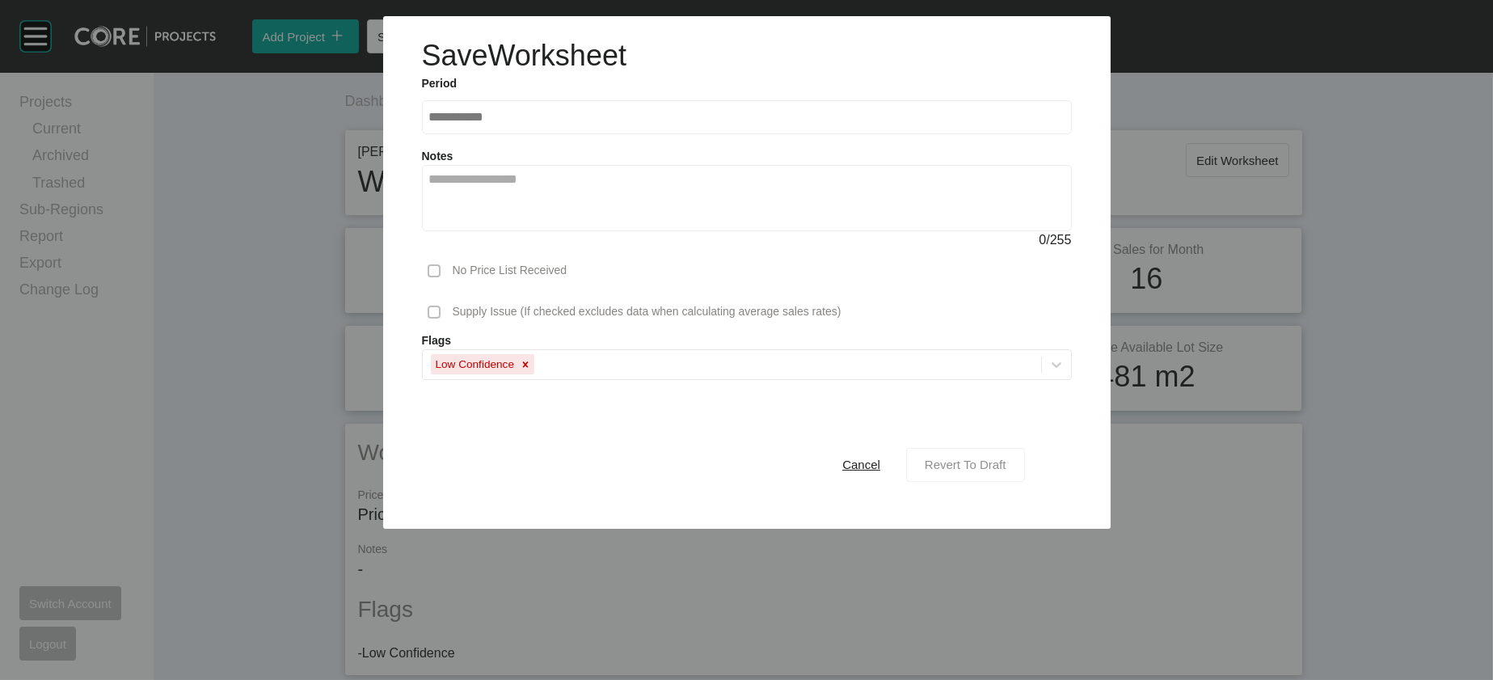
click at [1011, 475] on div "Revert To Draft" at bounding box center [966, 465] width 90 height 22
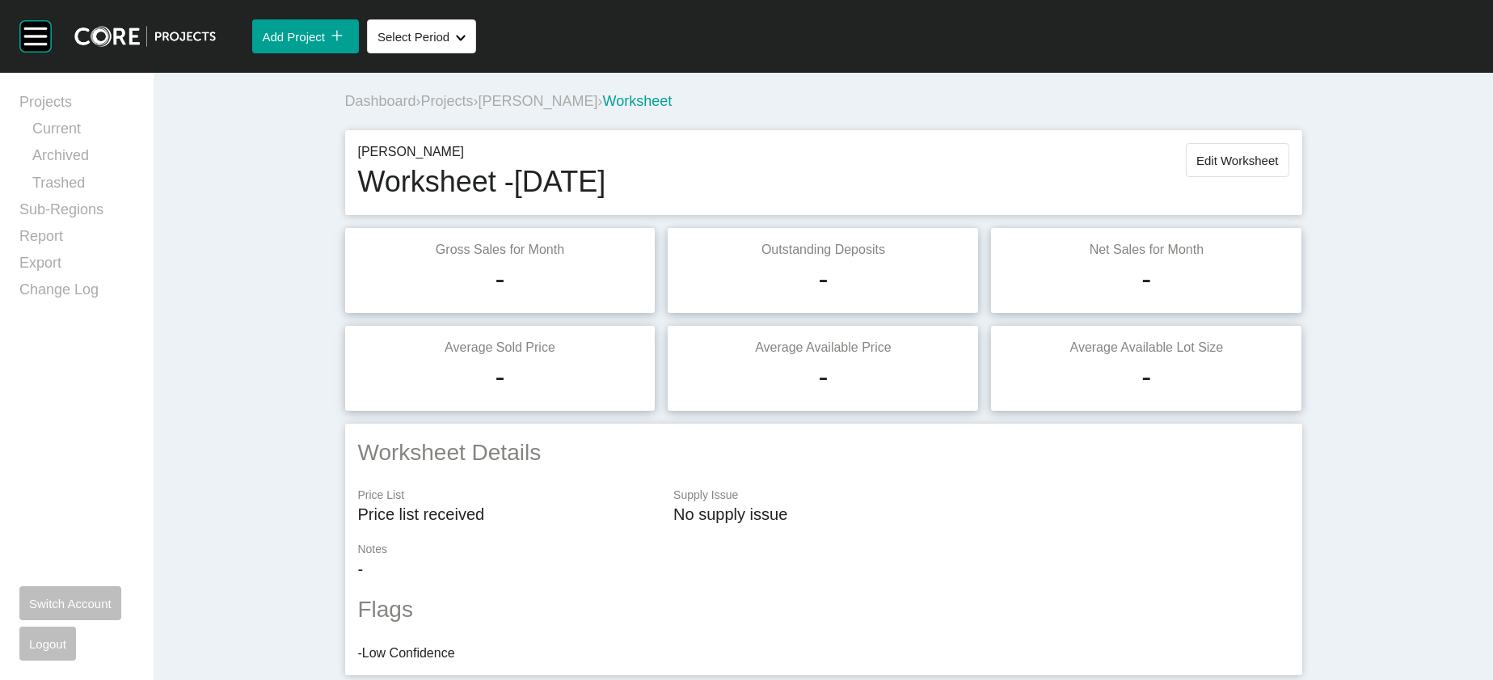
scroll to position [1622, 0]
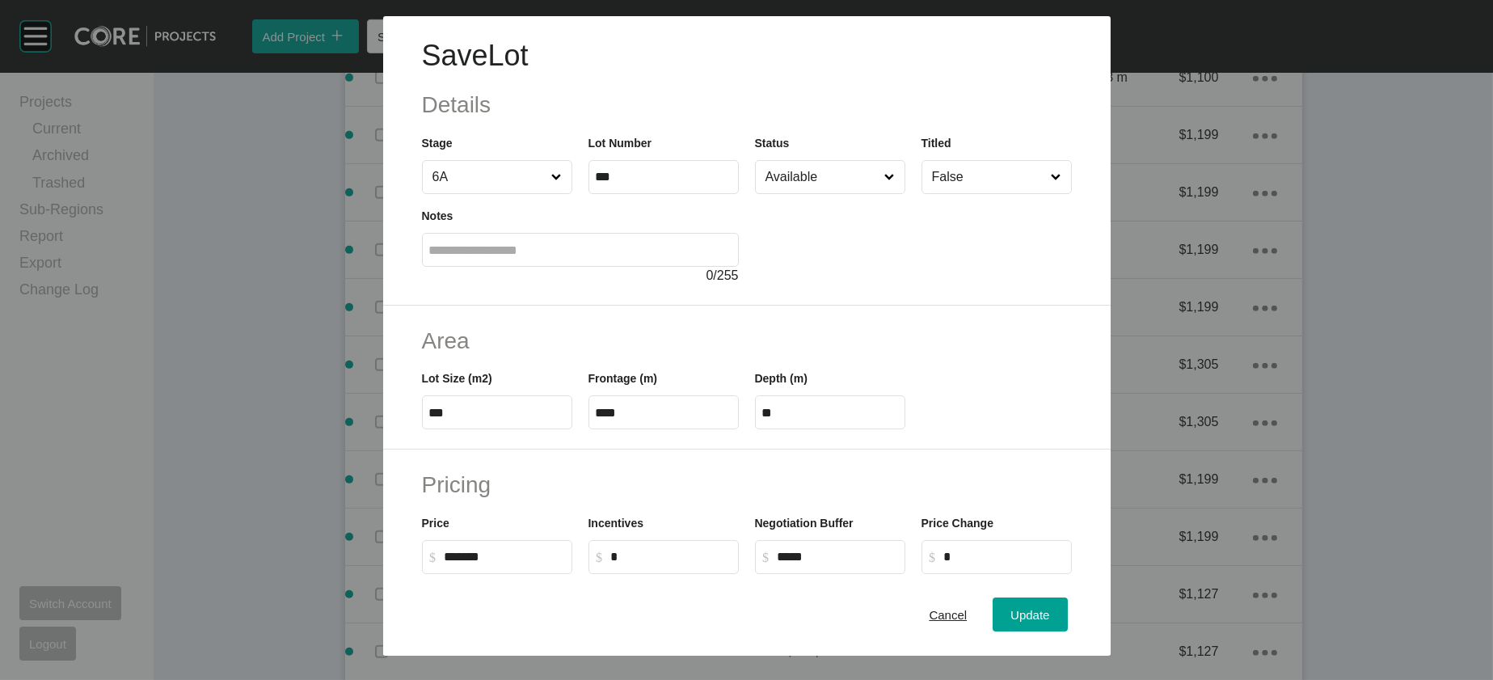
scroll to position [547, 0]
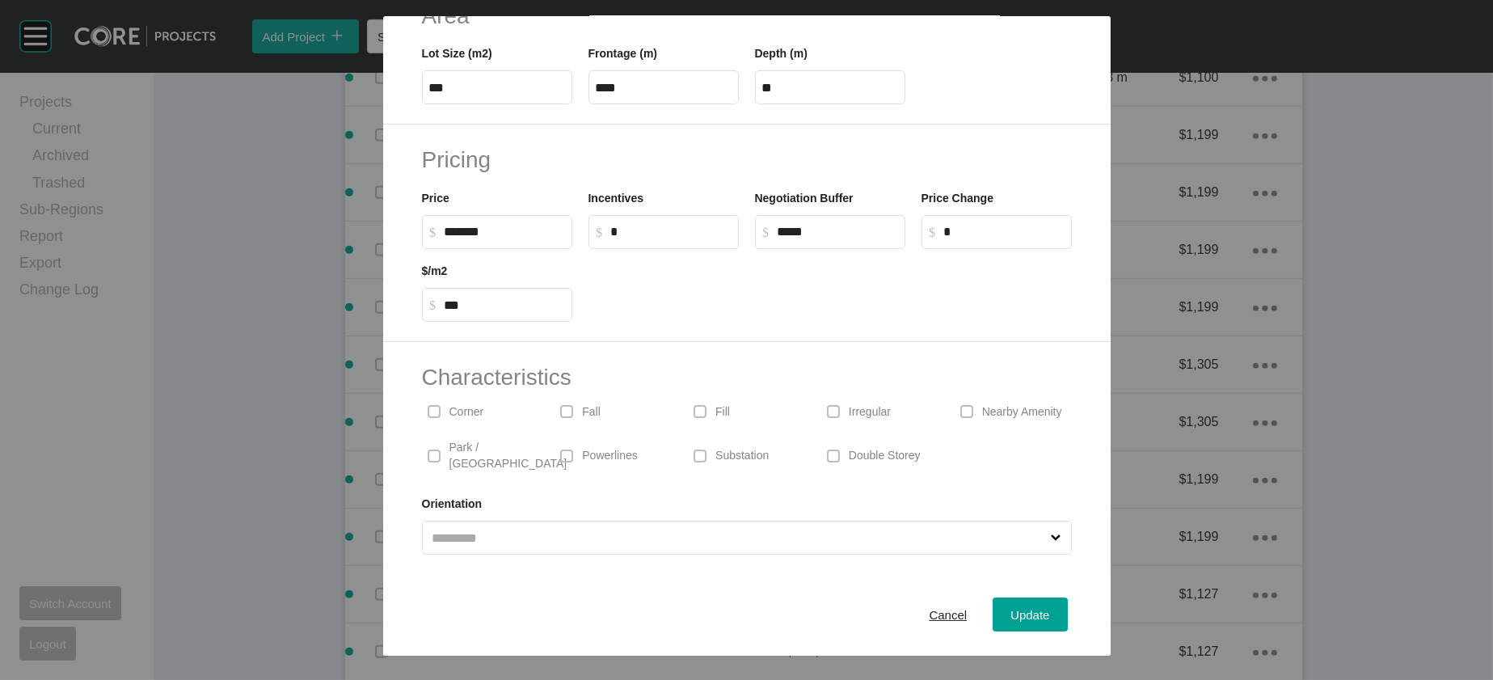
click at [846, 399] on span at bounding box center [834, 411] width 24 height 24
click at [1054, 604] on div "Update" at bounding box center [1030, 615] width 47 height 22
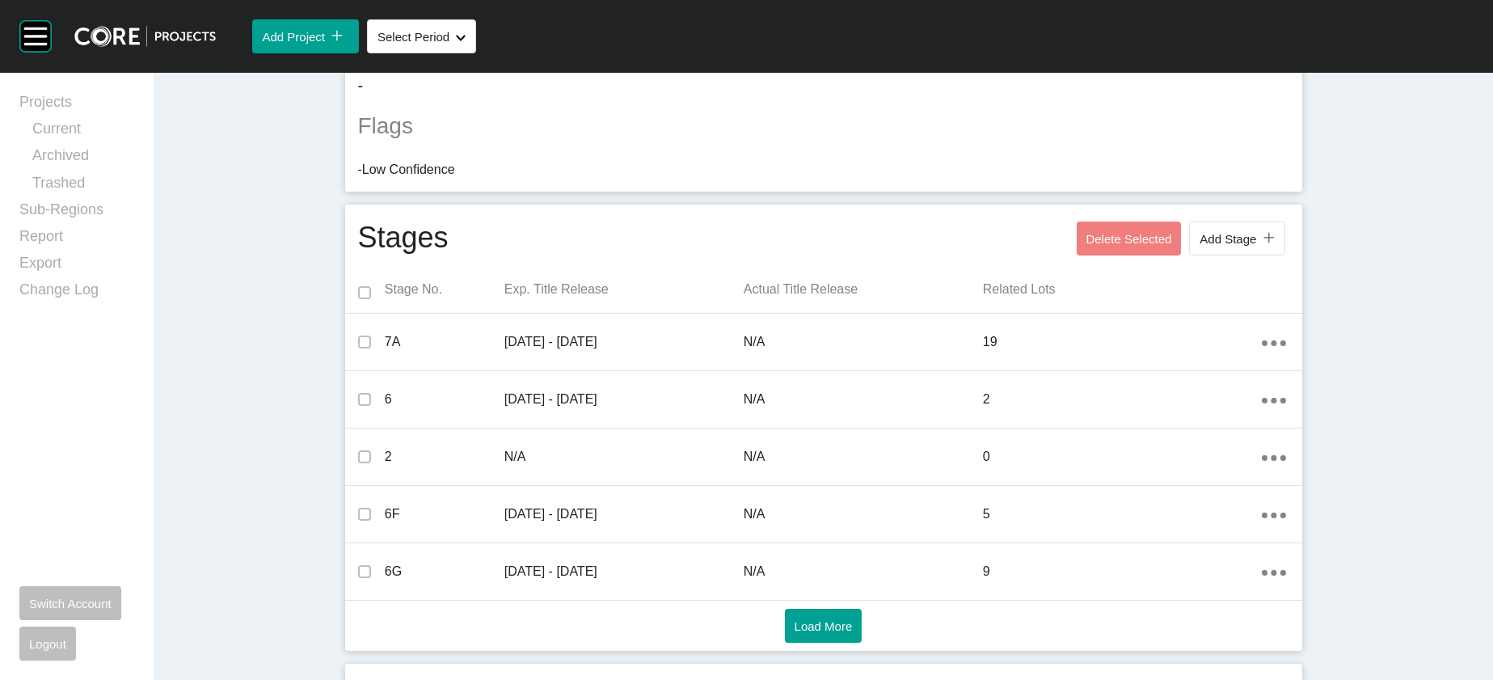
scroll to position [0, 0]
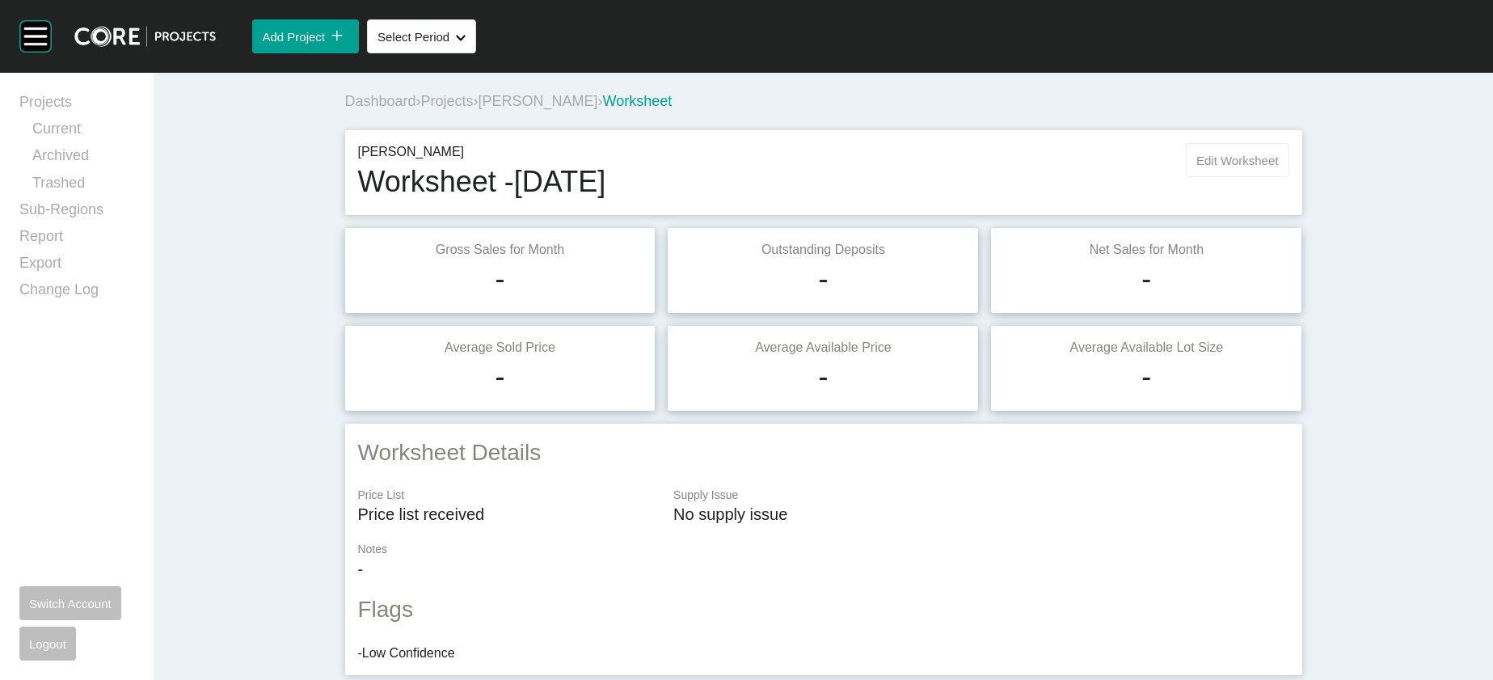
click at [1278, 167] on span "Edit Worksheet" at bounding box center [1238, 161] width 82 height 14
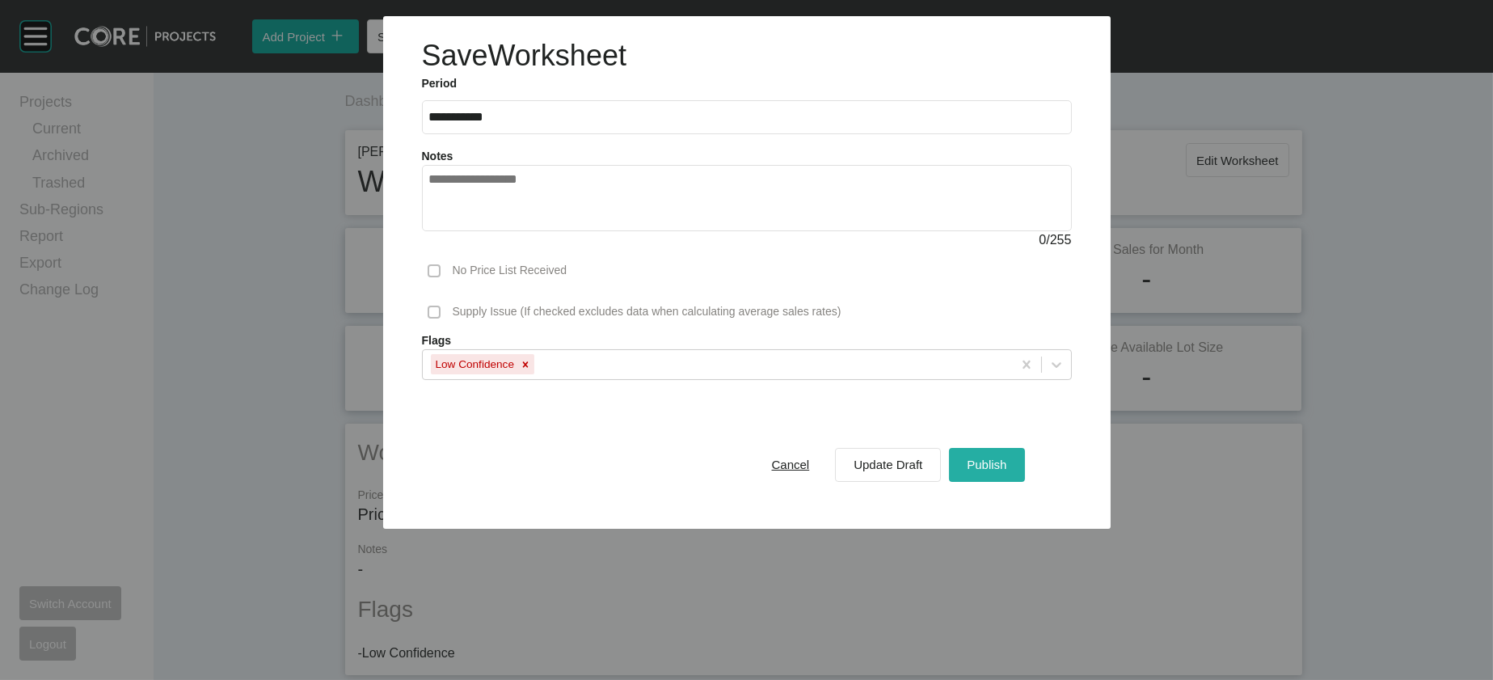
click at [1007, 471] on span "Publish" at bounding box center [987, 465] width 40 height 14
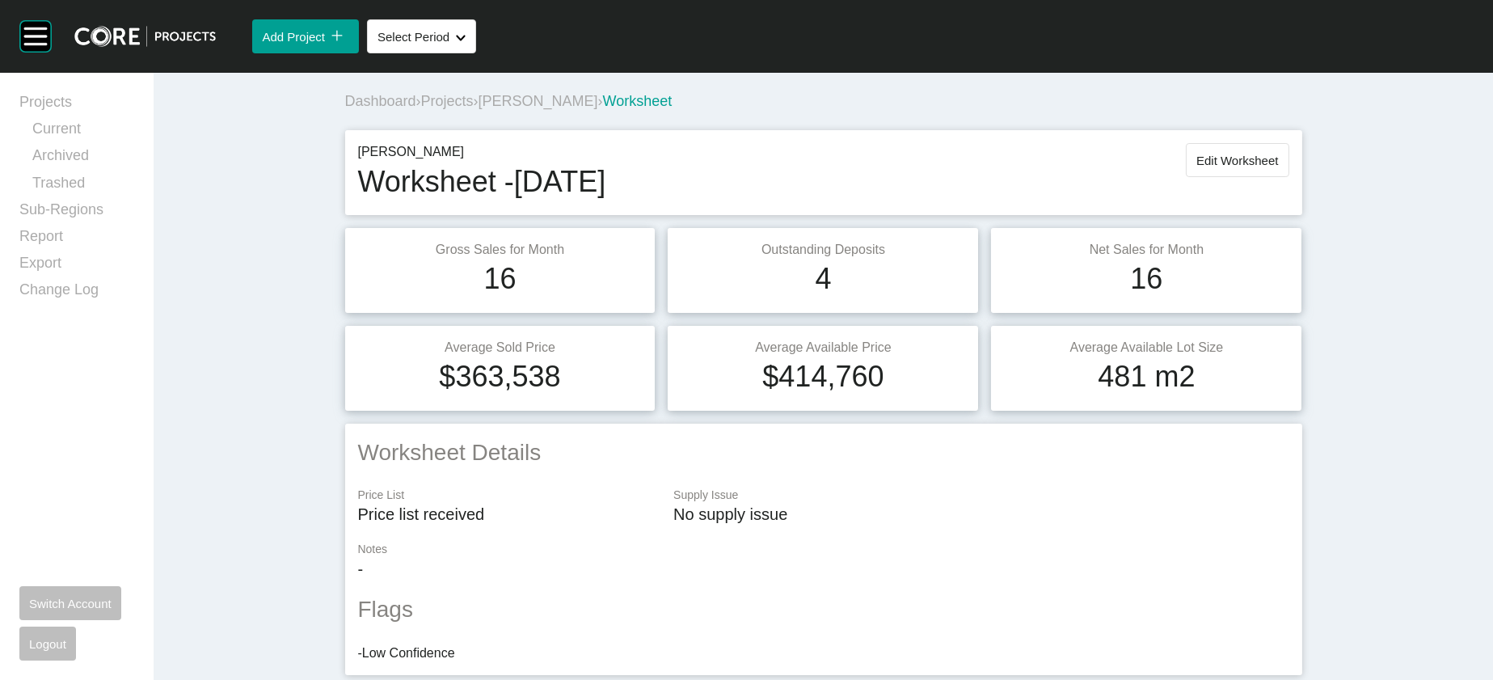
click at [479, 109] on span "[PERSON_NAME]" at bounding box center [539, 101] width 120 height 16
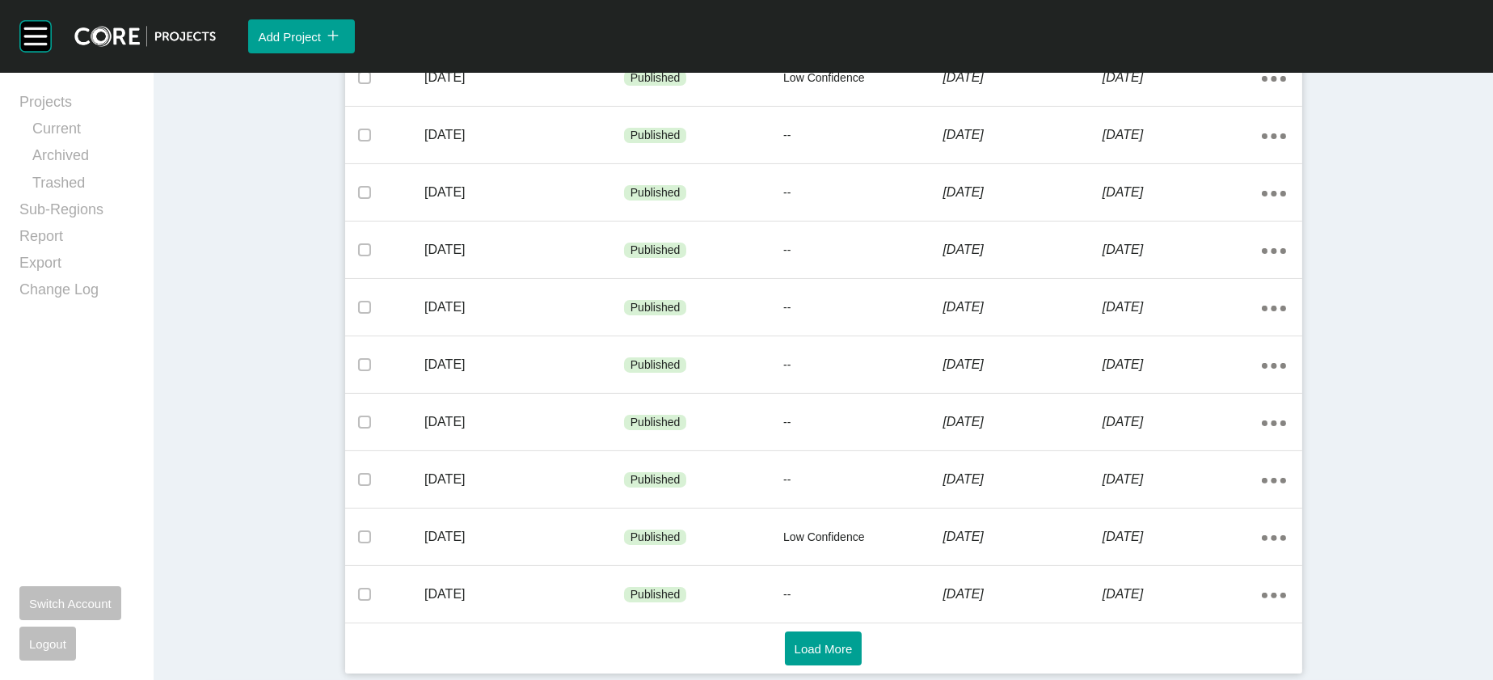
scroll to position [1126, 0]
click at [864, 639] on div "Load More" at bounding box center [823, 649] width 941 height 34
click at [792, 632] on button "Load More" at bounding box center [824, 649] width 78 height 34
drag, startPoint x: 1486, startPoint y: 391, endPoint x: 1476, endPoint y: 600, distance: 209.6
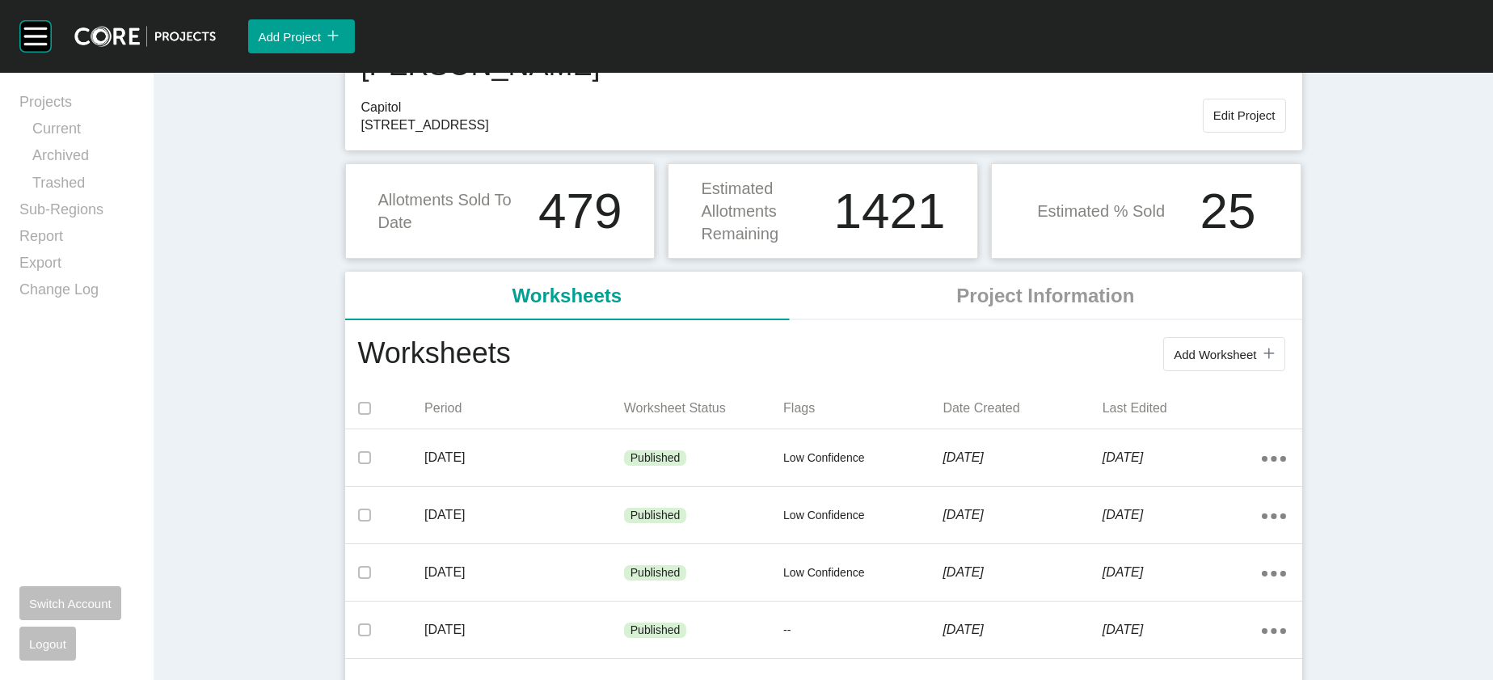
scroll to position [0, 0]
